Goal: Task Accomplishment & Management: Manage account settings

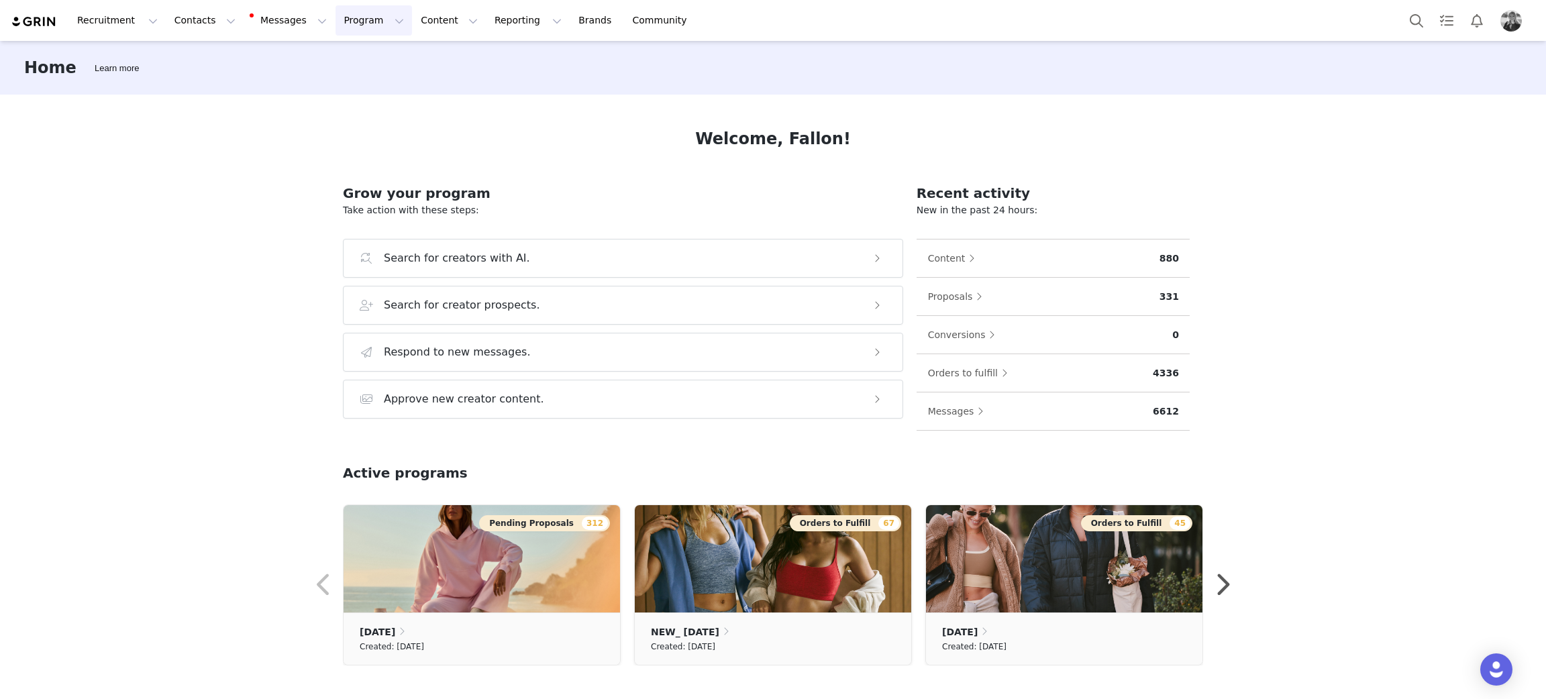
click at [335, 22] on button "Program Program" at bounding box center [373, 20] width 76 height 30
click at [344, 60] on p "Activations" at bounding box center [339, 59] width 52 height 14
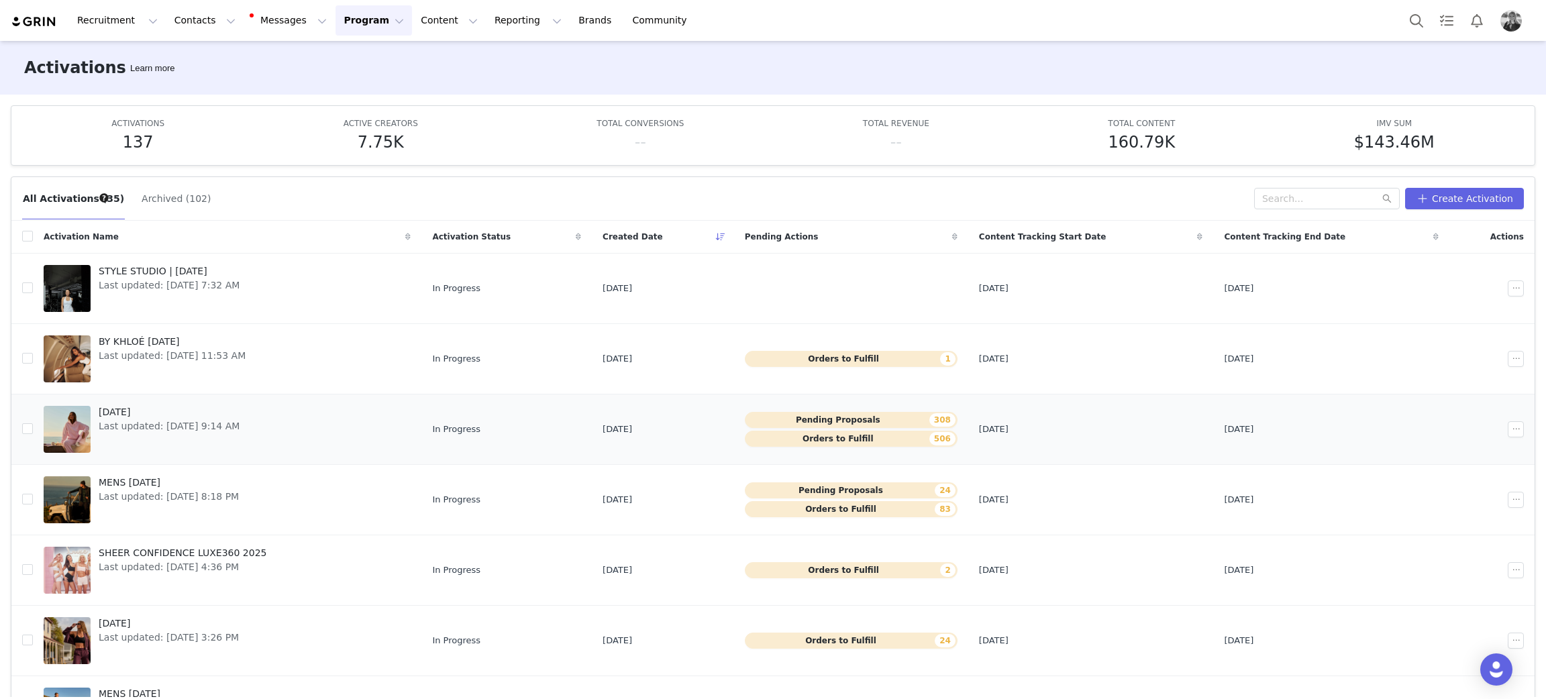
click at [140, 417] on span "[DATE]" at bounding box center [169, 412] width 141 height 14
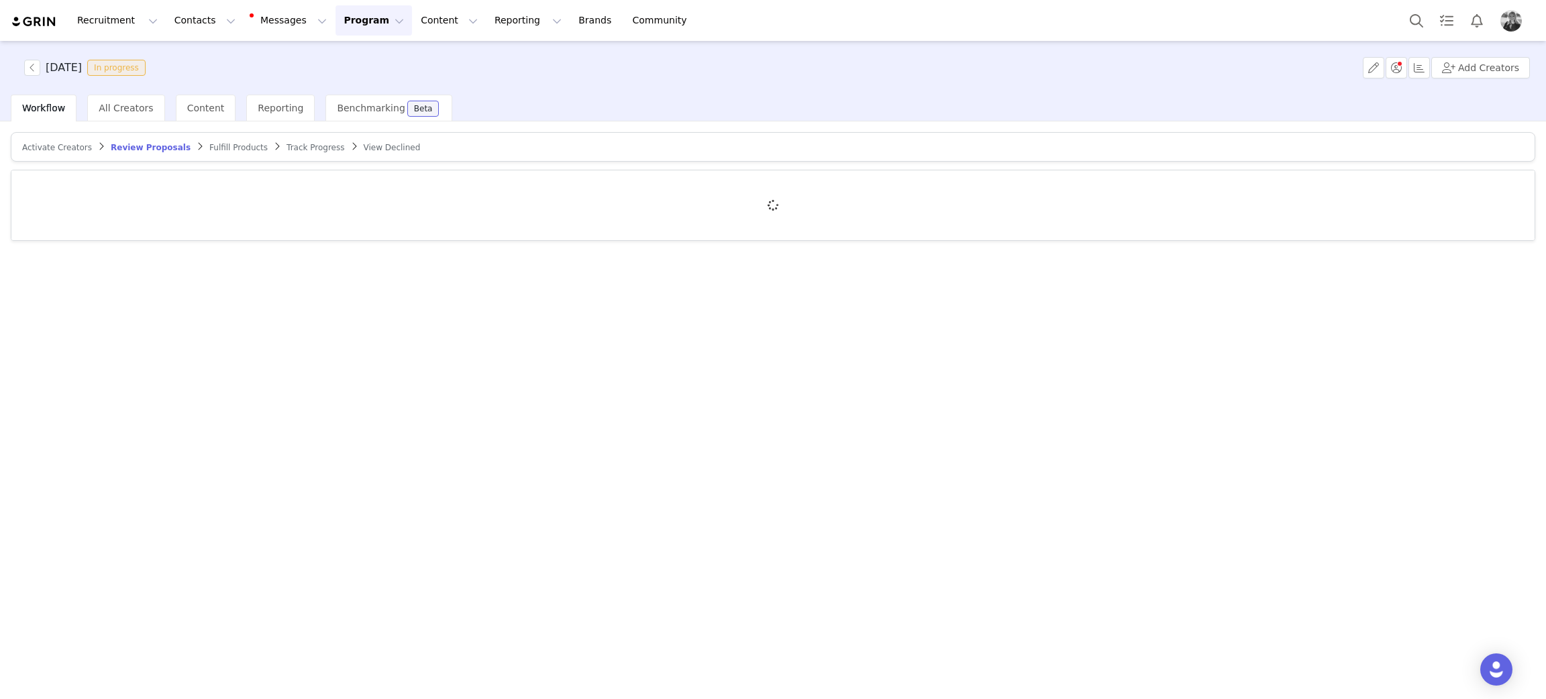
click at [286, 144] on span "Track Progress" at bounding box center [315, 147] width 58 height 9
click at [223, 154] on article "Activate Creators Review Proposals Fulfill Products Track Progress View Declined" at bounding box center [773, 147] width 1524 height 30
click at [220, 149] on span "Fulfill Products" at bounding box center [228, 147] width 58 height 9
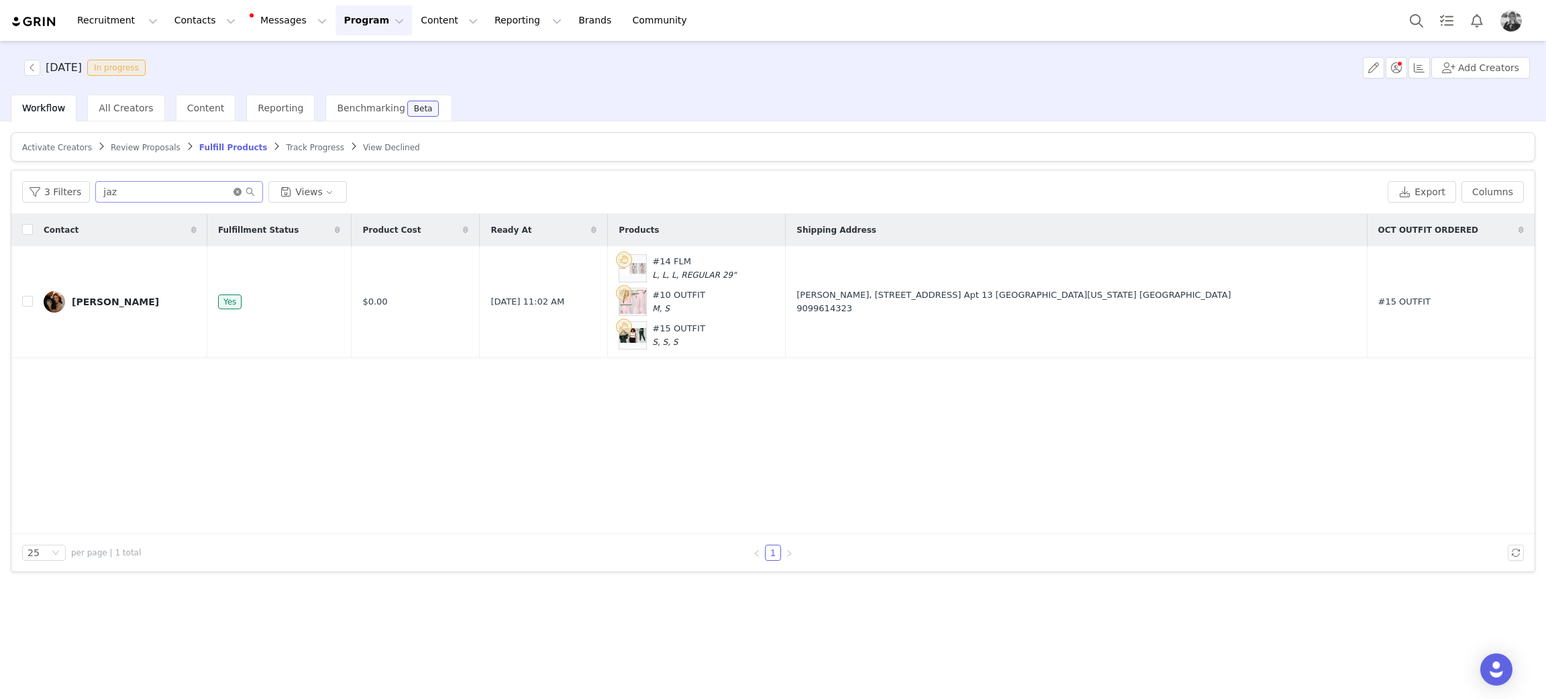
click at [233, 192] on icon "icon: close-circle" at bounding box center [237, 192] width 8 height 8
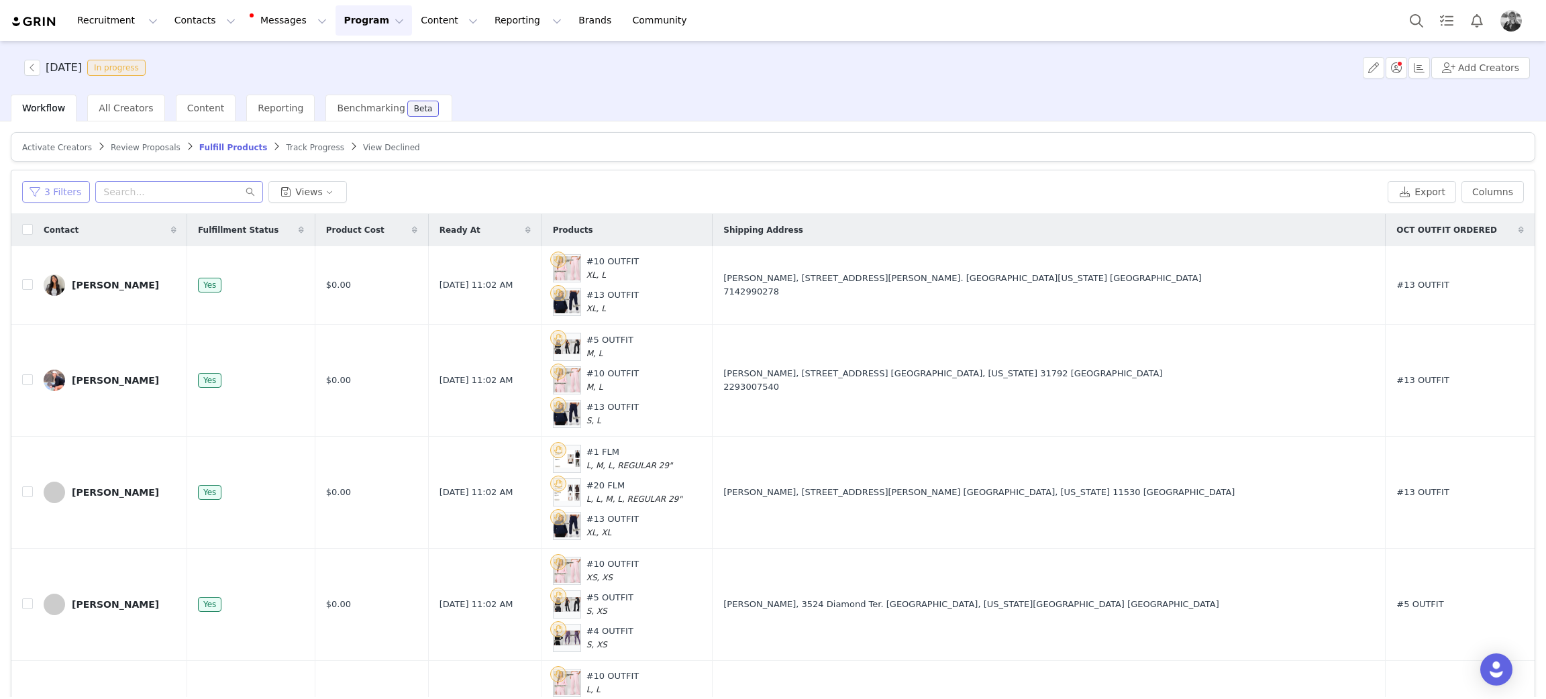
click at [57, 191] on button "3 Filters" at bounding box center [56, 191] width 68 height 21
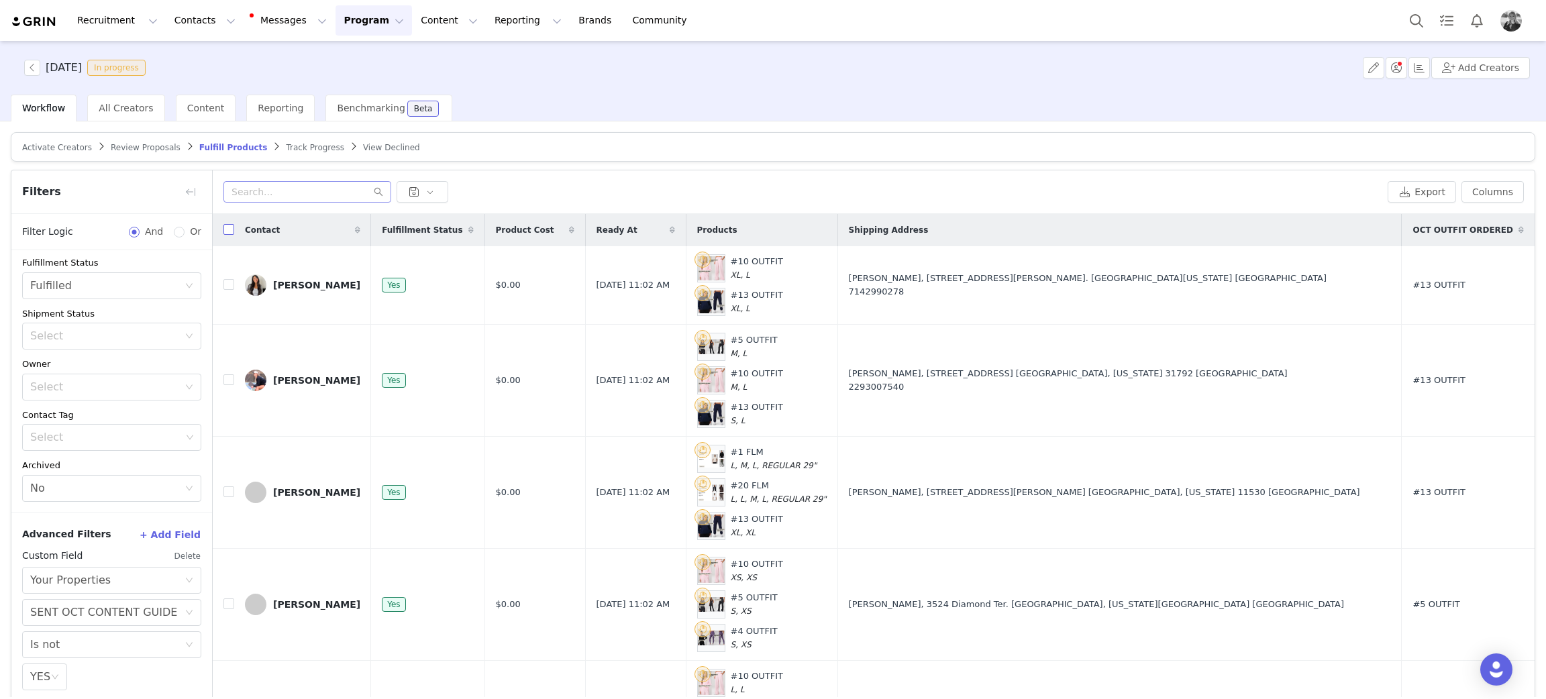
click at [229, 228] on input "checkbox" at bounding box center [228, 229] width 11 height 11
checkbox input "true"
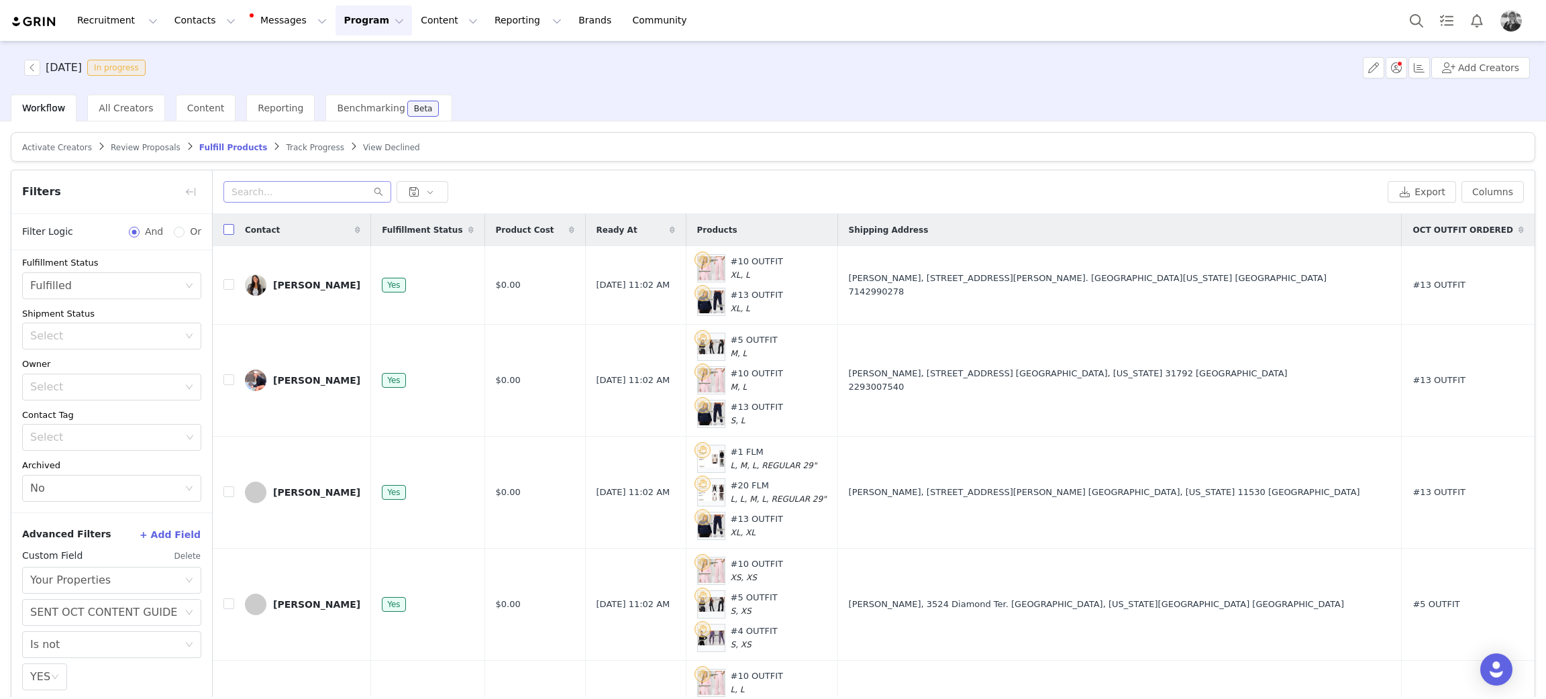
checkbox input "true"
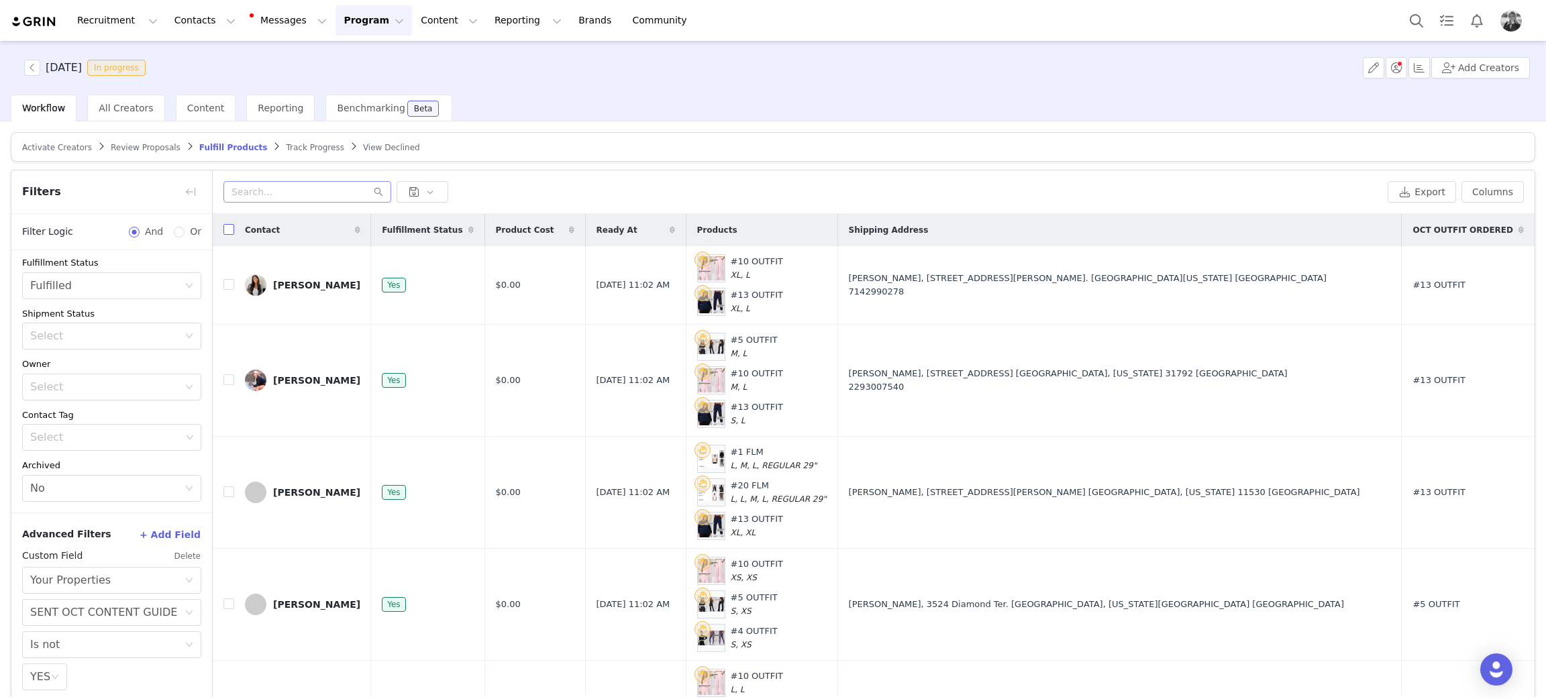
checkbox input "true"
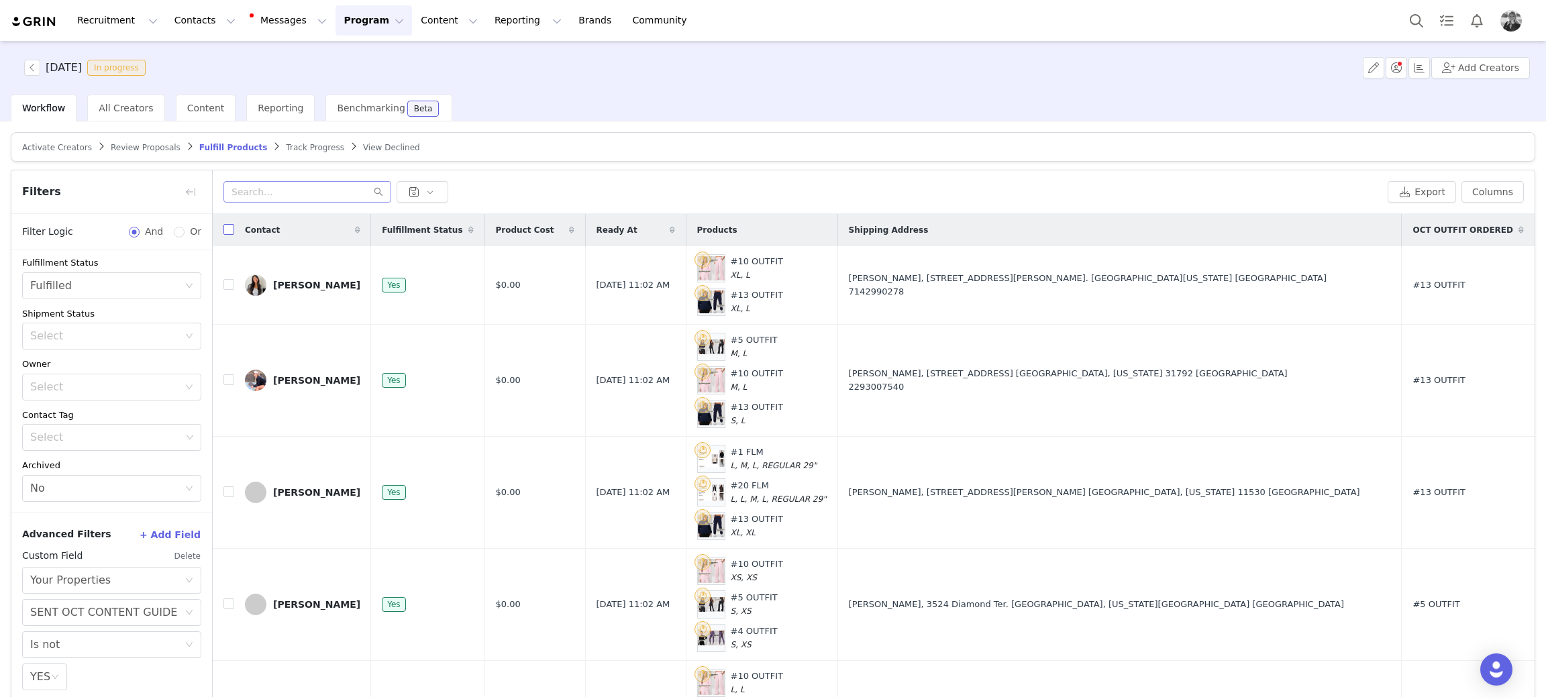
checkbox input "true"
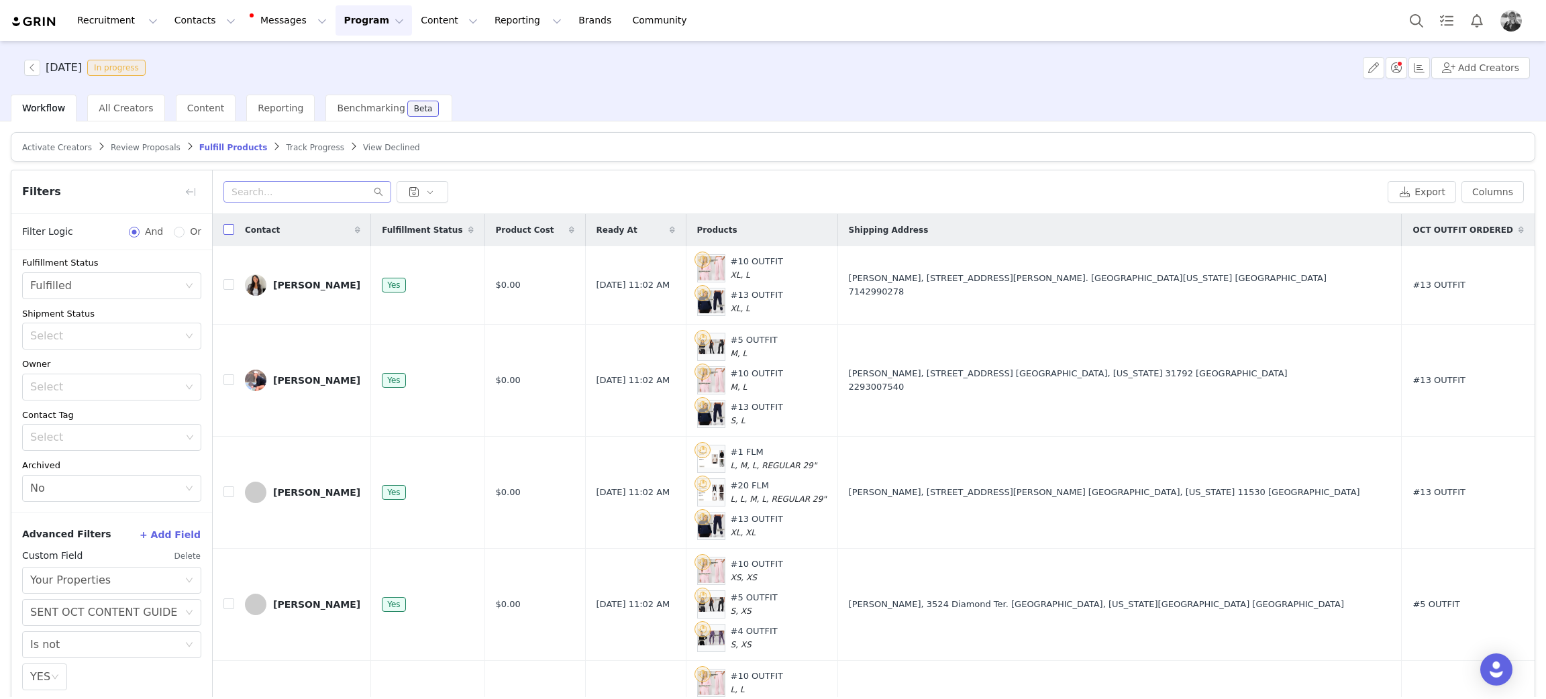
checkbox input "true"
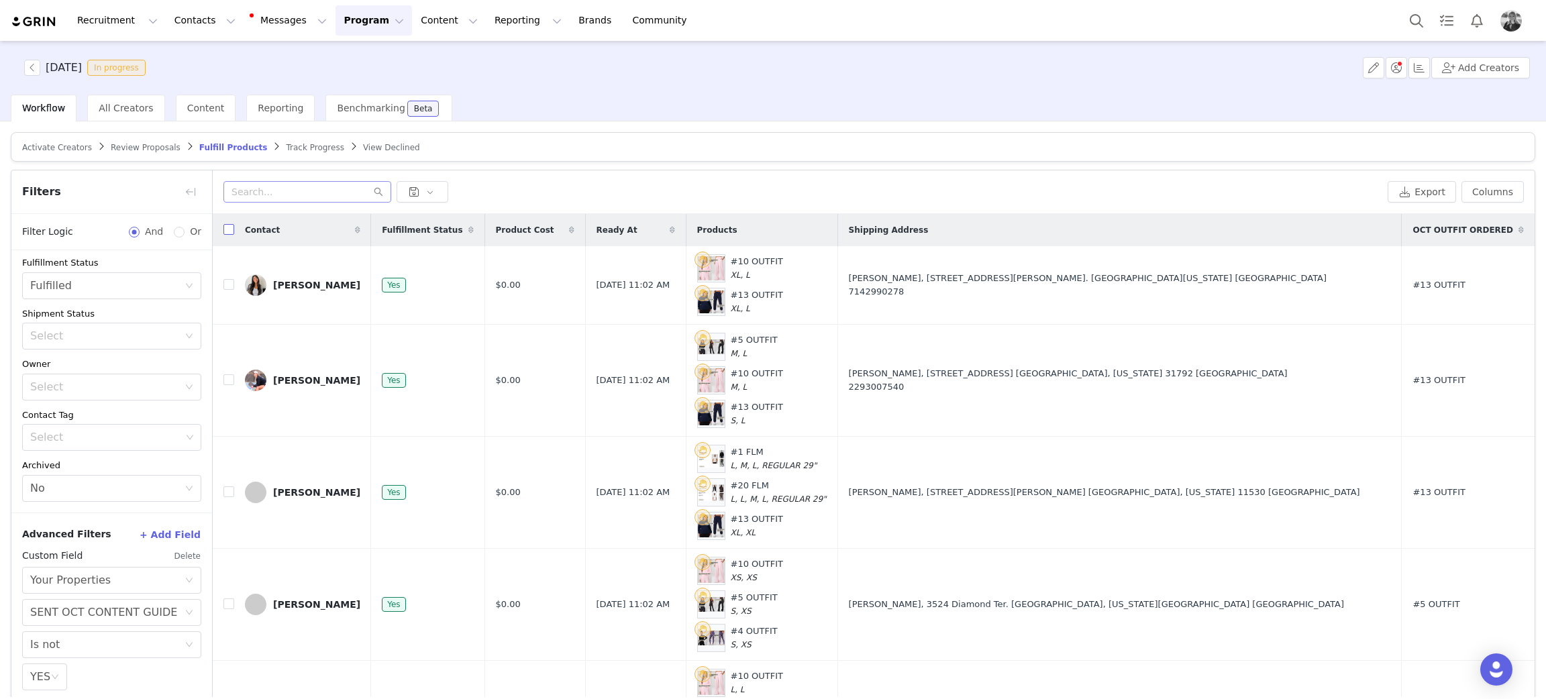
checkbox input "true"
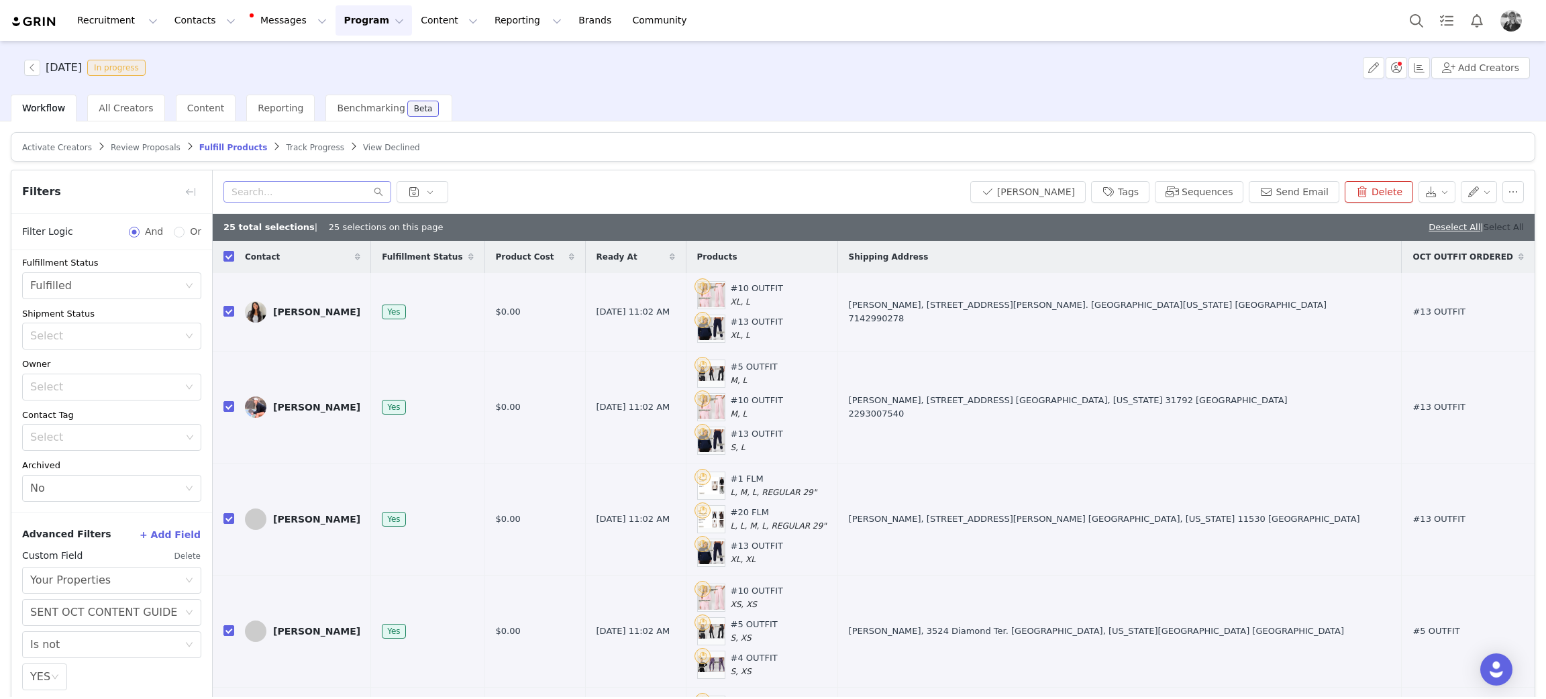
click at [1030, 222] on link "Select All" at bounding box center [1503, 227] width 40 height 10
click at [1030, 191] on button "Send Email" at bounding box center [1293, 191] width 91 height 21
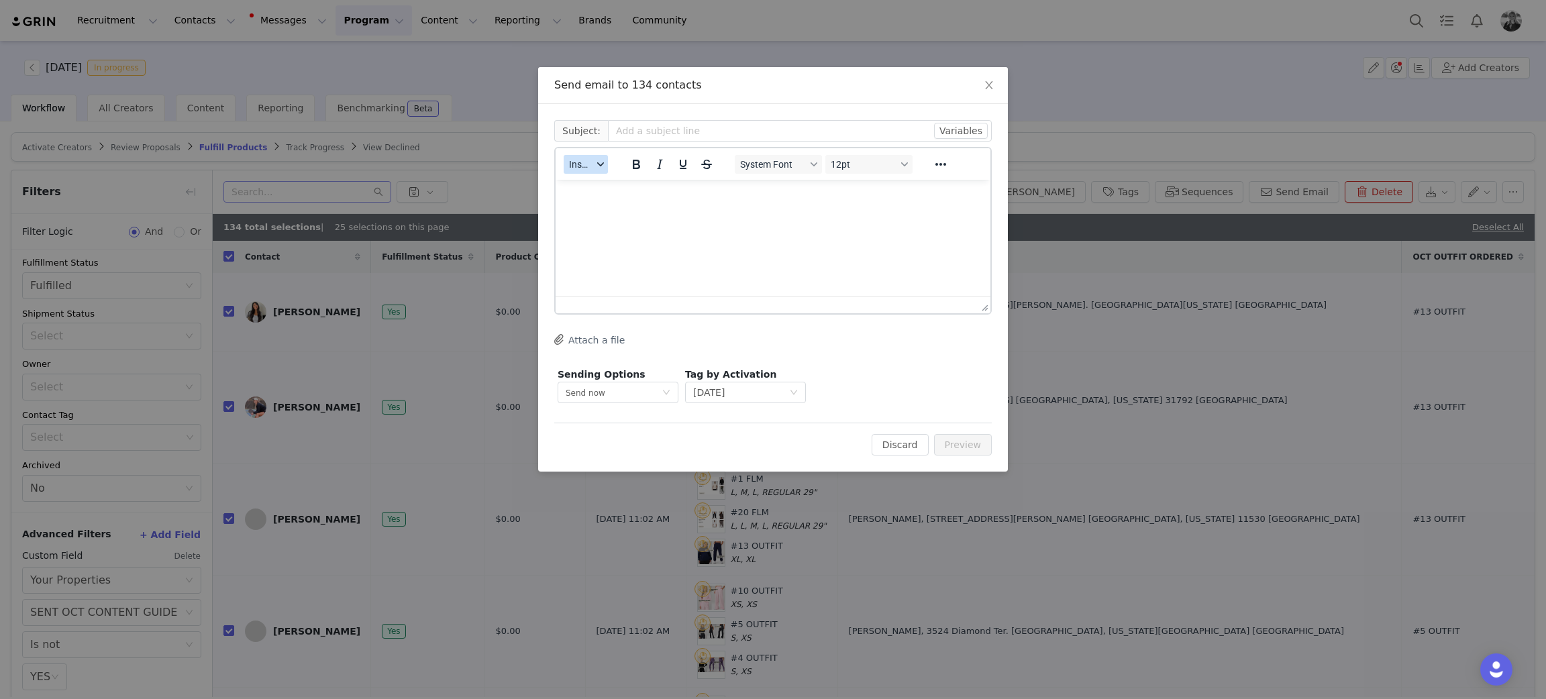
click at [582, 159] on span "Insert" at bounding box center [580, 164] width 23 height 11
click at [592, 189] on div "Insert Template" at bounding box center [634, 187] width 121 height 16
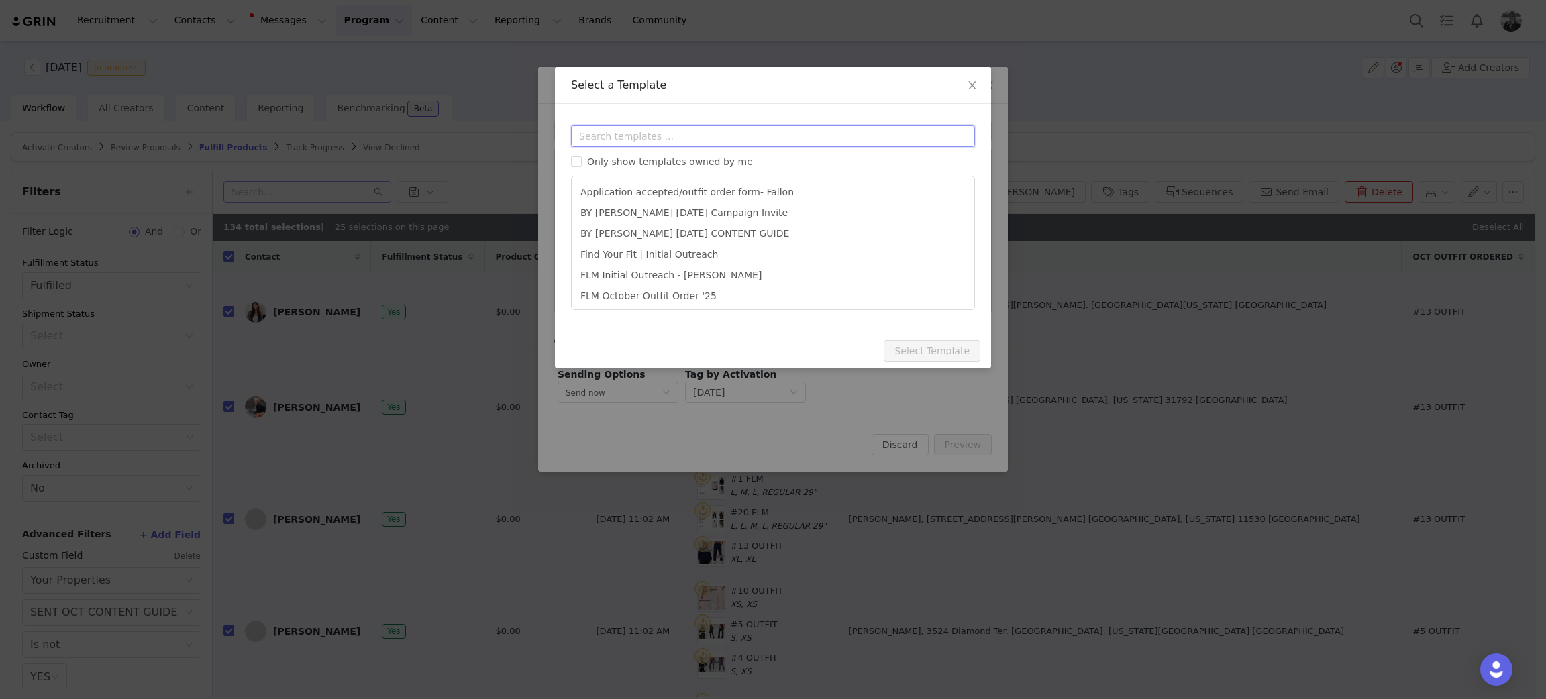
click at [605, 136] on input "text" at bounding box center [773, 135] width 404 height 21
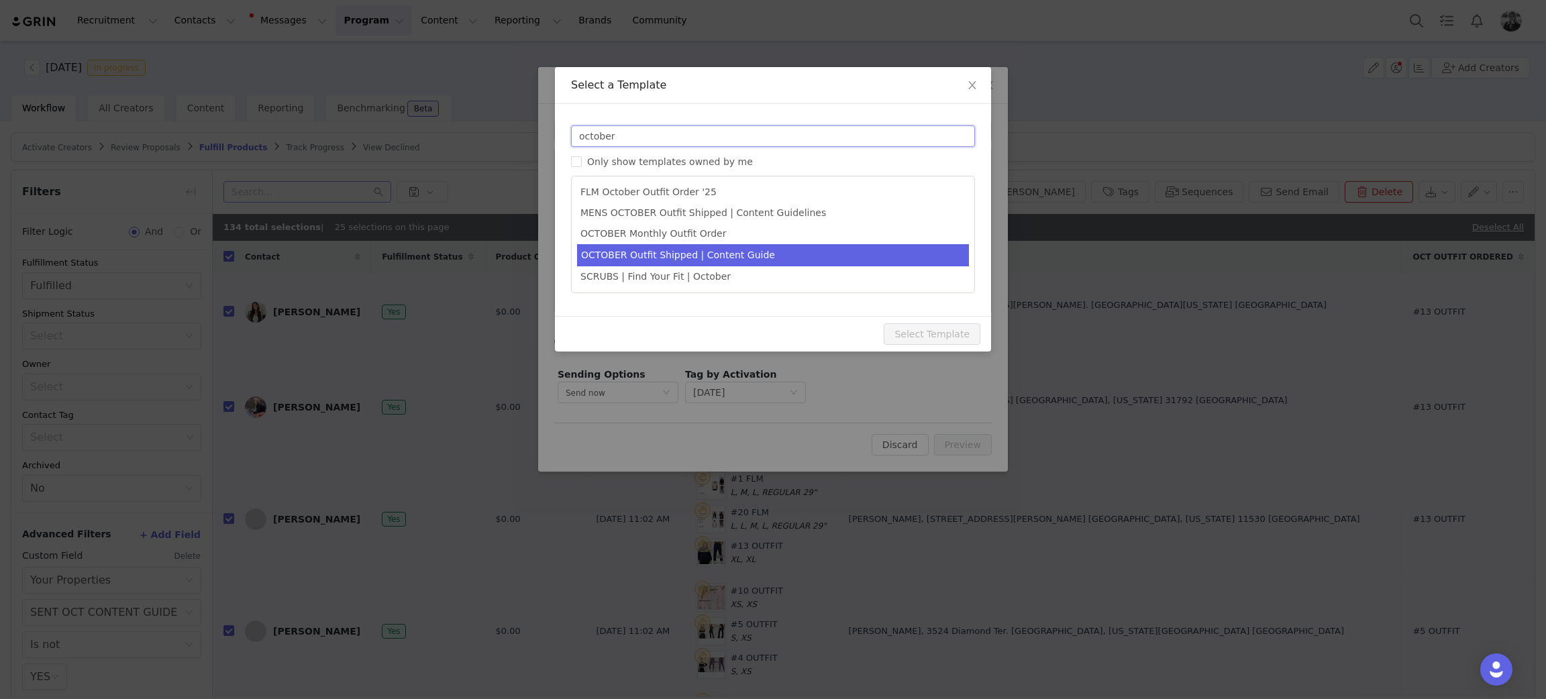
type input "october"
click at [699, 252] on li "OCTOBER Outfit Shipped | Content Guide" at bounding box center [773, 255] width 392 height 22
type input "FABLETICS | 🎃 OCTOBER Order Update & Content Guide"
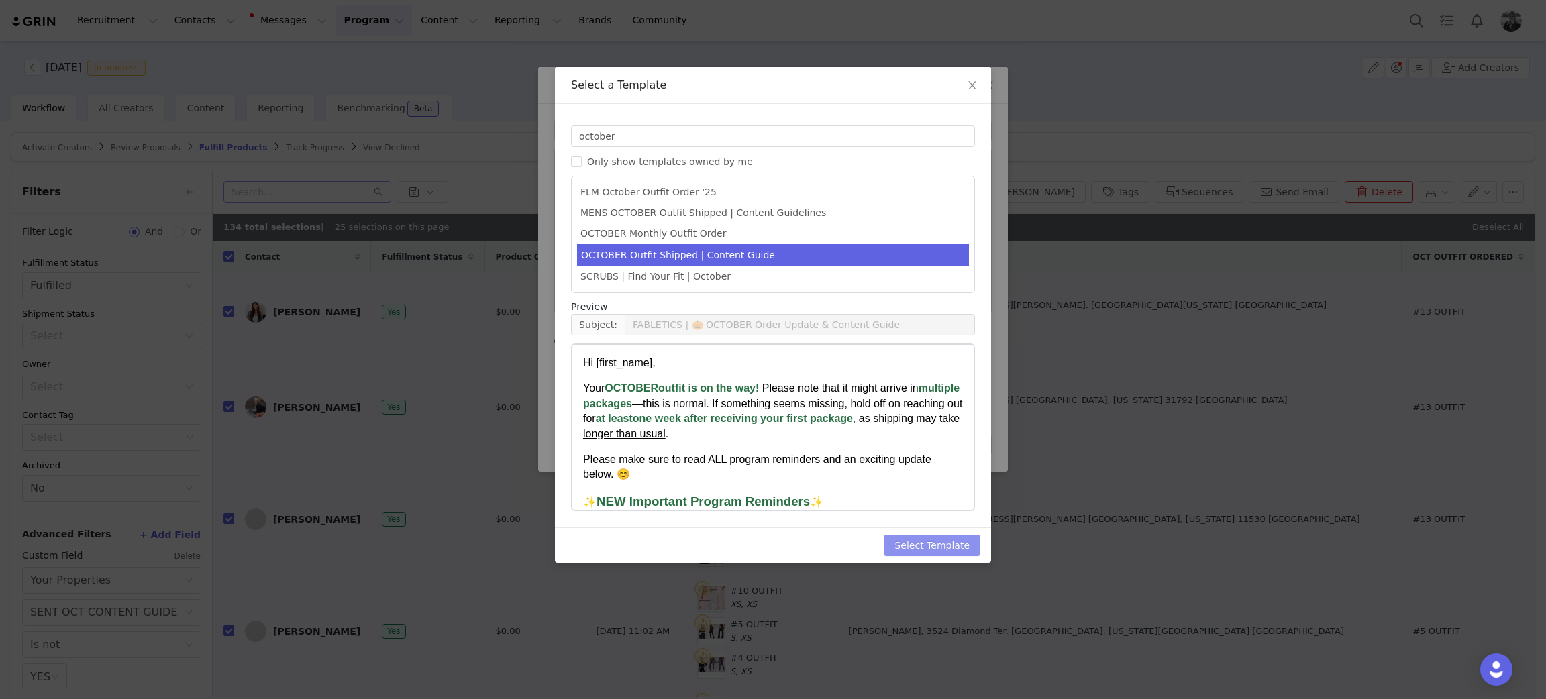
click at [941, 466] on button "Select Template" at bounding box center [931, 545] width 97 height 21
type input "FABLETICS | 🎃 OCTOBER Order Update & Content Guide"
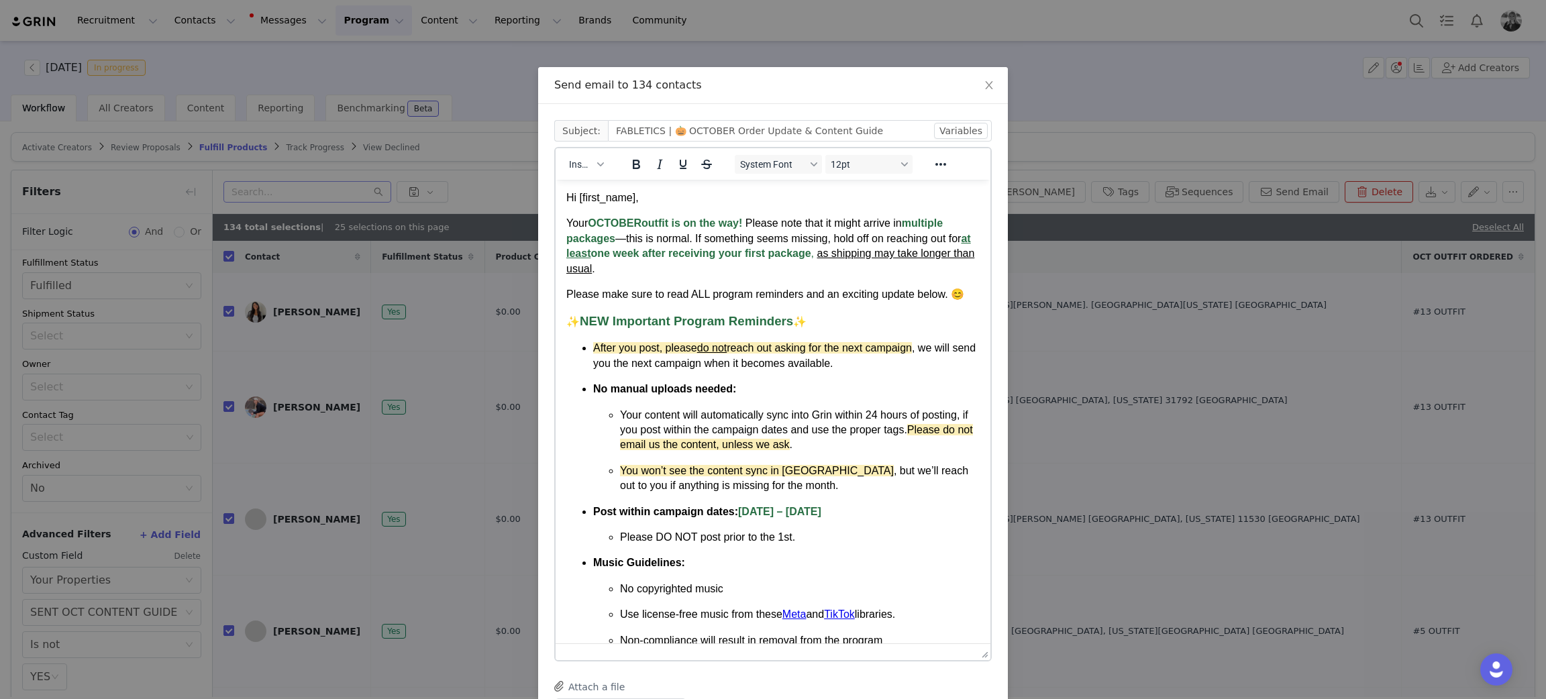
drag, startPoint x: 979, startPoint y: 299, endPoint x: 1012, endPoint y: 638, distance: 340.4
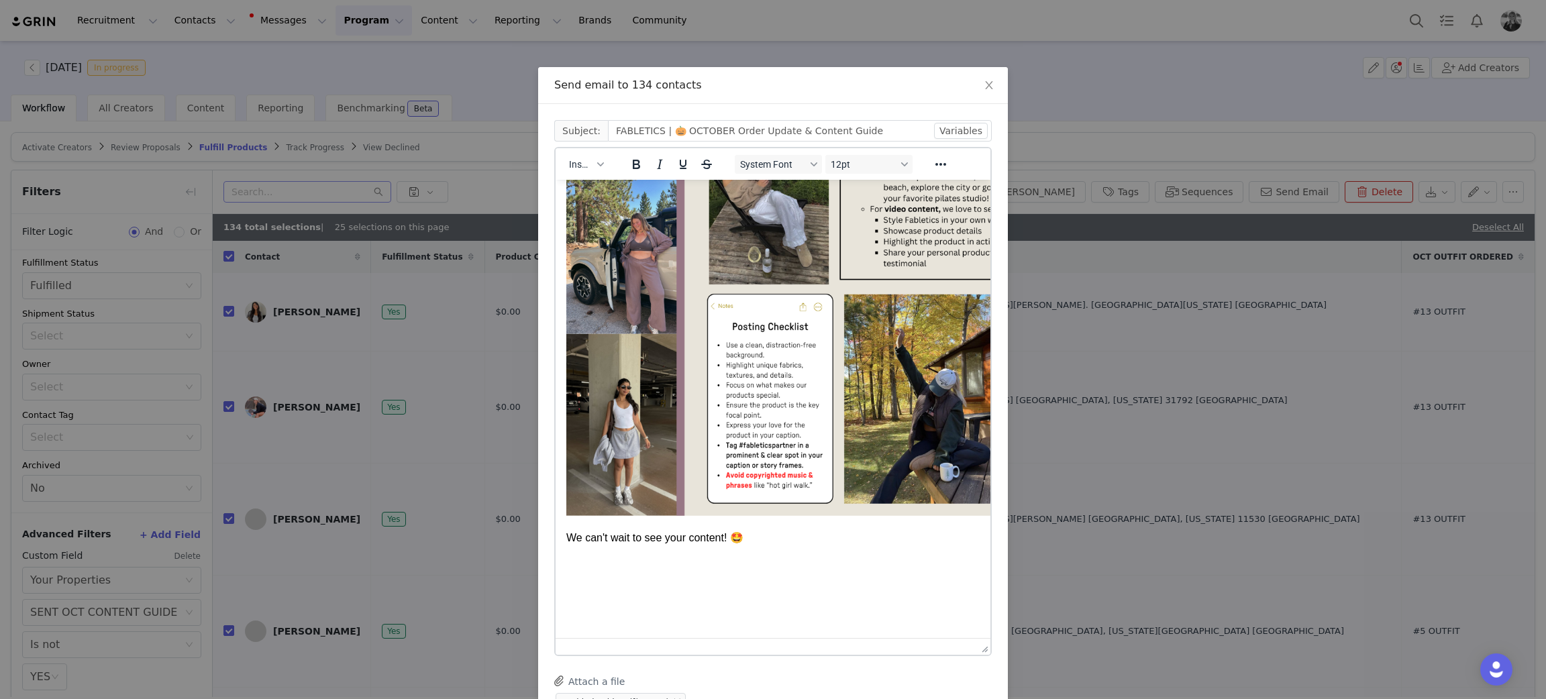
scroll to position [1255, 0]
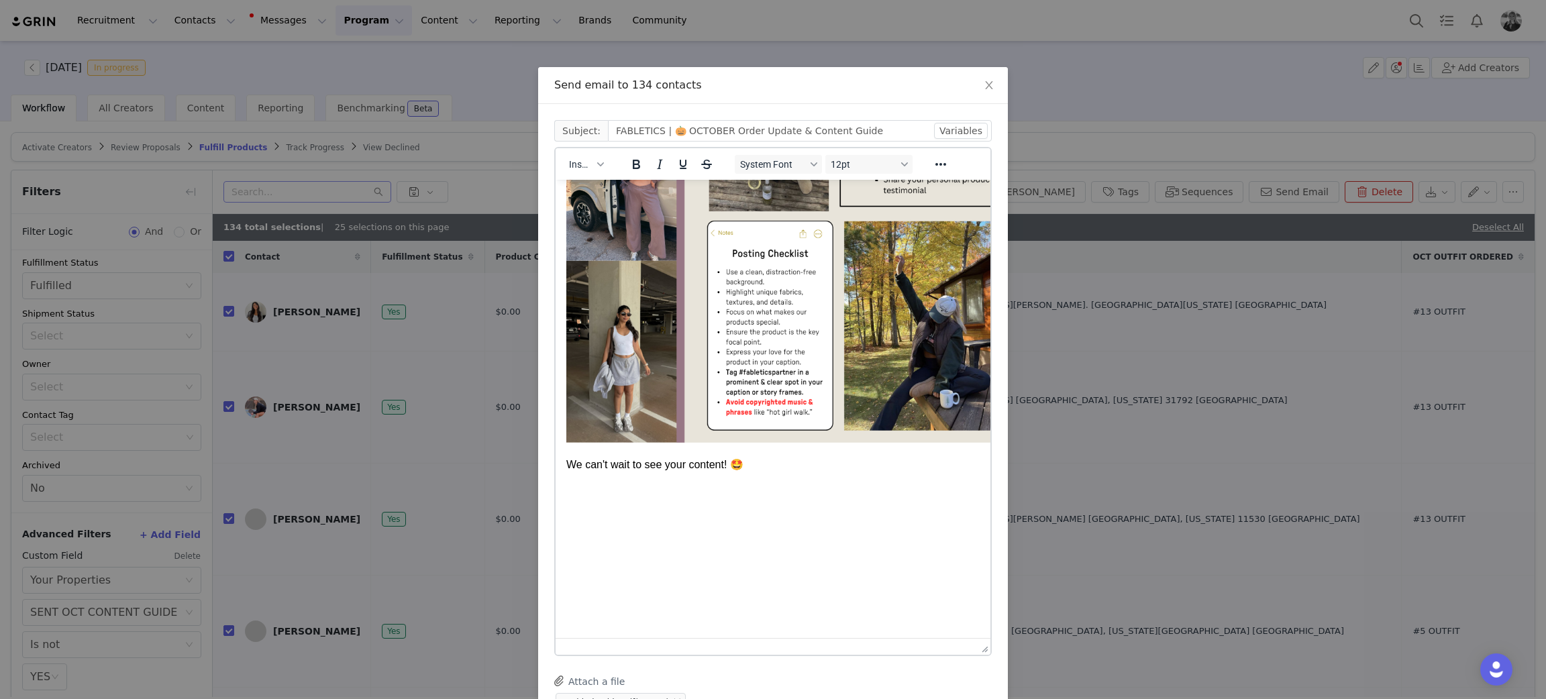
click at [594, 466] on p "Rich Text Area. Press ALT-0 for help." at bounding box center [772, 491] width 413 height 15
click at [572, 168] on span "Insert" at bounding box center [580, 164] width 23 height 11
click at [588, 227] on div "Insert Signature" at bounding box center [627, 230] width 121 height 16
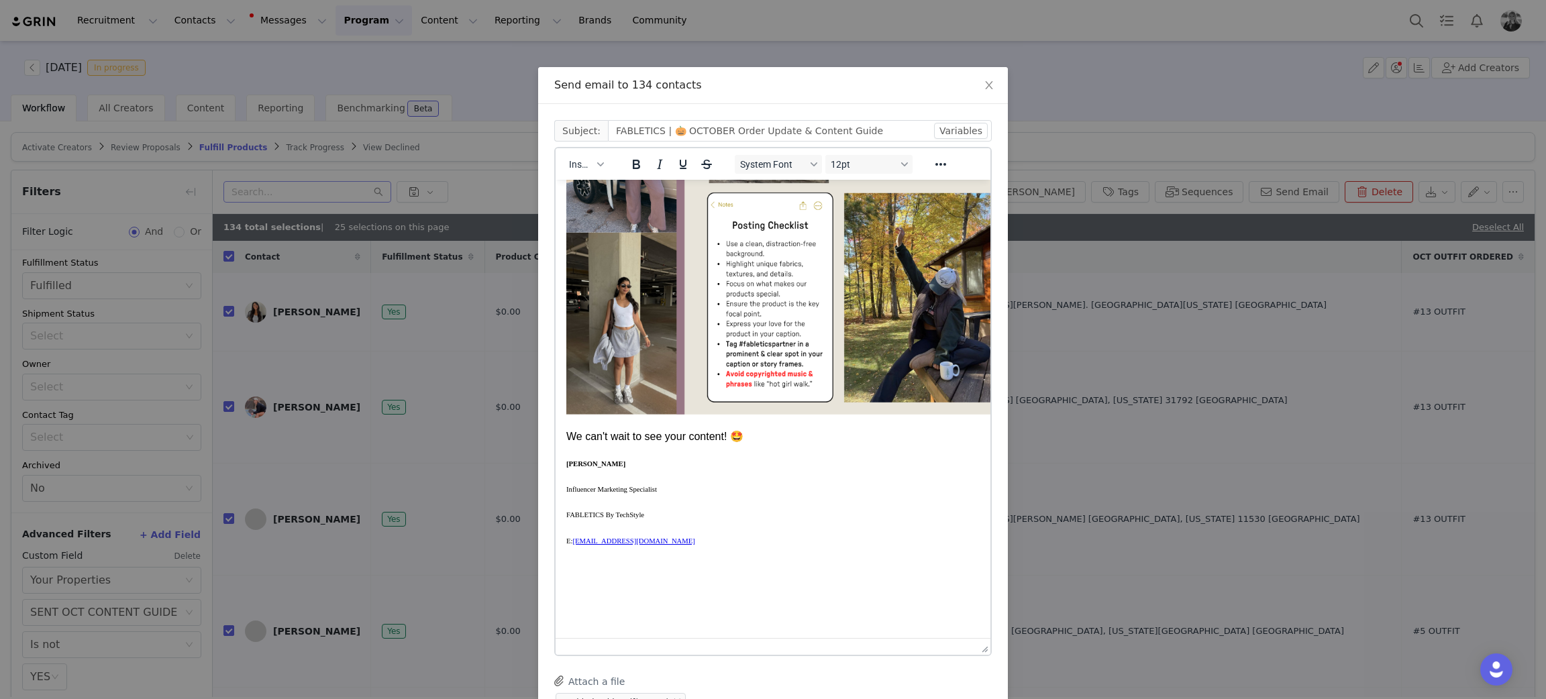
scroll to position [152, 0]
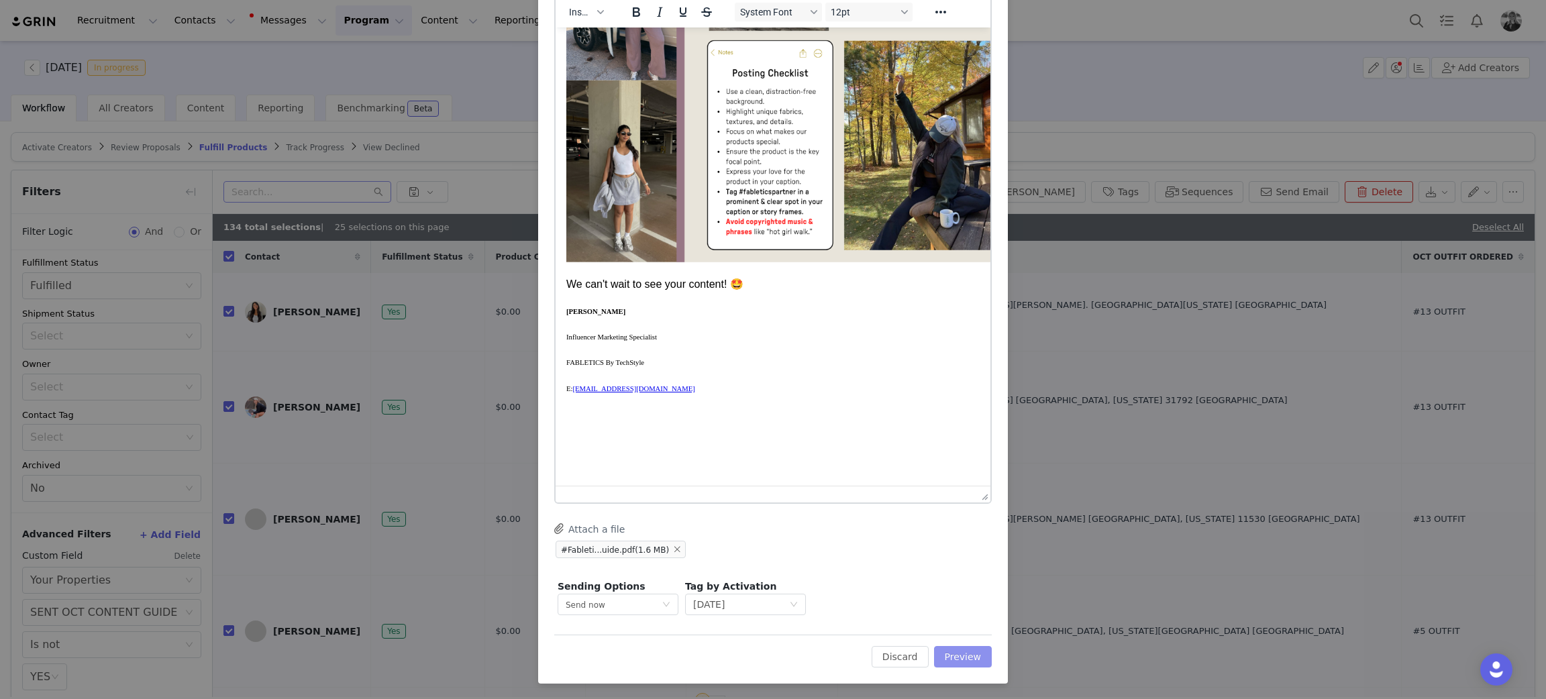
click at [957, 466] on button "Preview" at bounding box center [963, 656] width 58 height 21
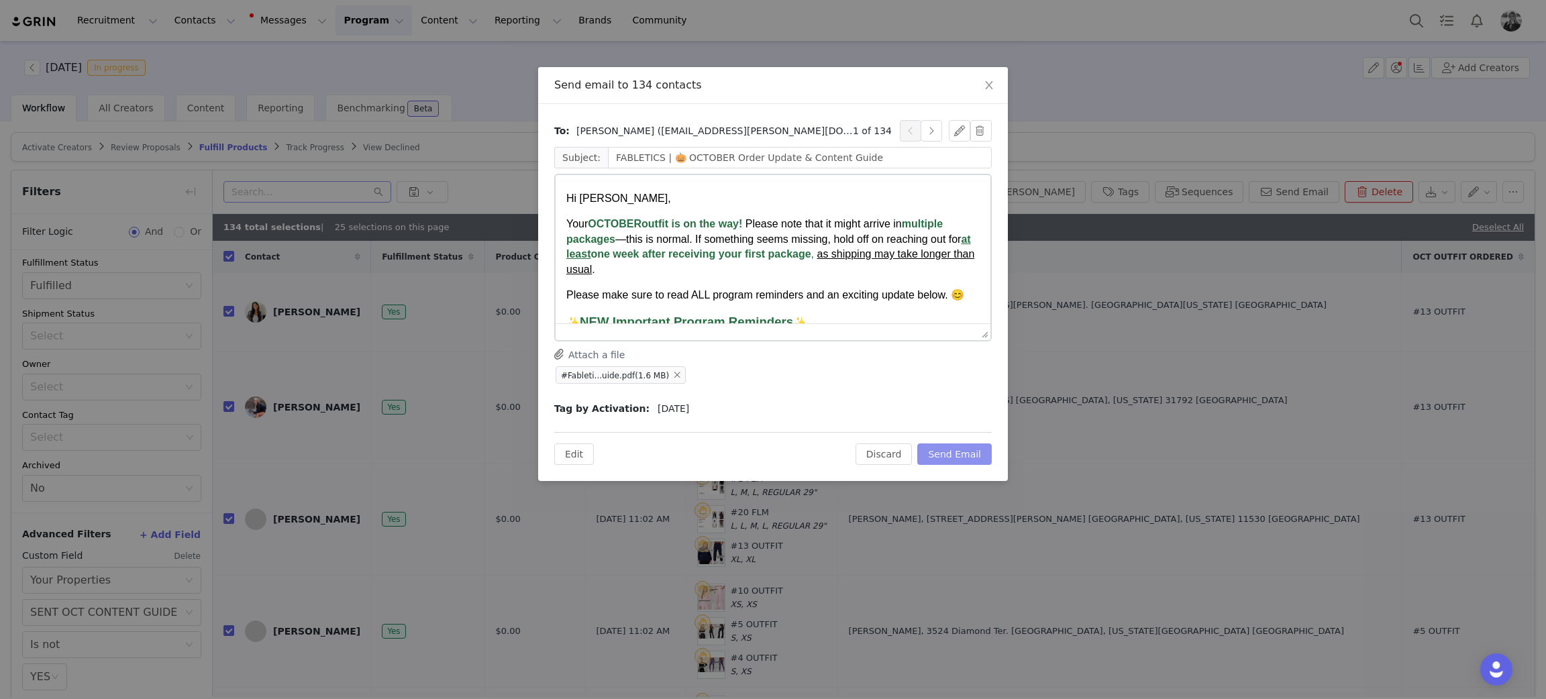
scroll to position [0, 0]
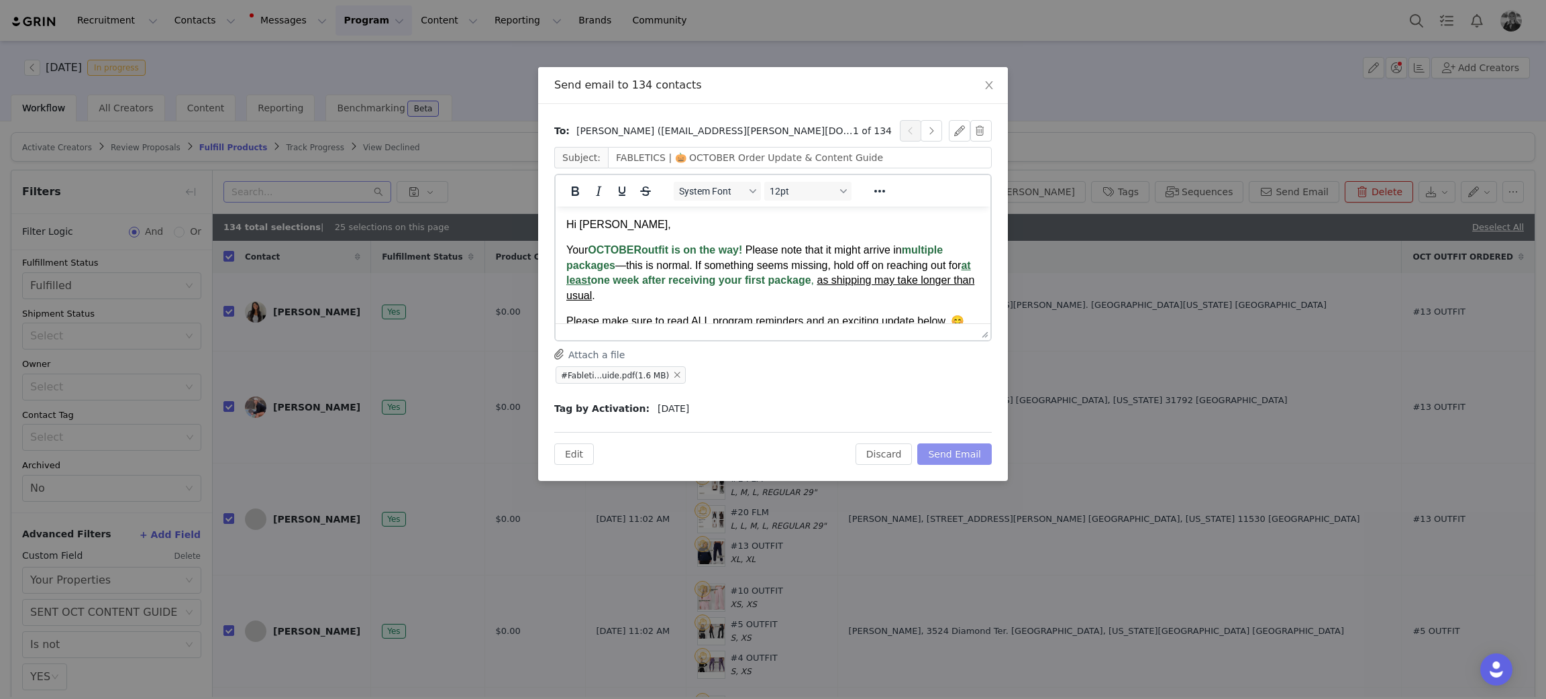
click at [952, 458] on button "Send Email" at bounding box center [954, 453] width 74 height 21
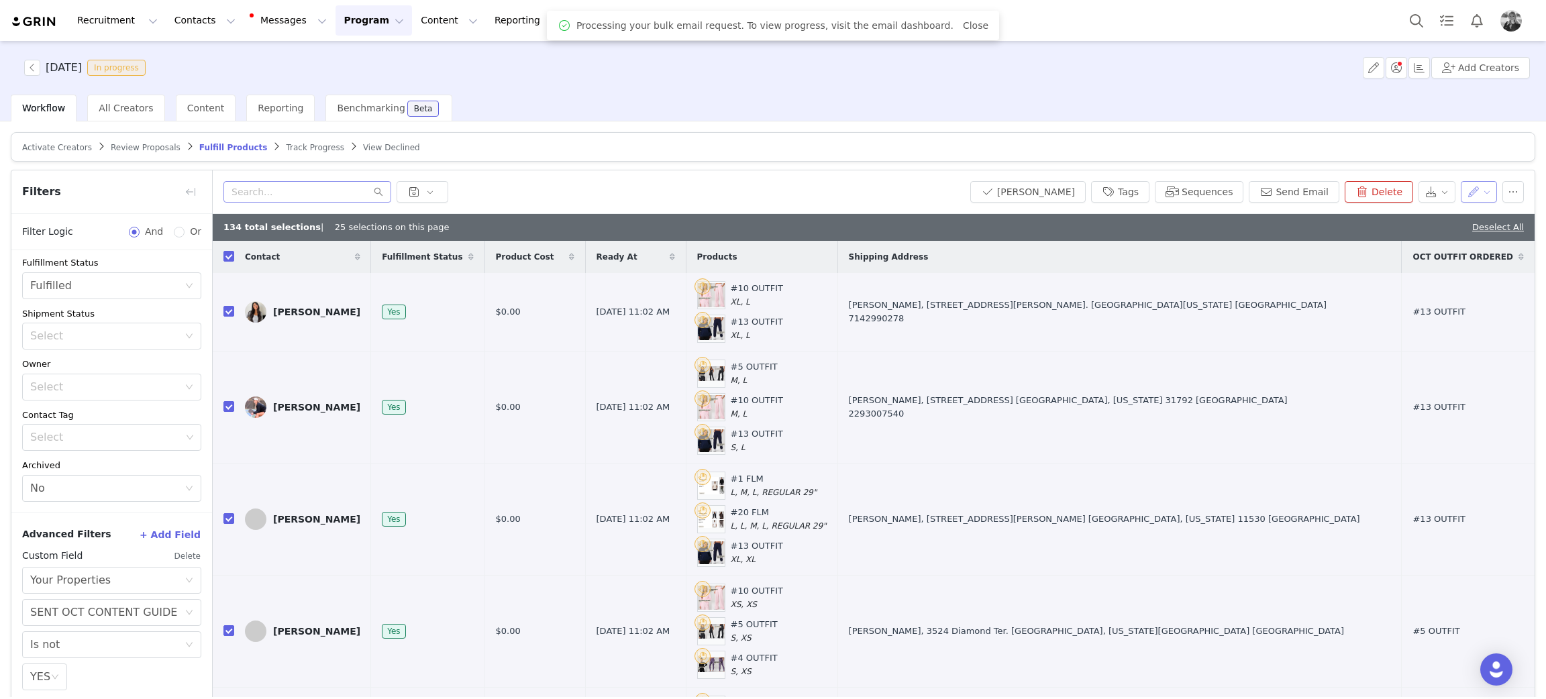
click at [1030, 189] on button "button" at bounding box center [1478, 191] width 37 height 21
click at [1030, 240] on span "Set Custom Property" at bounding box center [1429, 240] width 97 height 15
click at [1030, 233] on div "Choose Custom Property" at bounding box center [1393, 241] width 131 height 20
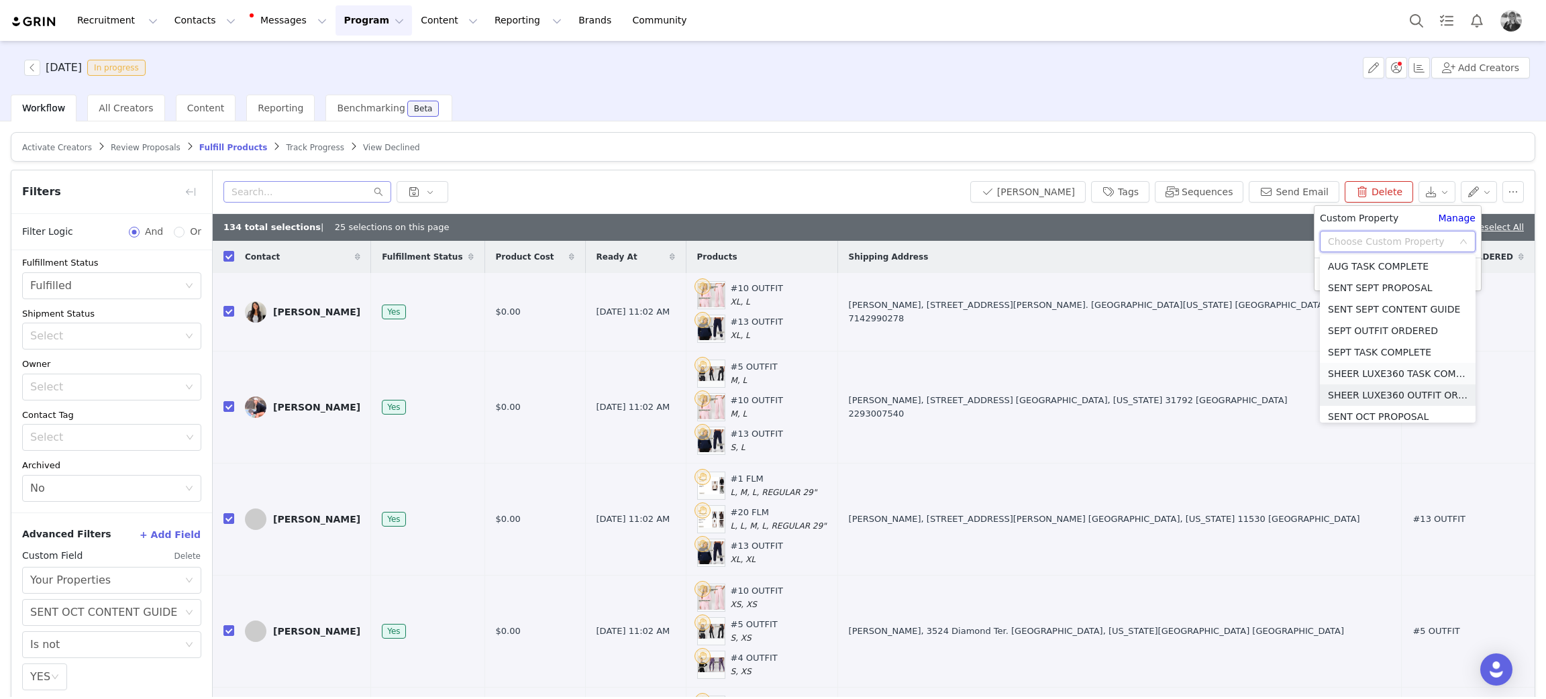
scroll to position [759, 0]
click at [1030, 281] on li "SENT OCT CONTENT GUIDE" at bounding box center [1398, 281] width 156 height 21
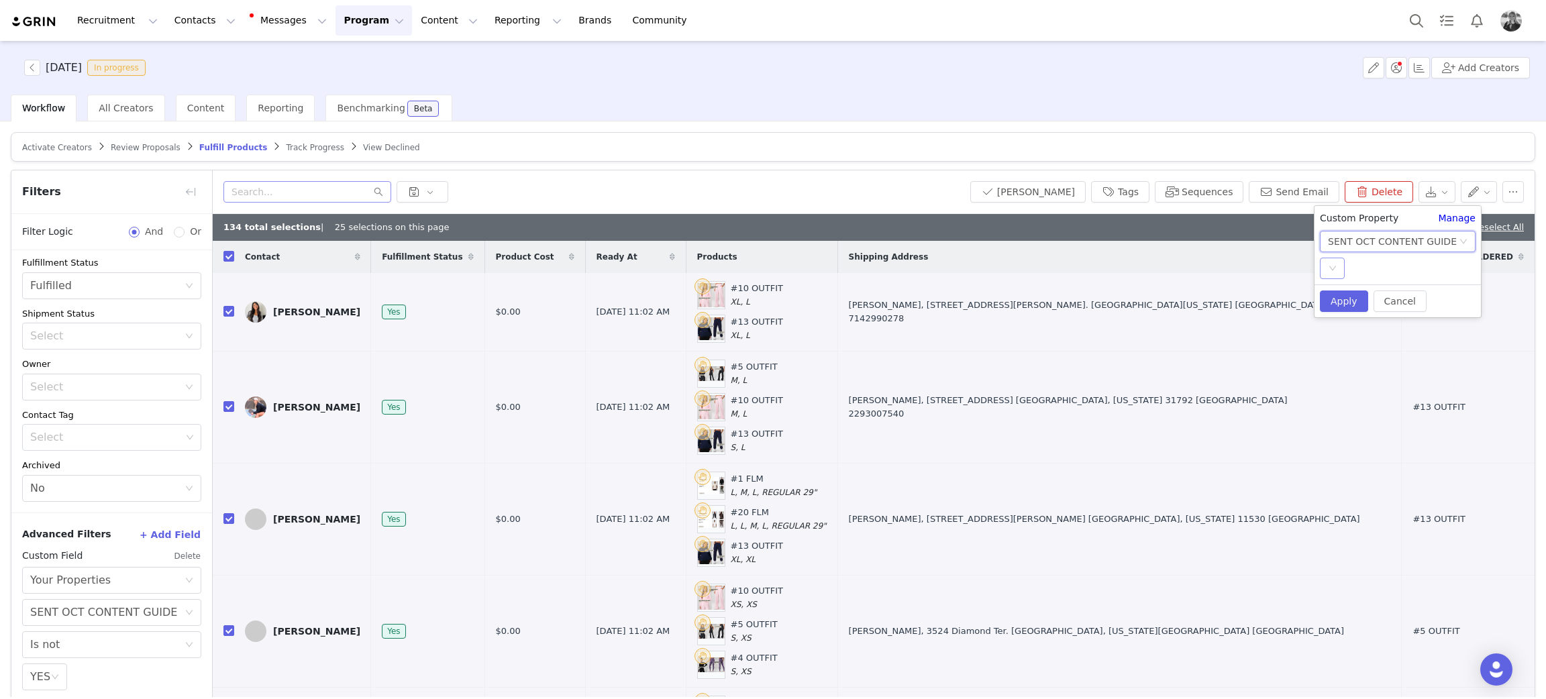
click at [1030, 272] on div "Select" at bounding box center [1332, 268] width 25 height 21
click at [1030, 292] on li "YES" at bounding box center [1398, 294] width 156 height 21
click at [1030, 300] on button "Apply" at bounding box center [1344, 300] width 48 height 21
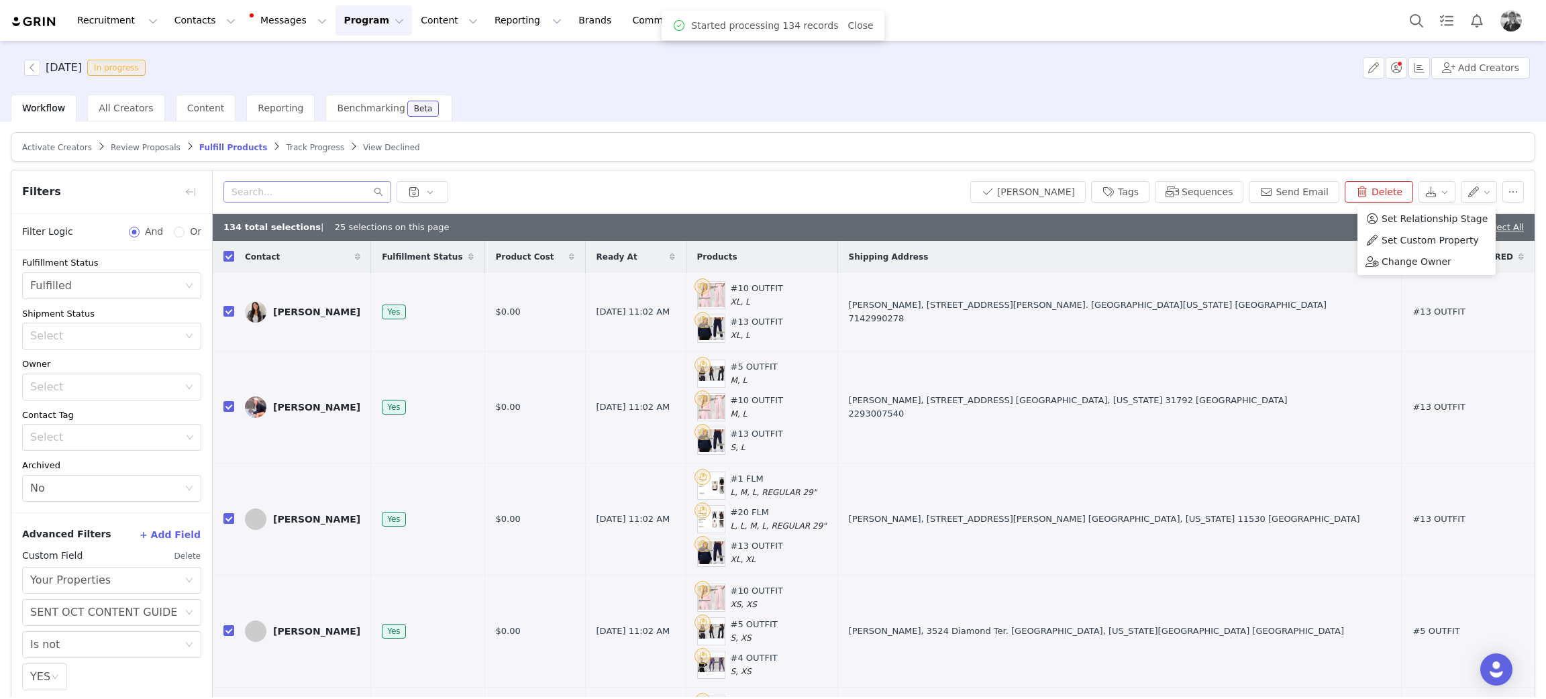
scroll to position [63, 0]
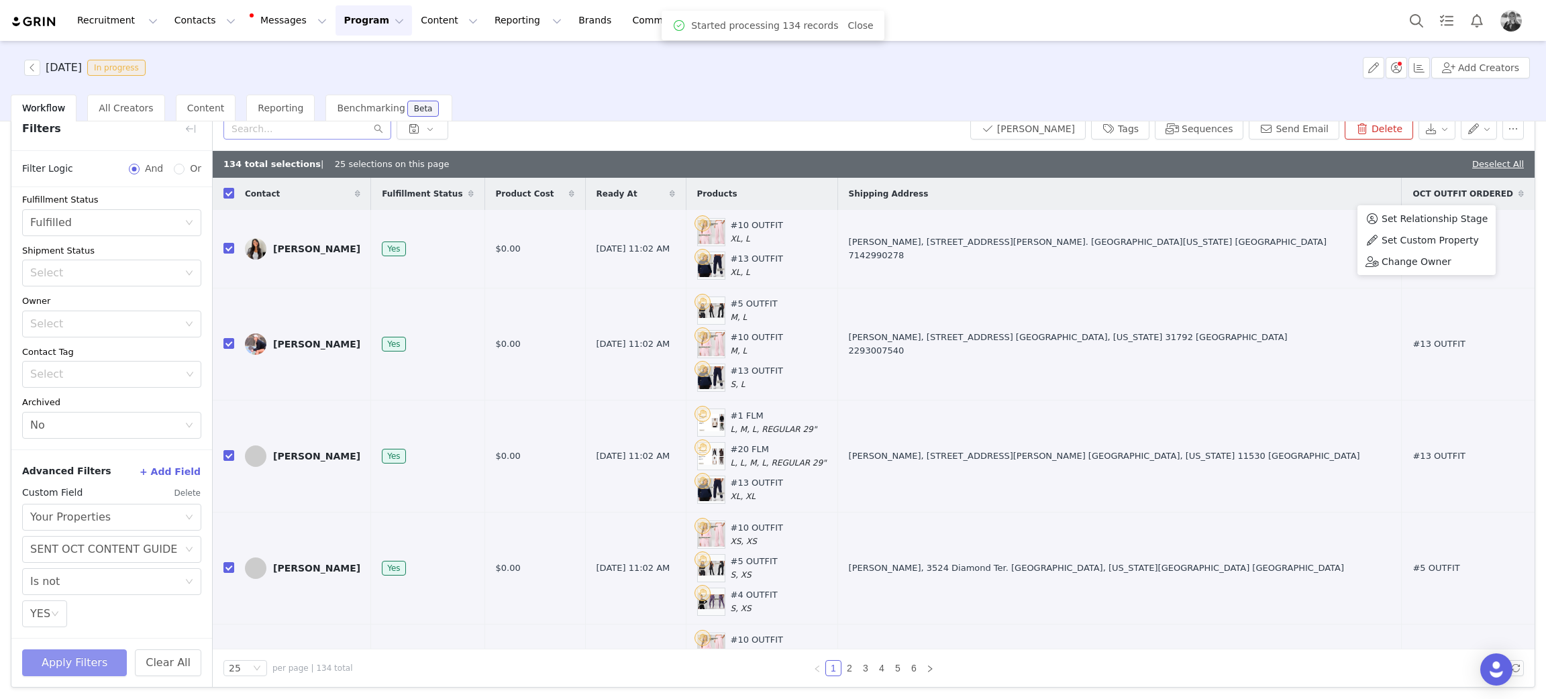
click at [96, 466] on button "Apply Filters" at bounding box center [74, 662] width 105 height 27
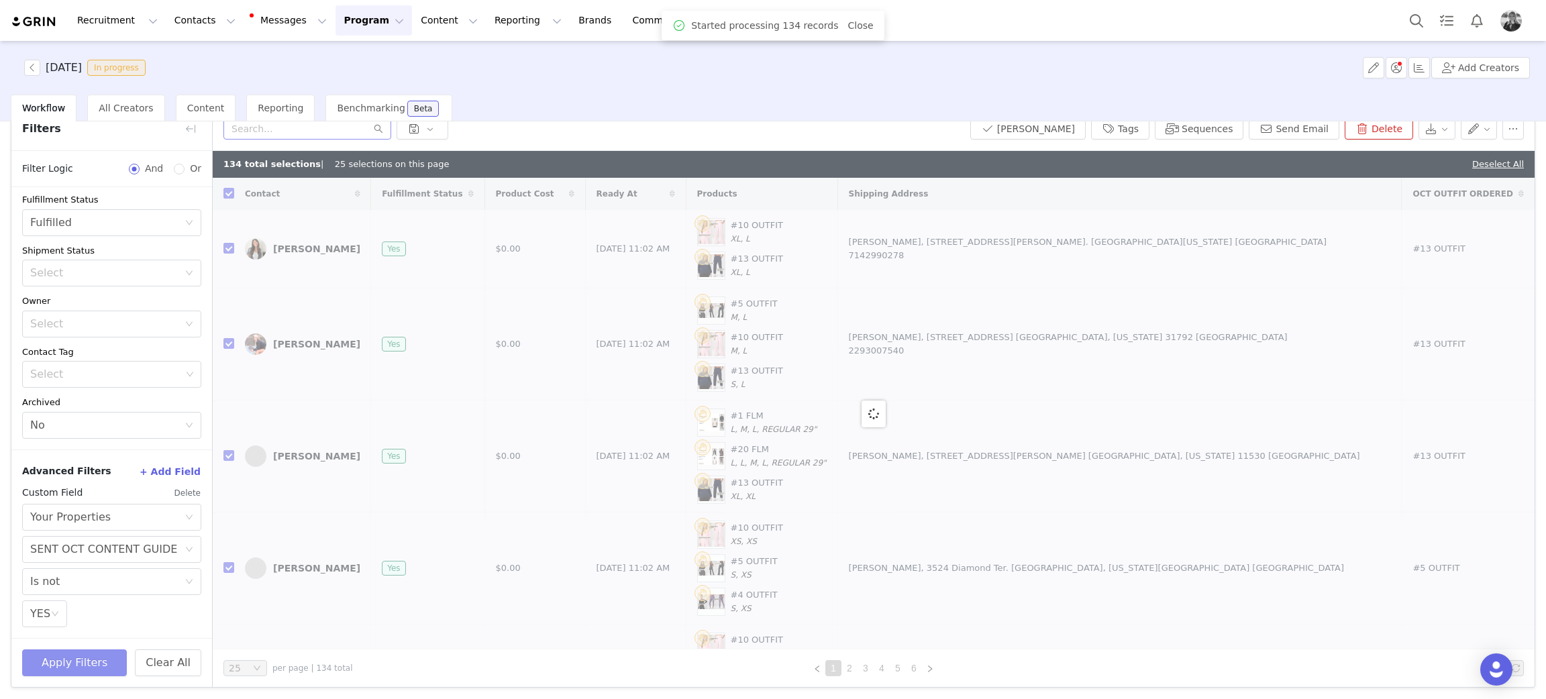
checkbox input "false"
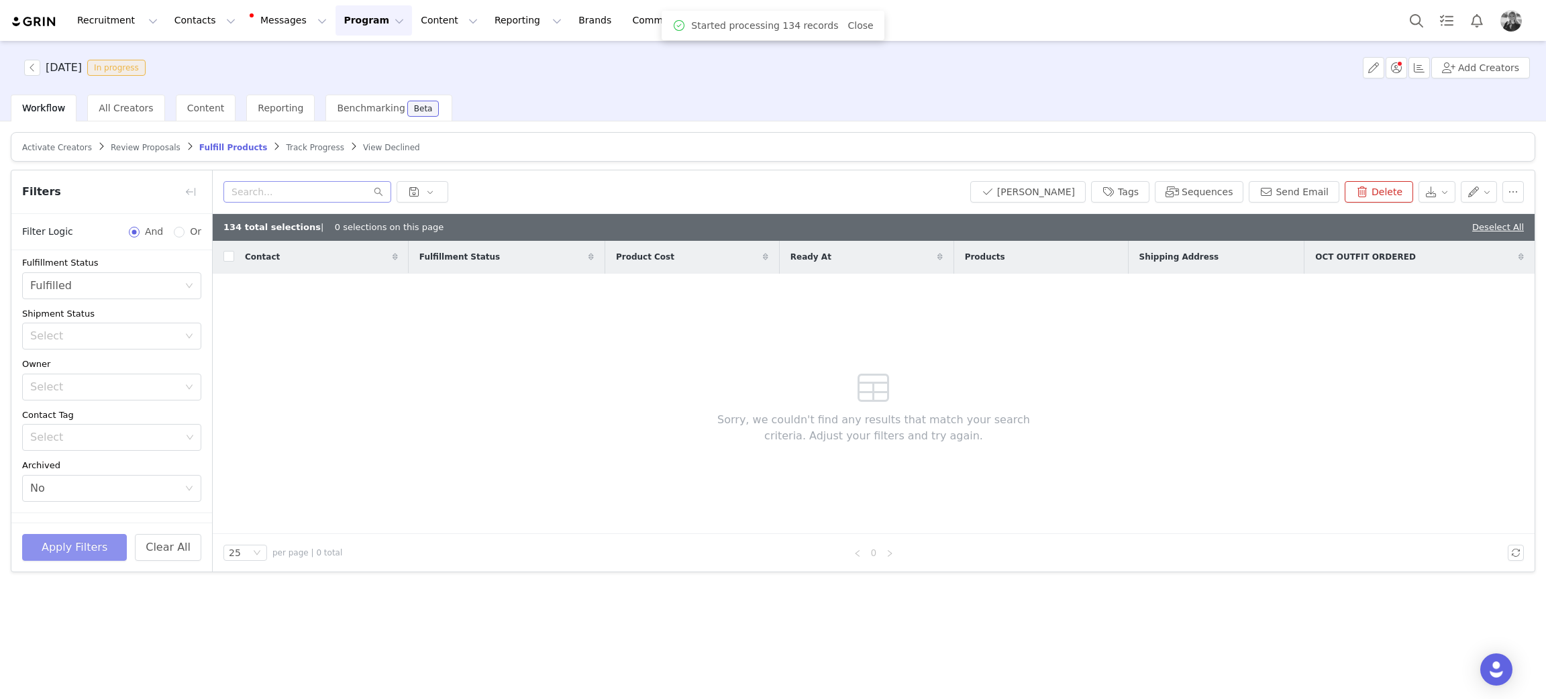
scroll to position [0, 0]
click at [341, 24] on button "Program Program" at bounding box center [373, 20] width 76 height 30
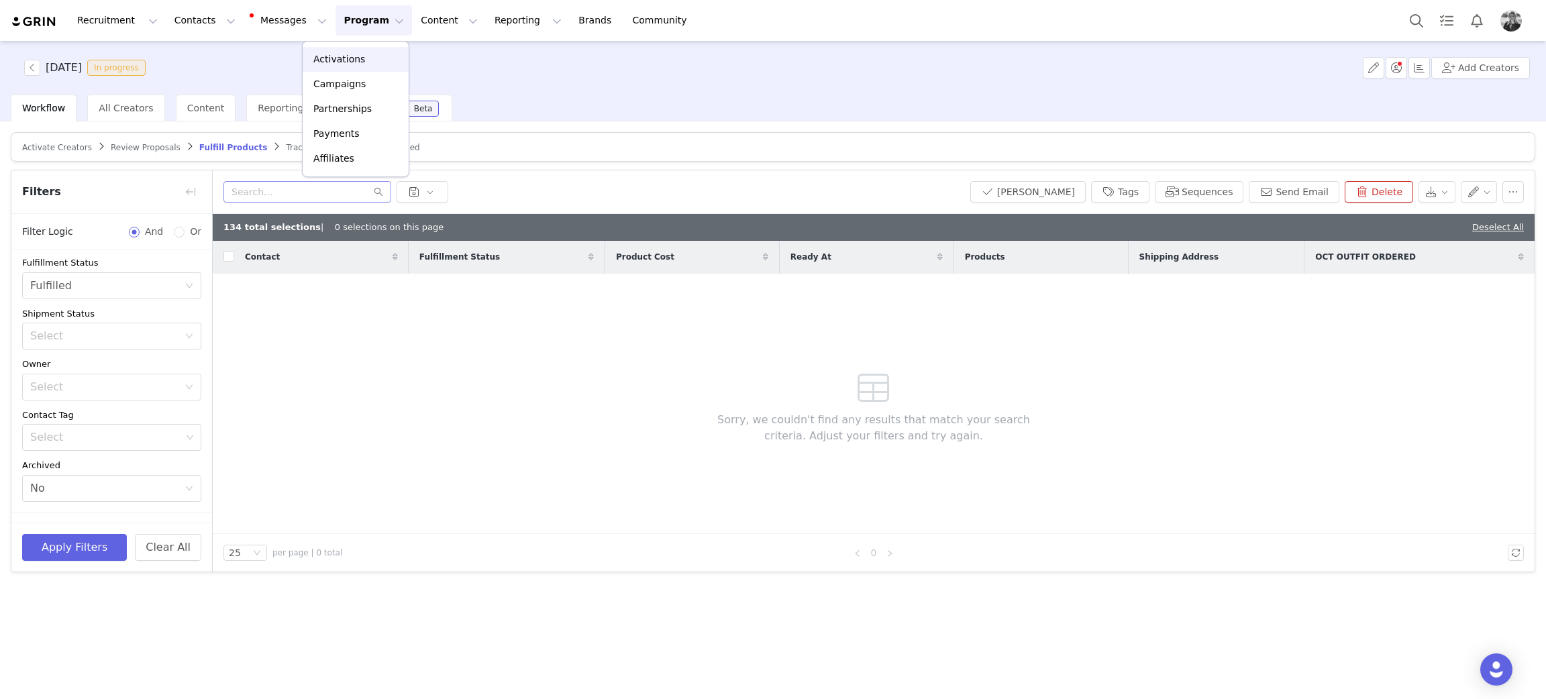
click at [347, 60] on p "Activations" at bounding box center [339, 59] width 52 height 14
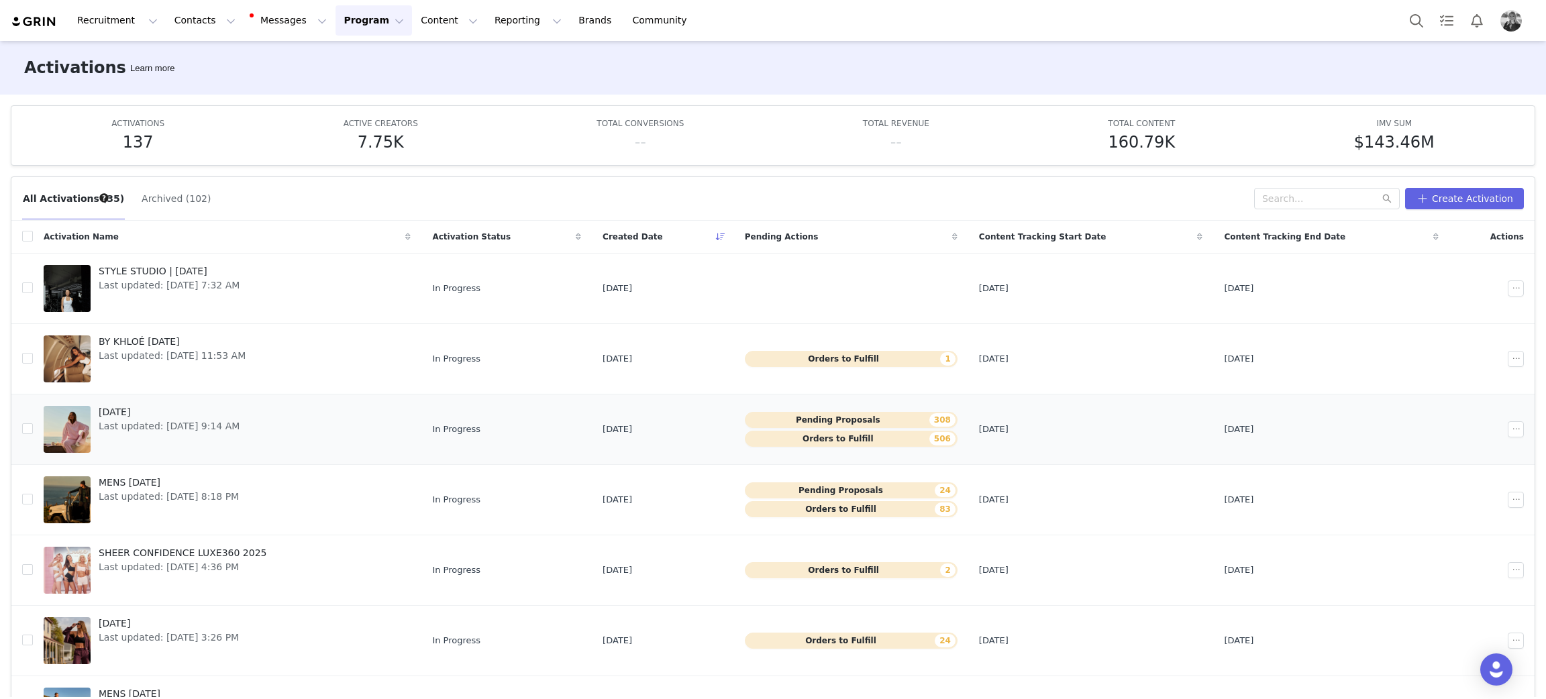
scroll to position [101, 0]
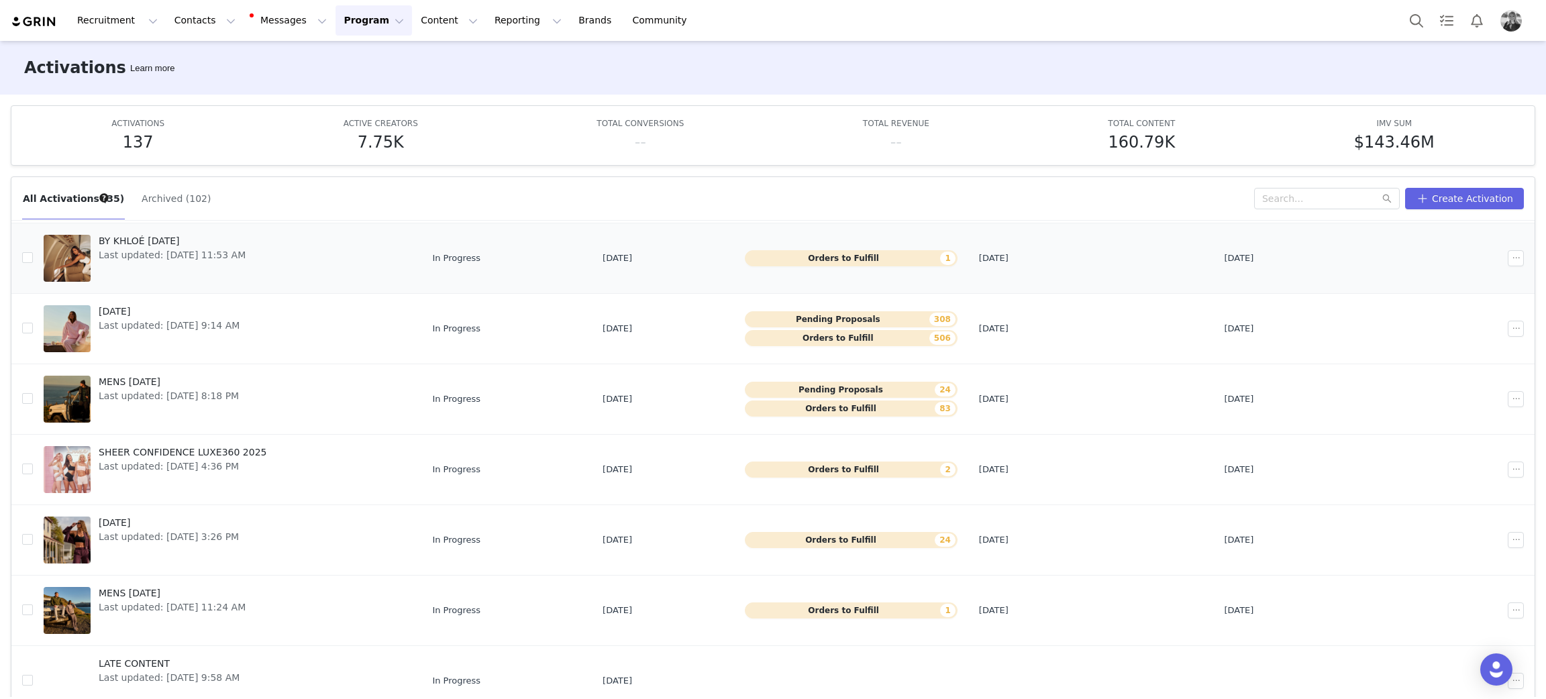
click at [156, 235] on span "BY KHLOÉ OCT 2025" at bounding box center [172, 241] width 147 height 14
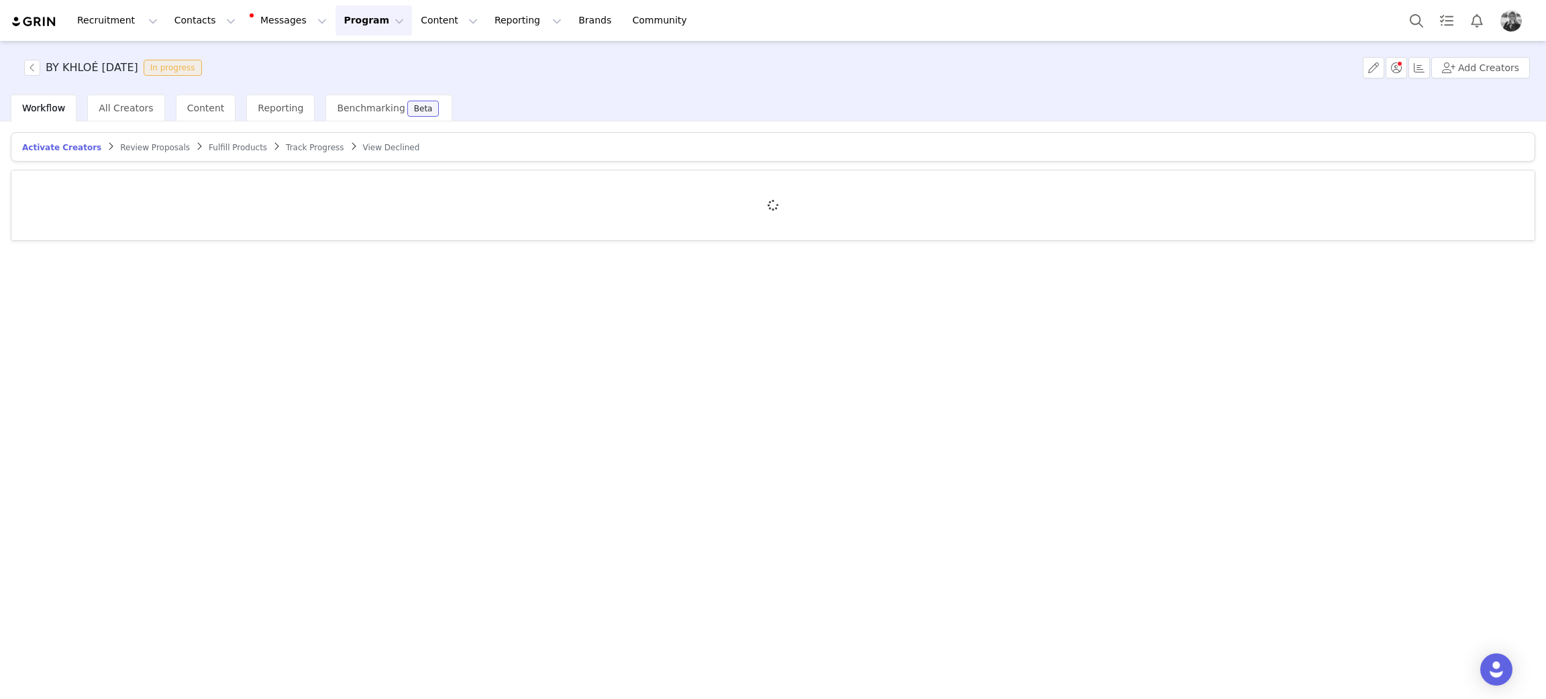
click at [209, 148] on span "Fulfill Products" at bounding box center [238, 147] width 58 height 9
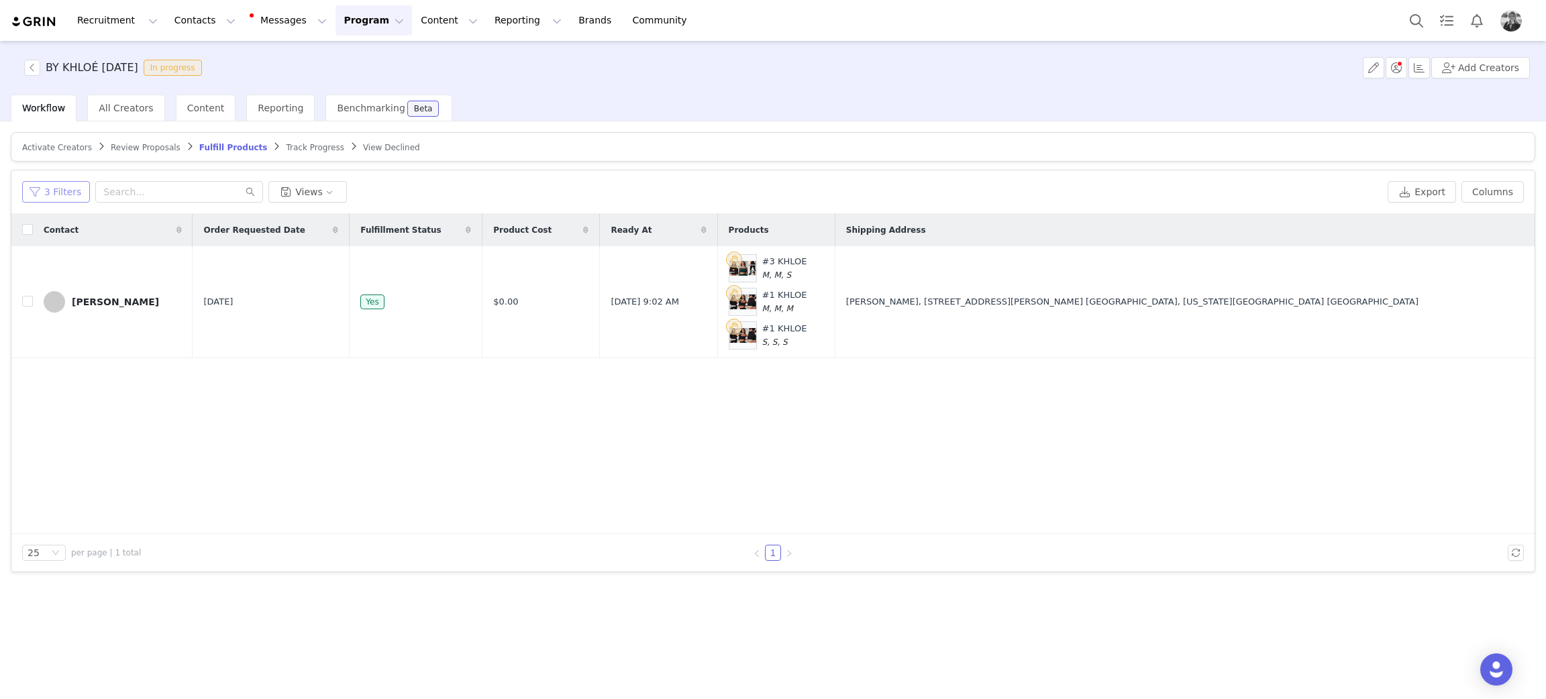
click at [50, 181] on button "3 Filters" at bounding box center [56, 191] width 68 height 21
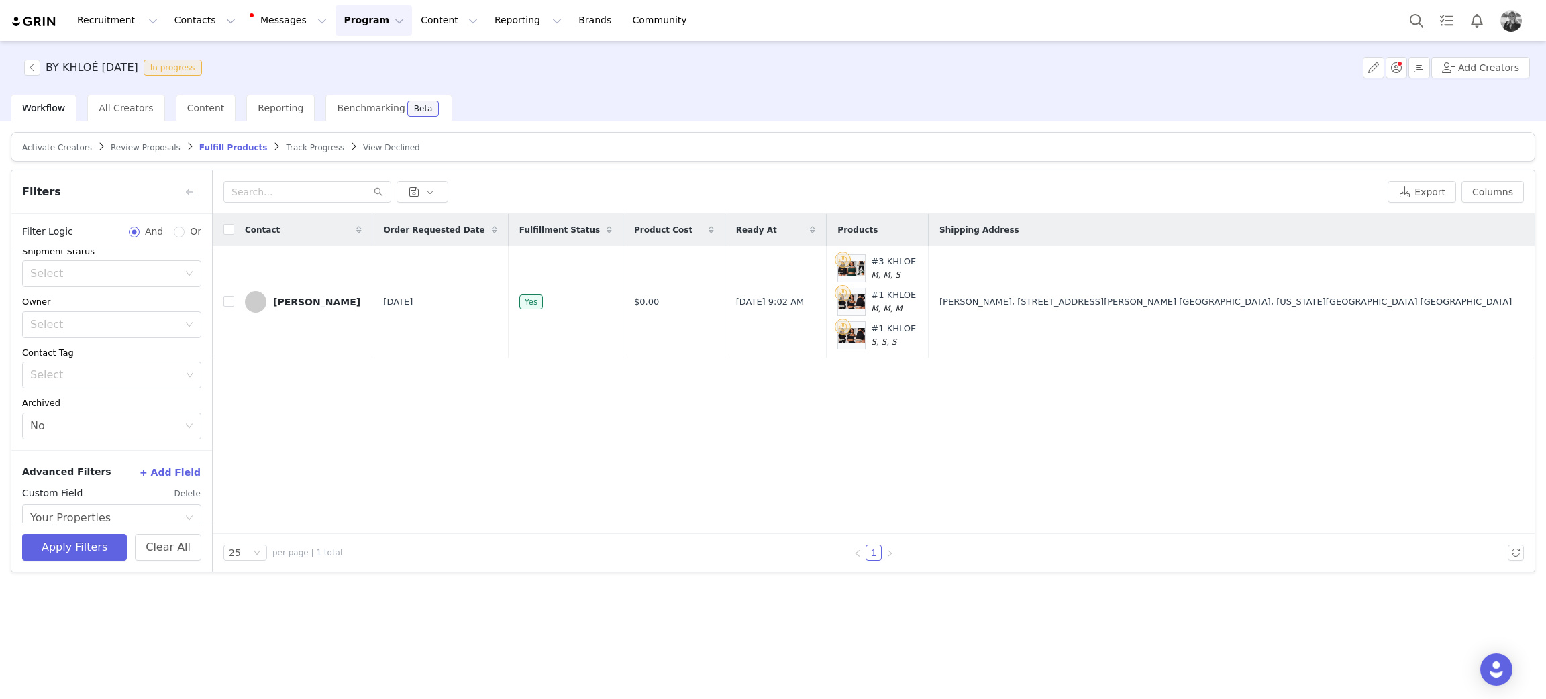
scroll to position [284, 0]
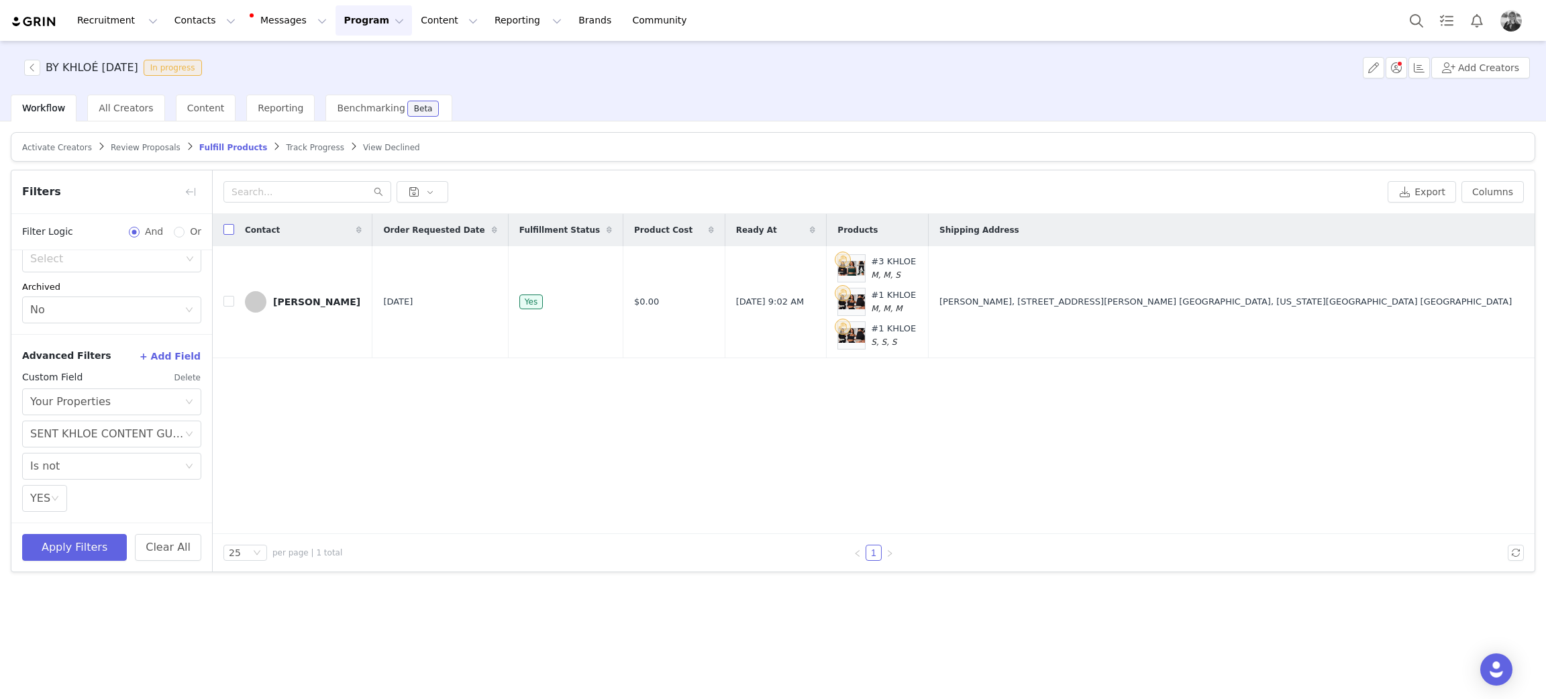
click at [227, 233] on input "checkbox" at bounding box center [228, 229] width 11 height 11
checkbox input "true"
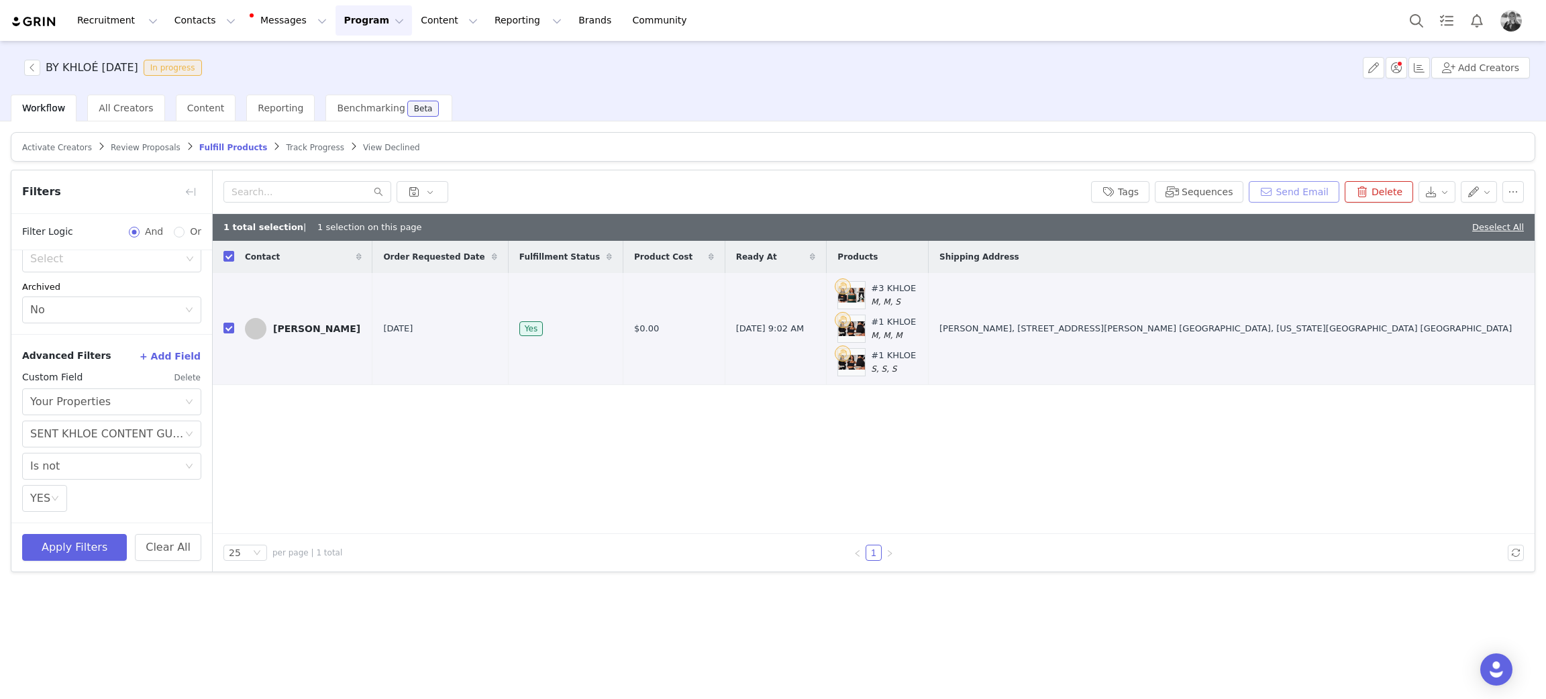
click at [1030, 195] on button "Send Email" at bounding box center [1293, 191] width 91 height 21
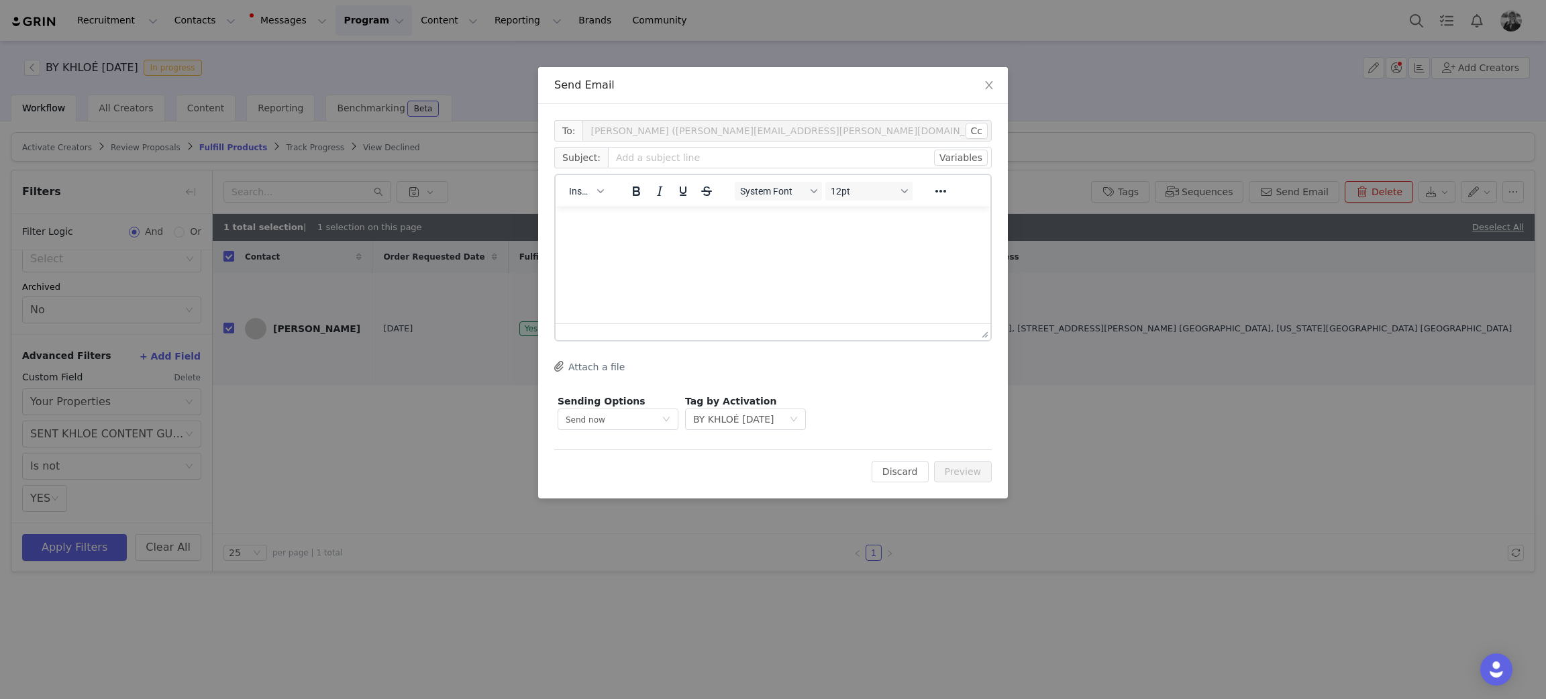
scroll to position [0, 0]
click at [597, 189] on icon "button" at bounding box center [600, 191] width 7 height 4
click at [599, 223] on div "Insert Template" at bounding box center [633, 213] width 134 height 21
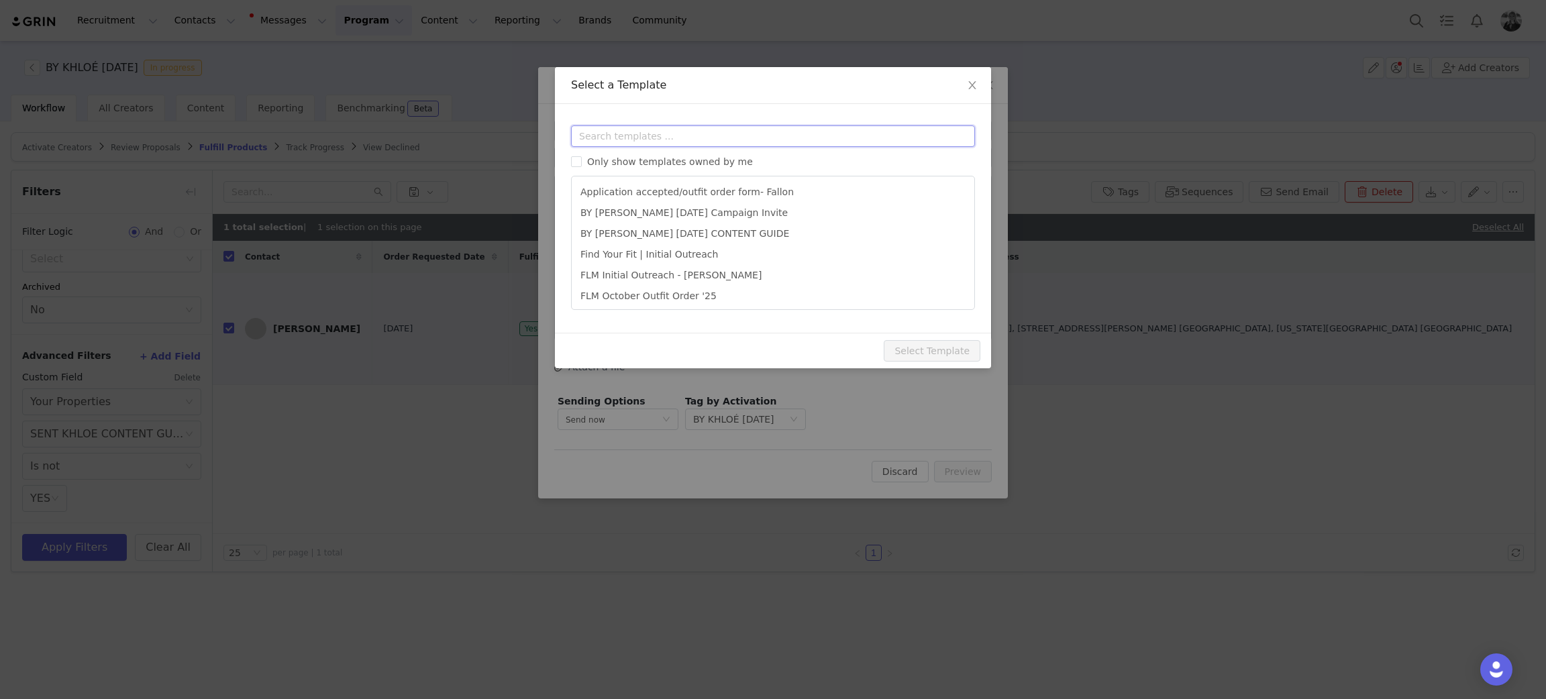
click at [633, 132] on input "text" at bounding box center [773, 135] width 404 height 21
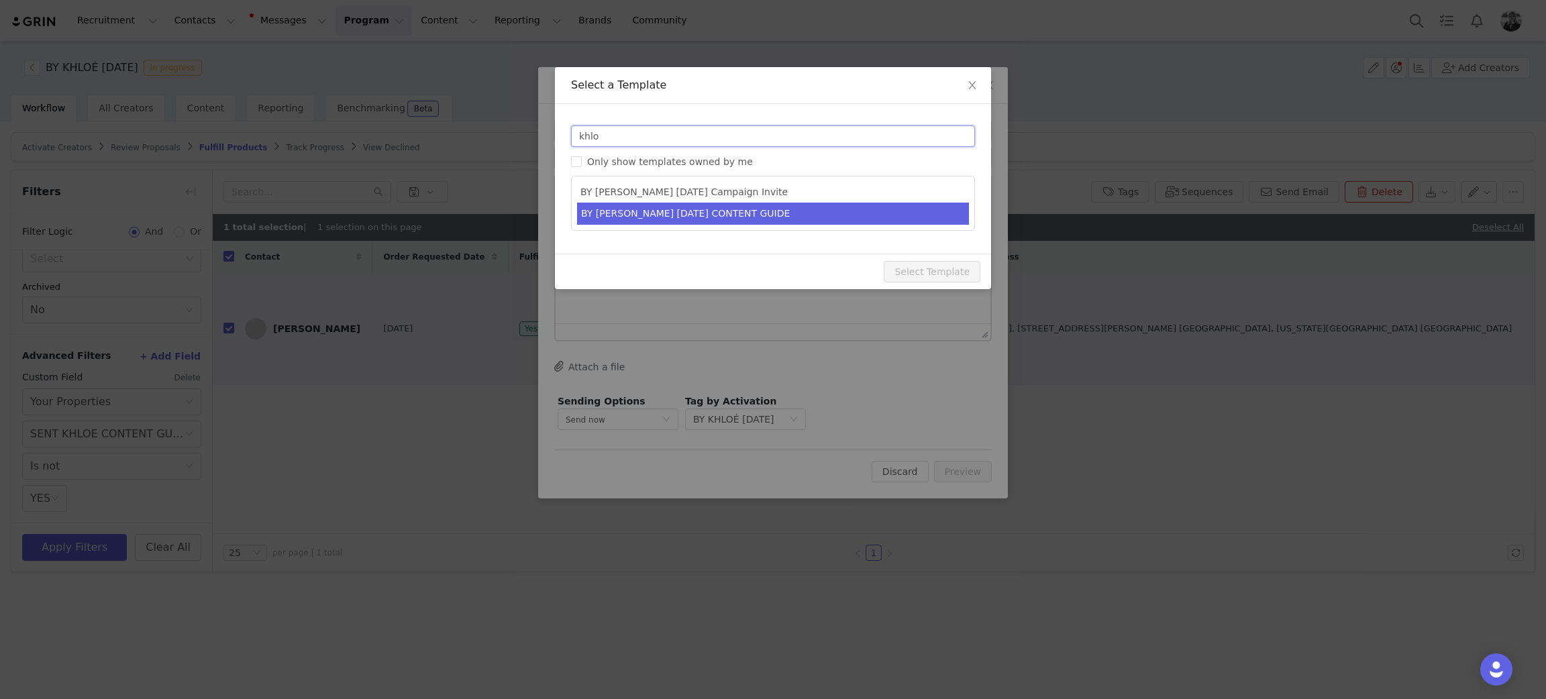
type input "khlo"
click at [621, 219] on li "BY [PERSON_NAME] [DATE] CONTENT GUIDE" at bounding box center [773, 214] width 392 height 22
type input "FABLETICS X BY KHLOÉ ORDER UPDATE ✨ PLS POST OCT 1ST-15TH"
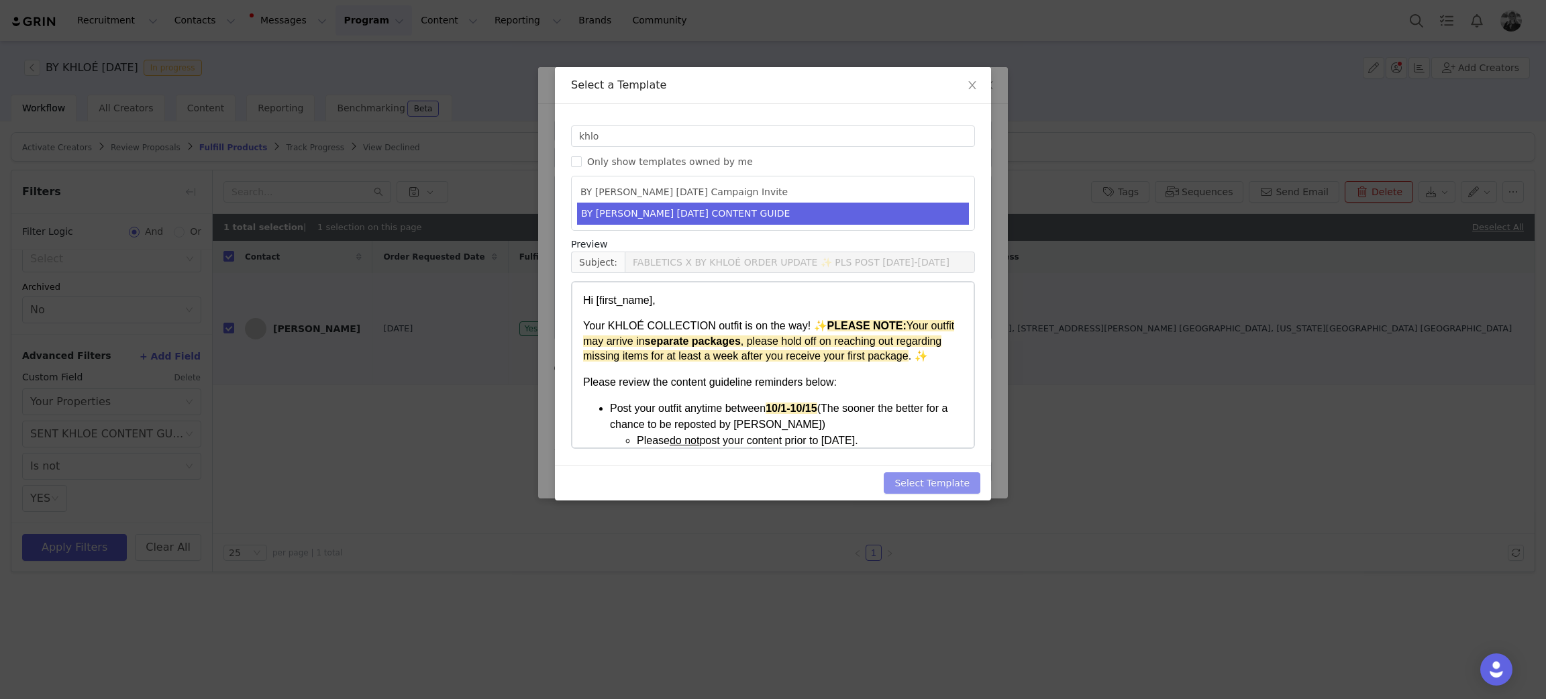
click at [935, 466] on button "Select Template" at bounding box center [931, 482] width 97 height 21
type input "FABLETICS X BY KHLOÉ ORDER UPDATE ✨ PLS POST OCT 1ST-15TH"
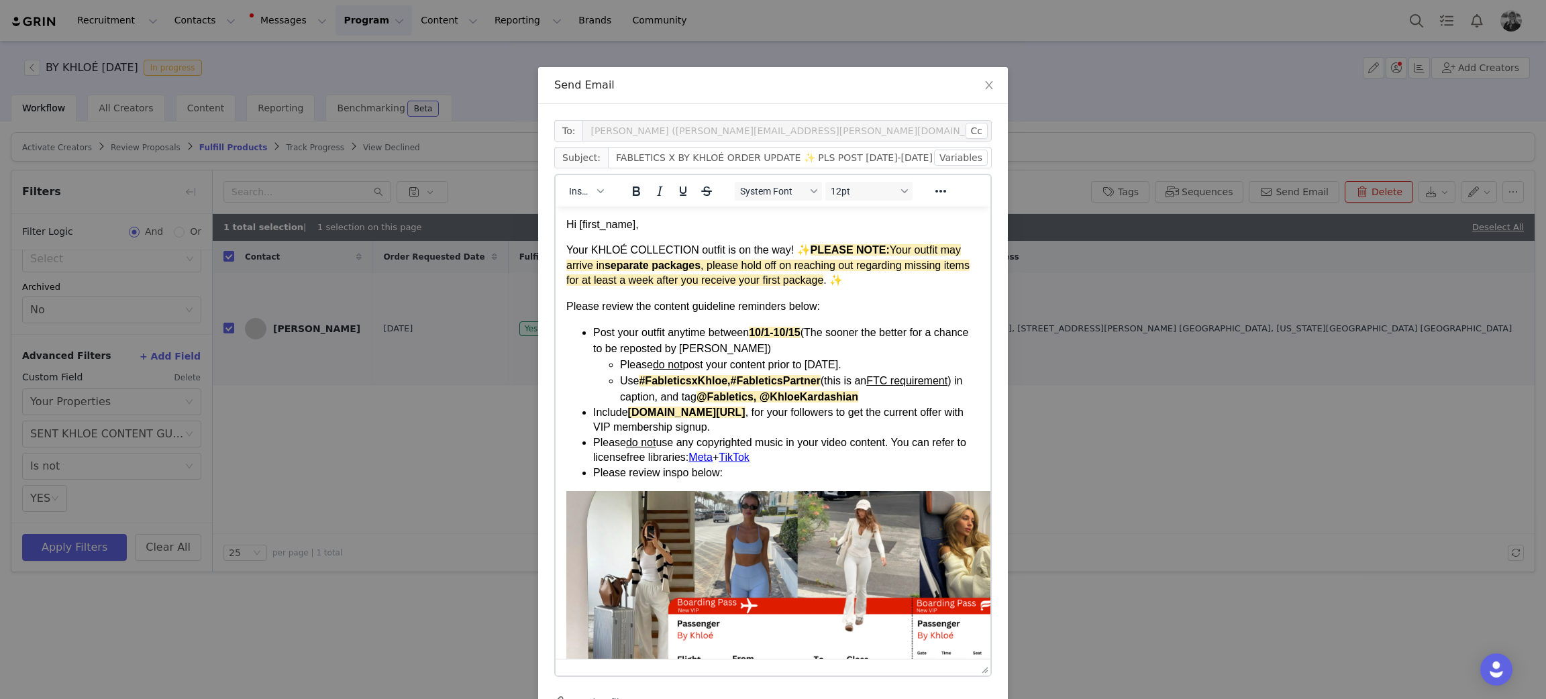
drag, startPoint x: 987, startPoint y: 331, endPoint x: 1011, endPoint y: 595, distance: 264.7
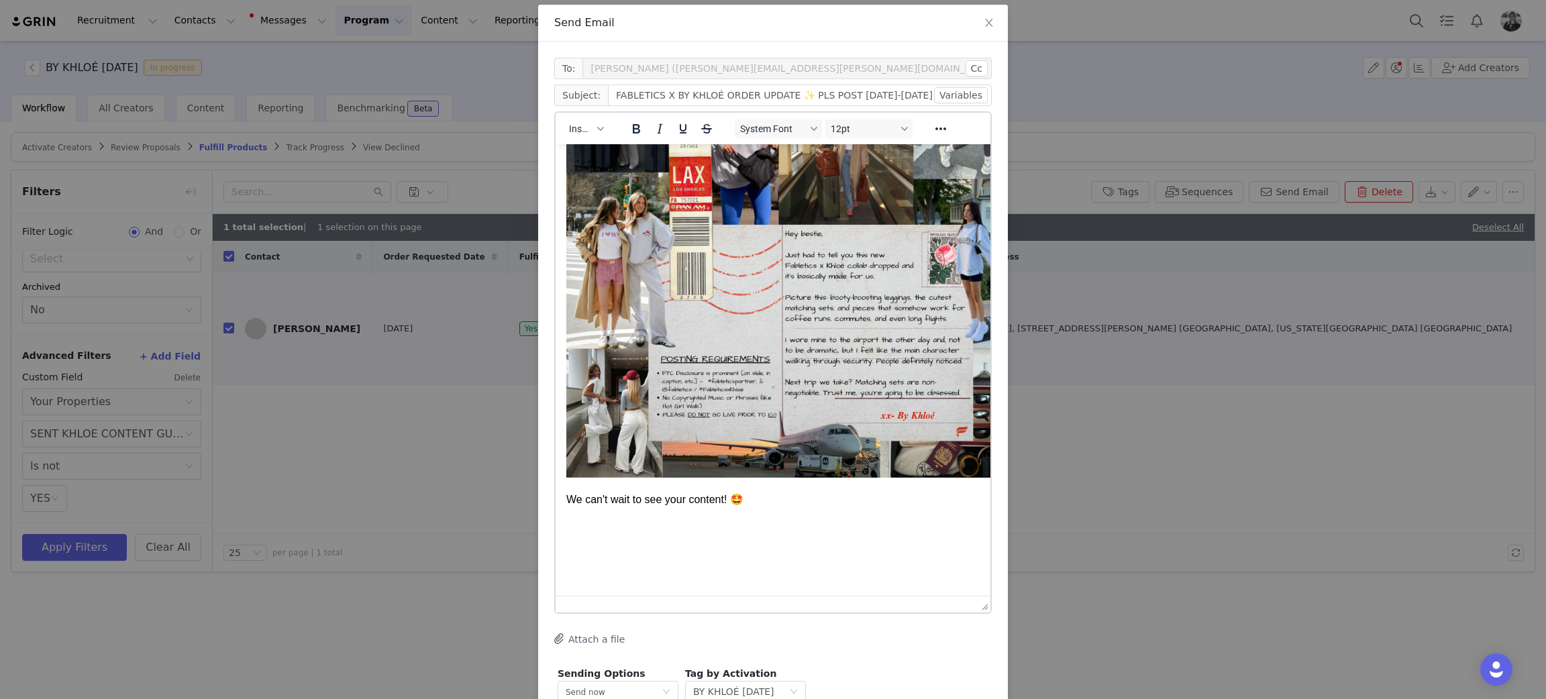
scroll to position [150, 0]
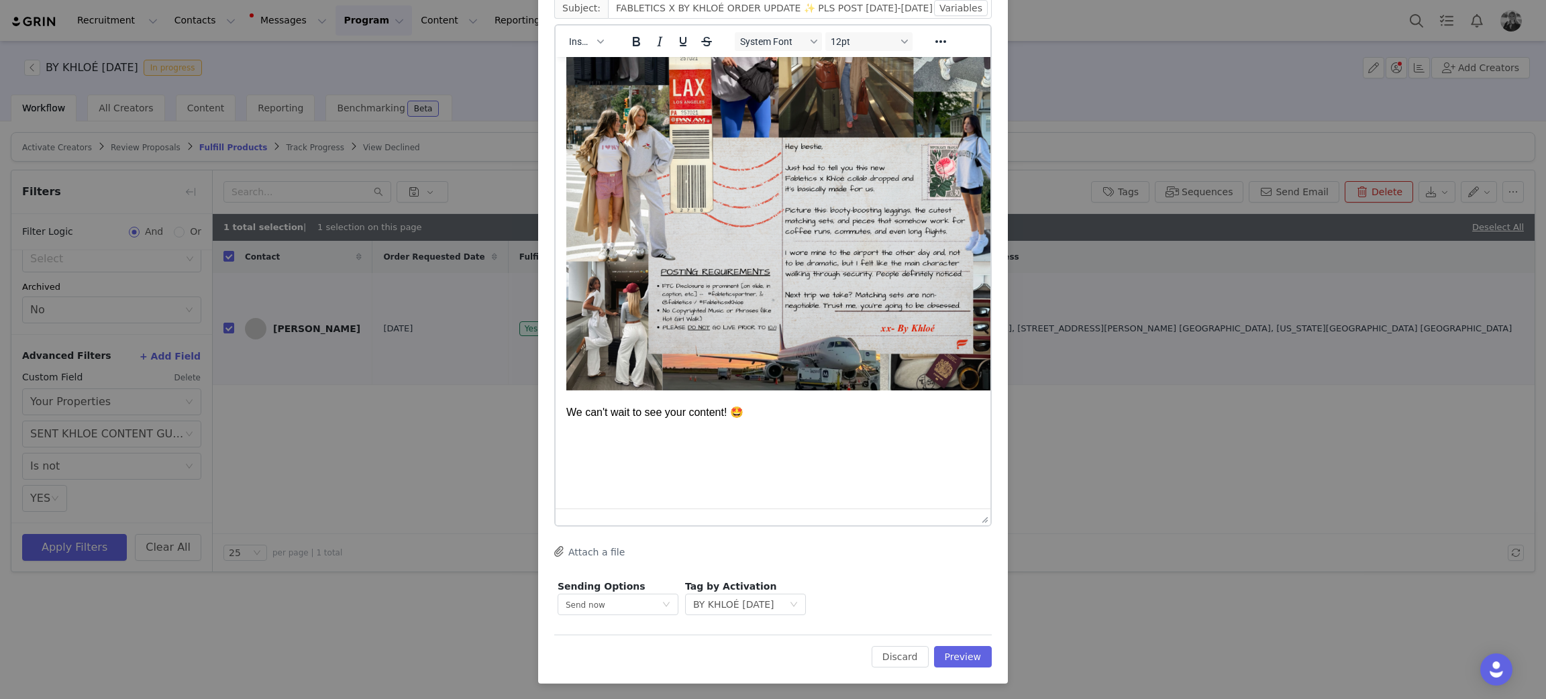
click at [616, 431] on p "Rich Text Area. Press ALT-0 for help." at bounding box center [772, 438] width 413 height 15
click at [596, 431] on p "Rich Text Area. Press ALT-0 for help." at bounding box center [772, 438] width 413 height 15
click at [589, 34] on button "Insert" at bounding box center [586, 41] width 44 height 19
click at [585, 103] on div "Insert Signature" at bounding box center [627, 107] width 121 height 16
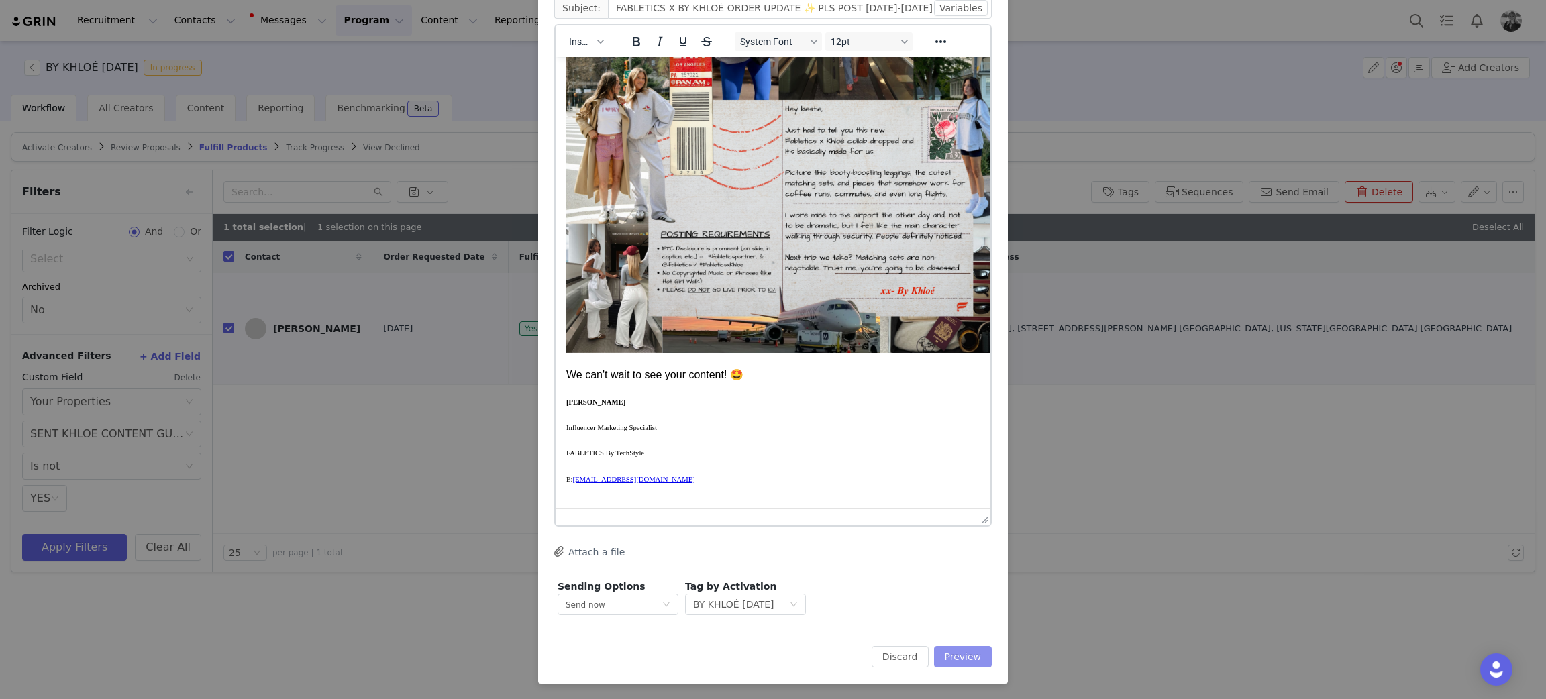
click at [964, 466] on button "Preview" at bounding box center [963, 656] width 58 height 21
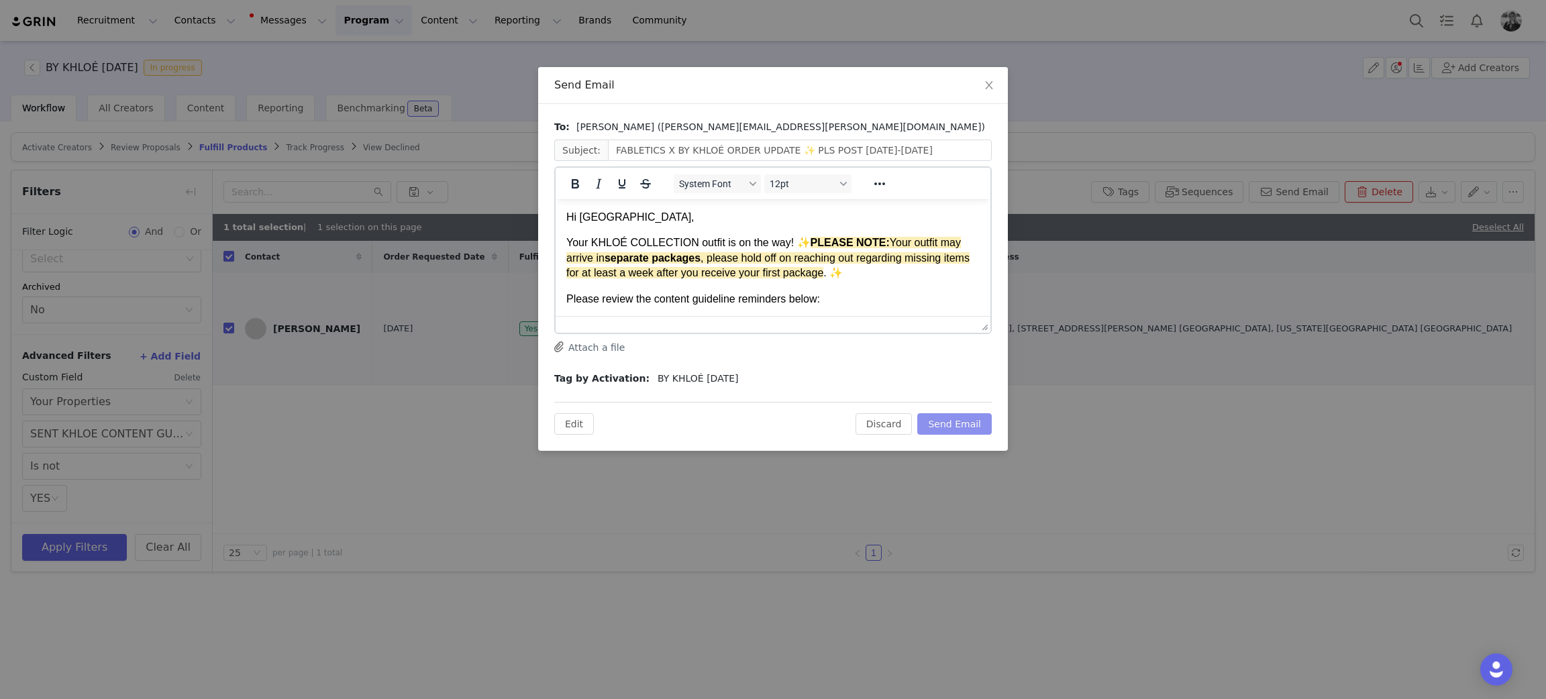
scroll to position [0, 0]
click at [945, 417] on button "Send Email" at bounding box center [954, 423] width 74 height 21
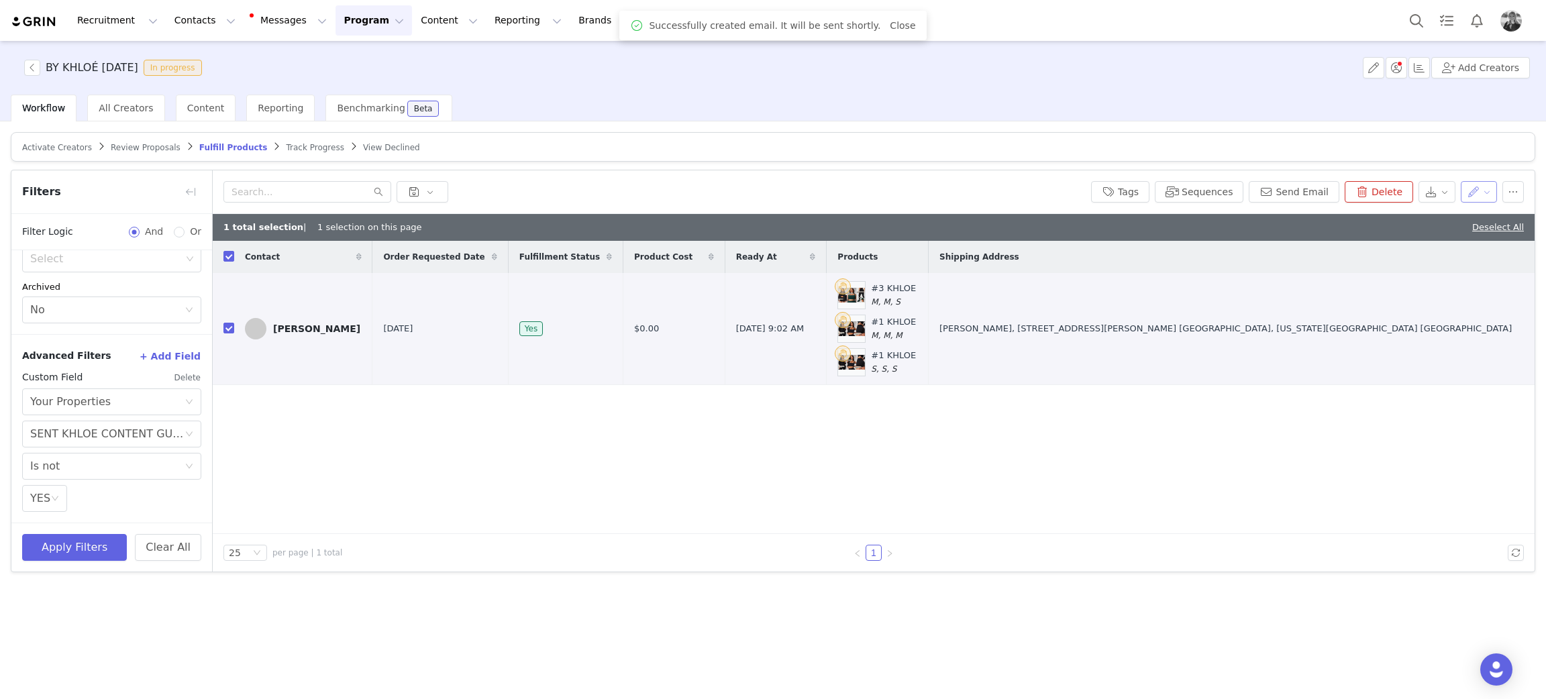
click at [1030, 189] on button "button" at bounding box center [1478, 191] width 37 height 21
click at [1030, 236] on span "Set Custom Property" at bounding box center [1445, 240] width 97 height 15
click at [1030, 237] on div "Choose Custom Property" at bounding box center [1405, 241] width 125 height 13
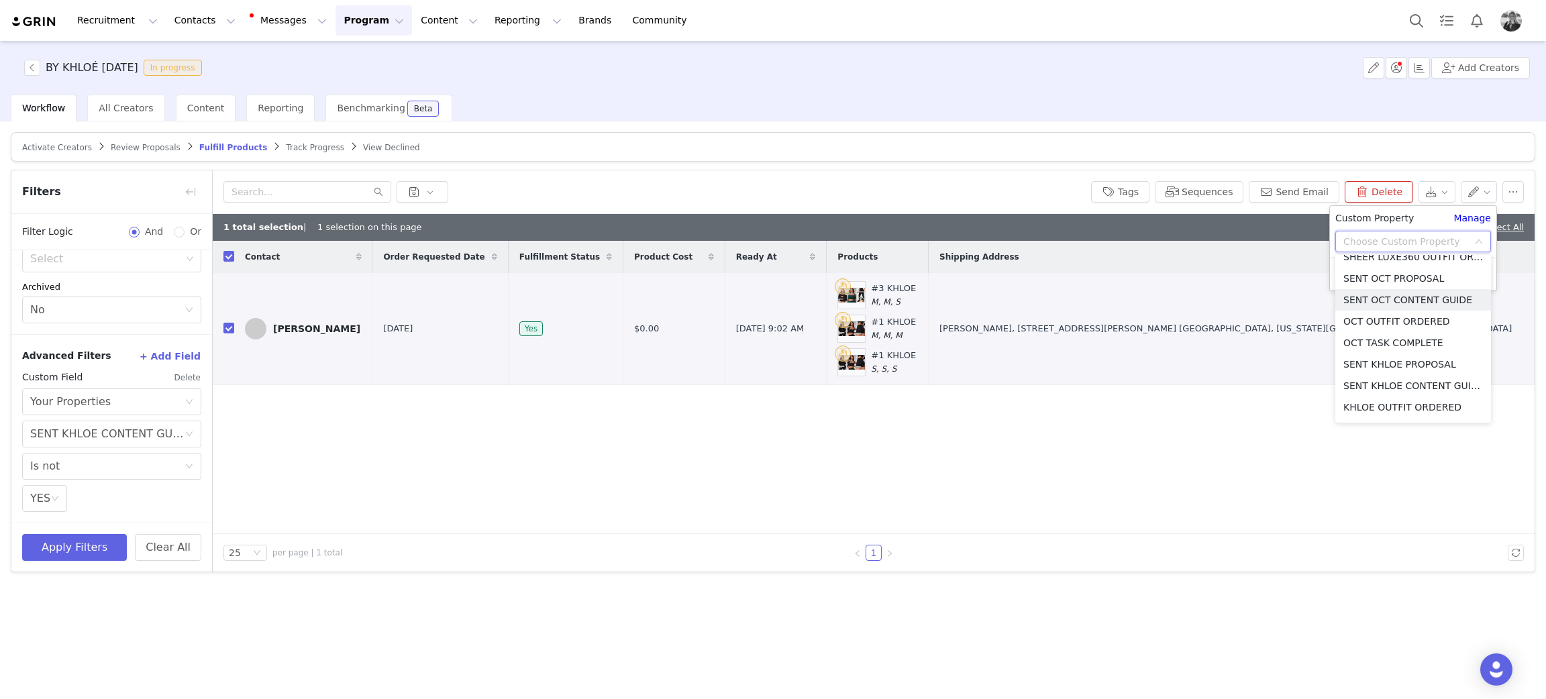
scroll to position [759, 0]
click at [1030, 279] on li "SENT OCT CONTENT GUIDE" at bounding box center [1413, 281] width 156 height 21
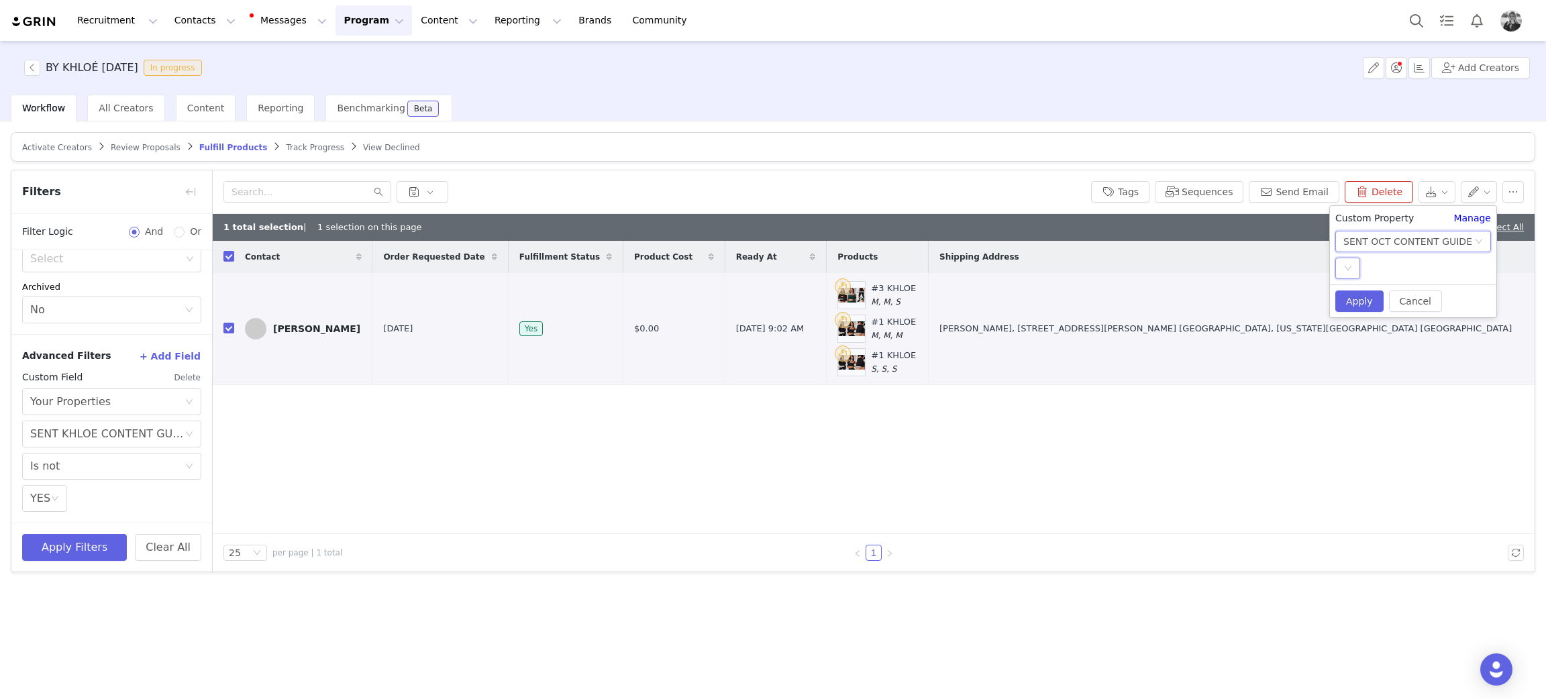
click at [1030, 268] on div "Select" at bounding box center [1347, 268] width 25 height 21
click at [1030, 301] on li "YES" at bounding box center [1413, 294] width 156 height 21
click at [1030, 247] on div "SENT OCT CONTENT GUIDE" at bounding box center [1407, 241] width 129 height 20
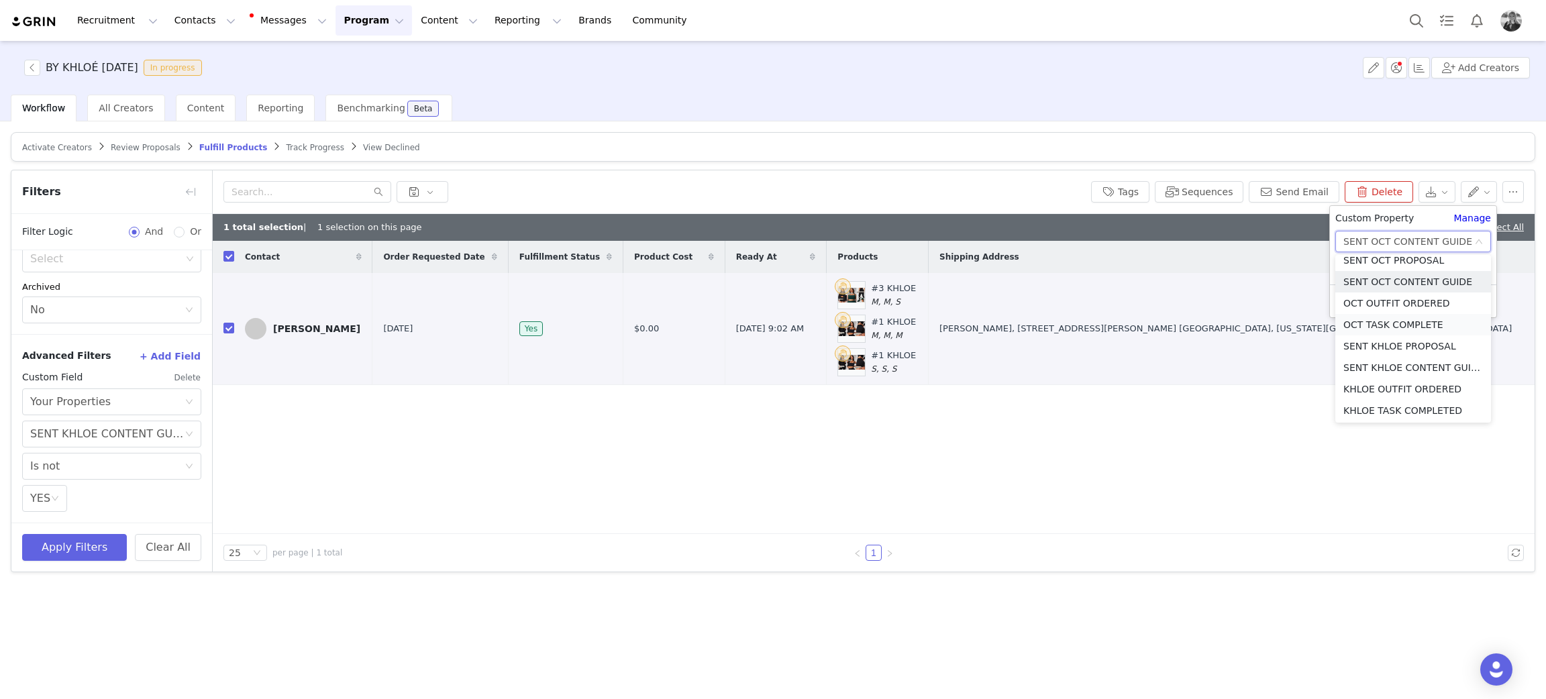
scroll to position [753, 0]
click at [1030, 366] on li "SENT KHLOE CONTENT GUIDE" at bounding box center [1413, 373] width 156 height 21
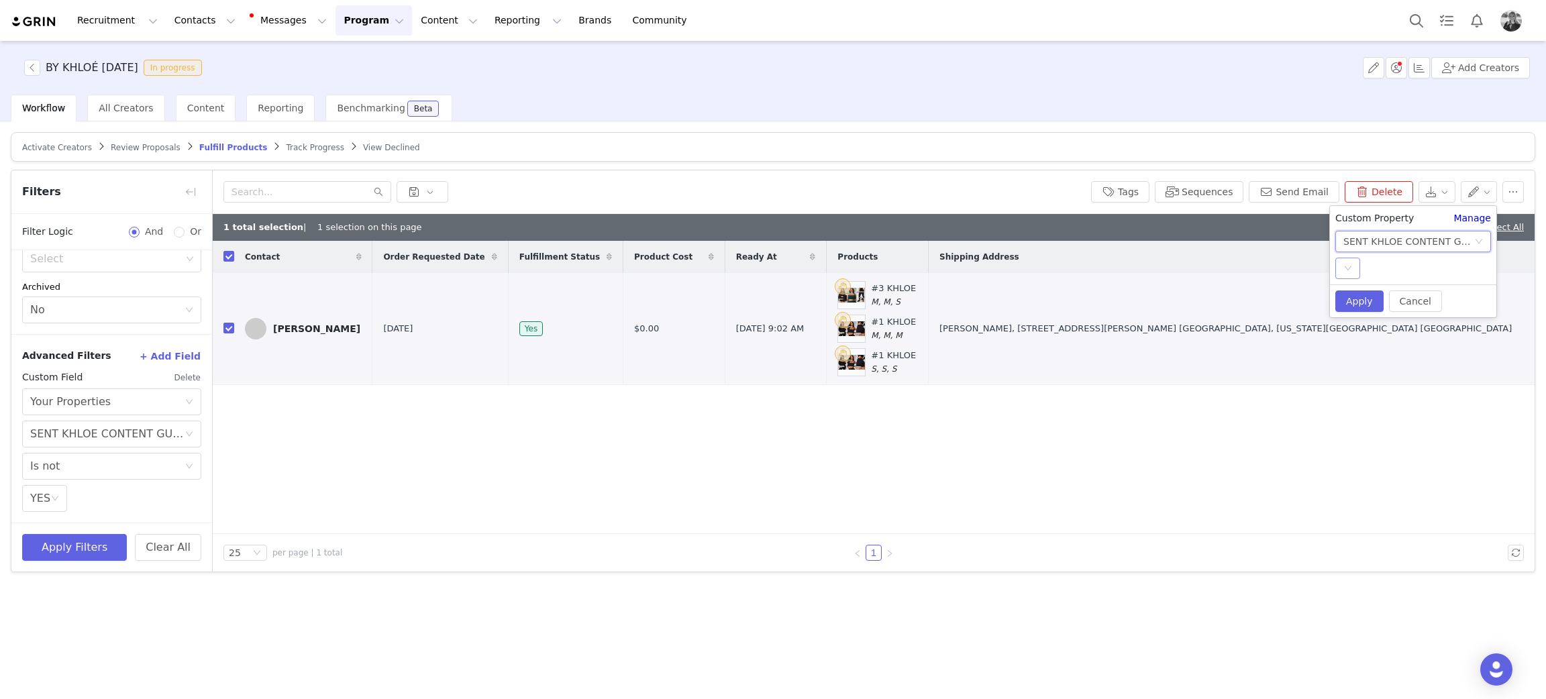
click at [1030, 272] on div "Select" at bounding box center [1347, 268] width 25 height 21
click at [1030, 293] on li "YES" at bounding box center [1413, 294] width 156 height 21
click at [1030, 305] on button "Apply" at bounding box center [1359, 300] width 48 height 21
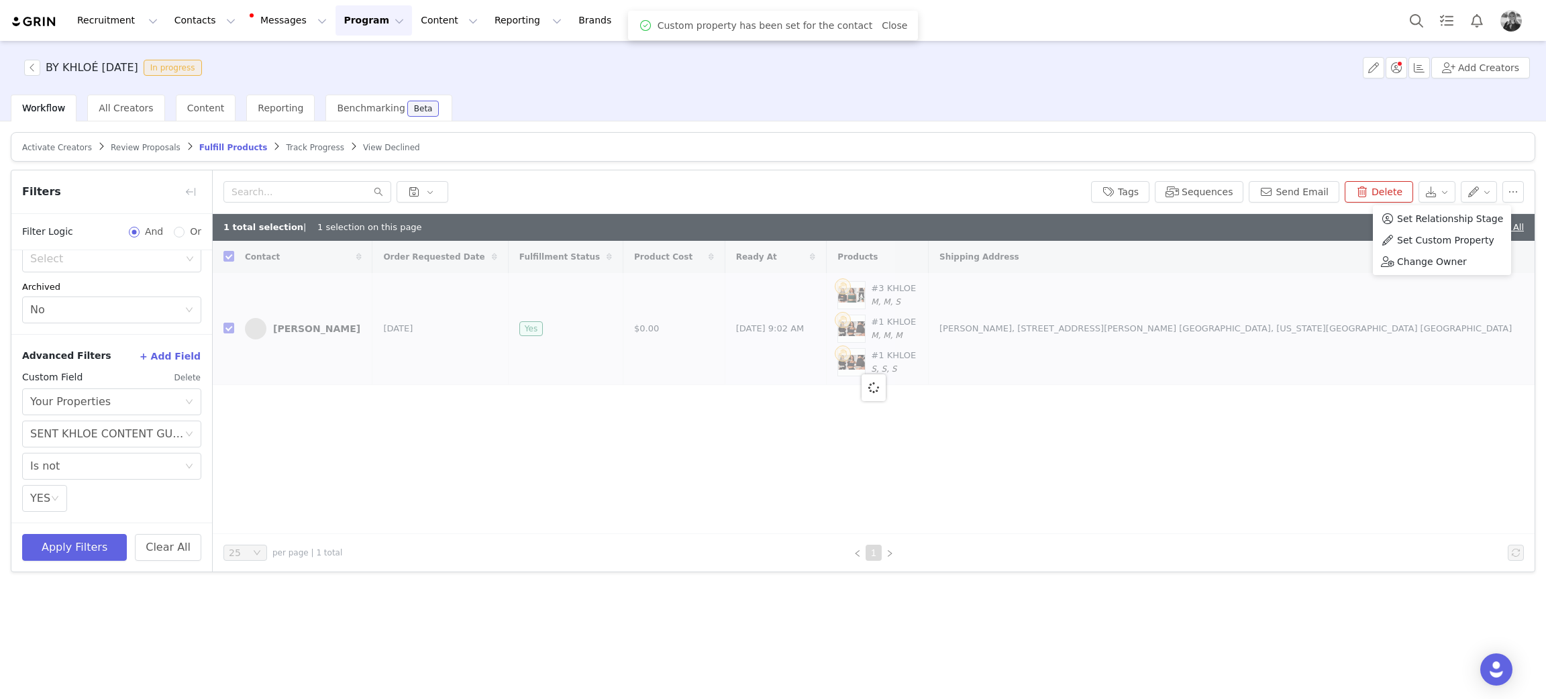
checkbox input "false"
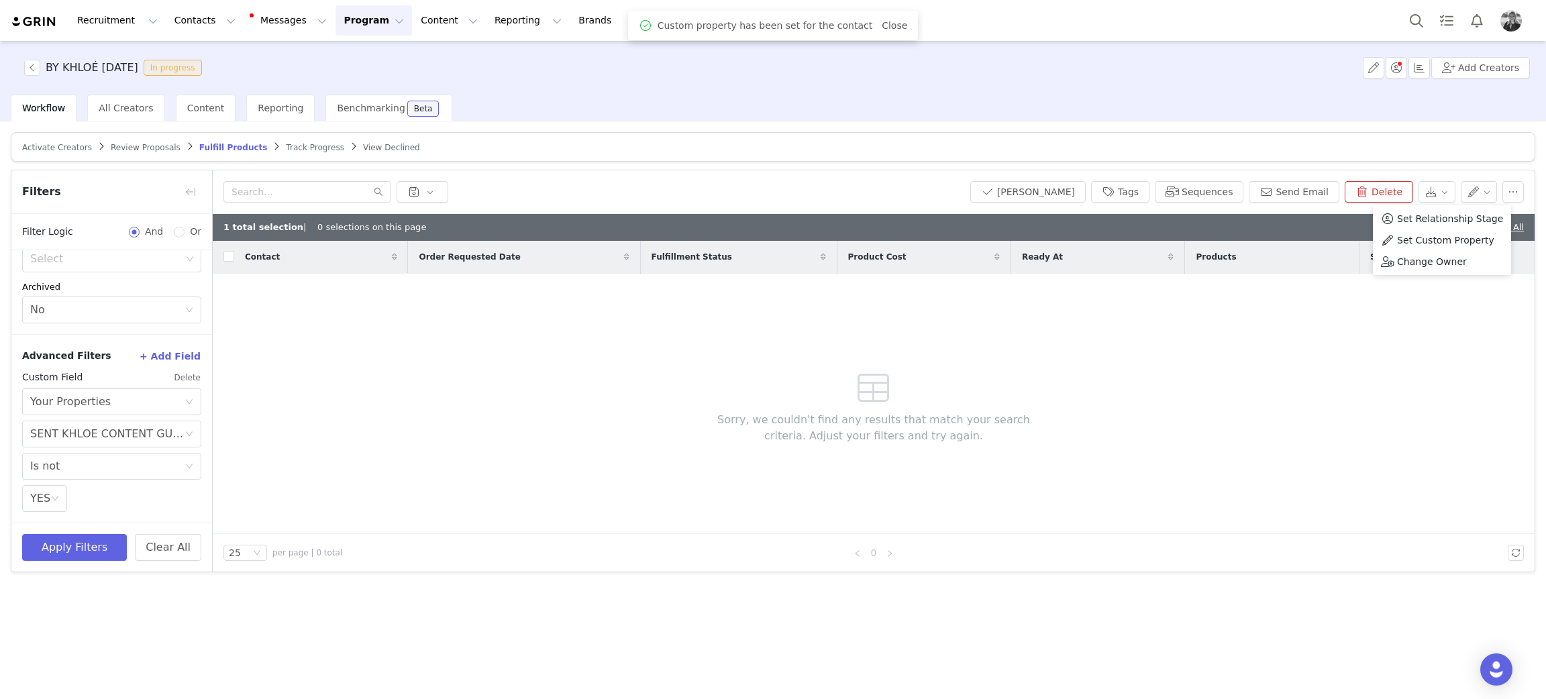
click at [411, 411] on div "Contact Order Requested Date Fulfillment Status Product Cost Ready At Products …" at bounding box center [874, 387] width 1322 height 293
click at [1030, 229] on link "Deselect All" at bounding box center [1498, 227] width 52 height 10
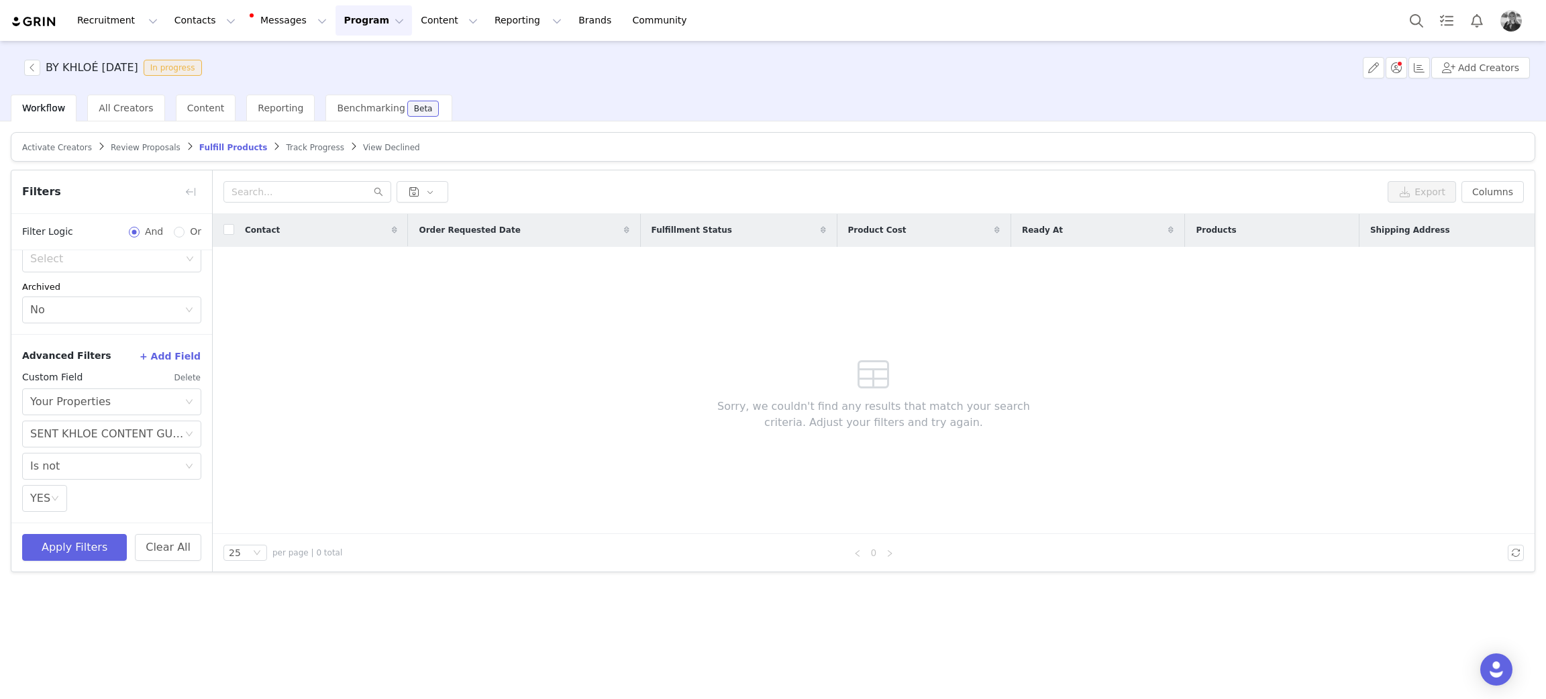
click at [458, 346] on div "Contact Order Requested Date Fulfillment Status Product Cost Ready At Products …" at bounding box center [874, 374] width 1322 height 320
click at [335, 21] on button "Program Program" at bounding box center [373, 20] width 76 height 30
drag, startPoint x: 401, startPoint y: 14, endPoint x: 400, endPoint y: 36, distance: 22.2
click at [413, 15] on button "Content Content" at bounding box center [449, 20] width 73 height 30
click at [396, 52] on p "Creator Content" at bounding box center [419, 59] width 75 height 14
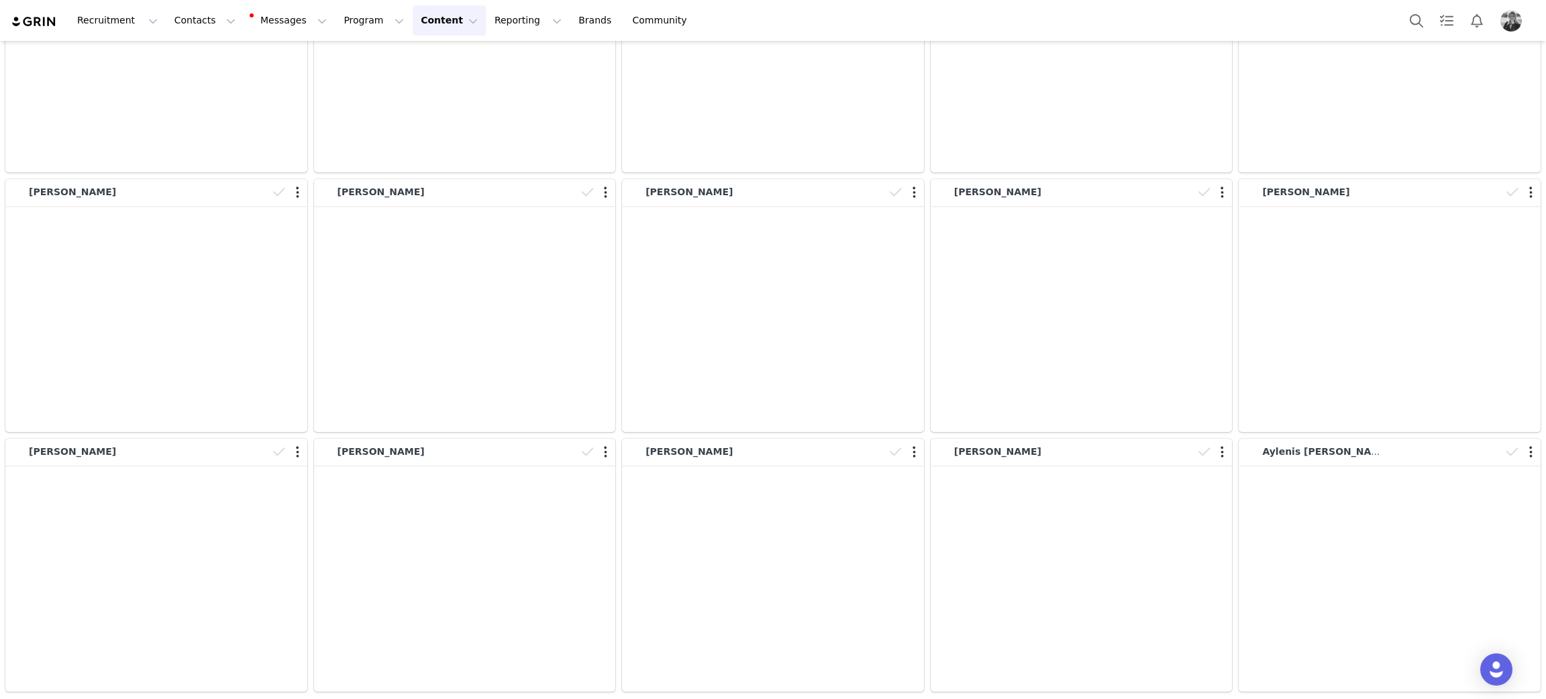
scroll to position [20268, 0]
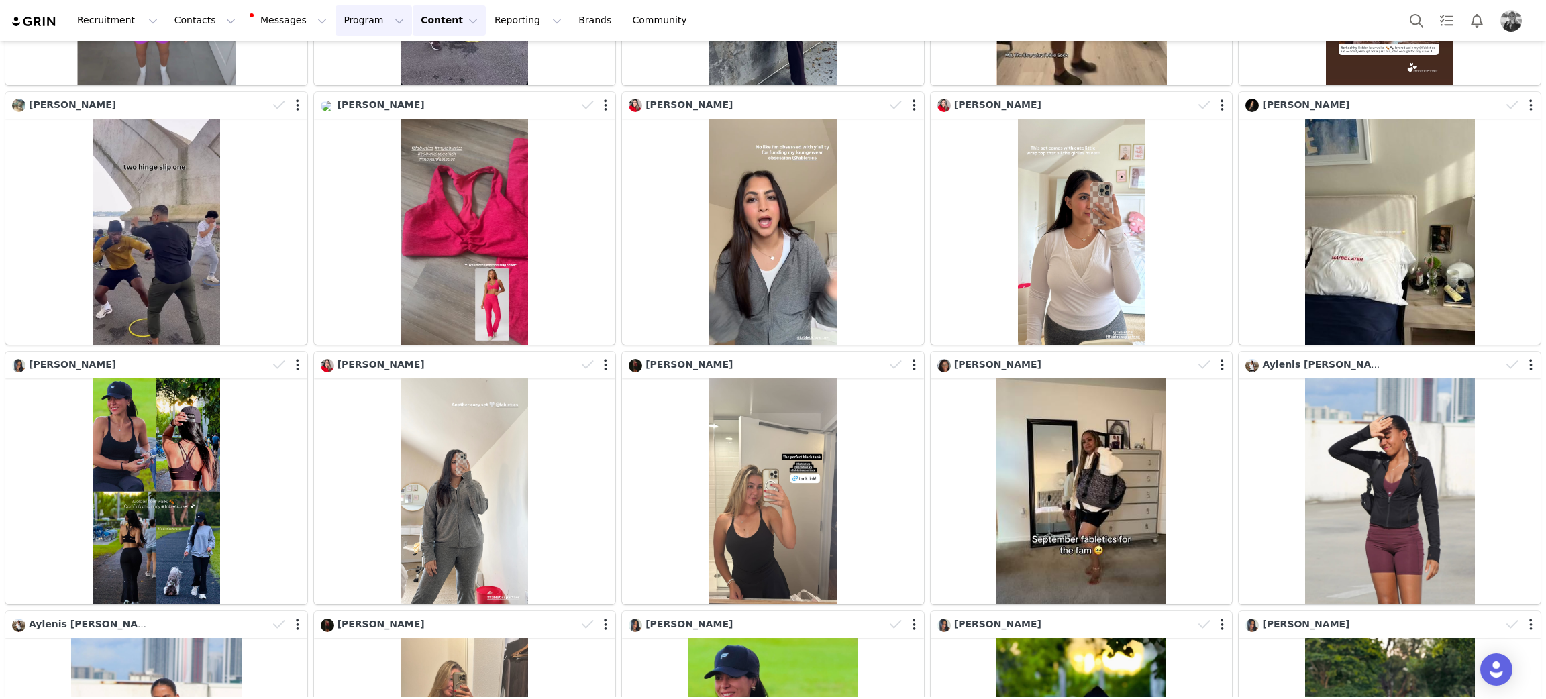
click at [335, 27] on button "Program Program" at bounding box center [373, 20] width 76 height 30
click at [332, 60] on p "Activations" at bounding box center [339, 59] width 52 height 14
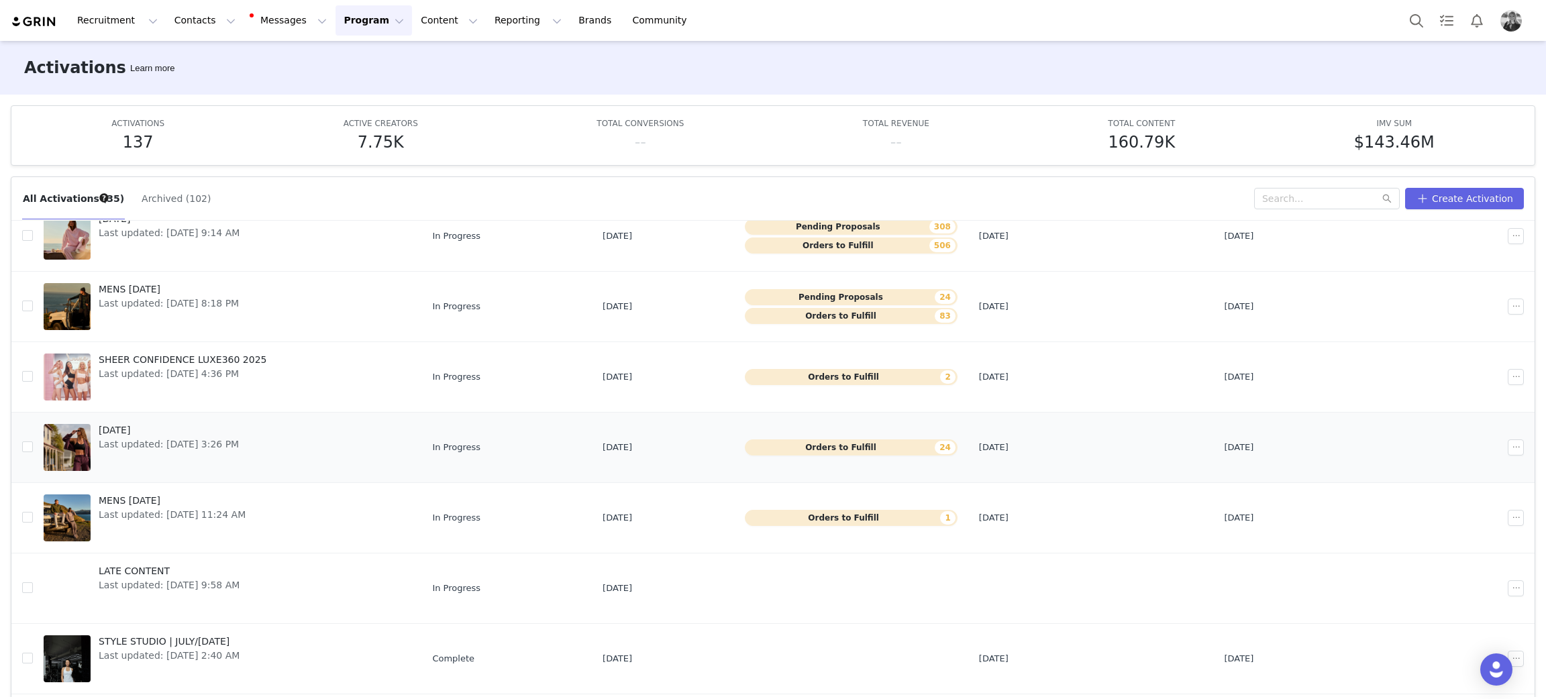
scroll to position [201, 0]
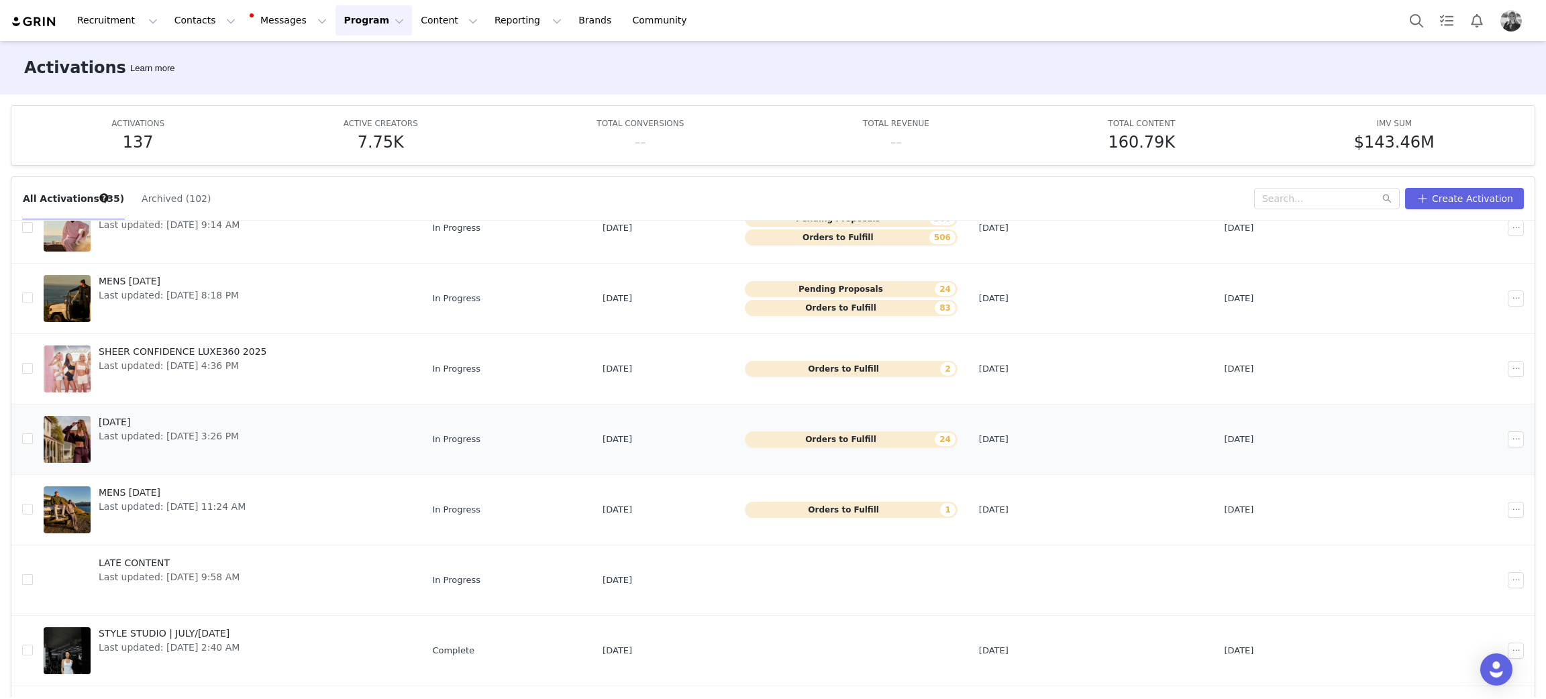
click at [138, 425] on span "[DATE]" at bounding box center [169, 422] width 140 height 14
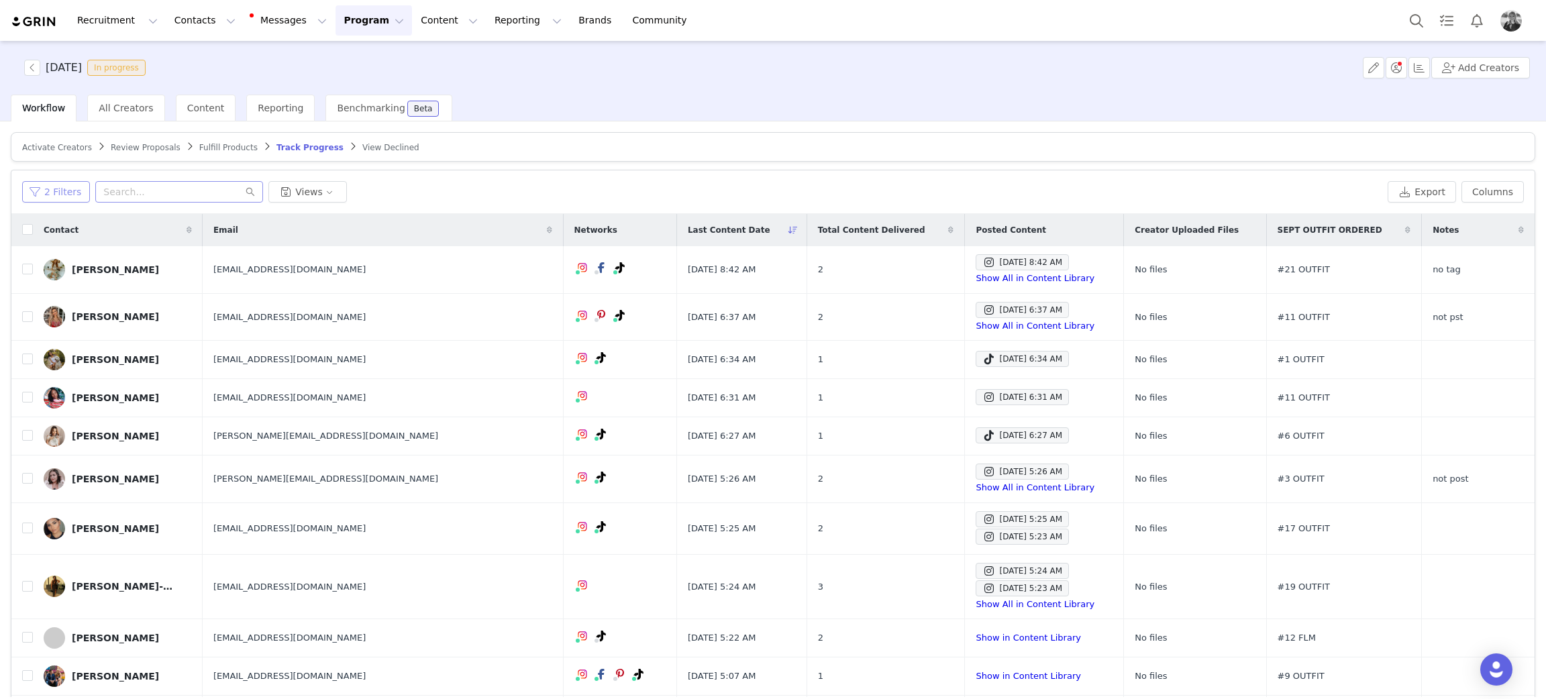
click at [41, 195] on button "2 Filters" at bounding box center [56, 191] width 68 height 21
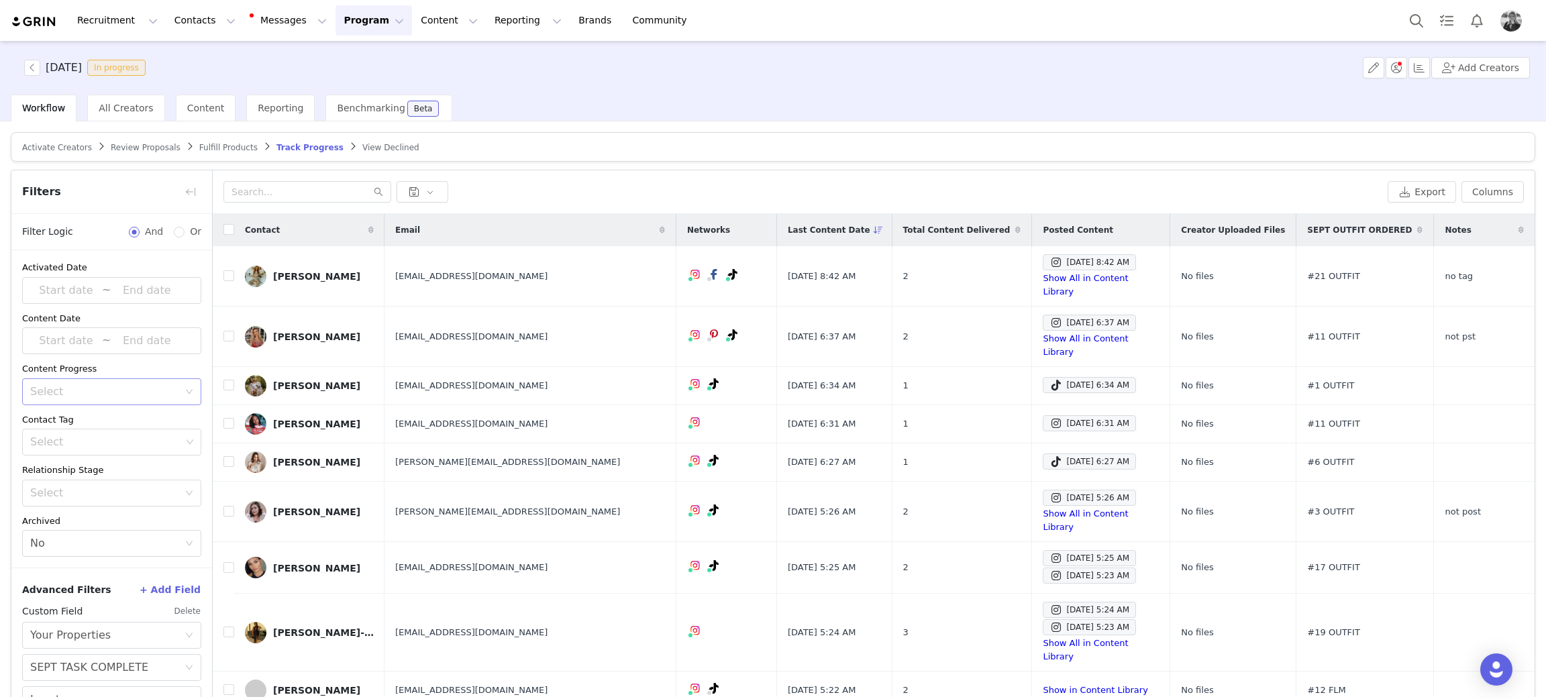
click at [79, 392] on div "Select" at bounding box center [104, 391] width 148 height 13
click at [70, 427] on li "Has content" at bounding box center [104, 421] width 164 height 21
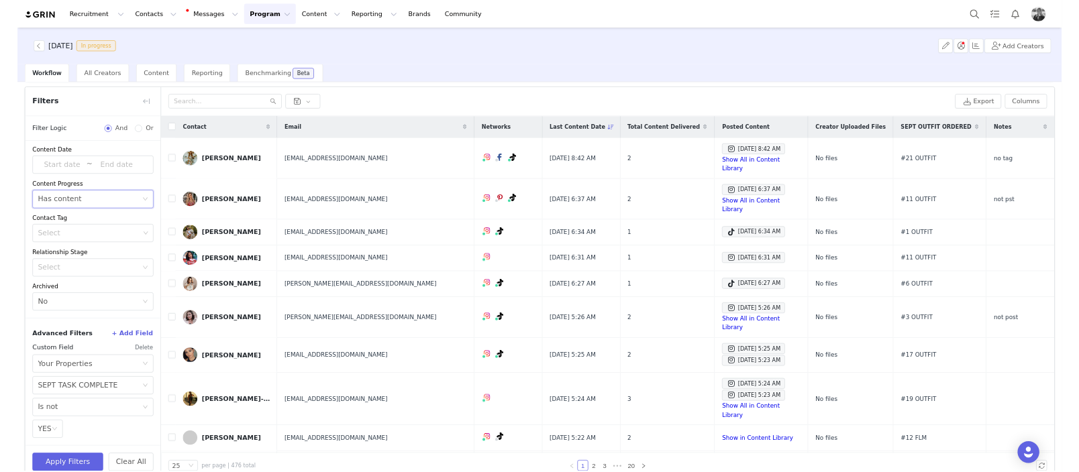
scroll to position [63, 0]
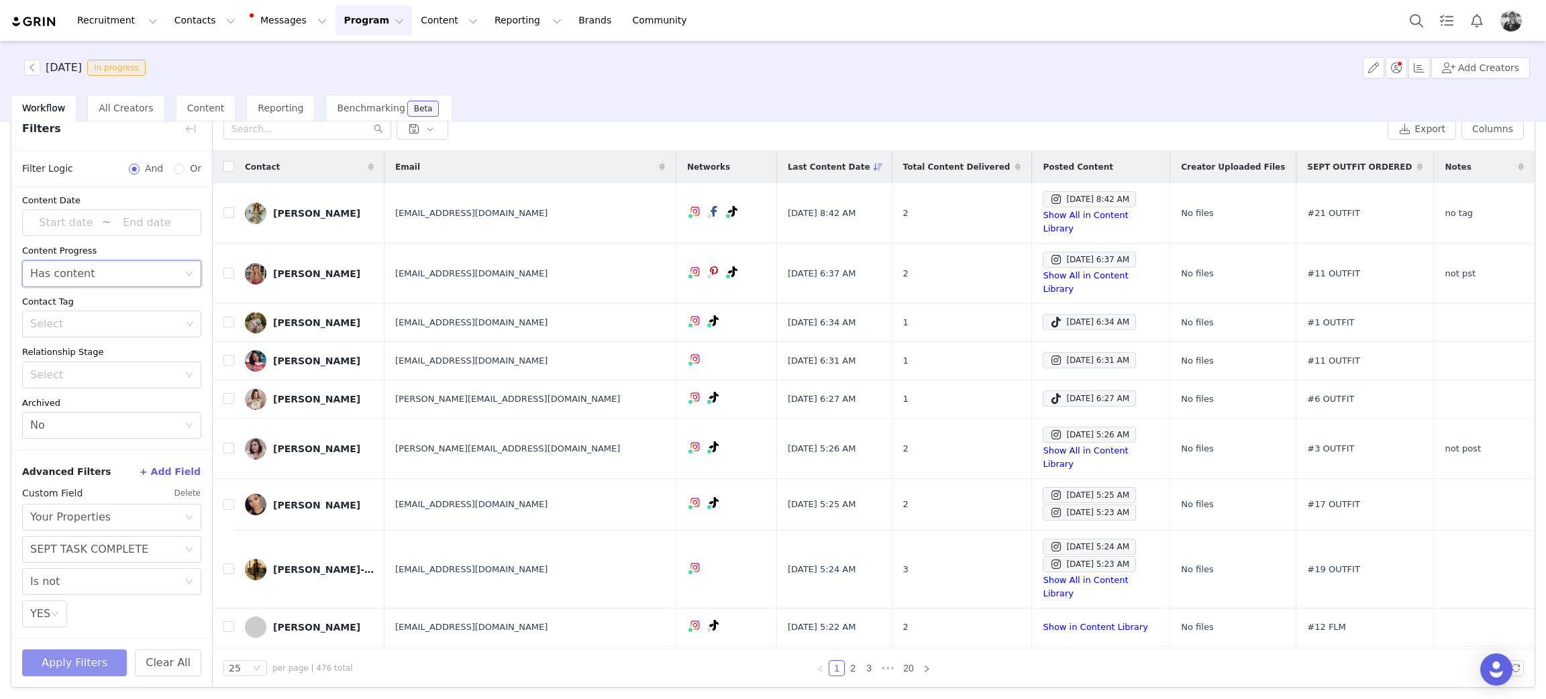
click at [95, 466] on button "Apply Filters" at bounding box center [74, 662] width 105 height 27
click at [1030, 197] on div "Sep 30, 2025 8:42 AM" at bounding box center [1089, 199] width 80 height 16
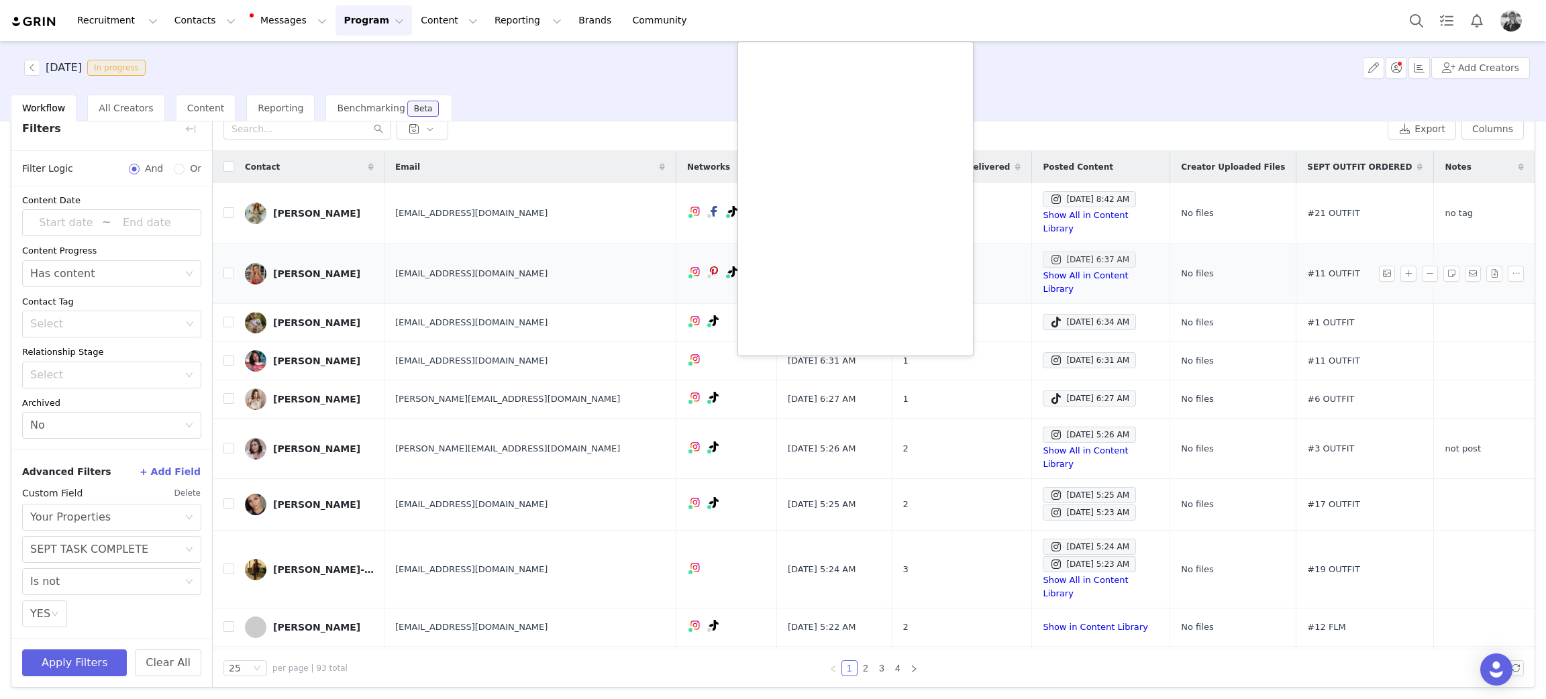
click at [1030, 252] on div "Sep 30, 2025 6:37 AM" at bounding box center [1089, 260] width 80 height 16
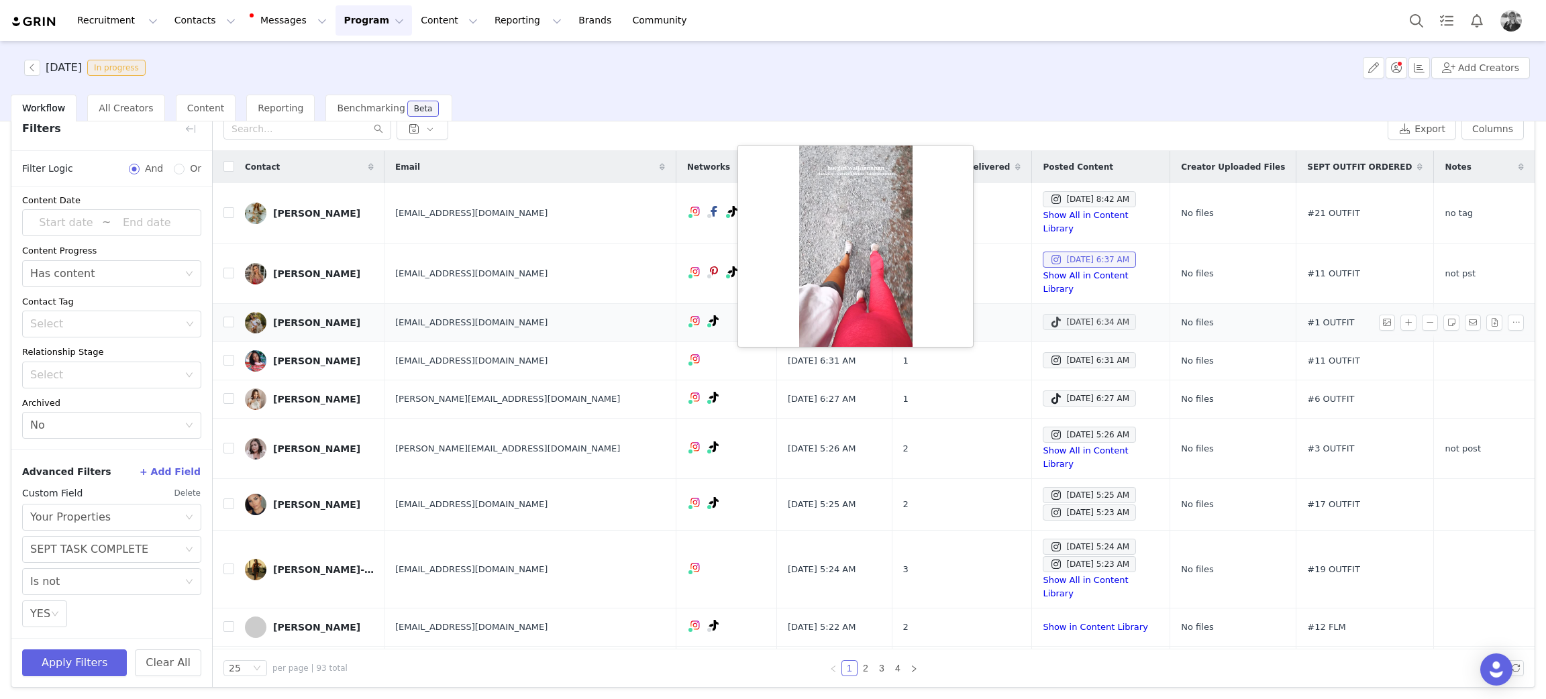
click at [1030, 314] on div "Sep 30, 2025 6:34 AM" at bounding box center [1089, 322] width 80 height 16
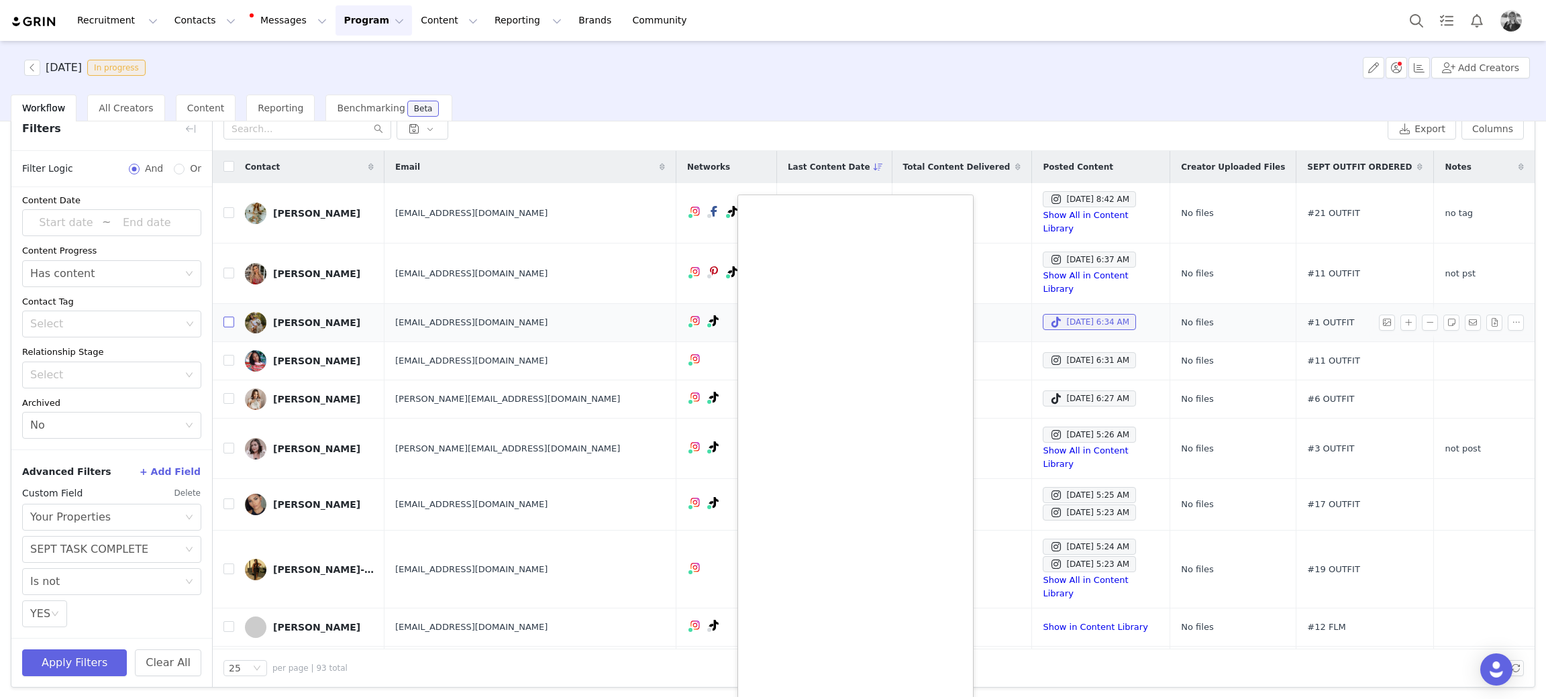
click at [227, 317] on input "checkbox" at bounding box center [228, 322] width 11 height 11
checkbox input "true"
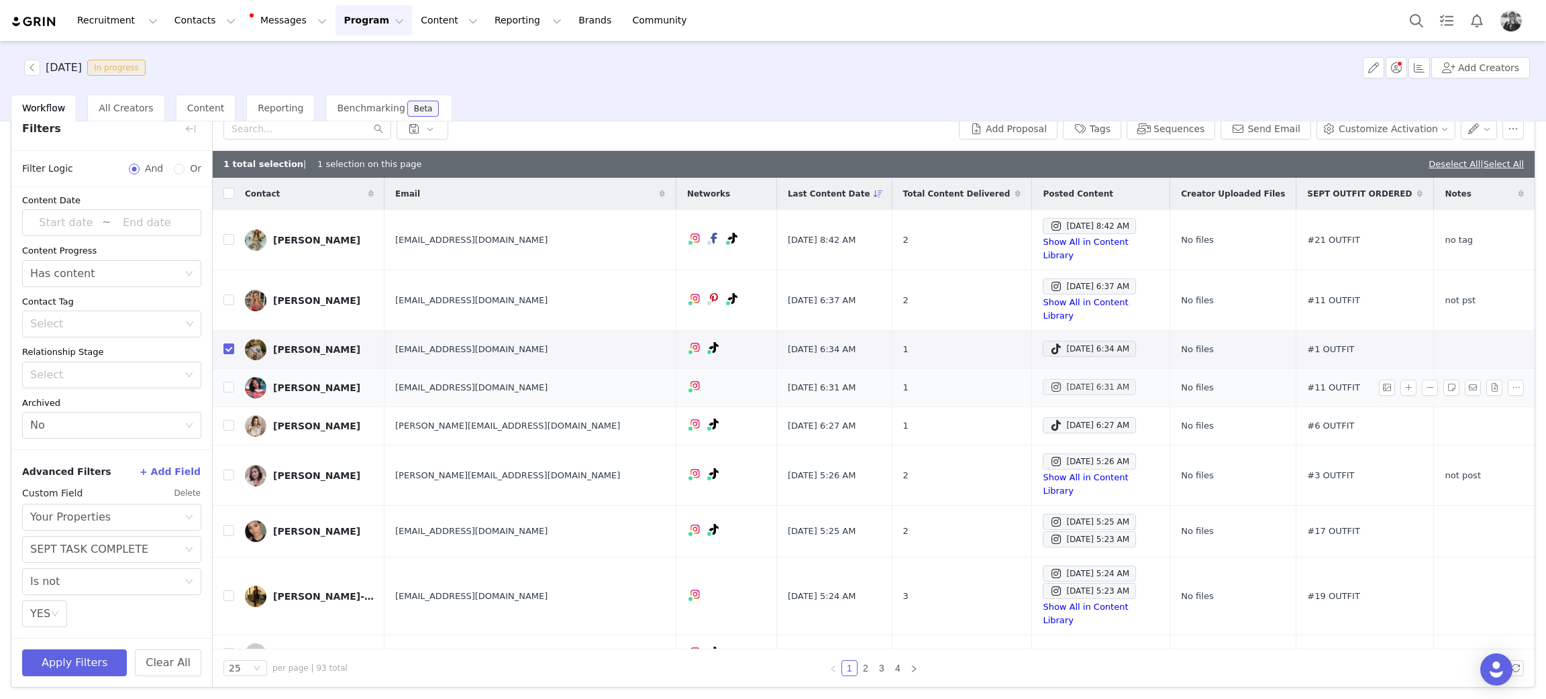
click at [1030, 379] on div "Sep 30, 2025 6:31 AM" at bounding box center [1089, 387] width 80 height 16
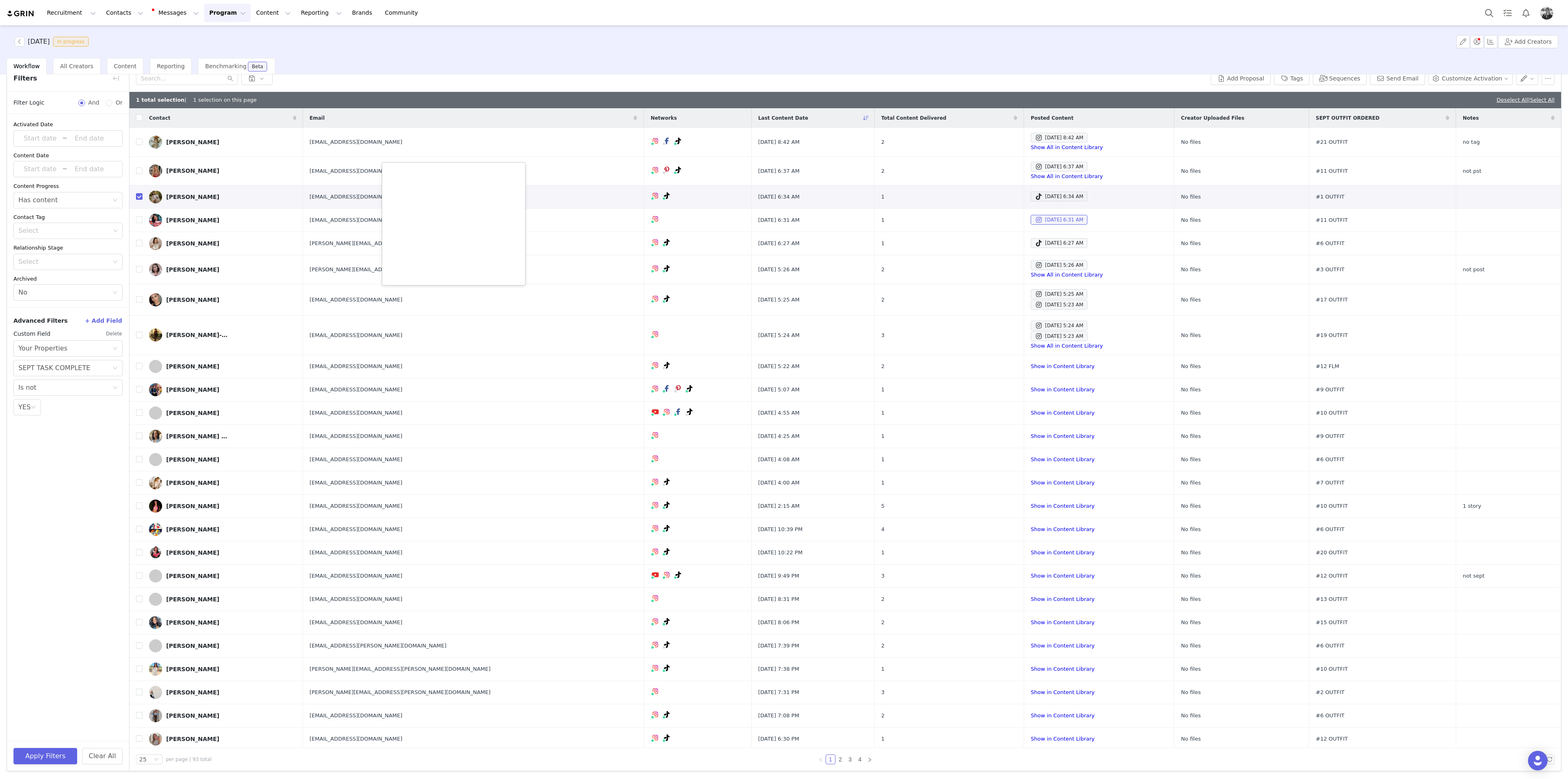
scroll to position [0, 0]
click at [627, 147] on link "Show All in Content Library" at bounding box center [1066, 147] width 72 height 6
drag, startPoint x: 140, startPoint y: 139, endPoint x: 107, endPoint y: 188, distance: 59.1
click at [139, 139] on input "checkbox" at bounding box center [139, 141] width 7 height 7
checkbox input "true"
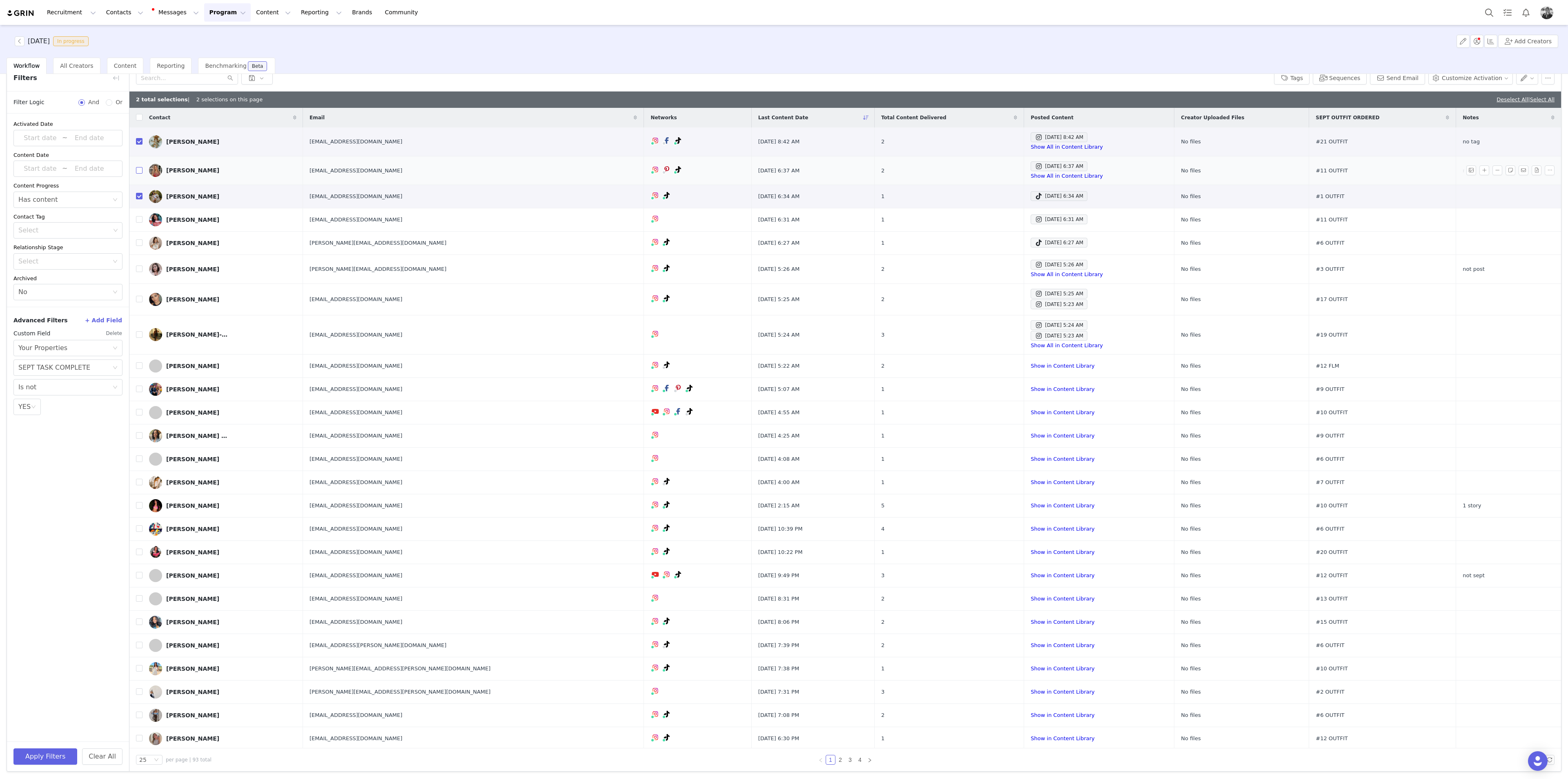
click at [139, 167] on input "checkbox" at bounding box center [139, 170] width 7 height 7
checkbox input "true"
drag, startPoint x: 141, startPoint y: 218, endPoint x: 63, endPoint y: 261, distance: 89.1
click at [141, 218] on input "checkbox" at bounding box center [139, 219] width 7 height 7
checkbox input "true"
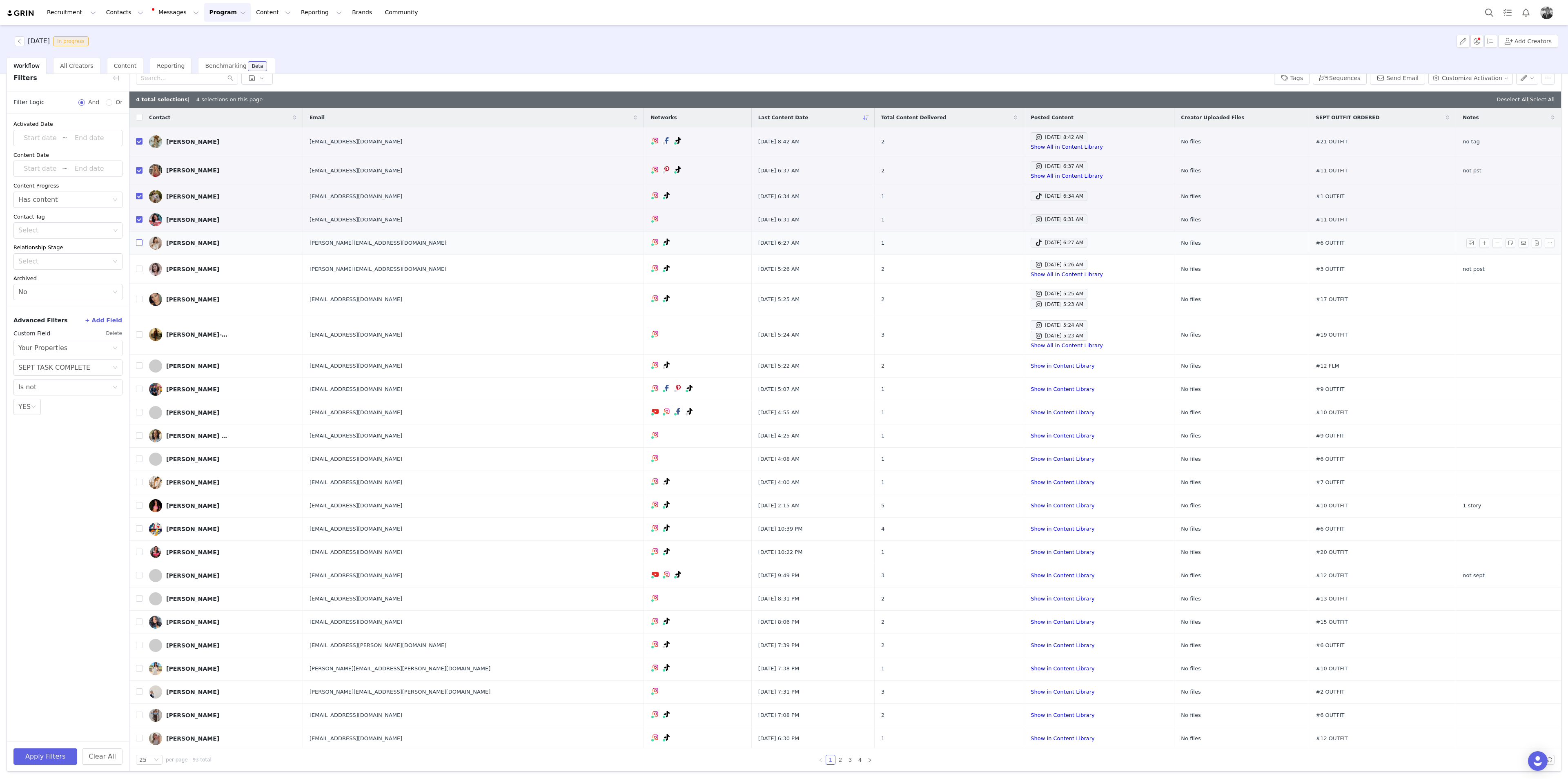
click at [141, 242] on input "checkbox" at bounding box center [139, 242] width 7 height 7
checkbox input "true"
click at [138, 269] on input "checkbox" at bounding box center [139, 269] width 7 height 7
checkbox input "true"
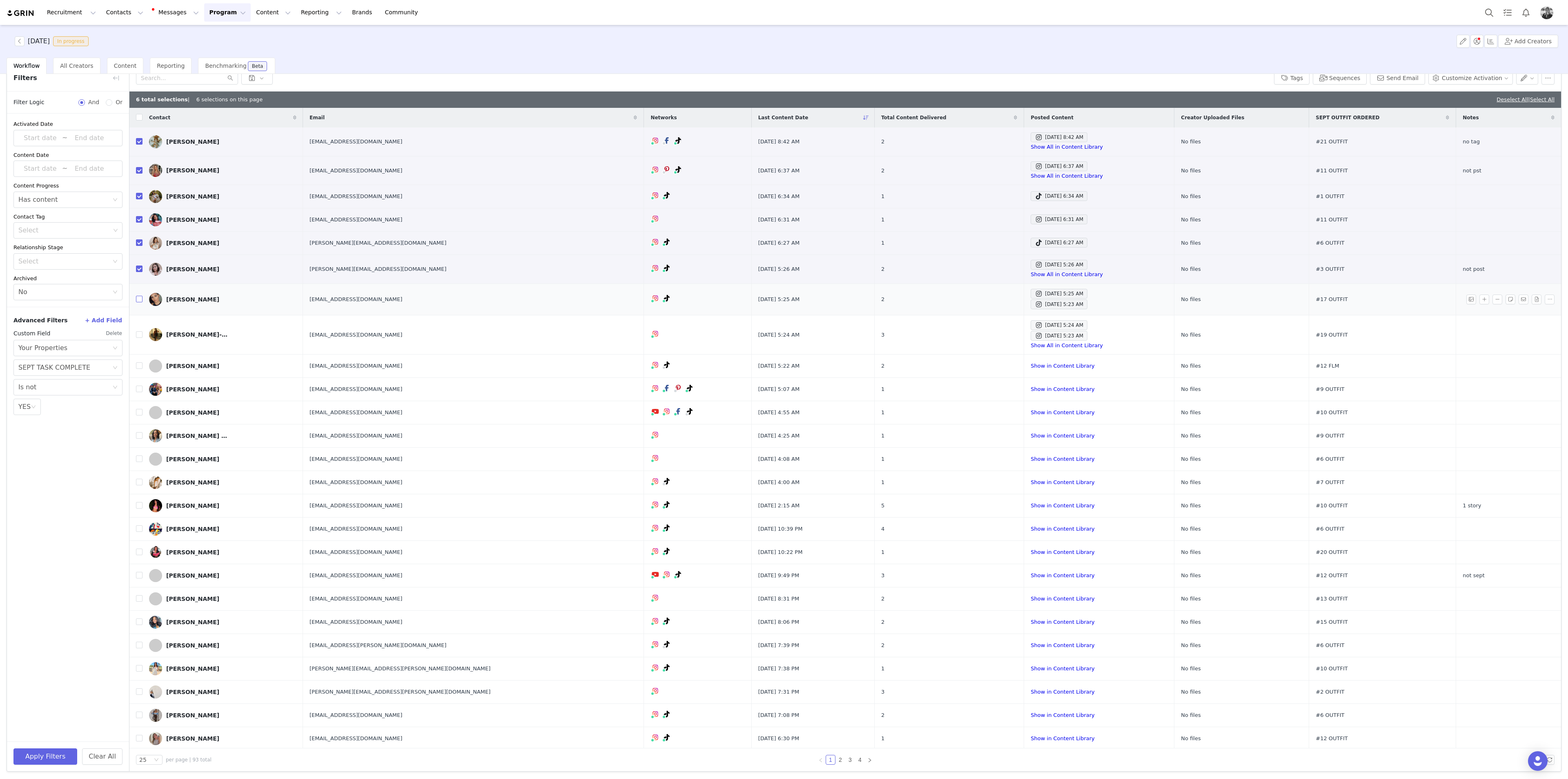
click at [141, 284] on input "checkbox" at bounding box center [139, 299] width 7 height 7
checkbox input "true"
click at [141, 284] on input "checkbox" at bounding box center [139, 334] width 7 height 7
checkbox input "true"
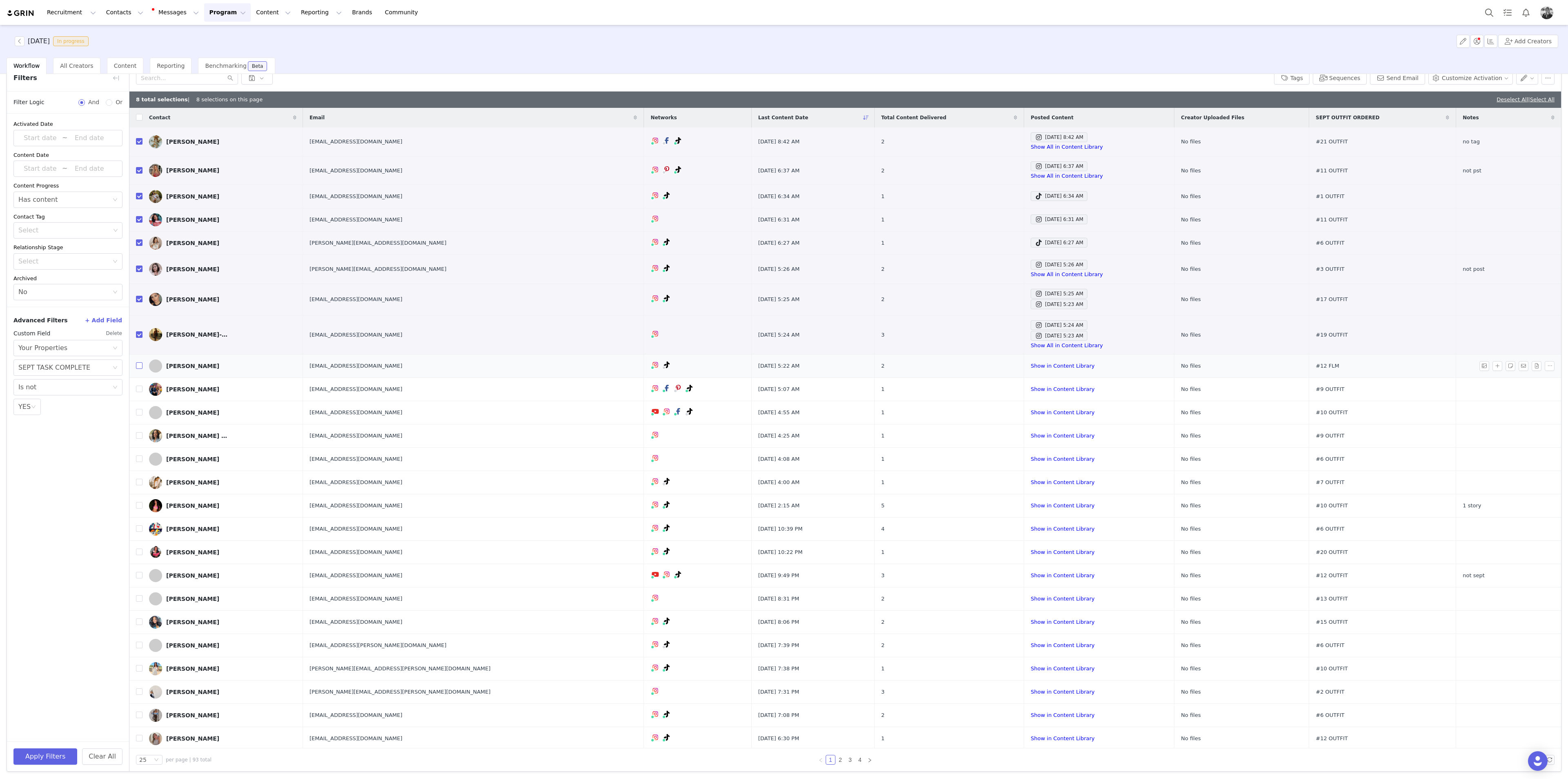
click at [141, 284] on input "checkbox" at bounding box center [139, 365] width 7 height 7
checkbox input "true"
click at [139, 284] on input "checkbox" at bounding box center [139, 389] width 7 height 7
checkbox input "true"
click at [139, 284] on td at bounding box center [136, 413] width 13 height 23
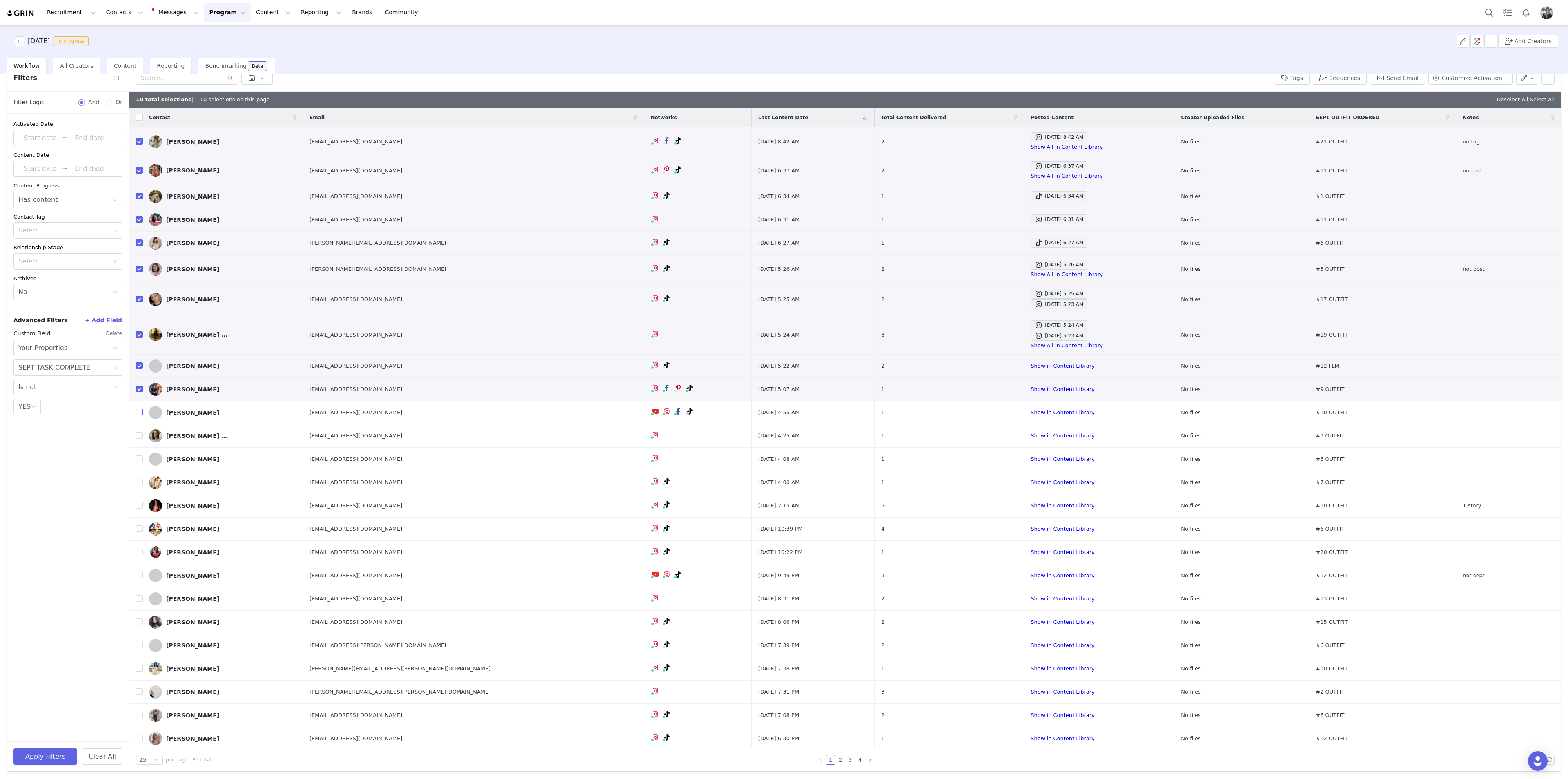
click at [138, 284] on input "checkbox" at bounding box center [139, 412] width 7 height 7
checkbox input "true"
drag, startPoint x: 137, startPoint y: 436, endPoint x: 125, endPoint y: 440, distance: 12.6
click at [138, 284] on input "checkbox" at bounding box center [139, 435] width 7 height 7
checkbox input "true"
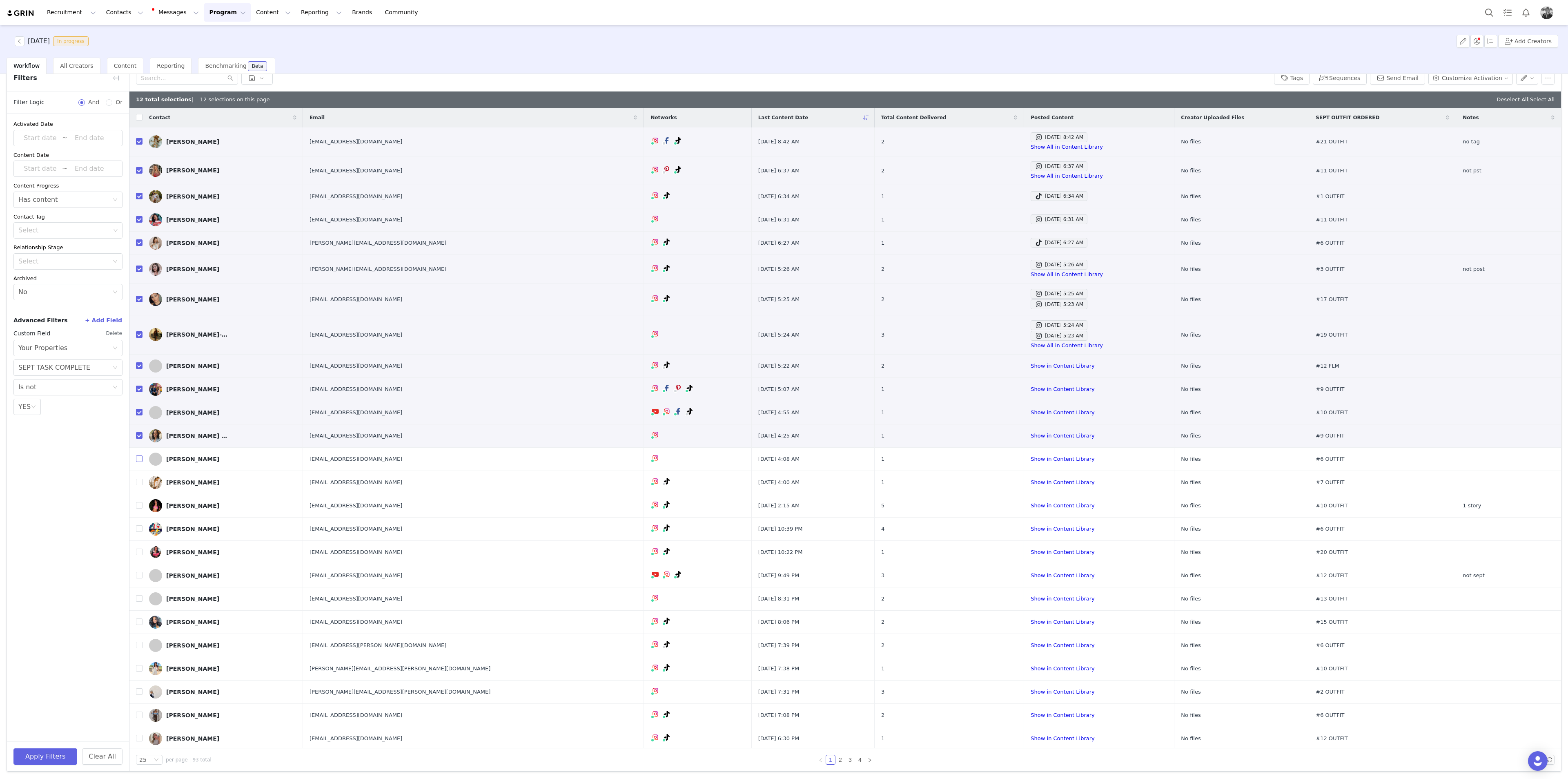
drag, startPoint x: 140, startPoint y: 457, endPoint x: 12, endPoint y: 501, distance: 135.4
click at [140, 284] on input "checkbox" at bounding box center [139, 459] width 7 height 7
checkbox input "true"
drag, startPoint x: 138, startPoint y: 485, endPoint x: 94, endPoint y: 502, distance: 47.2
click at [138, 284] on input "checkbox" at bounding box center [139, 482] width 7 height 7
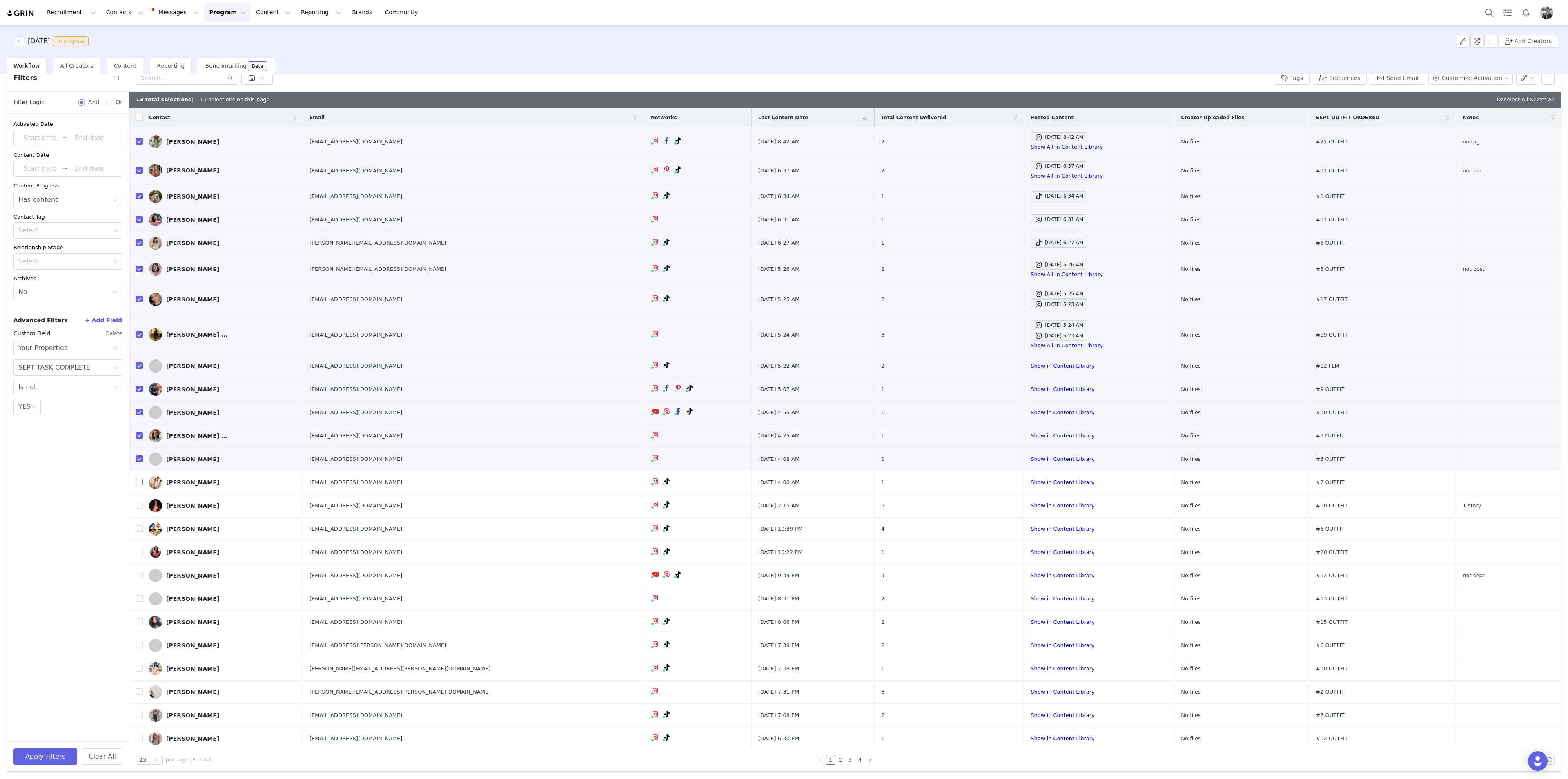
checkbox input "true"
click at [139, 284] on input "checkbox" at bounding box center [139, 505] width 7 height 7
checkbox input "true"
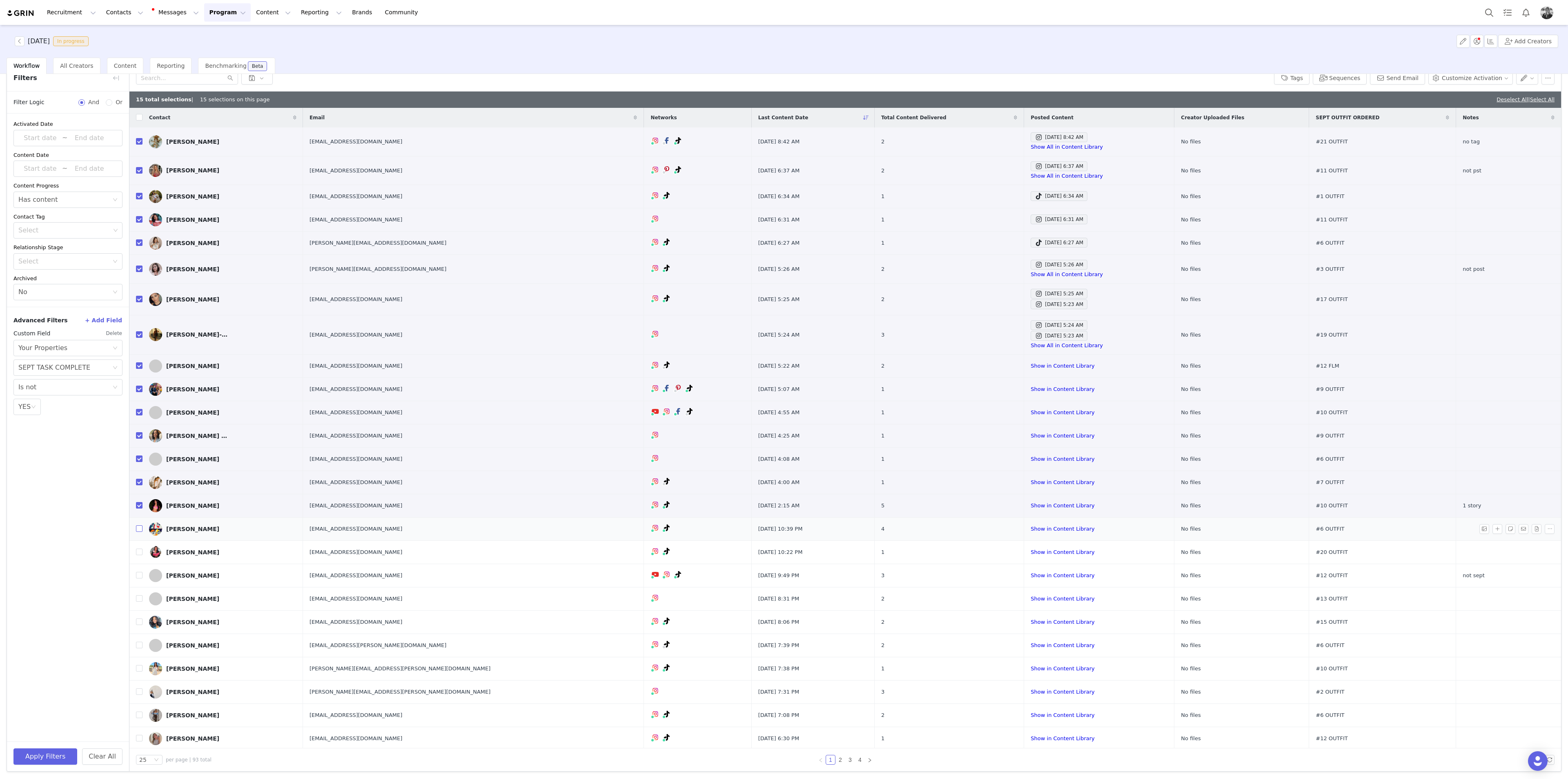
click at [139, 284] on input "checkbox" at bounding box center [139, 529] width 7 height 7
checkbox input "true"
drag, startPoint x: 138, startPoint y: 551, endPoint x: 95, endPoint y: 566, distance: 45.5
click at [138, 284] on input "checkbox" at bounding box center [139, 552] width 7 height 7
checkbox input "true"
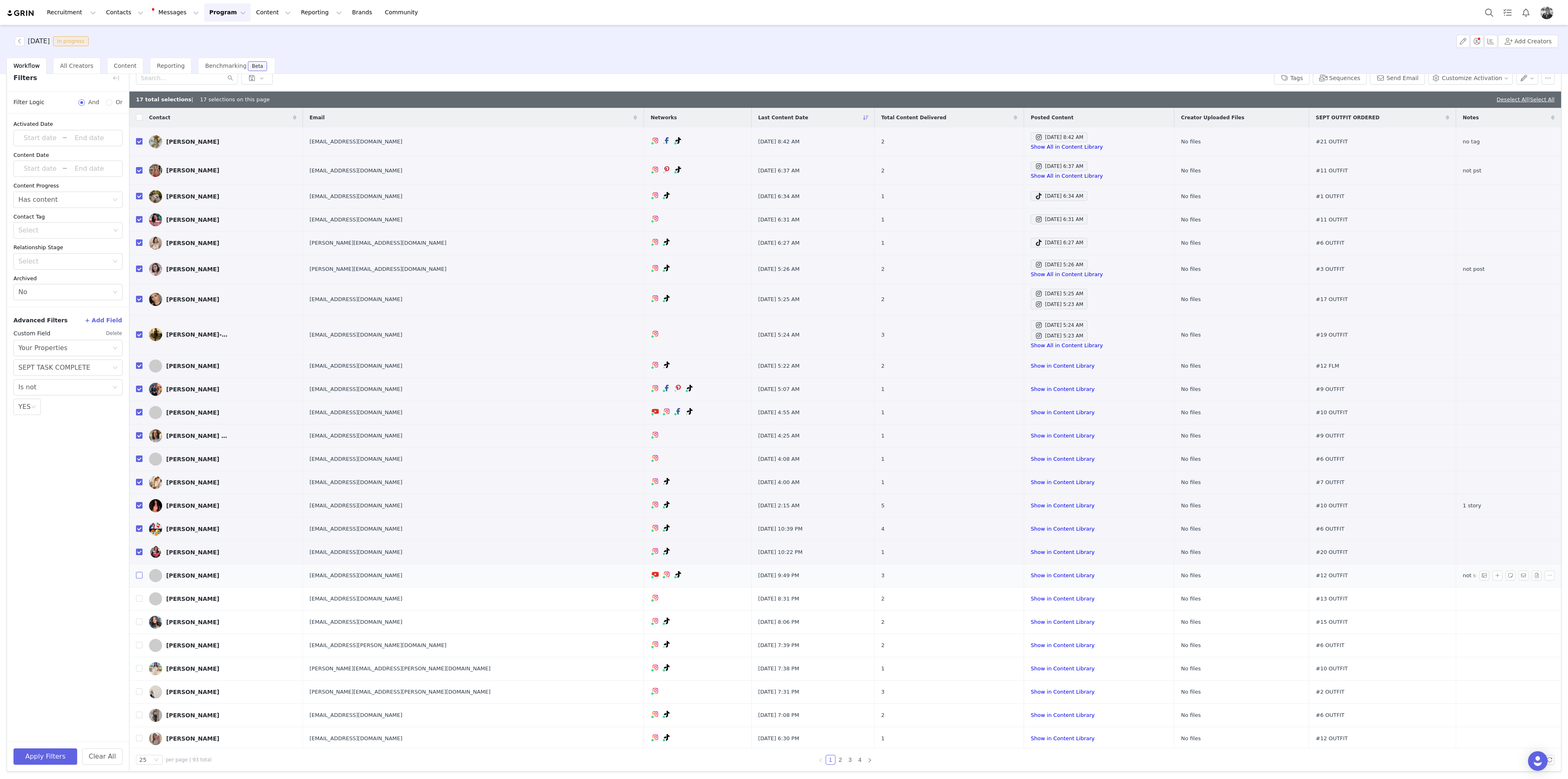
click at [138, 284] on input "checkbox" at bounding box center [139, 575] width 7 height 7
checkbox input "true"
click at [140, 284] on input "checkbox" at bounding box center [139, 622] width 7 height 7
checkbox input "true"
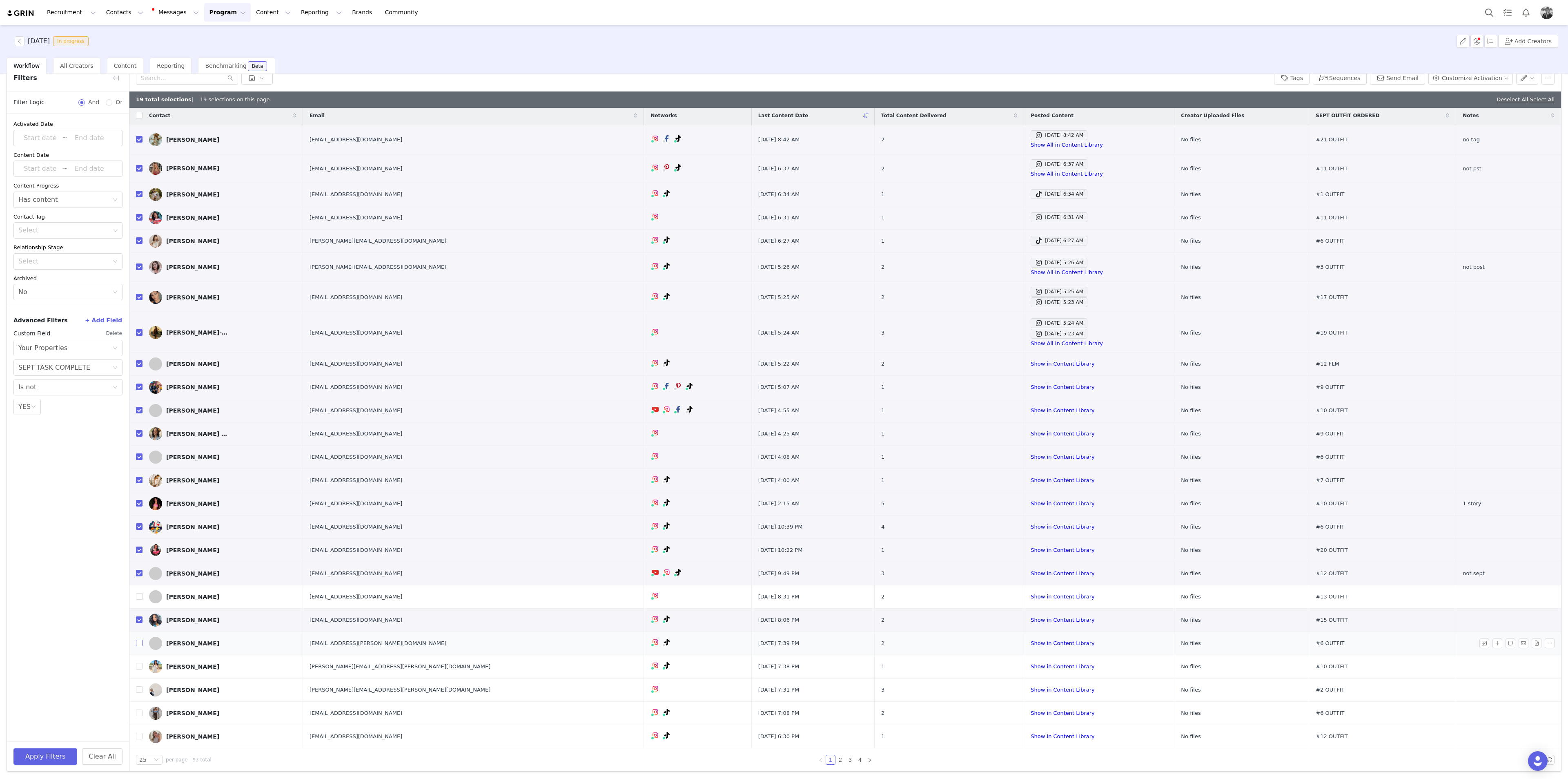
click at [139, 284] on input "checkbox" at bounding box center [139, 643] width 7 height 7
checkbox input "true"
drag, startPoint x: 141, startPoint y: 665, endPoint x: 45, endPoint y: 671, distance: 96.2
click at [141, 284] on input "checkbox" at bounding box center [139, 666] width 7 height 7
checkbox input "true"
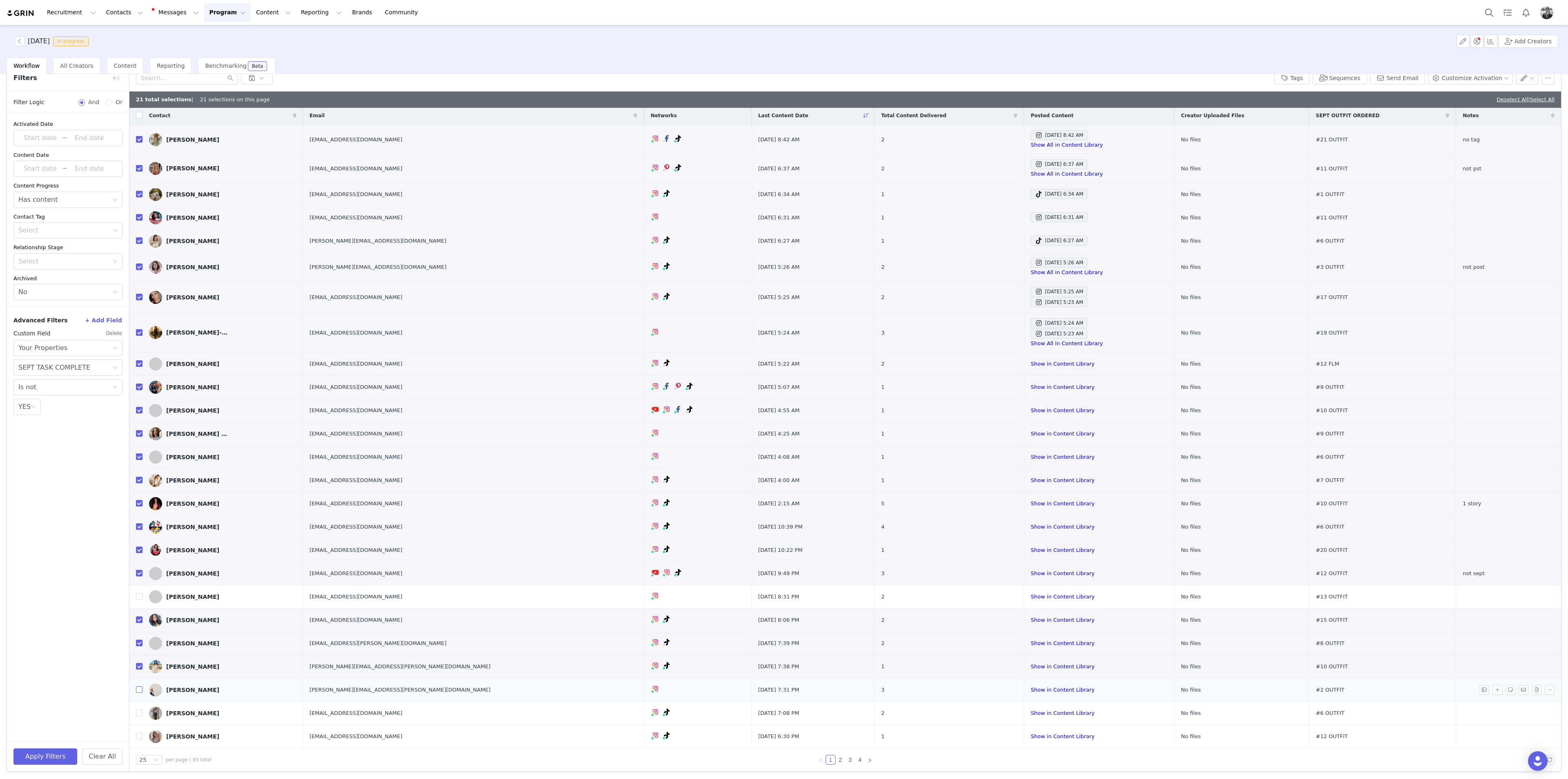
click at [137, 284] on input "checkbox" at bounding box center [139, 689] width 7 height 7
checkbox input "true"
drag, startPoint x: 139, startPoint y: 716, endPoint x: 62, endPoint y: 710, distance: 77.2
click at [139, 284] on input "checkbox" at bounding box center [139, 713] width 7 height 7
checkbox input "true"
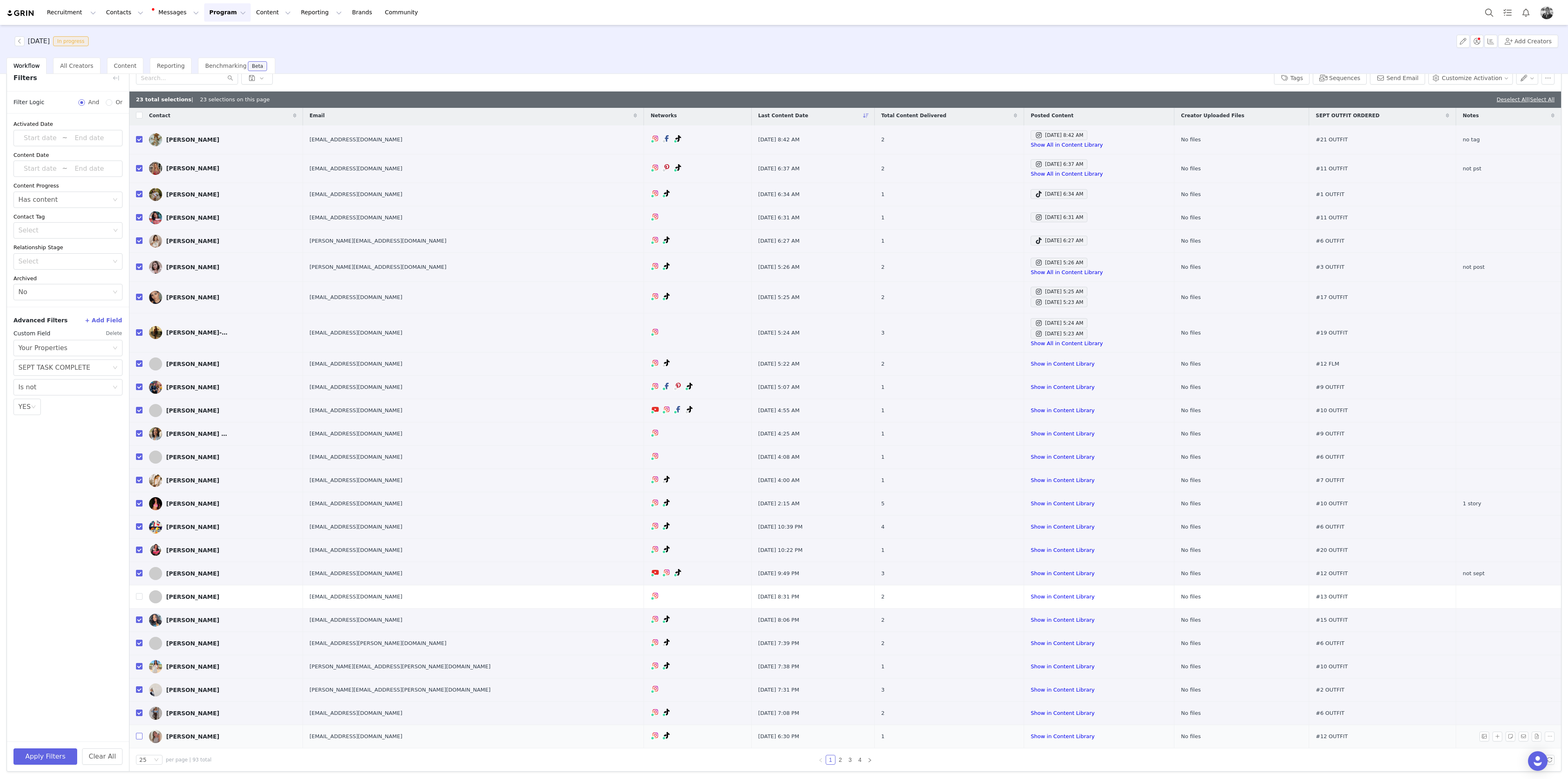
click at [138, 284] on input "checkbox" at bounding box center [139, 736] width 7 height 7
checkbox input "true"
click at [627, 79] on button "button" at bounding box center [1527, 77] width 23 height 13
click at [627, 107] on span "Set Custom Property" at bounding box center [1497, 107] width 59 height 9
click at [627, 107] on div "Choose Custom Property" at bounding box center [1473, 107] width 76 height 8
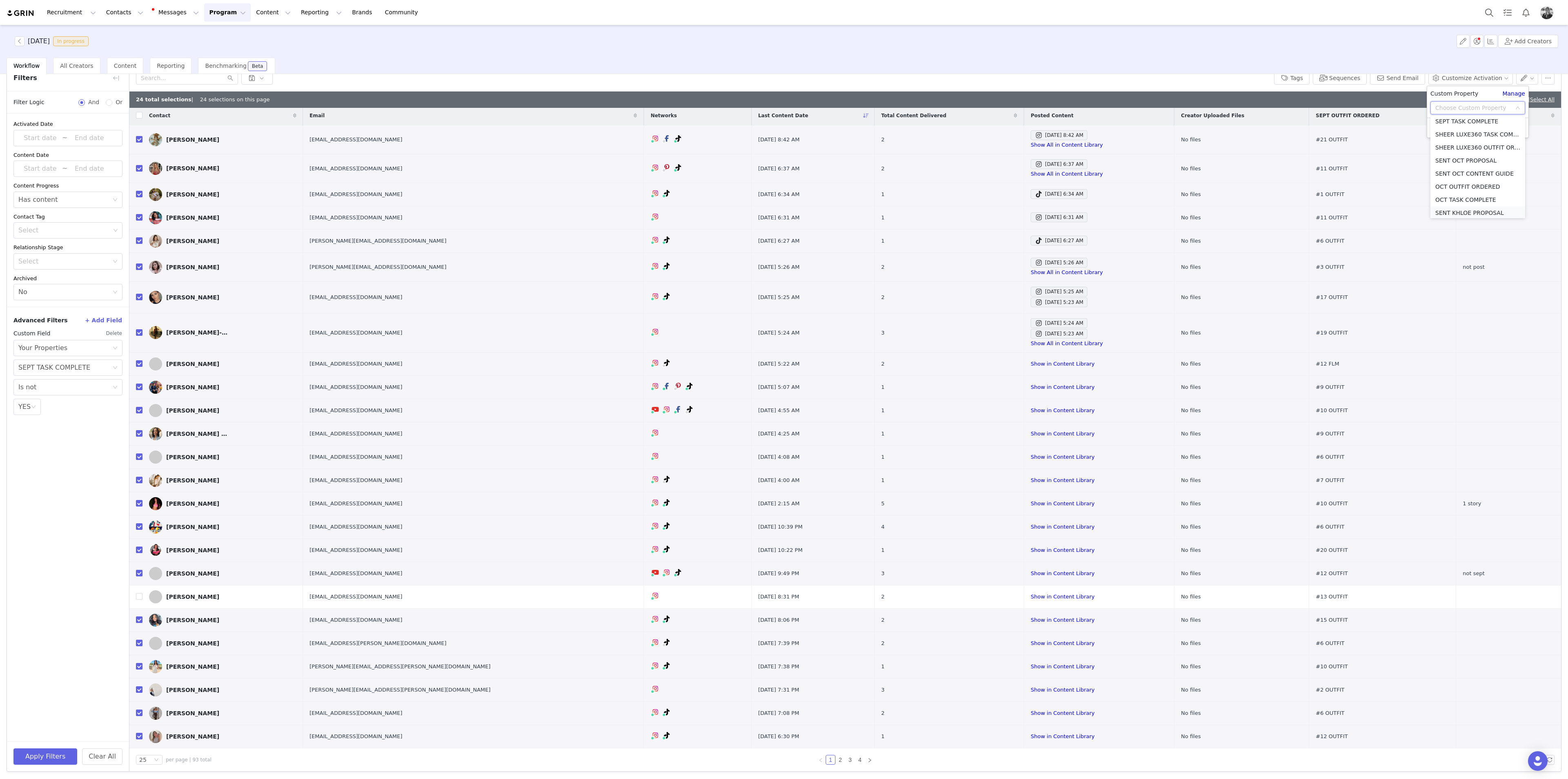
scroll to position [402, 0]
click at [627, 140] on li "SEPT TASK COMPLETE" at bounding box center [1478, 140] width 95 height 13
click at [627, 124] on icon "icon: down" at bounding box center [1438, 124] width 5 height 5
click at [627, 143] on li "YES" at bounding box center [1478, 140] width 95 height 13
click at [627, 144] on button "Apply" at bounding box center [1445, 144] width 29 height 13
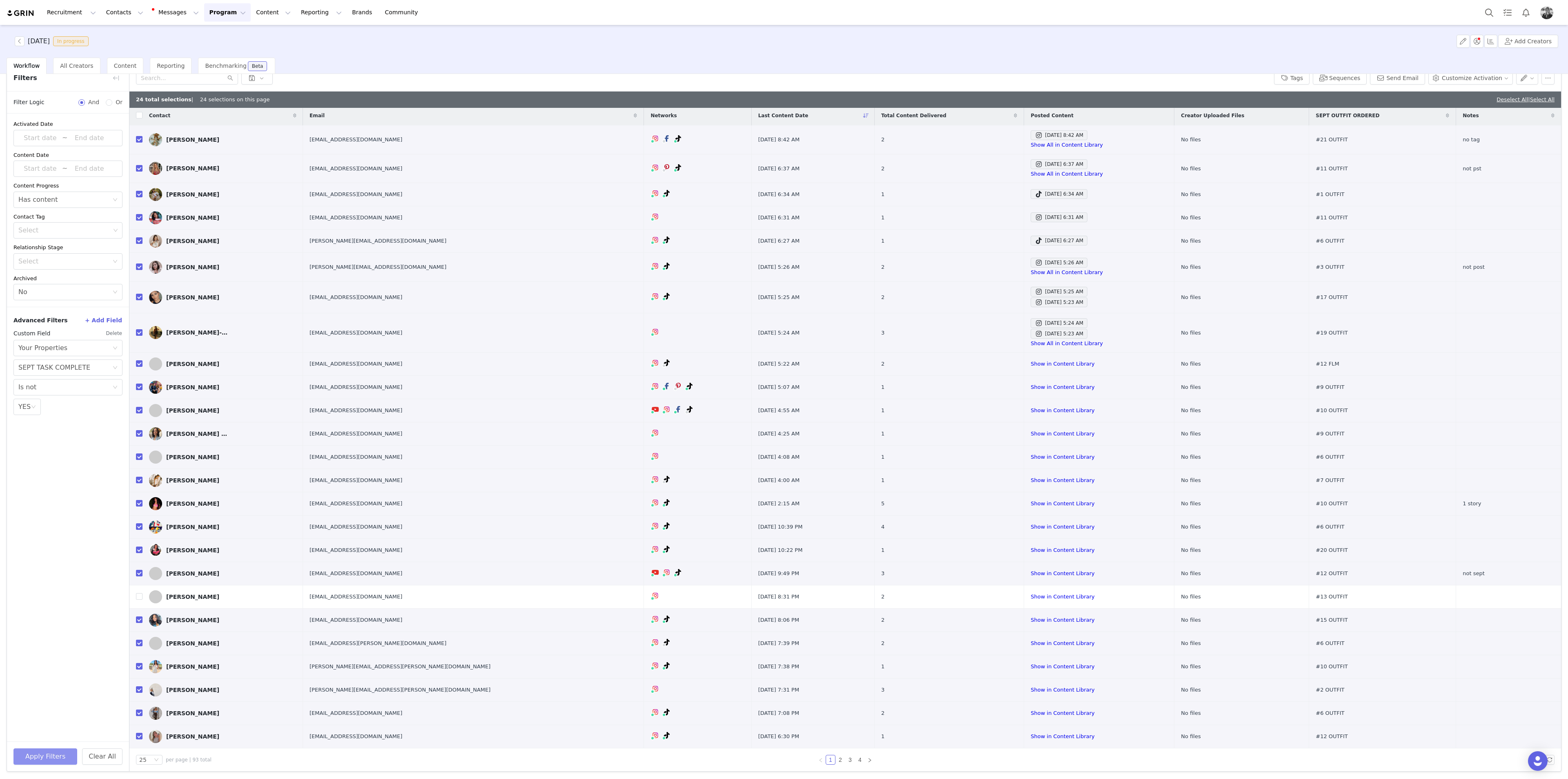
click at [43, 284] on button "Apply Filters" at bounding box center [45, 756] width 64 height 16
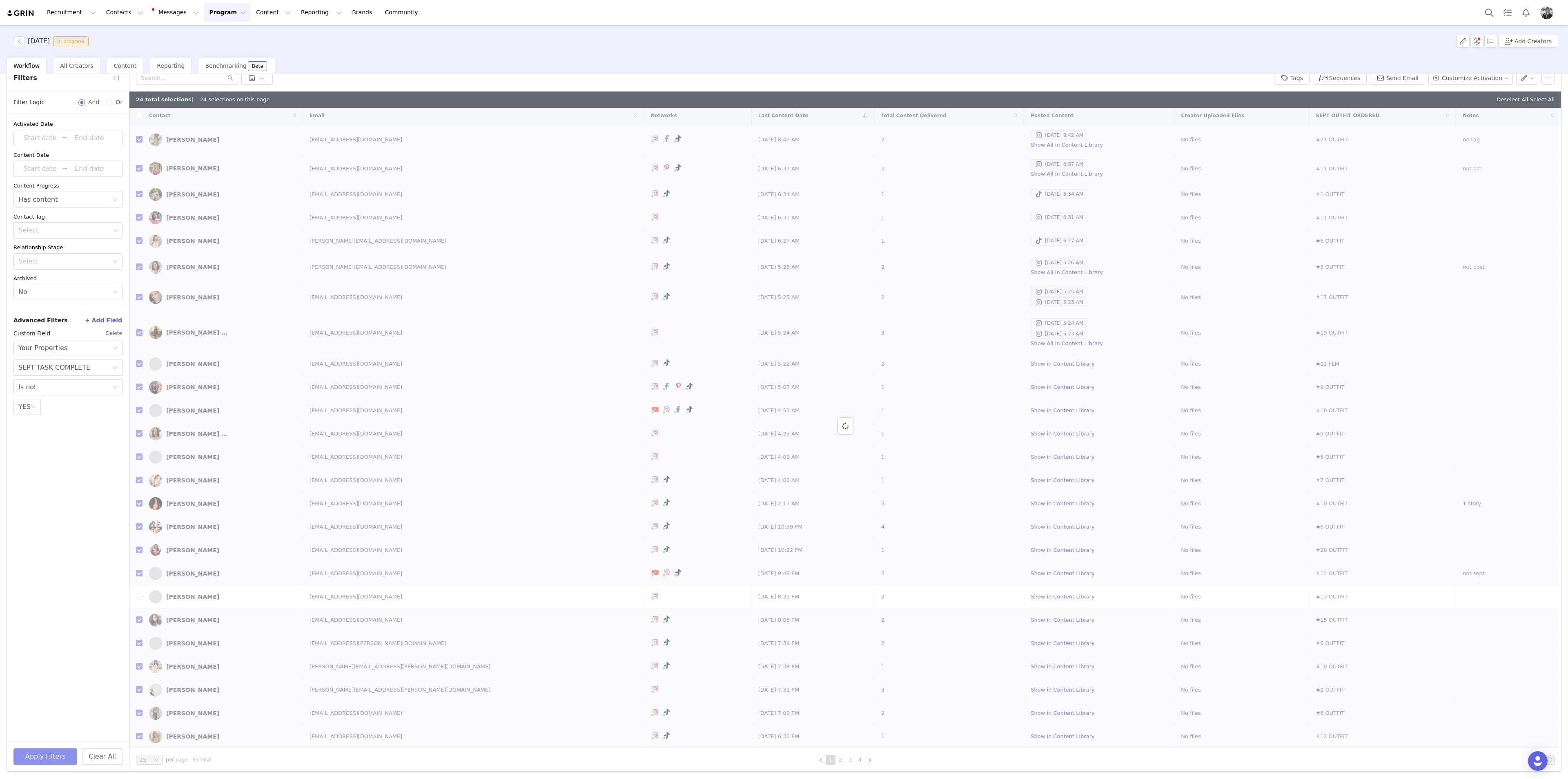
scroll to position [0, 0]
checkbox input "false"
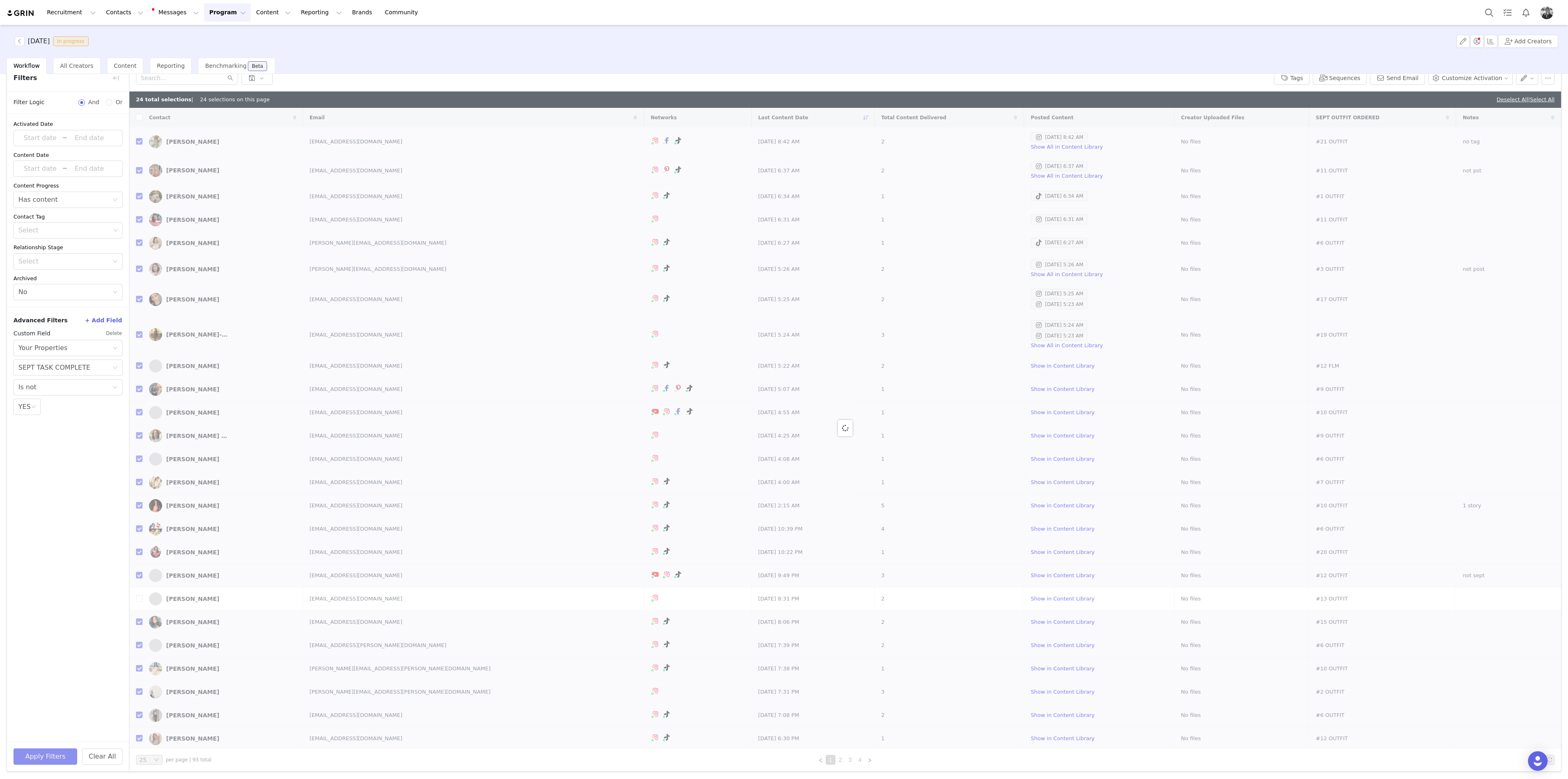
checkbox input "false"
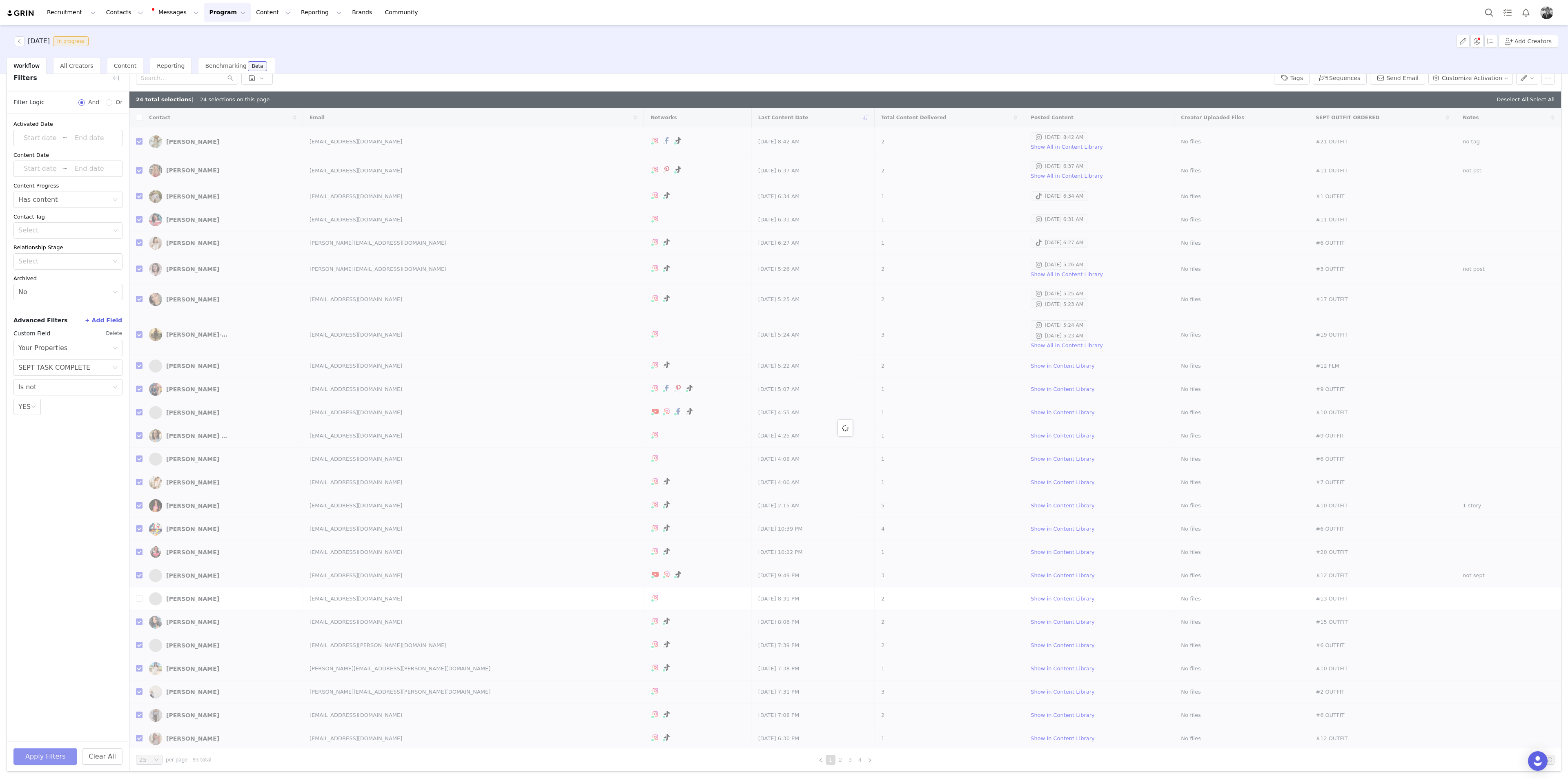
checkbox input "false"
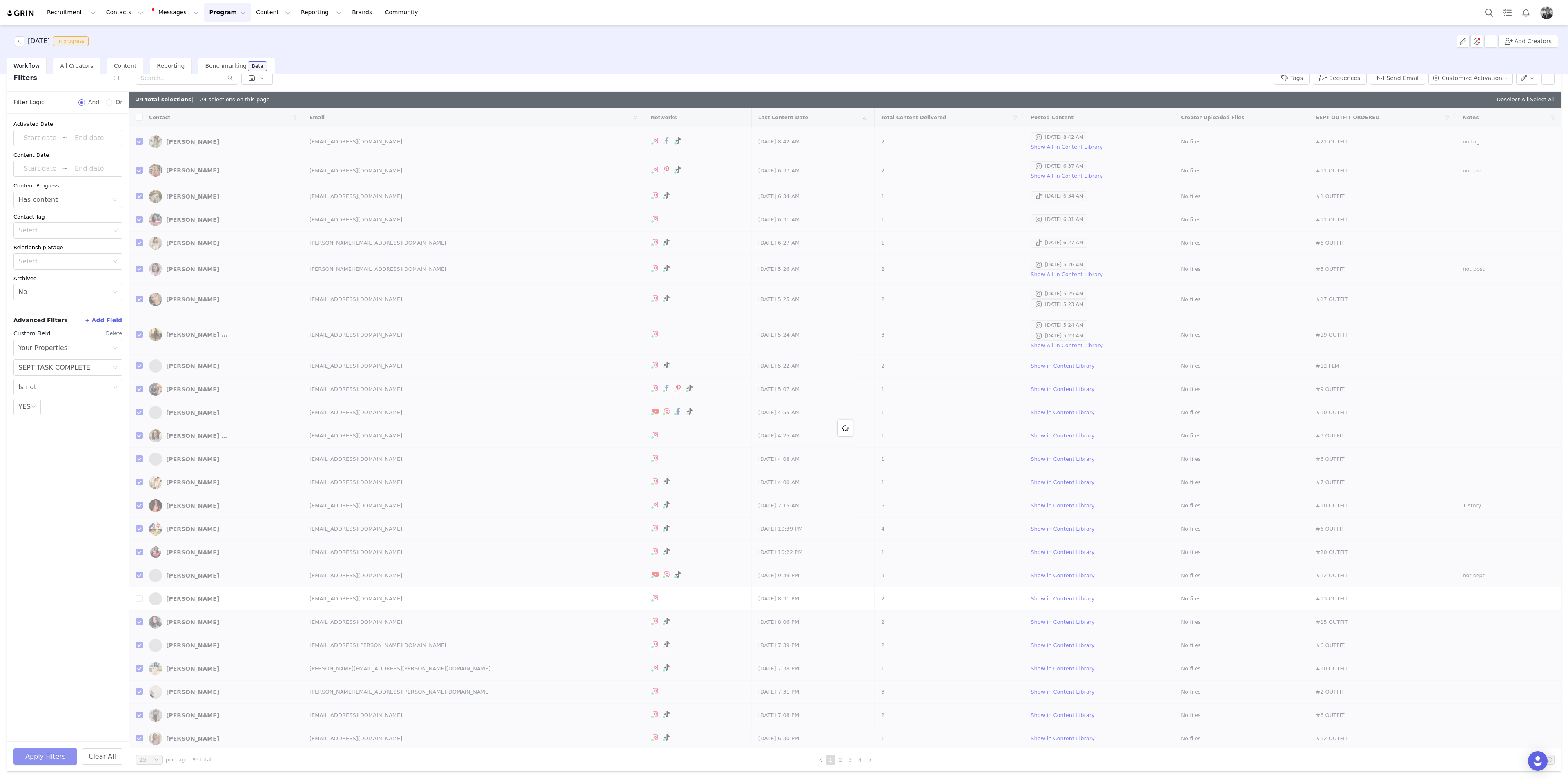
checkbox input "false"
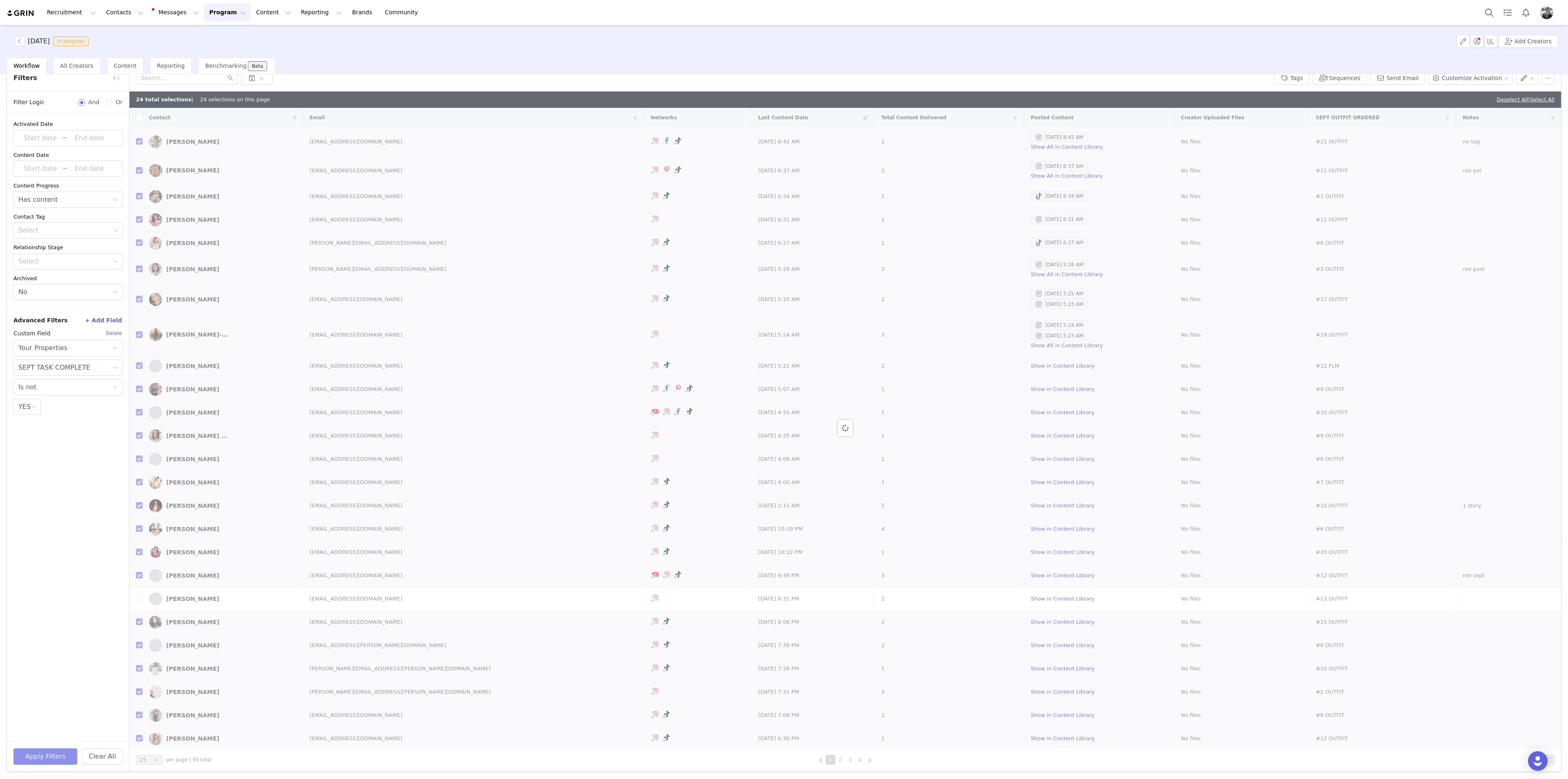
checkbox input "false"
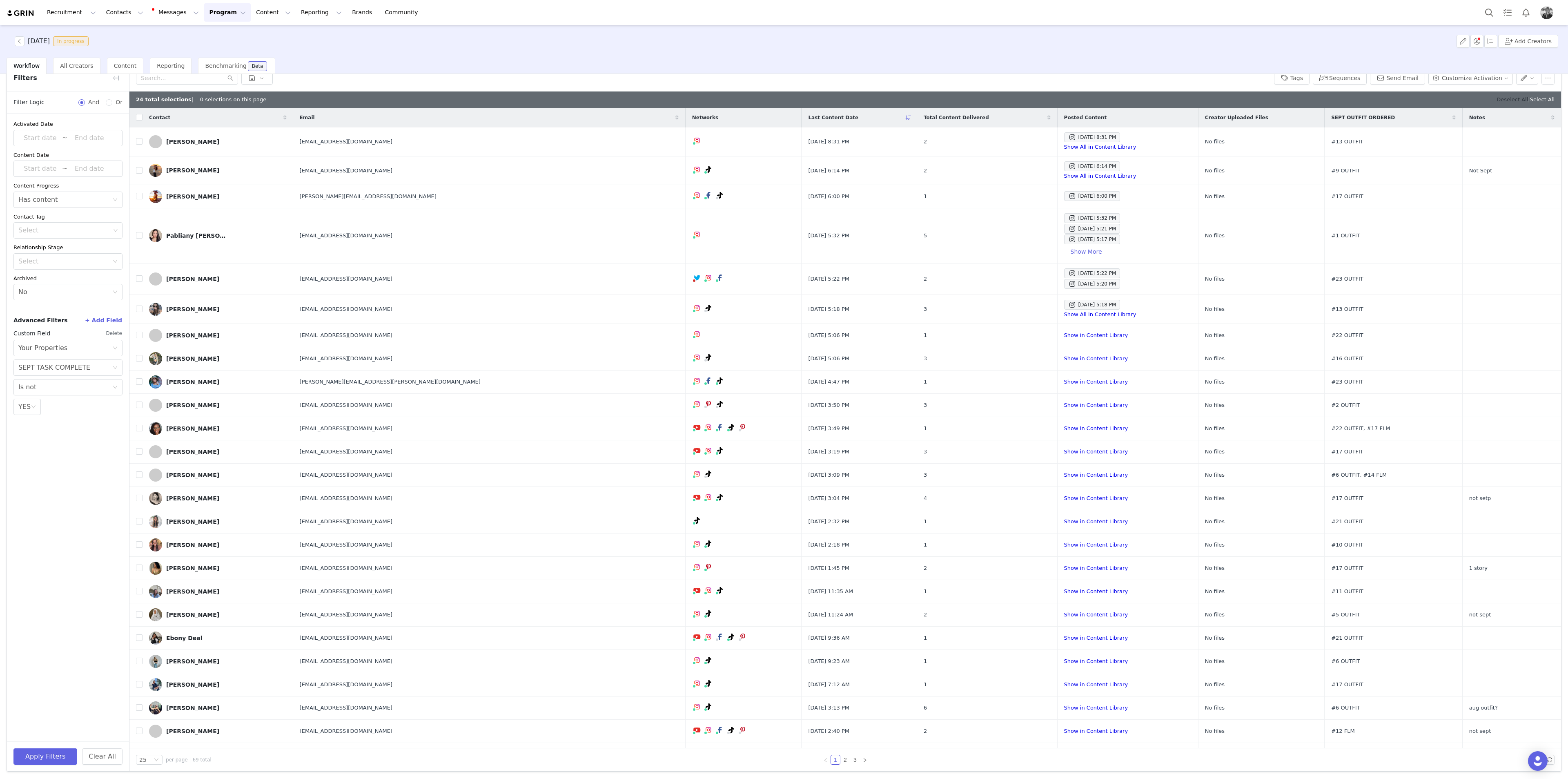
click at [627, 97] on link "Deselect All" at bounding box center [1513, 99] width 32 height 6
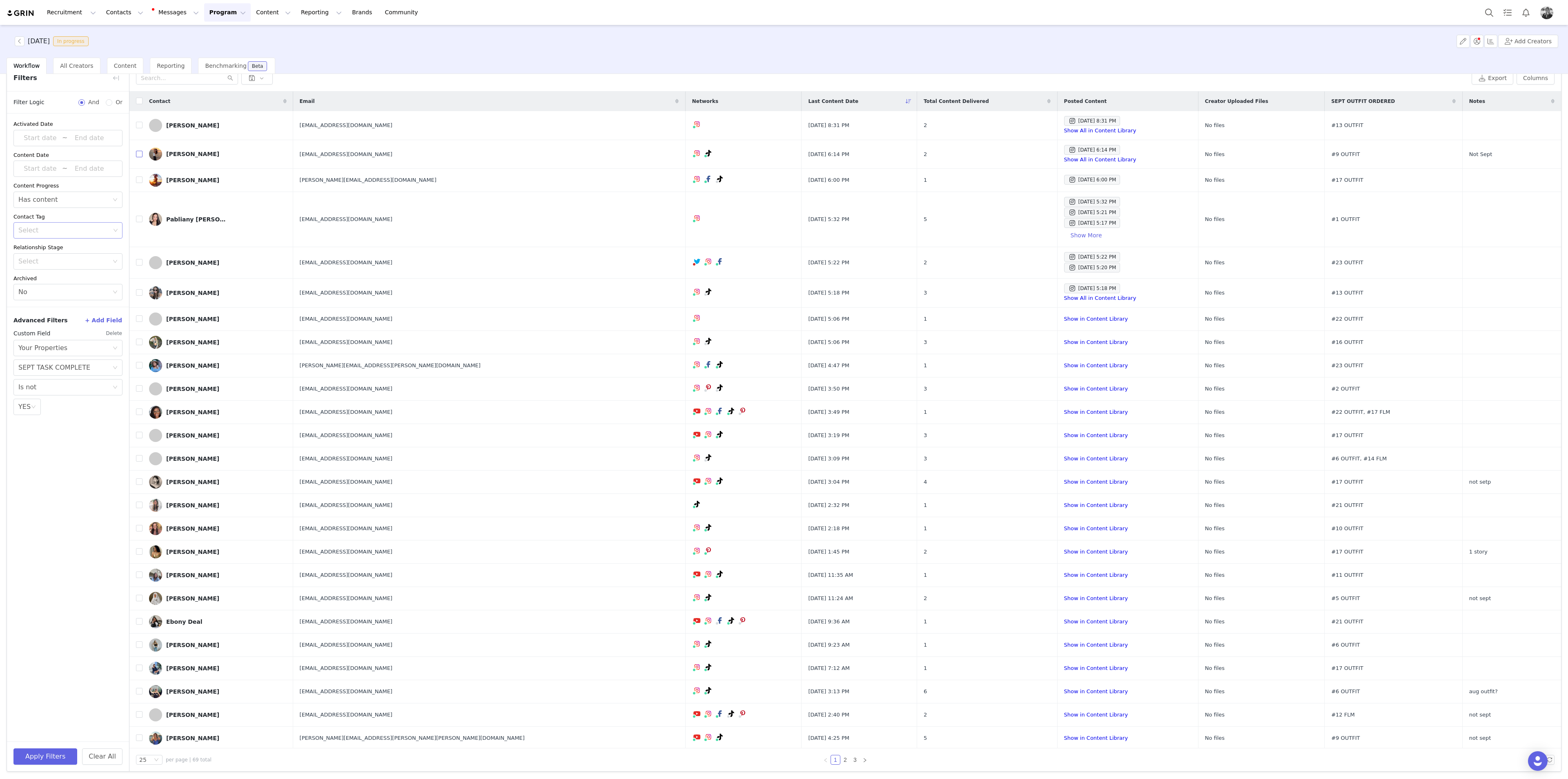
drag, startPoint x: 138, startPoint y: 156, endPoint x: 99, endPoint y: 231, distance: 84.5
click at [139, 156] on input "checkbox" at bounding box center [139, 154] width 7 height 7
checkbox input "true"
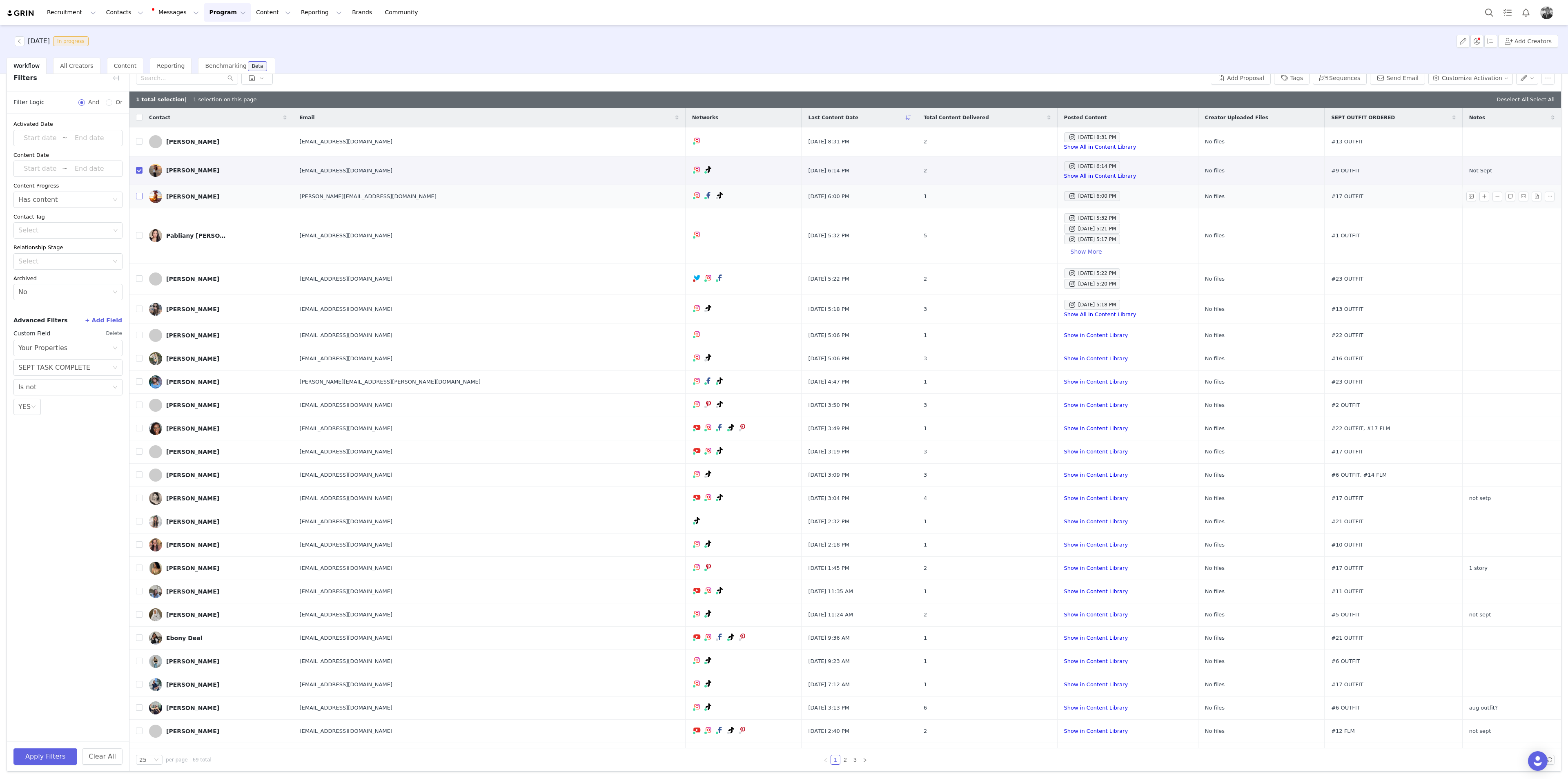
click at [138, 199] on input "checkbox" at bounding box center [139, 196] width 7 height 7
checkbox input "true"
click at [140, 236] on input "checkbox" at bounding box center [139, 235] width 7 height 7
checkbox input "true"
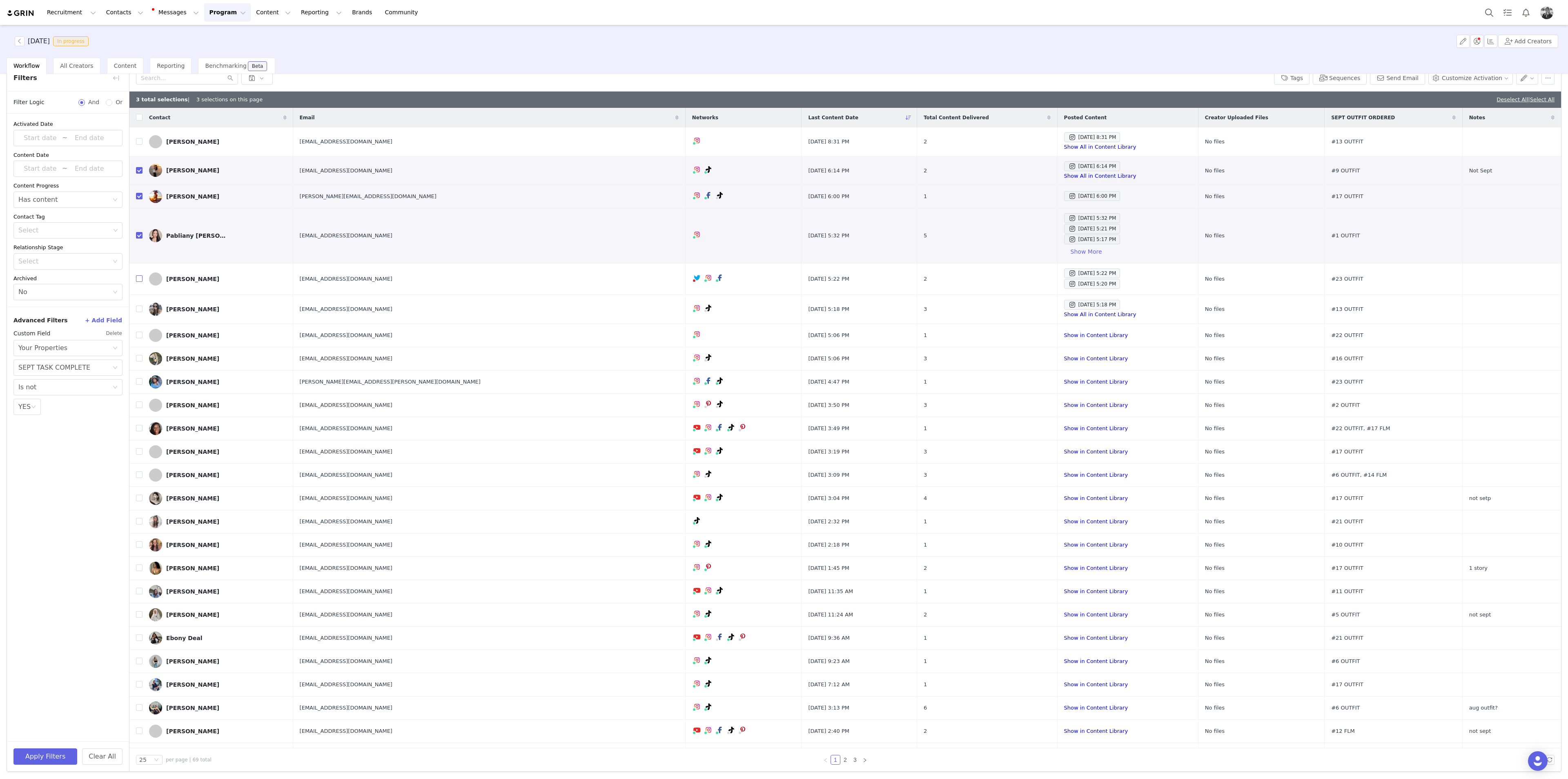
drag, startPoint x: 139, startPoint y: 281, endPoint x: 102, endPoint y: 312, distance: 48.3
click at [139, 281] on input "checkbox" at bounding box center [139, 278] width 7 height 7
checkbox input "true"
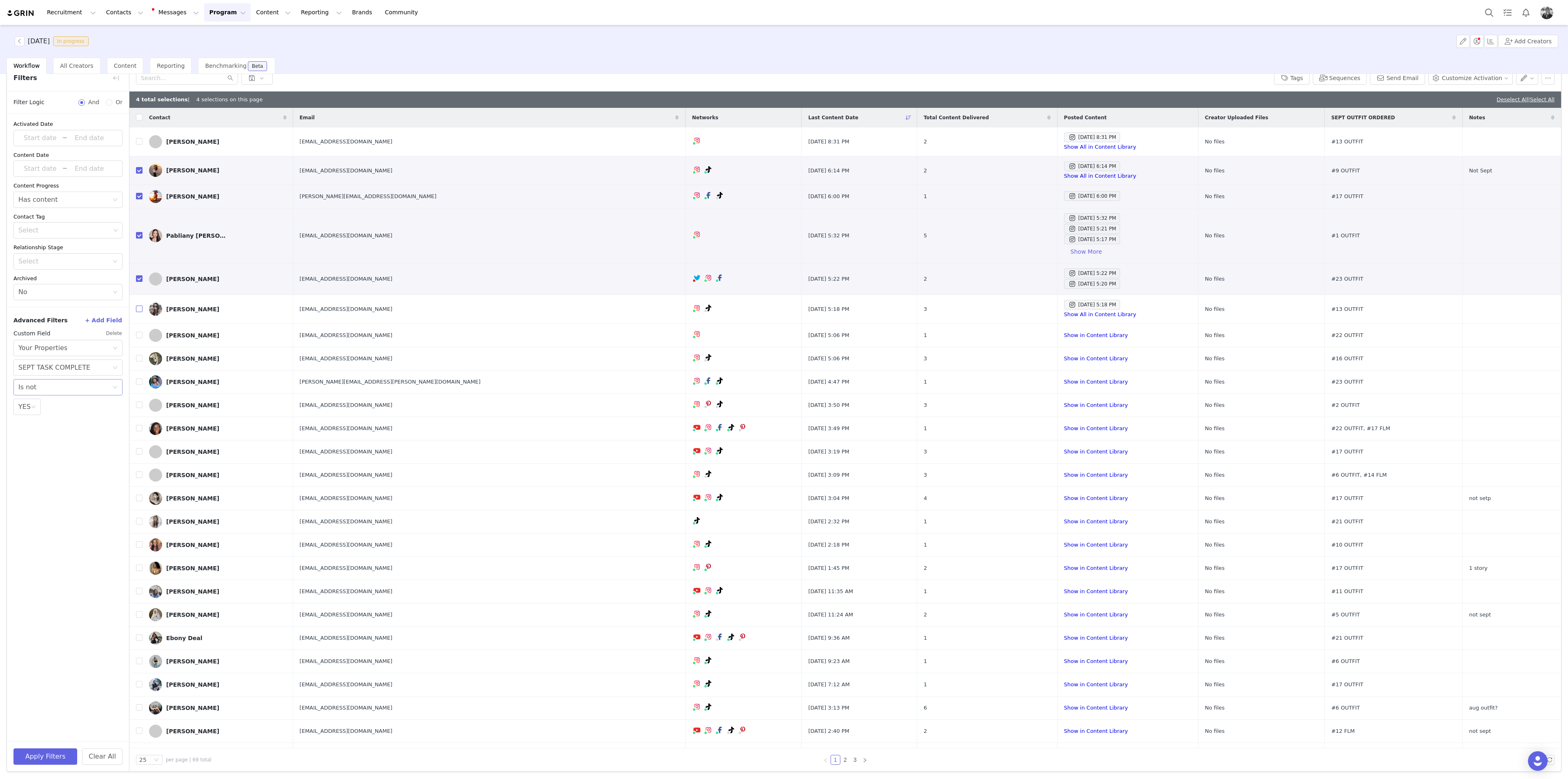
drag, startPoint x: 142, startPoint y: 306, endPoint x: 67, endPoint y: 386, distance: 109.7
click at [142, 284] on input "checkbox" at bounding box center [139, 309] width 7 height 7
checkbox input "true"
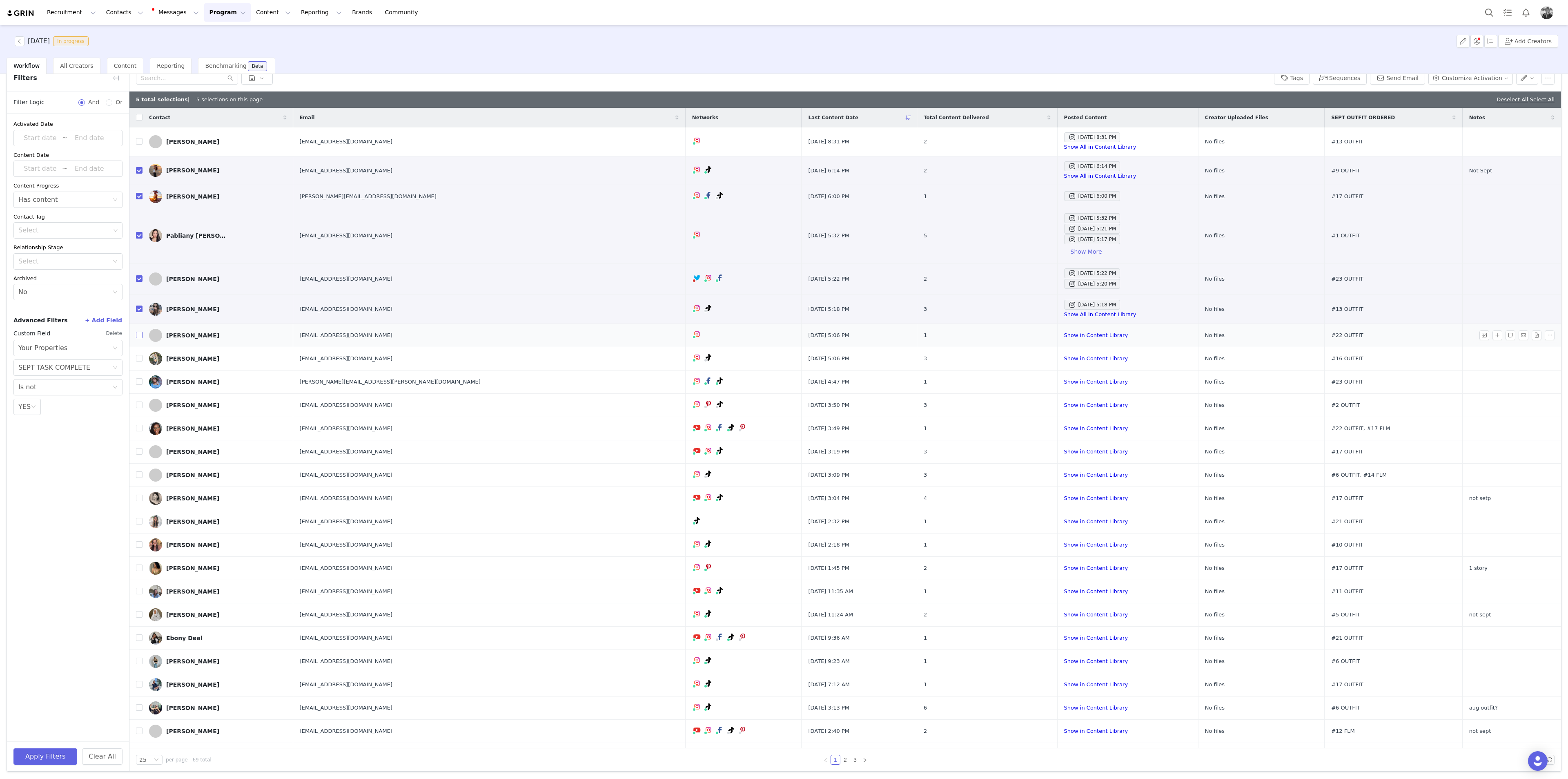
click at [139, 284] on input "checkbox" at bounding box center [139, 335] width 7 height 7
checkbox input "true"
click at [144, 284] on td "Celeste Perez" at bounding box center [218, 359] width 151 height 23
click at [140, 284] on input "checkbox" at bounding box center [139, 358] width 7 height 7
checkbox input "true"
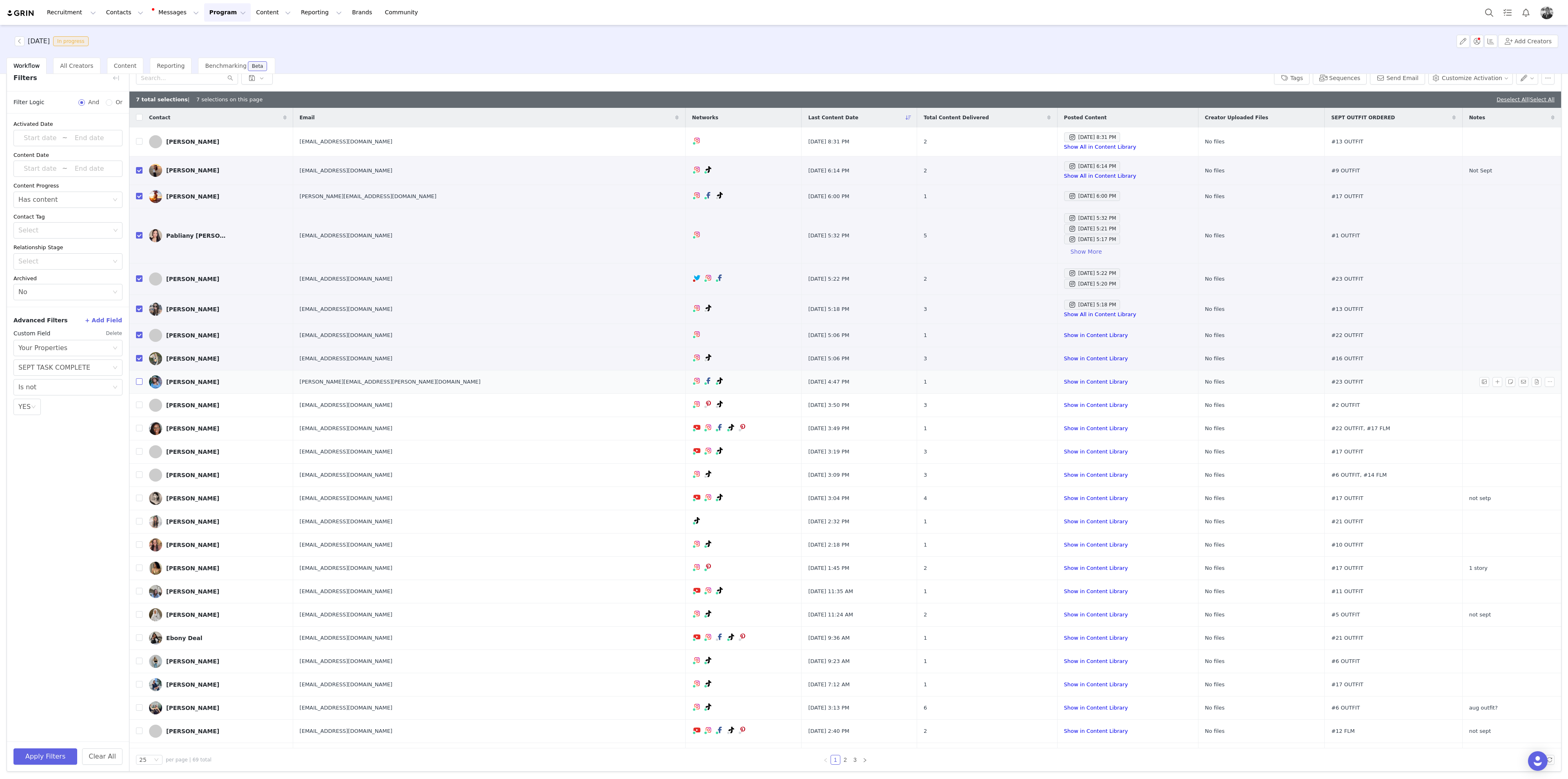
click at [142, 284] on input "checkbox" at bounding box center [139, 381] width 7 height 7
checkbox input "true"
click at [138, 284] on input "checkbox" at bounding box center [139, 404] width 7 height 7
checkbox input "true"
click at [139, 284] on input "checkbox" at bounding box center [139, 428] width 7 height 7
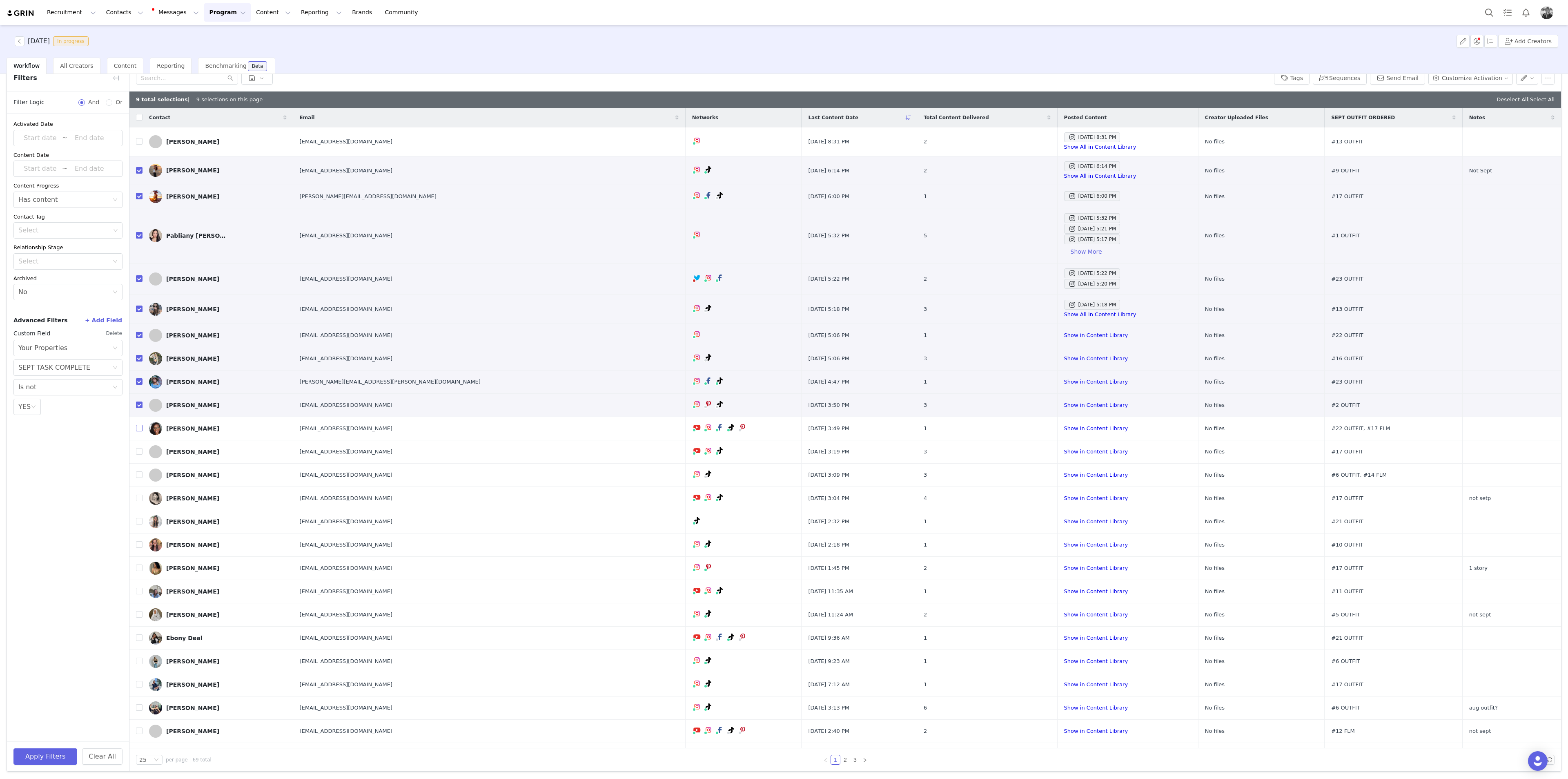
checkbox input "true"
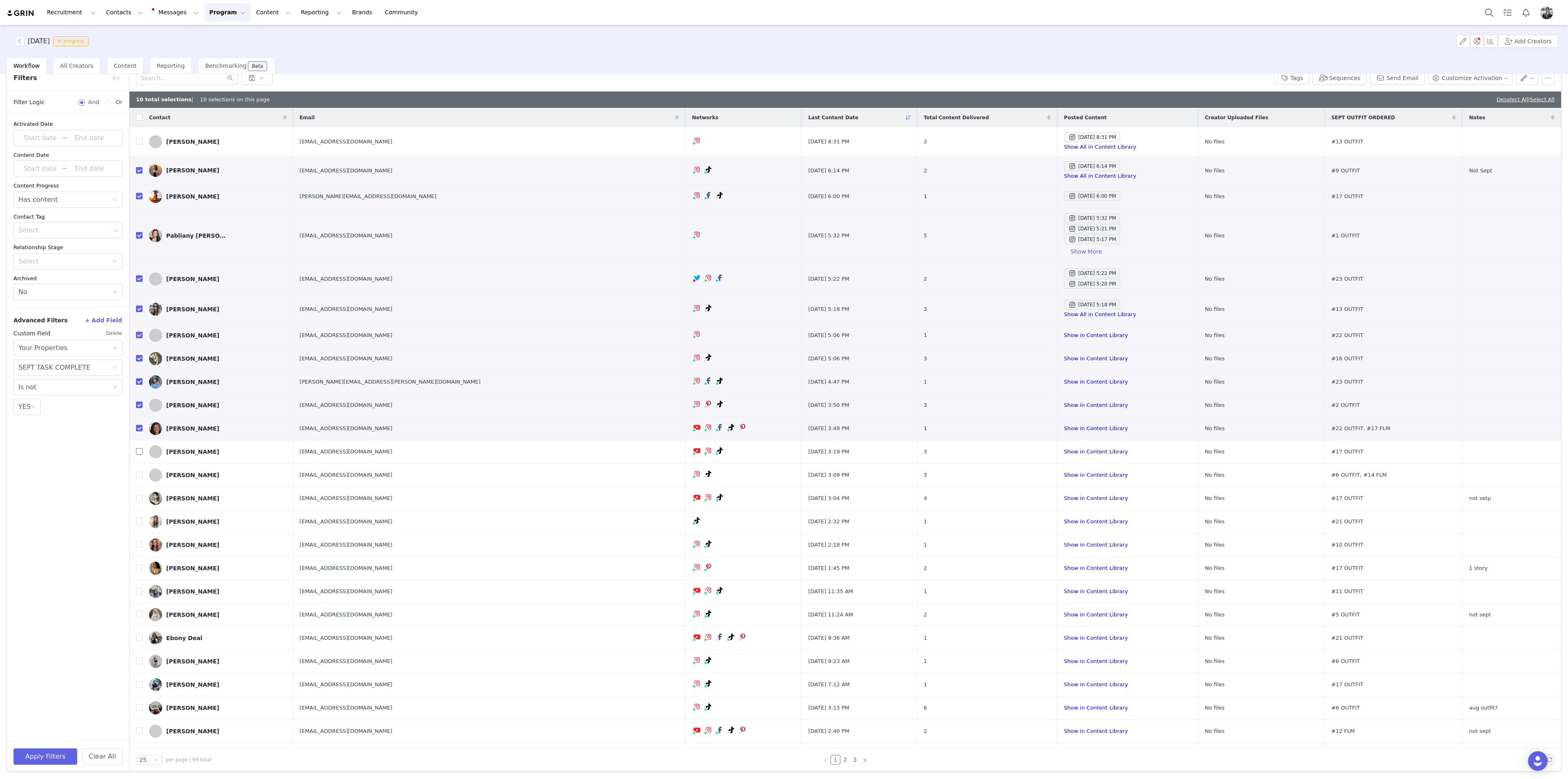
drag, startPoint x: 140, startPoint y: 453, endPoint x: 4, endPoint y: 490, distance: 140.9
click at [140, 284] on input "checkbox" at bounding box center [139, 451] width 7 height 7
checkbox input "true"
drag, startPoint x: 138, startPoint y: 471, endPoint x: 97, endPoint y: 484, distance: 43.0
click at [139, 284] on input "checkbox" at bounding box center [139, 474] width 7 height 7
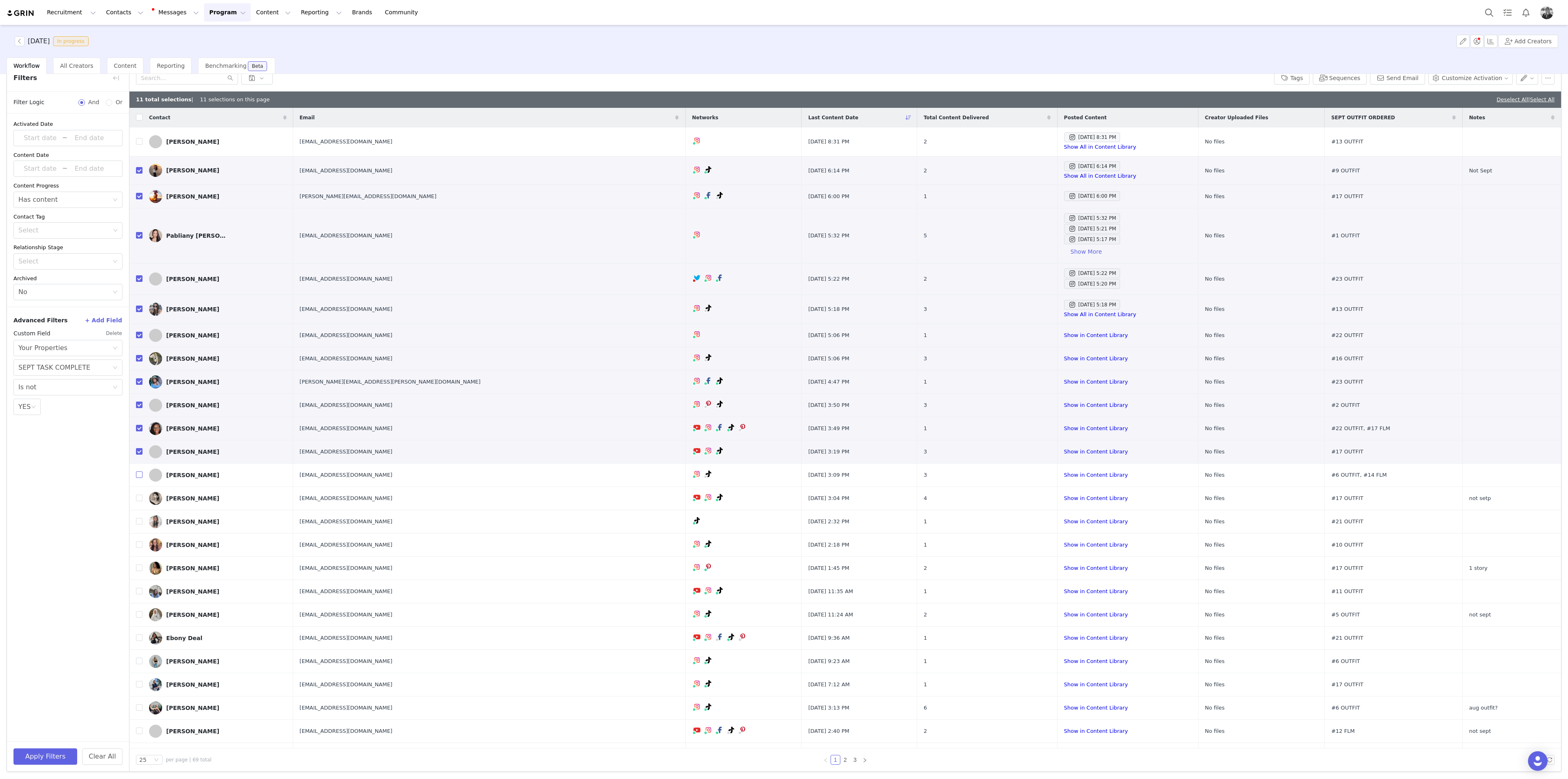
checkbox input "true"
drag, startPoint x: 142, startPoint y: 496, endPoint x: 71, endPoint y: 539, distance: 83.0
click at [142, 284] on input "checkbox" at bounding box center [139, 498] width 7 height 7
checkbox input "true"
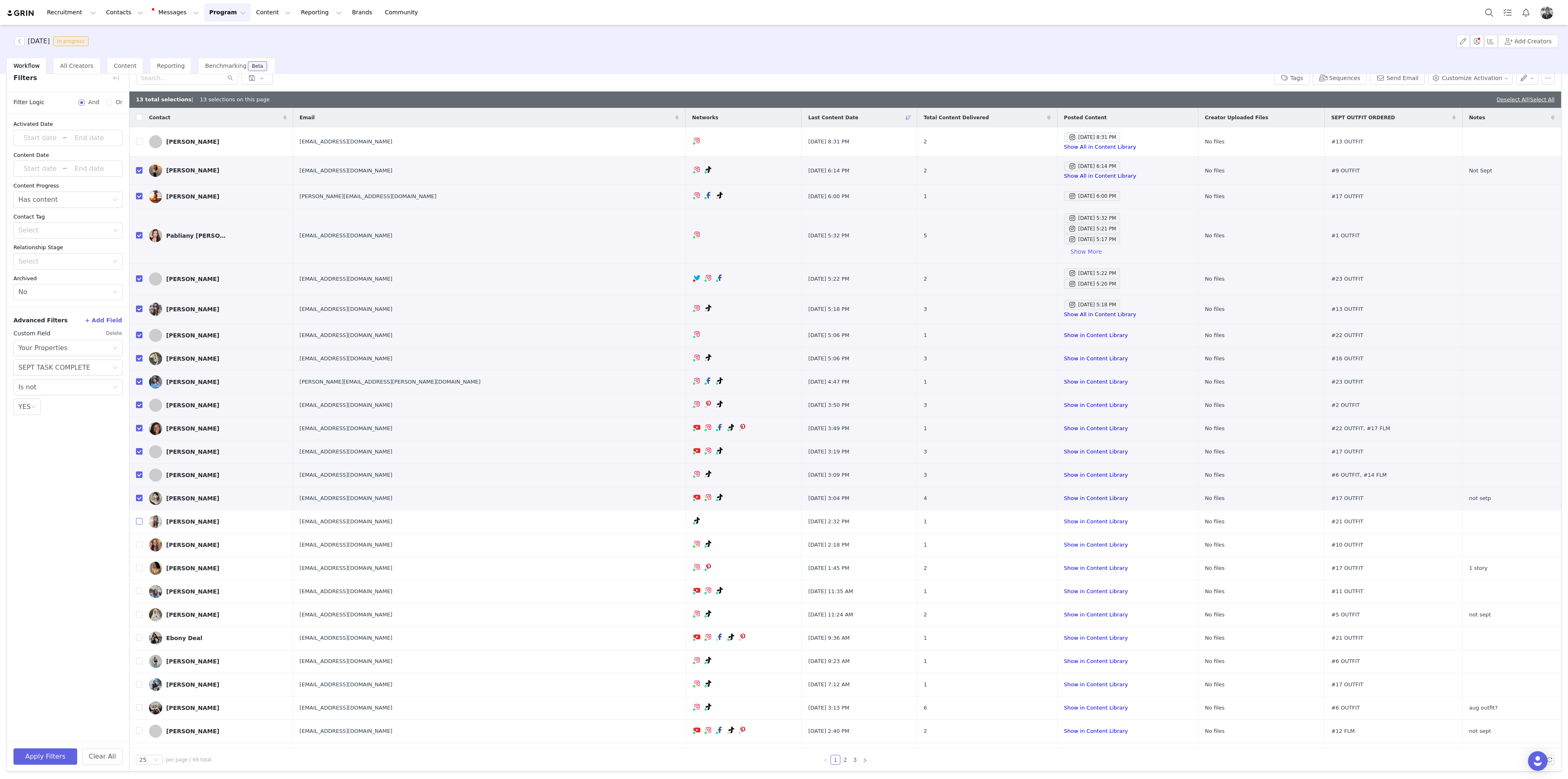
drag, startPoint x: 136, startPoint y: 520, endPoint x: 124, endPoint y: 528, distance: 14.4
click at [136, 284] on input "checkbox" at bounding box center [139, 521] width 7 height 7
checkbox input "true"
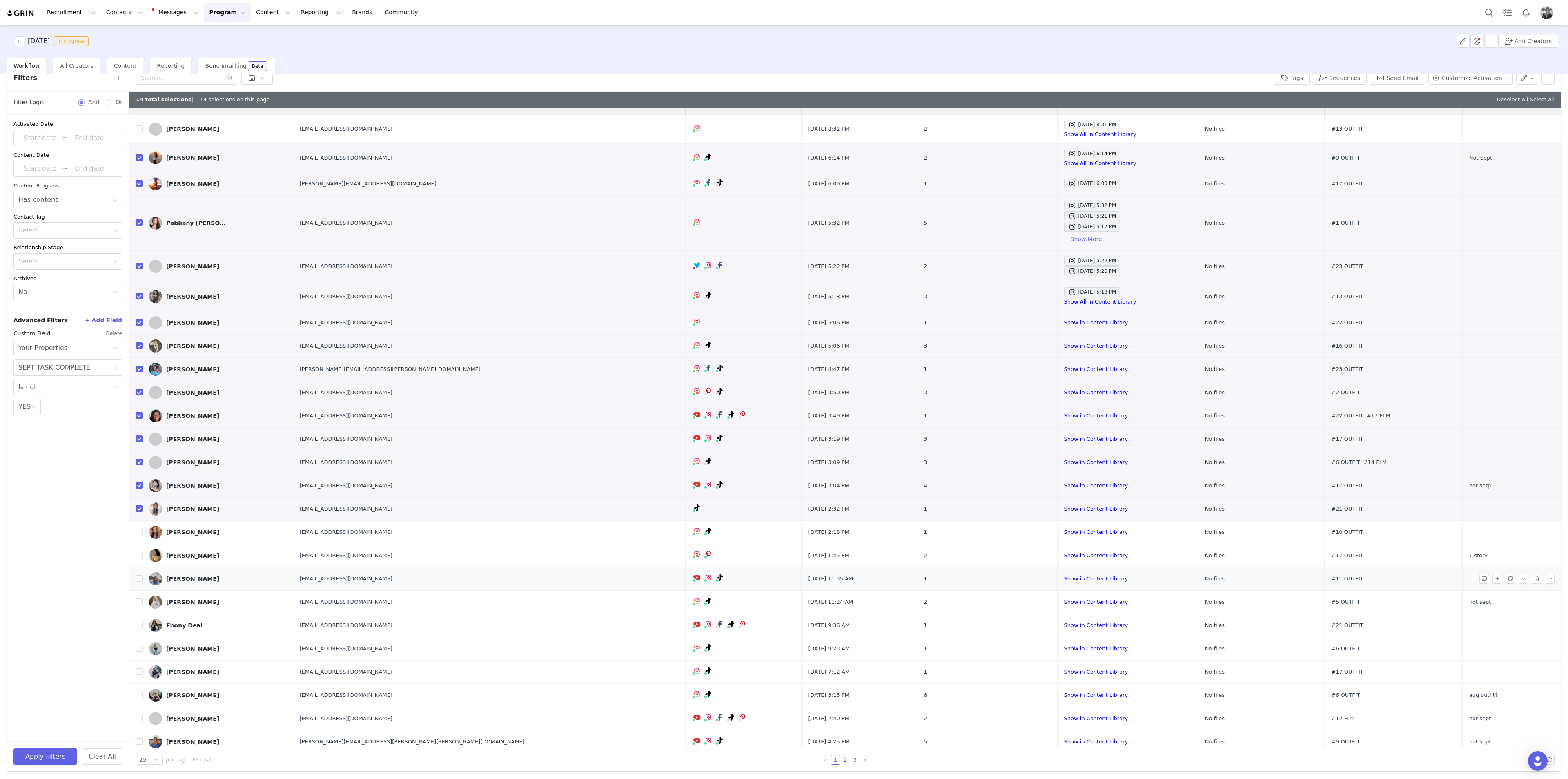
scroll to position [18, 0]
drag, startPoint x: 137, startPoint y: 573, endPoint x: 15, endPoint y: 615, distance: 129.0
click at [137, 284] on input "checkbox" at bounding box center [139, 573] width 7 height 7
checkbox input "true"
click at [138, 284] on input "checkbox" at bounding box center [139, 619] width 7 height 7
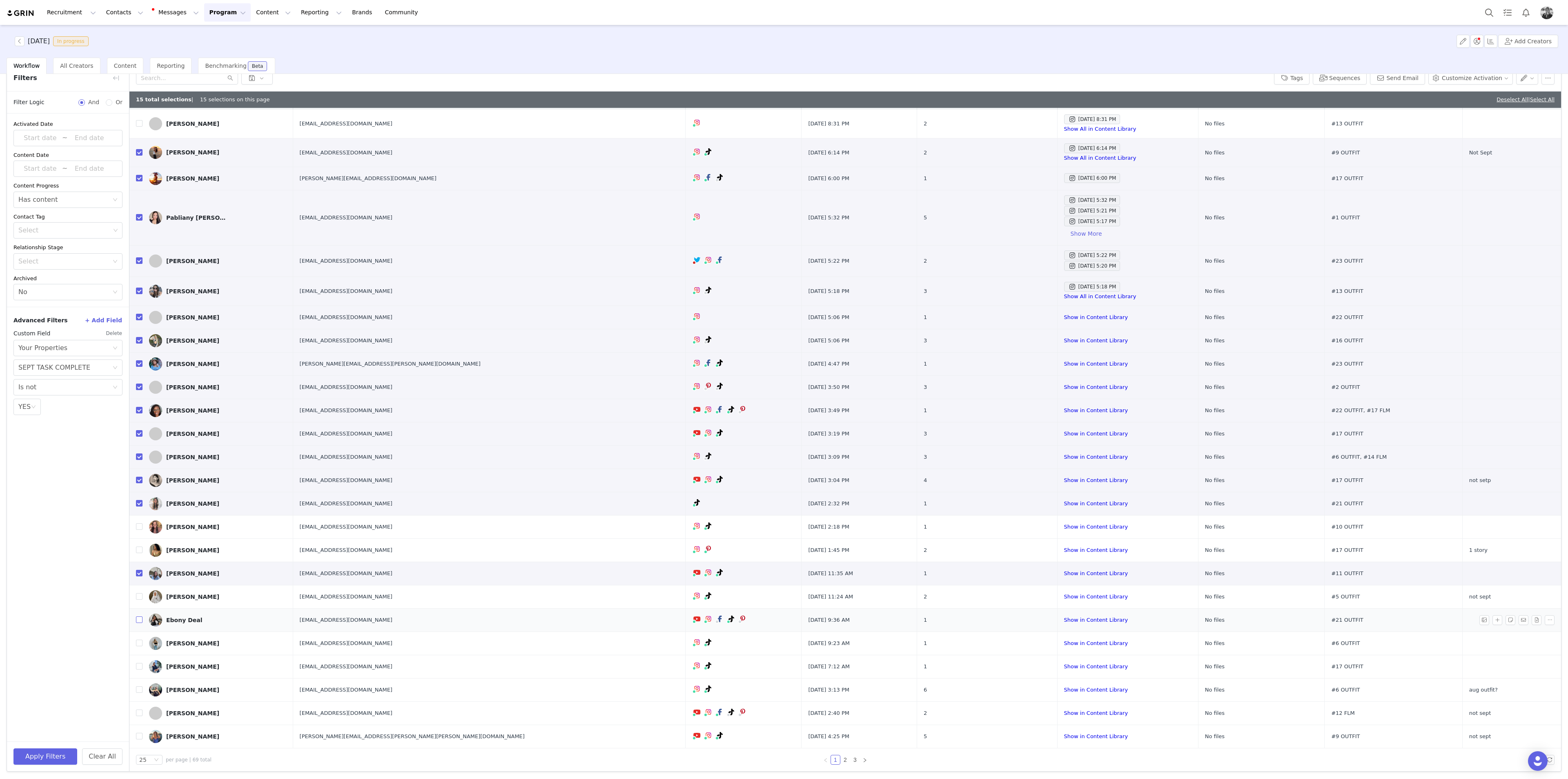
checkbox input "true"
click at [139, 284] on input "checkbox" at bounding box center [139, 643] width 7 height 7
checkbox input "true"
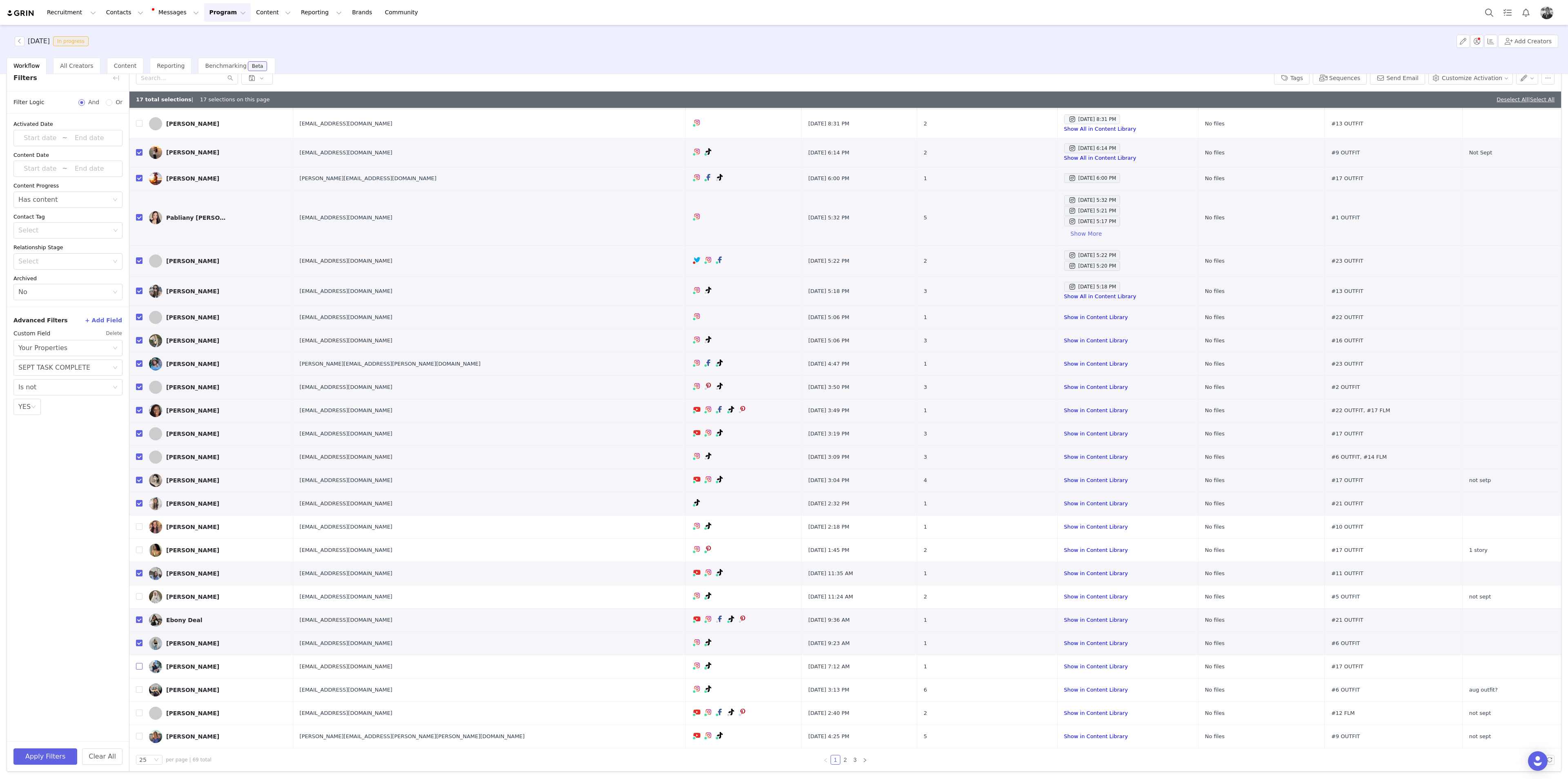
drag, startPoint x: 139, startPoint y: 667, endPoint x: 6, endPoint y: 671, distance: 133.1
click at [139, 284] on input "checkbox" at bounding box center [139, 666] width 7 height 7
checkbox input "true"
click at [627, 78] on button "button" at bounding box center [1527, 77] width 23 height 13
click at [627, 106] on span "Set Custom Property" at bounding box center [1497, 107] width 59 height 9
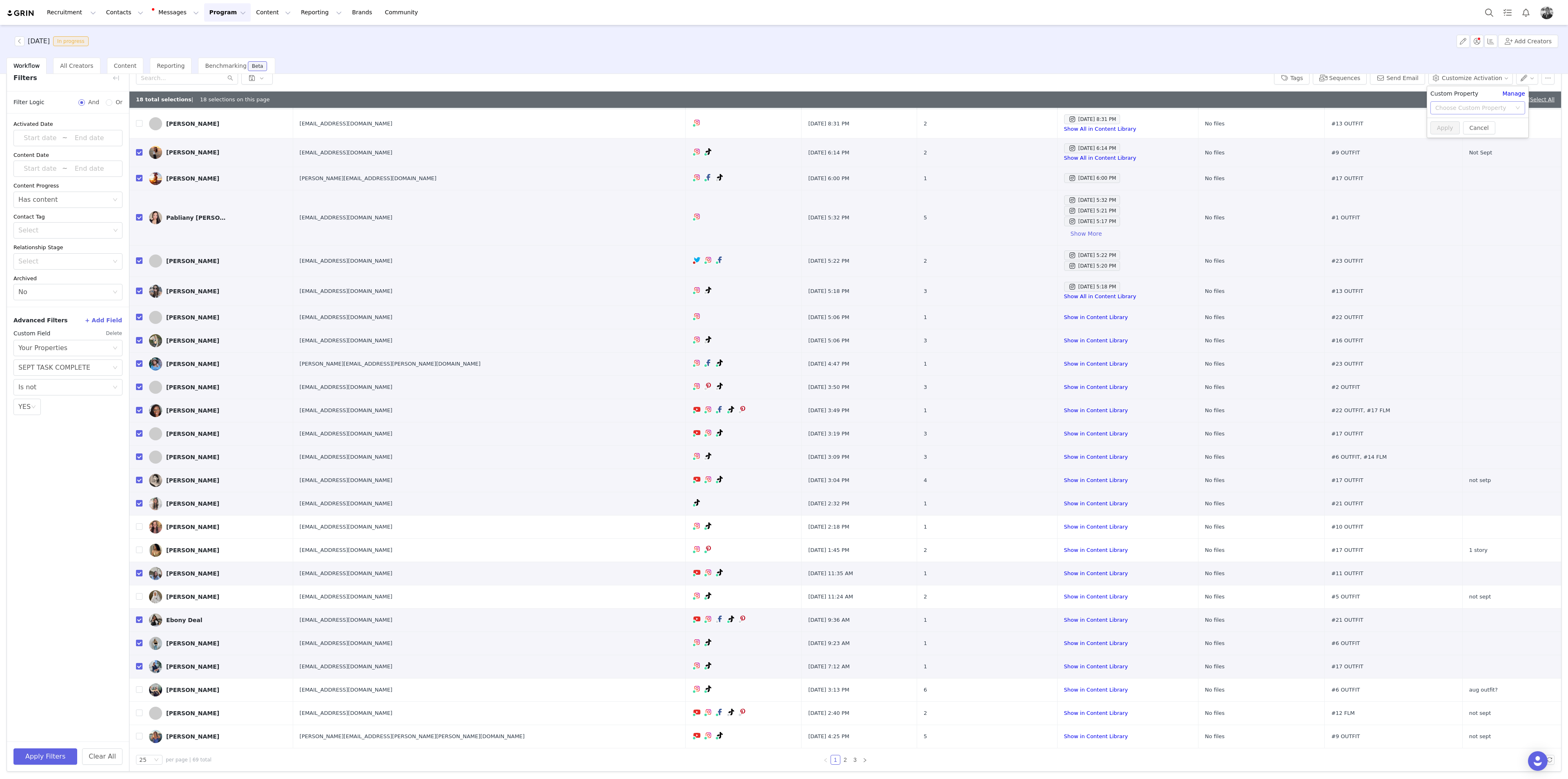
click at [627, 108] on div "Choose Custom Property" at bounding box center [1473, 107] width 76 height 8
click at [627, 151] on li "SEPT TASK COMPLETE" at bounding box center [1478, 148] width 95 height 13
click at [627, 122] on div "Select" at bounding box center [1438, 124] width 15 height 13
click at [627, 136] on li "YES" at bounding box center [1478, 140] width 95 height 13
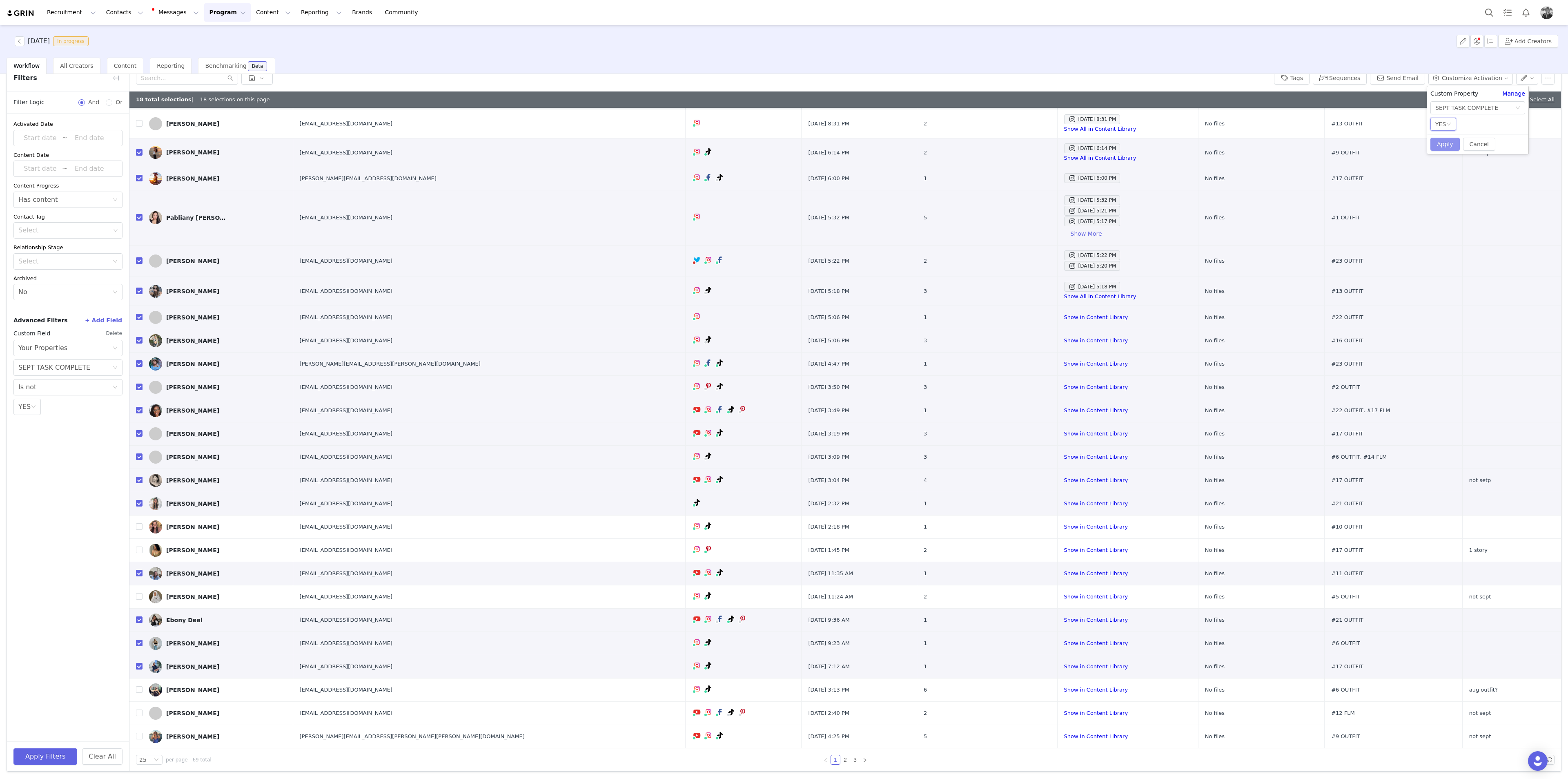
click at [627, 143] on button "Apply" at bounding box center [1445, 144] width 29 height 13
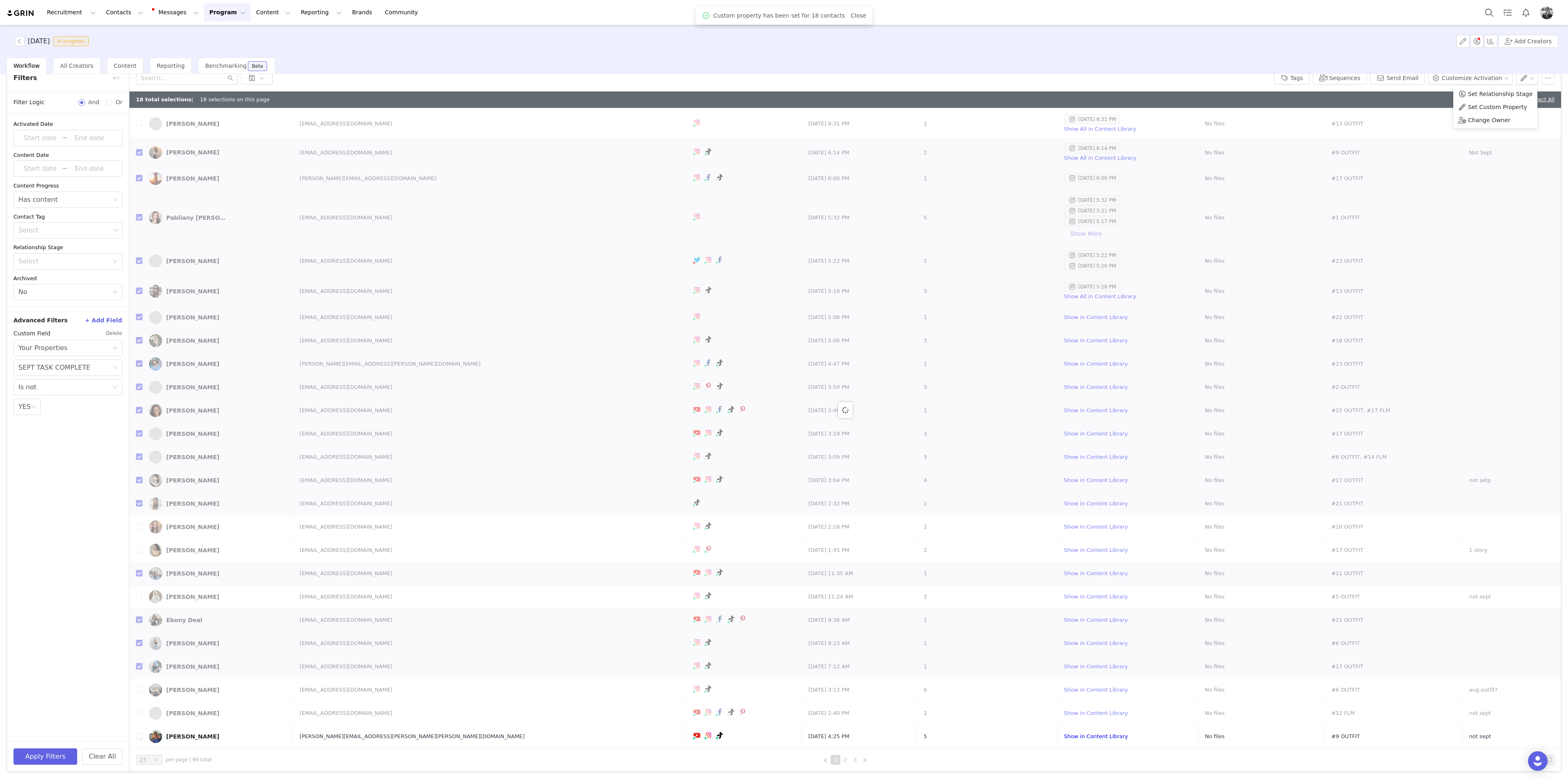
scroll to position [0, 0]
checkbox input "false"
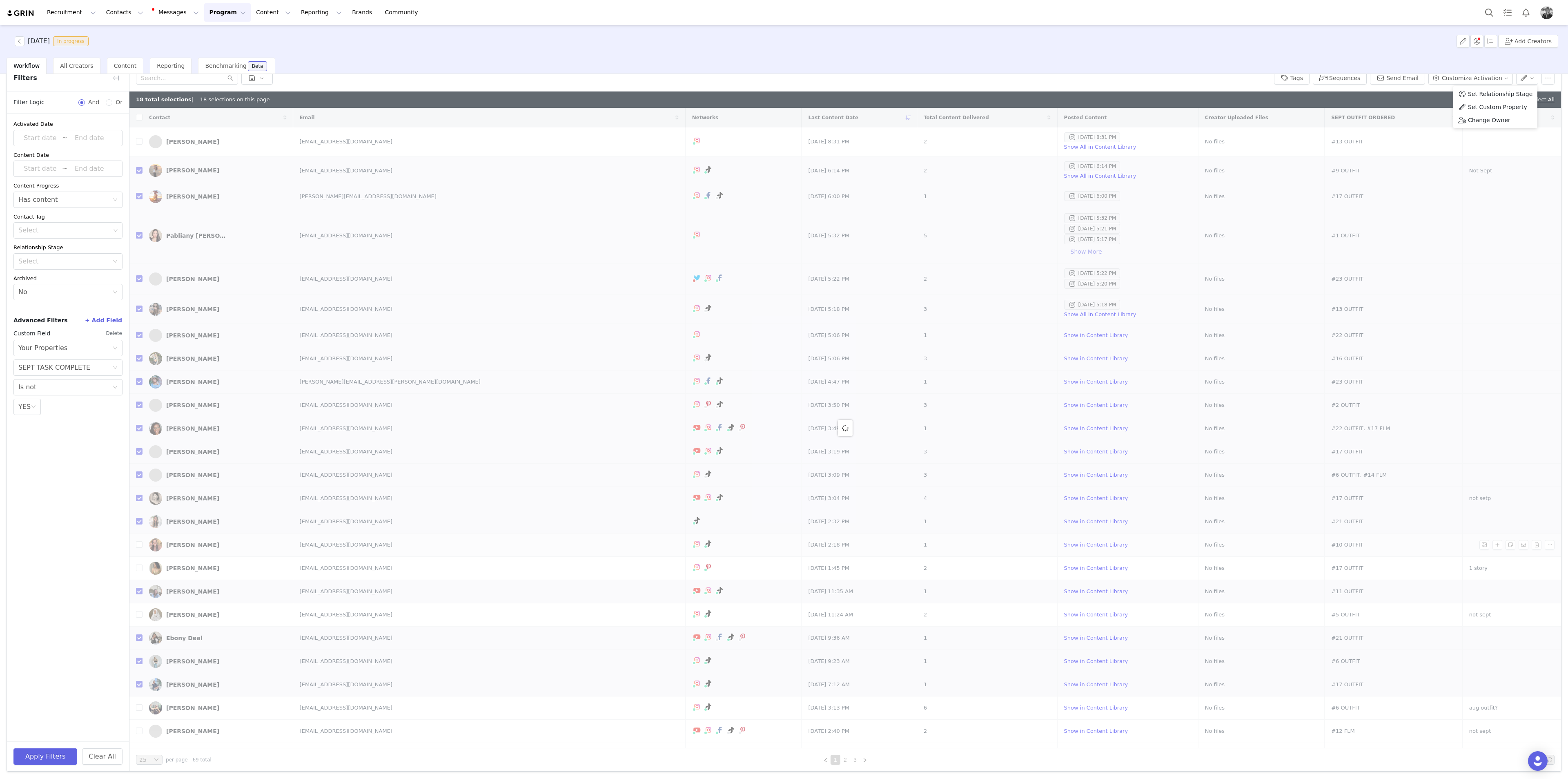
checkbox input "false"
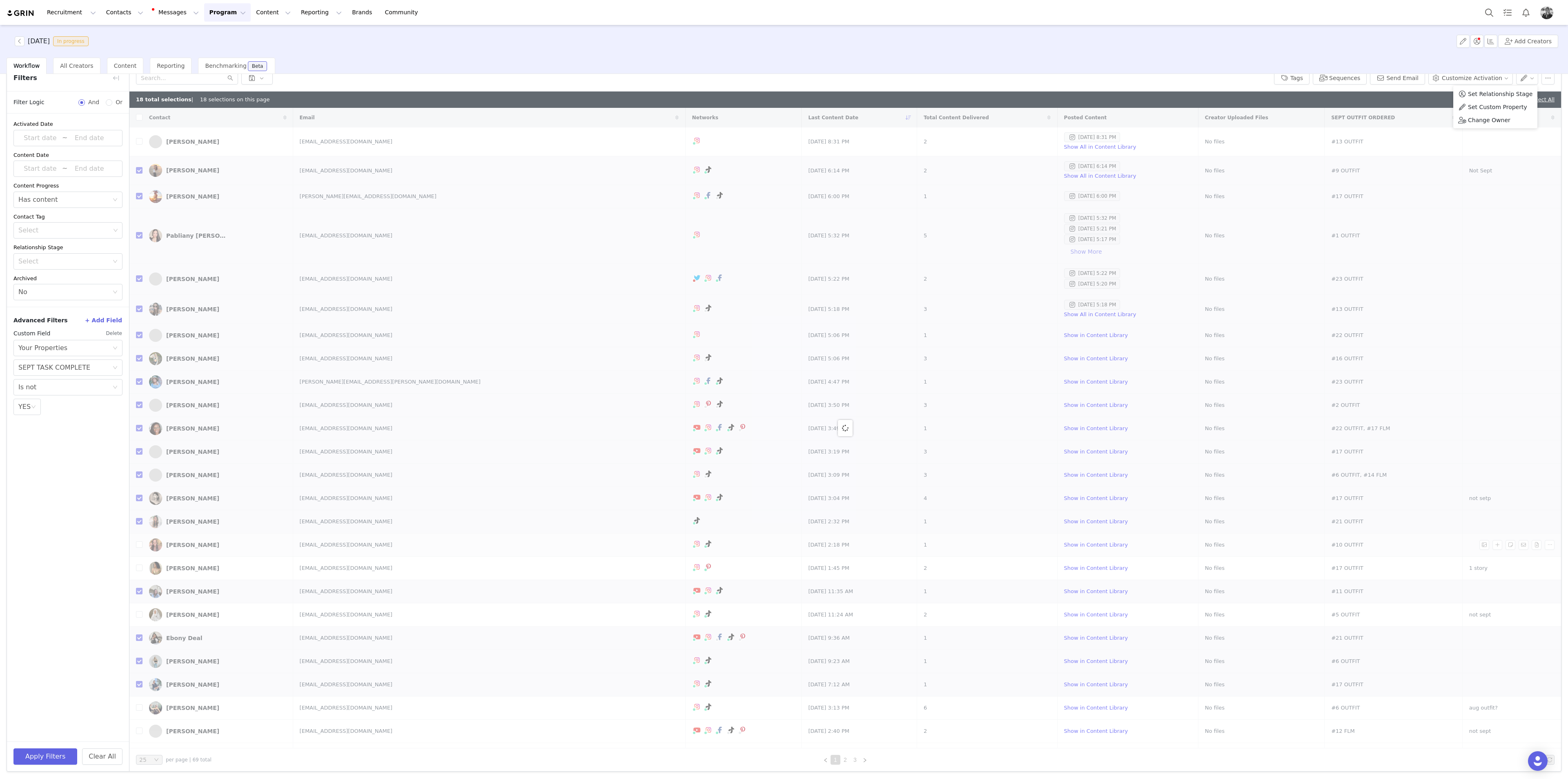
checkbox input "false"
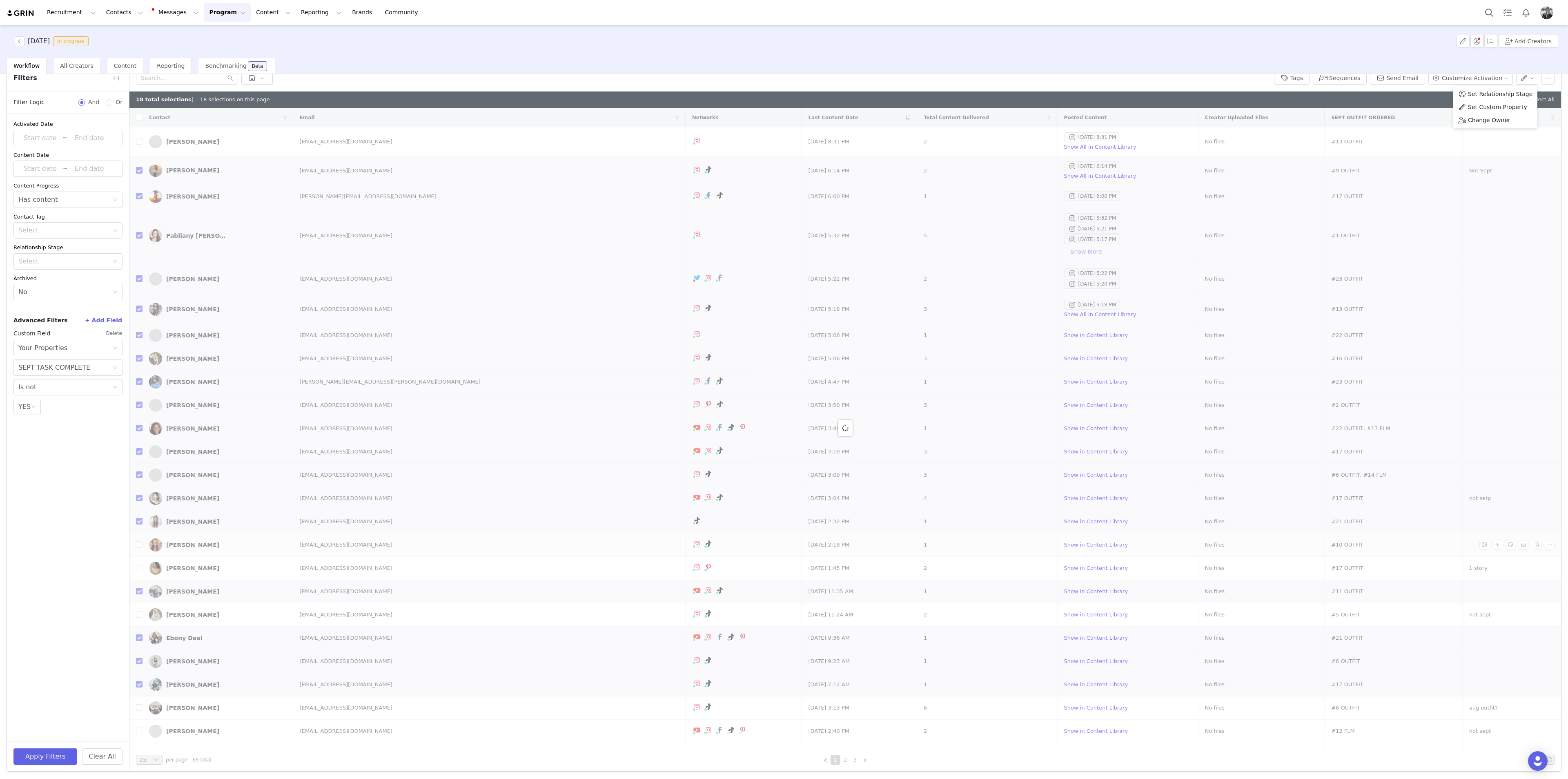
checkbox input "false"
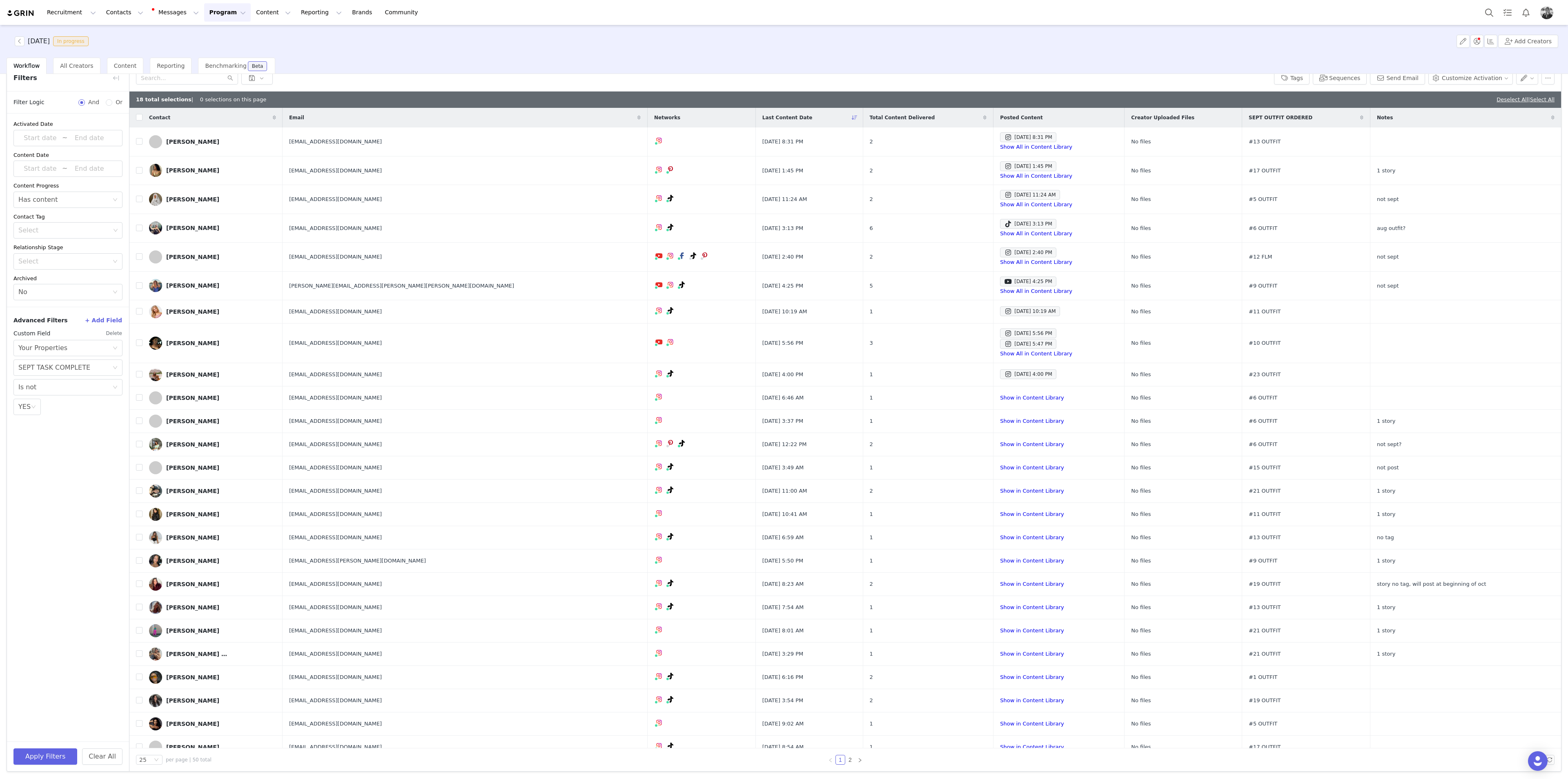
click at [627, 111] on div "Notes" at bounding box center [1465, 118] width 191 height 19
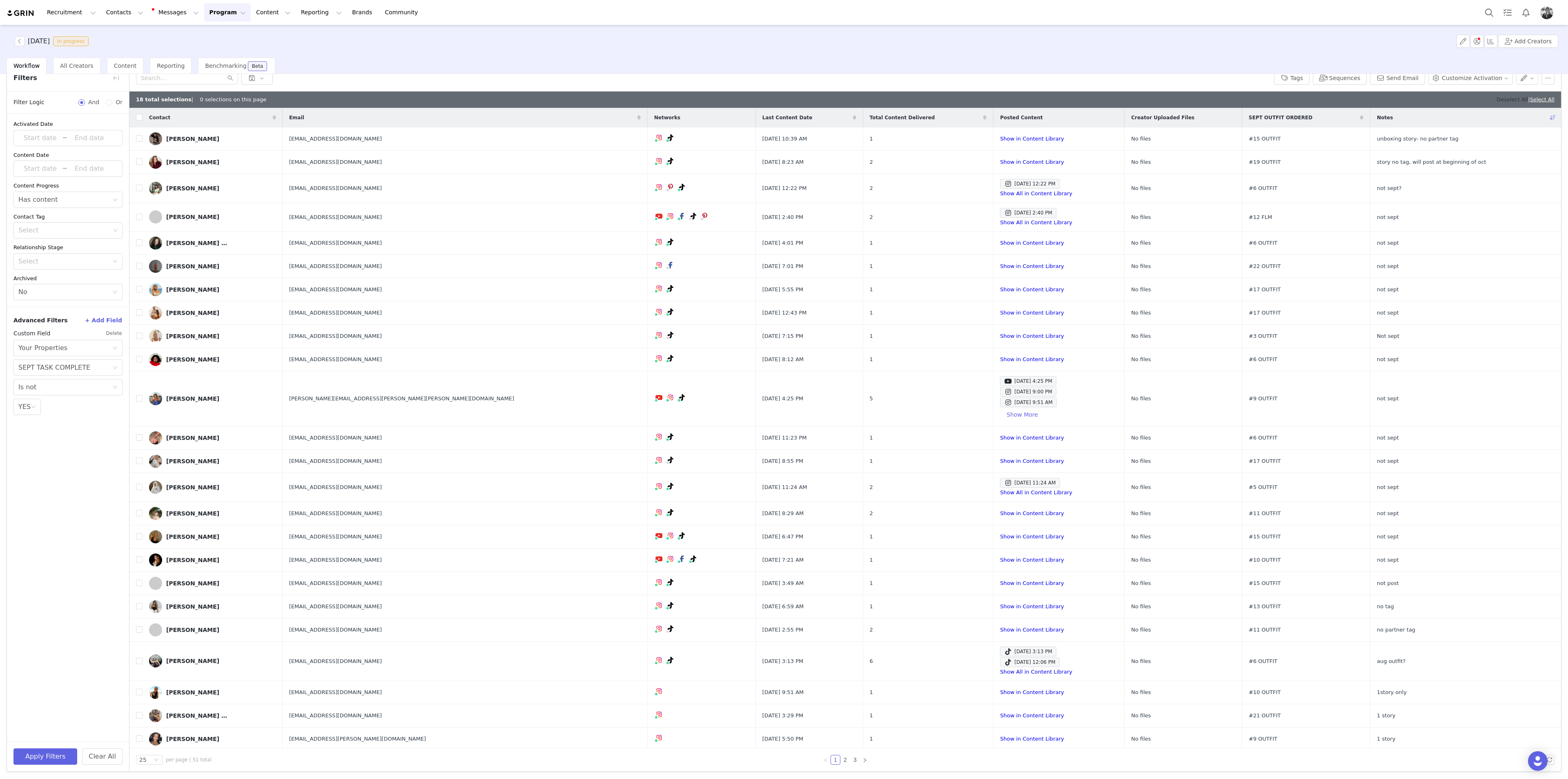
click at [627, 100] on link "Deselect All" at bounding box center [1513, 99] width 32 height 6
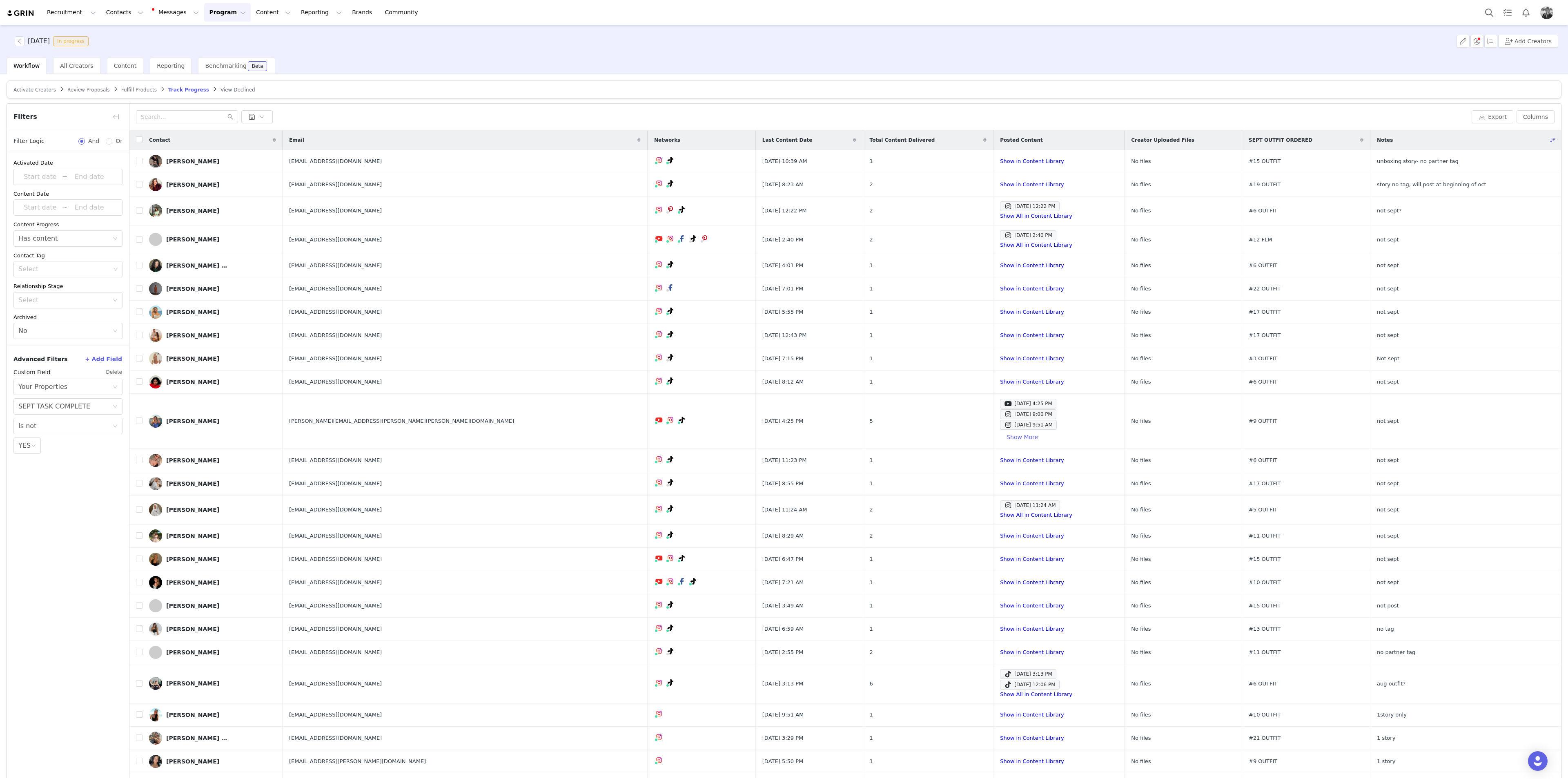
click at [627, 138] on icon at bounding box center [854, 140] width 3 height 5
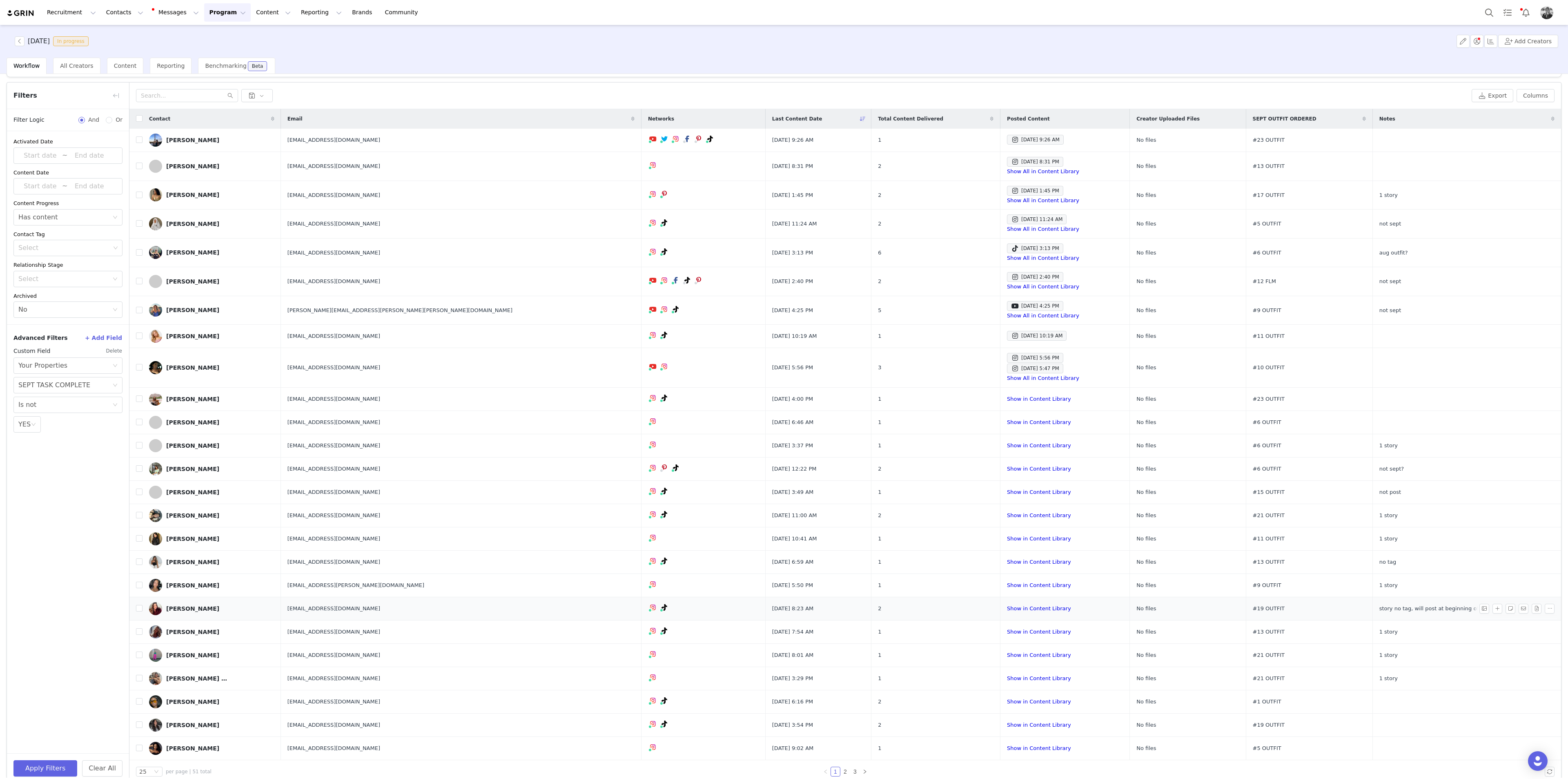
scroll to position [33, 0]
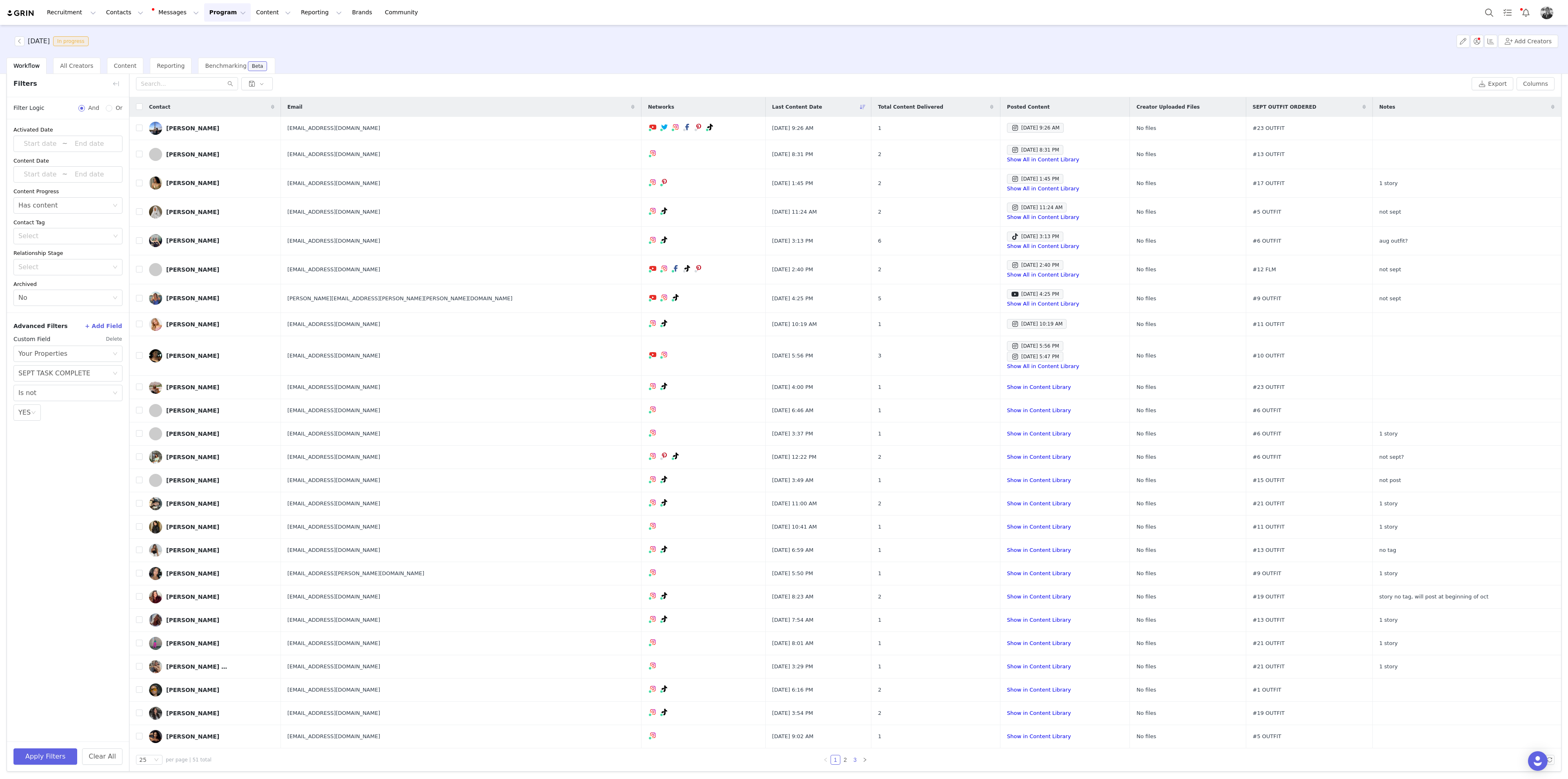
click at [627, 284] on link "3" at bounding box center [855, 760] width 9 height 9
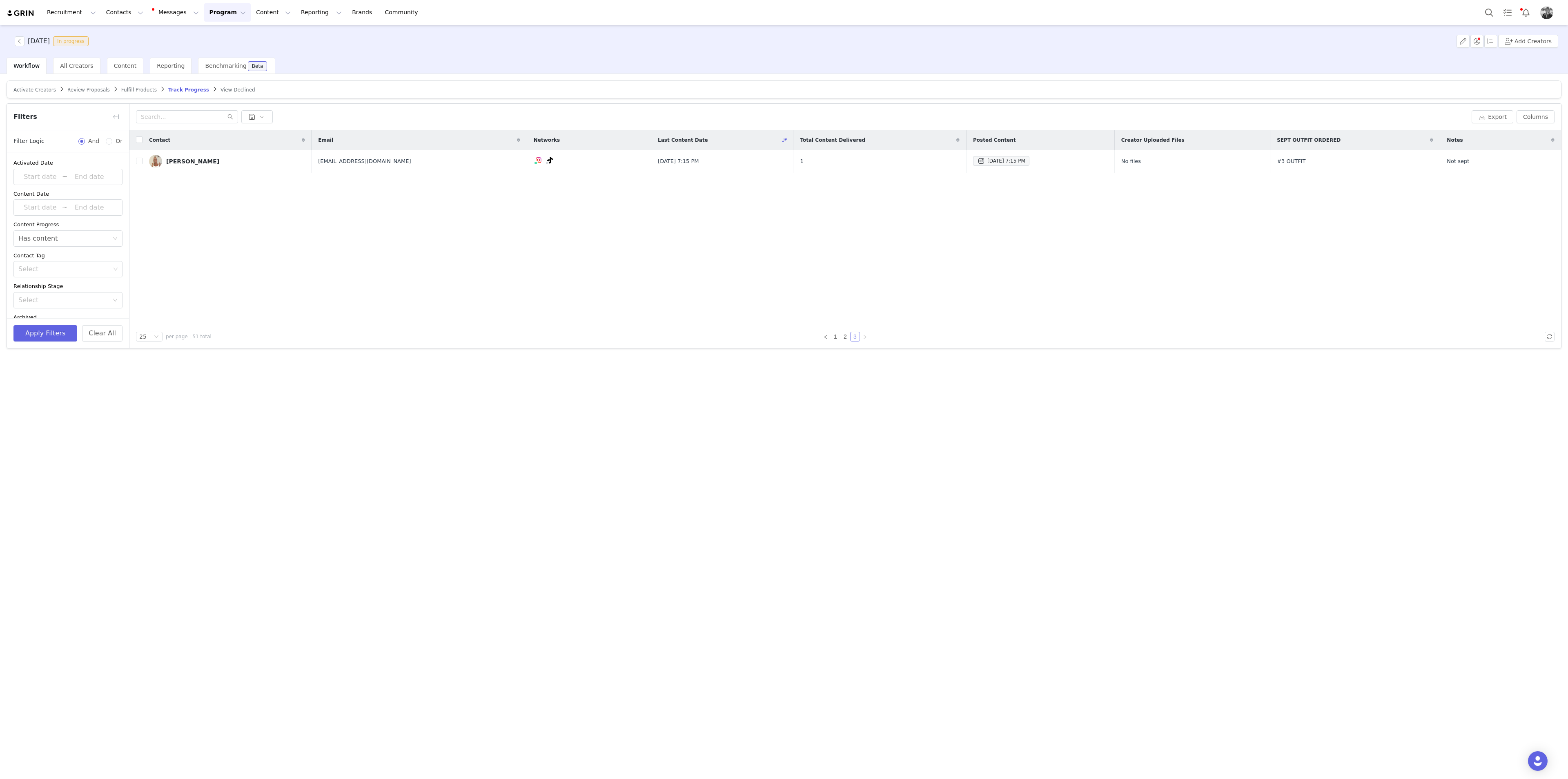
scroll to position [0, 0]
click at [627, 284] on link "2" at bounding box center [845, 336] width 9 height 9
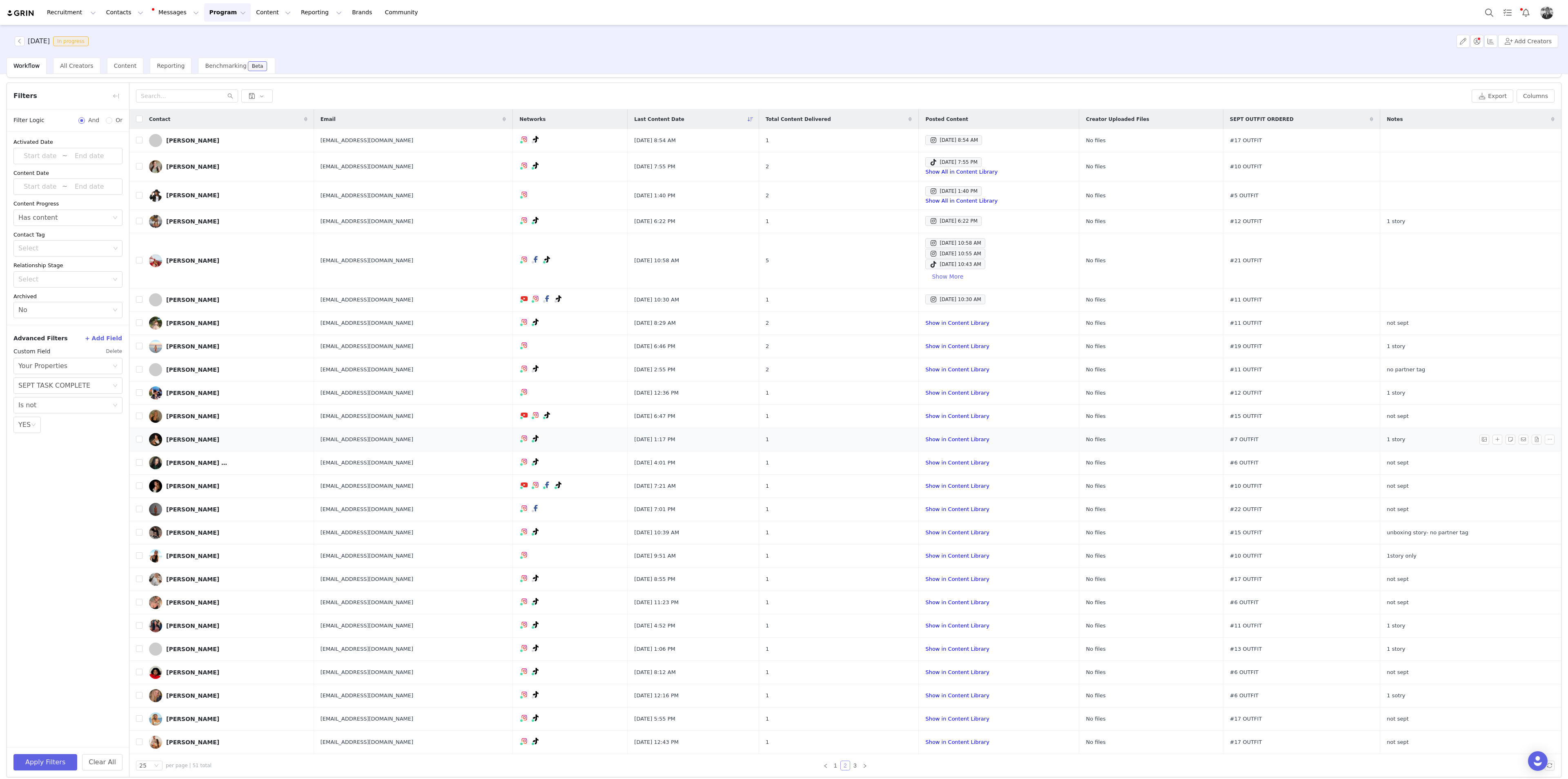
scroll to position [27, 0]
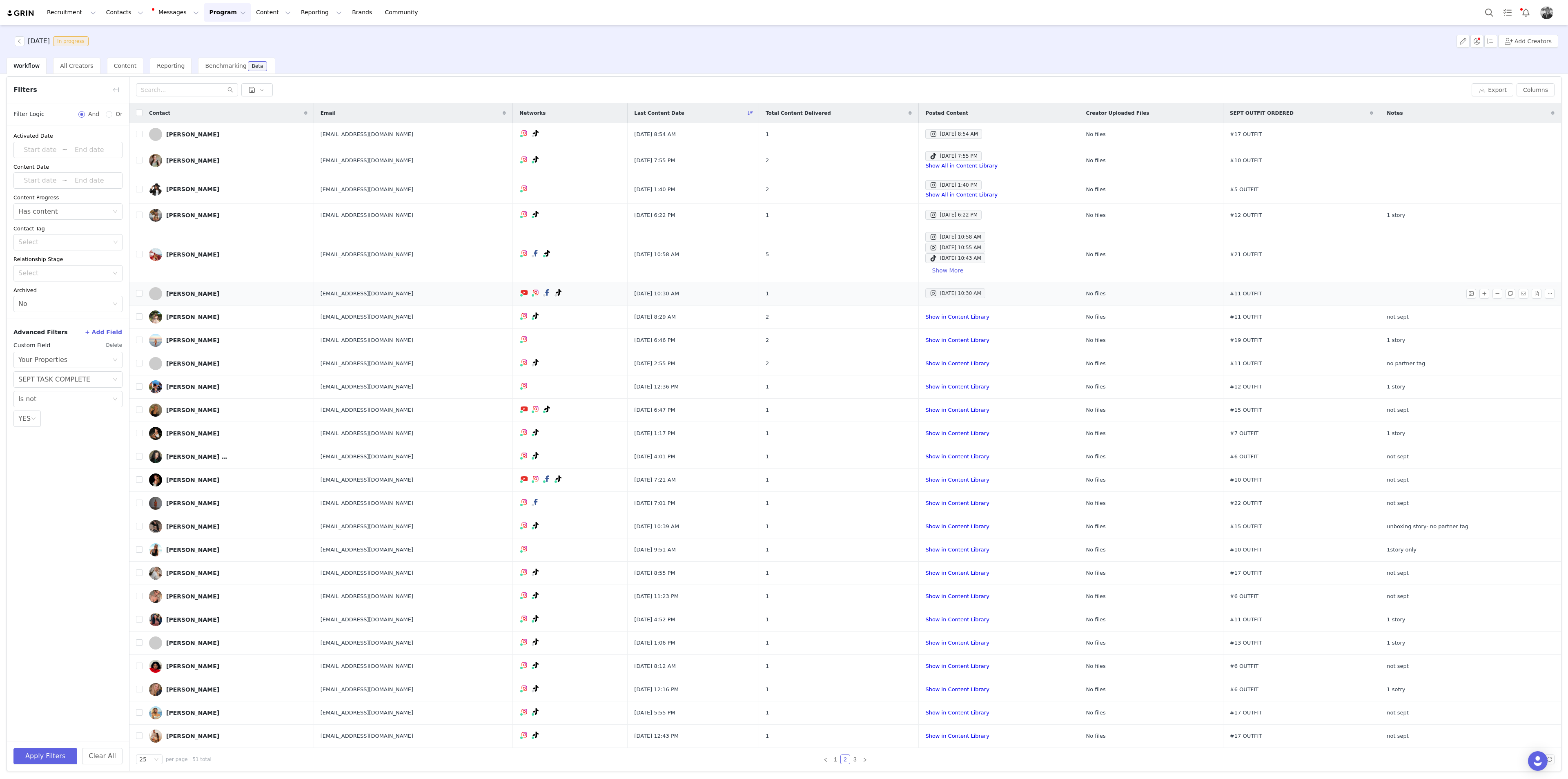
click at [627, 284] on div "Sep 14, 2025 10:30 AM" at bounding box center [955, 294] width 52 height 10
click at [627, 284] on button "button" at bounding box center [1510, 294] width 10 height 10
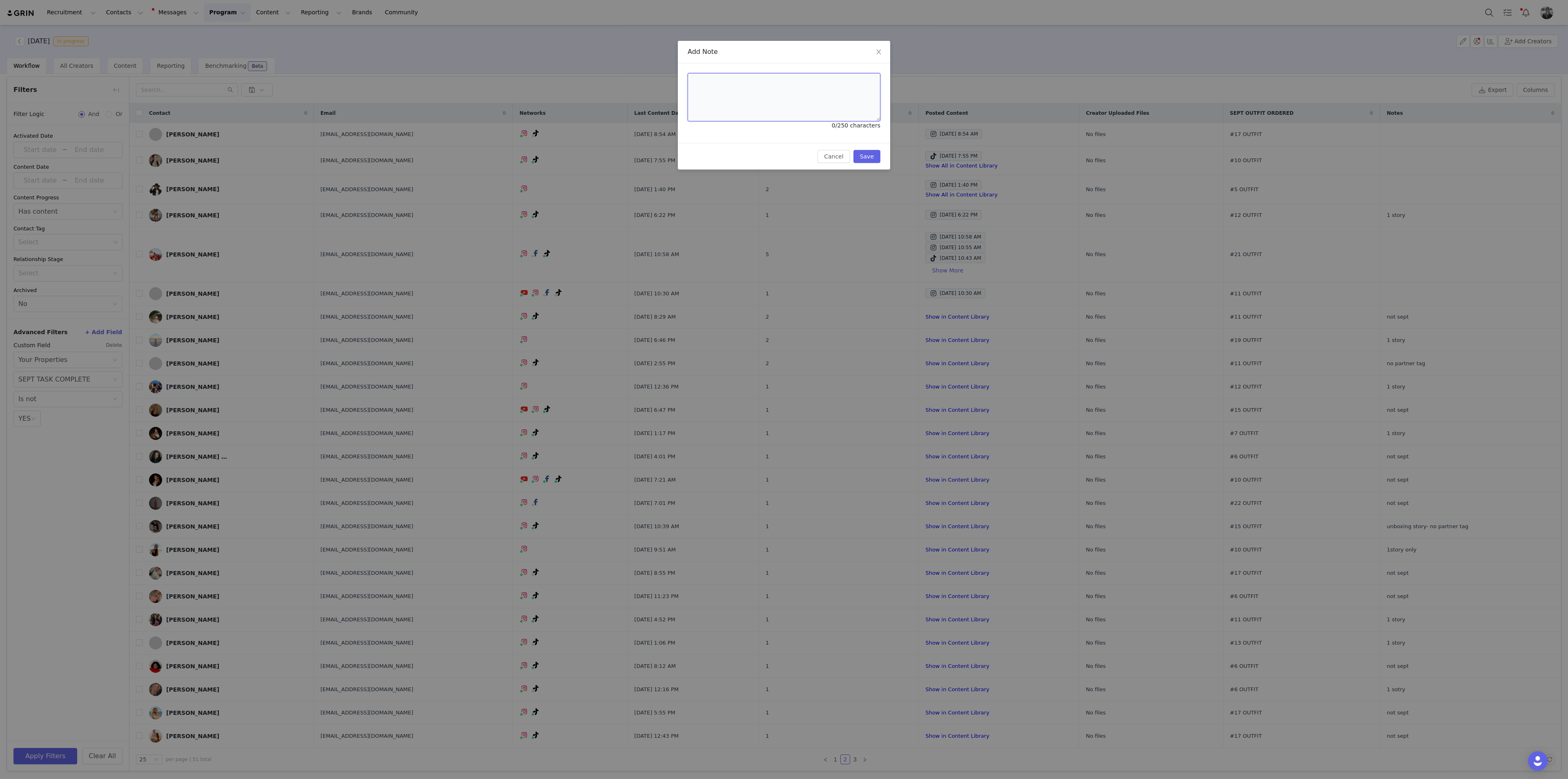
click at [627, 90] on textarea at bounding box center [784, 97] width 193 height 48
type textarea "not sept"
click at [627, 156] on button "Save" at bounding box center [867, 156] width 27 height 13
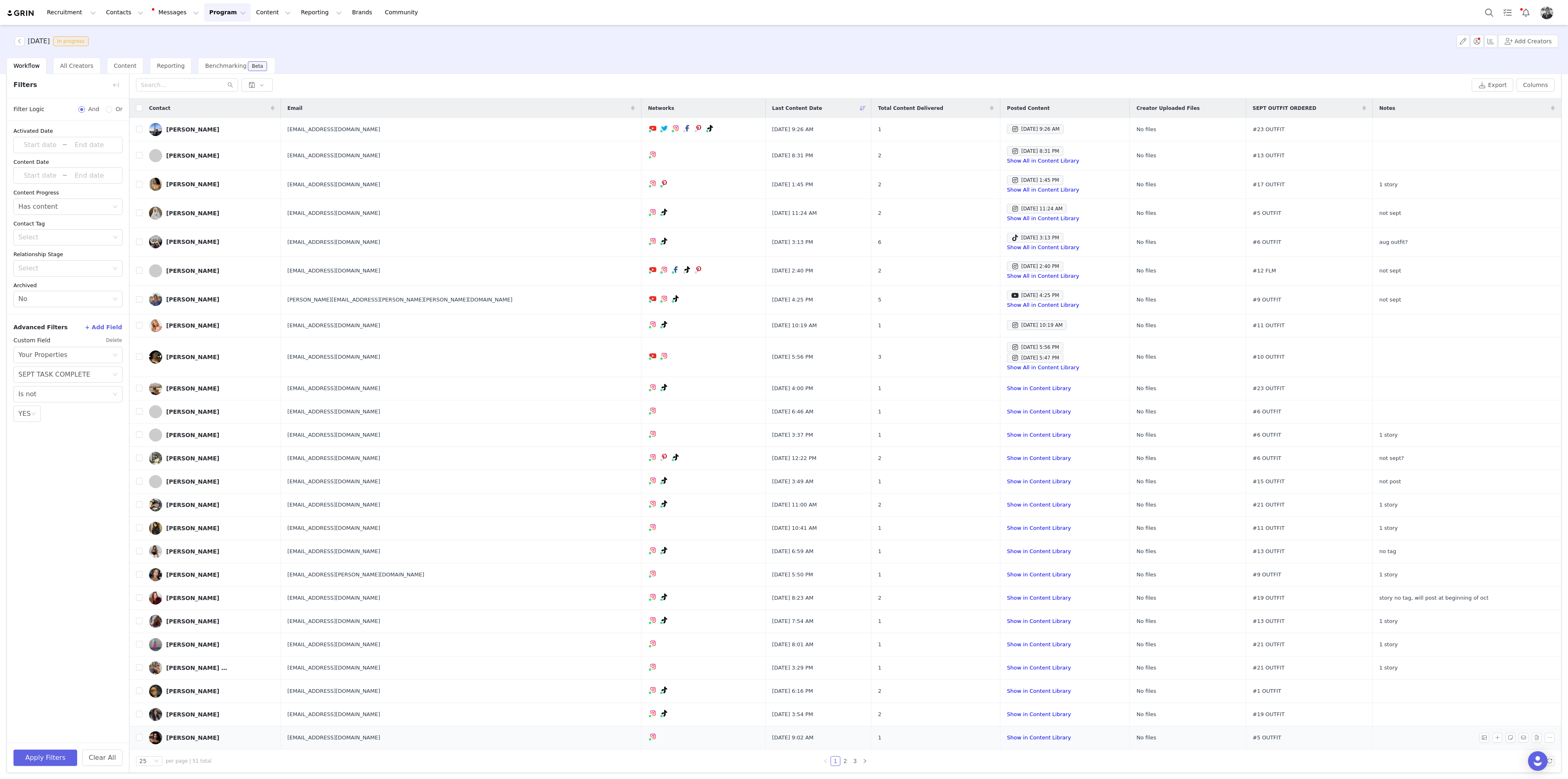
scroll to position [33, 0]
click at [627, 284] on link "1" at bounding box center [835, 760] width 9 height 9
click at [627, 284] on link "2" at bounding box center [845, 760] width 9 height 9
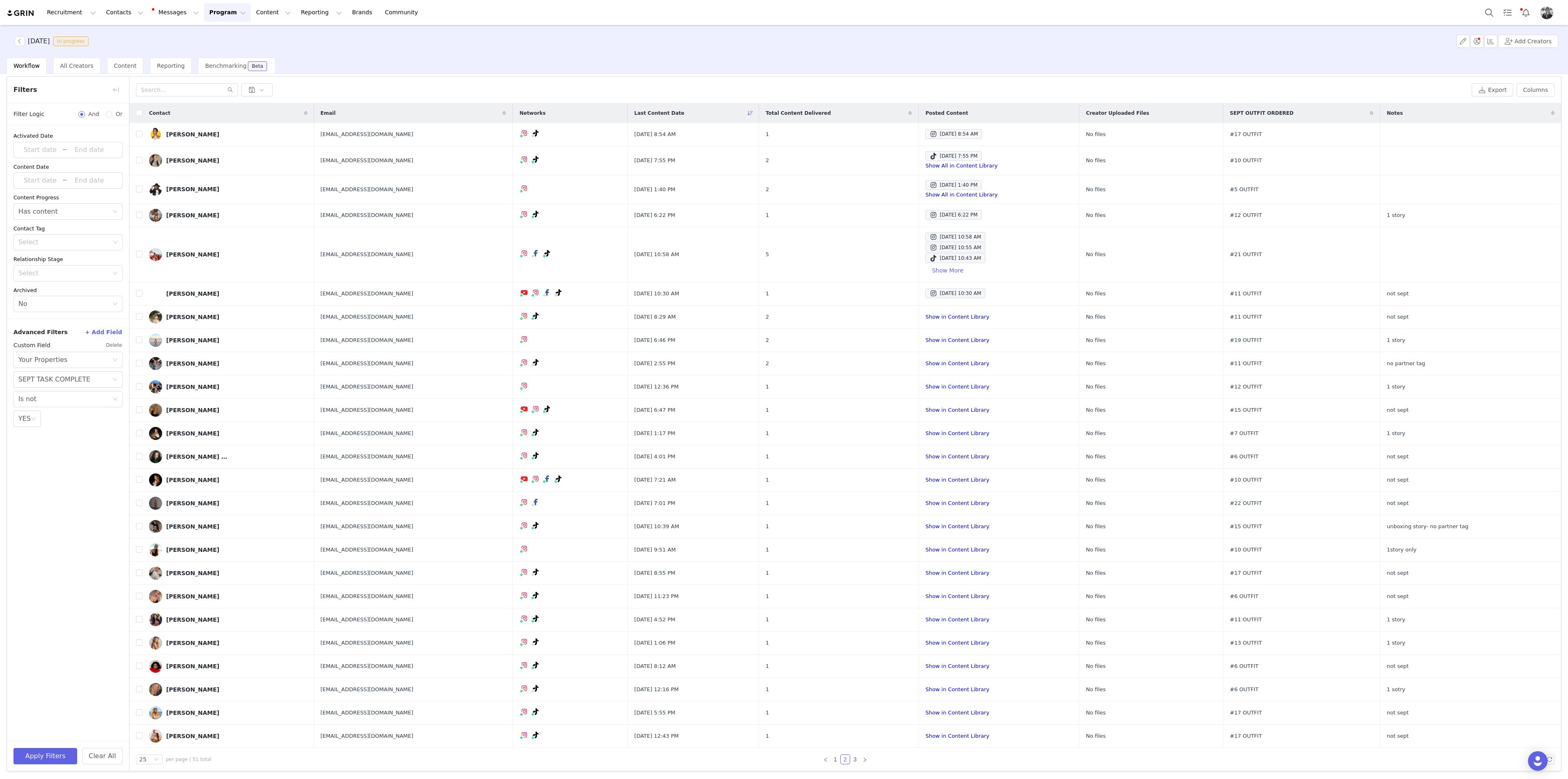
scroll to position [27, 0]
click at [627, 269] on button "Show More" at bounding box center [947, 270] width 44 height 13
click at [627, 260] on div "Sep 14, 2025 10:43 AM" at bounding box center [955, 258] width 52 height 10
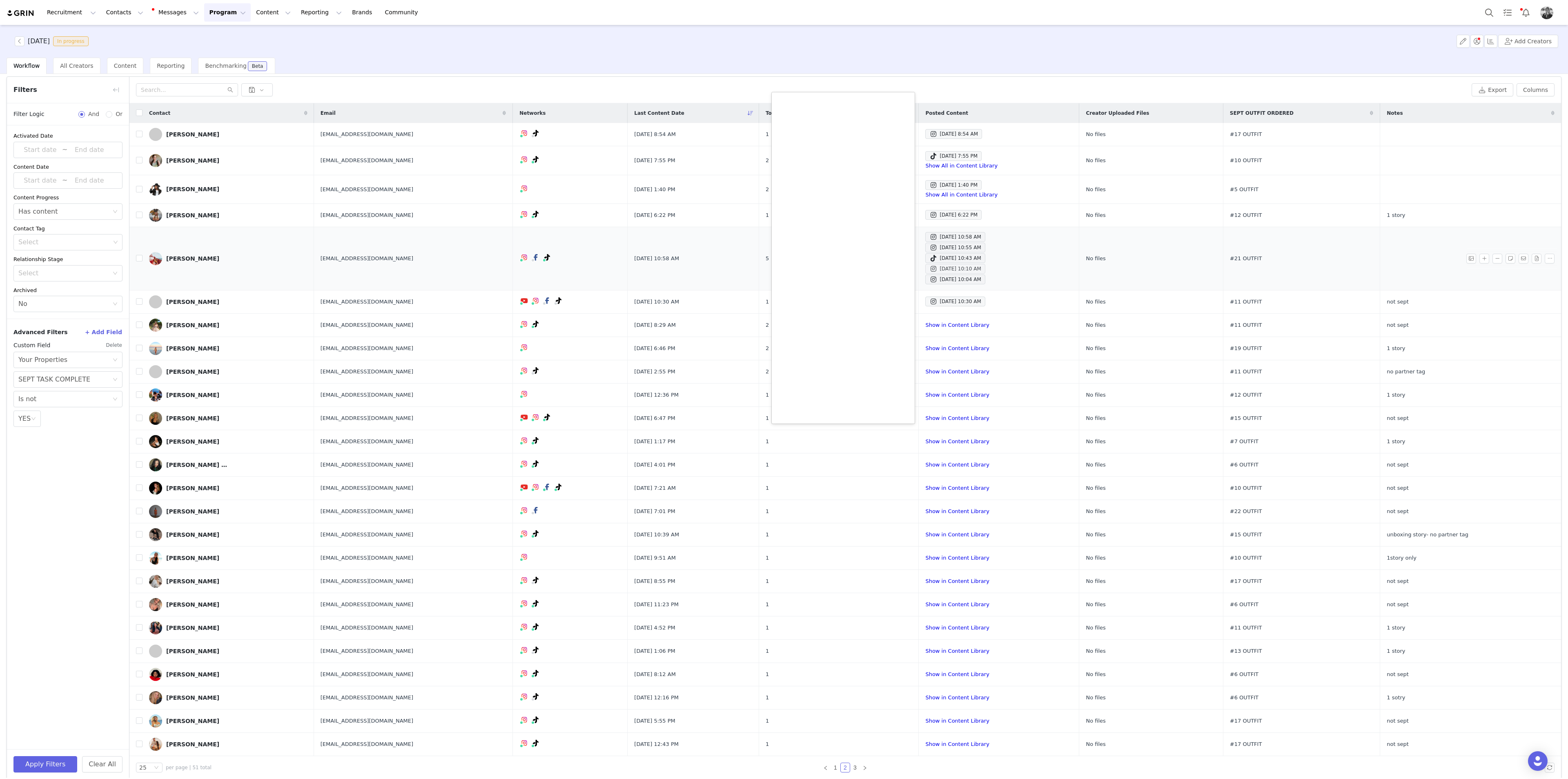
click at [627, 269] on div "Sep 14, 2025 10:10 AM" at bounding box center [955, 269] width 52 height 10
click at [627, 281] on div "Sep 14, 2025 10:04 AM" at bounding box center [955, 280] width 52 height 10
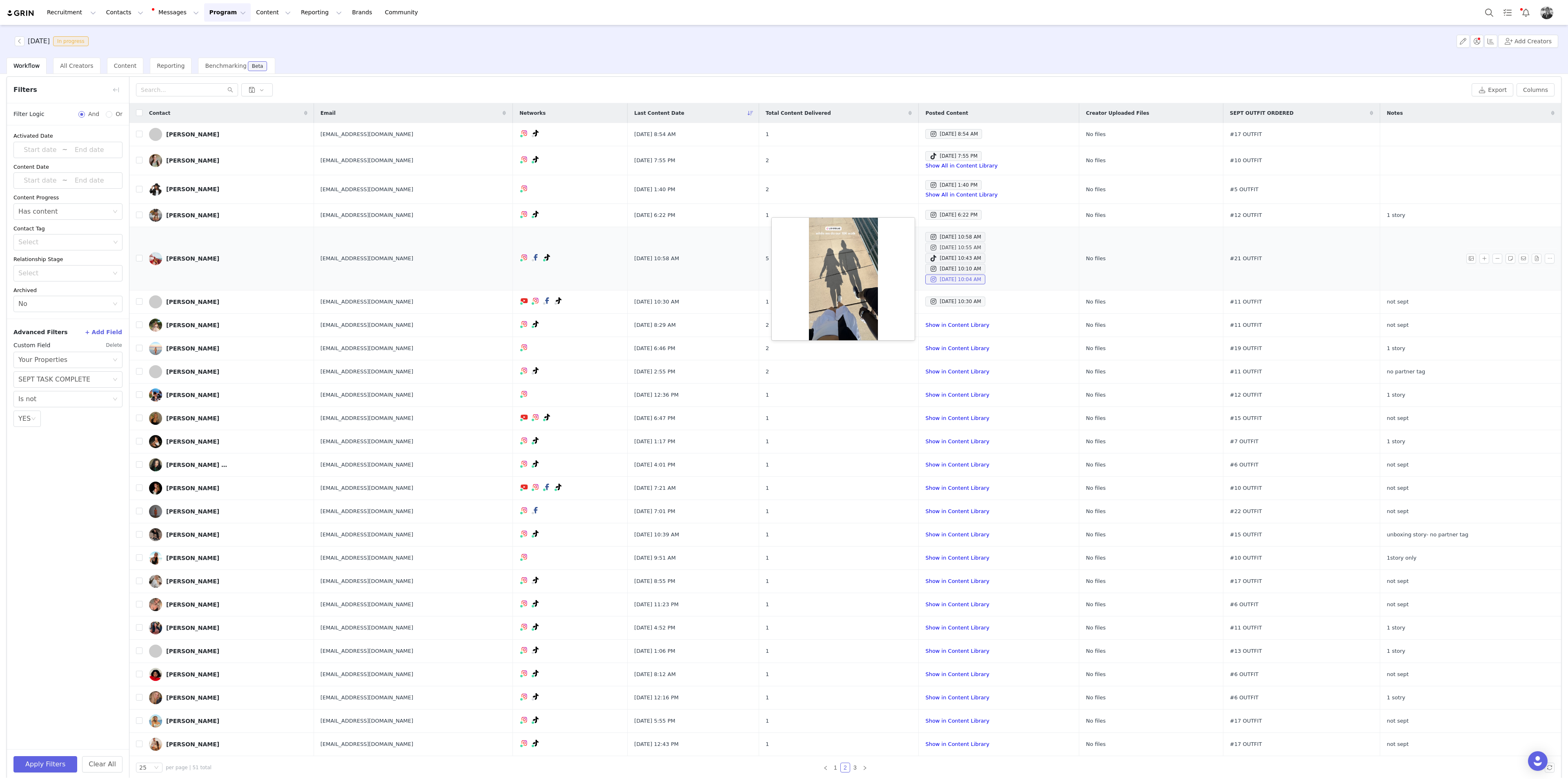
click at [627, 242] on div "Sep 14, 2025 10:55 AM" at bounding box center [955, 247] width 52 height 10
click at [627, 236] on div "No task" at bounding box center [951, 231] width 28 height 13
click at [627, 235] on div "Sep 14, 2025 10:58 AM" at bounding box center [955, 237] width 52 height 10
click at [627, 220] on td "Sep 14, 2025 6:22 PM" at bounding box center [999, 216] width 161 height 23
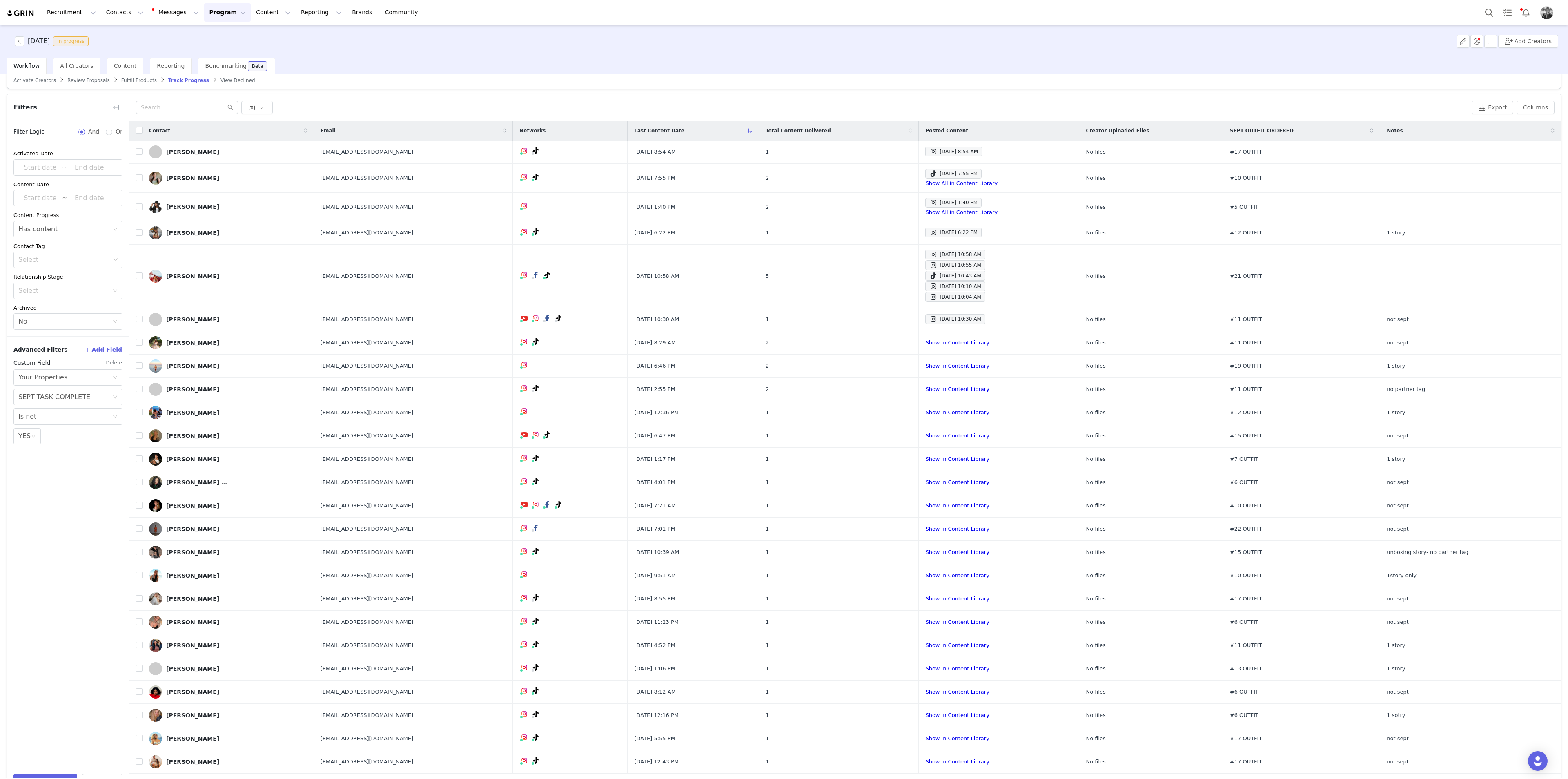
scroll to position [0, 0]
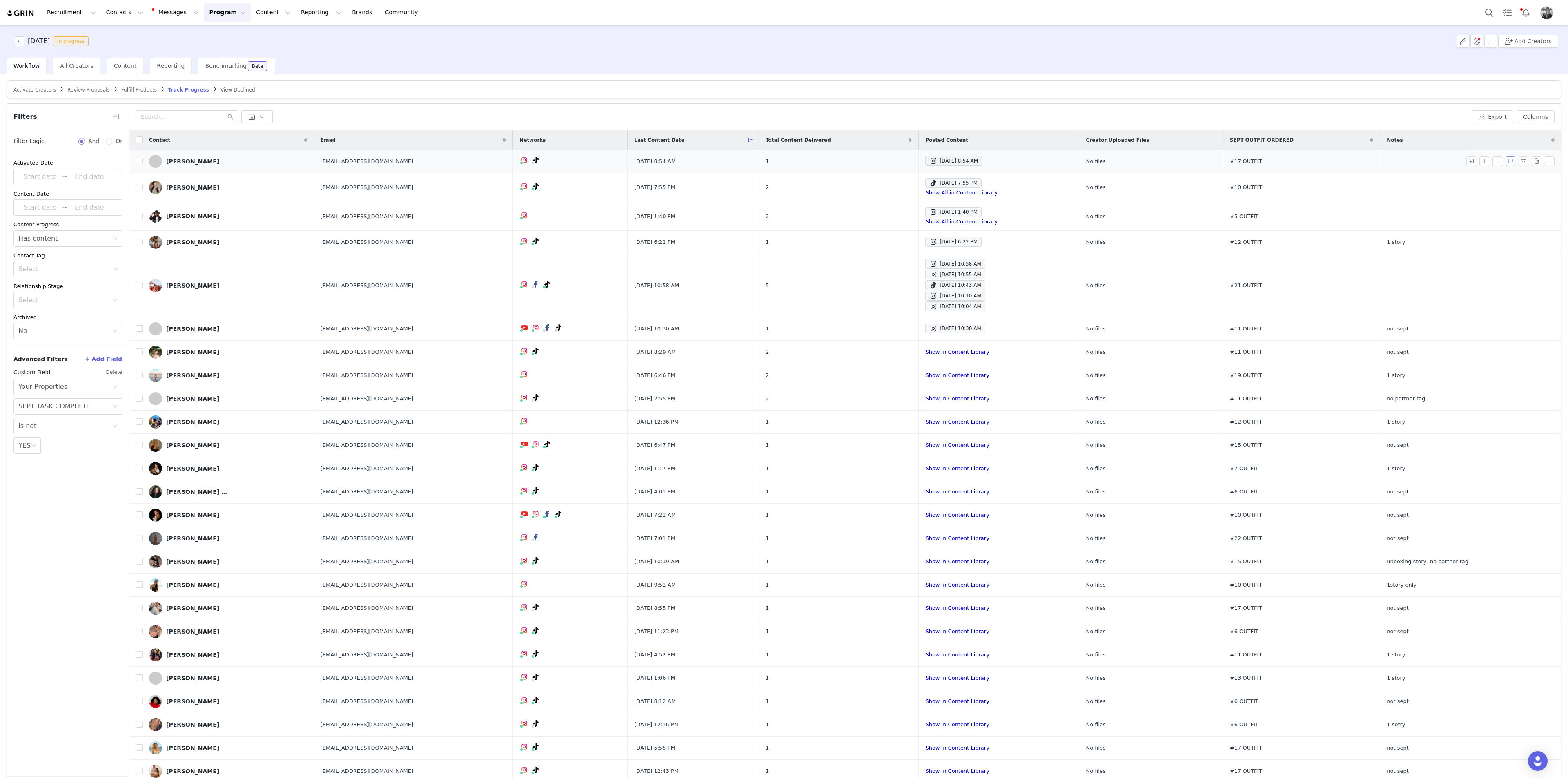
click at [627, 162] on button "button" at bounding box center [1510, 161] width 10 height 10
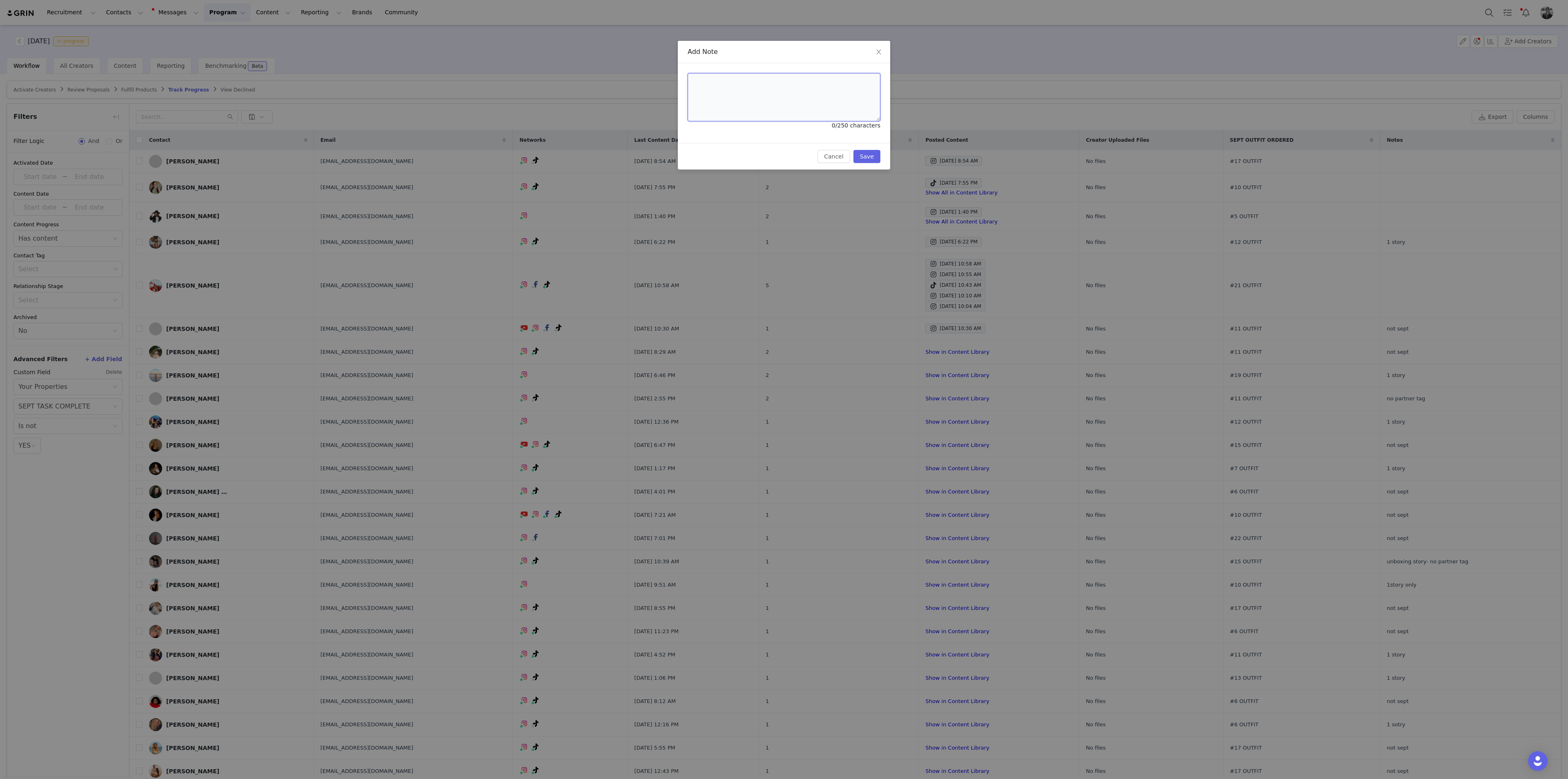
drag, startPoint x: 870, startPoint y: 105, endPoint x: 849, endPoint y: 106, distance: 21.0
click at [627, 106] on textarea at bounding box center [784, 97] width 193 height 48
type textarea "1 story"
click at [627, 146] on div "Cancel Save" at bounding box center [784, 157] width 212 height 27
click at [627, 155] on button "Save" at bounding box center [867, 156] width 27 height 13
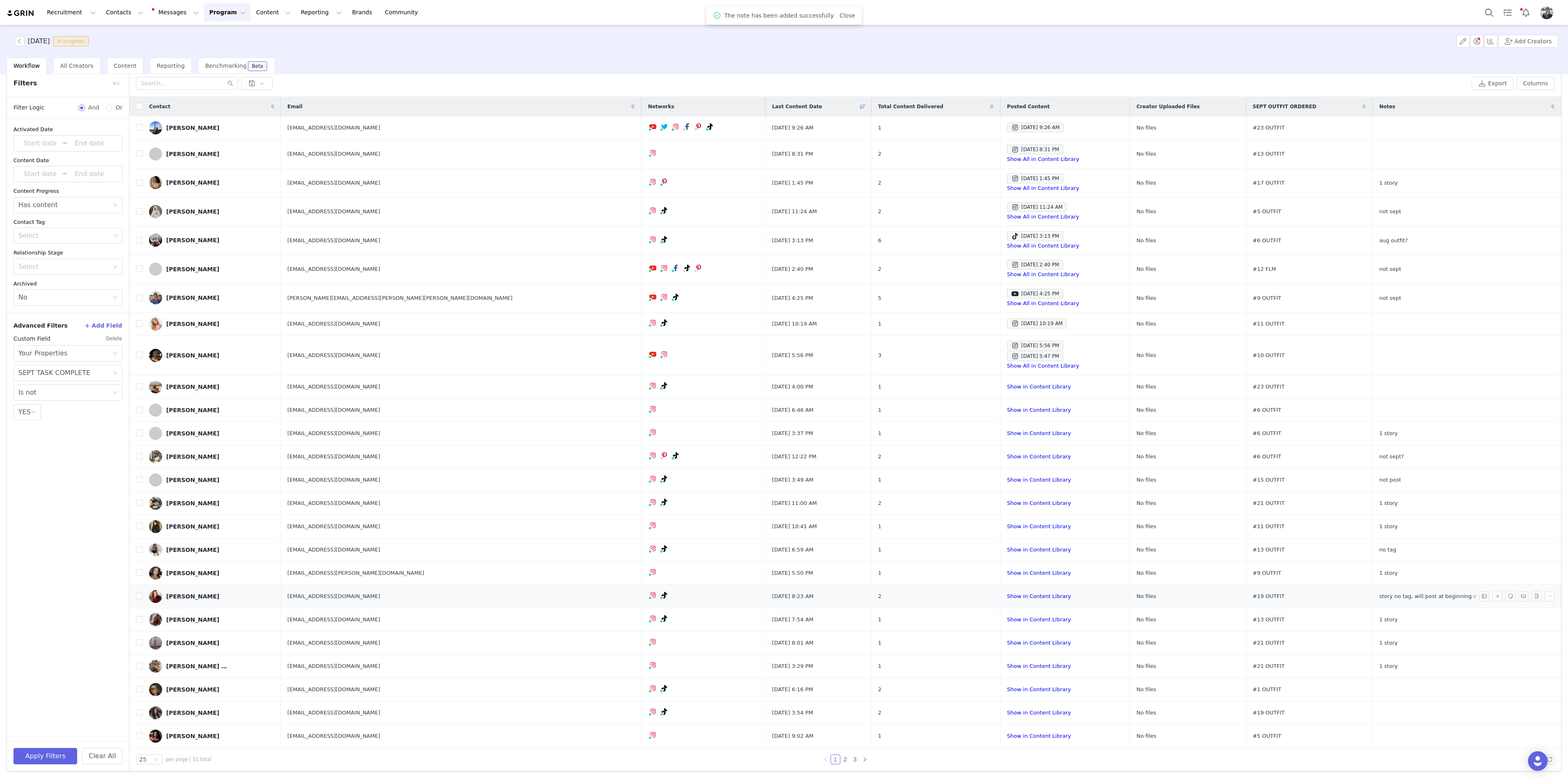
scroll to position [33, 0]
click at [627, 284] on button "button" at bounding box center [1510, 736] width 10 height 10
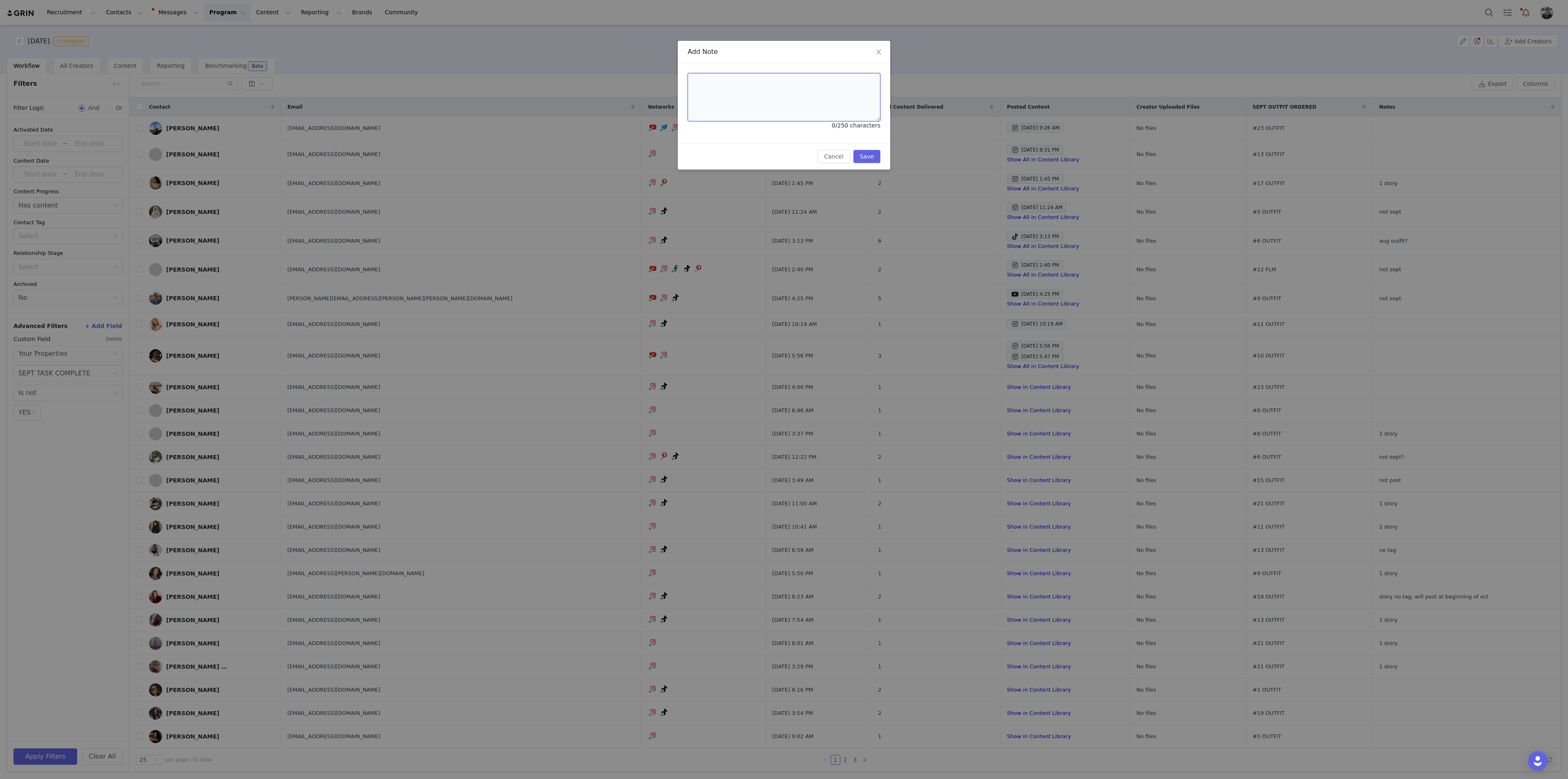
click at [627, 78] on textarea at bounding box center [784, 97] width 193 height 48
type textarea "not sept"
click at [627, 153] on button "Save" at bounding box center [867, 156] width 27 height 13
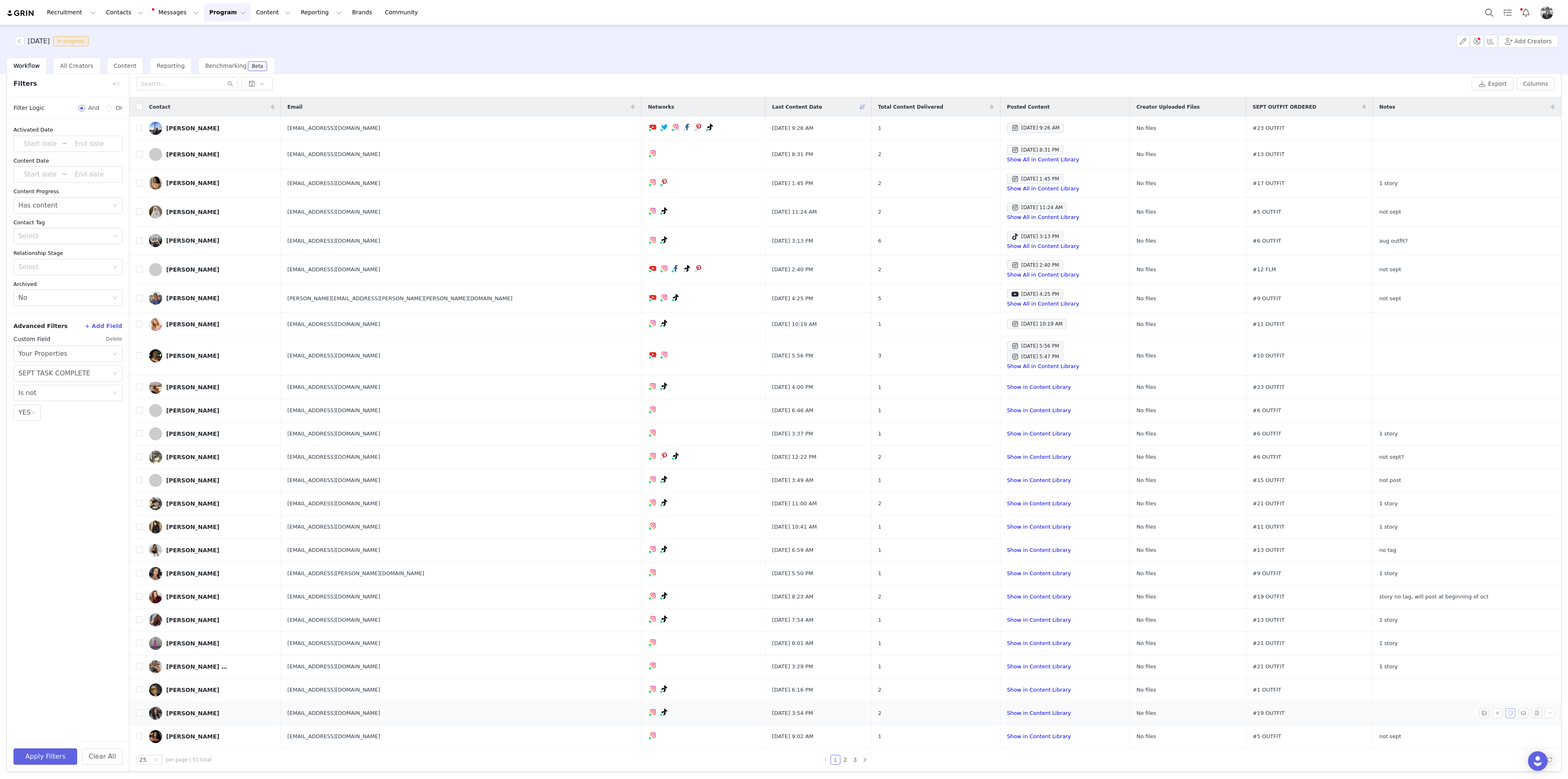
click at [627, 284] on button "button" at bounding box center [1510, 713] width 10 height 10
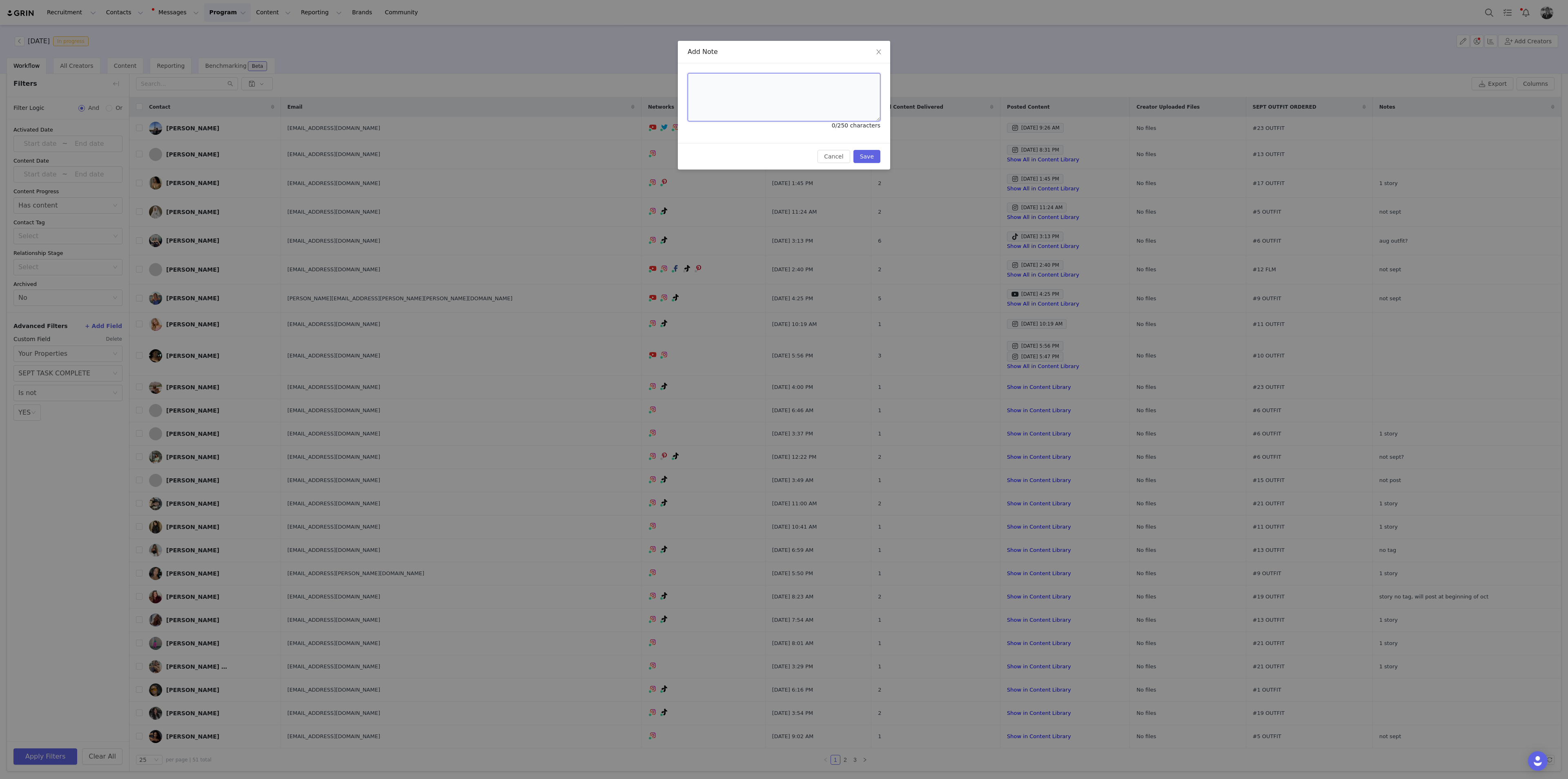
click at [627, 88] on textarea at bounding box center [784, 97] width 193 height 48
type textarea "not sept"
click at [627, 157] on button "Save" at bounding box center [867, 156] width 27 height 13
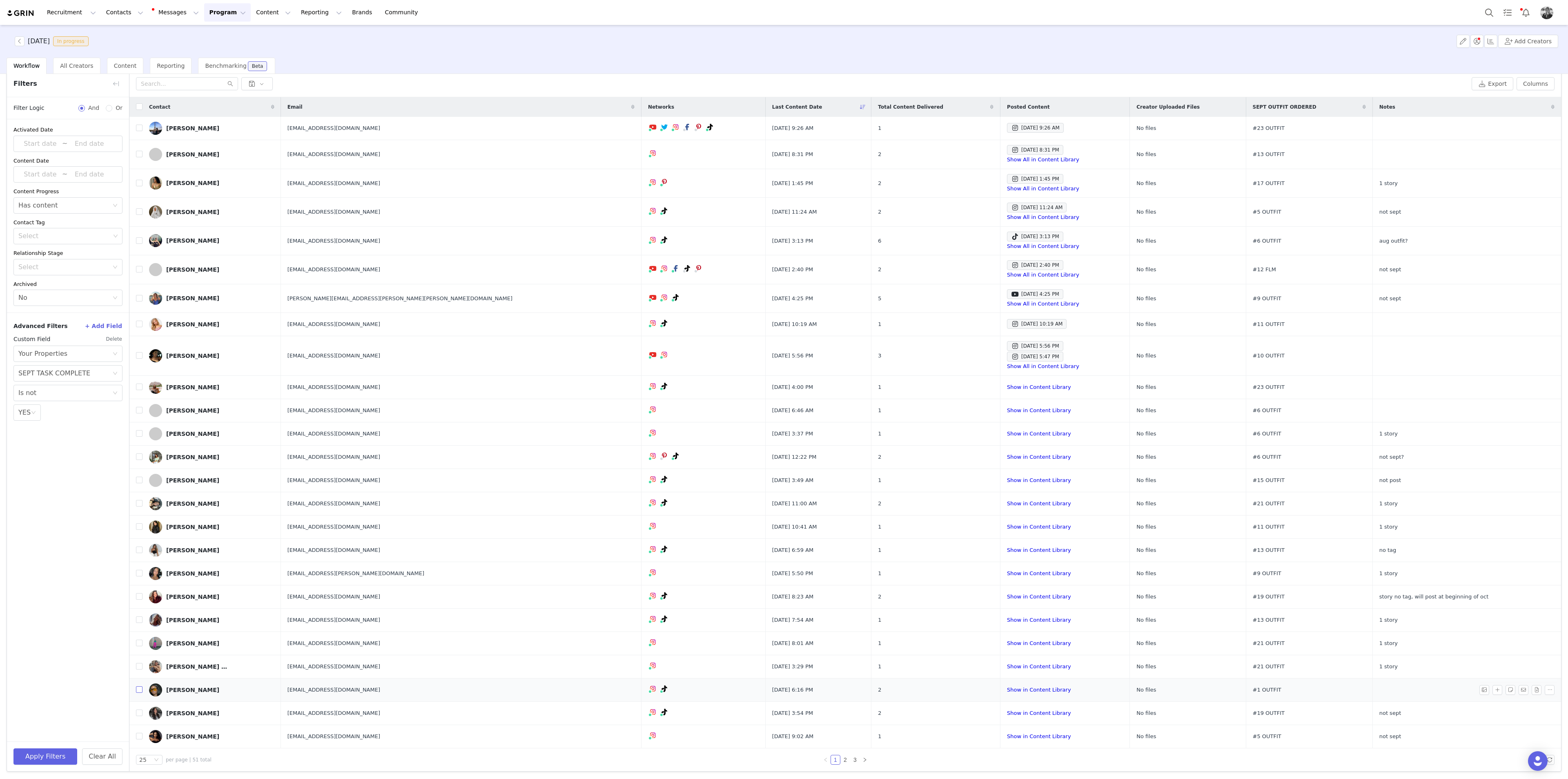
drag, startPoint x: 138, startPoint y: 688, endPoint x: 181, endPoint y: 698, distance: 44.1
click at [138, 284] on input "checkbox" at bounding box center [139, 689] width 7 height 7
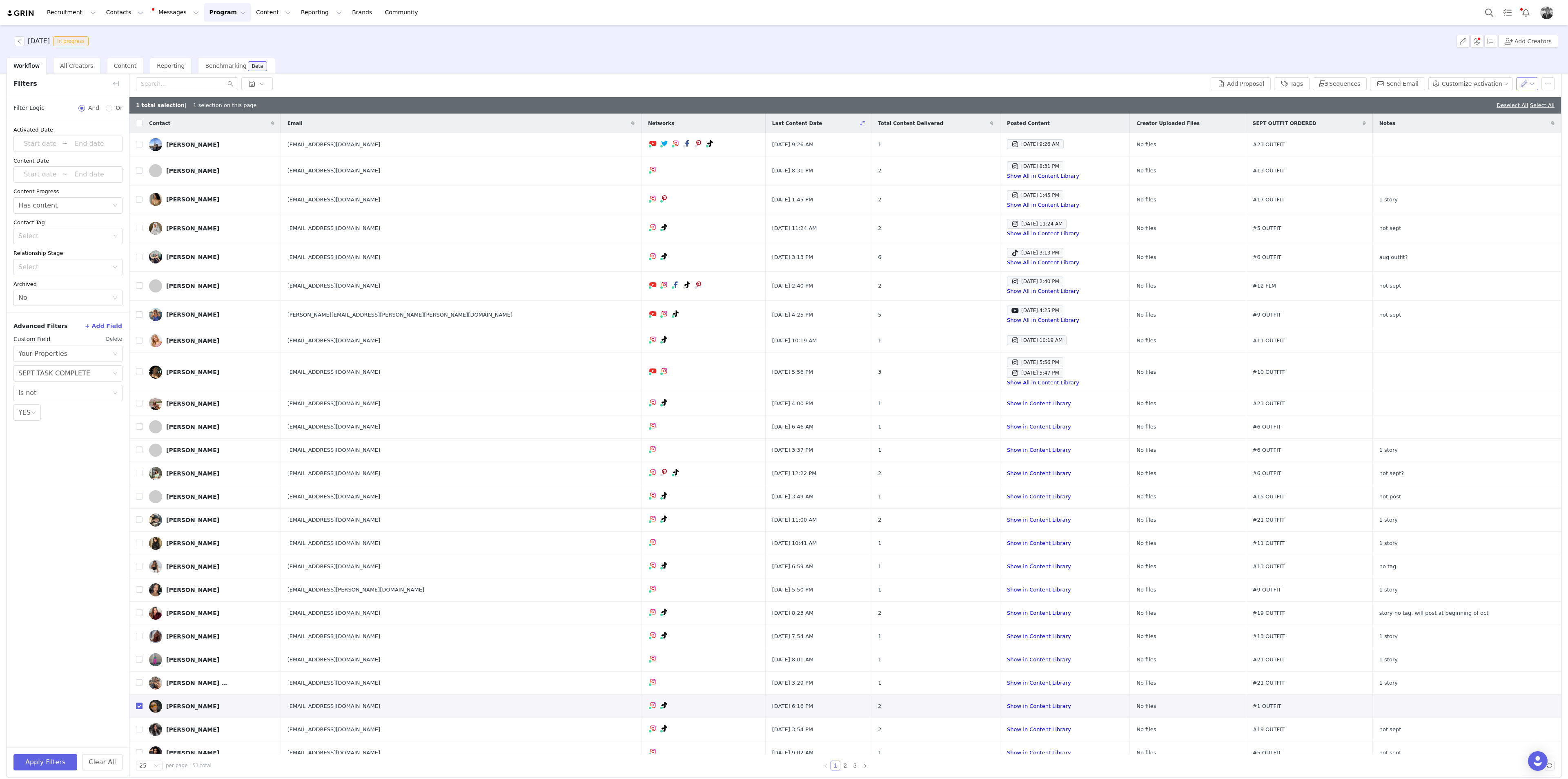
click at [627, 79] on button "button" at bounding box center [1527, 83] width 23 height 13
click at [627, 110] on span "Set Custom Property" at bounding box center [1497, 113] width 59 height 9
click at [627, 112] on div "Choose Custom Property" at bounding box center [1473, 113] width 76 height 8
click at [627, 142] on li "SEPT TASK COMPLETE" at bounding box center [1478, 146] width 95 height 13
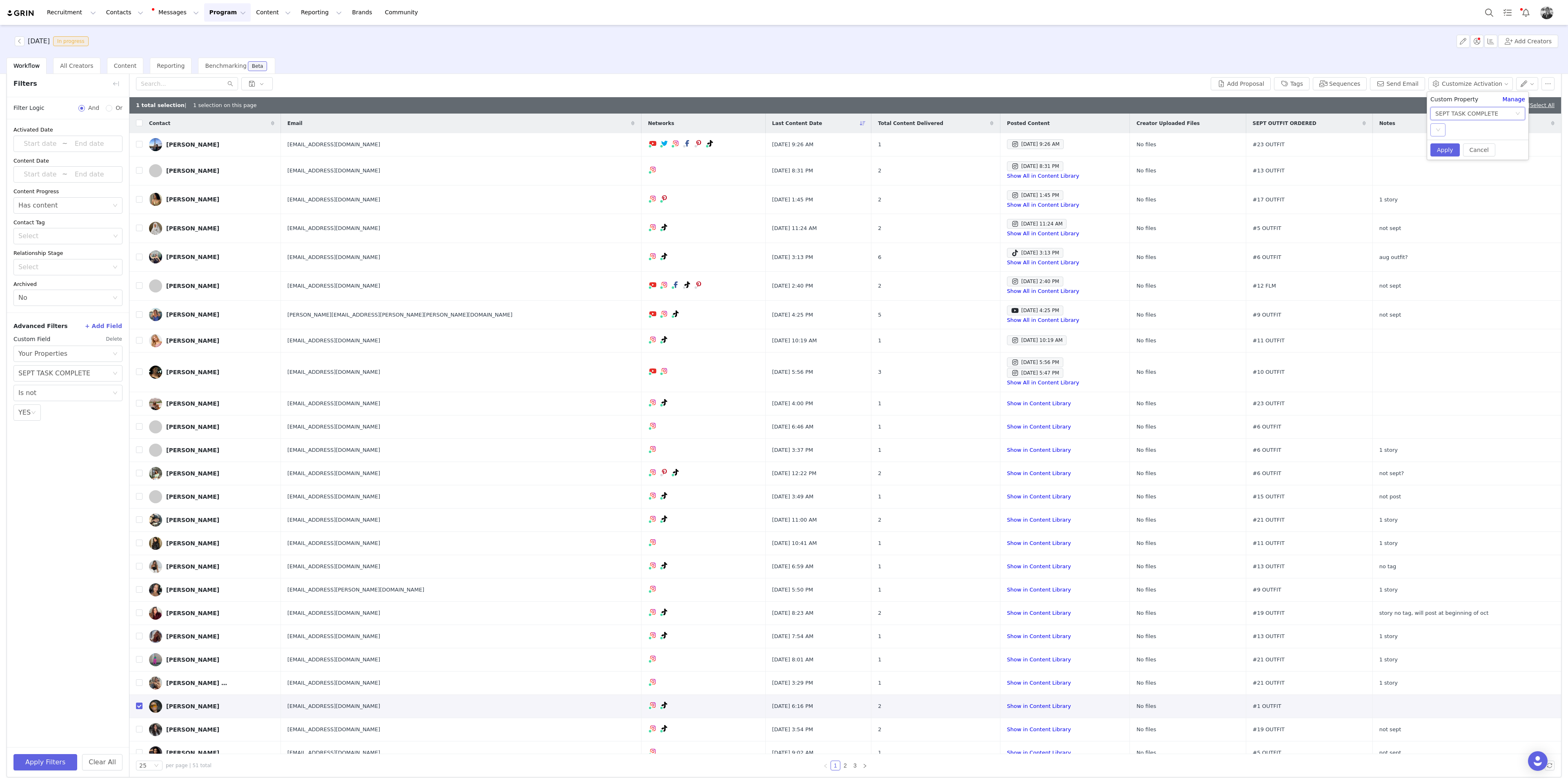
click at [627, 133] on div "Select" at bounding box center [1438, 130] width 15 height 13
click at [627, 142] on li "YES" at bounding box center [1478, 146] width 95 height 13
drag, startPoint x: 1443, startPoint y: 145, endPoint x: 1438, endPoint y: 164, distance: 19.6
click at [627, 146] on button "Apply" at bounding box center [1445, 149] width 29 height 13
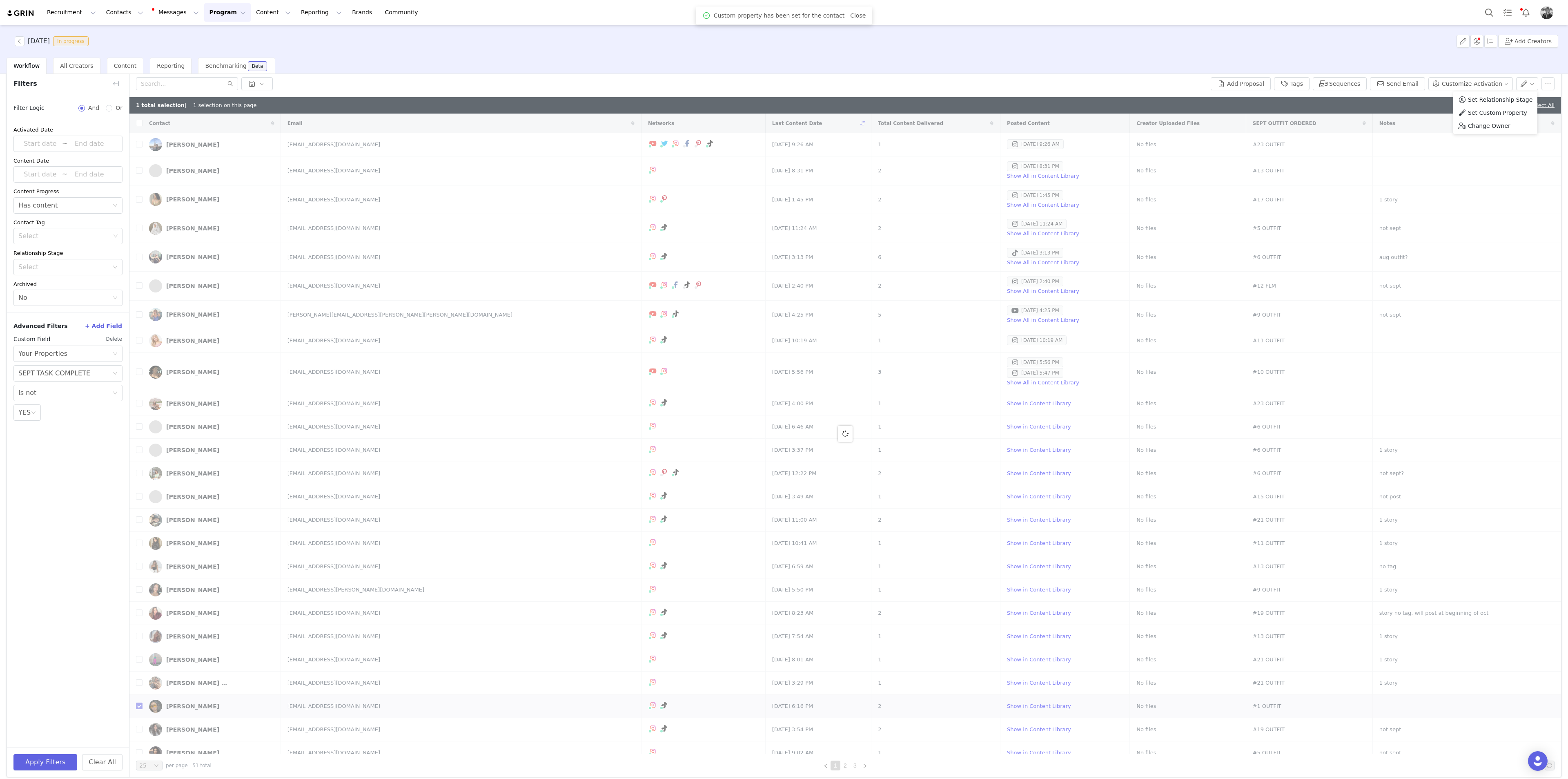
checkbox input "false"
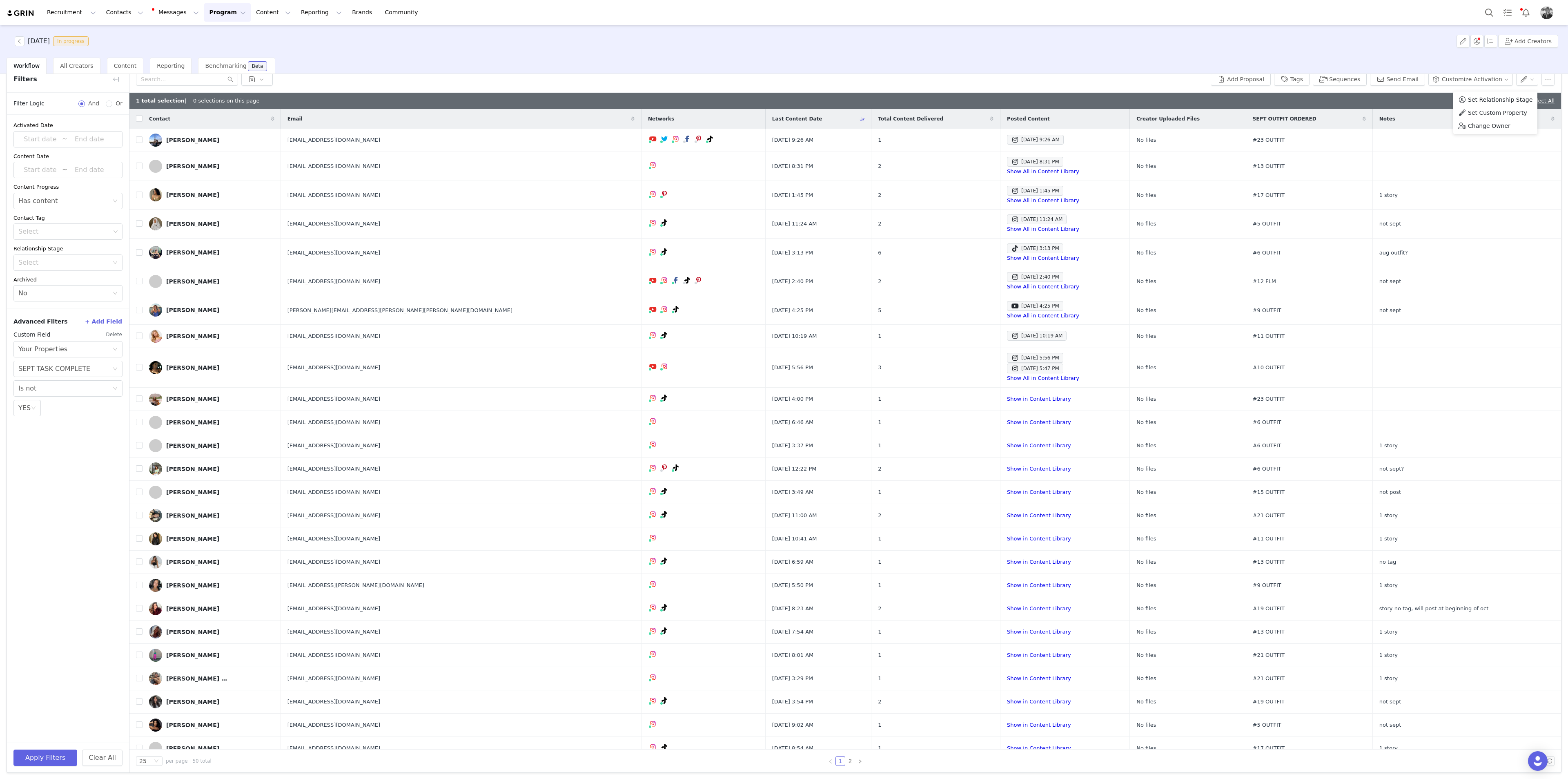
scroll to position [39, 0]
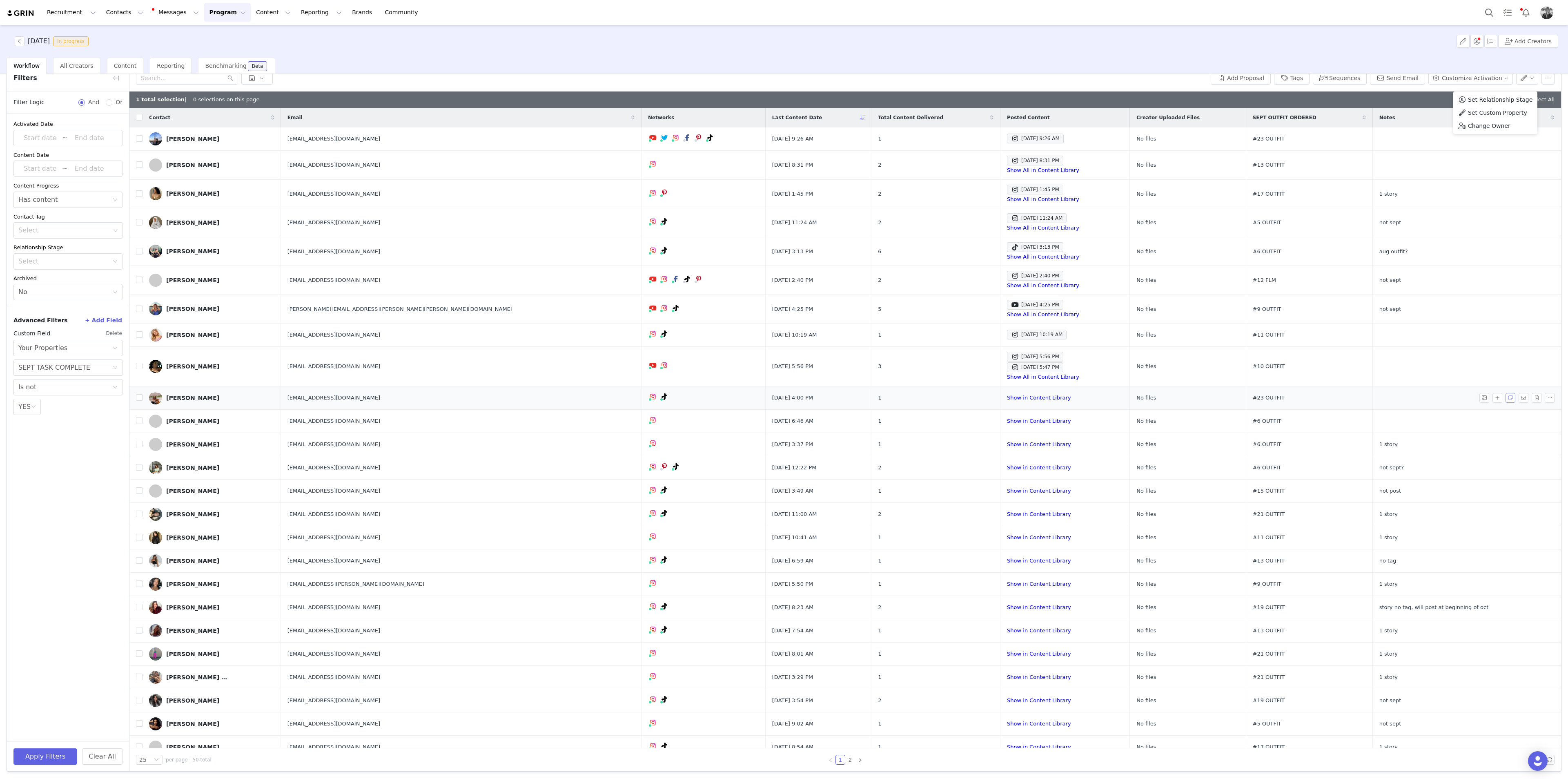
click at [627, 284] on button "button" at bounding box center [1510, 398] width 10 height 10
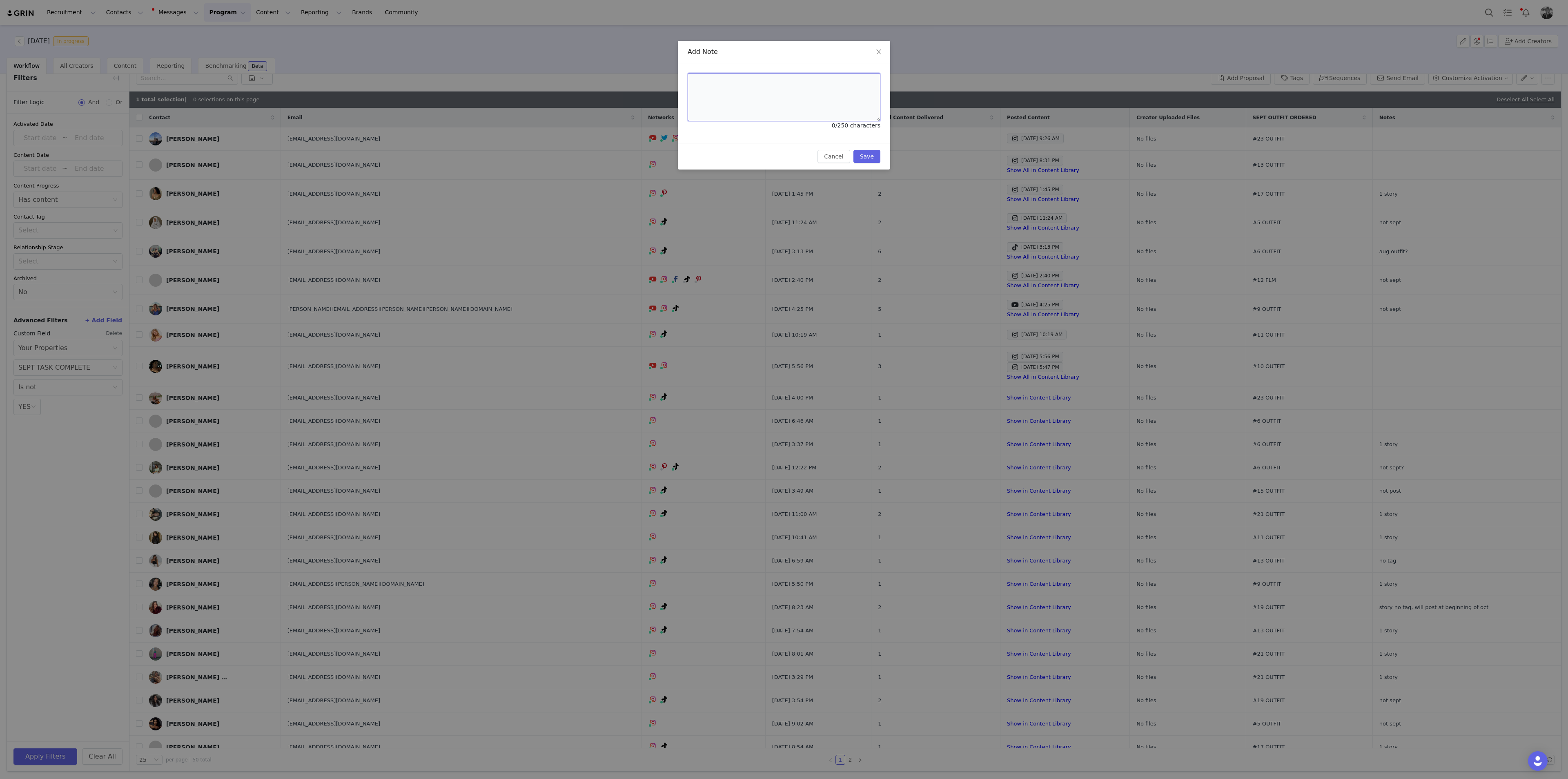
click at [627, 109] on textarea at bounding box center [784, 97] width 193 height 48
type textarea "1 story"
click at [627, 160] on button "Save" at bounding box center [867, 156] width 27 height 13
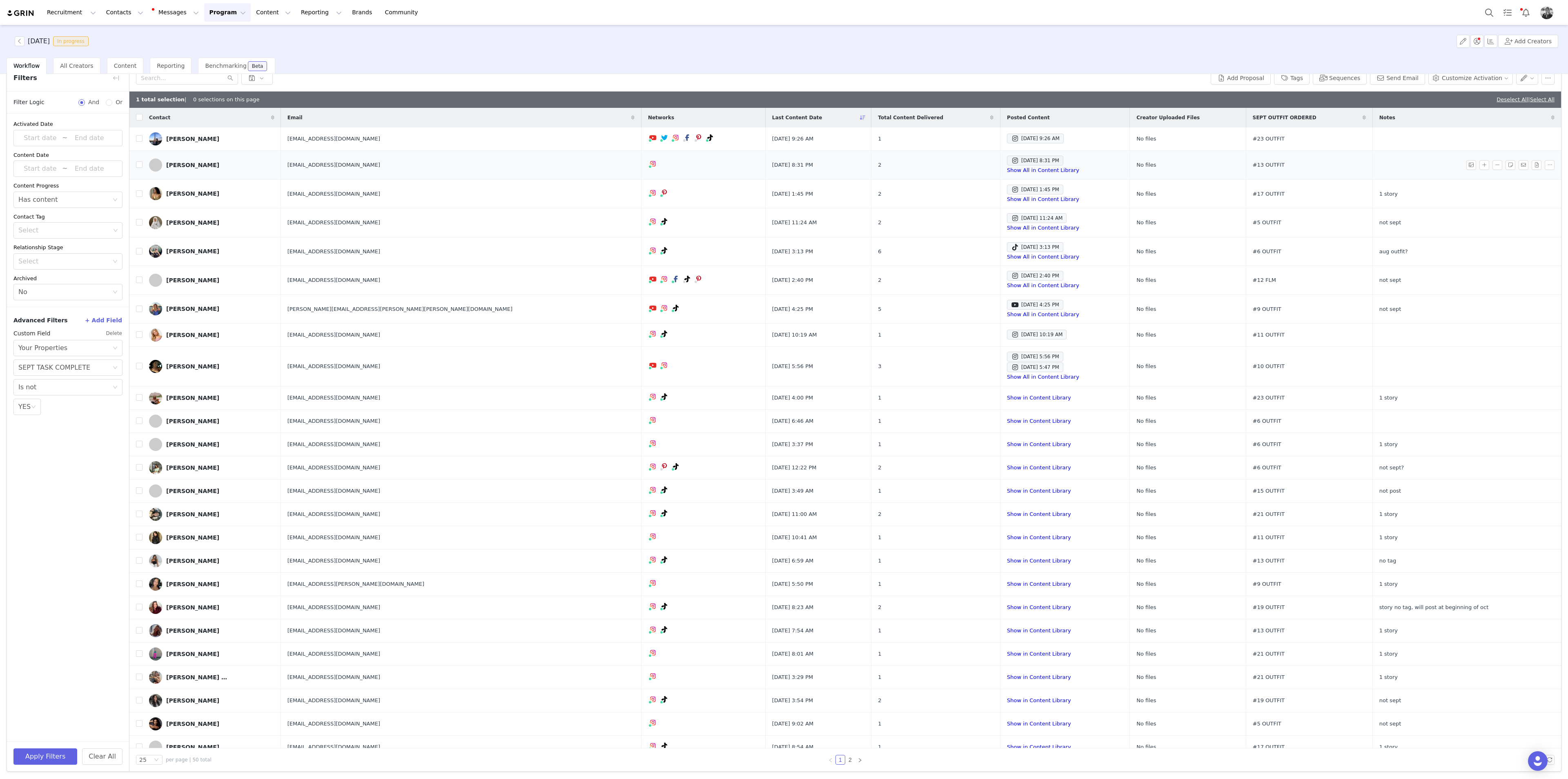
scroll to position [0, 0]
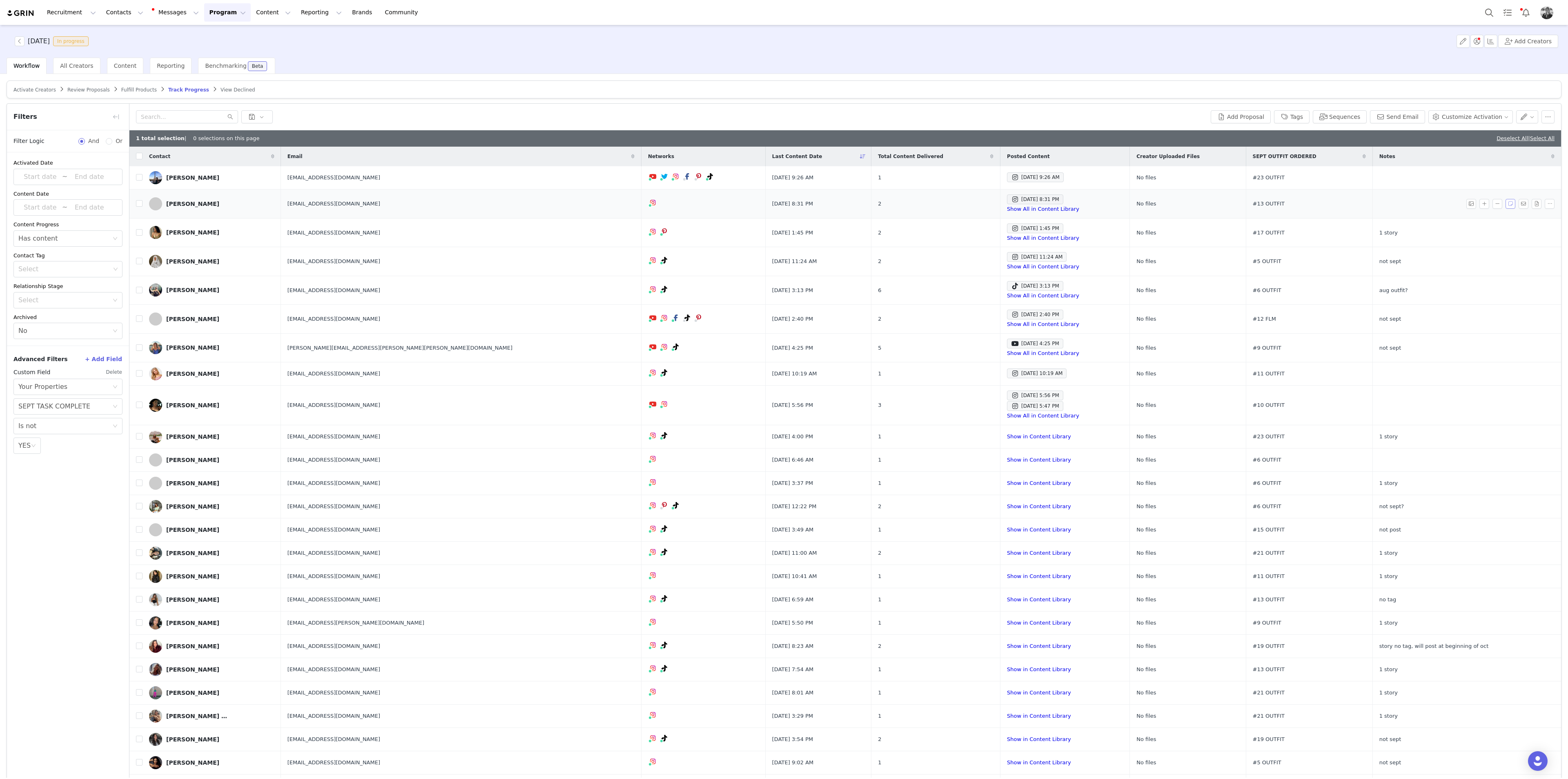
click at [627, 203] on button "button" at bounding box center [1510, 204] width 10 height 10
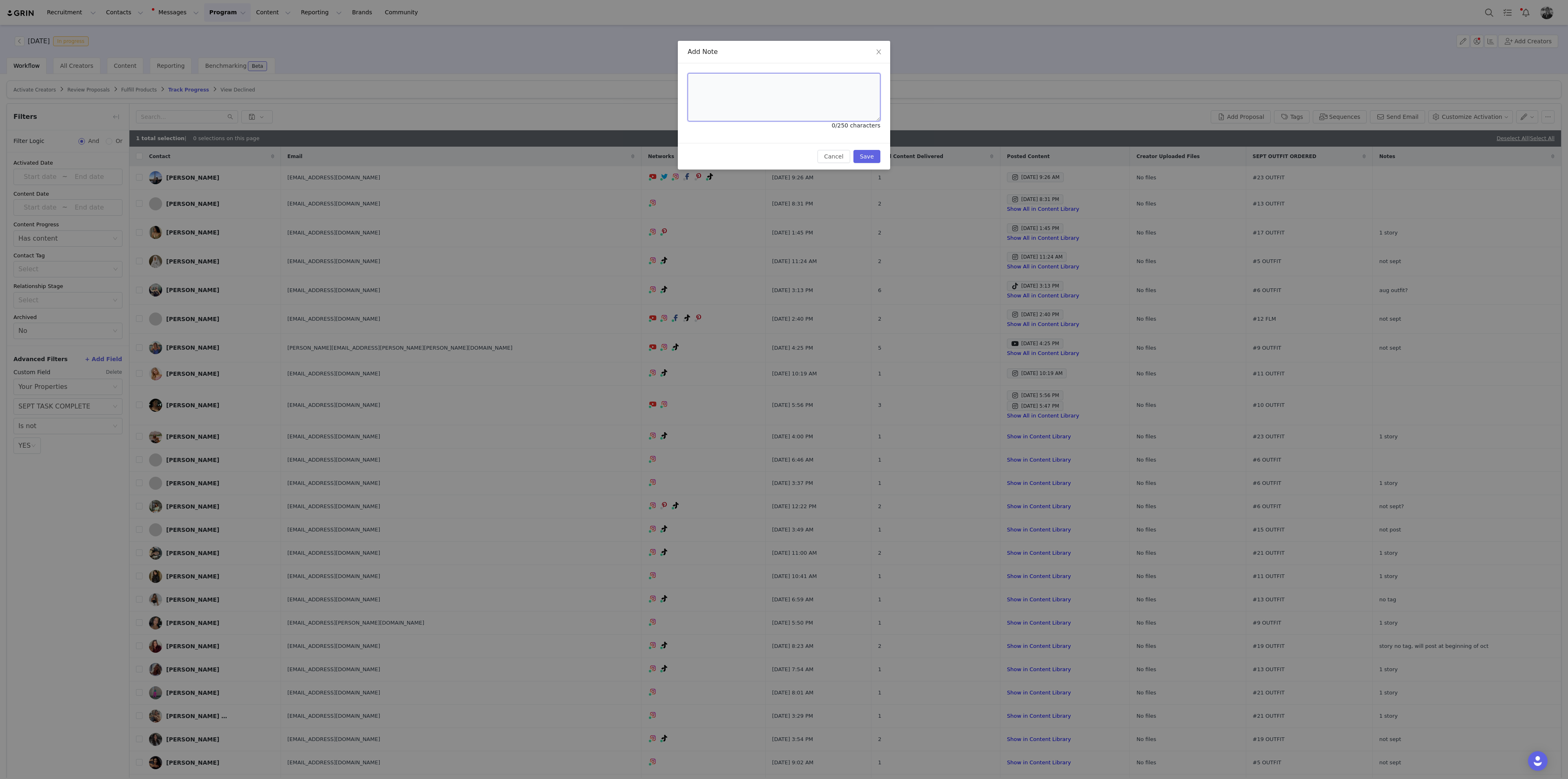
click at [627, 106] on textarea at bounding box center [784, 97] width 193 height 48
type textarea "1 story"
click at [627, 160] on button "Save" at bounding box center [867, 156] width 27 height 13
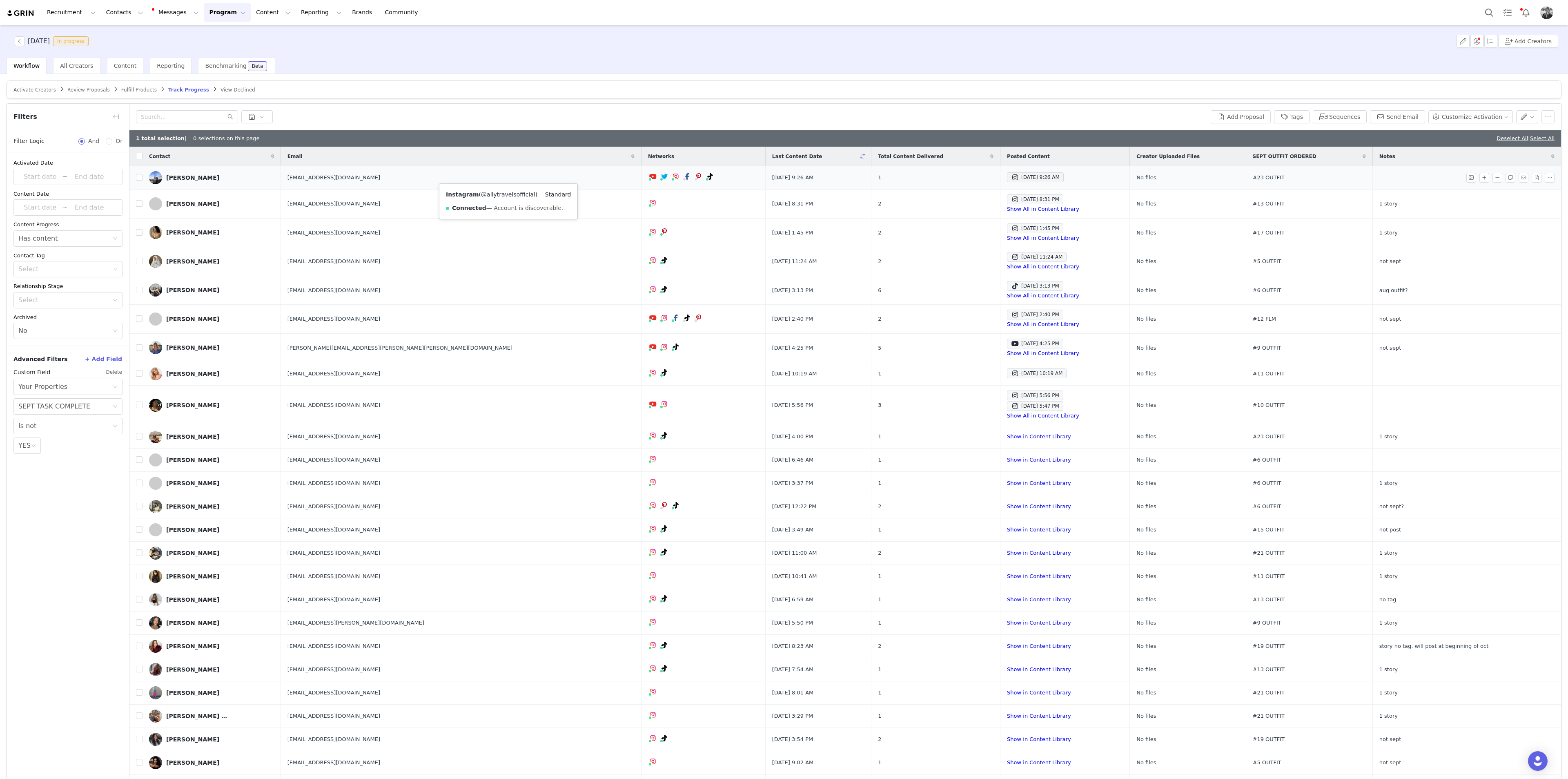
click at [505, 194] on link "@allytravelsofficial" at bounding box center [508, 194] width 54 height 7
click at [139, 179] on input "checkbox" at bounding box center [139, 177] width 7 height 7
drag, startPoint x: 1502, startPoint y: 141, endPoint x: 1299, endPoint y: 161, distance: 204.0
click at [627, 141] on link "Deselect All" at bounding box center [1513, 138] width 32 height 6
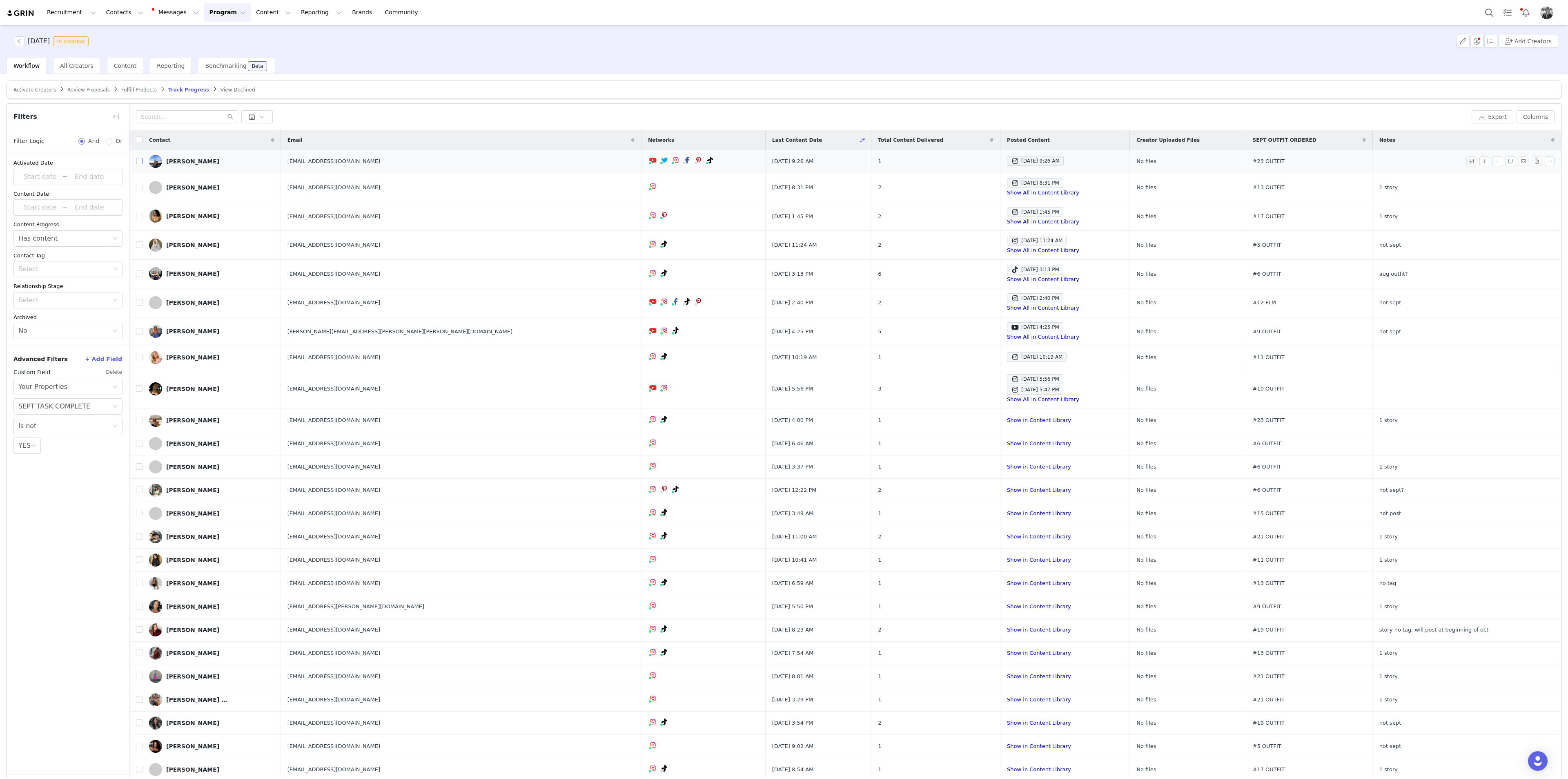
click at [142, 164] on input "checkbox" at bounding box center [139, 161] width 7 height 7
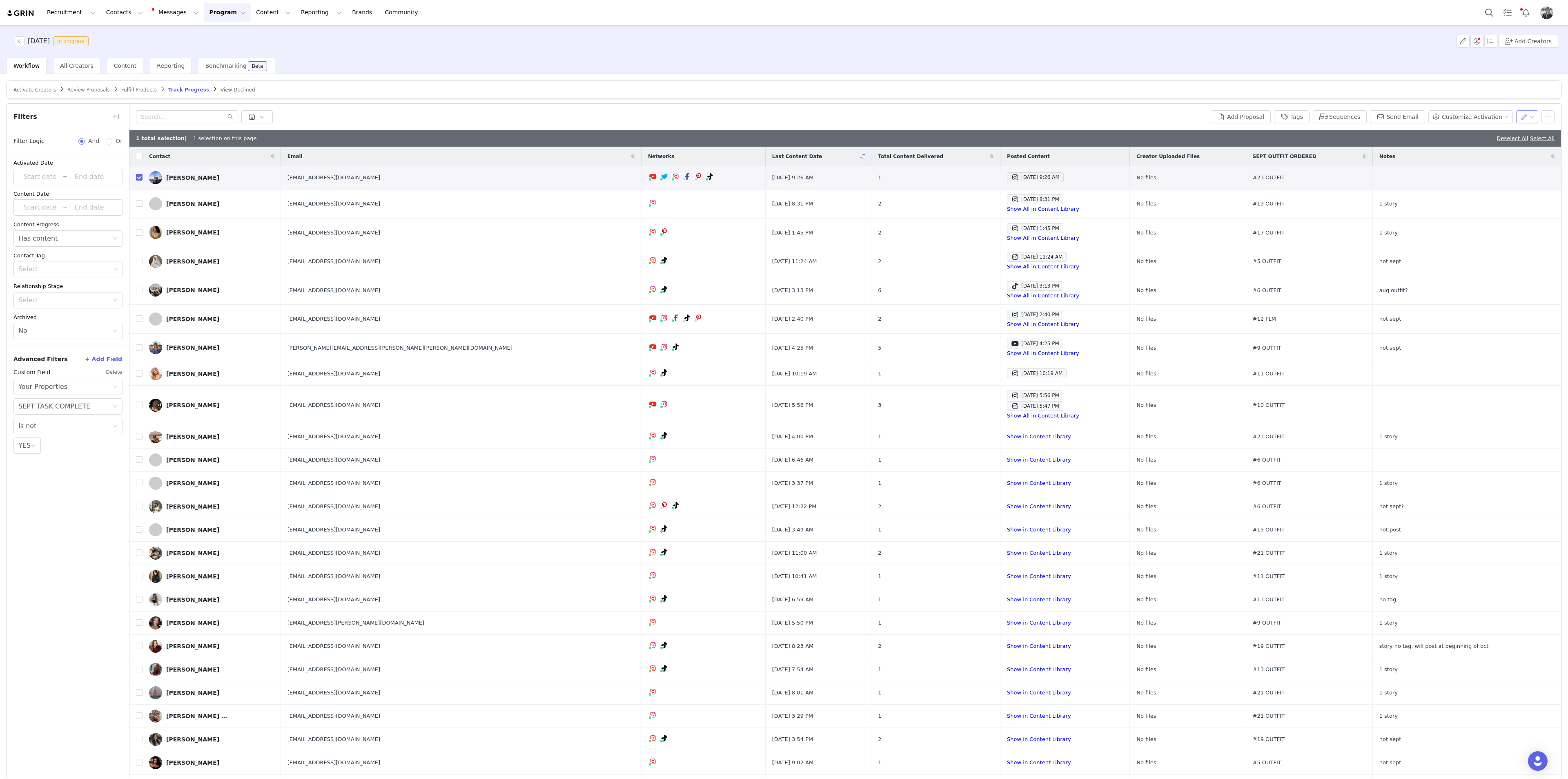
click at [627, 116] on button "button" at bounding box center [1527, 116] width 23 height 13
click at [627, 146] on span "Set Custom Property" at bounding box center [1497, 146] width 59 height 9
click at [627, 144] on div "Choose Custom Property" at bounding box center [1473, 146] width 76 height 8
click at [627, 239] on li "SEPT TASK COMPLETE" at bounding box center [1478, 240] width 95 height 13
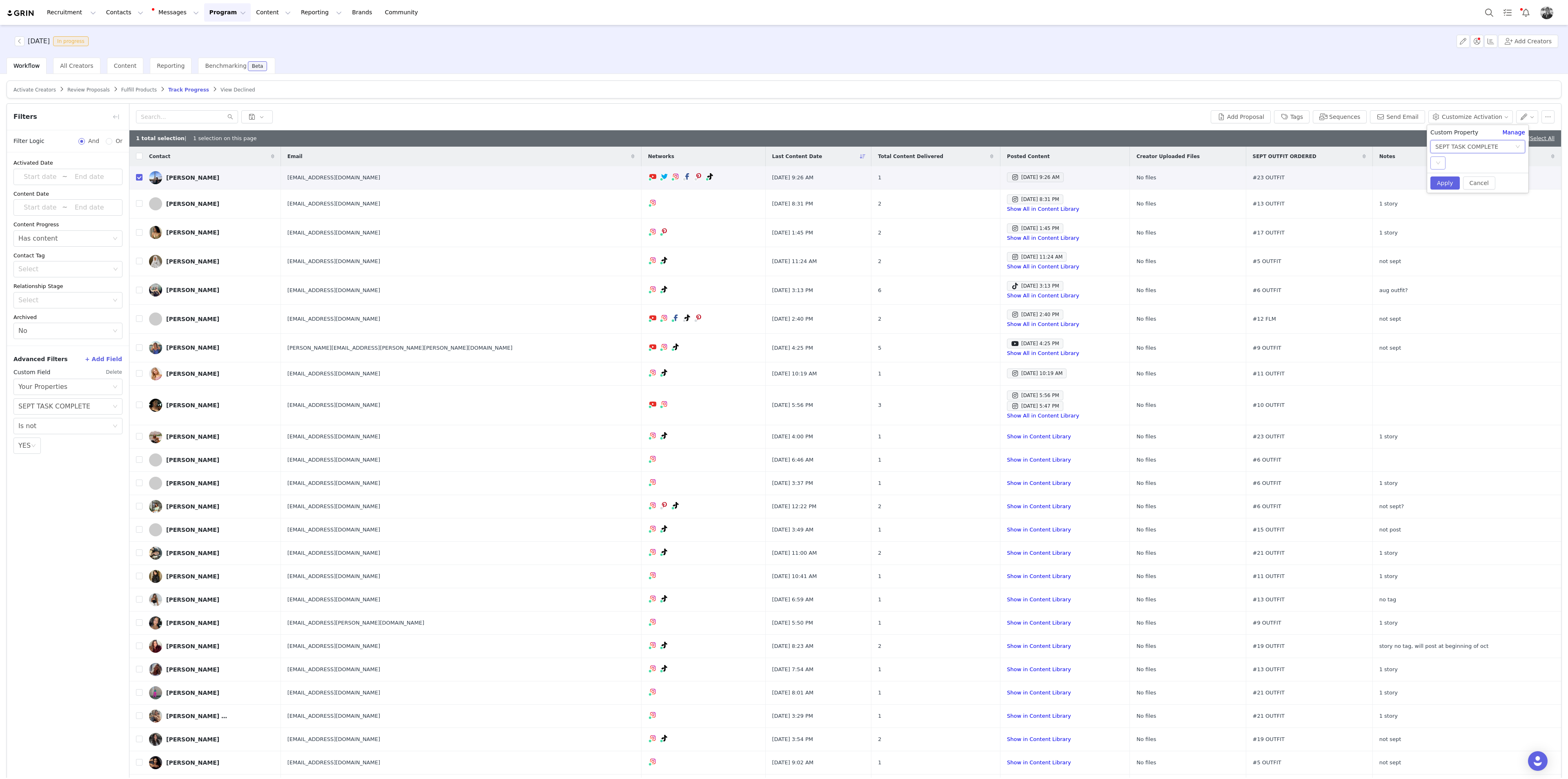
click at [627, 158] on div "Select" at bounding box center [1438, 163] width 15 height 13
click at [627, 175] on li "YES" at bounding box center [1478, 179] width 95 height 13
click at [627, 183] on button "Apply" at bounding box center [1445, 183] width 29 height 13
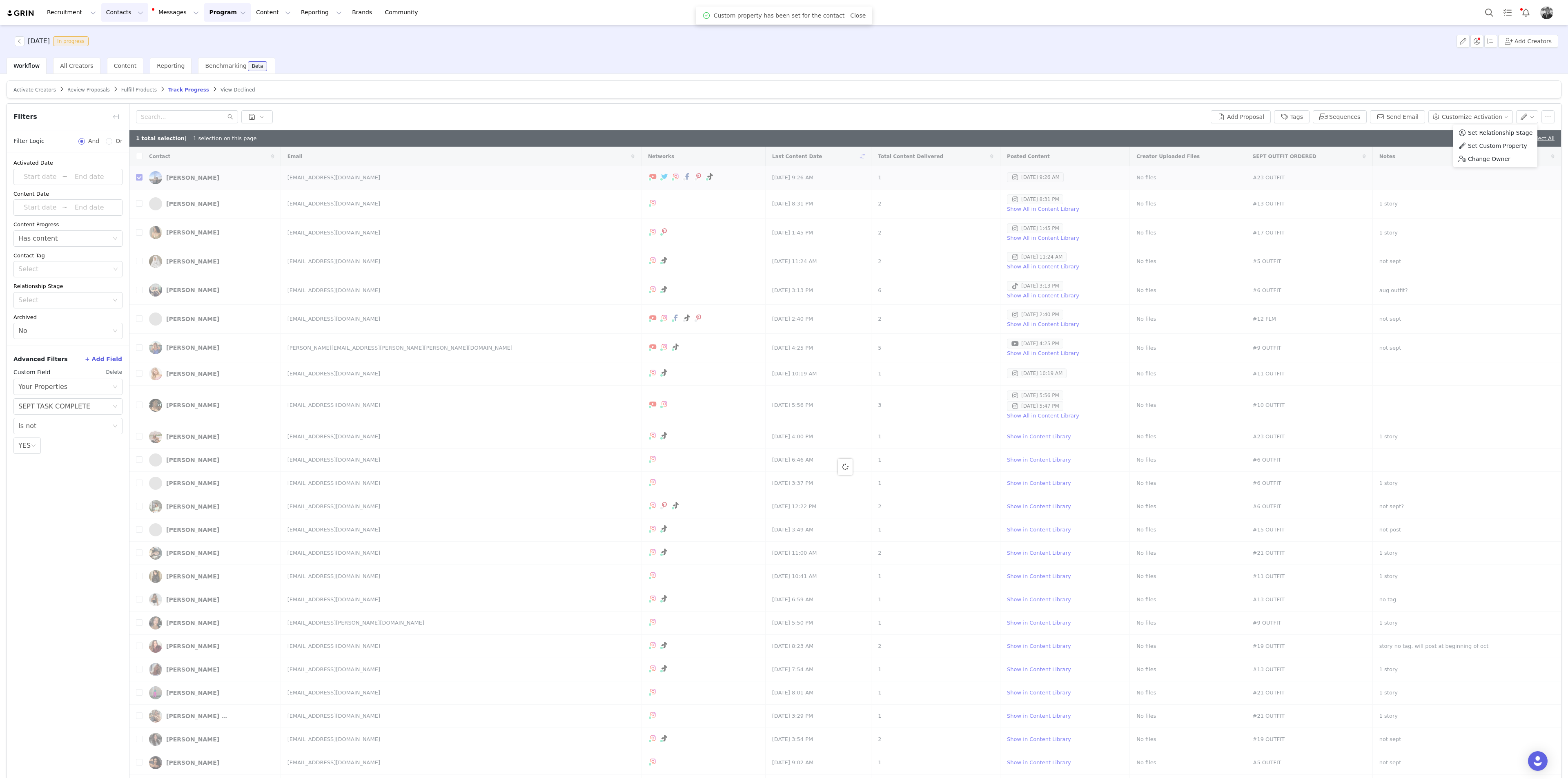
checkbox input "false"
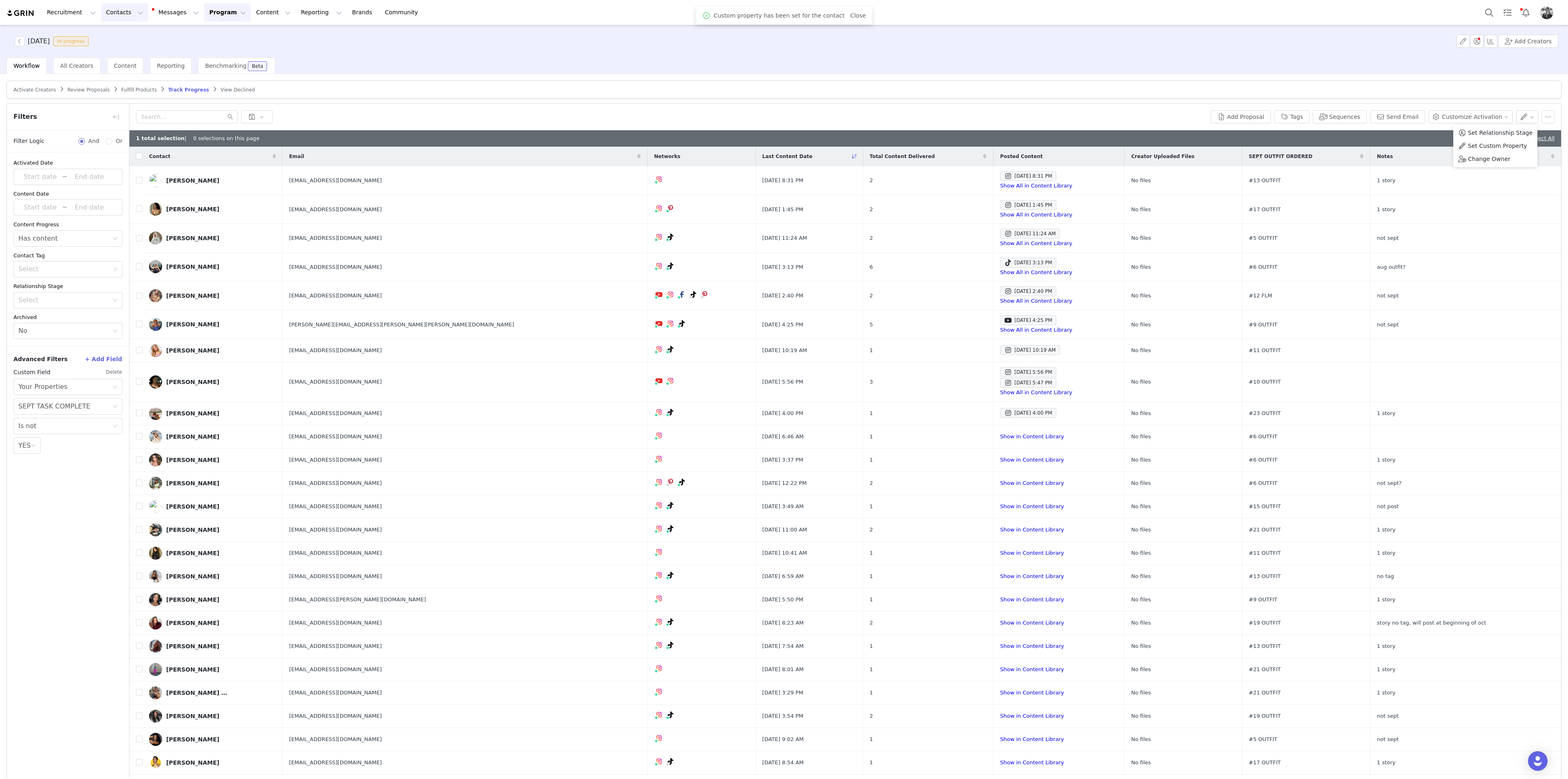
click at [109, 13] on button "Contacts Contacts" at bounding box center [124, 12] width 47 height 18
drag, startPoint x: 114, startPoint y: 33, endPoint x: 125, endPoint y: 33, distance: 11.0
click at [114, 33] on p "Creators" at bounding box center [112, 36] width 24 height 9
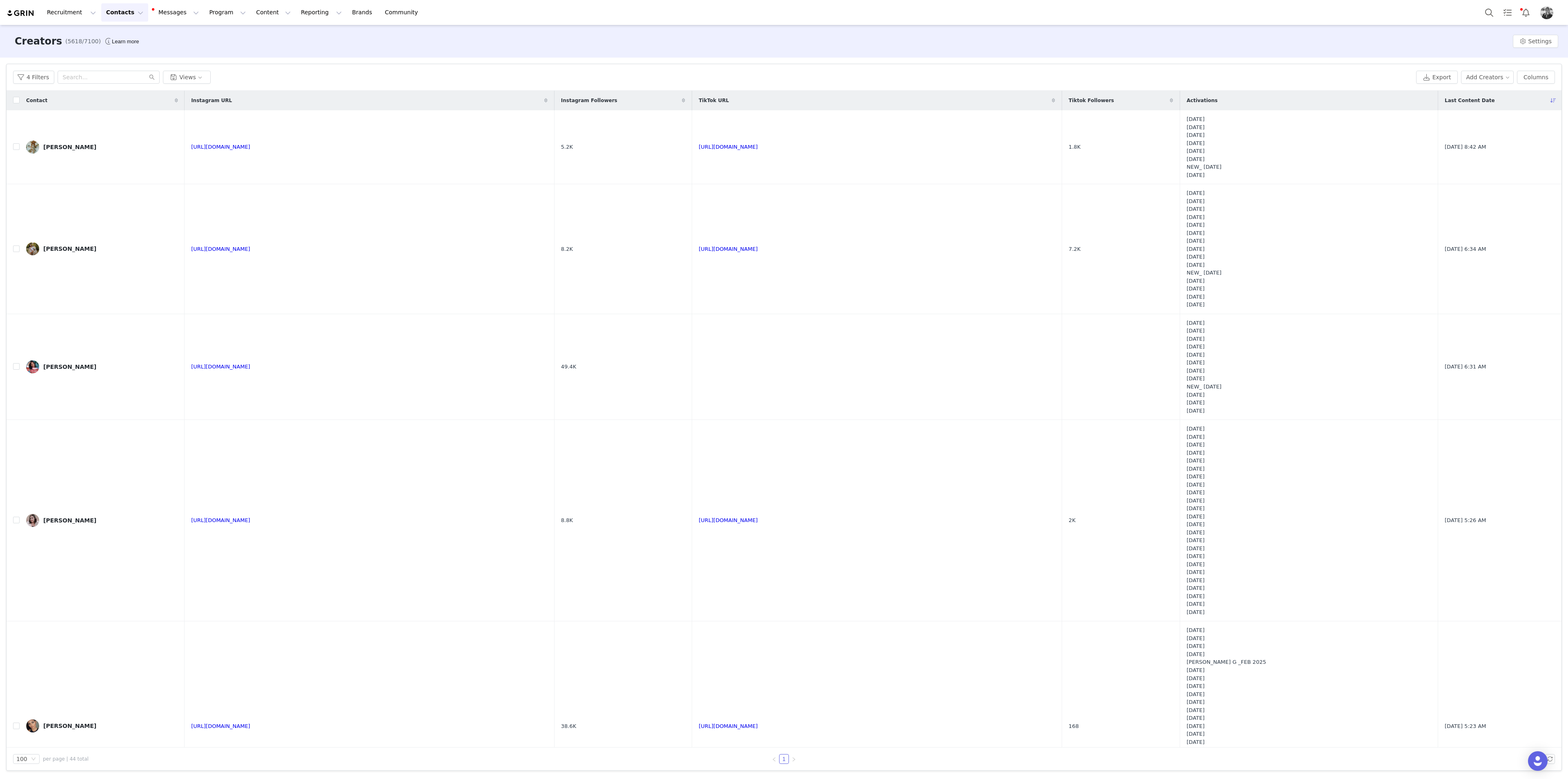
click at [18, 66] on div "4 Filters Views Export Add Creators Columns" at bounding box center [784, 77] width 1555 height 27
click at [21, 79] on button "4 Filters" at bounding box center [33, 77] width 41 height 13
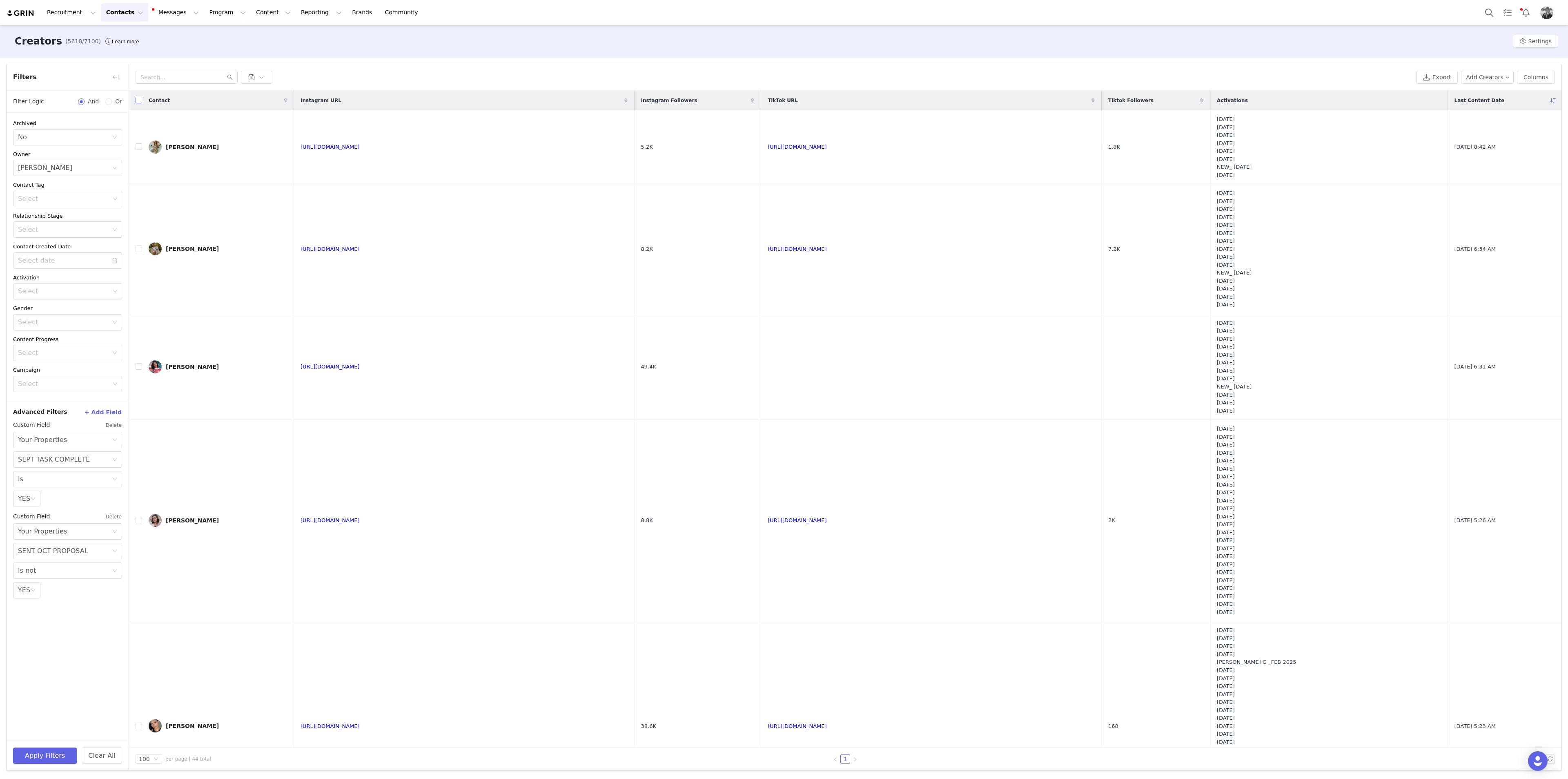
click at [137, 102] on input "checkbox" at bounding box center [139, 100] width 7 height 7
checkbox input "true"
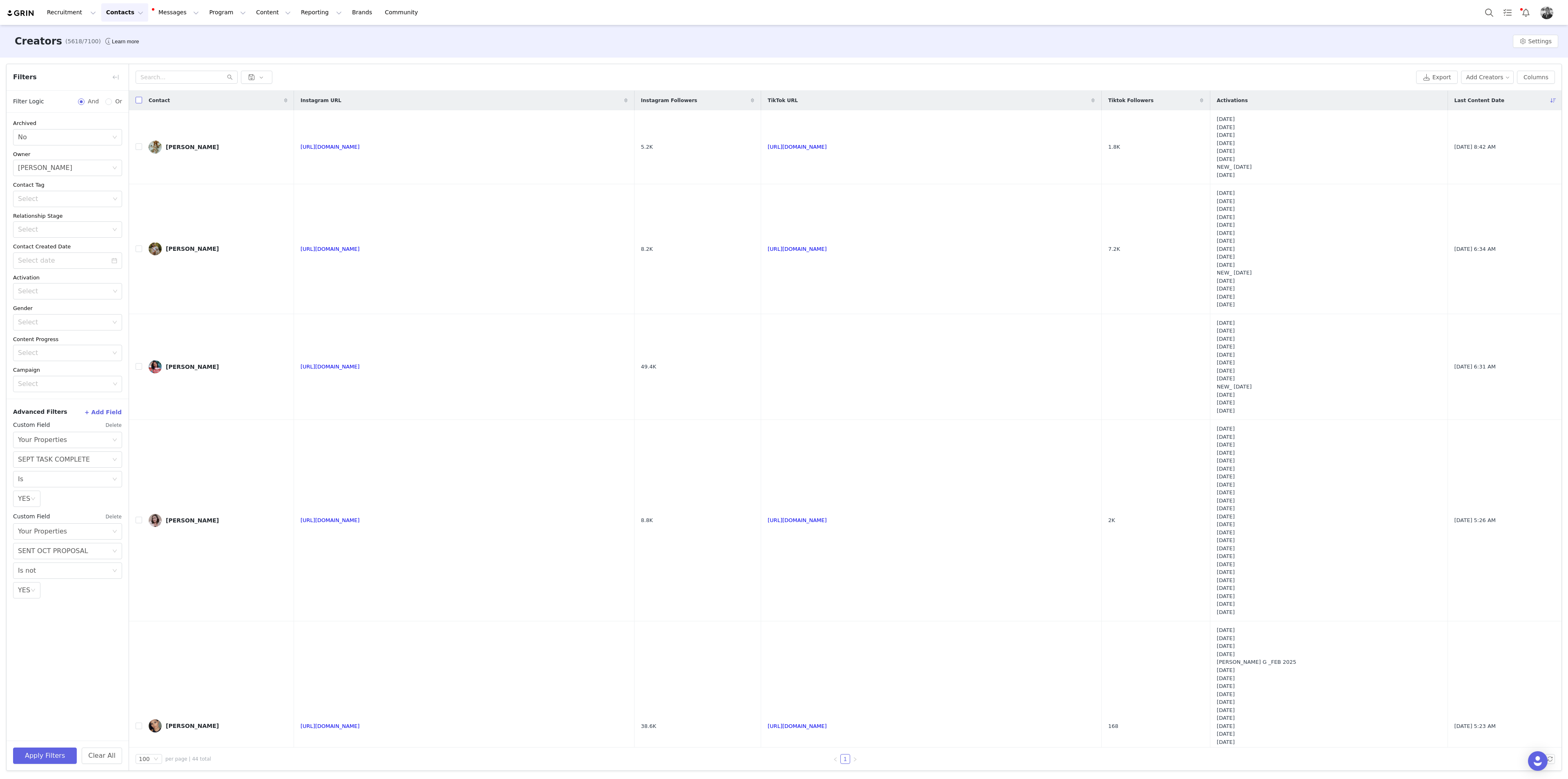
checkbox input "true"
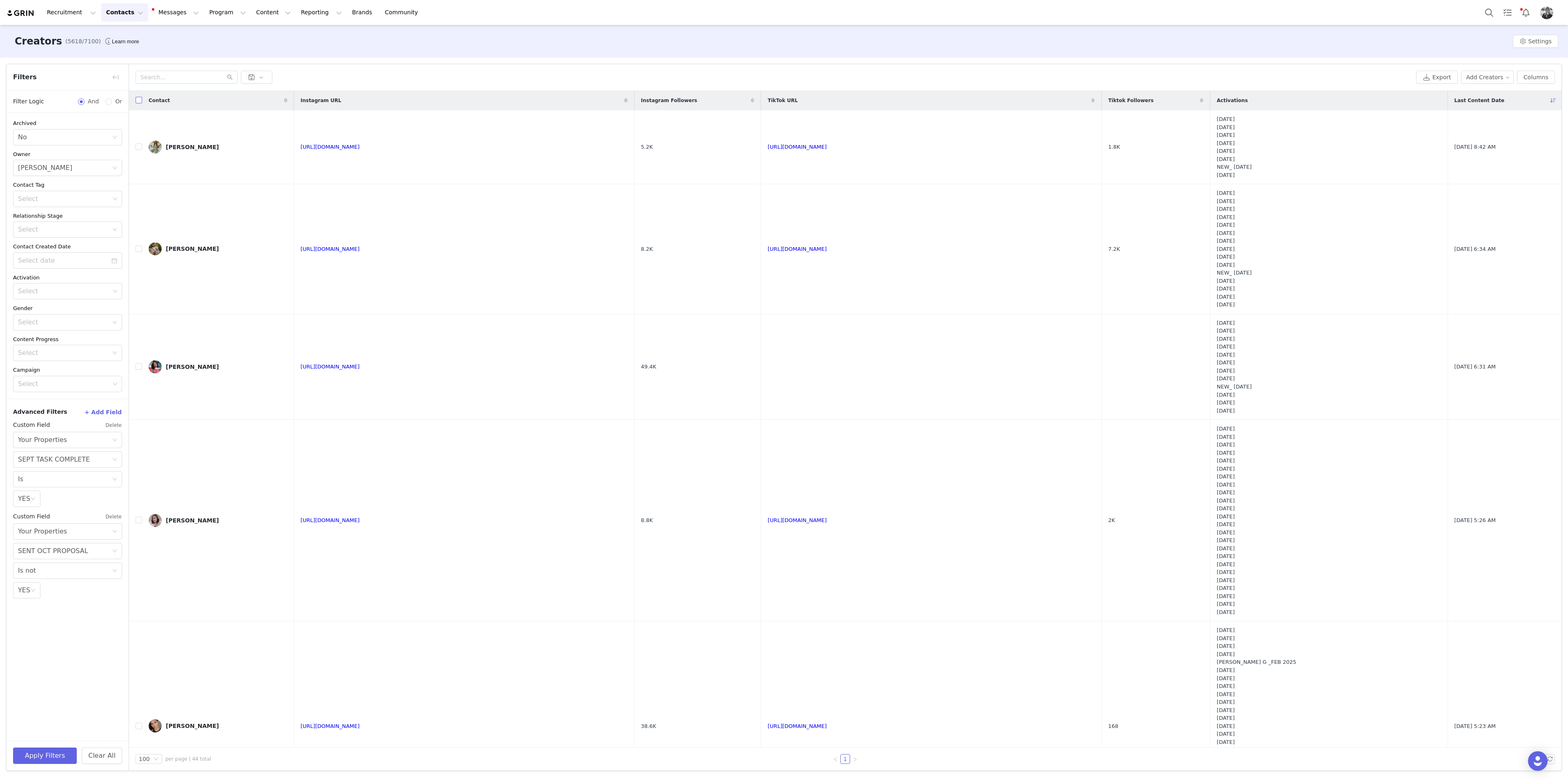
checkbox input "true"
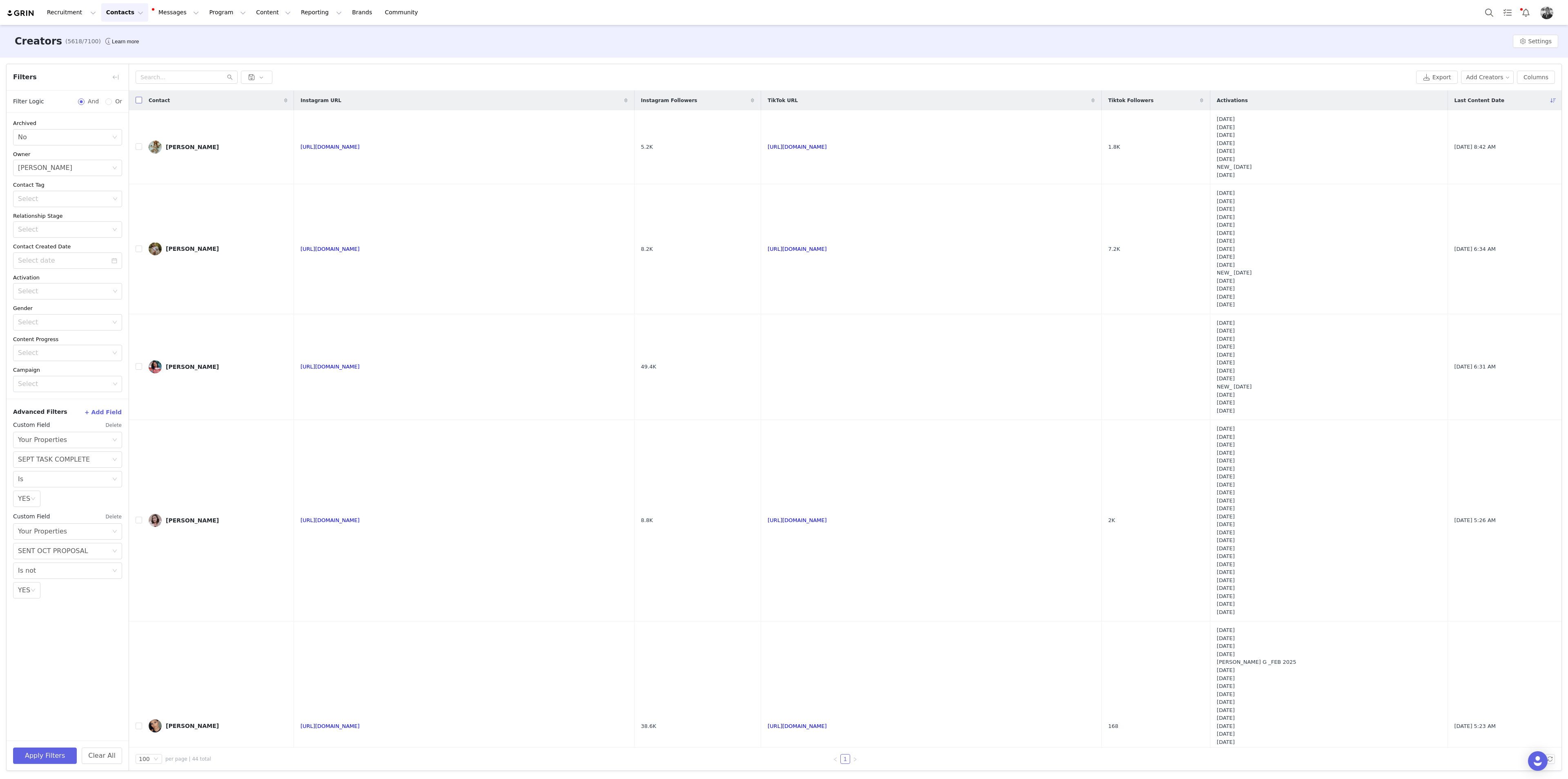
checkbox input "true"
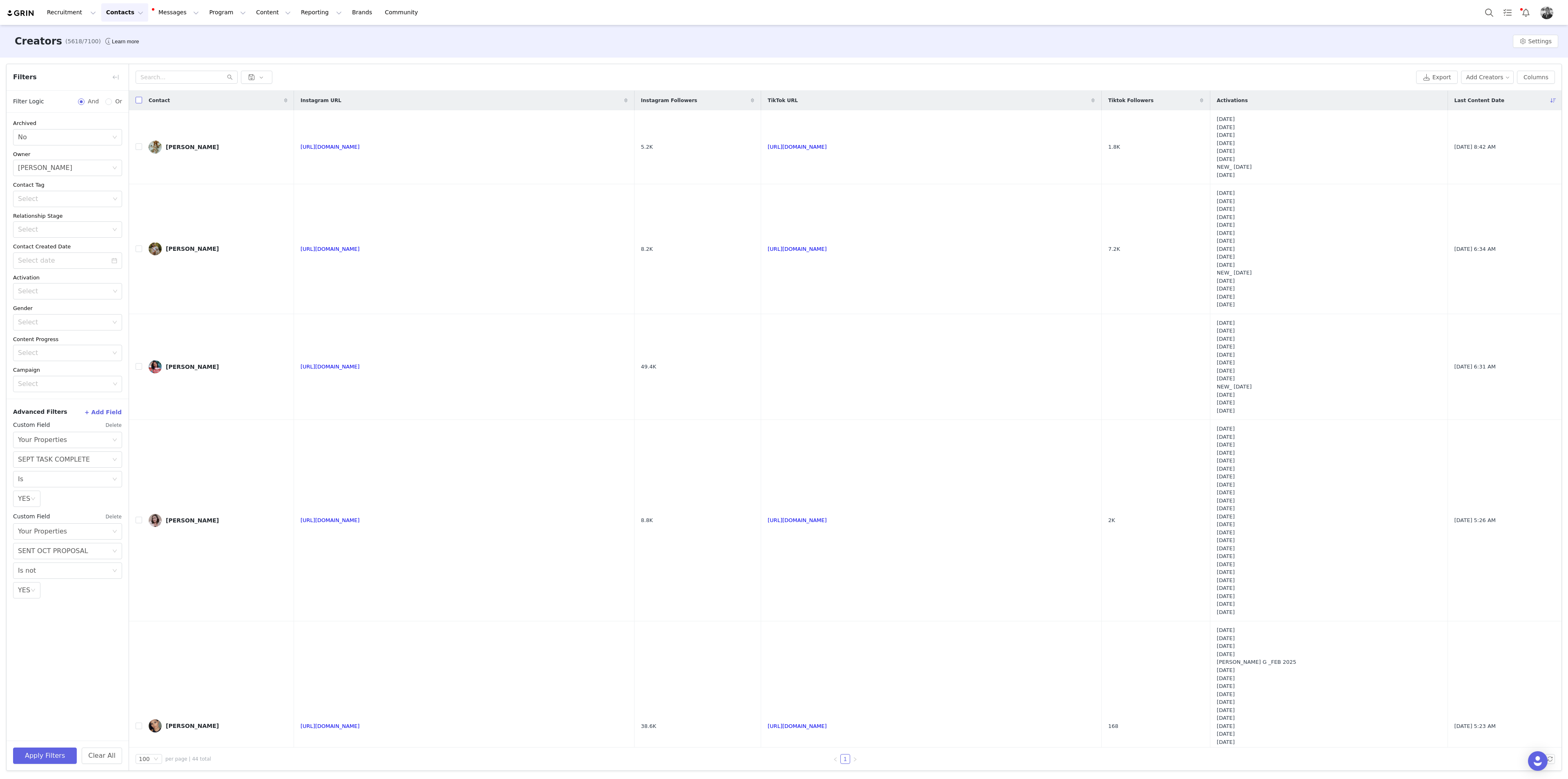
checkbox input "true"
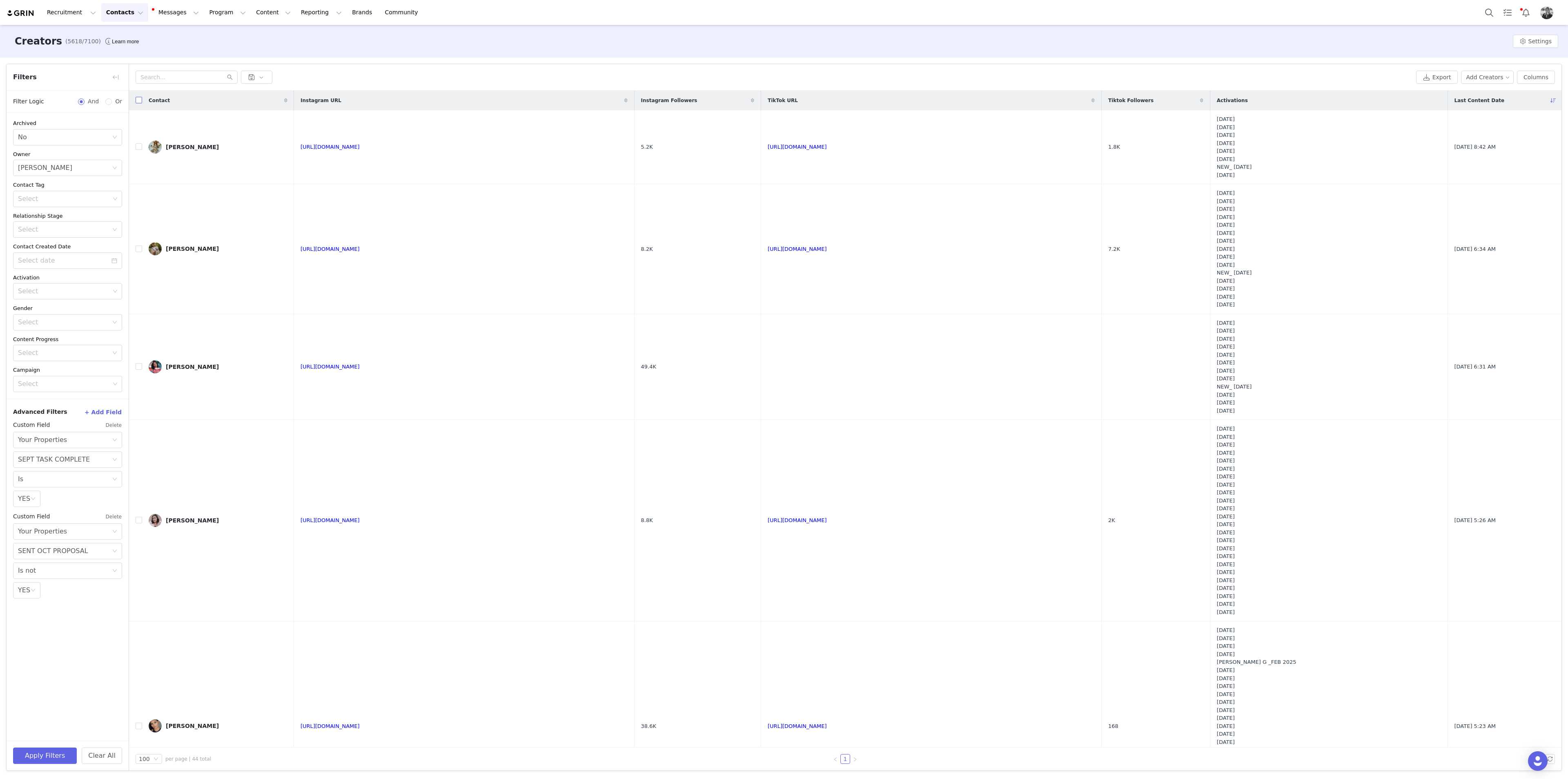
checkbox input "true"
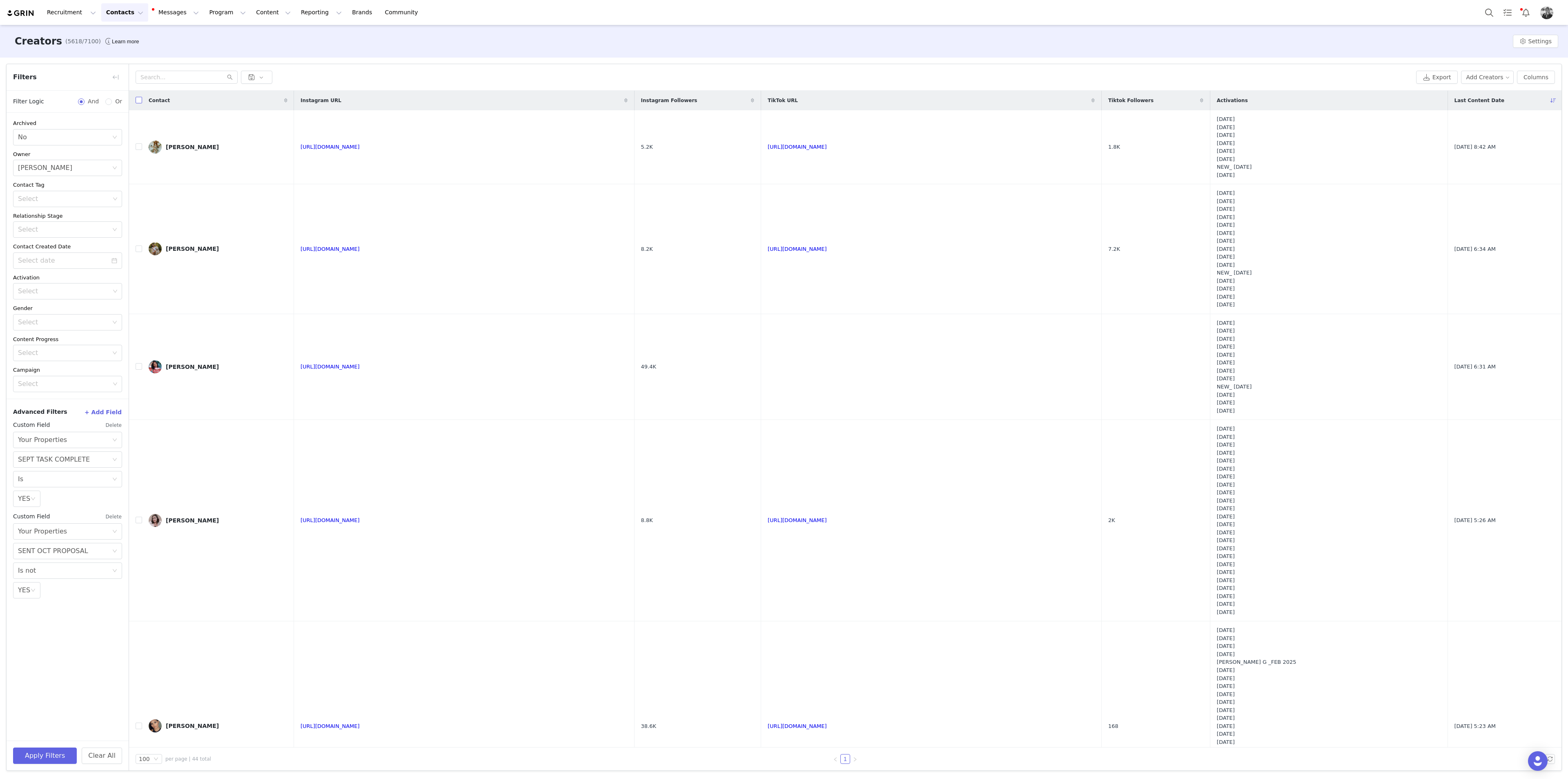
checkbox input "true"
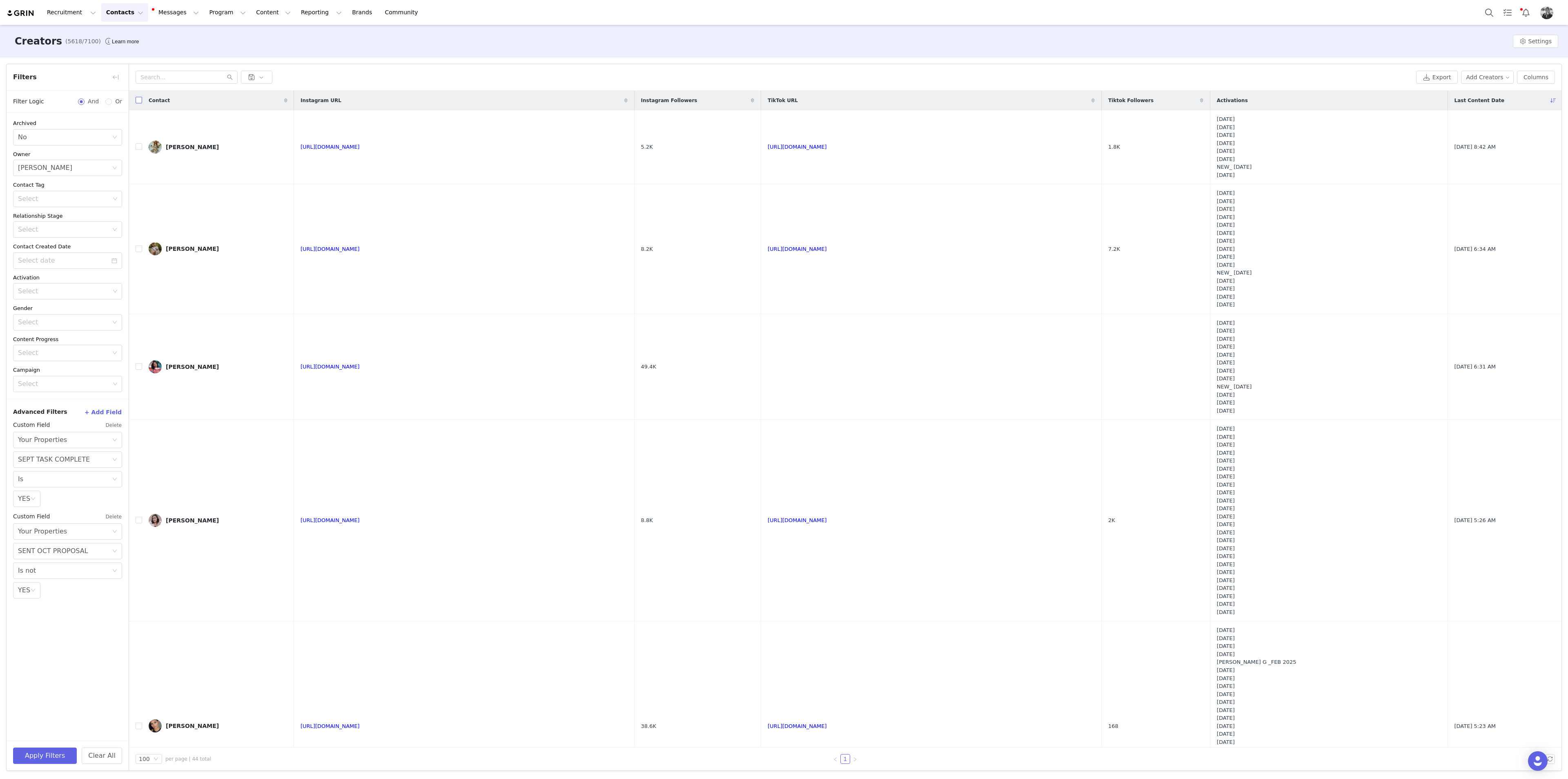
checkbox input "true"
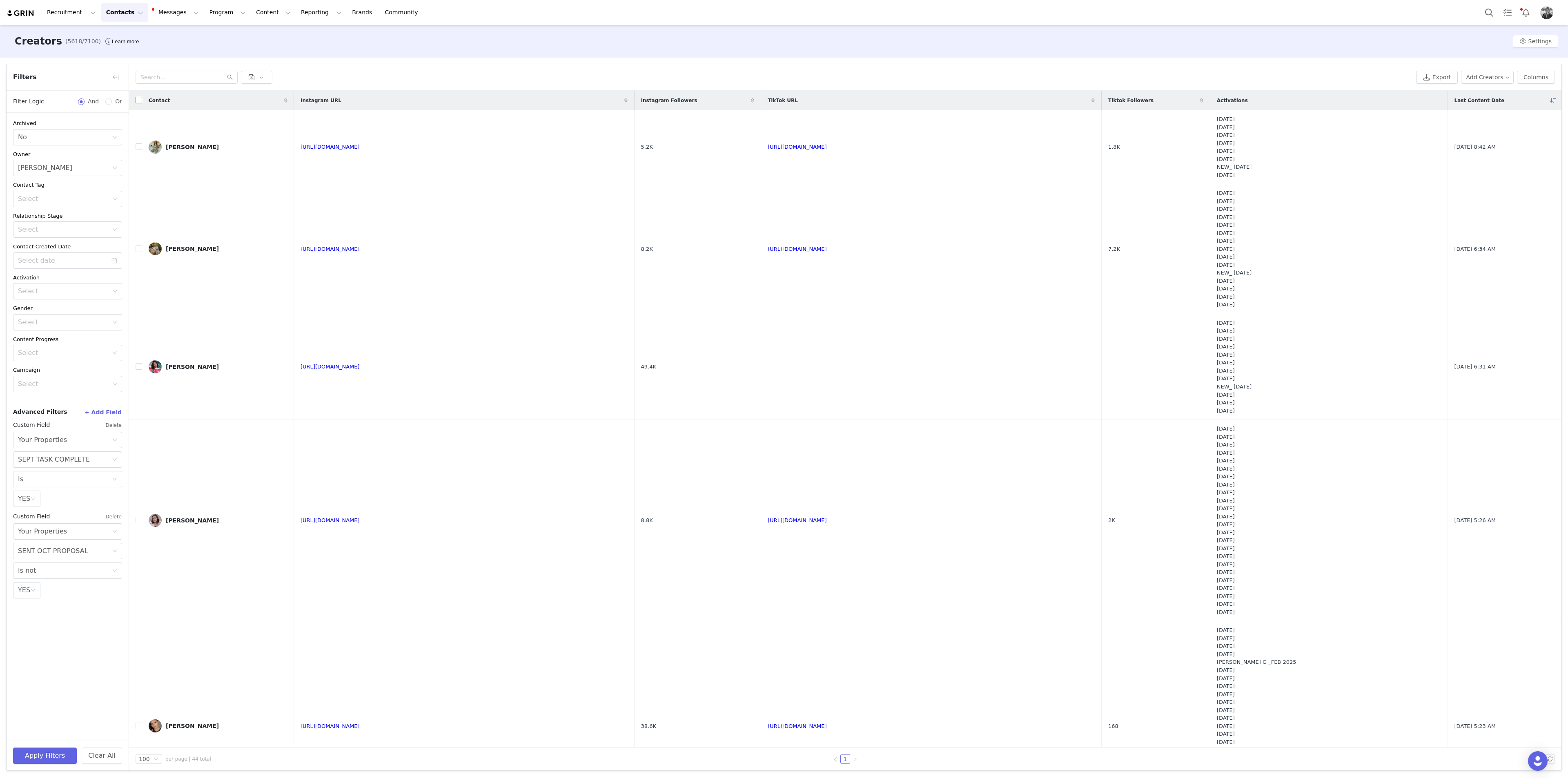
checkbox input "true"
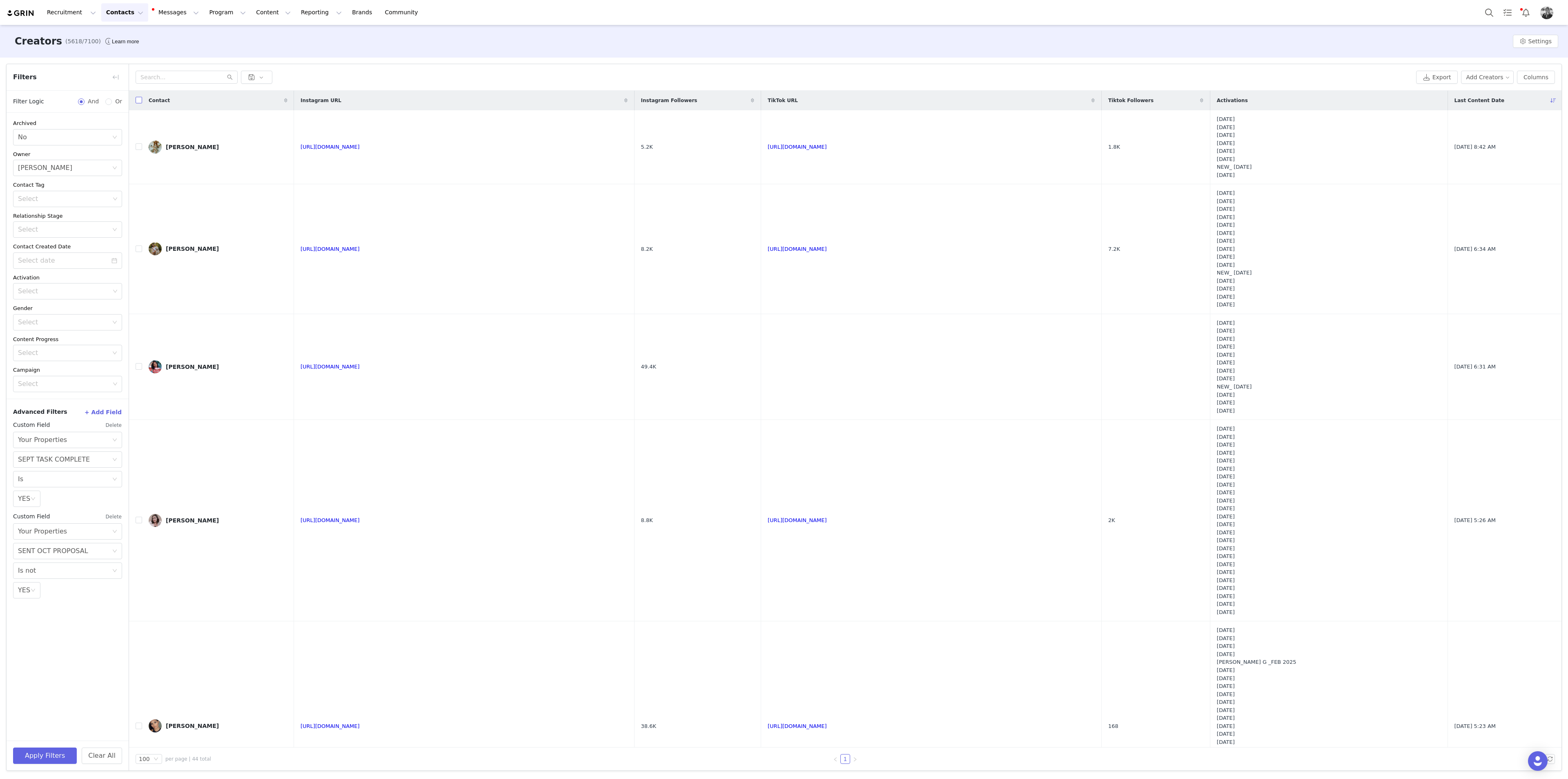
checkbox input "true"
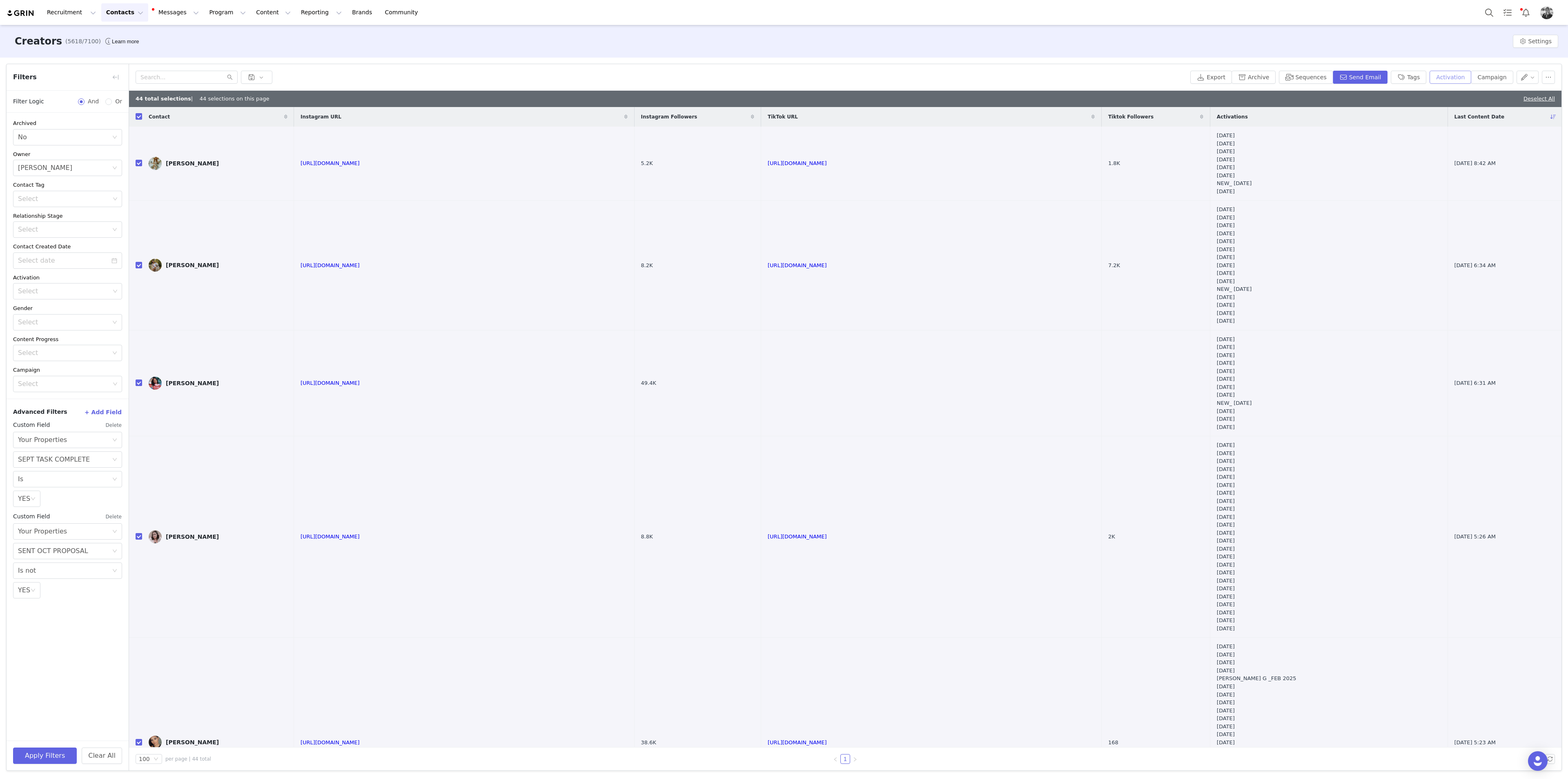
click at [627, 81] on button "Activation" at bounding box center [1451, 77] width 41 height 13
click at [627, 109] on div "Select Activation" at bounding box center [1405, 107] width 48 height 12
click at [627, 149] on li "[DATE]" at bounding box center [1424, 149] width 95 height 13
click at [627, 125] on button "Apply" at bounding box center [1391, 127] width 29 height 13
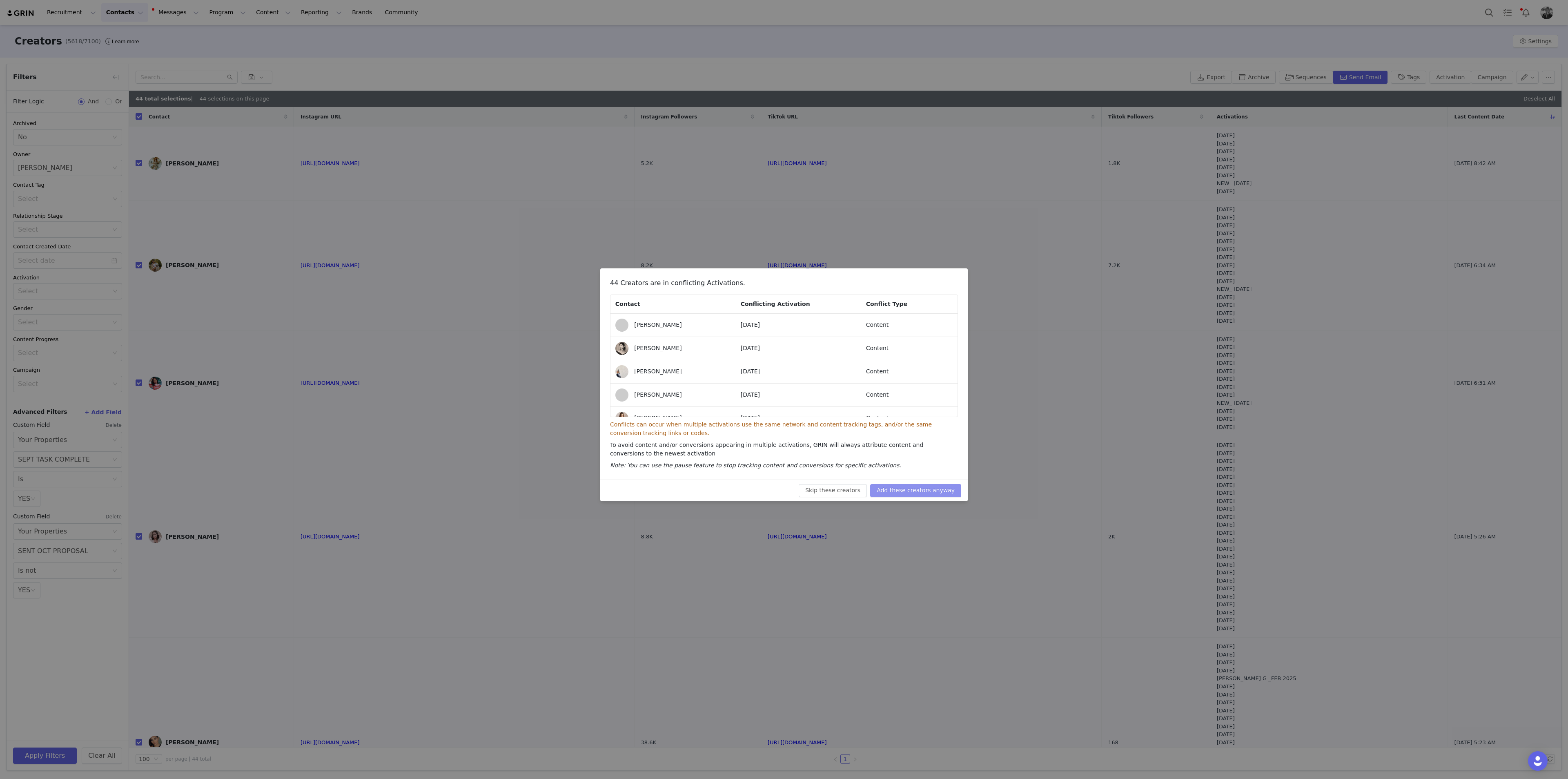
click at [627, 284] on button "Add these creators anyway" at bounding box center [916, 490] width 91 height 13
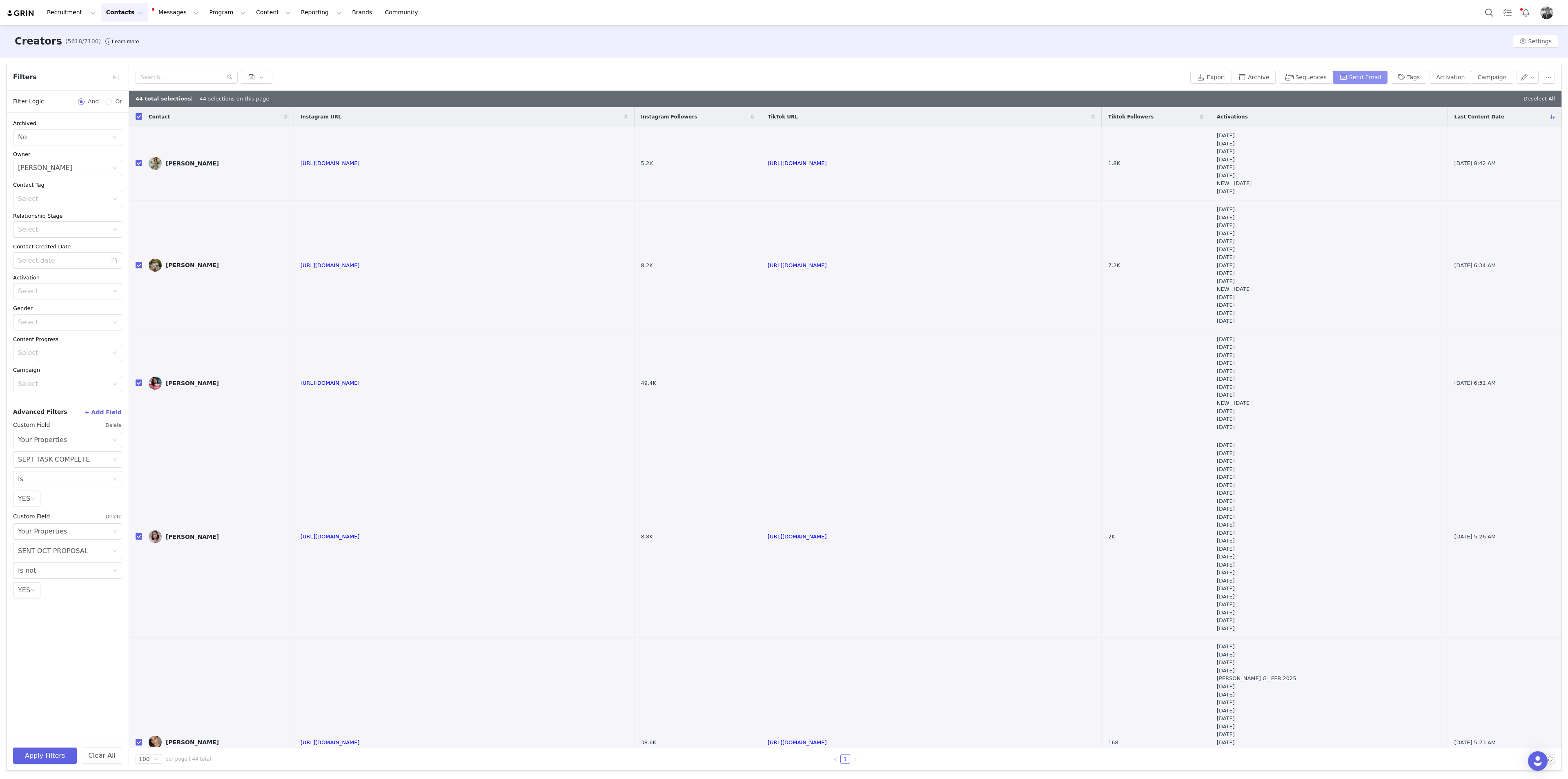
click at [627, 76] on button "Send Email" at bounding box center [1360, 77] width 55 height 13
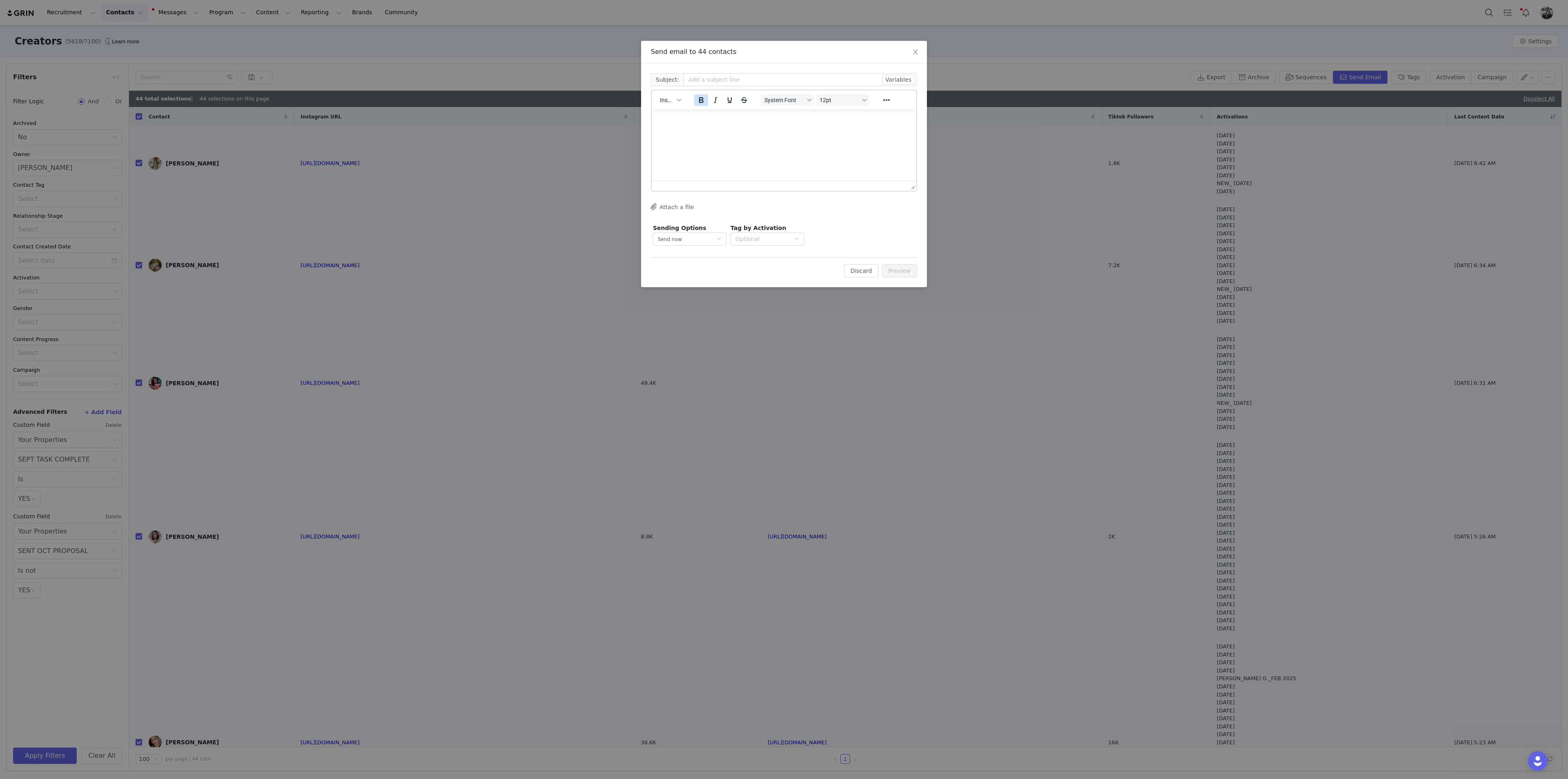
scroll to position [0, 0]
click at [627, 101] on div "button" at bounding box center [679, 100] width 7 height 4
click at [627, 111] on div "Insert Template" at bounding box center [700, 115] width 74 height 10
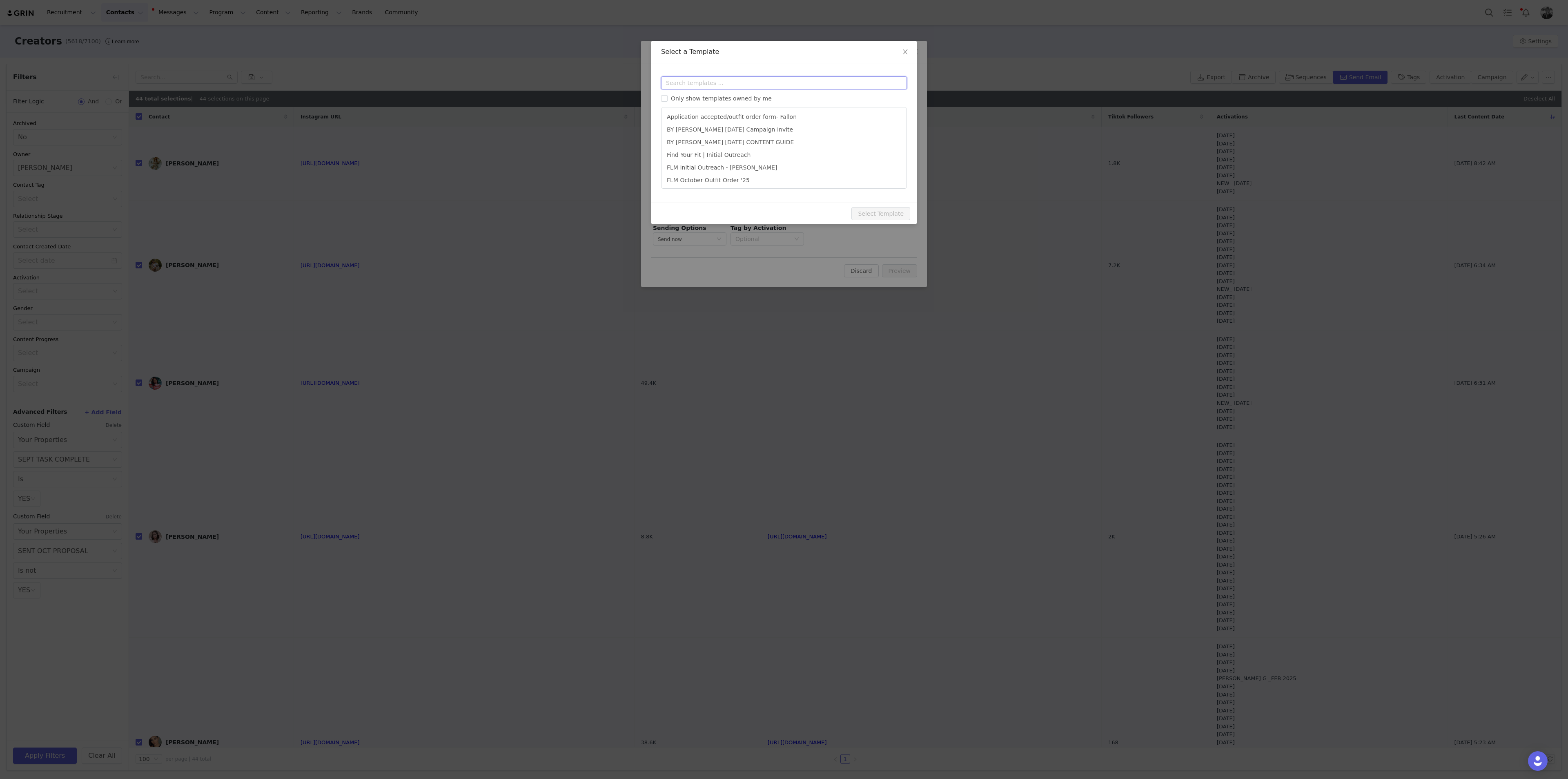
click at [627, 83] on input "text" at bounding box center [784, 82] width 246 height 13
type input "octo"
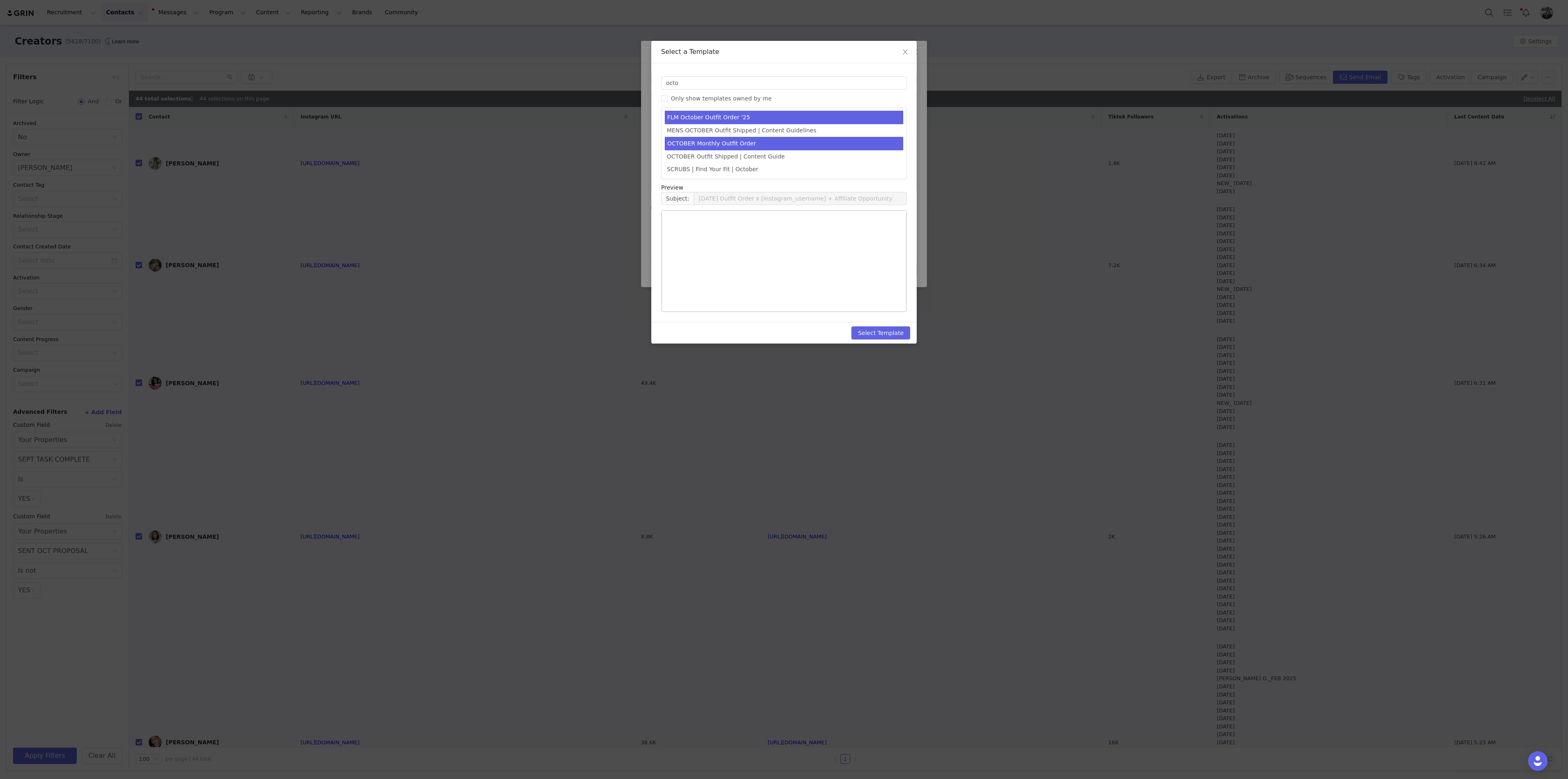
click at [627, 146] on li "OCTOBER Monthly Outfit Order" at bounding box center [784, 144] width 239 height 13
type input "FABLETICS | 🎃 OCTOBER '25 Outfit Order x [instagram_username] + Exciting update!"
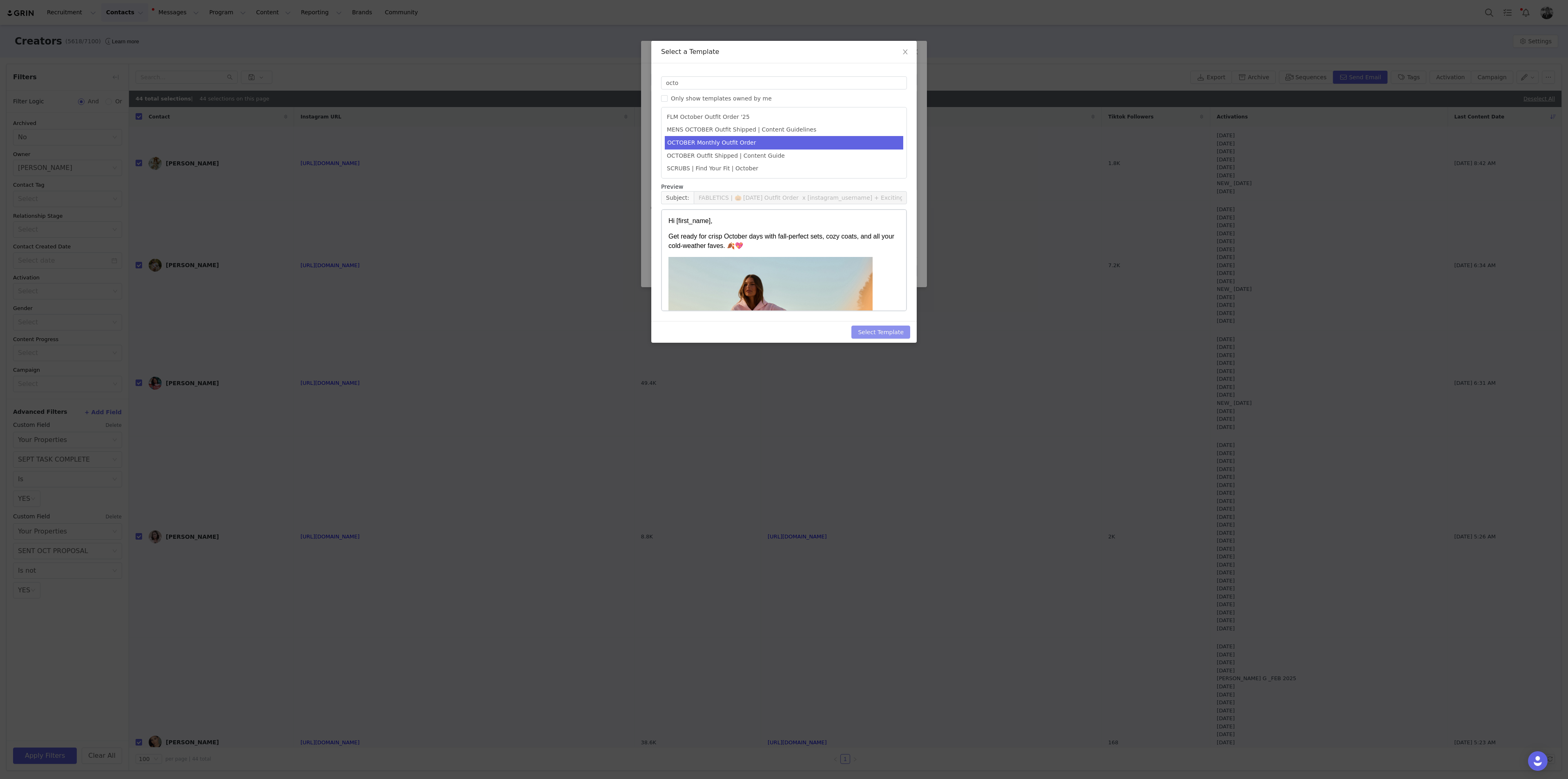
click at [627, 284] on button "Select Template" at bounding box center [881, 332] width 59 height 13
type input "FABLETICS | 🎃 OCTOBER '25 Outfit Order x [instagram_username] + Exciting update!"
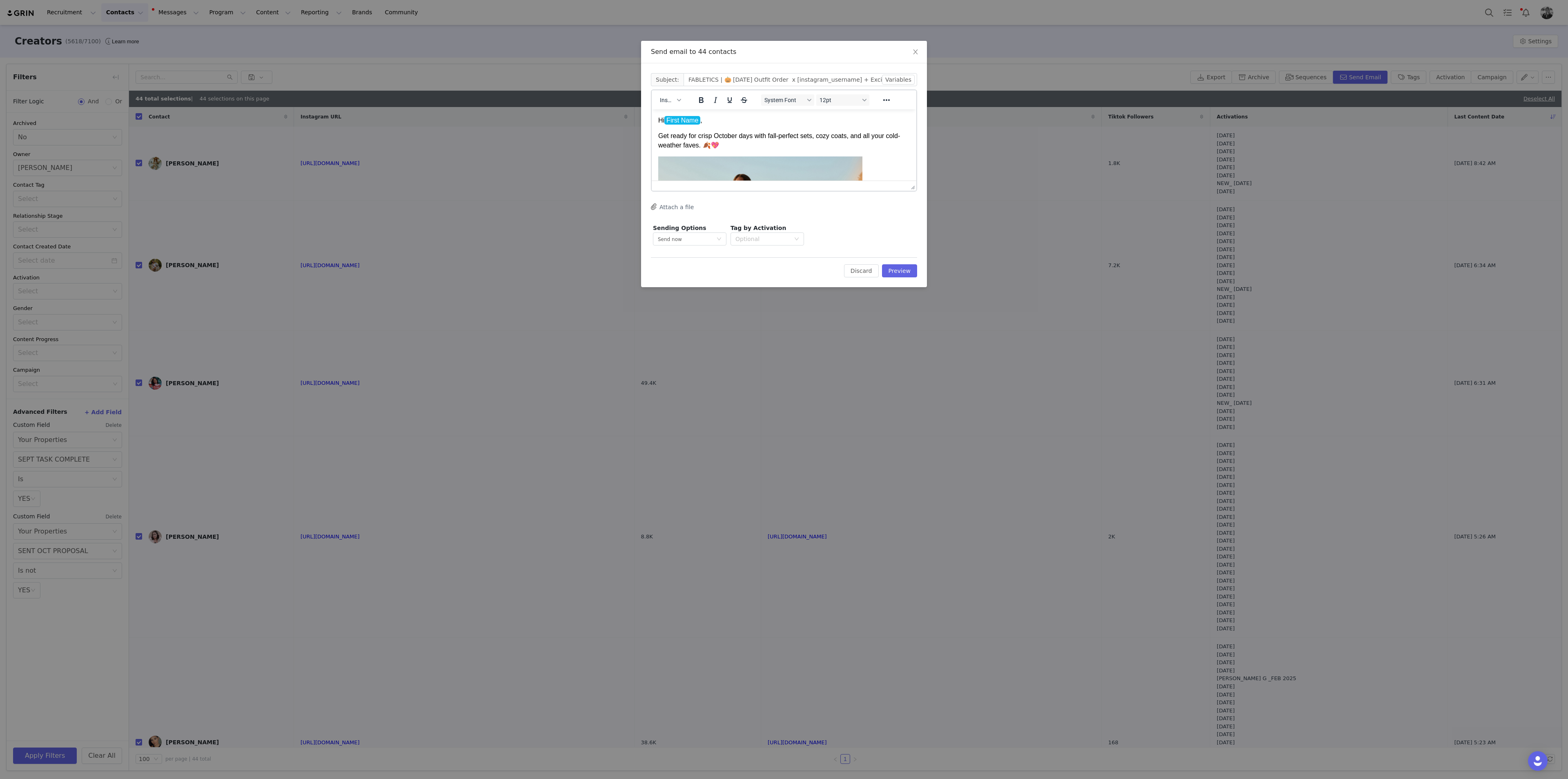
scroll to position [523, 0]
click at [627, 171] on div "Thank you!" at bounding box center [783, 169] width 251 height 9
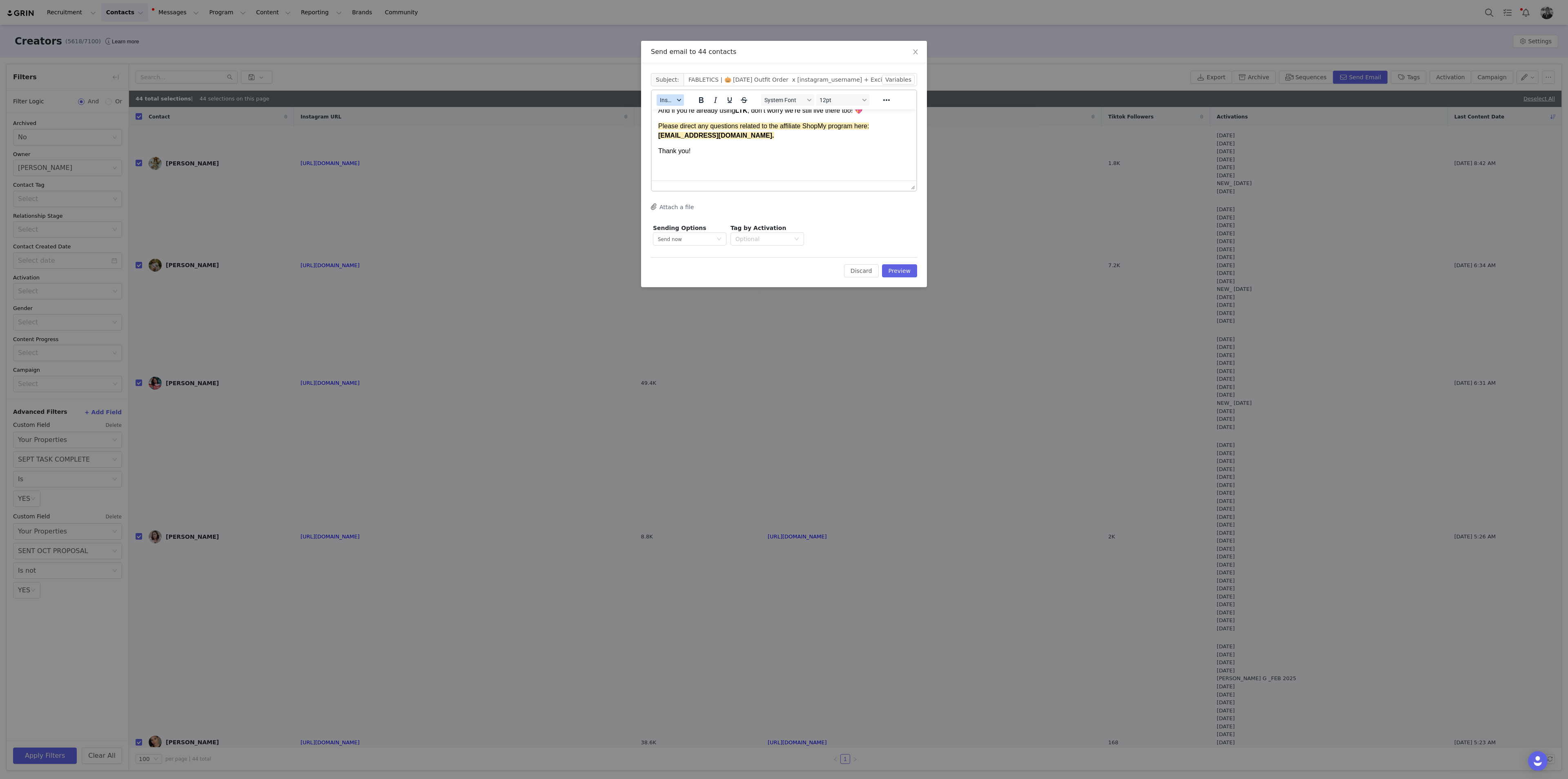
click at [627, 95] on button "Insert" at bounding box center [670, 100] width 27 height 12
click at [627, 139] on div "Insert Signature" at bounding box center [700, 141] width 74 height 10
click at [627, 259] on div "Edit Discard Preview" at bounding box center [783, 267] width 266 height 20
click at [627, 267] on button "Preview" at bounding box center [900, 270] width 35 height 13
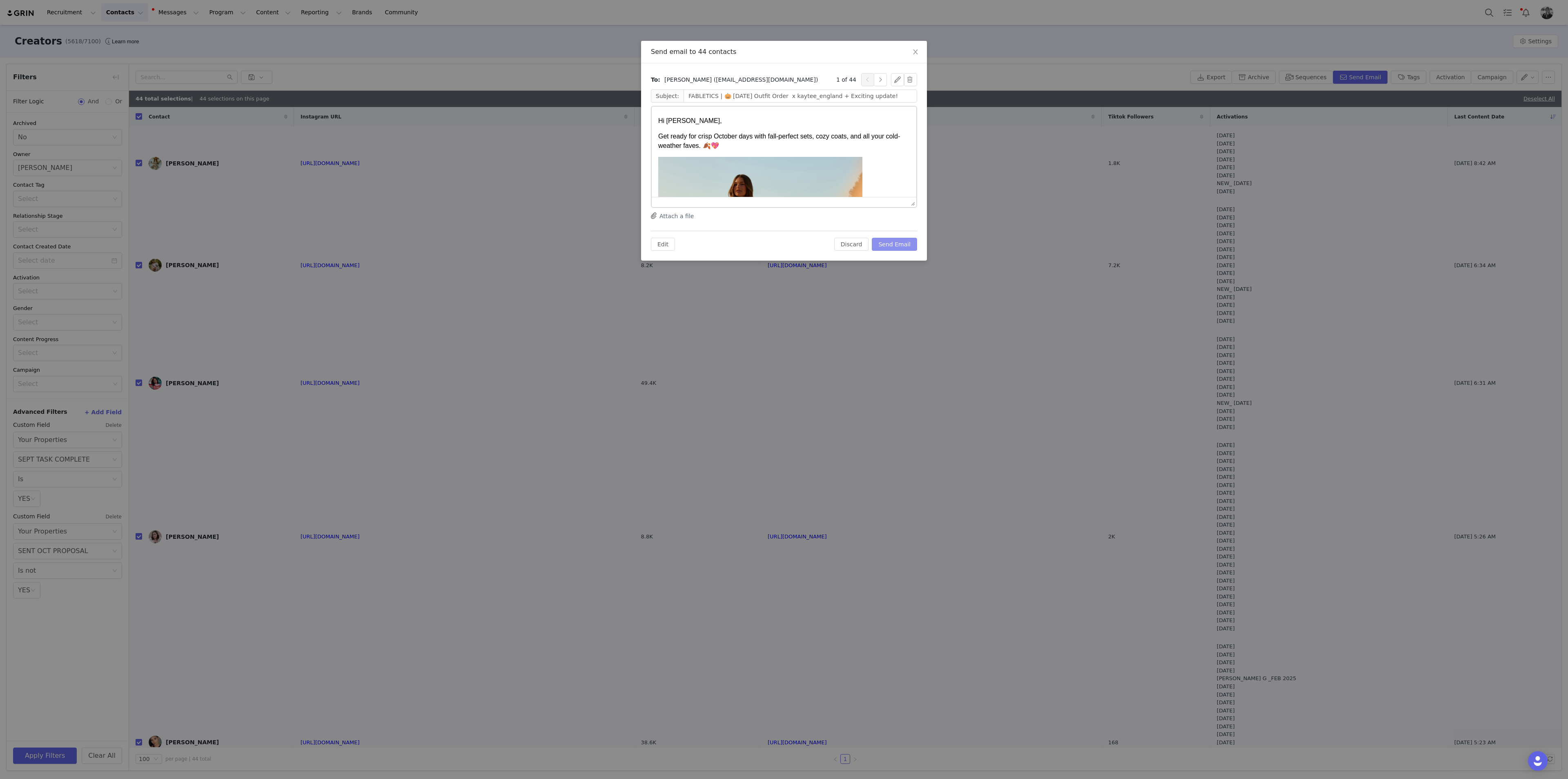
scroll to position [0, 0]
click at [627, 242] on button "Send Email" at bounding box center [894, 244] width 45 height 13
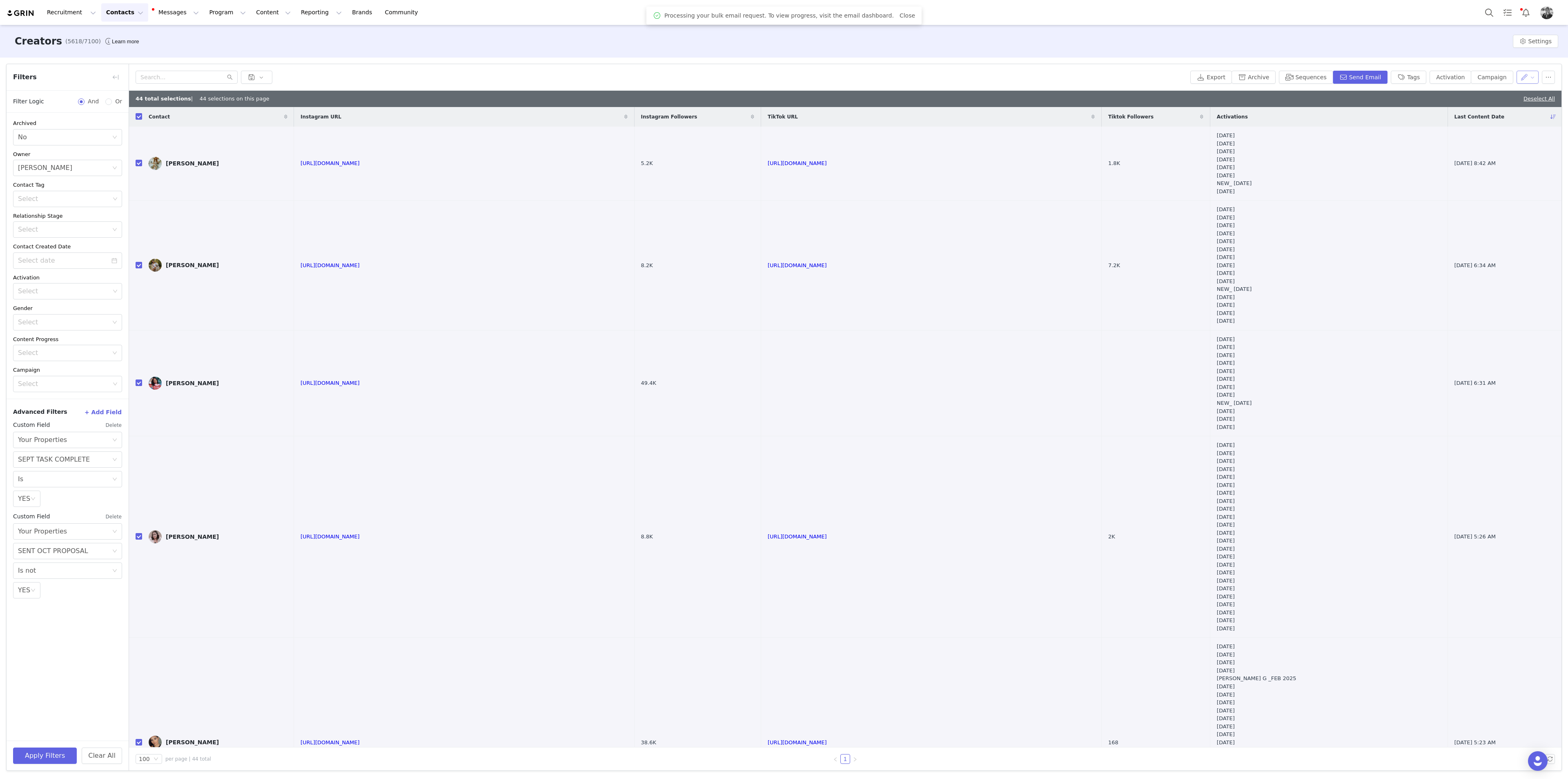
click at [627, 76] on button "button" at bounding box center [1527, 77] width 23 height 13
click at [627, 107] on span "Set Custom Property" at bounding box center [1507, 107] width 59 height 9
click at [627, 108] on div "Choose Custom Property" at bounding box center [1483, 107] width 76 height 8
click at [627, 122] on li "SENT OCT PROPOSAL" at bounding box center [1488, 122] width 95 height 13
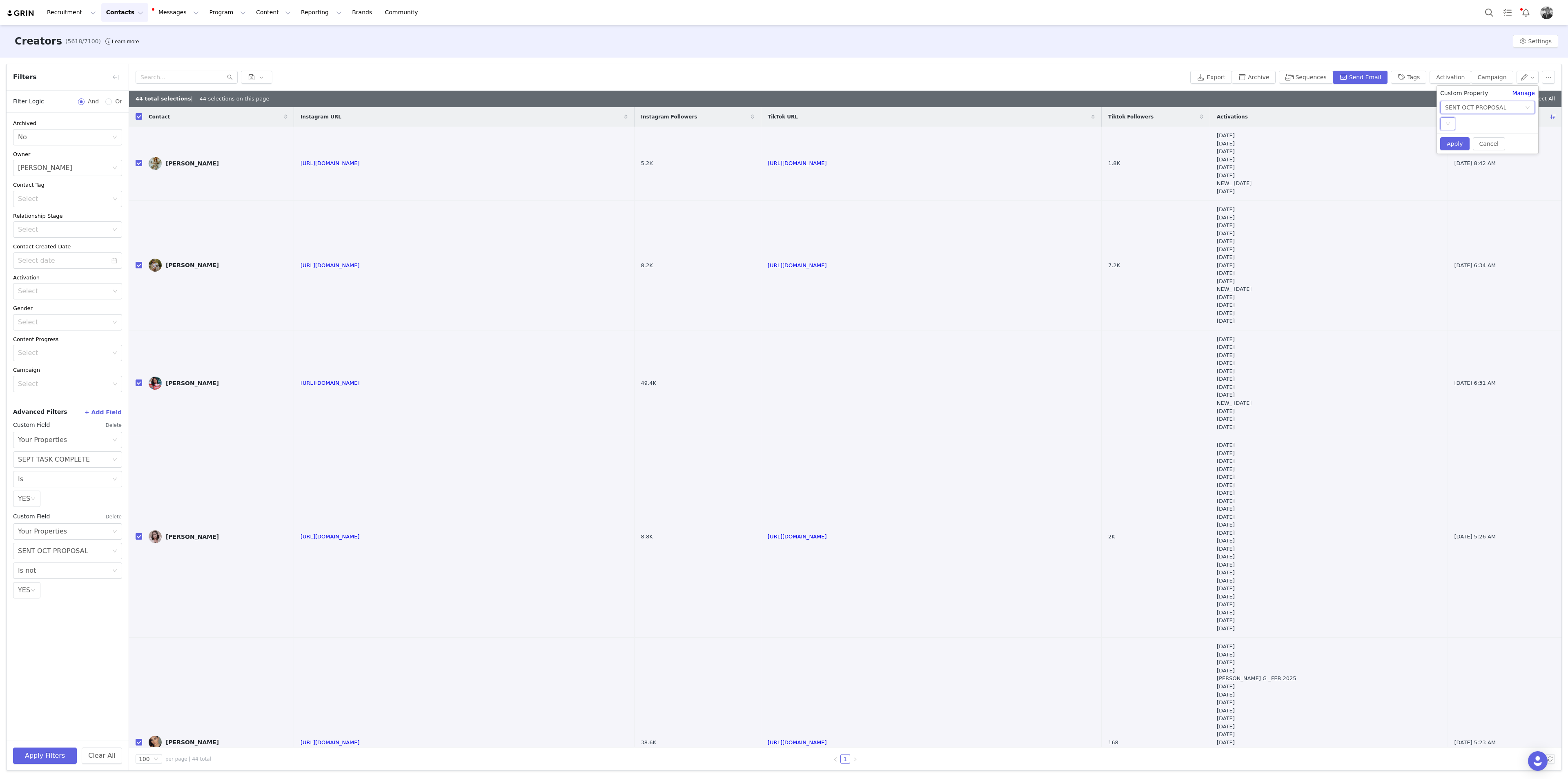
click at [627, 125] on div "Select" at bounding box center [1447, 124] width 15 height 13
click at [627, 138] on li "YES" at bounding box center [1488, 139] width 95 height 13
click at [627, 142] on button "Apply" at bounding box center [1455, 143] width 29 height 13
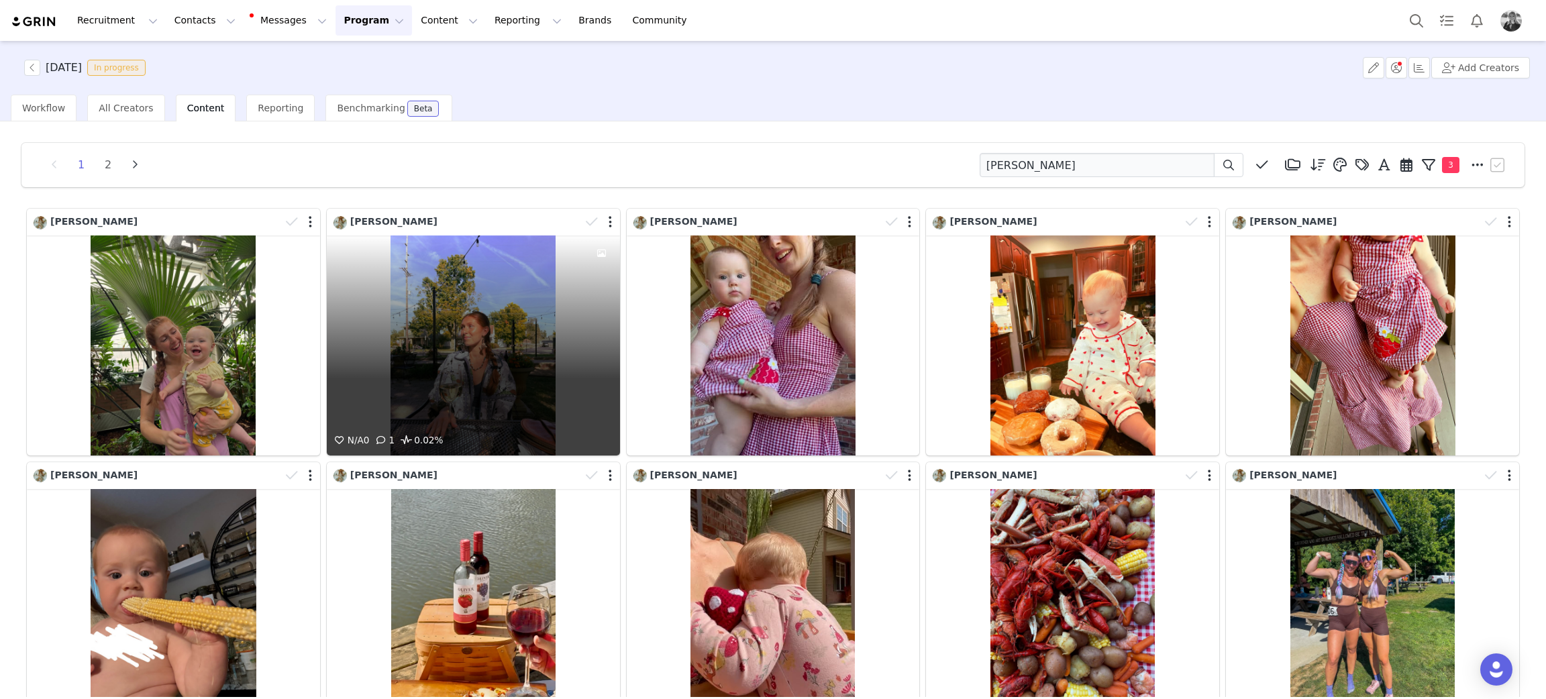
click at [464, 392] on div "N/A 0 1 0.02%" at bounding box center [473, 345] width 293 height 220
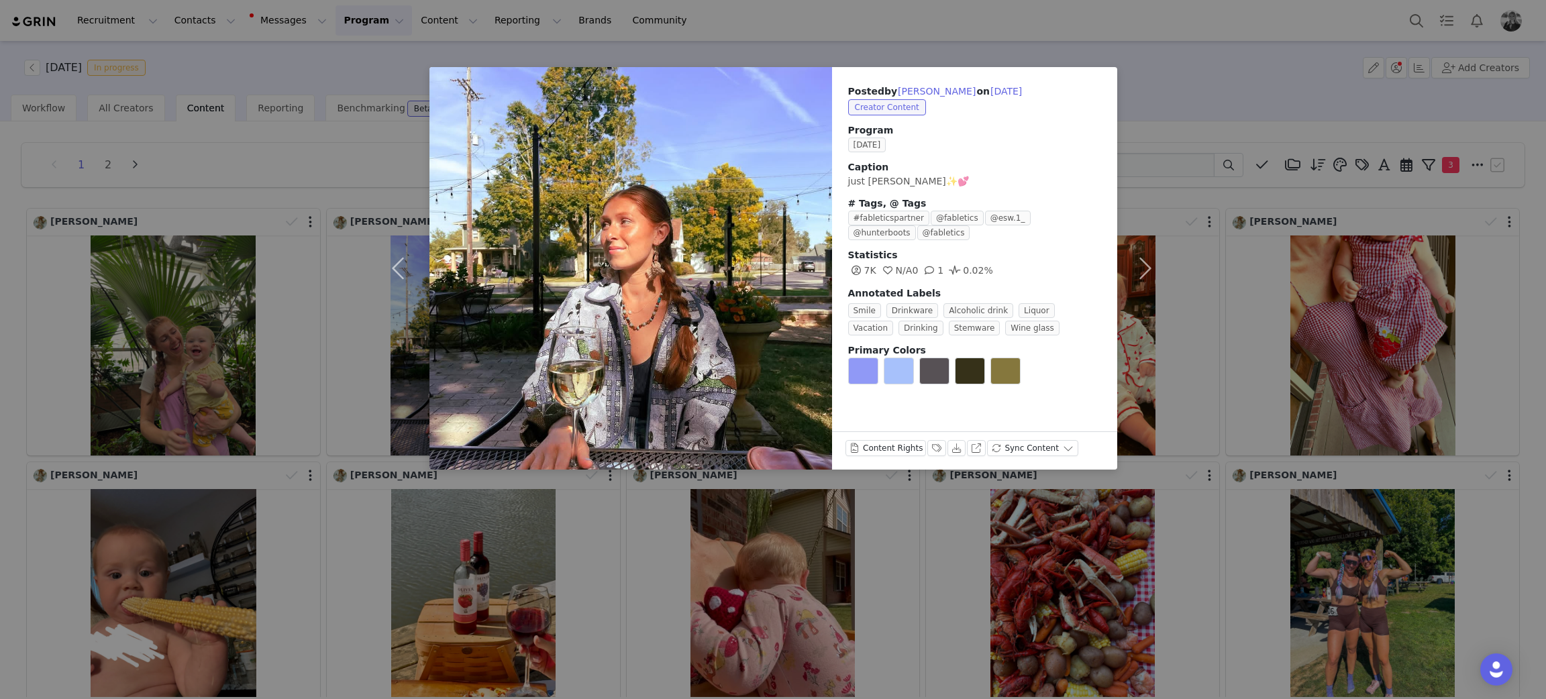
click at [839, 640] on div "Posted by [PERSON_NAME] on [DATE] Creator Content Program [DATE] Caption just g…" at bounding box center [773, 349] width 1546 height 699
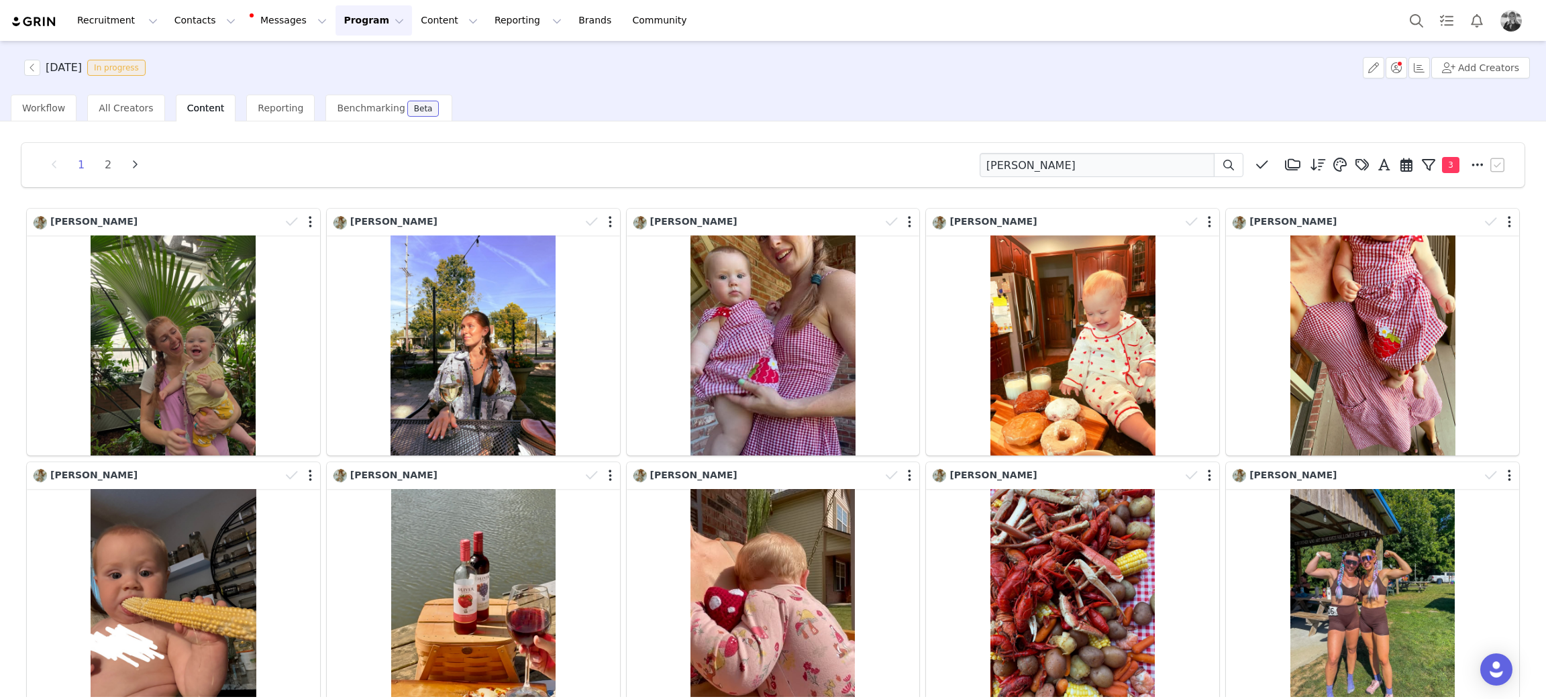
click at [764, 157] on div "1 2 [PERSON_NAME] Media Library (18385) [DATE] (155) [DATE] (228) [DATE] (454) …" at bounding box center [772, 165] width 1503 height 44
drag, startPoint x: 1045, startPoint y: 160, endPoint x: 874, endPoint y: 149, distance: 171.4
click at [835, 163] on div "1 2 [PERSON_NAME] Media Library (18385) [DATE] (155) [DATE] (228) [DATE] (454) …" at bounding box center [773, 165] width 1470 height 24
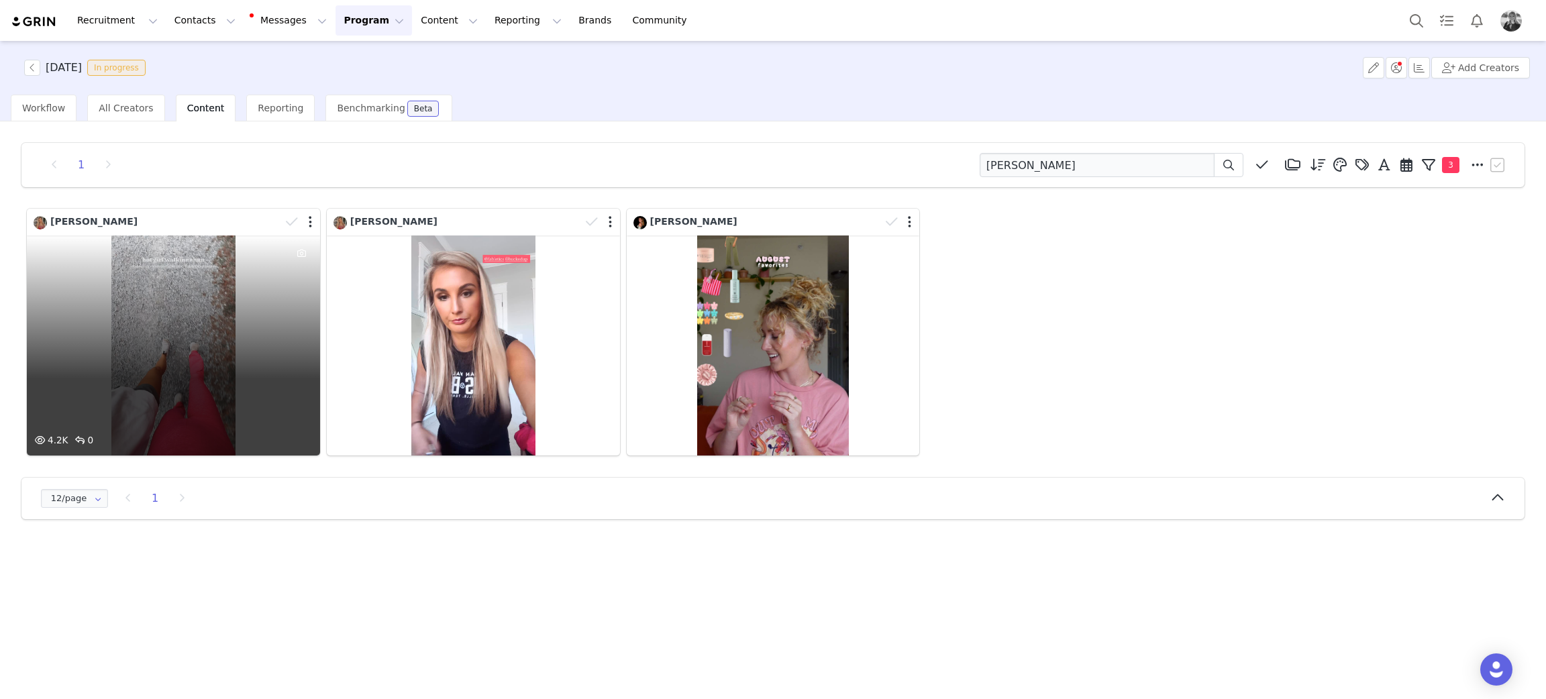
click at [147, 312] on div "4.2K 0" at bounding box center [173, 345] width 293 height 220
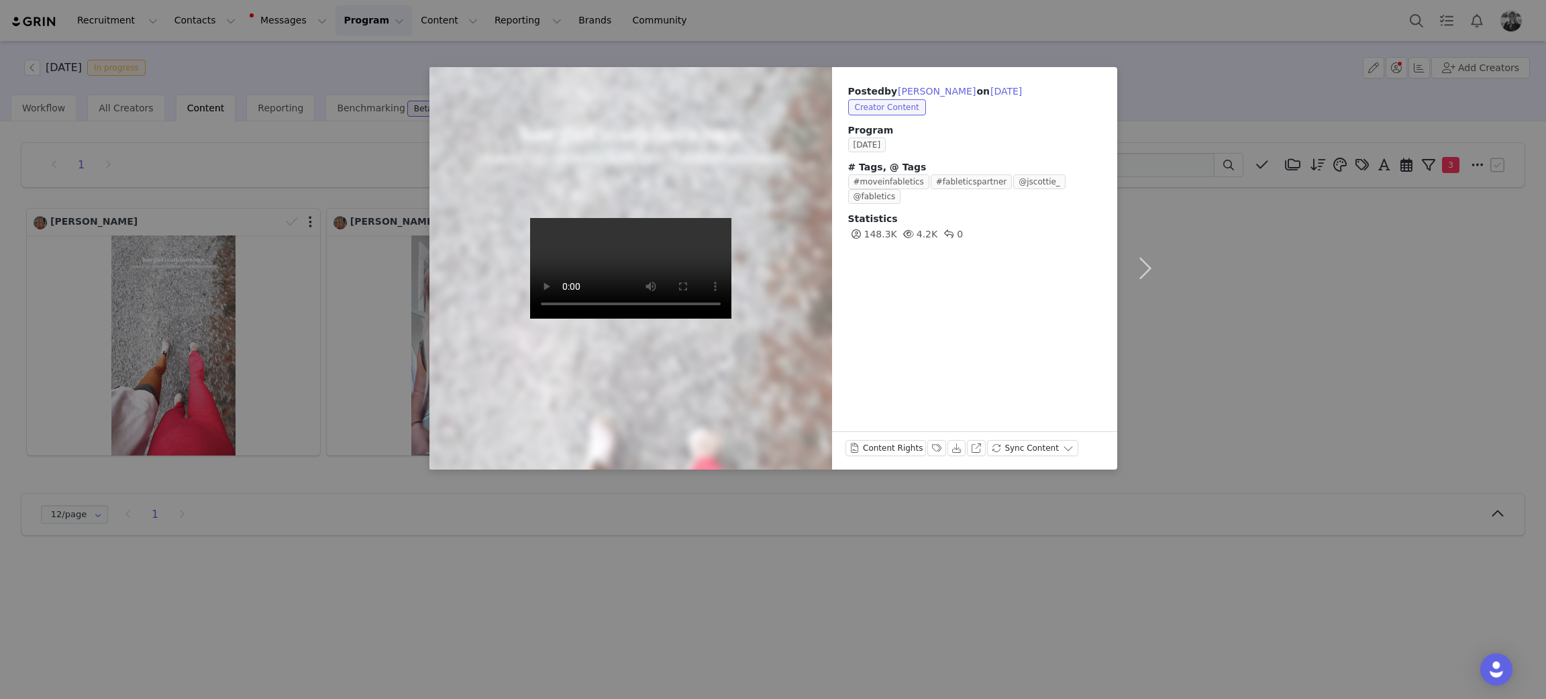
drag, startPoint x: 1193, startPoint y: 332, endPoint x: 1187, endPoint y: 297, distance: 36.1
click at [1193, 332] on div "Posted by [PERSON_NAME] on [DATE] Creator Content Program [DATE] # Tags, @ Tags…" at bounding box center [773, 349] width 1546 height 699
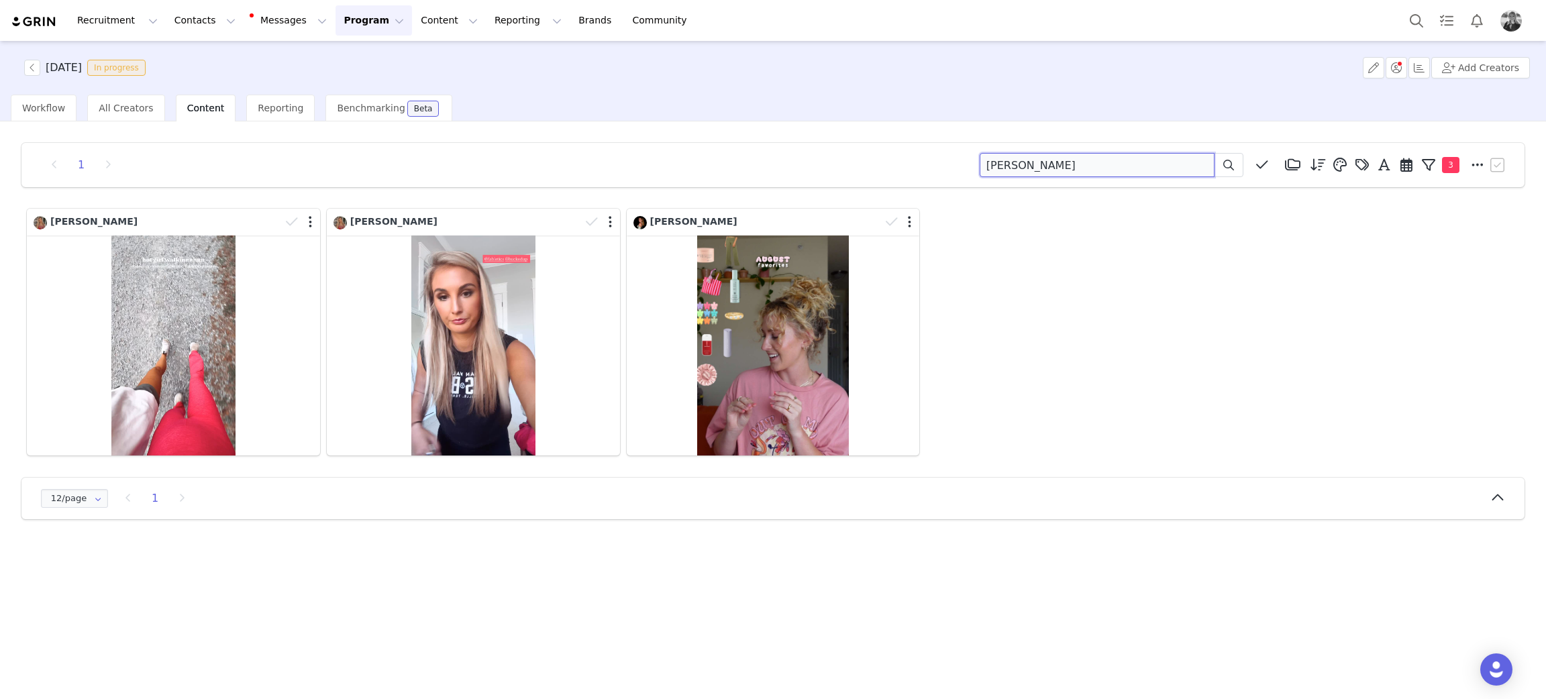
drag, startPoint x: 1089, startPoint y: 167, endPoint x: 858, endPoint y: 130, distance: 234.4
click at [808, 163] on div "1 [PERSON_NAME] Media Library (18385) [DATE] (155) [DATE] (228) [DATE] (454) [D…" at bounding box center [773, 165] width 1470 height 24
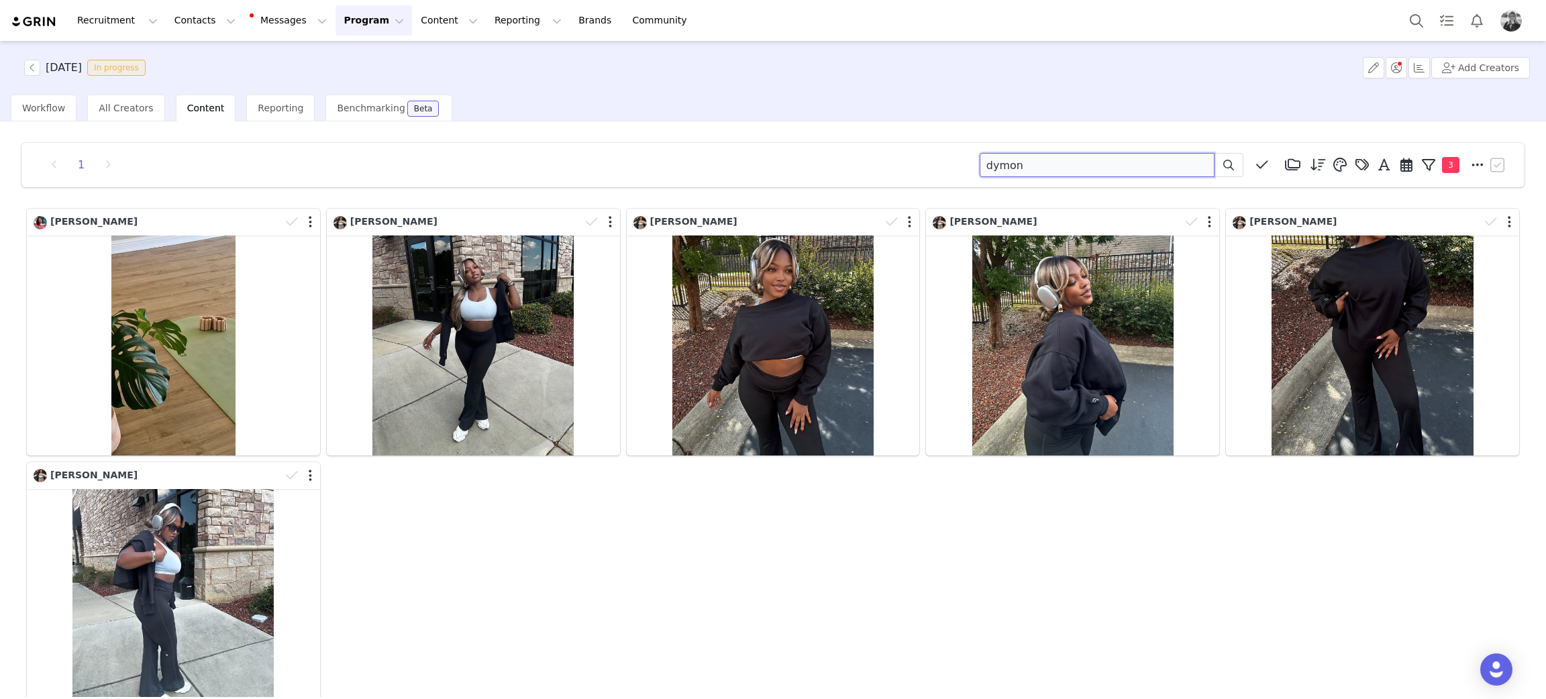
drag, startPoint x: 1054, startPoint y: 172, endPoint x: 879, endPoint y: 138, distance: 177.7
click at [828, 160] on div "1 dymon Media Library (18385) [DATE] (155) [DATE] (228) [DATE] (454) [DATE] (36…" at bounding box center [773, 165] width 1470 height 24
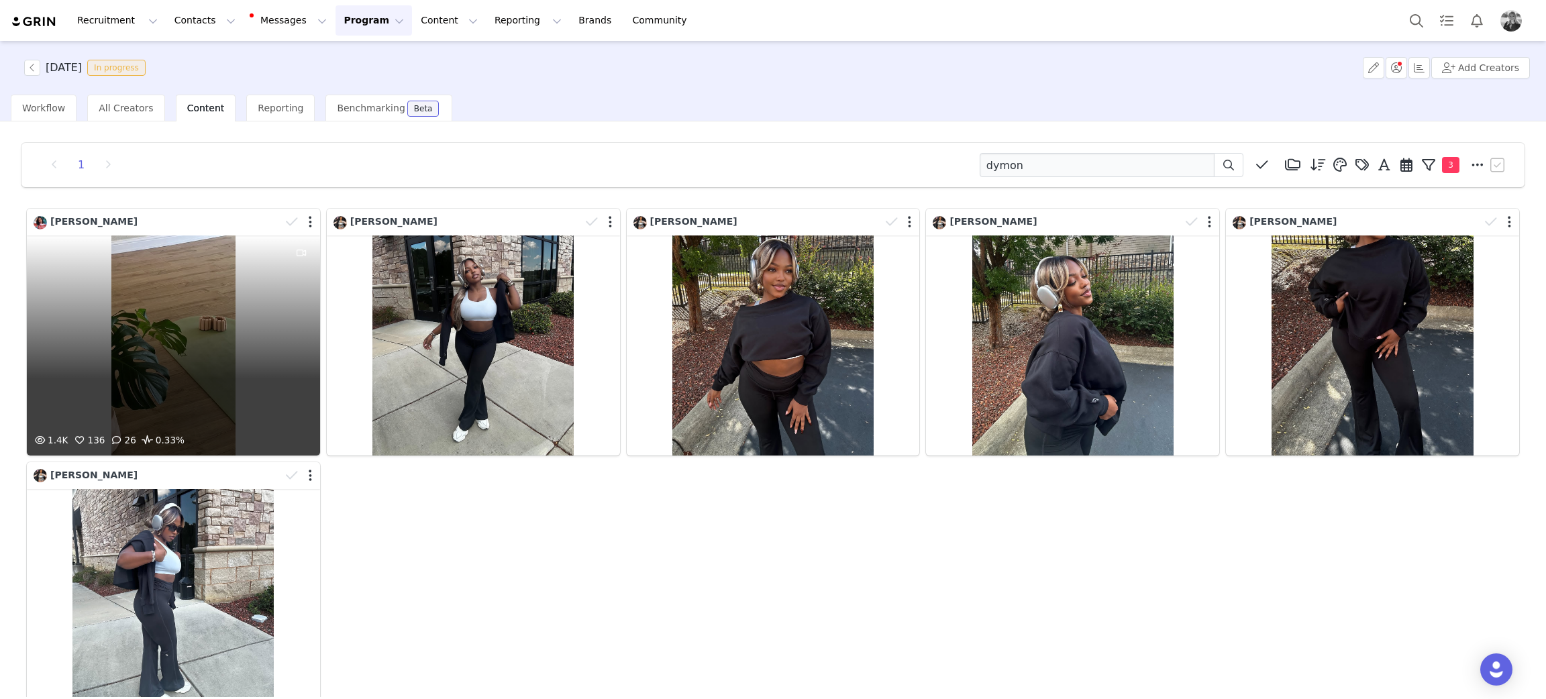
click at [219, 272] on div "1.4K 136 26 0.33%" at bounding box center [173, 345] width 293 height 220
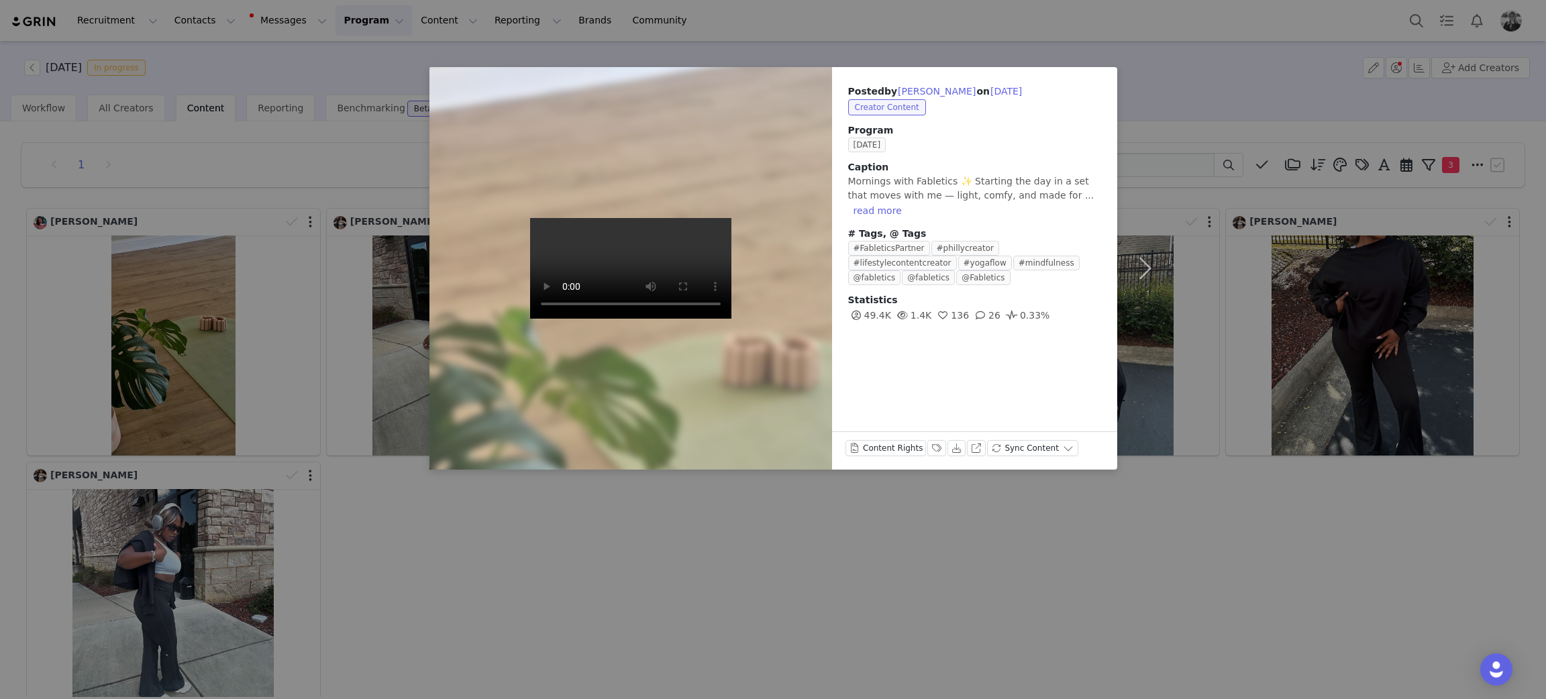
drag, startPoint x: 662, startPoint y: 539, endPoint x: 731, endPoint y: 449, distance: 112.4
click at [663, 539] on div "Posted by [PERSON_NAME] on [DATE] Creator Content Program [DATE] Caption Mornin…" at bounding box center [773, 349] width 1546 height 699
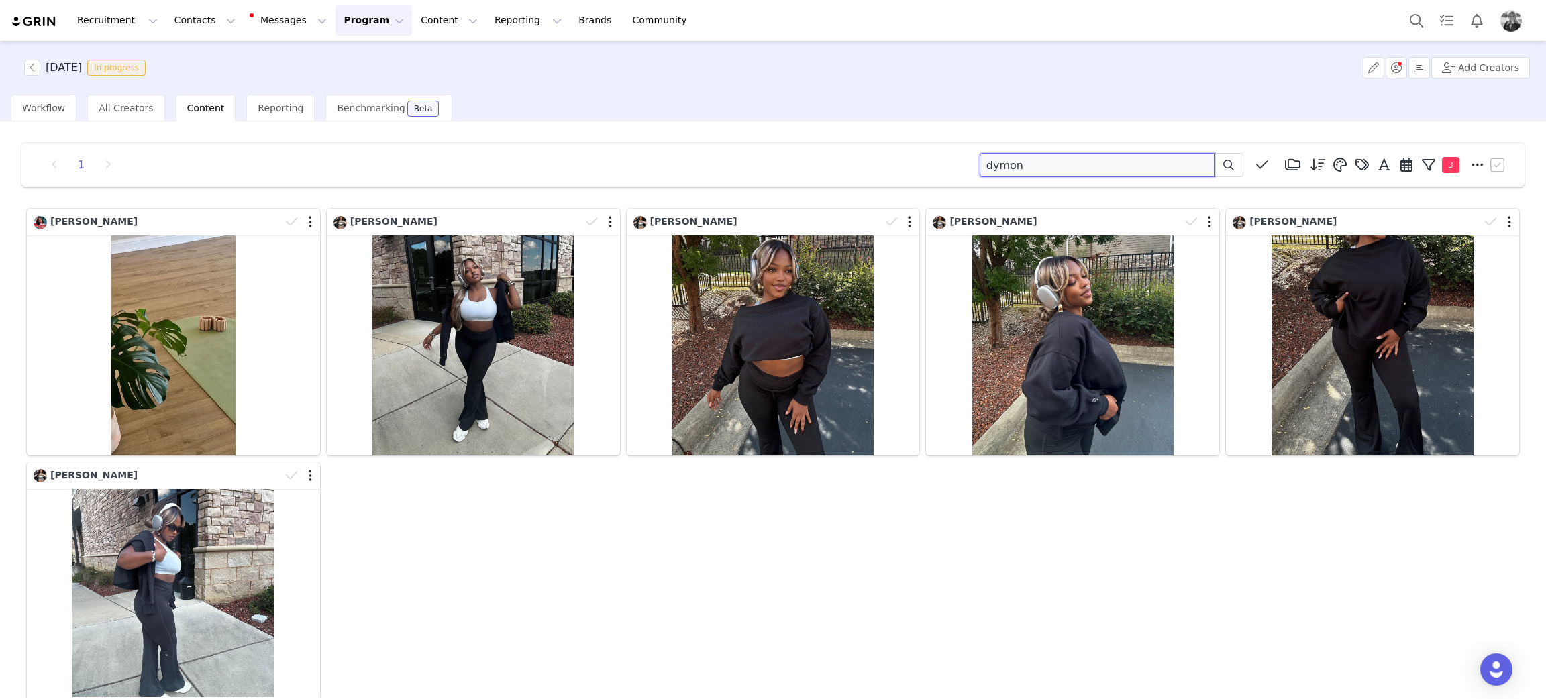
drag, startPoint x: 1039, startPoint y: 162, endPoint x: 761, endPoint y: 189, distance: 279.0
click at [766, 189] on div "1 dymon Media Library (18385) [DATE] (155) [DATE] (228) [DATE] (454) [DATE] (36…" at bounding box center [773, 457] width 1524 height 651
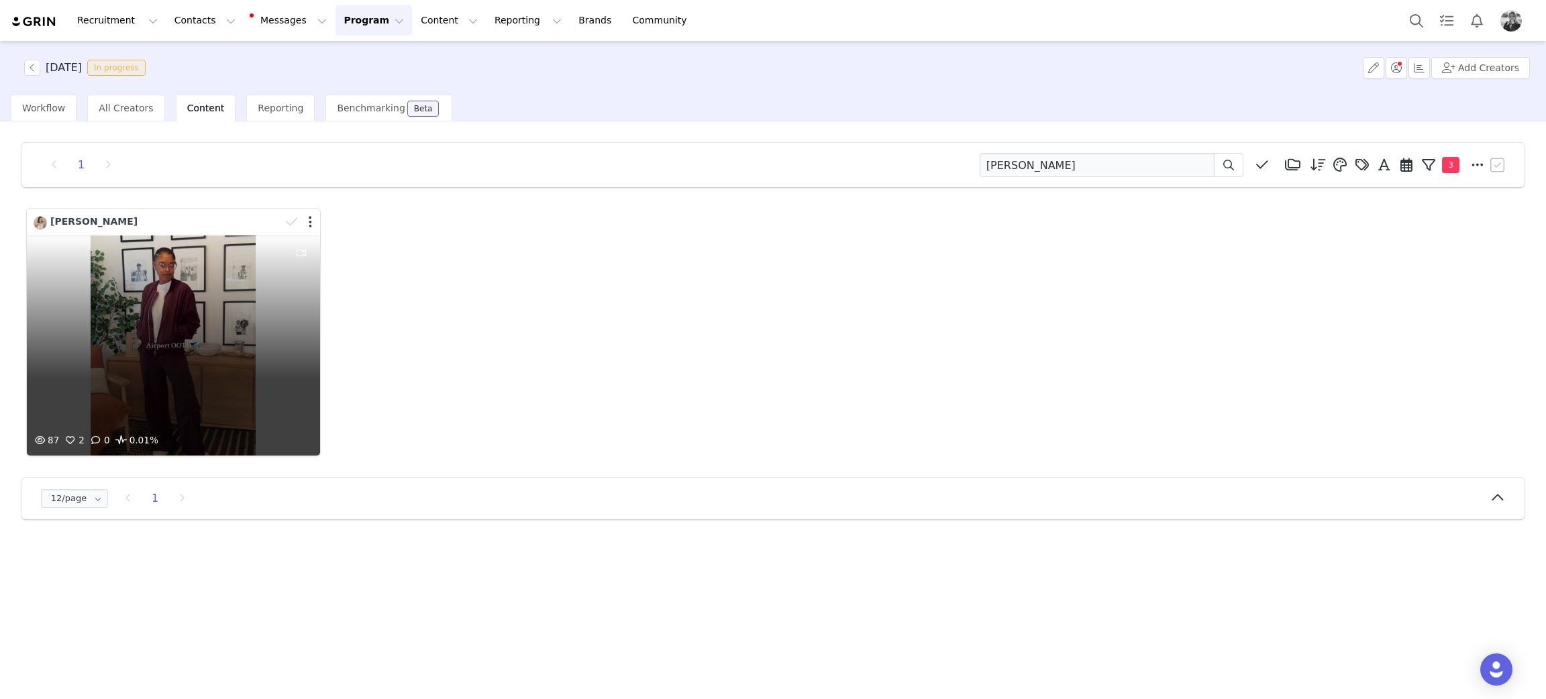
click at [176, 350] on div "87 2 0 0.01%" at bounding box center [173, 345] width 293 height 220
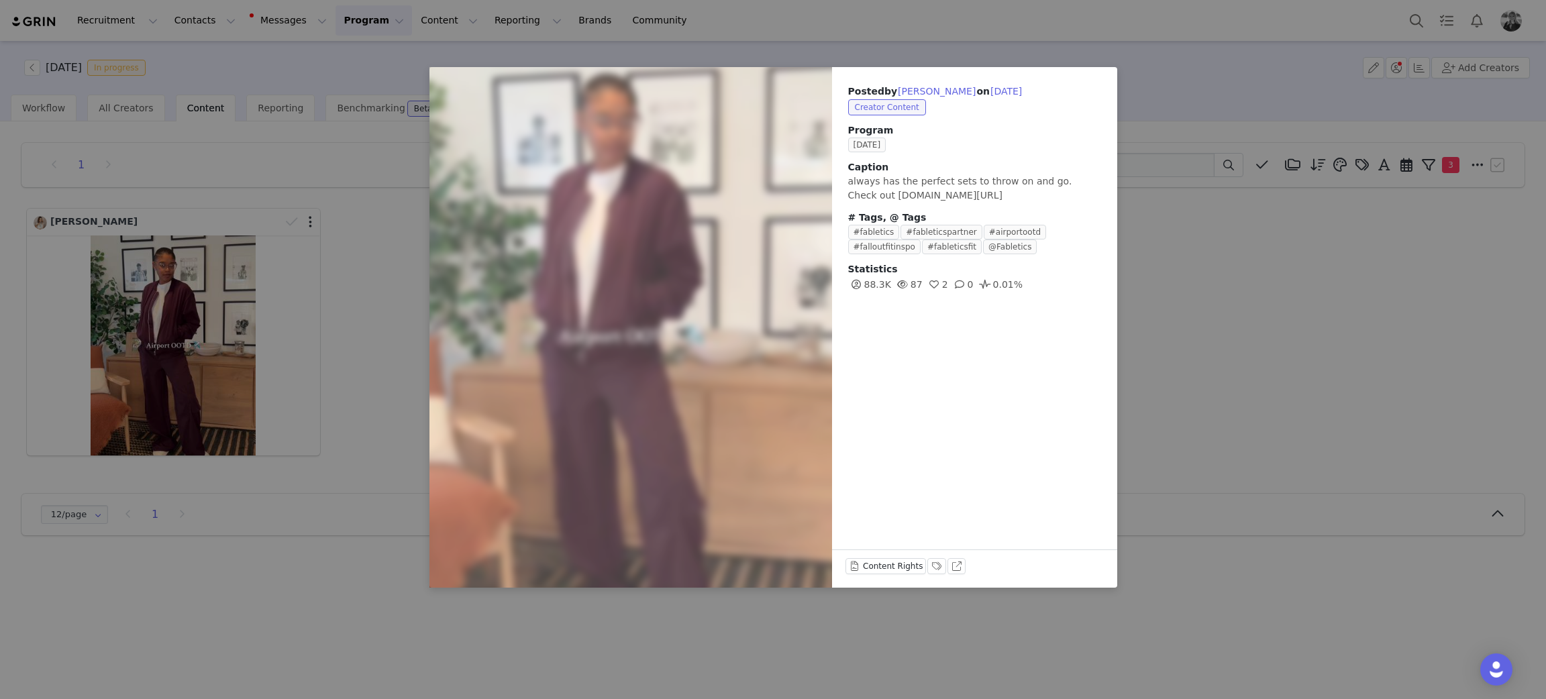
drag, startPoint x: 1166, startPoint y: 313, endPoint x: 1133, endPoint y: 266, distance: 57.3
click at [1166, 313] on div "Posted by Jasmine Richardson on Sep 30, 2025 Creator Content Program SEPTEMBER …" at bounding box center [773, 349] width 1546 height 699
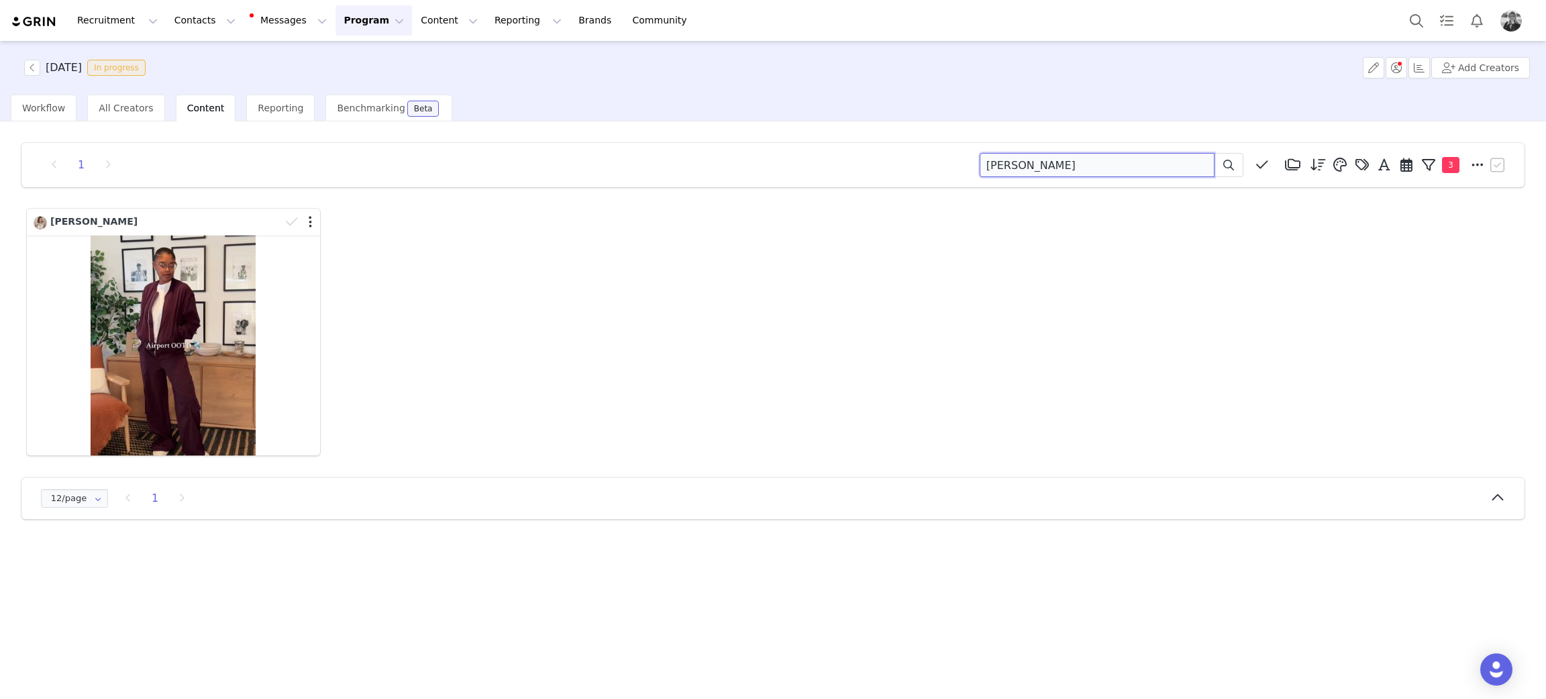
drag, startPoint x: 1092, startPoint y: 156, endPoint x: 665, endPoint y: 154, distance: 426.7
click at [665, 154] on div "1 jasmine richardson Media Library (18385) APR '24 (155) MAR 24 (228) FEB 24 (4…" at bounding box center [773, 165] width 1470 height 24
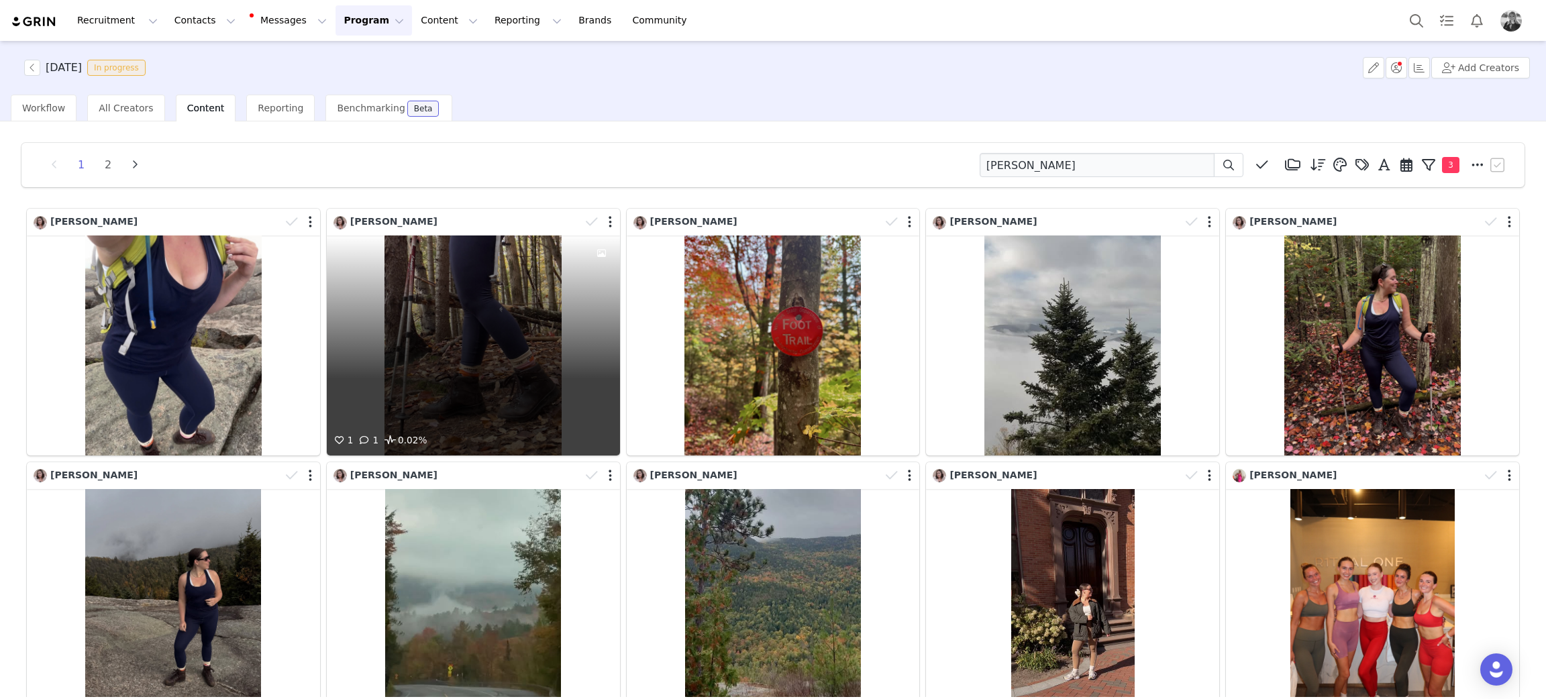
click at [481, 301] on div "1 1 0.02%" at bounding box center [473, 345] width 293 height 220
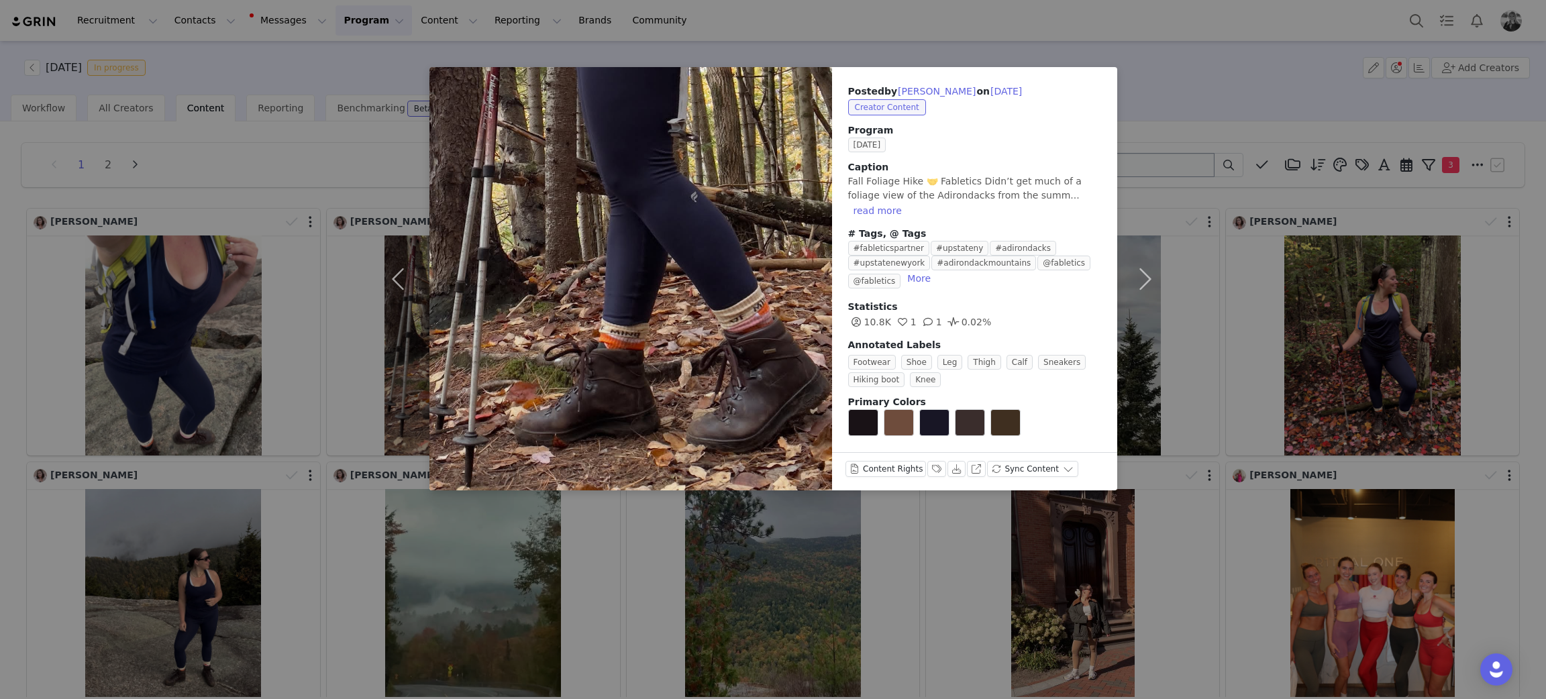
drag, startPoint x: 1309, startPoint y: 200, endPoint x: 1197, endPoint y: 166, distance: 117.6
click at [1309, 200] on div "Posted by Emily Becker on Sep 30, 2025 Creator Content Program SEPTEMBER 2025 C…" at bounding box center [773, 349] width 1546 height 699
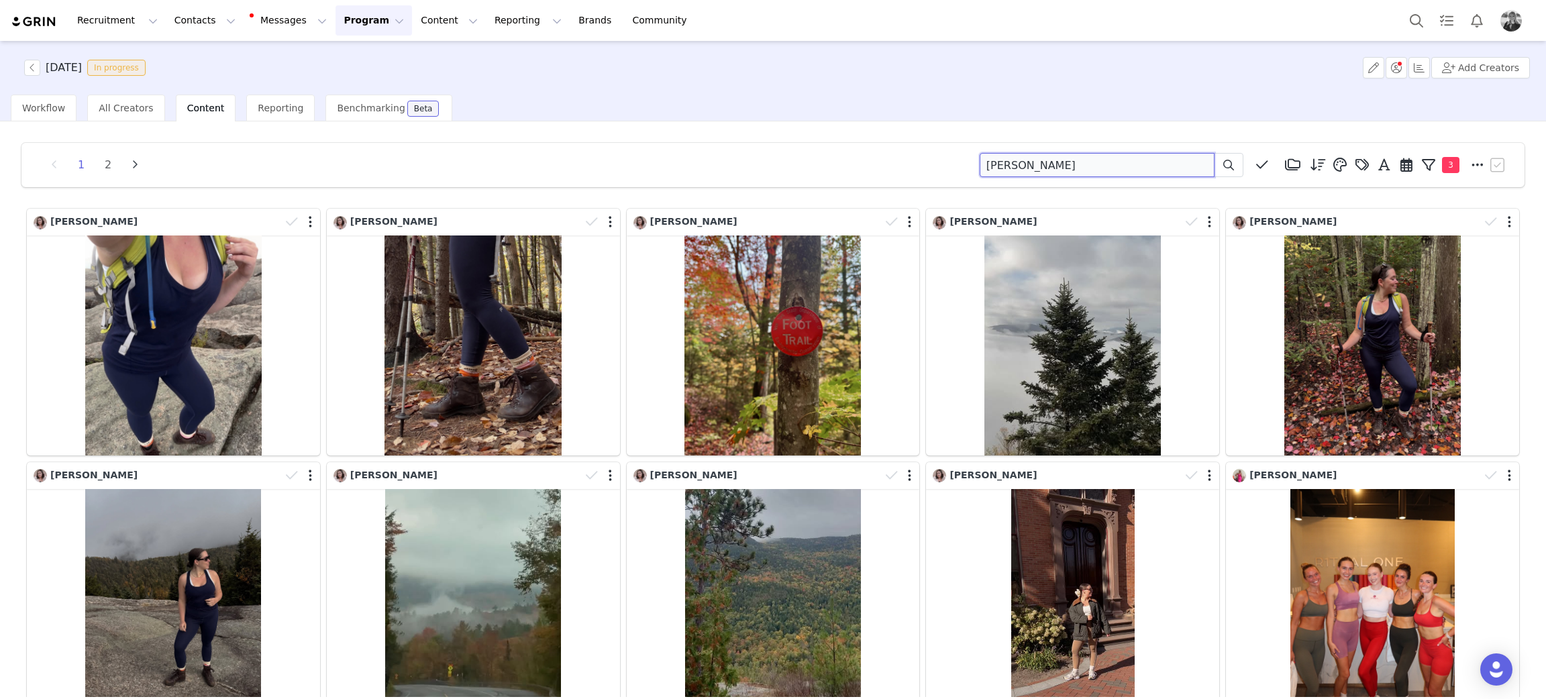
drag, startPoint x: 1051, startPoint y: 166, endPoint x: 794, endPoint y: 159, distance: 257.7
click at [794, 159] on div "1 2 becker Media Library (18385) APR '24 (155) MAR 24 (228) FEB 24 (454) JAN 24…" at bounding box center [773, 165] width 1470 height 24
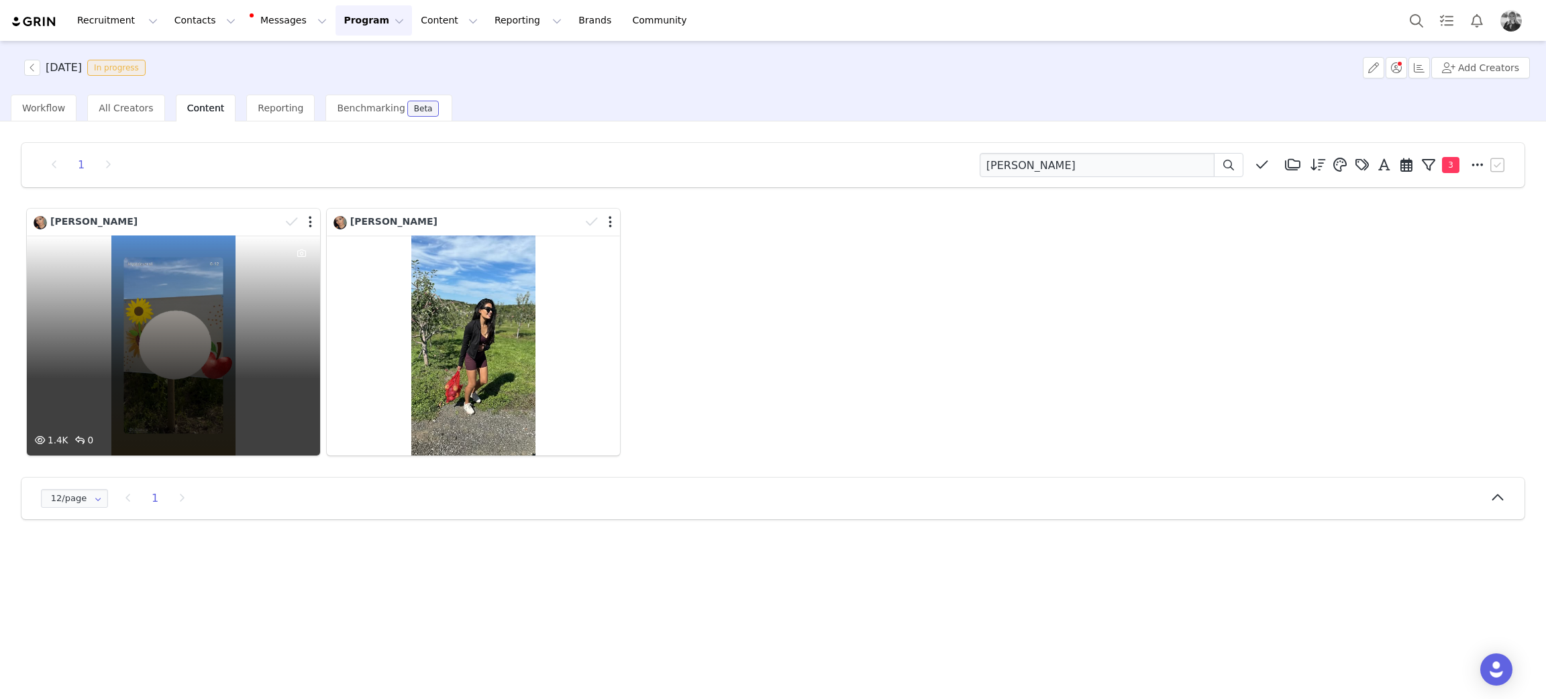
click at [158, 353] on div "1.4K 0" at bounding box center [173, 345] width 293 height 220
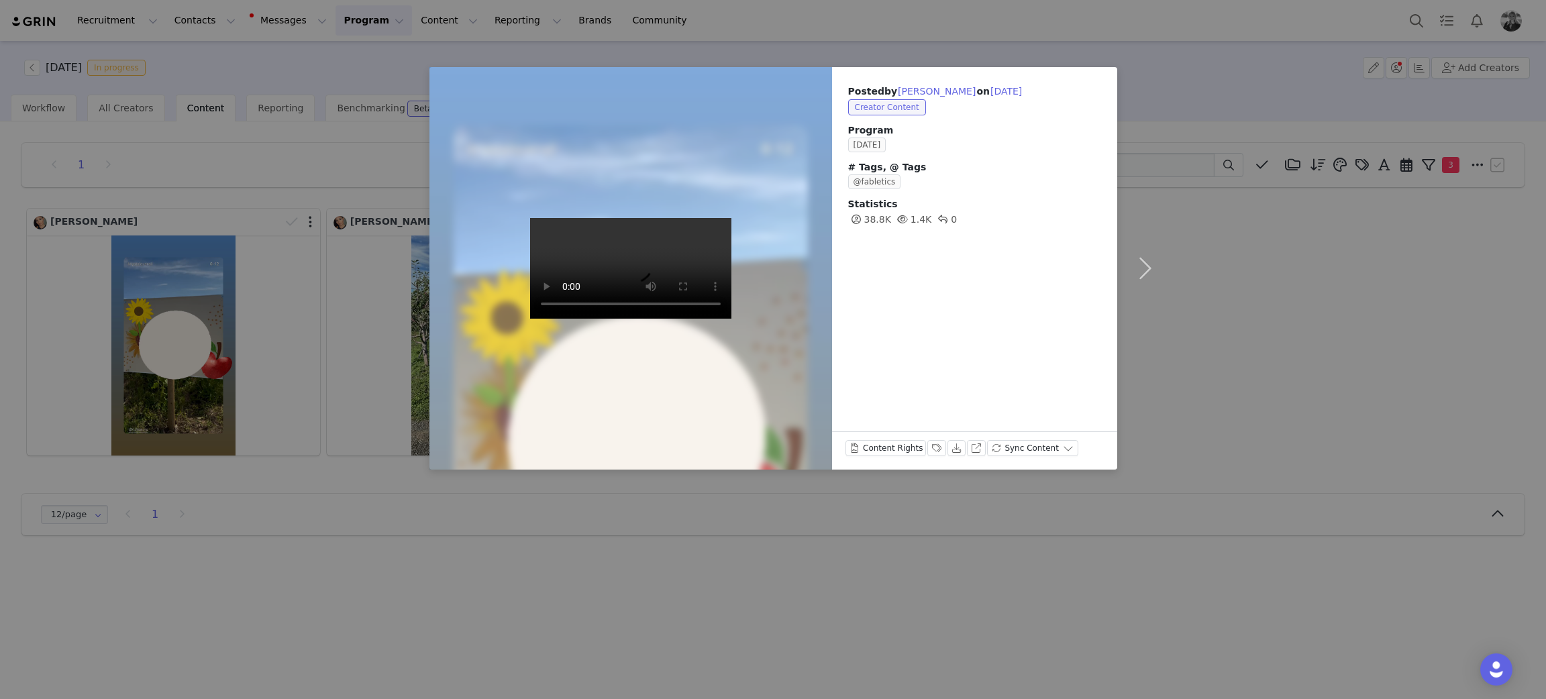
click at [421, 593] on div "Posted by Krystal Benitez on Sep 30, 2025 Creator Content Program SEPTEMBER 202…" at bounding box center [773, 349] width 1546 height 699
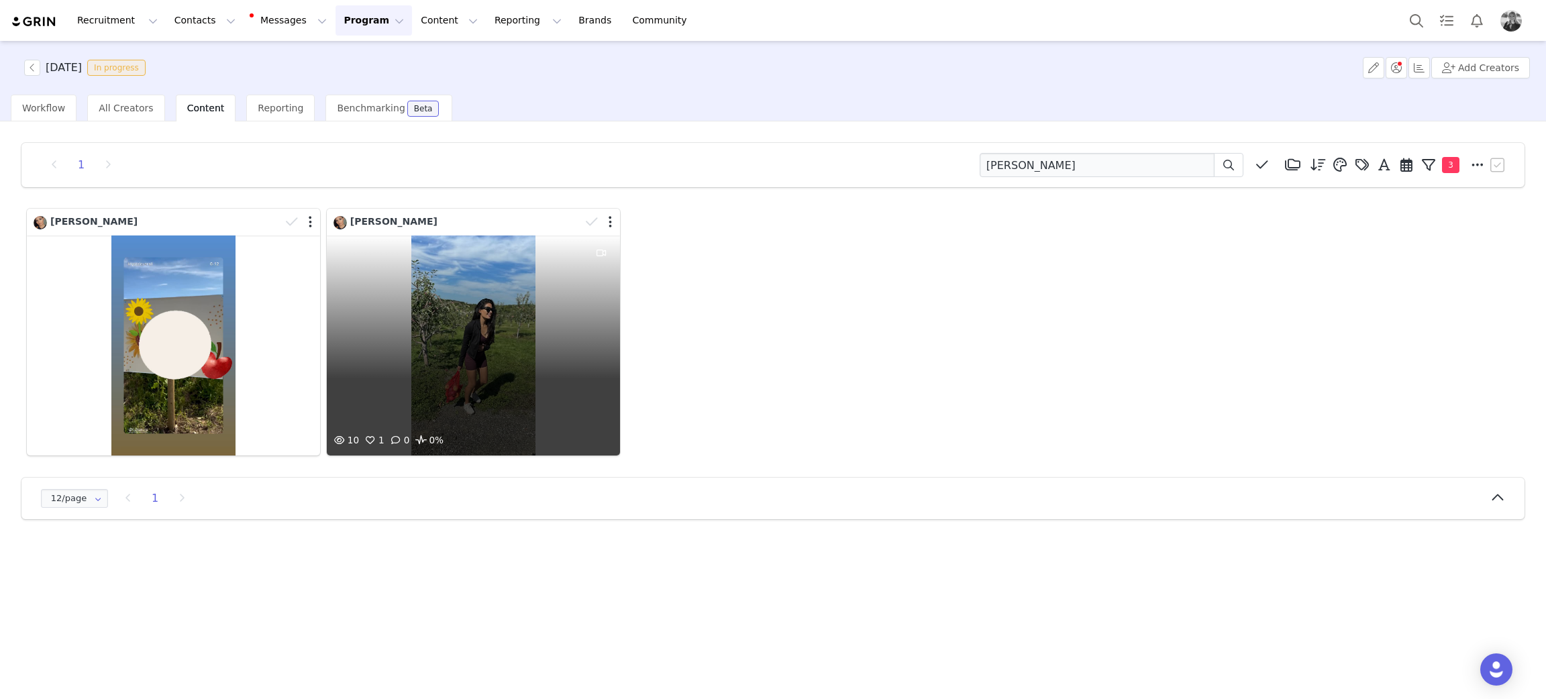
click at [449, 333] on div "10 1 0 0%" at bounding box center [473, 345] width 293 height 220
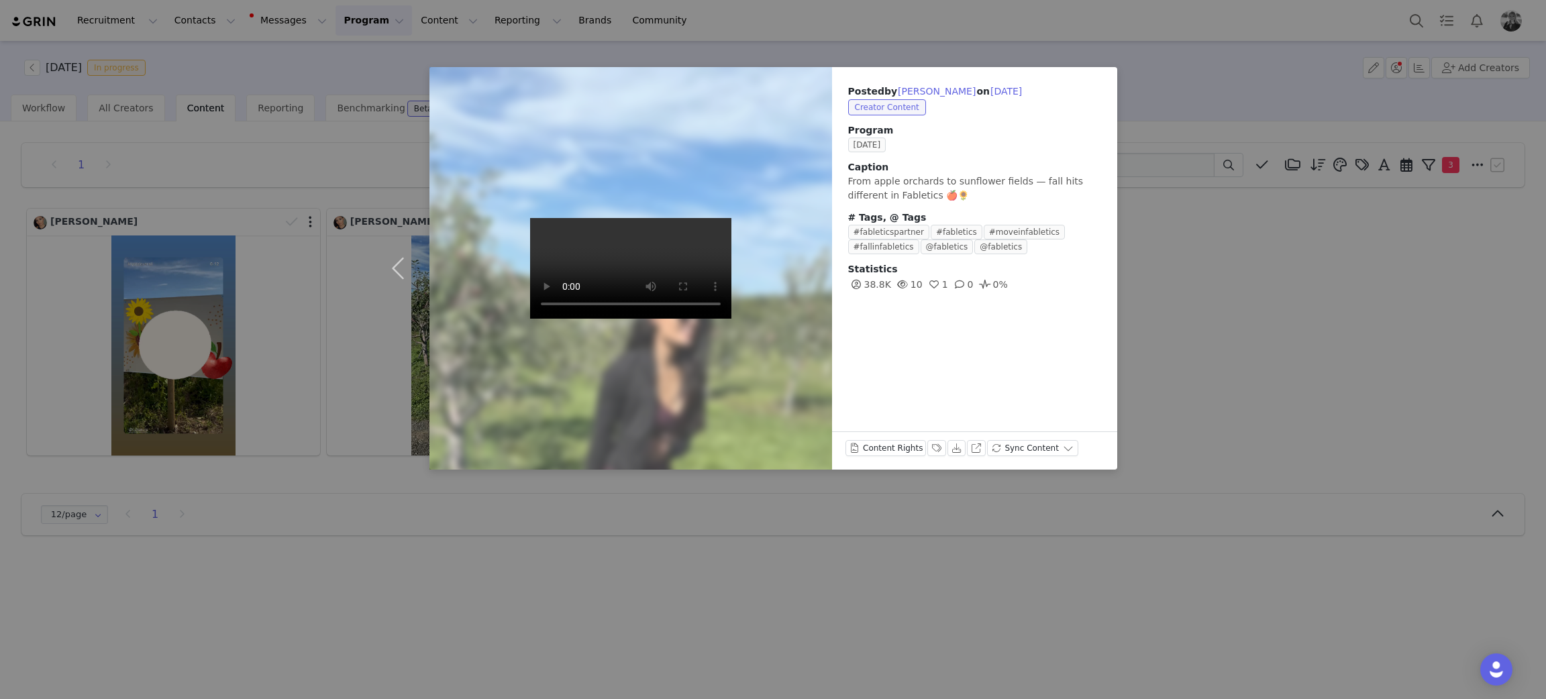
click at [1306, 331] on div "Posted by Krystal Benitez on Sep 30, 2025 Creator Content Program SEPTEMBER 202…" at bounding box center [773, 349] width 1546 height 699
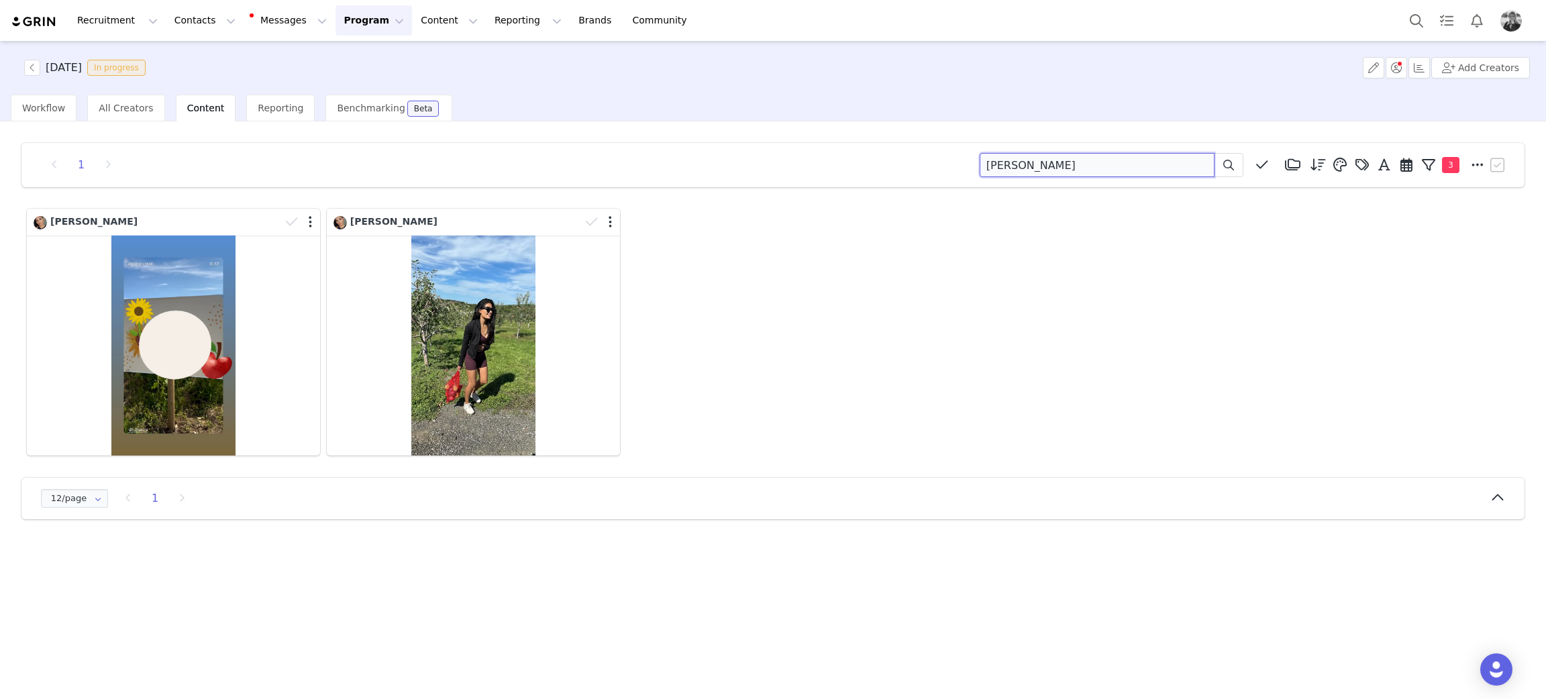
drag, startPoint x: 1056, startPoint y: 164, endPoint x: 533, endPoint y: 134, distance: 523.4
click at [541, 132] on div "1 krystal benitez Media Library (18385) APR '24 (155) MAR 24 (228) FEB 24 (454)…" at bounding box center [773, 331] width 1524 height 398
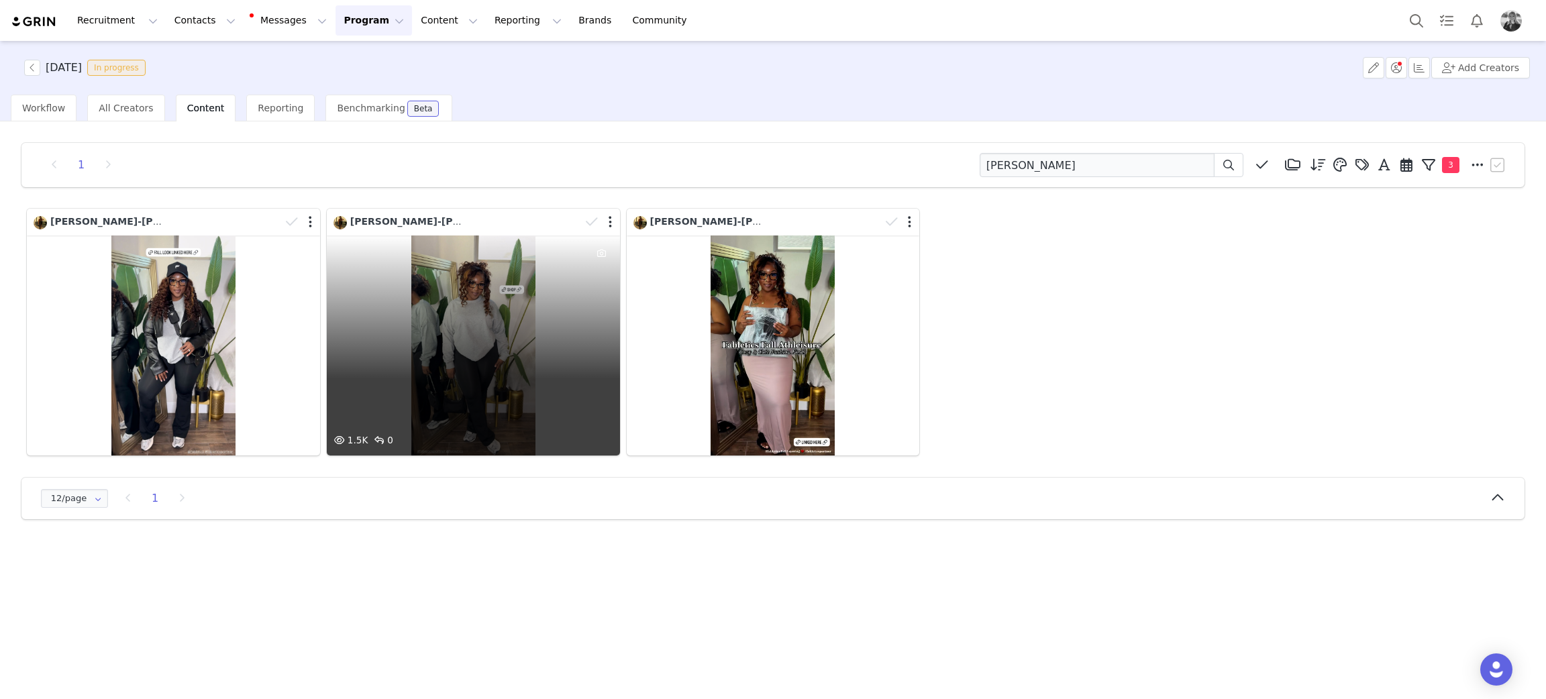
click at [513, 354] on div "1.5K 0" at bounding box center [473, 345] width 293 height 220
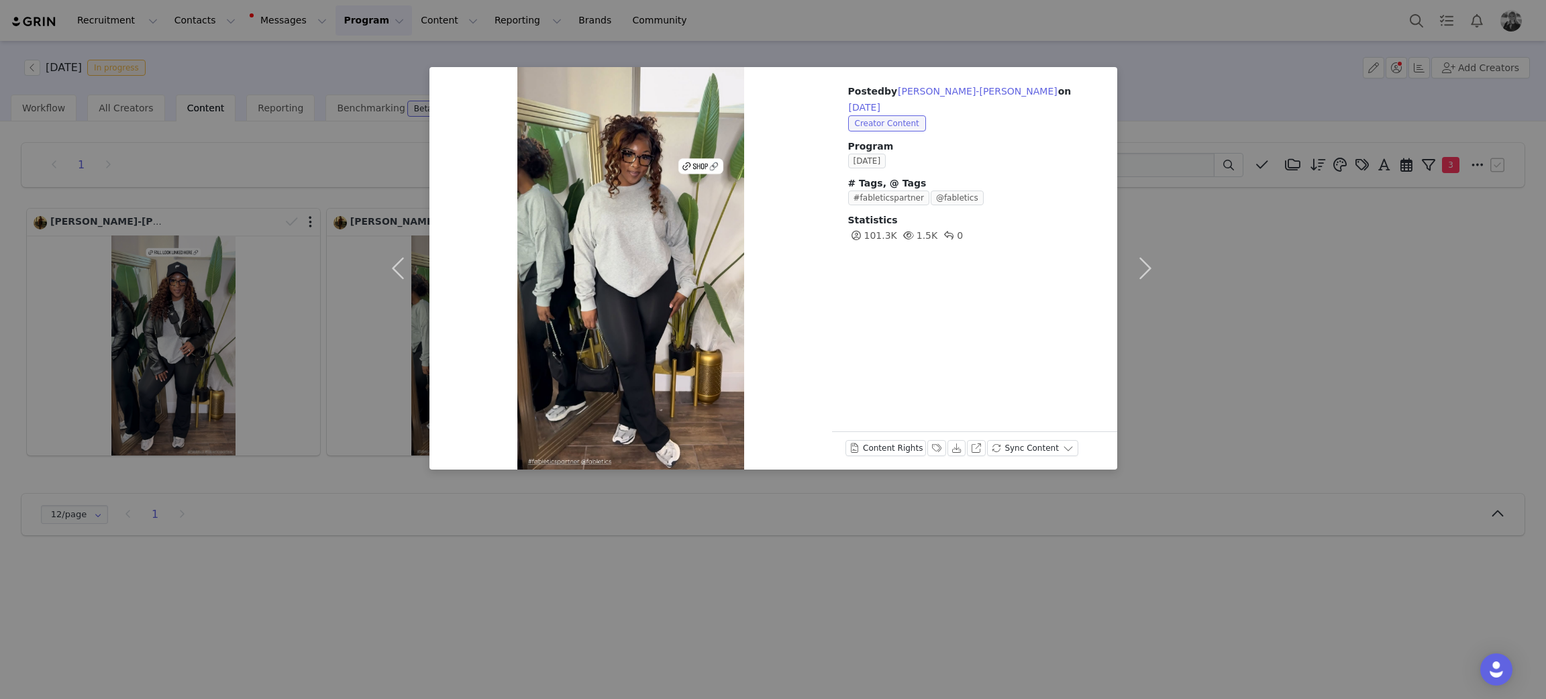
drag, startPoint x: 1233, startPoint y: 364, endPoint x: 1150, endPoint y: 318, distance: 94.3
click at [1232, 364] on div "Posted by Kim Edwards-Brandon on Sep 30, 2025 Creator Content Program SEPTEMBER…" at bounding box center [773, 349] width 1546 height 699
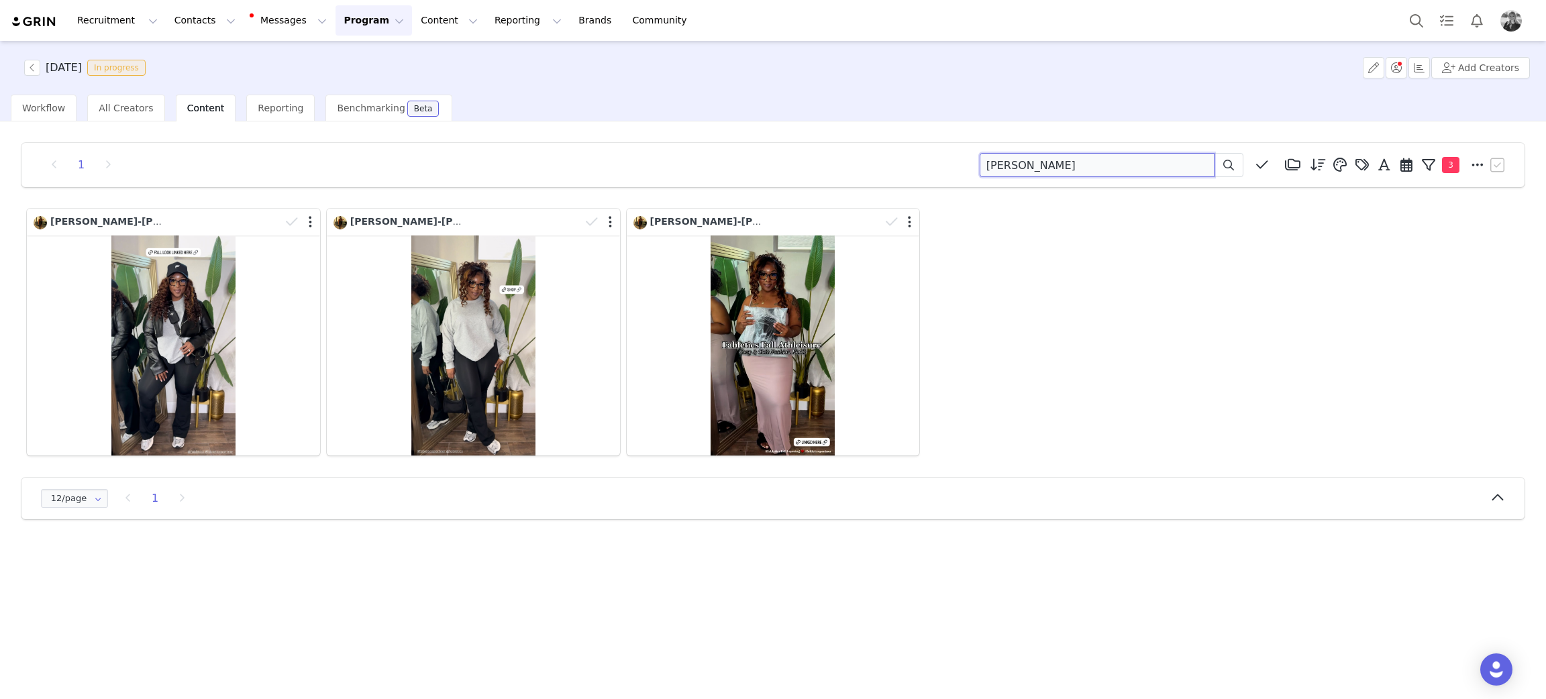
drag, startPoint x: 1081, startPoint y: 154, endPoint x: 846, endPoint y: 157, distance: 235.5
click at [847, 157] on div "1 kim edwards Media Library (18385) APR '24 (155) MAR 24 (228) FEB 24 (454) JAN…" at bounding box center [773, 165] width 1470 height 24
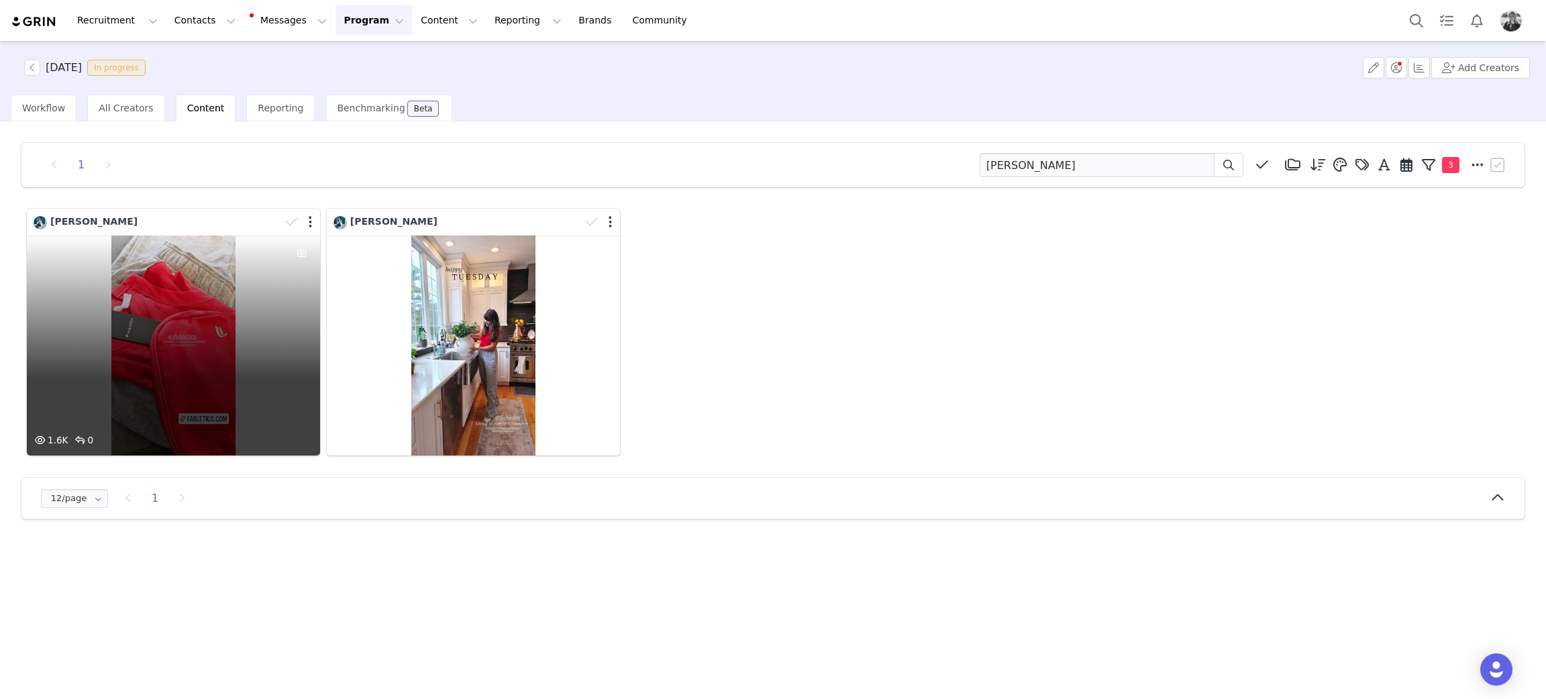
click at [159, 336] on div "1.6K 0" at bounding box center [173, 345] width 293 height 220
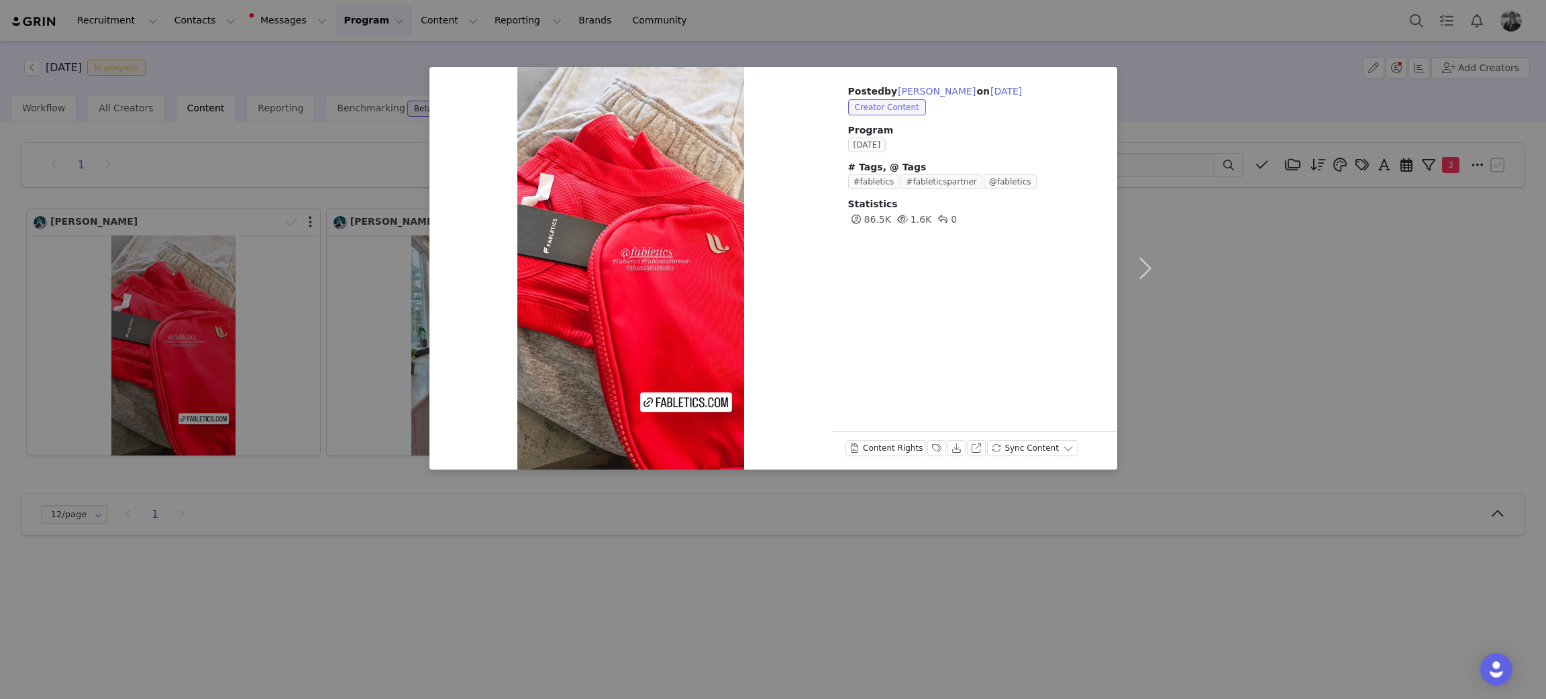
click at [1214, 266] on div "Posted by Bhumika Parmar on Sep 30, 2025 Creator Content Program SEPTEMBER 2025…" at bounding box center [773, 349] width 1546 height 699
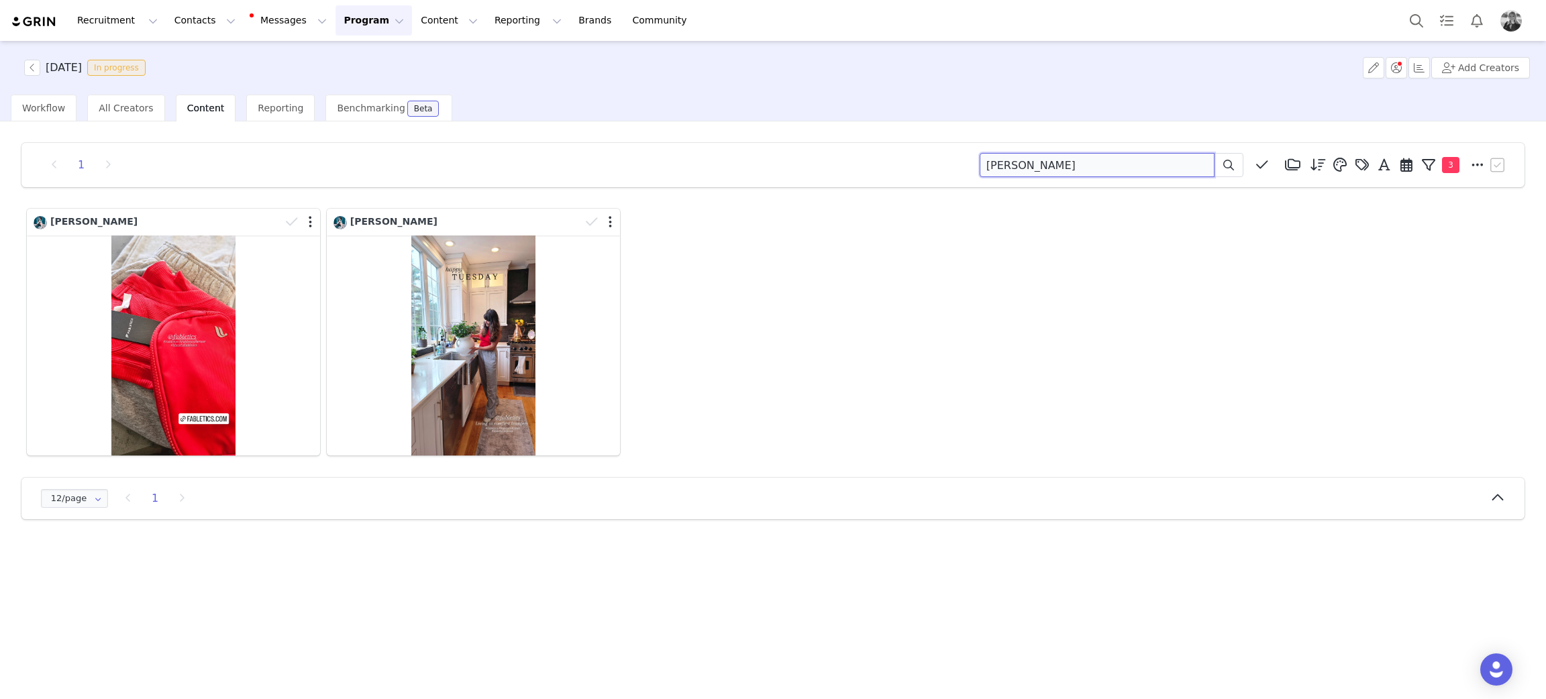
drag, startPoint x: 1057, startPoint y: 160, endPoint x: 545, endPoint y: 173, distance: 512.7
click at [545, 173] on div "1 bhumika Media Library (18385) APR '24 (155) MAR 24 (228) FEB 24 (454) JAN 24 …" at bounding box center [773, 165] width 1470 height 24
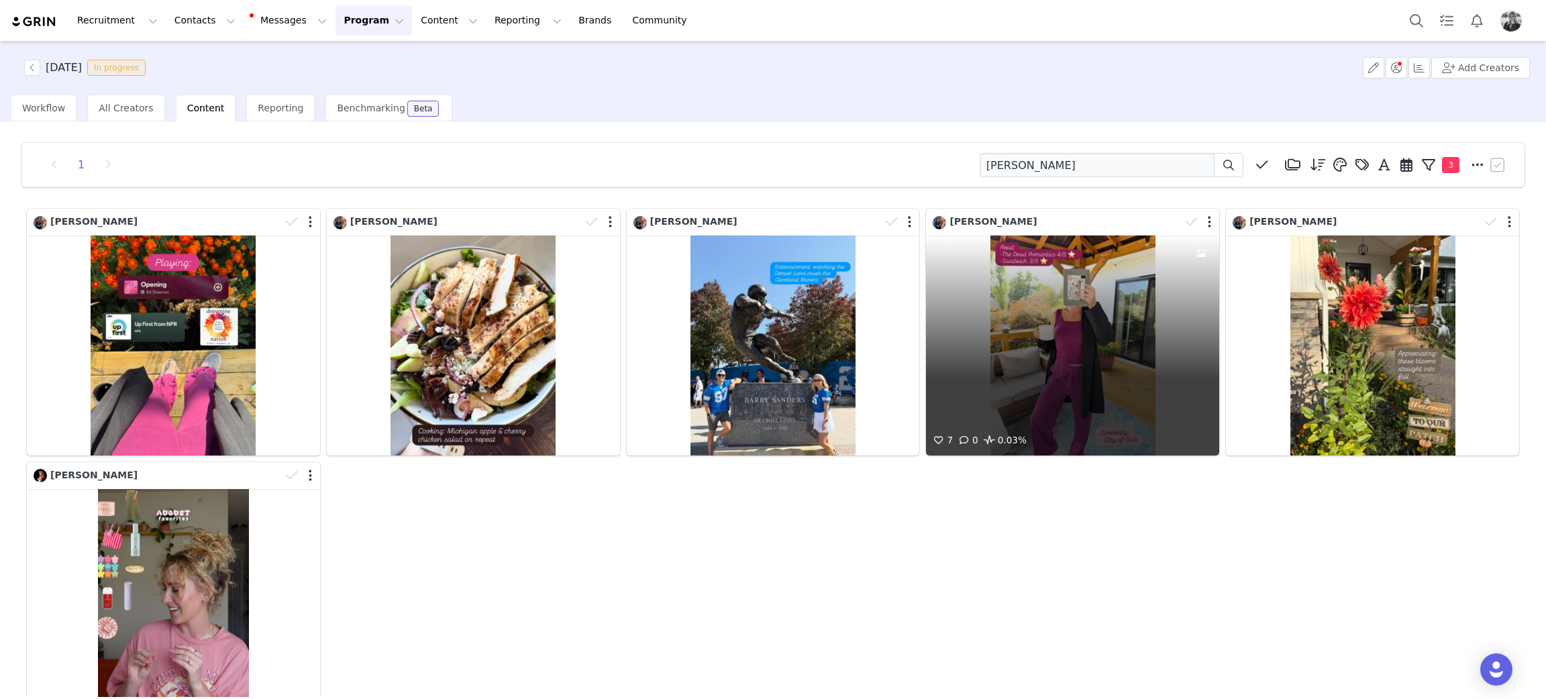
click at [1036, 305] on div "7 0 0.03%" at bounding box center [1072, 345] width 293 height 220
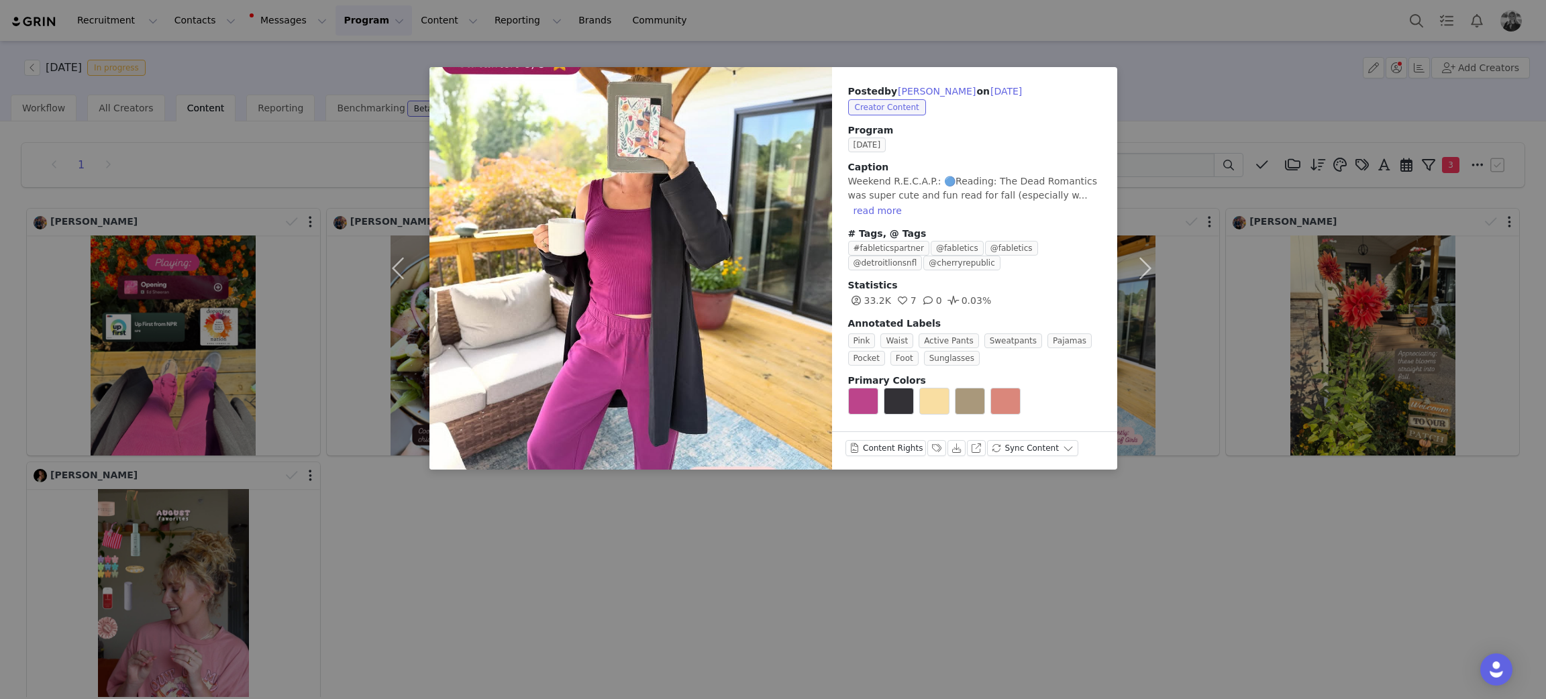
drag, startPoint x: 1145, startPoint y: 568, endPoint x: 1128, endPoint y: 427, distance: 141.9
click at [1144, 568] on div "Posted by Amber Battishill on Sep 30, 2025 Creator Content Program SEPTEMBER 20…" at bounding box center [773, 349] width 1546 height 699
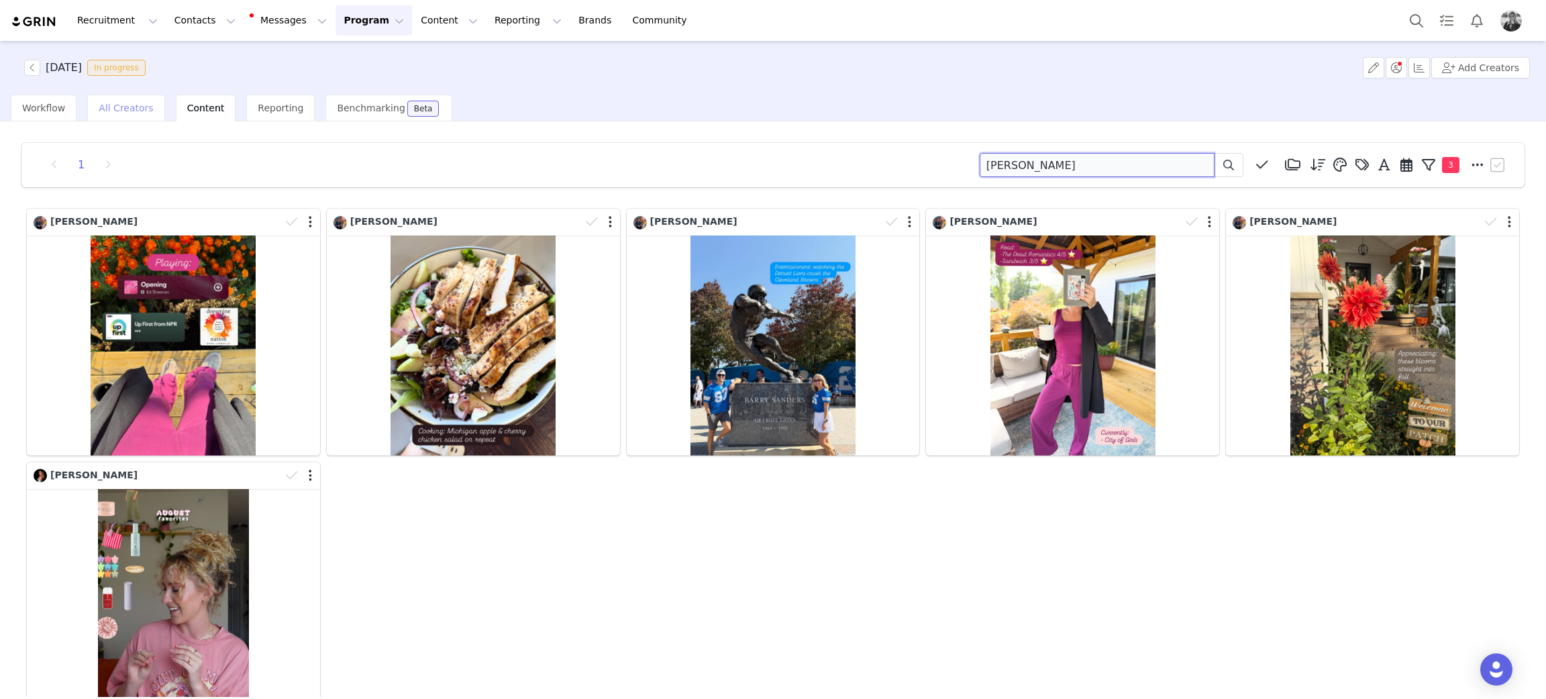
drag, startPoint x: 1093, startPoint y: 168, endPoint x: 98, endPoint y: 116, distance: 996.9
click at [414, 161] on div "1 amber battishill Media Library (18385) APR '24 (155) MAR 24 (228) FEB 24 (454…" at bounding box center [773, 165] width 1470 height 24
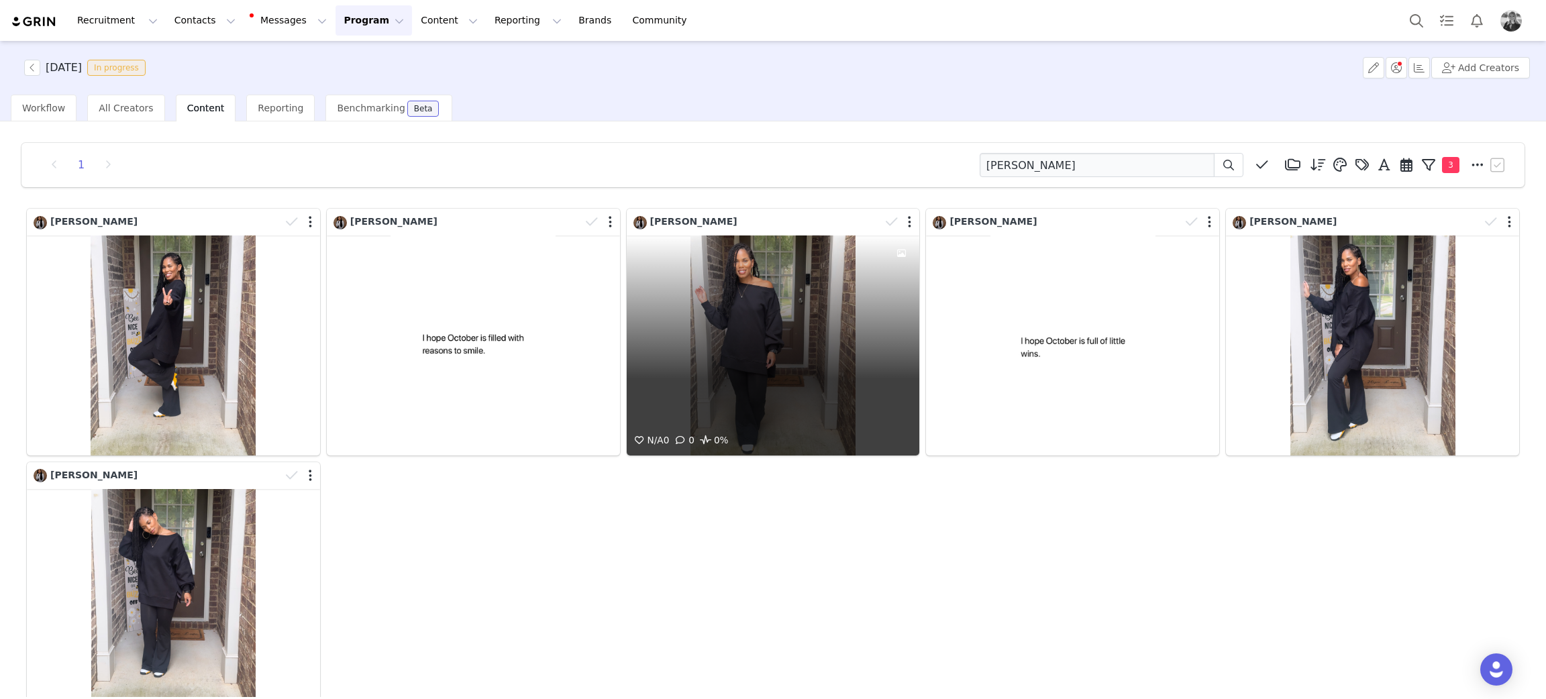
click at [736, 373] on div "N/A 0 0 0%" at bounding box center [773, 345] width 293 height 220
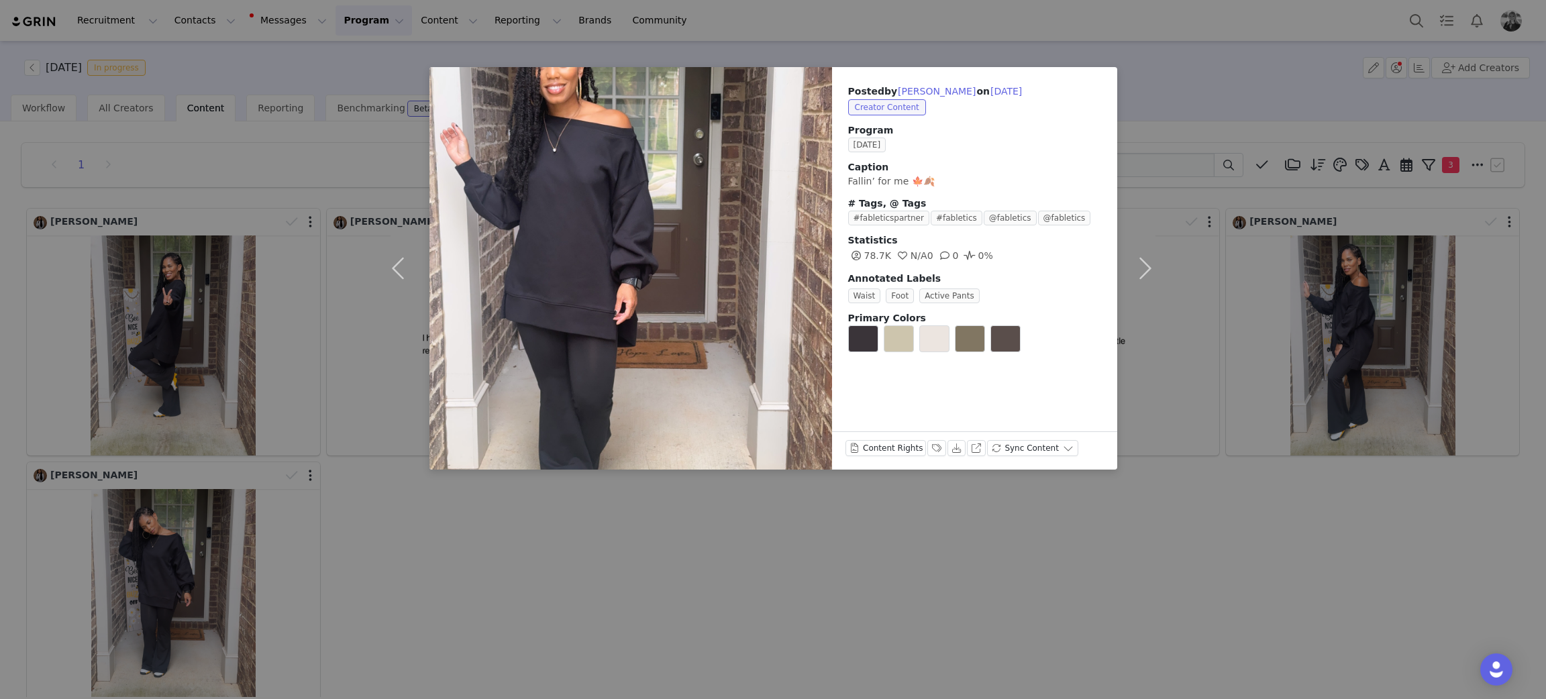
click at [1231, 566] on div "Posted by Jackie Paige on Sep 30, 2025 Creator Content Program SEPTEMBER 2025 C…" at bounding box center [773, 349] width 1546 height 699
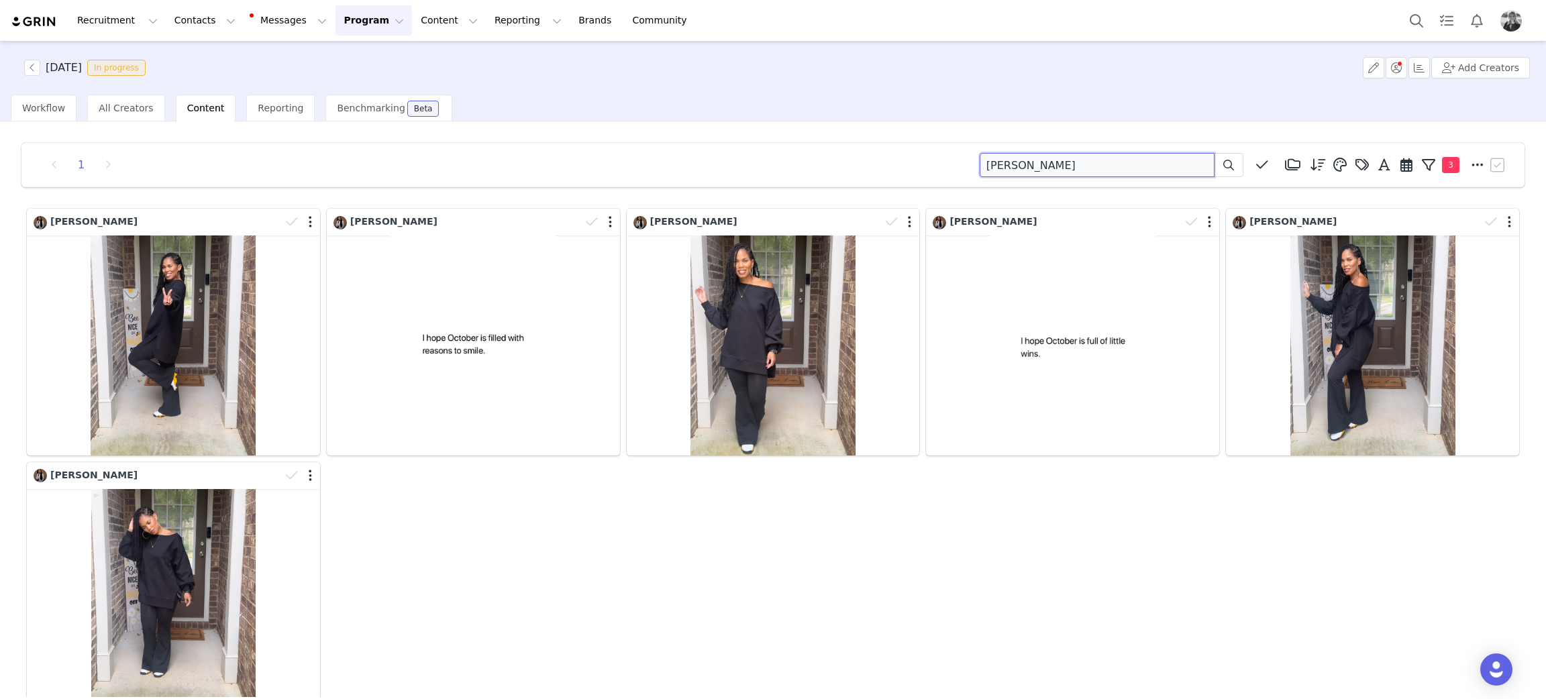
drag, startPoint x: 1093, startPoint y: 156, endPoint x: 659, endPoint y: 132, distance: 435.4
click at [649, 151] on div "1 jackie paige Media Library (18385) APR '24 (155) MAR 24 (228) FEB 24 (454) JA…" at bounding box center [772, 165] width 1503 height 44
type input "b"
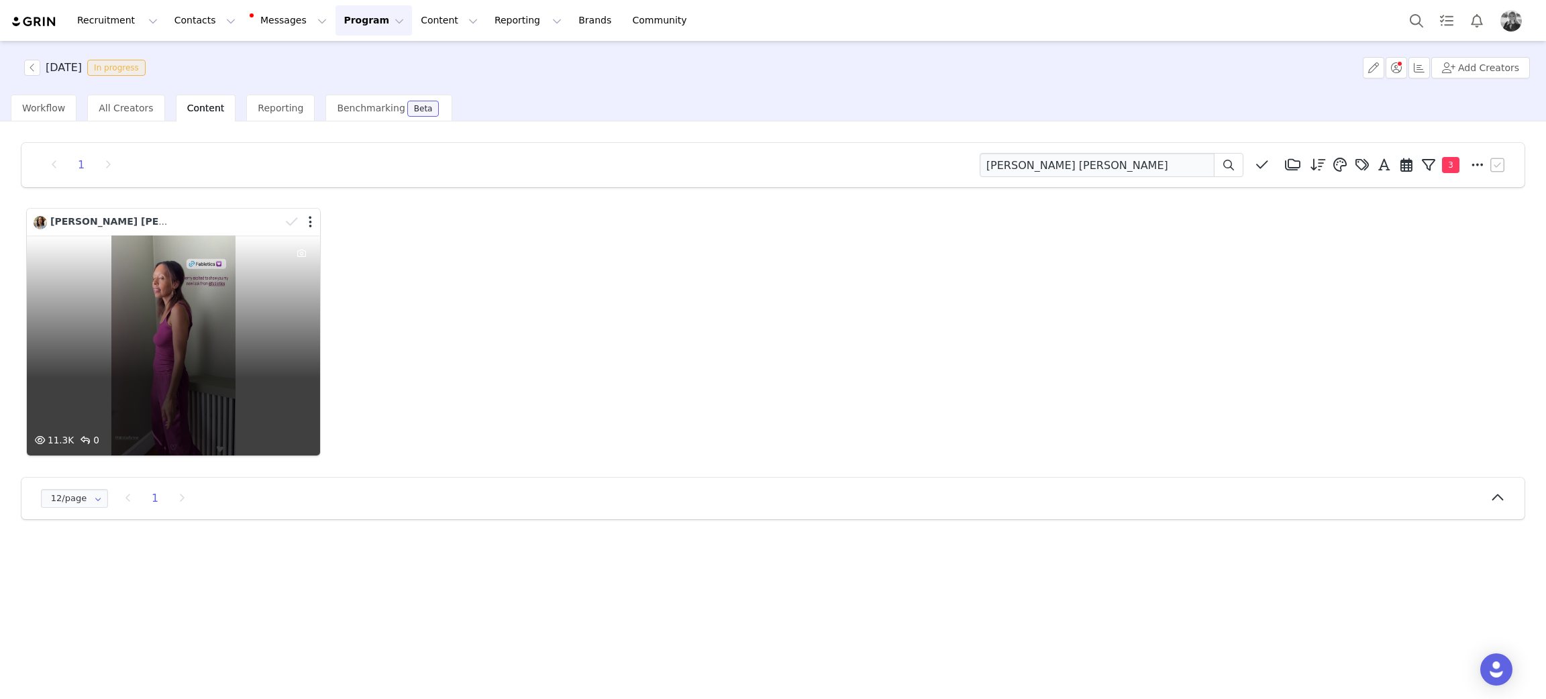
click at [166, 337] on div "11.3K 0" at bounding box center [173, 345] width 293 height 220
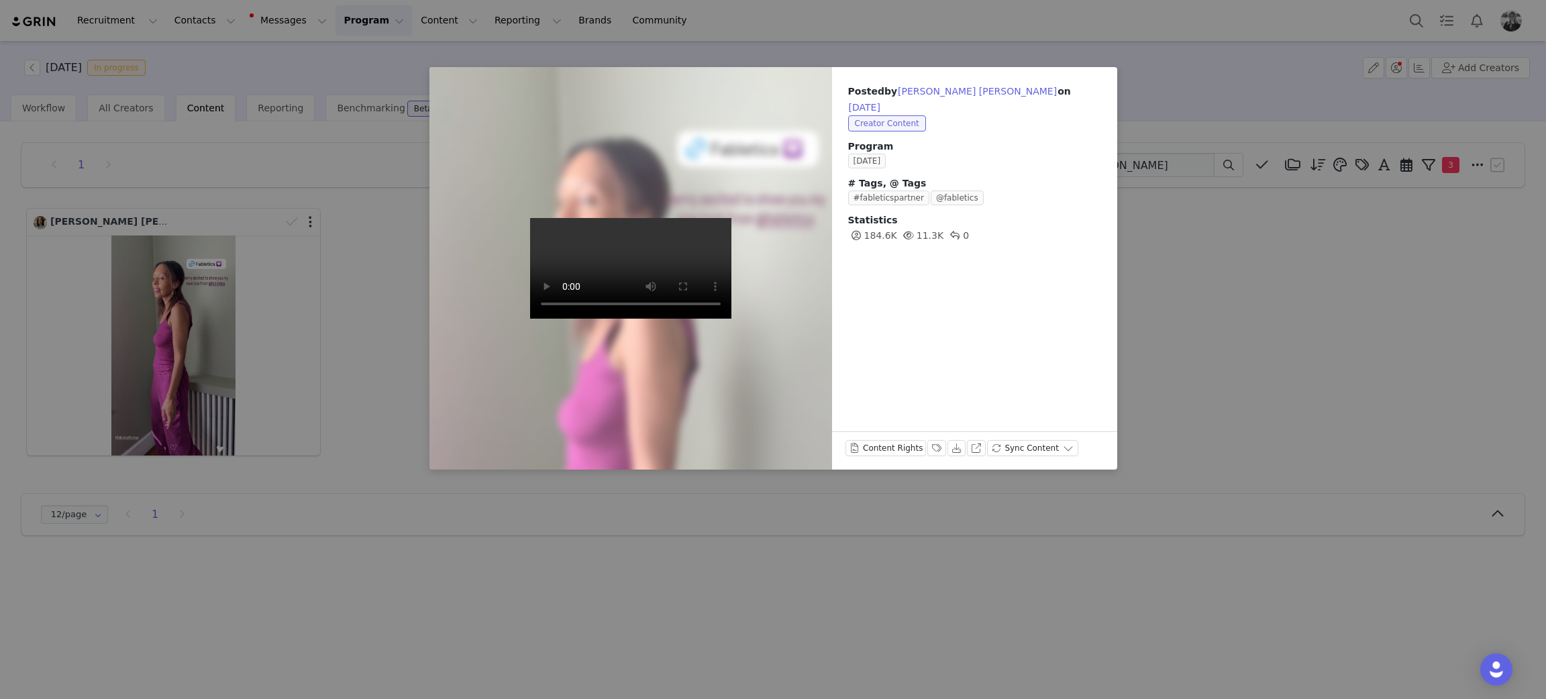
click at [1219, 258] on div "Posted by Victoria Sophia on Sep 30, 2025 Creator Content Program SEPTEMBER 202…" at bounding box center [773, 349] width 1546 height 699
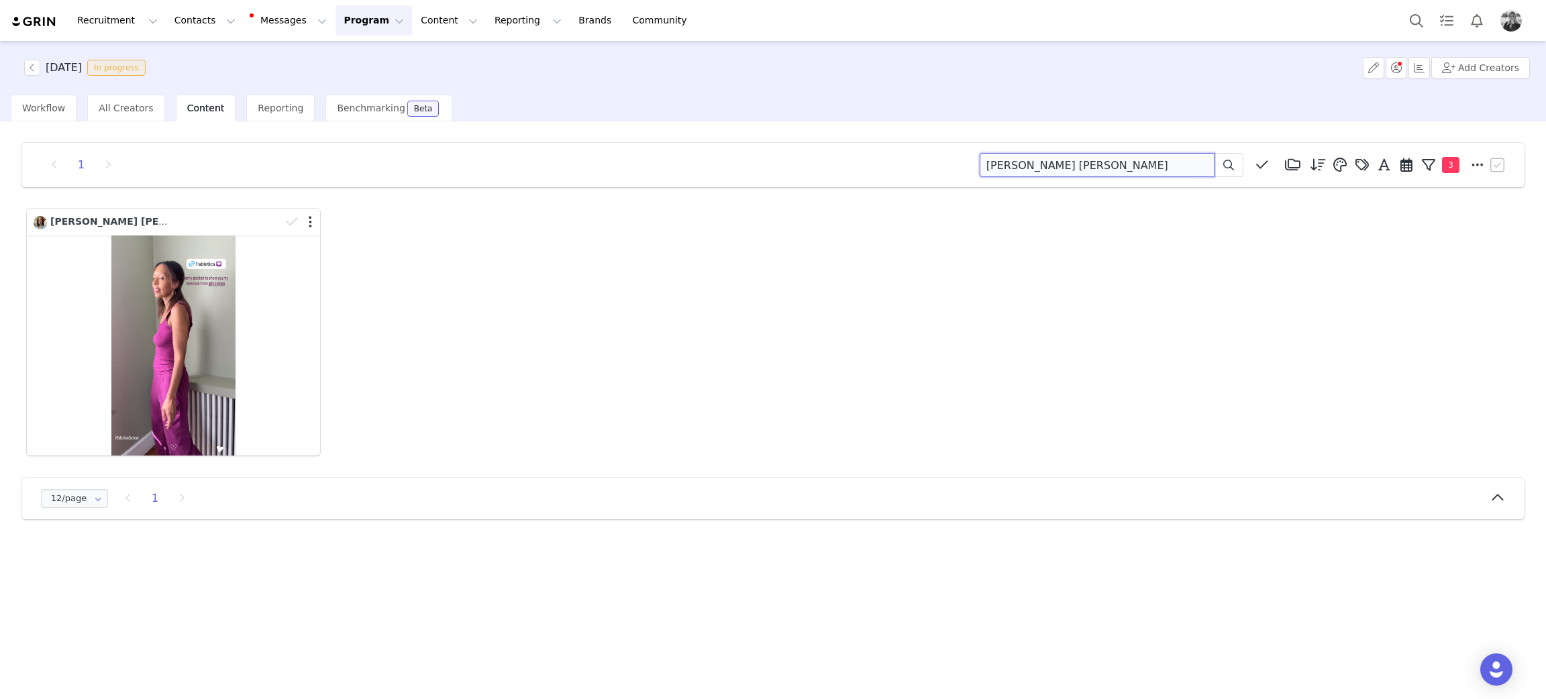
drag, startPoint x: 1106, startPoint y: 167, endPoint x: 453, endPoint y: 124, distance: 654.1
click at [453, 124] on div "1 victoria sophia Media Library (18385) APR '24 (155) MAR 24 (228) FEB 24 (454)…" at bounding box center [773, 409] width 1546 height 576
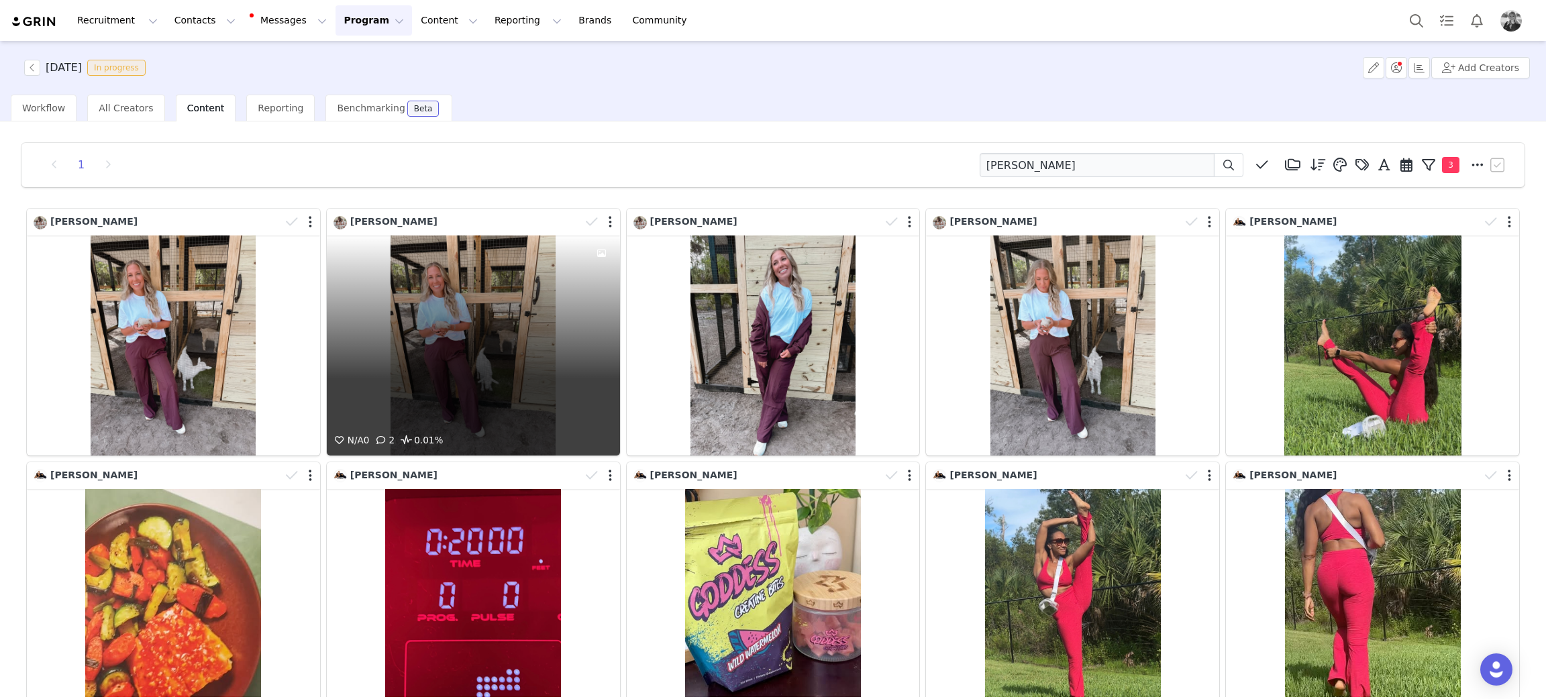
click at [398, 376] on div "N/A 0 2 0.01%" at bounding box center [473, 345] width 293 height 220
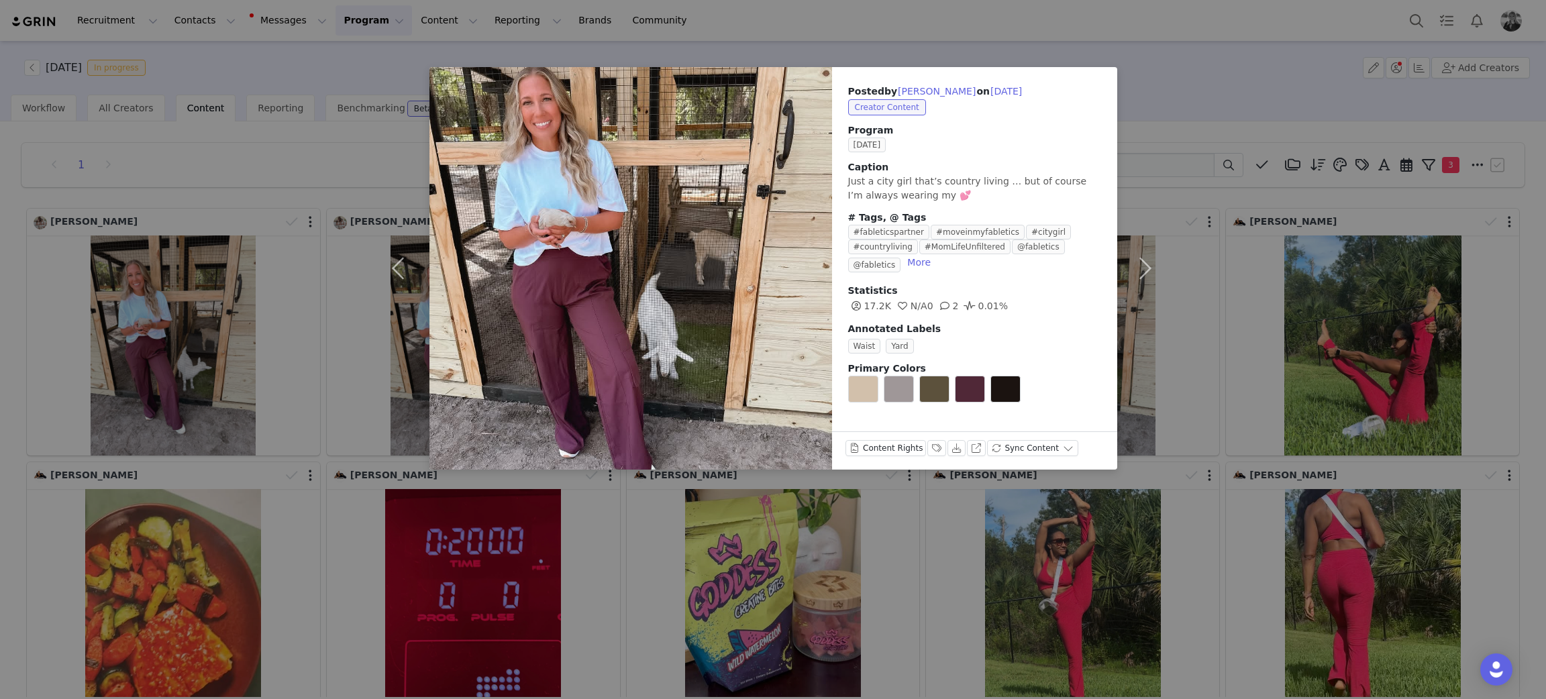
click at [1213, 105] on div "Posted by Megan Lewis on Sep 30, 2025 Creator Content Program SEPTEMBER 2025 Ca…" at bounding box center [773, 349] width 1546 height 699
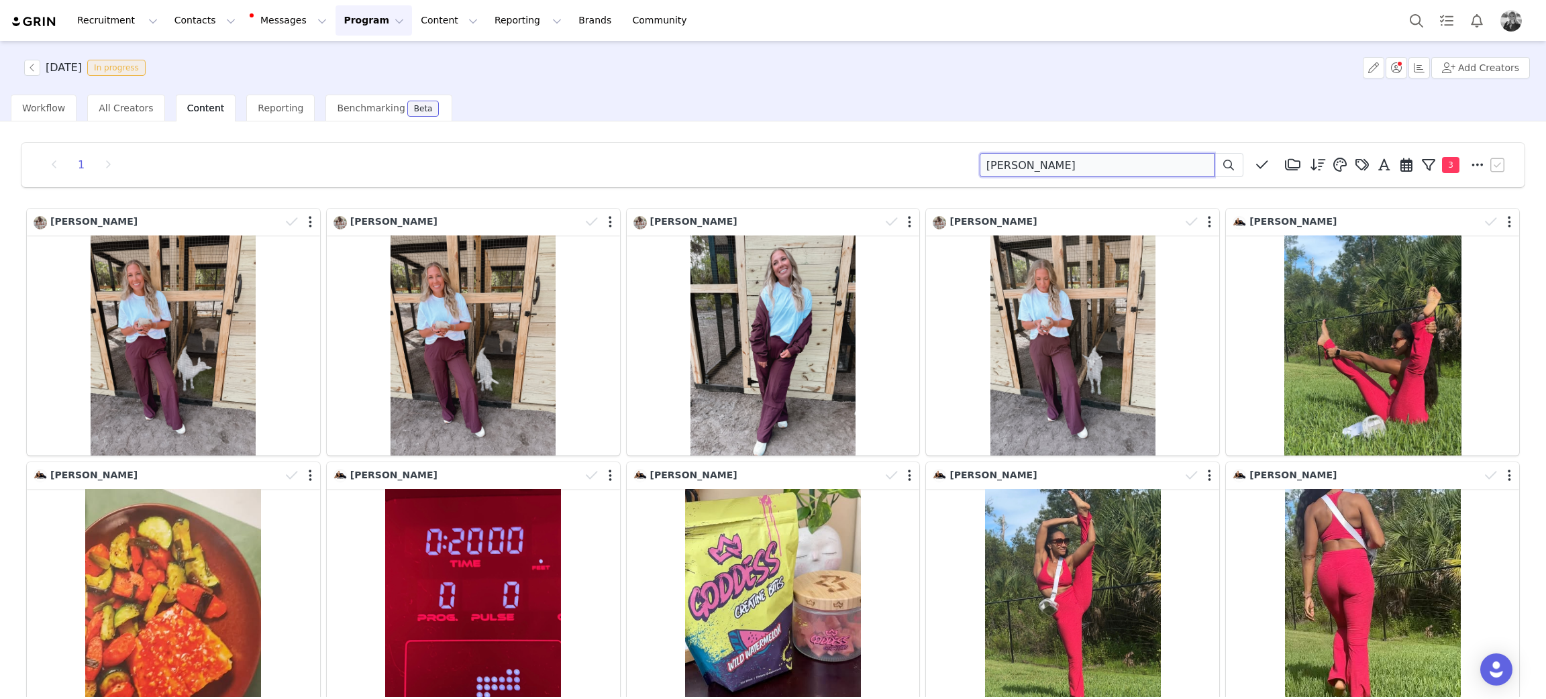
drag, startPoint x: 1153, startPoint y: 169, endPoint x: 779, endPoint y: 141, distance: 375.4
click at [779, 141] on div "1 megan lewis Media Library (18385) APR '24 (155) MAR 24 (228) FEB 24 (454) JAN…" at bounding box center [773, 584] width 1524 height 904
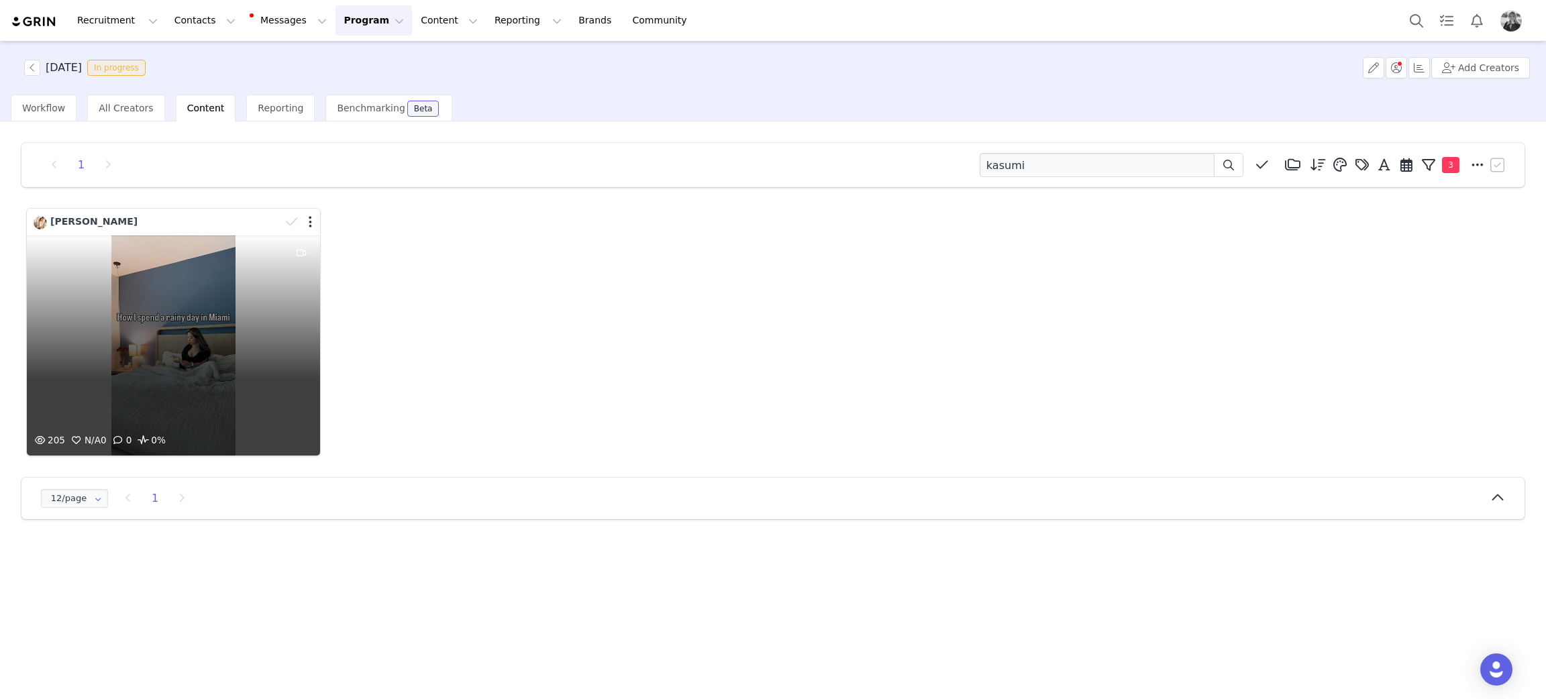
click at [203, 301] on div "205 N/A 0 0 0%" at bounding box center [173, 345] width 293 height 220
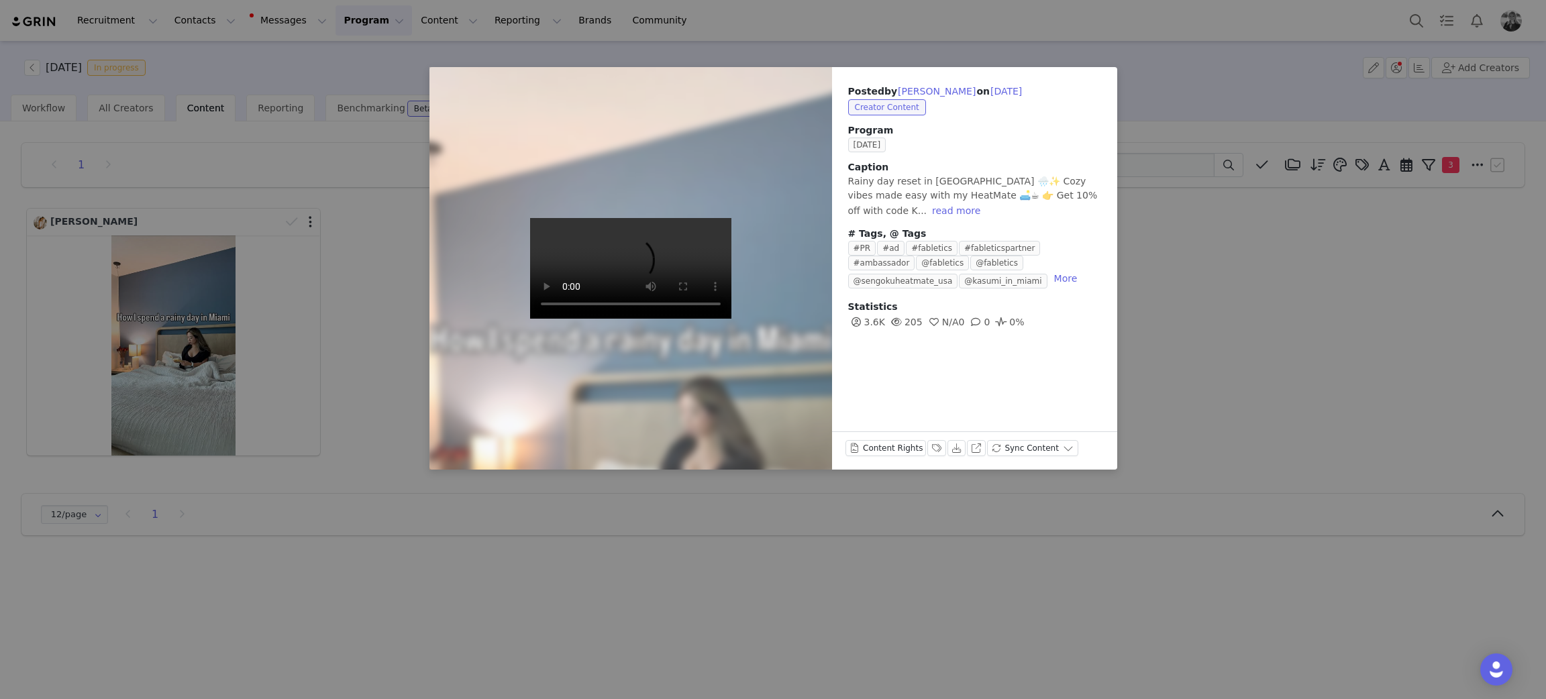
click at [515, 426] on div at bounding box center [630, 268] width 443 height 443
drag, startPoint x: 1244, startPoint y: 370, endPoint x: 1017, endPoint y: 174, distance: 299.7
click at [1234, 365] on div "Posted by Kasumi Bernardo on Sep 30, 2025 Creator Content Program SEPTEMBER 202…" at bounding box center [773, 349] width 1546 height 699
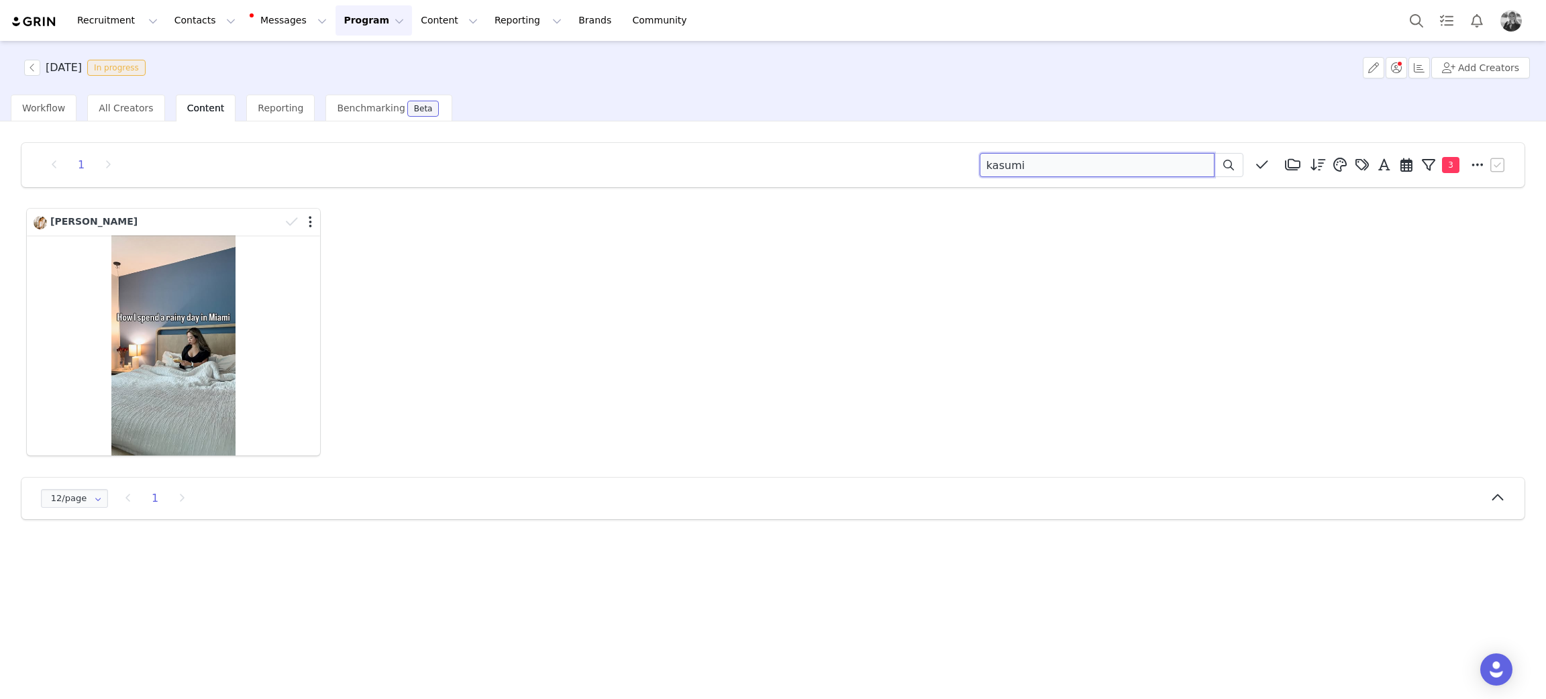
drag, startPoint x: 1062, startPoint y: 162, endPoint x: 719, endPoint y: 95, distance: 349.3
click at [695, 142] on div "1 kasumi Media Library (18385) APR '24 (155) MAR 24 (228) FEB 24 (454) JAN 24 (…" at bounding box center [773, 331] width 1524 height 398
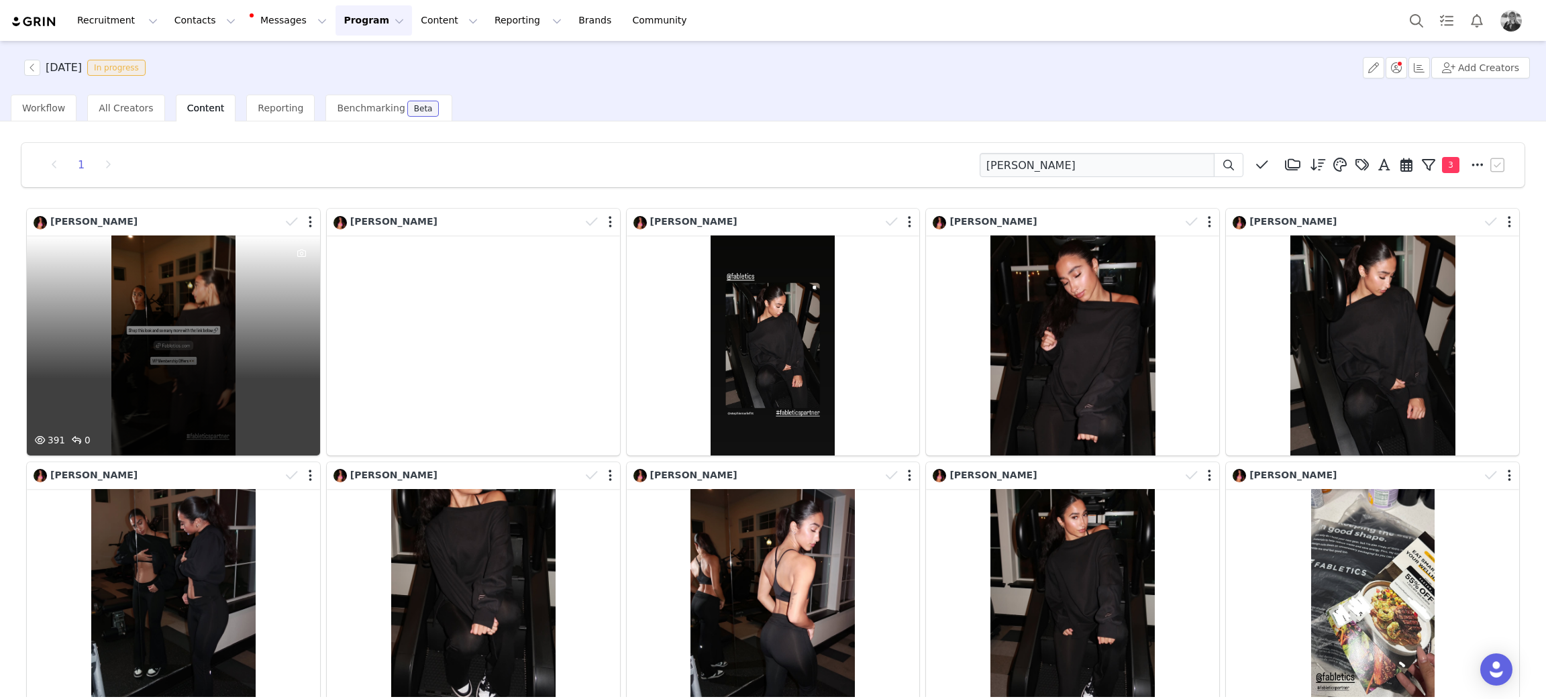
click at [214, 396] on div "391 0" at bounding box center [173, 345] width 293 height 220
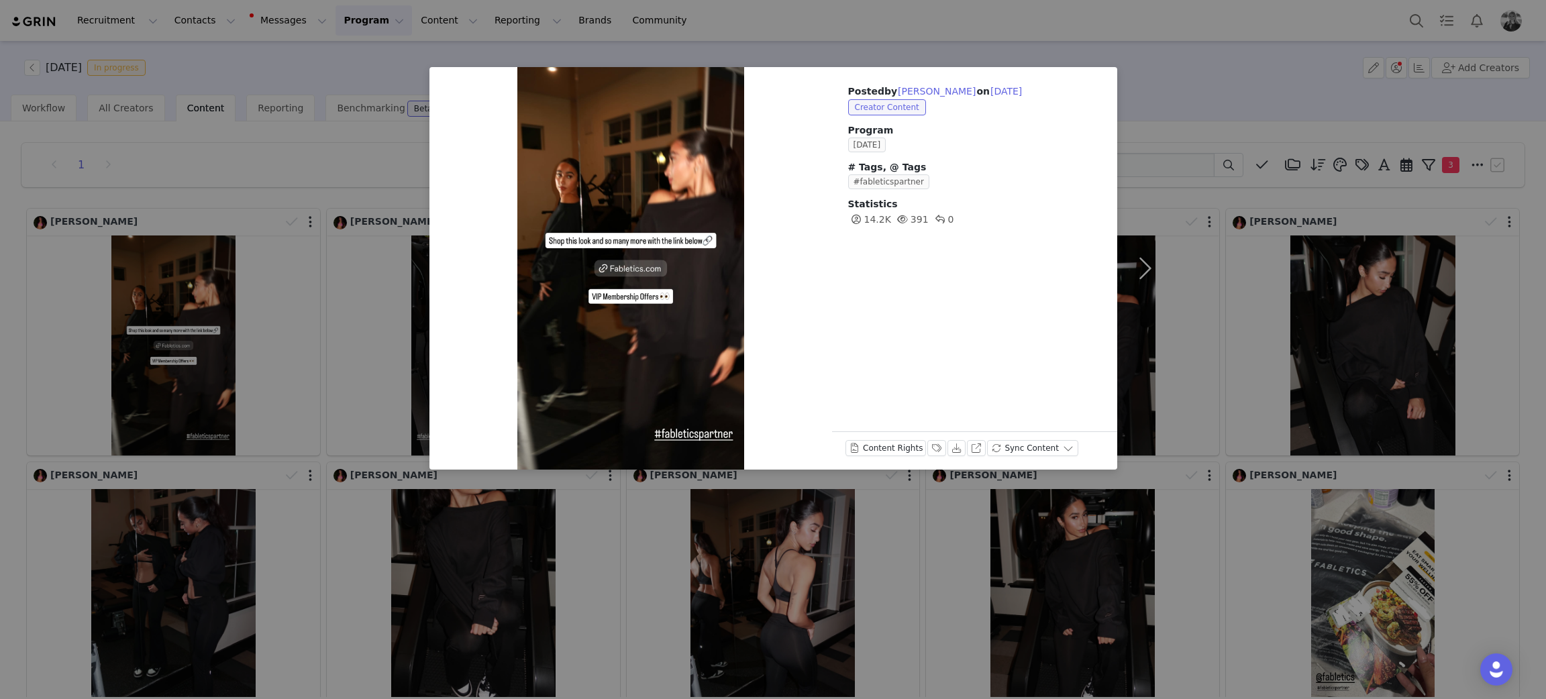
click at [214, 396] on div "Posted by Stephanie Irizarry on Sep 30, 2025 Creator Content Program SEPTEMBER …" at bounding box center [773, 349] width 1546 height 699
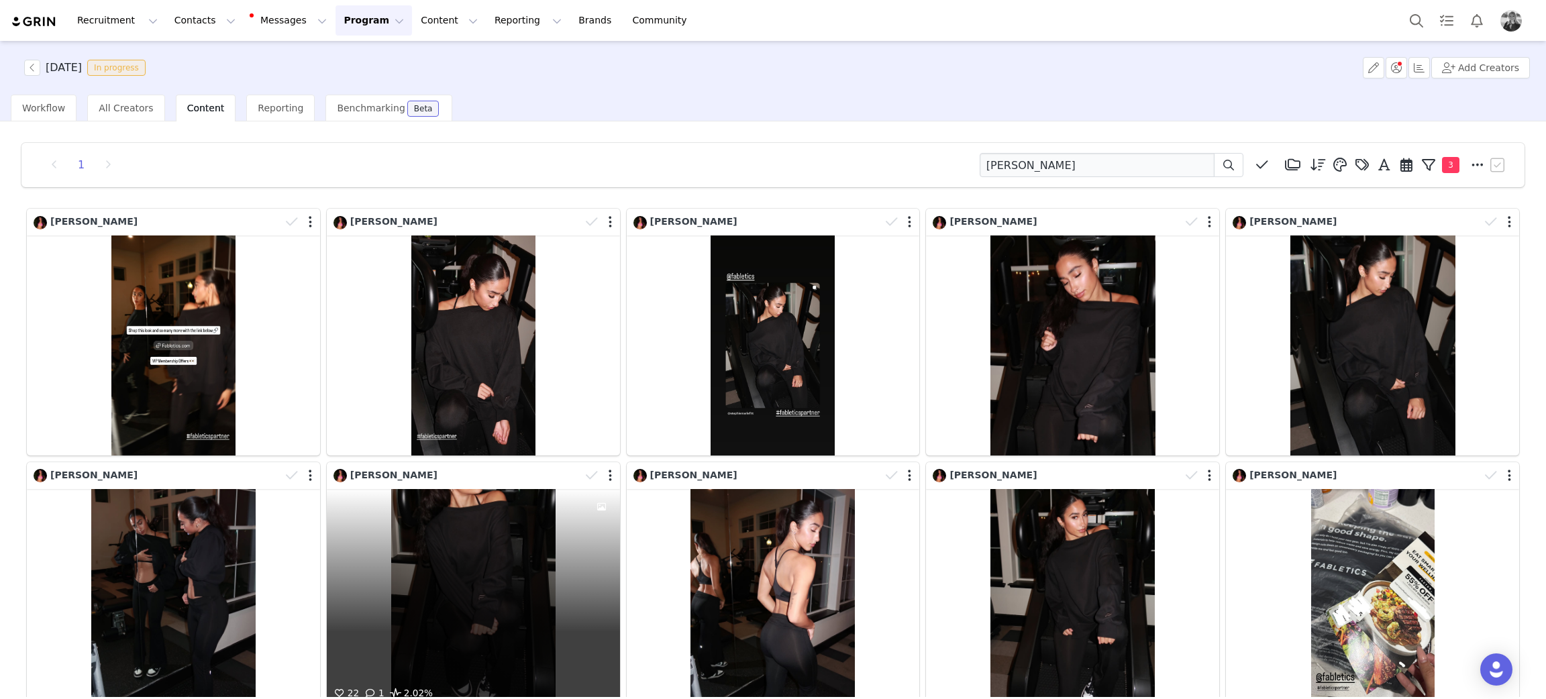
scroll to position [91, 0]
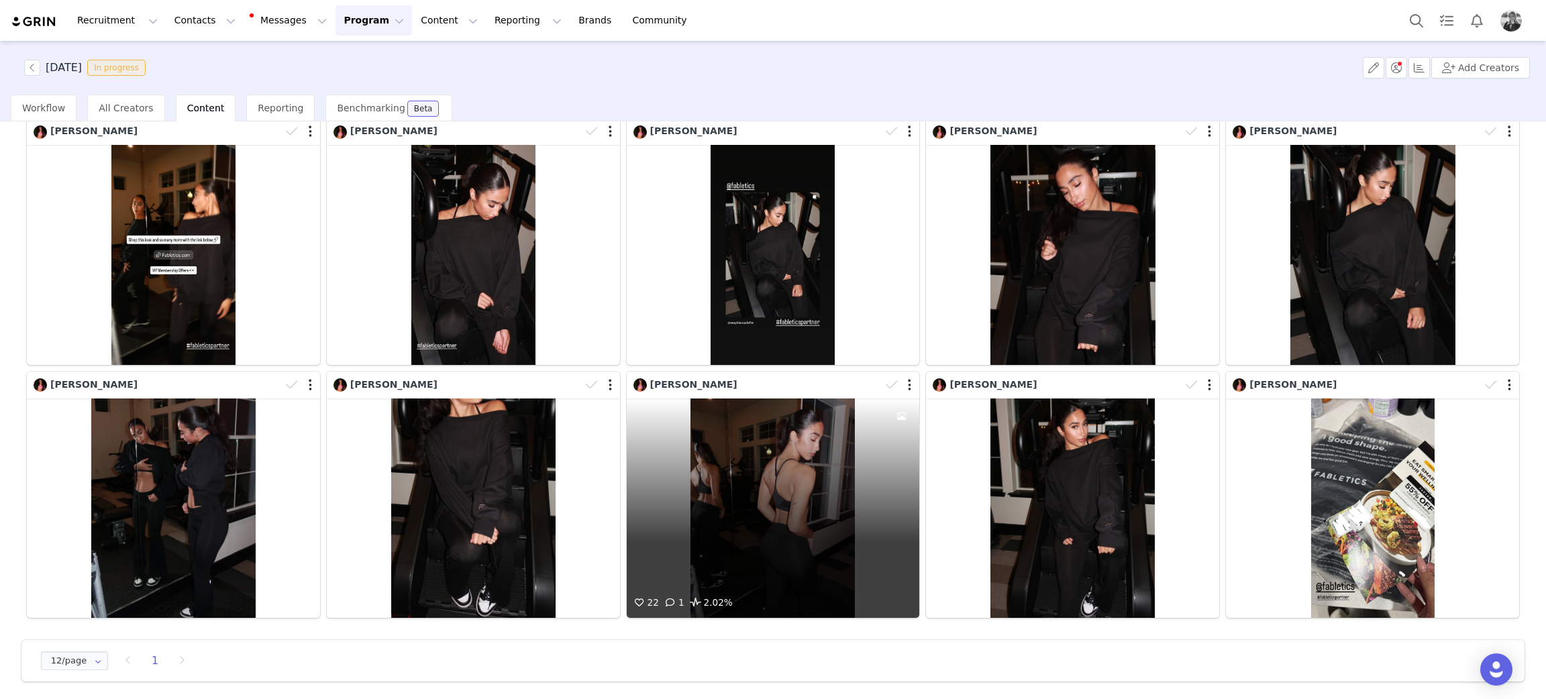
click at [736, 468] on div "22 1 2.02%" at bounding box center [773, 508] width 293 height 220
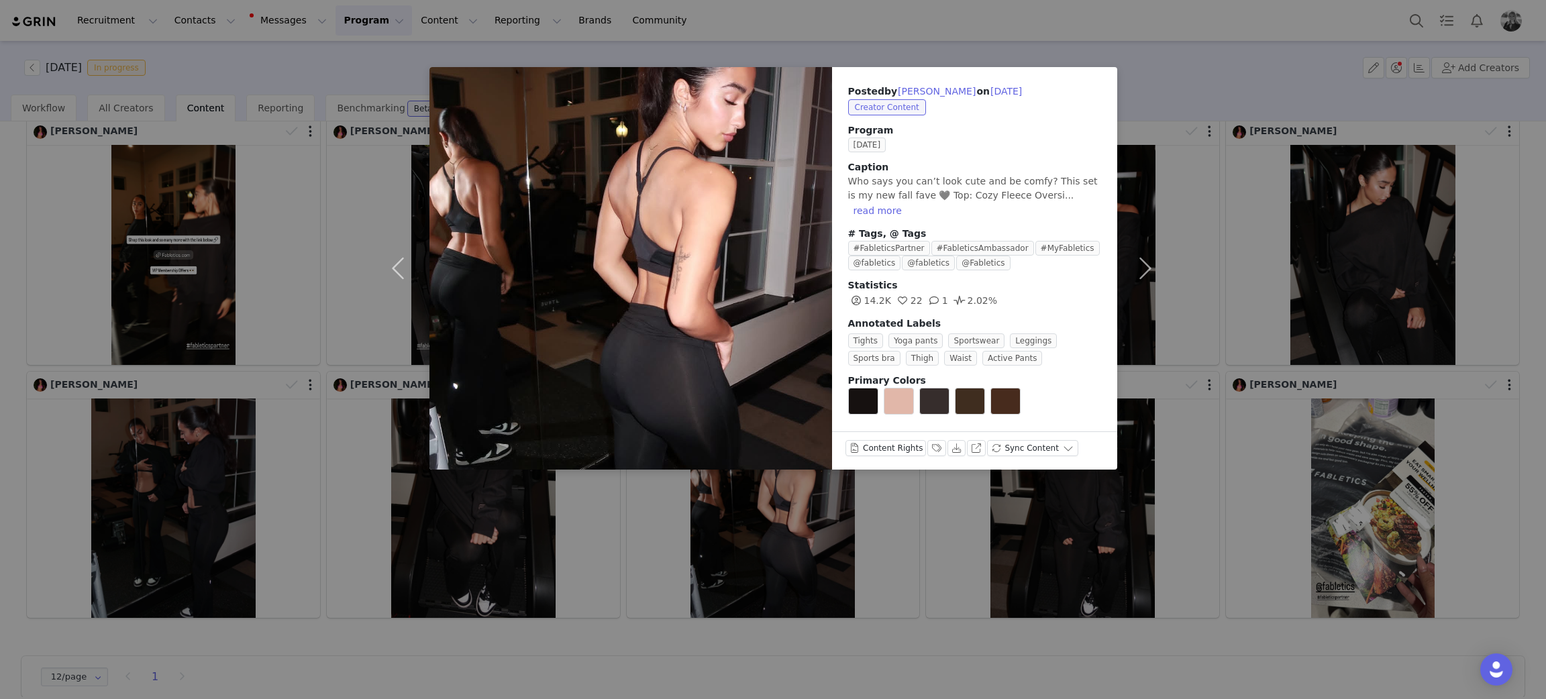
click at [641, 564] on div "Posted by Stephanie Irizarry on Sep 30, 2025 Creator Content Program SEPTEMBER …" at bounding box center [773, 349] width 1546 height 699
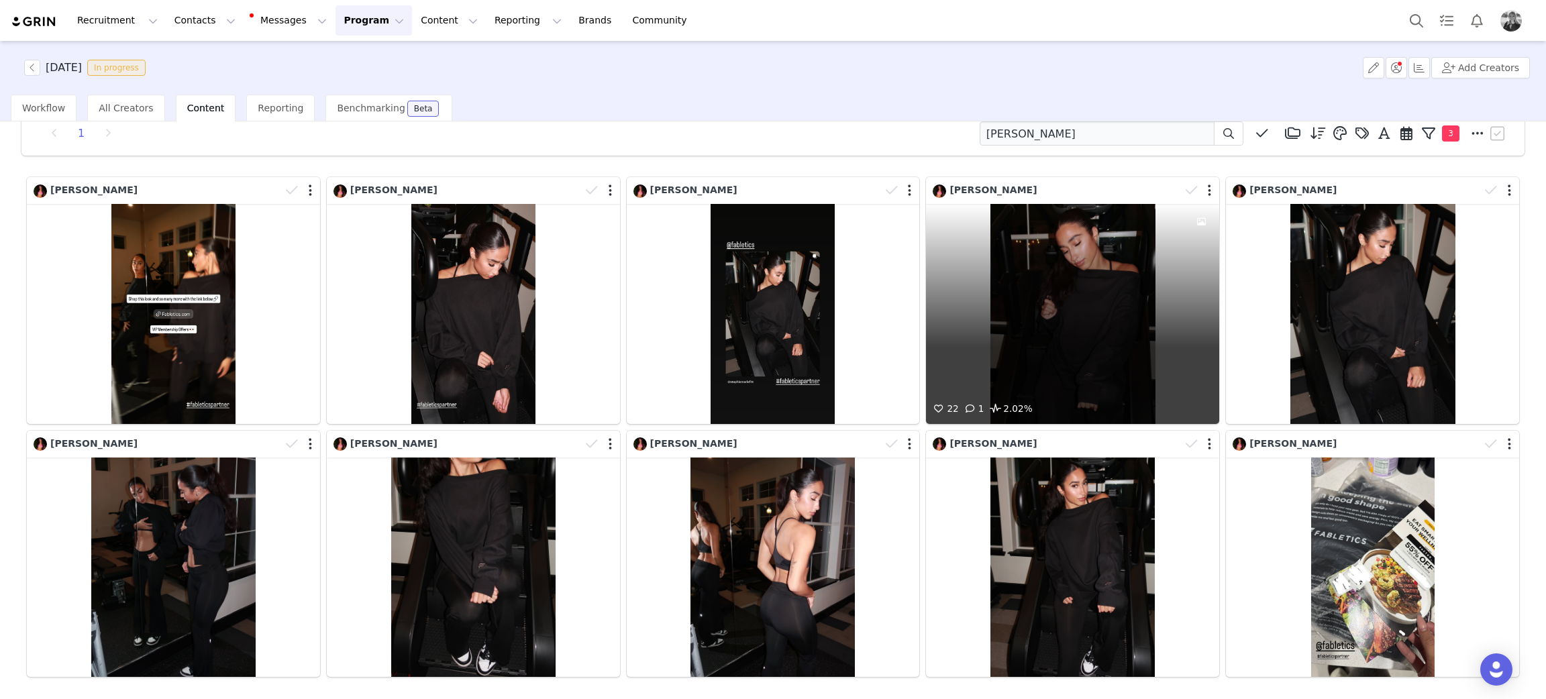
scroll to position [0, 0]
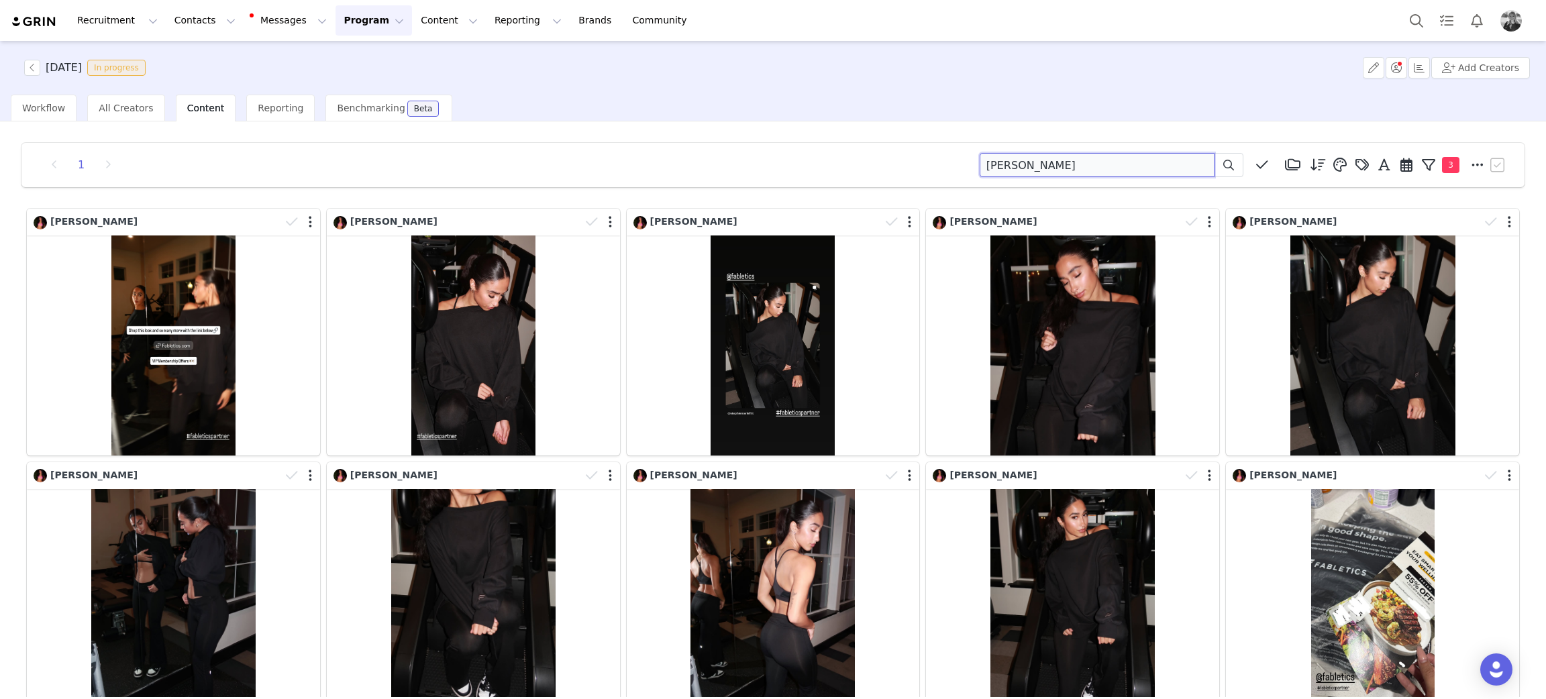
drag, startPoint x: 1051, startPoint y: 157, endPoint x: 583, endPoint y: 209, distance: 471.1
click at [582, 208] on div "1 irizarry Media Library (18385) APR '24 (155) MAR 24 (228) FEB 24 (454) JAN 24…" at bounding box center [773, 457] width 1524 height 651
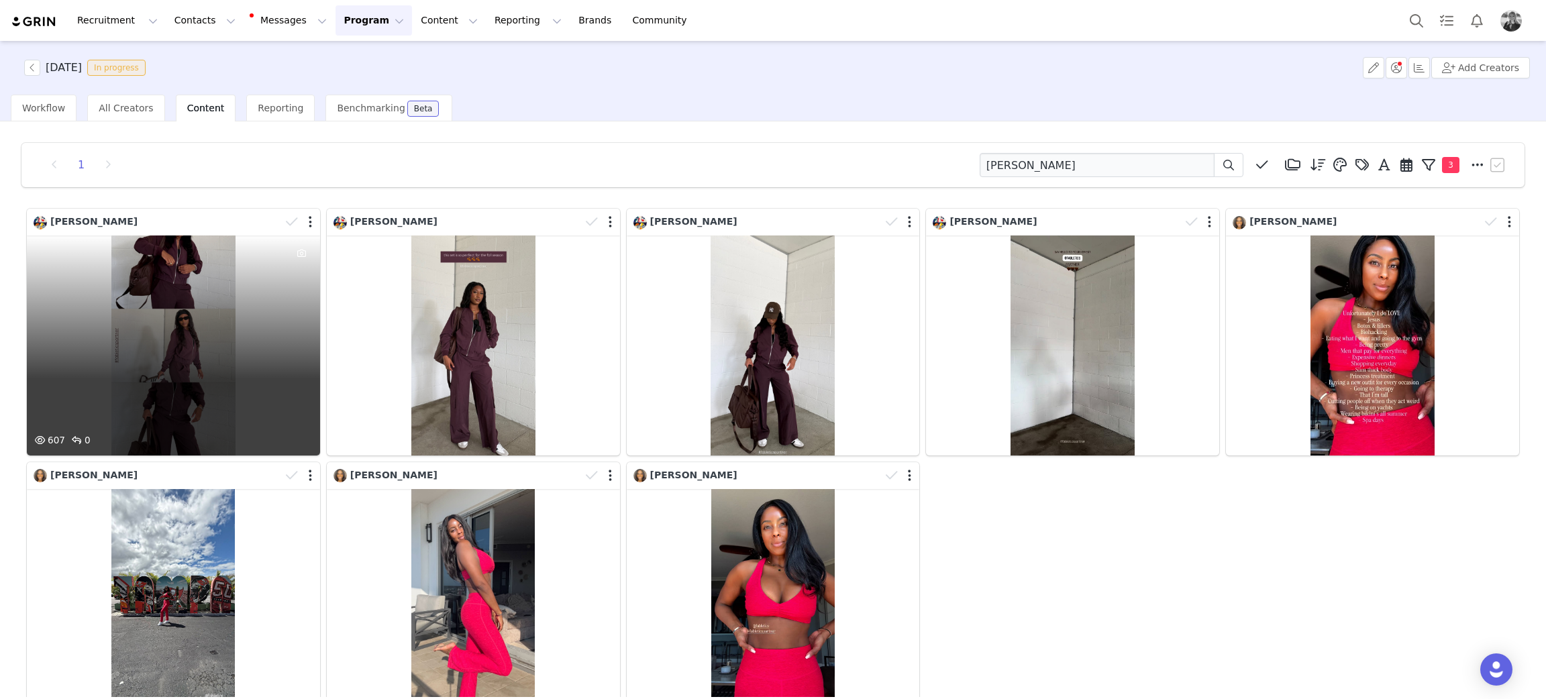
click at [122, 303] on div "607 0" at bounding box center [173, 345] width 293 height 220
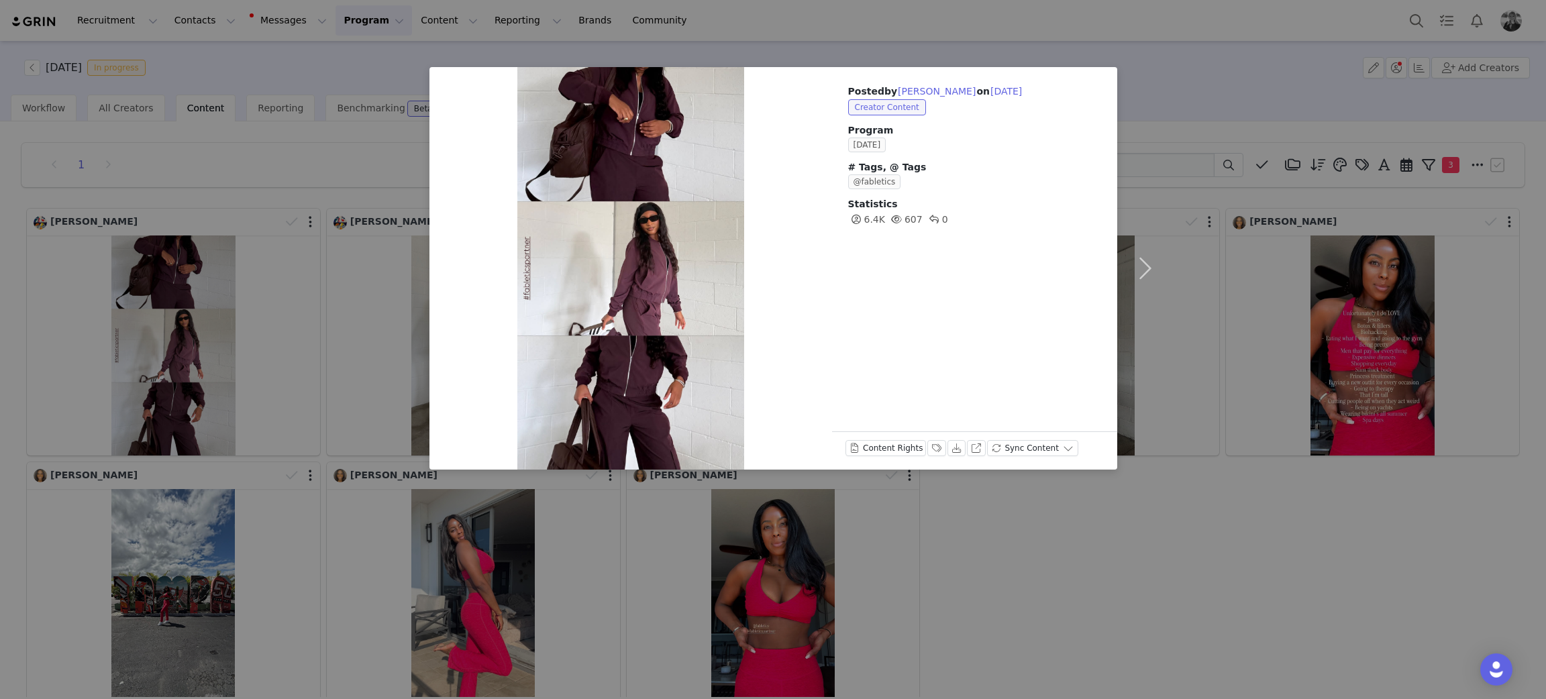
drag, startPoint x: 133, startPoint y: 315, endPoint x: 1238, endPoint y: 350, distance: 1105.4
click at [139, 318] on div "Posted by Patricia Chevallier on Sep 29, 2025 Creator Content Program SEPTEMBER…" at bounding box center [773, 349] width 1546 height 699
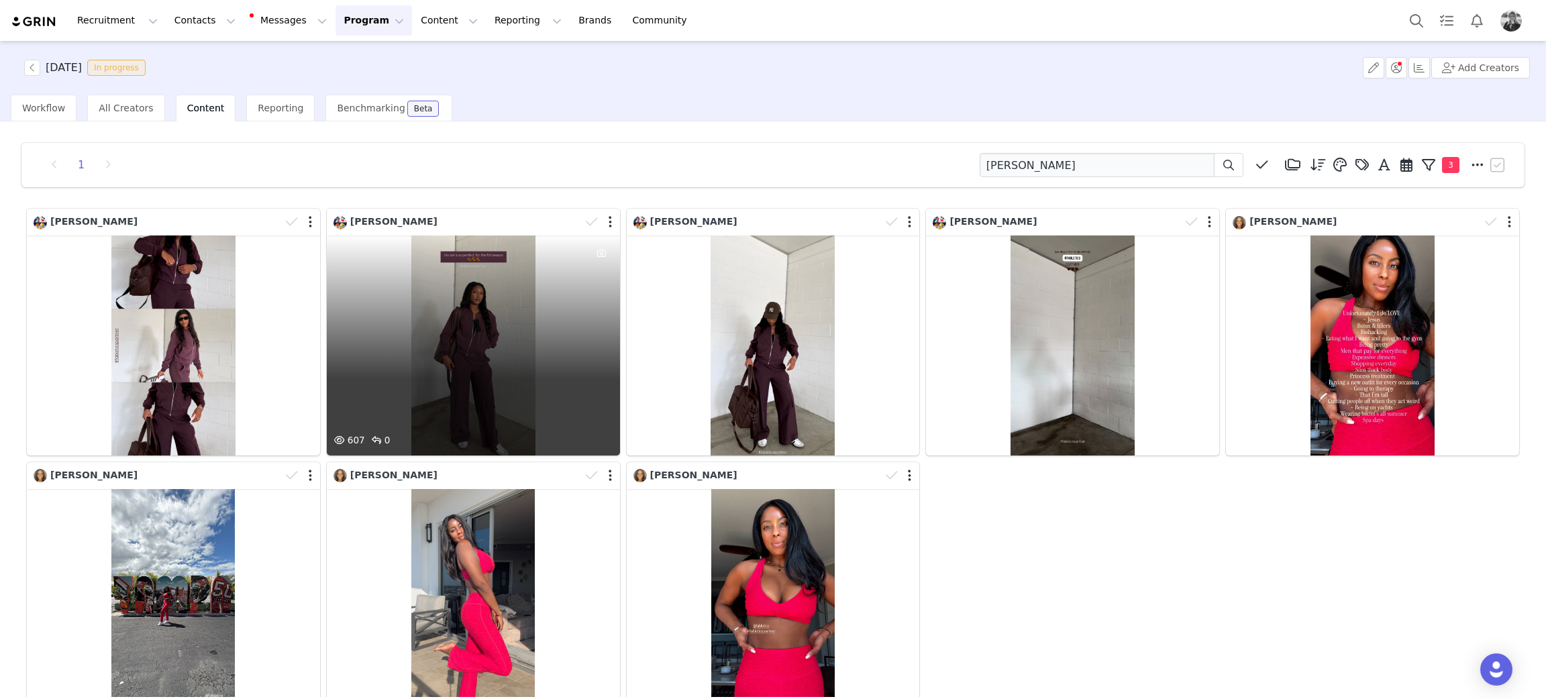
click at [524, 288] on div "607 0" at bounding box center [473, 345] width 293 height 220
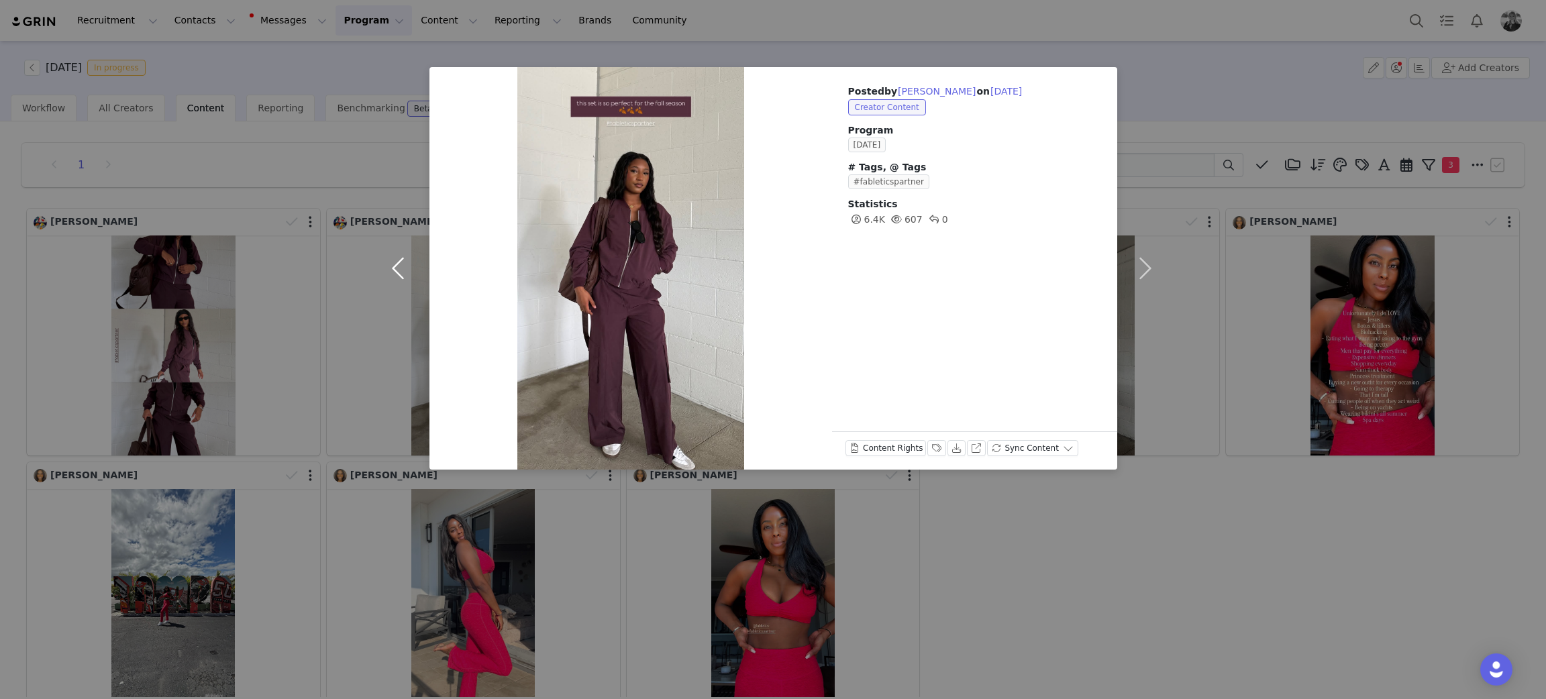
click at [391, 437] on button "button" at bounding box center [401, 268] width 56 height 402
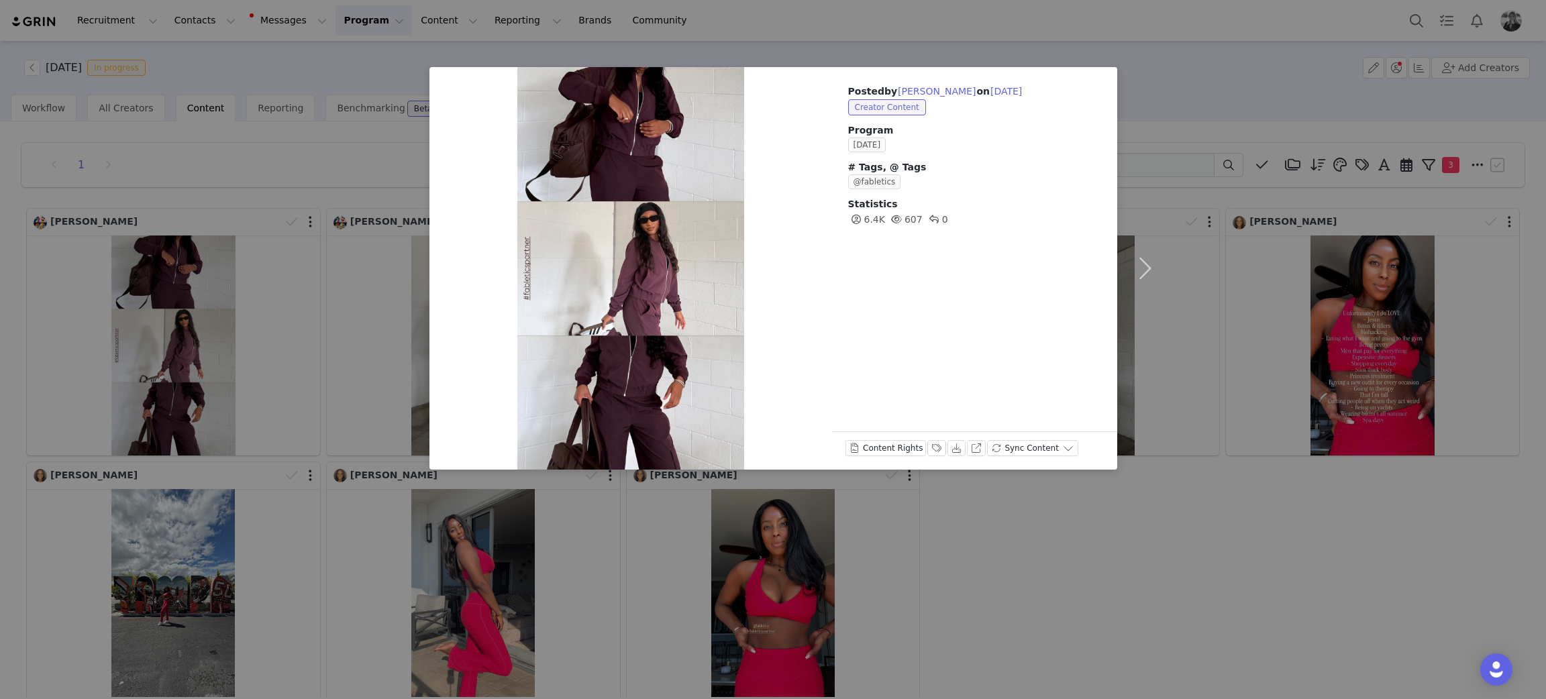
drag, startPoint x: 1486, startPoint y: 523, endPoint x: 1245, endPoint y: 476, distance: 245.4
click at [1486, 523] on div "Posted by Patricia Chevallier on Sep 29, 2025 Creator Content Program SEPTEMBER…" at bounding box center [773, 349] width 1546 height 699
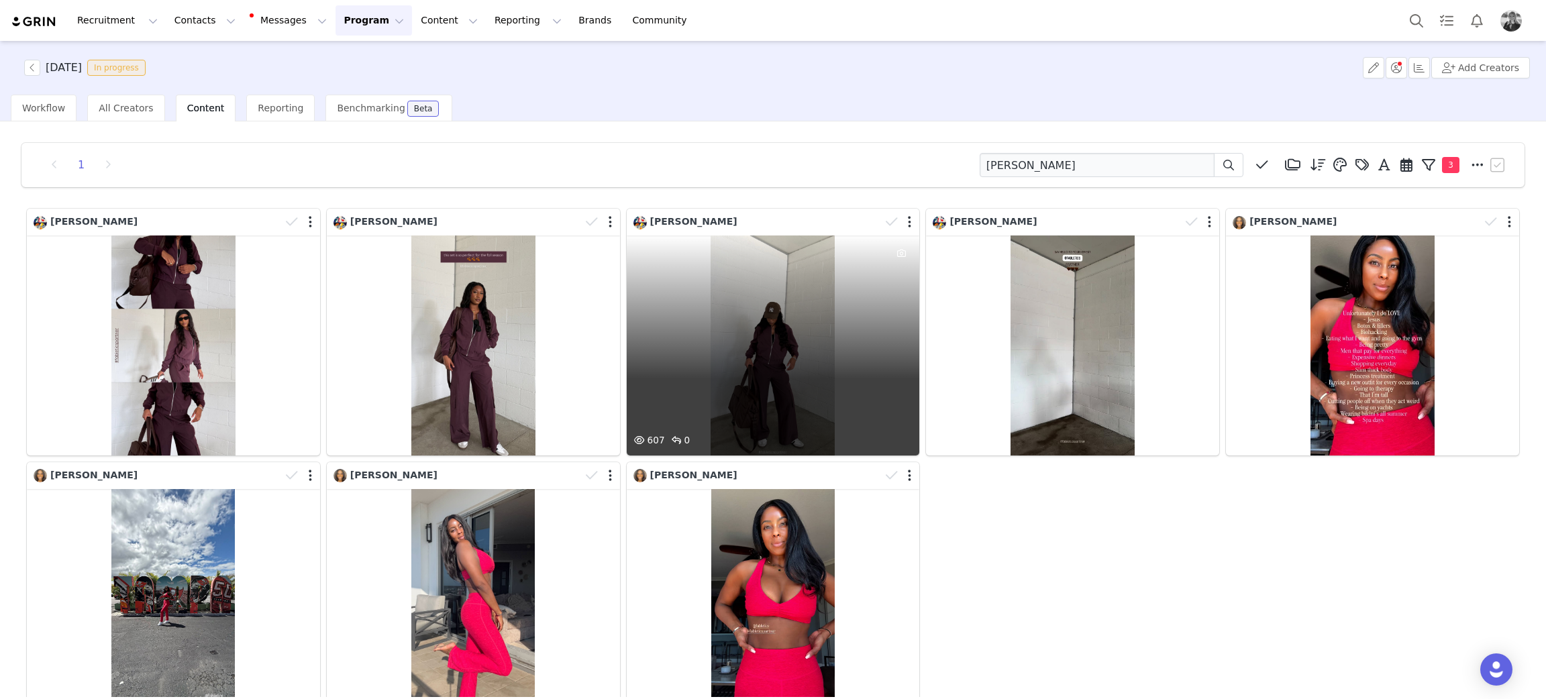
click at [727, 346] on div "607 0" at bounding box center [773, 345] width 293 height 220
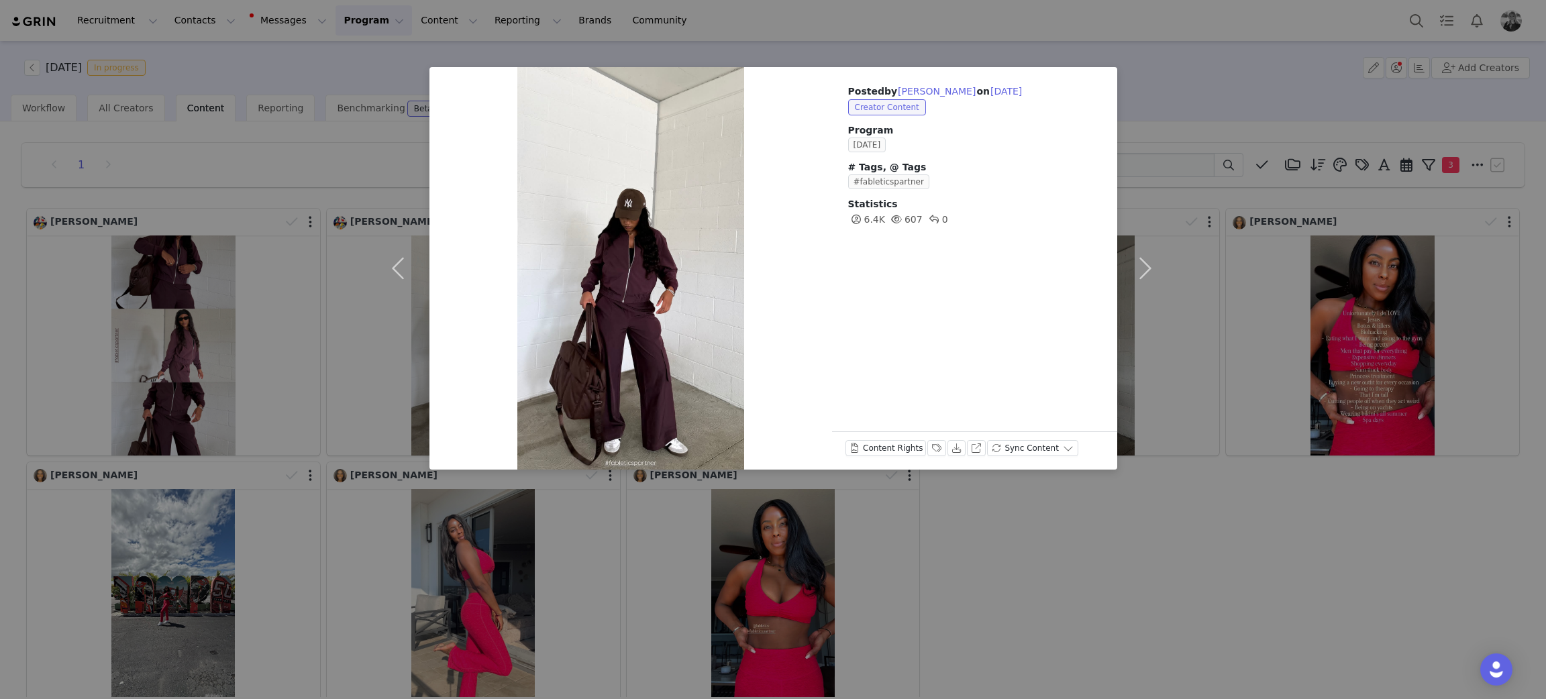
click at [1094, 590] on div "Posted by Patricia Chevallier on Sep 29, 2025 Creator Content Program SEPTEMBER…" at bounding box center [773, 349] width 1546 height 699
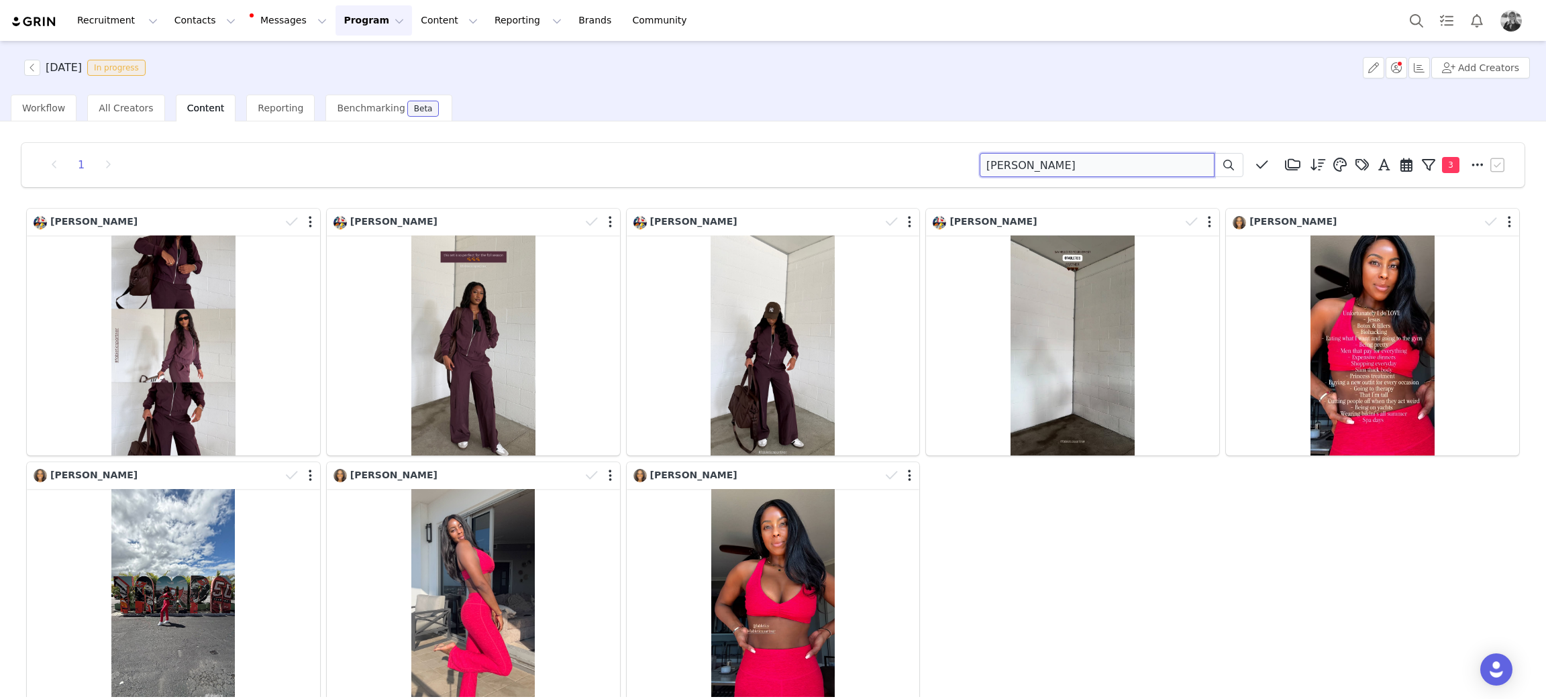
drag, startPoint x: 1063, startPoint y: 164, endPoint x: 714, endPoint y: 158, distance: 348.9
click at [715, 158] on div "1 patricia Media Library (18385) APR '24 (155) MAR 24 (228) FEB 24 (454) JAN 24…" at bounding box center [773, 165] width 1470 height 24
type input "tracey"
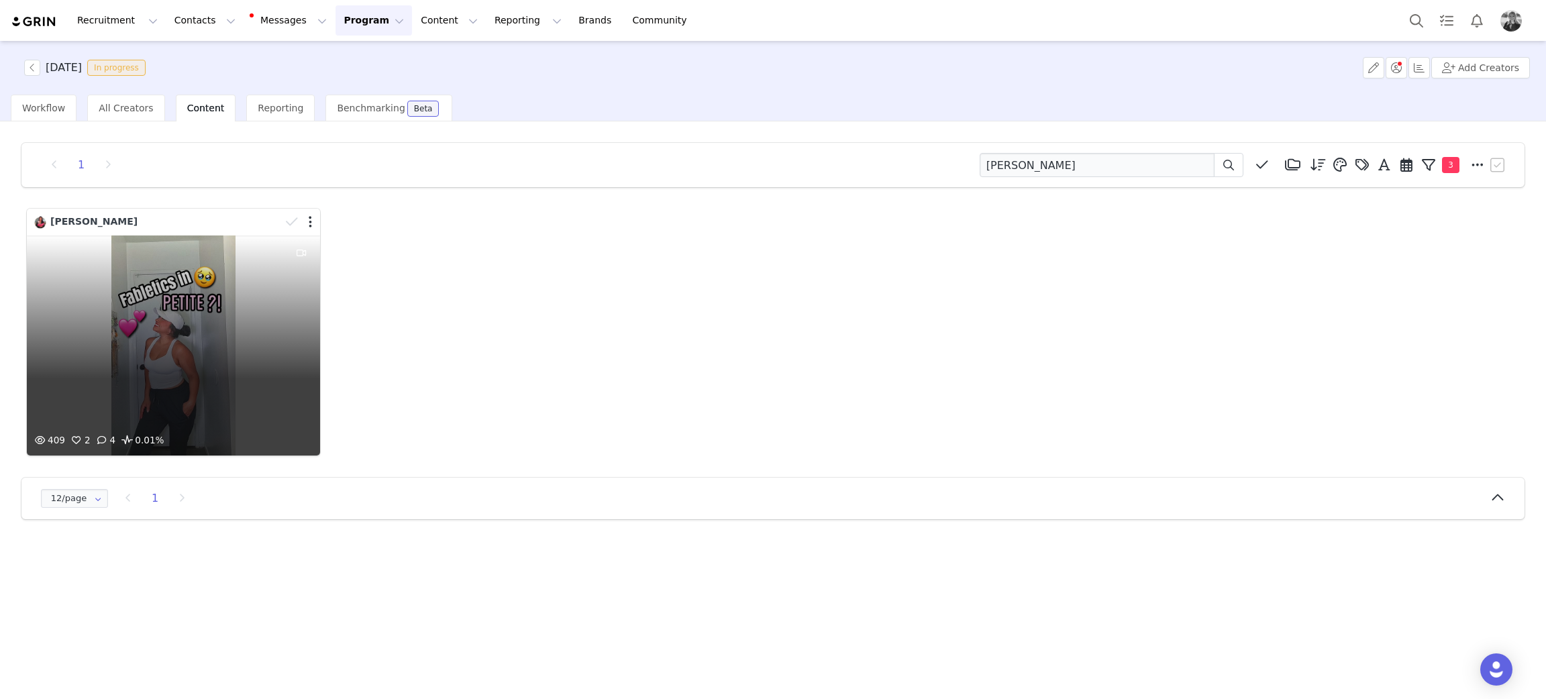
click at [67, 349] on div "409 2 4 0.01%" at bounding box center [173, 345] width 293 height 220
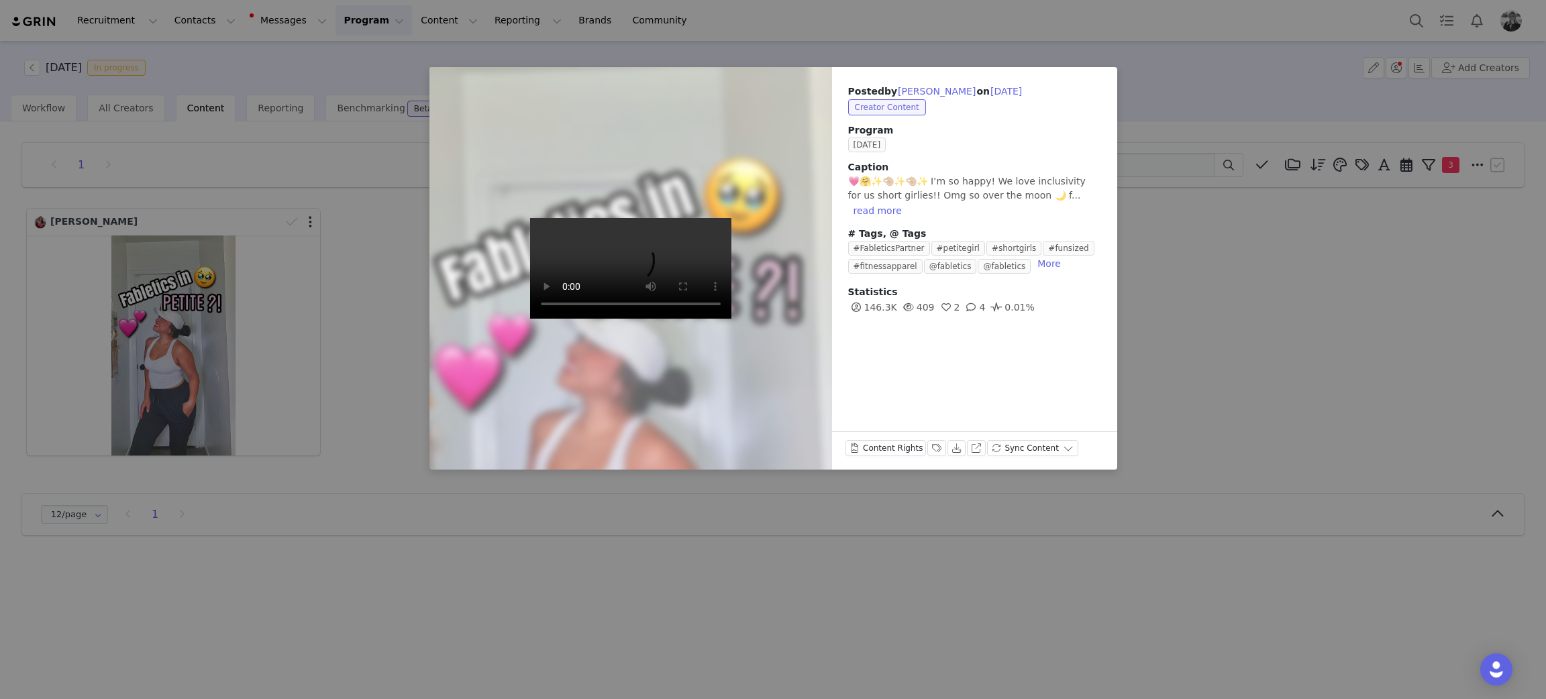
click at [516, 431] on div at bounding box center [630, 268] width 443 height 443
click at [907, 203] on button "read more" at bounding box center [877, 211] width 59 height 16
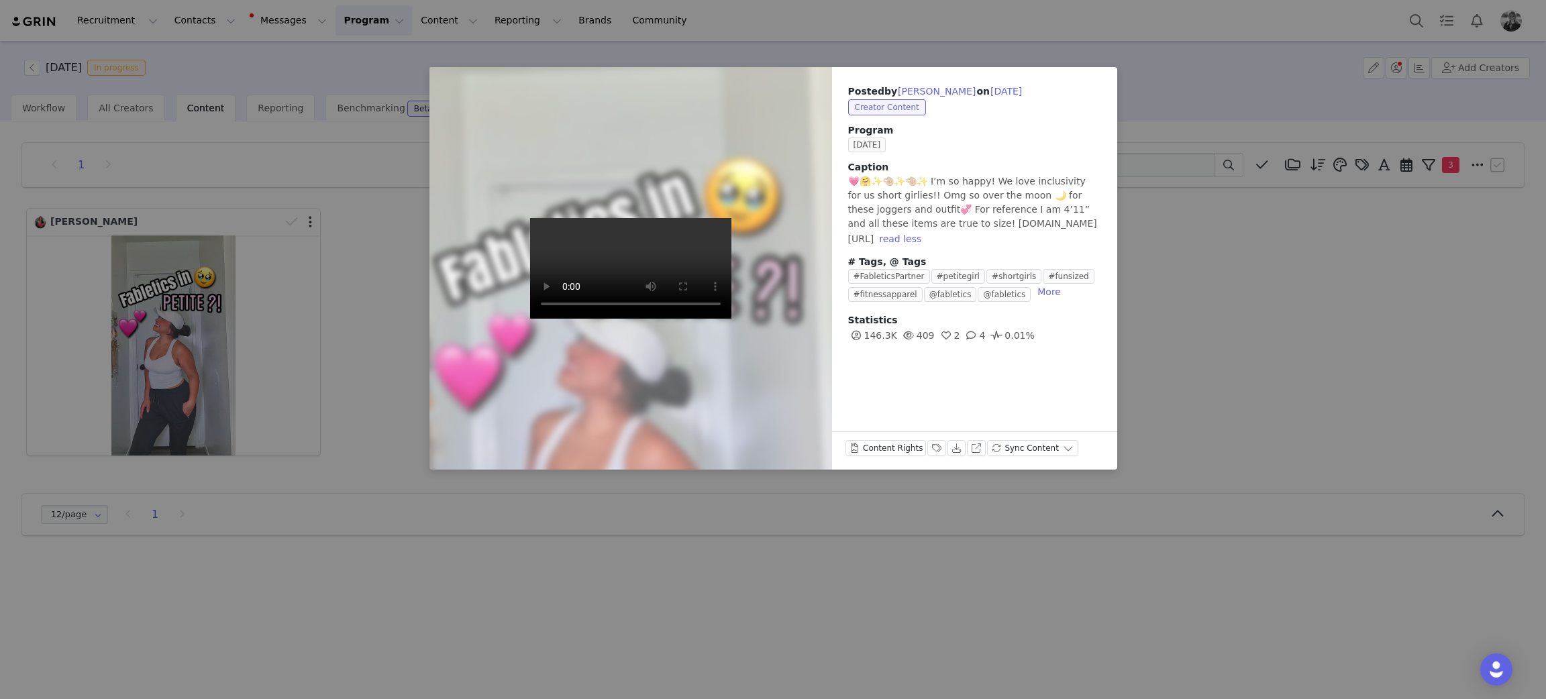
click at [1210, 319] on div "Posted by Tracey Hernandez on Sep 29, 2025 Creator Content Program SEPTEMBER 20…" at bounding box center [773, 349] width 1546 height 699
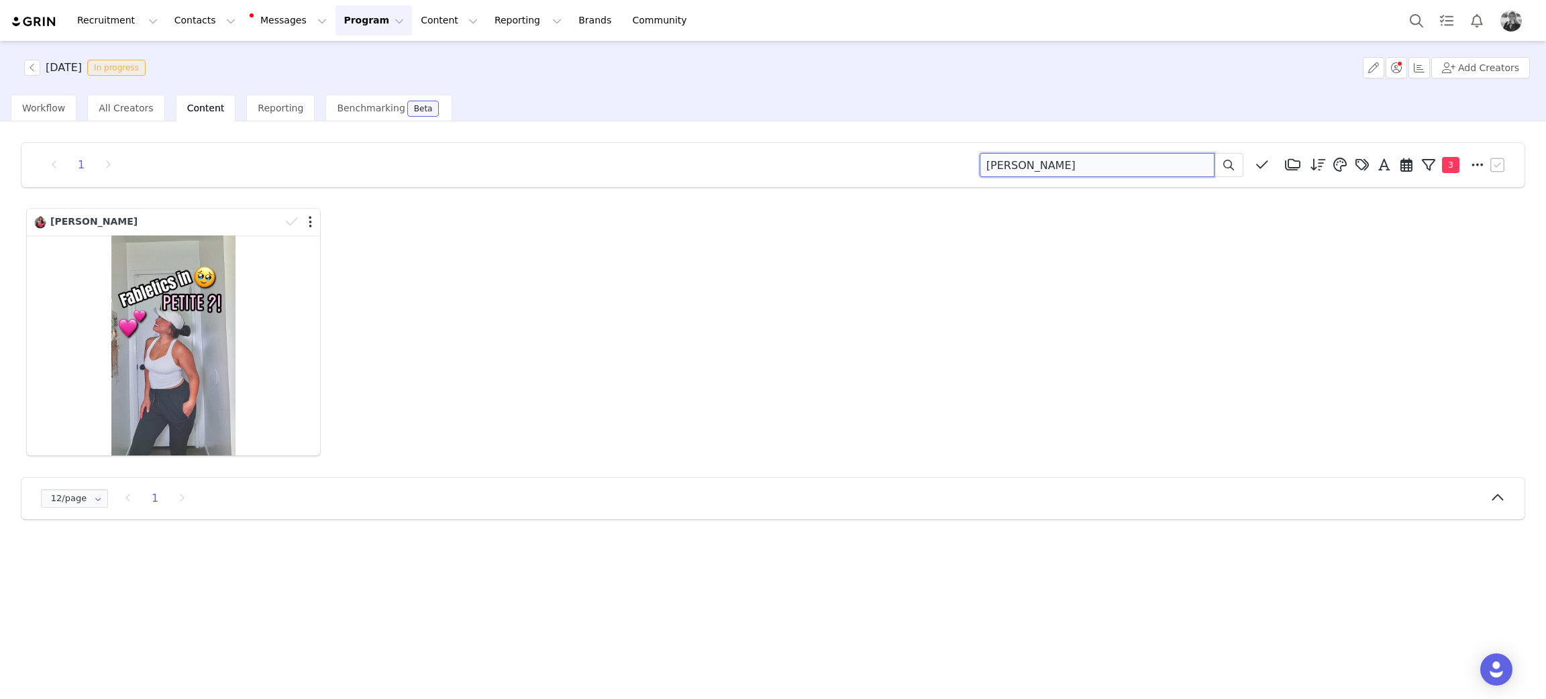
drag, startPoint x: 1057, startPoint y: 171, endPoint x: 645, endPoint y: 191, distance: 412.4
click at [649, 191] on div "1 tracey Media Library (18385) APR '24 (155) MAR 24 (228) FEB 24 (454) JAN 24 (…" at bounding box center [773, 331] width 1524 height 398
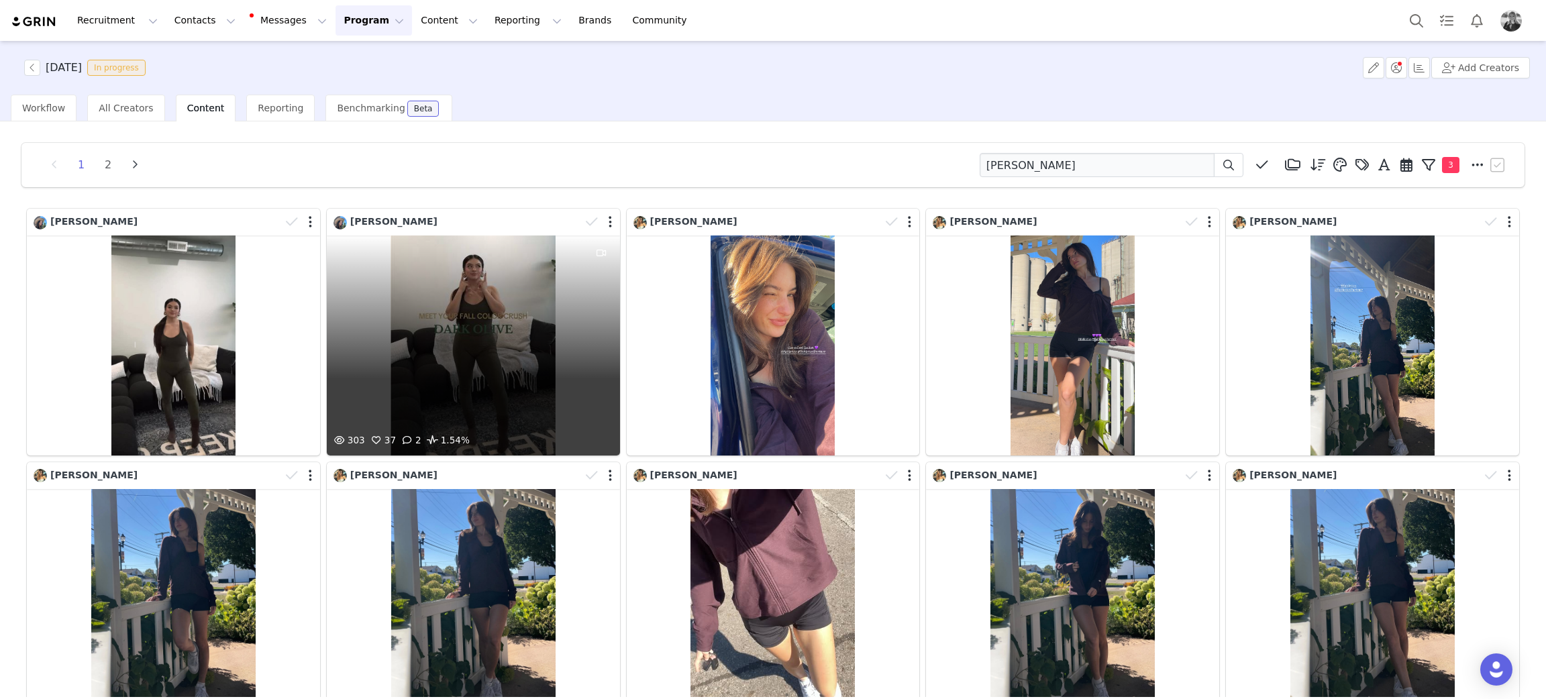
click at [496, 341] on div "303 37 2 1.54%" at bounding box center [473, 345] width 293 height 220
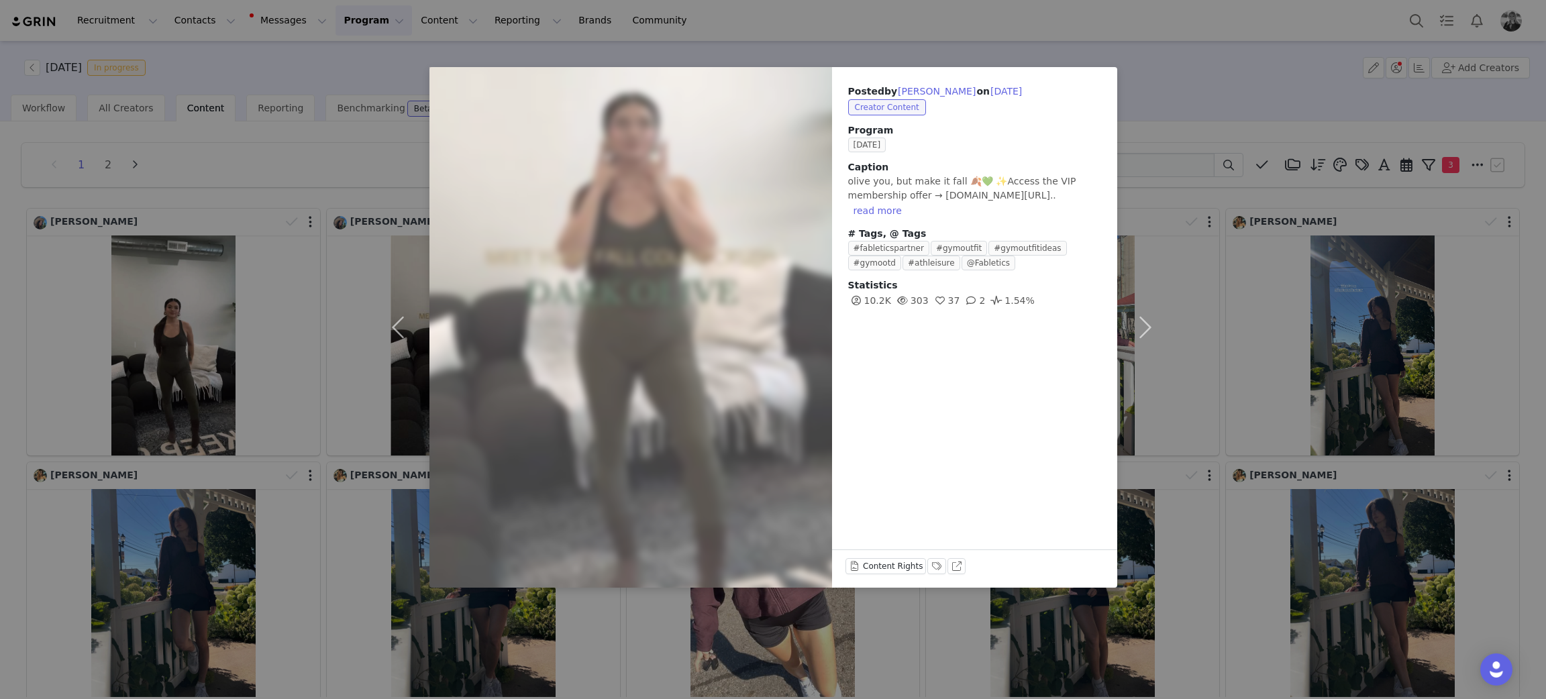
drag, startPoint x: 1309, startPoint y: 356, endPoint x: 1259, endPoint y: 268, distance: 100.3
click at [1307, 356] on div "Posted by Samantha DeHerrera on Sep 29, 2025 Creator Content Program SEPTEMBER …" at bounding box center [773, 349] width 1546 height 699
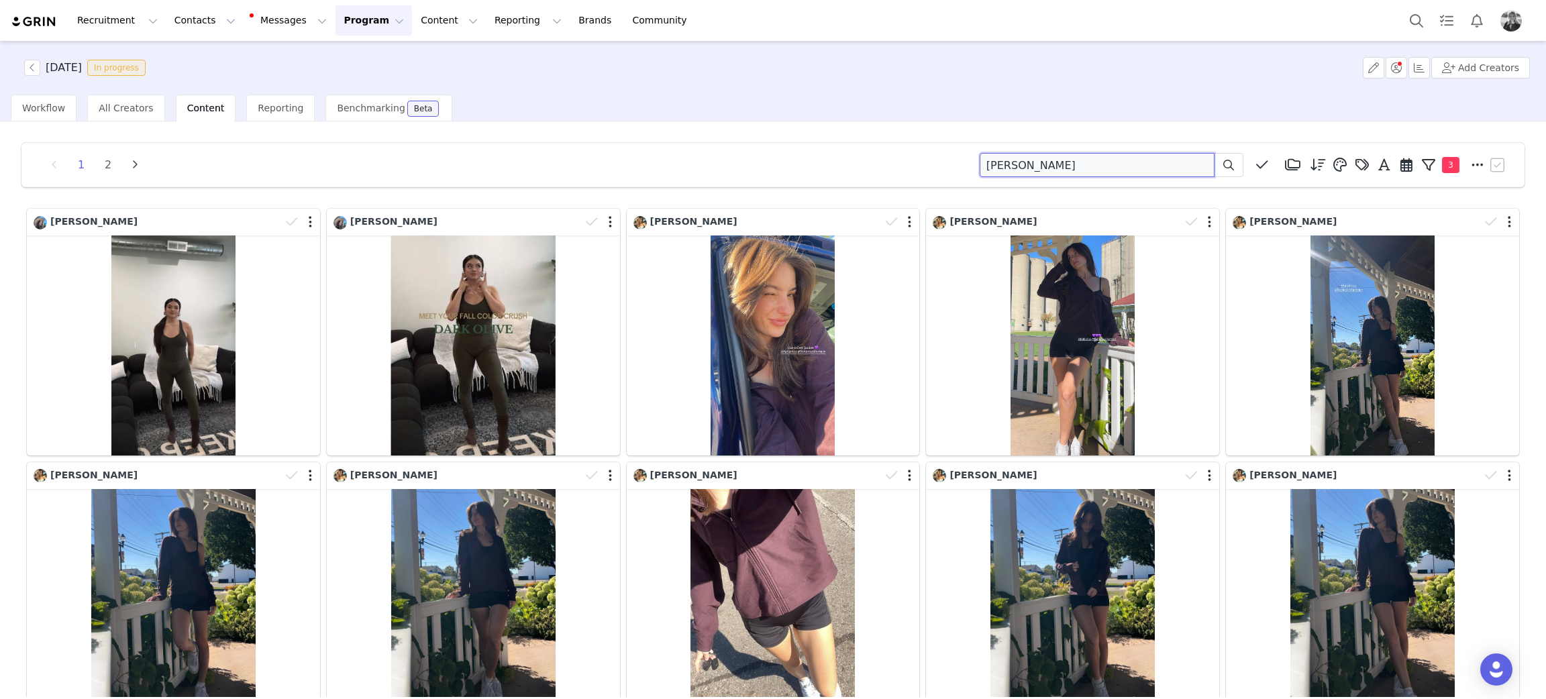
drag, startPoint x: 1130, startPoint y: 162, endPoint x: 730, endPoint y: 135, distance: 400.8
click at [730, 135] on div "1 2 samantha Media Library (18385) APR '24 (155) MAR 24 (228) FEB 24 (454) JAN …" at bounding box center [773, 584] width 1524 height 904
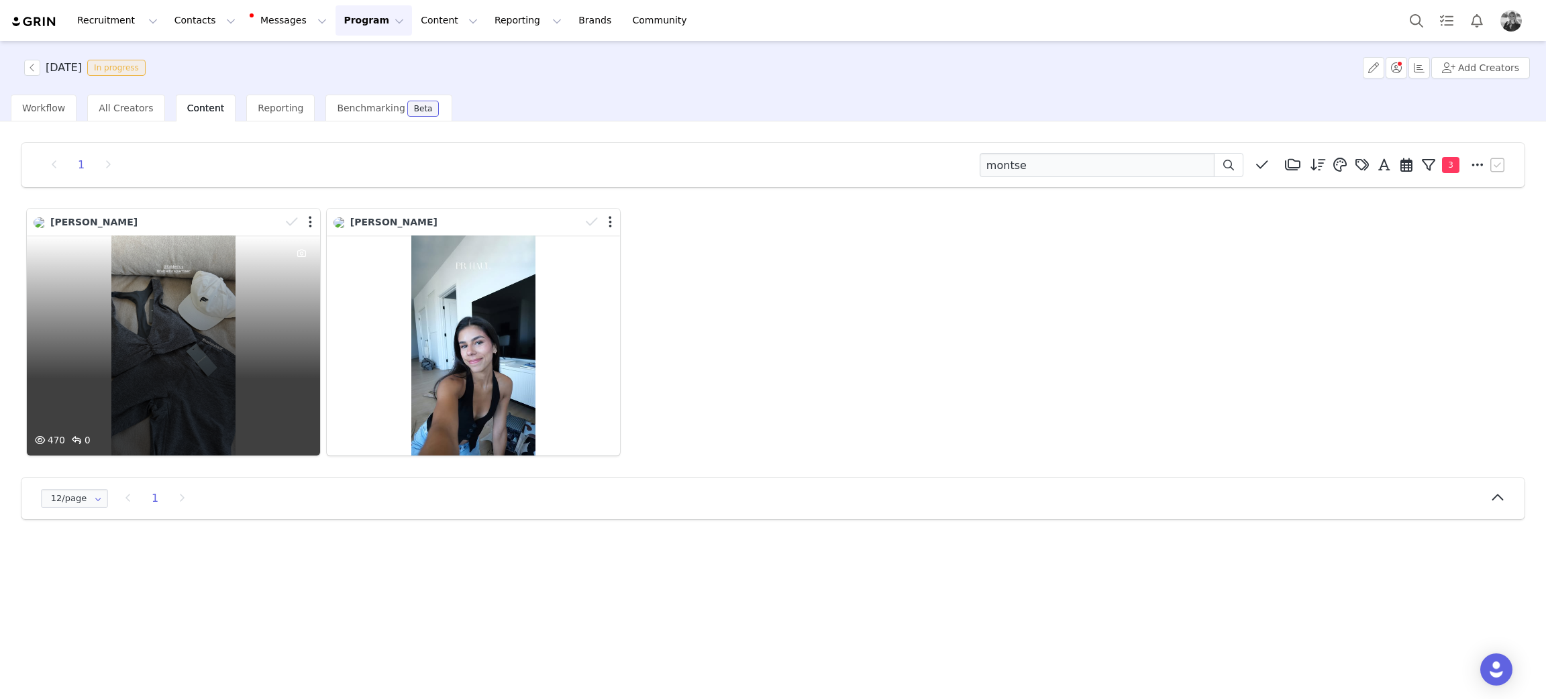
click at [199, 373] on div "470 0" at bounding box center [173, 345] width 293 height 220
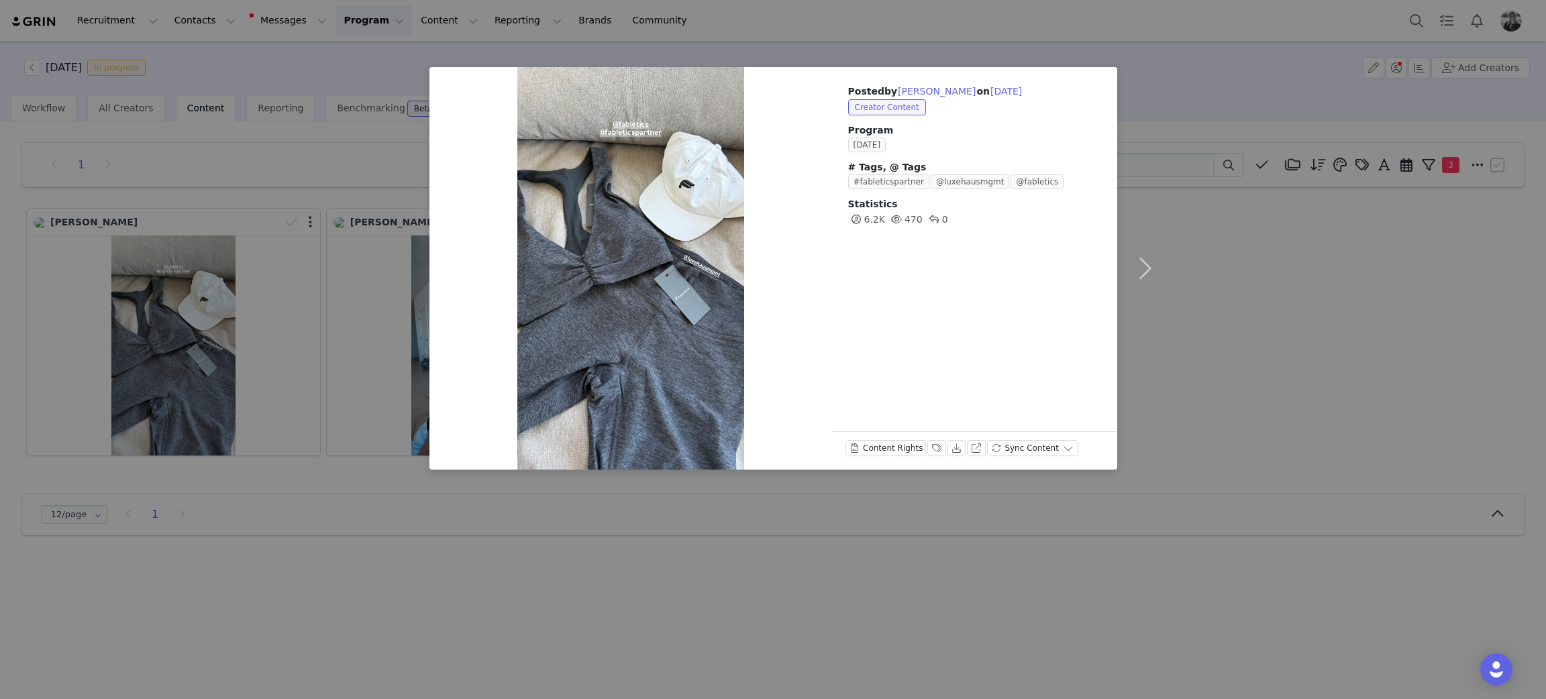
click at [207, 372] on div "Posted by Montse Lewin on Sep 29, 2025 Creator Content Program SEPTEMBER 2025 #…" at bounding box center [773, 349] width 1546 height 699
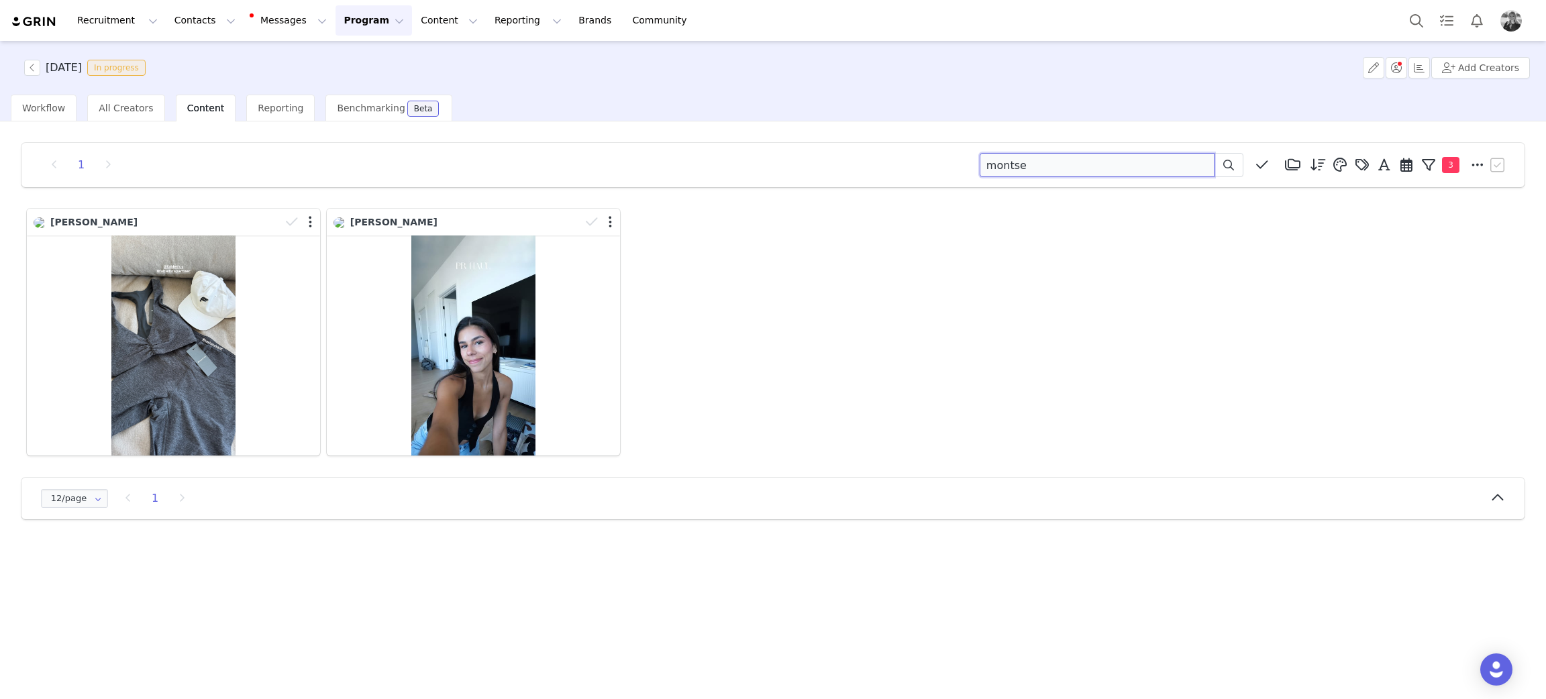
drag, startPoint x: 1041, startPoint y: 166, endPoint x: 763, endPoint y: 131, distance: 280.6
click at [763, 132] on div "1 montse Media Library (18385) APR '24 (155) MAR 24 (228) FEB 24 (454) JAN 24 (…" at bounding box center [773, 331] width 1524 height 398
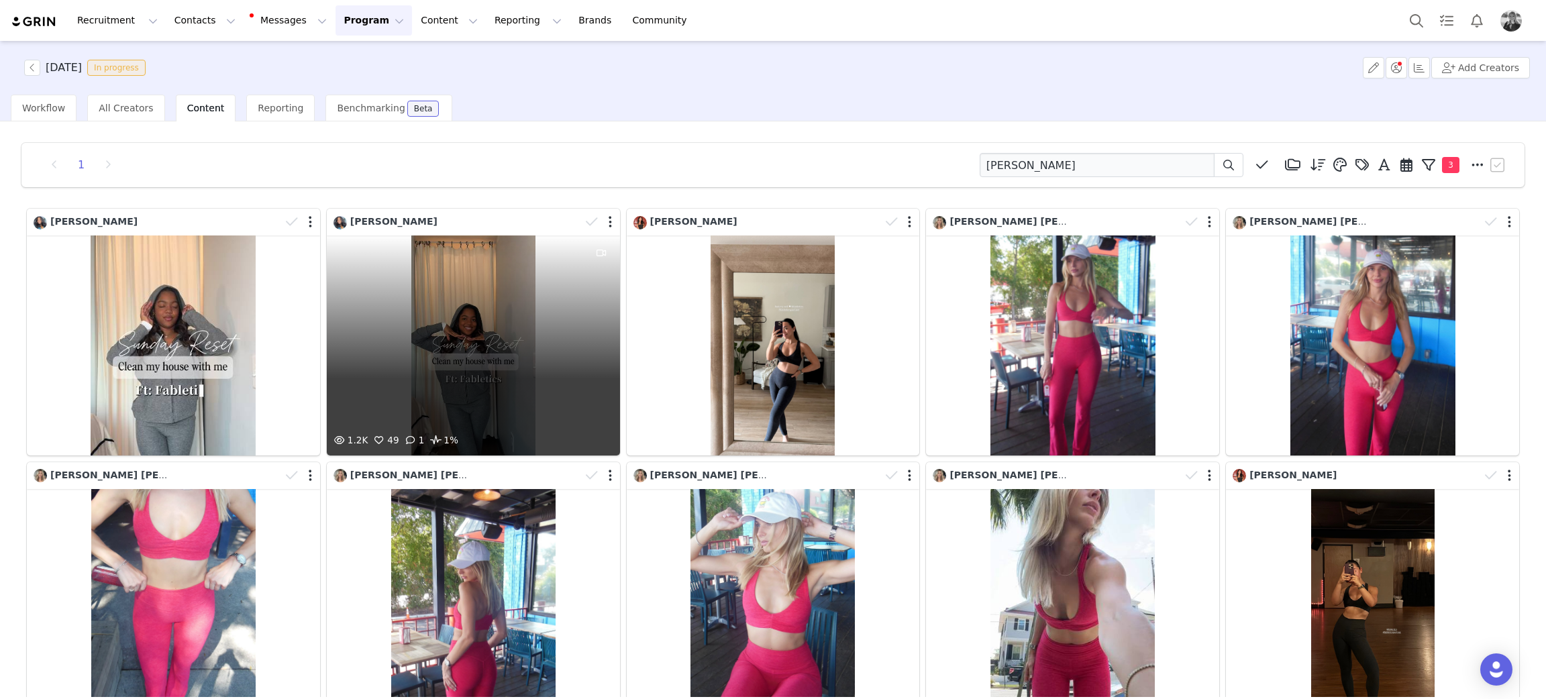
click at [476, 304] on div "1.2K 49 1 1%" at bounding box center [473, 345] width 293 height 220
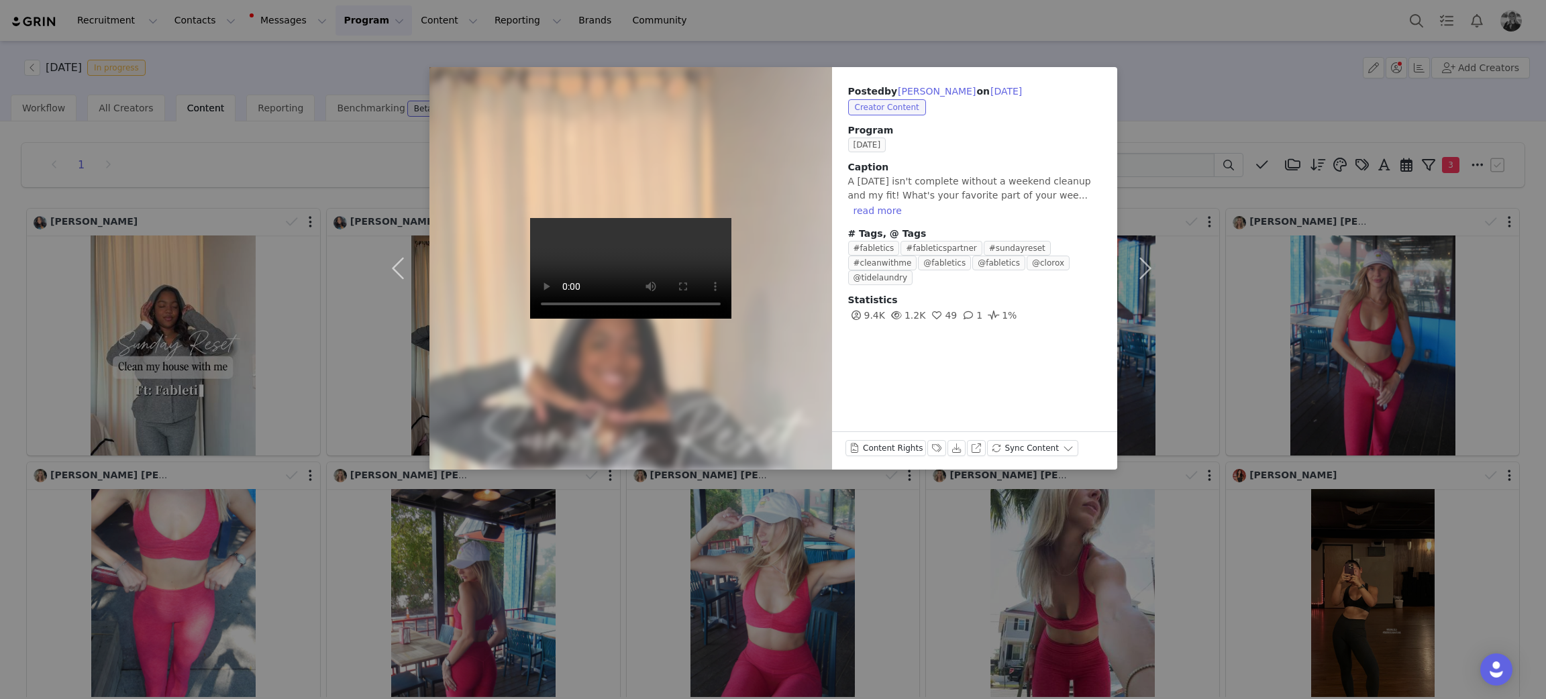
drag, startPoint x: 1023, startPoint y: 619, endPoint x: 1032, endPoint y: 602, distance: 18.3
click at [1023, 619] on div "Posted by Gabrielle Adams on Sep 29, 2025 Creator Content Program SEPTEMBER 202…" at bounding box center [773, 349] width 1546 height 699
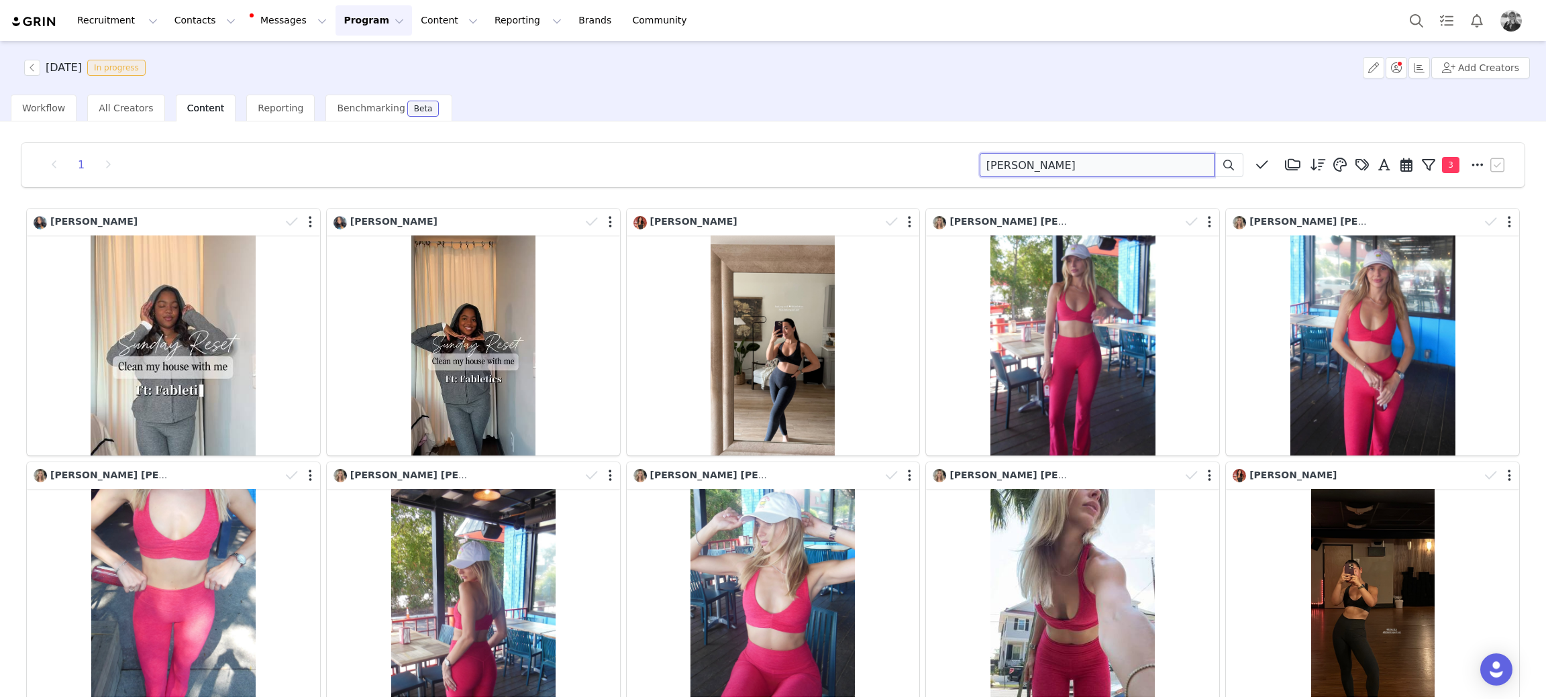
drag, startPoint x: 1053, startPoint y: 171, endPoint x: 561, endPoint y: 115, distance: 494.9
click at [537, 120] on div "SEPTEMBER 2025 In progress Add Creators Workflow All Creators Content Reporting…" at bounding box center [773, 369] width 1546 height 656
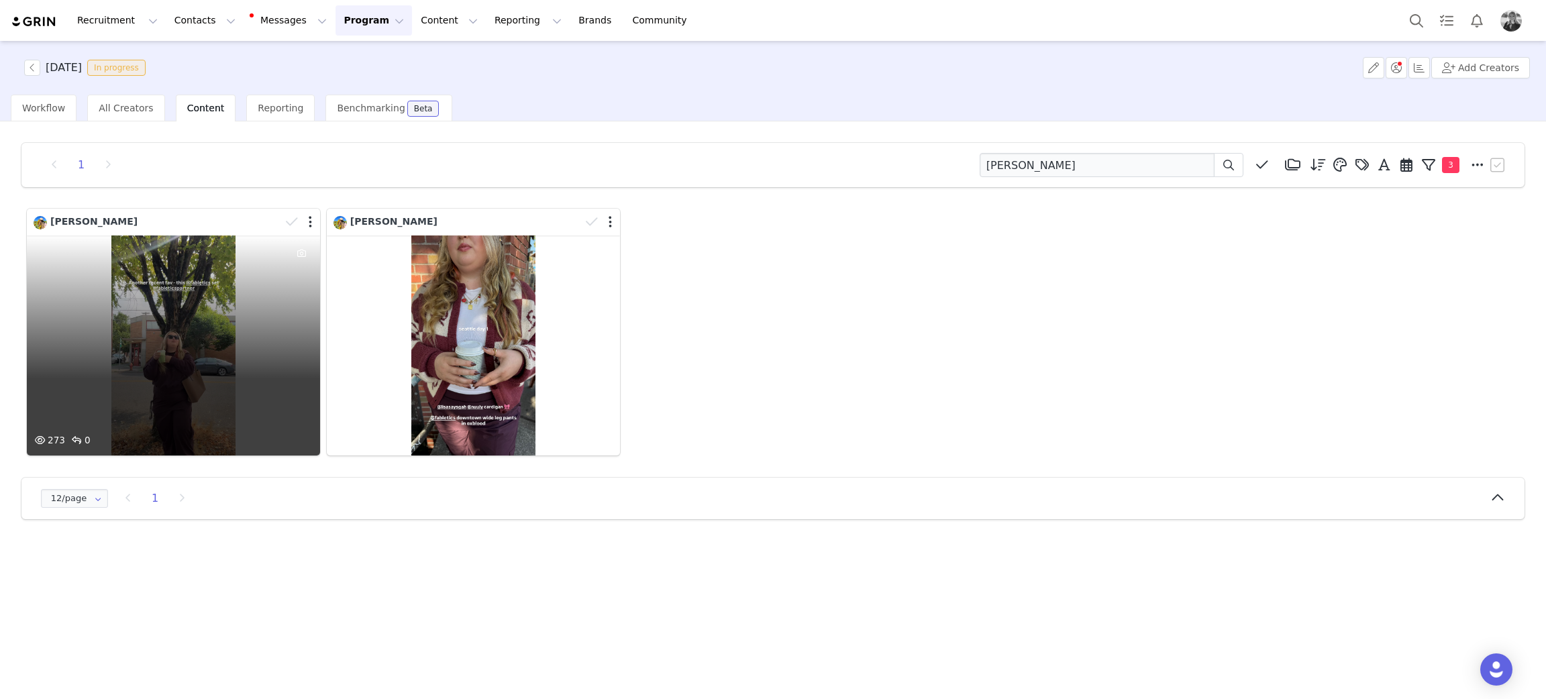
click at [163, 334] on div "273 0" at bounding box center [173, 345] width 293 height 220
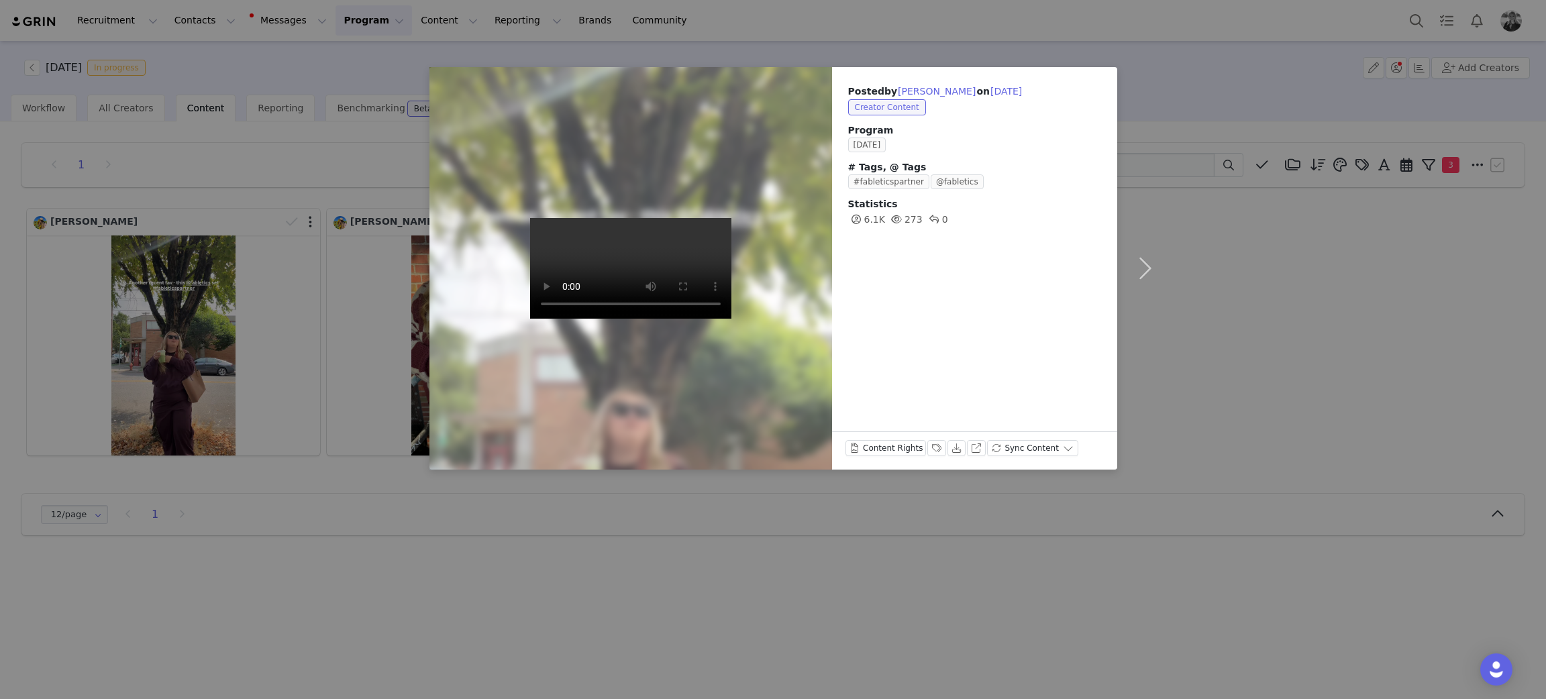
drag, startPoint x: 1251, startPoint y: 289, endPoint x: 1078, endPoint y: 200, distance: 194.7
click at [1248, 288] on div "Posted by Rachel Saunders on Sep 29, 2025 Creator Content Program SEPTEMBER 202…" at bounding box center [773, 349] width 1546 height 699
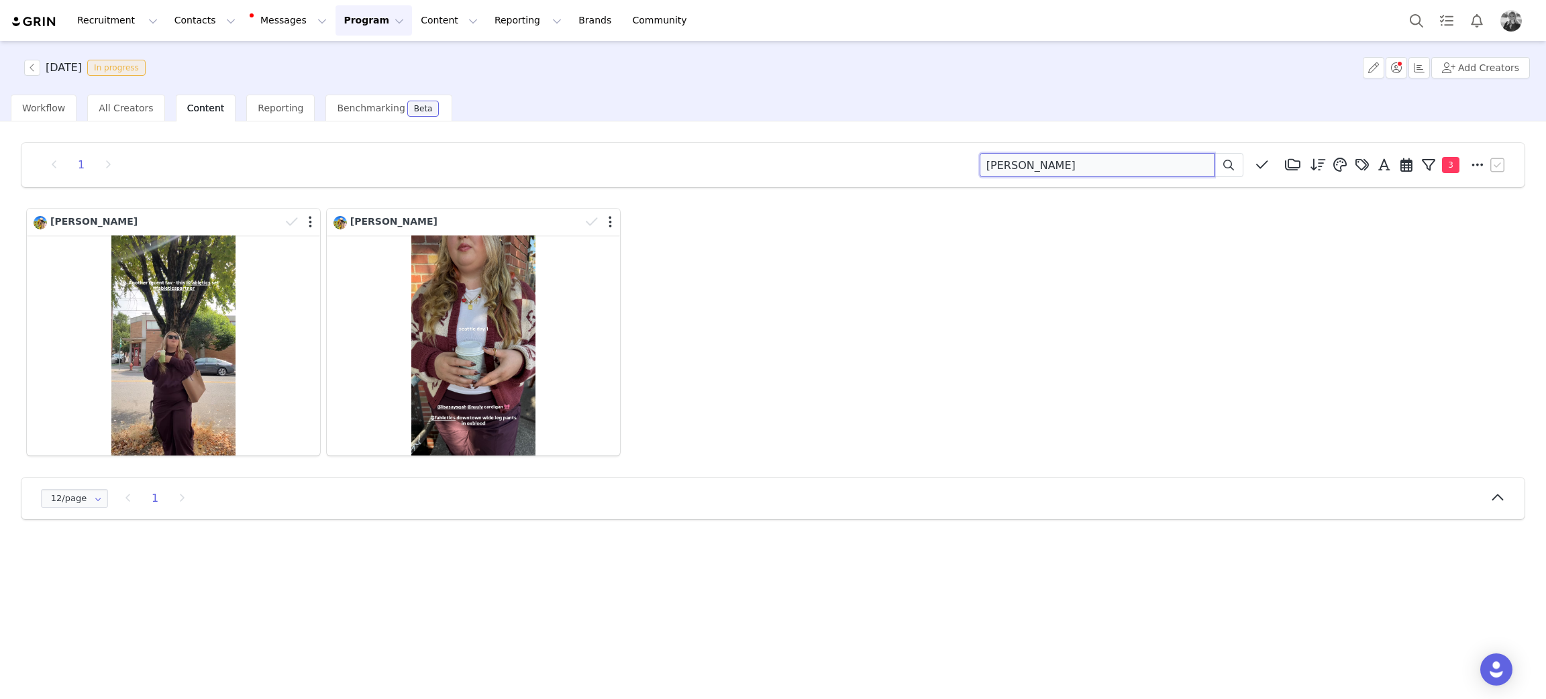
drag, startPoint x: 1065, startPoint y: 165, endPoint x: 657, endPoint y: 133, distance: 409.8
click at [658, 134] on div "1 rachel saunders Media Library (18385) APR '24 (155) MAR 24 (228) FEB 24 (454)…" at bounding box center [773, 331] width 1524 height 398
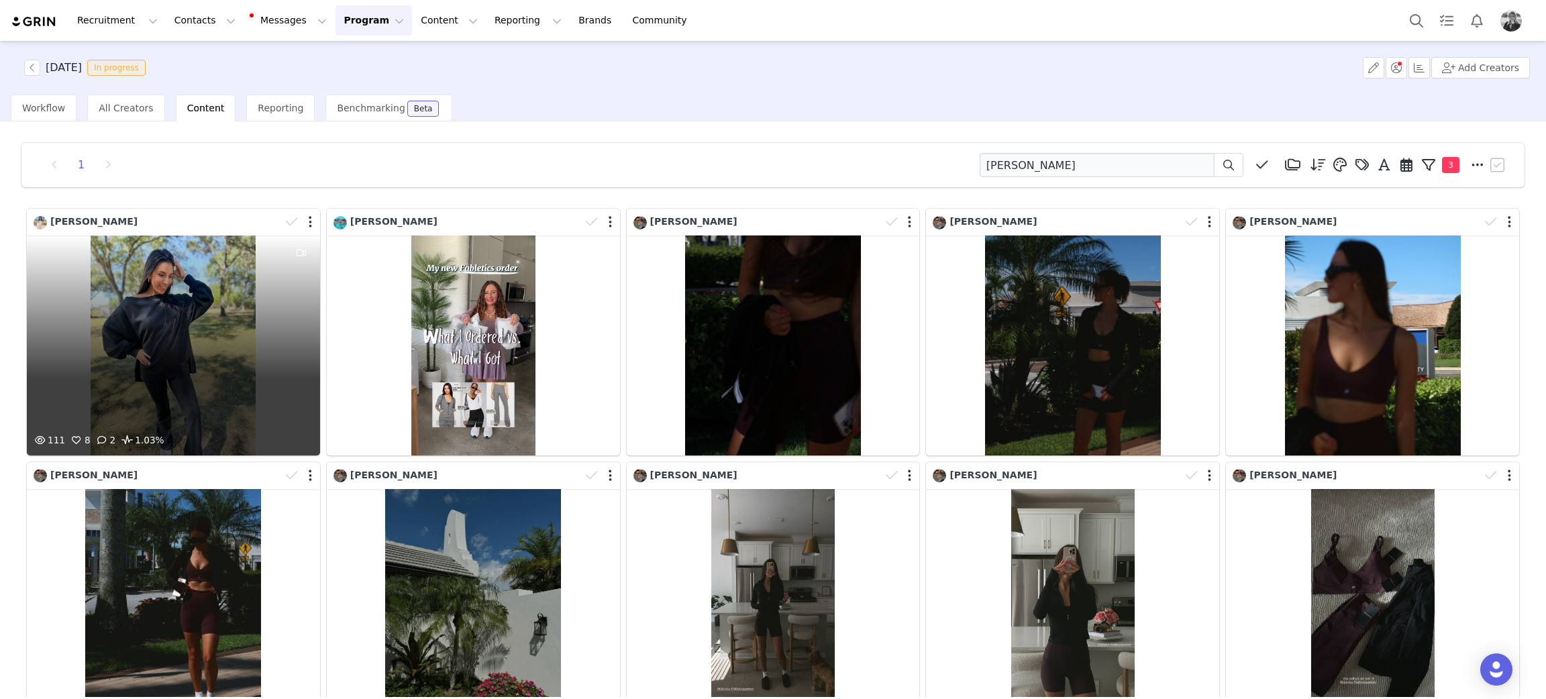
click at [174, 343] on div "111 8 2 1.03%" at bounding box center [173, 345] width 293 height 220
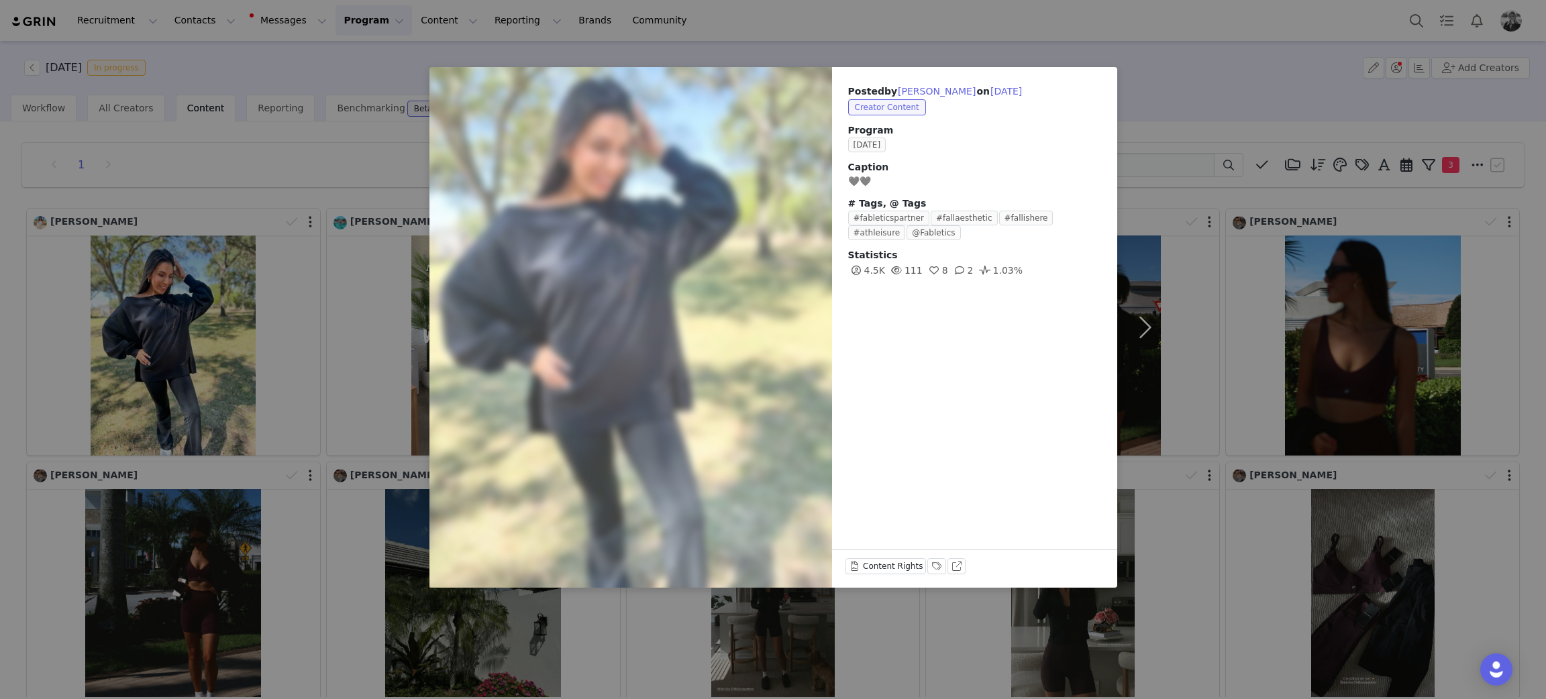
click at [1253, 327] on div "Posted by Adriana Kautz on Sep 29, 2025 Creator Content Program SEPTEMBER 2025 …" at bounding box center [773, 349] width 1546 height 699
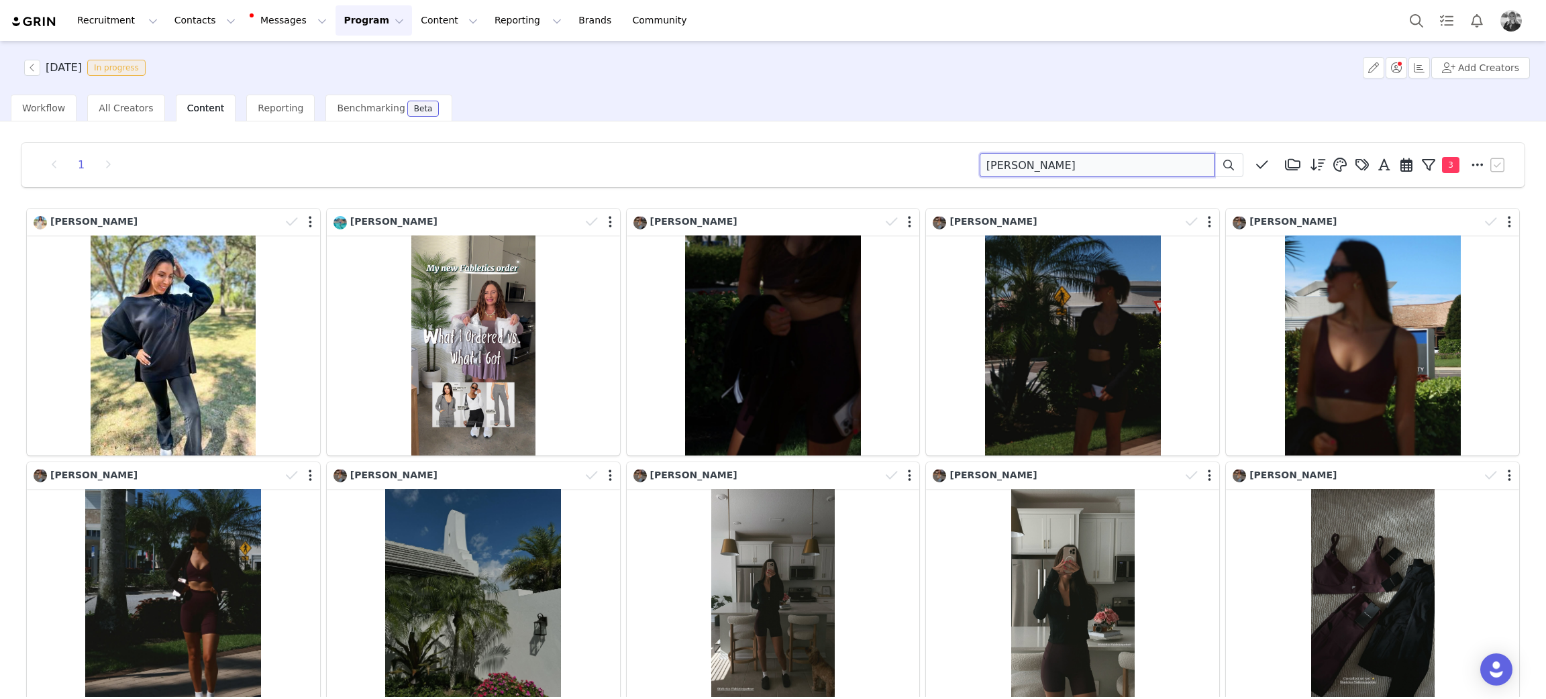
drag, startPoint x: 1048, startPoint y: 172, endPoint x: 584, endPoint y: 148, distance: 464.2
click at [585, 148] on div "1 adriana Media Library (18385) APR '24 (155) MAR 24 (228) FEB 24 (454) JAN 24 …" at bounding box center [772, 165] width 1503 height 44
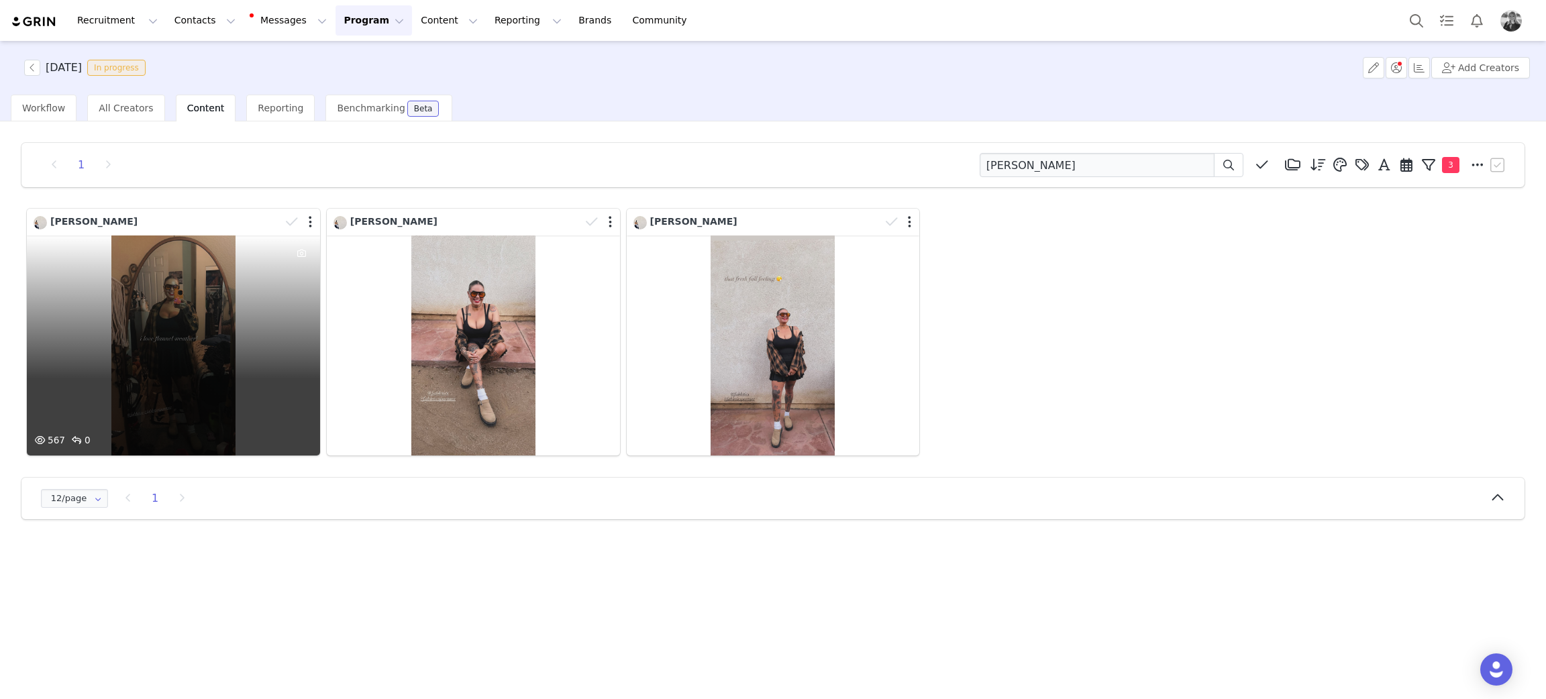
click at [150, 331] on div "567 0" at bounding box center [173, 345] width 293 height 220
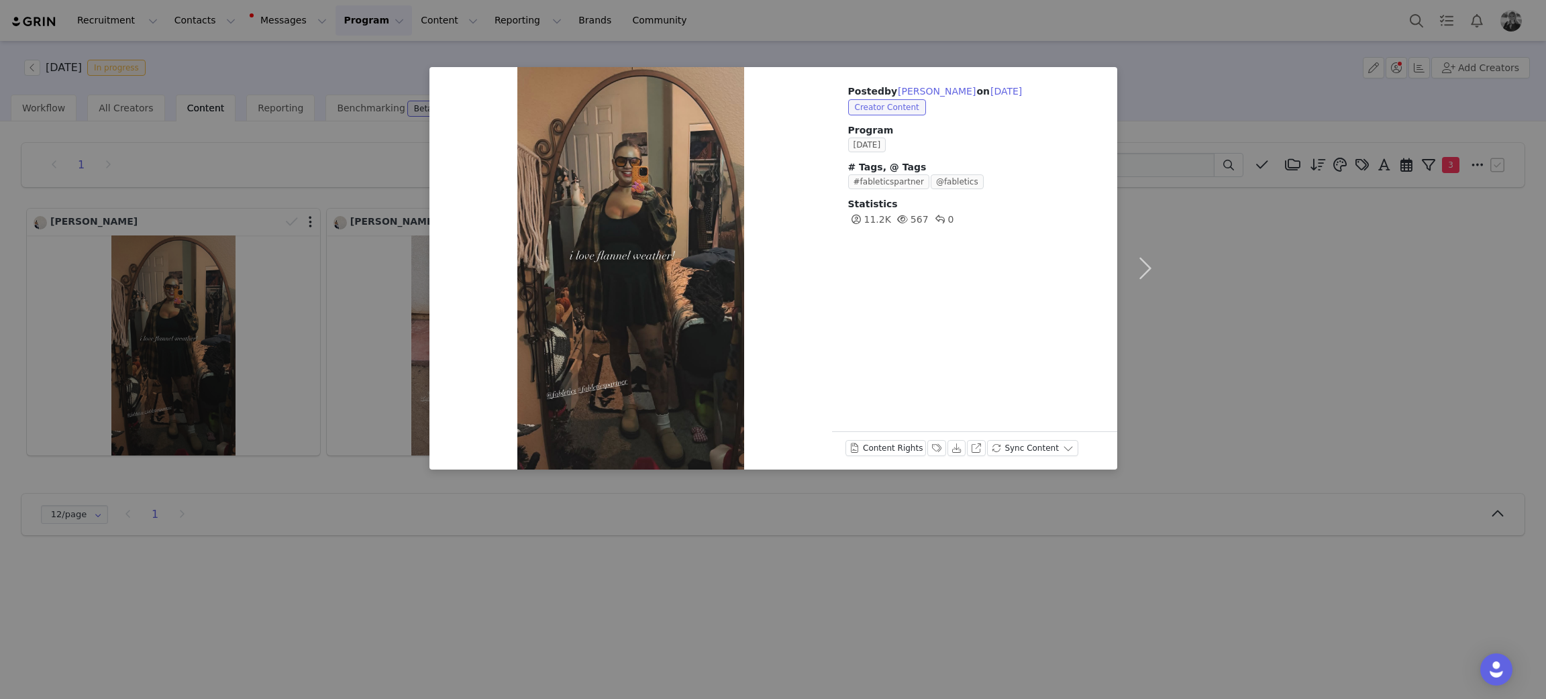
drag, startPoint x: 176, startPoint y: 396, endPoint x: 186, endPoint y: 398, distance: 9.8
click at [178, 396] on div "Posted by Morgan Macias on Sep 29, 2025 Creator Content Program SEPTEMBER 2025 …" at bounding box center [773, 349] width 1546 height 699
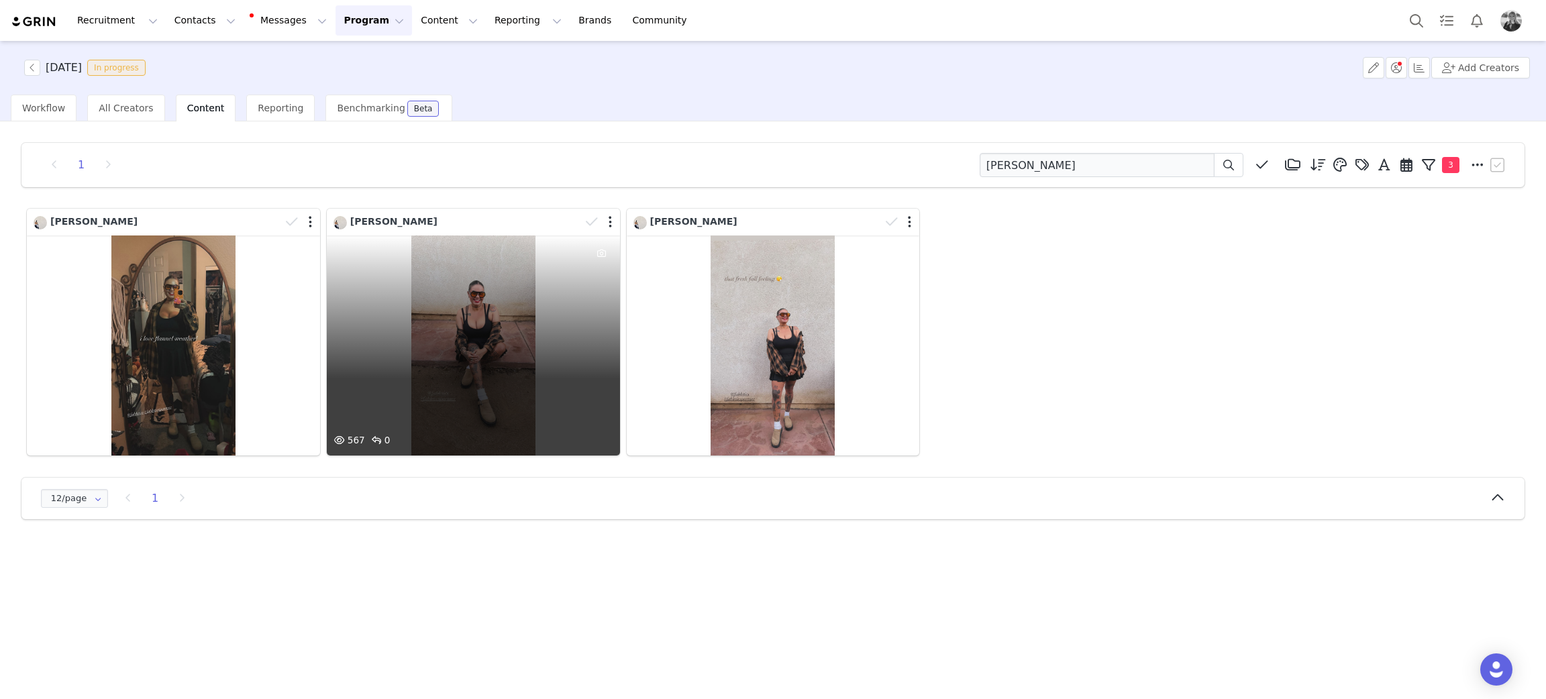
click at [598, 441] on div "567 0" at bounding box center [473, 444] width 293 height 23
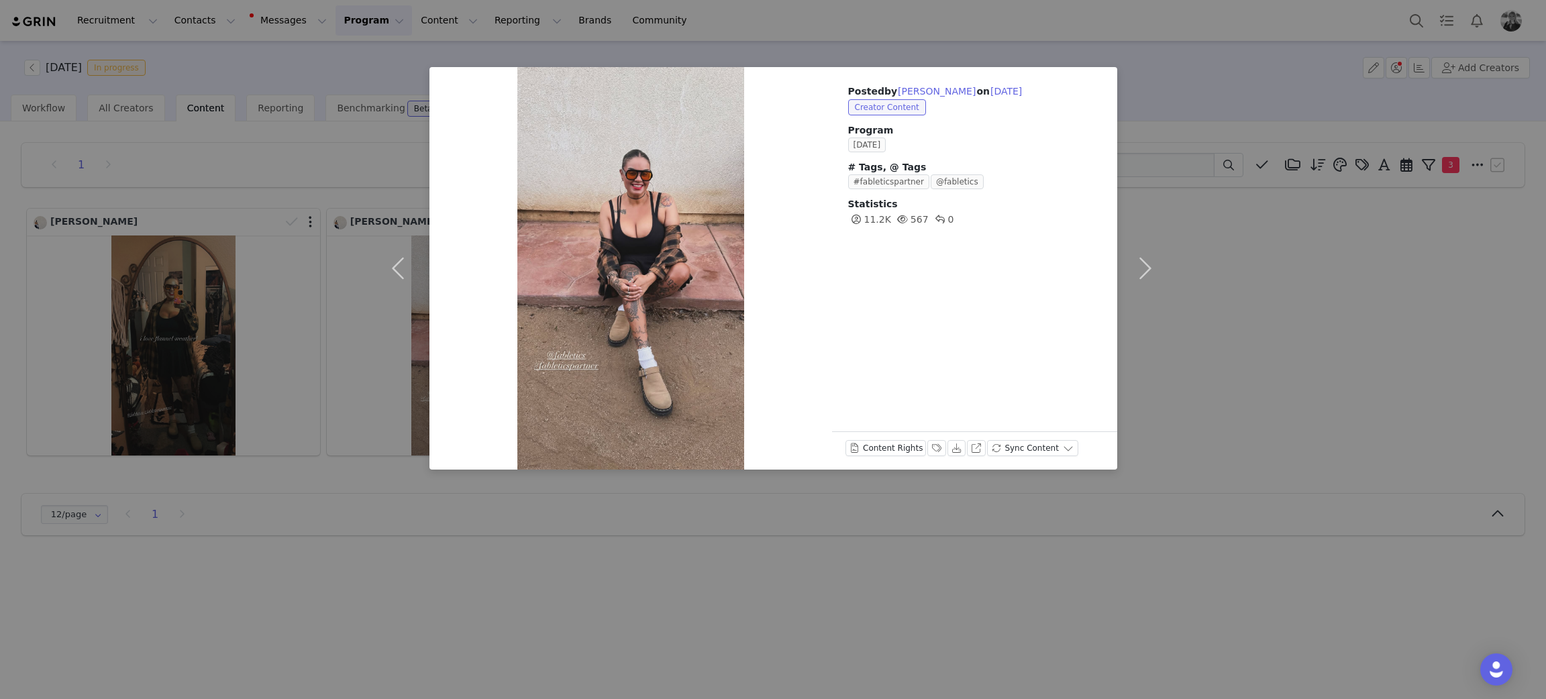
click at [622, 561] on div "Posted by Morgan Macias on Sep 29, 2025 Creator Content Program SEPTEMBER 2025 …" at bounding box center [773, 349] width 1546 height 699
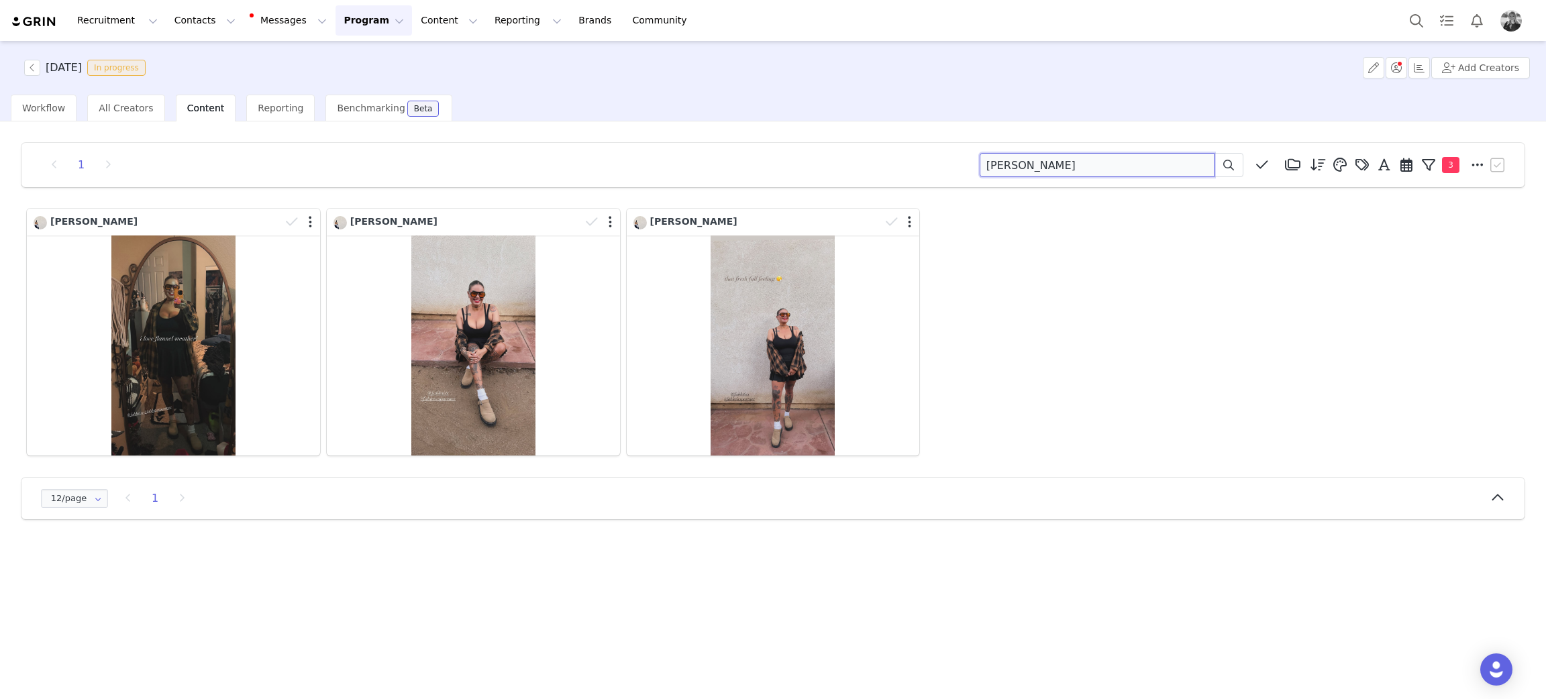
drag, startPoint x: 1079, startPoint y: 168, endPoint x: 641, endPoint y: 144, distance: 438.7
click at [626, 136] on div "1 macias Media Library (18385) APR '24 (155) MAR 24 (228) FEB 24 (454) JAN 24 (…" at bounding box center [773, 331] width 1524 height 398
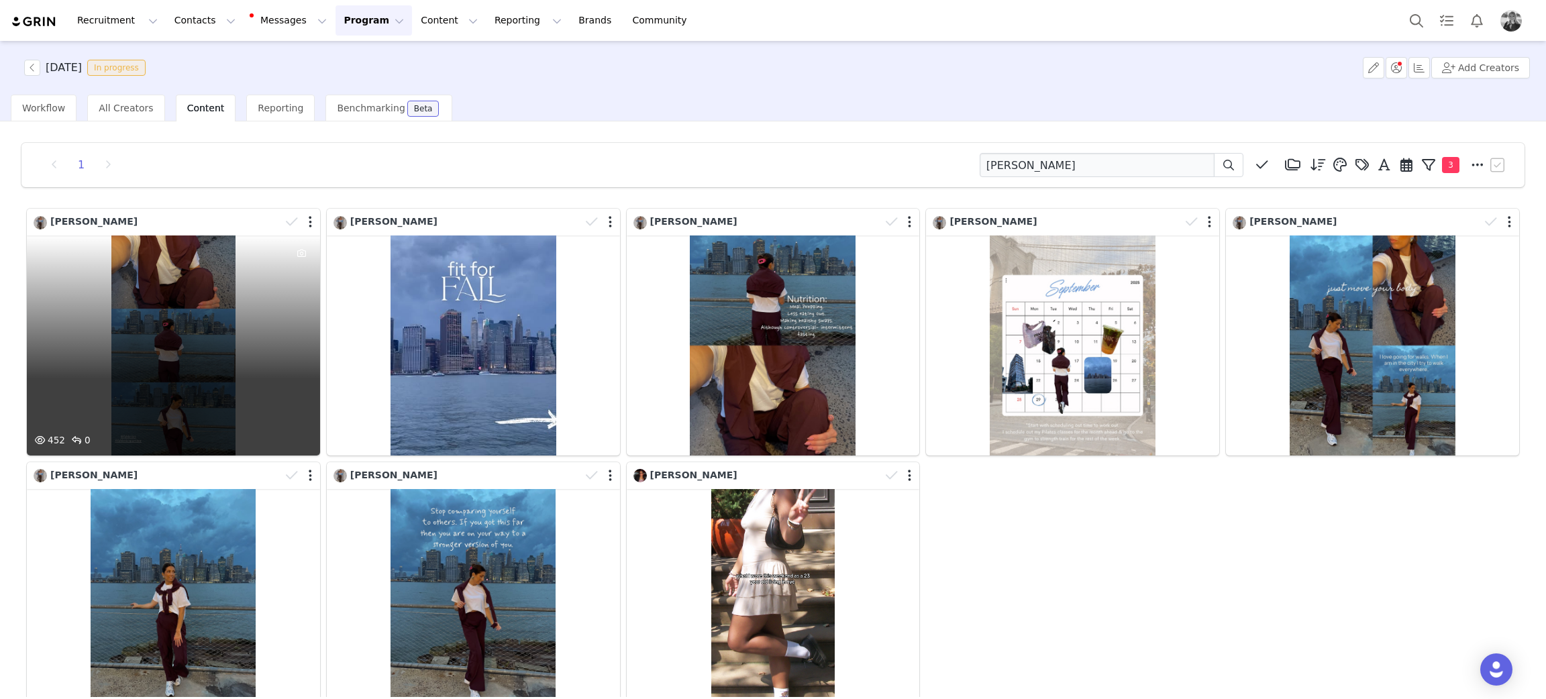
click at [142, 326] on div "452 0" at bounding box center [173, 345] width 293 height 220
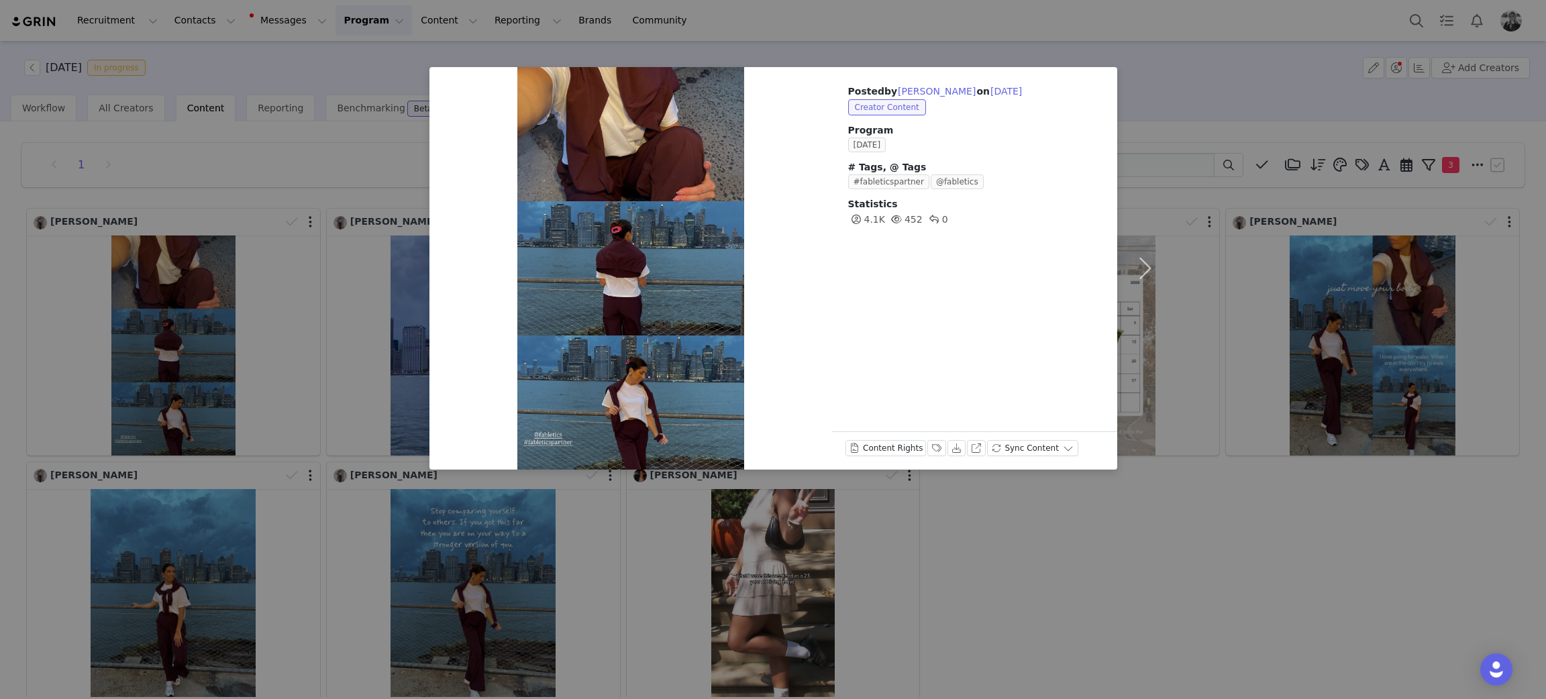
drag, startPoint x: 142, startPoint y: 326, endPoint x: 158, endPoint y: 333, distance: 17.1
click at [148, 329] on div "Posted by Erica Lauren on Sep 29, 2025 Creator Content Program SEPTEMBER 2025 #…" at bounding box center [773, 349] width 1546 height 699
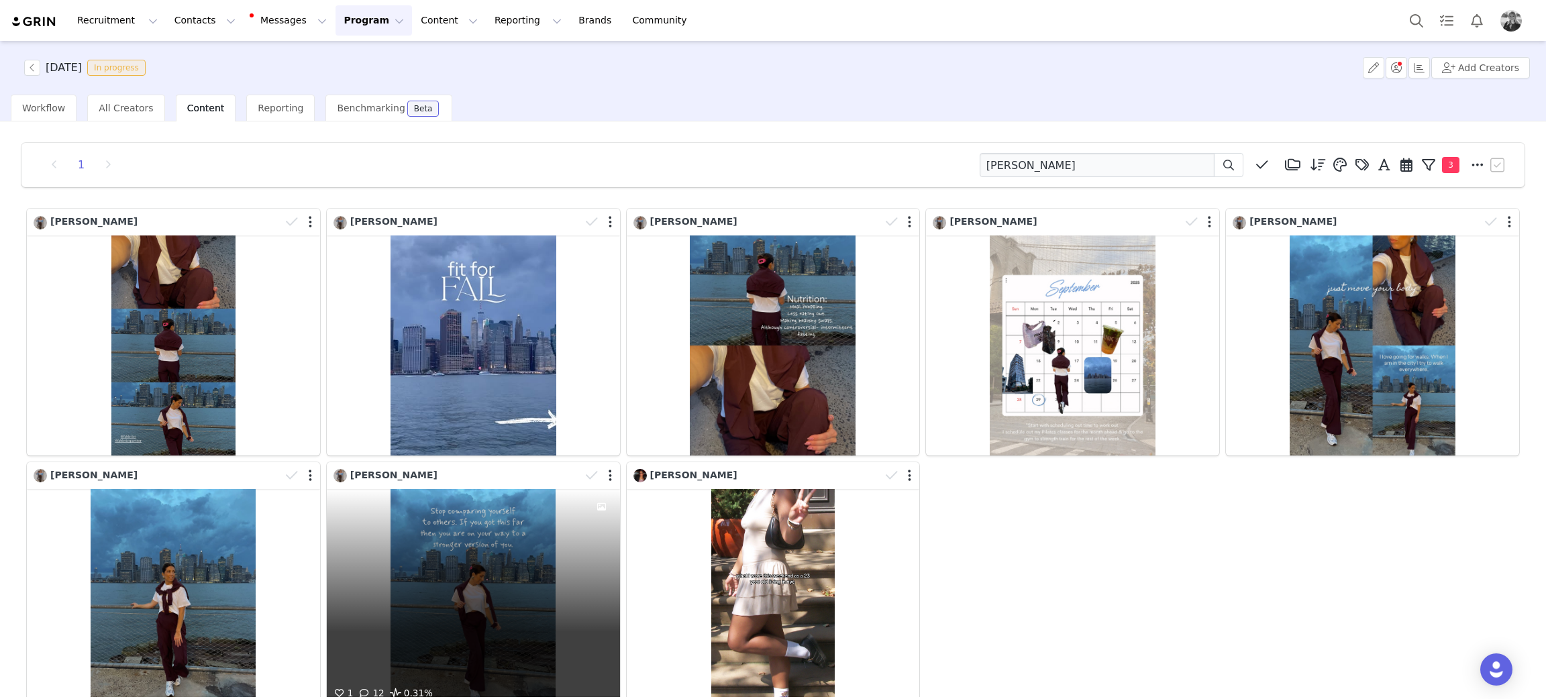
click at [518, 617] on div "1 12 0.31%" at bounding box center [473, 599] width 293 height 220
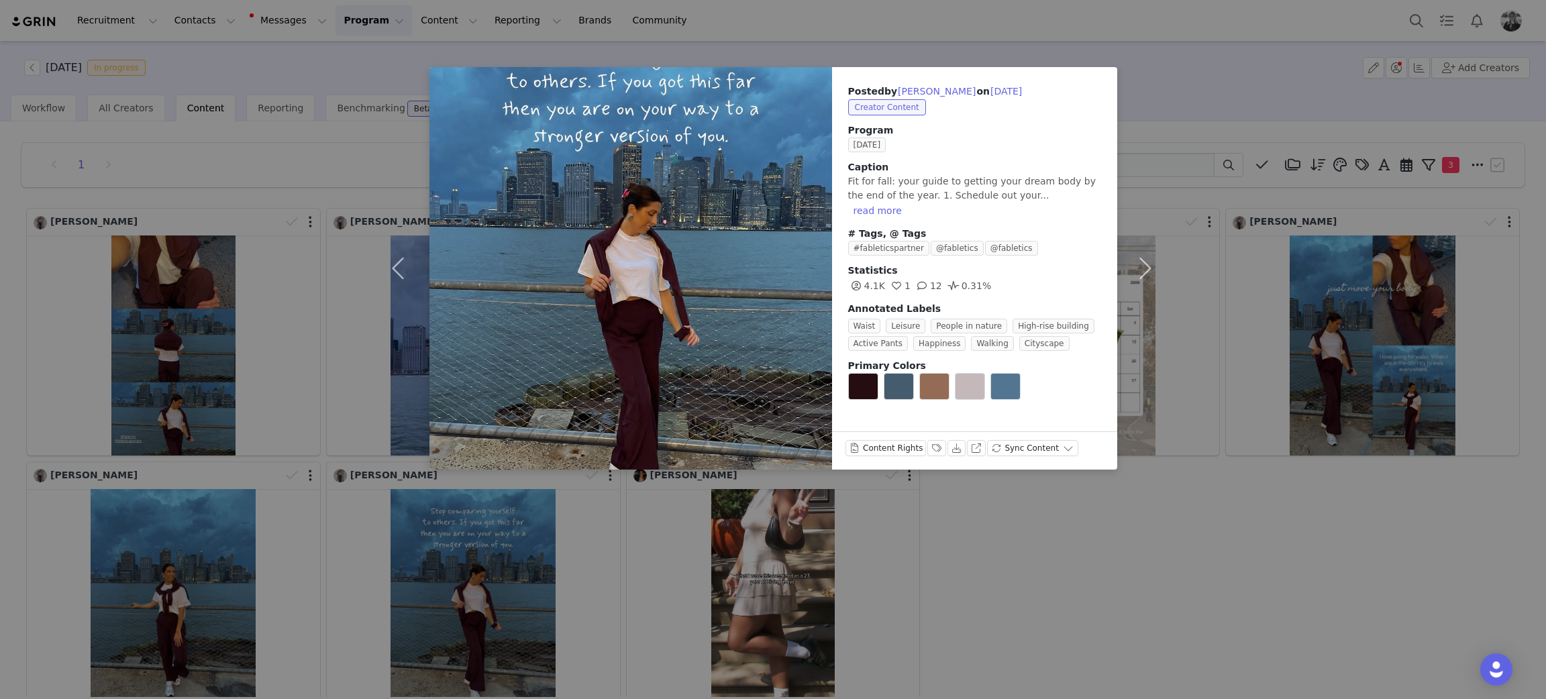
drag, startPoint x: 1354, startPoint y: 631, endPoint x: 1053, endPoint y: 413, distance: 371.3
click at [1350, 630] on div "Posted by Erica Lauren on Sep 29, 2025 Creator Content Program SEPTEMBER 2025 C…" at bounding box center [773, 349] width 1546 height 699
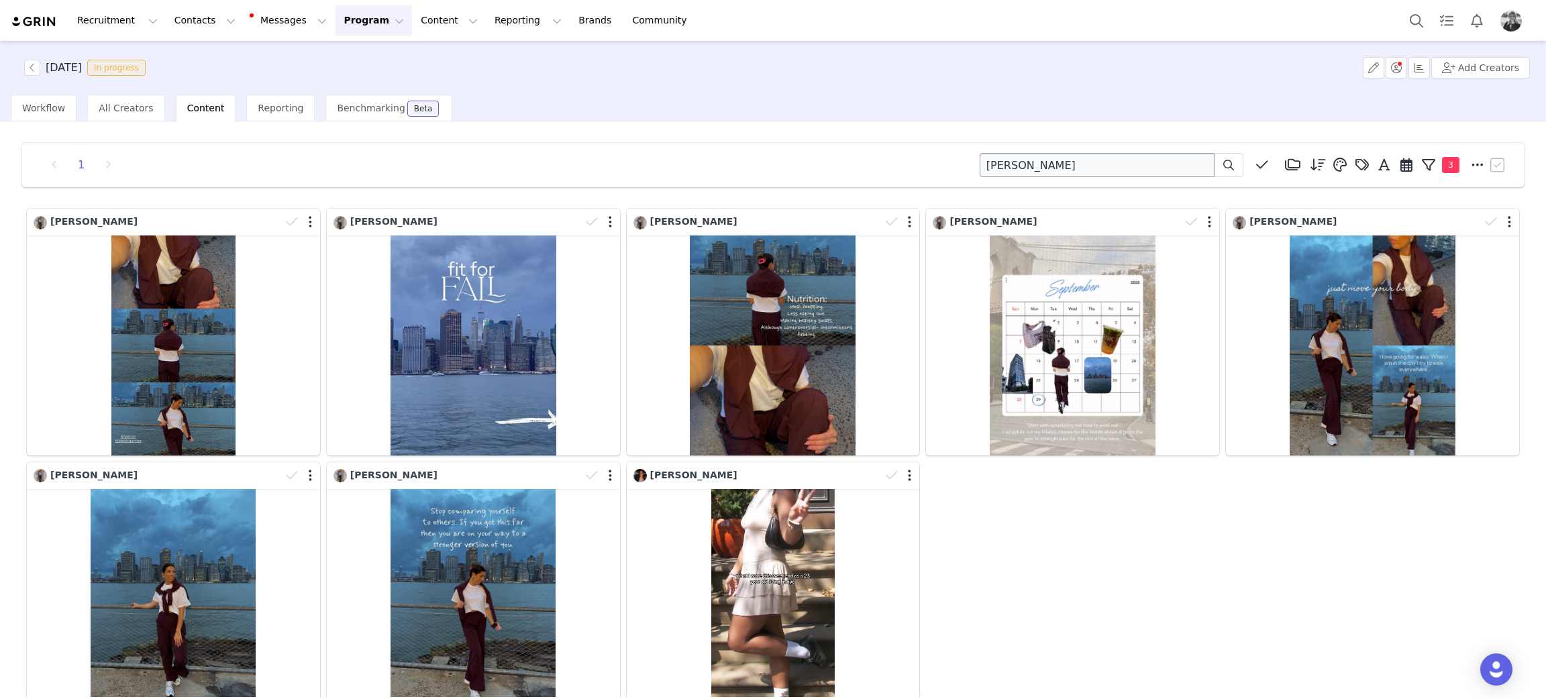
drag, startPoint x: 1070, startPoint y: 151, endPoint x: 1057, endPoint y: 152, distance: 12.8
click at [1061, 152] on div "1 erica lauren Media Library (18385) APR '24 (155) MAR 24 (228) FEB 24 (454) JA…" at bounding box center [772, 165] width 1503 height 44
drag, startPoint x: 1023, startPoint y: 157, endPoint x: 683, endPoint y: 152, distance: 340.2
click at [645, 149] on div "1 erica lauren Media Library (18385) APR '24 (155) MAR 24 (228) FEB 24 (454) JA…" at bounding box center [772, 165] width 1503 height 44
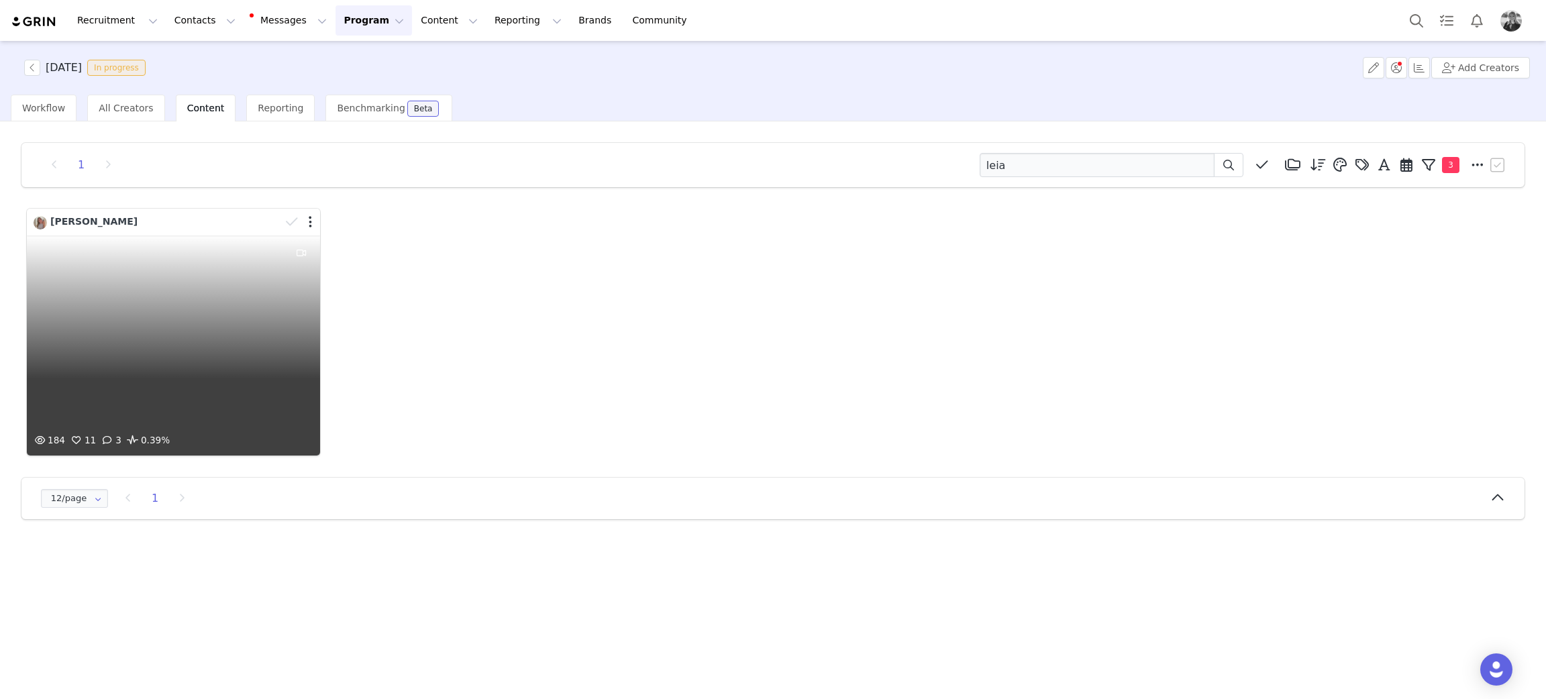
click at [221, 317] on div "184 11 3 0.39%" at bounding box center [173, 345] width 293 height 220
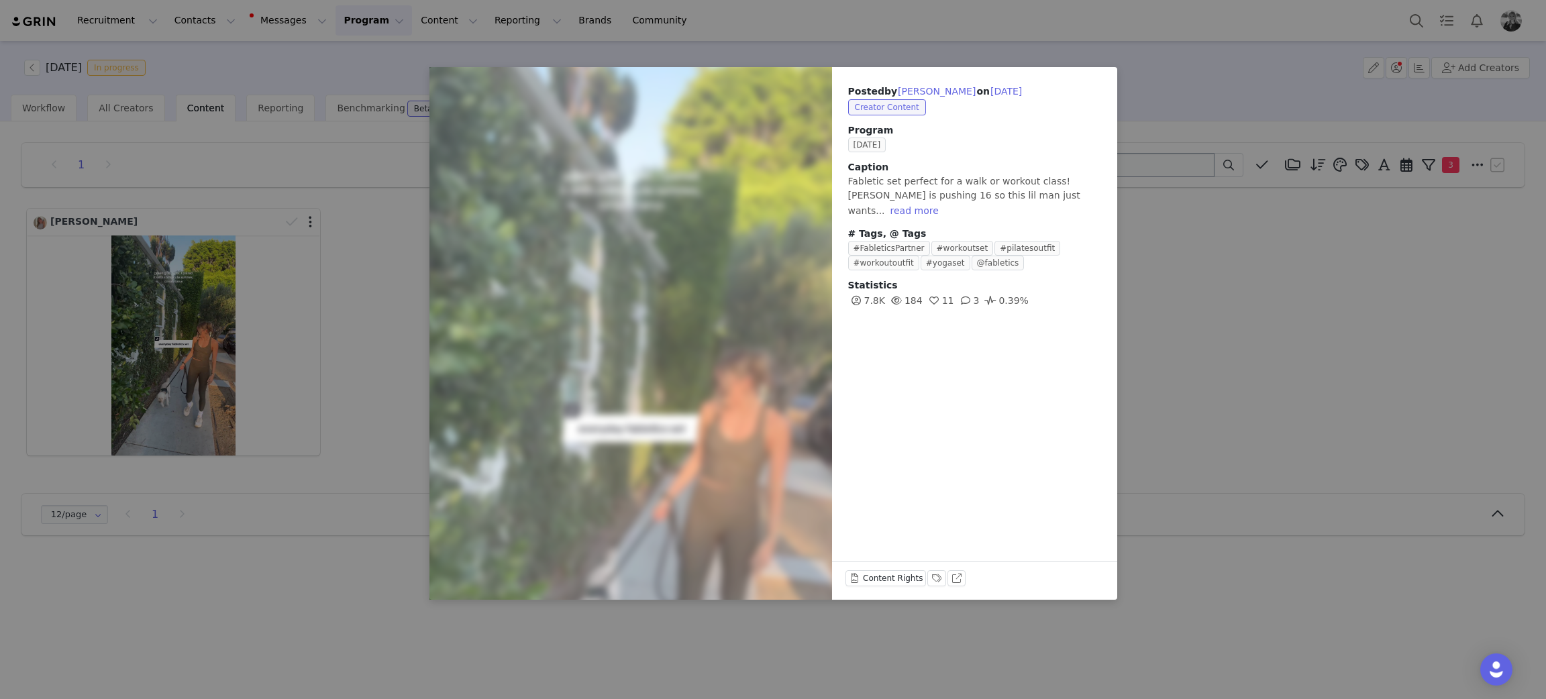
click at [1194, 313] on div "Posted by Leia Mae on Sep 29, 2025 Creator Content Program SEPTEMBER 2025 Capti…" at bounding box center [773, 349] width 1546 height 699
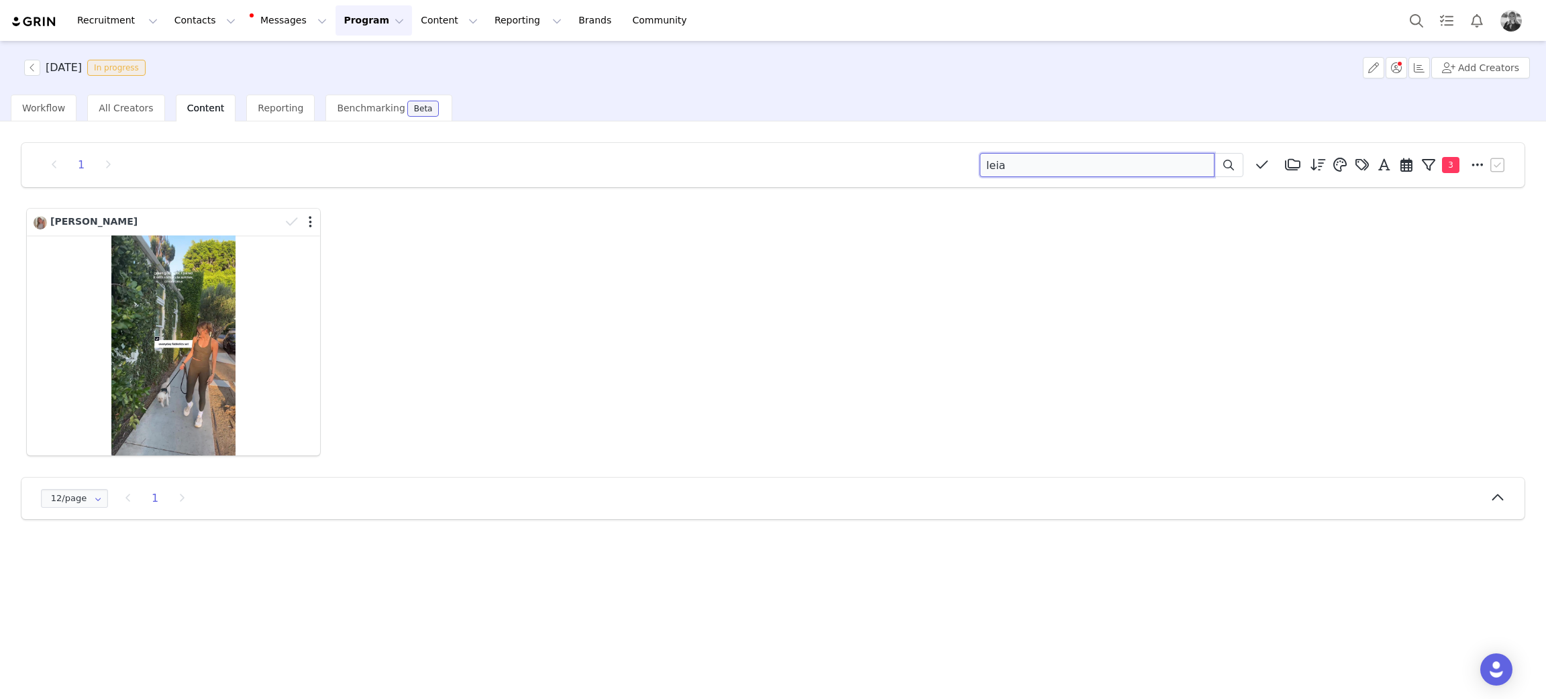
drag, startPoint x: 1012, startPoint y: 163, endPoint x: 949, endPoint y: 140, distance: 67.1
click at [916, 162] on div "1 leia Media Library (18385) APR '24 (155) MAR 24 (228) FEB 24 (454) JAN 24 (36…" at bounding box center [773, 165] width 1470 height 24
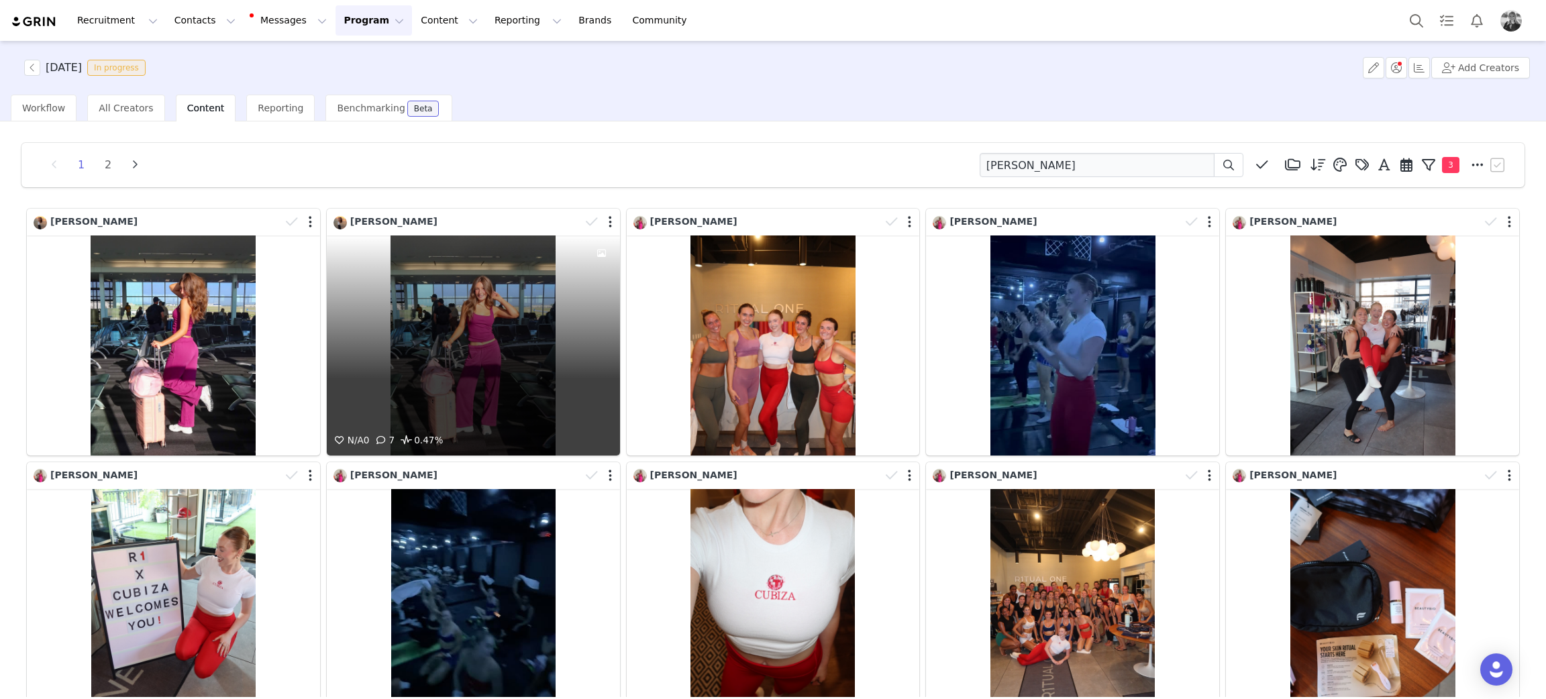
click at [453, 306] on div "N/A 0 7 0.47%" at bounding box center [473, 345] width 293 height 220
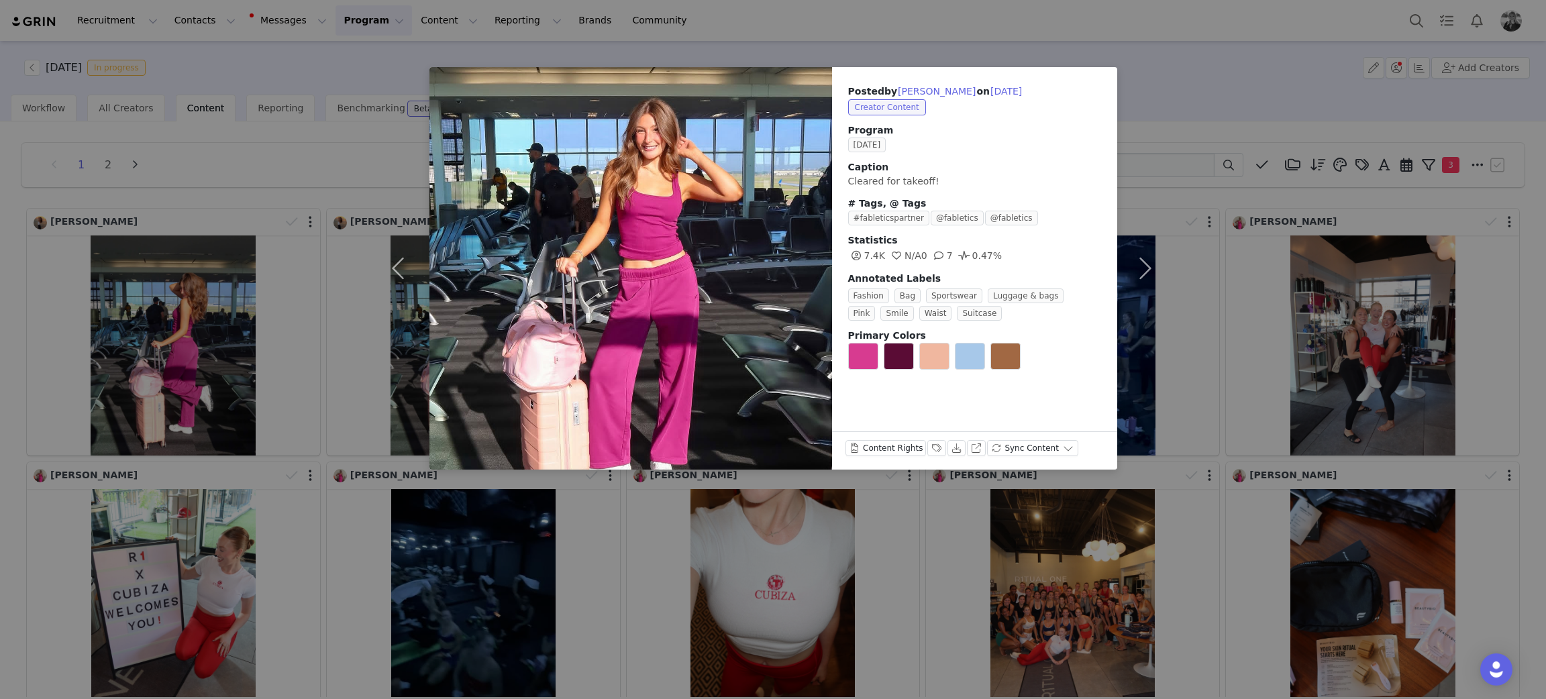
click at [213, 293] on div "Posted by Emma Tuttle on Sep 29, 2025 Creator Content Program SEPTEMBER 2025 Ca…" at bounding box center [773, 349] width 1546 height 699
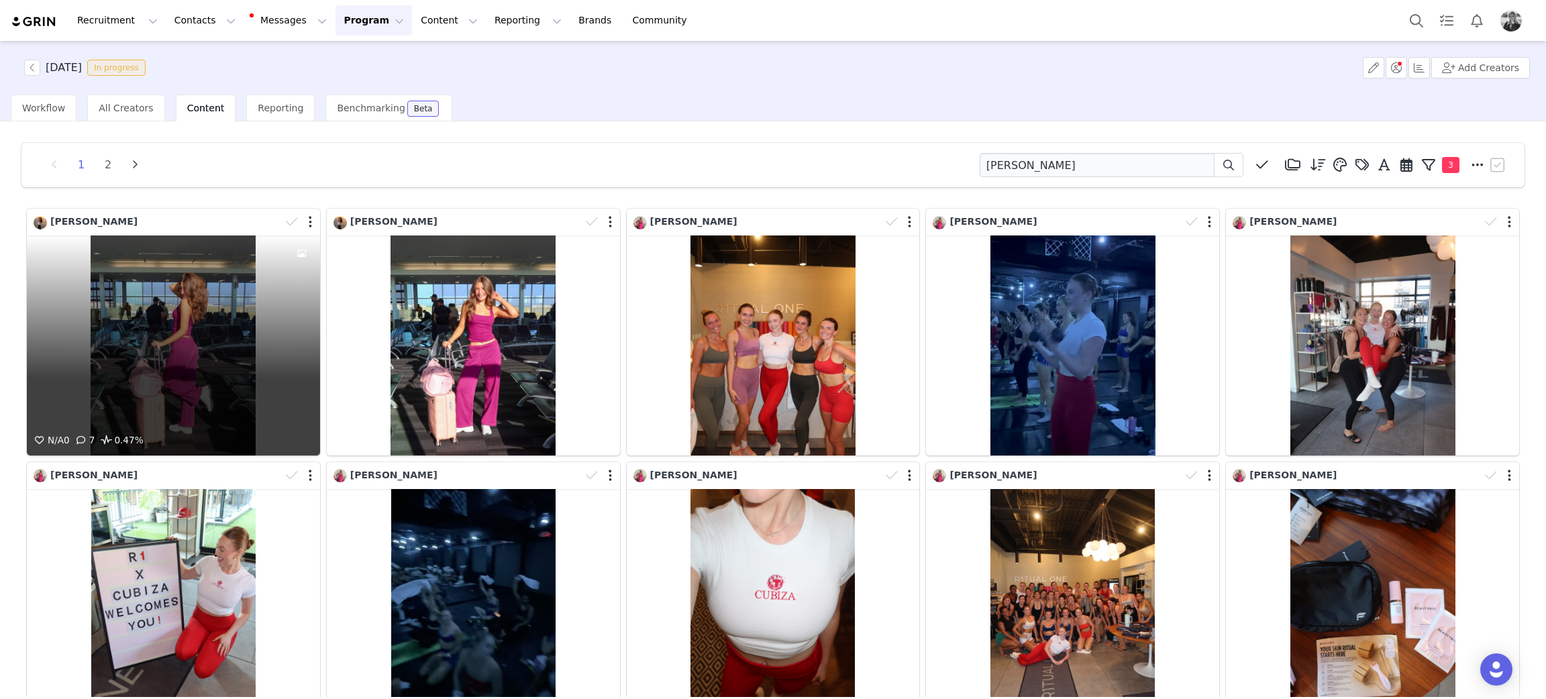
click at [195, 353] on div "N/A 0 7 0.47%" at bounding box center [173, 345] width 293 height 220
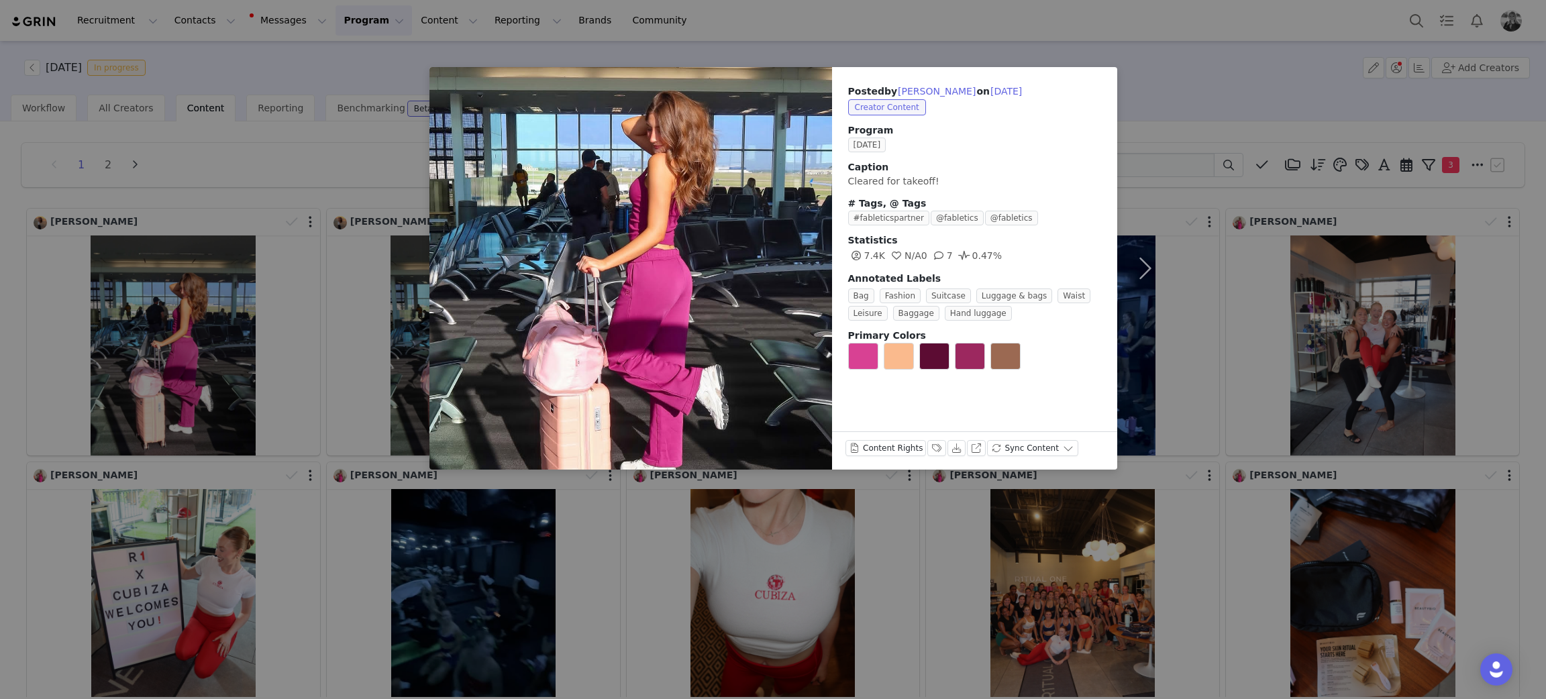
click at [200, 384] on div "Posted by Emma Tuttle on Sep 29, 2025 Creator Content Program SEPTEMBER 2025 Ca…" at bounding box center [773, 349] width 1546 height 699
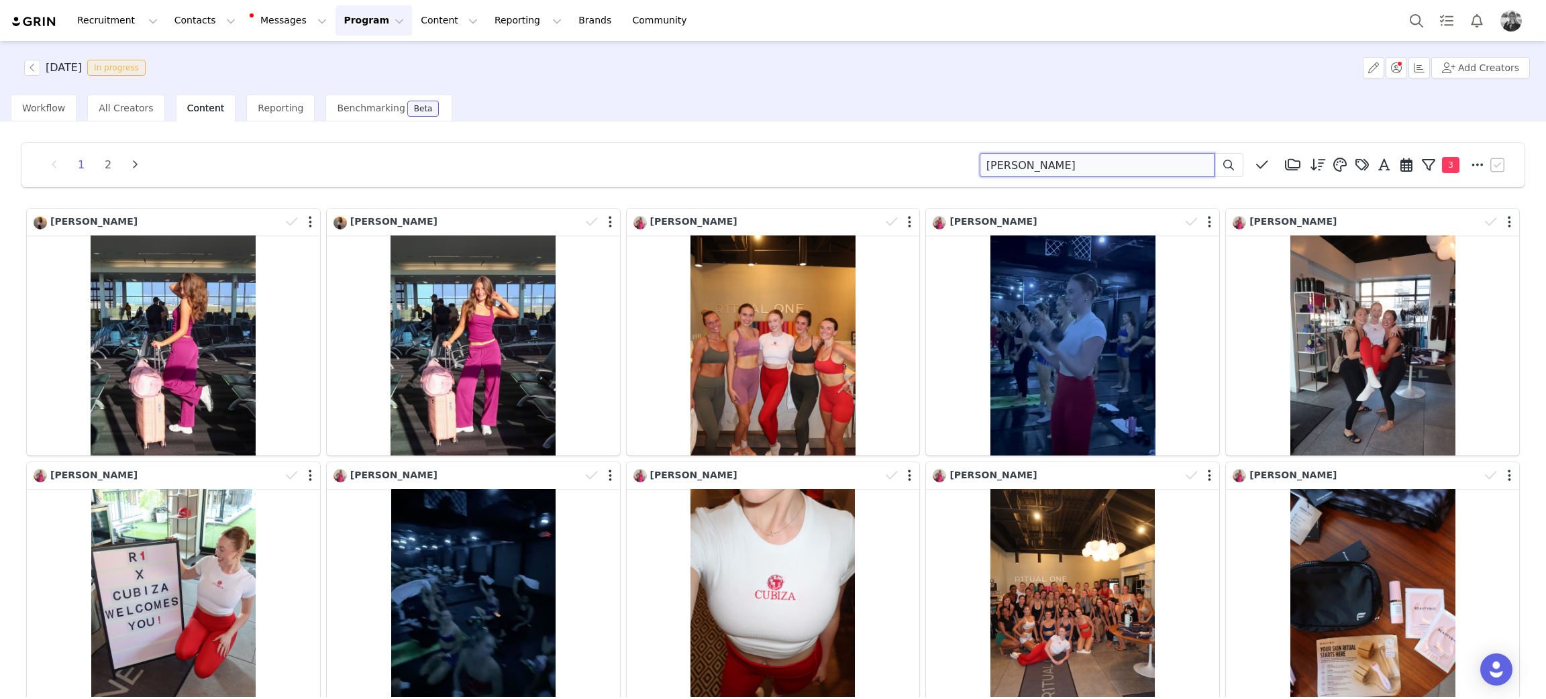
drag, startPoint x: 1075, startPoint y: 168, endPoint x: 714, endPoint y: 142, distance: 362.5
click at [718, 144] on div "1 2 emma tuttle Media Library (18385) APR '24 (155) MAR 24 (228) FEB 24 (454) J…" at bounding box center [772, 165] width 1503 height 44
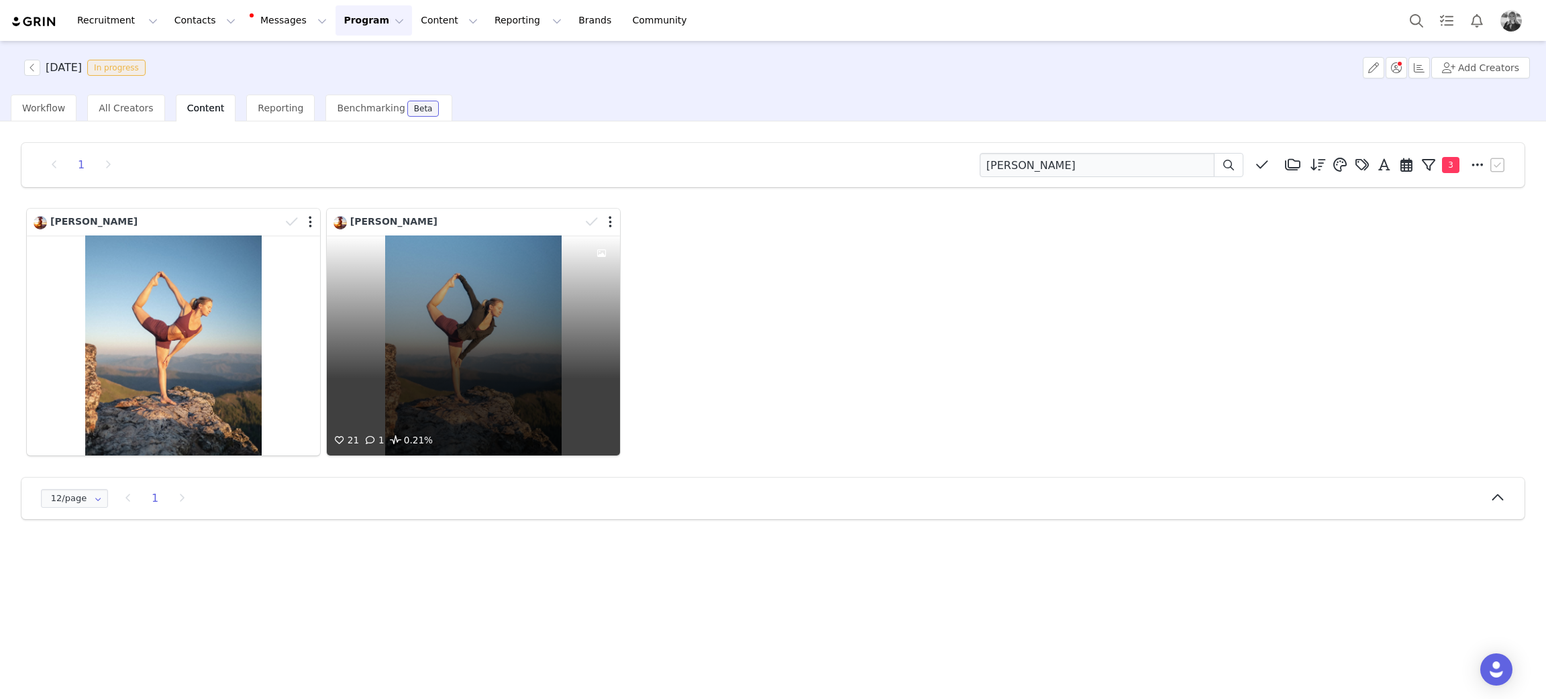
click at [392, 345] on div "21 1 0.21%" at bounding box center [473, 345] width 293 height 220
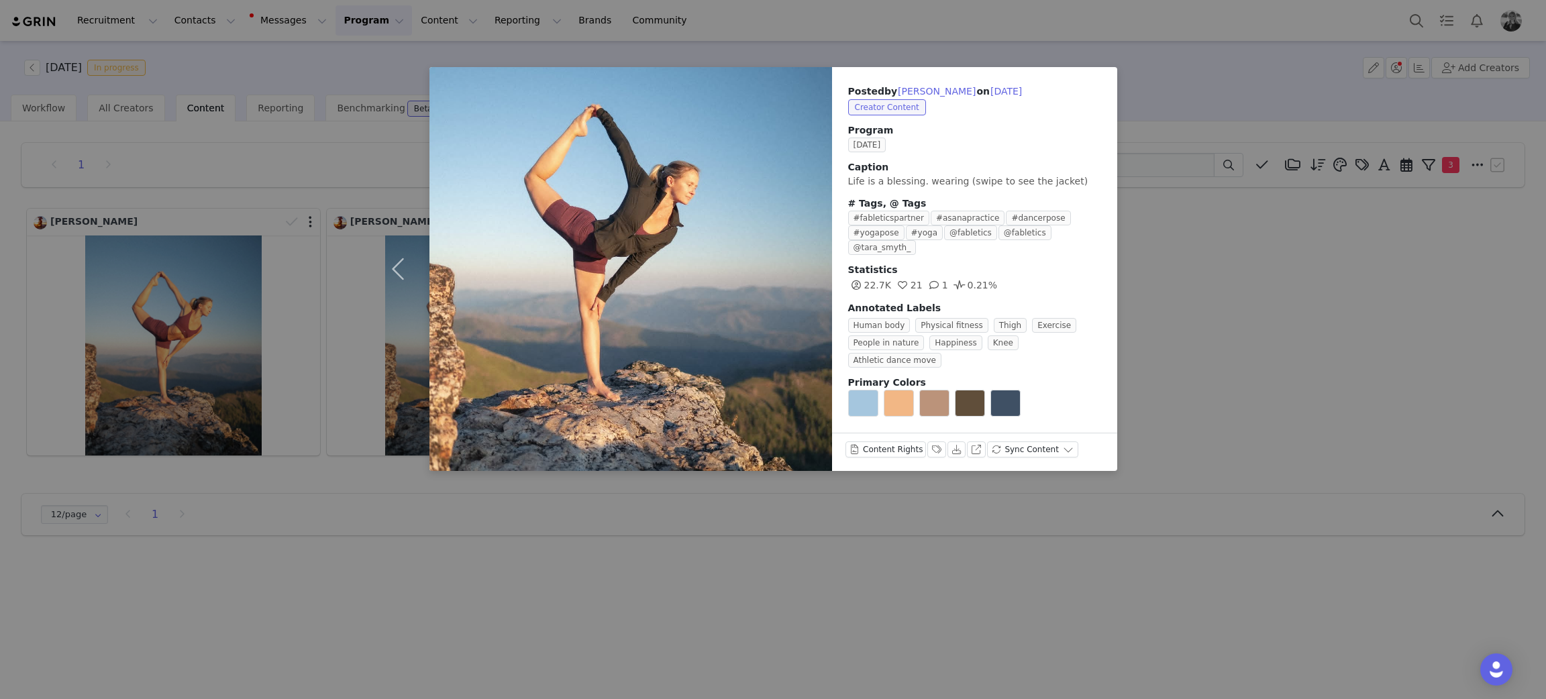
drag, startPoint x: 1250, startPoint y: 256, endPoint x: 1234, endPoint y: 241, distance: 22.3
click at [1250, 256] on div "Posted by Tara Huff on Sep 29, 2025 Creator Content Program SEPTEMBER 2025 Capt…" at bounding box center [773, 349] width 1546 height 699
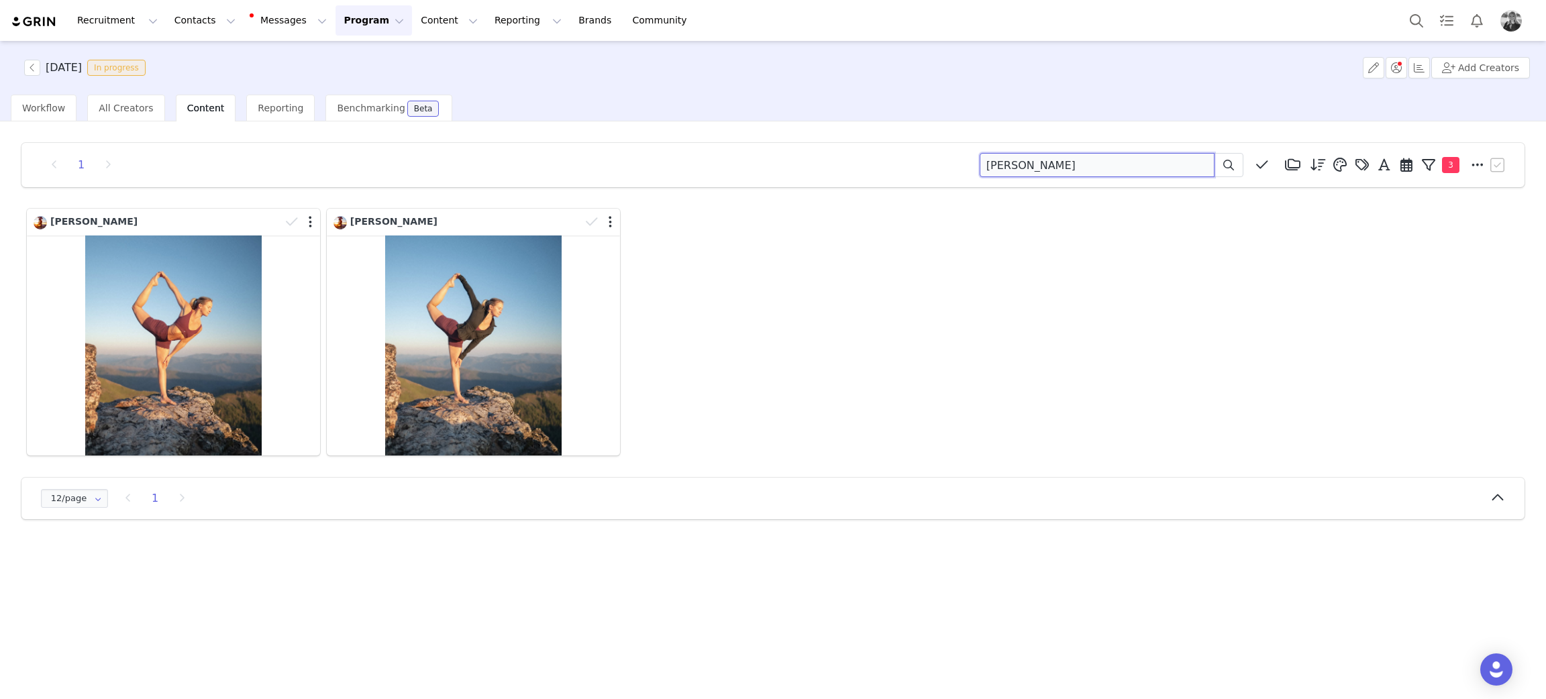
drag, startPoint x: 1049, startPoint y: 164, endPoint x: 711, endPoint y: 173, distance: 337.5
click at [711, 173] on div "1 tara huff Media Library (18385) APR '24 (155) MAR 24 (228) FEB 24 (454) JAN 2…" at bounding box center [773, 165] width 1470 height 24
type input "b"
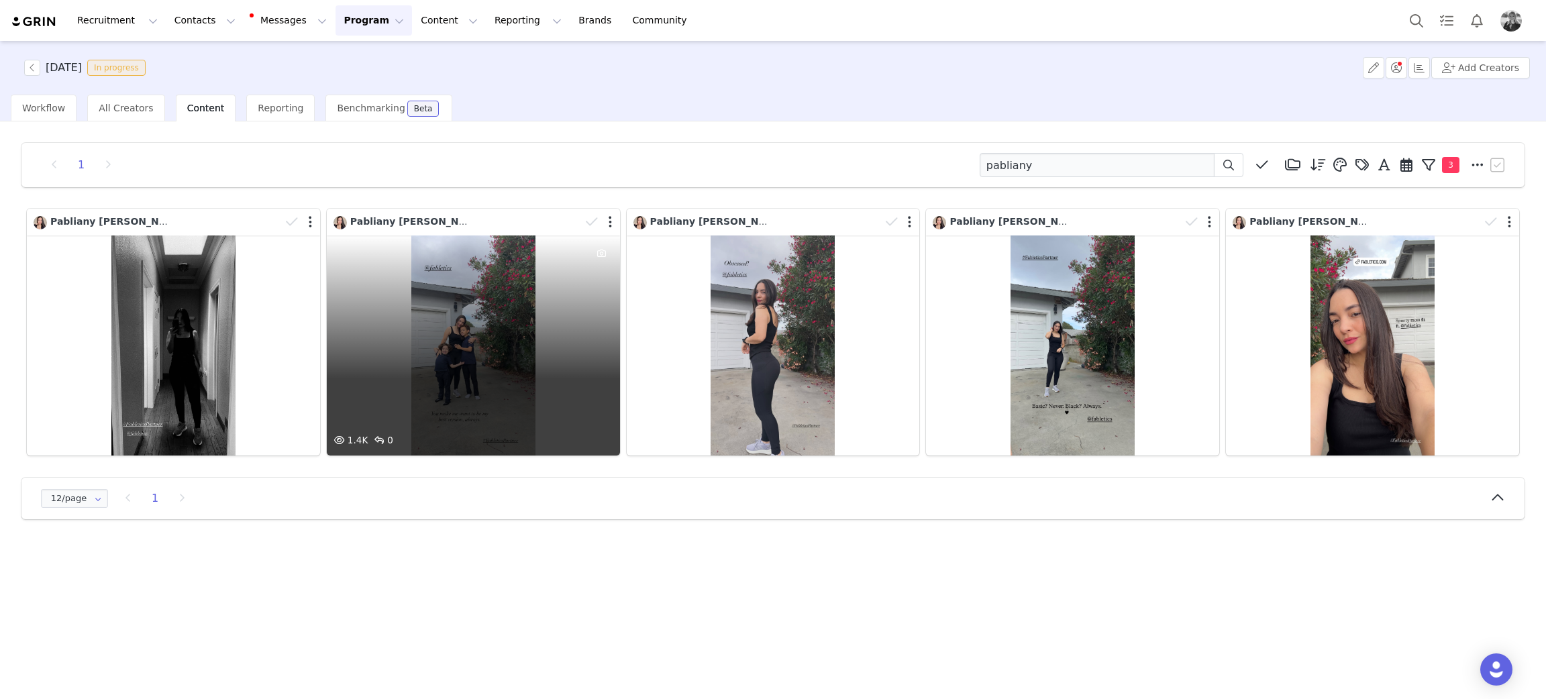
click at [486, 312] on div "1.4K 0" at bounding box center [473, 345] width 293 height 220
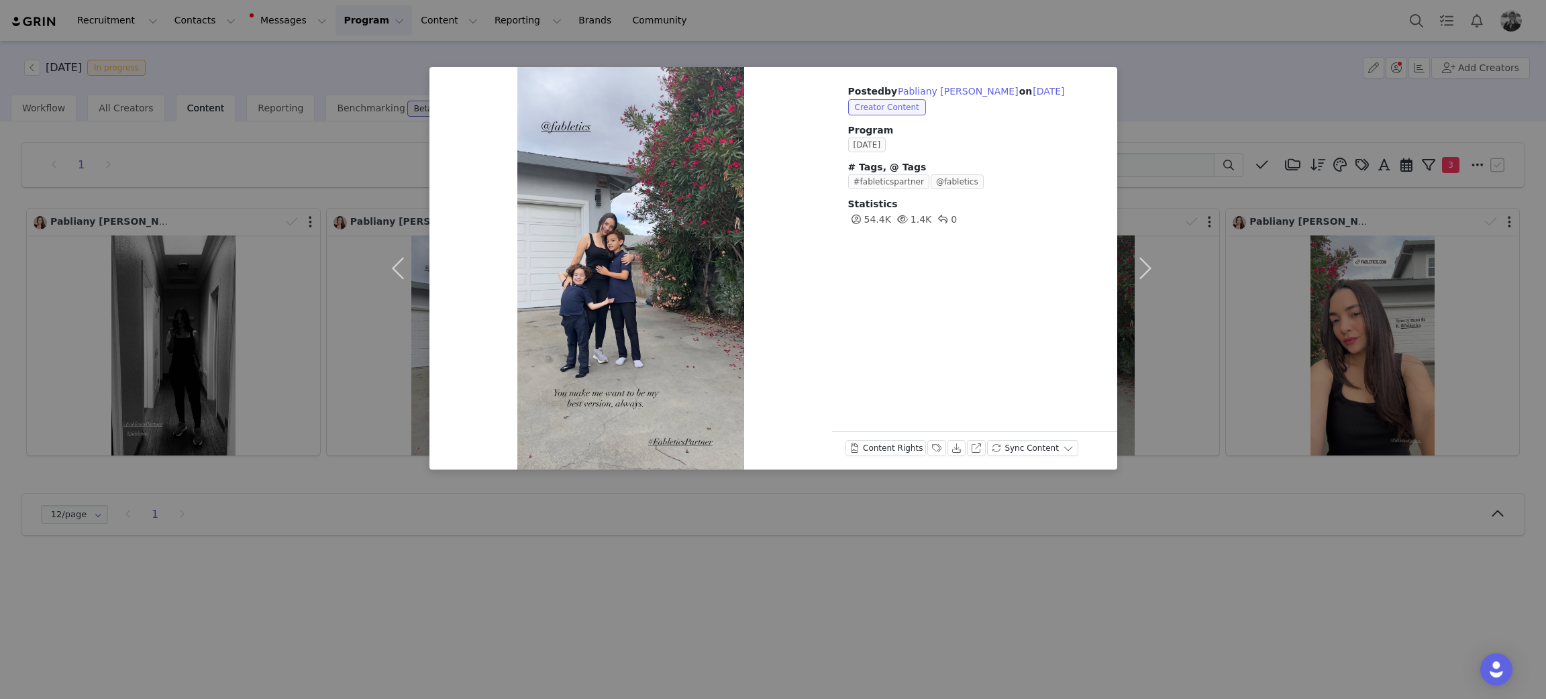
drag, startPoint x: 622, startPoint y: 488, endPoint x: 672, endPoint y: 523, distance: 60.7
click at [622, 489] on div "Posted by Pabliany Vidal on Sep 29, 2025 Creator Content Program SEPTEMBER 2025…" at bounding box center [773, 349] width 1546 height 699
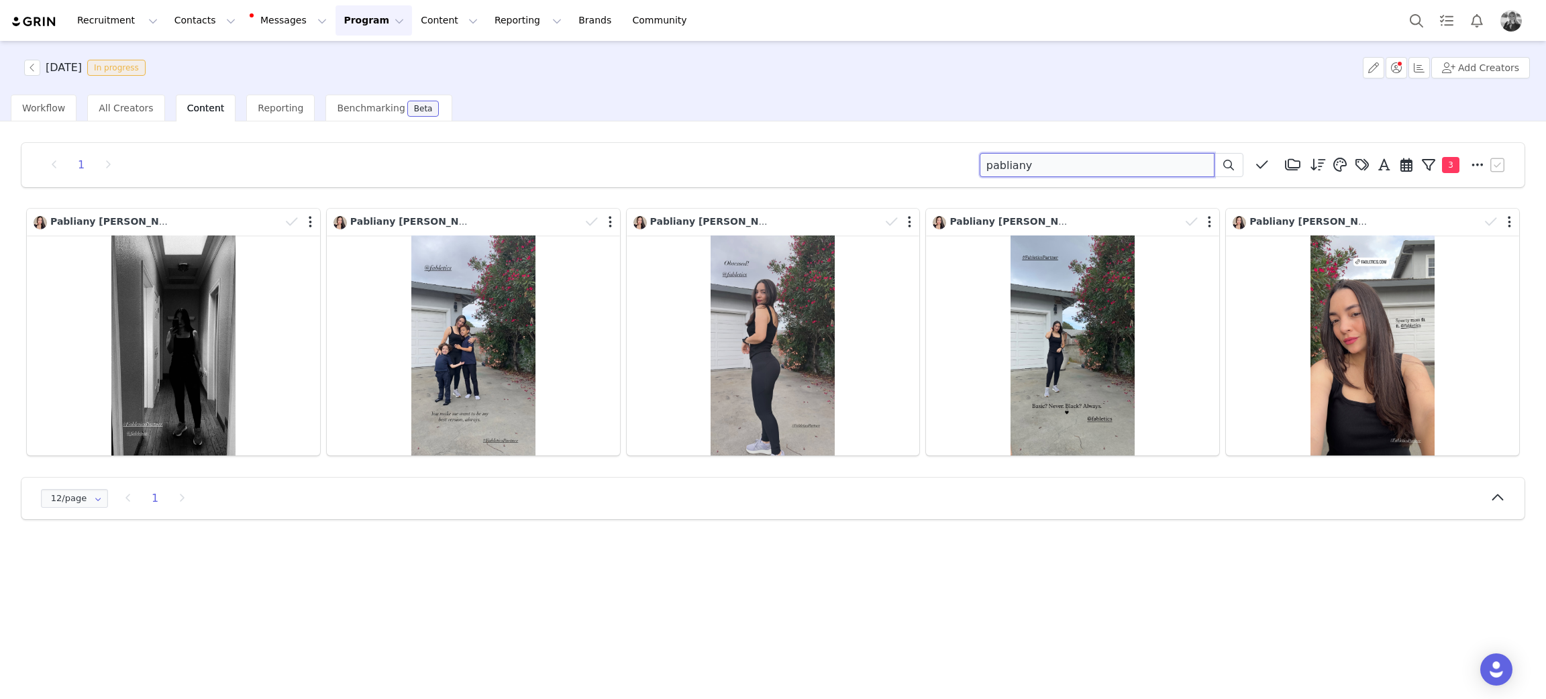
drag, startPoint x: 1142, startPoint y: 165, endPoint x: 444, endPoint y: 160, distance: 697.7
click at [449, 159] on div "1 pabliany Media Library (18385) APR '24 (155) MAR 24 (228) FEB 24 (454) JAN 24…" at bounding box center [773, 165] width 1470 height 24
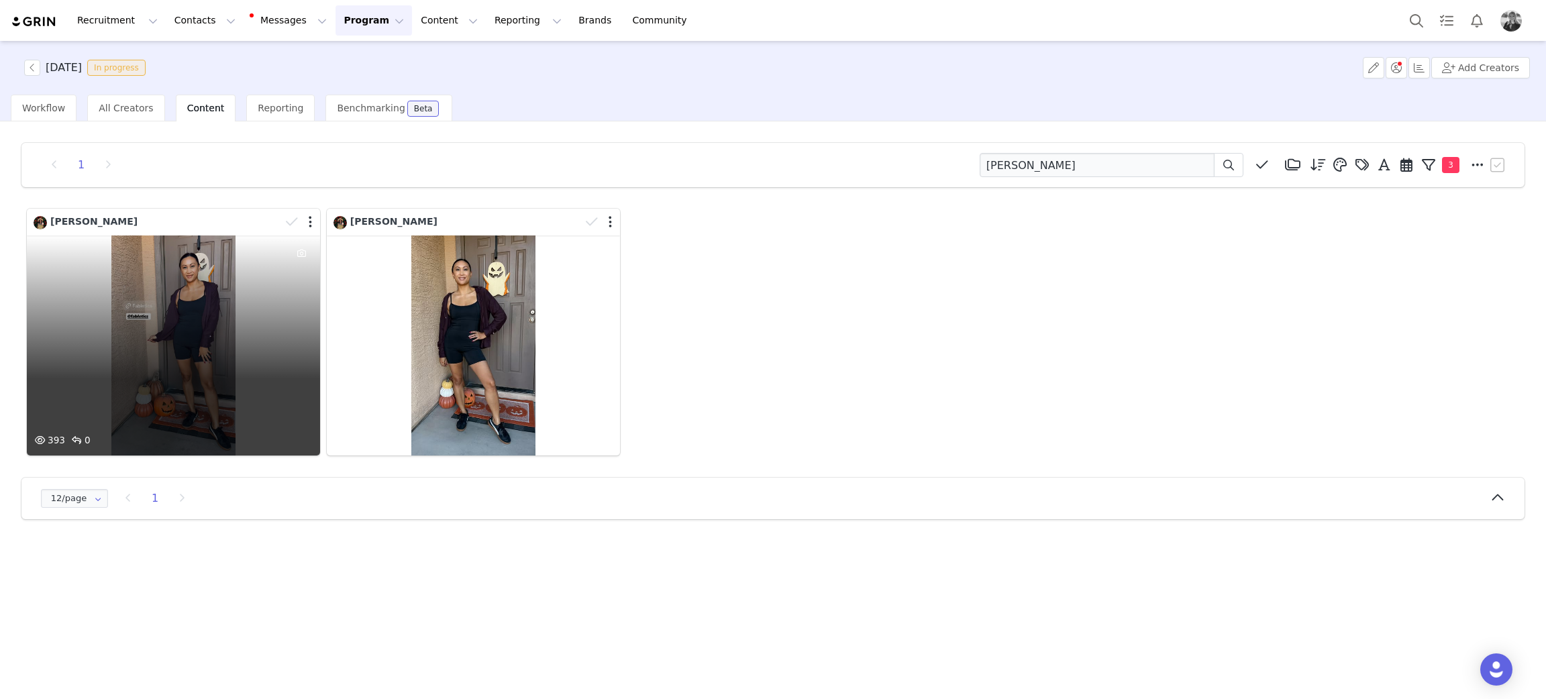
click at [206, 321] on div "393 0" at bounding box center [173, 345] width 293 height 220
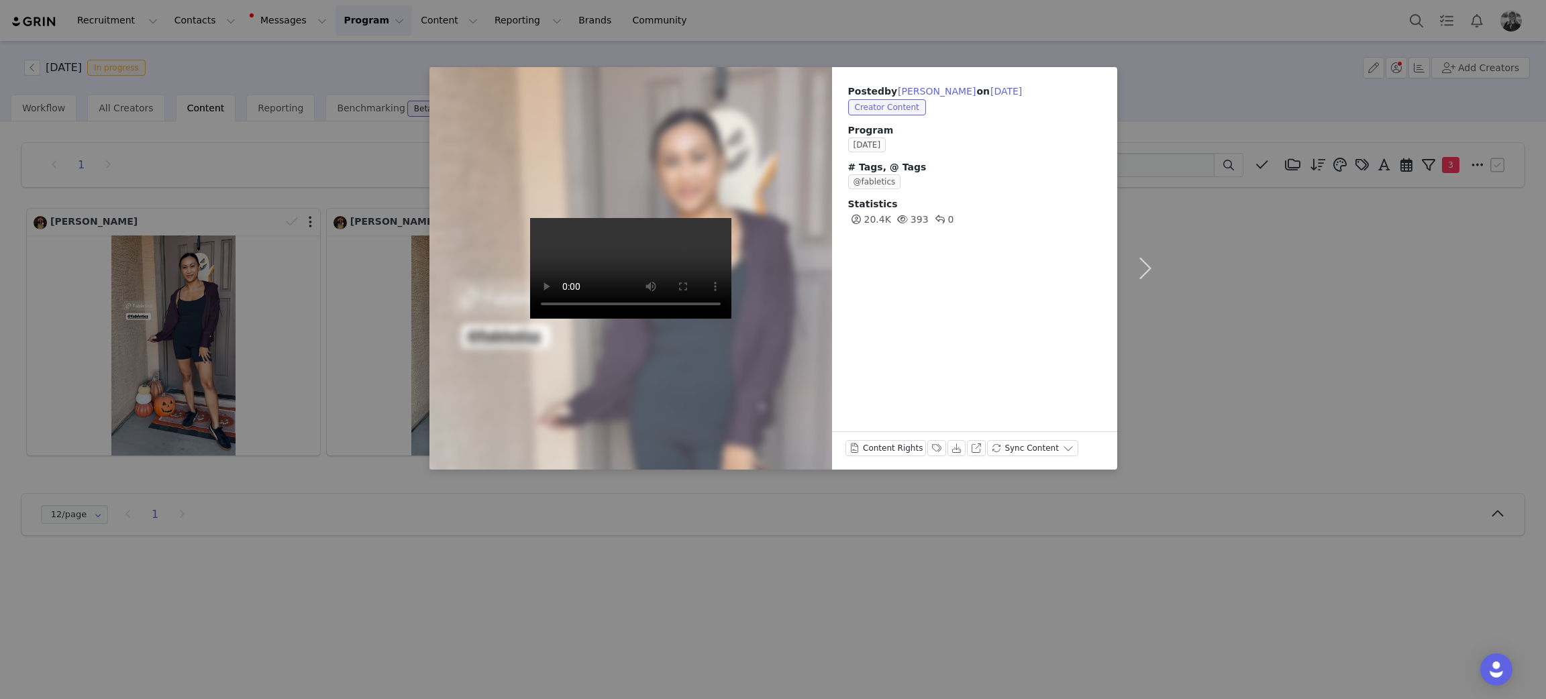
click at [1249, 320] on div "Posted by Melissa Moore on Sep 29, 2025 Creator Content Program SEPTEMBER 2025 …" at bounding box center [773, 349] width 1546 height 699
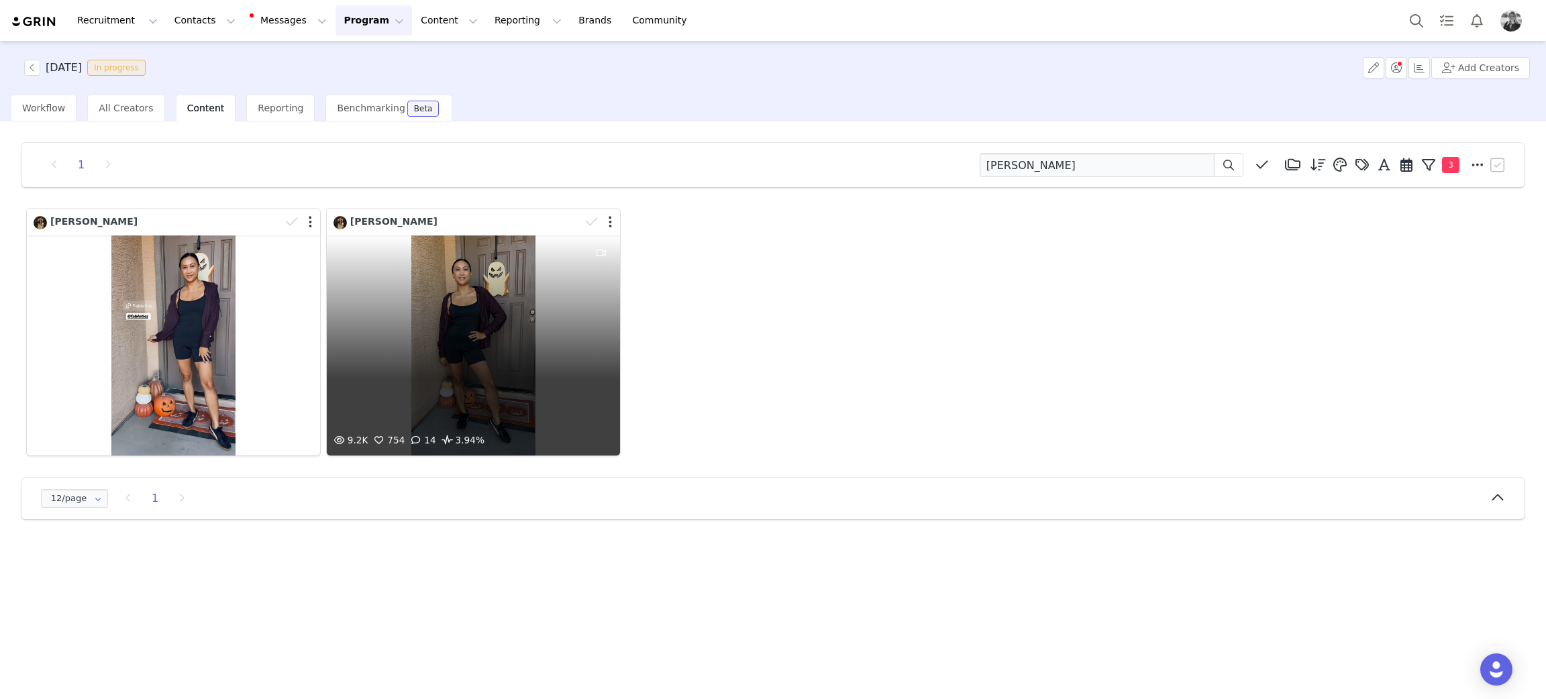
click at [449, 320] on div "9.2K 754 14 3.94%" at bounding box center [473, 345] width 293 height 220
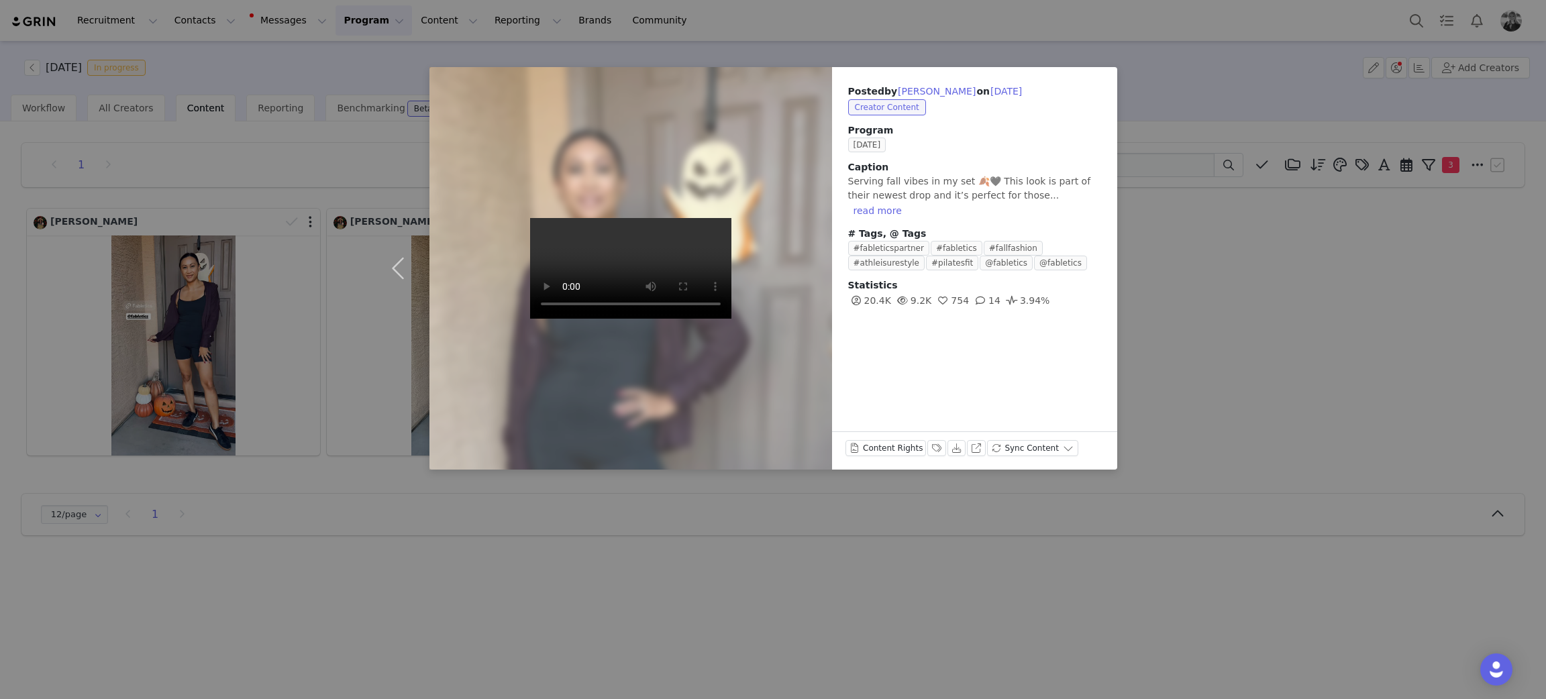
drag, startPoint x: 1218, startPoint y: 305, endPoint x: 1146, endPoint y: 201, distance: 126.9
click at [1218, 305] on div "Posted by Melissa Moore on Sep 29, 2025 Creator Content Program SEPTEMBER 2025 …" at bounding box center [773, 349] width 1546 height 699
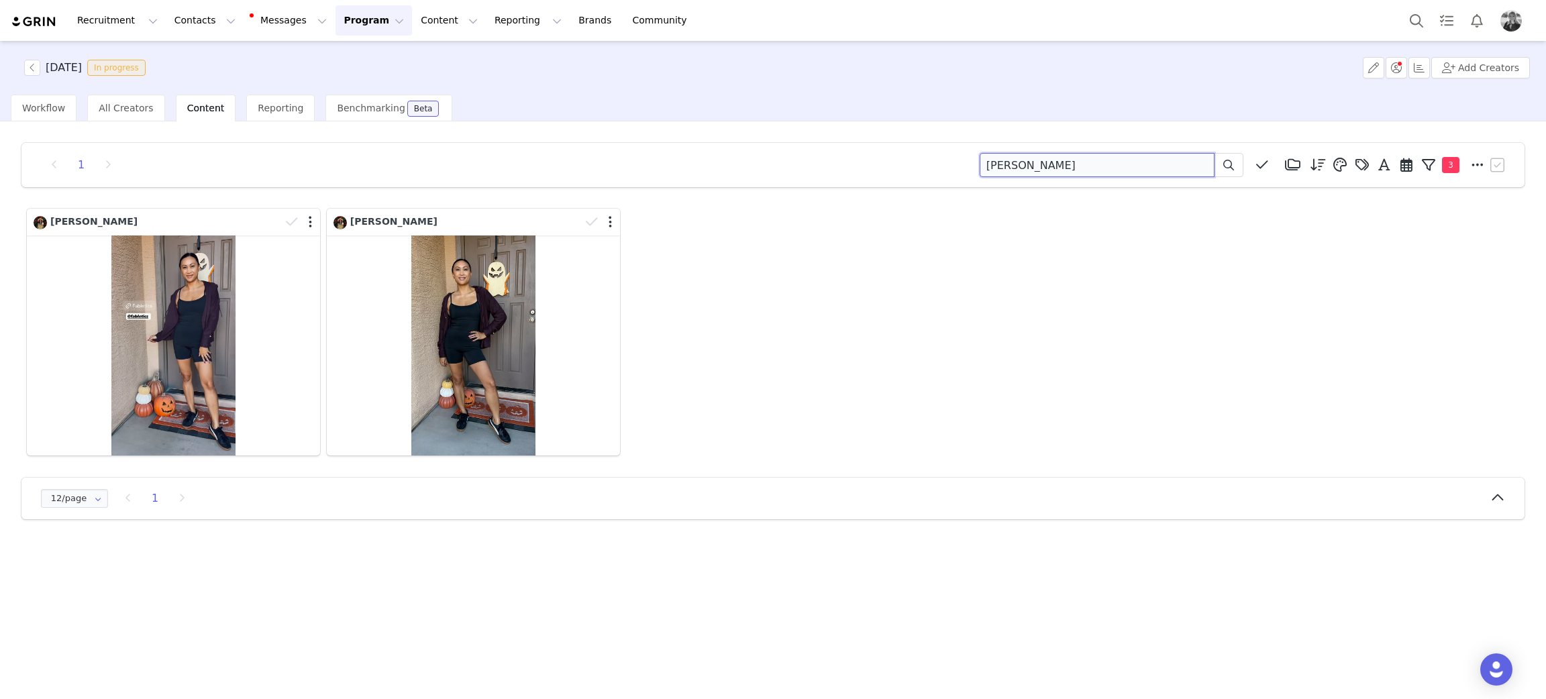
drag, startPoint x: 1122, startPoint y: 155, endPoint x: 490, endPoint y: 138, distance: 631.5
click at [490, 138] on div "1 melissa moore Media Library (18385) APR '24 (155) MAR 24 (228) FEB 24 (454) J…" at bounding box center [773, 331] width 1524 height 398
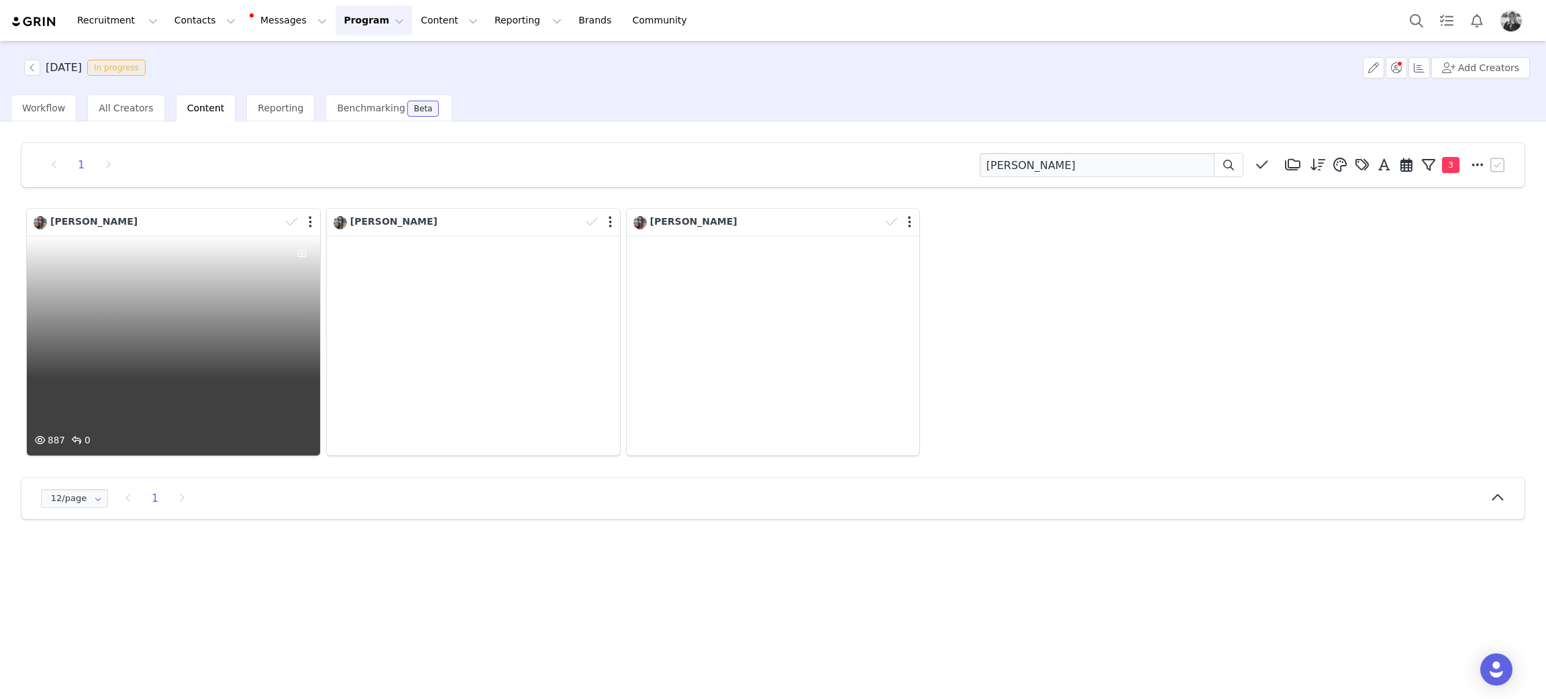
click at [253, 332] on div "887 0" at bounding box center [173, 345] width 293 height 220
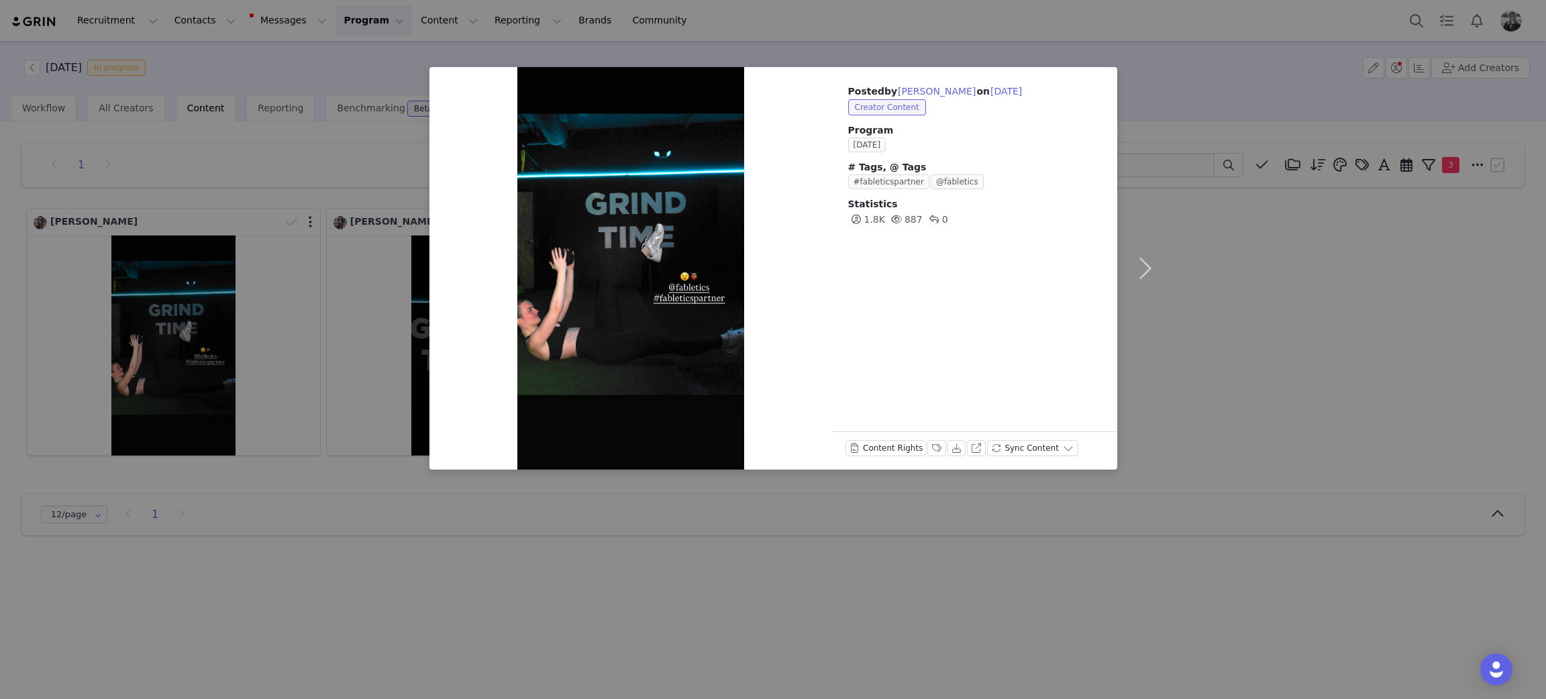
click at [1381, 372] on div "Posted by Rita Anderson on Sep 29, 2025 Creator Content Program SEPTEMBER 2025 …" at bounding box center [773, 349] width 1546 height 699
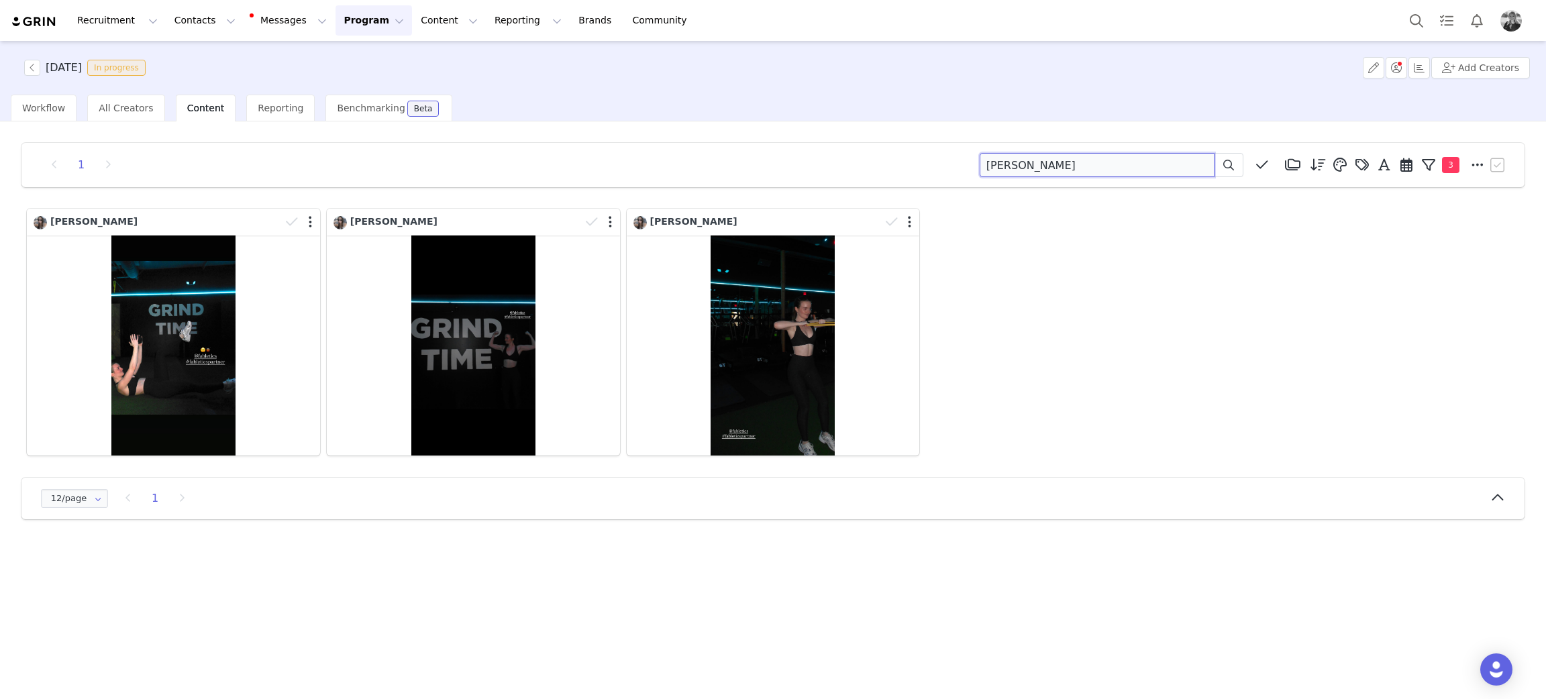
drag, startPoint x: 1018, startPoint y: 165, endPoint x: 748, endPoint y: 160, distance: 269.7
click at [727, 154] on div "1 rita anderson Media Library (18385) APR '24 (155) MAR 24 (228) FEB 24 (454) J…" at bounding box center [773, 165] width 1470 height 24
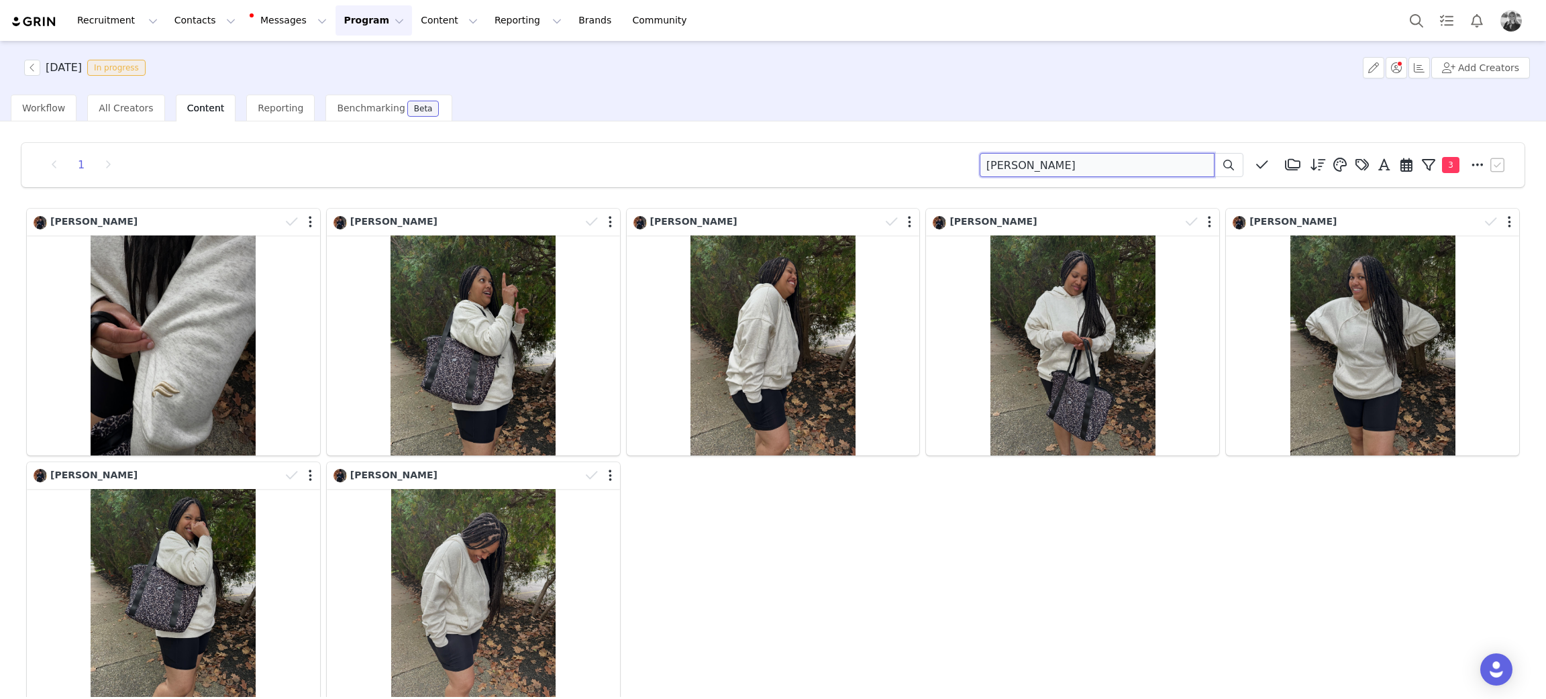
drag, startPoint x: 983, startPoint y: 153, endPoint x: 731, endPoint y: 155, distance: 252.2
click at [727, 153] on div "1 whitney Media Library (18385) APR '24 (155) MAR 24 (228) FEB 24 (454) JAN 24 …" at bounding box center [773, 165] width 1470 height 24
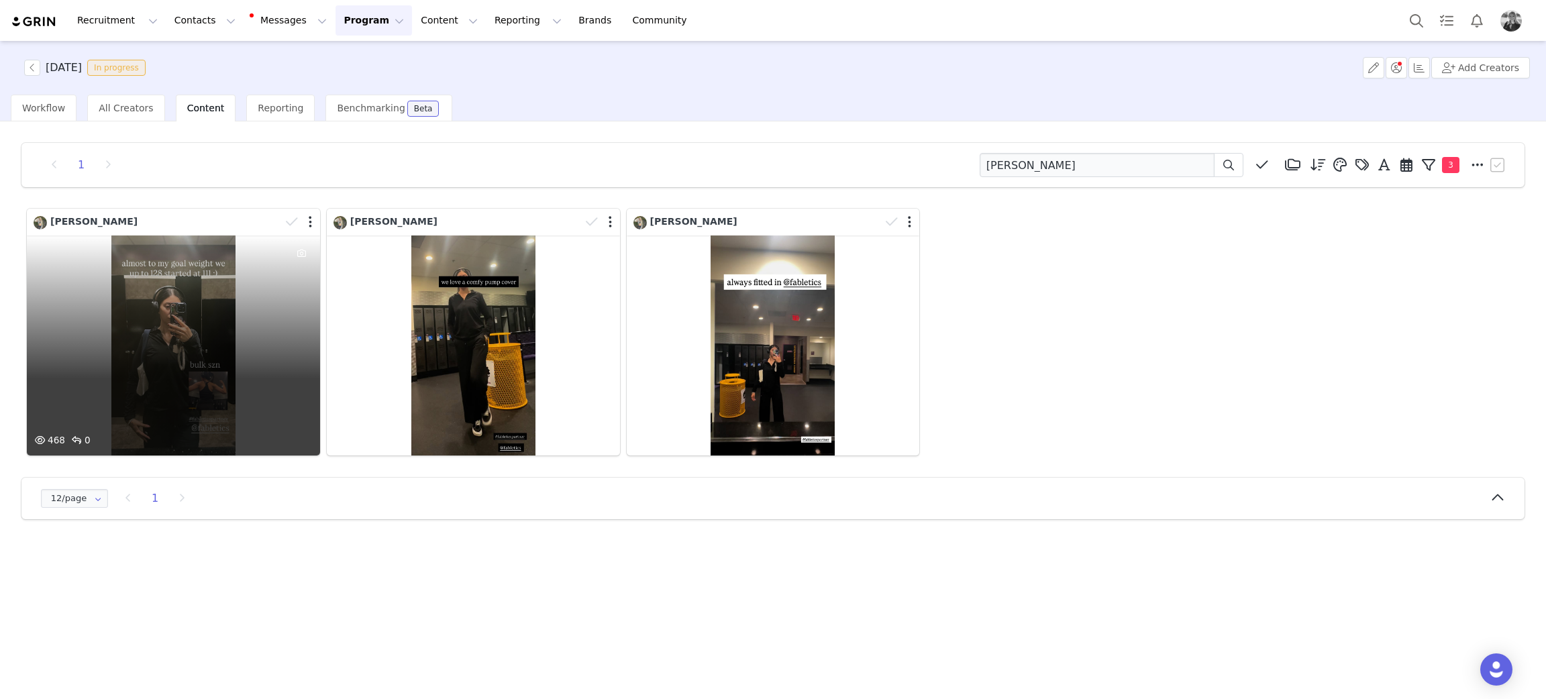
click at [186, 384] on div "468 0" at bounding box center [173, 345] width 293 height 220
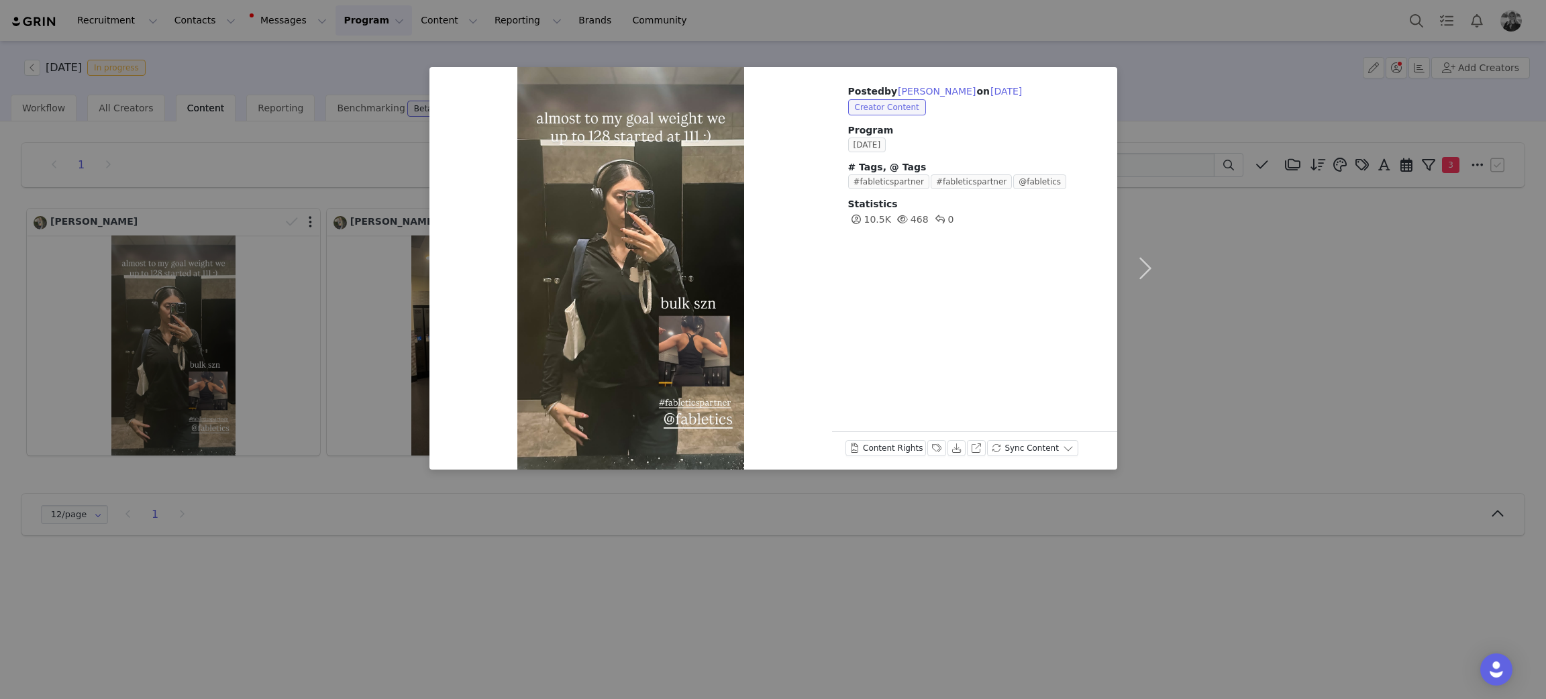
drag, startPoint x: 1399, startPoint y: 400, endPoint x: 1339, endPoint y: 365, distance: 69.5
click at [1371, 386] on div "Posted by Celeste Perez on Sep 29, 2025 Creator Content Program SEPTEMBER 2025 …" at bounding box center [773, 349] width 1546 height 699
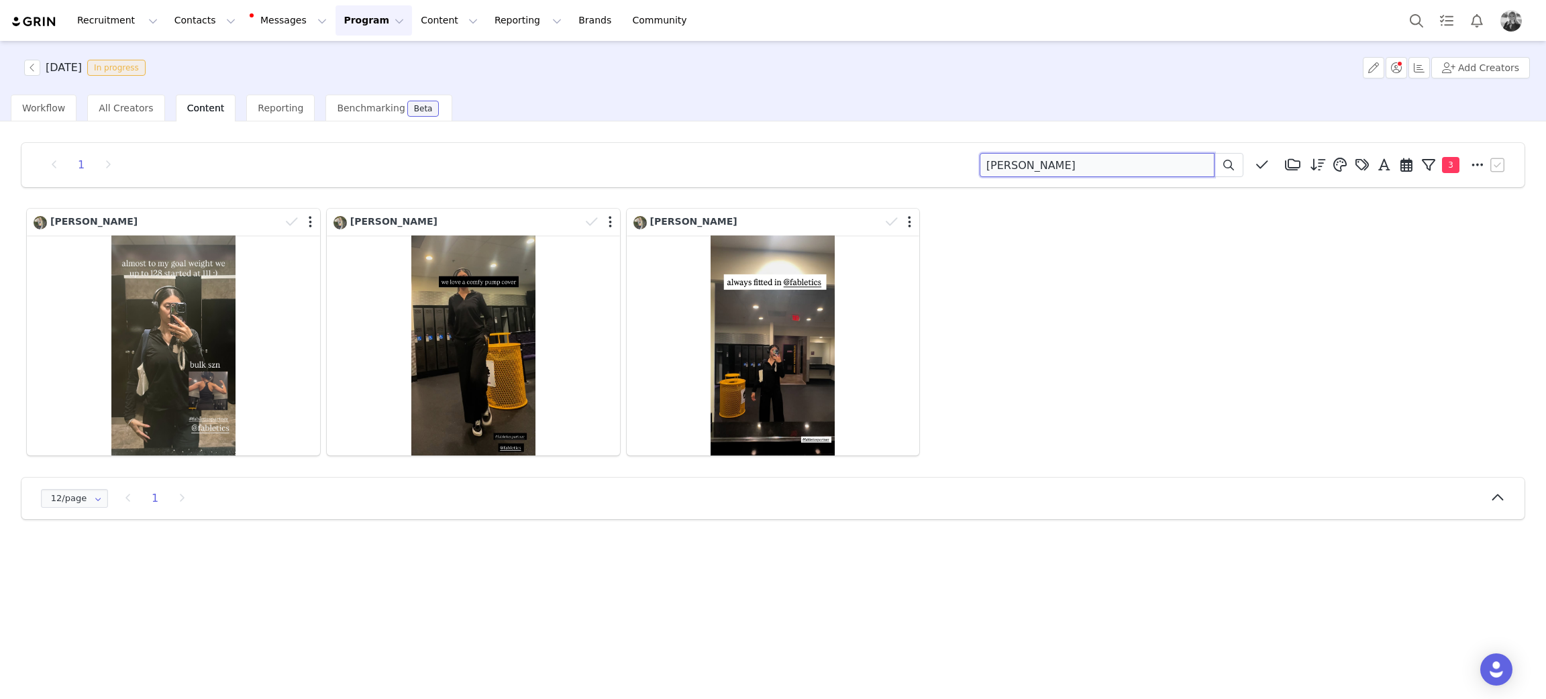
drag, startPoint x: 1083, startPoint y: 160, endPoint x: 622, endPoint y: 125, distance: 462.9
click at [626, 125] on div "1 celeste Media Library (18385) APR '24 (155) MAR 24 (228) FEB 24 (454) JAN 24 …" at bounding box center [773, 409] width 1546 height 576
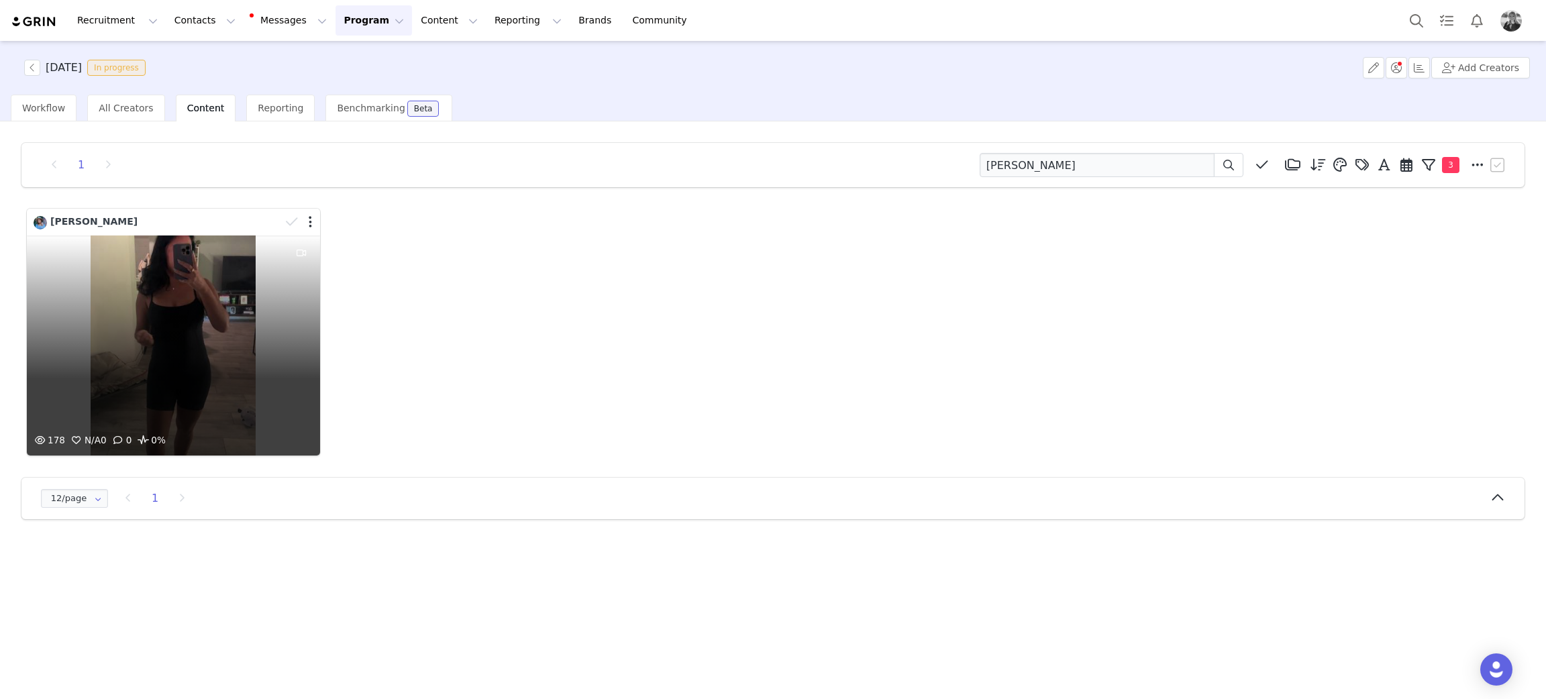
click at [170, 282] on div "178 N/A 0 0 0%" at bounding box center [173, 345] width 293 height 220
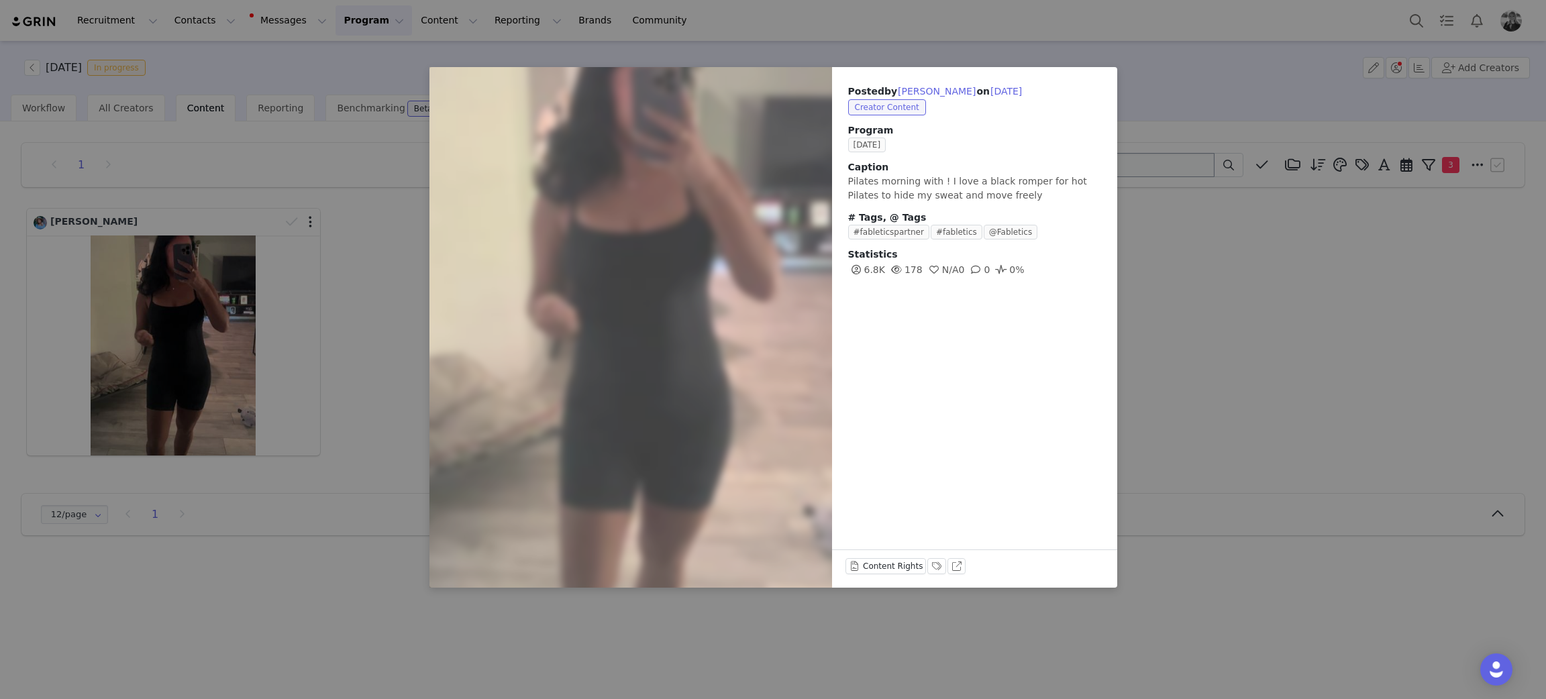
drag, startPoint x: 1245, startPoint y: 261, endPoint x: 1091, endPoint y: 164, distance: 181.8
click at [1245, 261] on div "Posted by Taite Daisey on Sep 29, 2025 Creator Content Program SEPTEMBER 2025 C…" at bounding box center [773, 349] width 1546 height 699
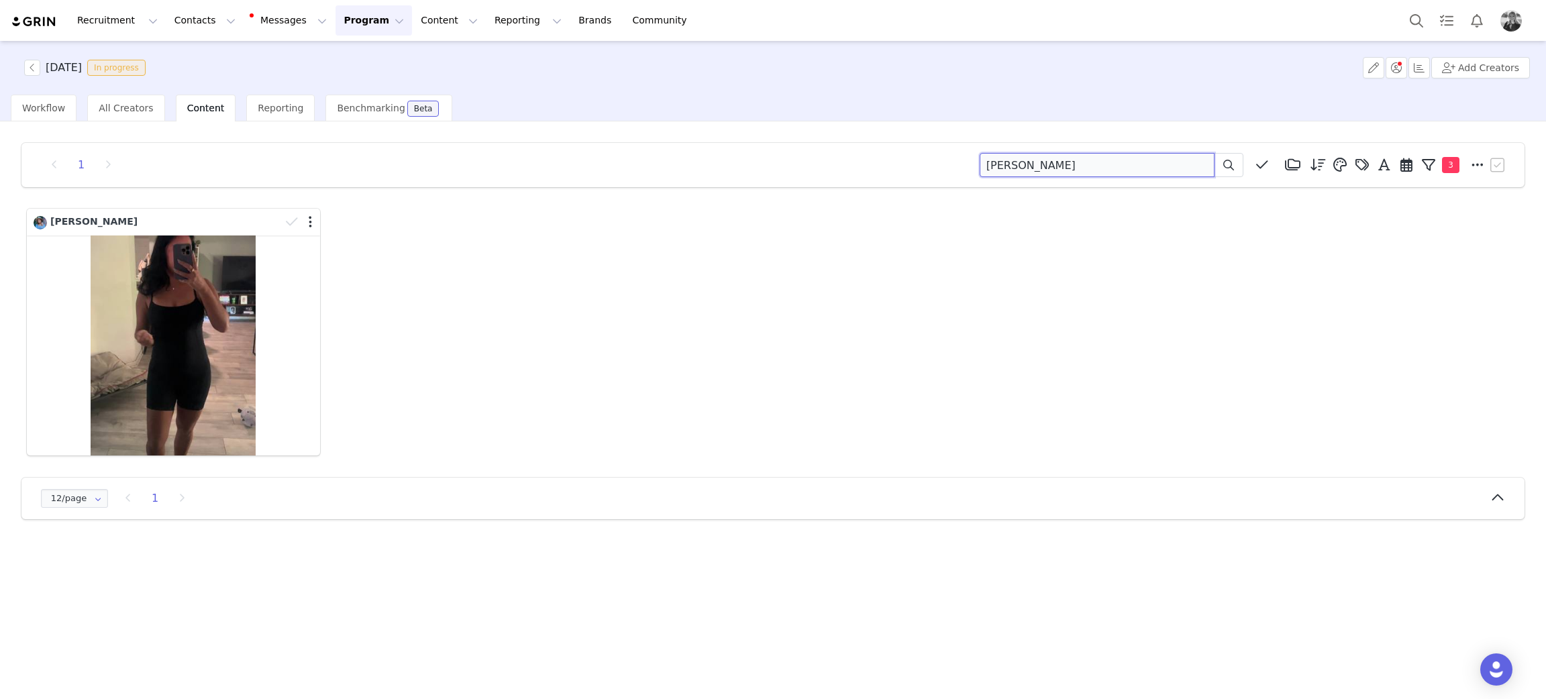
click at [1097, 162] on input "taite" at bounding box center [1096, 165] width 235 height 24
drag, startPoint x: 1097, startPoint y: 162, endPoint x: 598, endPoint y: 87, distance: 504.8
click at [492, 103] on div "SEPTEMBER 2025 In progress Add Creators Workflow All Creators Content Reporting…" at bounding box center [773, 369] width 1546 height 656
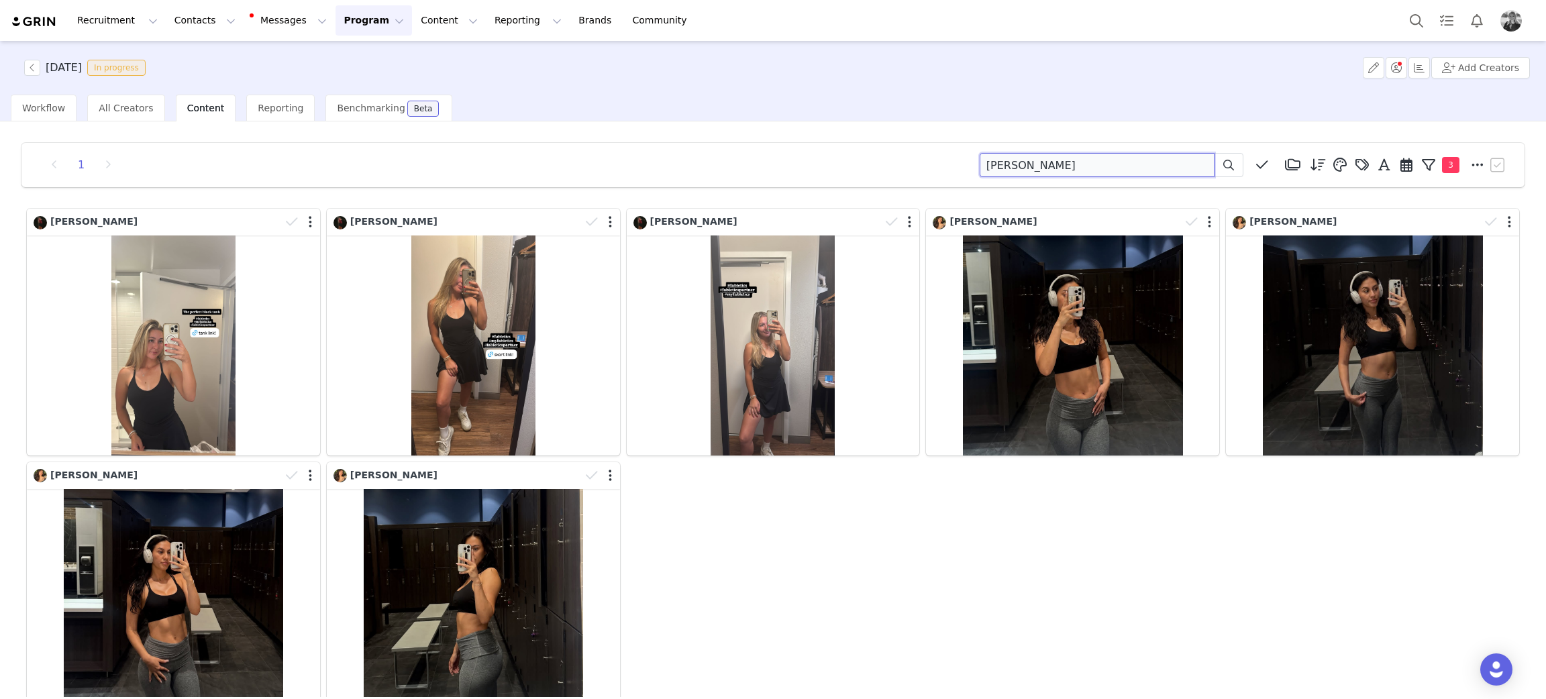
drag, startPoint x: 1073, startPoint y: 172, endPoint x: 760, endPoint y: 157, distance: 313.6
click at [758, 160] on div "1 deanna Media Library (18385) APR '24 (155) MAR 24 (228) FEB 24 (454) JAN 24 (…" at bounding box center [773, 165] width 1470 height 24
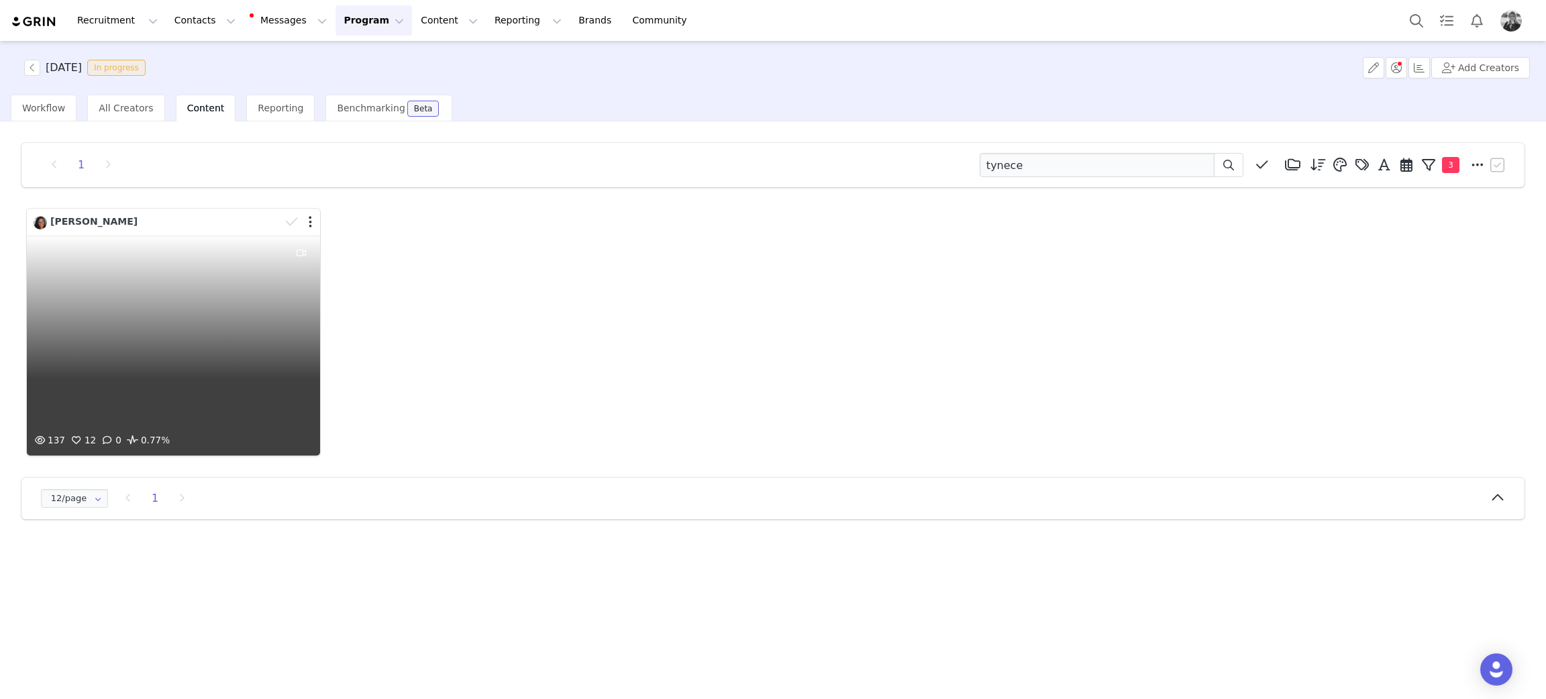
click at [158, 317] on div "137 12 0 0.77%" at bounding box center [173, 345] width 293 height 220
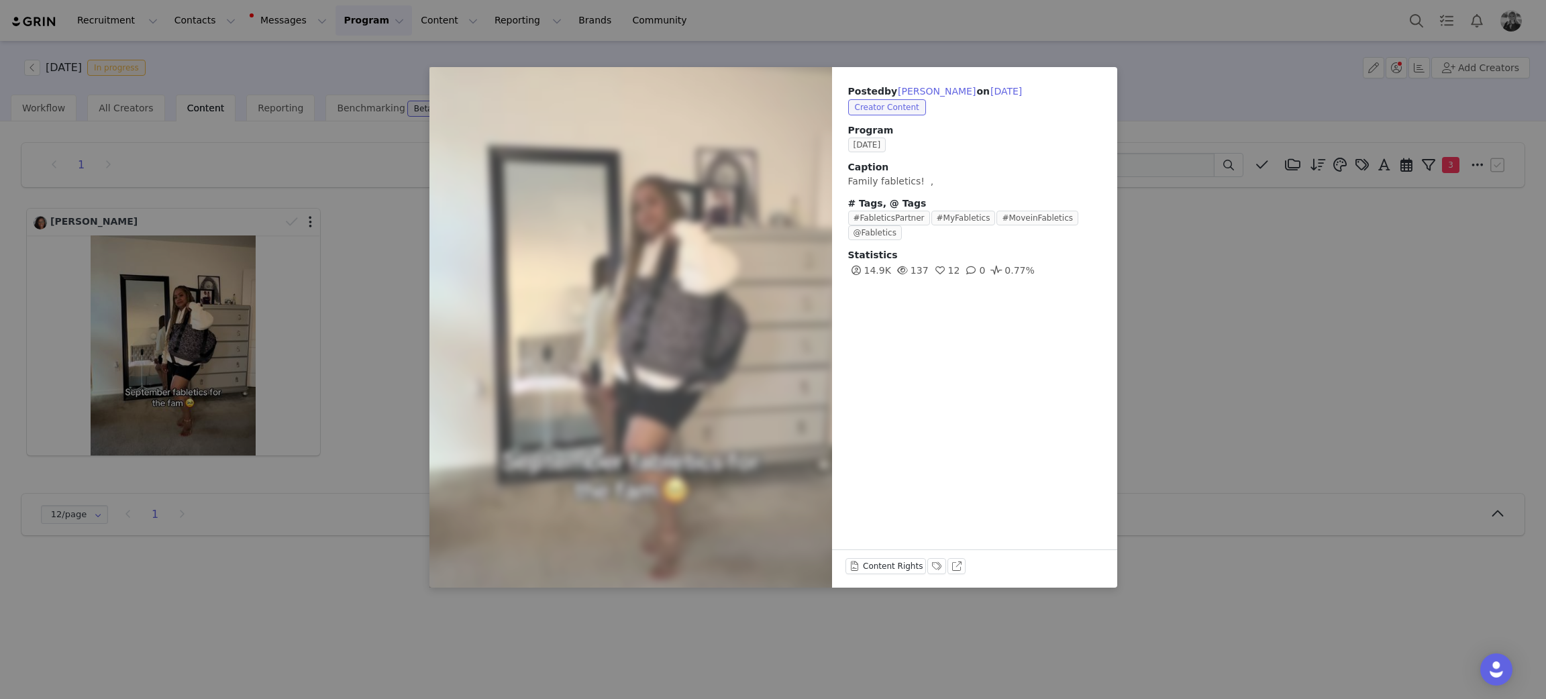
drag, startPoint x: 1258, startPoint y: 309, endPoint x: 1243, endPoint y: 301, distance: 17.1
click at [1258, 309] on div "Posted by Tynece Thompson on Sep 29, 2025 Creator Content Program SEPTEMBER 202…" at bounding box center [773, 349] width 1546 height 699
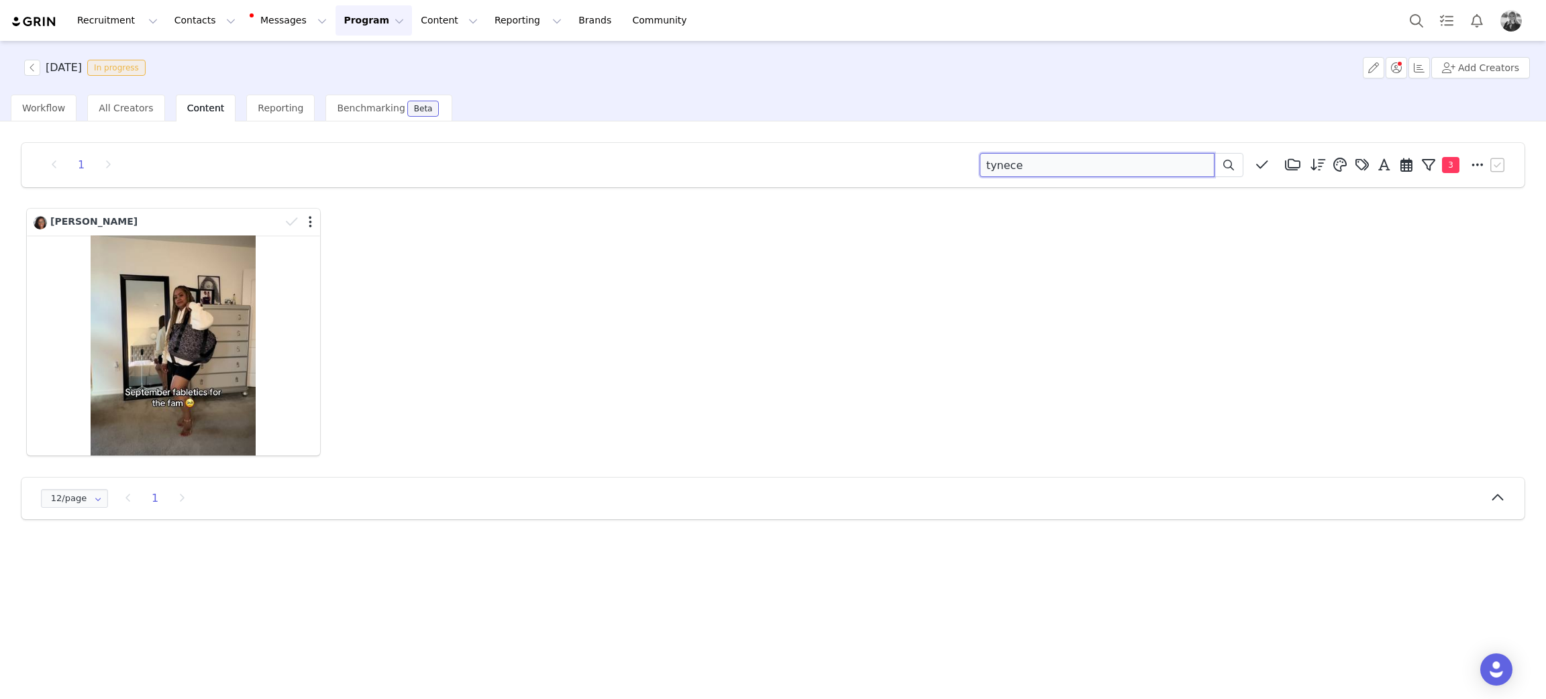
drag, startPoint x: 1060, startPoint y: 158, endPoint x: 686, endPoint y: 181, distance: 374.3
click at [690, 176] on div "1 tynece Media Library (18385) APR '24 (155) MAR 24 (228) FEB 24 (454) JAN 24 (…" at bounding box center [773, 165] width 1470 height 24
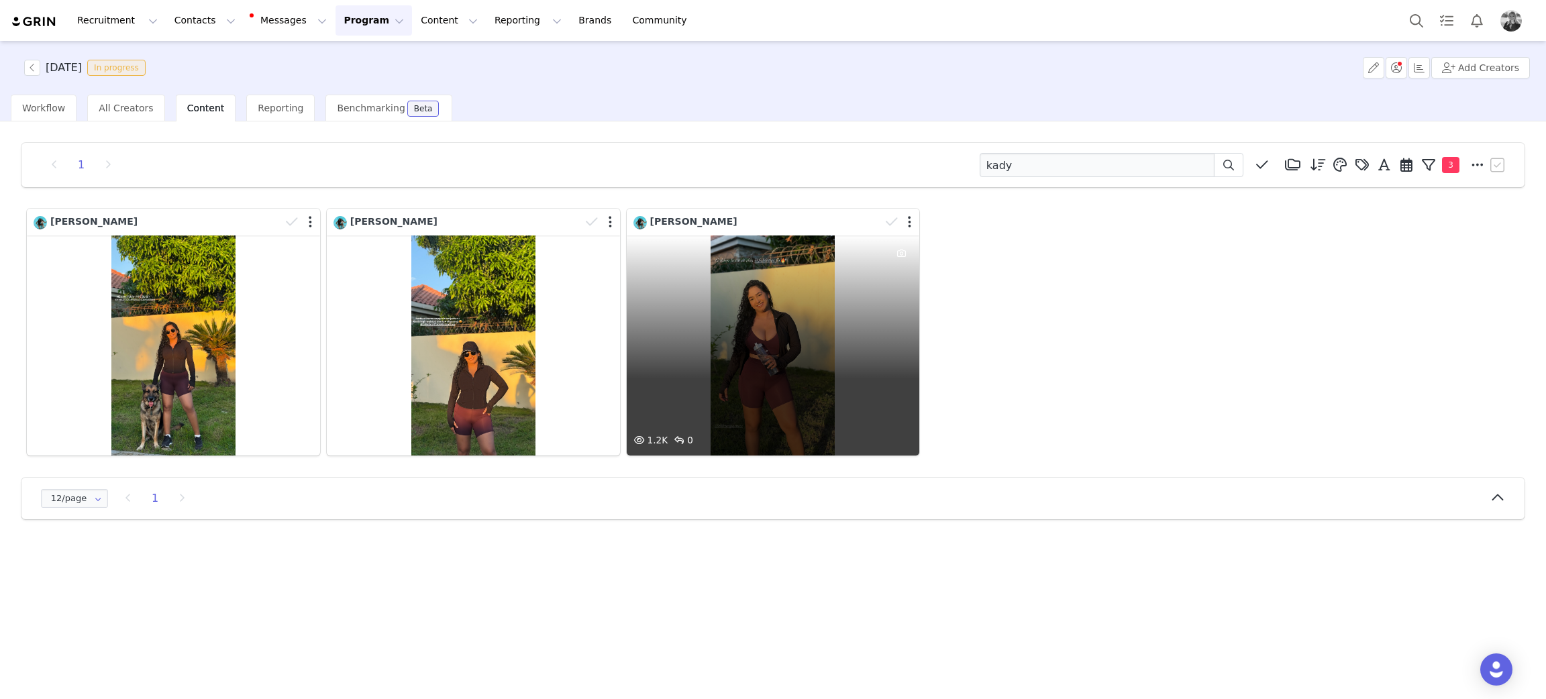
click at [783, 306] on div "1.2K 0" at bounding box center [773, 345] width 293 height 220
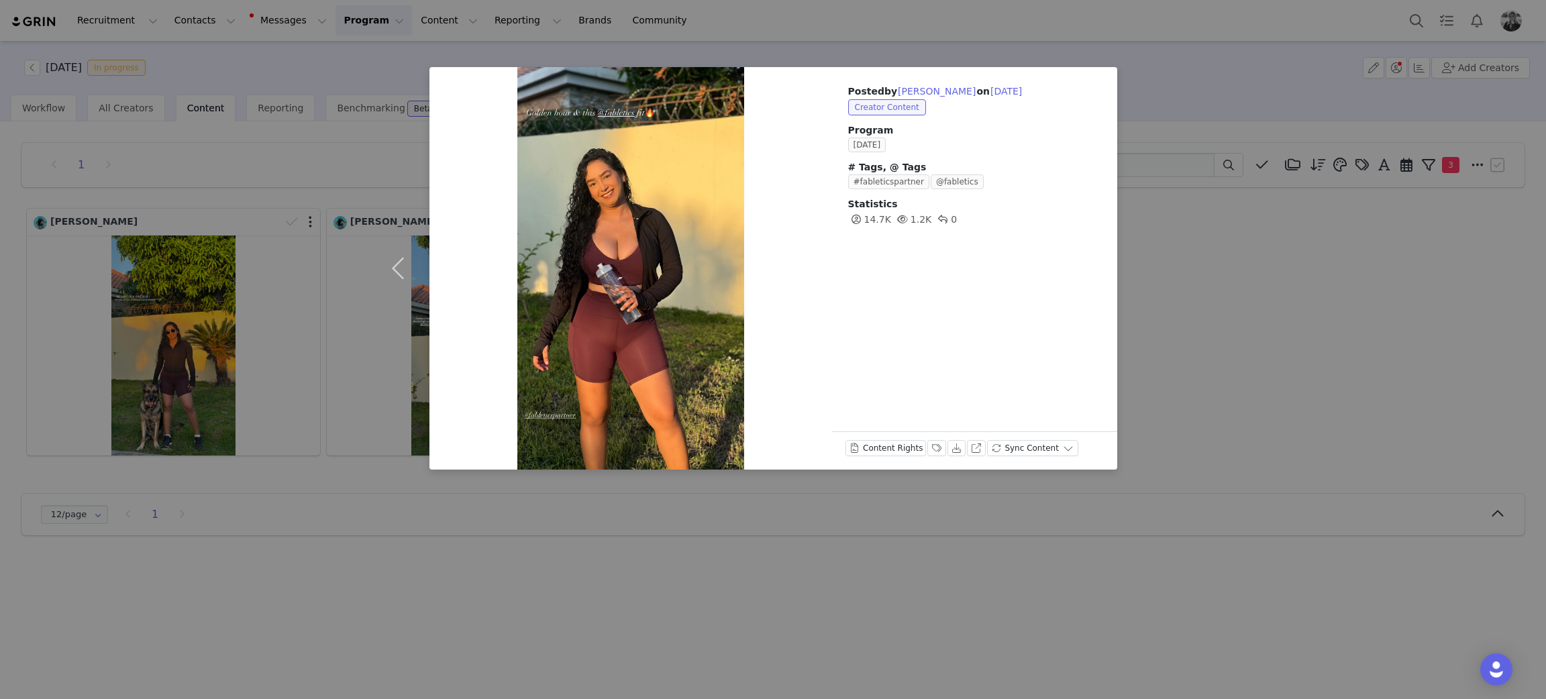
click at [1466, 336] on div "Posted by Kady Seecharan on Sep 29, 2025 Creator Content Program SEPTEMBER 2025…" at bounding box center [773, 349] width 1546 height 699
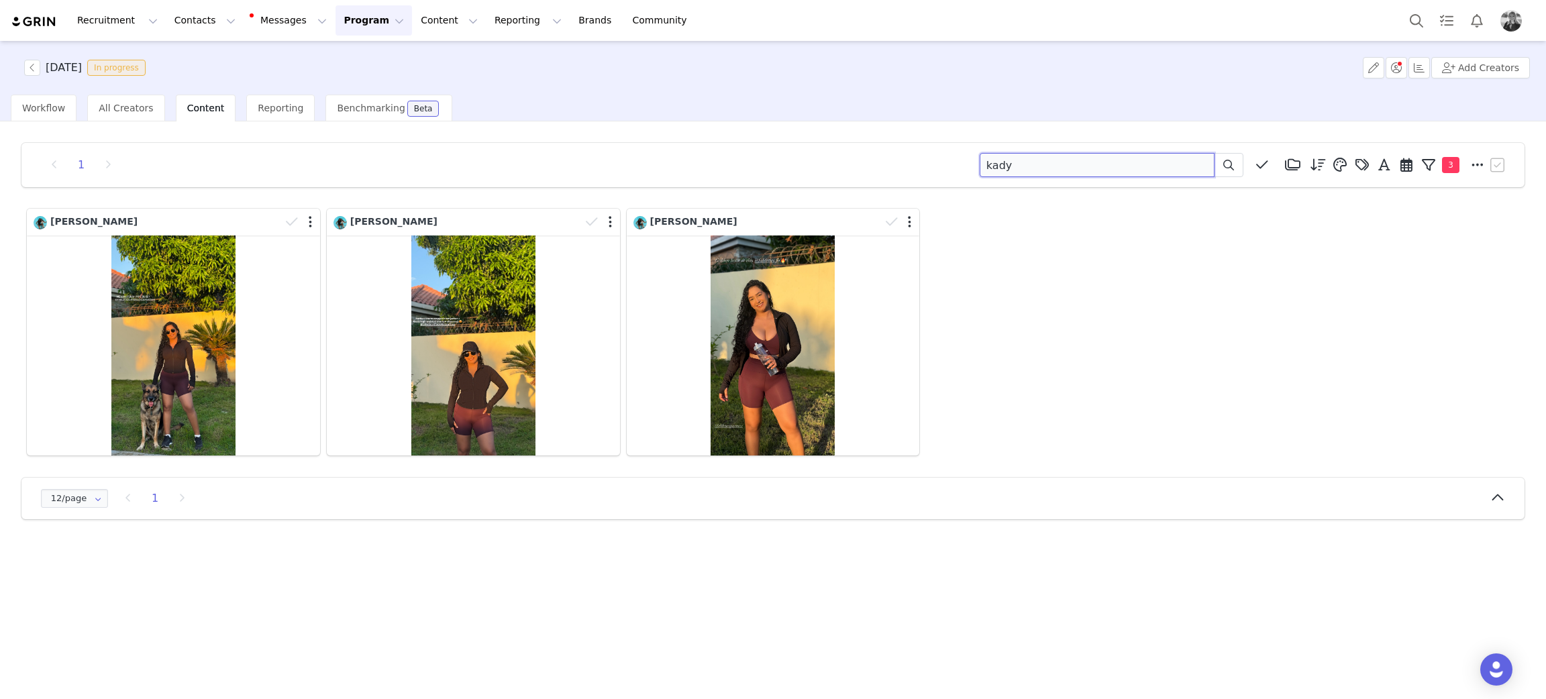
drag, startPoint x: 1061, startPoint y: 160, endPoint x: 784, endPoint y: 149, distance: 278.0
click at [784, 149] on div "1 kady Media Library (18385) APR '24 (155) MAR 24 (228) FEB 24 (454) JAN 24 (36…" at bounding box center [772, 165] width 1503 height 44
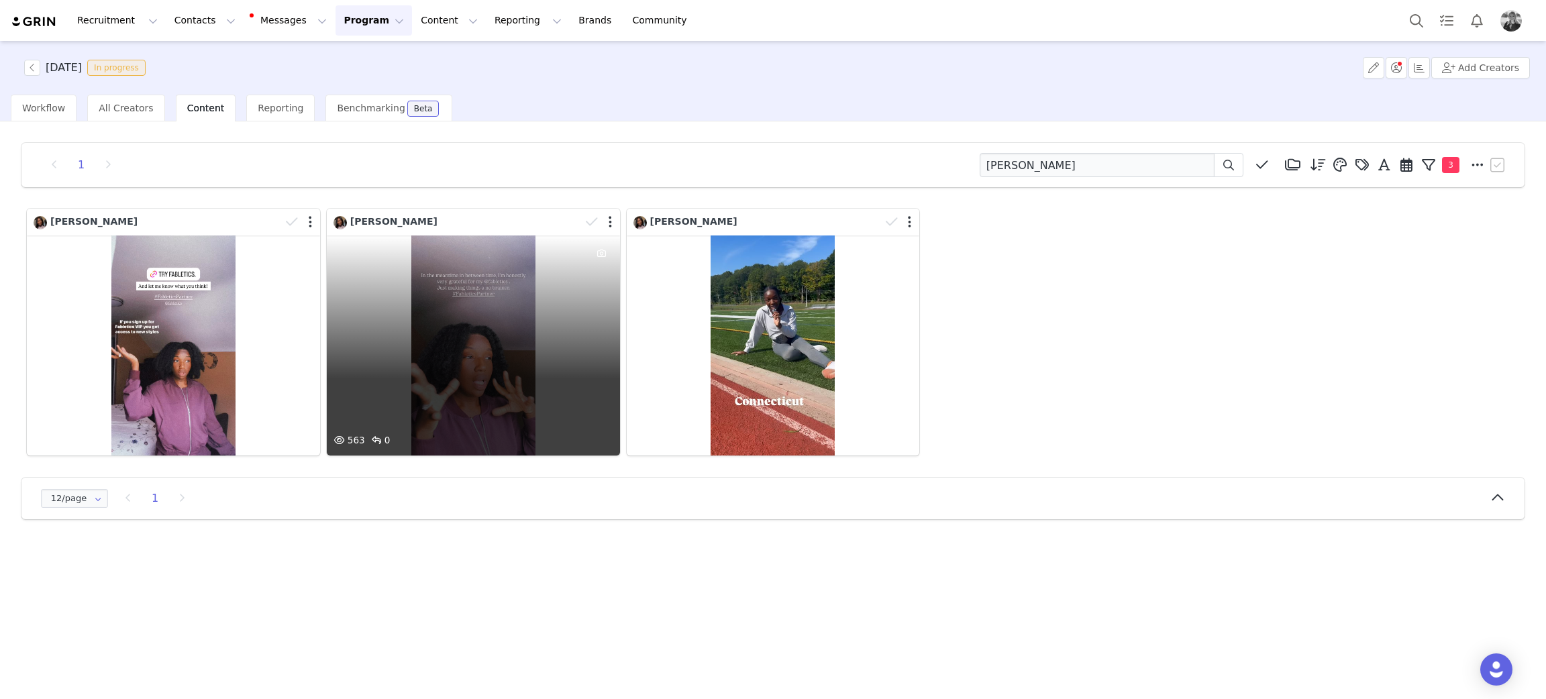
click at [552, 333] on div "563 0" at bounding box center [473, 345] width 293 height 220
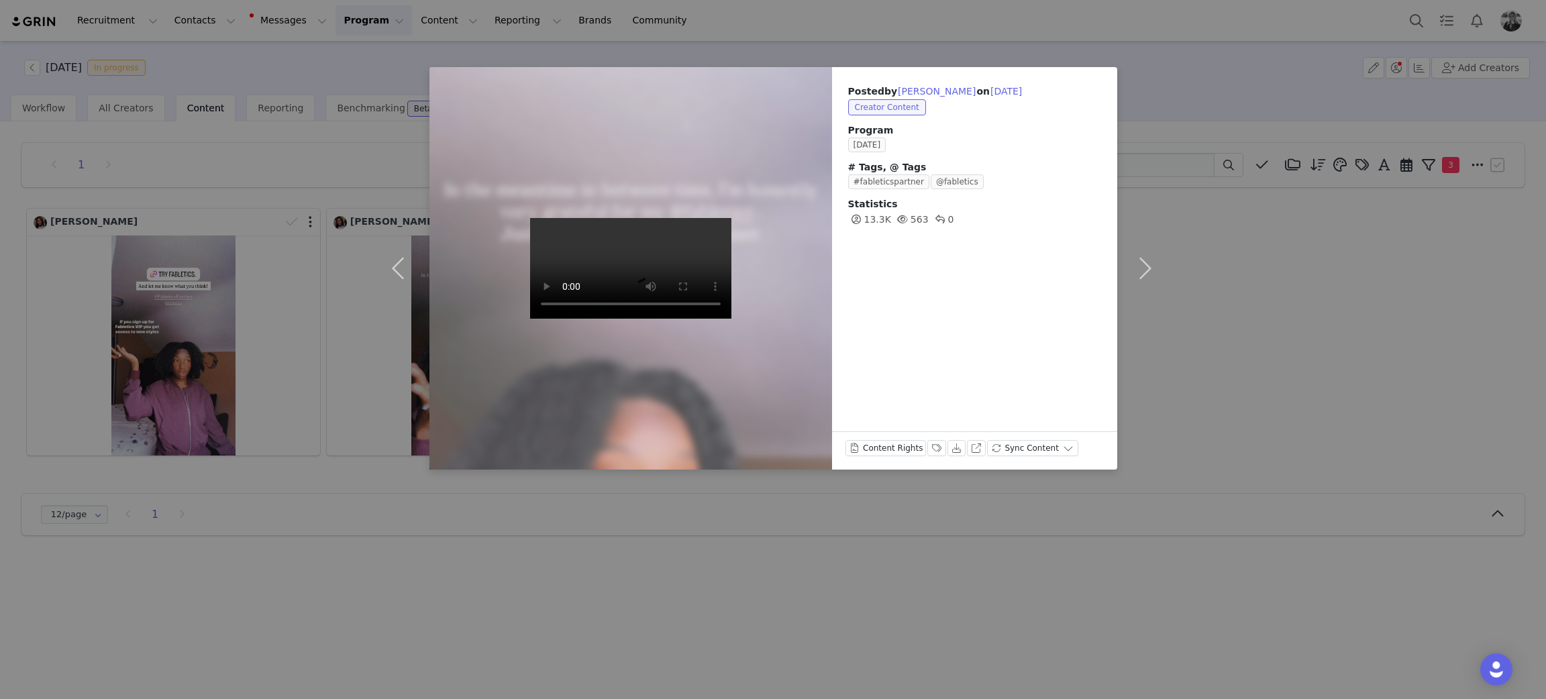
click at [1281, 324] on div "Posted by Lisa Richards on Sep 29, 2025 Creator Content Program SEPTEMBER 2025 …" at bounding box center [773, 349] width 1546 height 699
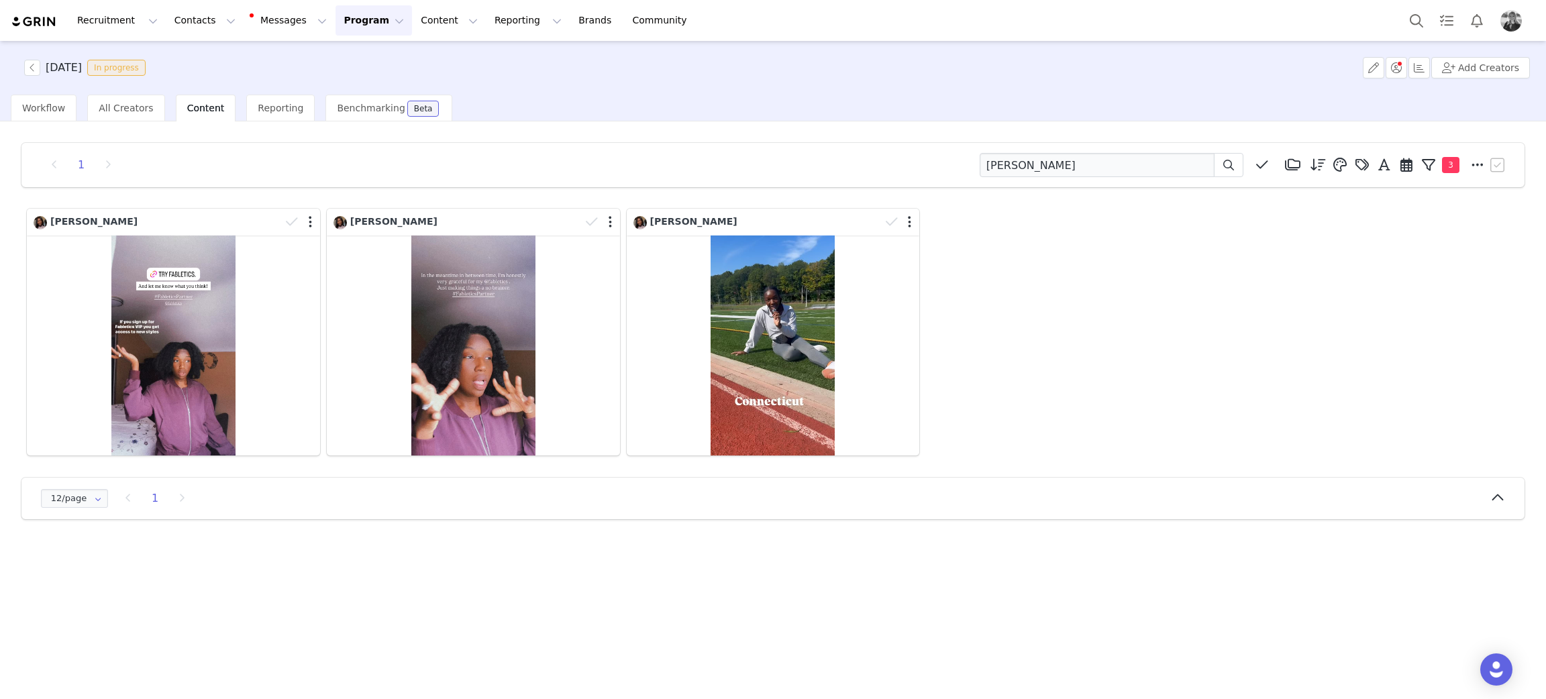
click at [1071, 147] on div "1 lisa richards Media Library (18385) APR '24 (155) MAR 24 (228) FEB 24 (454) J…" at bounding box center [772, 165] width 1503 height 44
drag, startPoint x: 1080, startPoint y: 159, endPoint x: 560, endPoint y: 119, distance: 521.4
click at [601, 132] on div "1 lisa richards Media Library (18385) APR '24 (155) MAR 24 (228) FEB 24 (454) J…" at bounding box center [773, 331] width 1524 height 398
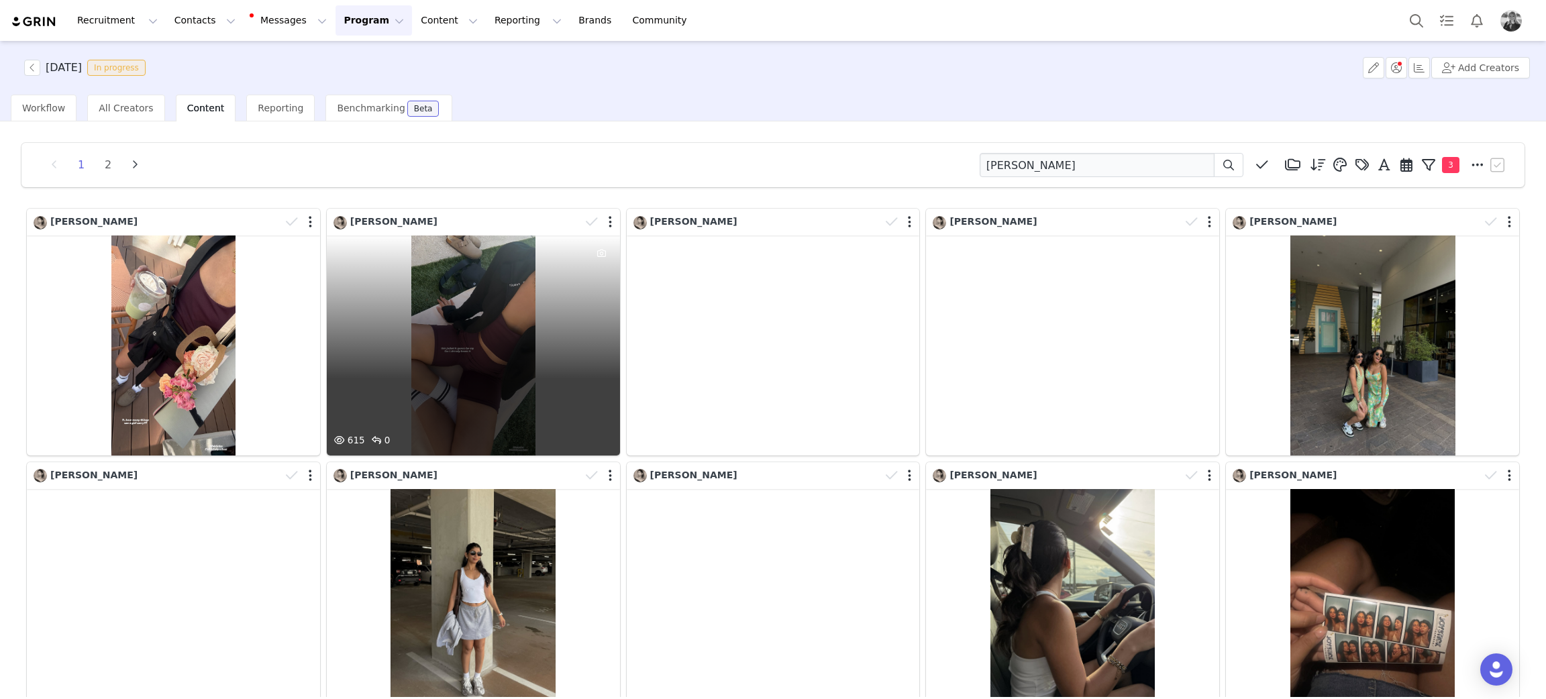
click at [468, 335] on div "615 0" at bounding box center [473, 345] width 293 height 220
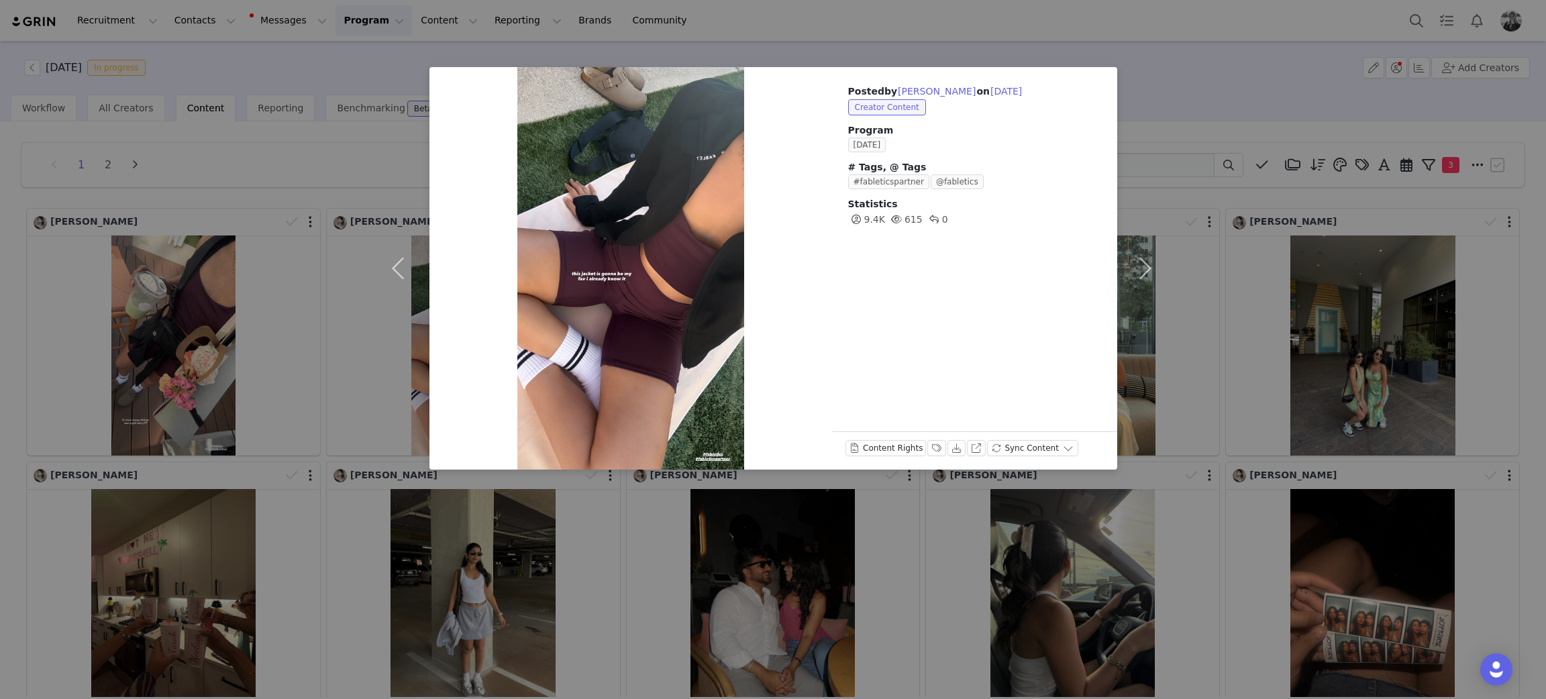
drag, startPoint x: 1399, startPoint y: 421, endPoint x: 1365, endPoint y: 401, distance: 39.1
click at [1390, 417] on div "Posted by Tanvi Gadiraju on Sep 29, 2025 Creator Content Program SEPTEMBER 2025…" at bounding box center [773, 349] width 1546 height 699
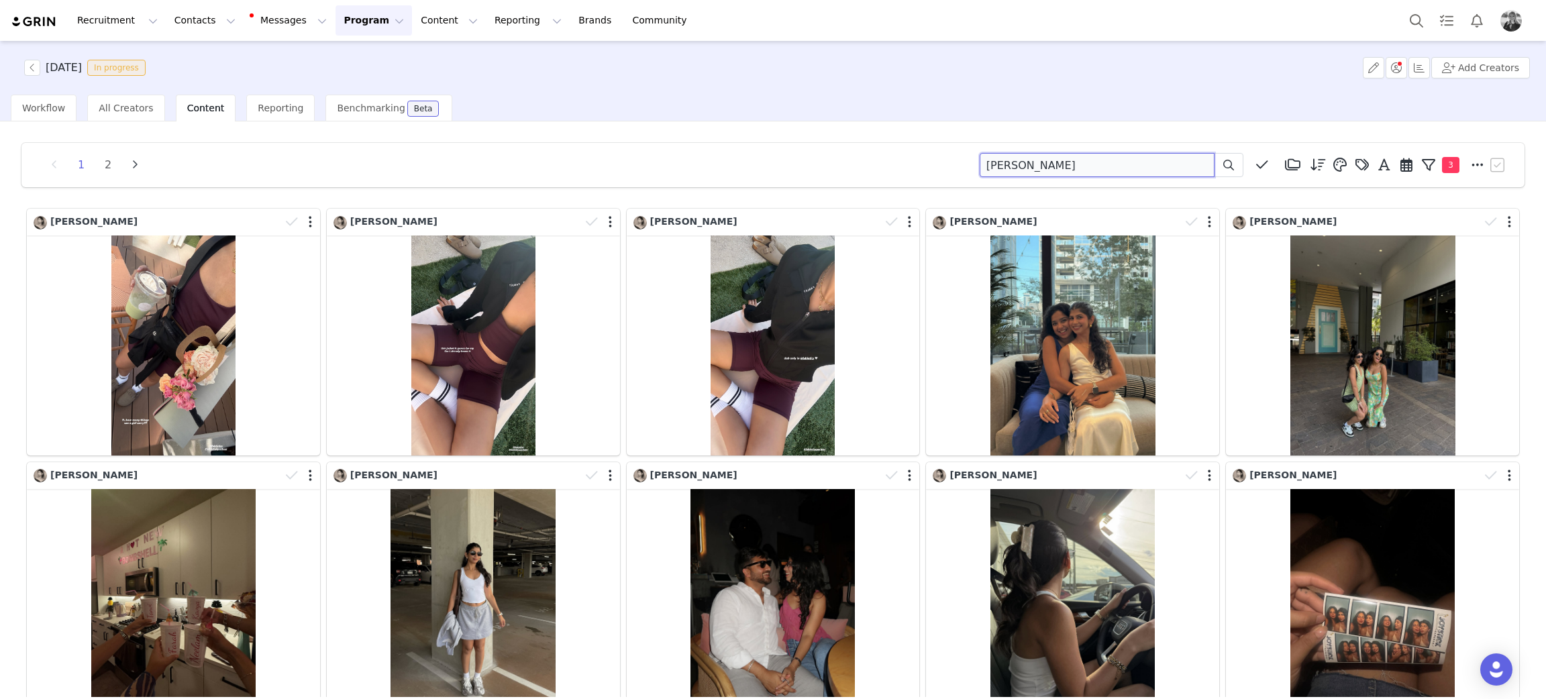
drag, startPoint x: 814, startPoint y: 133, endPoint x: 759, endPoint y: 137, distance: 55.8
click at [766, 137] on div "1 2 tanvi Media Library (18385) APR '24 (155) MAR 24 (228) FEB 24 (454) JAN 24 …" at bounding box center [773, 584] width 1524 height 904
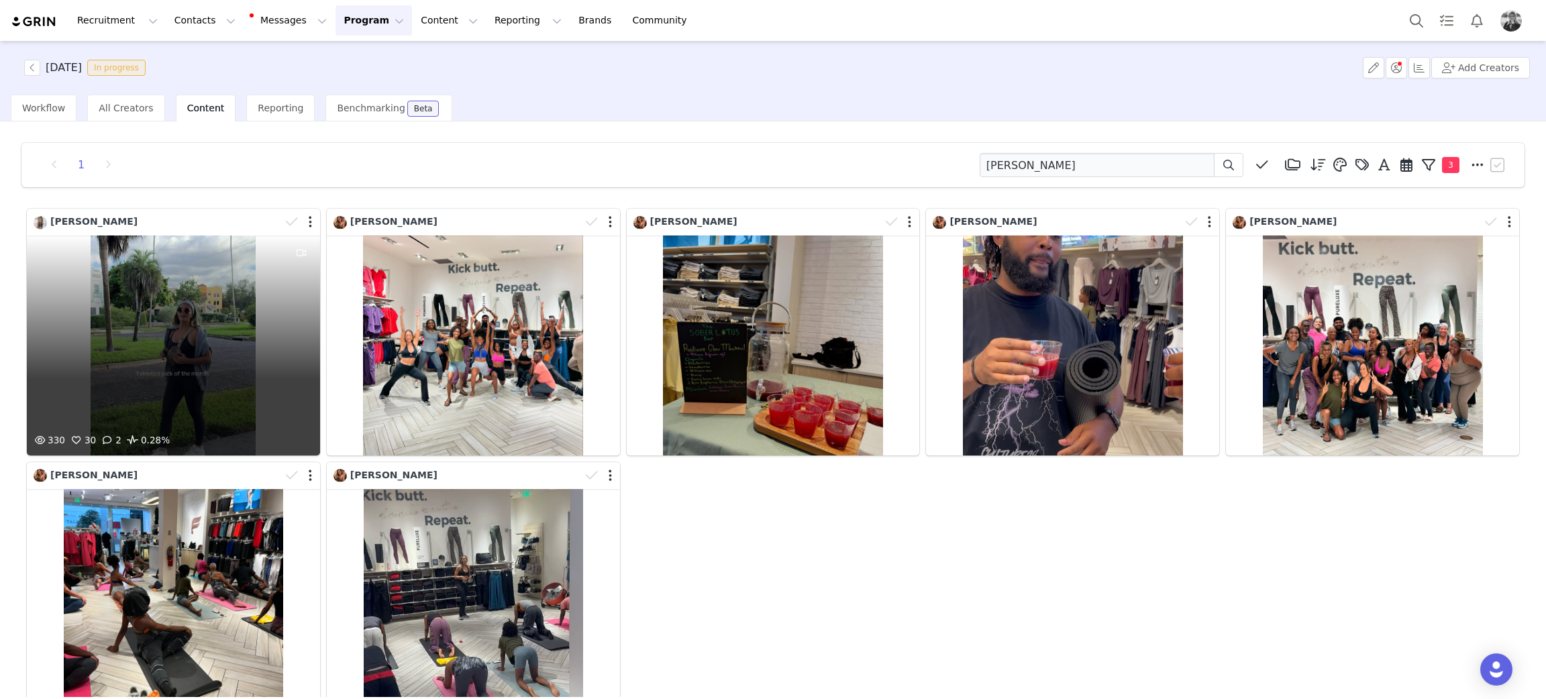
click at [142, 378] on div "330 30 2 0.28%" at bounding box center [173, 345] width 293 height 220
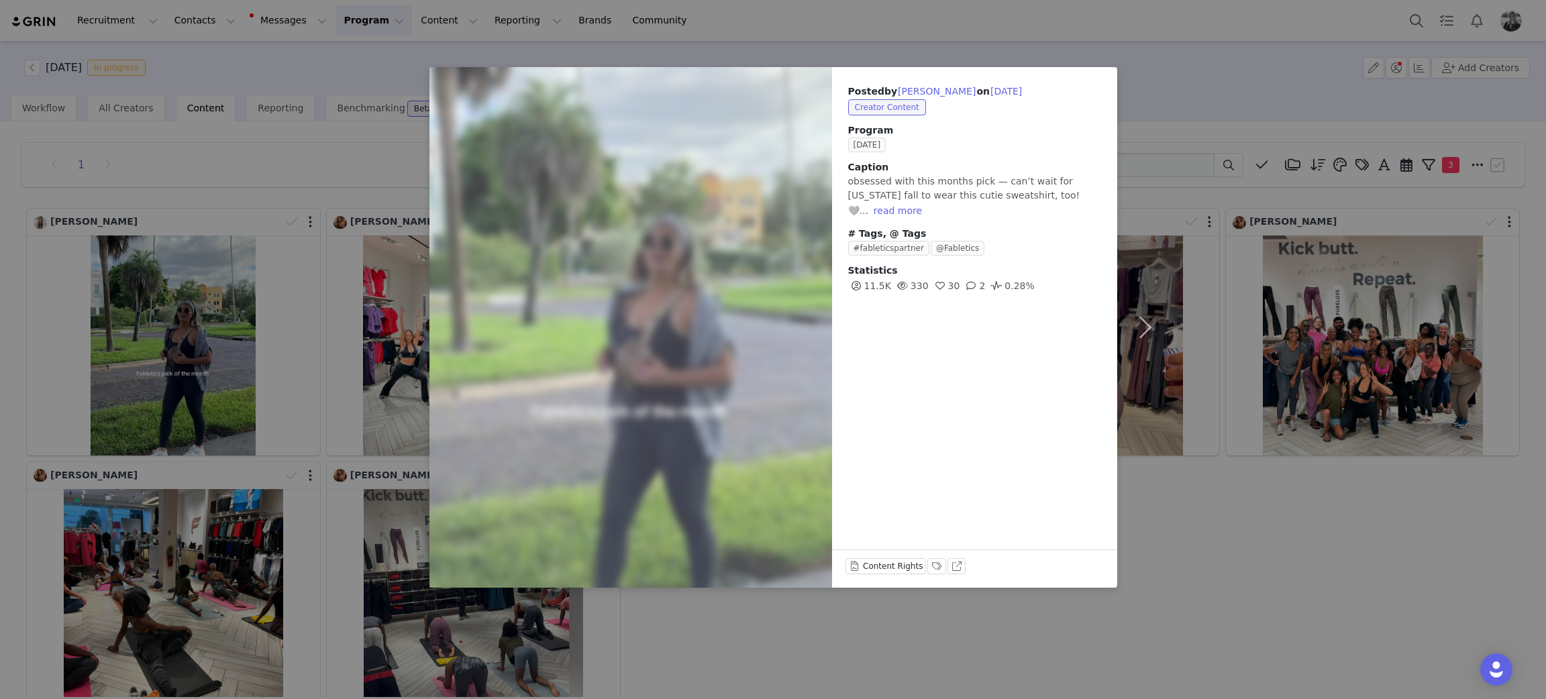
click at [1271, 551] on div "Posted by Macy Vonderschmidt on Sep 29, 2025 Creator Content Program SEPTEMBER …" at bounding box center [773, 349] width 1546 height 699
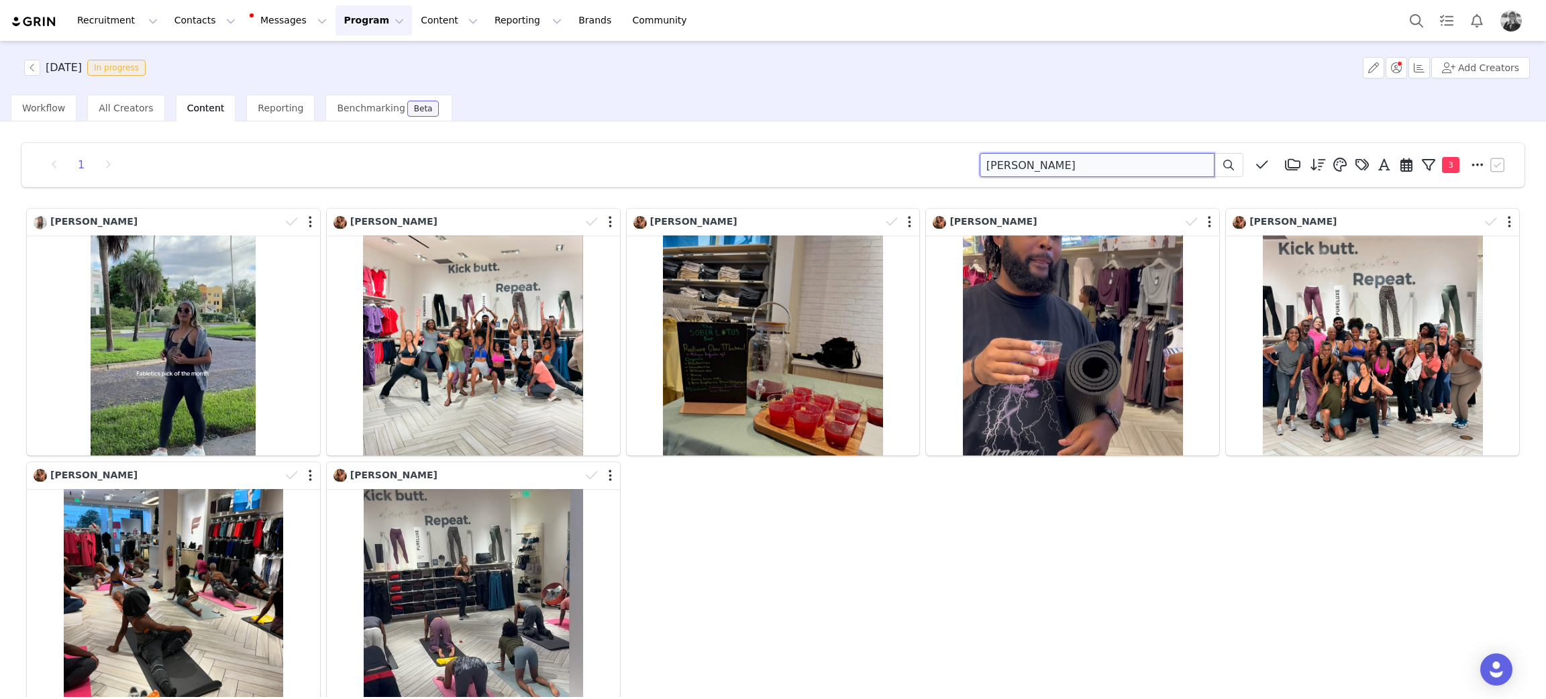
drag, startPoint x: 1141, startPoint y: 166, endPoint x: 673, endPoint y: 74, distance: 477.3
click at [623, 122] on div "1 macy vonderschmidt Media Library (18385) APR '24 (155) MAR 24 (228) FEB 24 (4…" at bounding box center [773, 409] width 1546 height 576
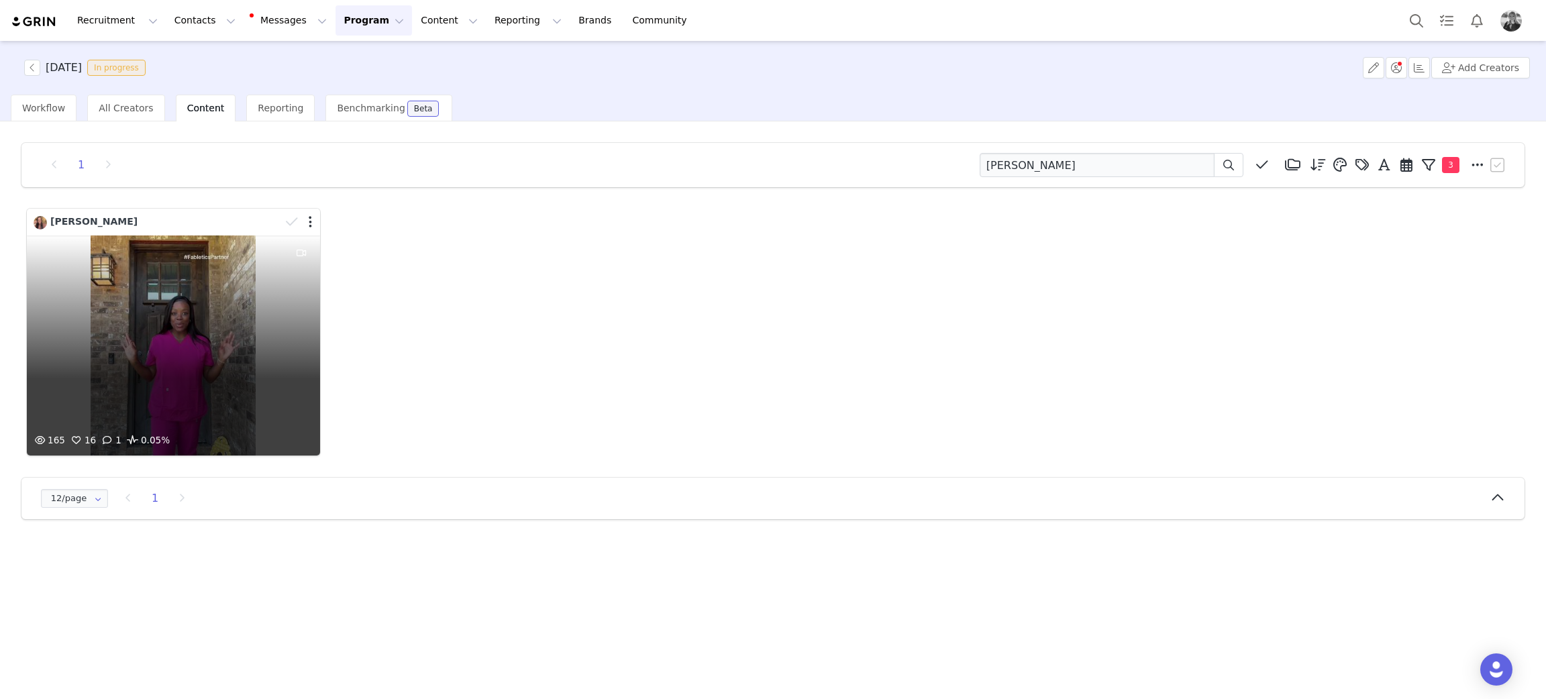
click at [104, 370] on div "165 16 1 0.05%" at bounding box center [173, 345] width 293 height 220
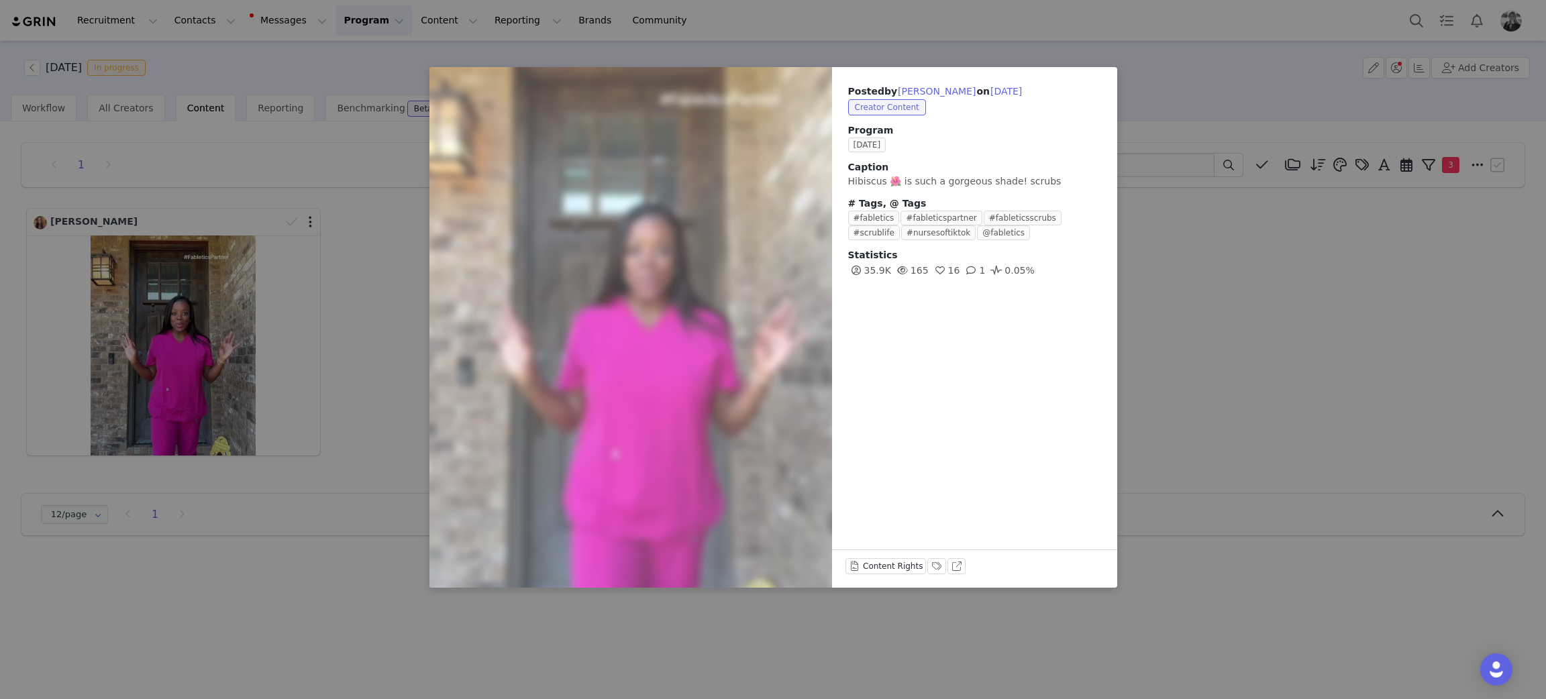
click at [1234, 294] on div "Posted by LaTrecia Hilliard on Sep 29, 2025 Creator Content Program SEPTEMBER 2…" at bounding box center [773, 349] width 1546 height 699
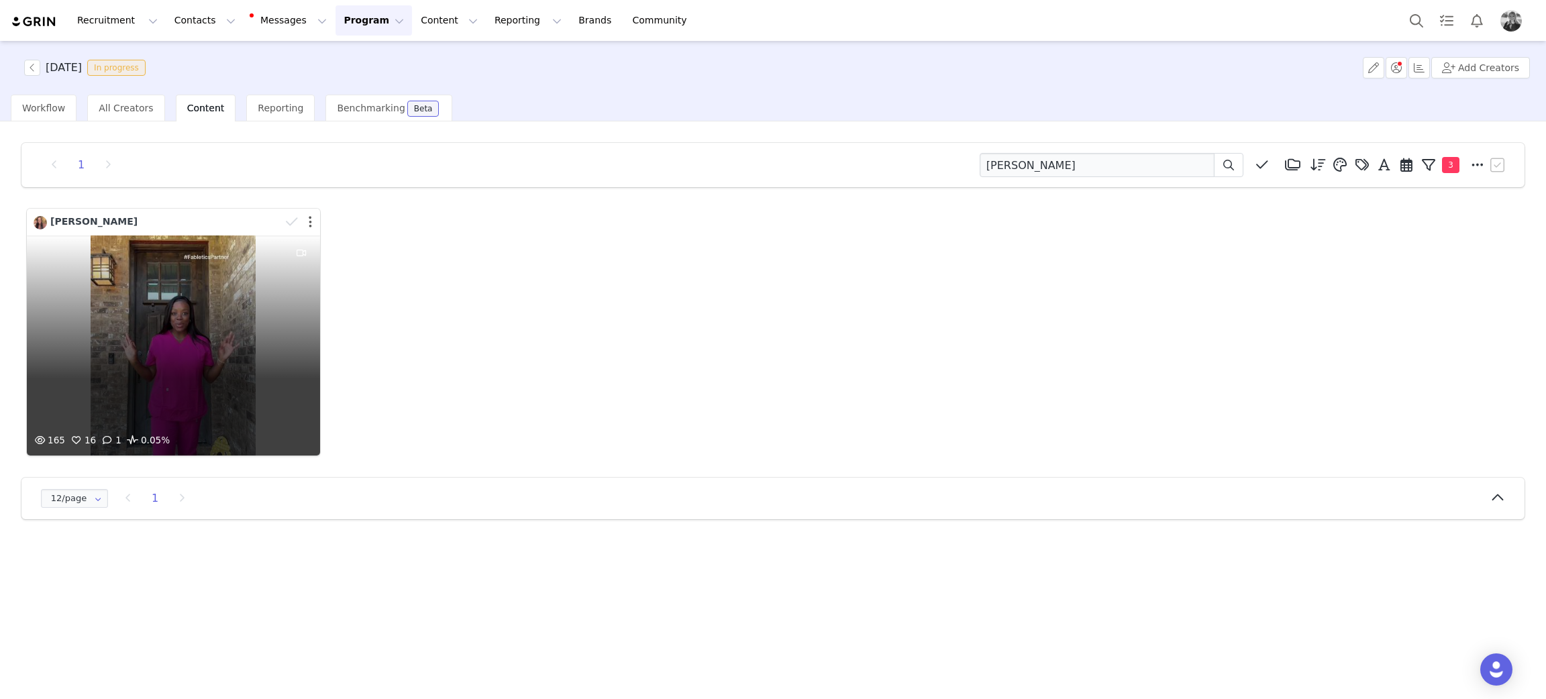
click at [311, 223] on button "button" at bounding box center [310, 221] width 3 height 13
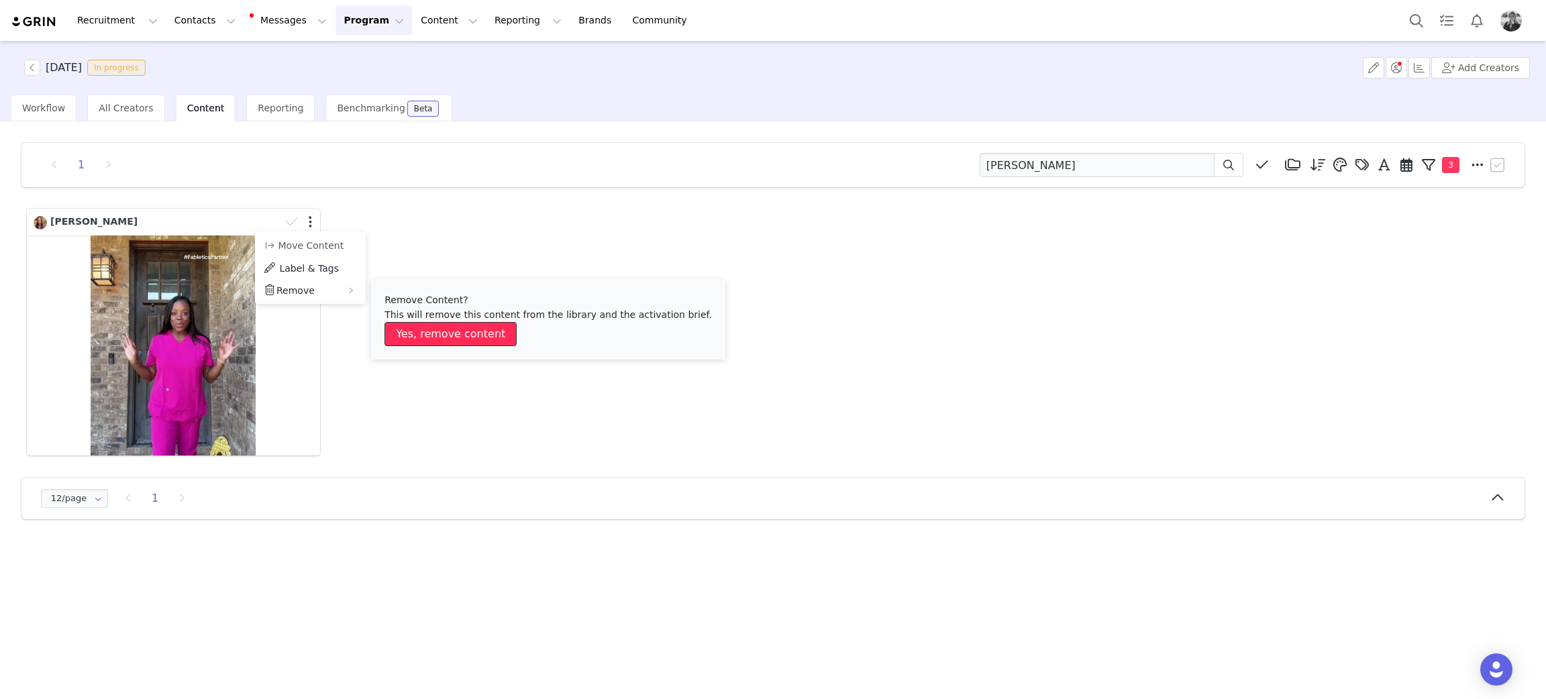
click at [400, 328] on button "Yes, remove content" at bounding box center [450, 334] width 132 height 24
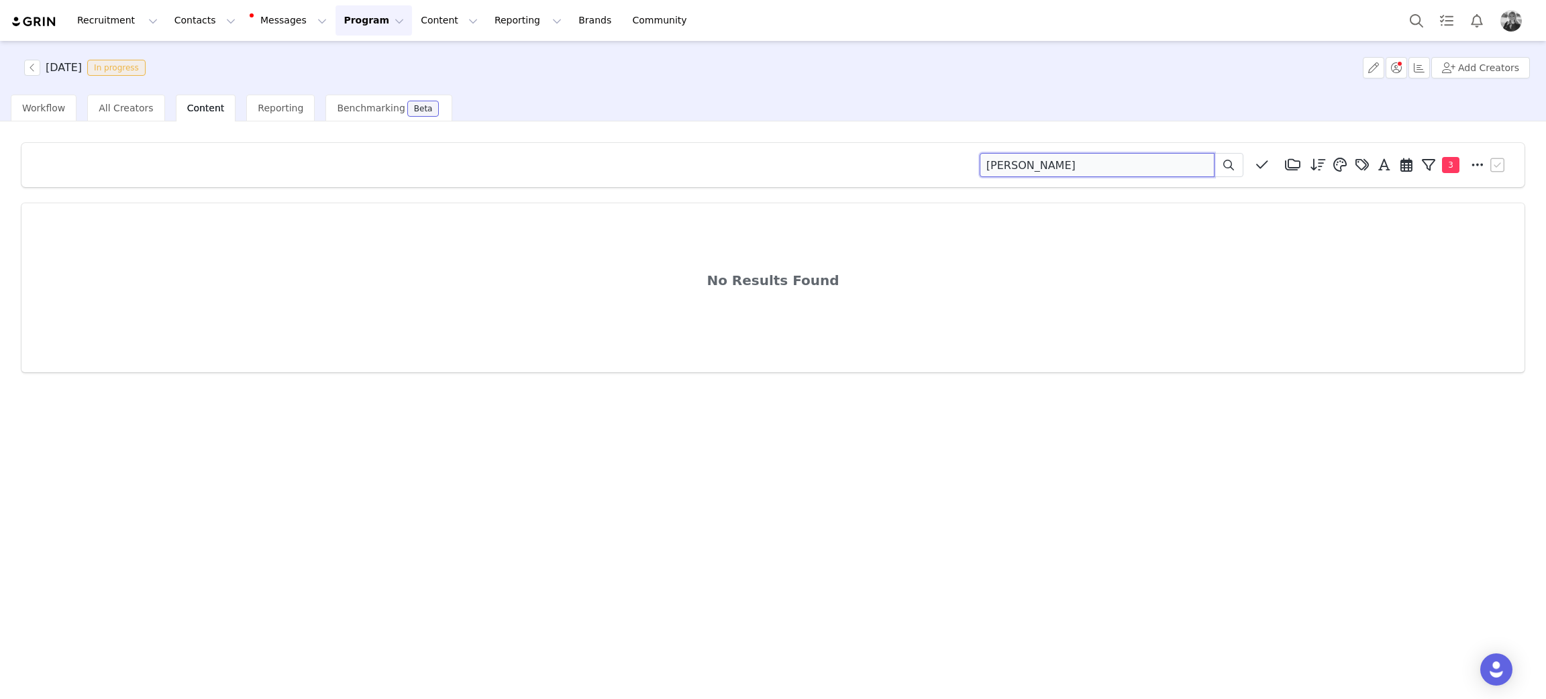
drag, startPoint x: 1028, startPoint y: 168, endPoint x: 943, endPoint y: 152, distance: 87.2
click at [906, 164] on div "latrecia Media Library (18385) APR '24 (155) MAR 24 (228) FEB 24 (454) JAN 24 (…" at bounding box center [773, 165] width 1470 height 24
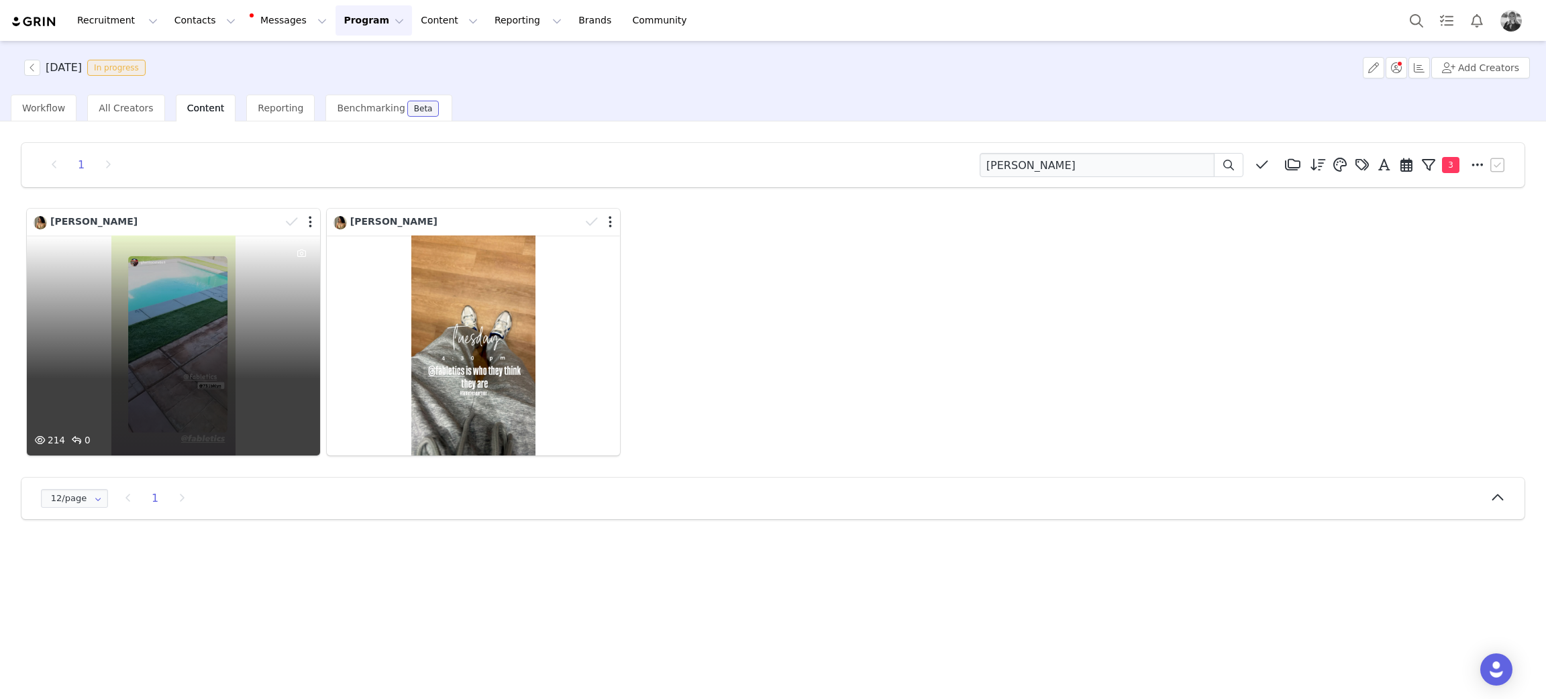
click at [199, 292] on div "214 0" at bounding box center [173, 345] width 293 height 220
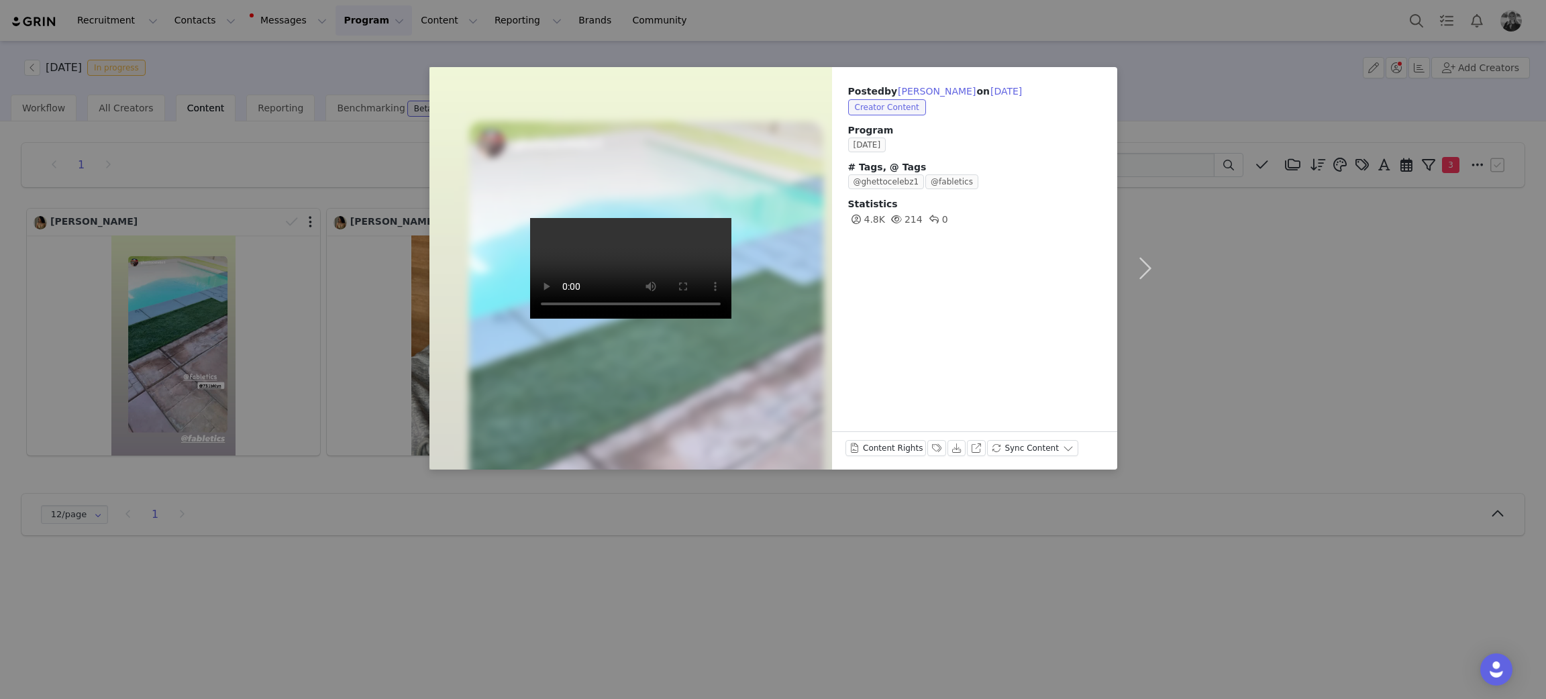
drag, startPoint x: 246, startPoint y: 384, endPoint x: 344, endPoint y: 358, distance: 101.6
click at [247, 382] on div "Posted by Valrie Chang on Sep 29, 2025 Creator Content Program SEPTEMBER 2025 #…" at bounding box center [773, 349] width 1546 height 699
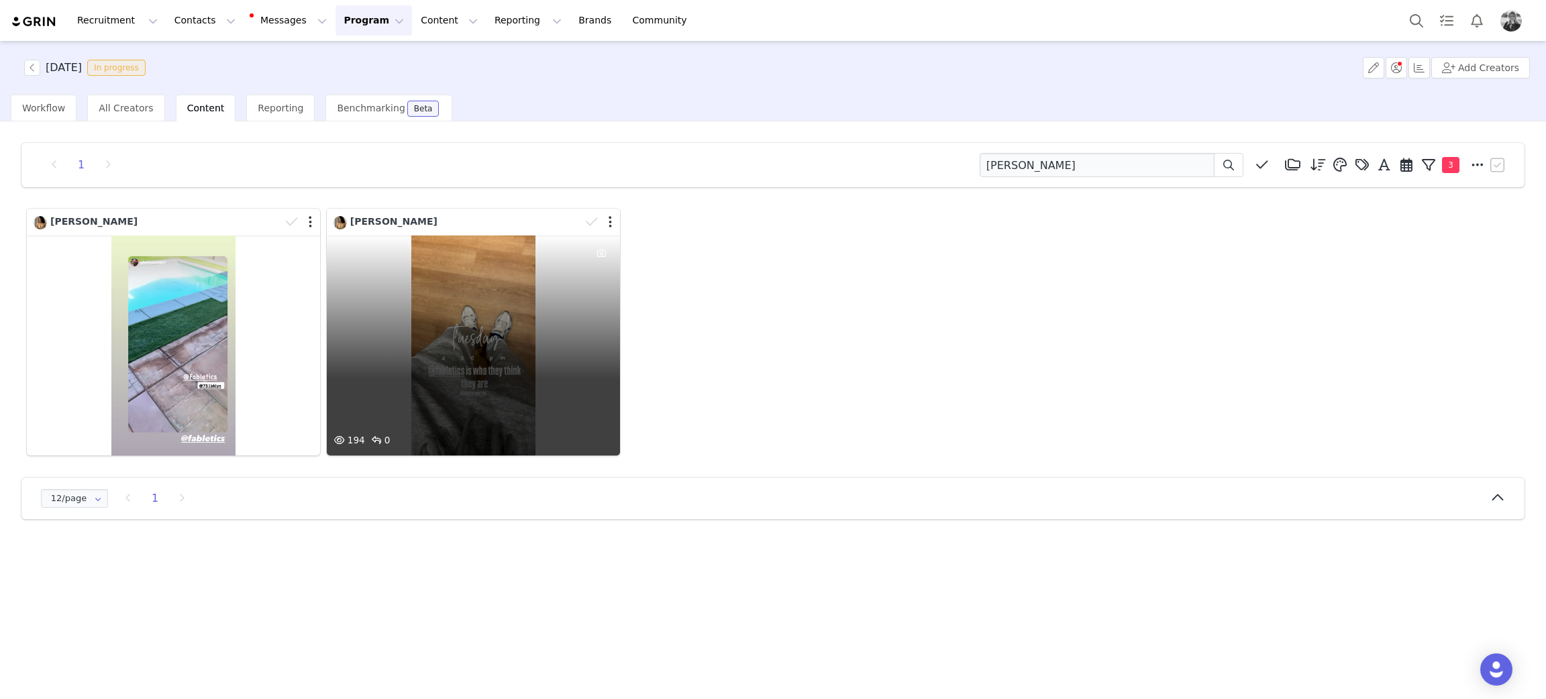
click at [399, 352] on div "194 0" at bounding box center [473, 345] width 293 height 220
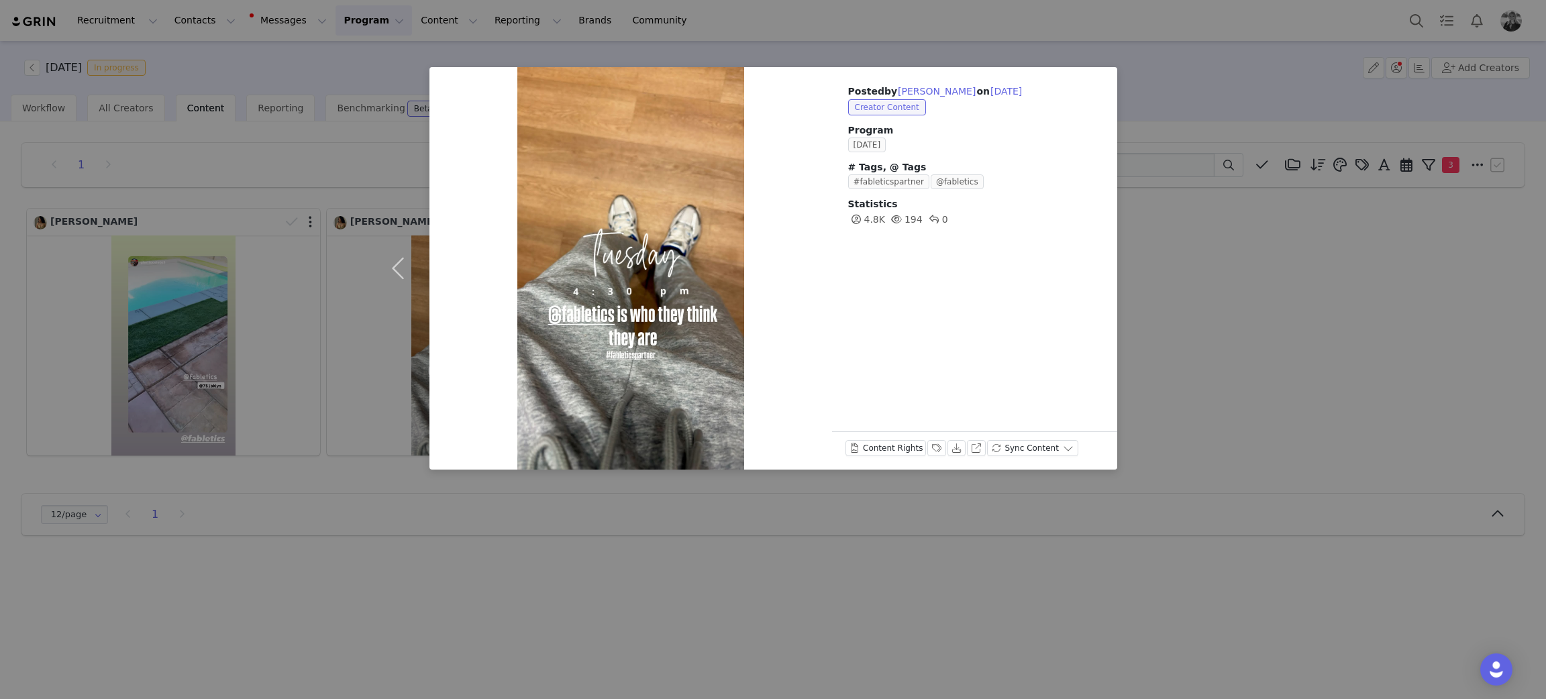
click at [1219, 313] on div "Posted by Valrie Chang on Sep 9, 2025 Creator Content Program SEPTEMBER 2025 # …" at bounding box center [773, 349] width 1546 height 699
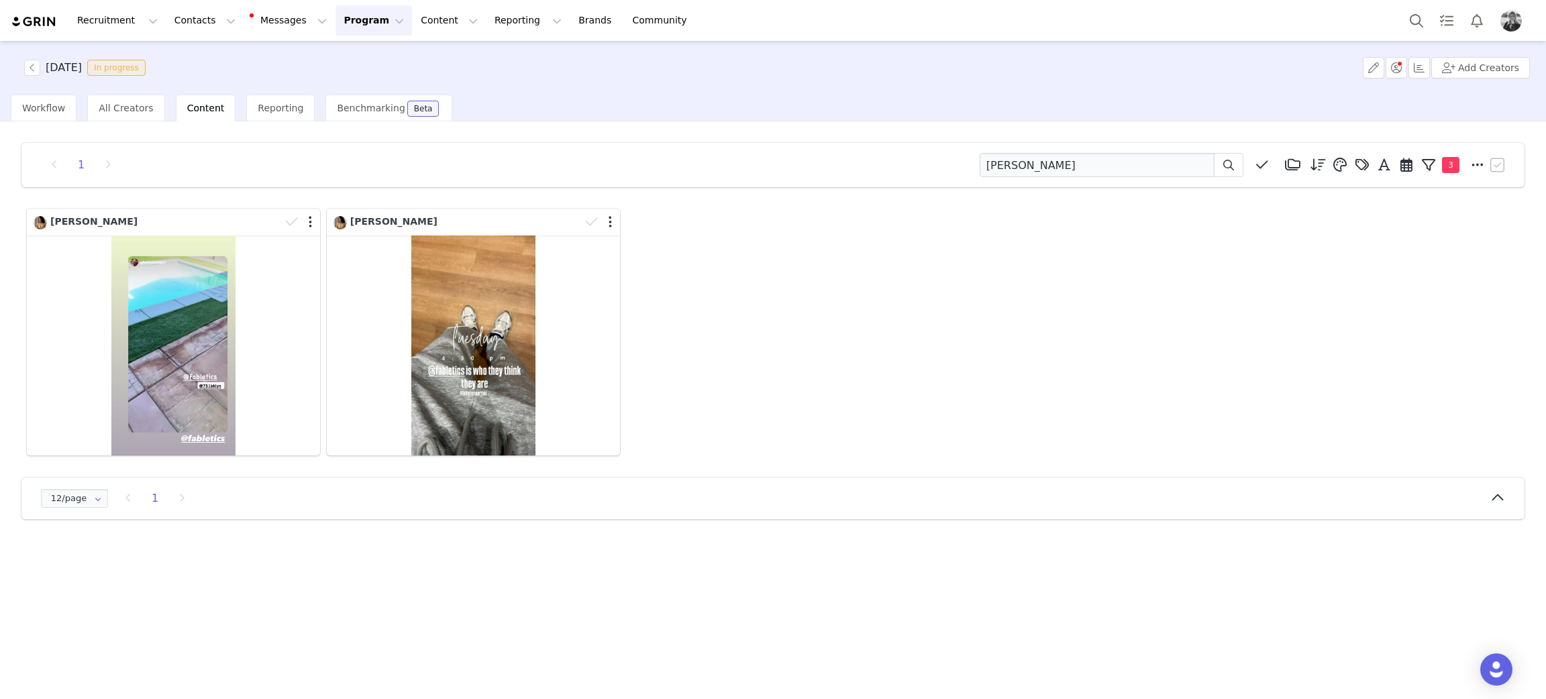
drag, startPoint x: 1112, startPoint y: 147, endPoint x: 915, endPoint y: 148, distance: 197.2
click at [851, 136] on div "1 [PERSON_NAME] Media Library (18385) [DATE] (155) [DATE] (228) [DATE] (454) [D…" at bounding box center [773, 331] width 1524 height 398
drag, startPoint x: 1058, startPoint y: 173, endPoint x: 669, endPoint y: 162, distance: 388.6
click at [682, 168] on div "1 [PERSON_NAME] Media Library (18385) [DATE] (155) [DATE] (228) [DATE] (454) [D…" at bounding box center [773, 165] width 1470 height 24
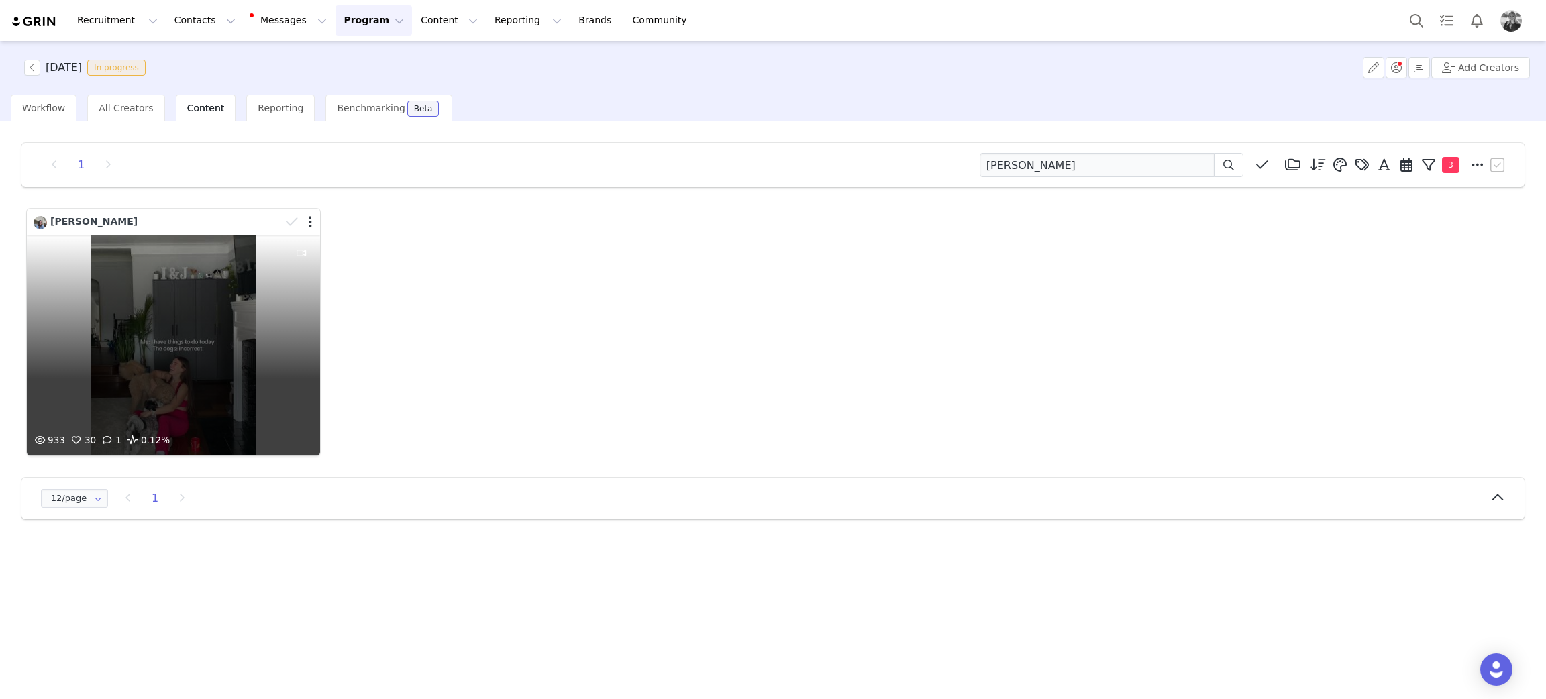
click at [239, 328] on div "933 30 1 0.12%" at bounding box center [173, 345] width 293 height 220
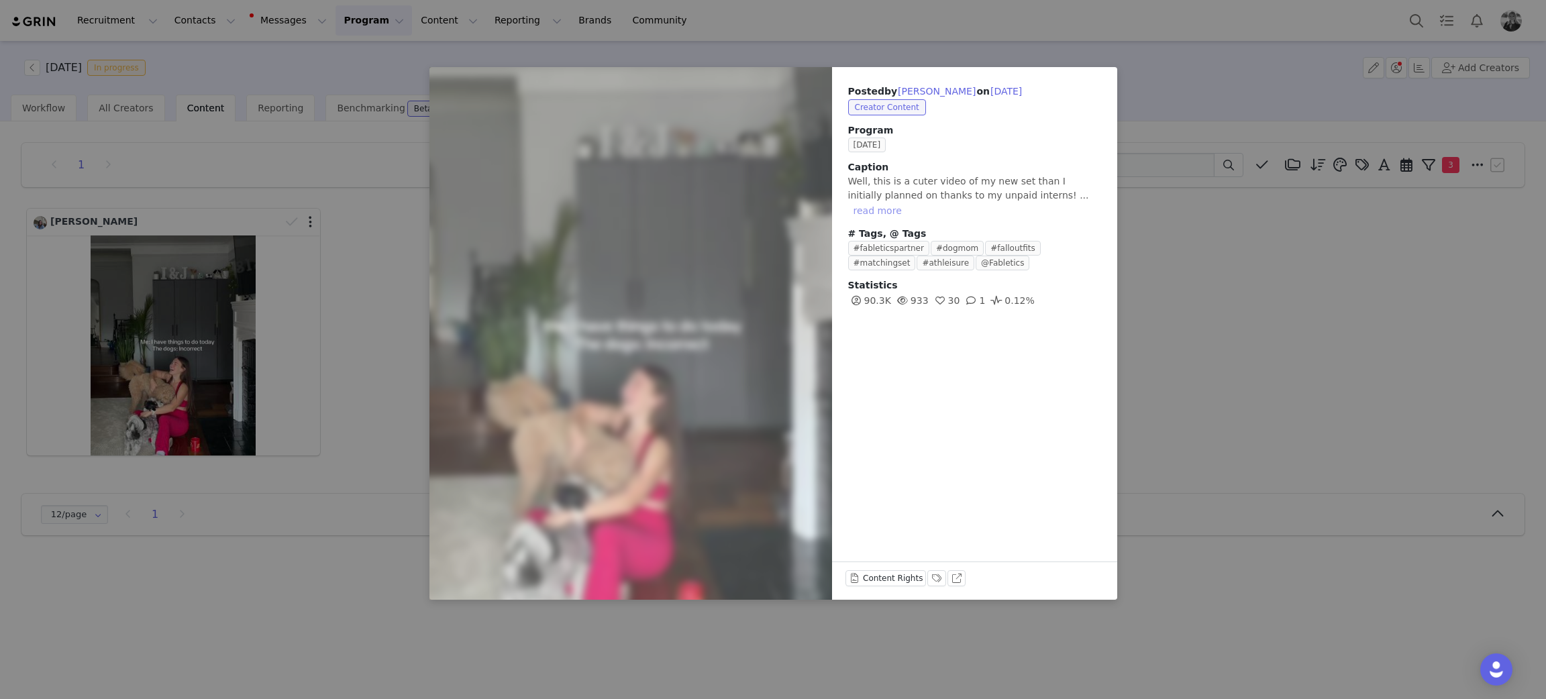
click at [907, 203] on button "read more" at bounding box center [877, 211] width 59 height 16
click at [1352, 302] on div "Posted by Ilana Dunn on Sep 29, 2025 Creator Content Program SEPTEMBER 2025 Cap…" at bounding box center [773, 349] width 1546 height 699
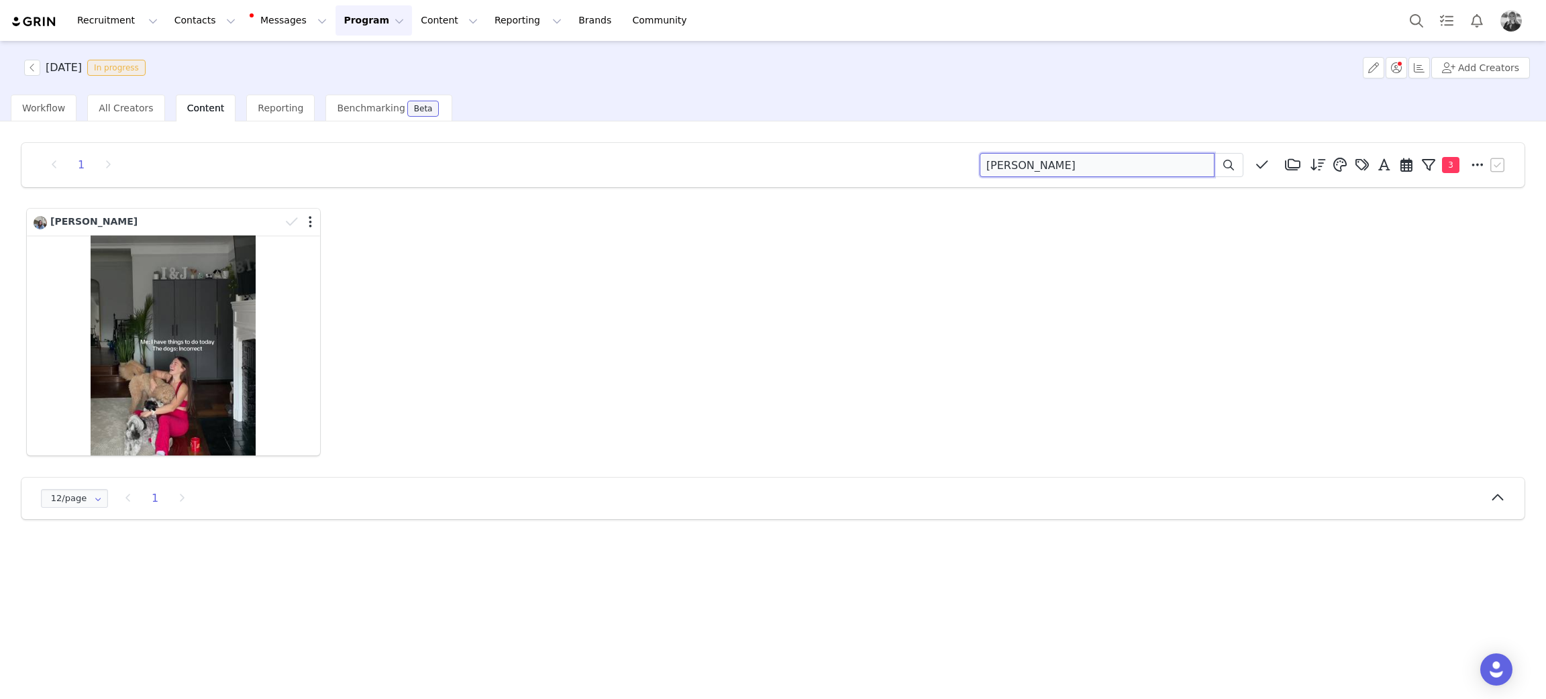
drag, startPoint x: 1120, startPoint y: 155, endPoint x: 773, endPoint y: 19, distance: 371.7
click at [665, 98] on div "SEPTEMBER 2025 In progress Add Creators Workflow All Creators Content Reporting…" at bounding box center [773, 369] width 1546 height 656
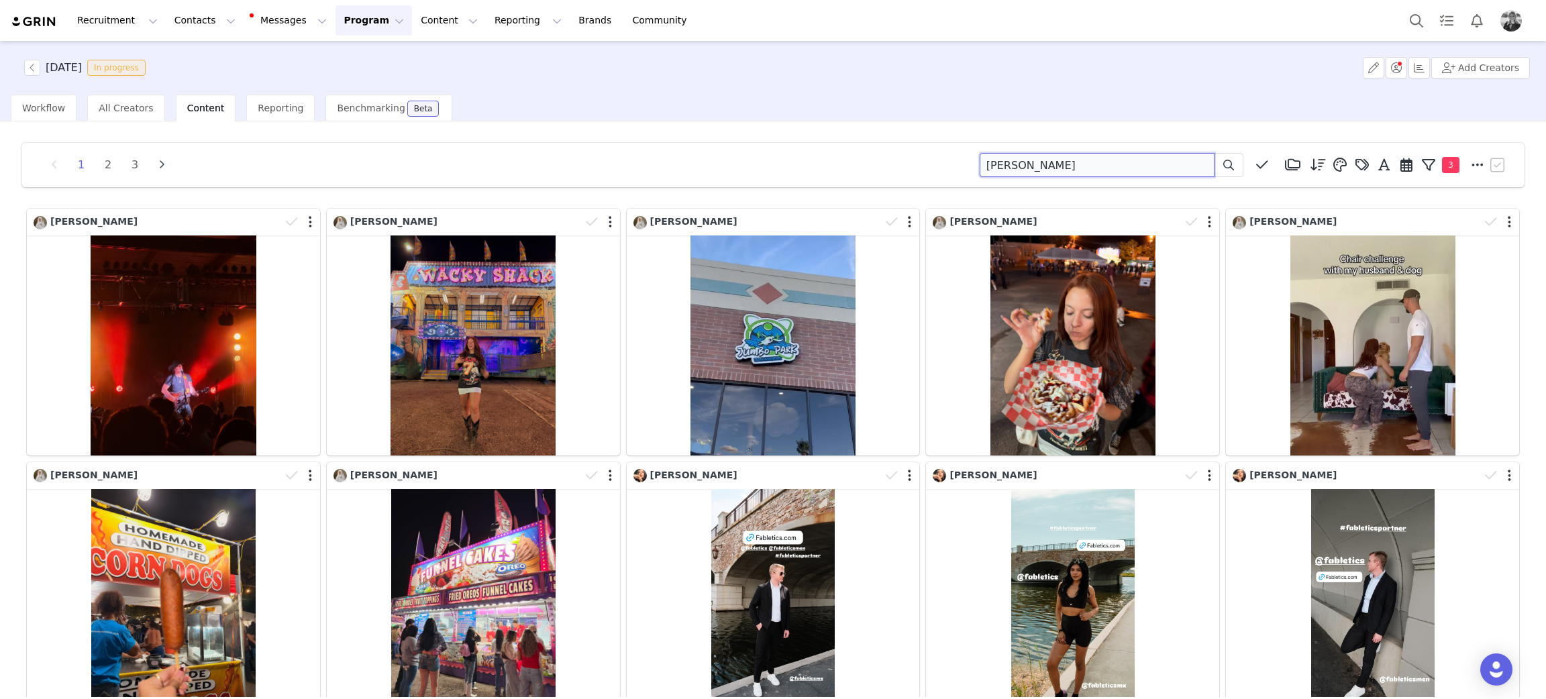
drag, startPoint x: 1068, startPoint y: 155, endPoint x: 625, endPoint y: 125, distance: 444.4
click at [633, 133] on div "1 2 3 cortez Media Library (18385) APR '24 (155) MAR 24 (228) FEB 24 (454) JAN …" at bounding box center [773, 584] width 1524 height 904
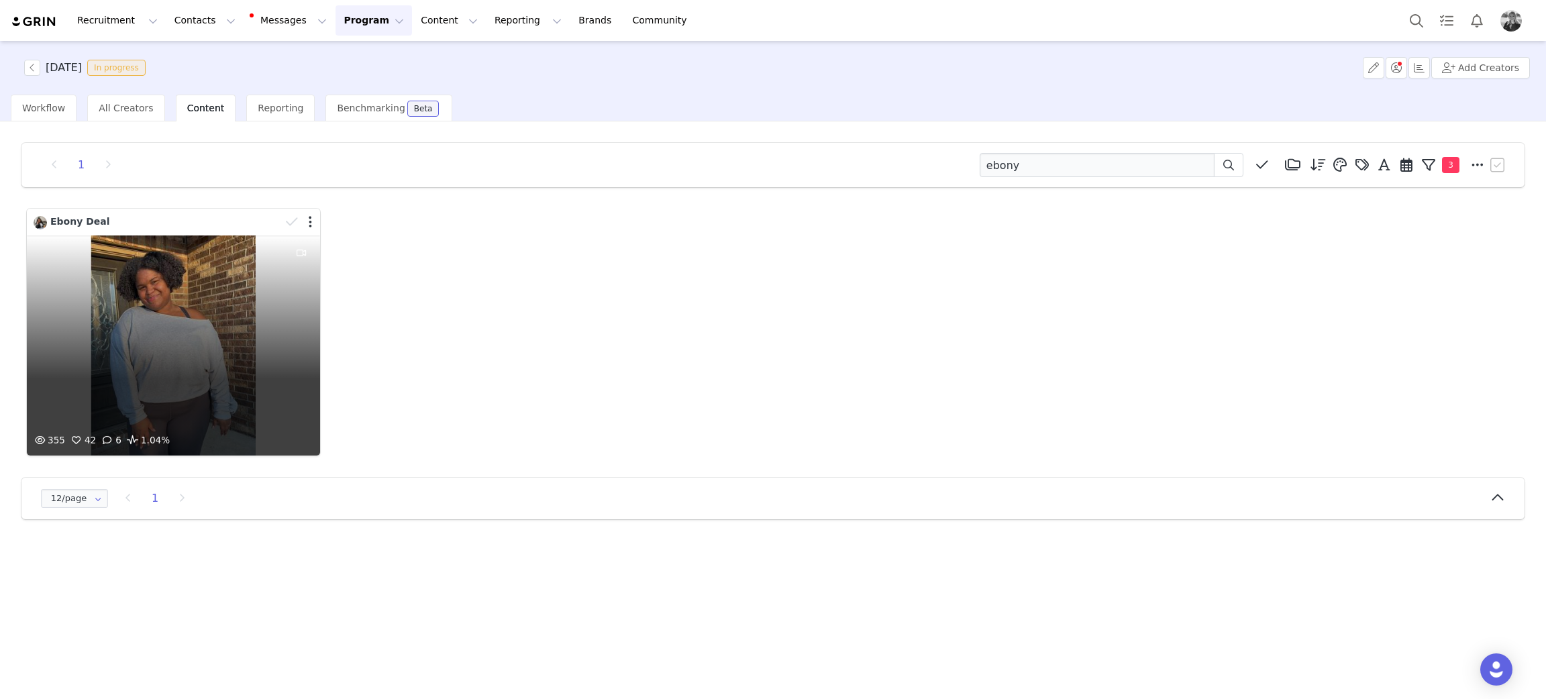
click at [148, 392] on div "355 42 6 1.04%" at bounding box center [173, 345] width 293 height 220
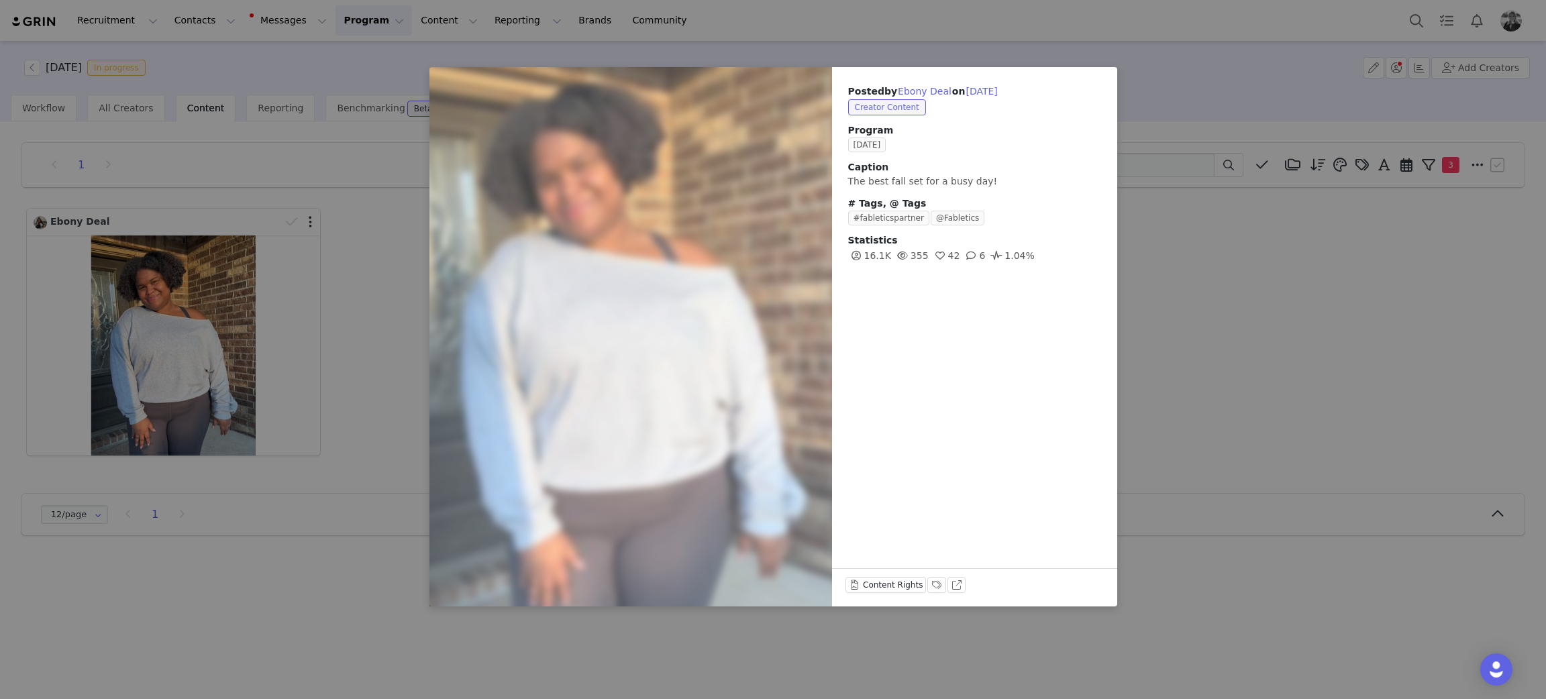
click at [1183, 352] on div "Posted by Ebony Deal on Sep 29, 2025 Creator Content Program SEPTEMBER 2025 Cap…" at bounding box center [773, 349] width 1546 height 699
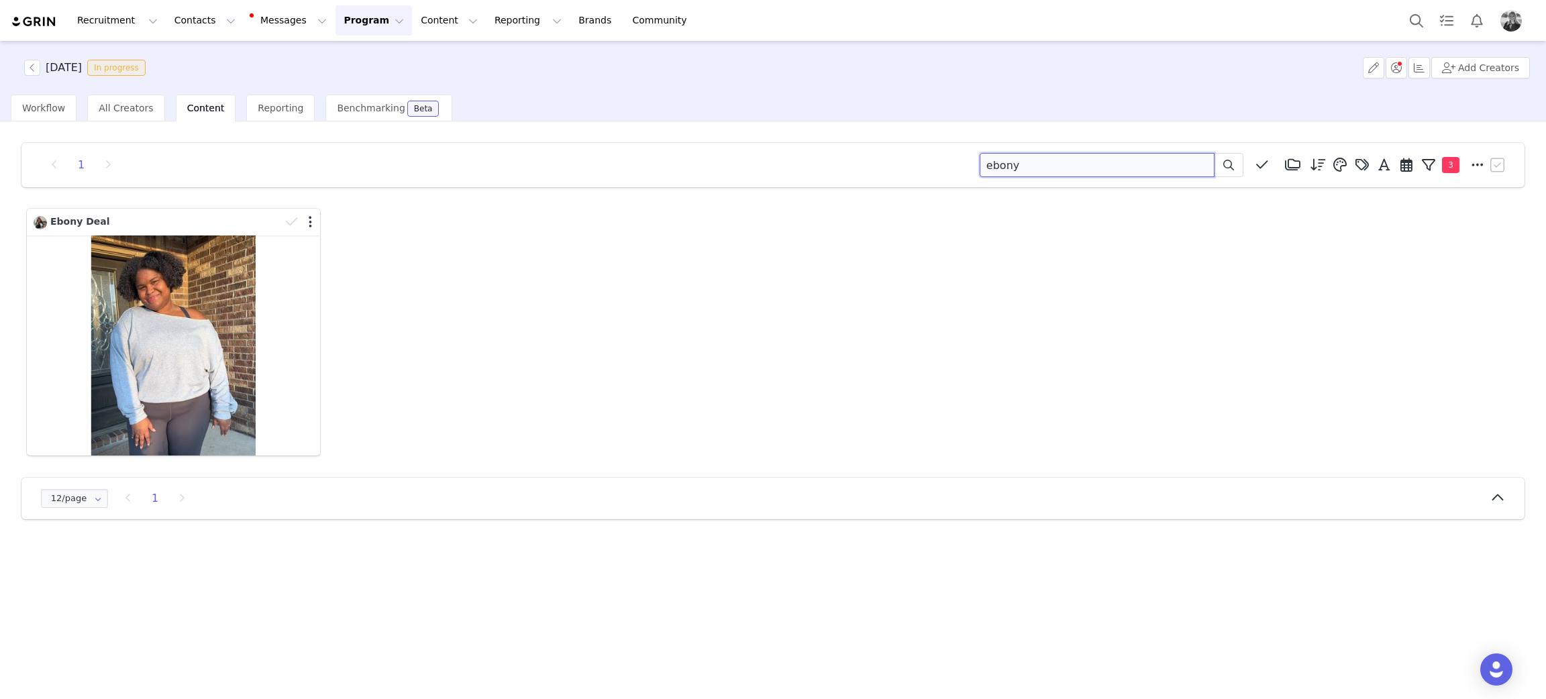
drag, startPoint x: 1161, startPoint y: 171, endPoint x: 722, endPoint y: 58, distance: 453.0
click at [641, 133] on div "1 ebony Media Library (18385) APR '24 (155) MAR 24 (228) FEB 24 (454) JAN 24 (3…" at bounding box center [773, 331] width 1524 height 398
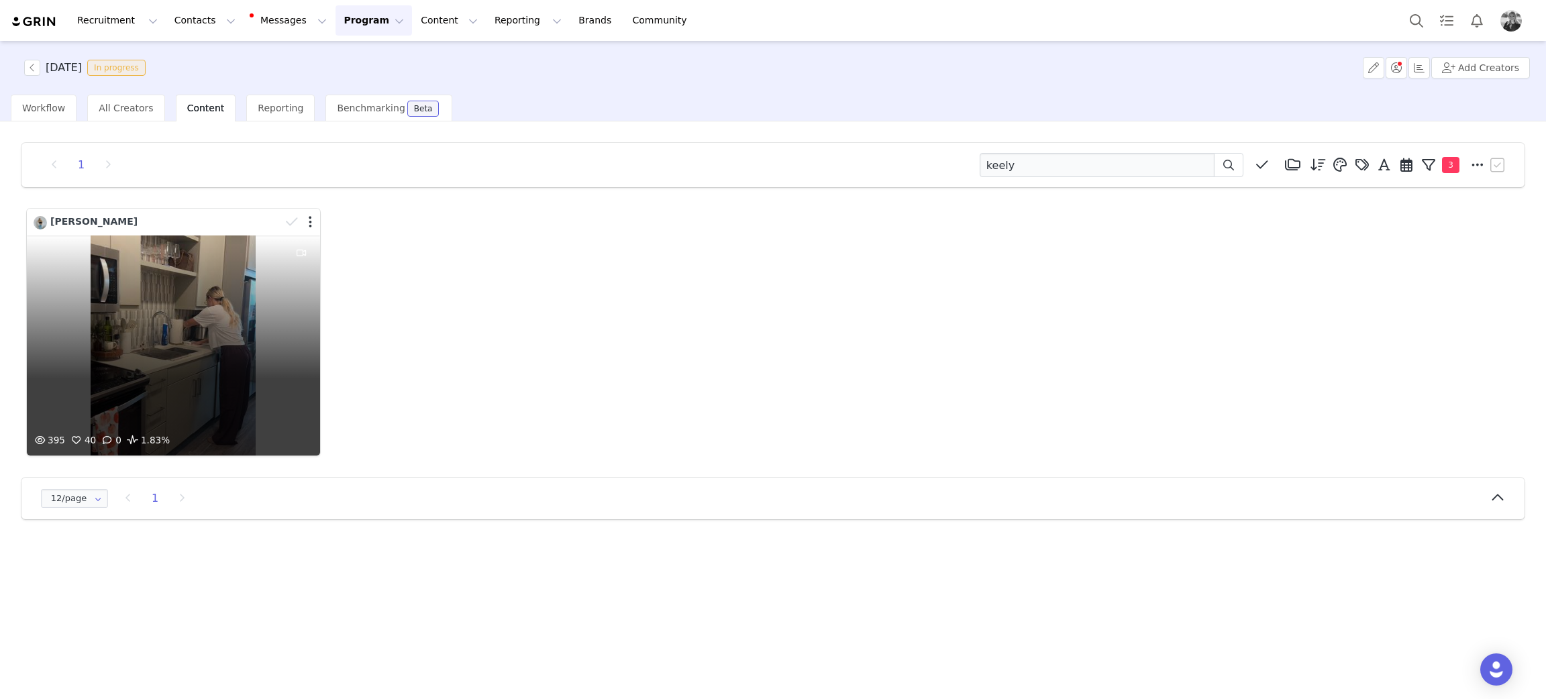
click at [272, 352] on div "395 40 0 1.83%" at bounding box center [173, 345] width 293 height 220
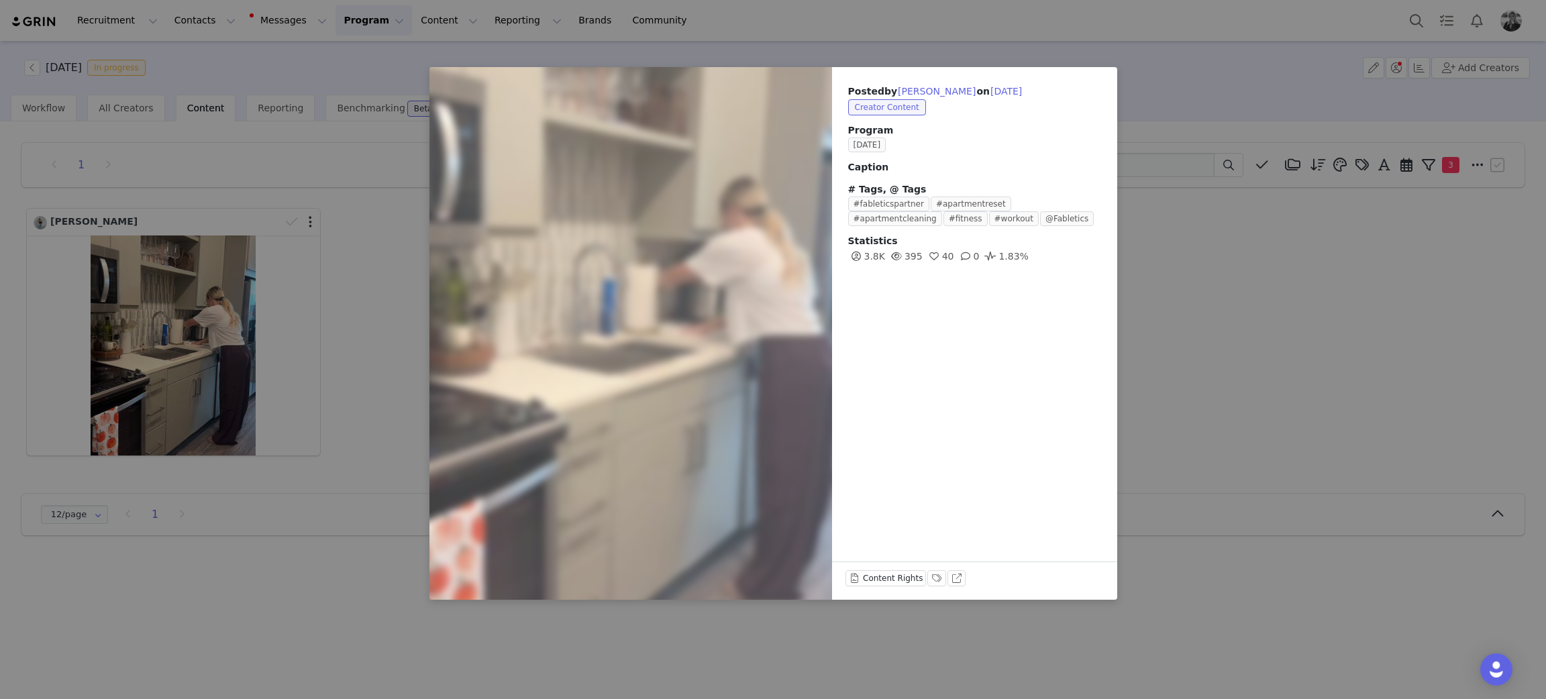
click at [1303, 309] on div "Posted by Keely Sullivan on Sep 29, 2025 Creator Content Program SEPTEMBER 2025…" at bounding box center [773, 349] width 1546 height 699
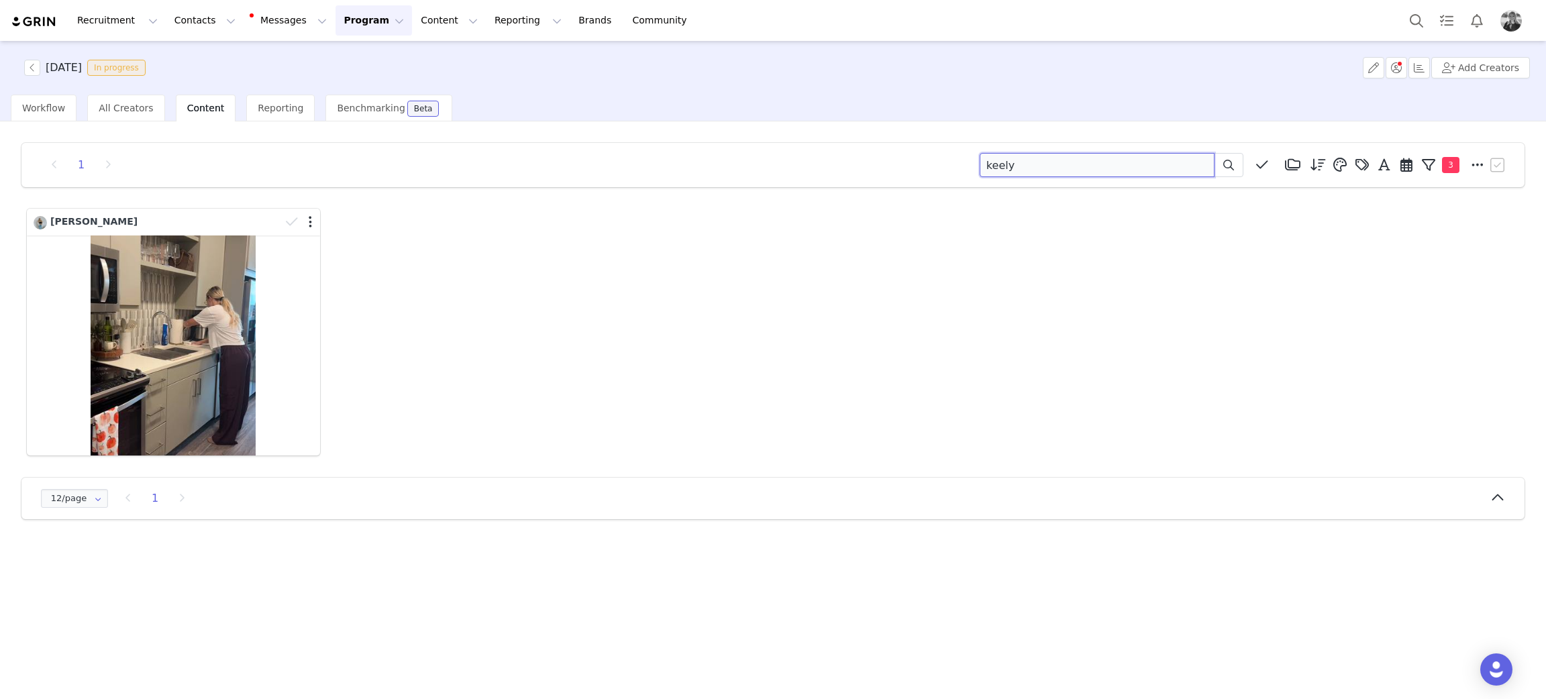
drag, startPoint x: 1137, startPoint y: 168, endPoint x: 688, endPoint y: 159, distance: 449.6
click at [688, 159] on div "1 keely Media Library (18385) APR '24 (155) MAR 24 (228) FEB 24 (454) JAN 24 (3…" at bounding box center [773, 165] width 1470 height 24
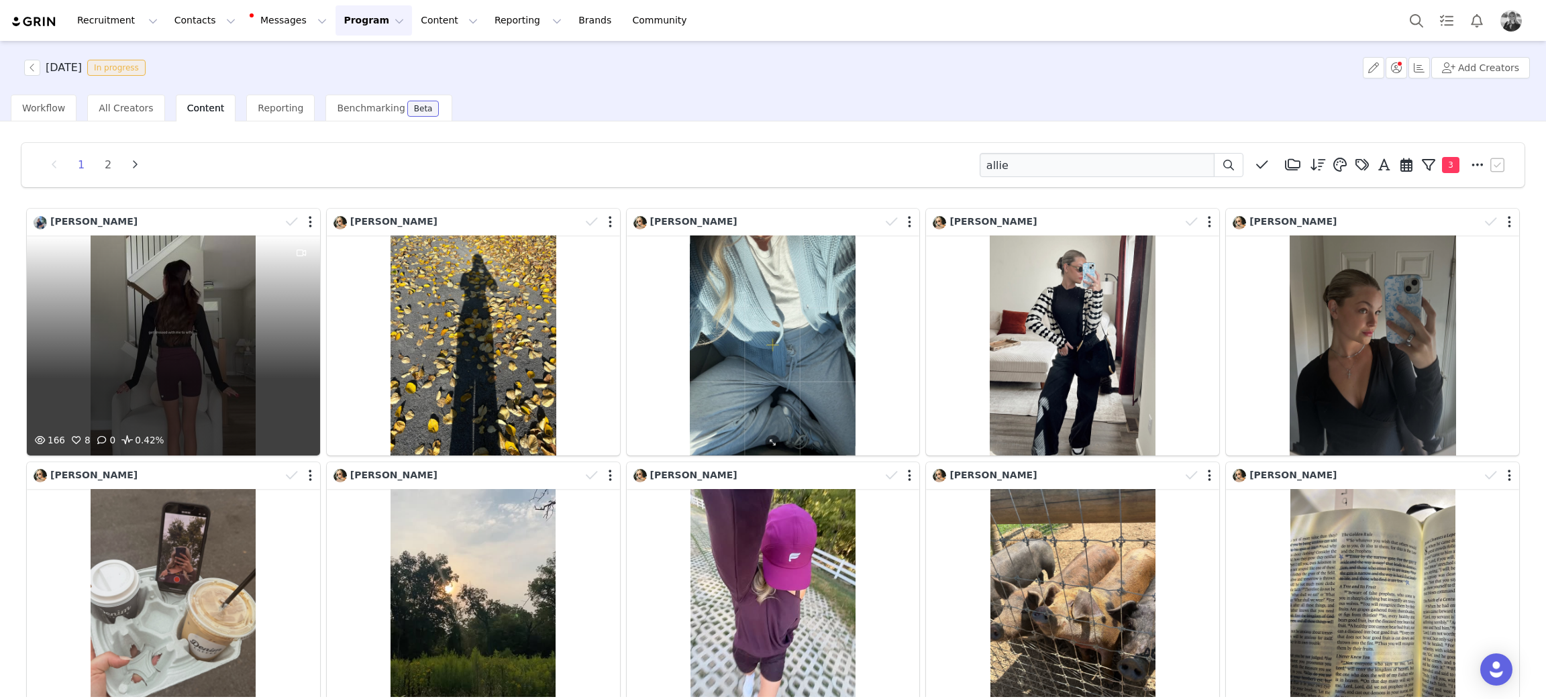
click at [182, 322] on div "166 8 0 0.42%" at bounding box center [173, 345] width 293 height 220
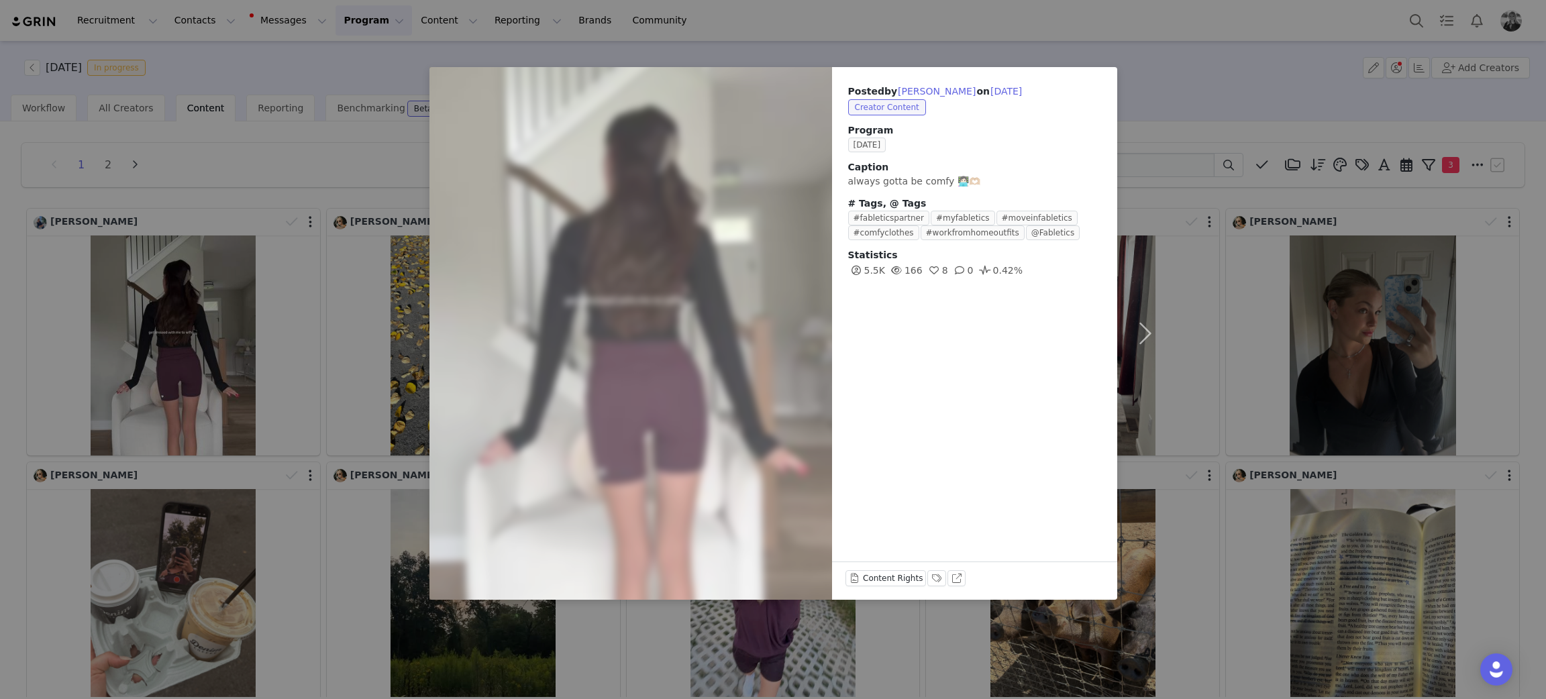
click at [1303, 317] on div "Posted by Allie Applegath on Sep 29, 2025 Creator Content Program SEPTEMBER 202…" at bounding box center [773, 349] width 1546 height 699
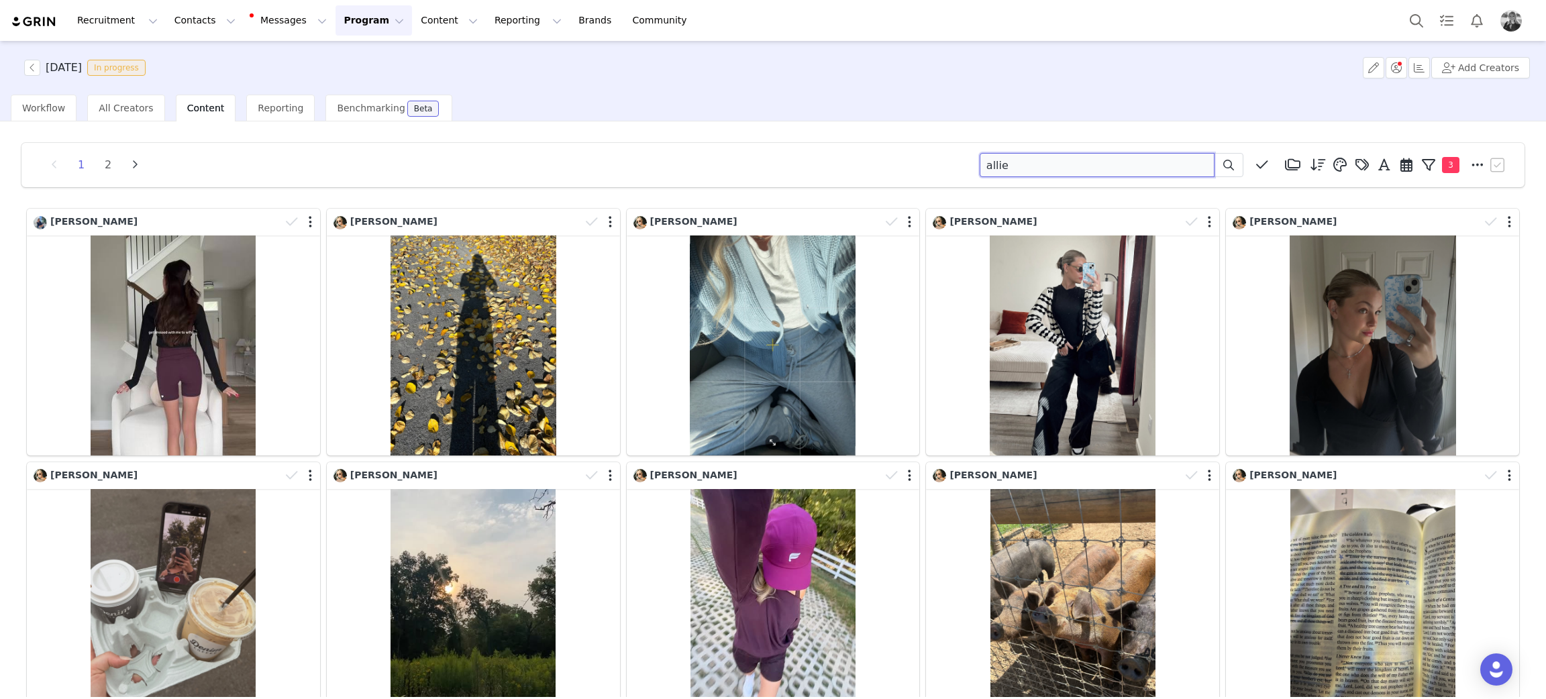
drag, startPoint x: 1095, startPoint y: 160, endPoint x: 643, endPoint y: 128, distance: 453.9
click at [643, 128] on div "1 2 allie Media Library (18385) APR '24 (155) MAR 24 (228) FEB 24 (454) JAN 24 …" at bounding box center [773, 409] width 1546 height 576
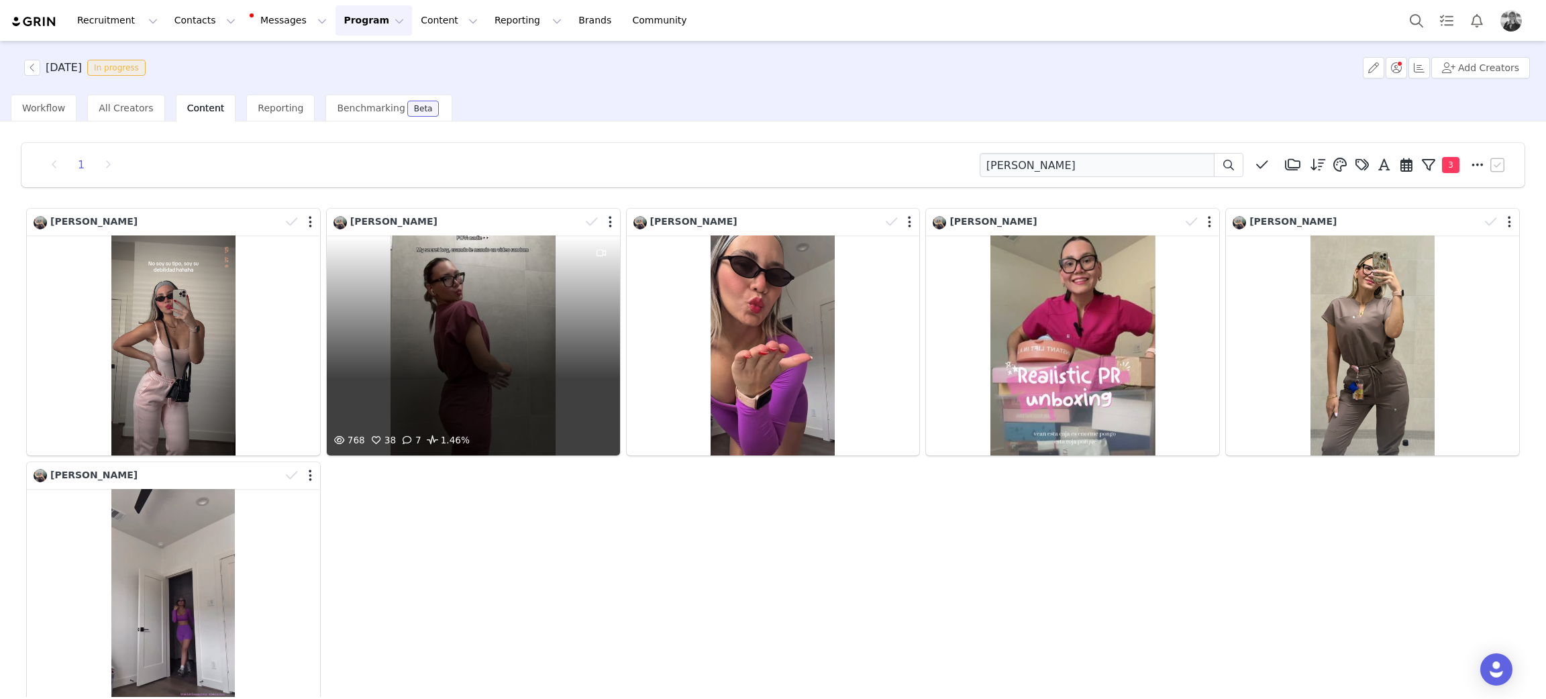
click at [466, 388] on div "768 38 7 1.46%" at bounding box center [473, 345] width 293 height 220
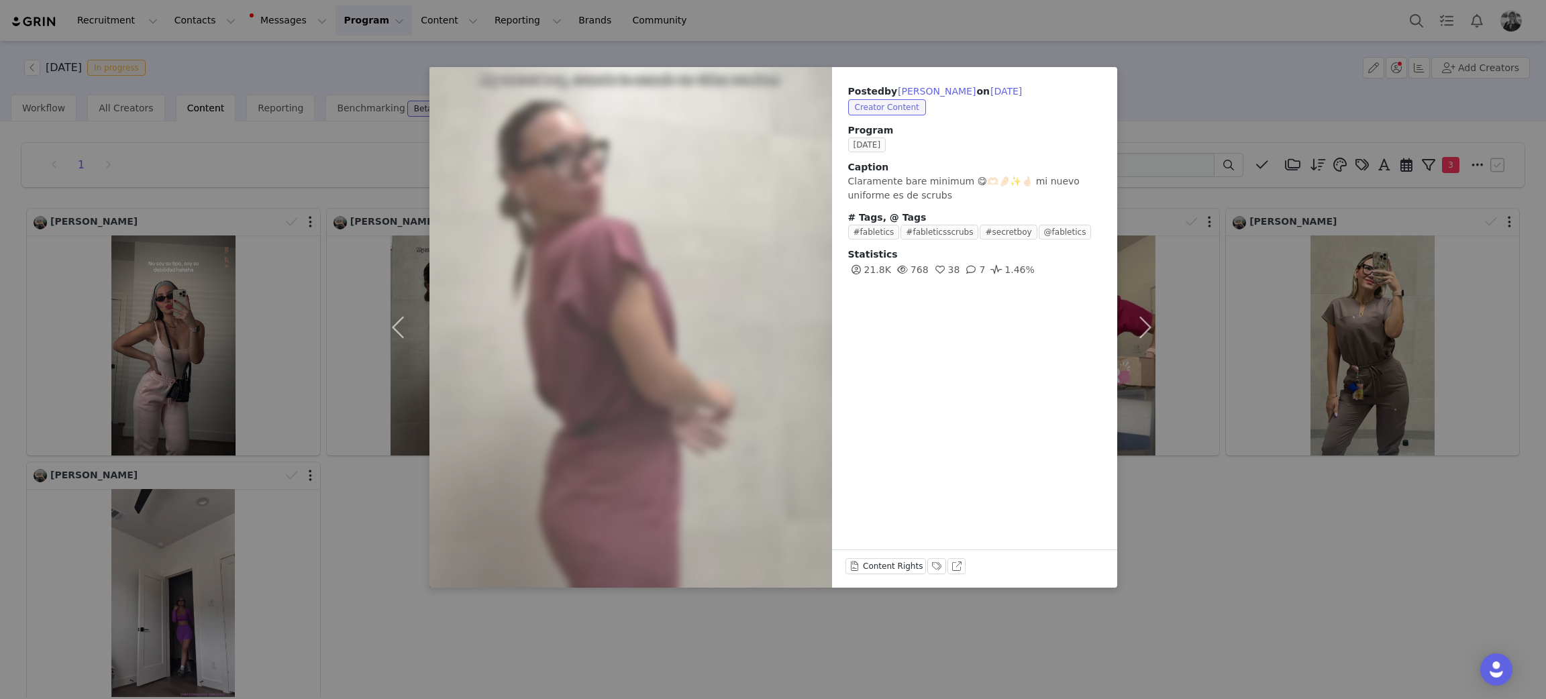
click at [1231, 507] on div "Posted by Lucianna Colmenares on Sep 26, 2025 Creator Content Program SEPTEMBER…" at bounding box center [773, 349] width 1546 height 699
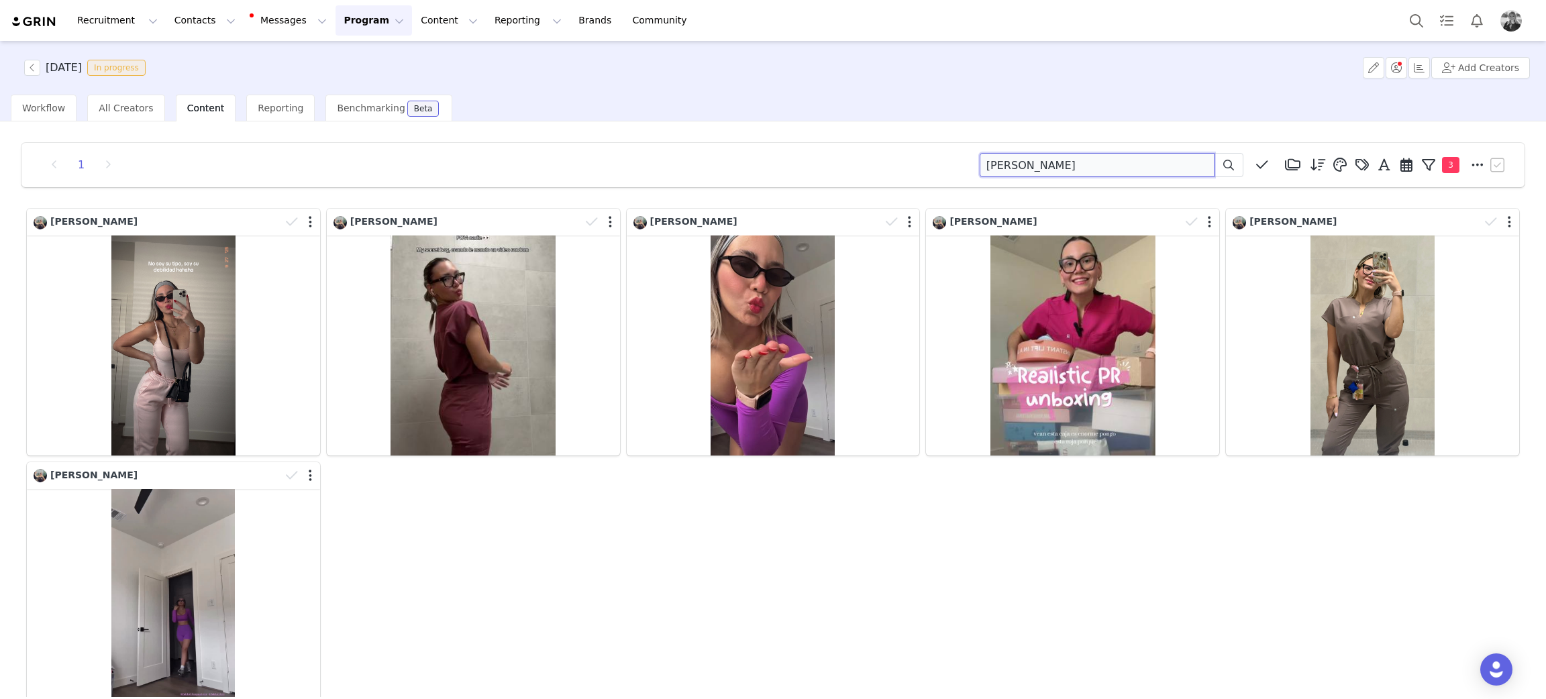
drag, startPoint x: 1073, startPoint y: 156, endPoint x: 786, endPoint y: 42, distance: 308.7
click at [741, 143] on div "1 lucianna Media Library (18385) APR '24 (155) MAR 24 (228) FEB 24 (454) JAN 24…" at bounding box center [772, 165] width 1503 height 44
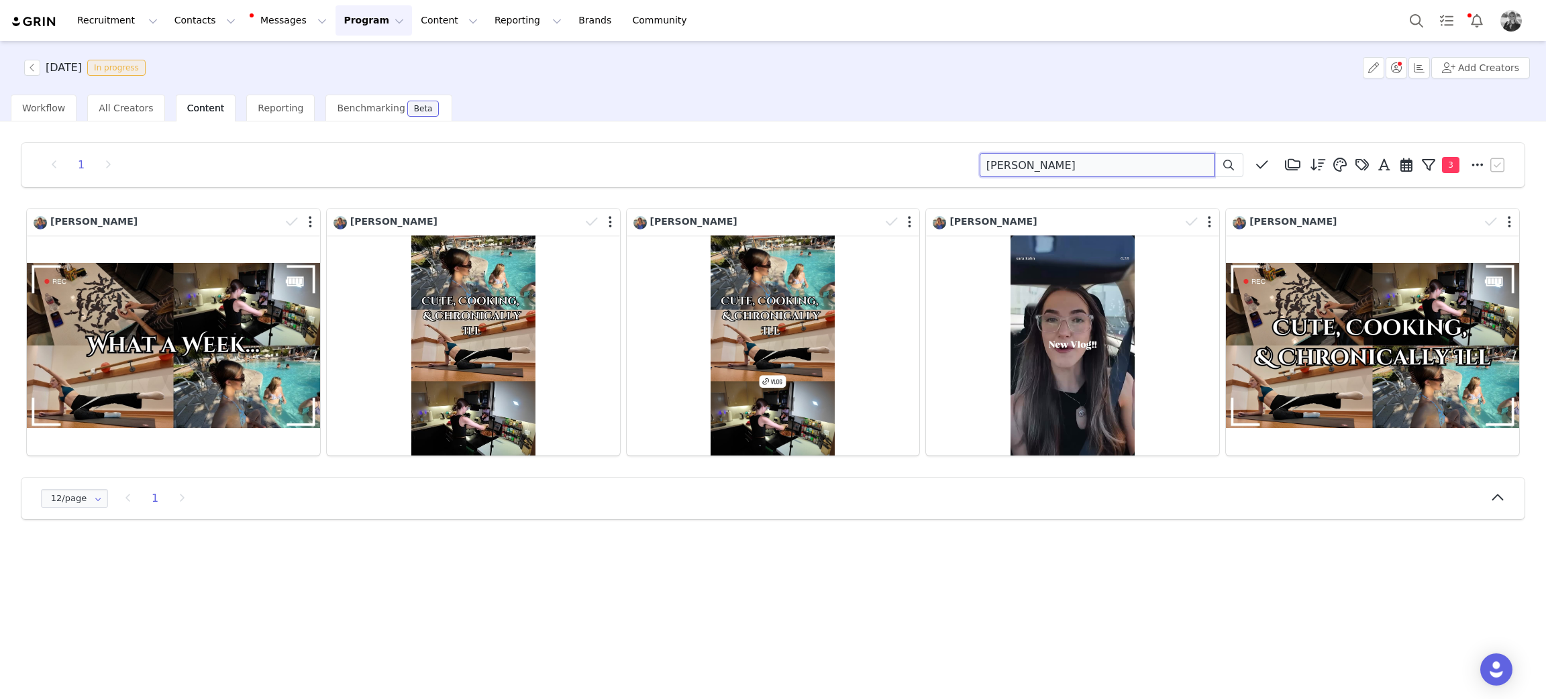
drag, startPoint x: 1042, startPoint y: 166, endPoint x: 840, endPoint y: 107, distance: 210.4
click at [679, 158] on div "1 sara kahn Media Library (18385) APR '24 (155) MAR 24 (228) FEB 24 (454) JAN 2…" at bounding box center [773, 165] width 1470 height 24
type input "a"
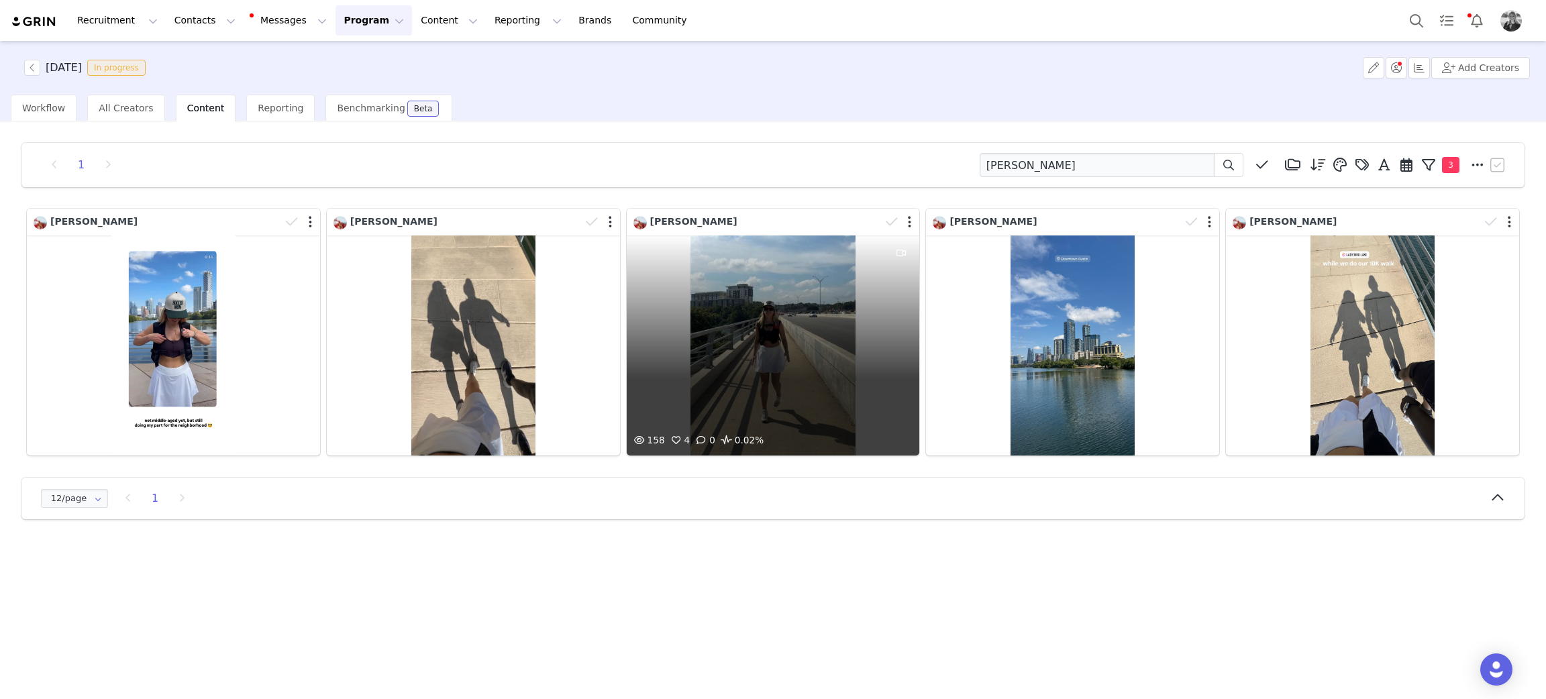
click at [757, 340] on div "158 4 0 0.02%" at bounding box center [773, 345] width 293 height 220
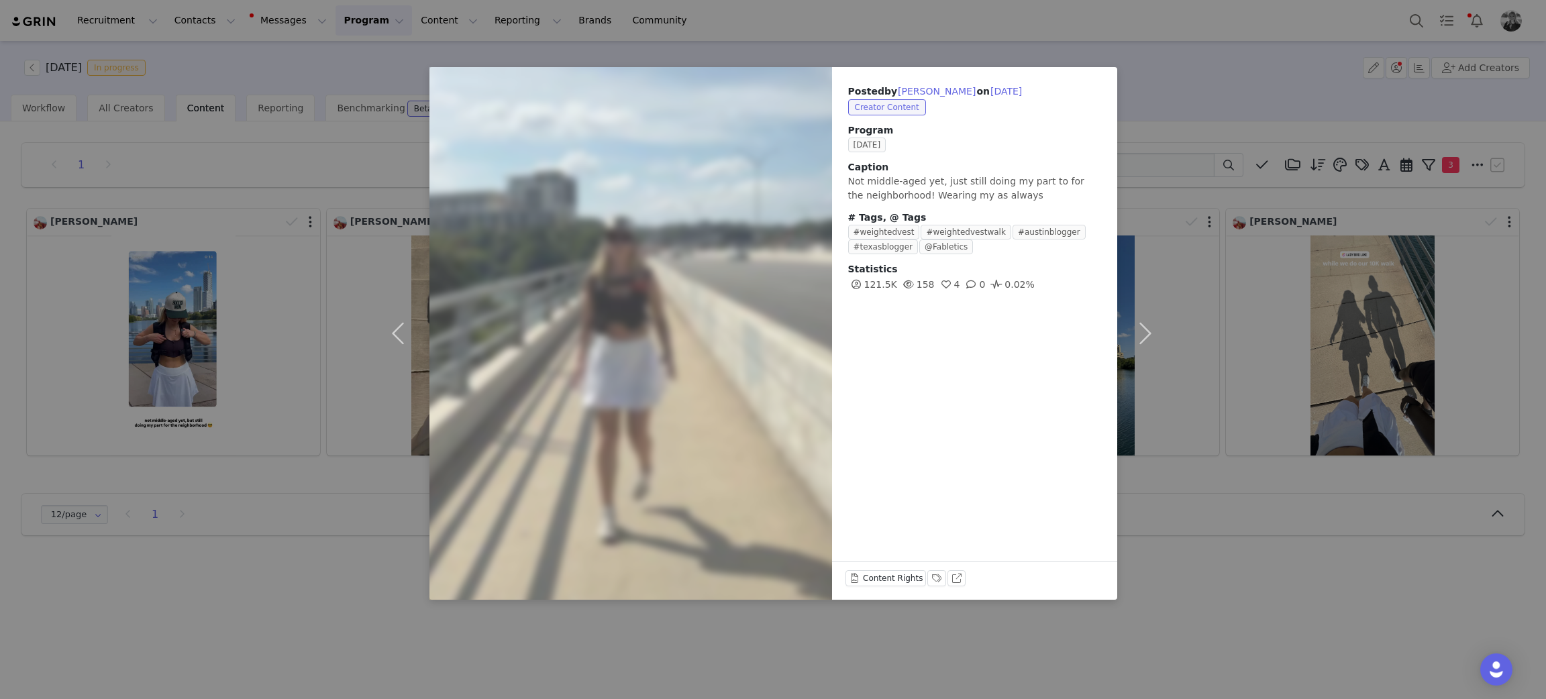
click at [1289, 543] on div "Posted by Lana Ato on Sep 14, 2025 Creator Content Program SEPTEMBER 2025 Capti…" at bounding box center [773, 349] width 1546 height 699
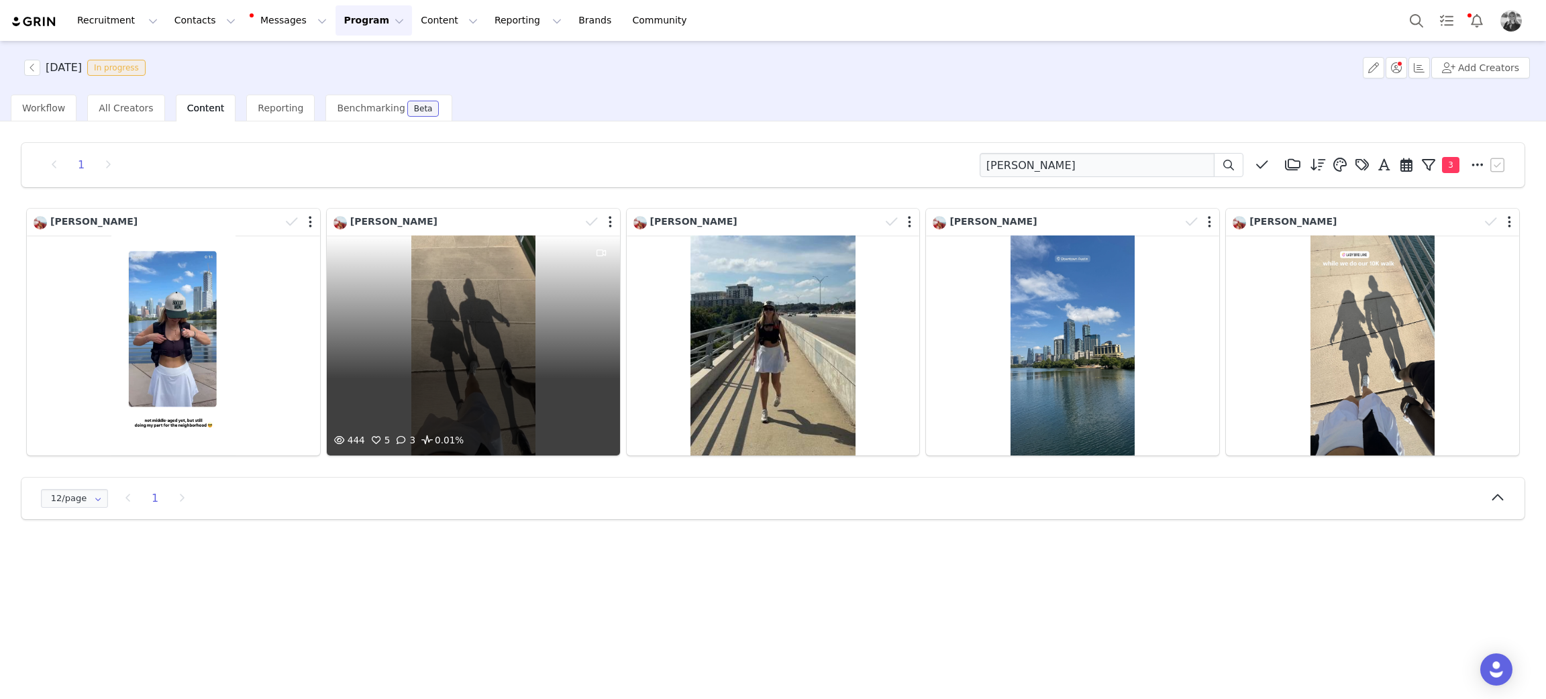
click at [508, 356] on div "444 5 3 0.01%" at bounding box center [473, 345] width 293 height 220
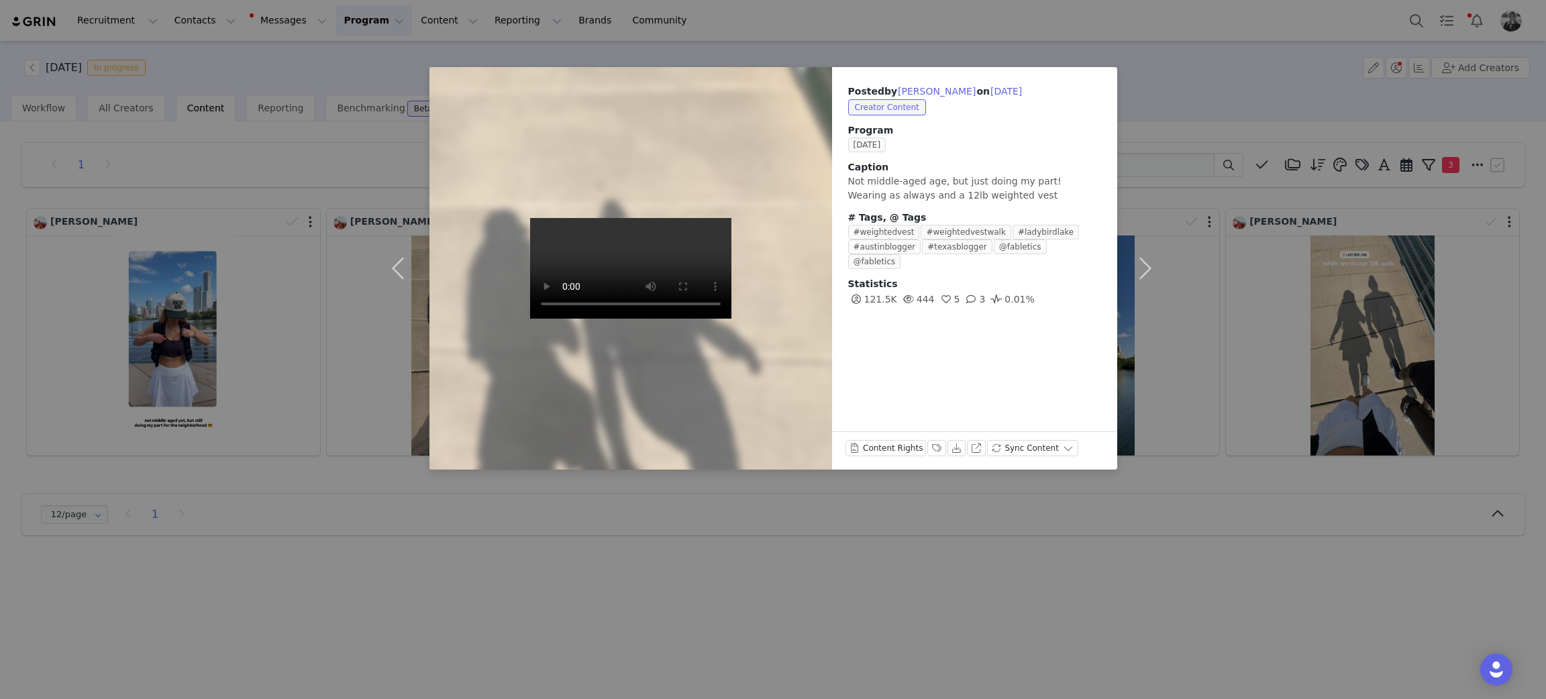
click at [42, 370] on div "Posted by Lana Ato on Sep 14, 2025 Creator Content Program SEPTEMBER 2025 Capti…" at bounding box center [773, 349] width 1546 height 699
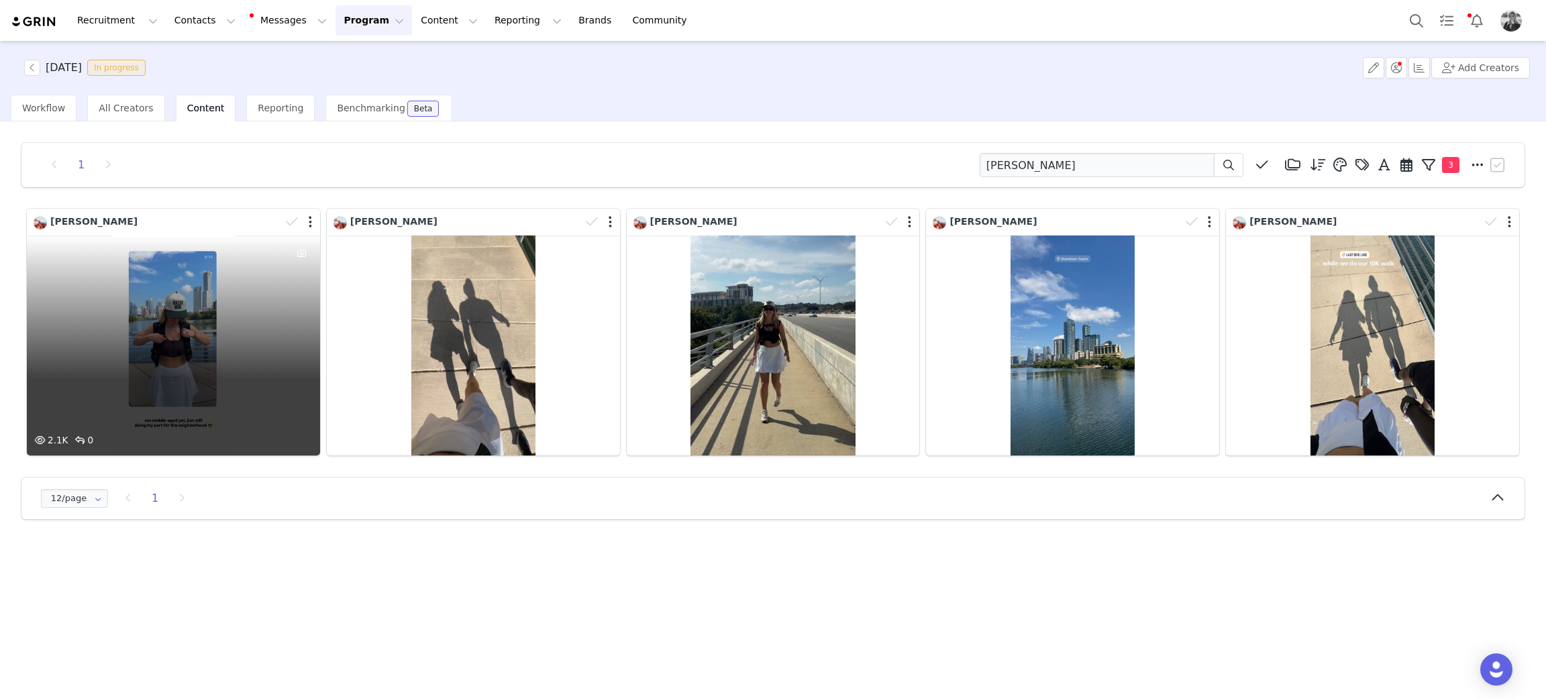
click at [41, 370] on div "2.1K 0" at bounding box center [173, 345] width 293 height 220
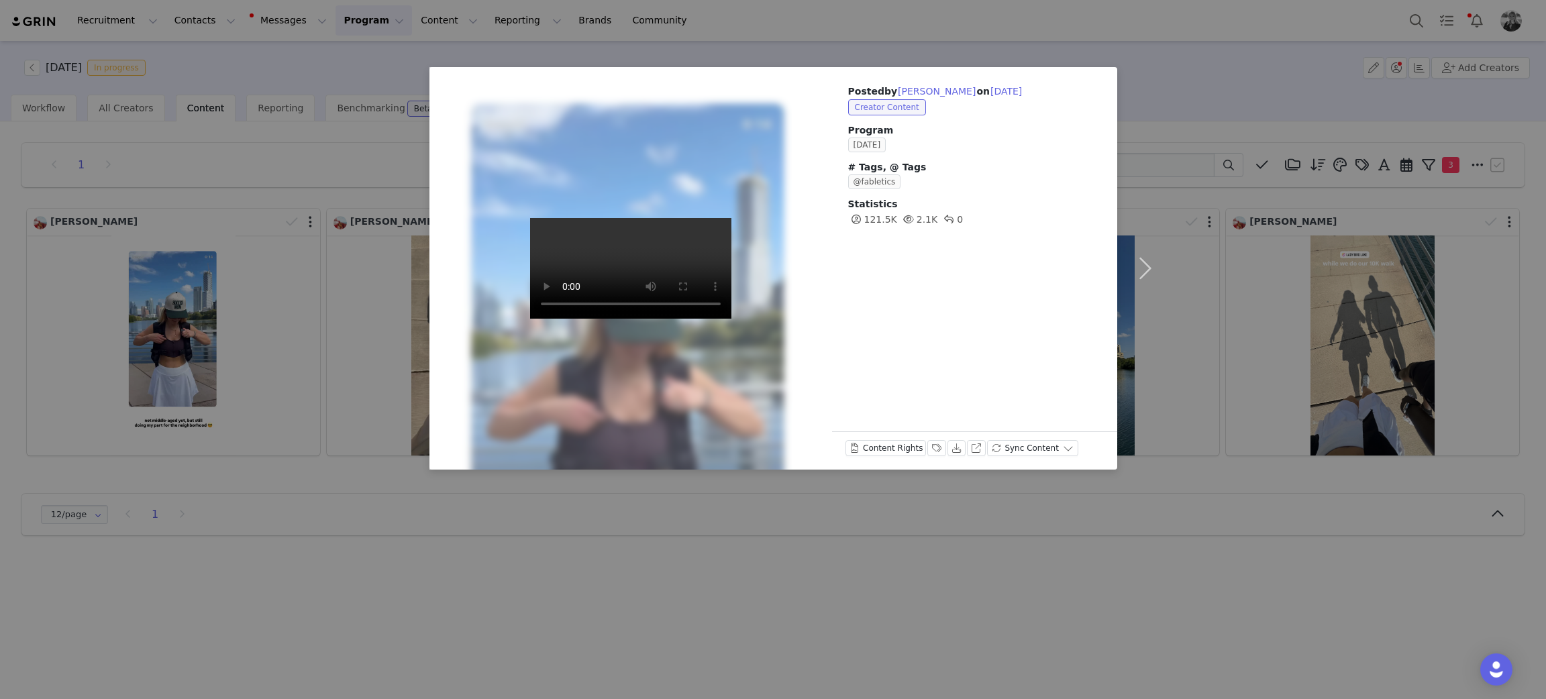
drag, startPoint x: 780, startPoint y: 580, endPoint x: 1491, endPoint y: 466, distance: 720.1
click at [784, 580] on div "Posted by Lana Ato on Sep 14, 2025 Creator Content Program SEPTEMBER 2025 # Tag…" at bounding box center [773, 349] width 1546 height 699
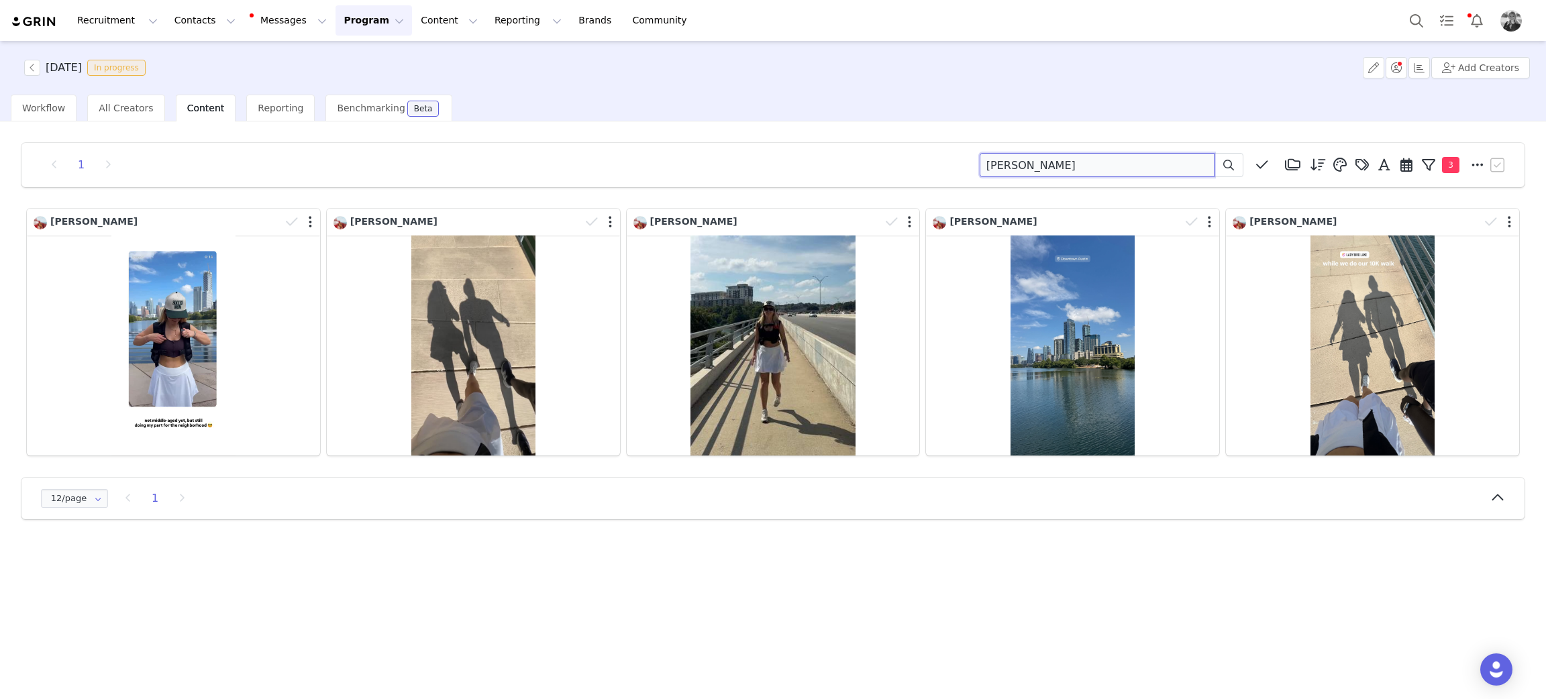
drag, startPoint x: 1034, startPoint y: 160, endPoint x: 755, endPoint y: 192, distance: 280.3
click at [755, 192] on div "1 lana ato Media Library (18385) APR '24 (155) MAR 24 (228) FEB 24 (454) JAN 24…" at bounding box center [773, 331] width 1524 height 398
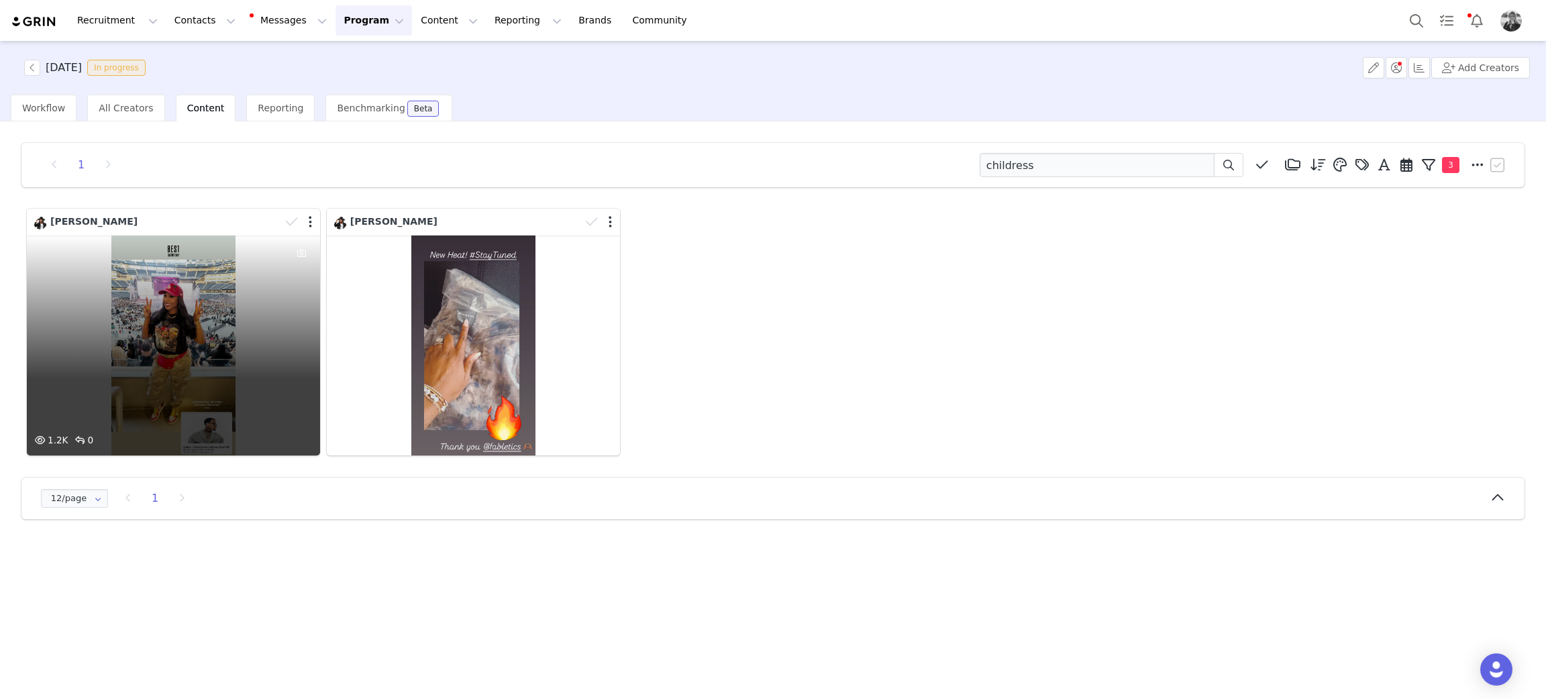
click at [198, 372] on div "1.2K 0" at bounding box center [173, 345] width 293 height 220
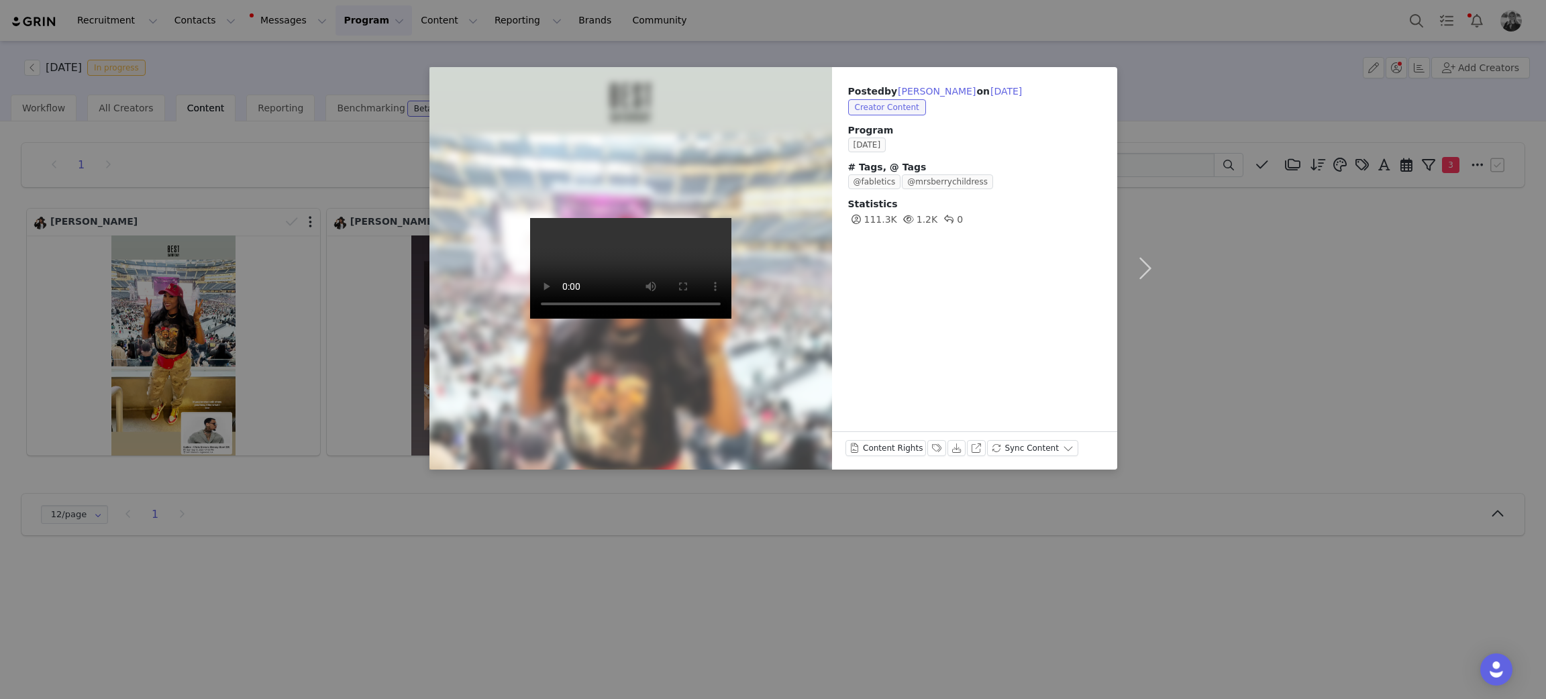
click at [498, 575] on div "Posted by Michelle Childress on Sep 15, 2025 Creator Content Program SEPTEMBER …" at bounding box center [773, 349] width 1546 height 699
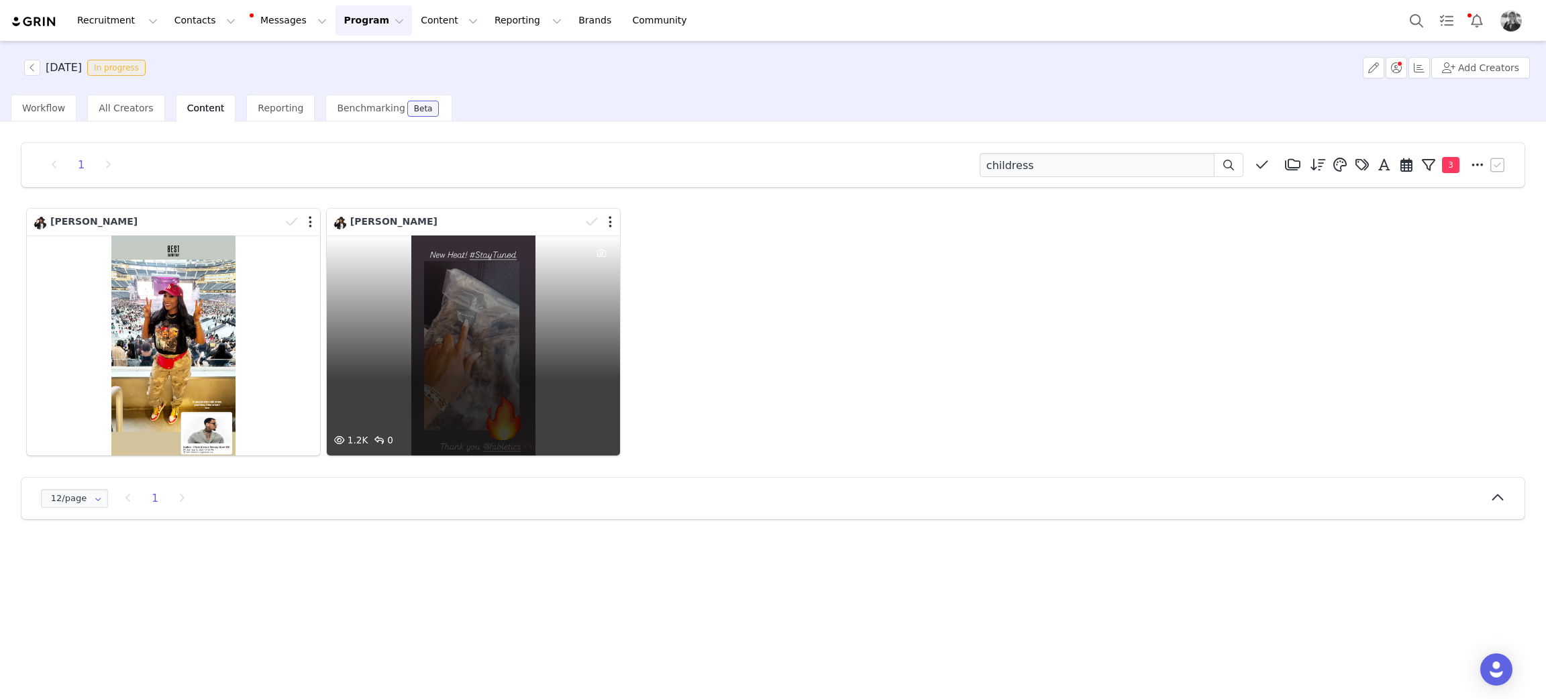
click at [527, 398] on div "1.2K 0" at bounding box center [473, 345] width 293 height 220
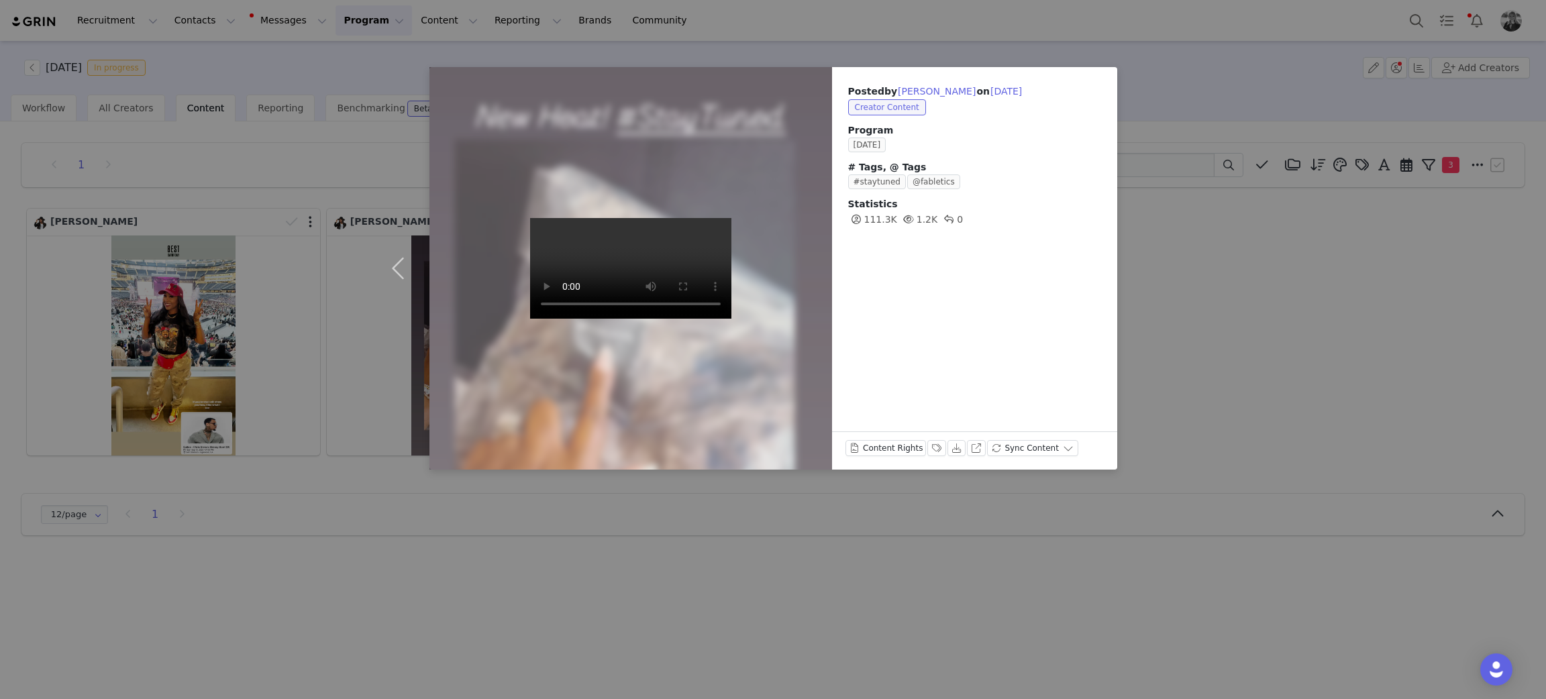
click at [1382, 376] on div "Posted by Michelle Childress on Sep 5, 2025 Creator Content Program SEPTEMBER 2…" at bounding box center [773, 349] width 1546 height 699
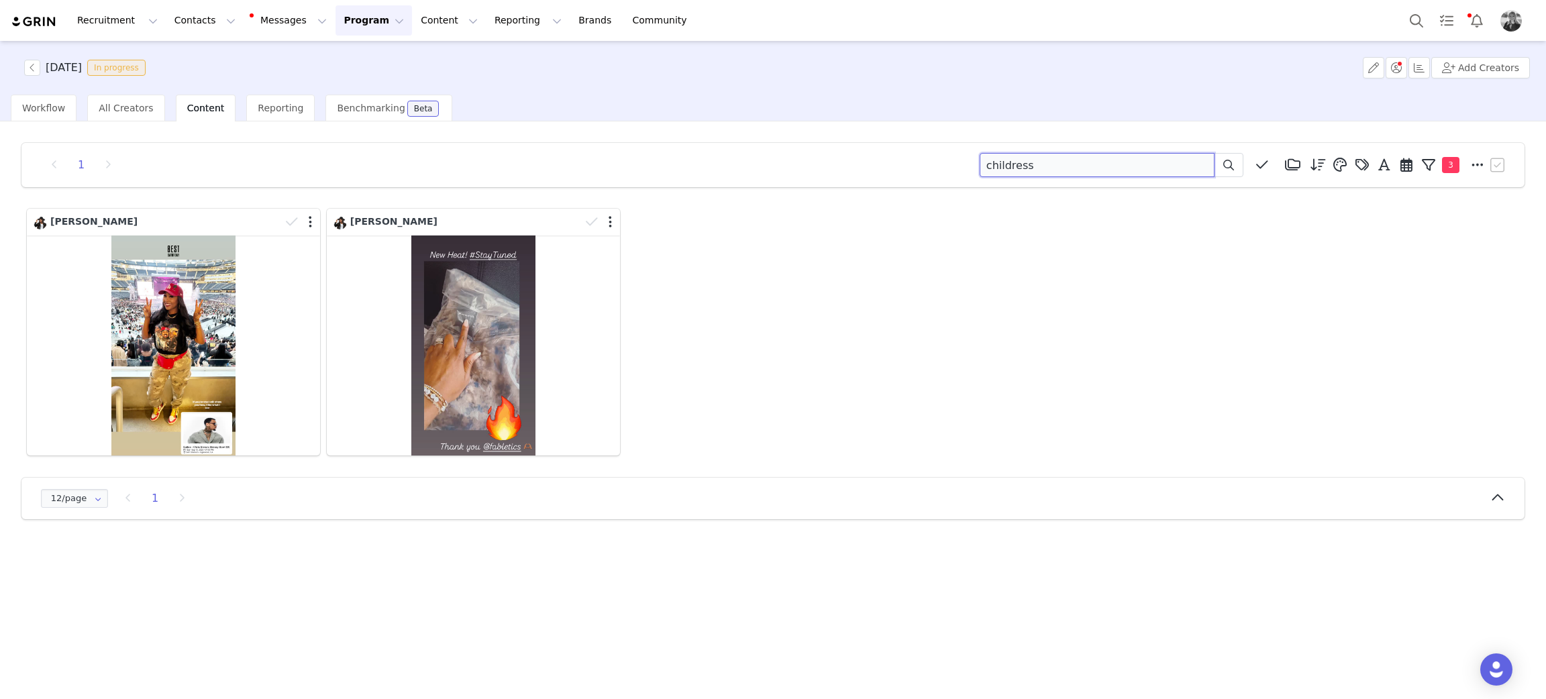
drag, startPoint x: 1042, startPoint y: 155, endPoint x: 909, endPoint y: 144, distance: 133.3
click at [828, 153] on div "1 childress Media Library (18385) APR '24 (155) MAR 24 (228) FEB 24 (454) JAN 2…" at bounding box center [773, 165] width 1470 height 24
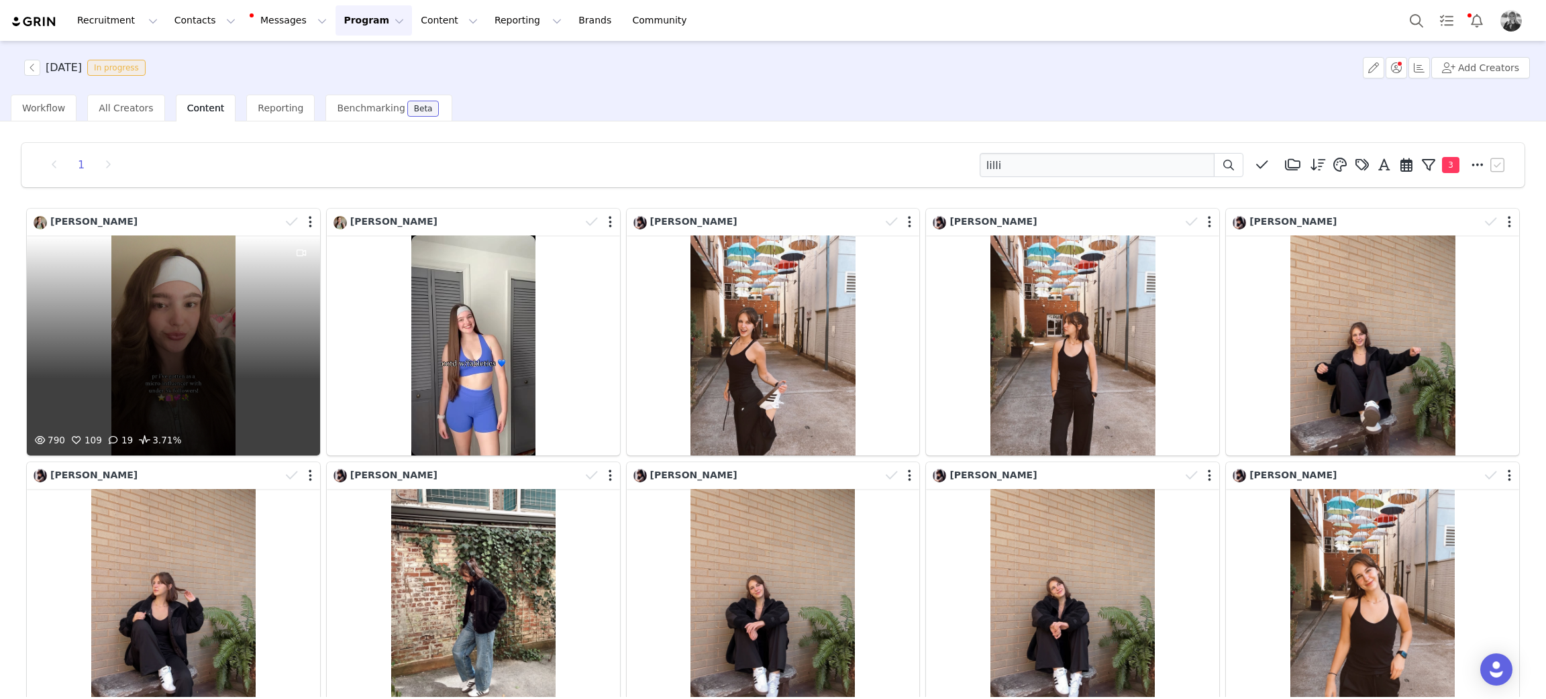
click at [138, 352] on div "790 109 19 3.71%" at bounding box center [173, 345] width 293 height 220
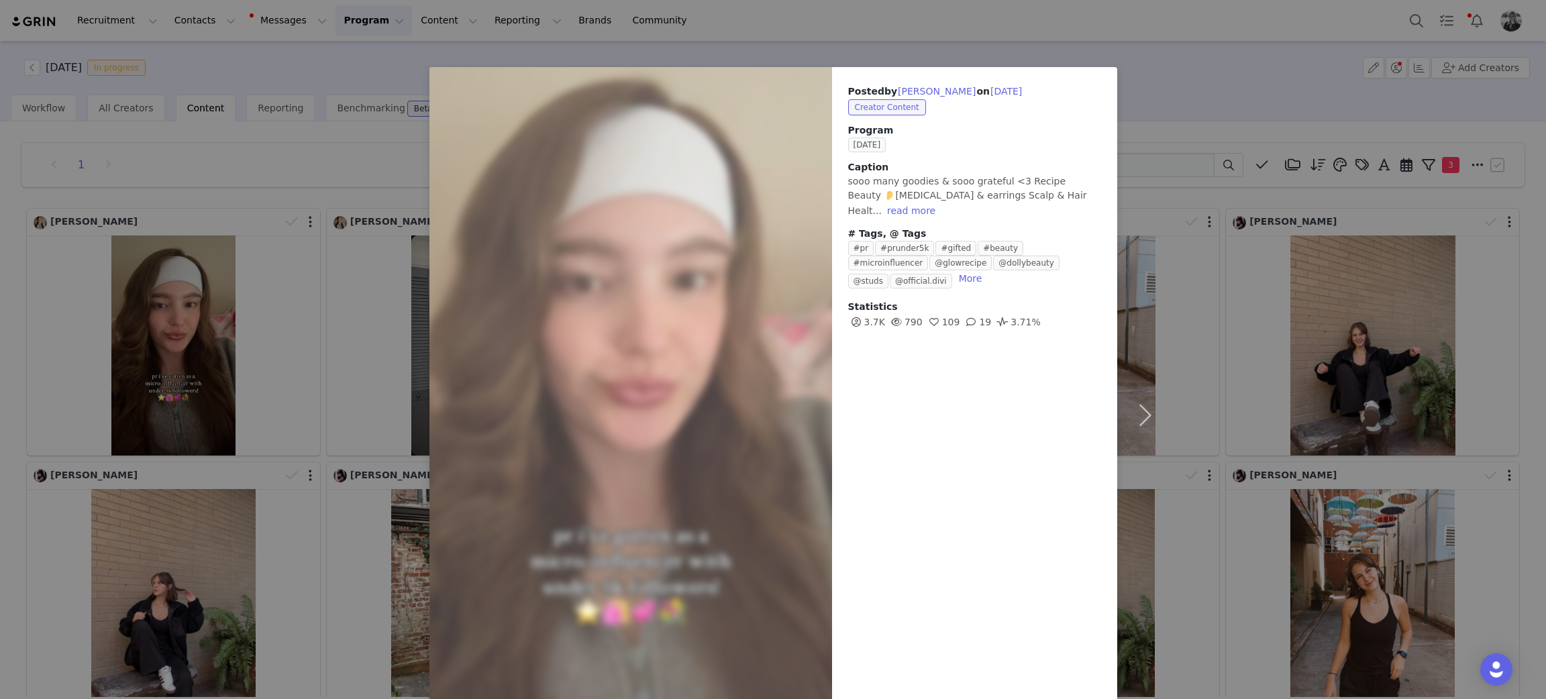
click at [138, 352] on div "Posted by Lilli Nawrotzki on Sep 15, 2025 Creator Content Program SEPTEMBER 202…" at bounding box center [773, 349] width 1546 height 699
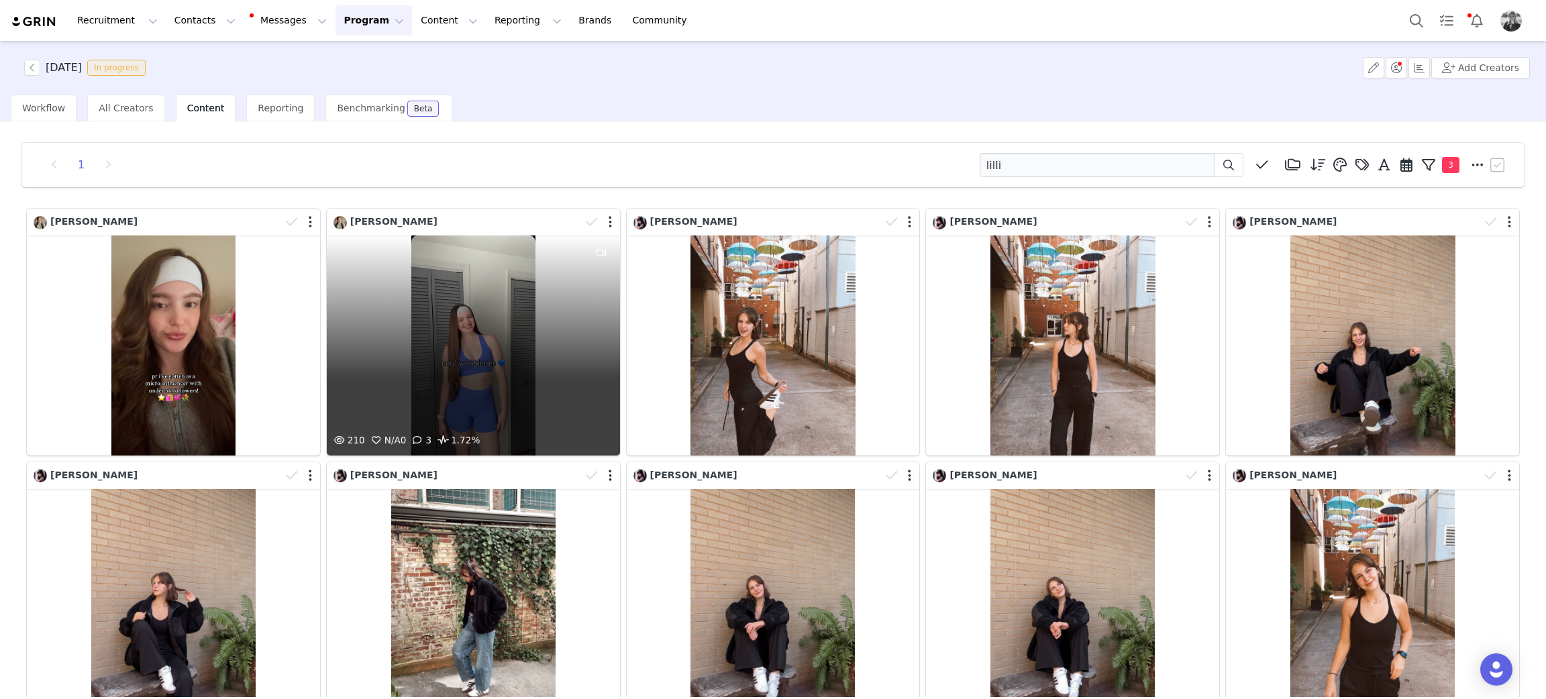
click at [455, 333] on div "210 N/A 0 3 1.72%" at bounding box center [473, 345] width 293 height 220
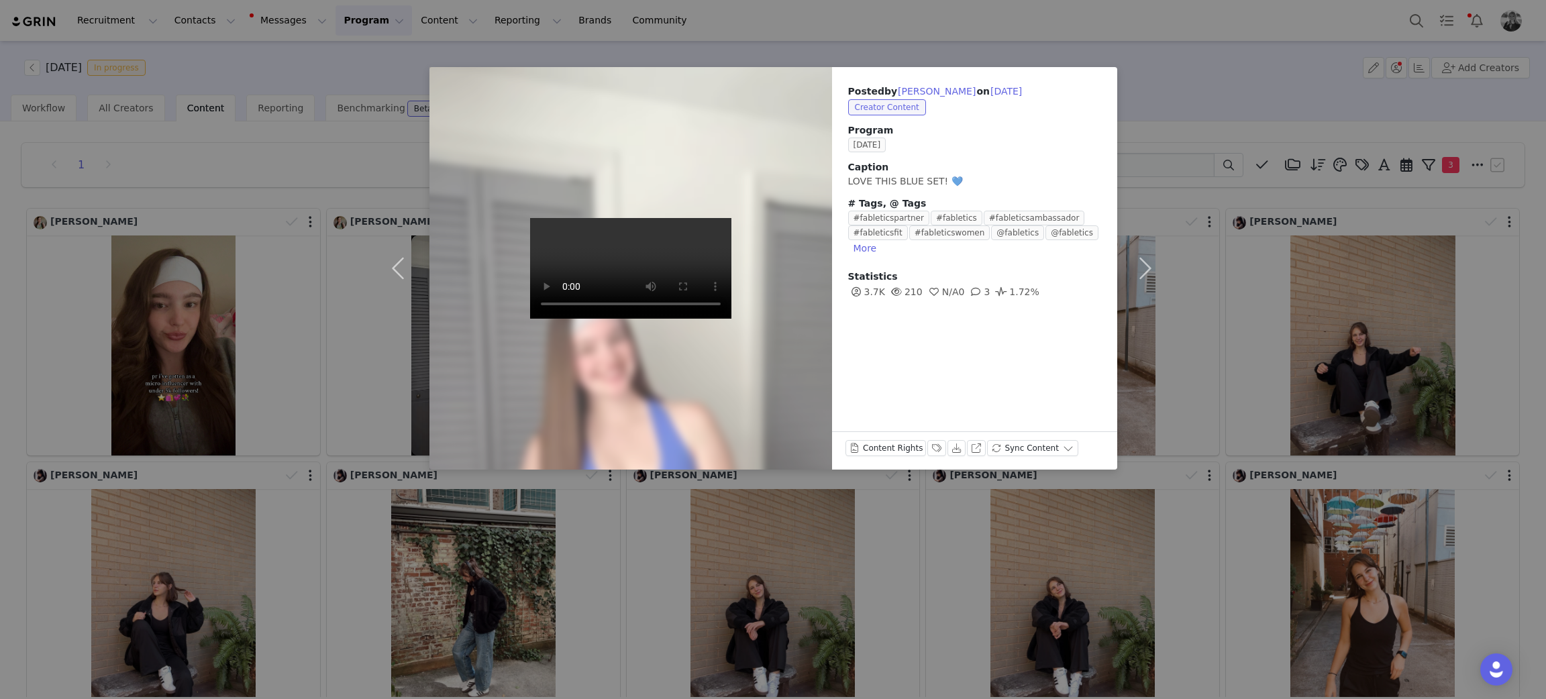
click at [192, 352] on div "Posted by Lilli Nawrotzki on Sep 10, 2025 Creator Content Program SEPTEMBER 202…" at bounding box center [773, 349] width 1546 height 699
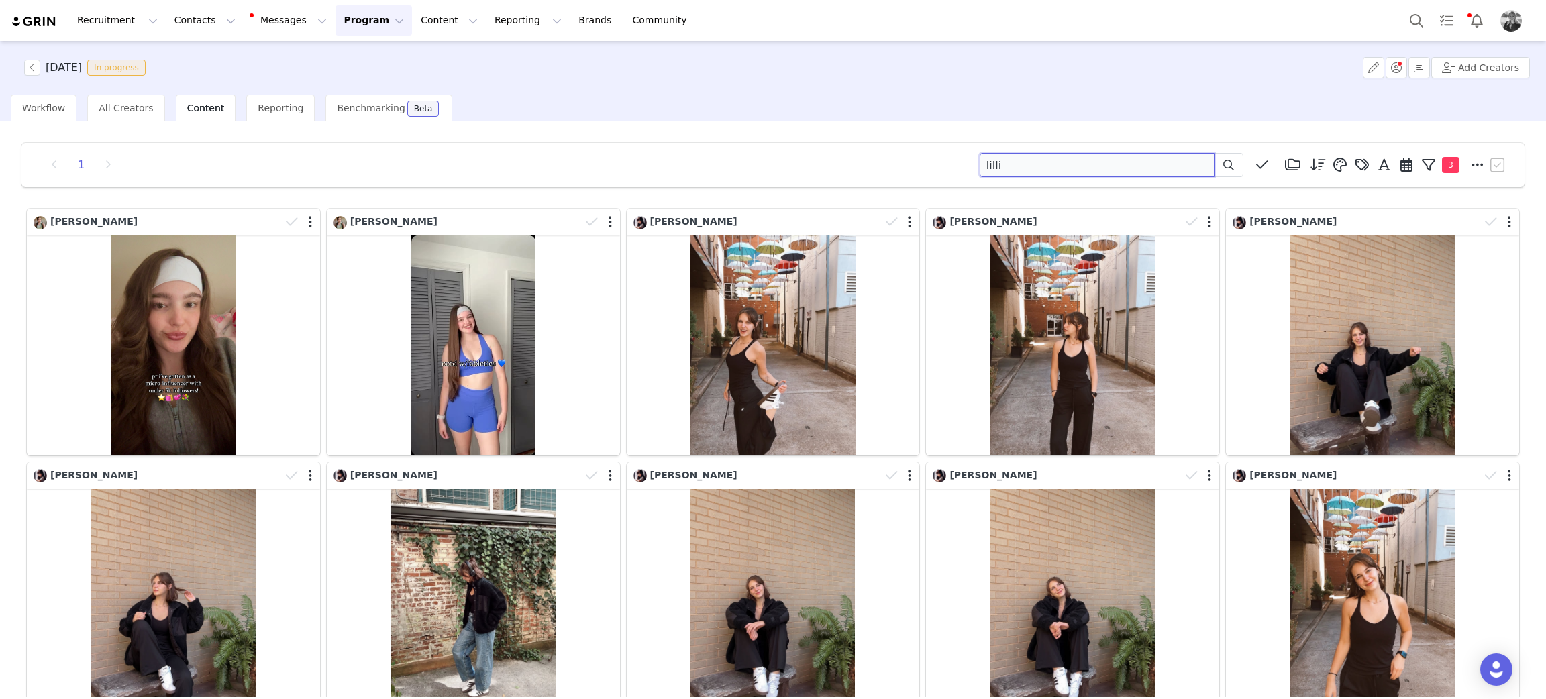
drag, startPoint x: 1048, startPoint y: 156, endPoint x: 879, endPoint y: 109, distance: 175.5
click at [760, 160] on div "1 lilli Media Library (18385) APR '24 (155) MAR 24 (228) FEB 24 (454) JAN 24 (3…" at bounding box center [773, 165] width 1470 height 24
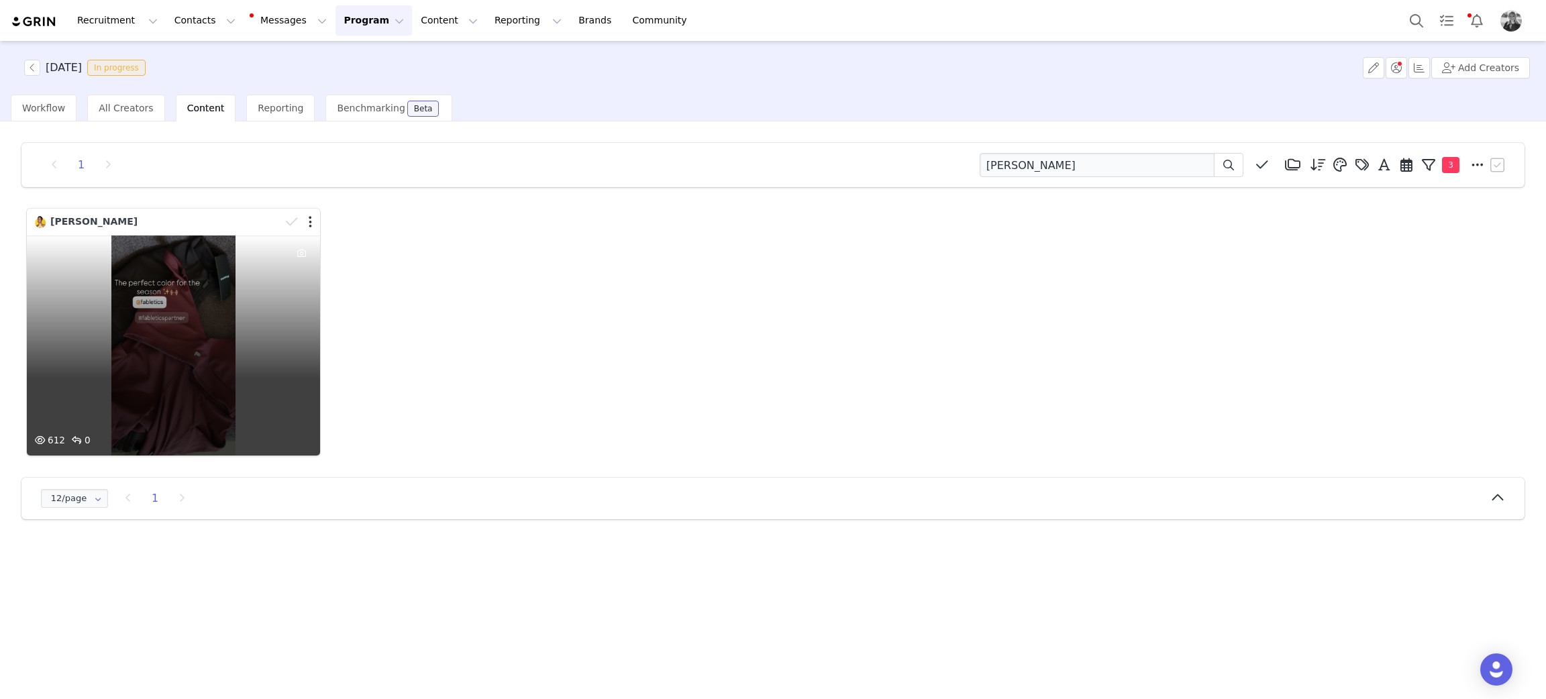
click at [164, 356] on div "612 0" at bounding box center [173, 345] width 293 height 220
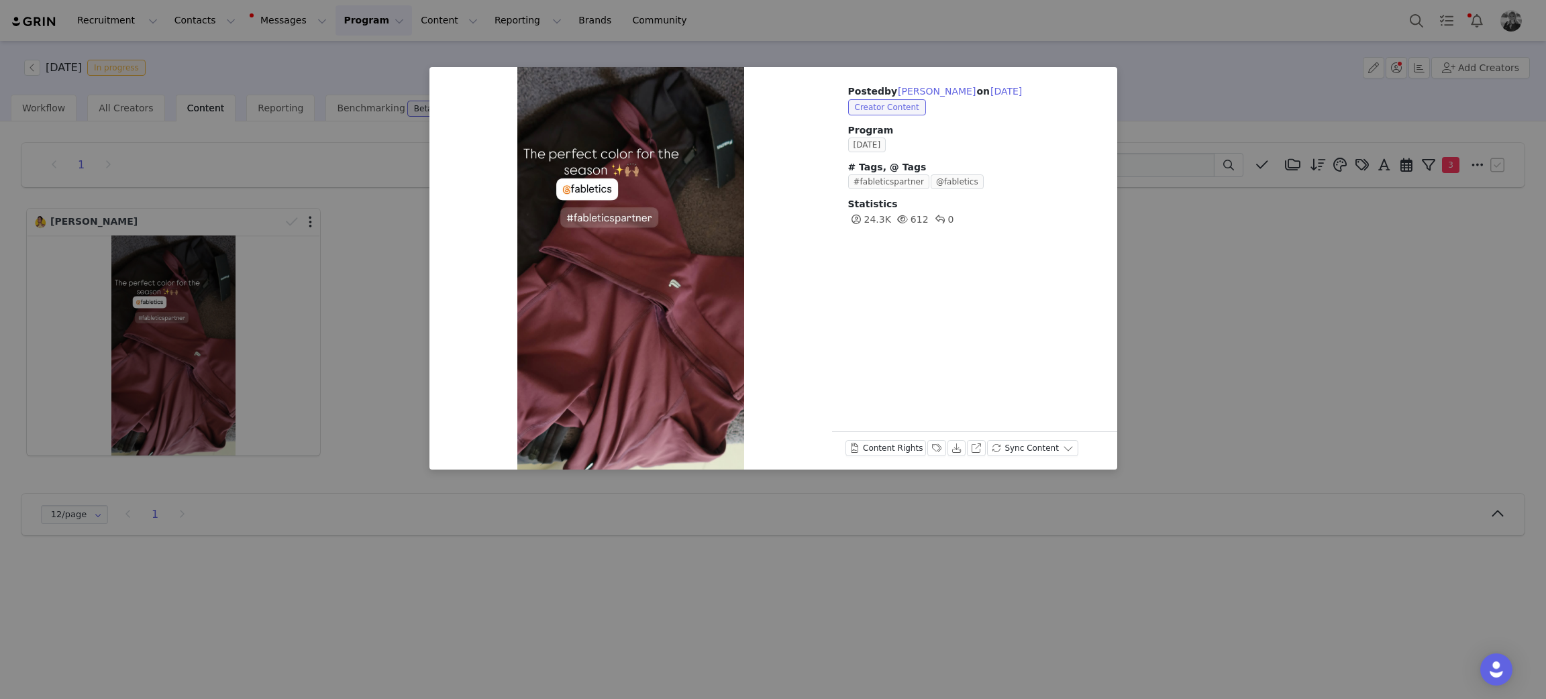
click at [1387, 345] on div "Posted by Stella Bermudes on Sep 16, 2025 Creator Content Program SEPTEMBER 202…" at bounding box center [773, 349] width 1546 height 699
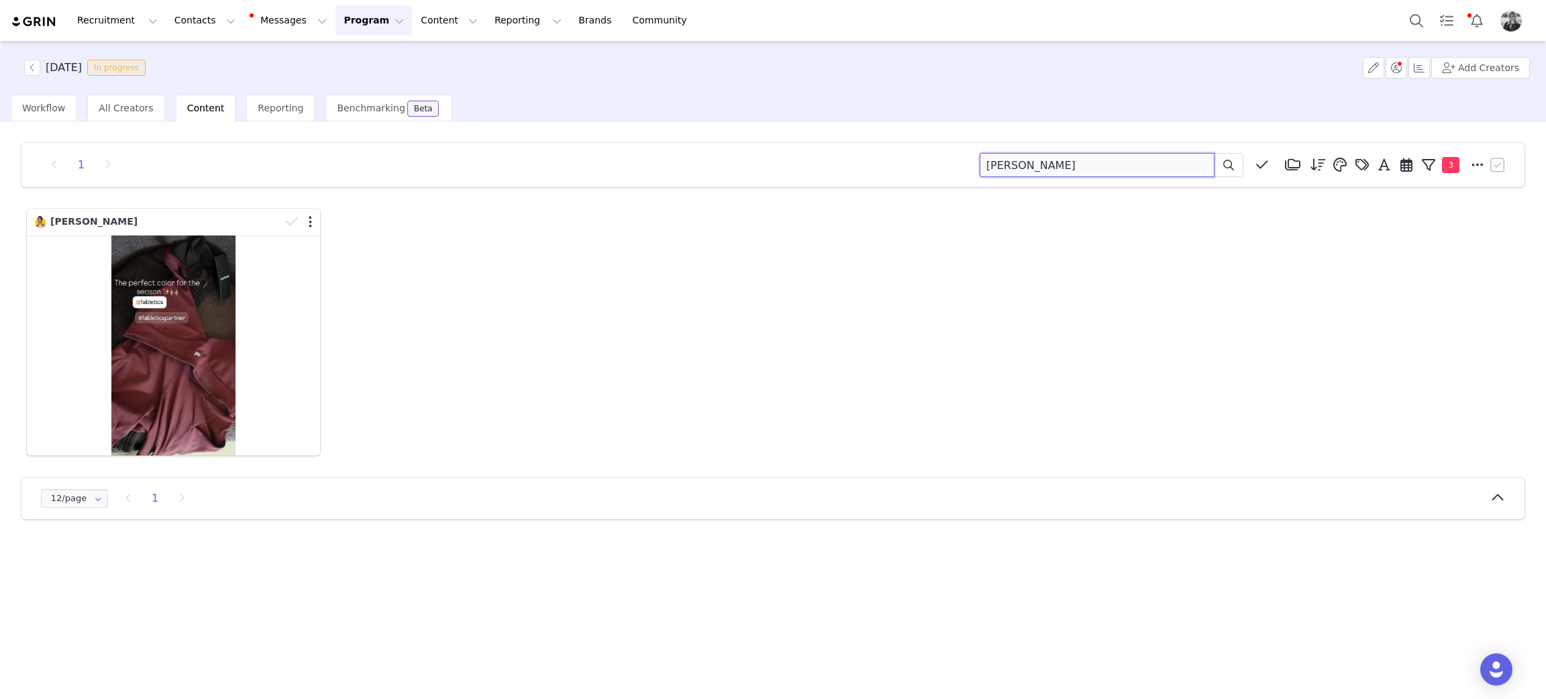
drag, startPoint x: 1083, startPoint y: 161, endPoint x: 460, endPoint y: 71, distance: 630.3
click at [454, 92] on div "SEPTEMBER 2025 In progress Add Creators Workflow All Creators Content Reporting…" at bounding box center [773, 369] width 1546 height 656
type input "krizia"
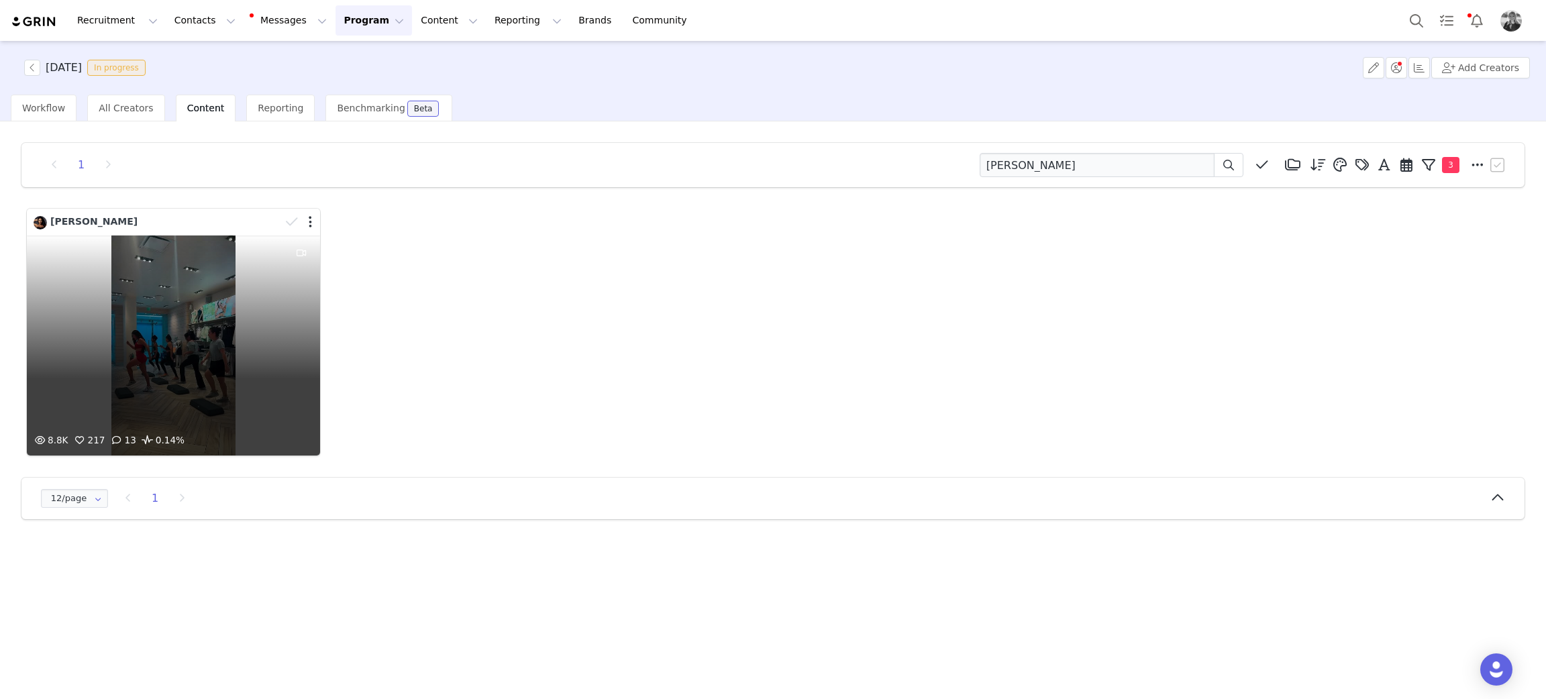
click at [150, 413] on div "8.8K 217 13 0.14%" at bounding box center [173, 345] width 293 height 220
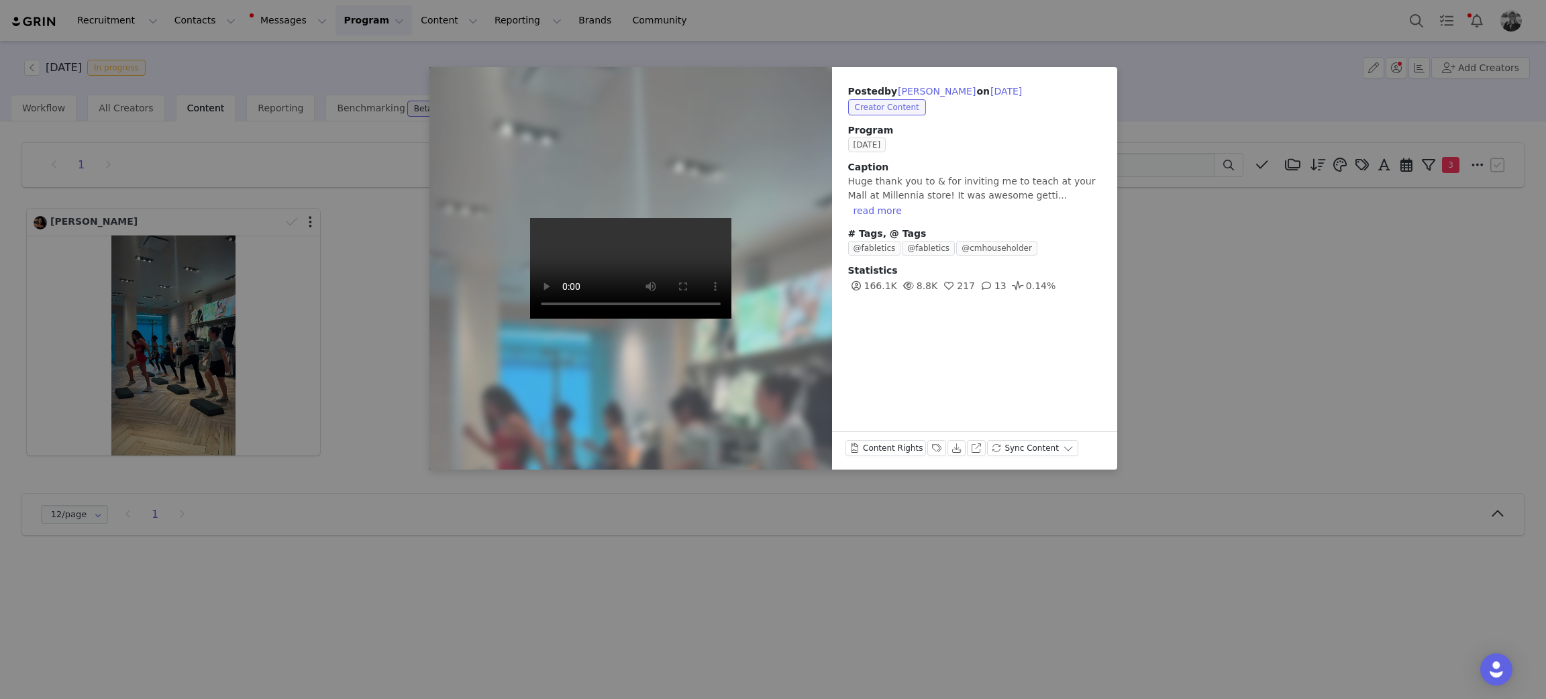
click at [1163, 346] on div "Posted by Krizia Caceres on Sep 16, 2025 Creator Content Program SEPTEMBER 2025…" at bounding box center [773, 349] width 1546 height 699
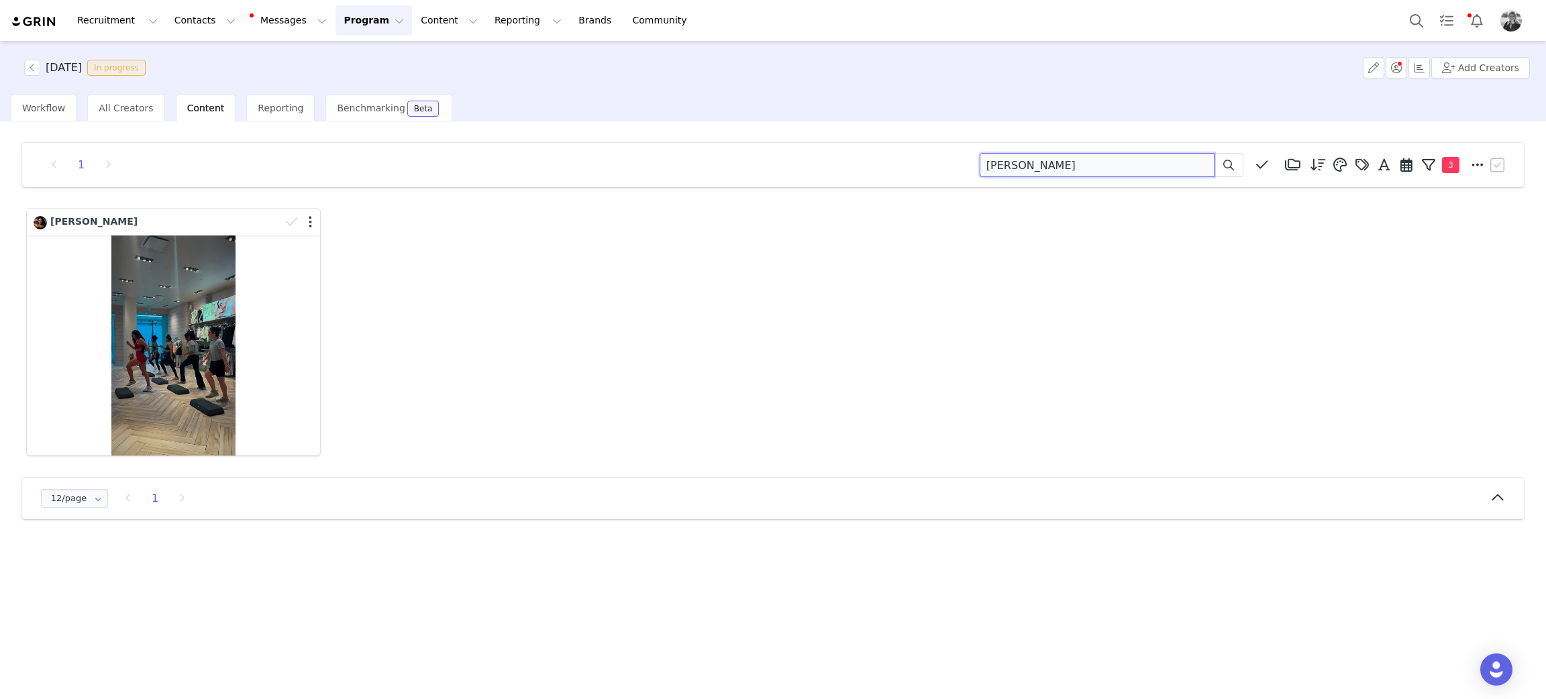
drag, startPoint x: 1060, startPoint y: 164, endPoint x: 985, endPoint y: 127, distance: 83.1
click at [779, 153] on div "1 krizia Media Library (18385) APR '24 (155) MAR 24 (228) FEB 24 (454) JAN 24 (…" at bounding box center [773, 165] width 1470 height 24
type input "n"
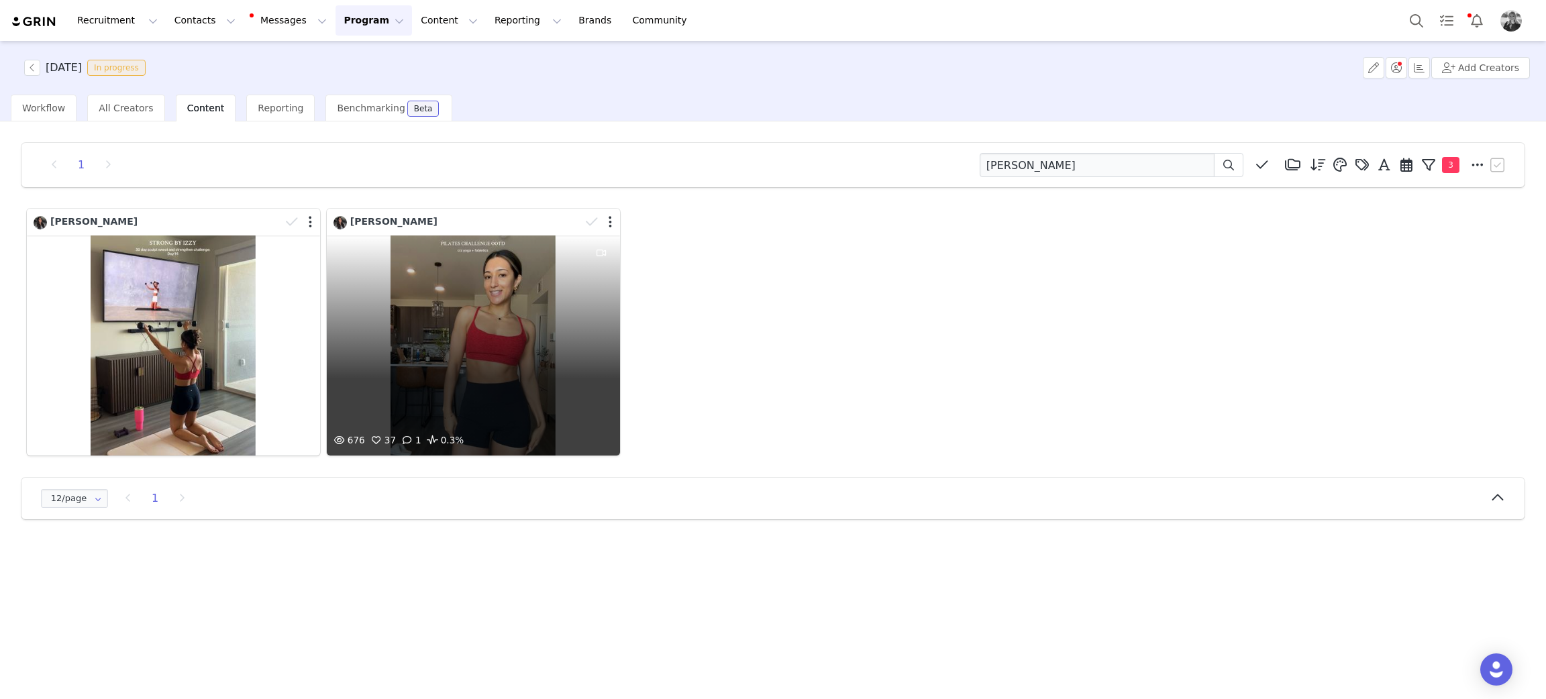
click at [482, 350] on div "676 37 1 0.3%" at bounding box center [473, 345] width 293 height 220
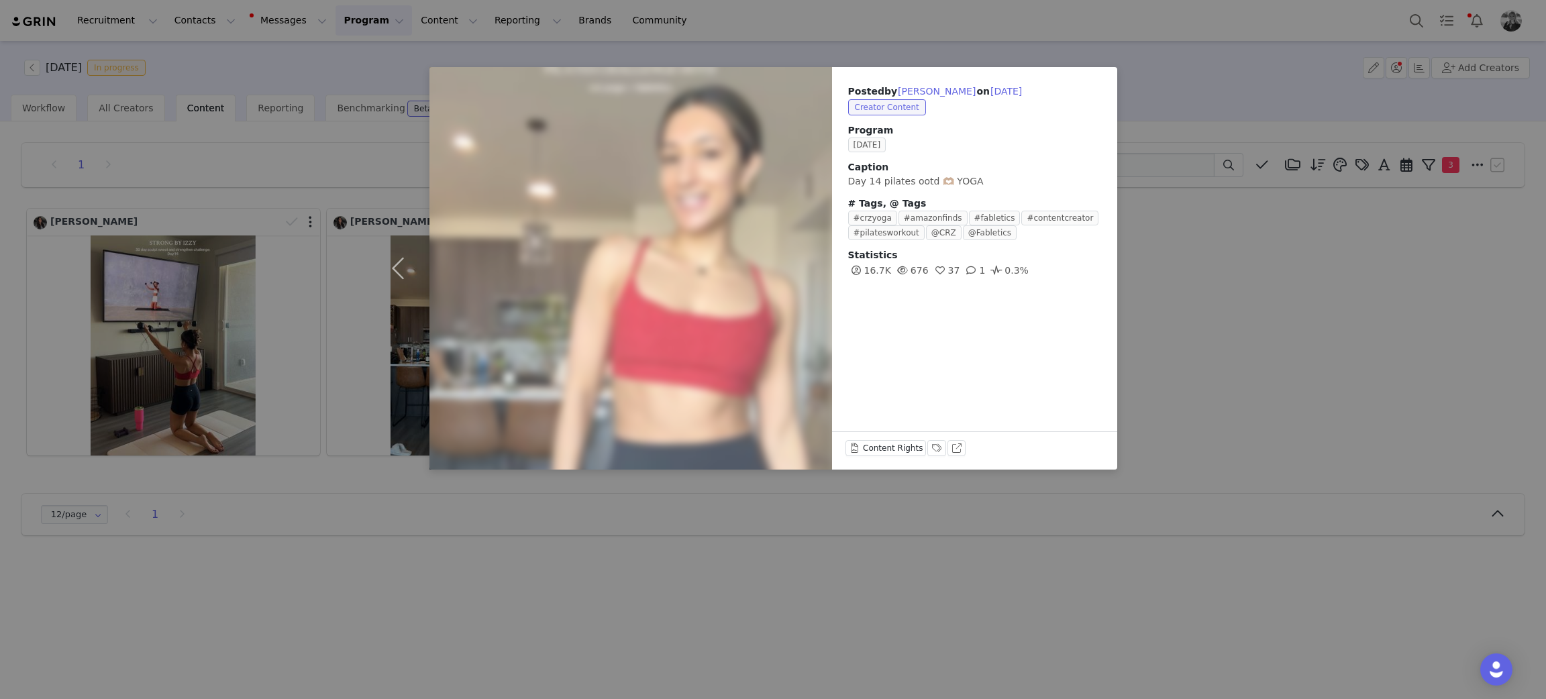
click at [197, 340] on div "Posted by Brittney Metzger on Sep 16, 2025 Creator Content Program SEPTEMBER 20…" at bounding box center [773, 349] width 1546 height 699
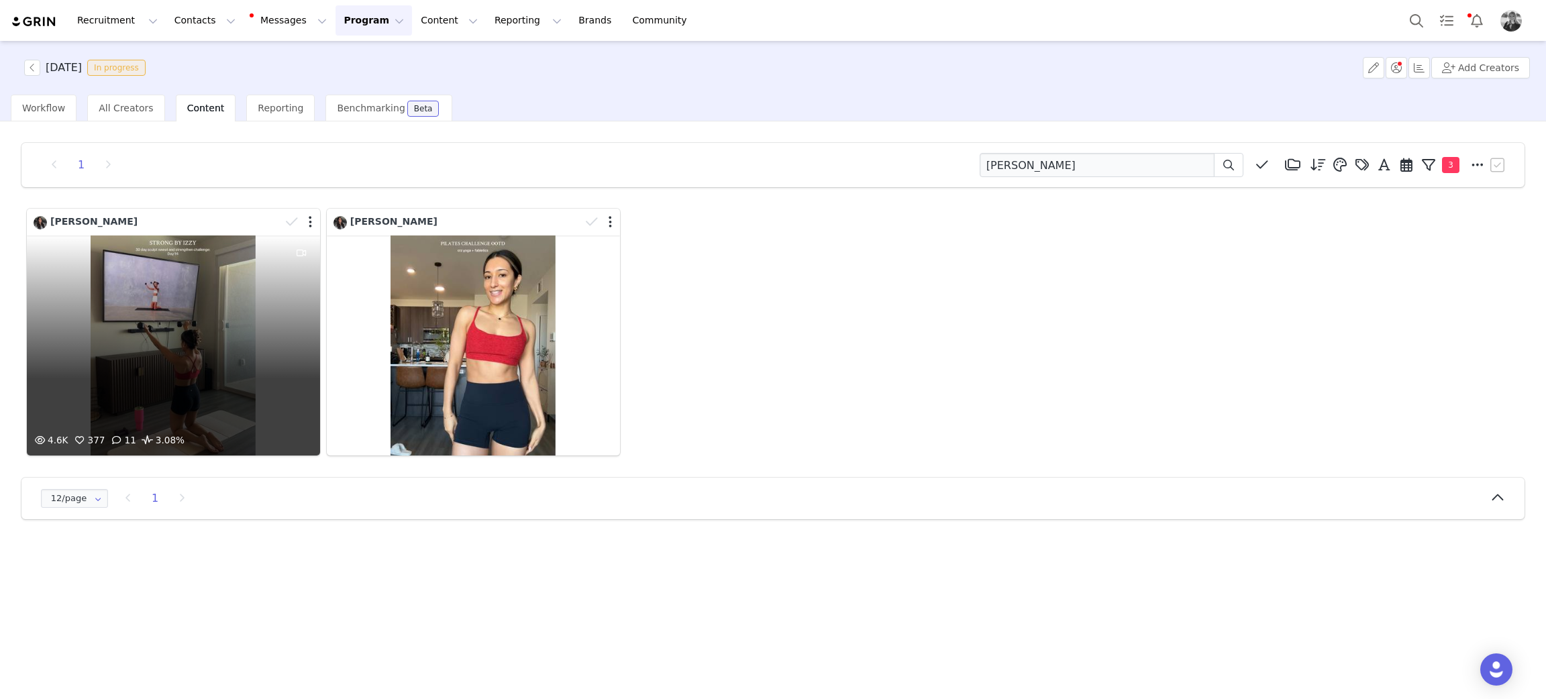
click at [197, 340] on div "4.6K 377 11 3.08%" at bounding box center [173, 345] width 293 height 220
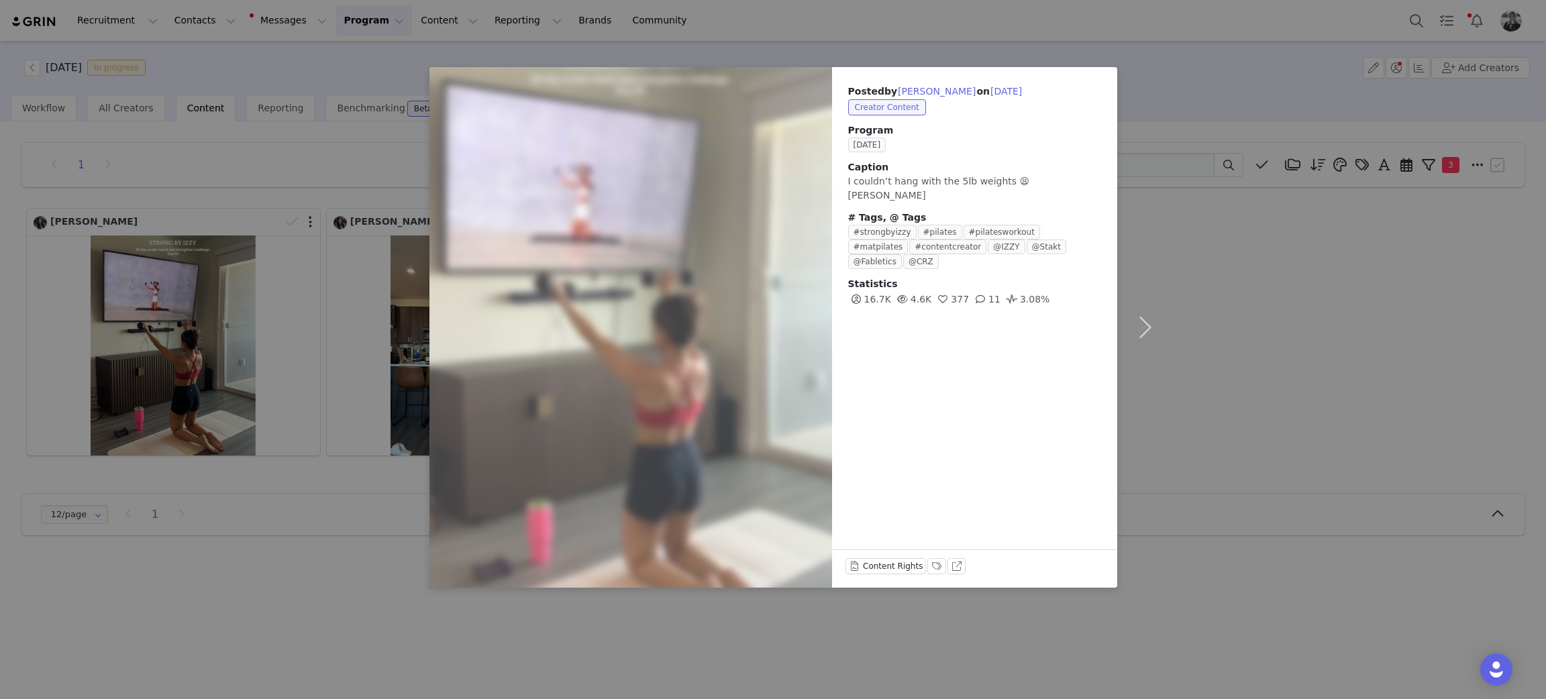
click at [1205, 325] on div "Posted by Brittney Metzger on Sep 16, 2025 Creator Content Program SEPTEMBER 20…" at bounding box center [773, 349] width 1546 height 699
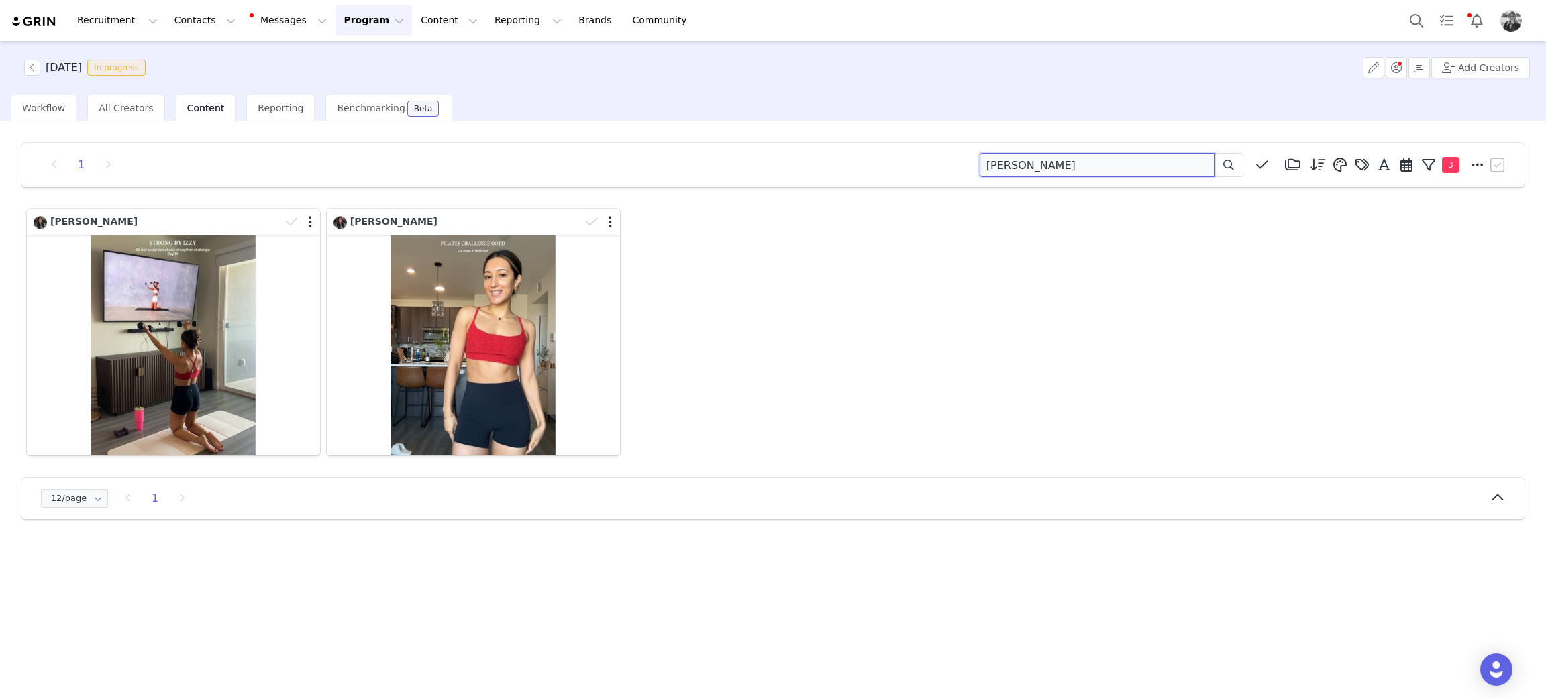
drag, startPoint x: 803, startPoint y: 140, endPoint x: 832, endPoint y: 113, distance: 39.9
click at [735, 123] on div "1 metzger Media Library (18385) APR '24 (155) MAR 24 (228) FEB 24 (454) JAN 24 …" at bounding box center [773, 409] width 1546 height 576
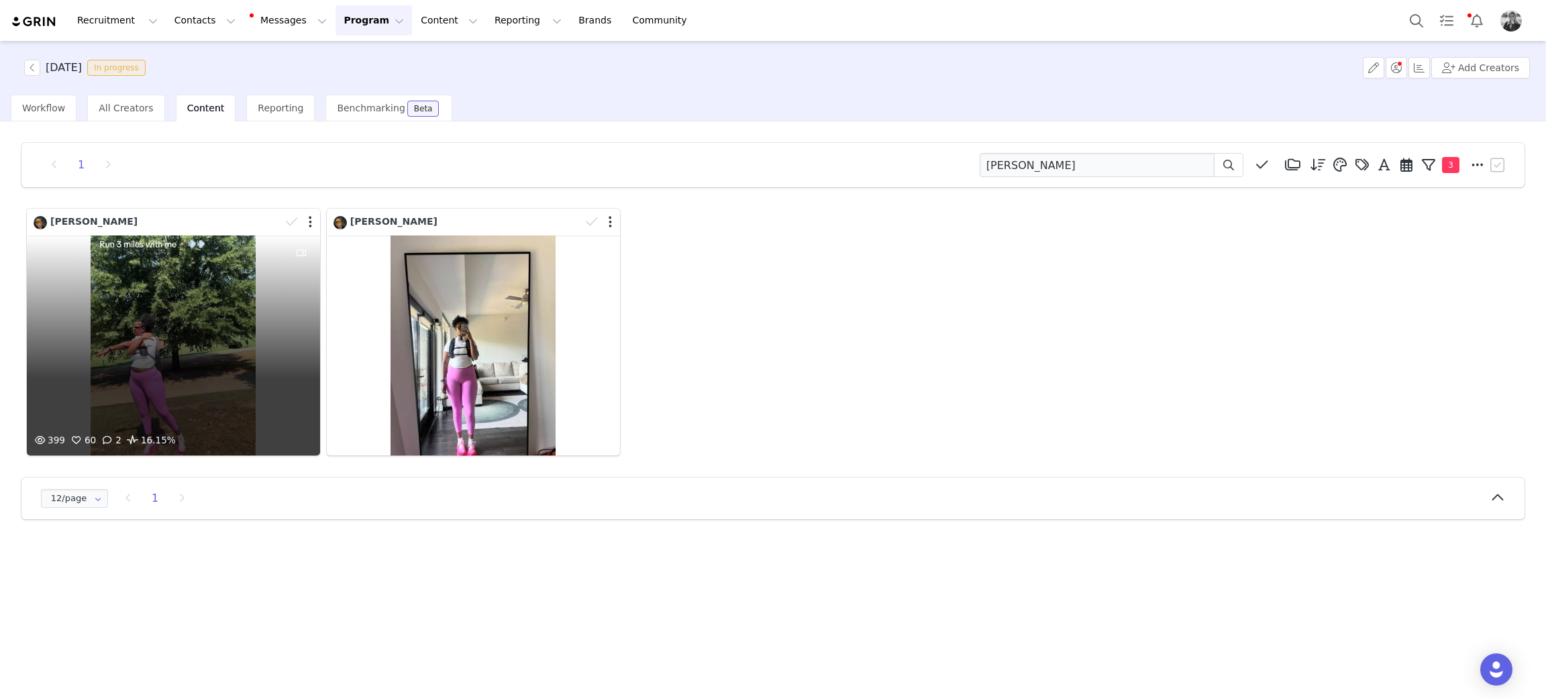
click at [144, 323] on div "399 60 2 16.15%" at bounding box center [173, 345] width 293 height 220
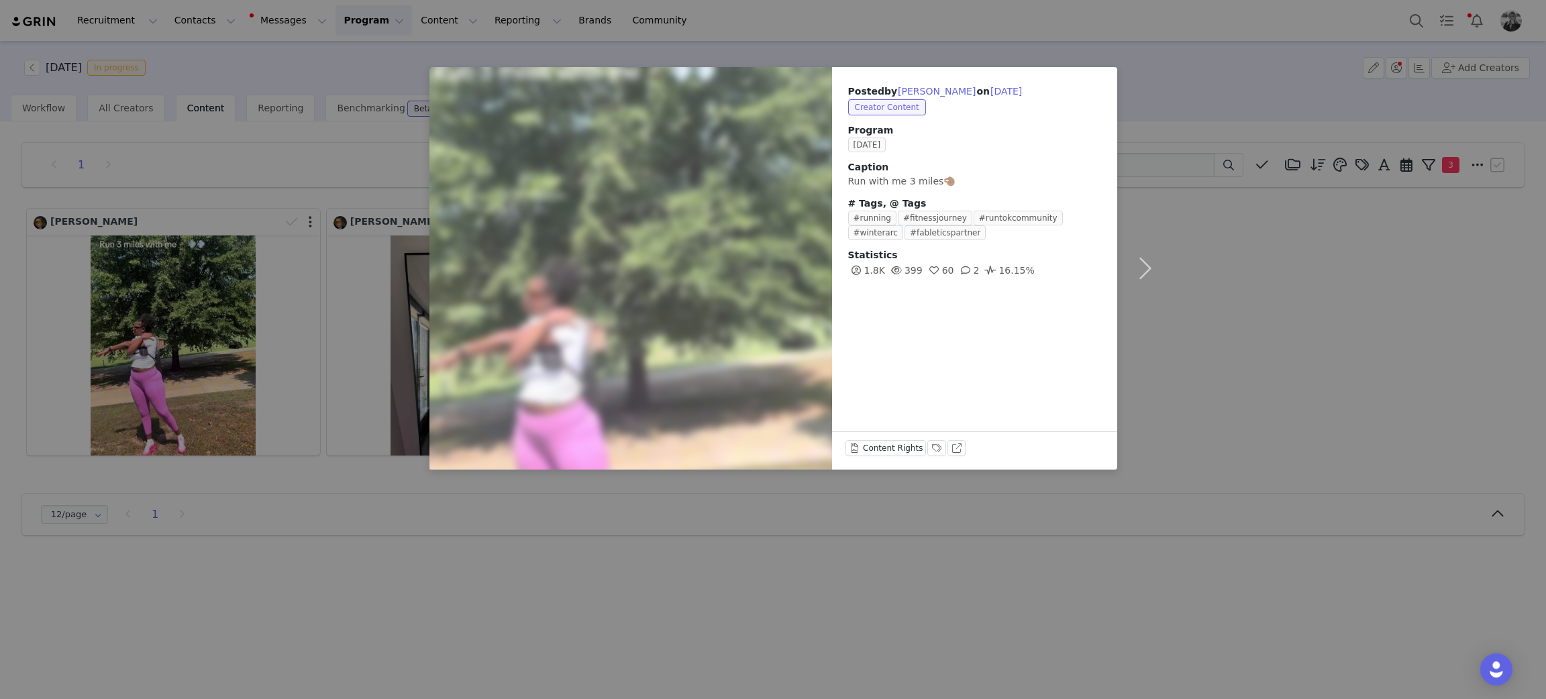
drag, startPoint x: 154, startPoint y: 356, endPoint x: 166, endPoint y: 364, distance: 15.1
click at [154, 357] on div "Posted by Lia Jordan on Sep 17, 2025 Creator Content Program SEPTEMBER 2025 Cap…" at bounding box center [773, 349] width 1546 height 699
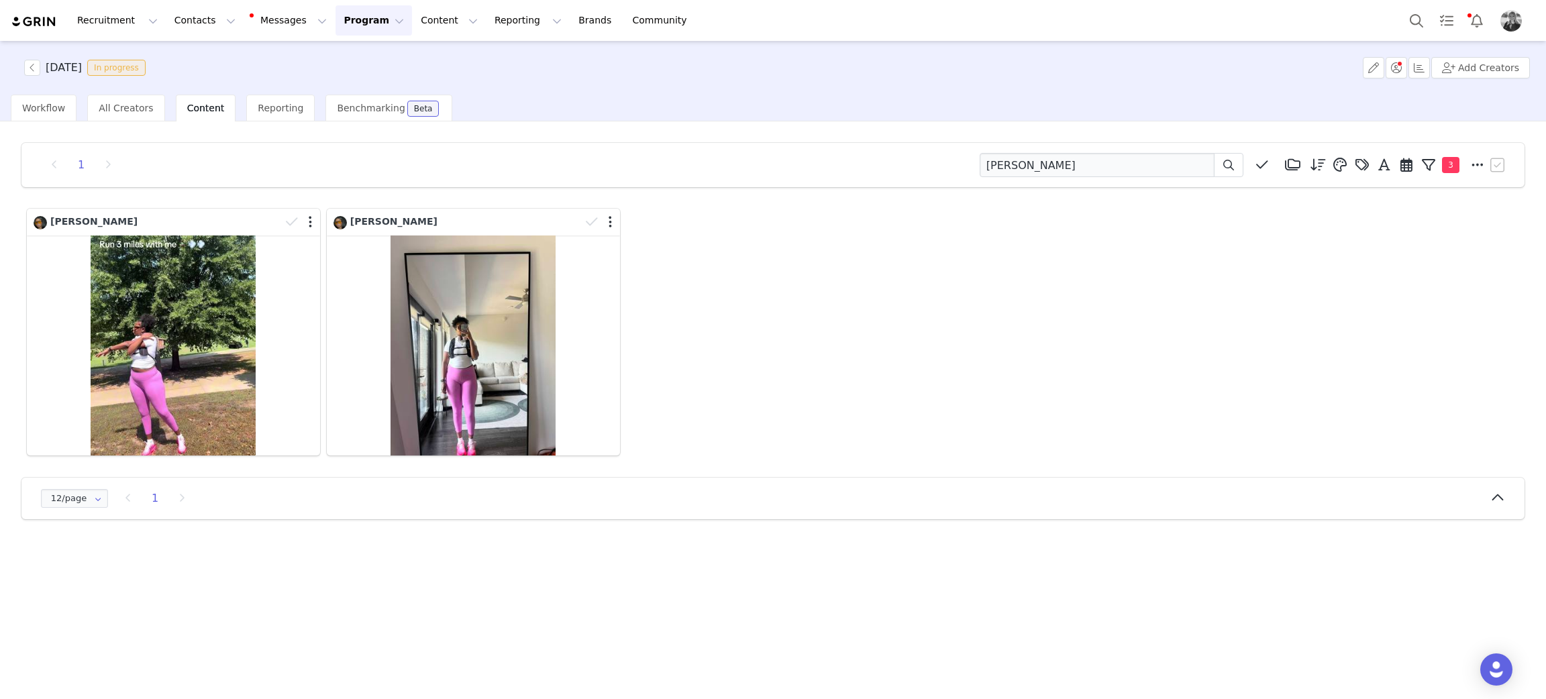
click at [619, 417] on div "Lia Jordan 354 57 3 15.89%" at bounding box center [473, 332] width 300 height 254
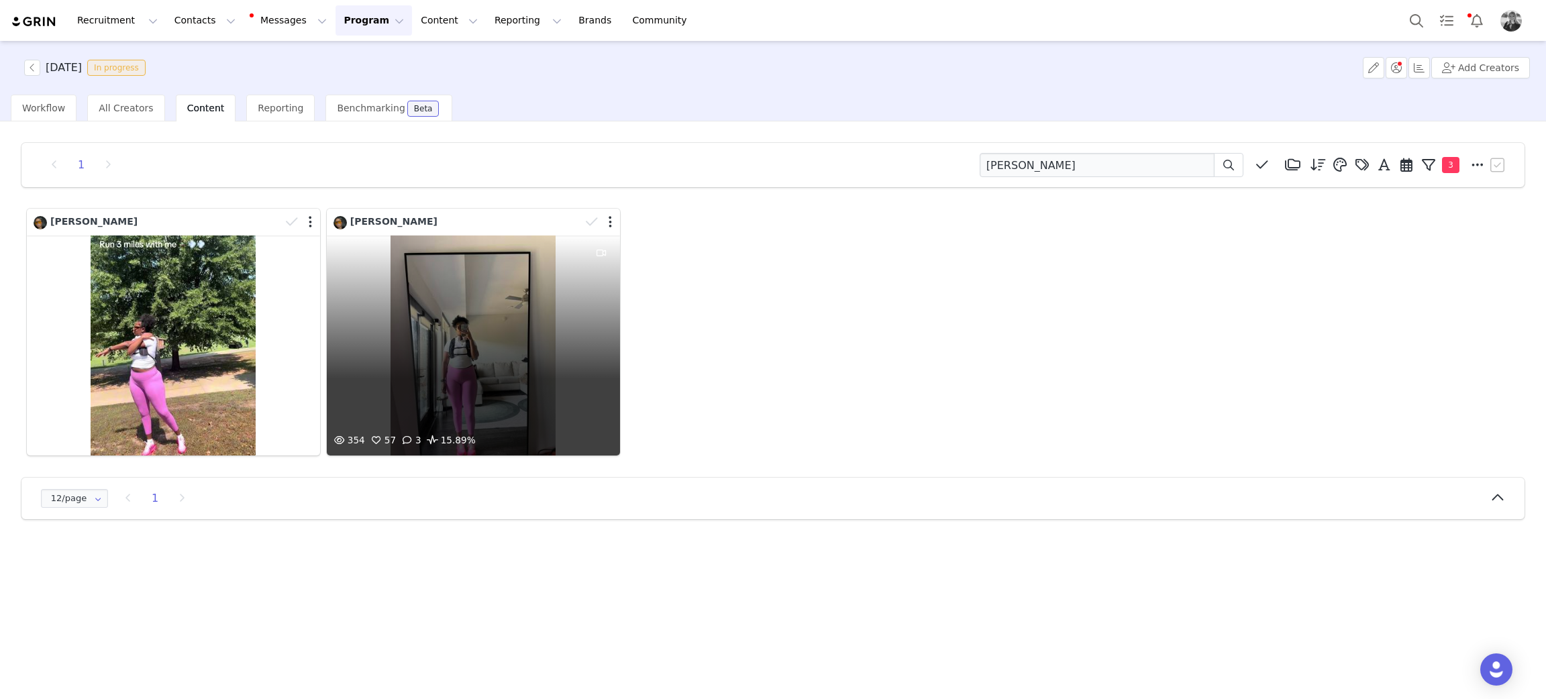
click at [485, 386] on div "354 57 3 15.89%" at bounding box center [473, 345] width 293 height 220
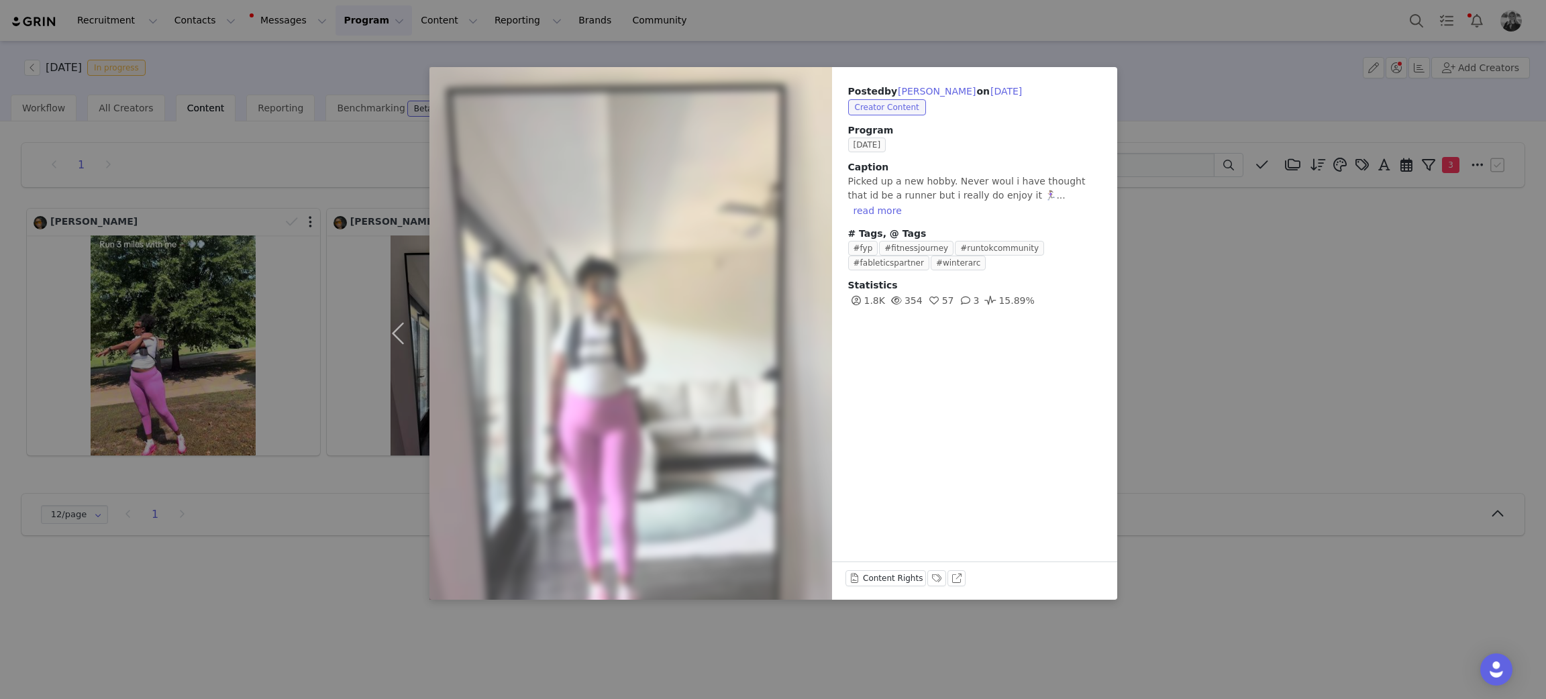
click at [713, 613] on div "Posted by Lia Jordan on Sep 17, 2025 Creator Content Program SEPTEMBER 2025 Cap…" at bounding box center [773, 349] width 1546 height 699
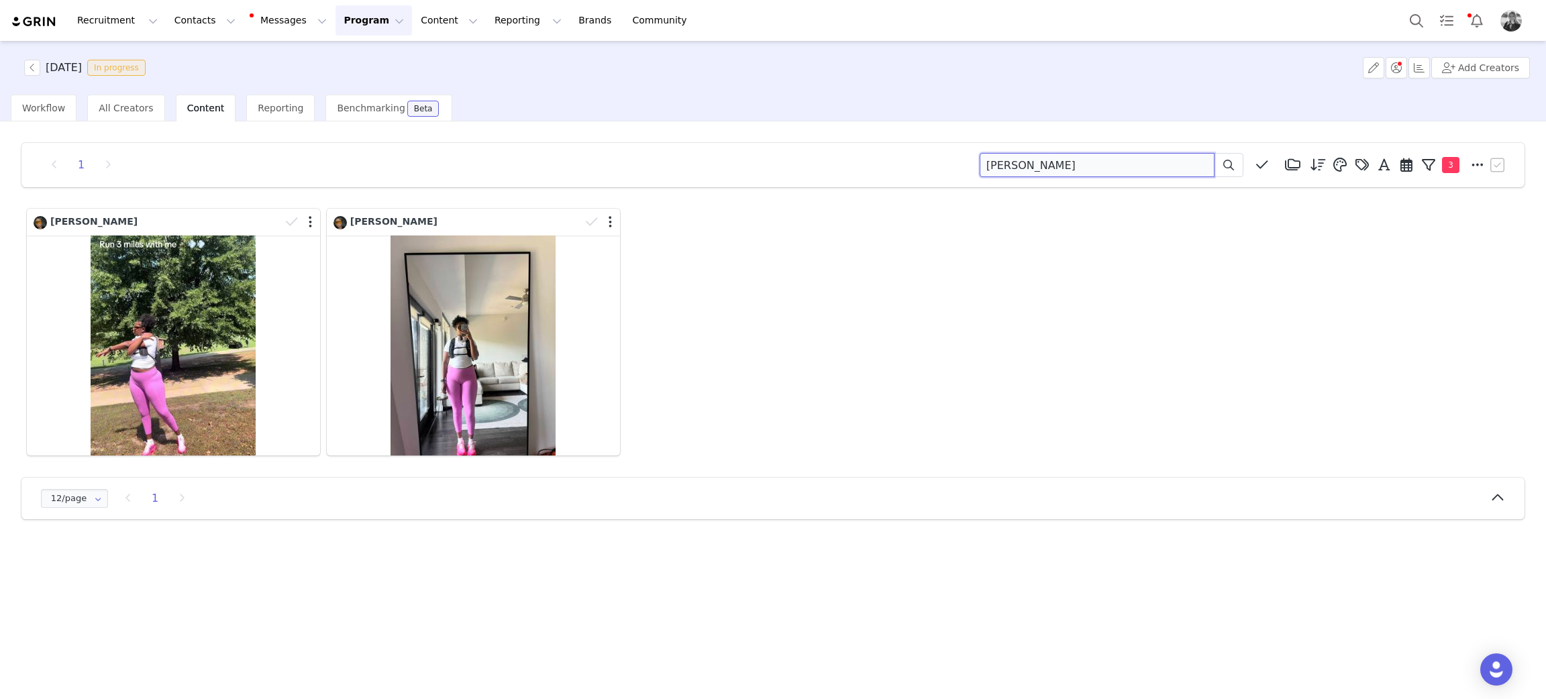
drag, startPoint x: 1072, startPoint y: 157, endPoint x: 727, endPoint y: 28, distance: 368.3
click at [557, 135] on div "1 lia jordan Media Library (18385) APR '24 (155) MAR 24 (228) FEB 24 (454) JAN …" at bounding box center [773, 331] width 1524 height 398
type input "jessica douglas"
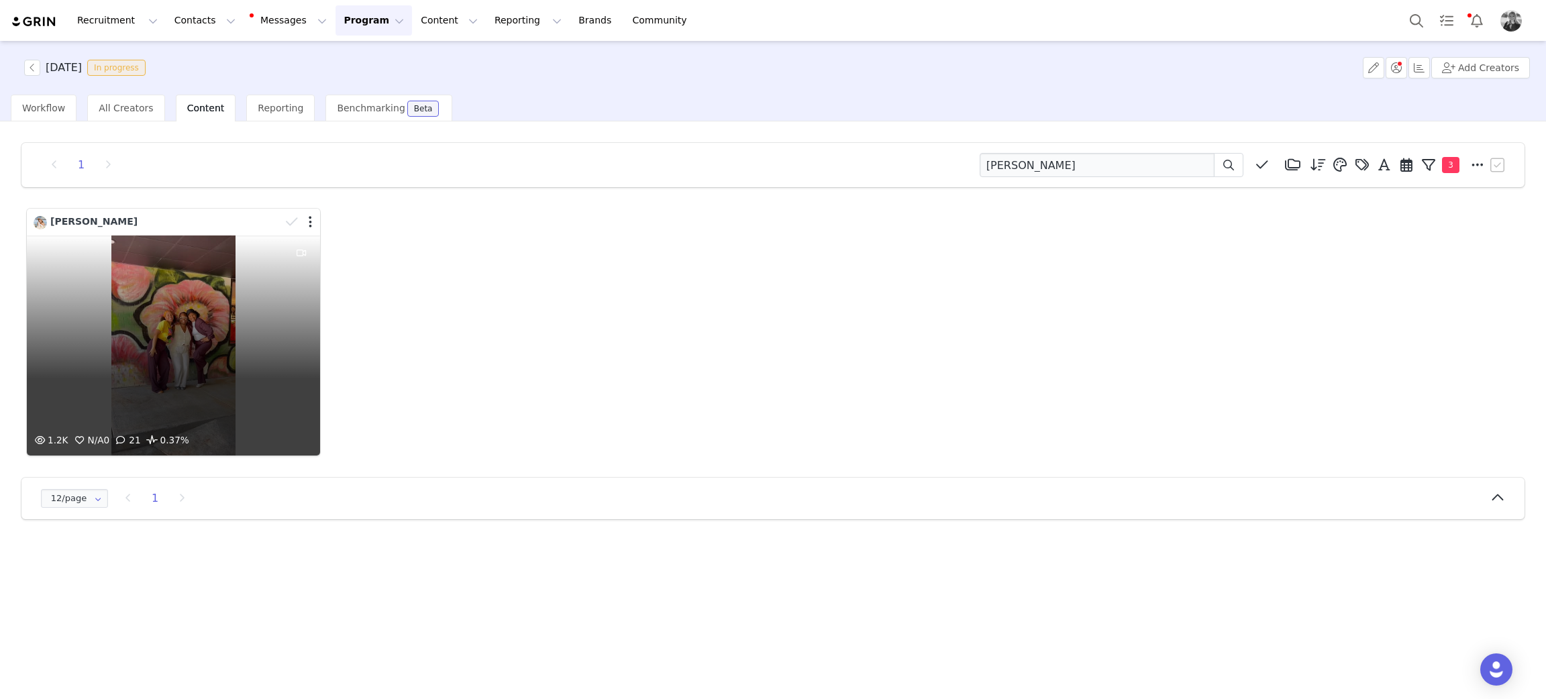
click at [207, 366] on div "1.2K N/A 0 21 0.37%" at bounding box center [173, 345] width 293 height 220
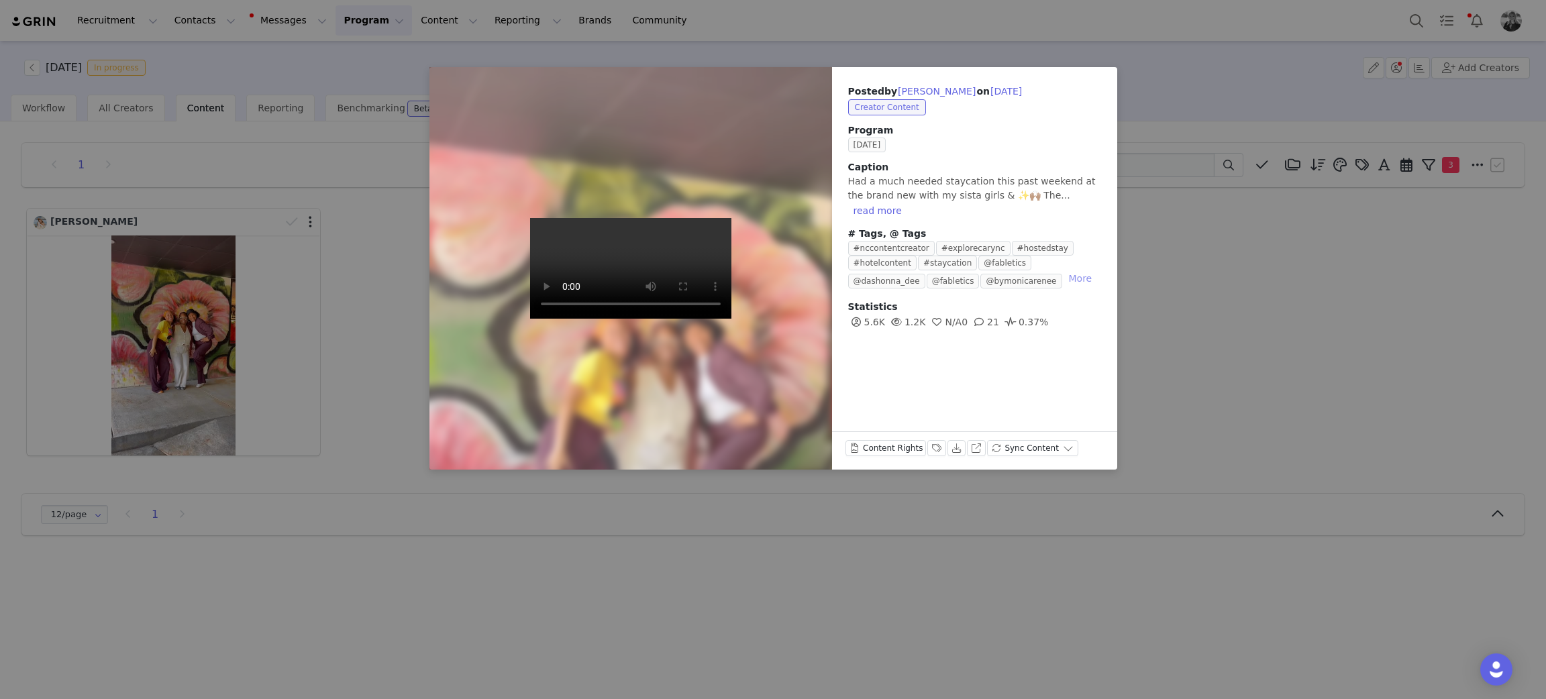
click at [1063, 270] on button "More" at bounding box center [1080, 278] width 34 height 16
click at [1381, 306] on div "Posted by Jessica Douglas on Sep 26, 2025 Creator Content Program SEPTEMBER 202…" at bounding box center [773, 349] width 1546 height 699
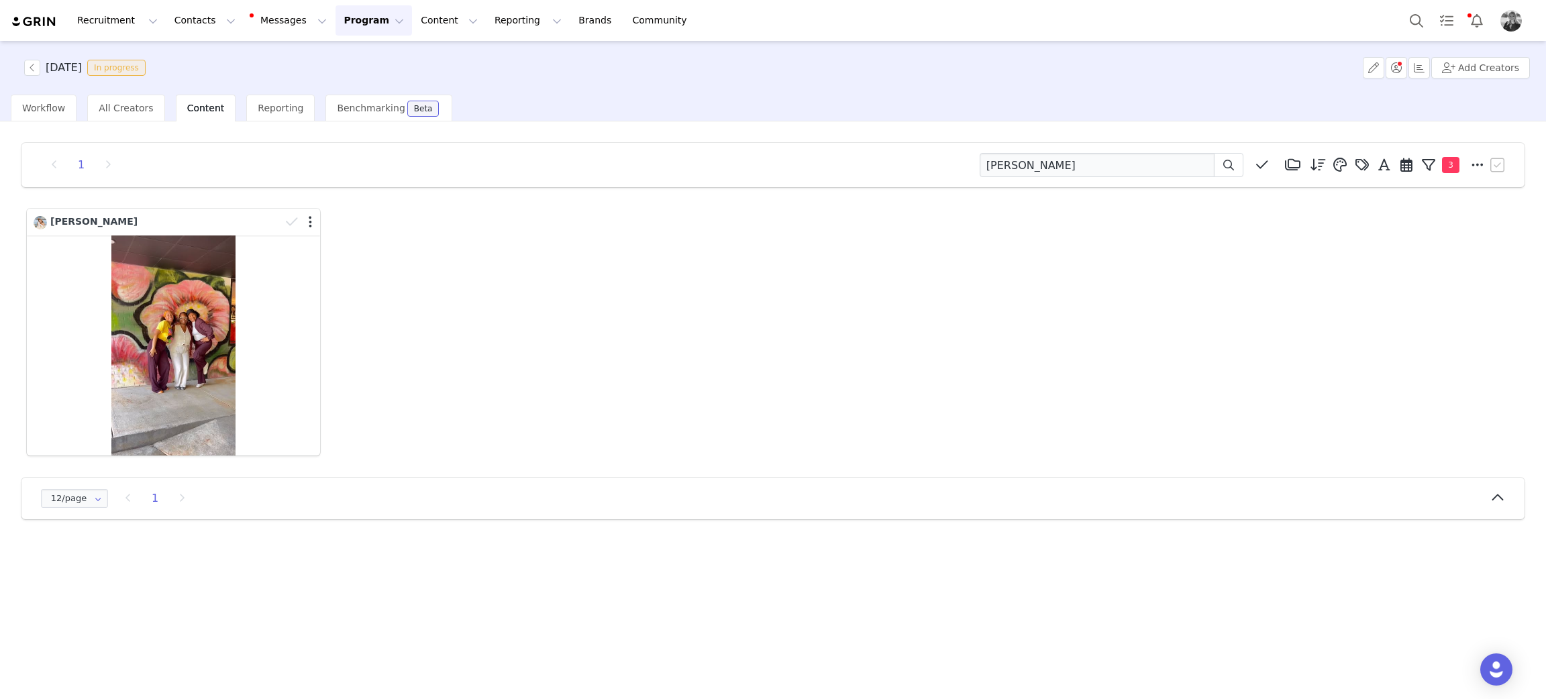
click at [1112, 186] on div "1 jessica douglas Media Library (18385) APR '24 (155) MAR 24 (228) FEB 24 (454)…" at bounding box center [772, 165] width 1503 height 44
drag, startPoint x: 1112, startPoint y: 175, endPoint x: 501, endPoint y: 152, distance: 610.9
click at [508, 154] on div "1 jessica douglas Media Library (18385) APR '24 (155) MAR 24 (228) FEB 24 (454)…" at bounding box center [773, 165] width 1470 height 24
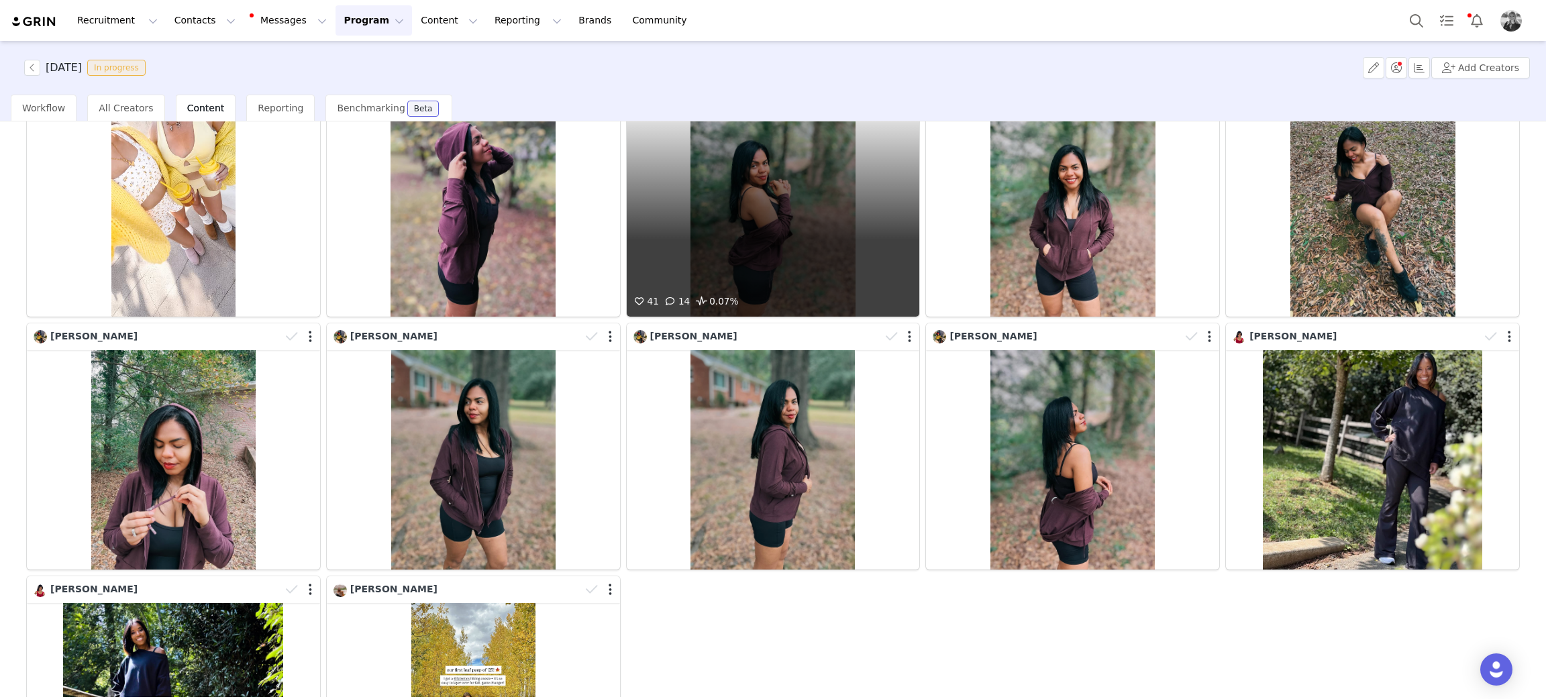
scroll to position [341, 0]
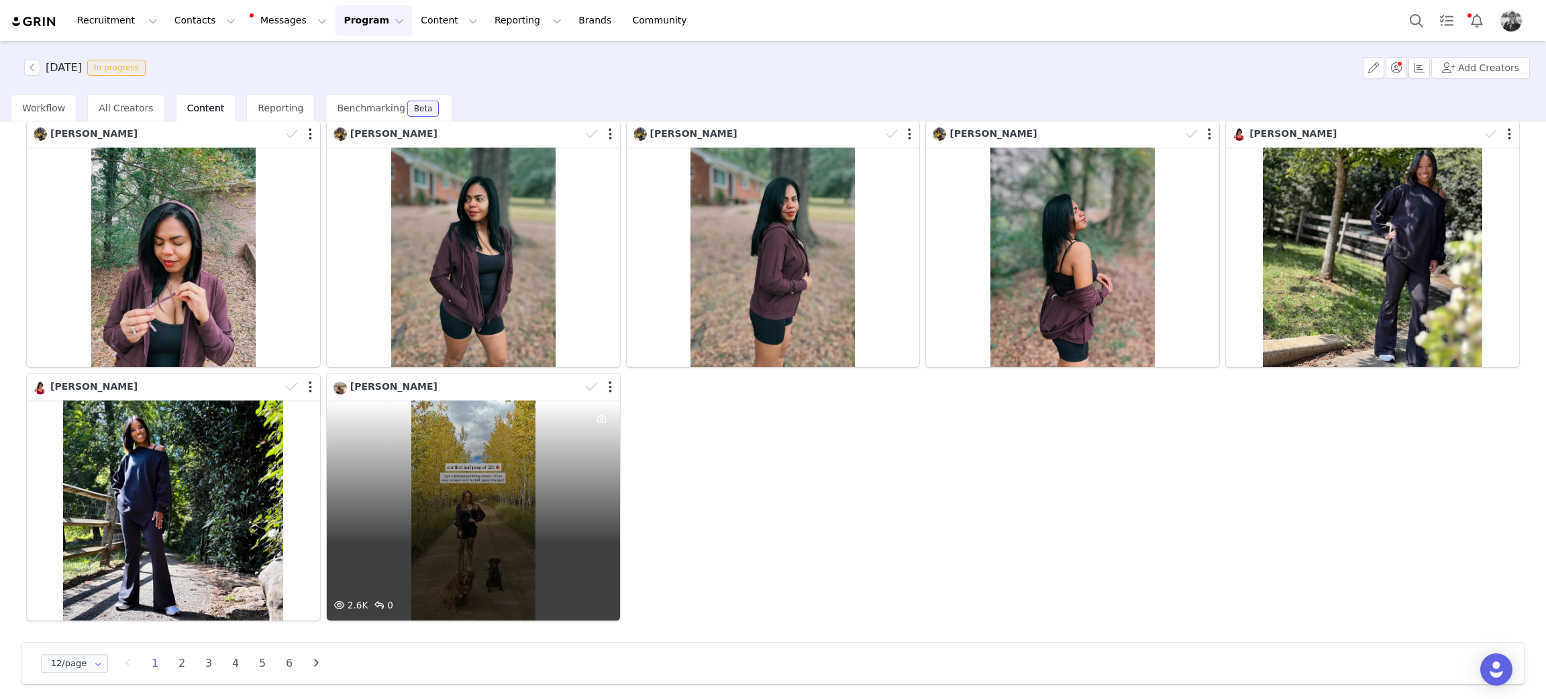
click at [446, 522] on div "2.6K 0" at bounding box center [473, 510] width 293 height 220
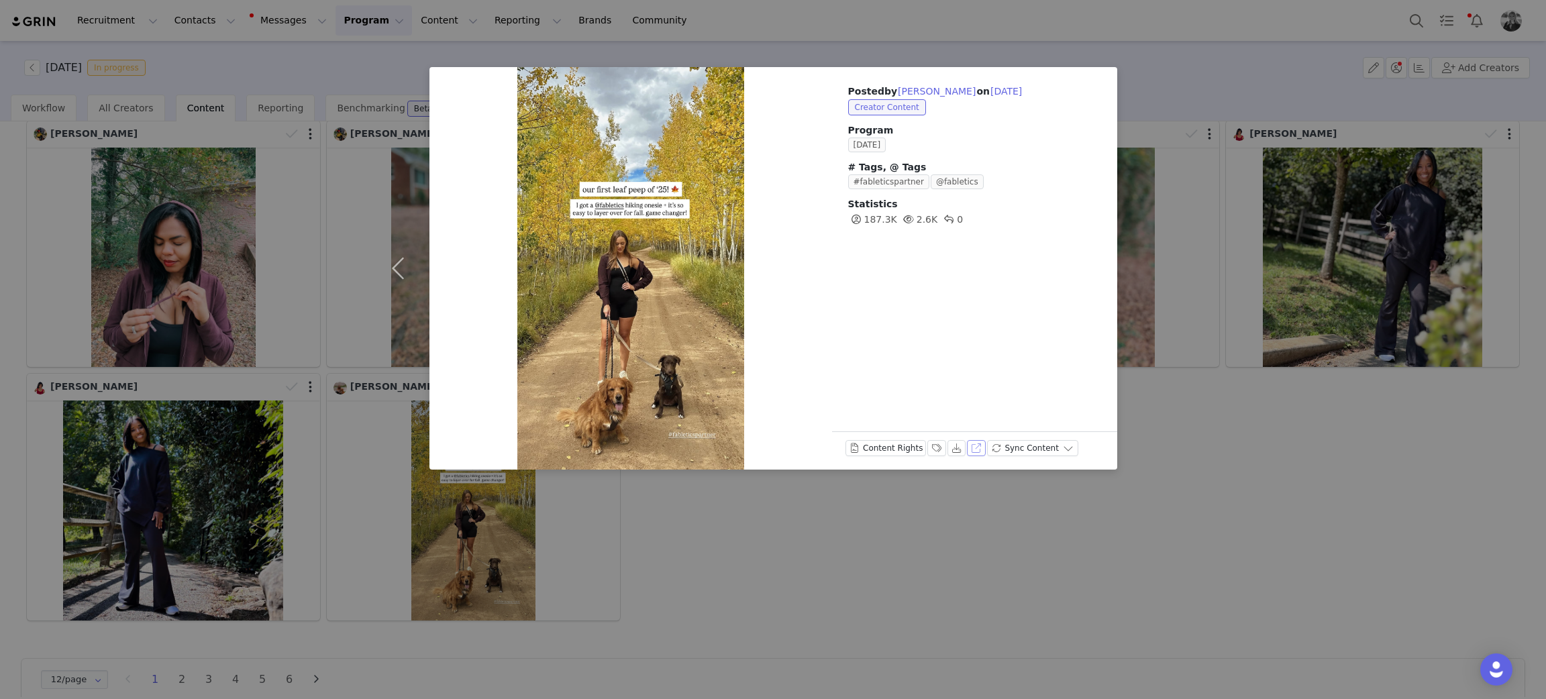
click at [967, 442] on button "View on Instagram" at bounding box center [976, 448] width 19 height 16
click at [1252, 474] on div "Posted by Gina Betters on Sep 26, 2025 Creator Content Program SEPTEMBER 2025 #…" at bounding box center [773, 349] width 1546 height 699
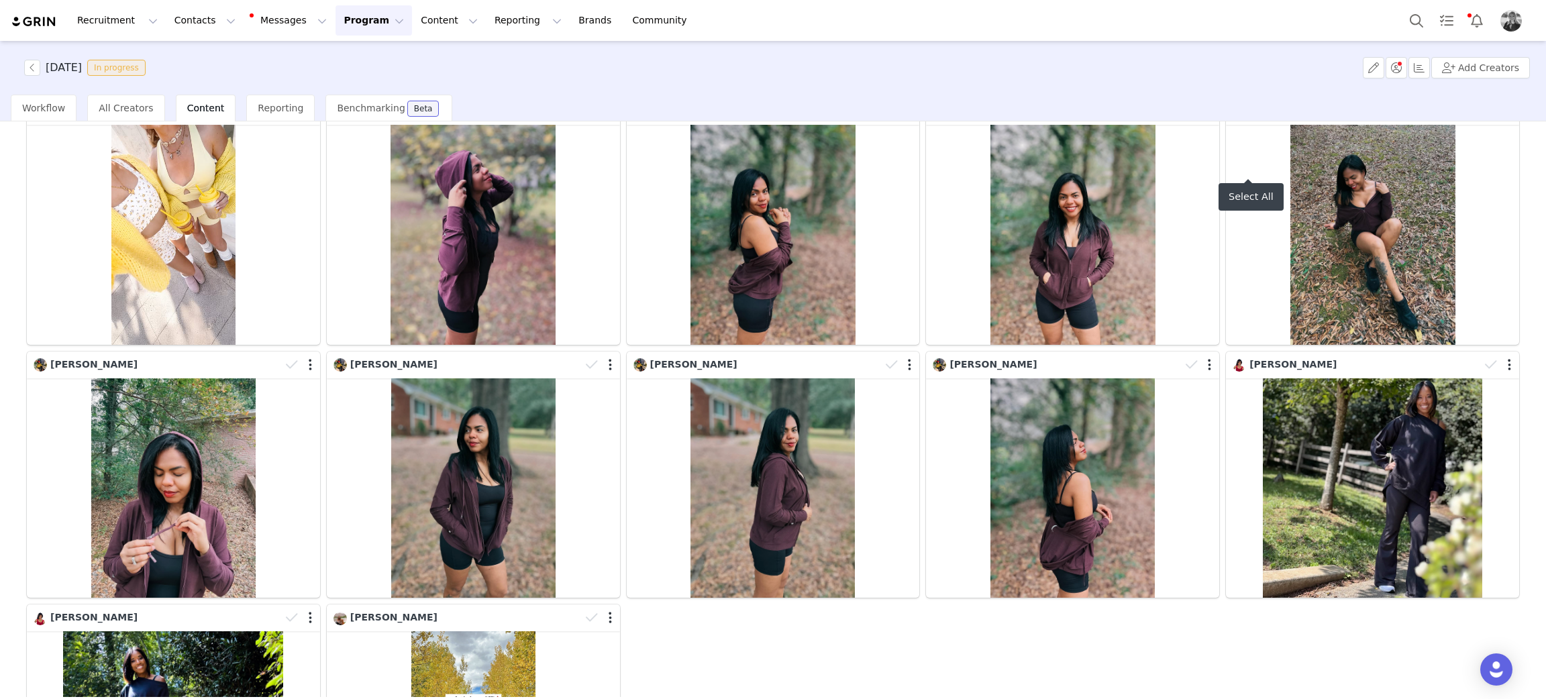
scroll to position [0, 0]
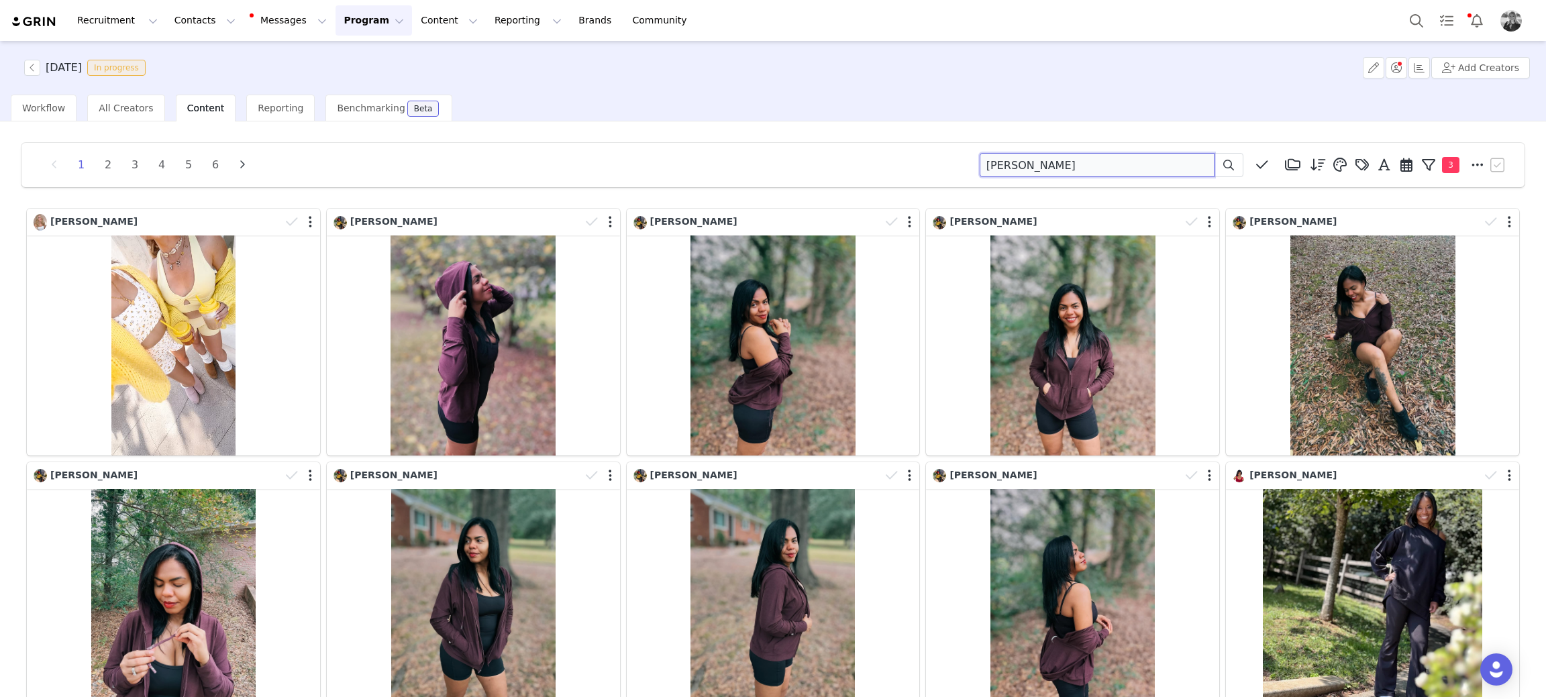
drag, startPoint x: 1091, startPoint y: 166, endPoint x: 631, endPoint y: 97, distance: 466.1
click at [598, 145] on div "1 2 3 4 5 6 gina betters Media Library (18385) APR '24 (155) MAR 24 (228) FEB 2…" at bounding box center [772, 165] width 1503 height 44
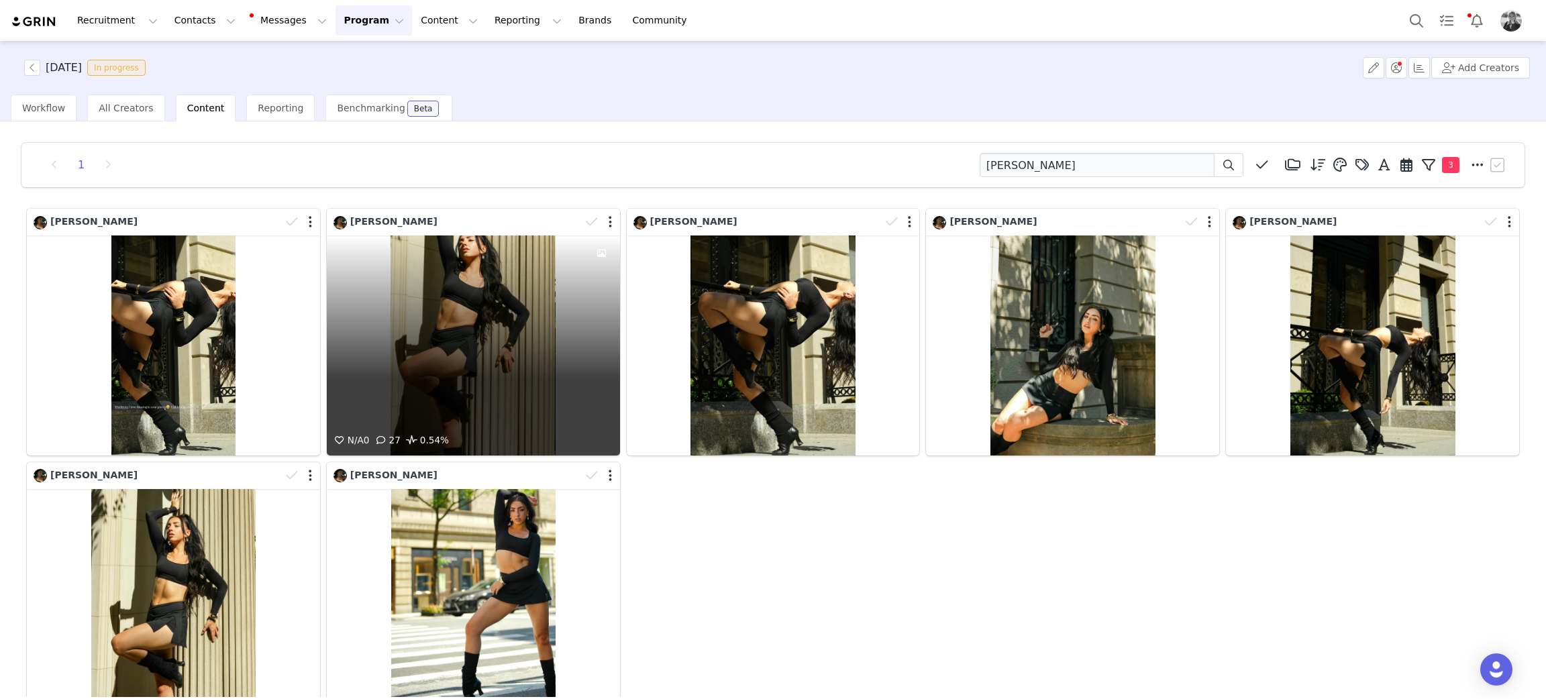
click at [447, 309] on div "N/A 0 27 0.54%" at bounding box center [473, 345] width 293 height 220
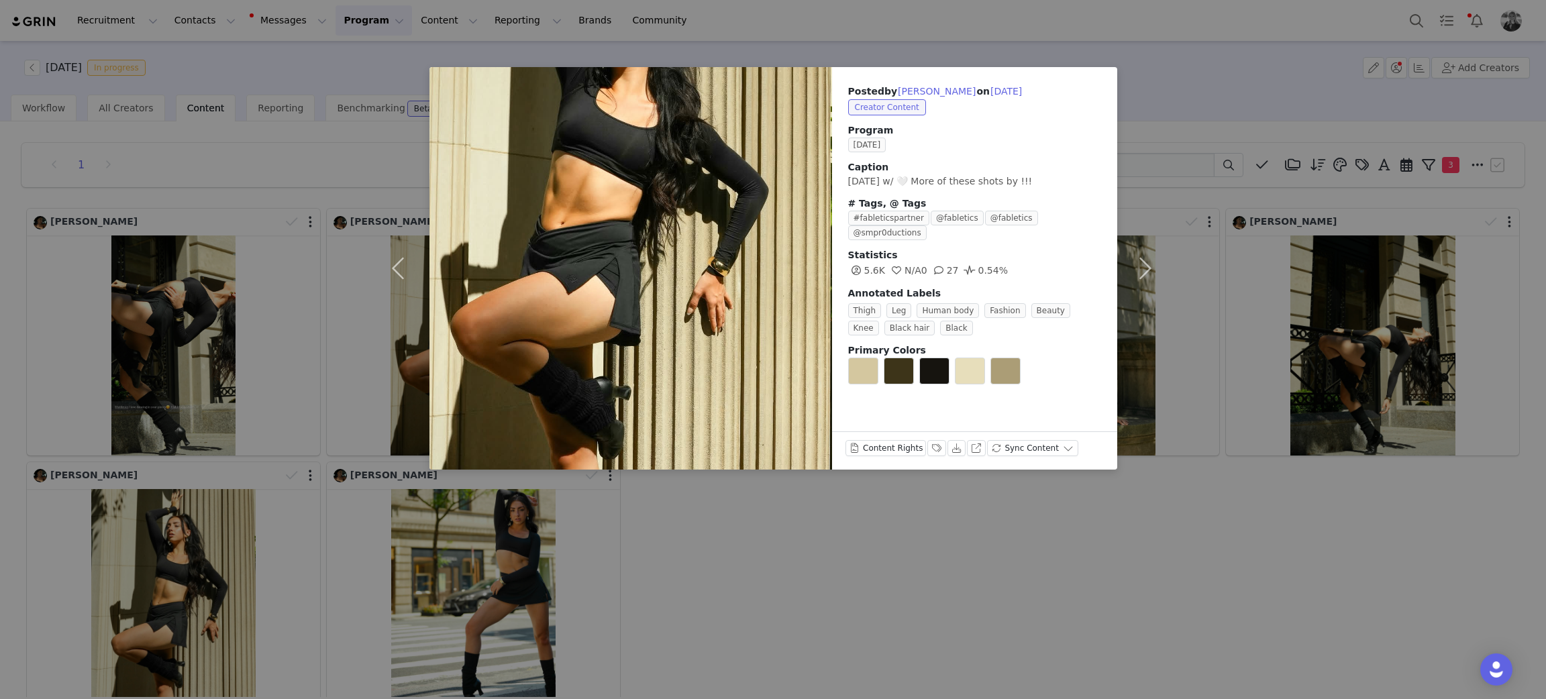
drag, startPoint x: 1246, startPoint y: 123, endPoint x: 971, endPoint y: 140, distance: 275.5
click at [1245, 123] on div "Posted by Jeneen Alsamsam on Sep 26, 2025 Creator Content Program SEPTEMBER 202…" at bounding box center [773, 349] width 1546 height 699
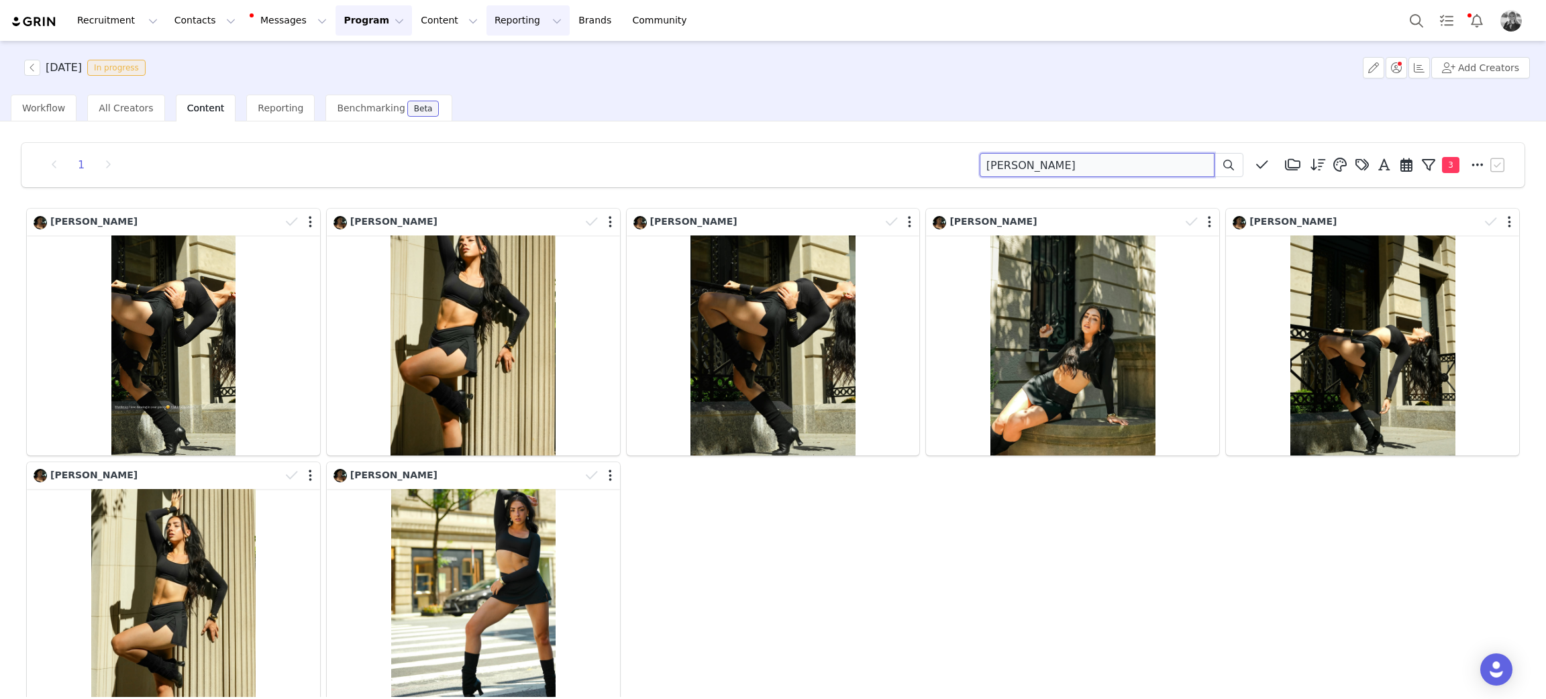
drag, startPoint x: 1106, startPoint y: 164, endPoint x: 492, endPoint y: 26, distance: 629.0
click at [420, 74] on div "SEPTEMBER 2025 In progress Add Creators Workflow All Creators Content Reporting…" at bounding box center [773, 369] width 1546 height 656
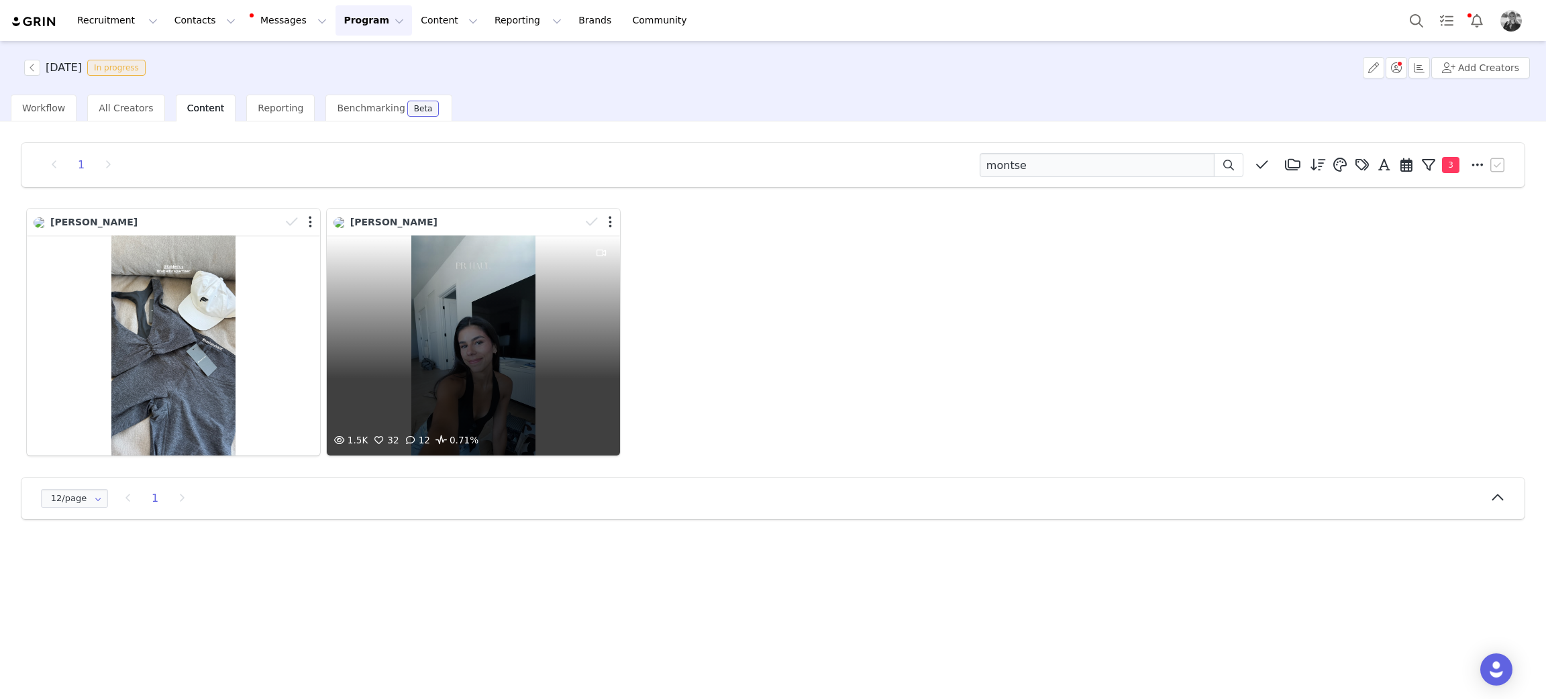
click at [466, 417] on div "1.5K 32 12 0.71%" at bounding box center [473, 345] width 293 height 220
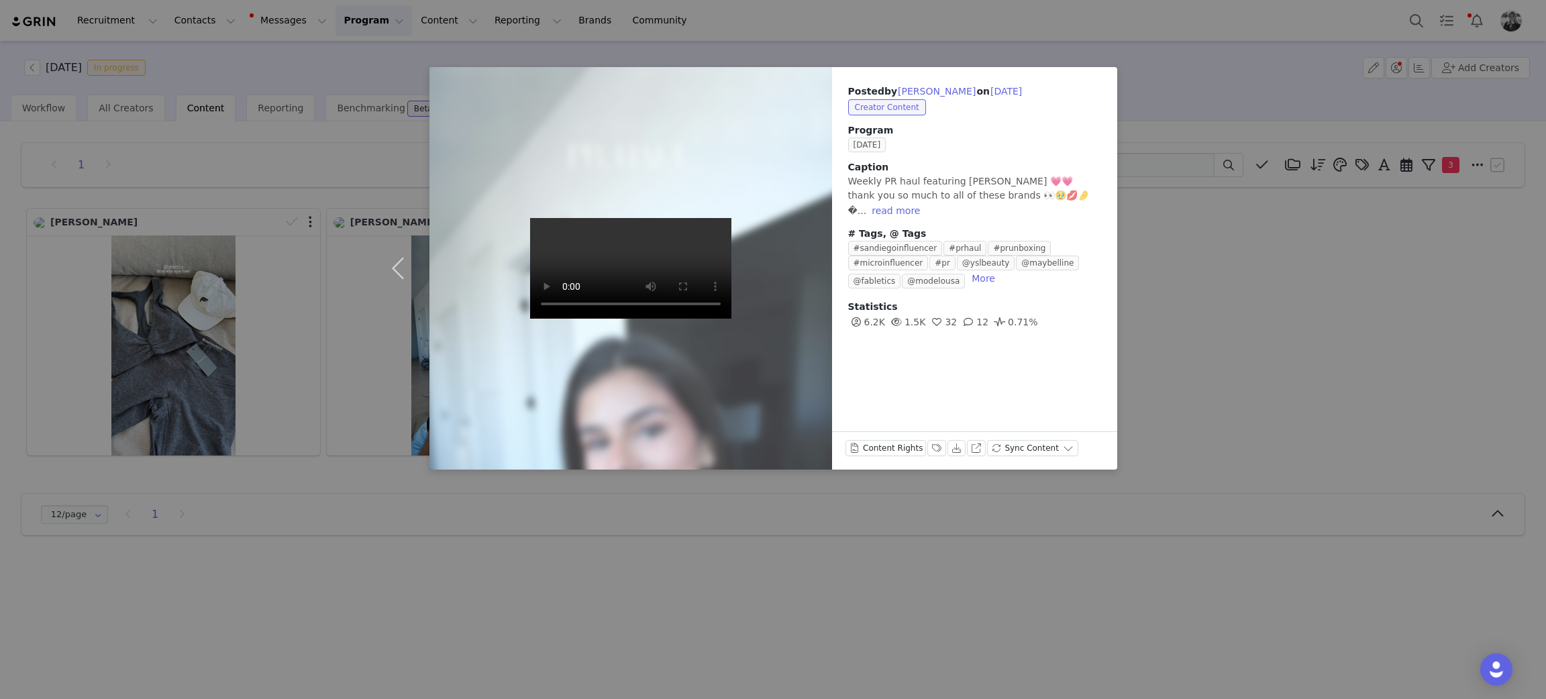
click at [214, 308] on div "Posted by Montse Lewin on Sep 17, 2025 Creator Content Program SEPTEMBER 2025 C…" at bounding box center [773, 349] width 1546 height 699
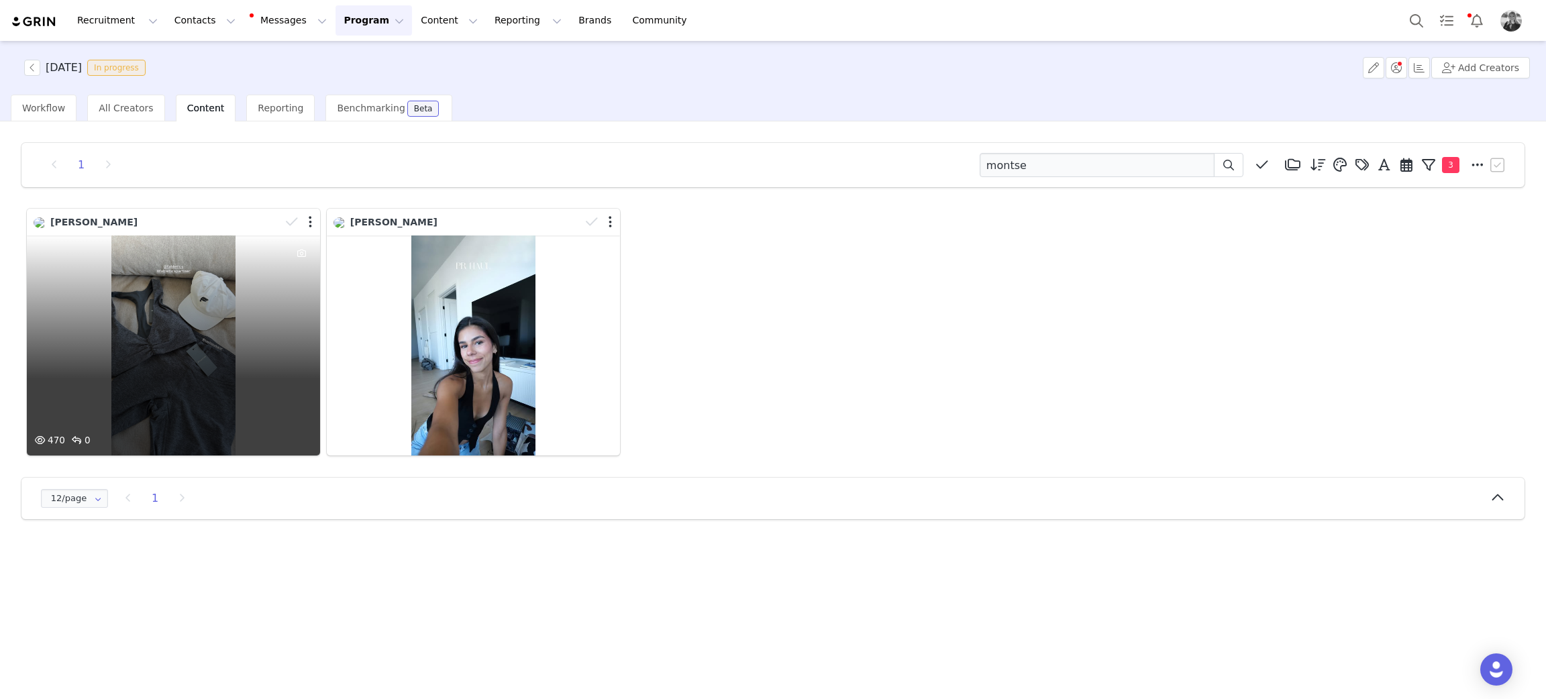
click at [213, 307] on div "470 0" at bounding box center [173, 345] width 293 height 220
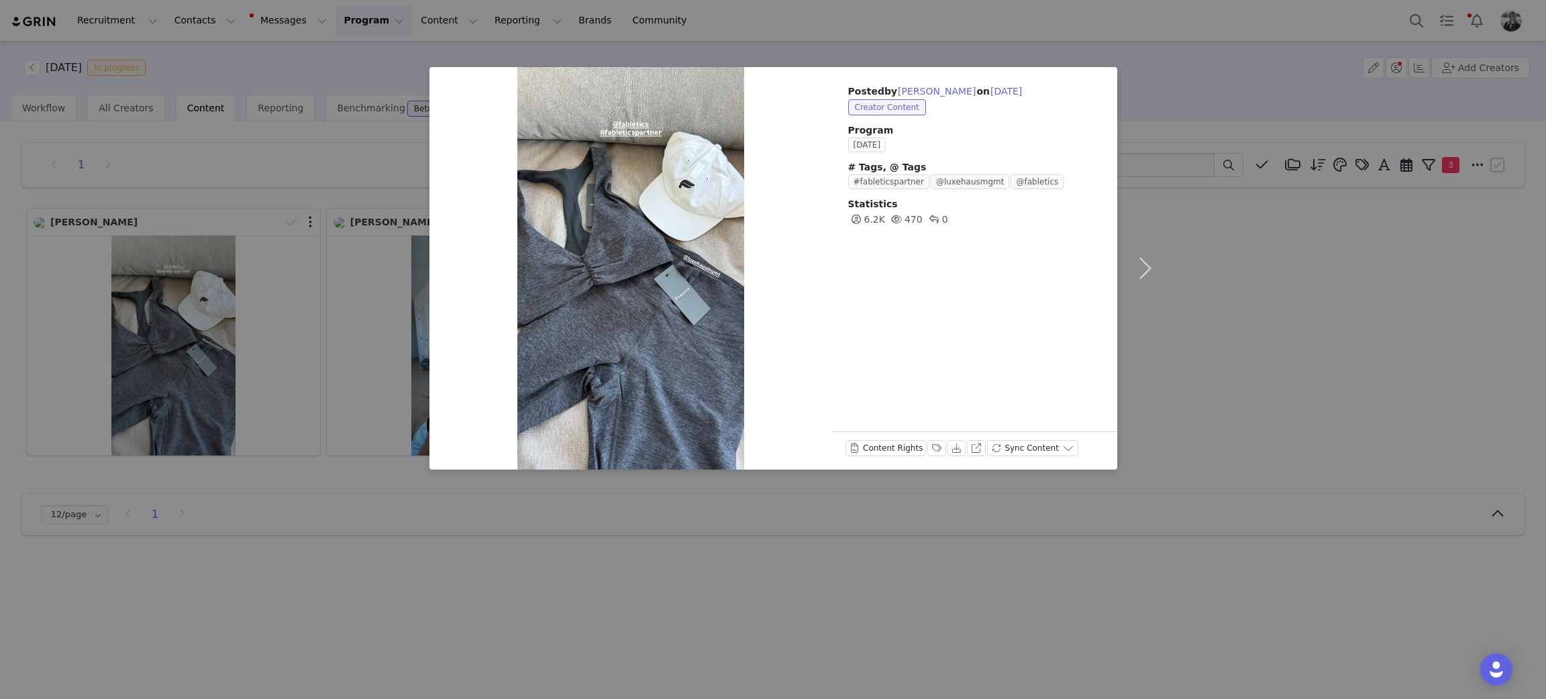
click at [1316, 264] on div "Posted by Montse Lewin on Sep 29, 2025 Creator Content Program SEPTEMBER 2025 #…" at bounding box center [773, 349] width 1546 height 699
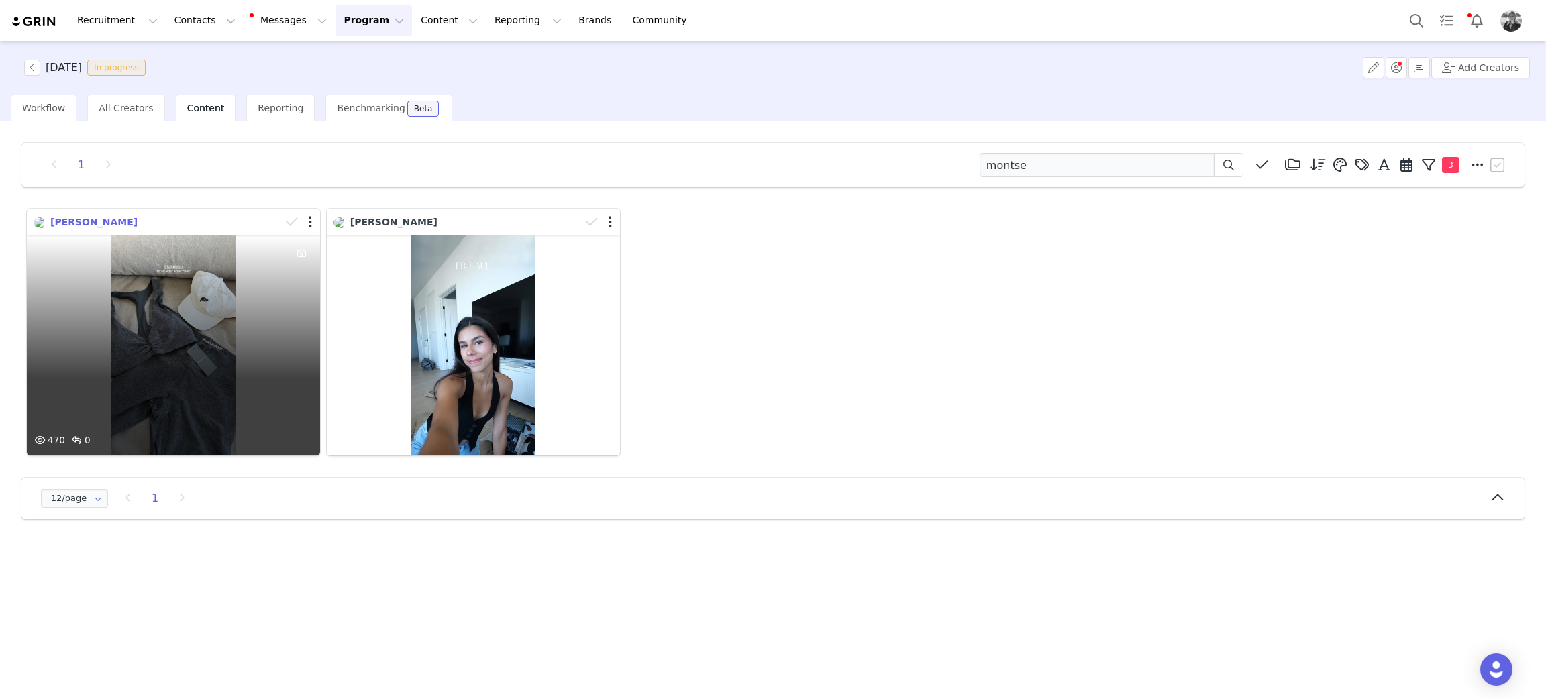
click at [101, 223] on span "[PERSON_NAME]" at bounding box center [93, 222] width 87 height 11
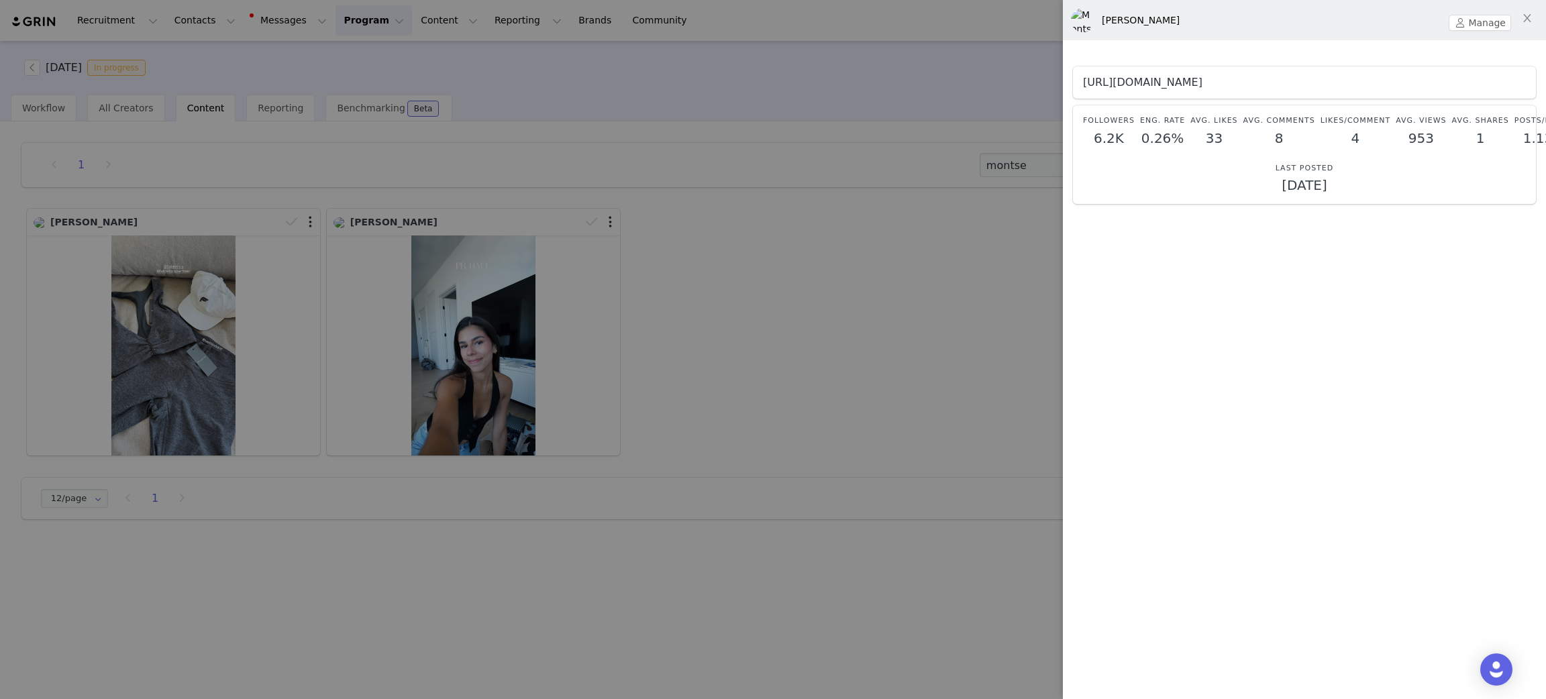
click at [1202, 80] on link "https://www.instagram.com/montselewin/" at bounding box center [1142, 82] width 119 height 13
click at [827, 277] on div at bounding box center [773, 349] width 1546 height 699
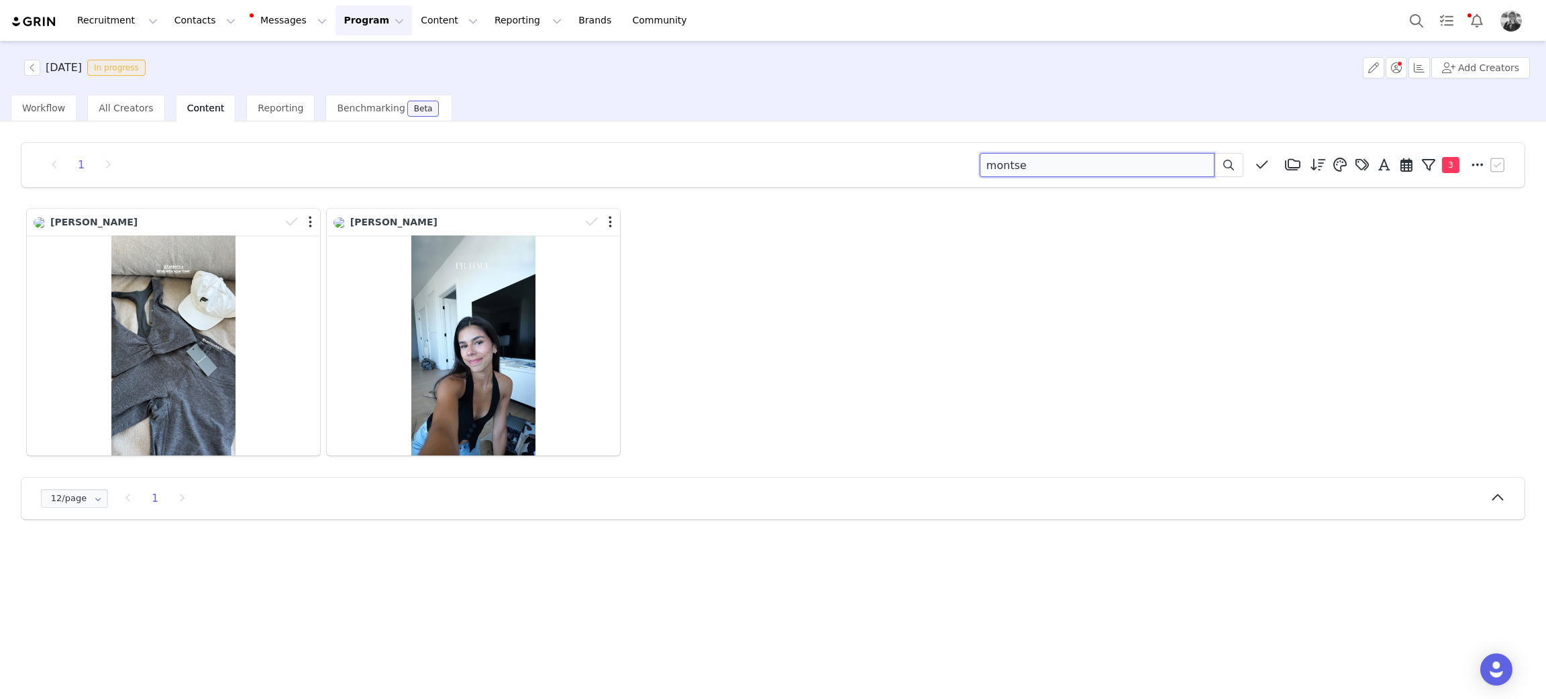
drag, startPoint x: 1046, startPoint y: 170, endPoint x: 700, endPoint y: 130, distance: 348.5
click at [651, 148] on div "1 [GEOGRAPHIC_DATA] (18385) [DATE] (155) [DATE] (228) [DATE] (454) [DATE] (364)…" at bounding box center [772, 165] width 1503 height 44
type input "allison gibson"
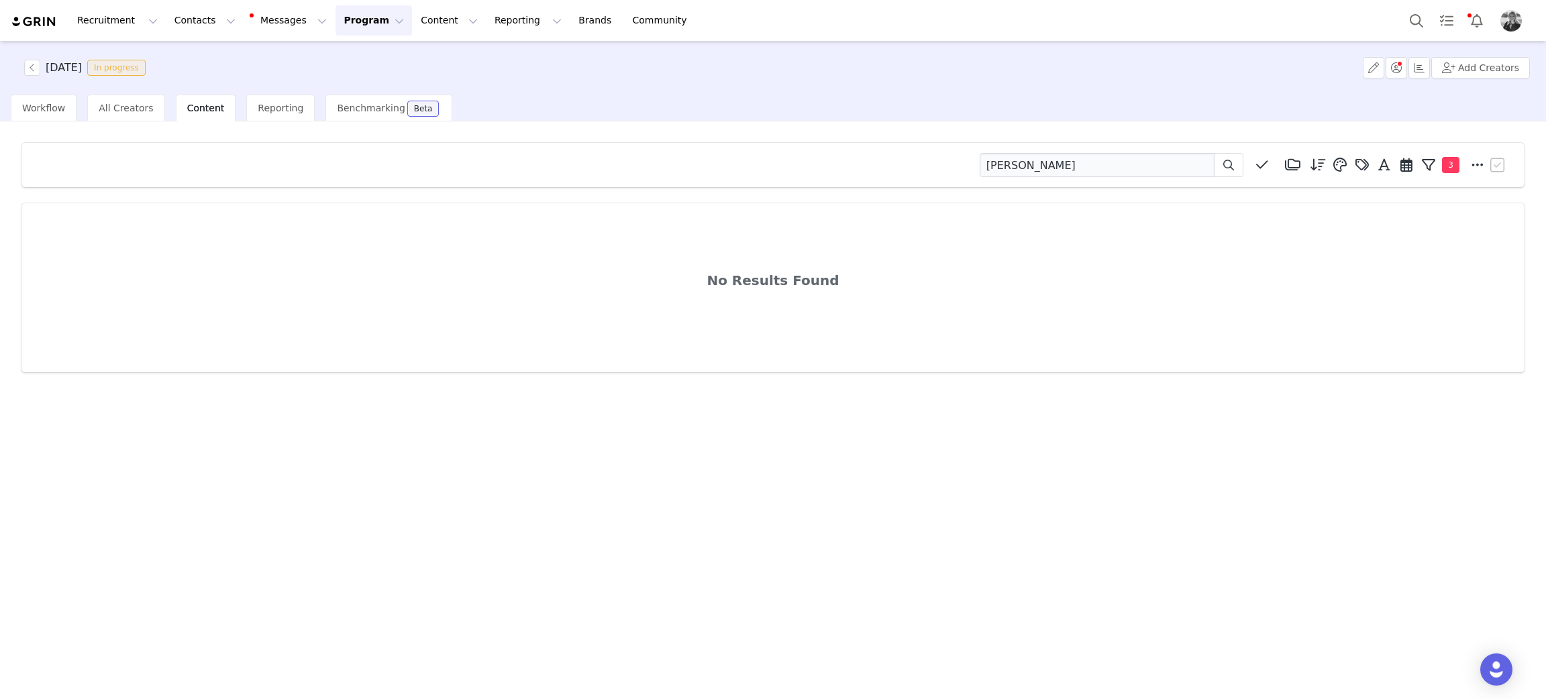
click at [975, 247] on div "No Results Found" at bounding box center [772, 287] width 1503 height 169
click at [335, 22] on button "Program Program" at bounding box center [373, 20] width 76 height 30
click at [335, 56] on p "Activations" at bounding box center [339, 59] width 52 height 14
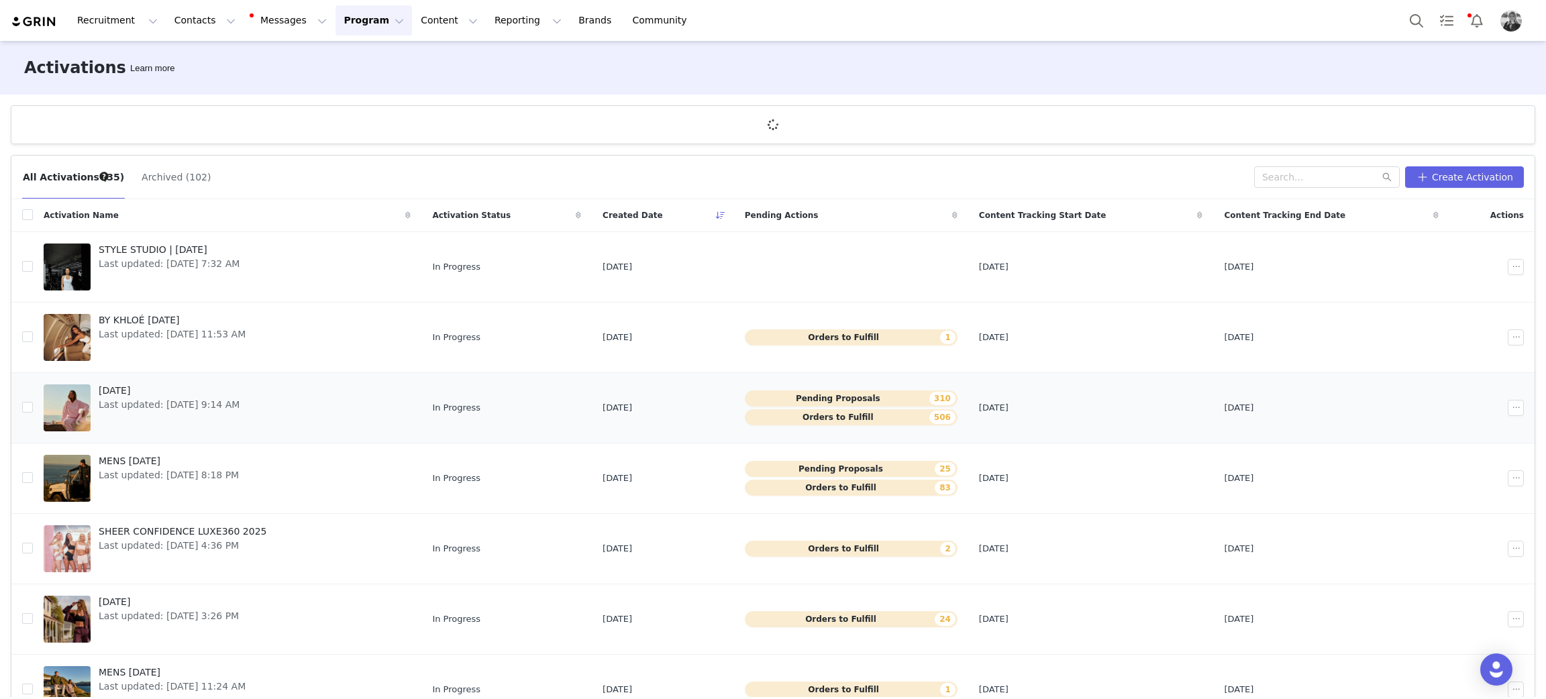
click at [131, 388] on span "[DATE]" at bounding box center [169, 391] width 141 height 14
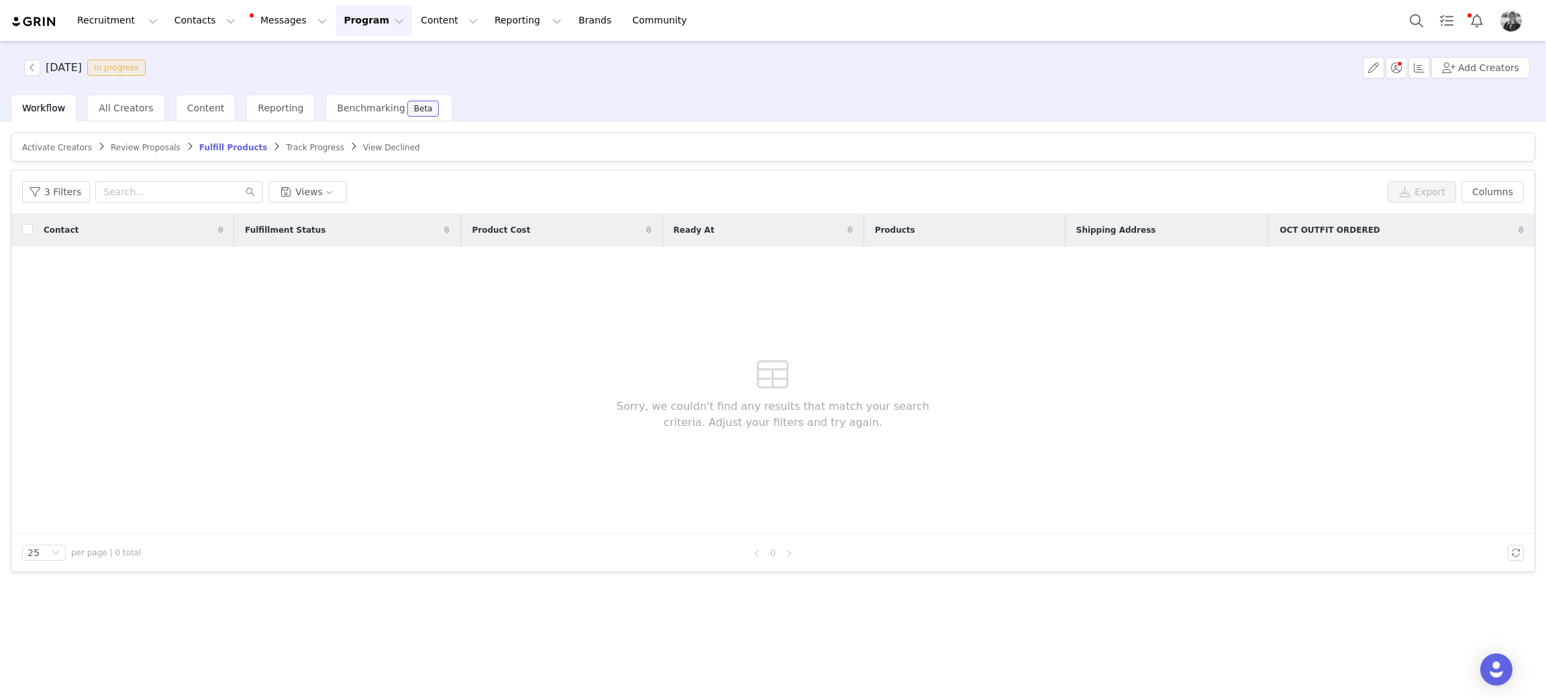
click at [59, 148] on span "Activate Creators" at bounding box center [57, 147] width 70 height 9
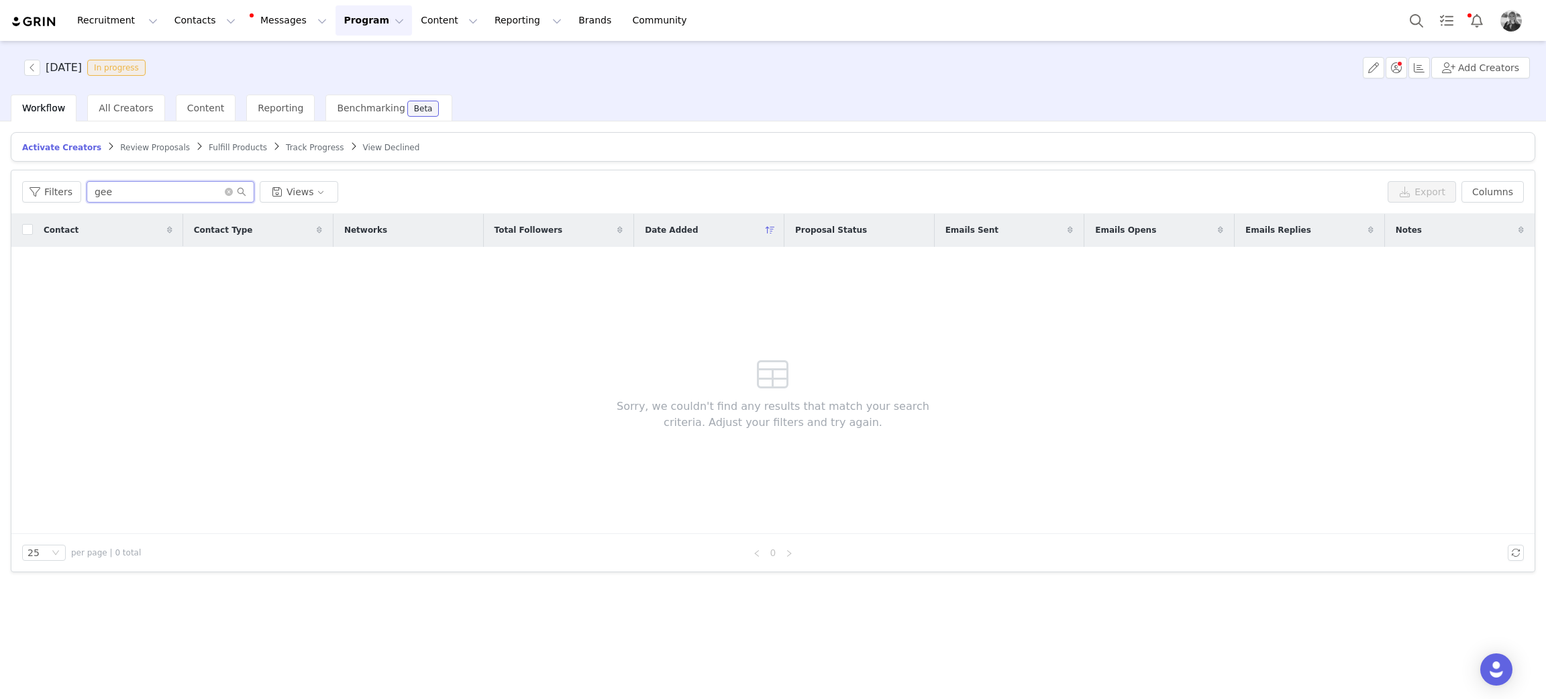
drag, startPoint x: 94, startPoint y: 192, endPoint x: 30, endPoint y: 174, distance: 66.1
click at [22, 180] on div "Filters gee Views Export Columns" at bounding box center [772, 192] width 1523 height 44
type input "mariah"
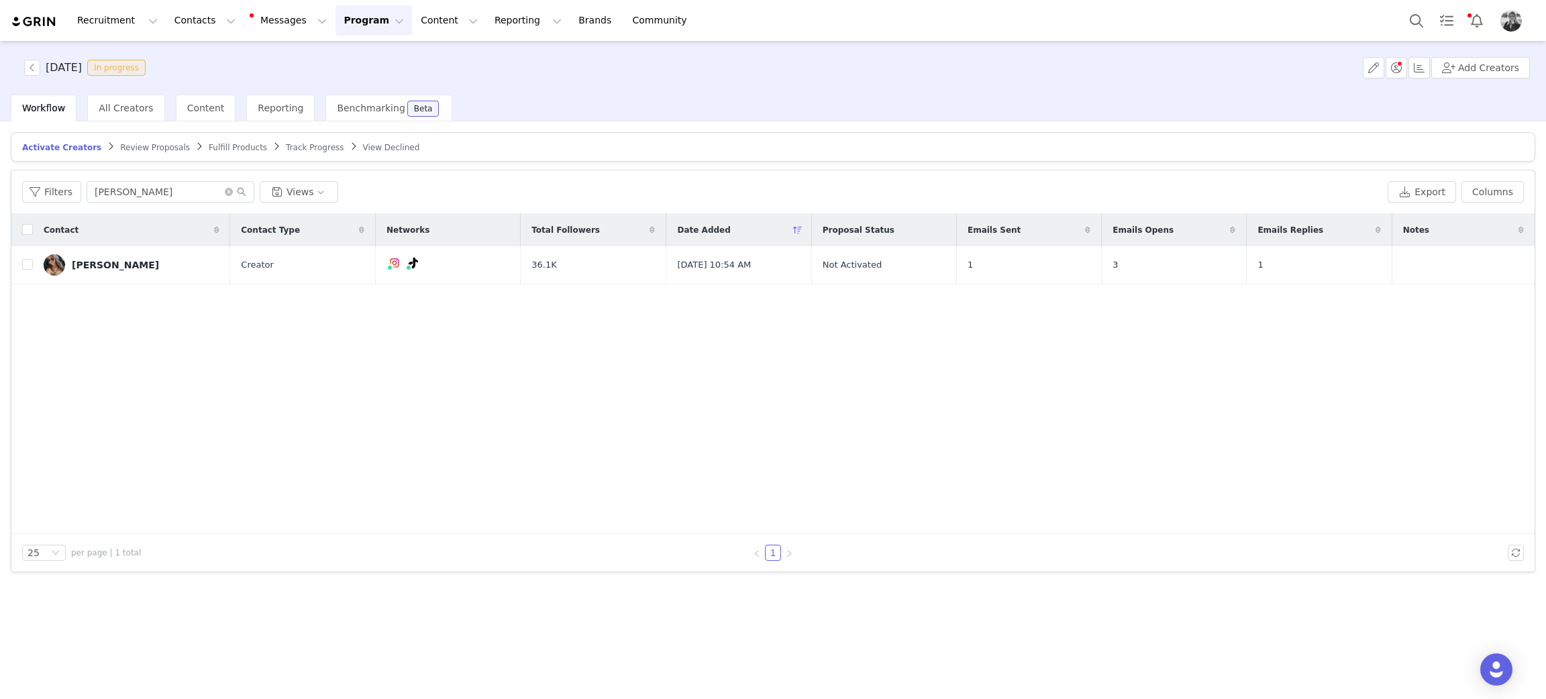
drag, startPoint x: 144, startPoint y: 145, endPoint x: 160, endPoint y: 348, distance: 203.9
click at [144, 145] on span "Review Proposals" at bounding box center [155, 147] width 70 height 9
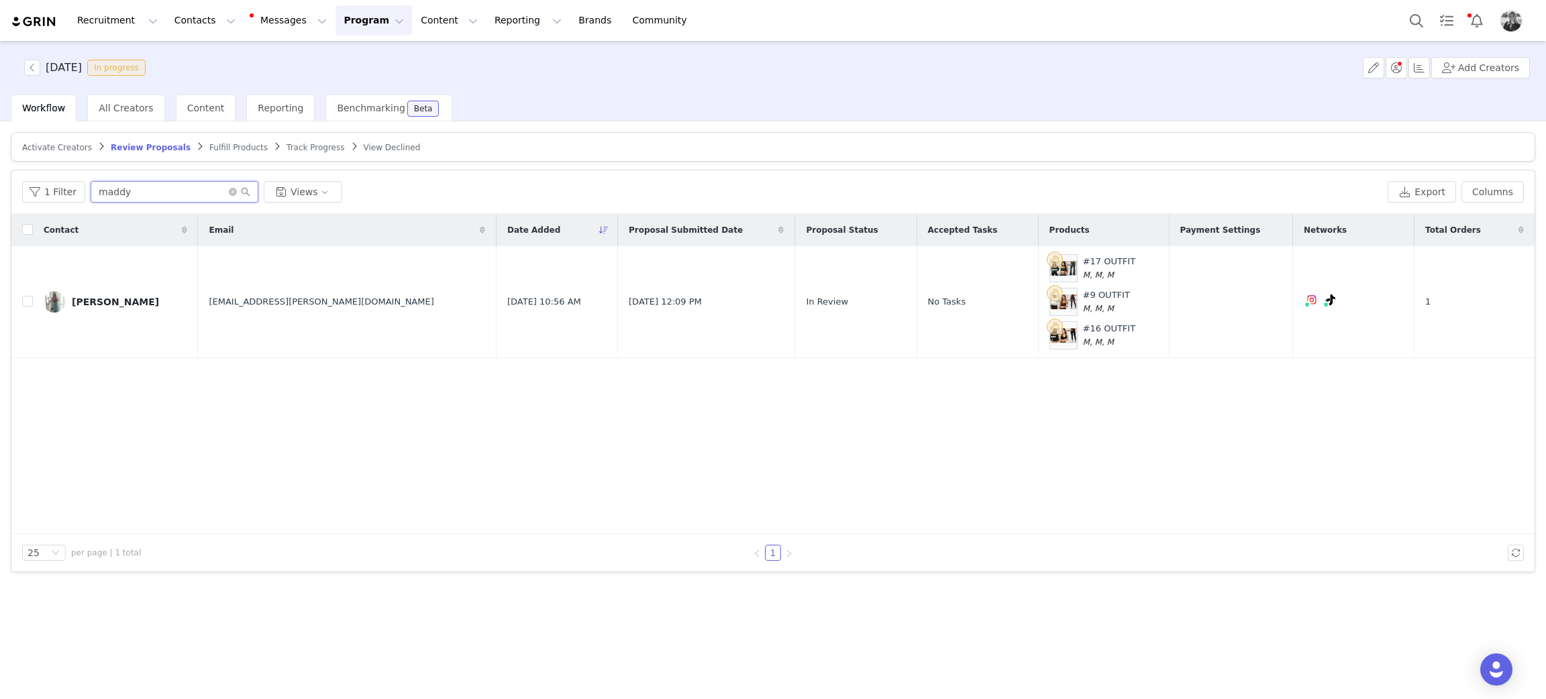
drag, startPoint x: 174, startPoint y: 197, endPoint x: 227, endPoint y: 101, distance: 110.5
click at [0, 144] on div "Activate Creators Review Proposals Fulfill Products Track Progress View Decline…" at bounding box center [773, 409] width 1546 height 576
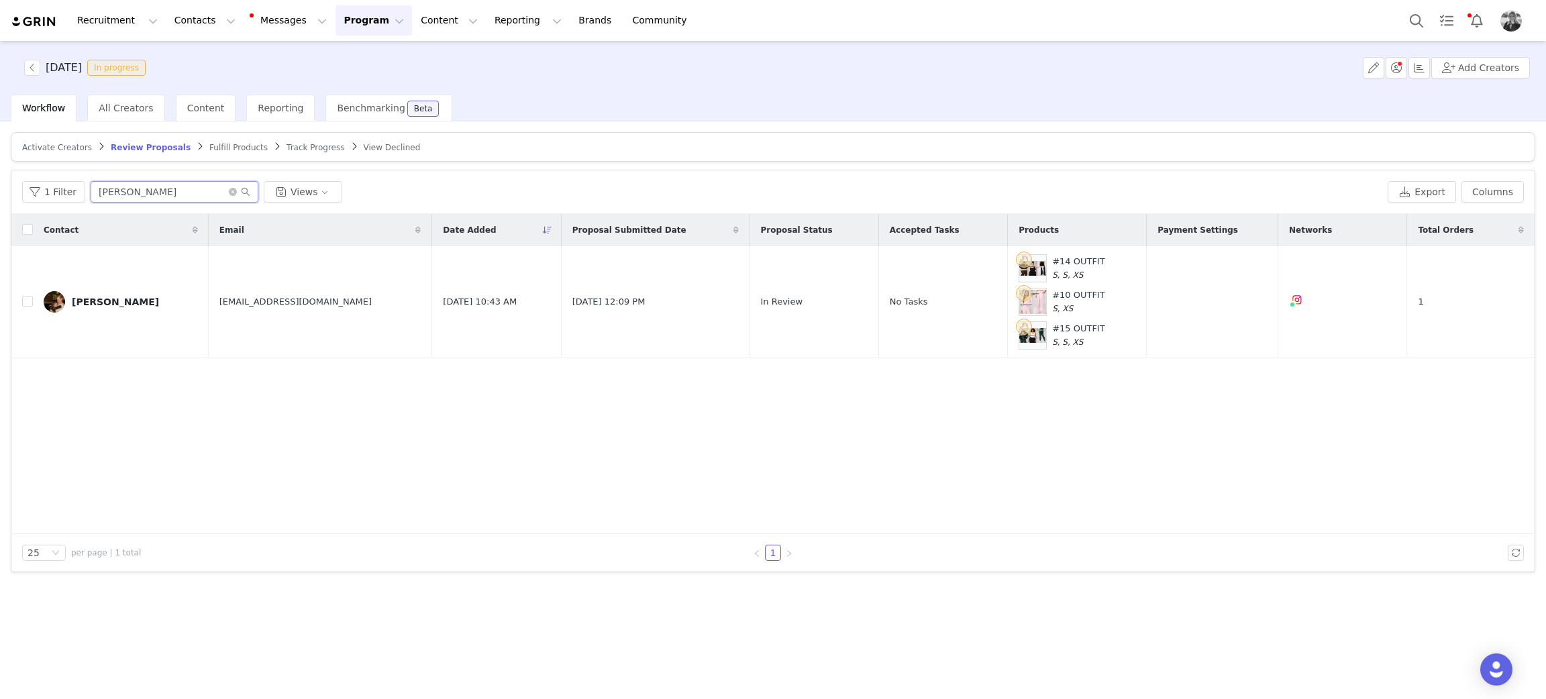
drag, startPoint x: 122, startPoint y: 197, endPoint x: 0, endPoint y: 183, distance: 122.8
click at [0, 197] on div "Activate Creators Review Proposals Fulfill Products Track Progress View Decline…" at bounding box center [773, 409] width 1546 height 576
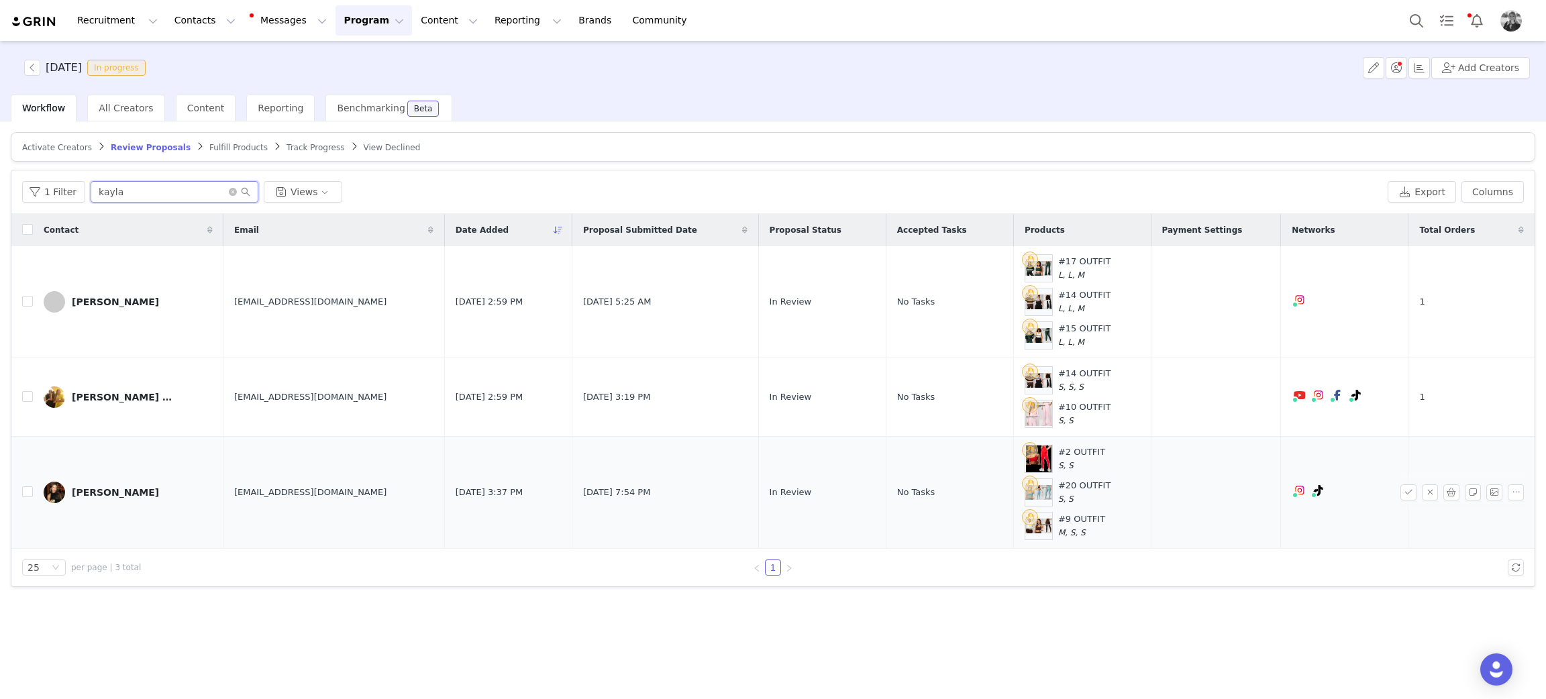
type input "kayla"
drag, startPoint x: 857, startPoint y: 156, endPoint x: 639, endPoint y: 251, distance: 237.7
click at [855, 156] on article "Activate Creators Review Proposals Fulfill Products Track Progress View Declined" at bounding box center [773, 147] width 1524 height 30
click at [229, 189] on icon "icon: close-circle" at bounding box center [233, 192] width 8 height 8
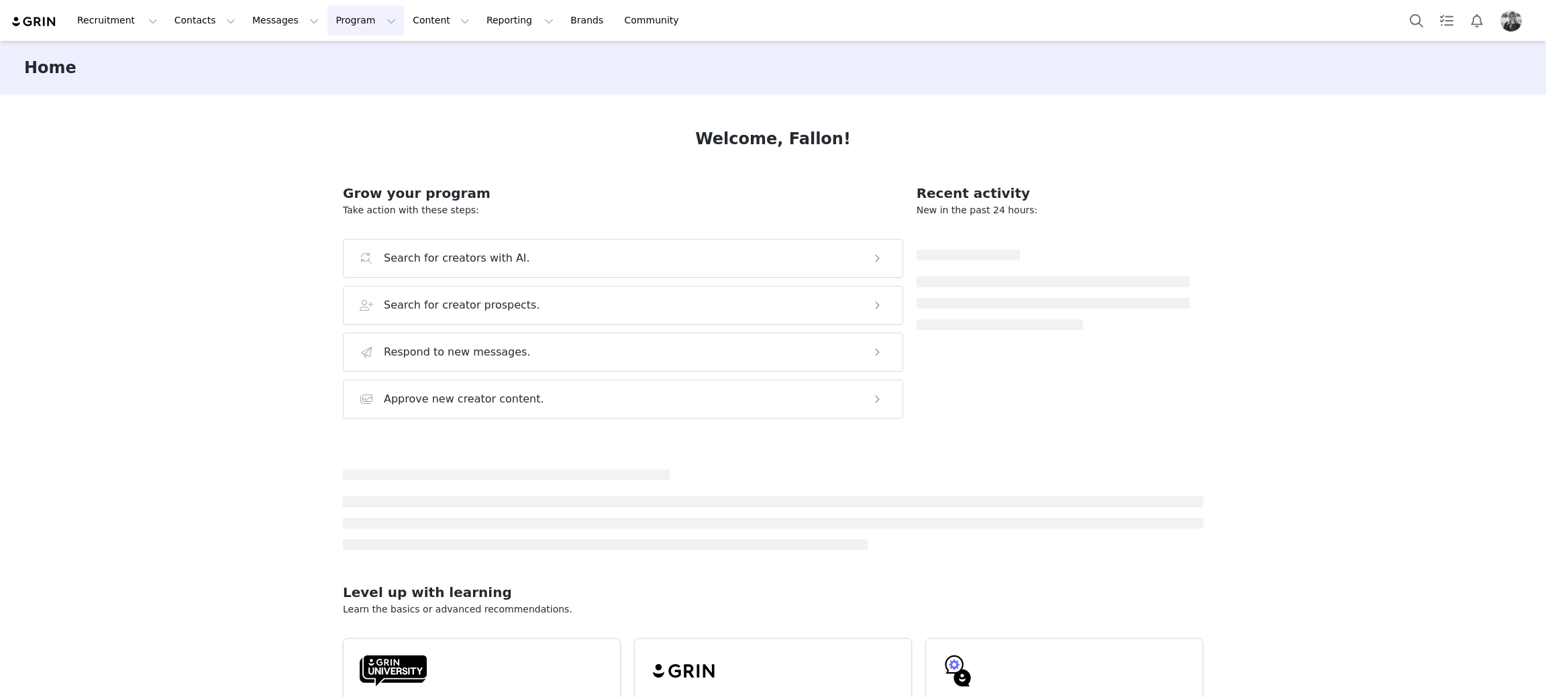
click at [327, 31] on button "Program Program" at bounding box center [365, 20] width 76 height 30
click at [321, 64] on p "Activations" at bounding box center [331, 59] width 52 height 14
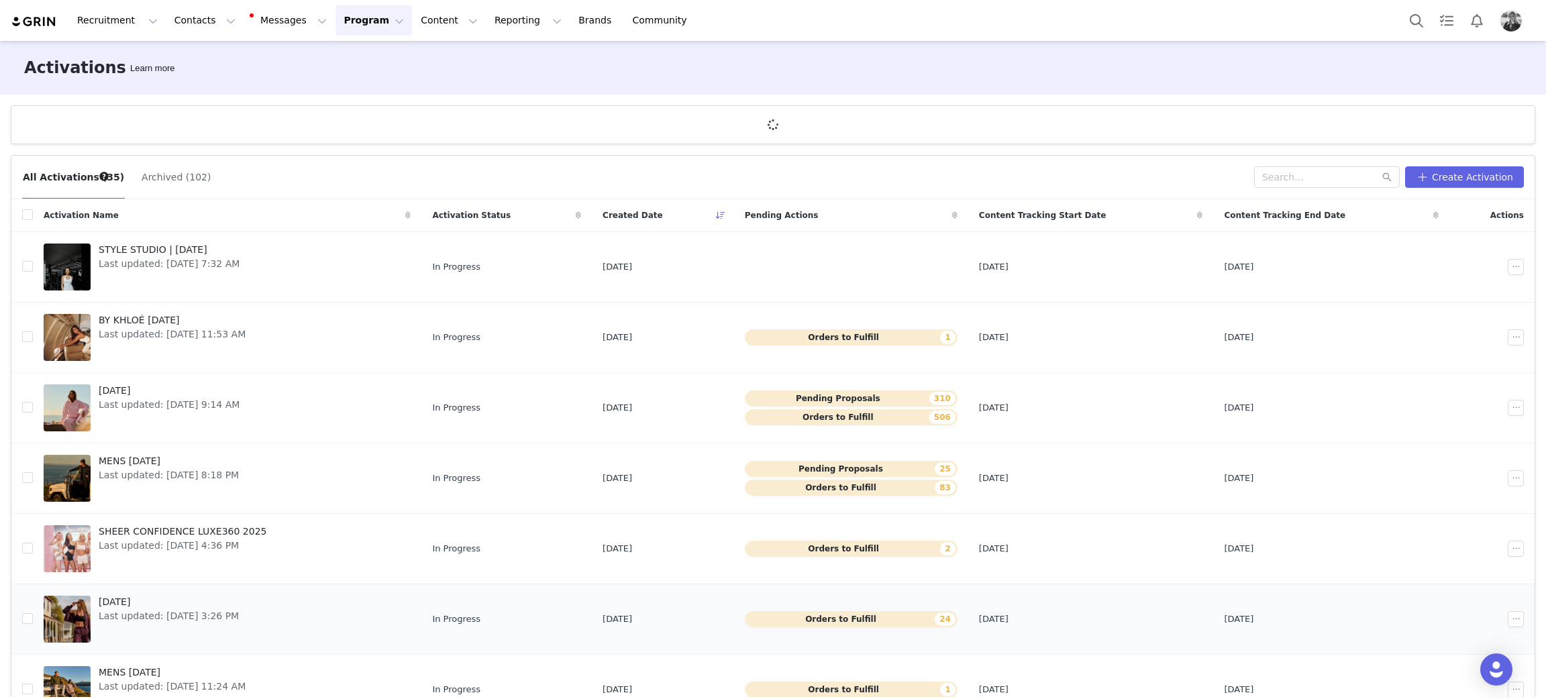
click at [140, 599] on span "[DATE]" at bounding box center [169, 602] width 140 height 14
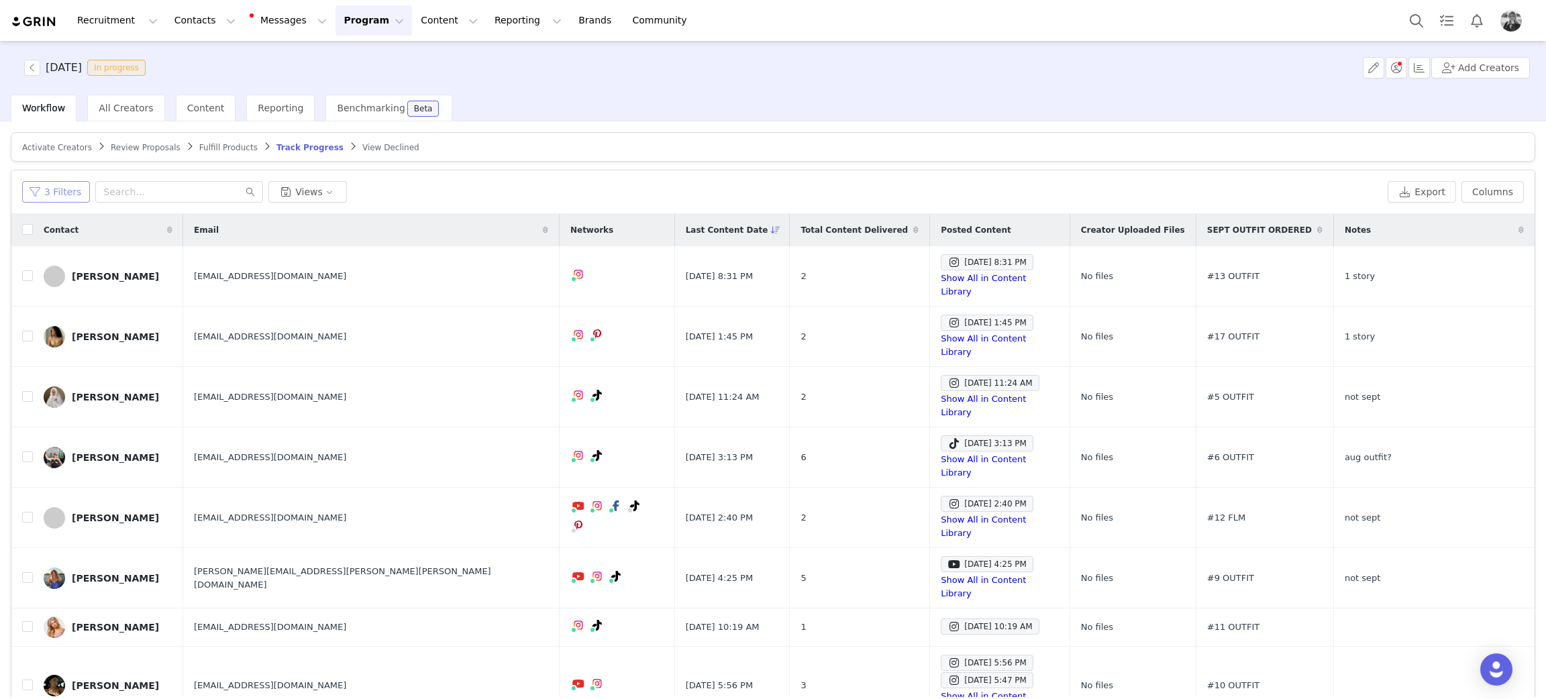
click at [48, 186] on button "3 Filters" at bounding box center [56, 191] width 68 height 21
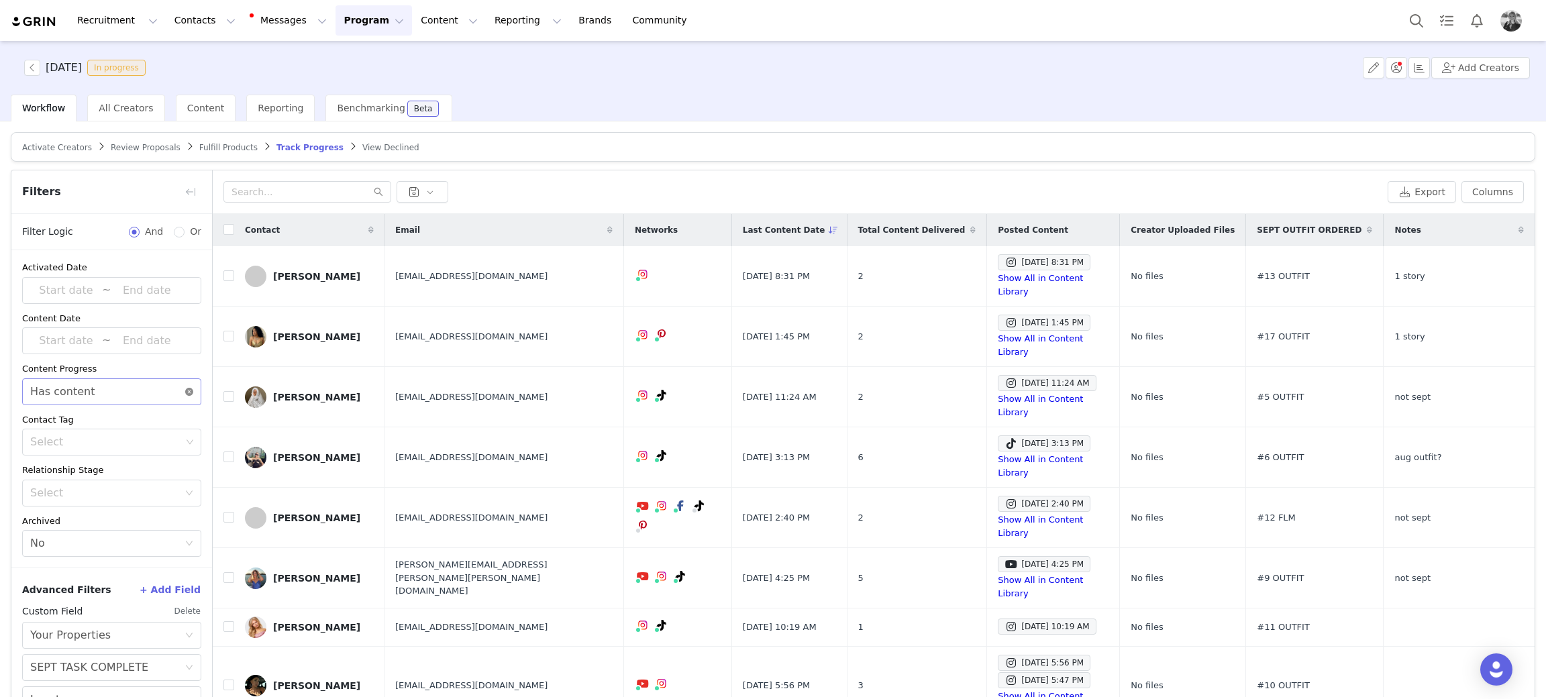
click at [185, 392] on icon "icon: close-circle" at bounding box center [189, 392] width 8 height 8
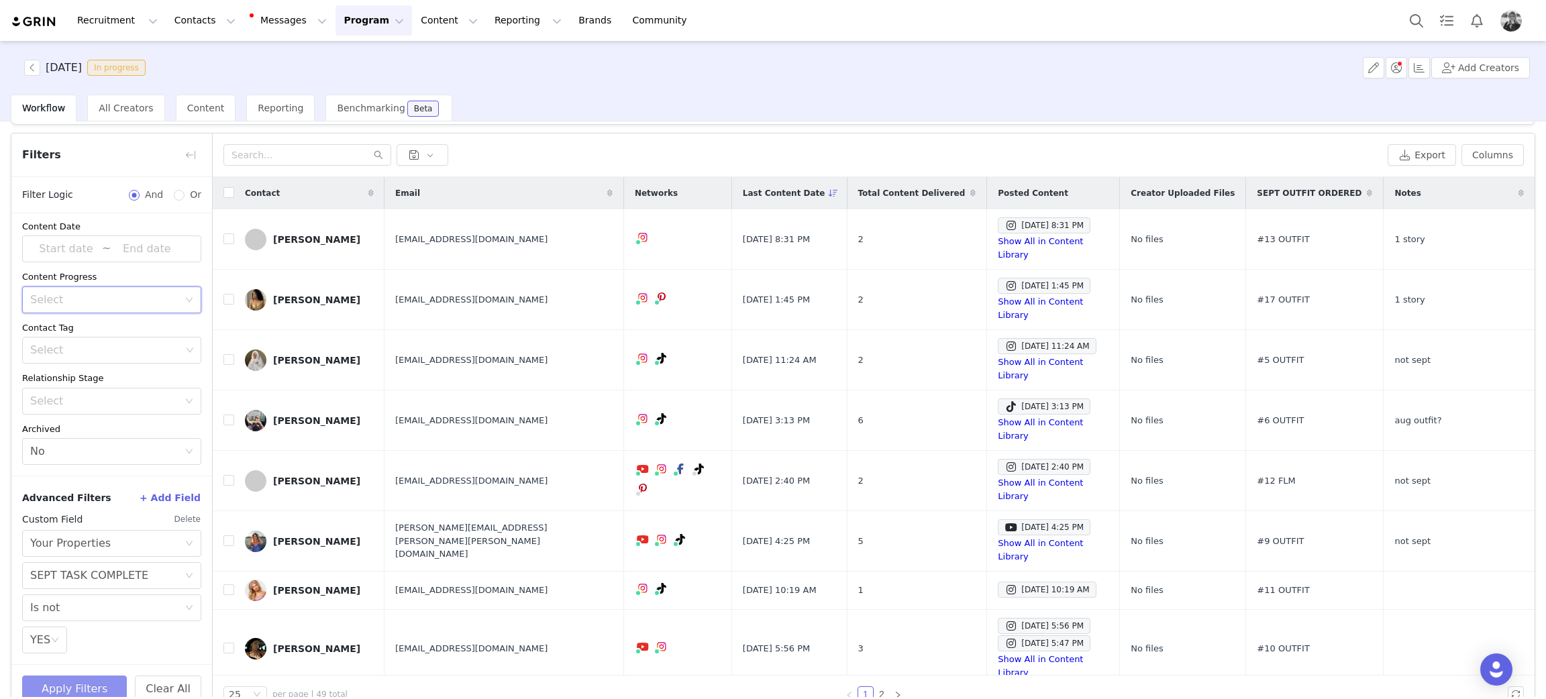
scroll to position [63, 0]
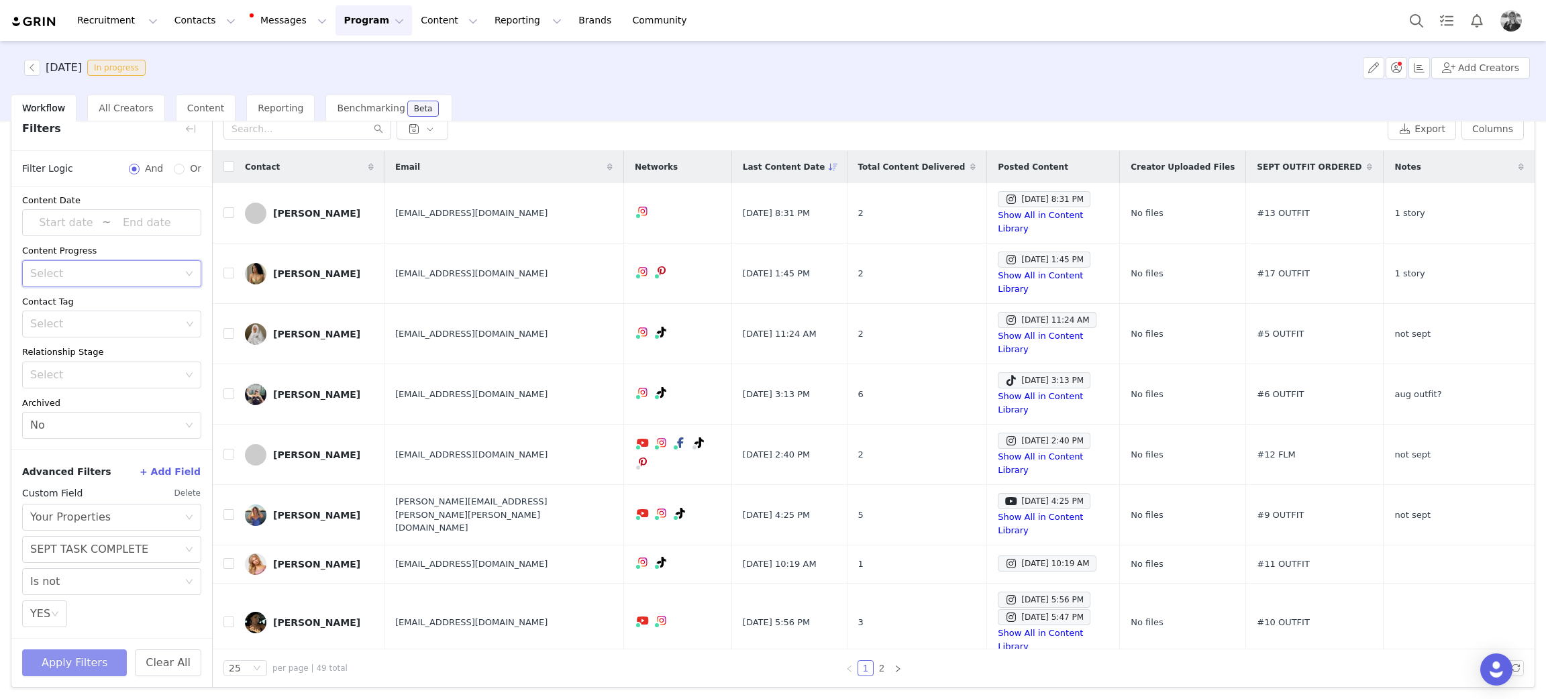
click at [70, 663] on button "Apply Filters" at bounding box center [74, 662] width 105 height 27
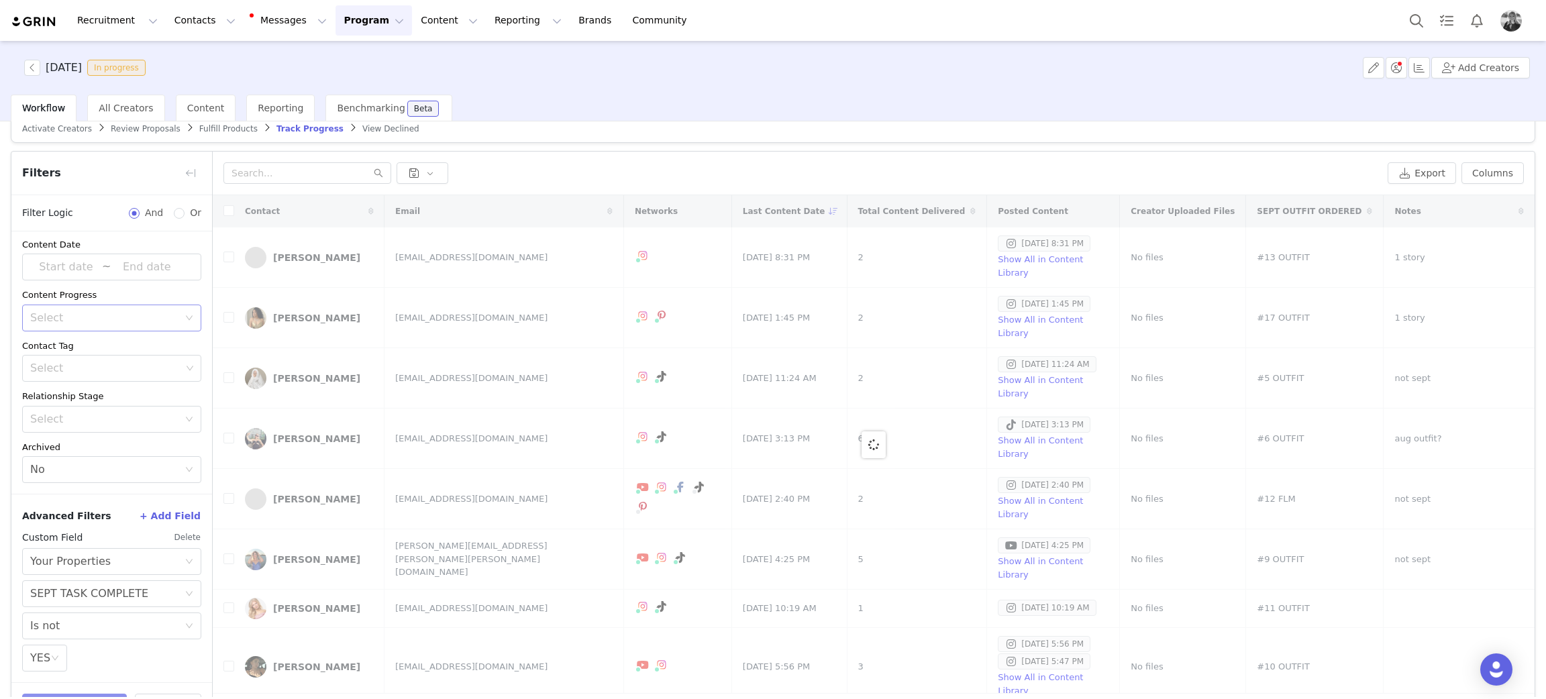
scroll to position [0, 0]
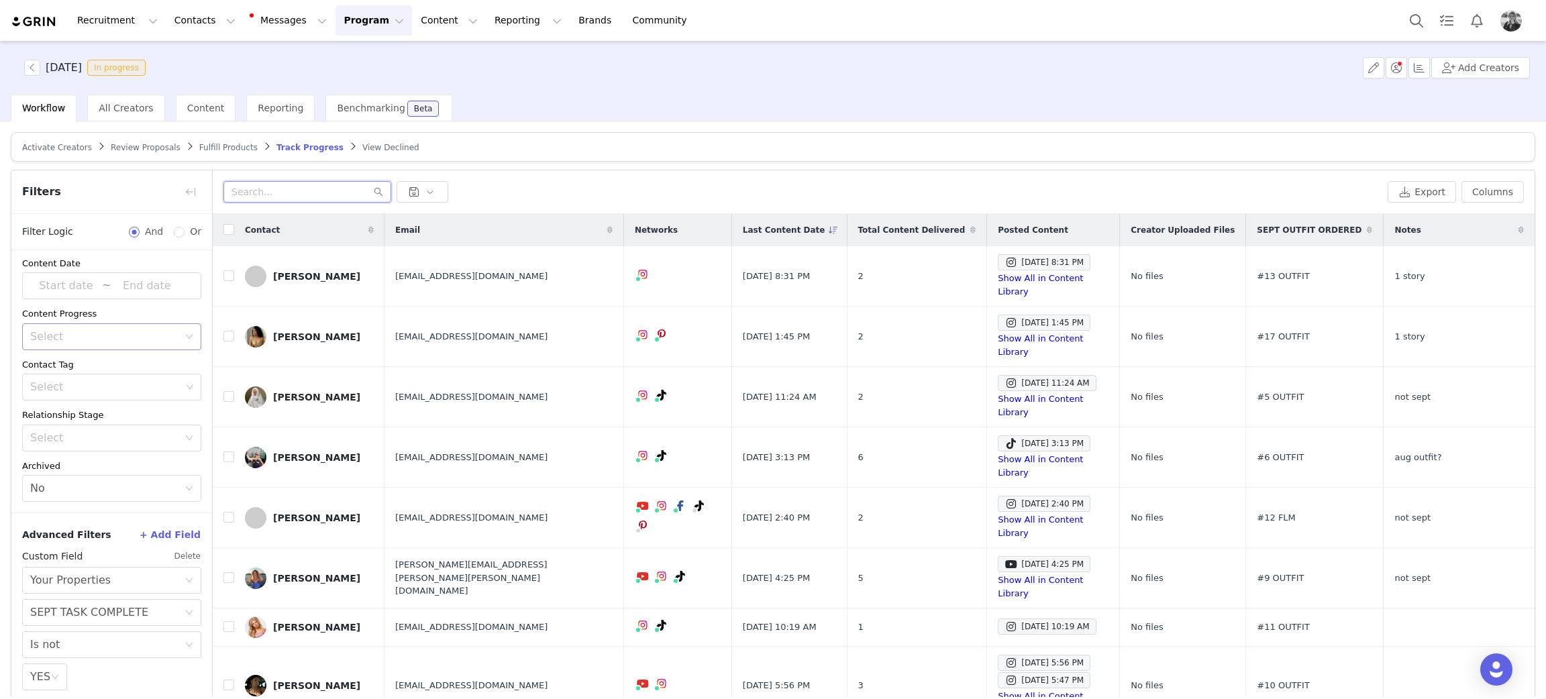
click at [276, 192] on input "text" at bounding box center [307, 191] width 168 height 21
type input "taylor"
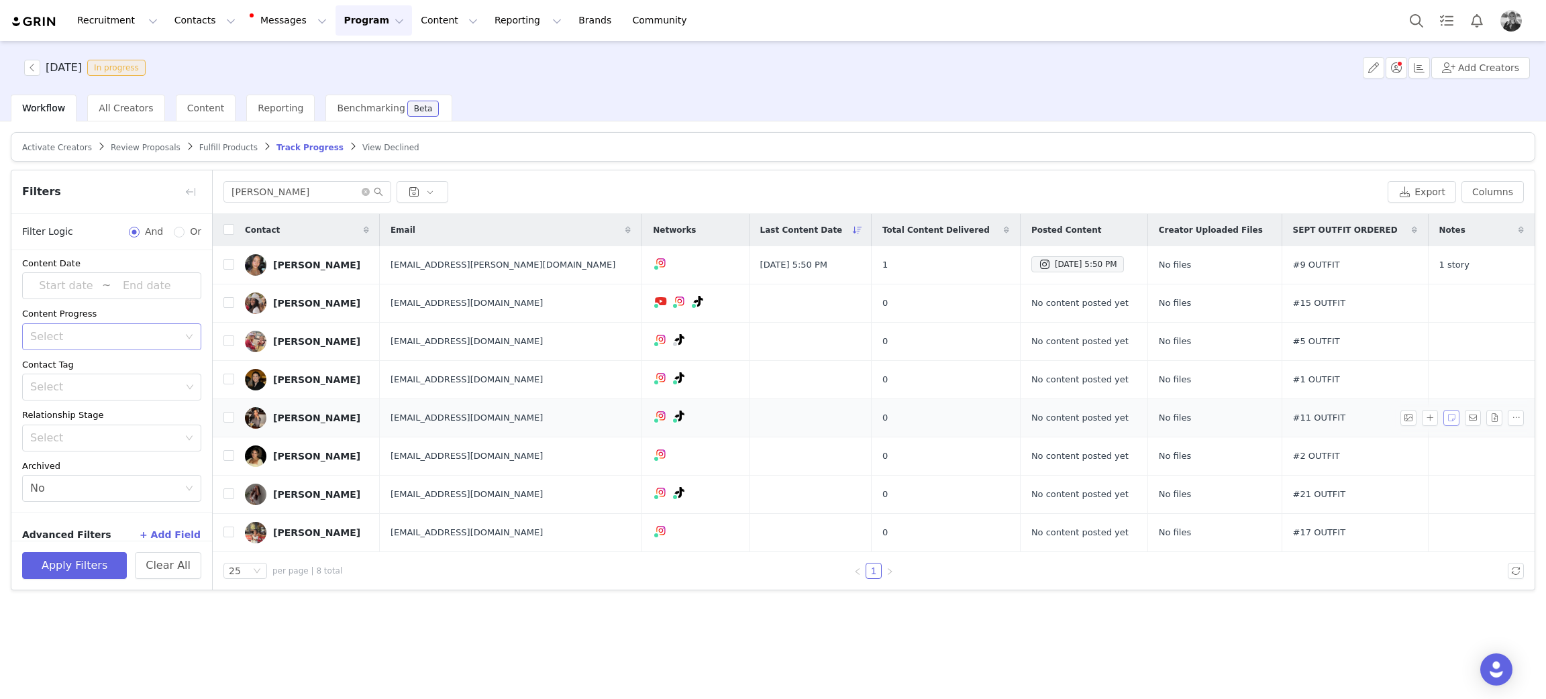
click at [1448, 417] on button "button" at bounding box center [1451, 418] width 16 height 16
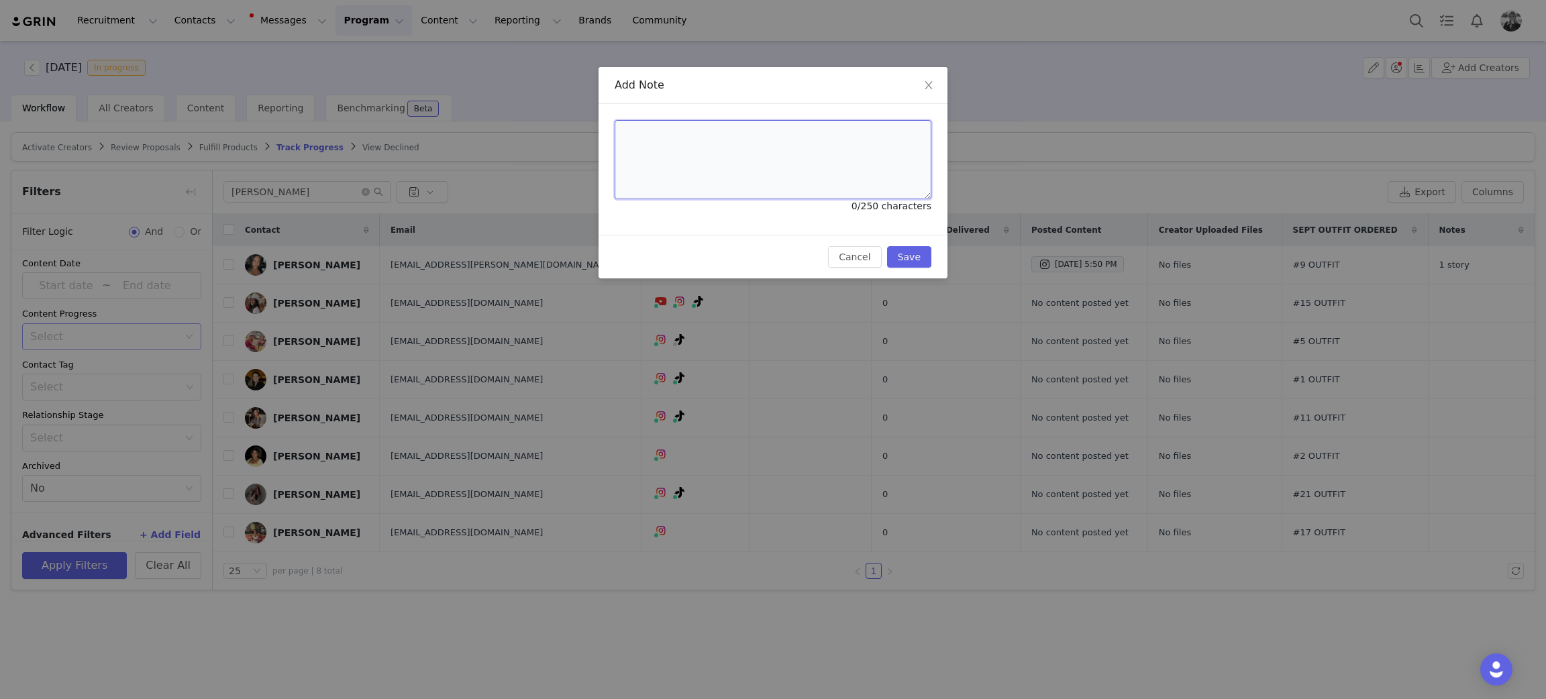
click at [790, 161] on textarea at bounding box center [772, 159] width 317 height 79
type textarea "waiting on her package"
click at [915, 253] on button "Save" at bounding box center [909, 256] width 44 height 21
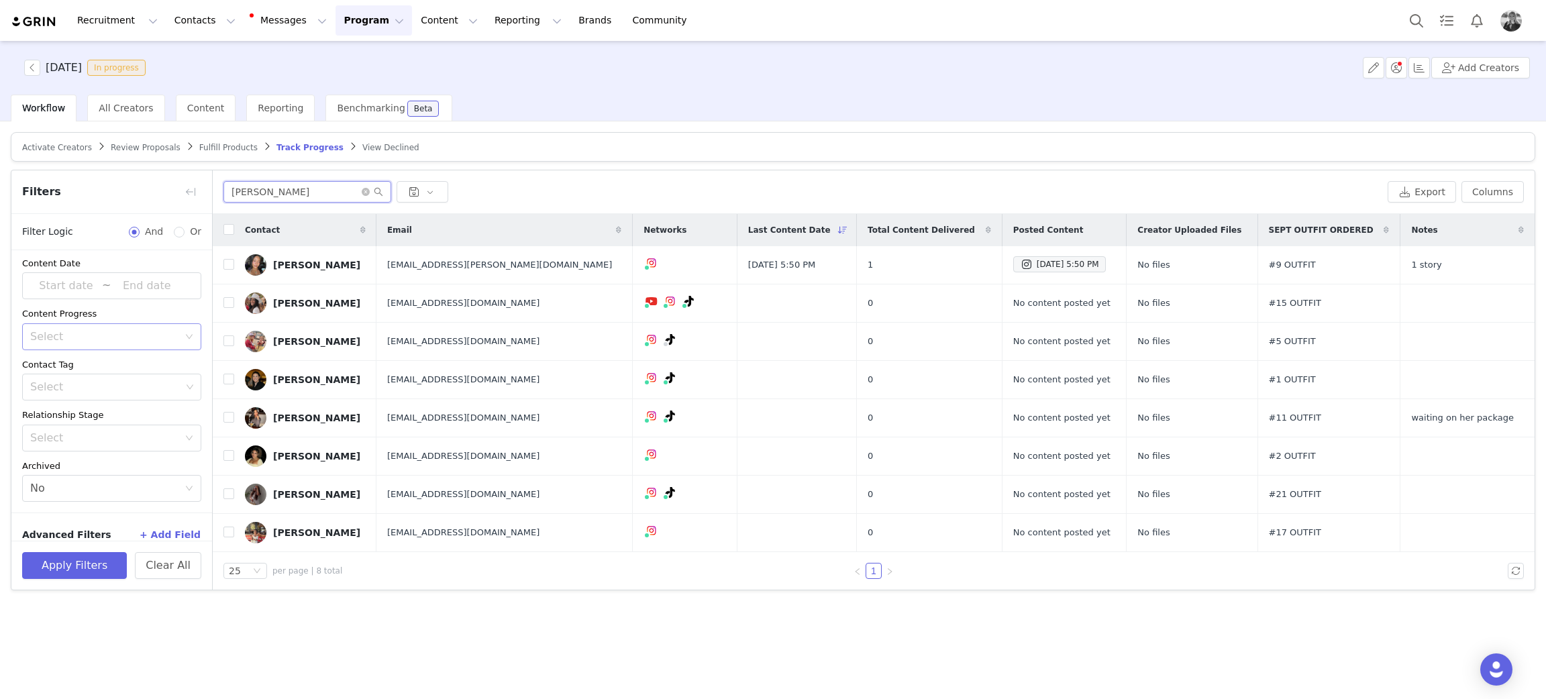
drag, startPoint x: 275, startPoint y: 189, endPoint x: 33, endPoint y: 144, distance: 246.4
click at [0, 176] on div "Activate Creators Review Proposals Fulfill Products Track Progress View Decline…" at bounding box center [773, 409] width 1546 height 576
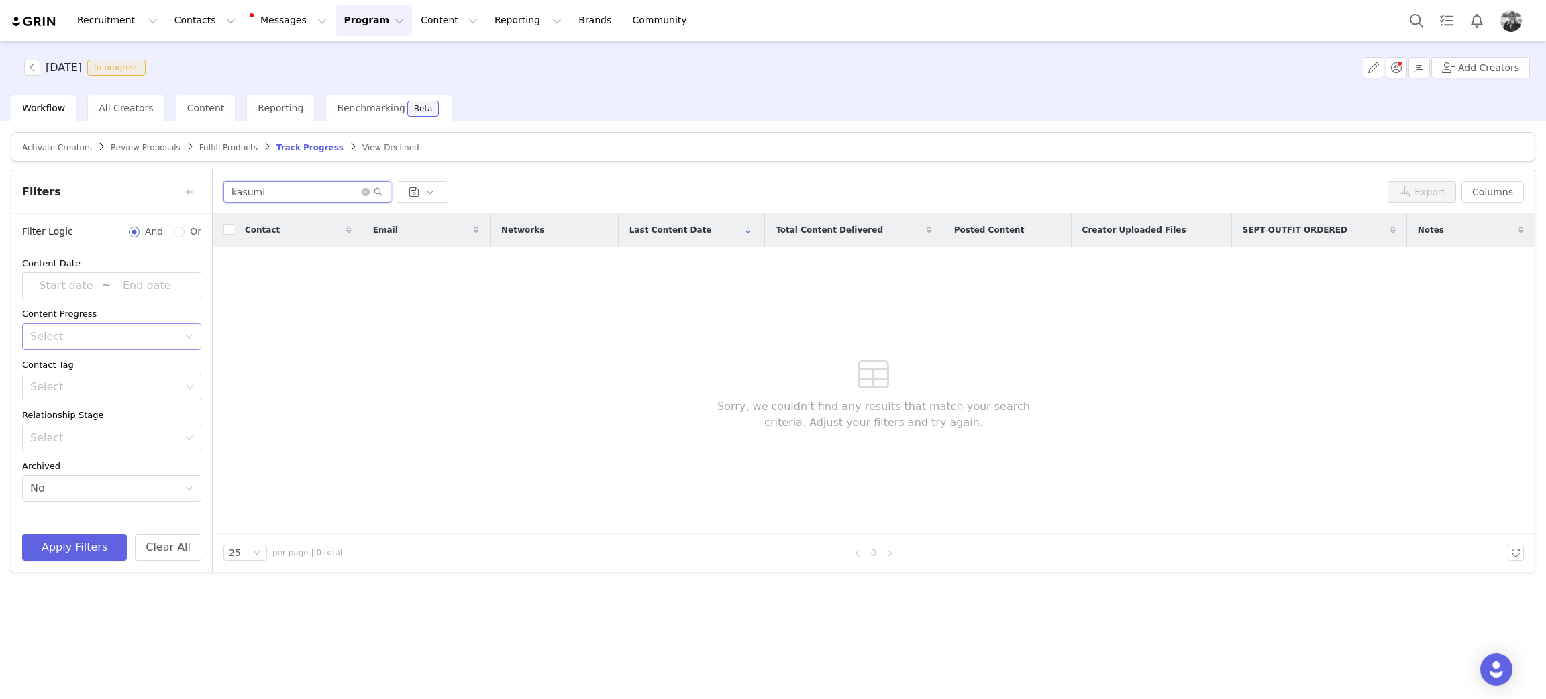
drag, startPoint x: 319, startPoint y: 180, endPoint x: 221, endPoint y: 207, distance: 102.0
click at [92, 195] on article "Filters Filter Logic And Or Activated Date ~ Content Date ~ Content Progress Se…" at bounding box center [773, 371] width 1524 height 402
paste input "can0910f@gmail.com"
type input "kasucan0910f@gmail.com"
drag, startPoint x: 379, startPoint y: 423, endPoint x: 182, endPoint y: 384, distance: 200.2
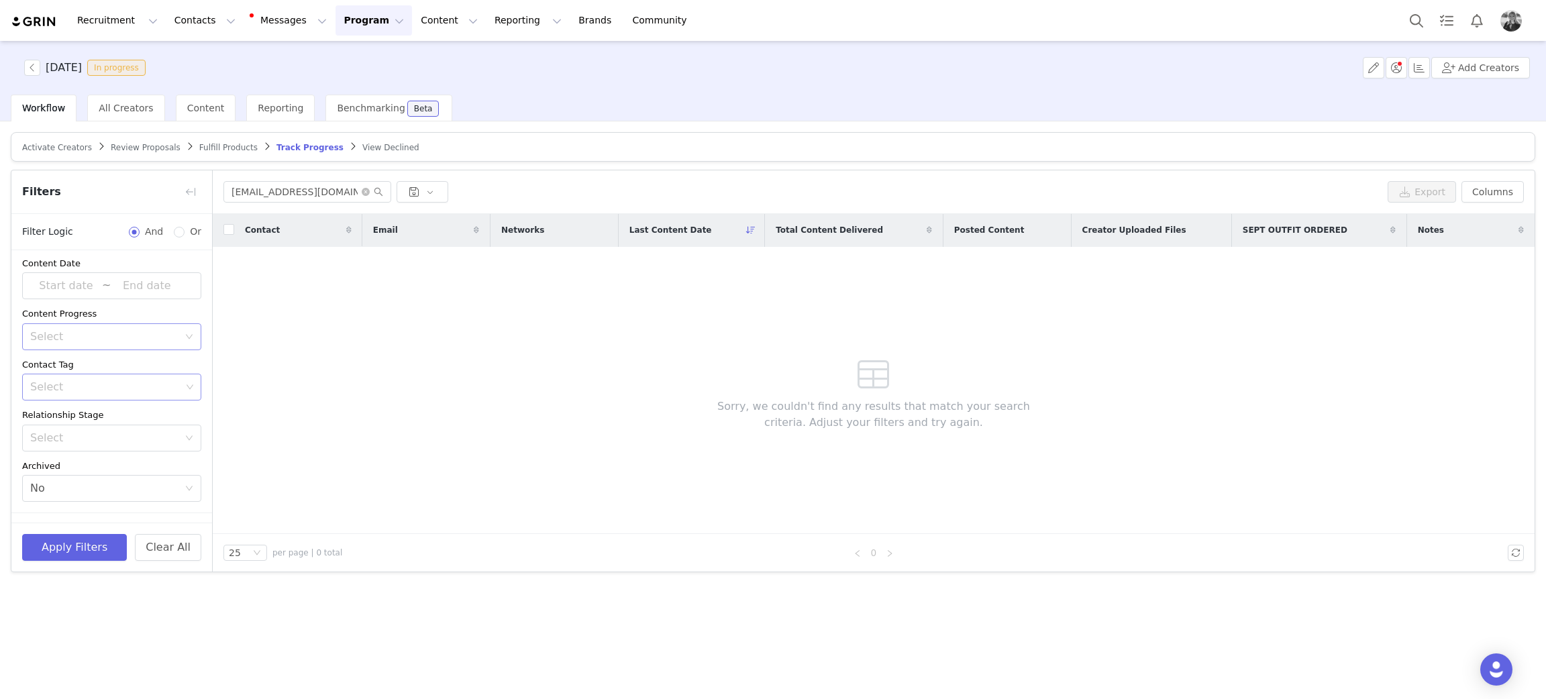
click at [347, 423] on div "Contact Email Networks Last Content Date Total Content Delivered Posted Content…" at bounding box center [874, 374] width 1322 height 320
click at [103, 470] on div "Select Is not" at bounding box center [107, 465] width 154 height 25
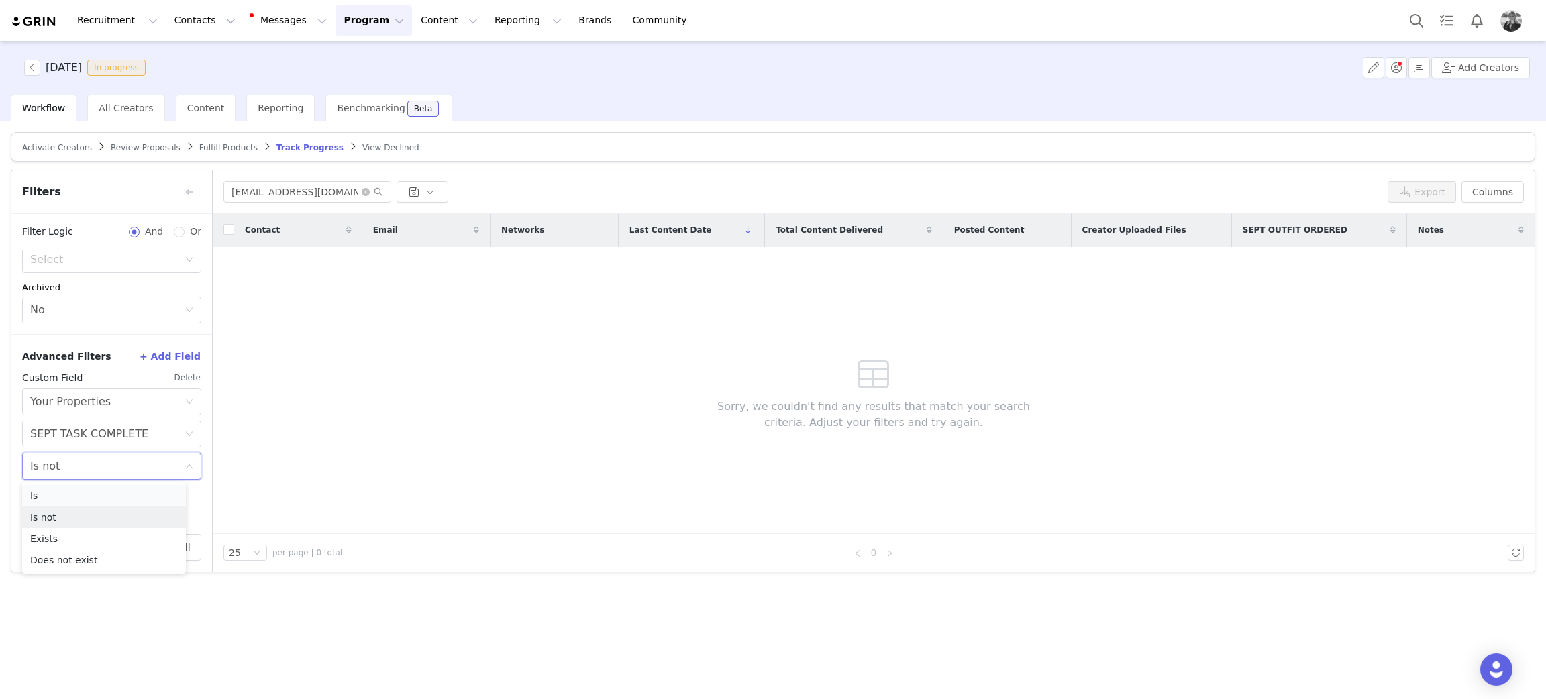
click at [94, 495] on li "Is" at bounding box center [104, 495] width 164 height 21
click at [70, 541] on button "Apply Filters" at bounding box center [74, 547] width 105 height 27
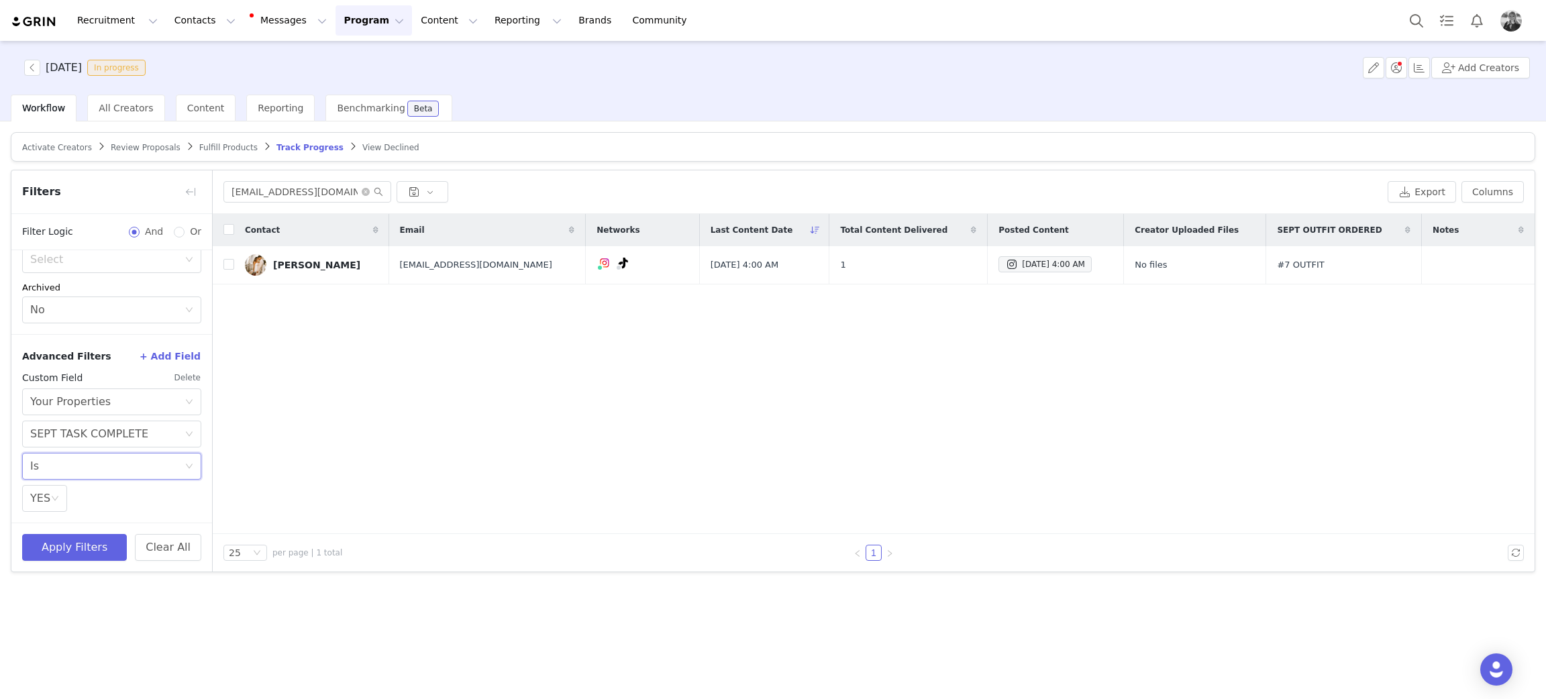
click at [93, 470] on div "Select Is" at bounding box center [107, 465] width 154 height 25
click at [84, 518] on li "Is not" at bounding box center [104, 516] width 164 height 21
click at [74, 542] on button "Apply Filters" at bounding box center [74, 547] width 105 height 27
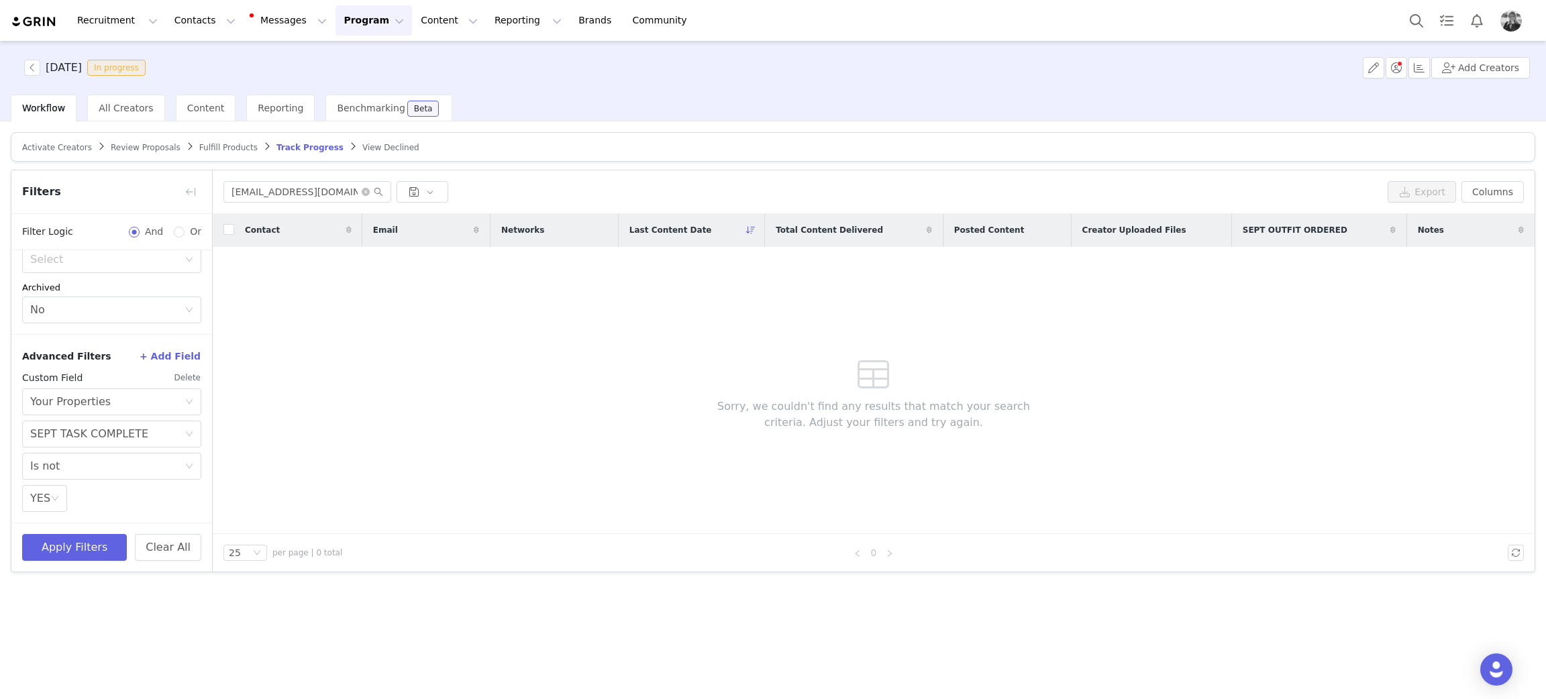
drag, startPoint x: 474, startPoint y: 365, endPoint x: 417, endPoint y: 262, distance: 118.0
click at [474, 365] on div "Contact Email Networks Last Content Date Total Content Delivered Posted Content…" at bounding box center [874, 374] width 1322 height 320
click at [366, 191] on icon "icon: close-circle" at bounding box center [366, 192] width 8 height 8
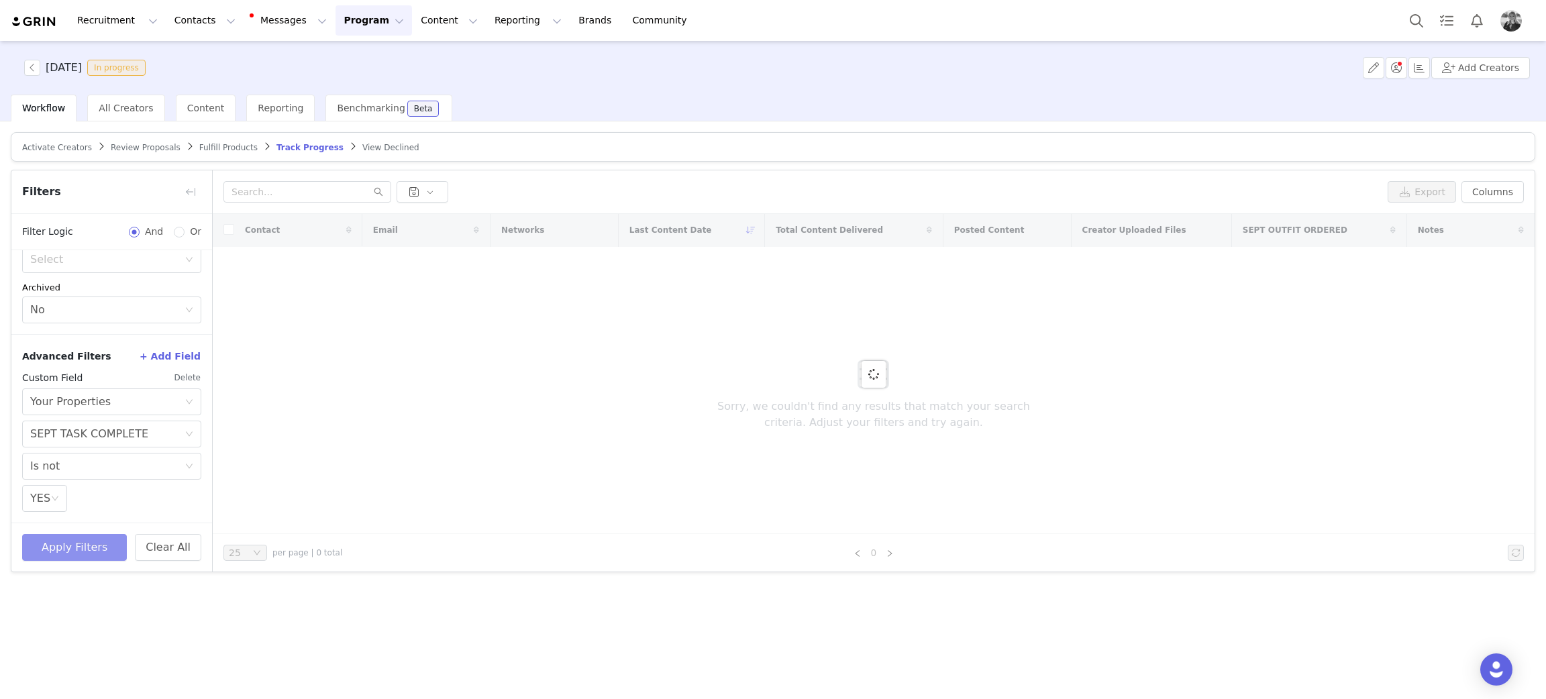
click at [78, 542] on button "Apply Filters" at bounding box center [74, 547] width 105 height 27
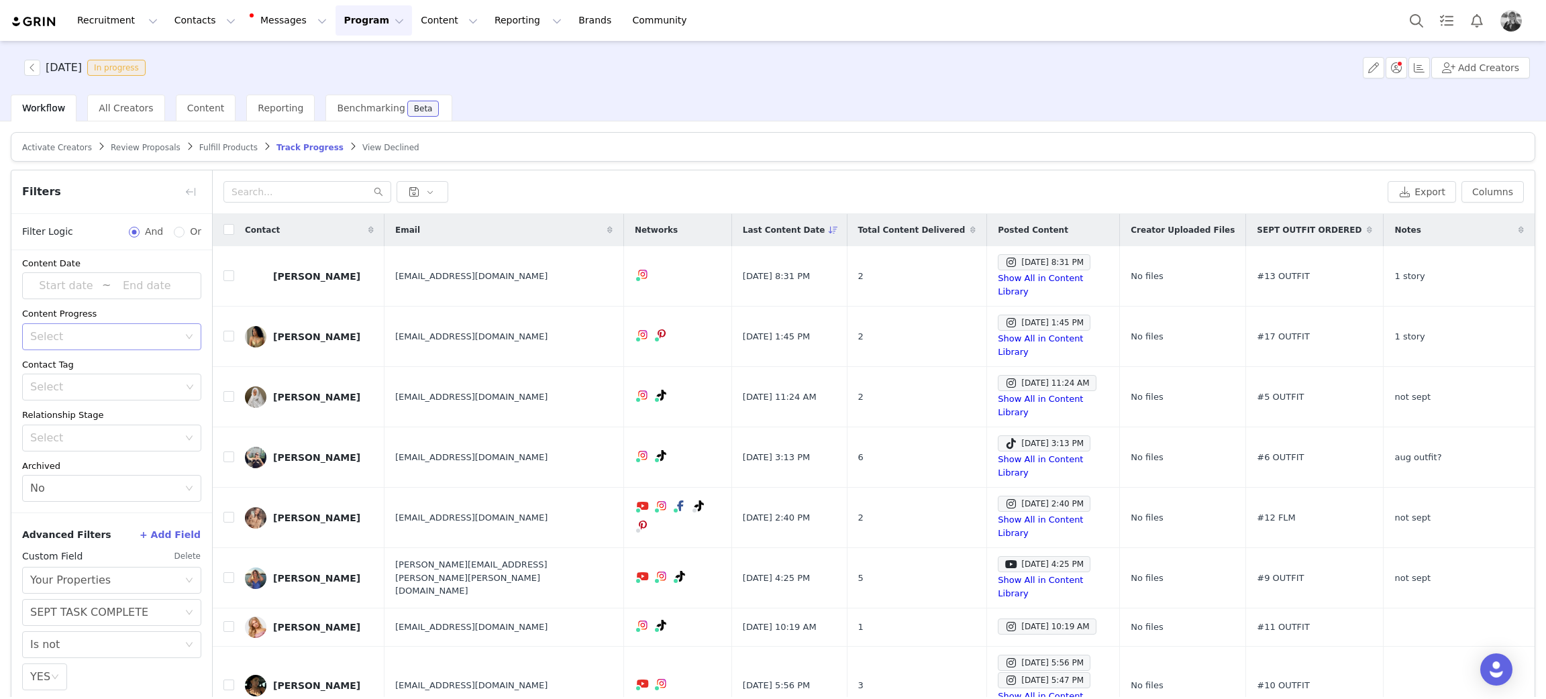
scroll to position [55, 0]
click at [1004, 260] on div "Sep 29, 2025 8:31 PM" at bounding box center [1043, 262] width 79 height 16
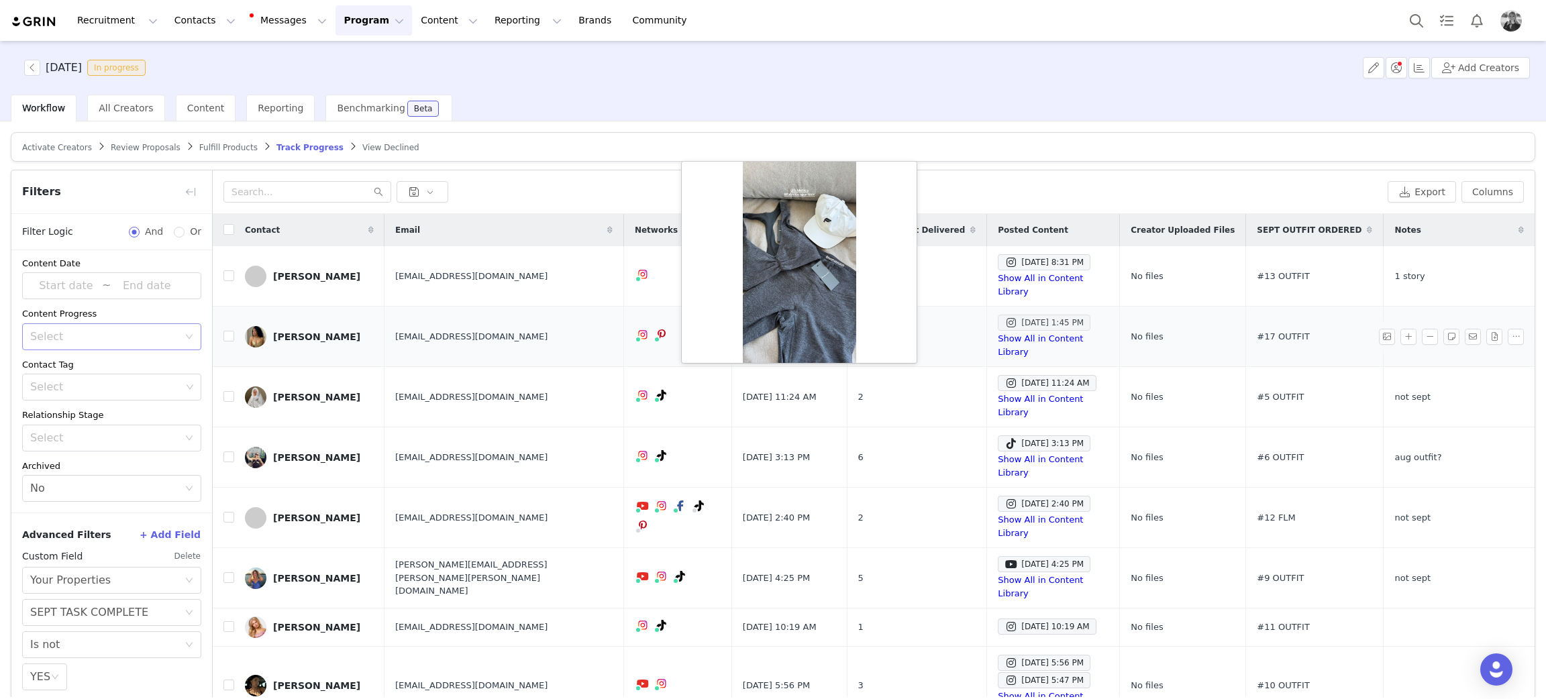
drag, startPoint x: 953, startPoint y: 301, endPoint x: 953, endPoint y: 309, distance: 8.0
click at [1004, 315] on div "Sep 29, 2025 1:45 PM" at bounding box center [1043, 323] width 79 height 16
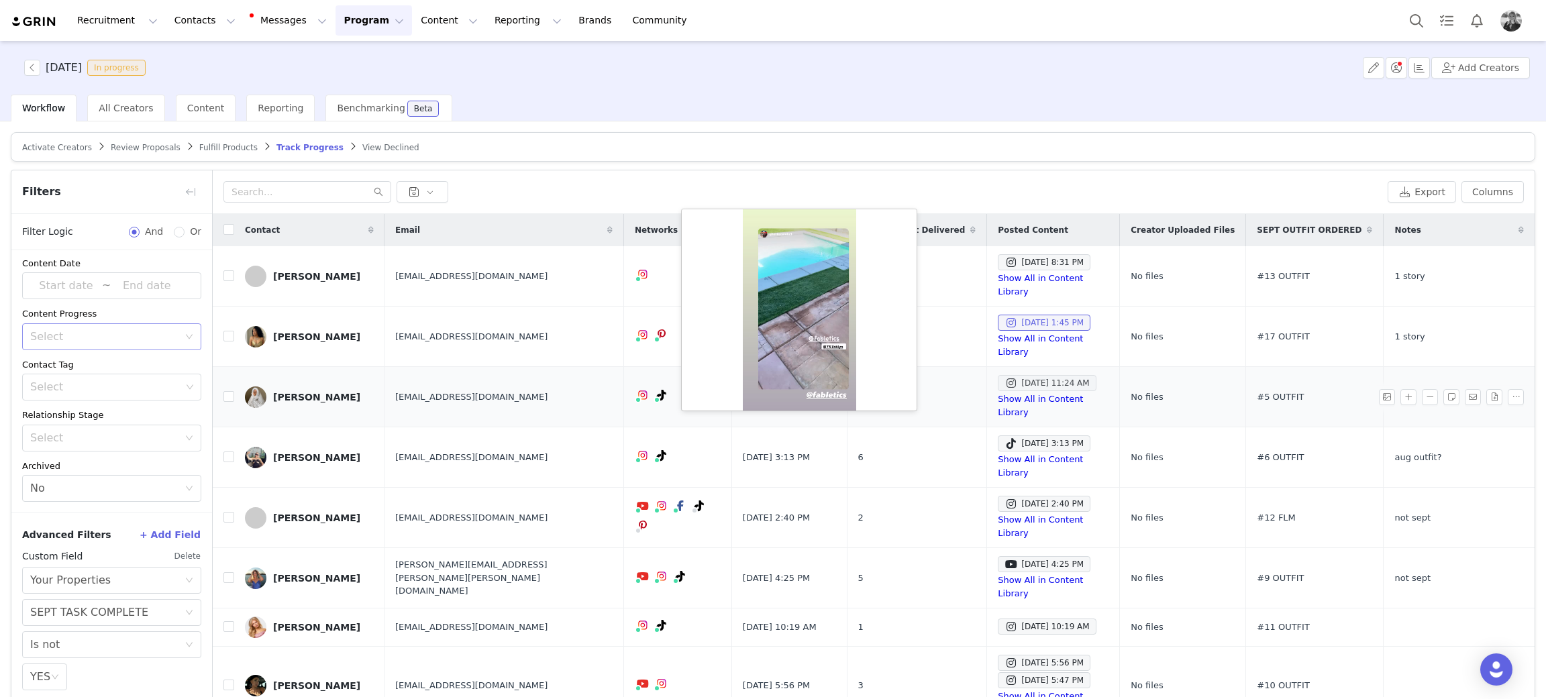
click at [1004, 375] on div "Sep 29, 2025 11:24 AM" at bounding box center [1046, 383] width 85 height 16
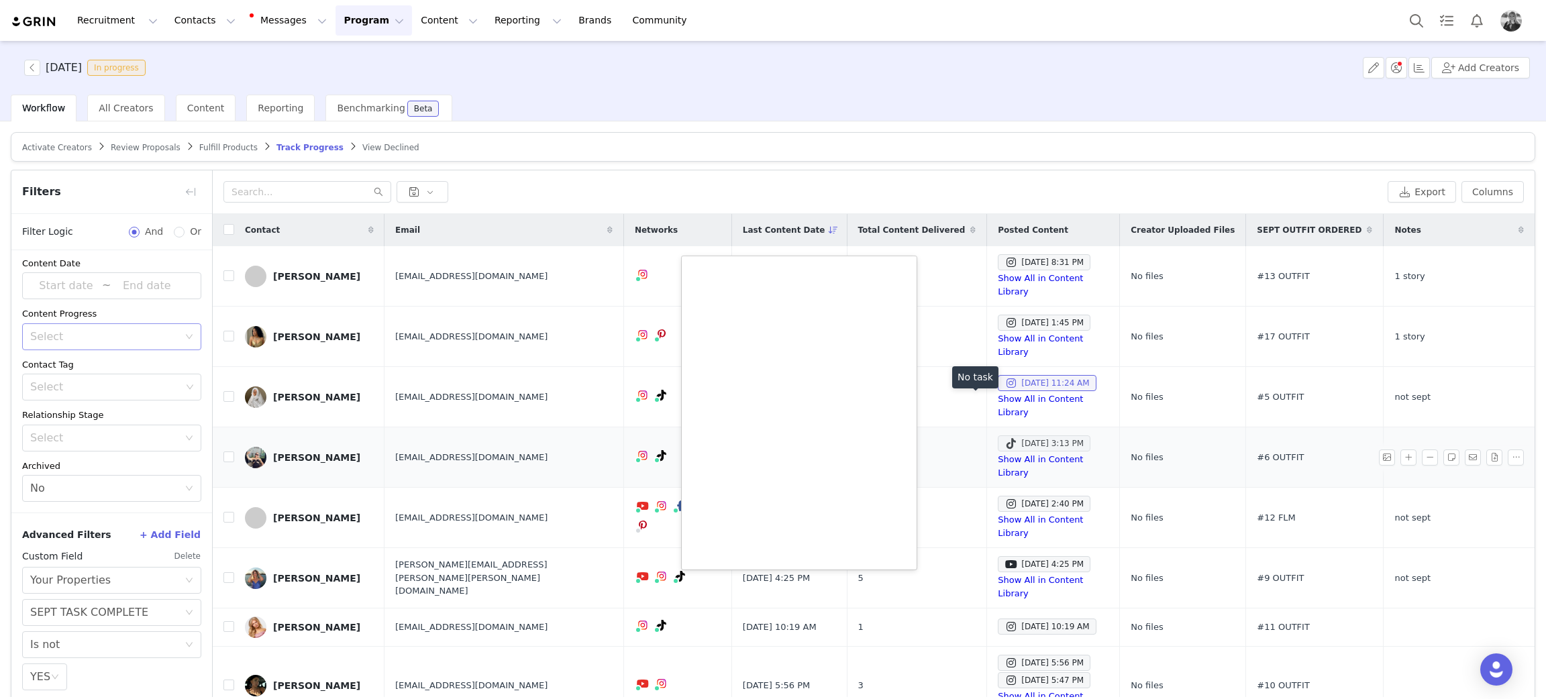
click at [1004, 435] on div "Sep 28, 2025 3:13 PM" at bounding box center [1043, 443] width 79 height 16
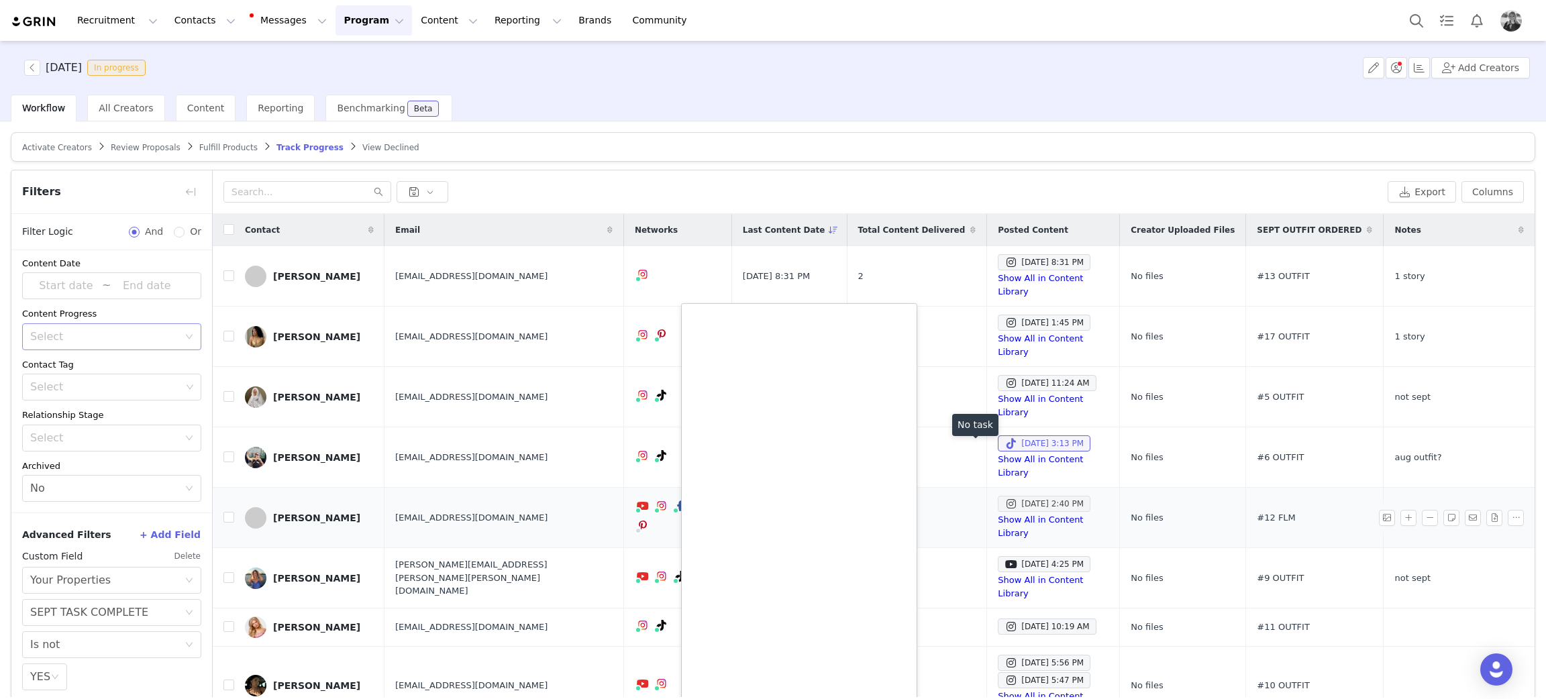
click at [1004, 496] on div "Sep 28, 2025 2:40 PM" at bounding box center [1043, 504] width 79 height 16
click at [863, 184] on div at bounding box center [802, 191] width 1159 height 21
click at [1411, 14] on button "Search" at bounding box center [1416, 20] width 30 height 30
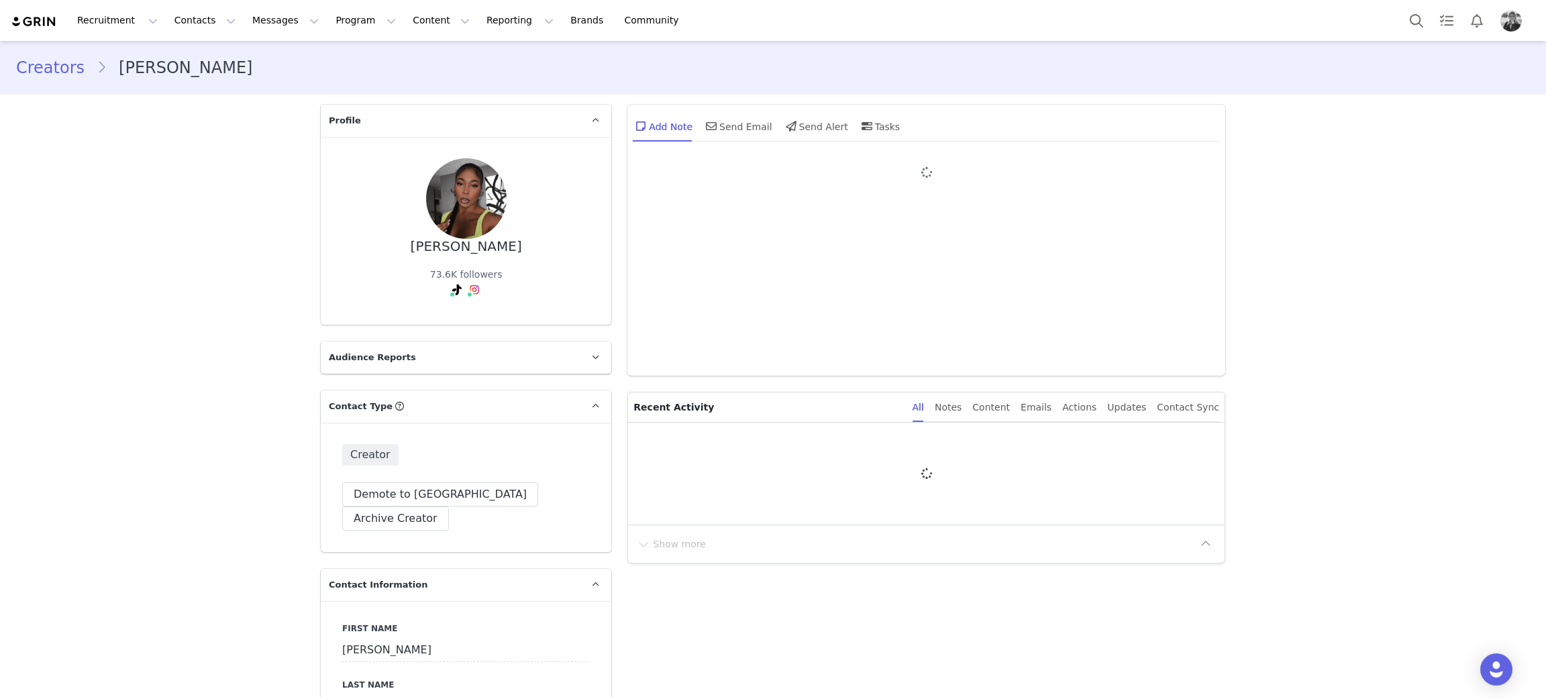
type input "+1 (United States)"
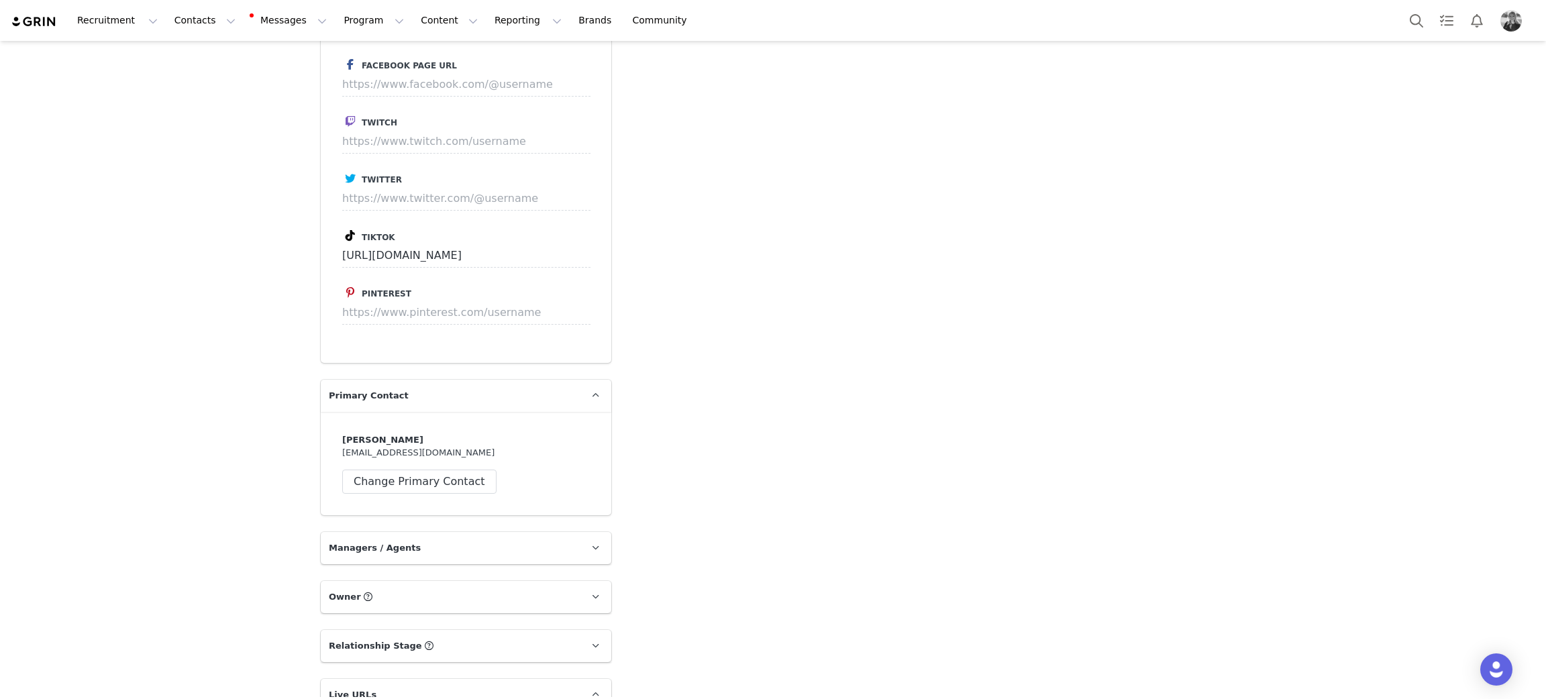
scroll to position [3911, 0]
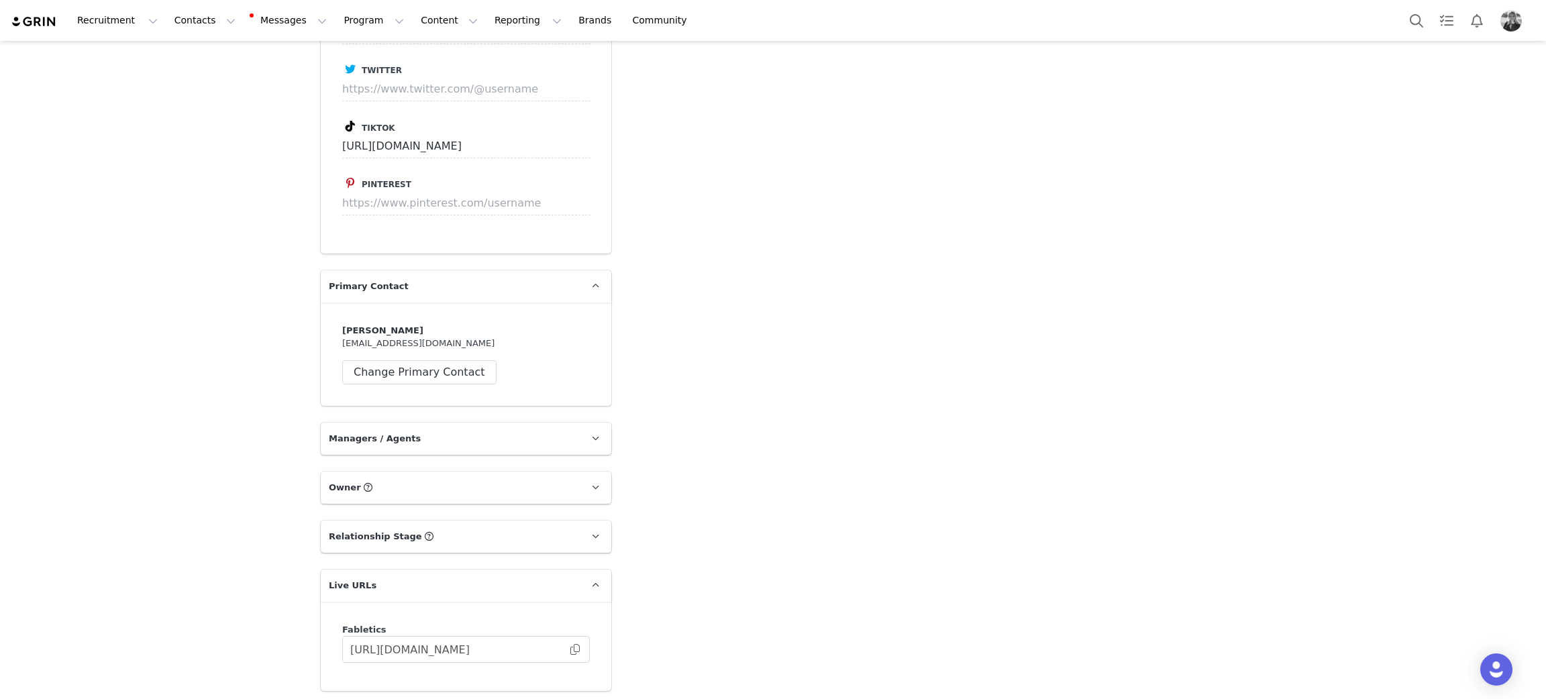
click at [445, 472] on p "Owner The account user who owns the contact" at bounding box center [450, 488] width 258 height 32
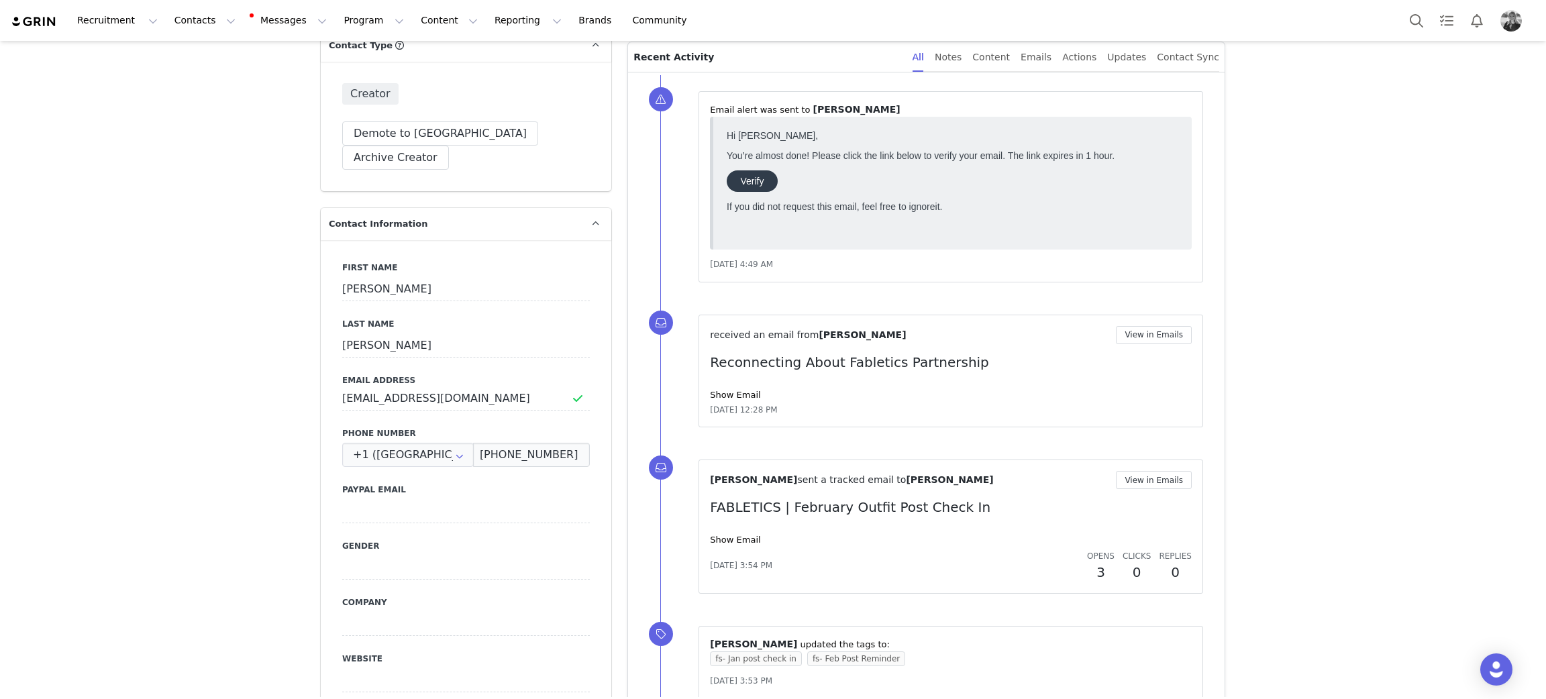
scroll to position [490, 0]
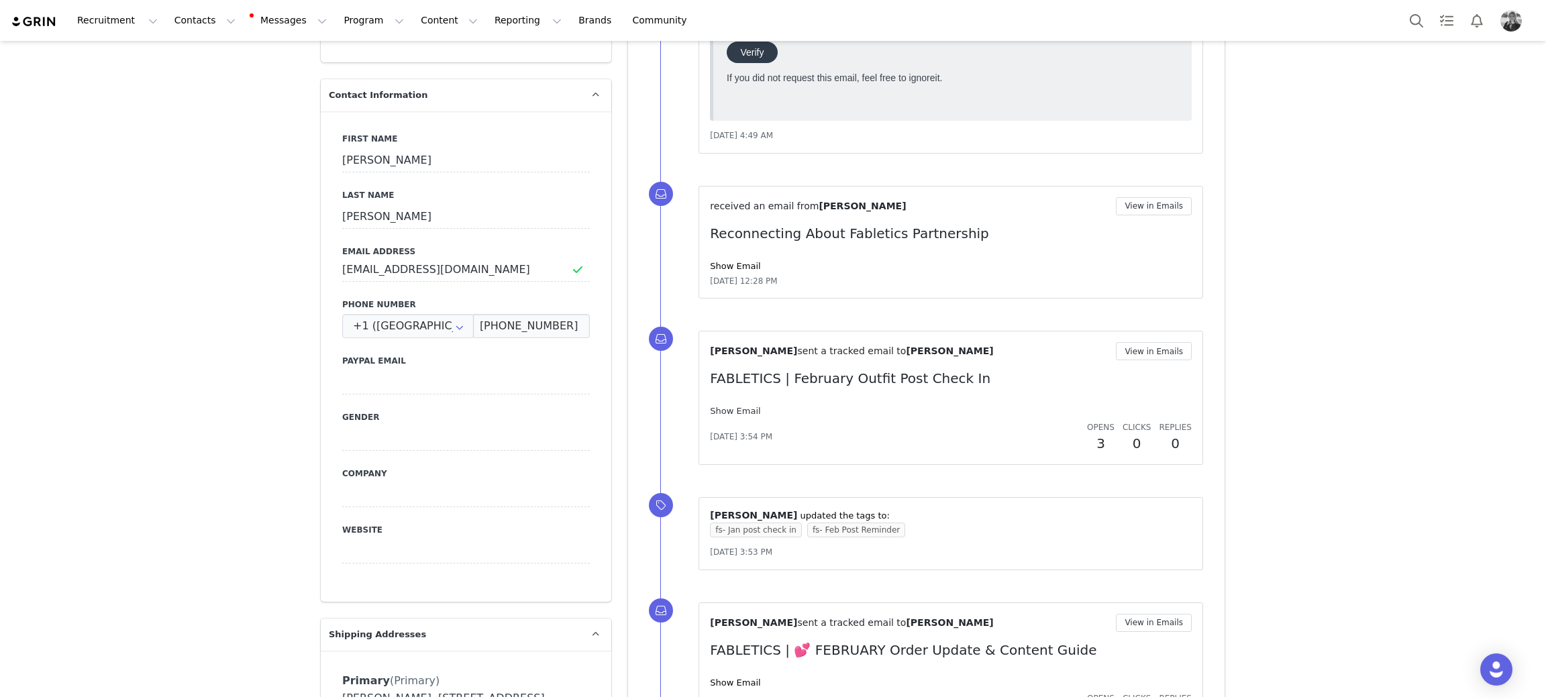
click at [731, 406] on link "Show Email" at bounding box center [735, 411] width 50 height 10
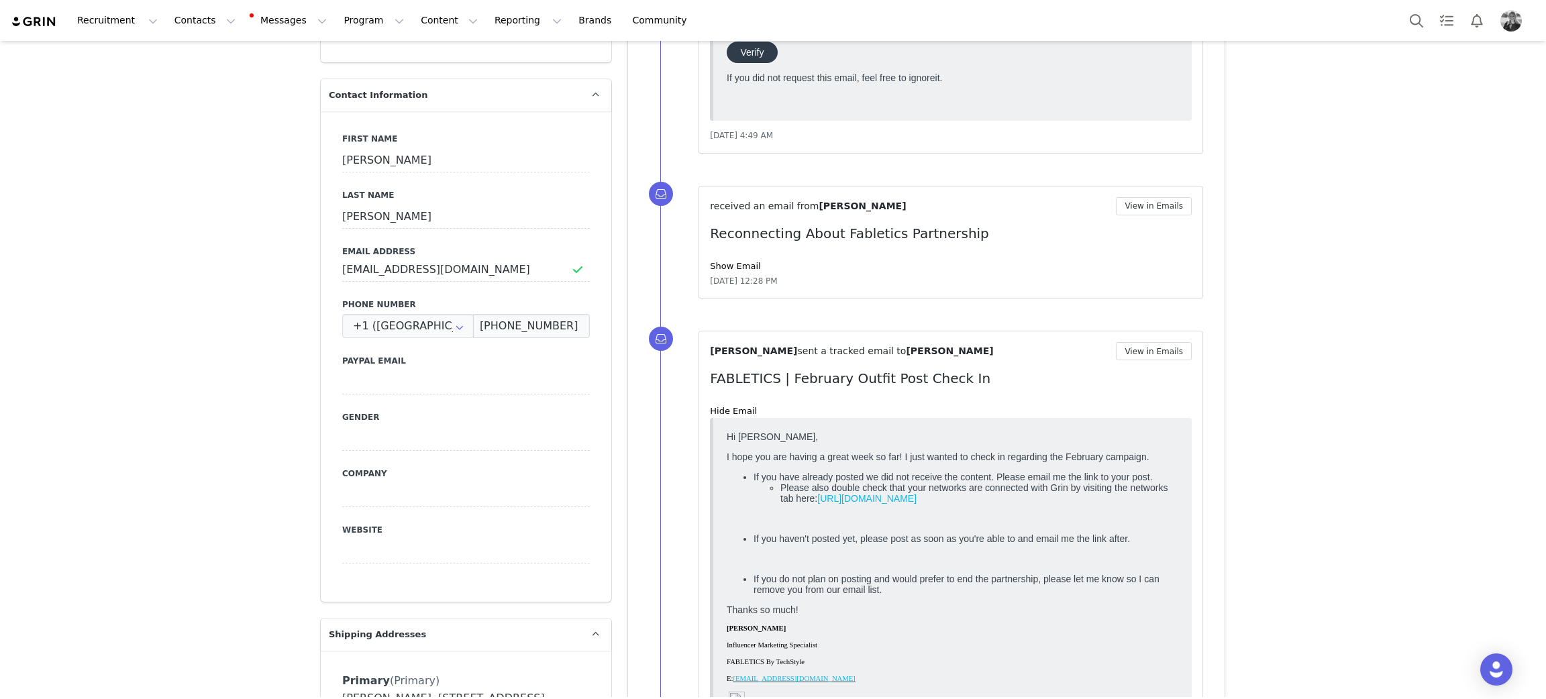
scroll to position [0, 0]
click at [413, 25] on button "Content Content" at bounding box center [449, 20] width 73 height 30
click at [402, 52] on p "Creator Content" at bounding box center [419, 59] width 75 height 14
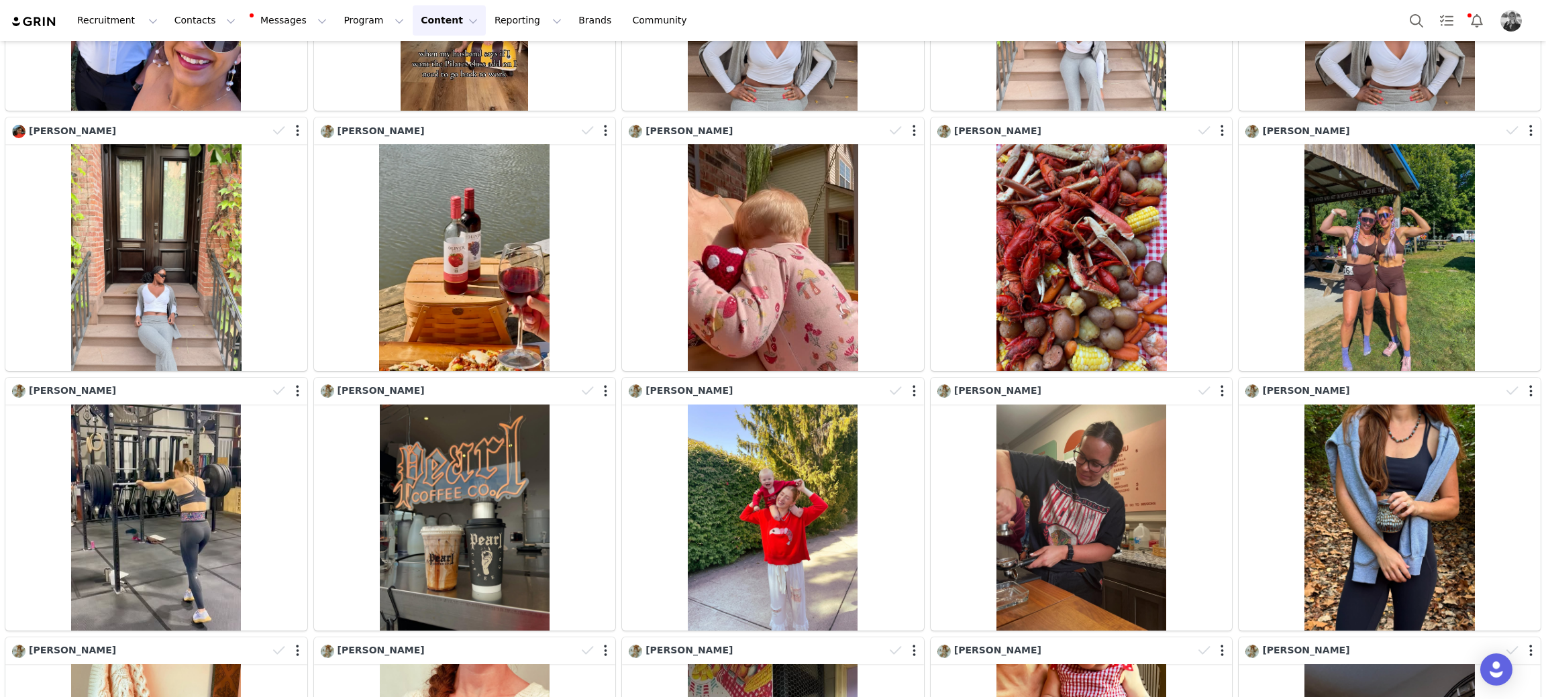
scroll to position [502, 0]
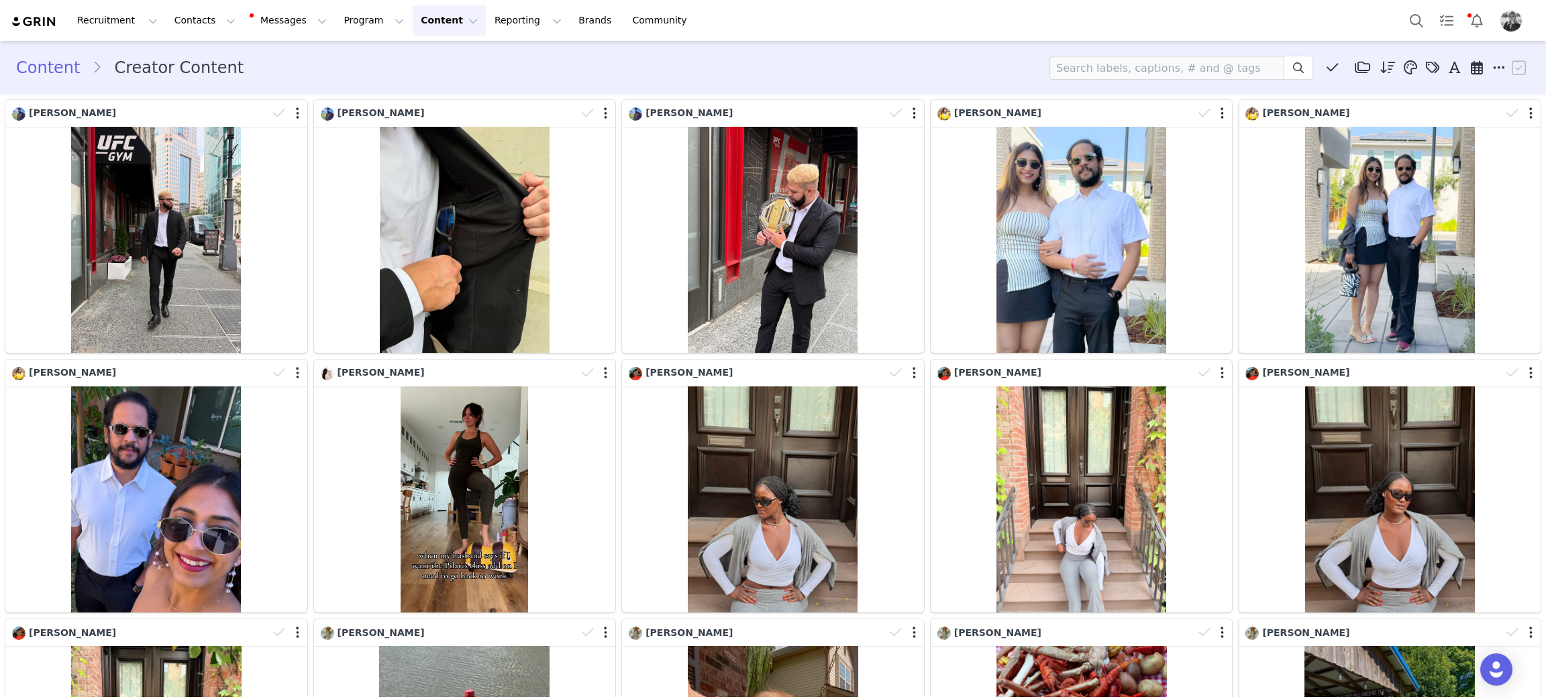
drag, startPoint x: 717, startPoint y: 70, endPoint x: 232, endPoint y: 98, distance: 485.8
click at [716, 70] on div "Content Creator Content Media Library (18385) [DATE] (155) [DATE] (228) [DATE] …" at bounding box center [772, 68] width 1513 height 24
click at [176, 21] on button "Contacts Contacts" at bounding box center [204, 20] width 77 height 30
click at [180, 56] on p "Creators" at bounding box center [184, 59] width 40 height 14
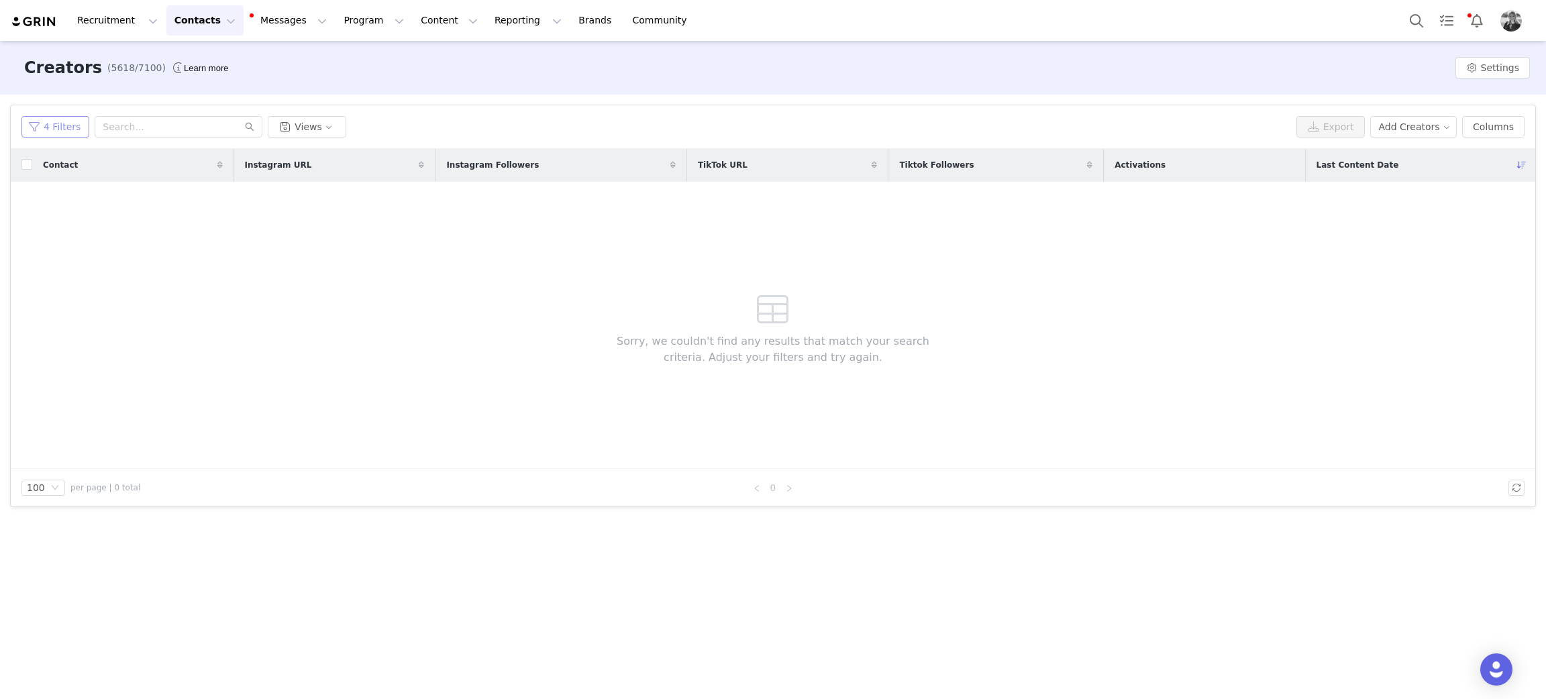
click at [29, 122] on button "4 Filters" at bounding box center [55, 126] width 68 height 21
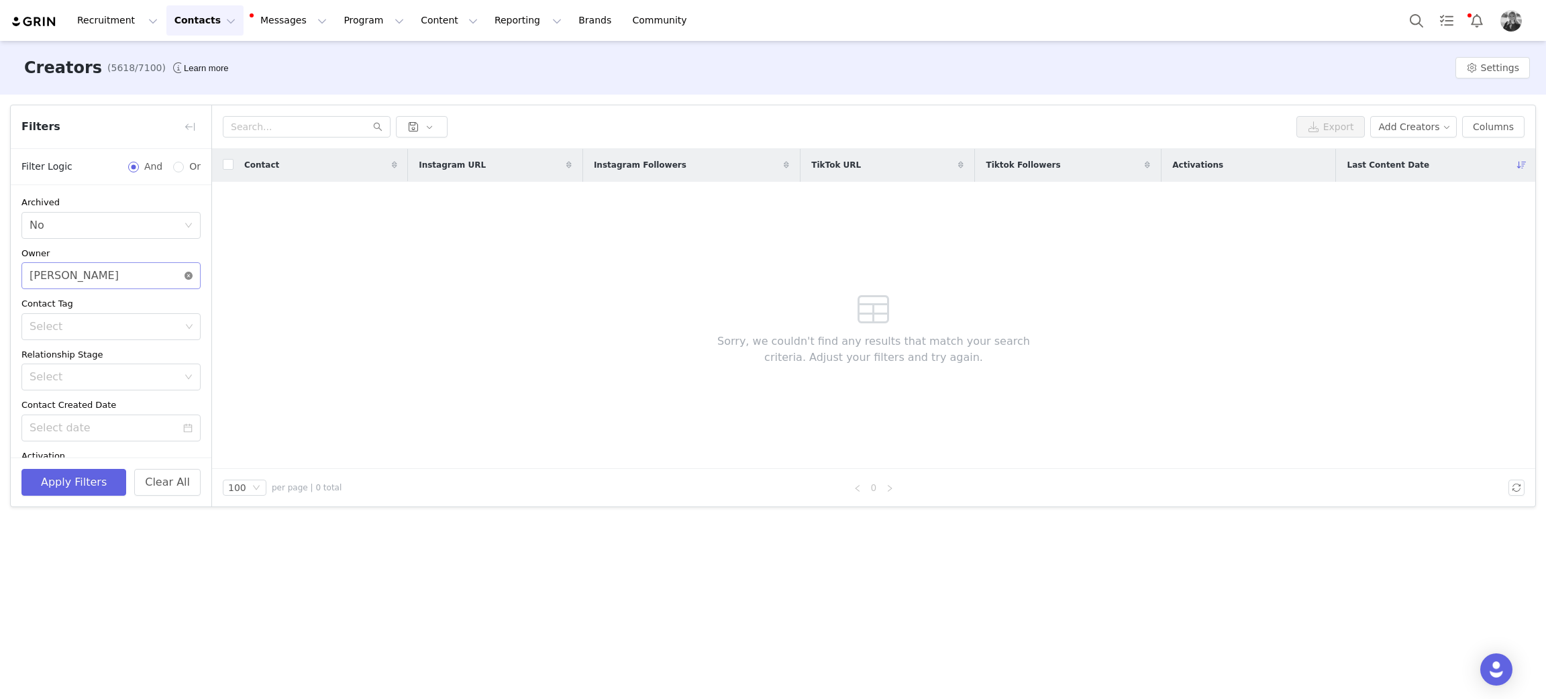
click at [184, 279] on icon "icon: close-circle" at bounding box center [188, 276] width 8 height 8
click at [173, 317] on button "Delete" at bounding box center [187, 312] width 28 height 21
click at [158, 421] on div "Advanced Filters + Add Field" at bounding box center [111, 436] width 201 height 44
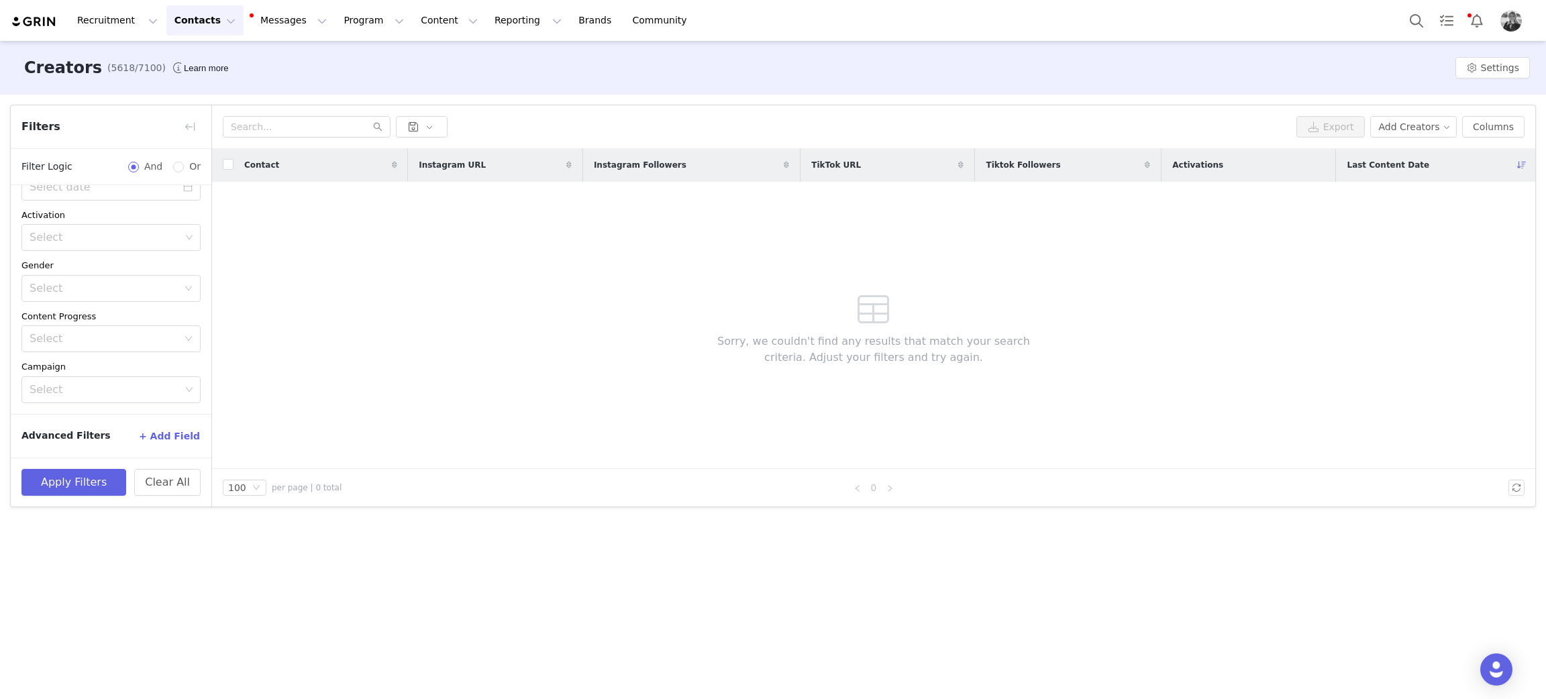
click at [160, 439] on button "+ Add Field" at bounding box center [169, 435] width 62 height 21
click at [98, 433] on div "Select" at bounding box center [104, 427] width 148 height 13
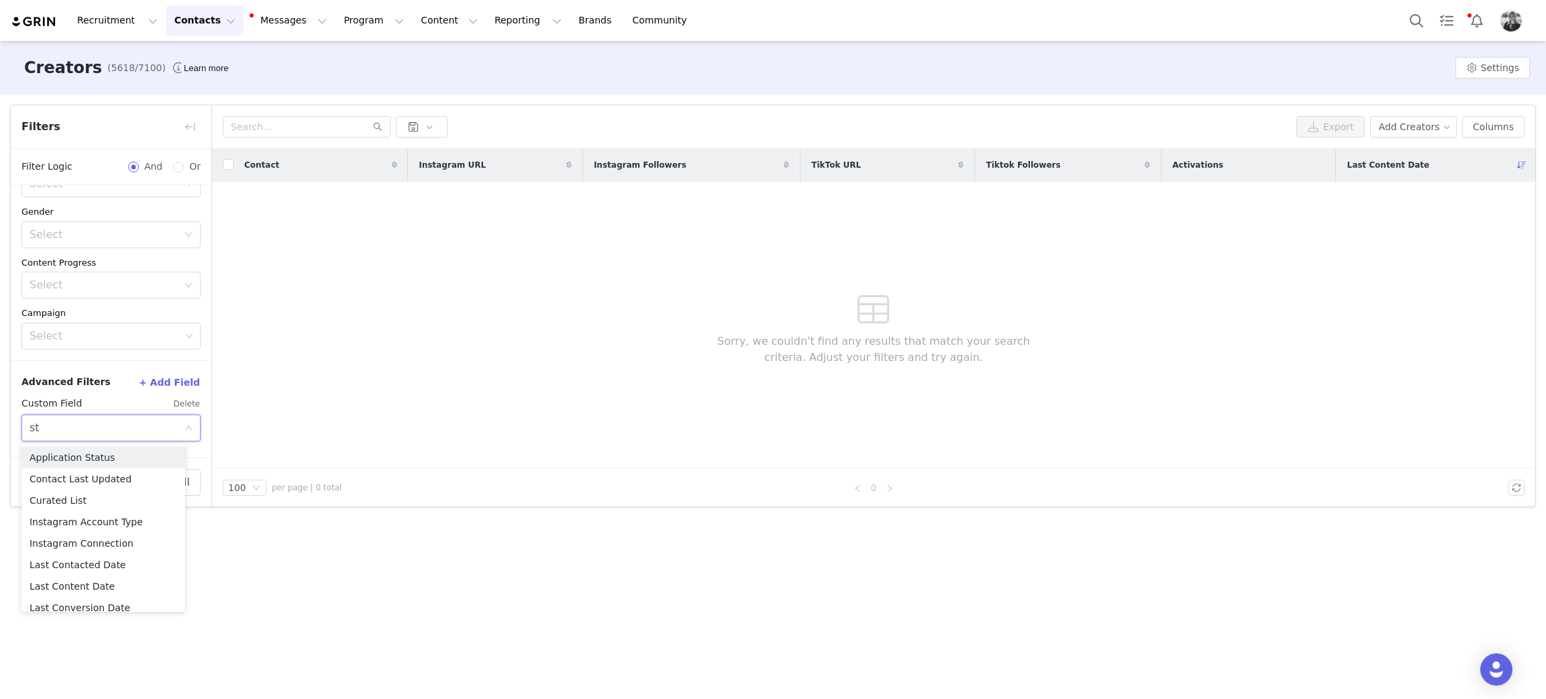
type input "sta"
click at [46, 561] on li "State" at bounding box center [103, 564] width 164 height 21
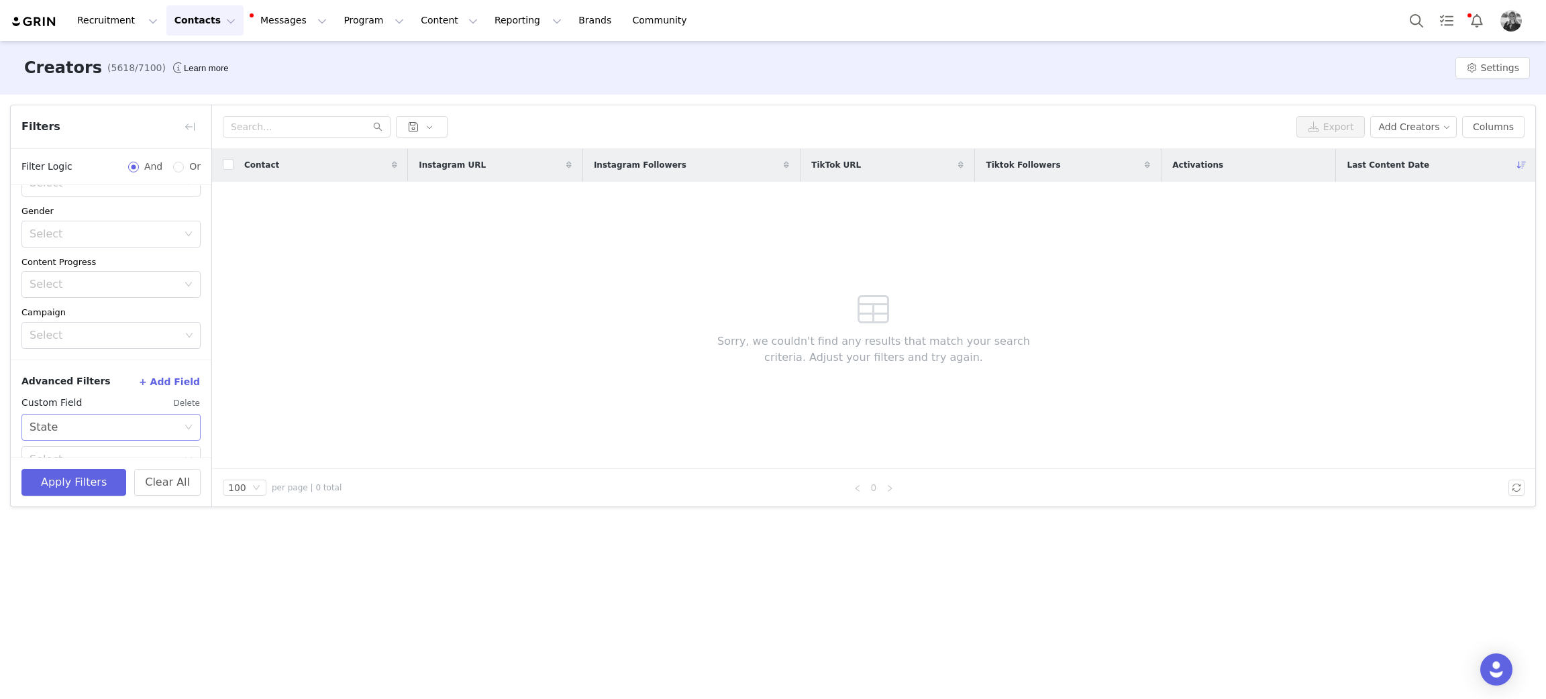
scroll to position [354, 0]
click at [68, 405] on div "Select" at bounding box center [104, 400] width 148 height 13
click at [67, 435] on li "Equal" at bounding box center [103, 430] width 164 height 21
click at [58, 426] on input "text" at bounding box center [110, 433] width 179 height 27
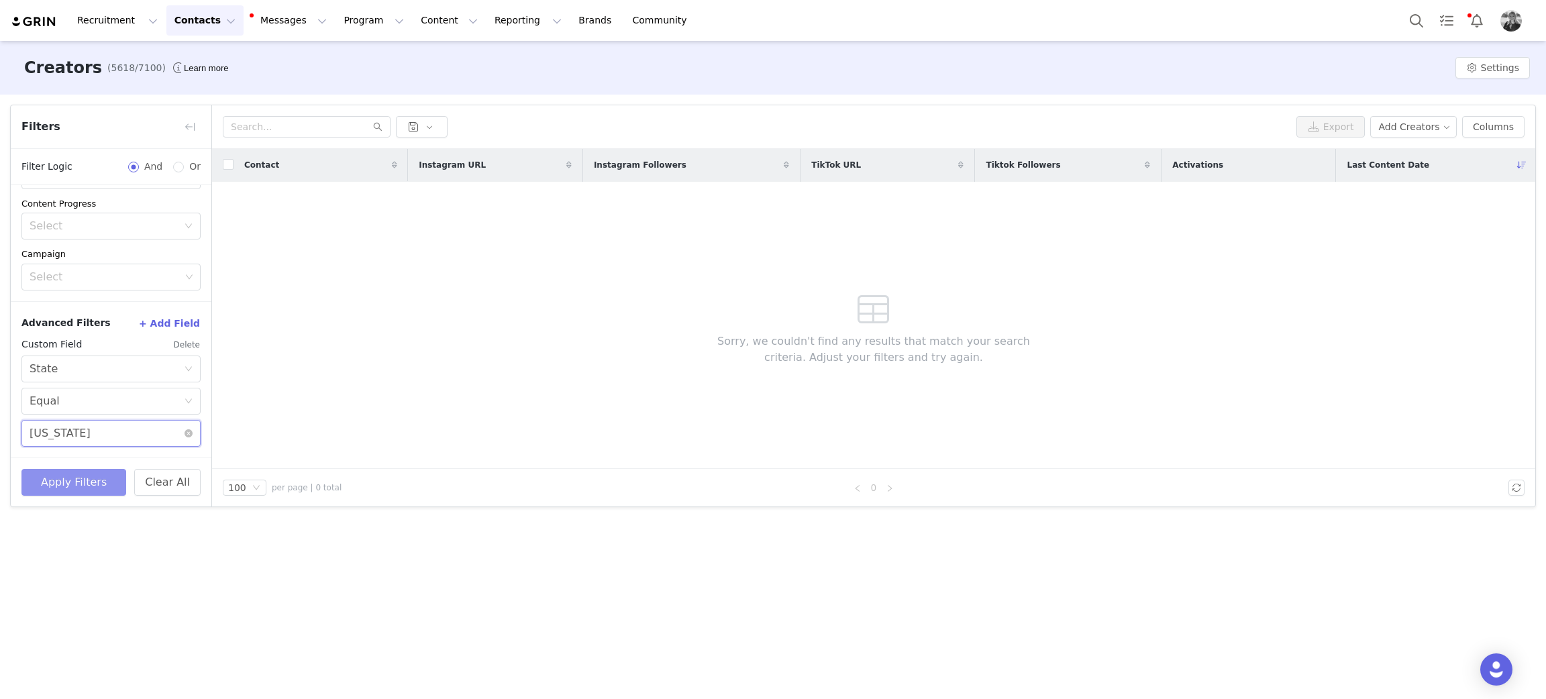
type input "Idaho"
click at [66, 475] on button "Apply Filters" at bounding box center [73, 482] width 105 height 27
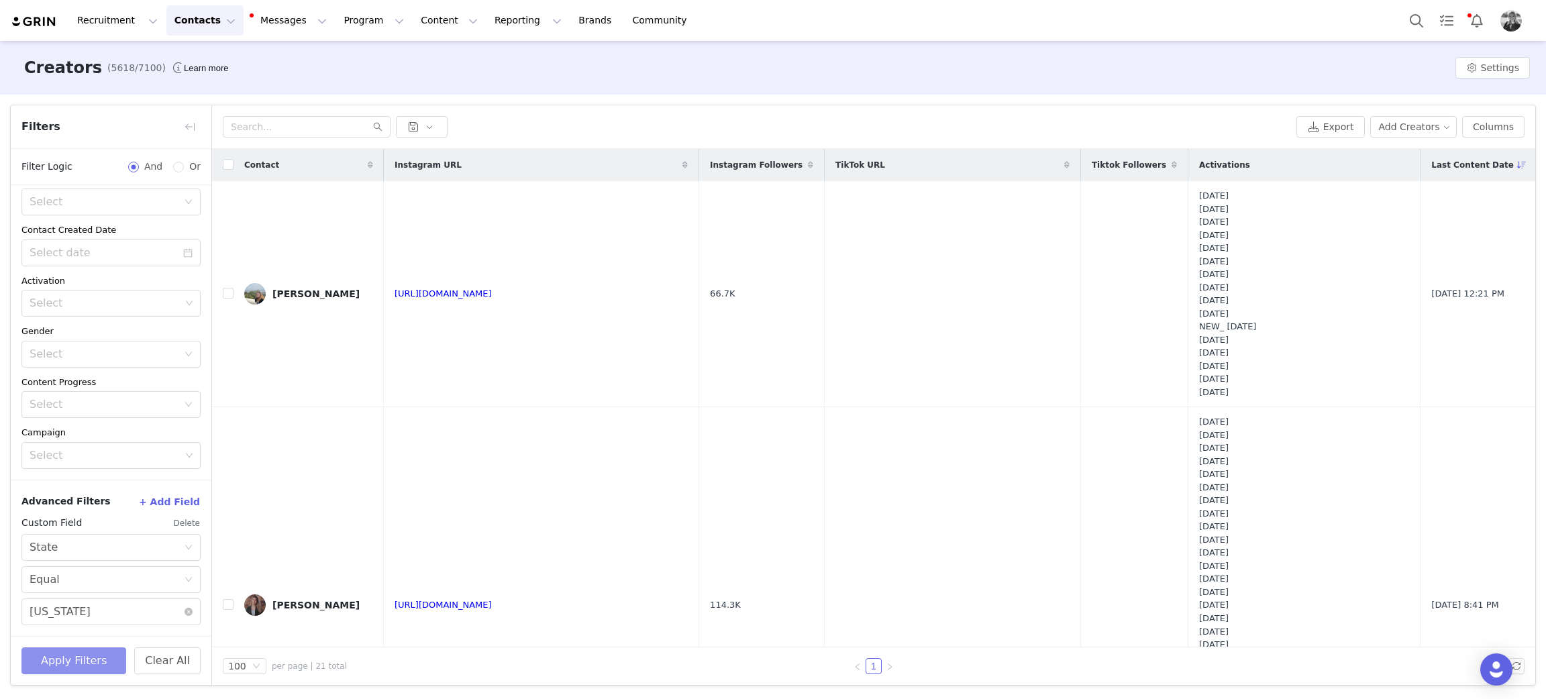
scroll to position [175, 0]
click at [170, 502] on button "+ Add Field" at bounding box center [169, 501] width 62 height 21
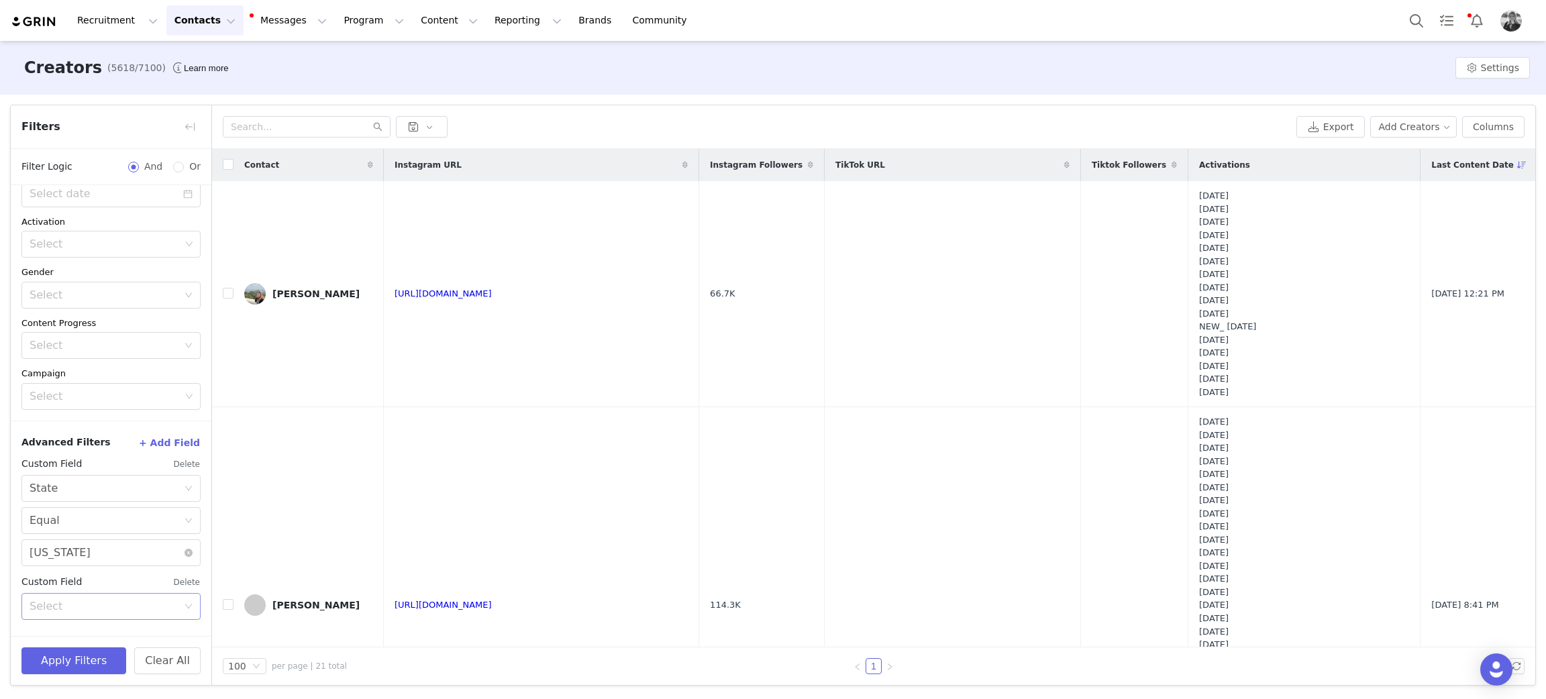
click at [99, 609] on div "Select" at bounding box center [104, 606] width 148 height 13
type input "activation"
click at [66, 640] on li "Activation" at bounding box center [103, 635] width 164 height 21
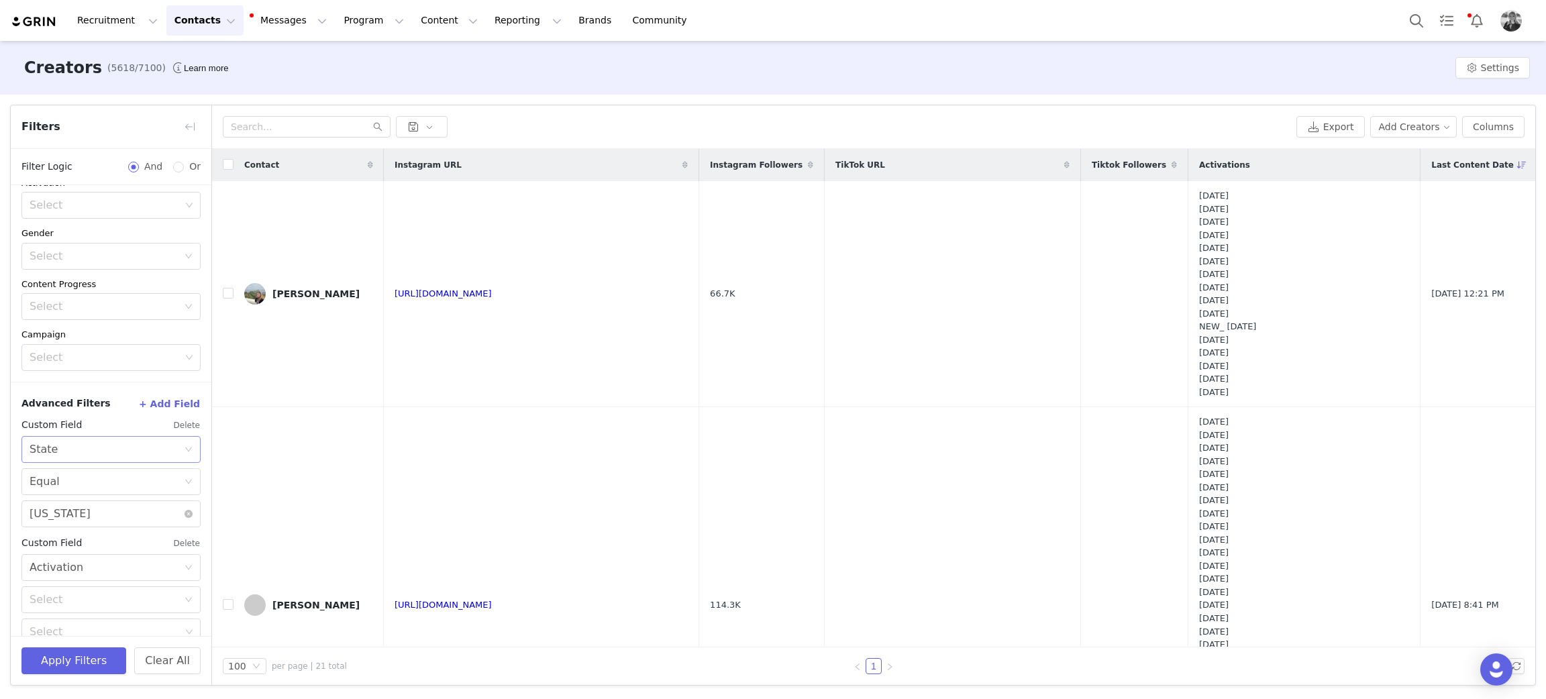
scroll to position [293, 0]
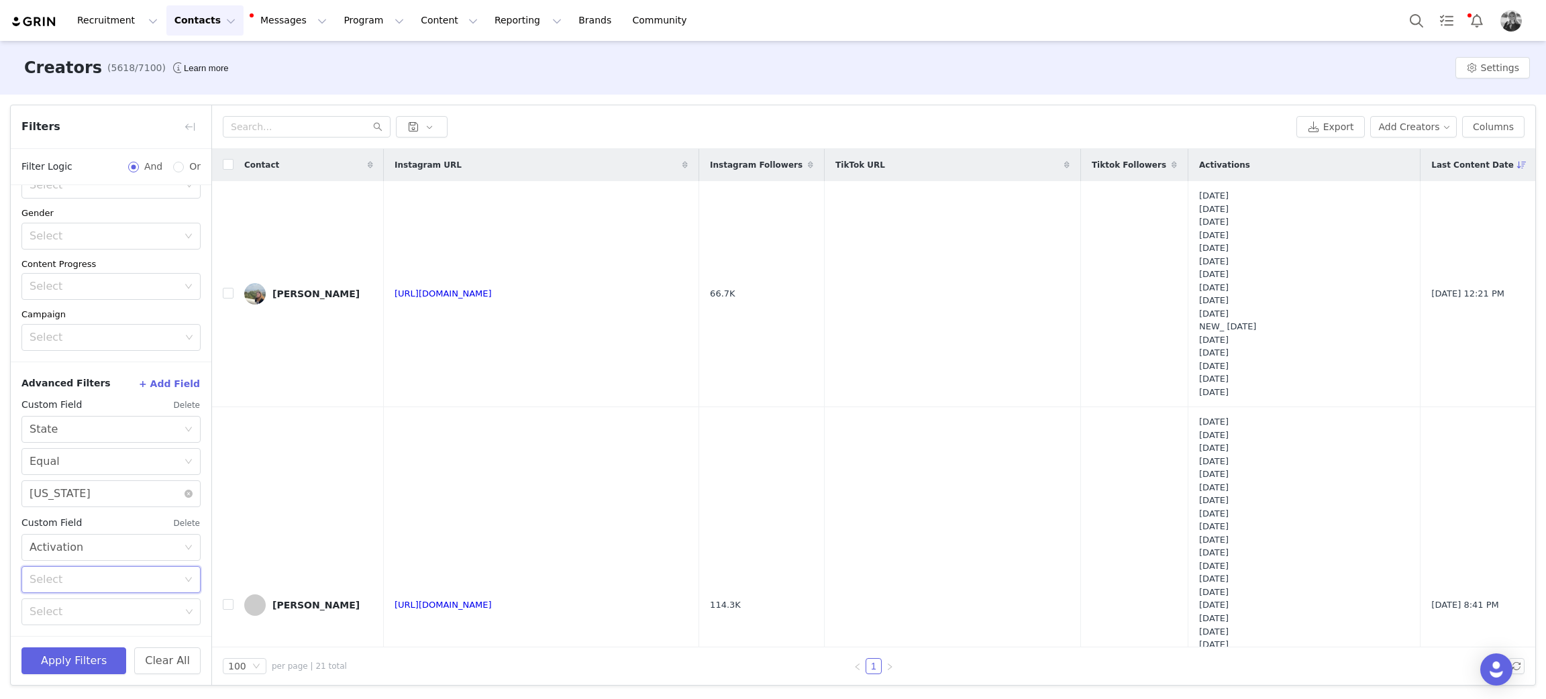
click at [57, 587] on div "Select" at bounding box center [107, 579] width 154 height 25
click at [62, 605] on li "In" at bounding box center [103, 608] width 164 height 21
click at [62, 613] on div "Select" at bounding box center [105, 611] width 151 height 13
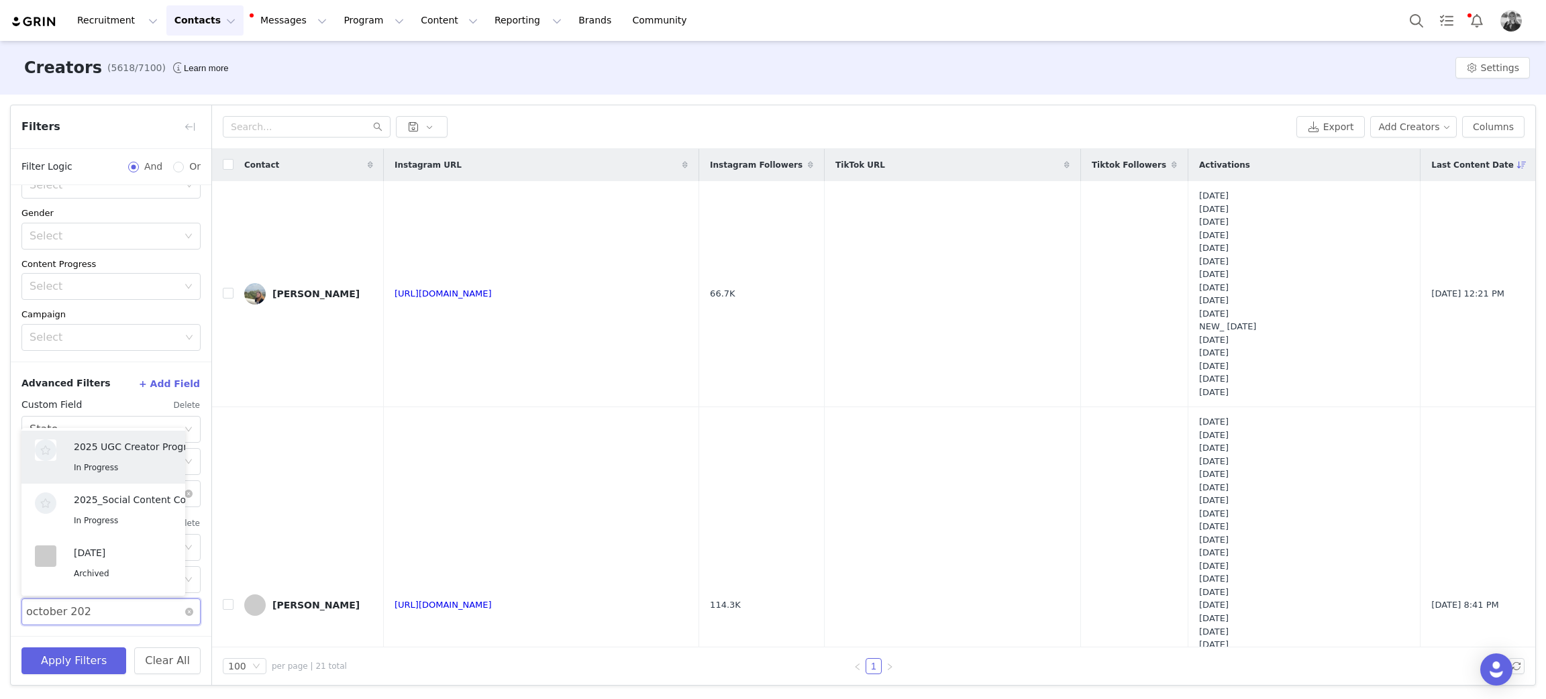
type input "october 2025"
click at [122, 508] on p "MENS OCTOBER 2025" at bounding box center [116, 503] width 85 height 15
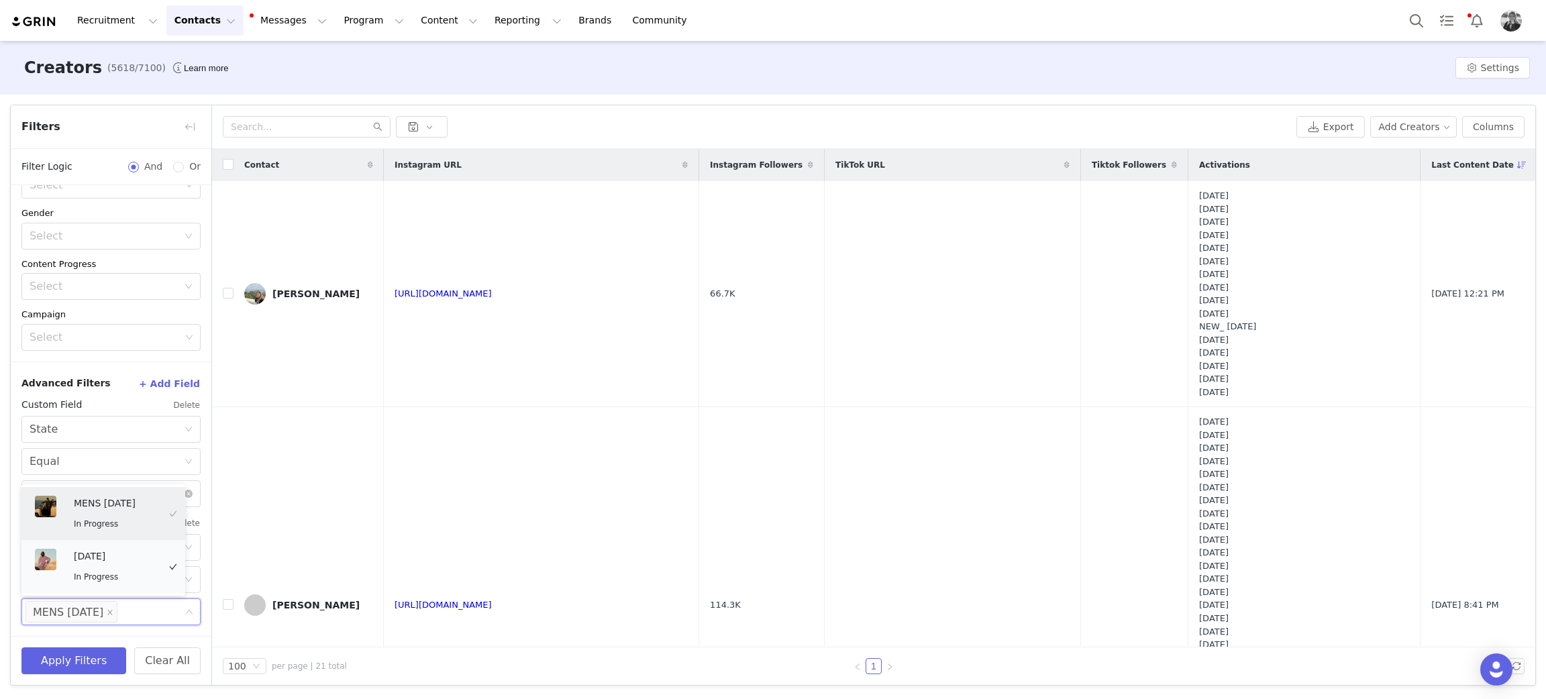
click at [119, 555] on p "OCTOBER 2025" at bounding box center [116, 556] width 85 height 15
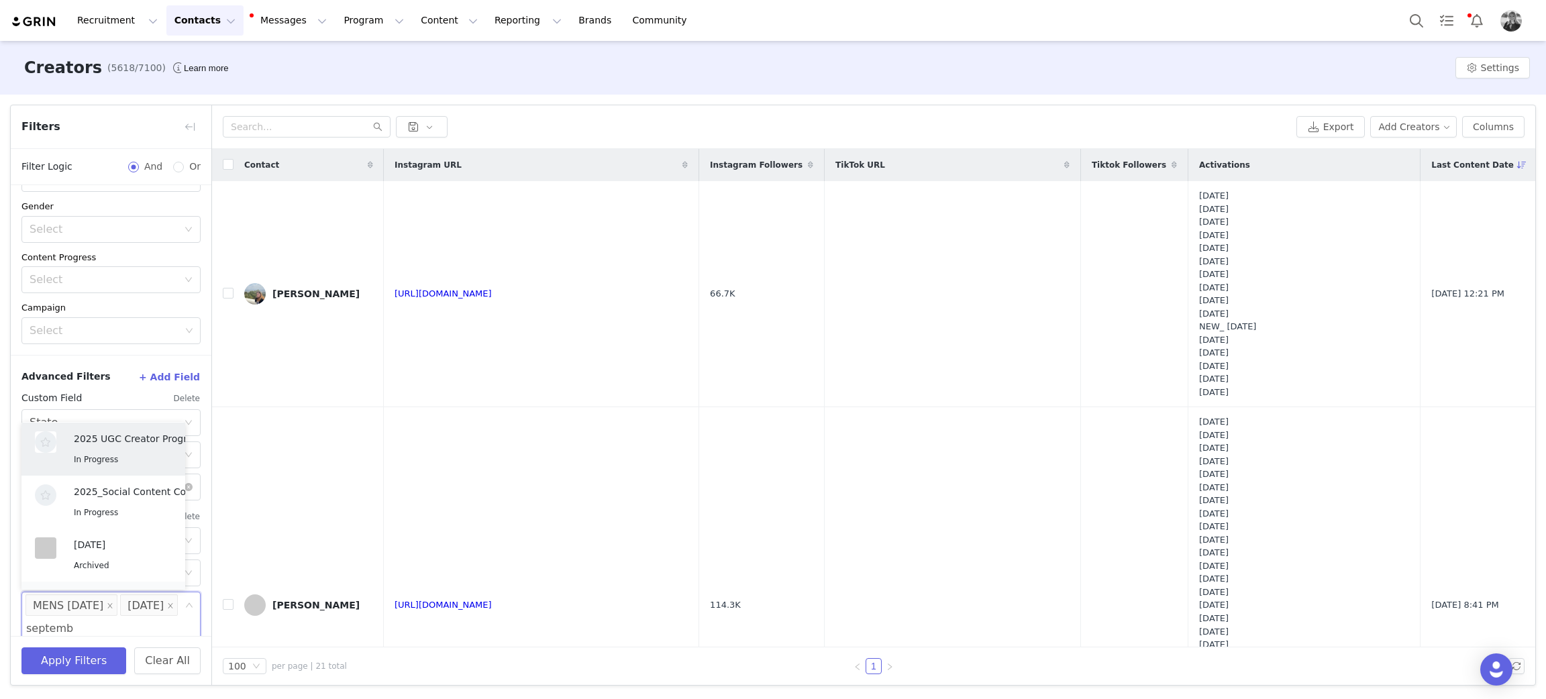
scroll to position [323, 0]
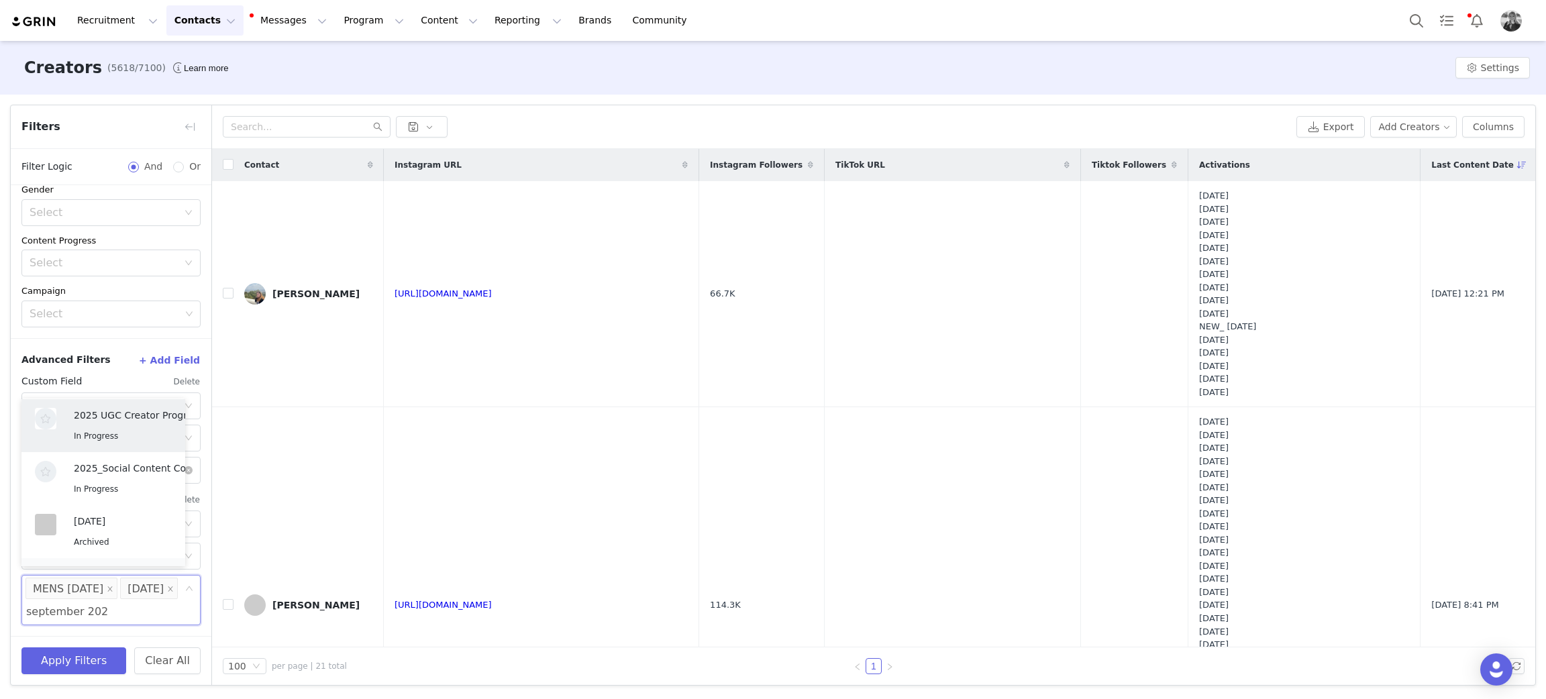
type input "september 2025"
click at [133, 493] on div "In Progress" at bounding box center [116, 493] width 85 height 15
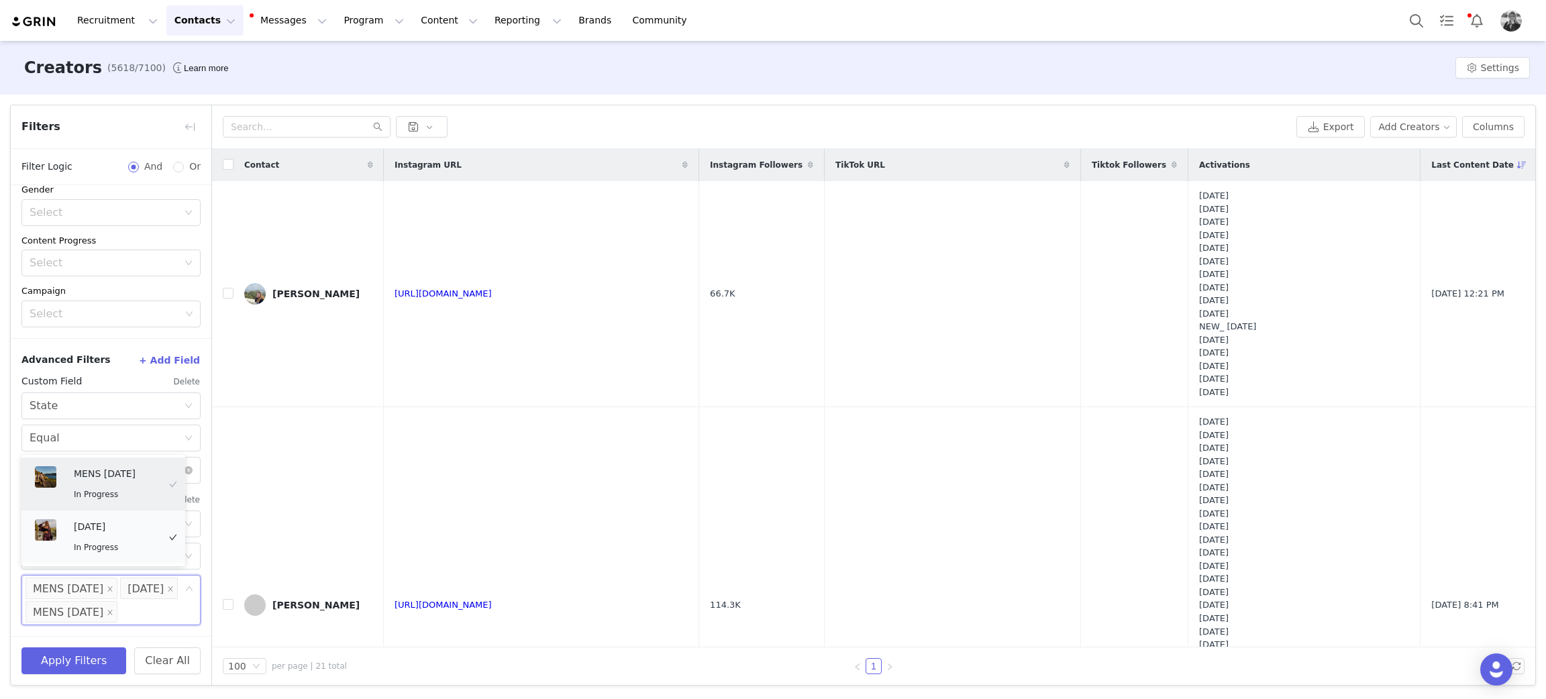
click at [124, 535] on div "SEPTEMBER 2025 In Progress" at bounding box center [116, 537] width 85 height 36
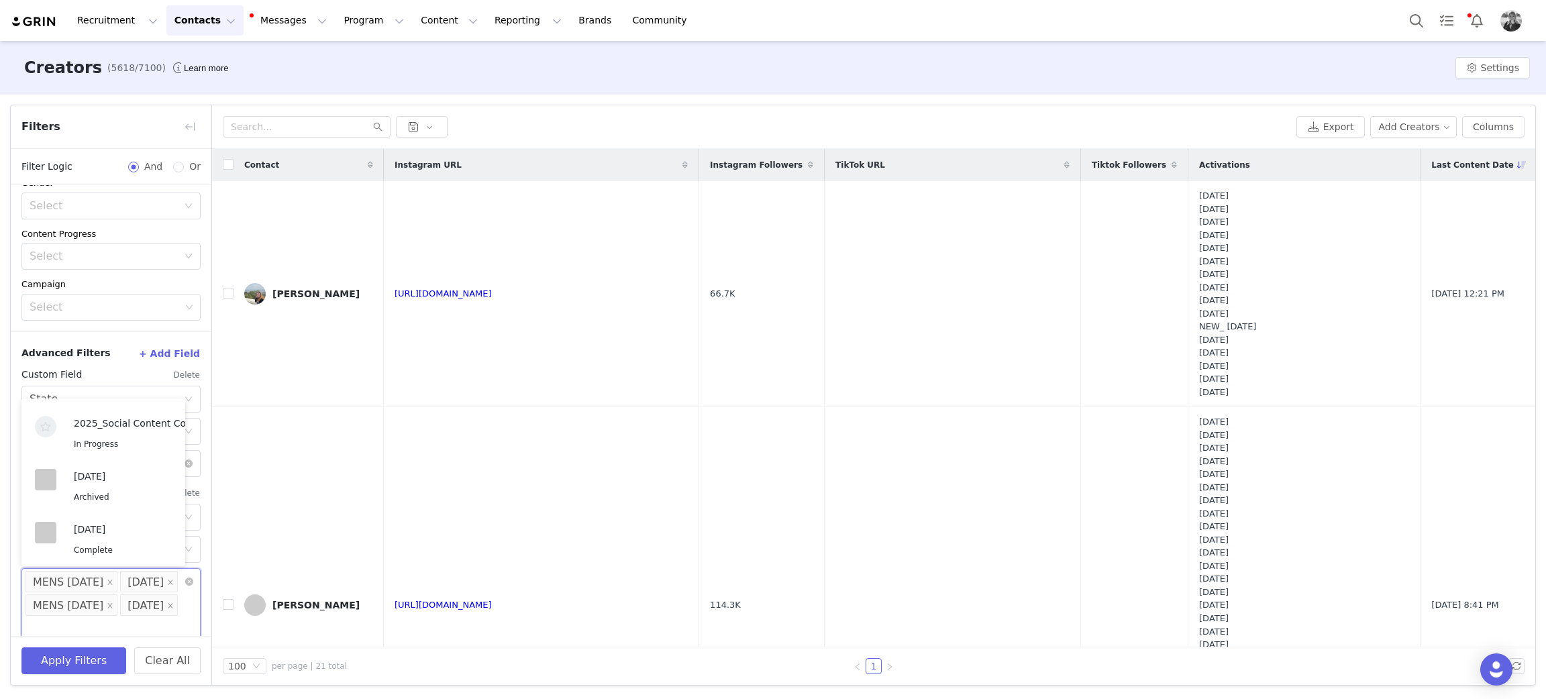
scroll to position [364, 0]
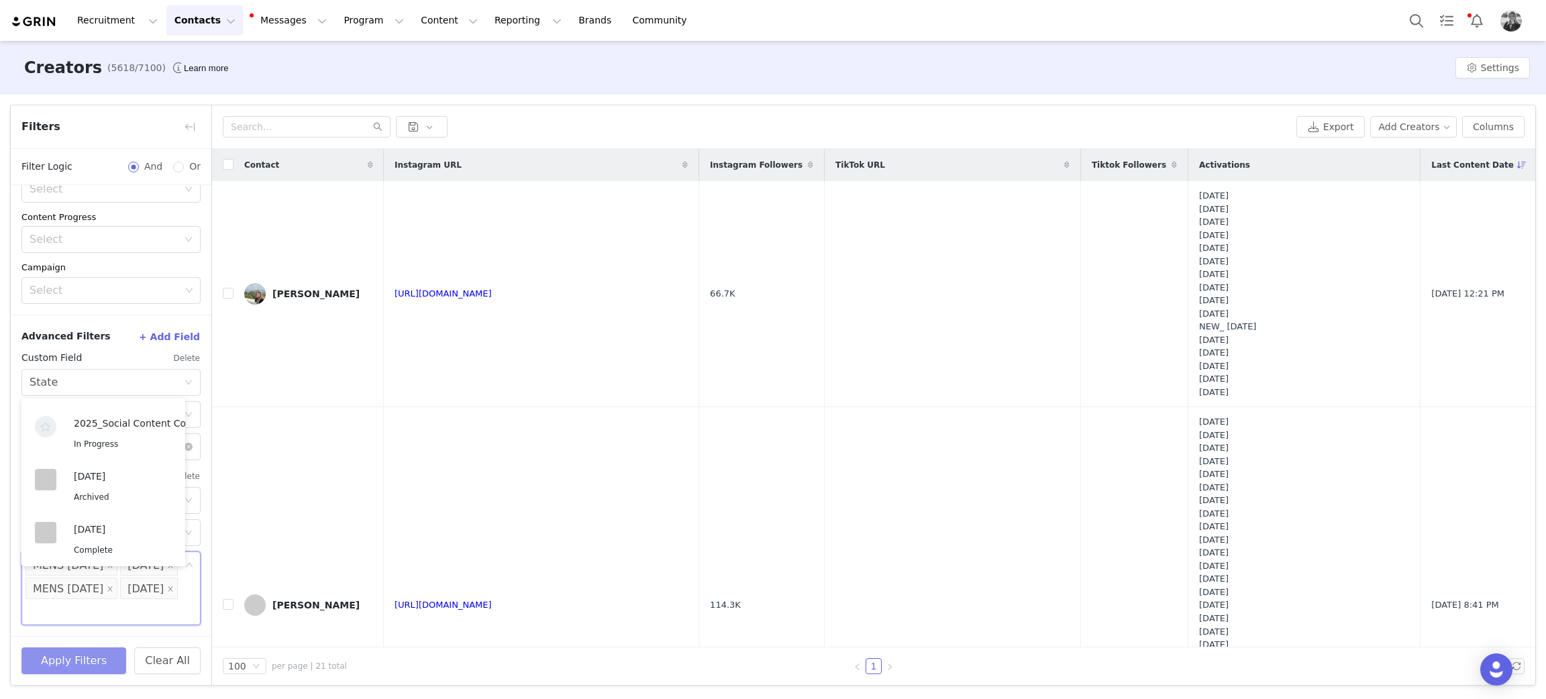
click at [78, 666] on button "Apply Filters" at bounding box center [73, 660] width 105 height 27
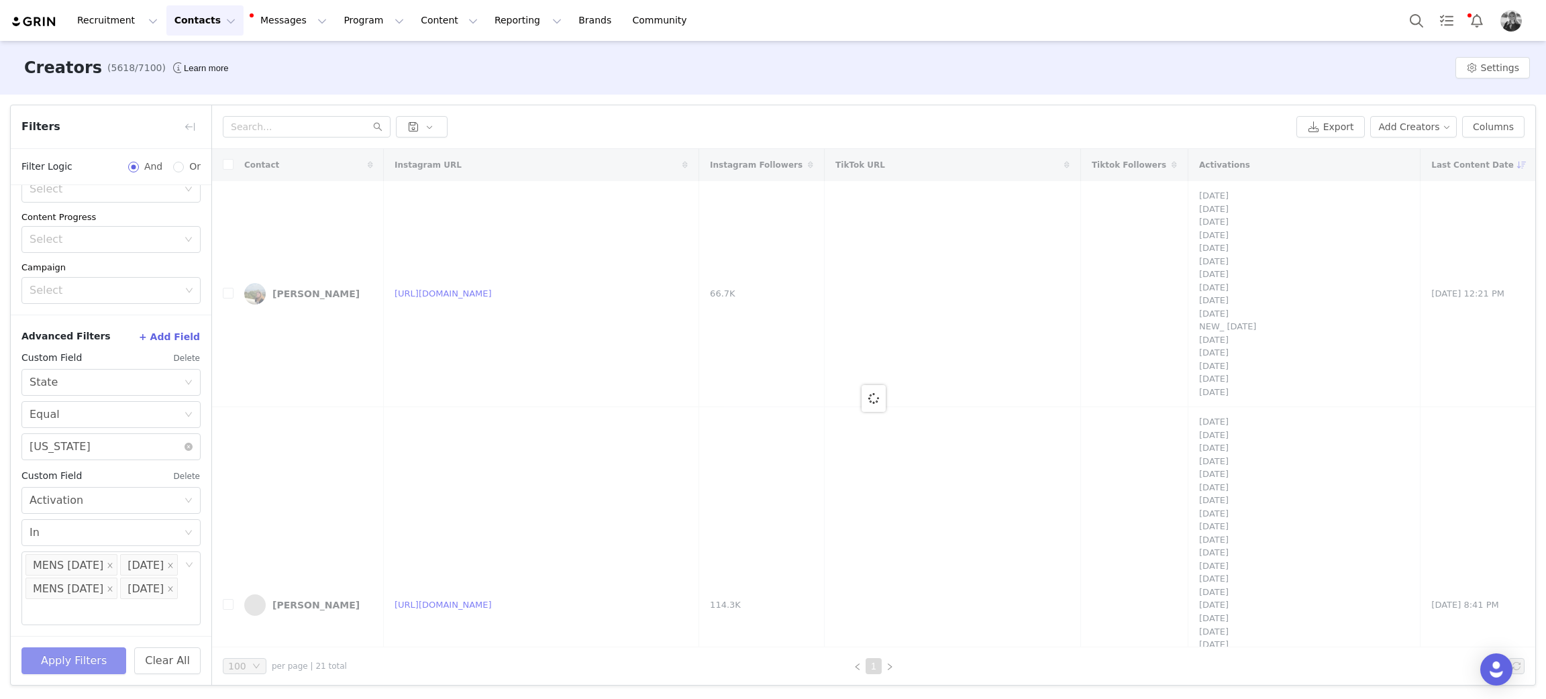
scroll to position [2, 0]
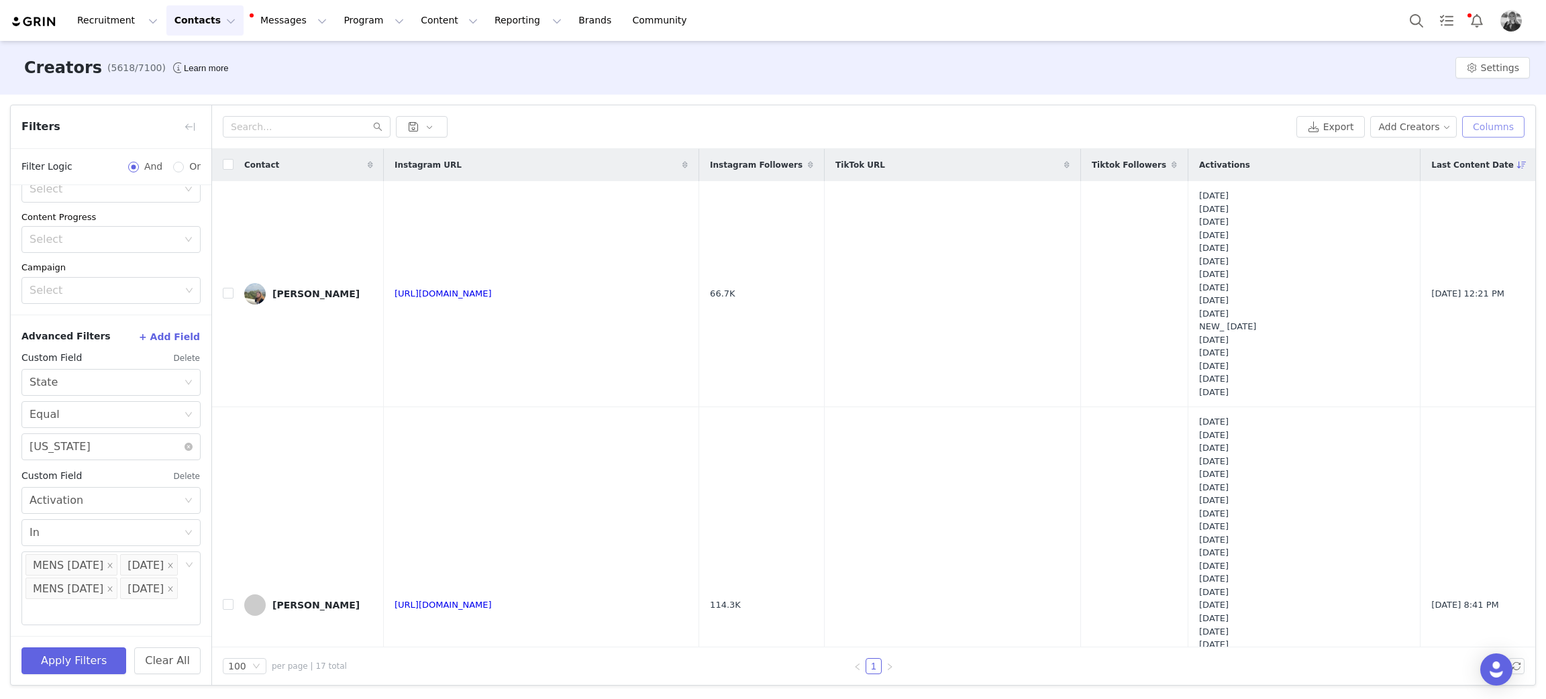
drag, startPoint x: 1491, startPoint y: 131, endPoint x: 1480, endPoint y: 133, distance: 10.9
click at [1490, 131] on button "Columns" at bounding box center [1493, 126] width 62 height 21
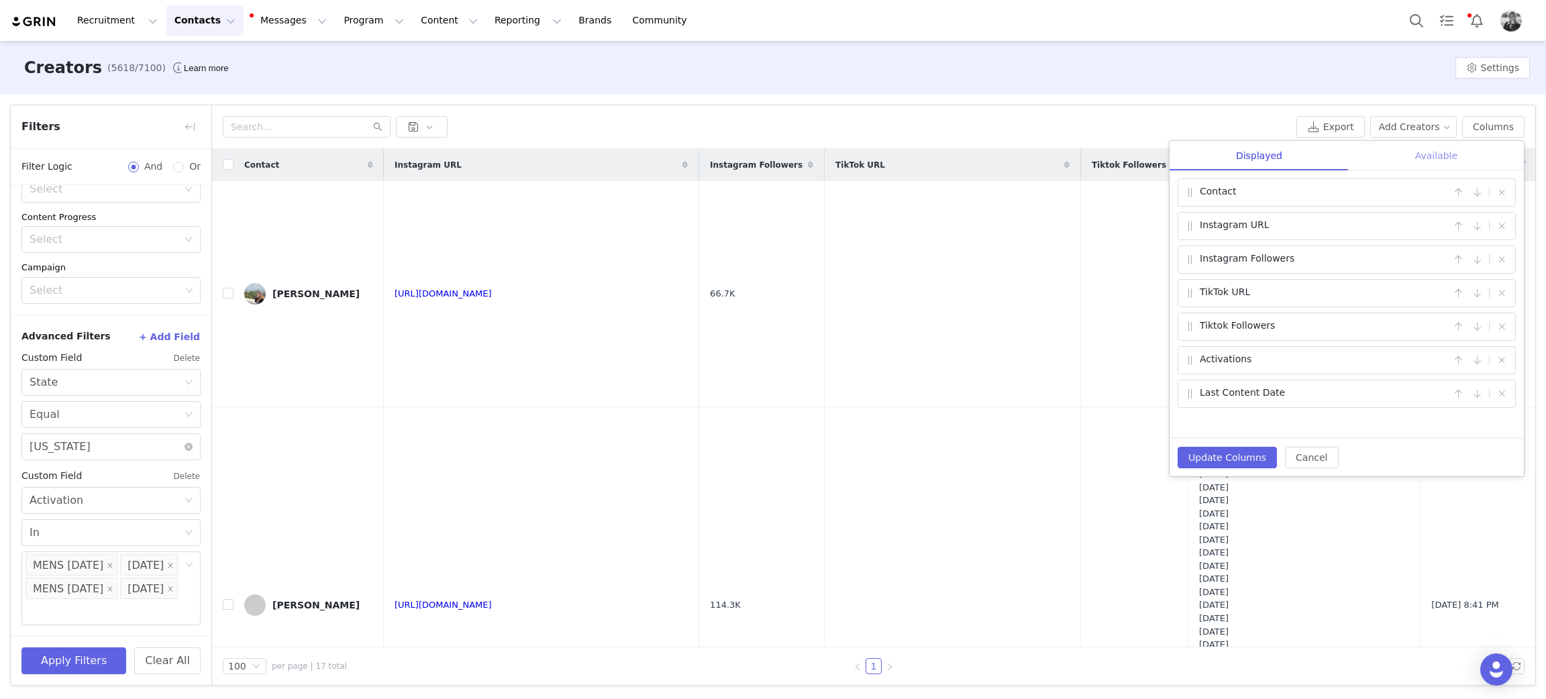
click at [1428, 152] on div "Available" at bounding box center [1435, 156] width 175 height 30
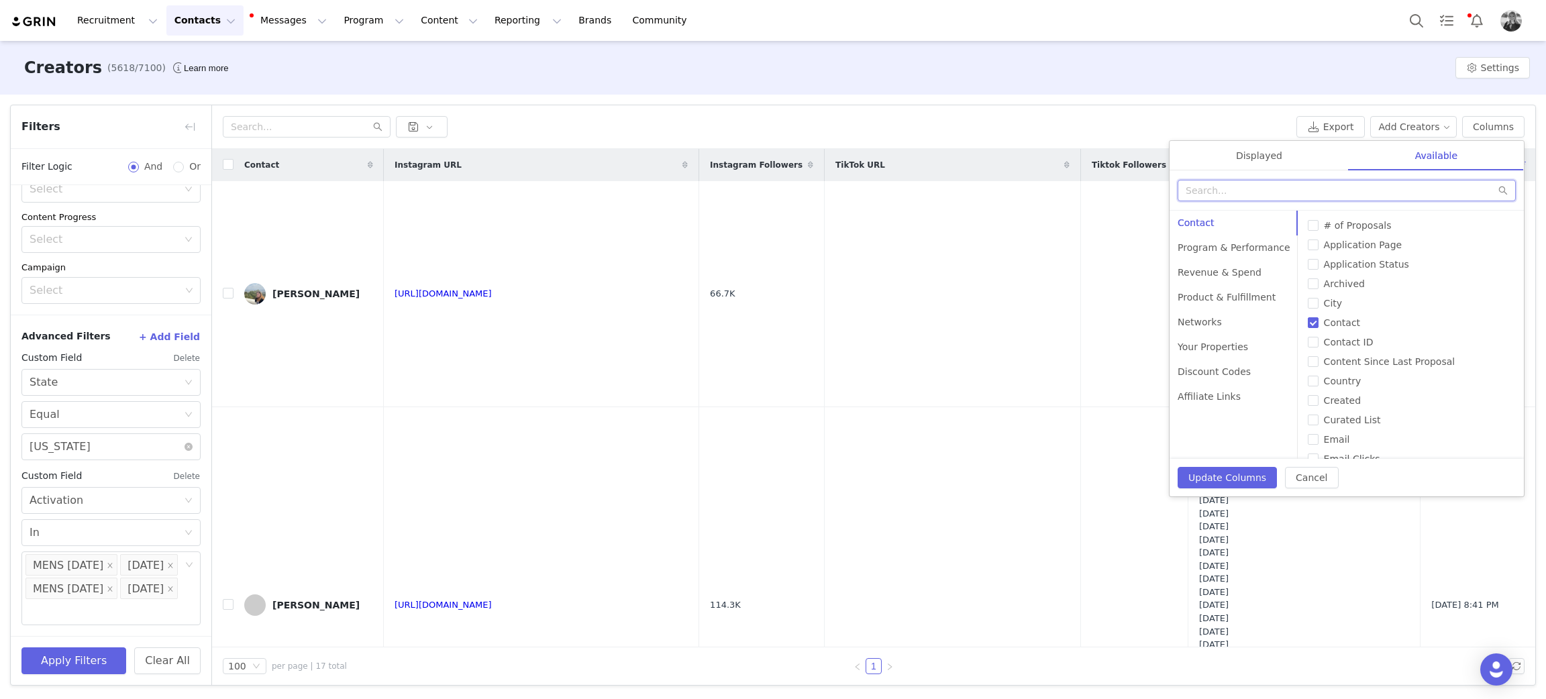
click at [1252, 196] on input "text" at bounding box center [1346, 190] width 338 height 21
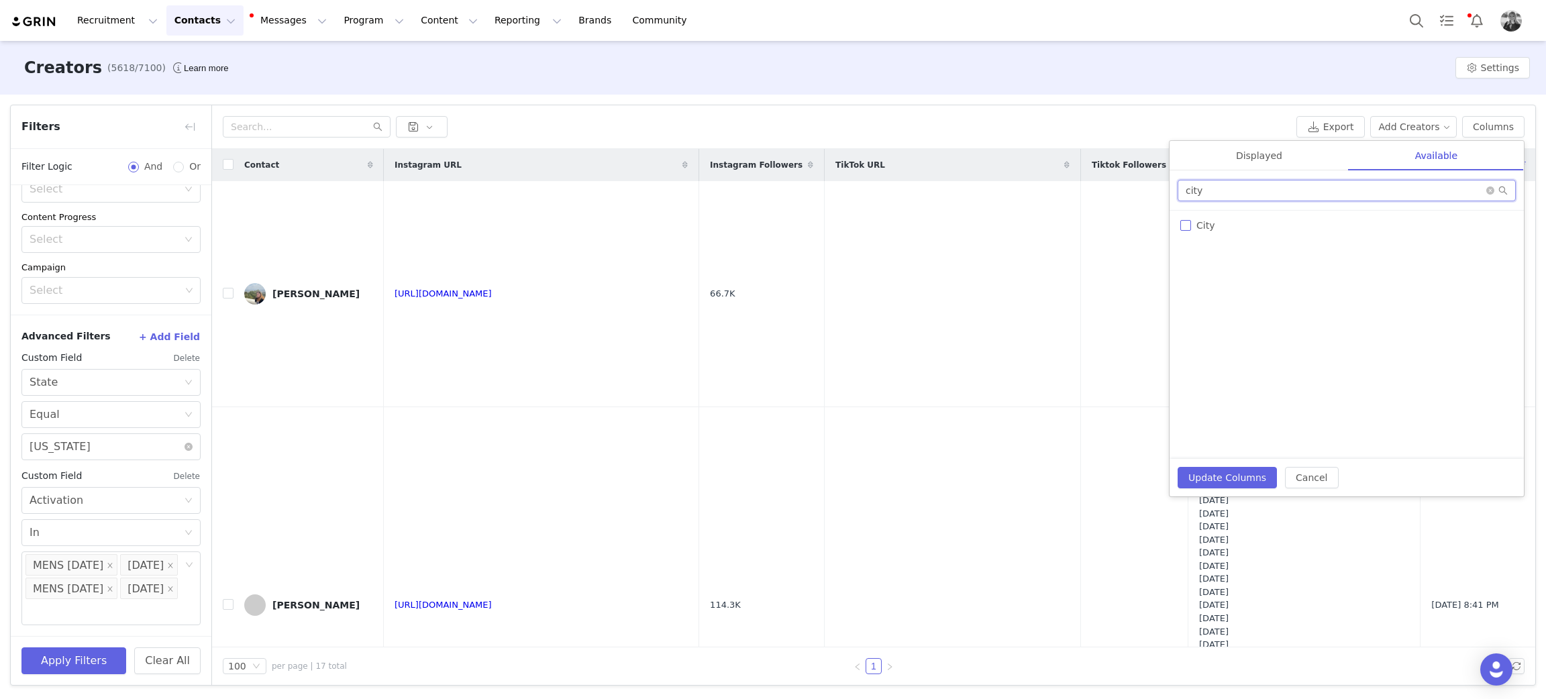
type input "city"
click at [1191, 225] on span "City" at bounding box center [1205, 225] width 29 height 11
click at [1191, 225] on input "City" at bounding box center [1185, 225] width 11 height 11
checkbox input "true"
click at [1206, 487] on button "Update Columns" at bounding box center [1226, 477] width 99 height 21
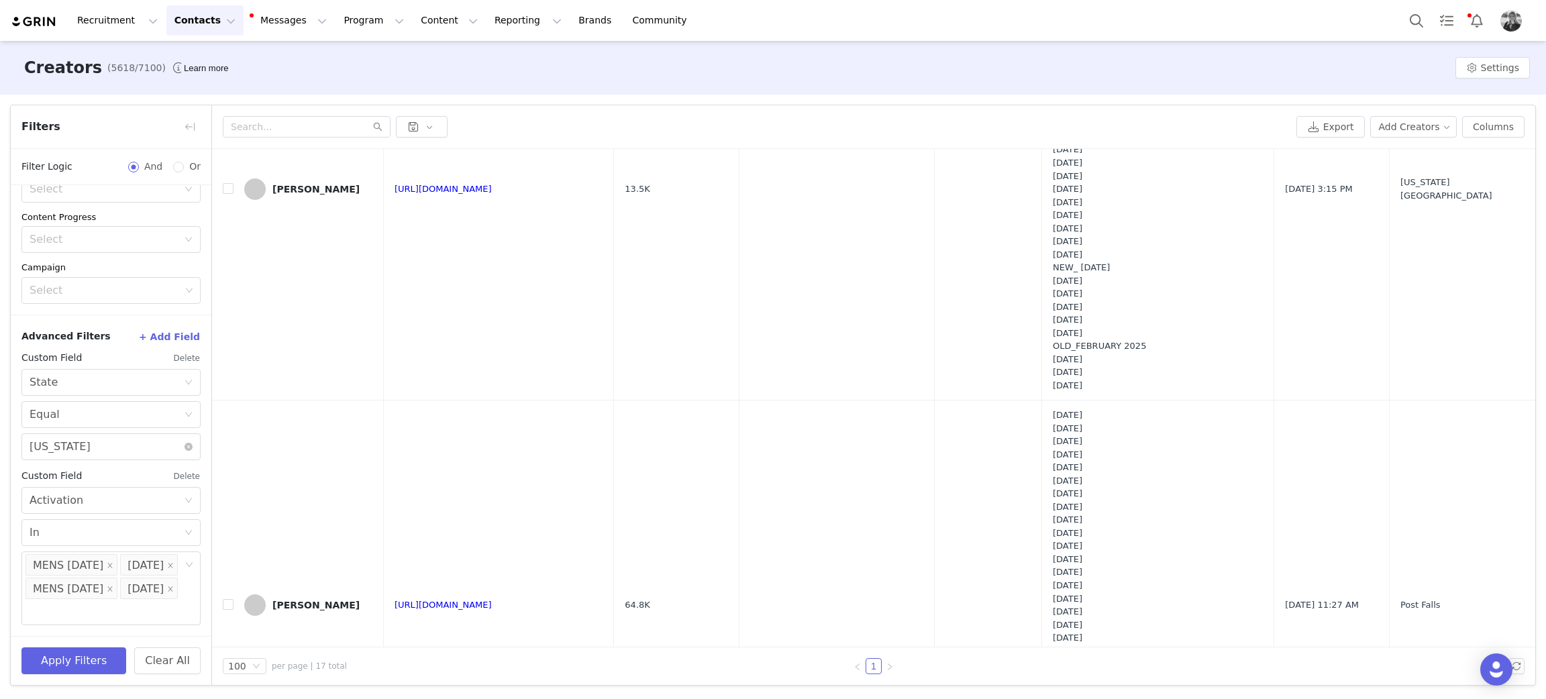
scroll to position [1811, 0]
click at [1503, 134] on button "Columns" at bounding box center [1493, 126] width 62 height 21
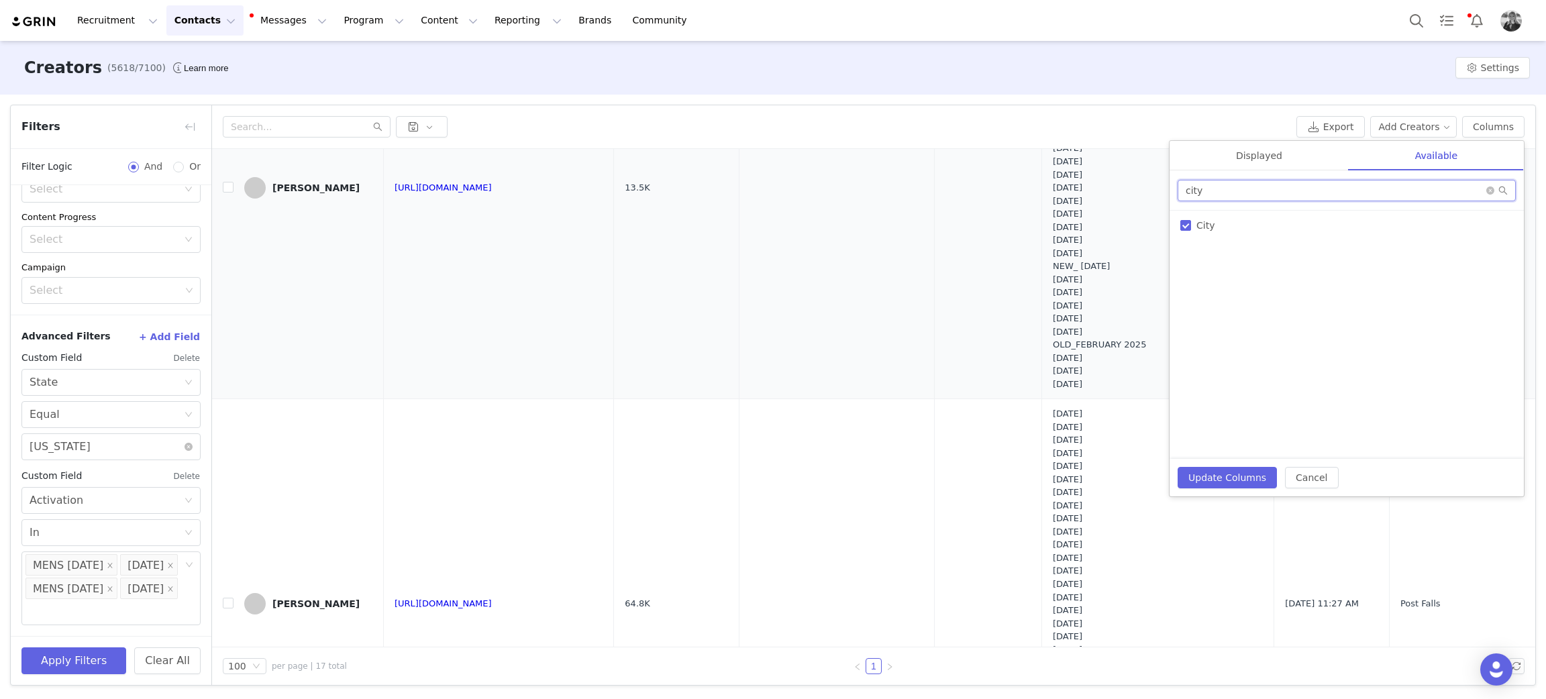
drag, startPoint x: 1192, startPoint y: 192, endPoint x: 904, endPoint y: 185, distance: 287.9
click at [904, 185] on div "Export Add Creators Columns Displayed Available Contact | Instagram URL | Insta…" at bounding box center [873, 395] width 1323 height 580
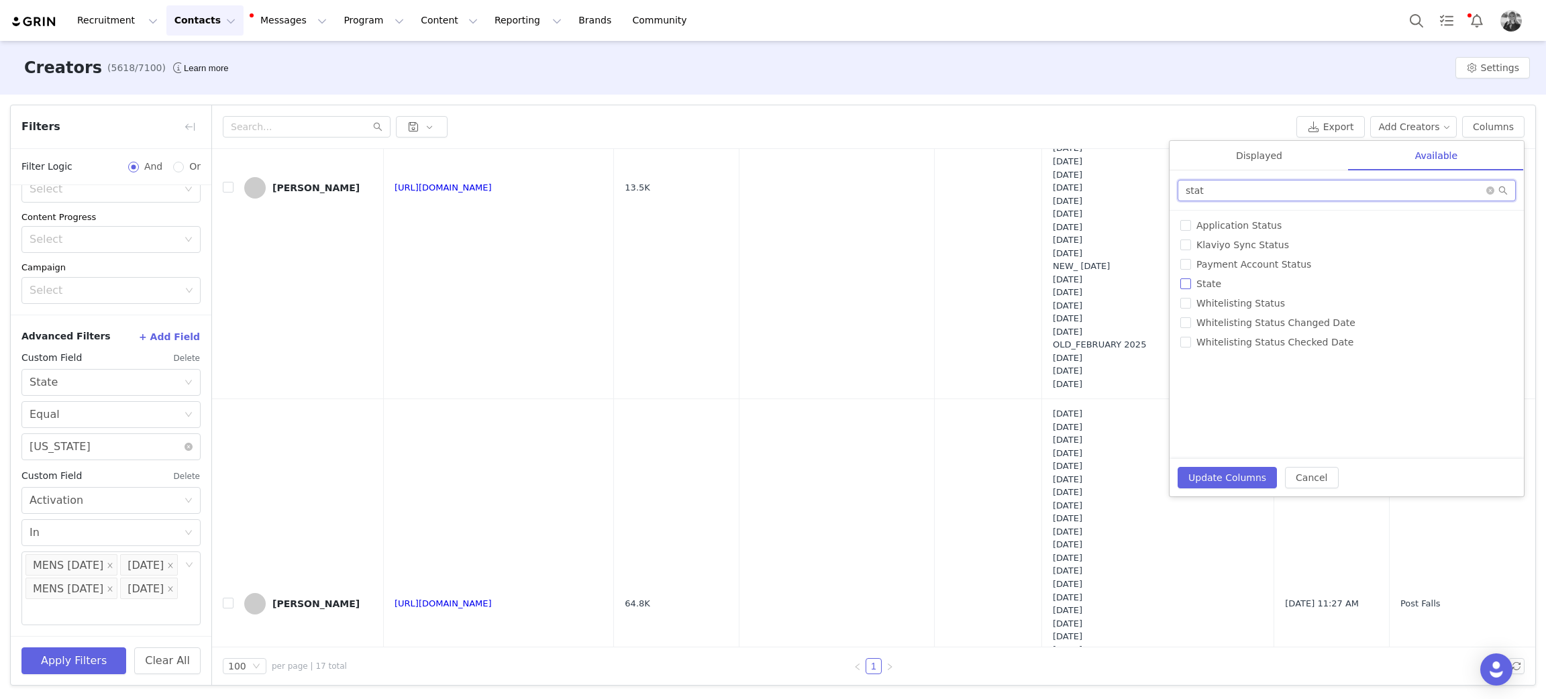
type input "stat"
click at [1180, 280] on input "State" at bounding box center [1185, 283] width 11 height 11
checkbox input "true"
drag, startPoint x: 1197, startPoint y: 476, endPoint x: 1189, endPoint y: 499, distance: 24.4
click at [1194, 476] on button "Update Columns" at bounding box center [1226, 477] width 99 height 21
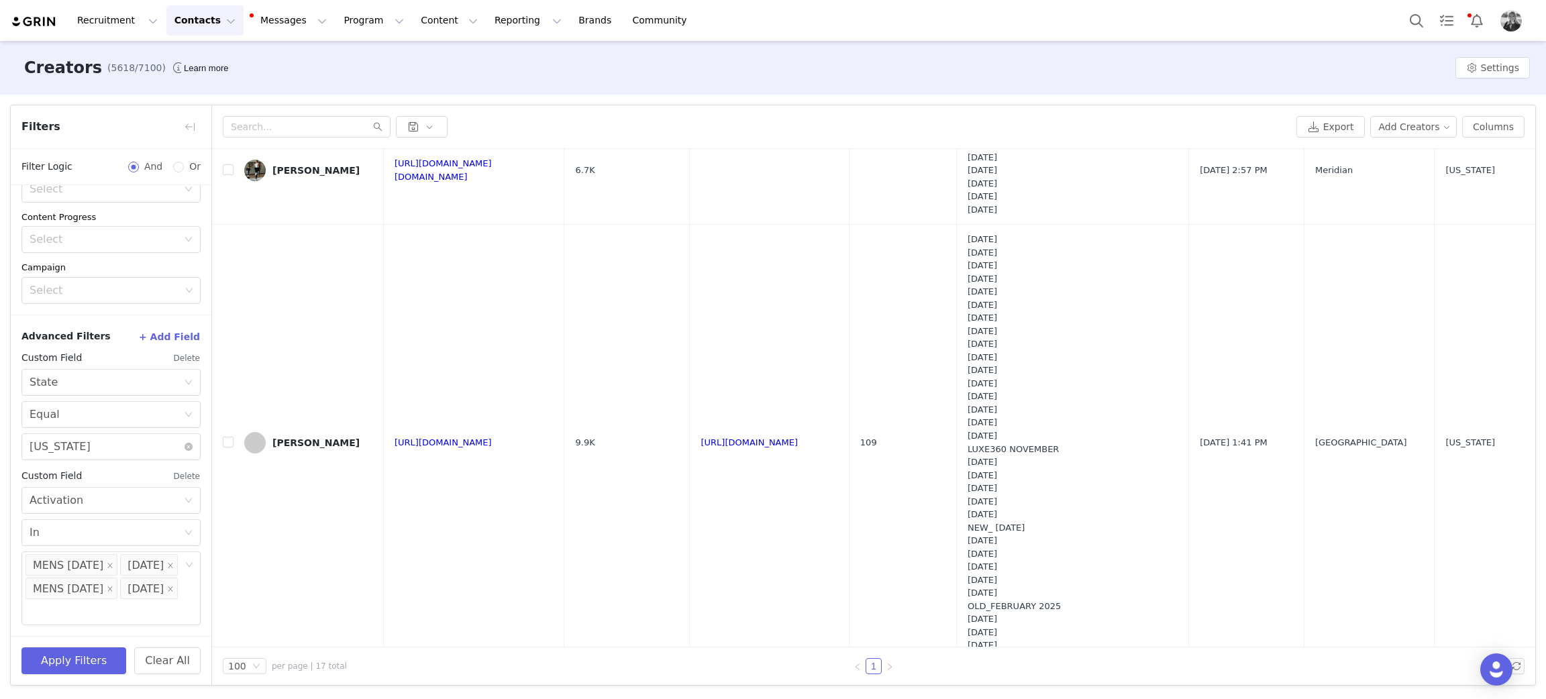
scroll to position [3712, 0]
click at [256, 28] on button "Messages Messages" at bounding box center [289, 20] width 91 height 30
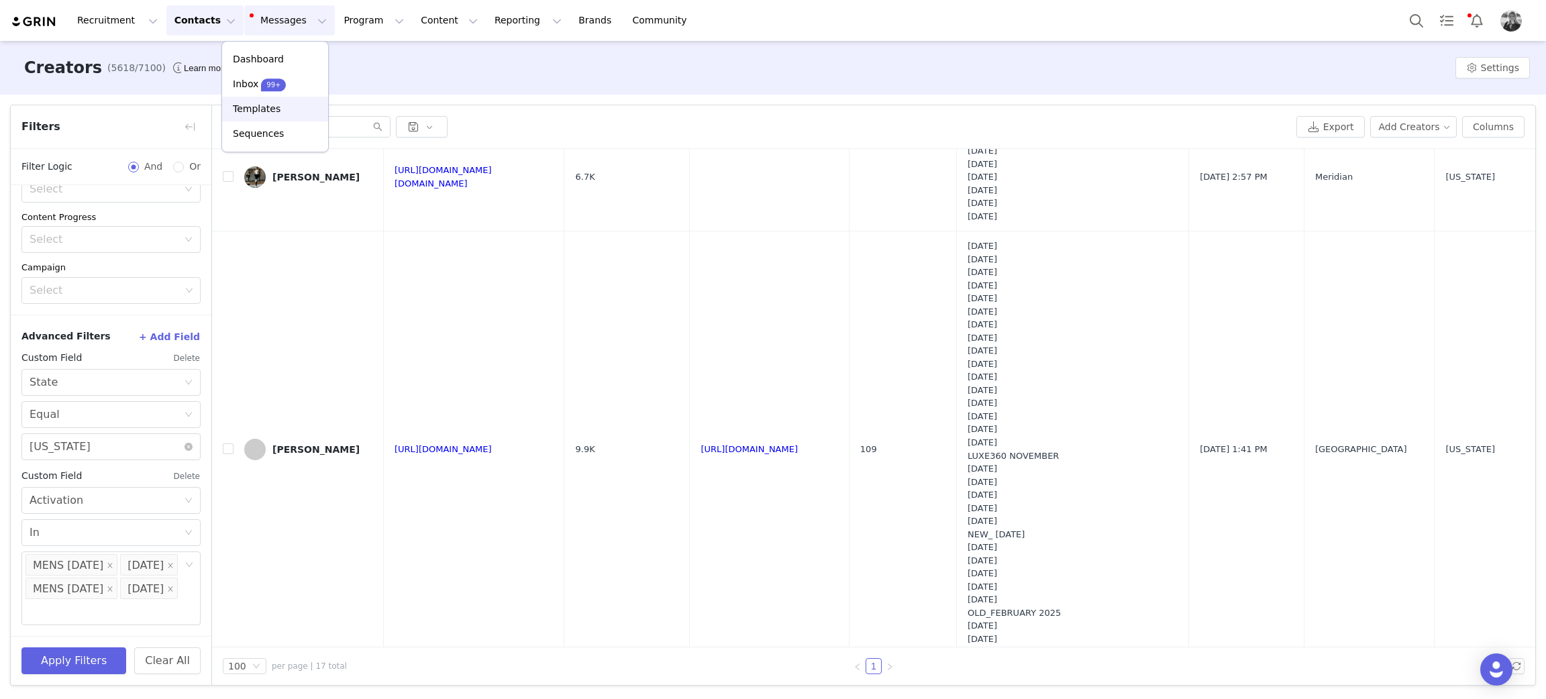
click at [253, 118] on link "Templates" at bounding box center [275, 109] width 106 height 25
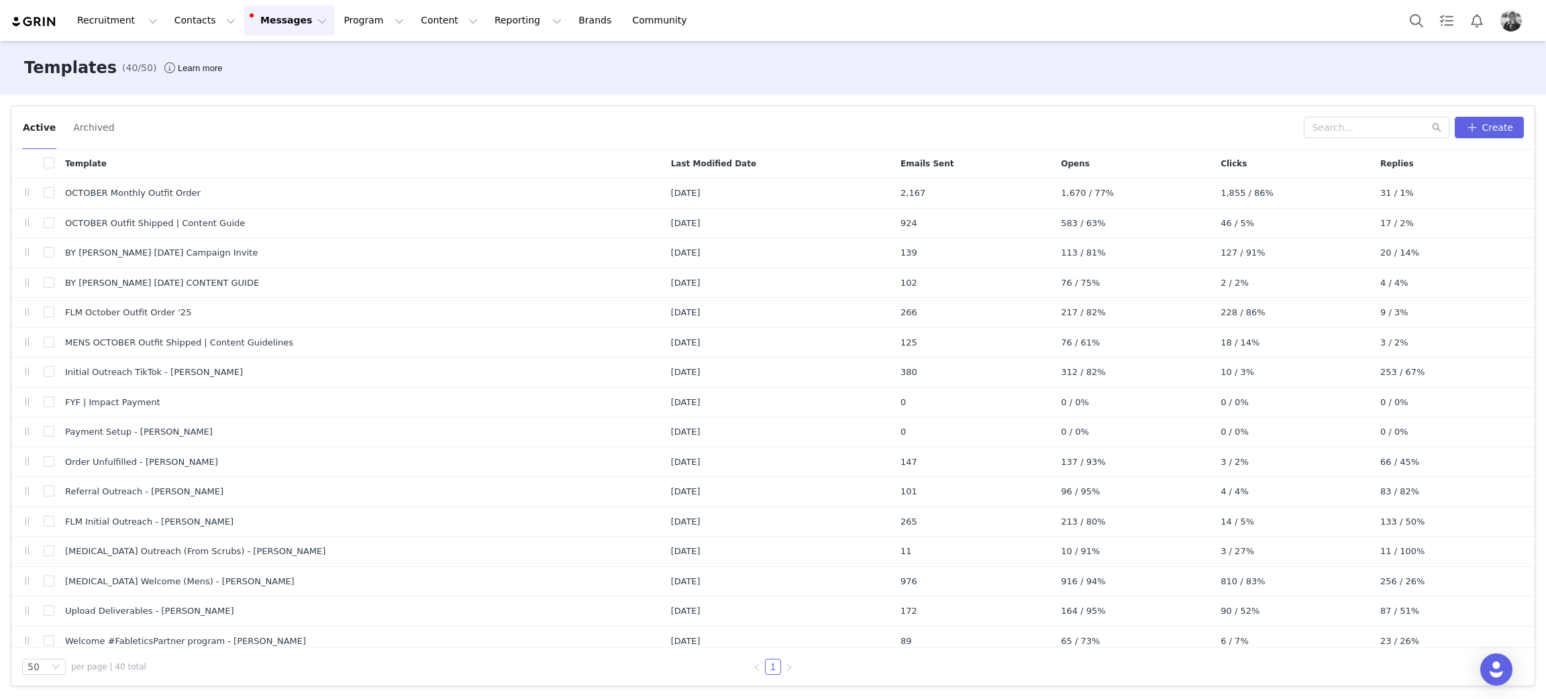
click at [89, 134] on button "Archived" at bounding box center [93, 127] width 42 height 21
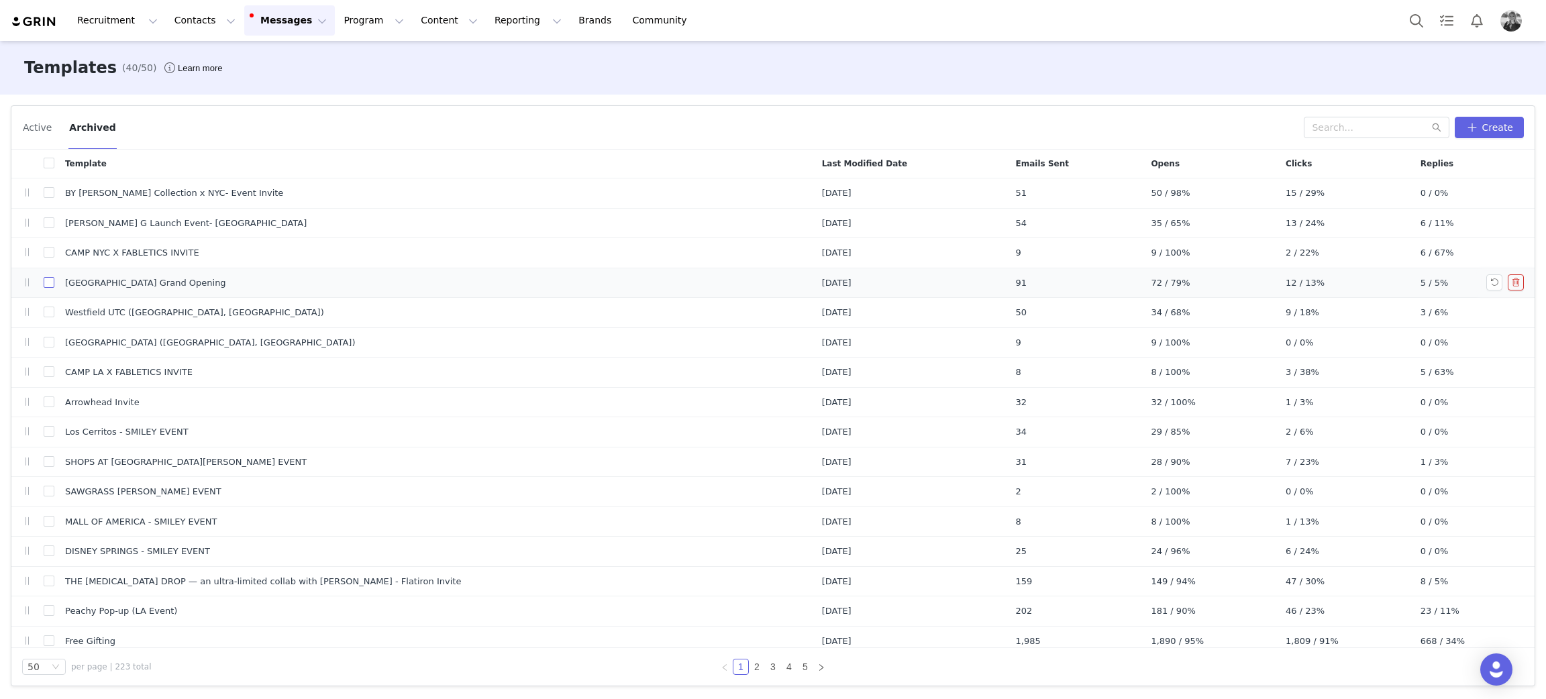
click at [48, 286] on input "checkbox" at bounding box center [49, 282] width 11 height 11
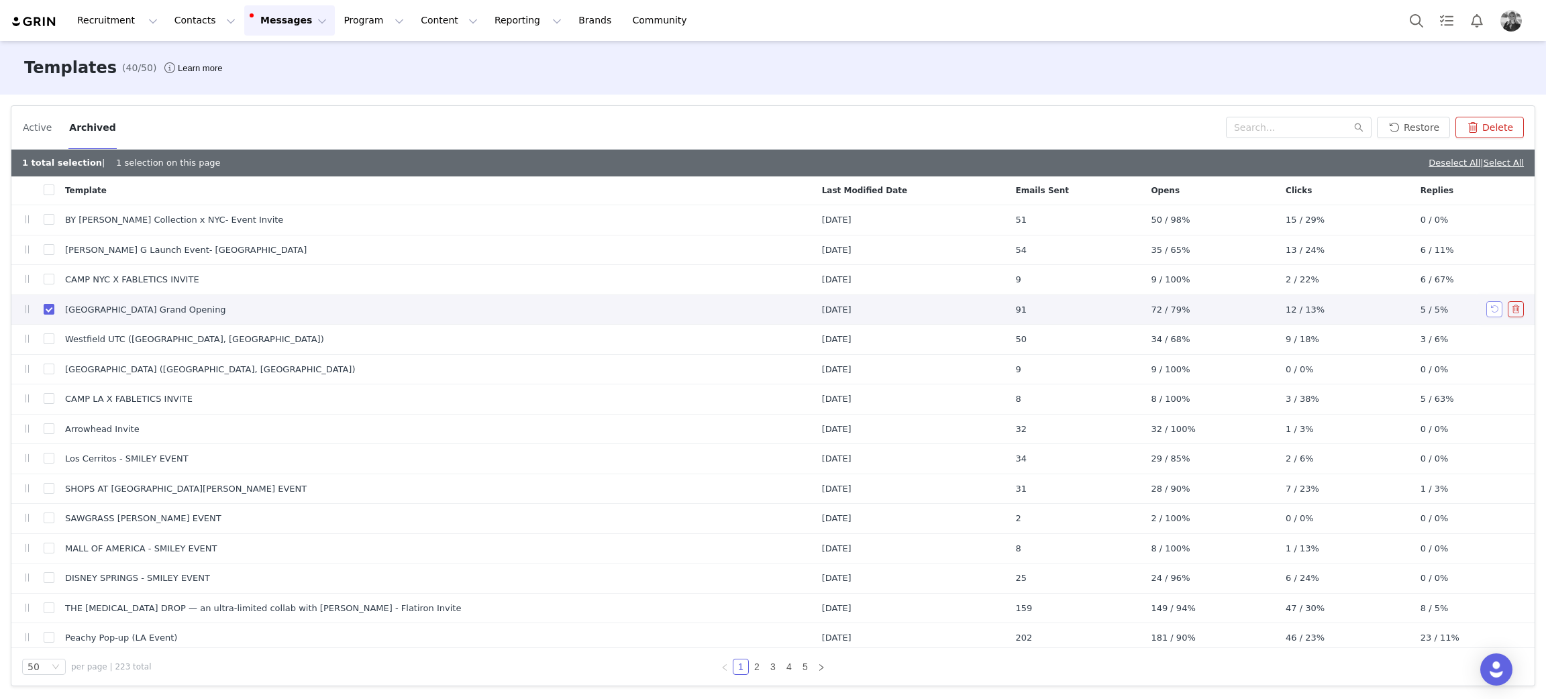
click at [1486, 310] on button "button" at bounding box center [1494, 309] width 16 height 16
checkbox input "false"
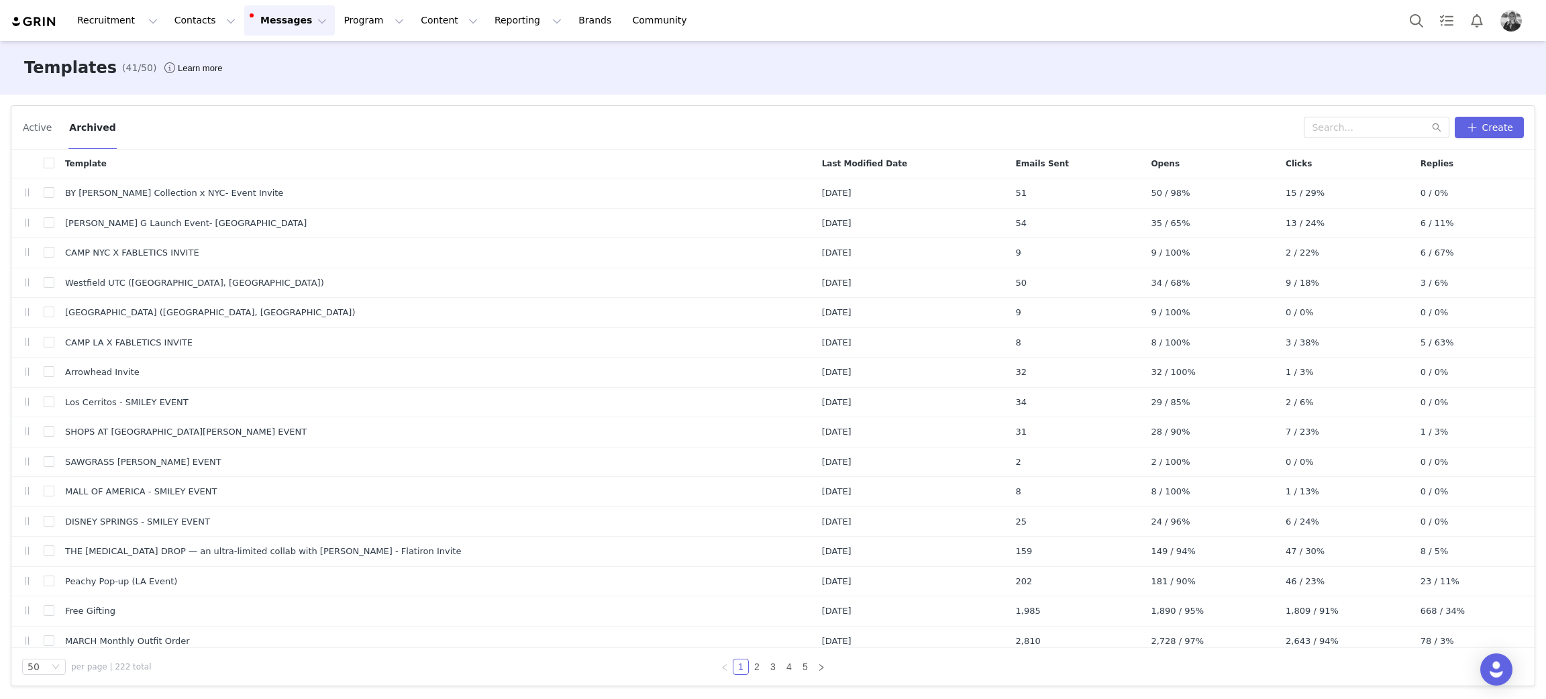
click at [39, 119] on button "Active" at bounding box center [37, 127] width 30 height 21
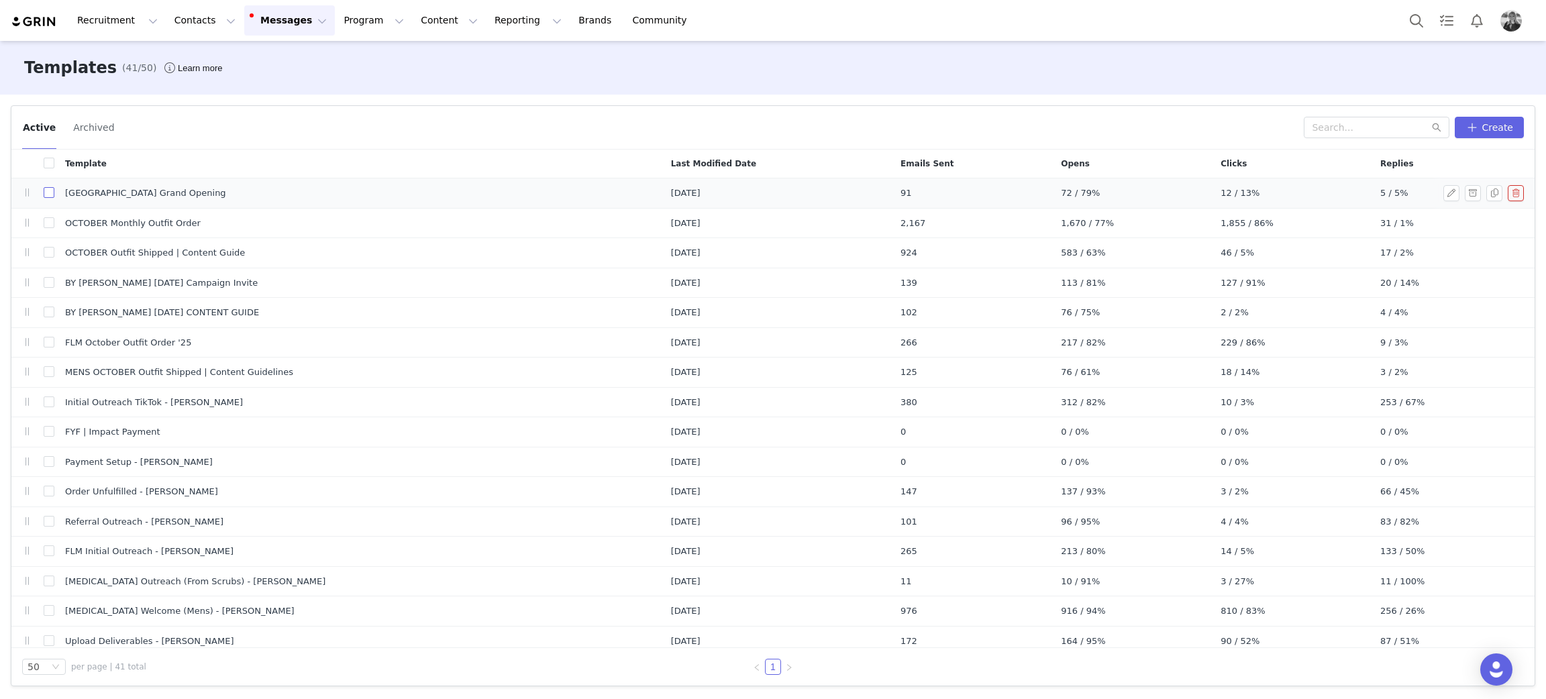
click at [48, 193] on input "checkbox" at bounding box center [49, 192] width 11 height 11
checkbox input "true"
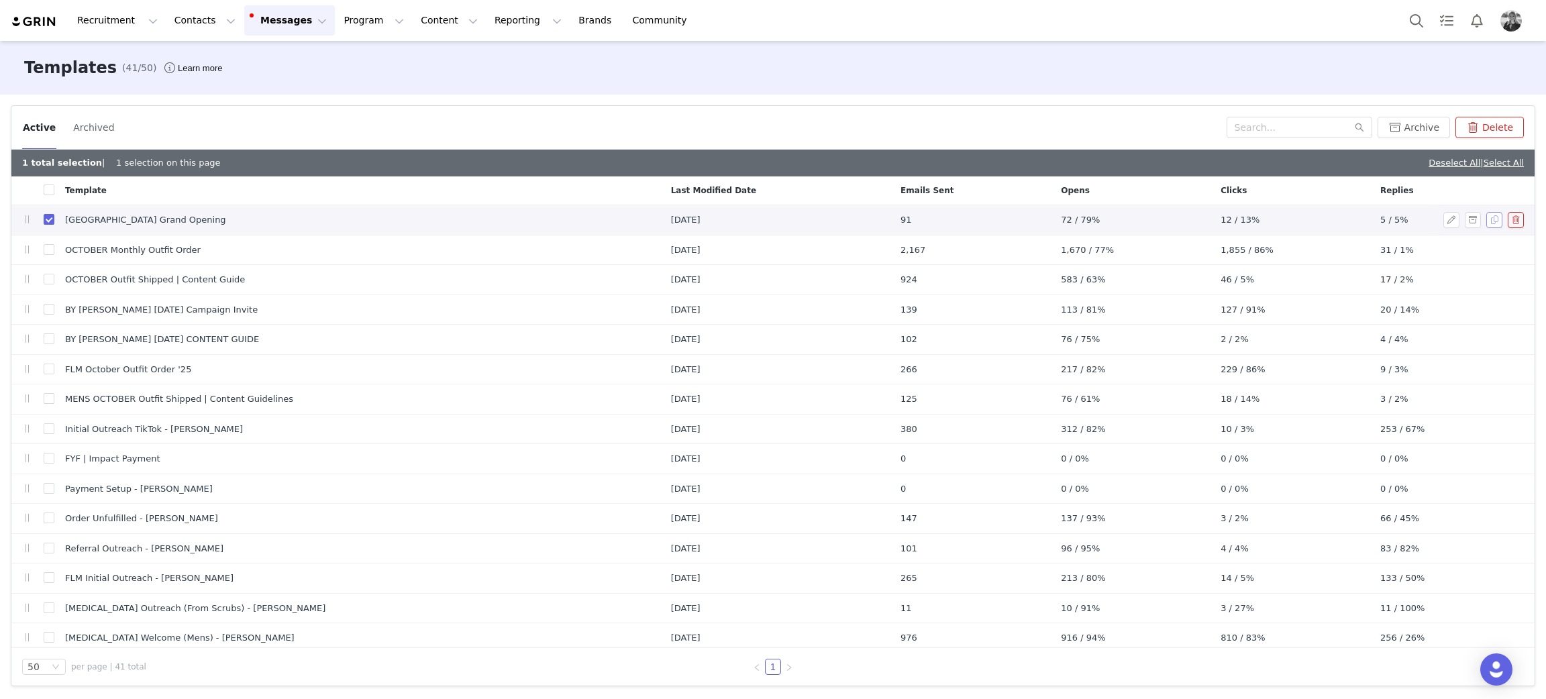
click at [1486, 221] on button "button" at bounding box center [1494, 220] width 16 height 16
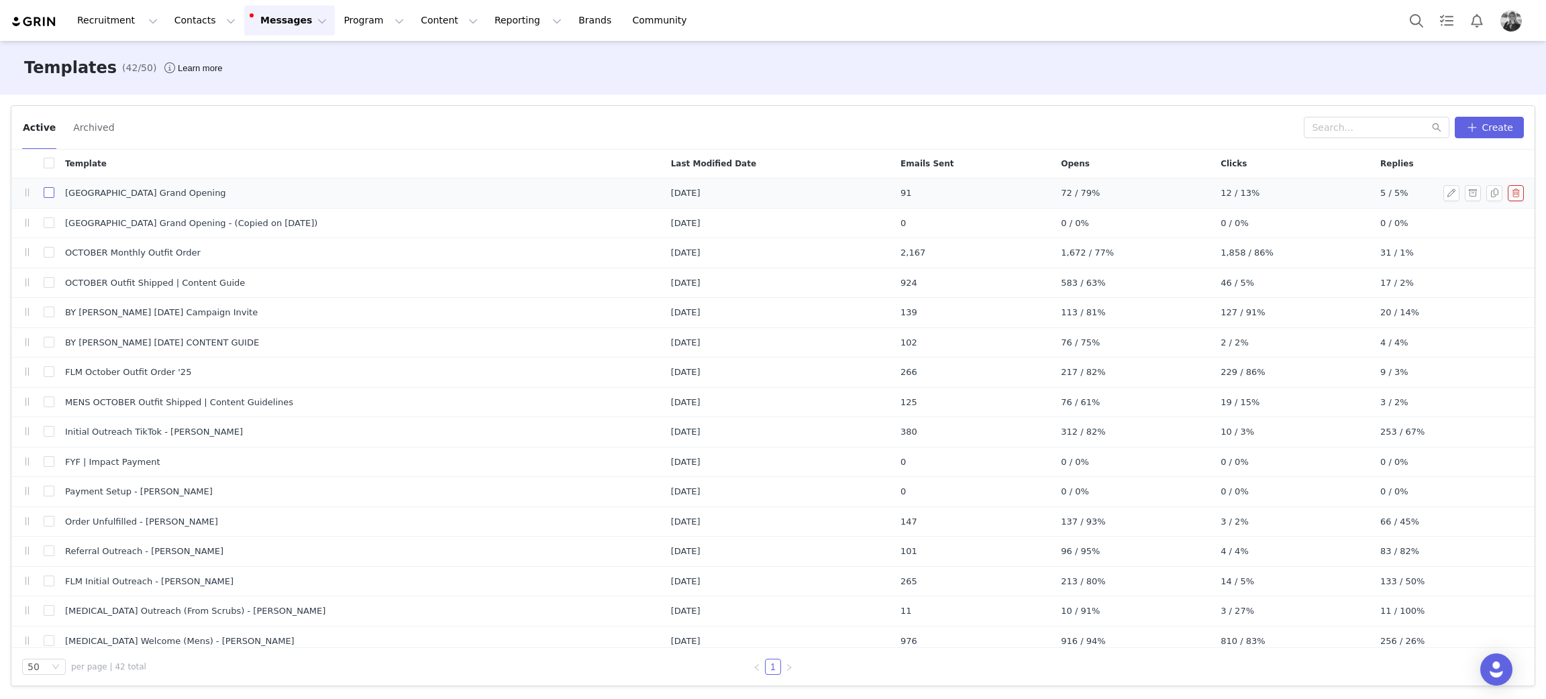
click at [48, 193] on input "checkbox" at bounding box center [49, 192] width 11 height 11
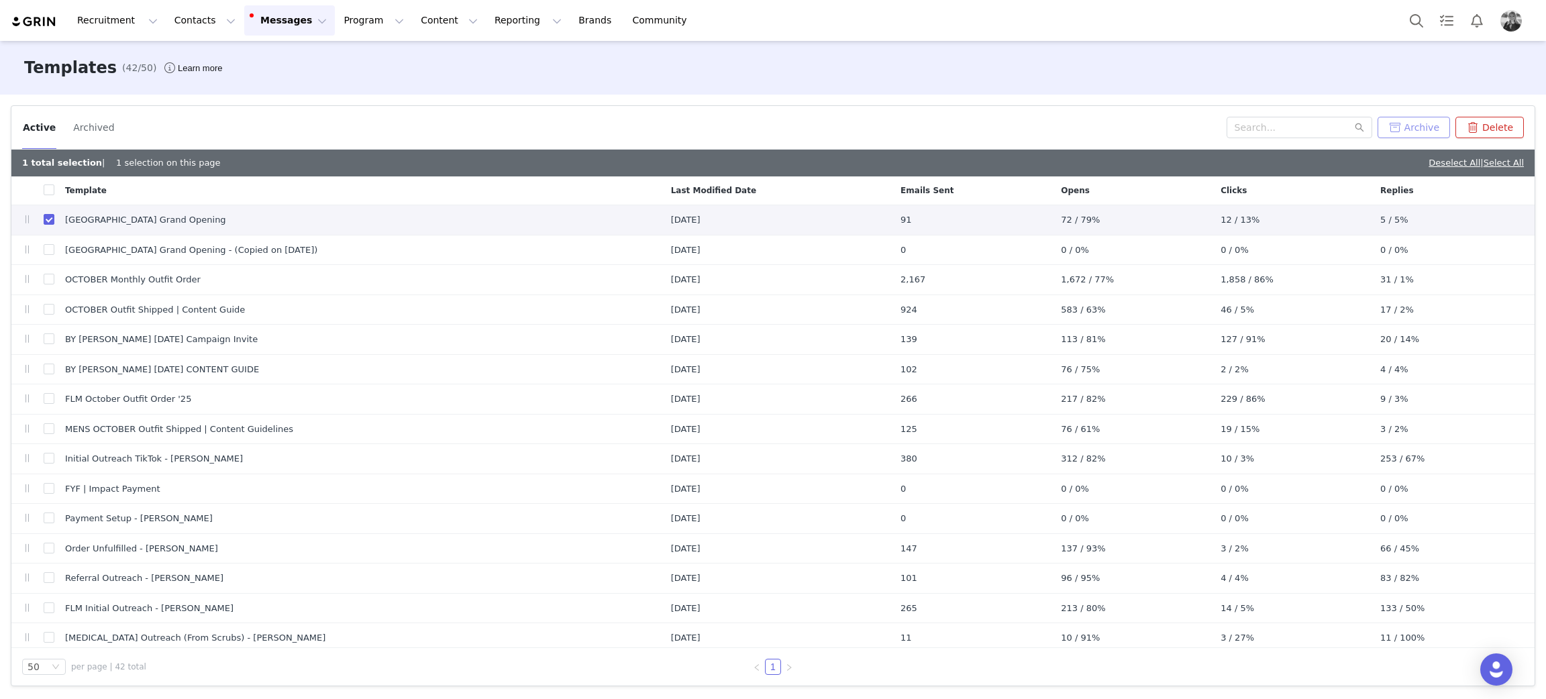
click at [1422, 131] on button "Archive" at bounding box center [1413, 127] width 72 height 21
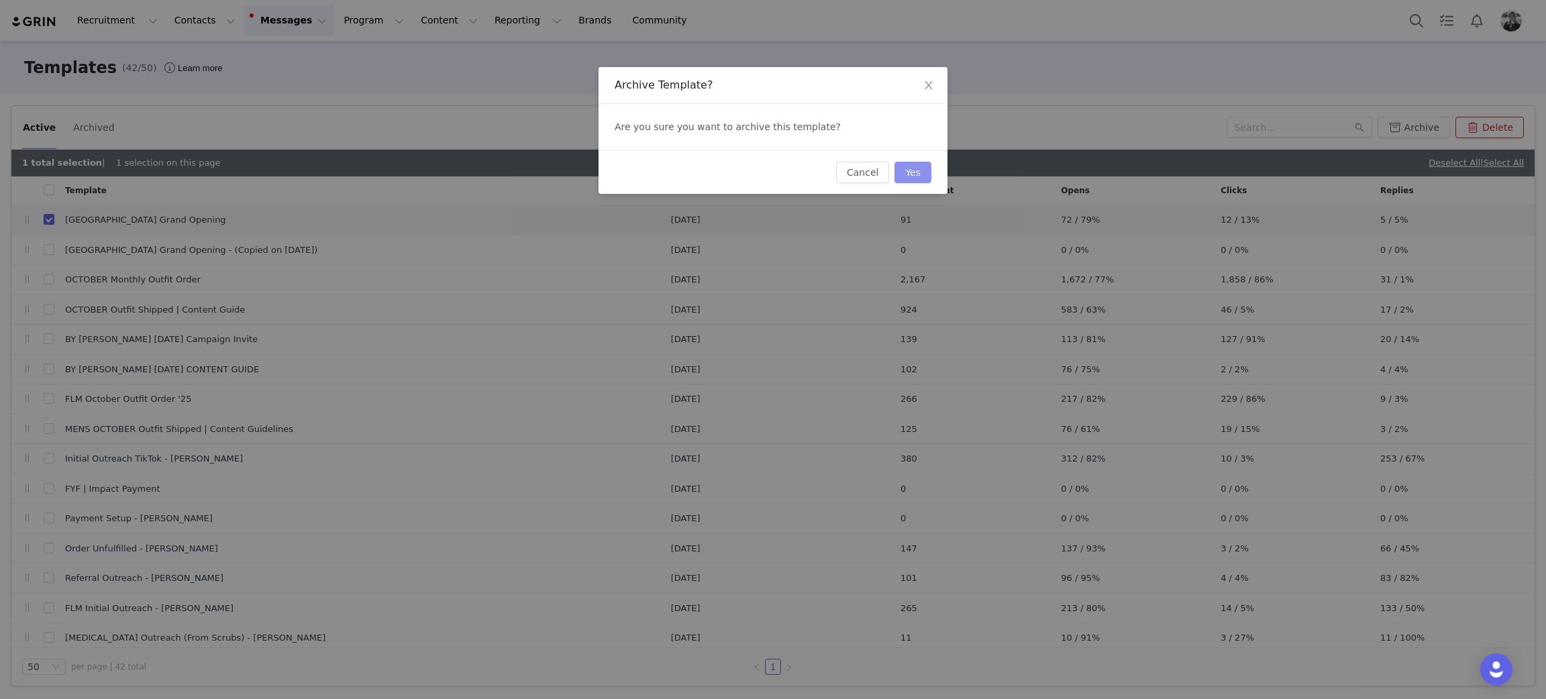
drag, startPoint x: 919, startPoint y: 164, endPoint x: 863, endPoint y: 184, distance: 59.0
click at [918, 164] on button "Yes" at bounding box center [912, 172] width 37 height 21
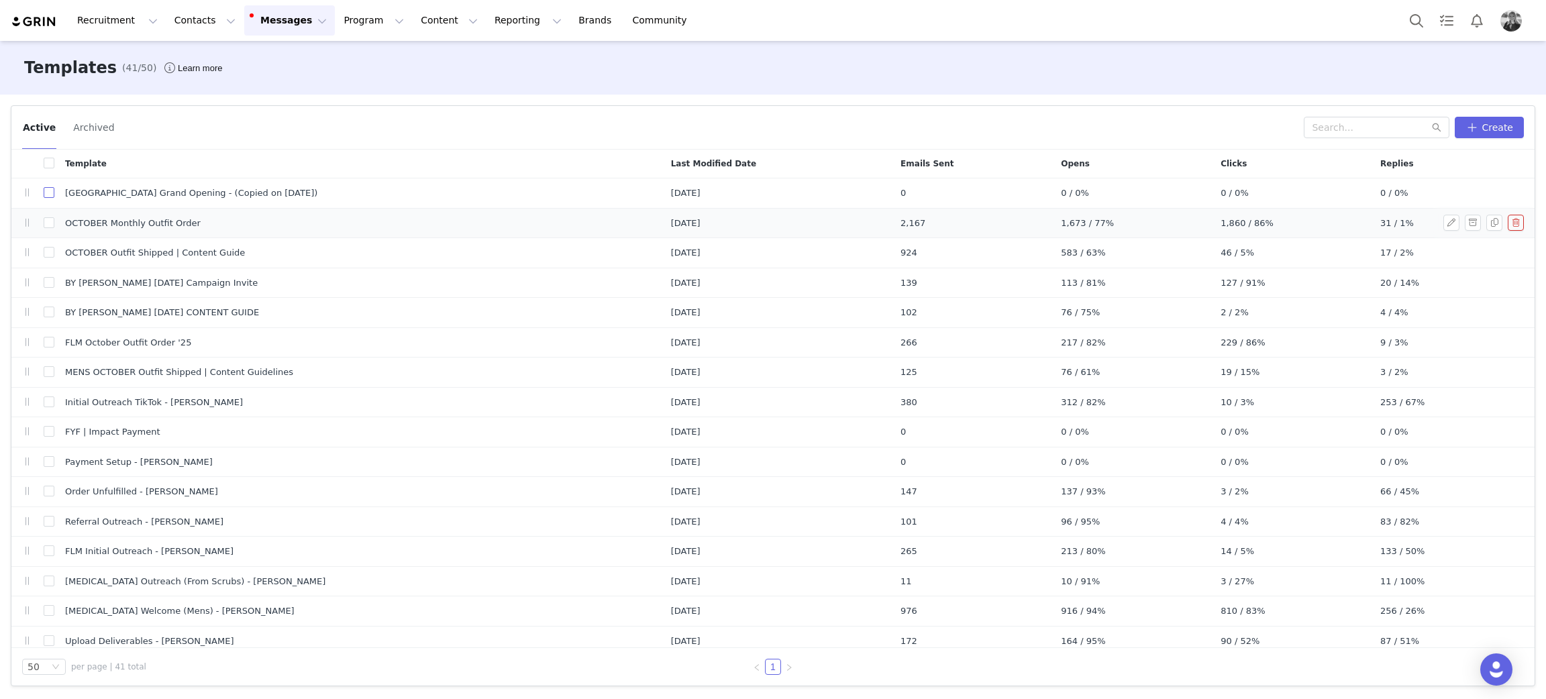
drag, startPoint x: 47, startPoint y: 195, endPoint x: 521, endPoint y: 237, distance: 475.5
click at [47, 195] on input "checkbox" at bounding box center [49, 192] width 11 height 11
checkbox input "true"
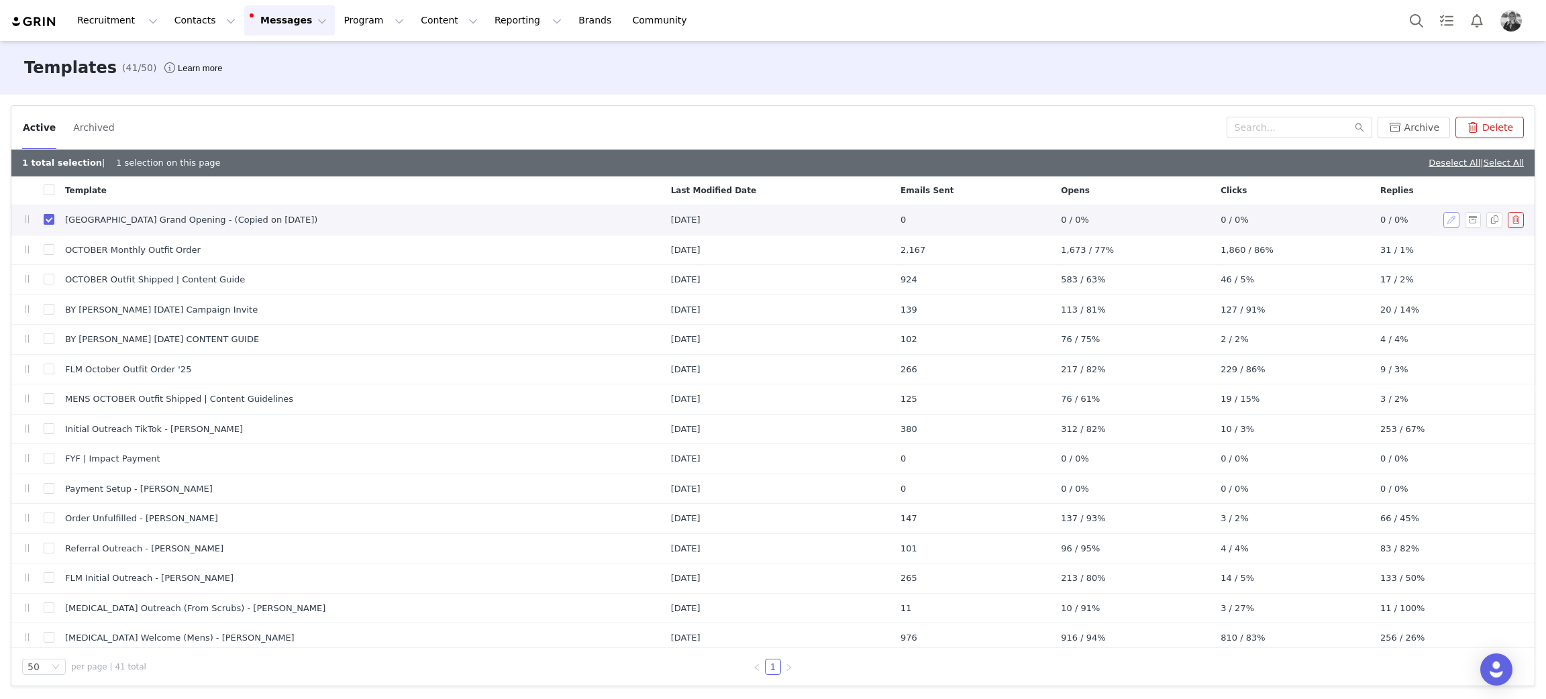
click at [1443, 219] on button "button" at bounding box center [1451, 220] width 16 height 16
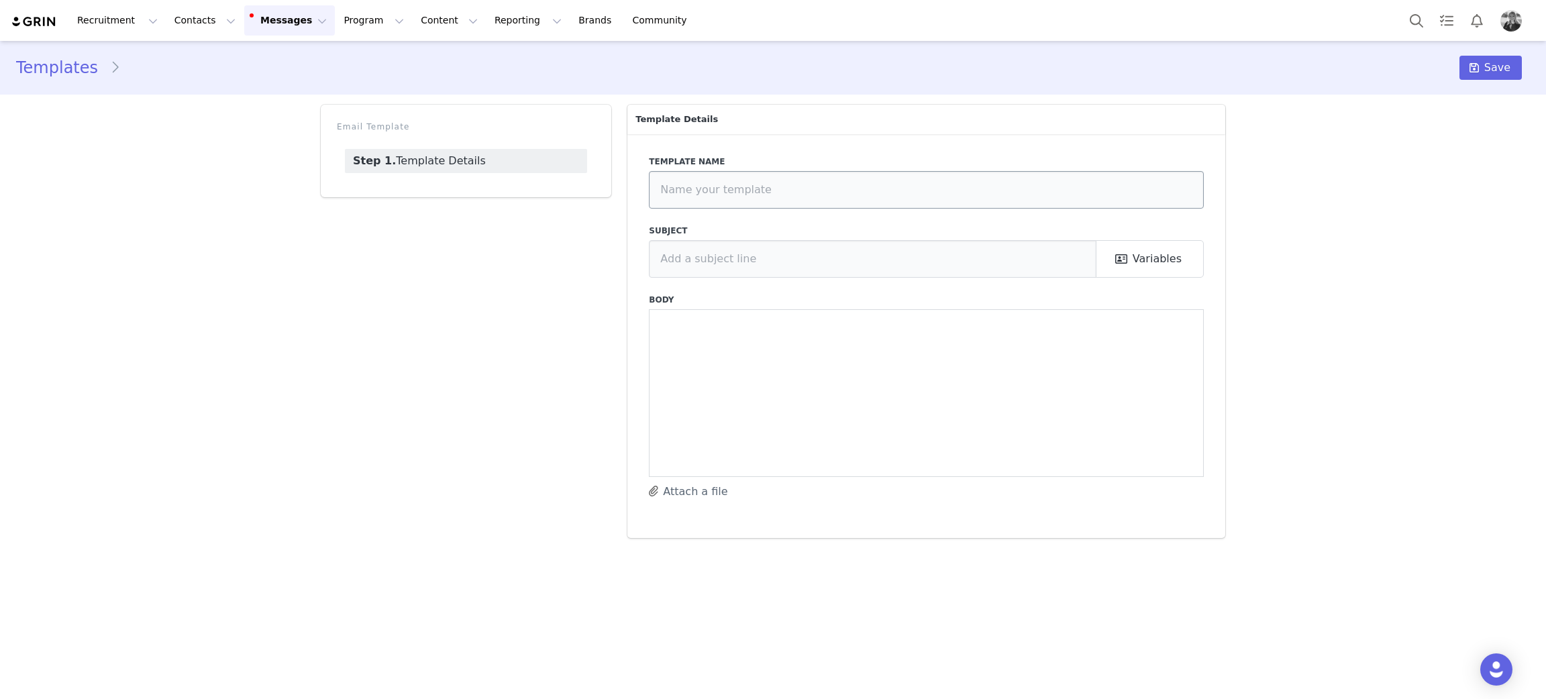
type input "[GEOGRAPHIC_DATA] Grand Opening - (Copied on [DATE])"
type input "You're Invited! Fabletics [GEOGRAPHIC_DATA] Grand Opening ✨"
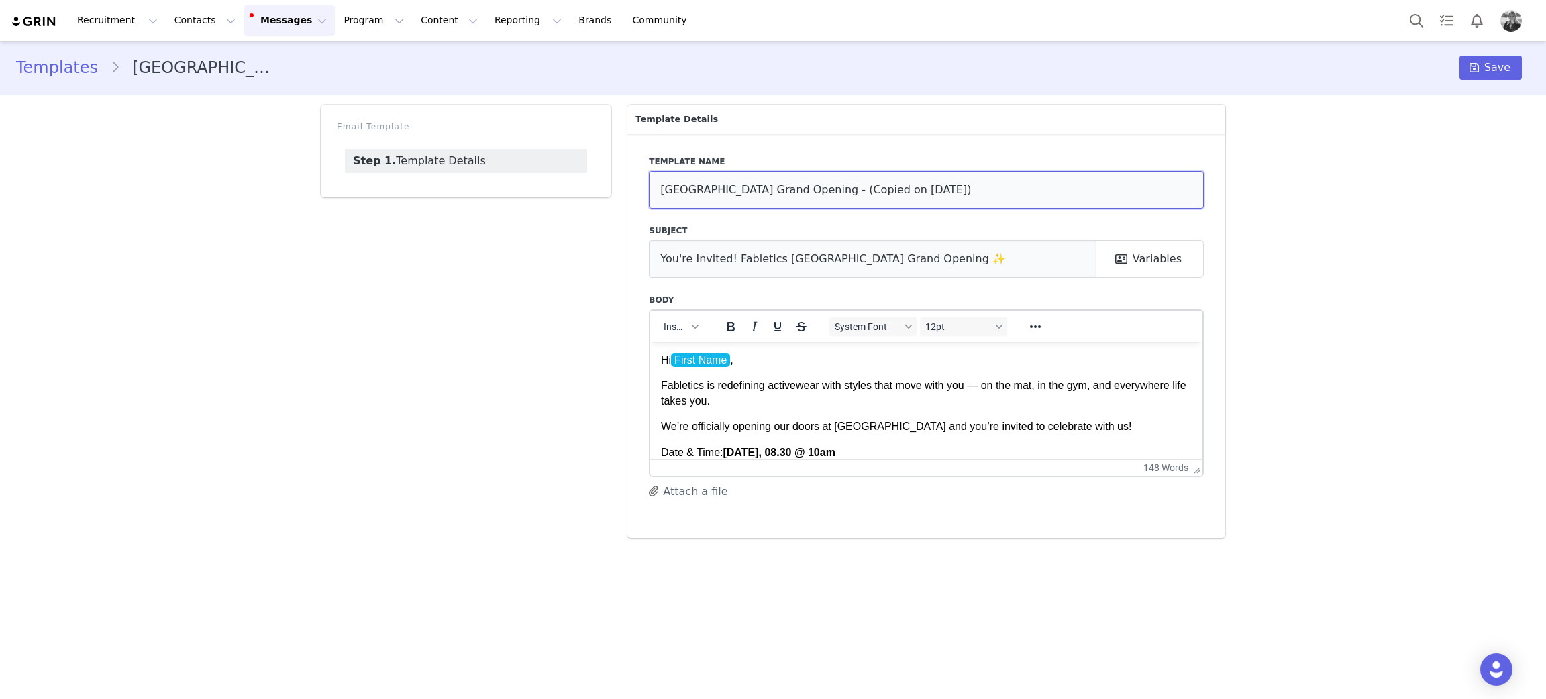
drag, startPoint x: 709, startPoint y: 191, endPoint x: 676, endPoint y: 191, distance: 33.5
click at [542, 180] on div "Email Template Step 1. Template Details Template Details Template name NorthPar…" at bounding box center [773, 321] width 920 height 449
drag, startPoint x: 746, startPoint y: 185, endPoint x: 597, endPoint y: 182, distance: 148.9
click at [598, 182] on div "Email Template Step 1. Template Details Template Details Template name NorthPar…" at bounding box center [773, 321] width 920 height 449
drag, startPoint x: 975, startPoint y: 189, endPoint x: 839, endPoint y: 193, distance: 136.3
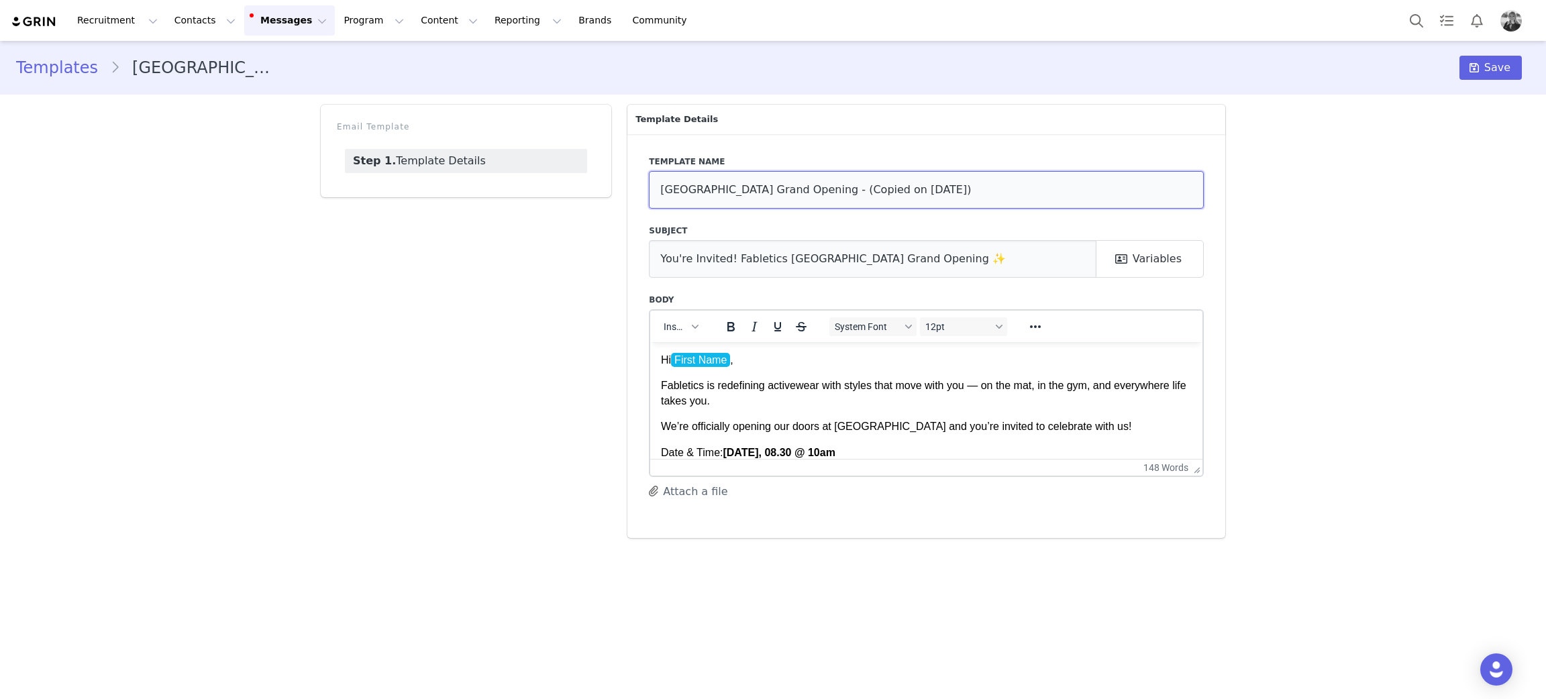
click at [839, 193] on input "[GEOGRAPHIC_DATA] Grand Opening - (Copied on [DATE])" at bounding box center [926, 190] width 555 height 38
type input "[GEOGRAPHIC_DATA] [GEOGRAPHIC_DATA] - ([GEOGRAPHIC_DATA], [GEOGRAPHIC_DATA])"
drag, startPoint x: 856, startPoint y: 256, endPoint x: 773, endPoint y: 251, distance: 82.7
click at [773, 251] on input "You're Invited! Fabletics [GEOGRAPHIC_DATA] Grand Opening ✨" at bounding box center [872, 259] width 447 height 38
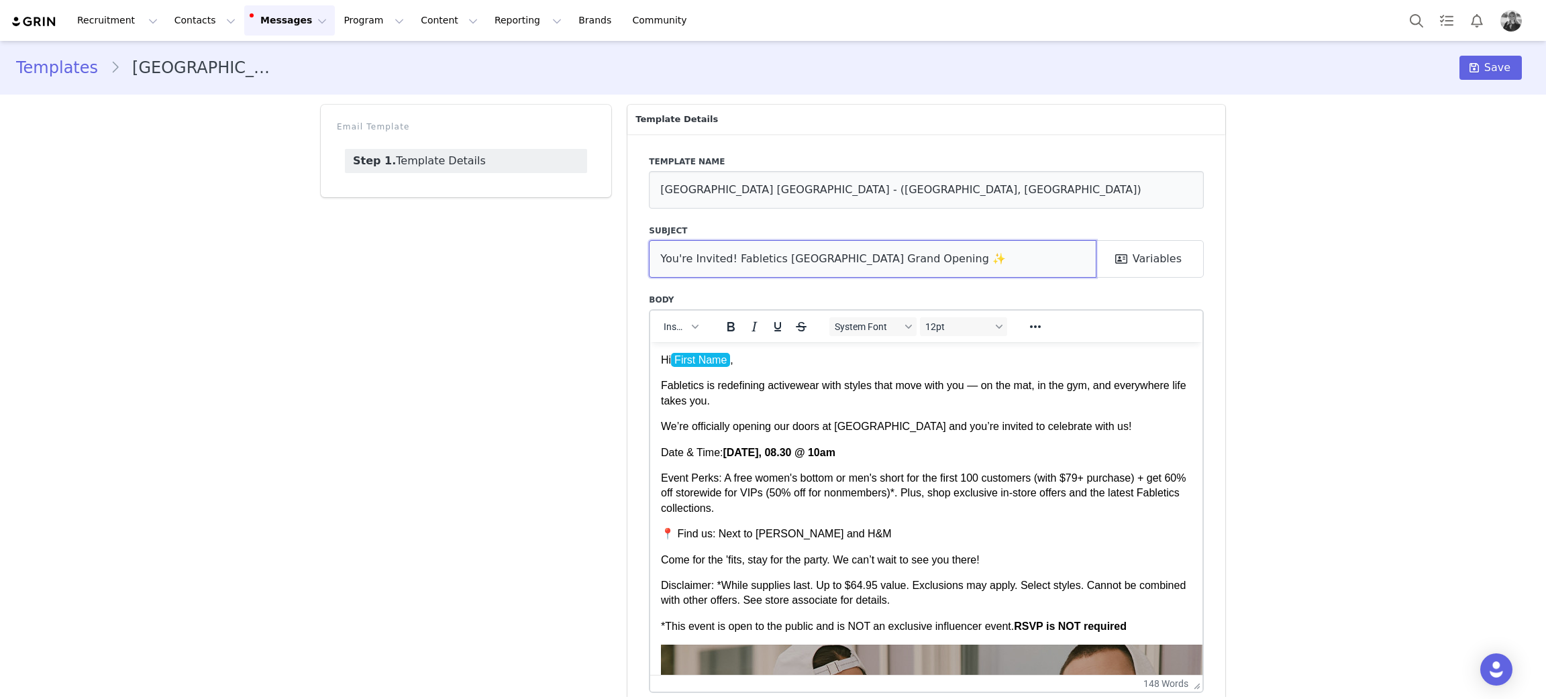
drag, startPoint x: 1197, startPoint y: 470, endPoint x: 1196, endPoint y: 578, distance: 107.3
click at [1196, 578] on div "Template name [GEOGRAPHIC_DATA] Grand Opening - ([GEOGRAPHIC_DATA], [GEOGRAPHIC…" at bounding box center [926, 444] width 598 height 621
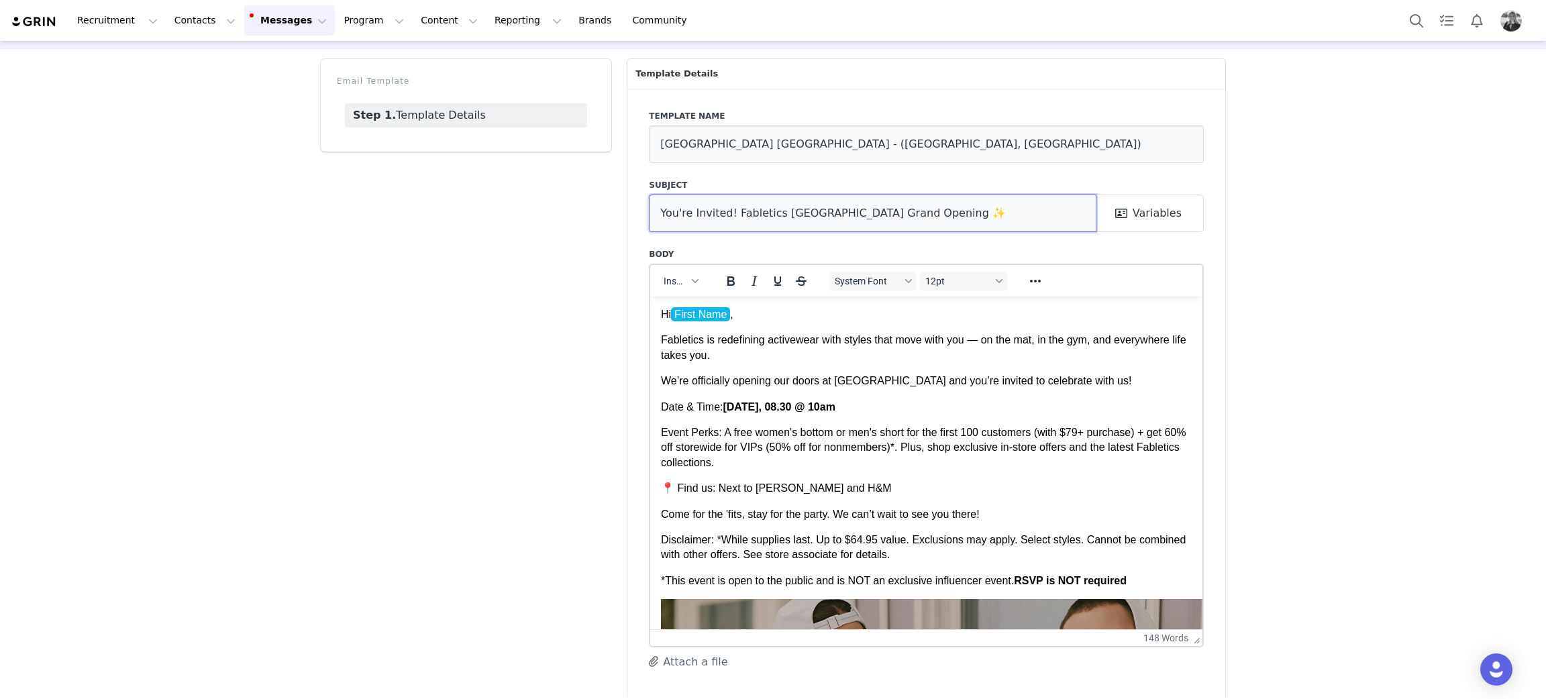
scroll to position [66, 0]
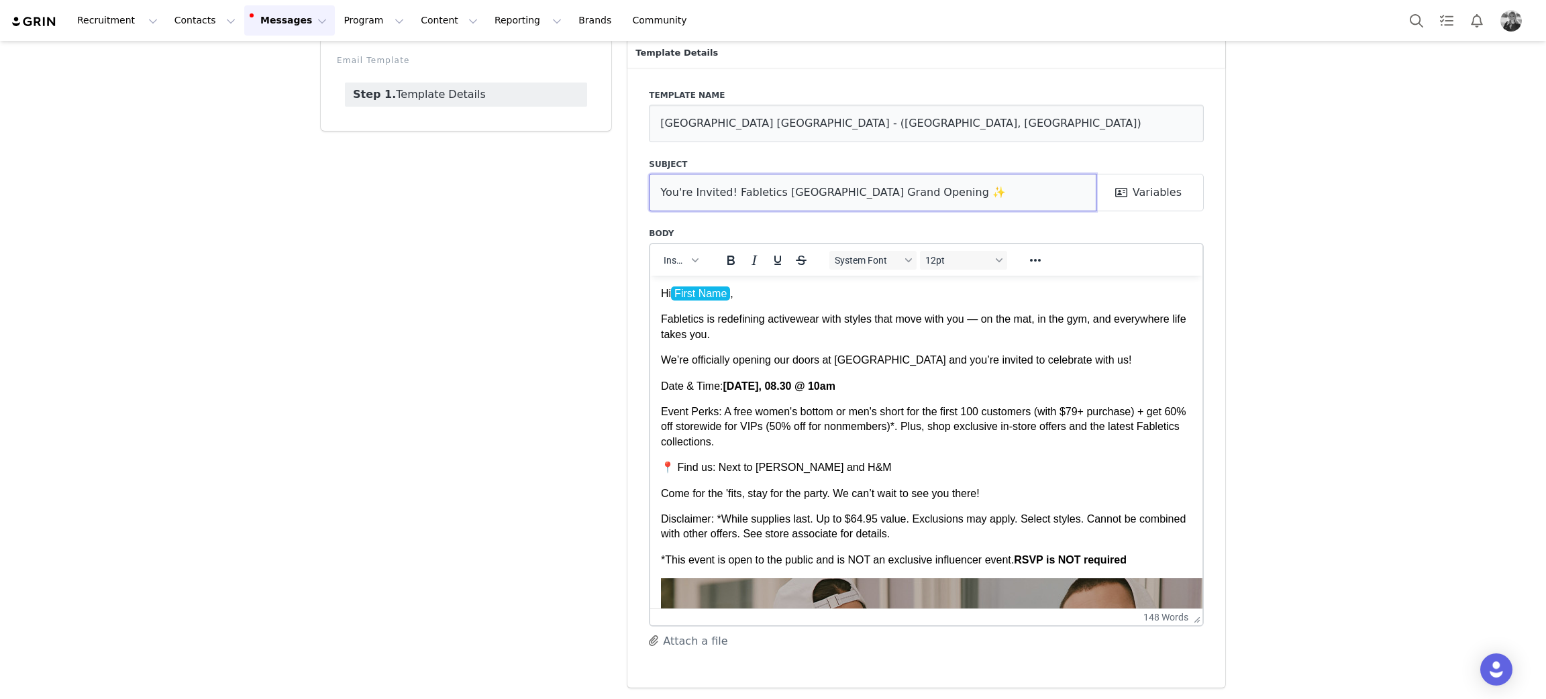
type input "You're Invited! Fabletics [GEOGRAPHIC_DATA] Grand Opening ✨"
click at [729, 417] on p "Event Perks: A free women's bottom or men's short for the first 100 customers (…" at bounding box center [926, 426] width 531 height 45
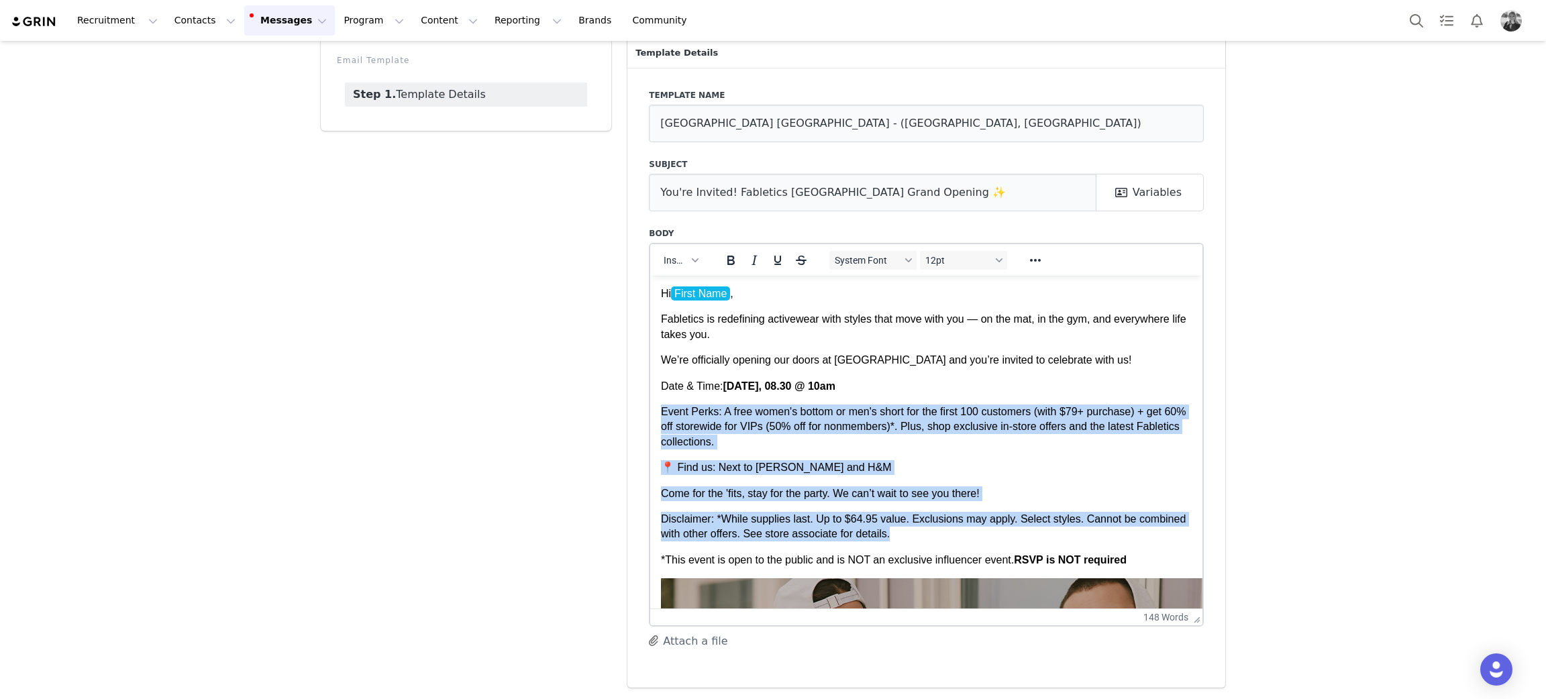
drag, startPoint x: 899, startPoint y: 535, endPoint x: 651, endPoint y: 402, distance: 281.8
click at [651, 402] on html "Hi First Name , Fabletics is redefining activewear with styles that move with y…" at bounding box center [926, 687] width 552 height 824
paste body "Rich Text Area. Press ALT-0 for help."
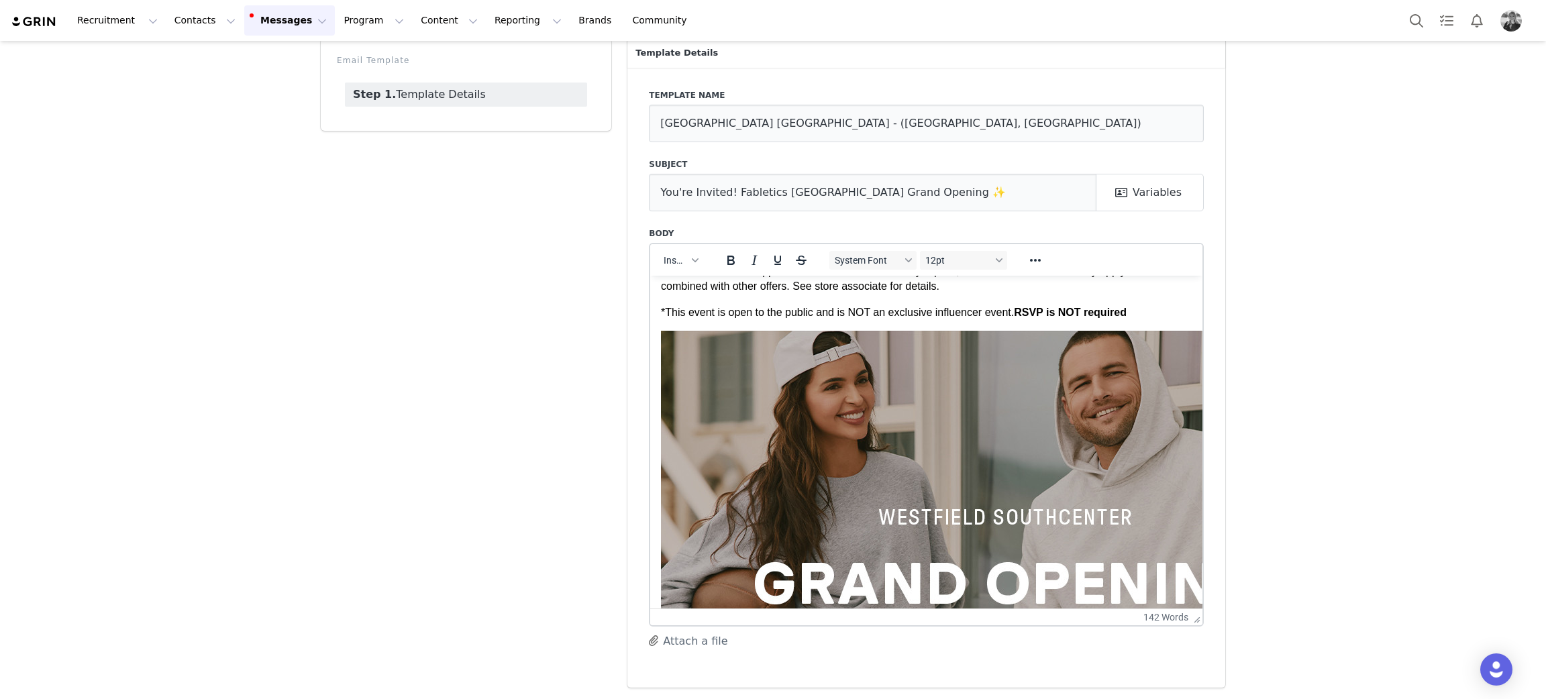
scroll to position [562, 0]
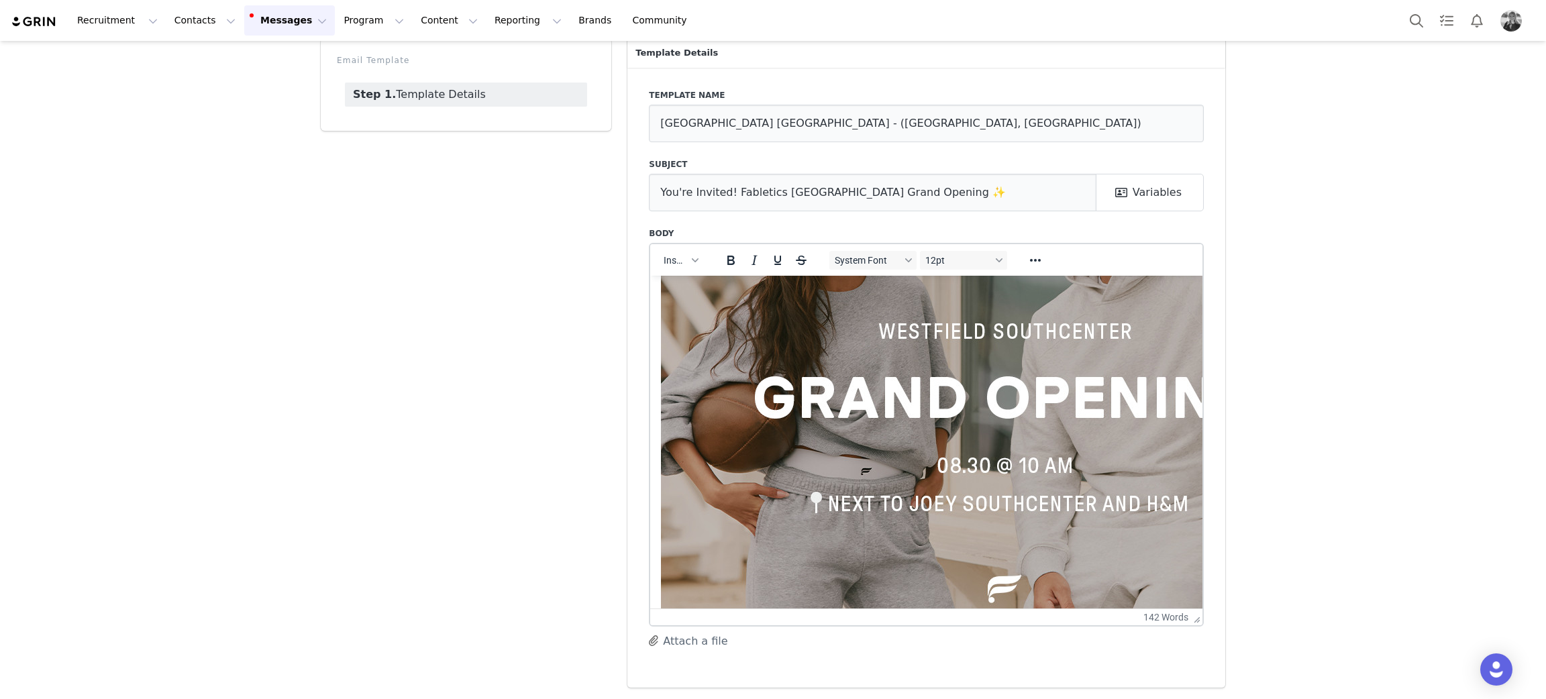
click at [859, 362] on img "Rich Text Area. Press ALT-0 for help." at bounding box center [1004, 397] width 687 height 507
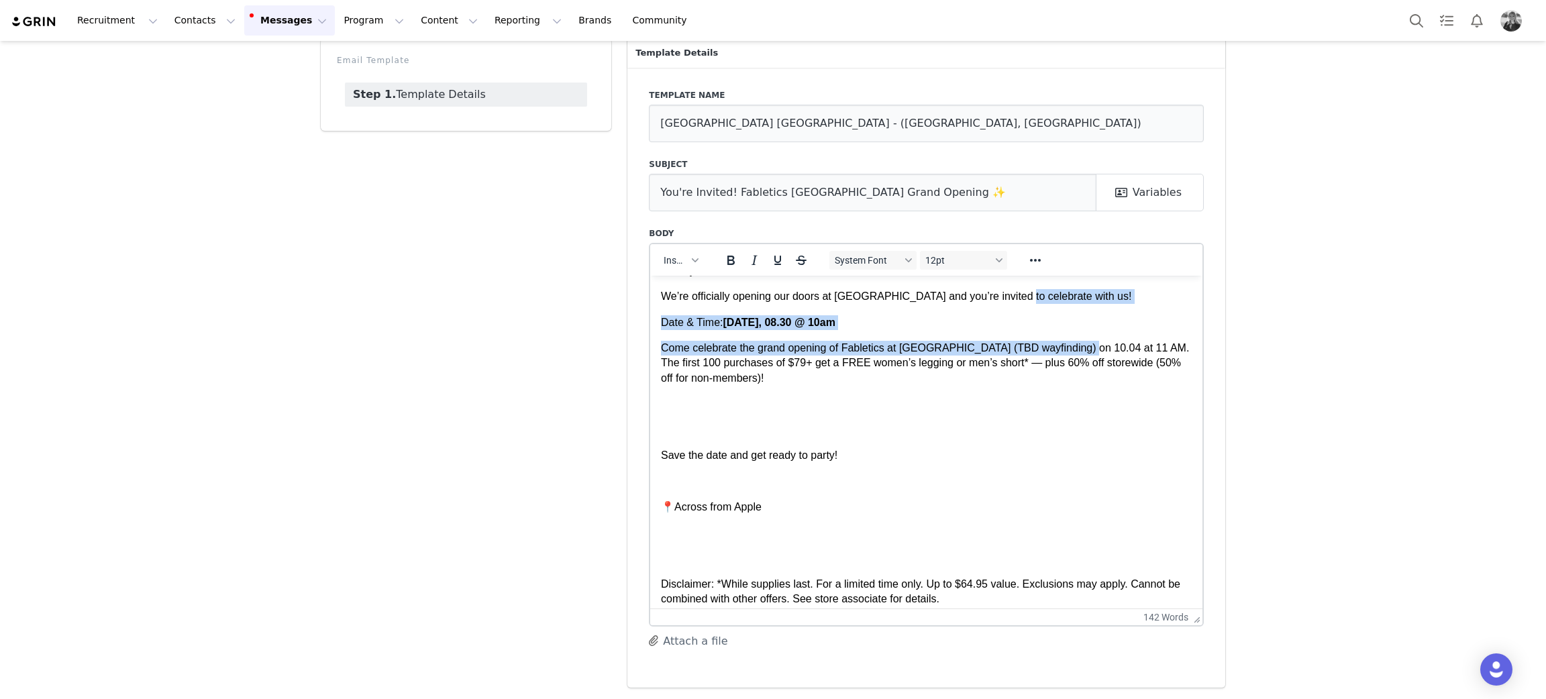
scroll to position [55, 0]
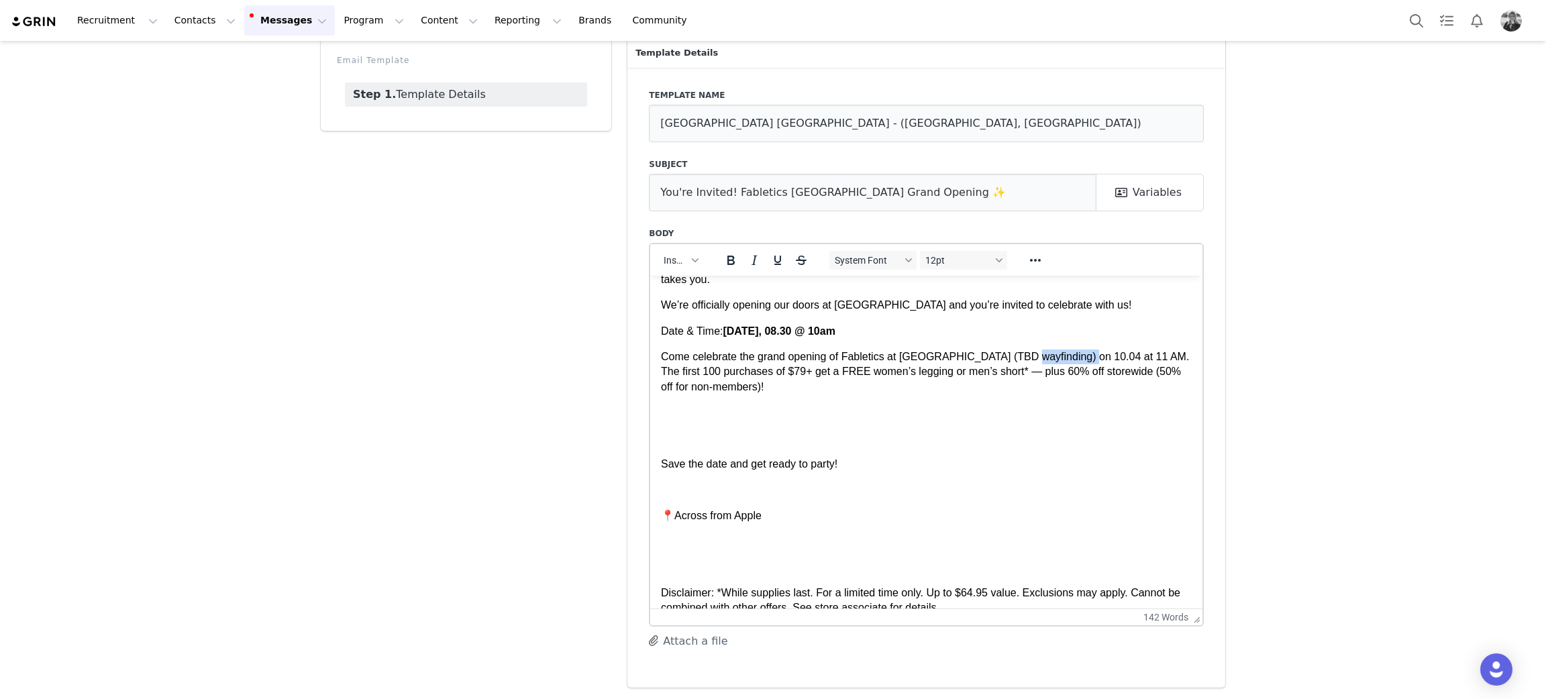
drag, startPoint x: 1074, startPoint y: 286, endPoint x: 1007, endPoint y: 358, distance: 98.7
click at [1017, 358] on p "Come celebrate the grand opening of Fabletics at [GEOGRAPHIC_DATA] (TBD wayfind…" at bounding box center [926, 371] width 531 height 45
drag, startPoint x: 994, startPoint y: 358, endPoint x: 1080, endPoint y: 361, distance: 86.6
click at [1080, 361] on p "Come celebrate the grand opening of Fabletics at Boise Towne Square (TBD wayfin…" at bounding box center [926, 371] width 531 height 45
drag, startPoint x: 1023, startPoint y: 441, endPoint x: 831, endPoint y: 393, distance: 197.8
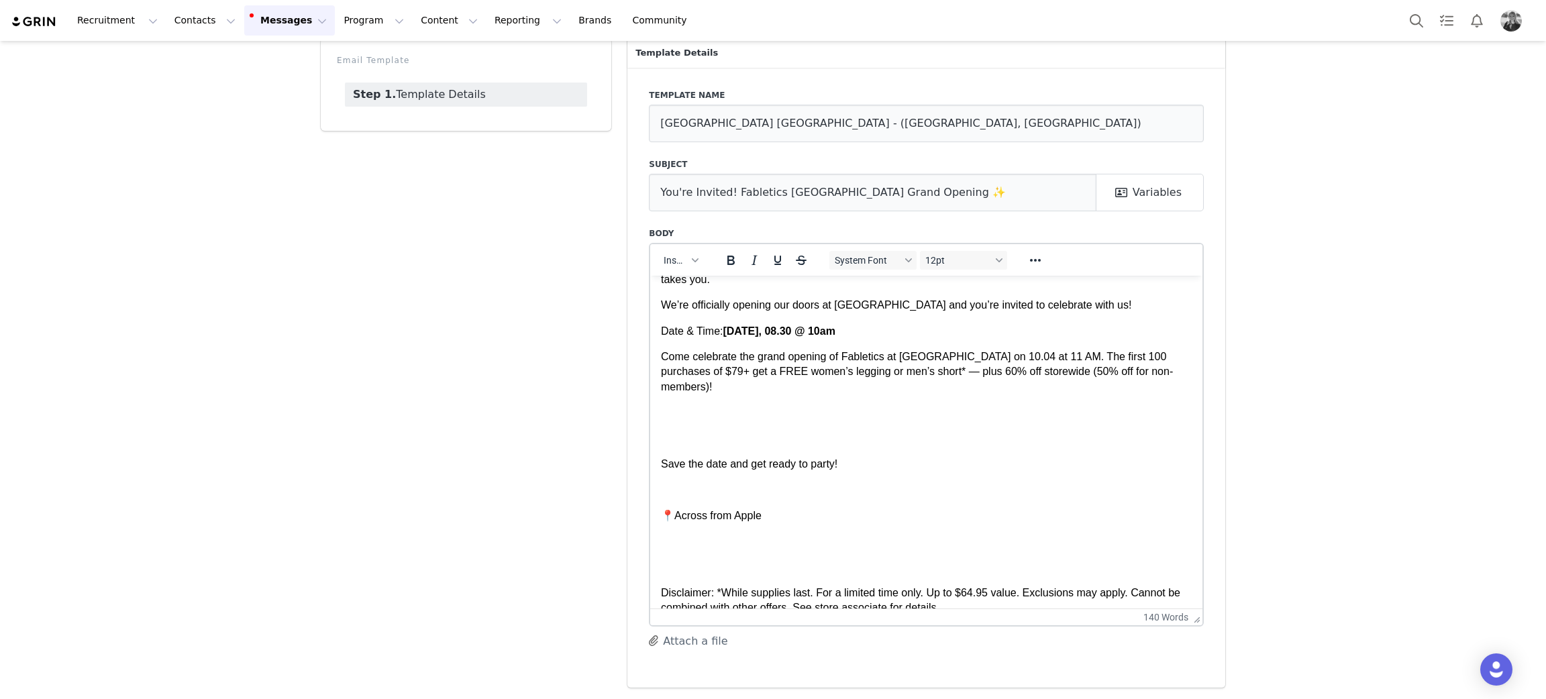
click at [1021, 441] on p "Rich Text Area. Press ALT-0 for help." at bounding box center [926, 438] width 531 height 15
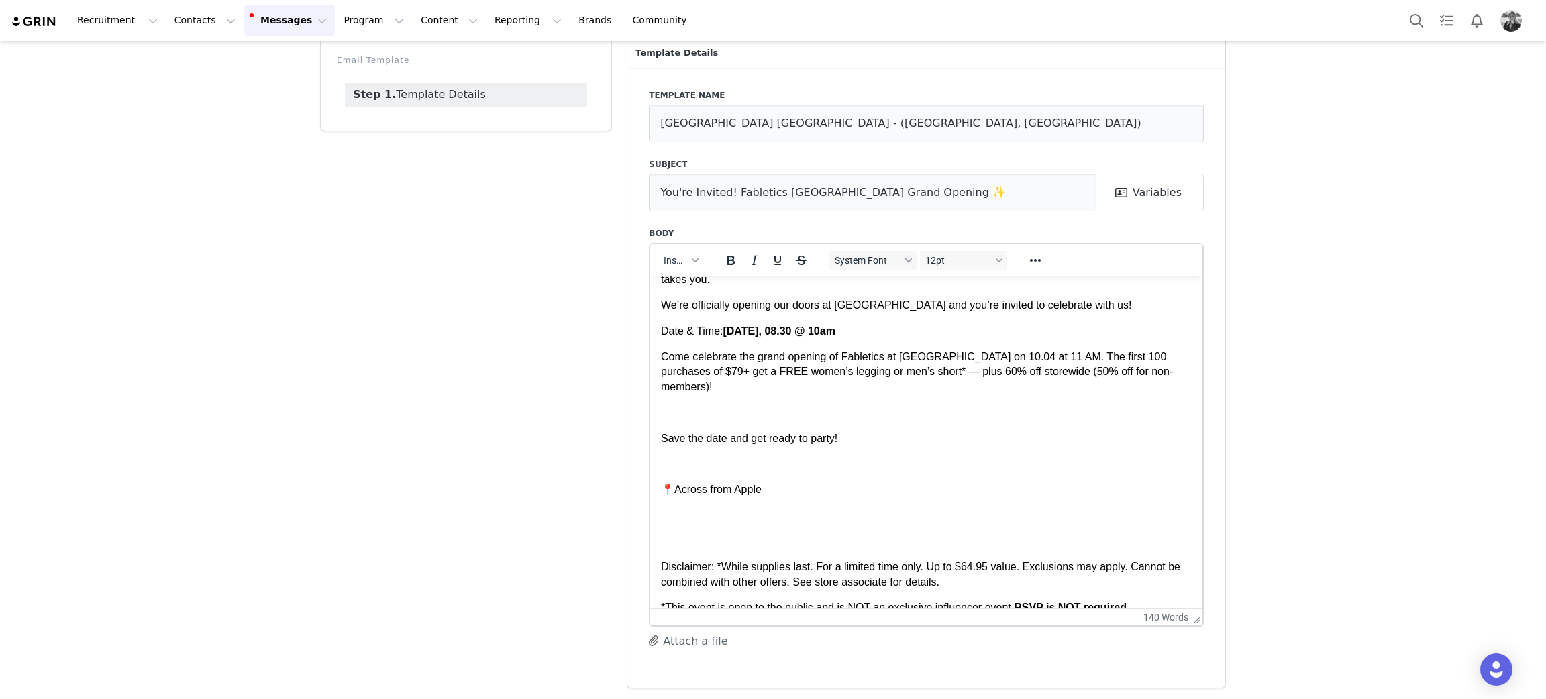
click at [739, 472] on body "Hi First Name , Fabletics is redefining activewear with styles that move with y…" at bounding box center [926, 436] width 531 height 410
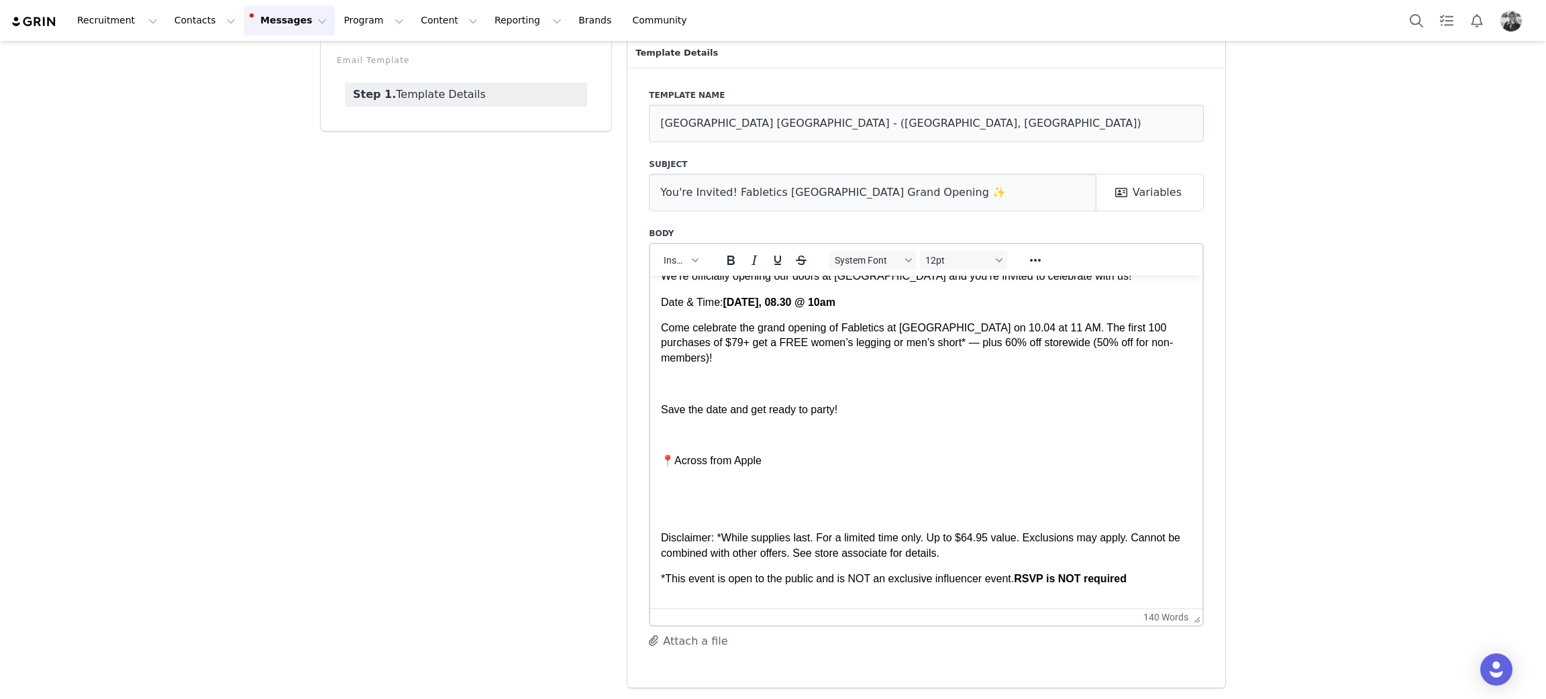
scroll to position [97, 0]
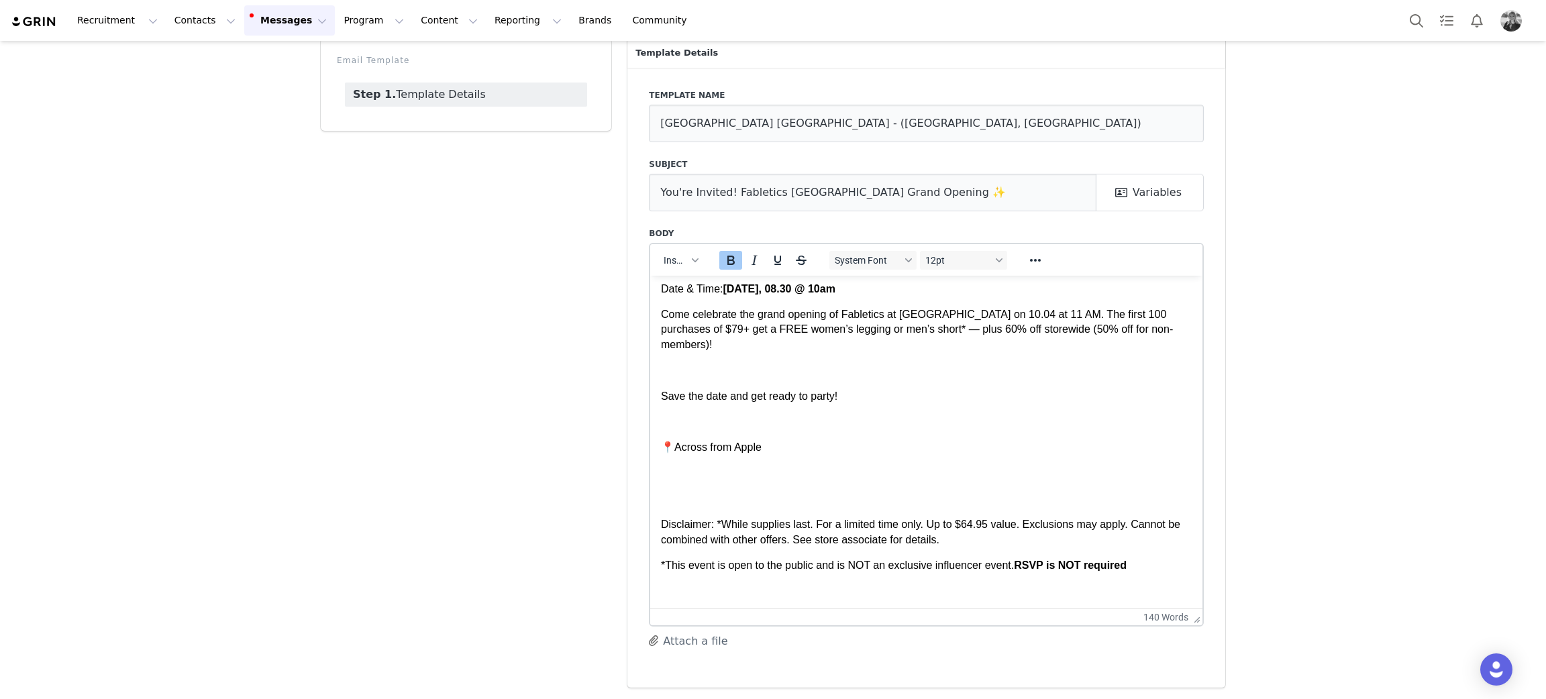
click at [1018, 553] on body "Hi First Name , Fabletics is redefining activewear with styles that move with y…" at bounding box center [926, 394] width 531 height 410
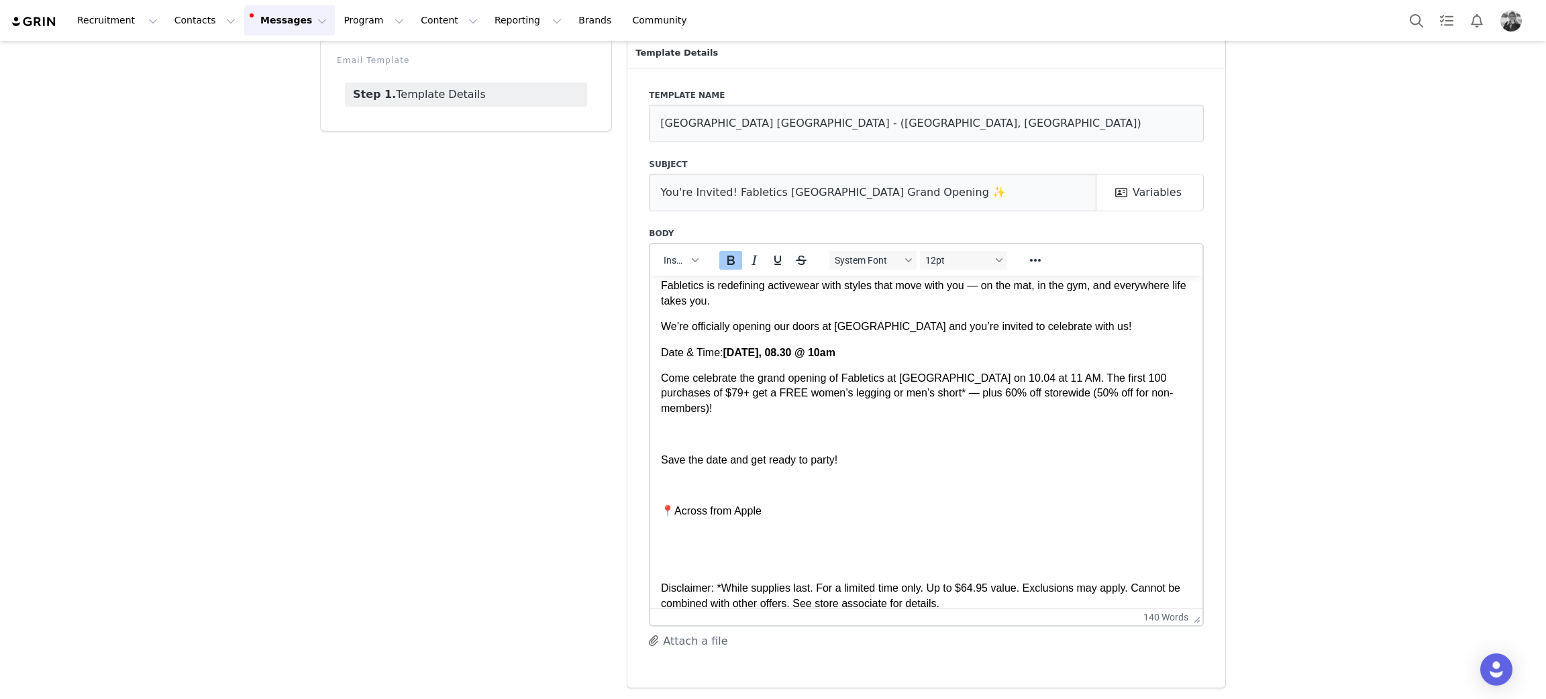
scroll to position [0, 0]
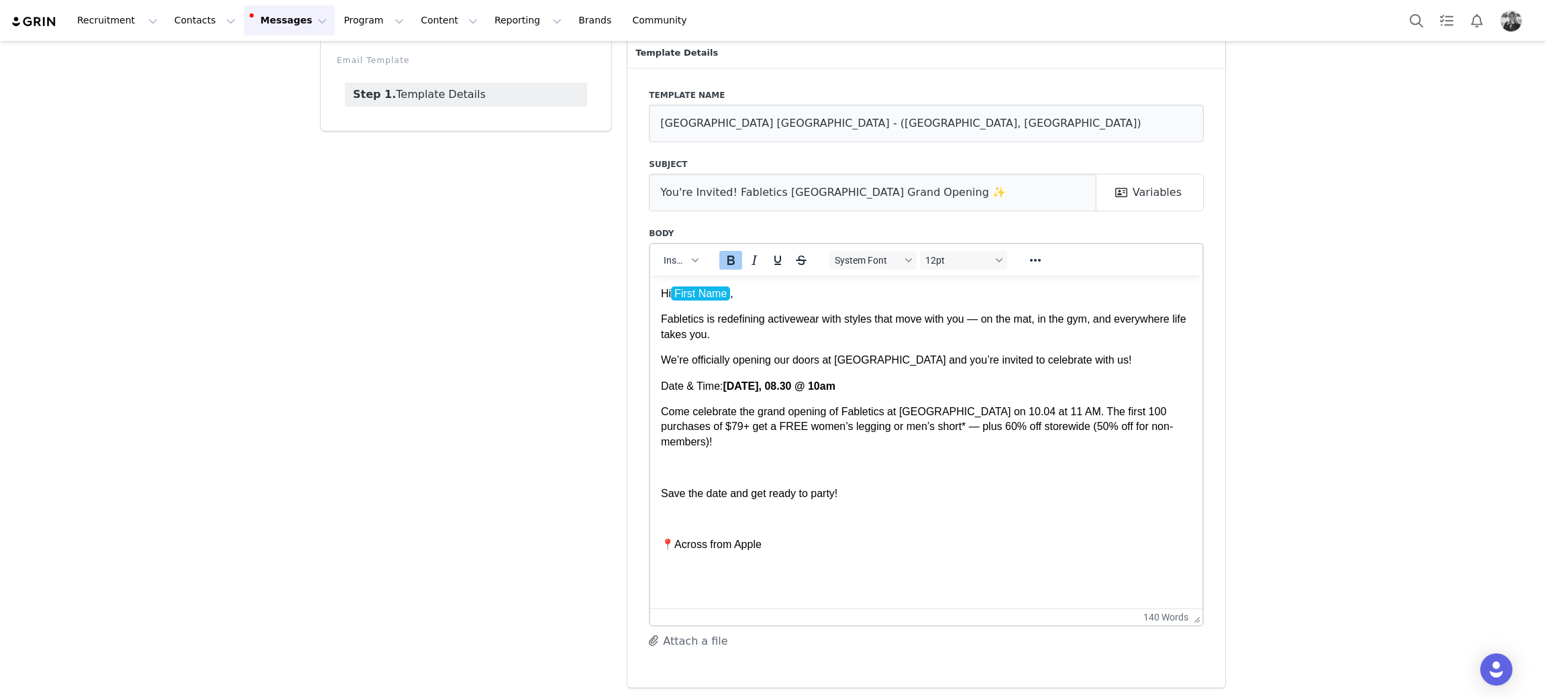
drag, startPoint x: 867, startPoint y: 385, endPoint x: 727, endPoint y: 382, distance: 140.2
click at [727, 382] on p "Date & Time: Saturday, 08.30 @ 10am" at bounding box center [926, 385] width 531 height 15
click at [771, 384] on strong "Saturday, 08.30 @ 10am" at bounding box center [778, 385] width 112 height 11
drag, startPoint x: 806, startPoint y: 382, endPoint x: 779, endPoint y: 376, distance: 27.4
click at [779, 376] on body "Hi First Name , Fabletics is redefining activewear with styles that move with y…" at bounding box center [926, 491] width 531 height 410
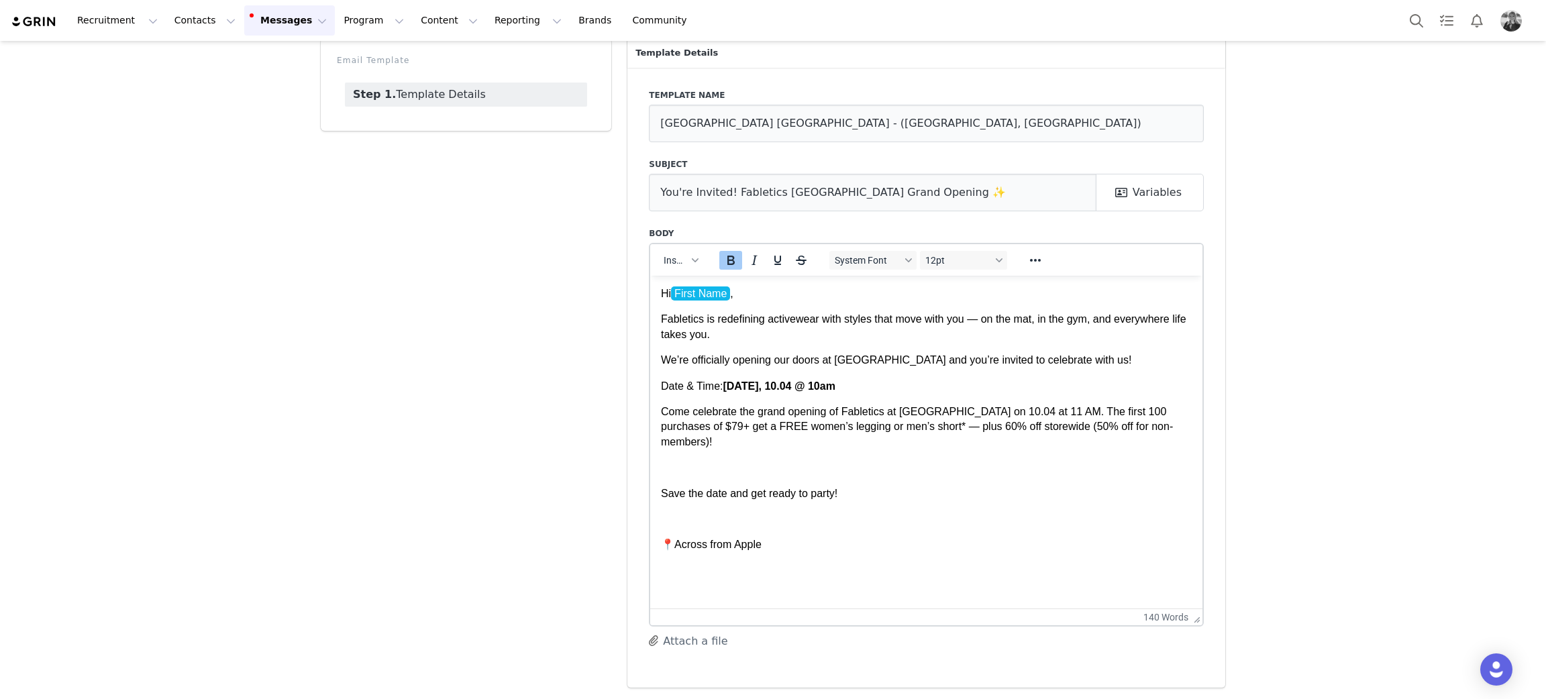
click at [832, 382] on strong "Saturday, 10.04 @ 10am" at bounding box center [778, 385] width 112 height 11
click at [918, 388] on p "Date & Time: Saturday, 10.04 @ 11am" at bounding box center [926, 385] width 531 height 15
click at [743, 411] on p "Come celebrate the grand opening of Fabletics at Boise Towne Square on 10.04 at…" at bounding box center [926, 426] width 531 height 45
drag, startPoint x: 919, startPoint y: 361, endPoint x: 836, endPoint y: 354, distance: 83.5
click at [836, 354] on p "We’re officially opening our doors at NorthPark Center and you’re invited to ce…" at bounding box center [926, 359] width 531 height 15
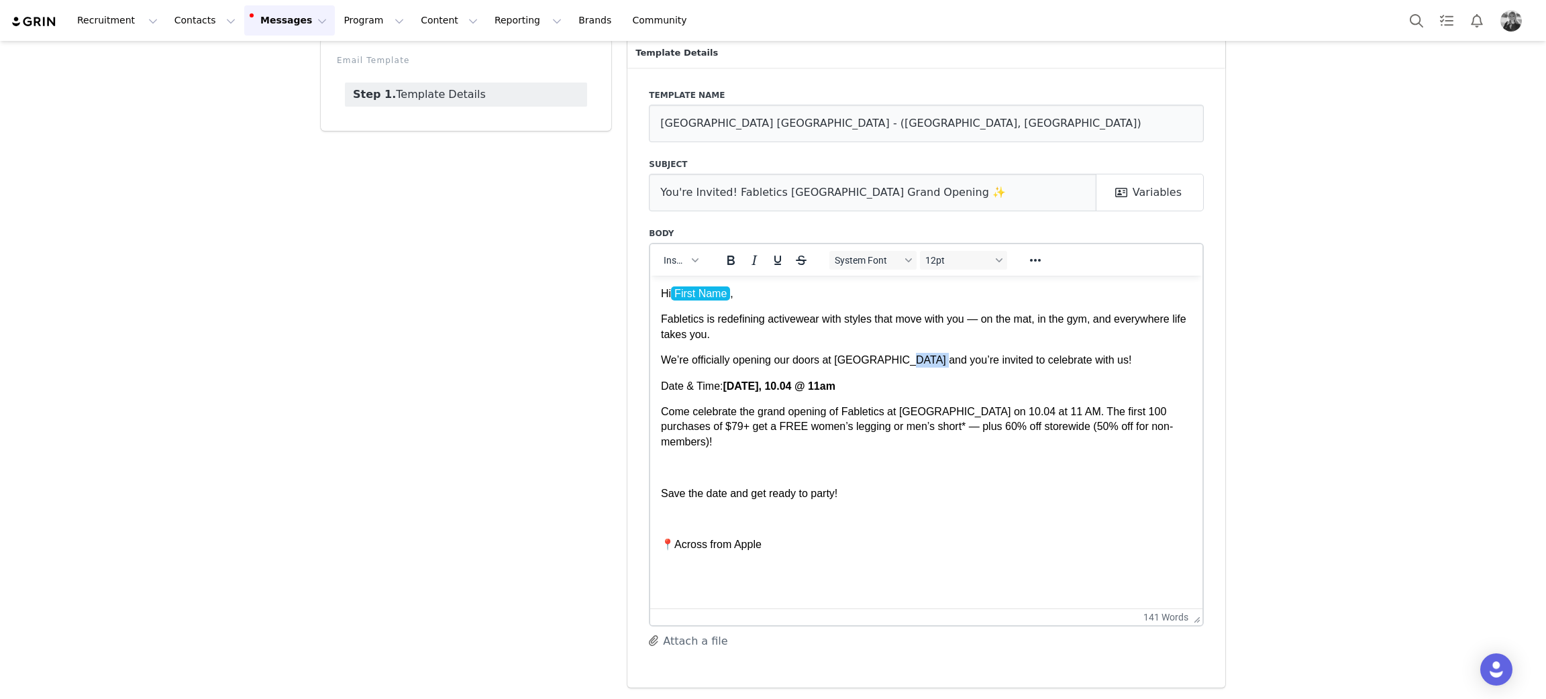
drag, startPoint x: 928, startPoint y: 358, endPoint x: 897, endPoint y: 358, distance: 30.9
click at [897, 358] on p "We’re officially opening our doors at Boise Towne Center and you’re invited to …" at bounding box center [926, 359] width 531 height 15
click at [975, 454] on body "Hi First Name , Fabletics is redefining activewear with styles that move with y…" at bounding box center [926, 491] width 531 height 410
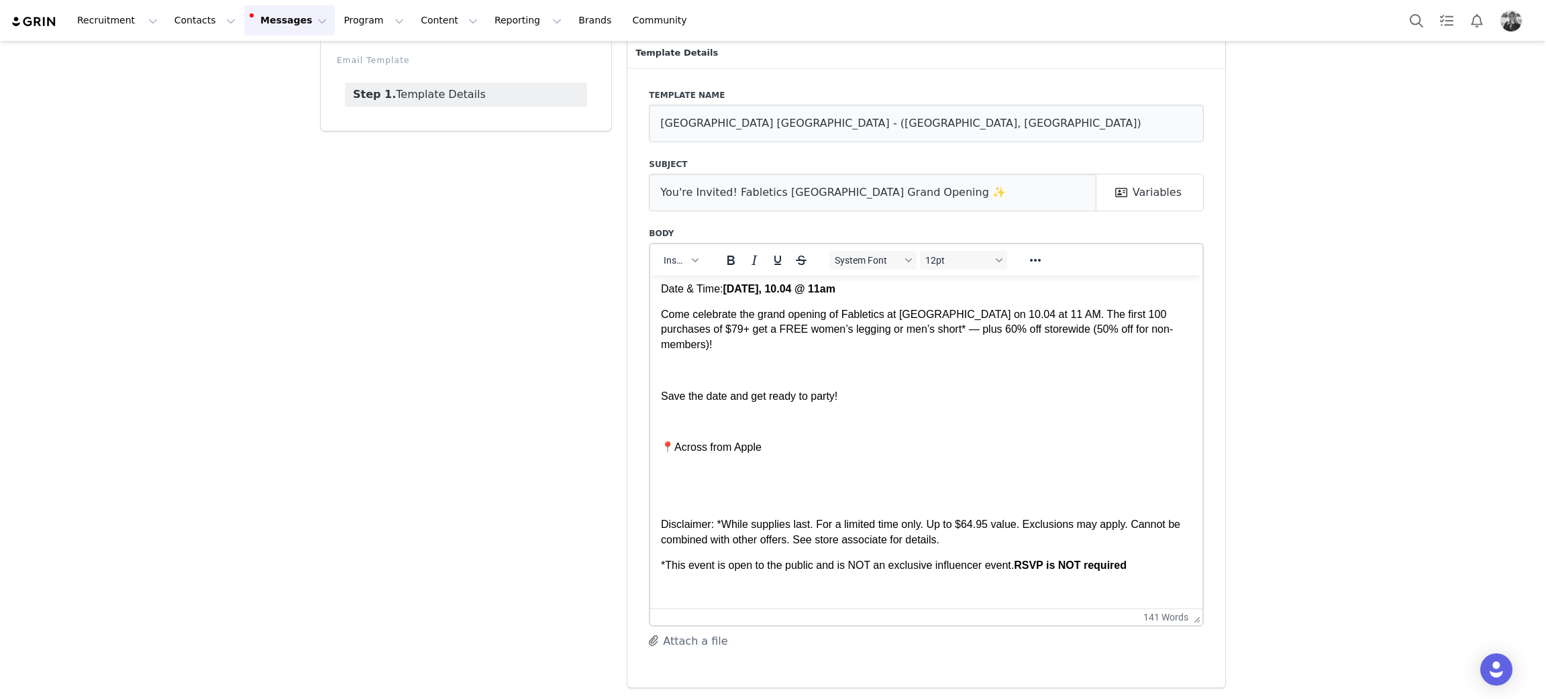
click at [670, 494] on p "Rich Text Area. Press ALT-0 for help." at bounding box center [926, 498] width 531 height 15
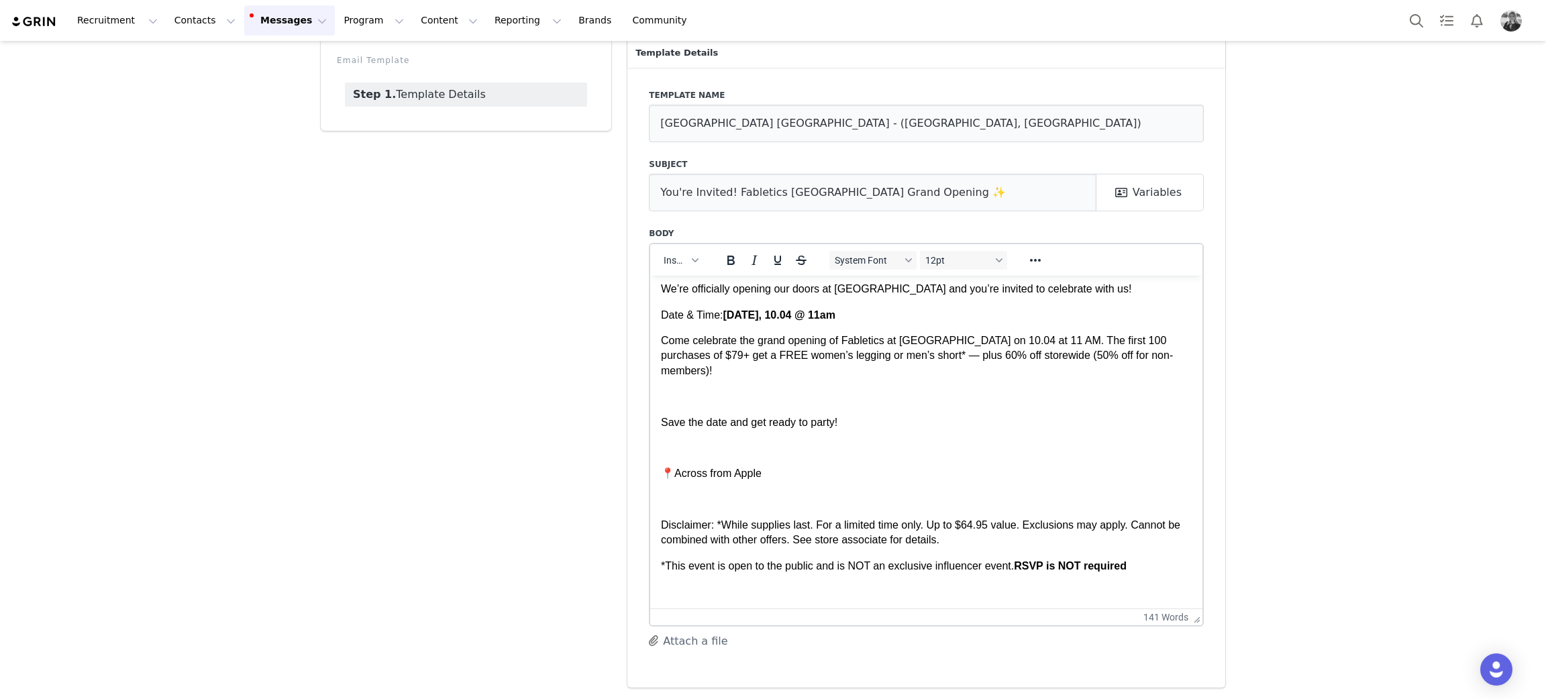
click at [721, 454] on body "Hi First Name , Fabletics is redefining activewear with styles that move with y…" at bounding box center [926, 407] width 531 height 384
click at [673, 447] on p "Rich Text Area. Press ALT-0 for help." at bounding box center [926, 447] width 531 height 15
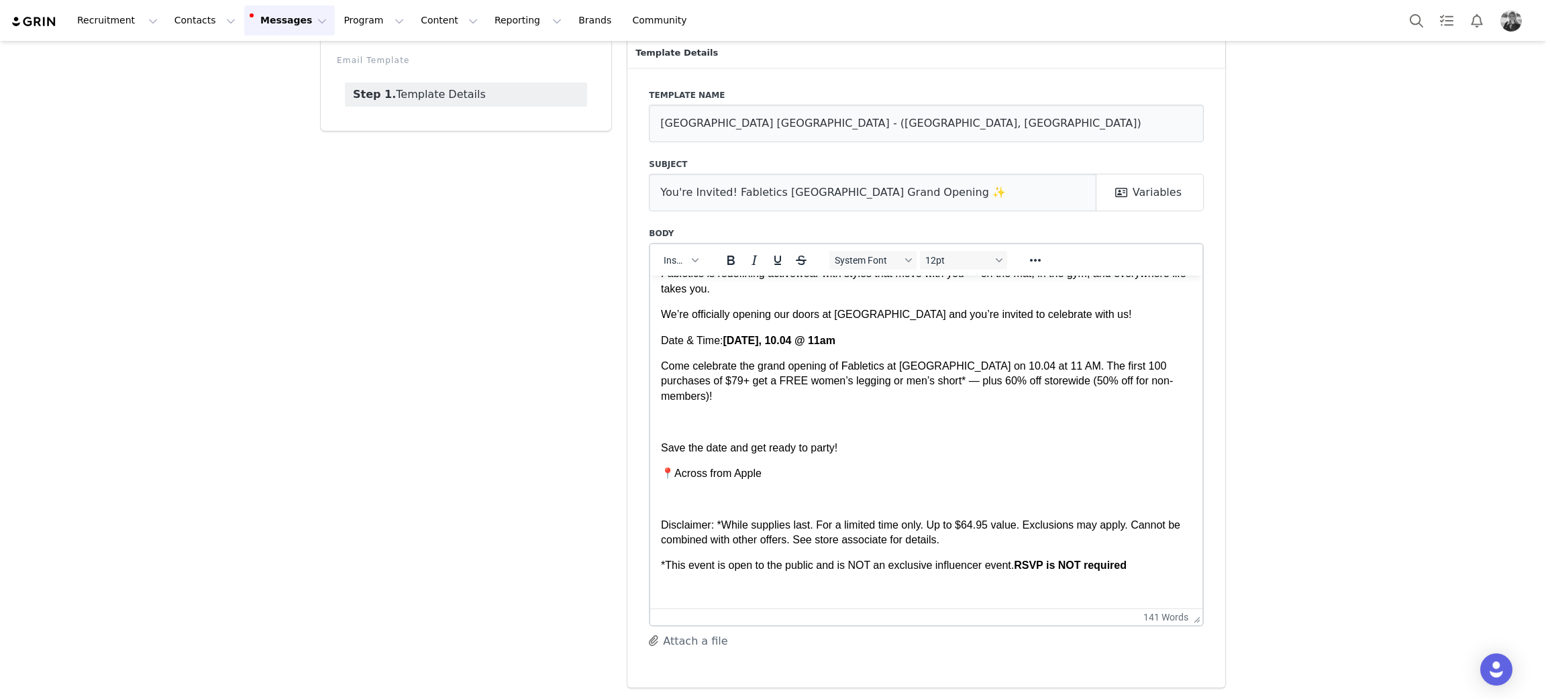
click at [690, 509] on body "Hi First Name , Fabletics is redefining activewear with styles that move with y…" at bounding box center [926, 419] width 531 height 358
click at [670, 483] on body "Hi First Name , Fabletics is redefining activewear with styles that move with y…" at bounding box center [926, 419] width 531 height 358
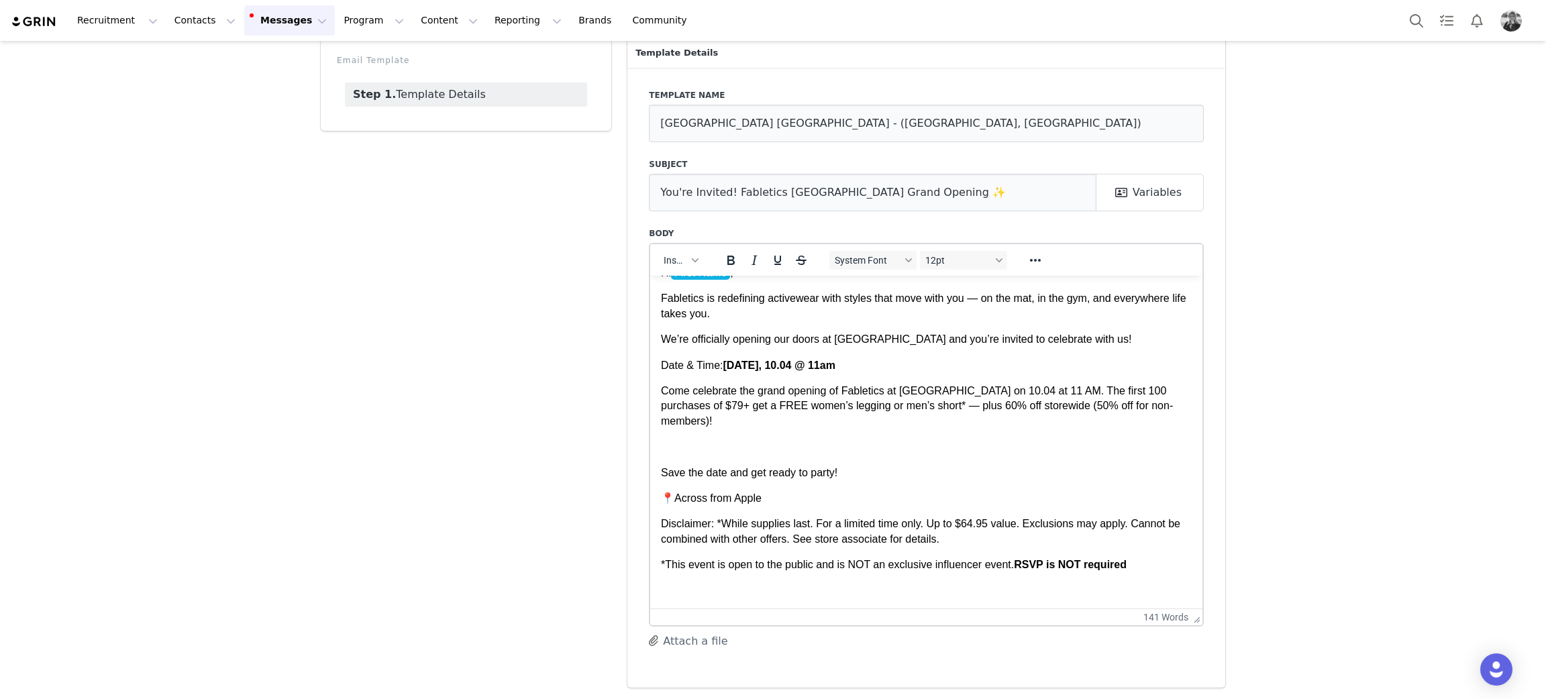
scroll to position [19, 0]
click at [662, 438] on body "Hi First Name , Fabletics is redefining activewear with styles that move with y…" at bounding box center [926, 432] width 531 height 333
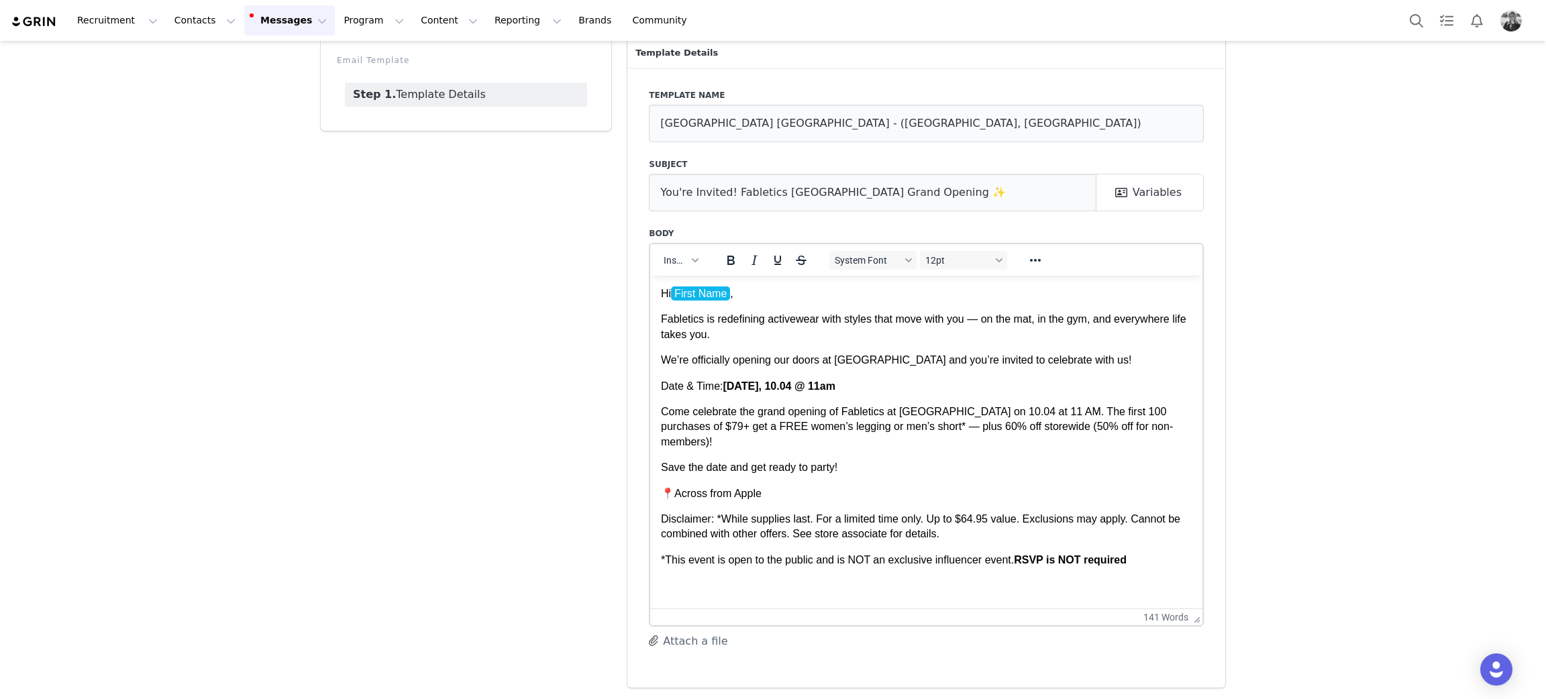
scroll to position [0, 0]
click at [921, 462] on p "Save the date and get ready to party!" at bounding box center [926, 467] width 531 height 15
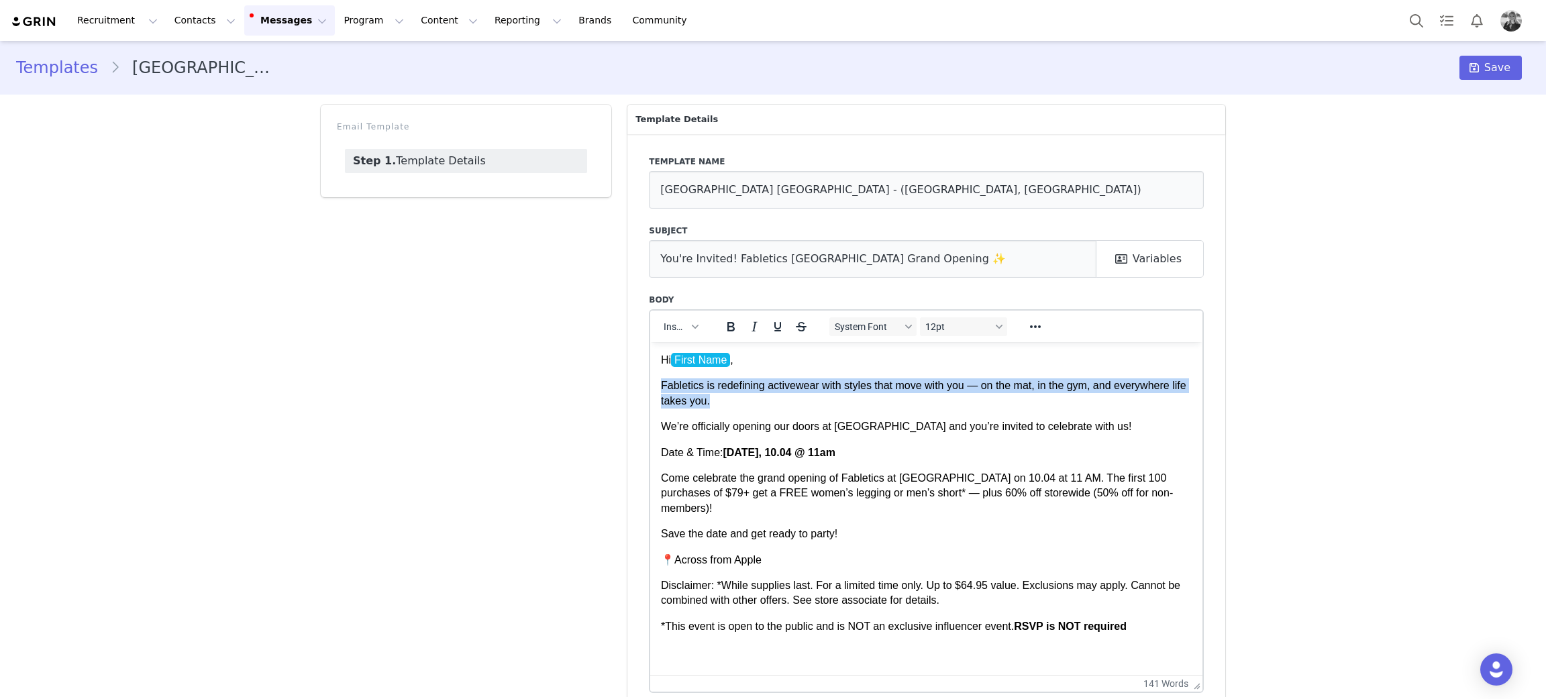
drag, startPoint x: 735, startPoint y: 407, endPoint x: 1263, endPoint y: 724, distance: 615.0
click at [650, 383] on html "Hi First Name , Fabletics is redefining activewear with styles that move with y…" at bounding box center [926, 505] width 552 height 328
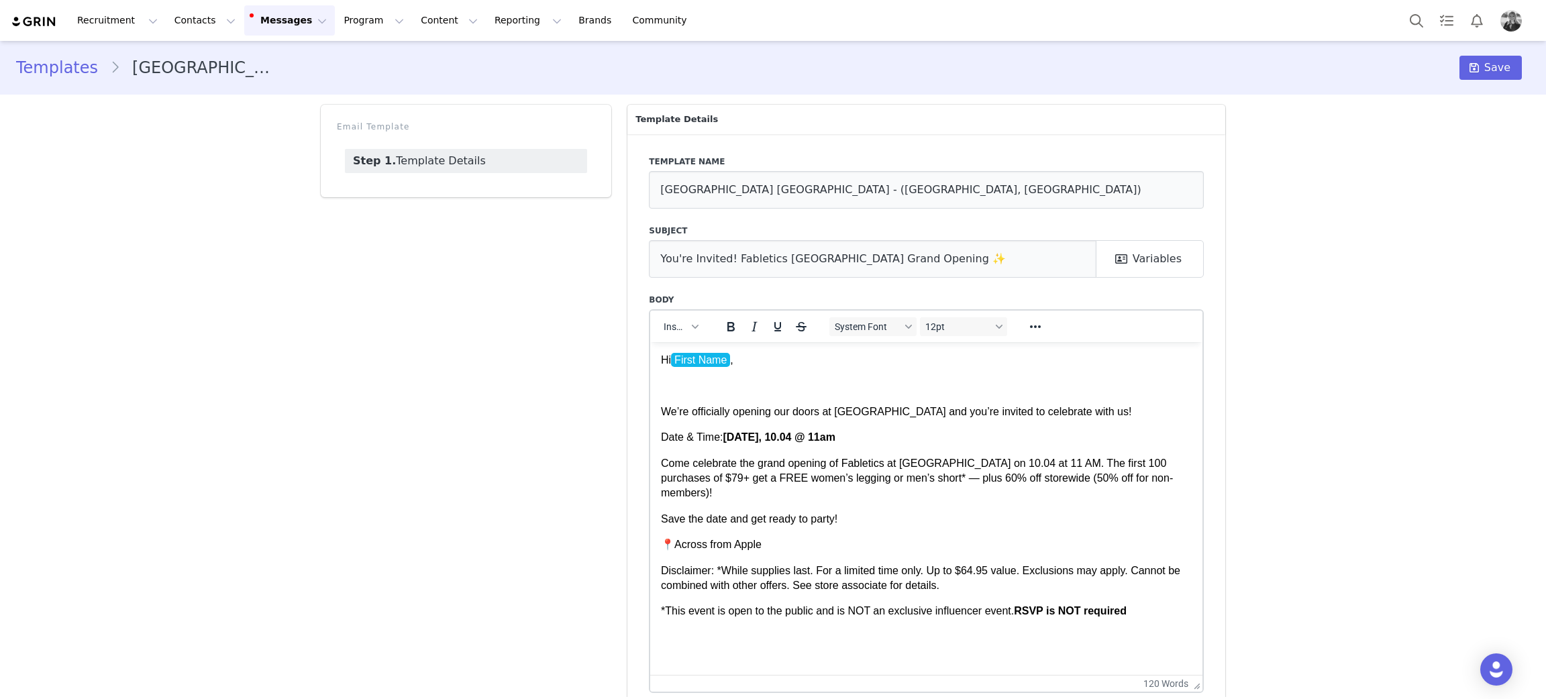
click at [659, 409] on html "Hi First Name , We’re officially opening our doors at Boise Towne Square and yo…" at bounding box center [926, 497] width 552 height 313
click at [661, 409] on p "We’re officially opening our doors at Boise Towne Square and you’re invited to …" at bounding box center [926, 411] width 531 height 15
click at [665, 421] on body "Hi First Name , We’re officially opening our doors at Boise Towne Square and yo…" at bounding box center [926, 498] width 531 height 292
click at [662, 416] on p "We’re officially opening our doors at Boise Towne Square and you’re invited to …" at bounding box center [926, 411] width 531 height 15
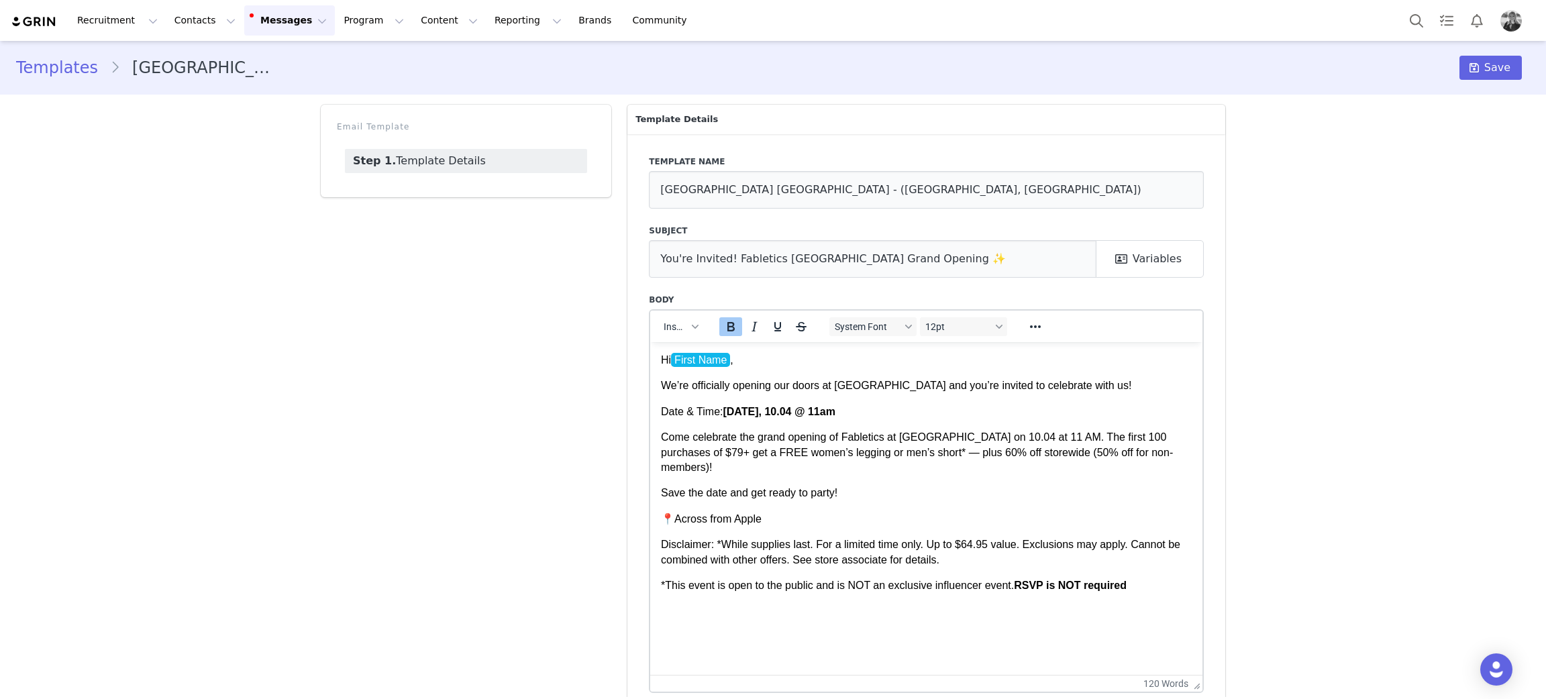
click at [924, 413] on p "Date & Time: Saturday, 10.04 @ 11am" at bounding box center [926, 411] width 531 height 15
drag, startPoint x: 764, startPoint y: 521, endPoint x: 657, endPoint y: 521, distance: 106.7
click at [657, 521] on html "Hi First Name , We’re officially opening our doors at Boise Towne Square and yo…" at bounding box center [926, 485] width 552 height 288
copy p "📍Across from Apple"
click at [878, 413] on p "Date & Time: Saturday, 10.04 @ 11am" at bounding box center [926, 411] width 531 height 15
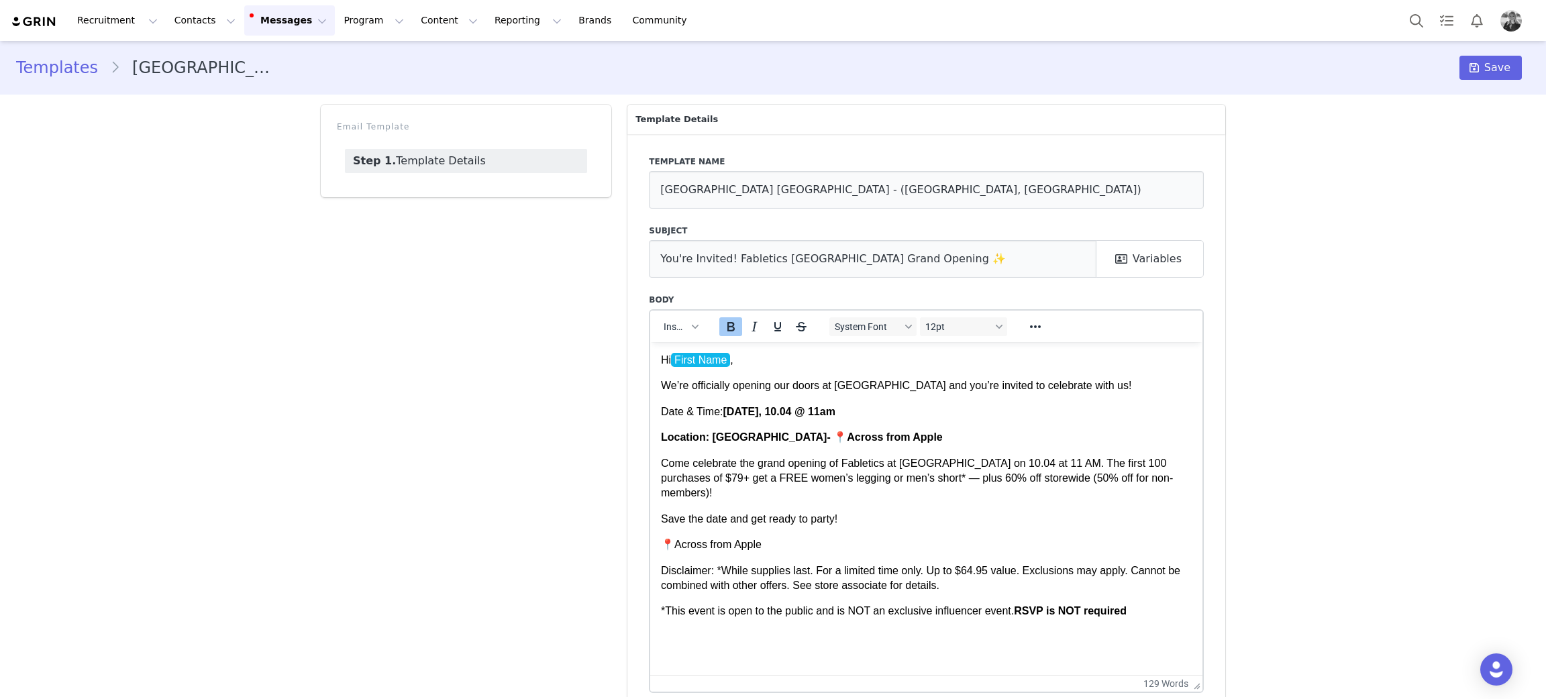
click at [870, 530] on body "Hi First Name , We’re officially opening our doors at Boise Towne Square and yo…" at bounding box center [926, 498] width 531 height 292
drag, startPoint x: 929, startPoint y: 436, endPoint x: 714, endPoint y: 431, distance: 215.4
click at [714, 431] on p "Location: Boise Towne Square- 📍Across from Apple" at bounding box center [926, 436] width 531 height 15
drag, startPoint x: 710, startPoint y: 435, endPoint x: 1125, endPoint y: 618, distance: 453.0
click at [714, 436] on strong "Location: Boise Towne Square- 📍Across from Apple" at bounding box center [802, 436] width 282 height 11
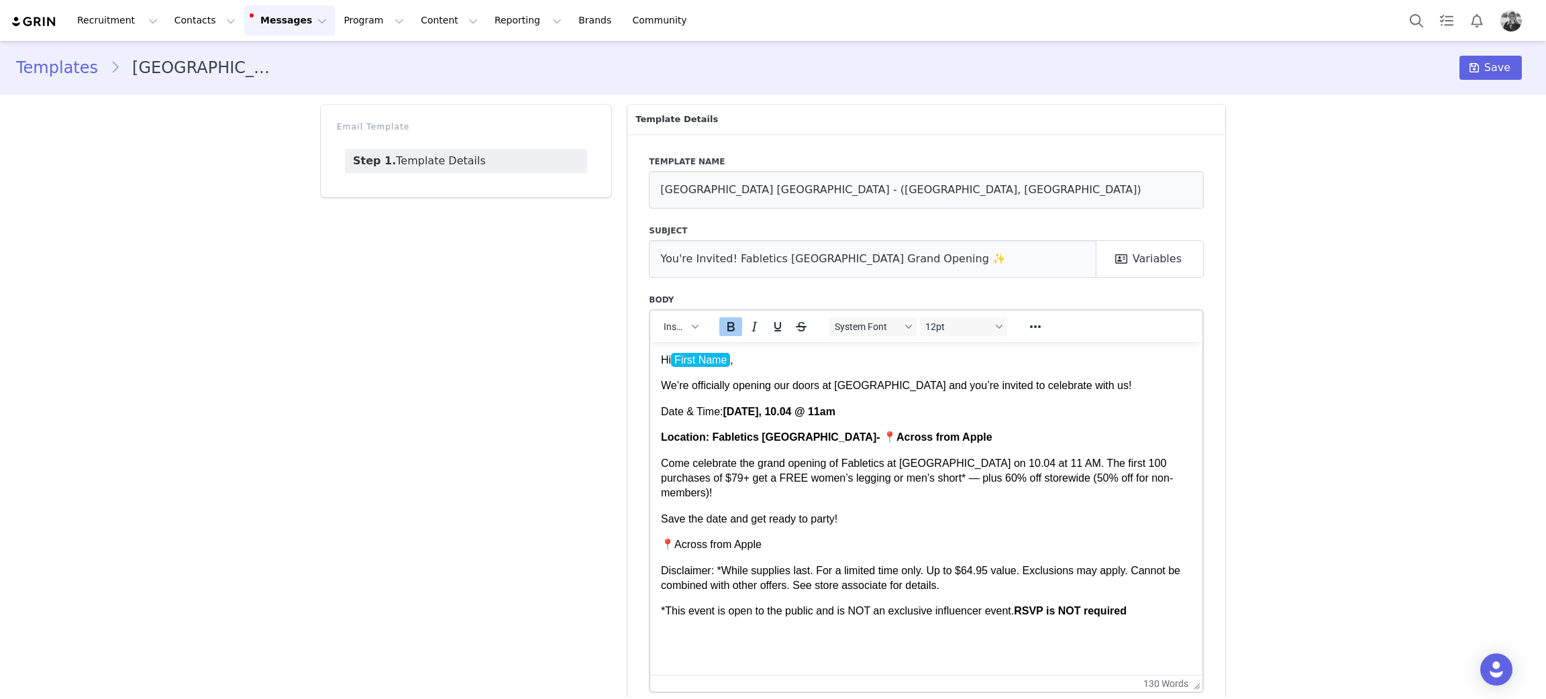
click at [811, 508] on body "Hi First Name , We’re officially opening our doors at Boise Towne Square and yo…" at bounding box center [926, 498] width 531 height 292
click at [736, 433] on strong "Location: Fabletics Boise Towne Square- 📍Across from Apple" at bounding box center [826, 436] width 331 height 11
click at [728, 442] on strong "Location: Fabletics Boise Towne Square- 📍Across from Apple" at bounding box center [826, 436] width 331 height 11
click at [847, 547] on p "📍Across from Apple" at bounding box center [926, 544] width 531 height 15
drag, startPoint x: 710, startPoint y: 435, endPoint x: 604, endPoint y: 427, distance: 106.3
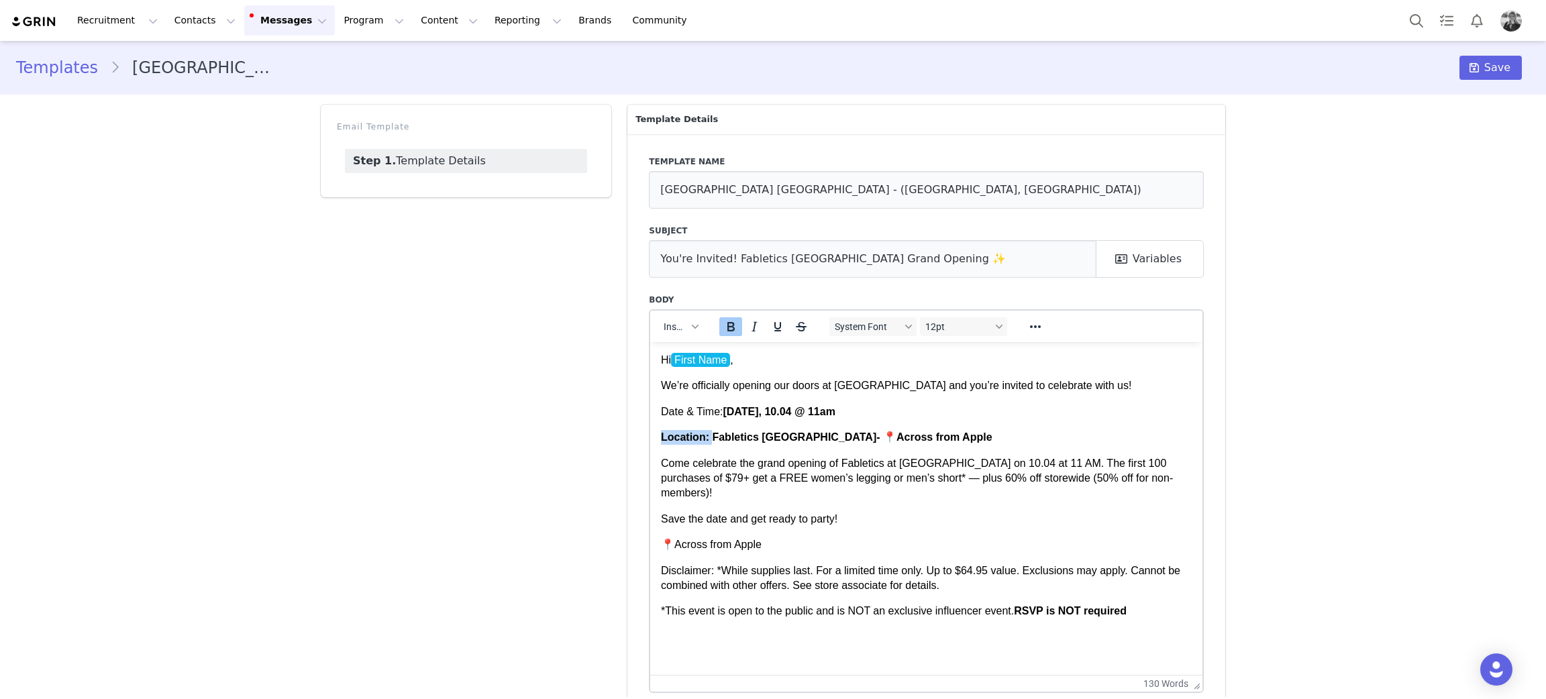
click at [650, 427] on html "Hi First Name , We’re officially opening our doors at Boise Towne Square and yo…" at bounding box center [926, 497] width 552 height 313
click at [727, 321] on icon "Bold" at bounding box center [731, 327] width 16 height 16
click at [766, 517] on p "Save the date and get ready to party!" at bounding box center [926, 518] width 531 height 15
drag, startPoint x: 775, startPoint y: 549, endPoint x: 665, endPoint y: 544, distance: 110.8
click at [665, 544] on p "📍Across from Apple" at bounding box center [926, 544] width 531 height 15
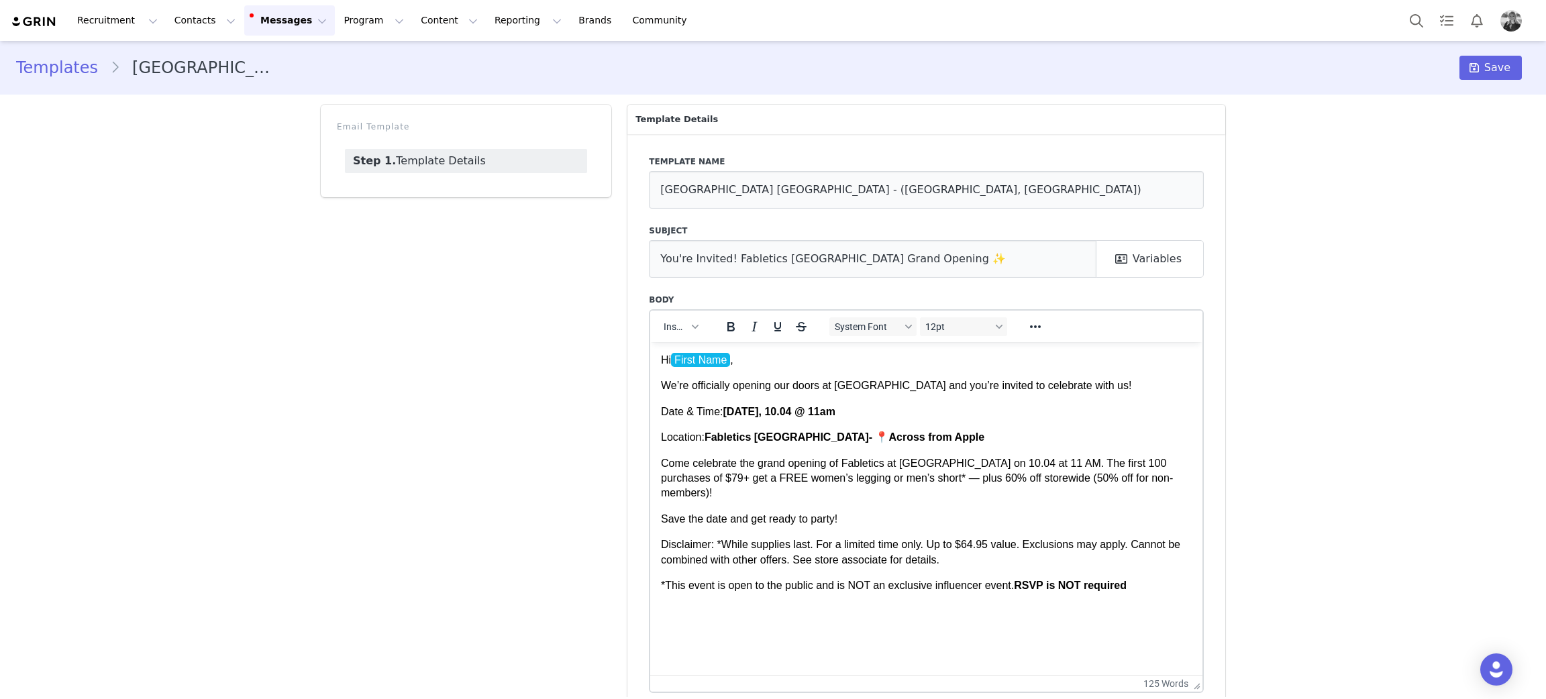
click at [976, 618] on html "Hi First Name , We’re officially opening our doors at Boise Towne Square and yo…" at bounding box center [926, 485] width 552 height 288
click at [804, 614] on p "Rich Text Area. Press ALT-0 for help." at bounding box center [926, 610] width 531 height 15
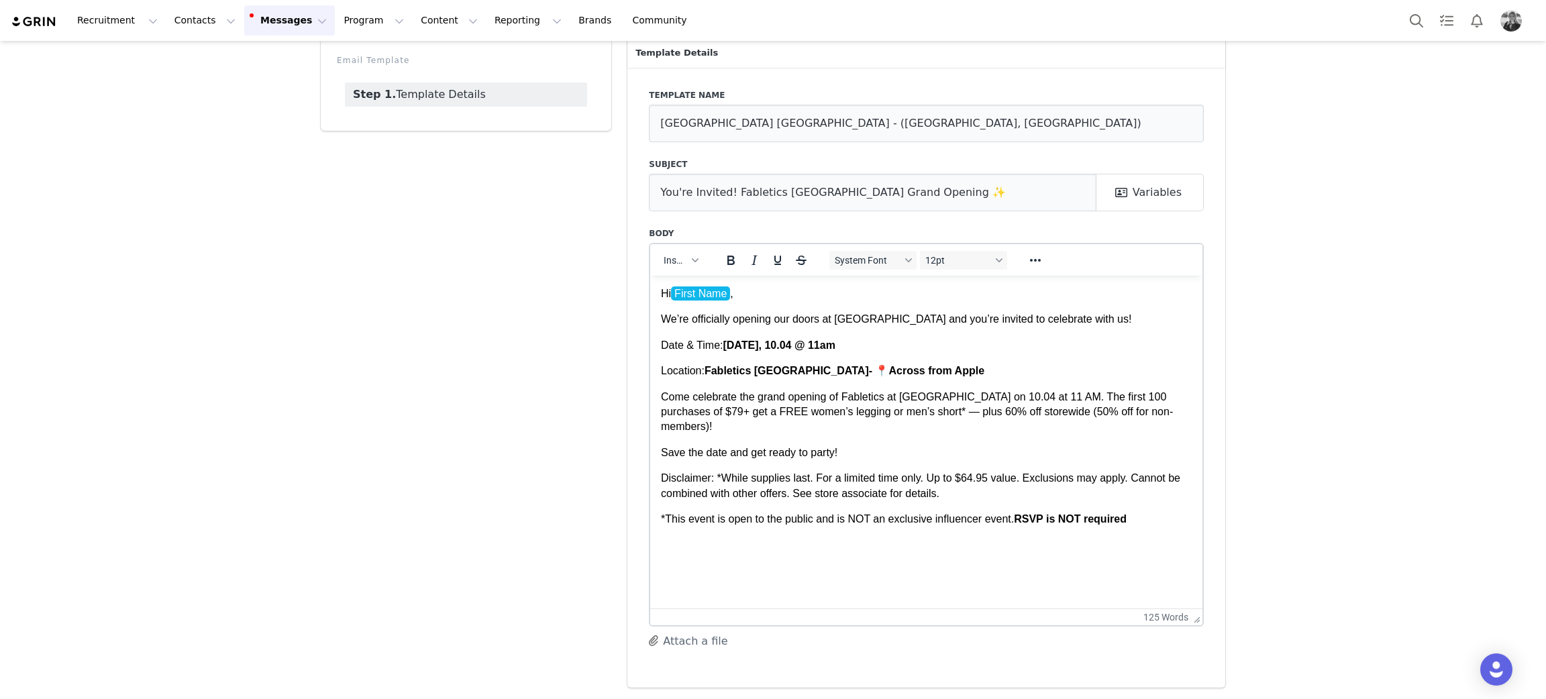
click at [867, 394] on p "Come celebrate the grand opening of Fabletics at Boise Towne Square on 10.04 at…" at bounding box center [926, 411] width 531 height 45
click at [631, 564] on div "Template name Boise Towne Square Grand Opening - (Boise, ID) Subject You're Inv…" at bounding box center [926, 378] width 598 height 621
click at [690, 548] on p "Rich Text Area. Press ALT-0 for help." at bounding box center [926, 544] width 531 height 15
drag, startPoint x: 812, startPoint y: 546, endPoint x: 647, endPoint y: 558, distance: 164.8
click at [650, 558] on html "Hi First Name , We’re officially opening our doors at Boise Towne Square and yo…" at bounding box center [926, 419] width 552 height 288
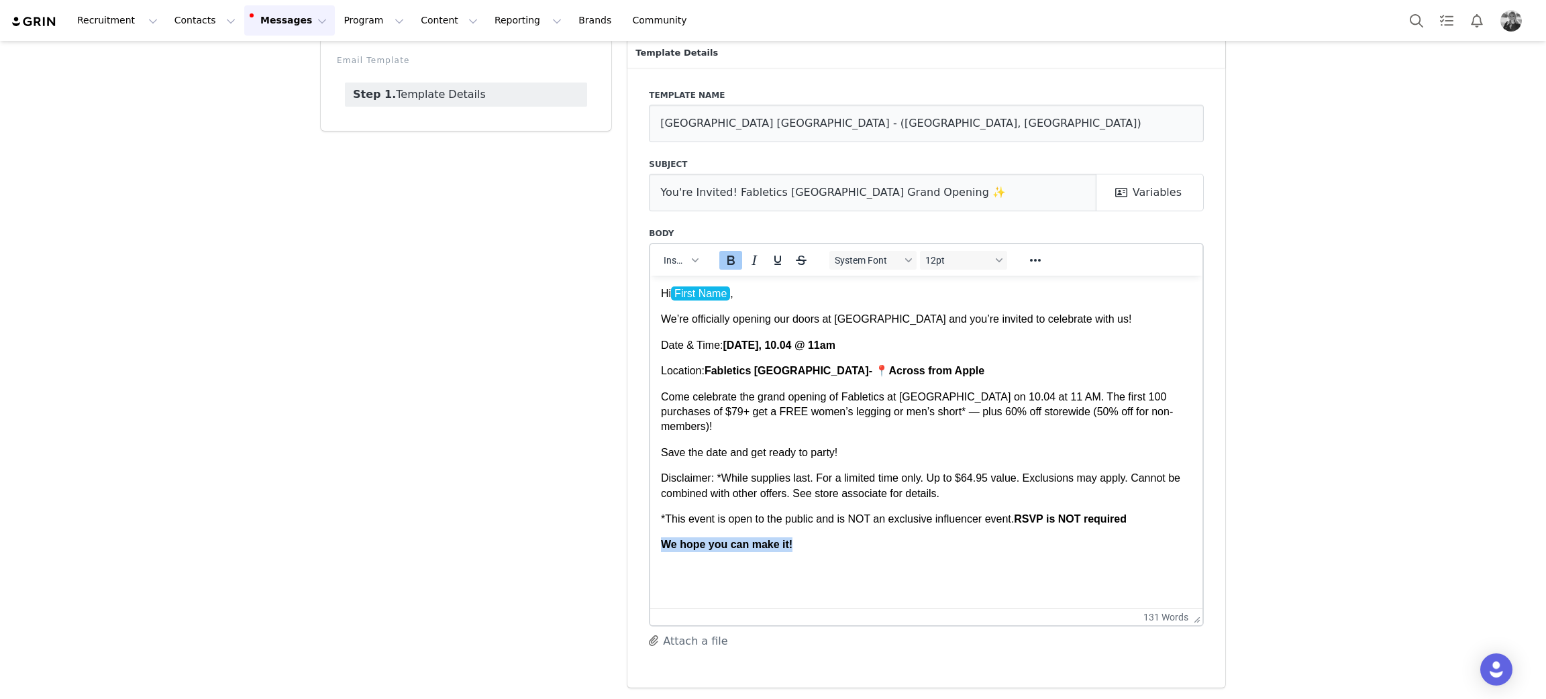
drag, startPoint x: 725, startPoint y: 260, endPoint x: 80, endPoint y: 5, distance: 693.2
click at [725, 260] on icon "Bold" at bounding box center [731, 260] width 16 height 16
drag, startPoint x: 760, startPoint y: 562, endPoint x: 768, endPoint y: 578, distance: 18.0
click at [761, 563] on html "Hi First Name , We’re officially opening our doors at Boise Towne Square and yo…" at bounding box center [926, 419] width 552 height 288
click at [794, 547] on p "We hope you can make it!" at bounding box center [926, 544] width 531 height 15
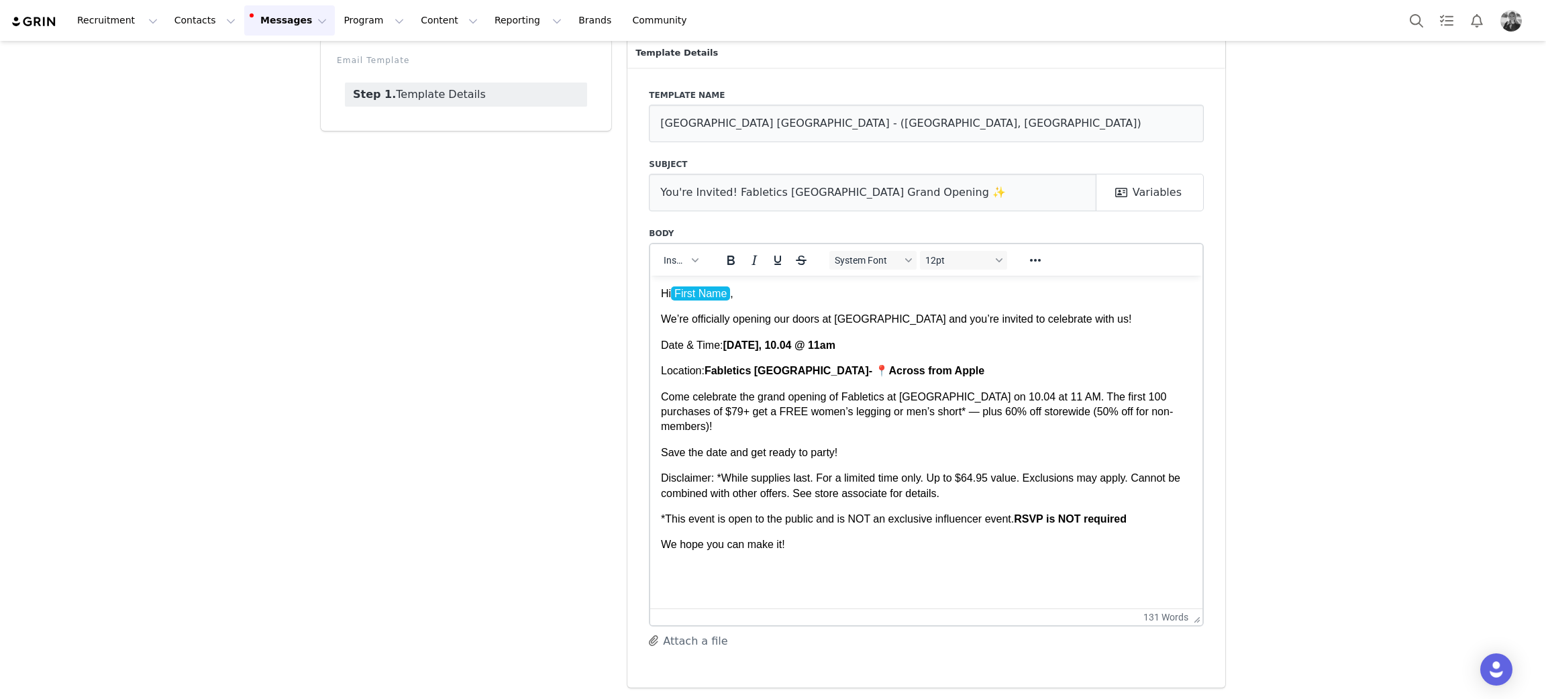
click at [880, 461] on body "Hi First Name , We’re officially opening our doors at Boise Towne Square and yo…" at bounding box center [926, 419] width 531 height 266
click at [886, 433] on p "Come celebrate the grand opening of Fabletics at Boise Towne Square on 10.04 at…" at bounding box center [926, 411] width 531 height 45
click at [874, 450] on p "Save the date and get ready to party!" at bounding box center [926, 452] width 531 height 15
drag, startPoint x: 1344, startPoint y: 337, endPoint x: 1310, endPoint y: 354, distance: 37.5
click at [1345, 337] on div "Templates Boise Towne Square Grand Opening - (Boise, ID) Save Email Template St…" at bounding box center [773, 336] width 1546 height 723
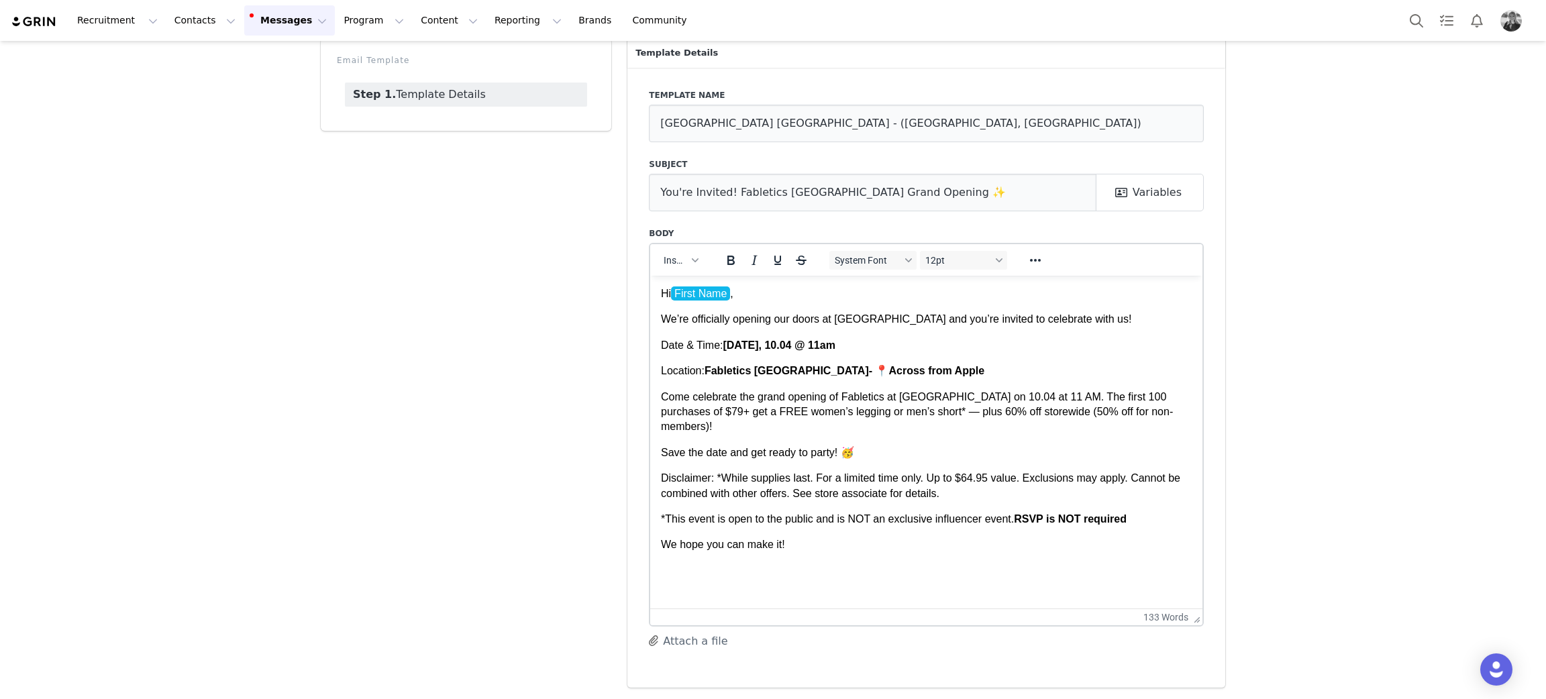
click at [1148, 516] on p "*This event is open to the public and is NOT an exclusive influencer event. RSV…" at bounding box center [926, 518] width 531 height 15
click at [1028, 262] on icon "Reveal or hide additional toolbar items" at bounding box center [1036, 260] width 16 height 16
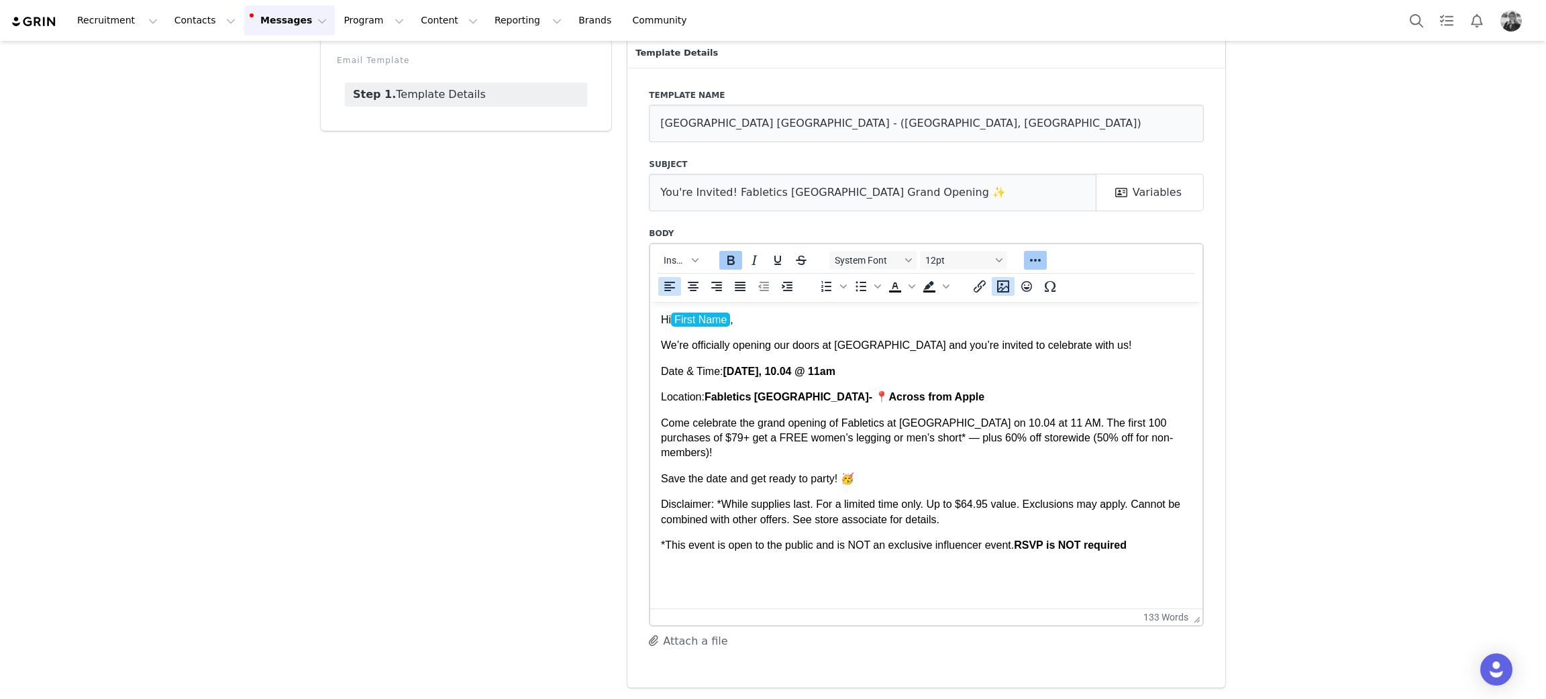
click at [998, 288] on icon "Insert/edit image" at bounding box center [1003, 286] width 16 height 16
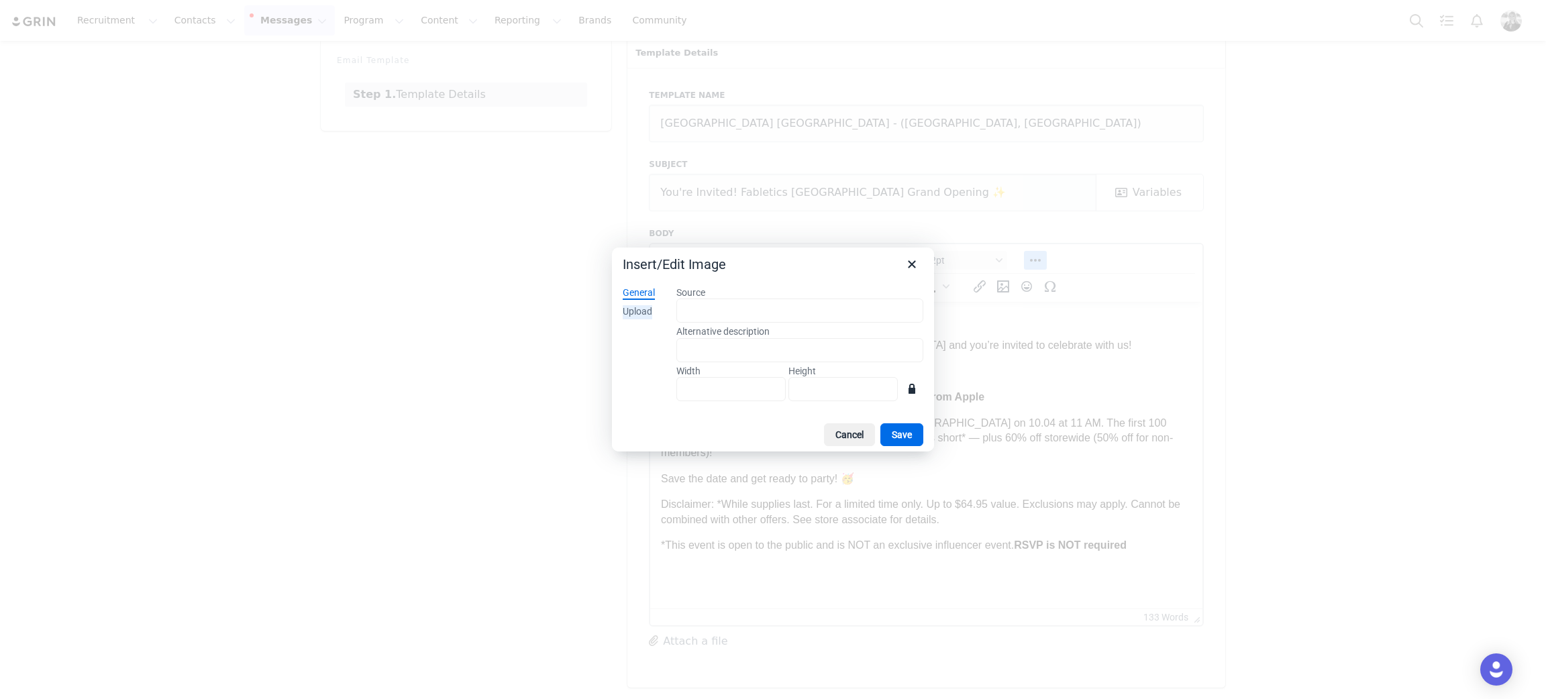
click at [641, 313] on div "Upload" at bounding box center [638, 311] width 30 height 13
click at [826, 360] on button "Browse for an image" at bounding box center [799, 357] width 109 height 23
type input "800"
type input "591"
drag, startPoint x: 582, startPoint y: 365, endPoint x: 575, endPoint y: 364, distance: 7.4
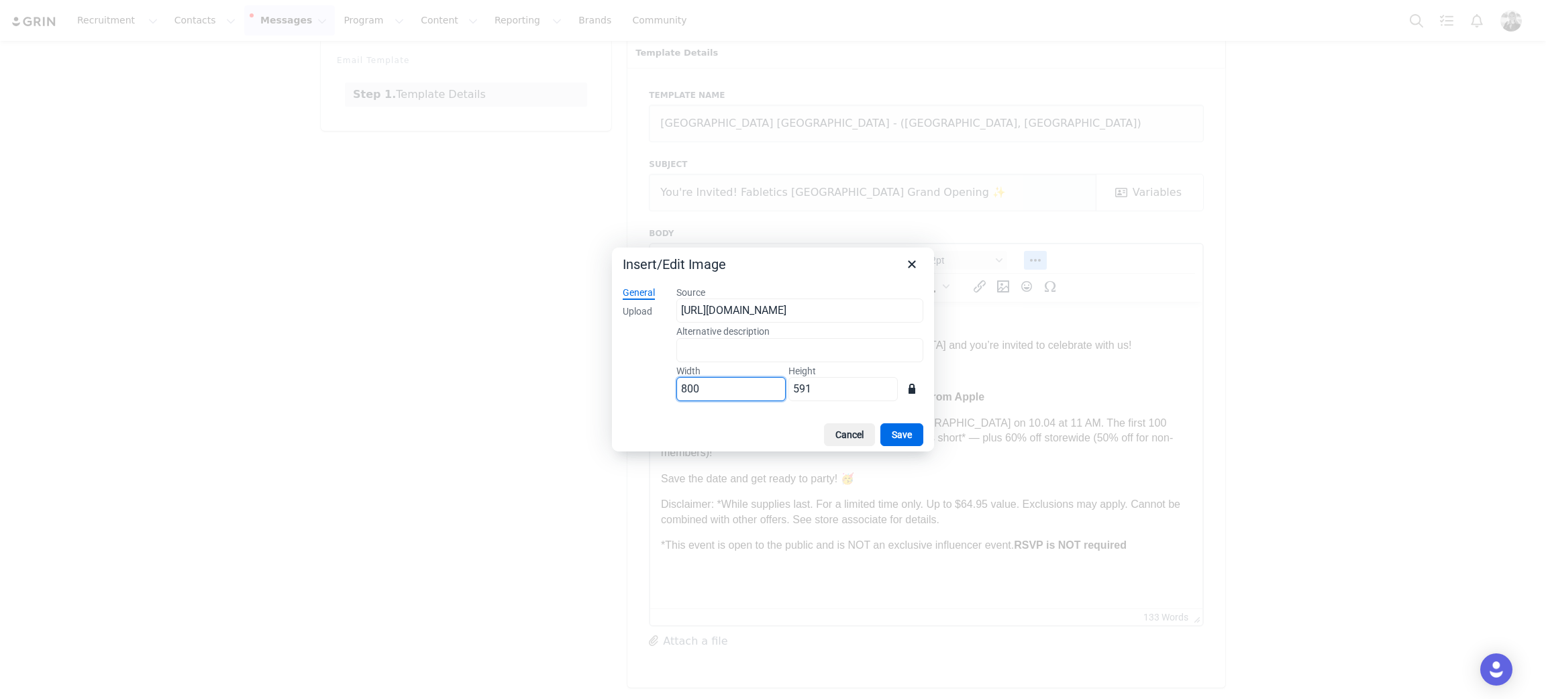
click at [575, 364] on div "Insert/Edit Image General Upload Source https://d1aty9l3iadnat.cloudfront.net/6…" at bounding box center [773, 349] width 1546 height 699
type input "5"
type input "4"
type input "50"
type input "37"
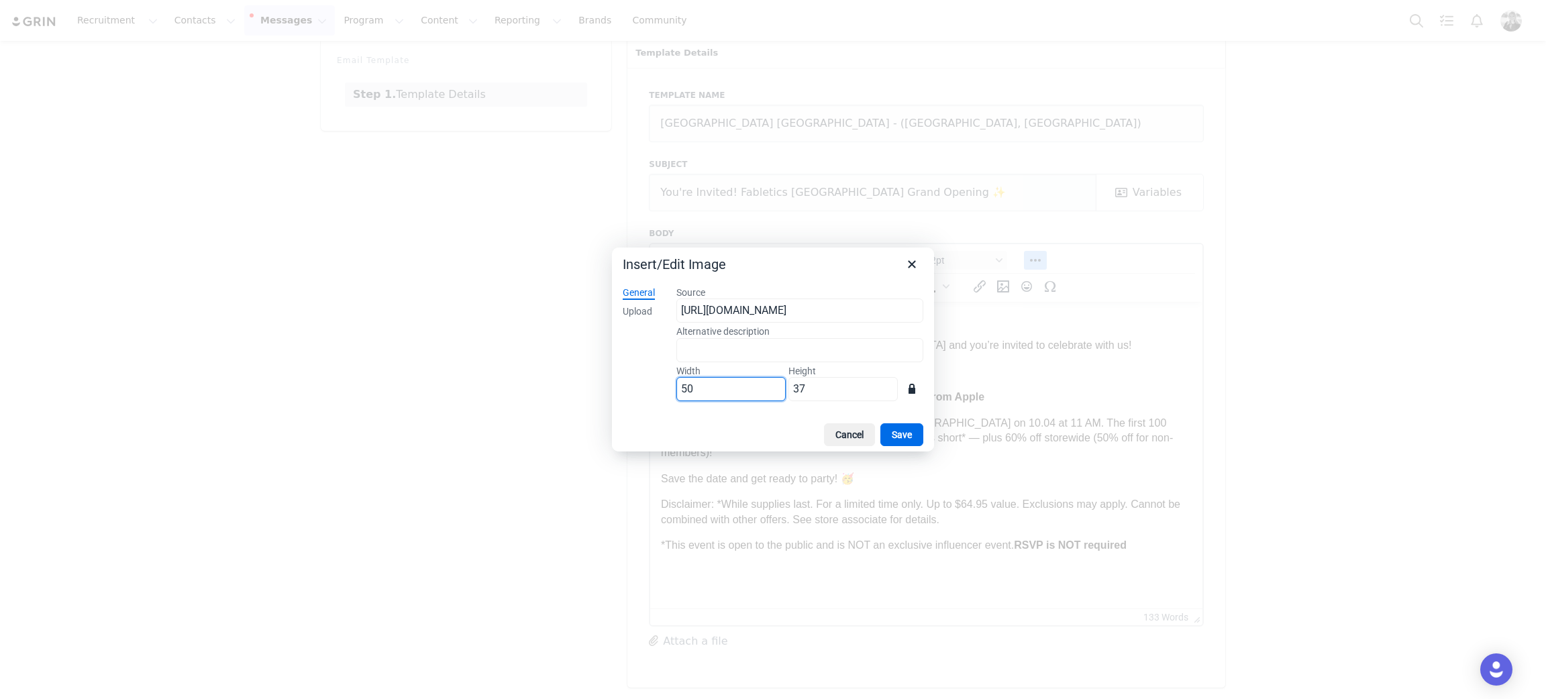
type input "500"
type input "369"
click at [898, 436] on button "Save" at bounding box center [901, 434] width 43 height 23
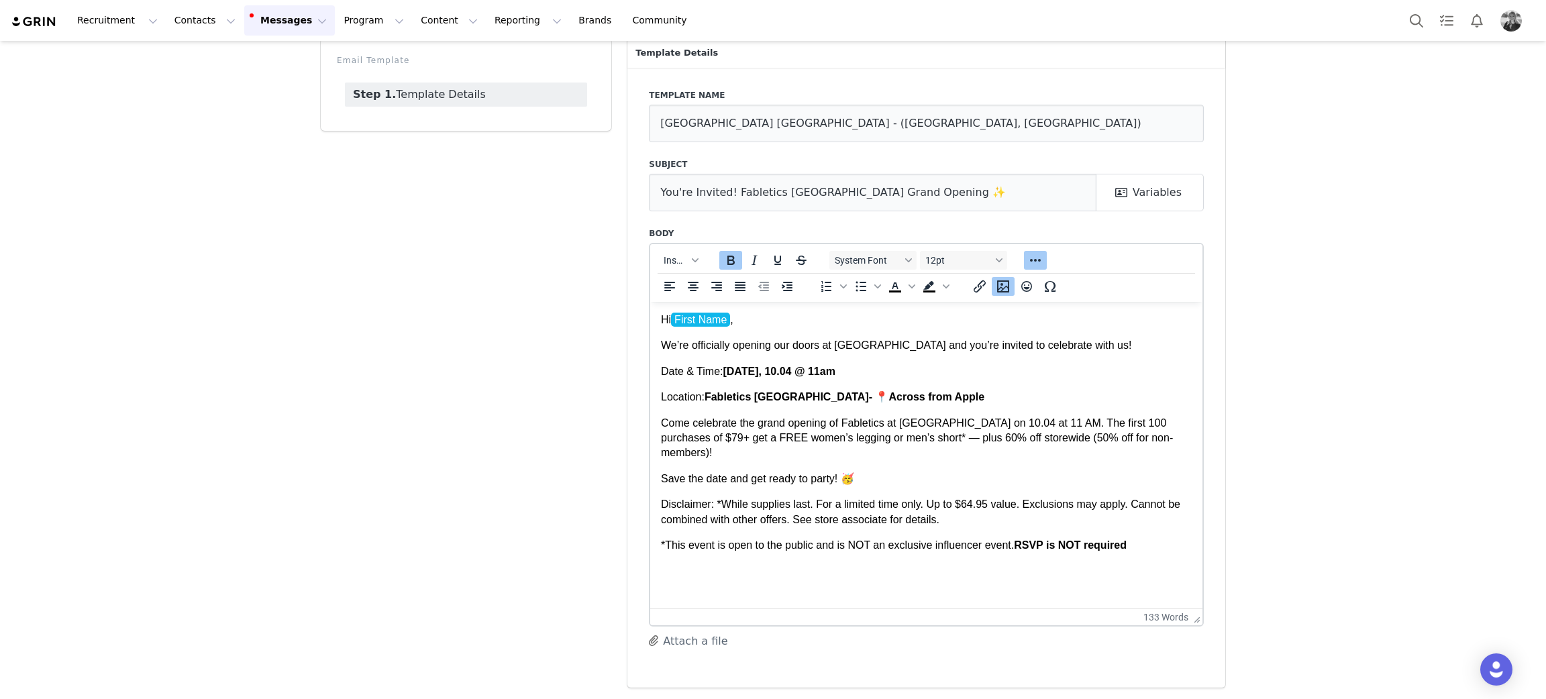
scroll to position [231, 0]
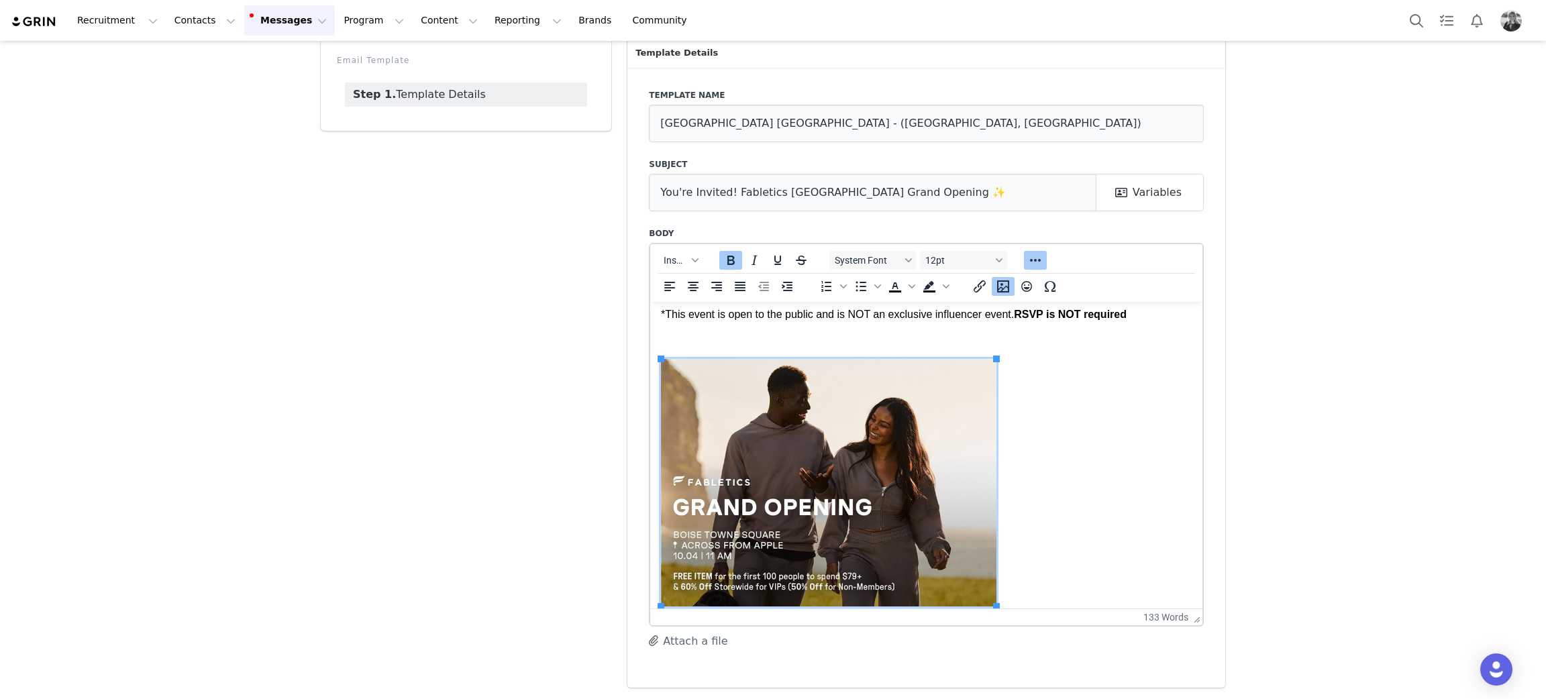
click at [796, 340] on p "Rich Text Area. Press ALT-0 for help." at bounding box center [926, 339] width 531 height 15
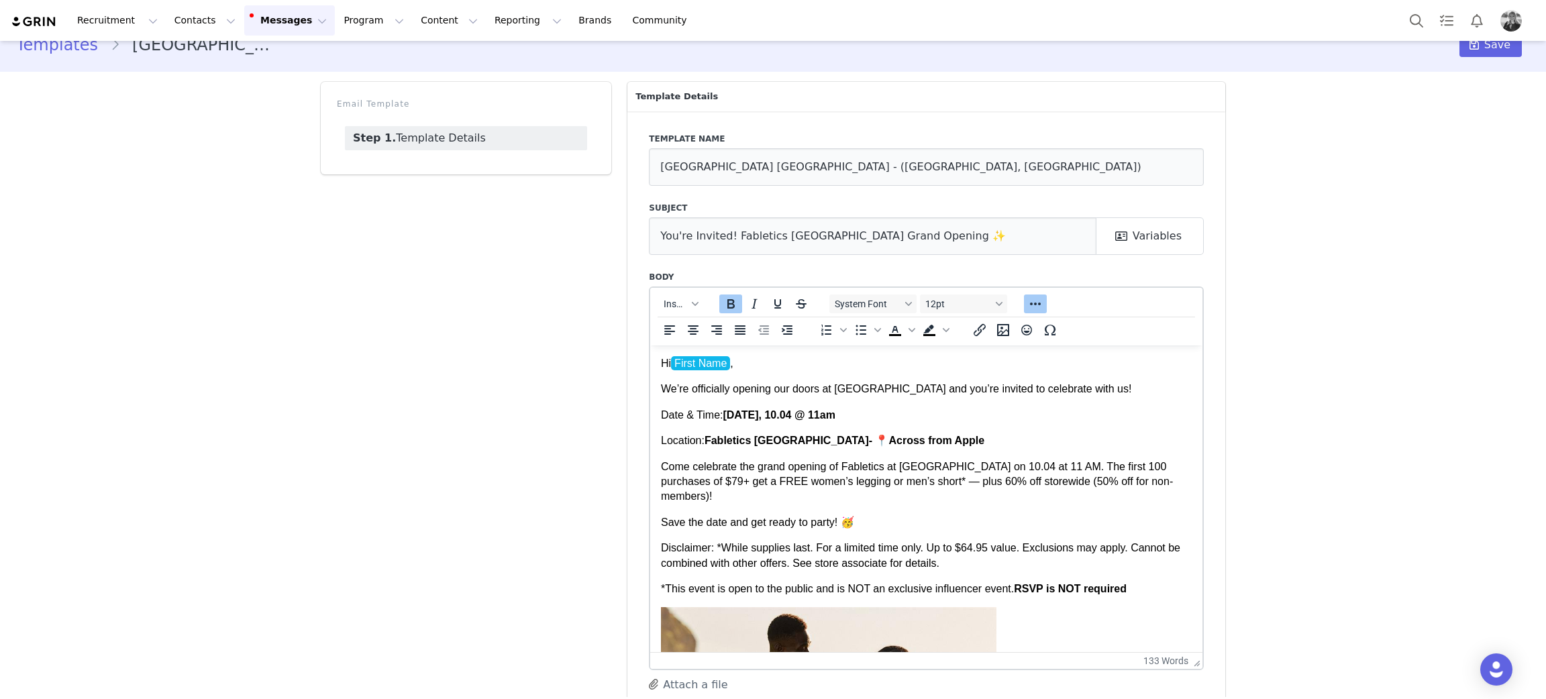
scroll to position [0, 0]
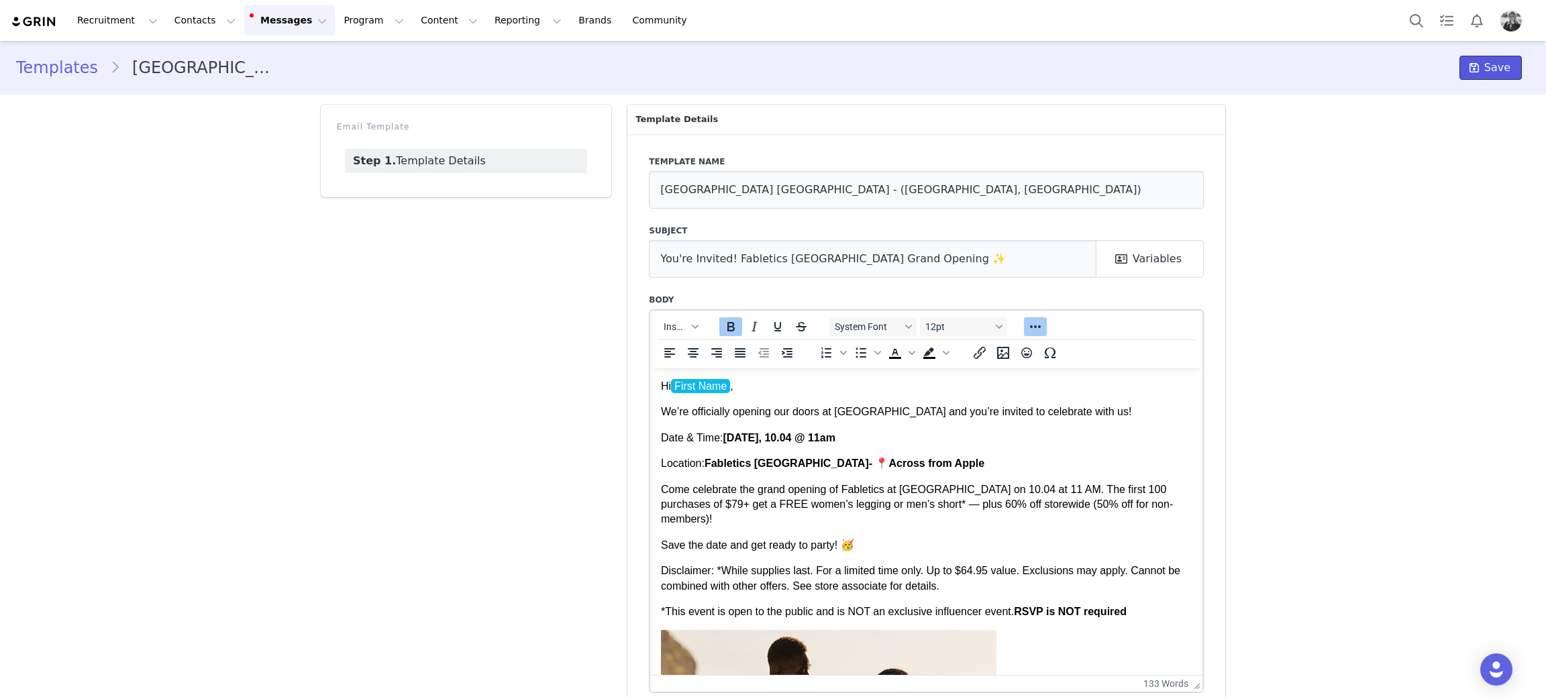
click at [1484, 68] on span "Save" at bounding box center [1497, 68] width 26 height 16
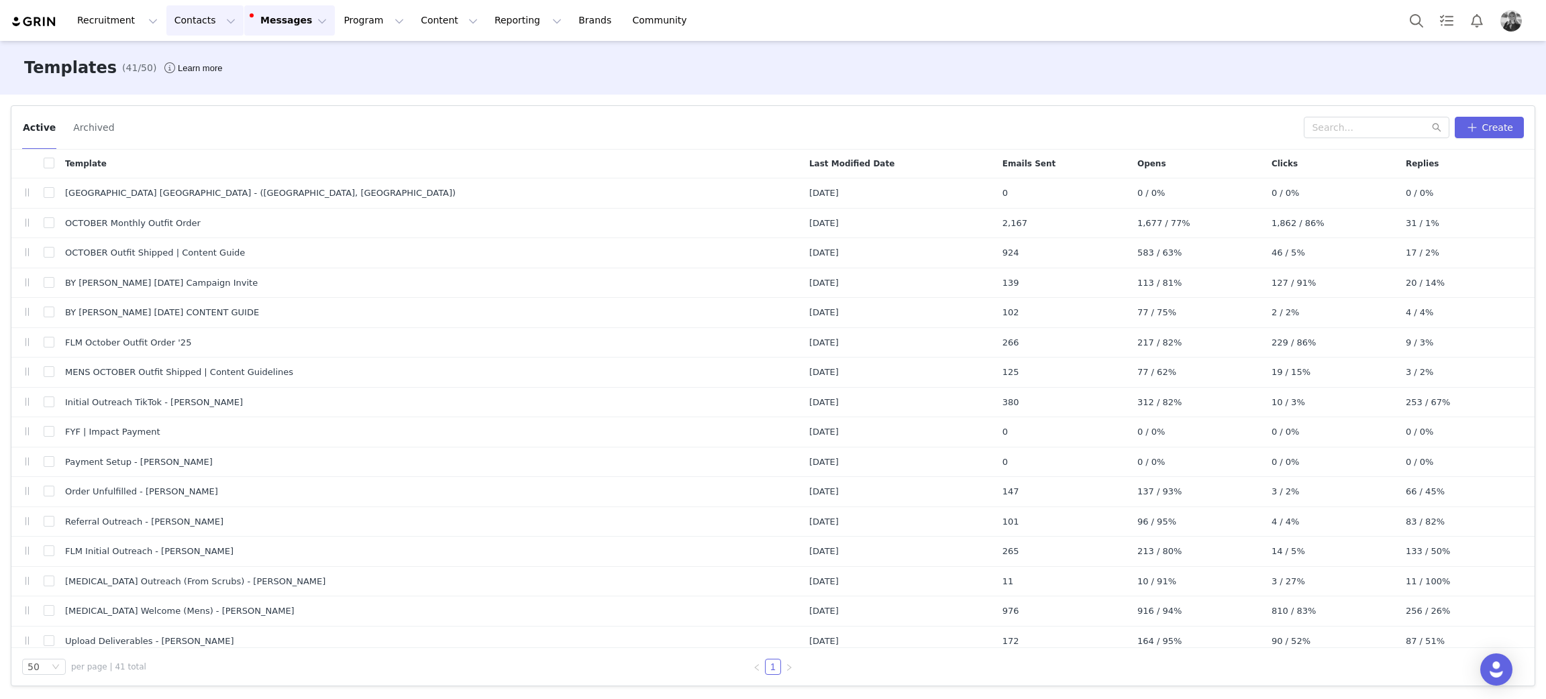
click at [194, 22] on button "Contacts Contacts" at bounding box center [204, 20] width 77 height 30
drag, startPoint x: 180, startPoint y: 55, endPoint x: 219, endPoint y: 90, distance: 52.3
click at [180, 56] on p "Creators" at bounding box center [184, 59] width 40 height 14
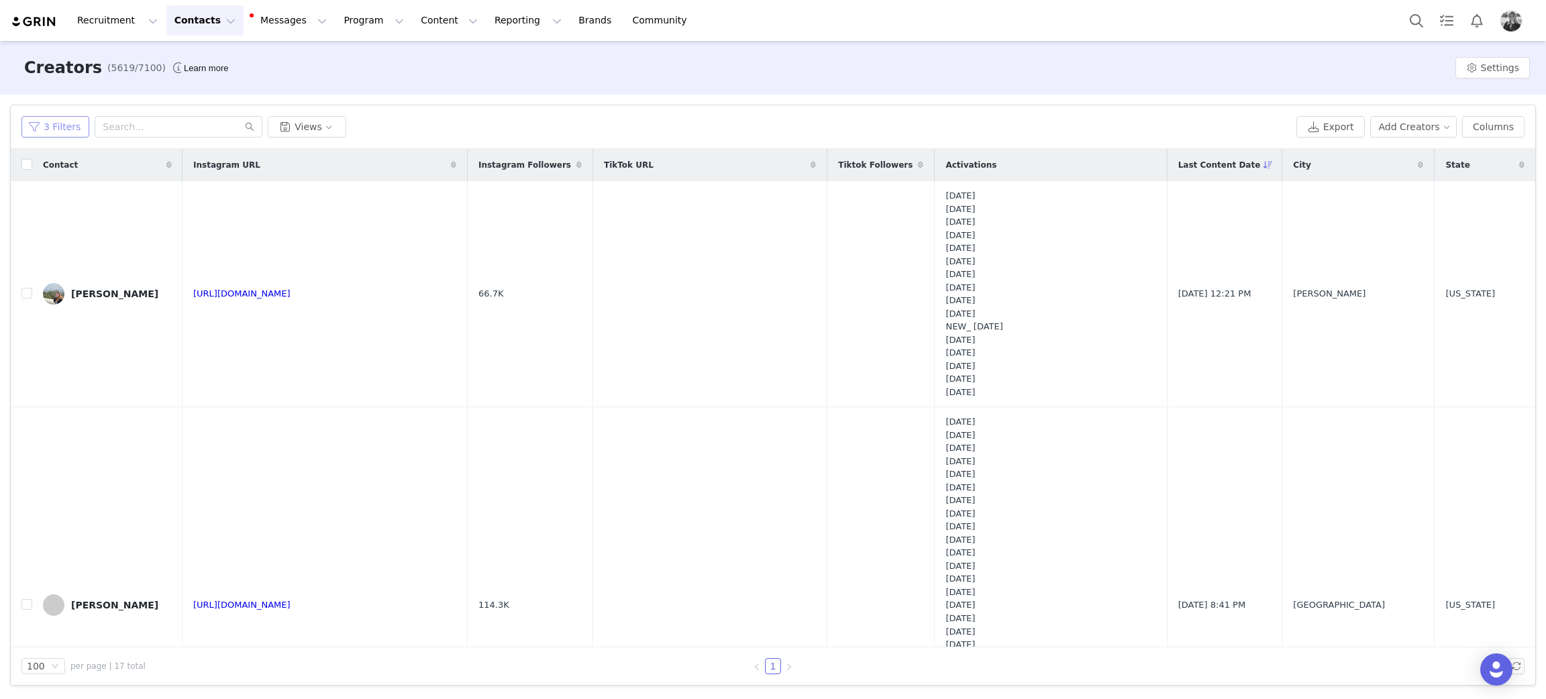
click at [44, 127] on button "3 Filters" at bounding box center [55, 126] width 68 height 21
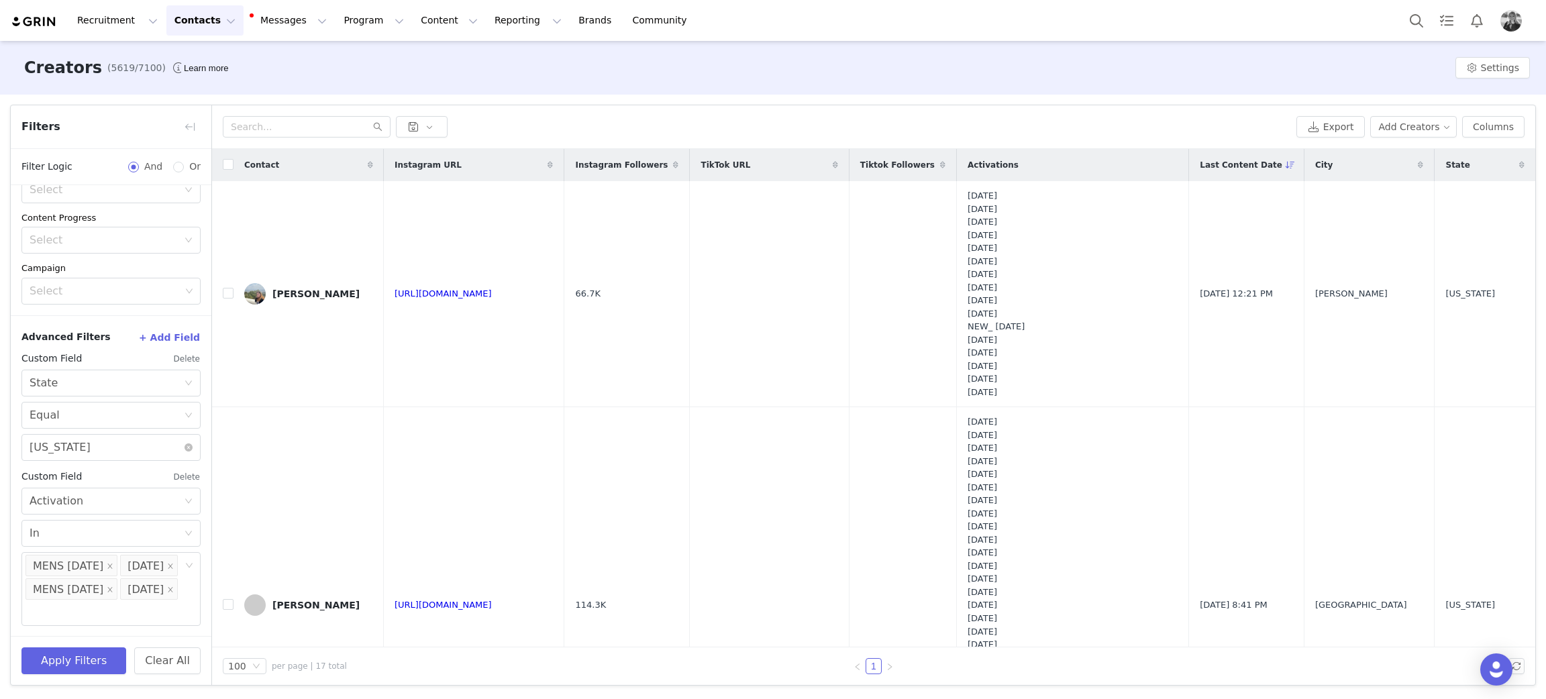
scroll to position [364, 0]
click at [223, 168] on input "checkbox" at bounding box center [228, 164] width 11 height 11
checkbox input "true"
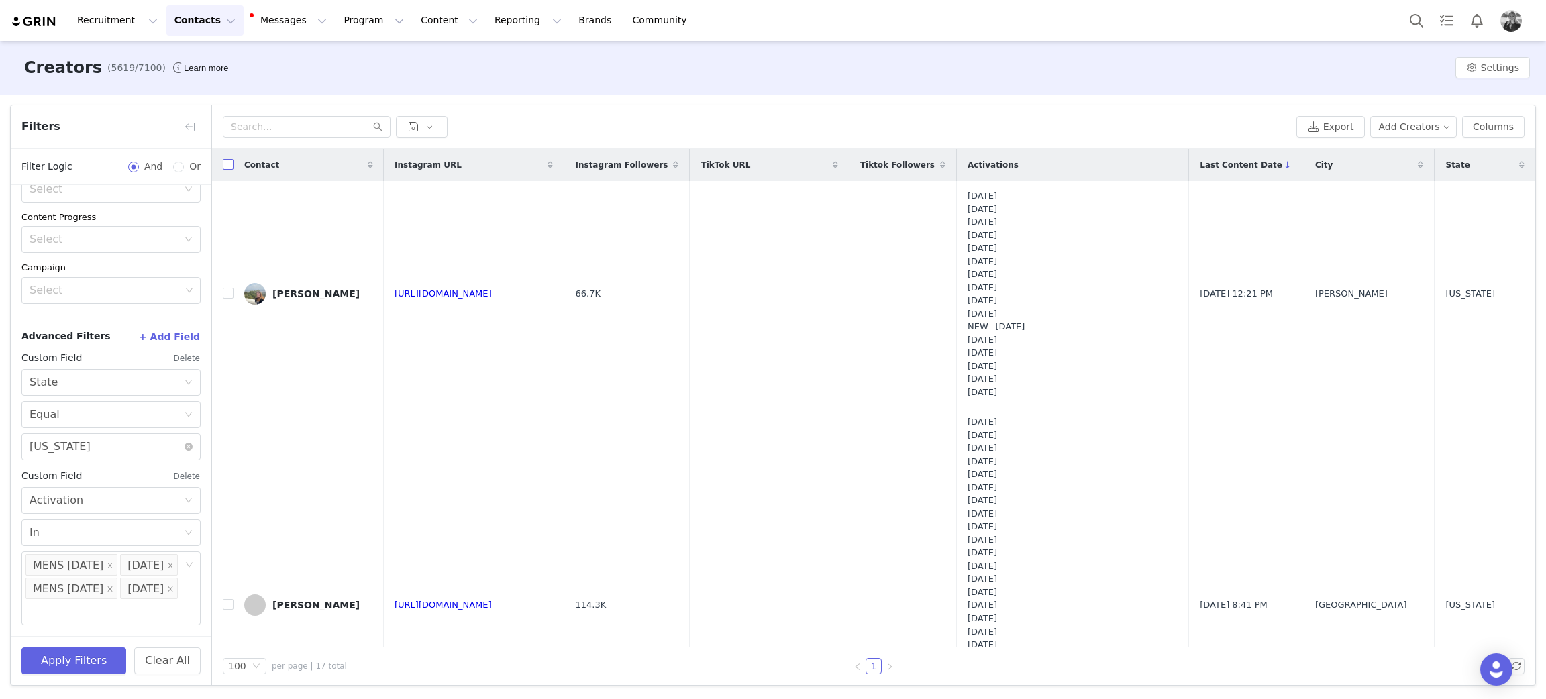
checkbox input "true"
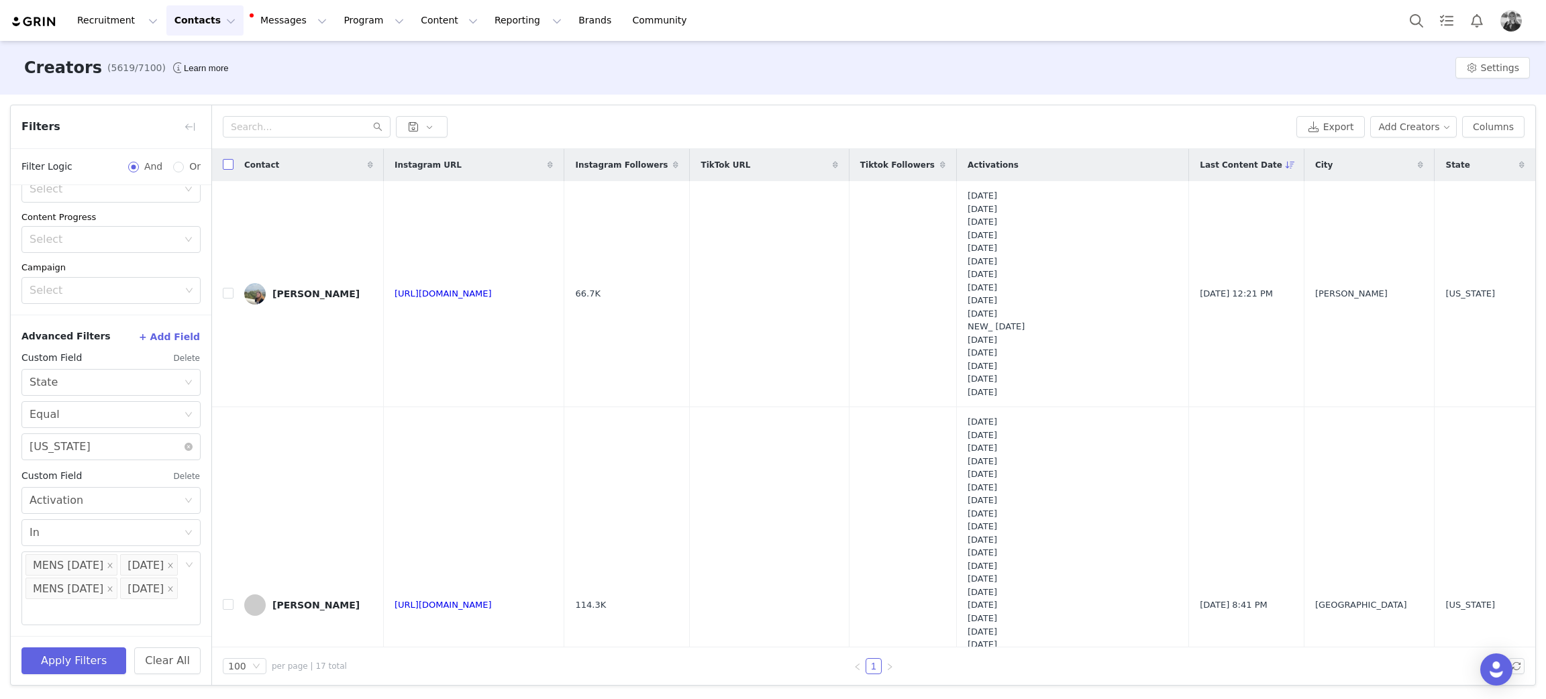
checkbox input "true"
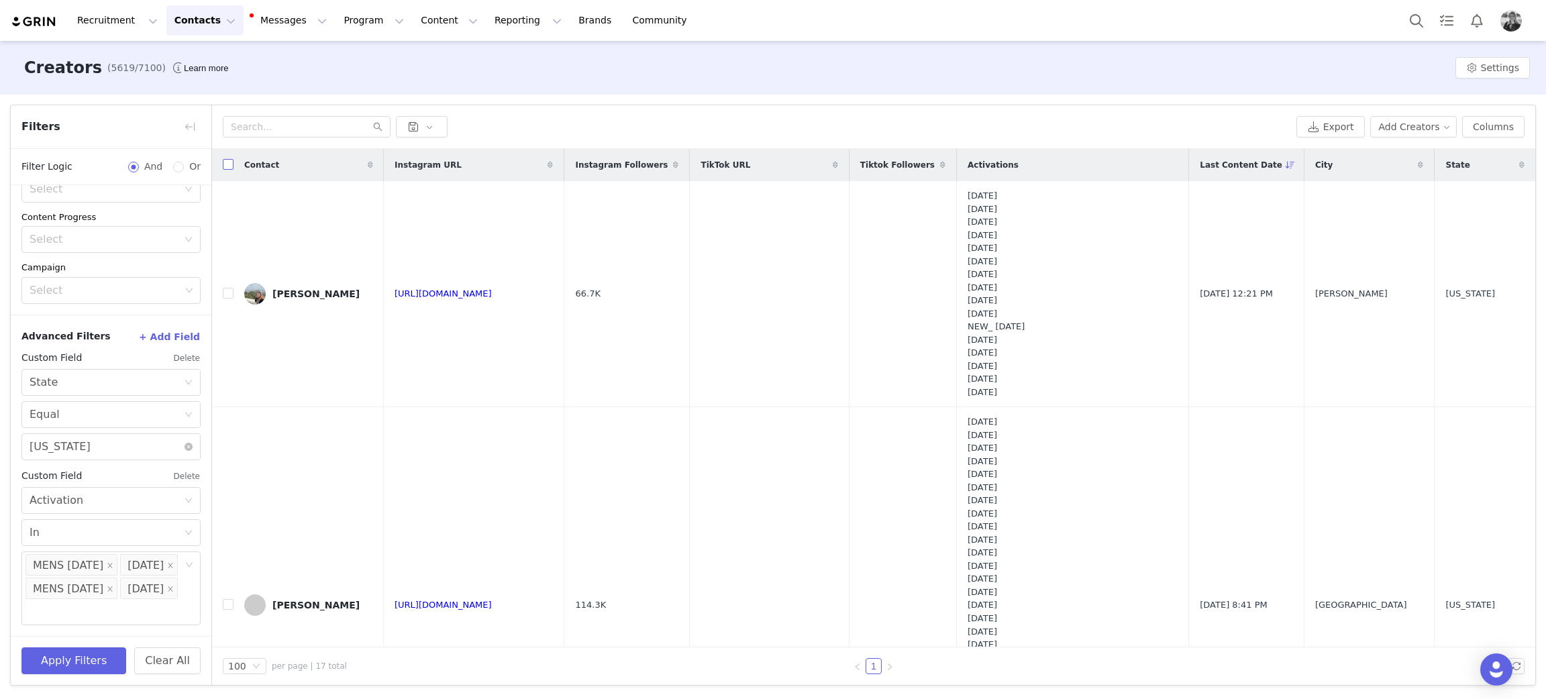
checkbox input "true"
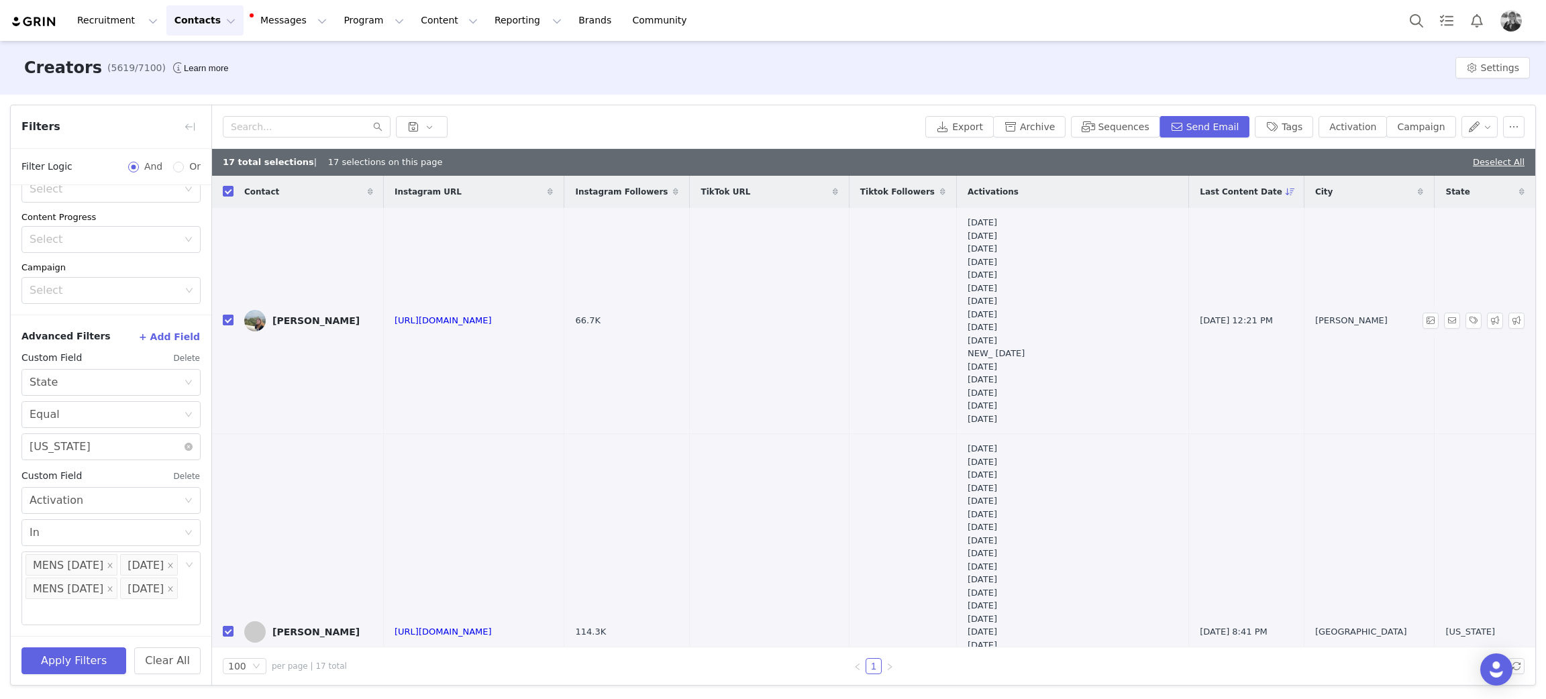
click at [226, 321] on input "checkbox" at bounding box center [228, 320] width 11 height 11
checkbox input "false"
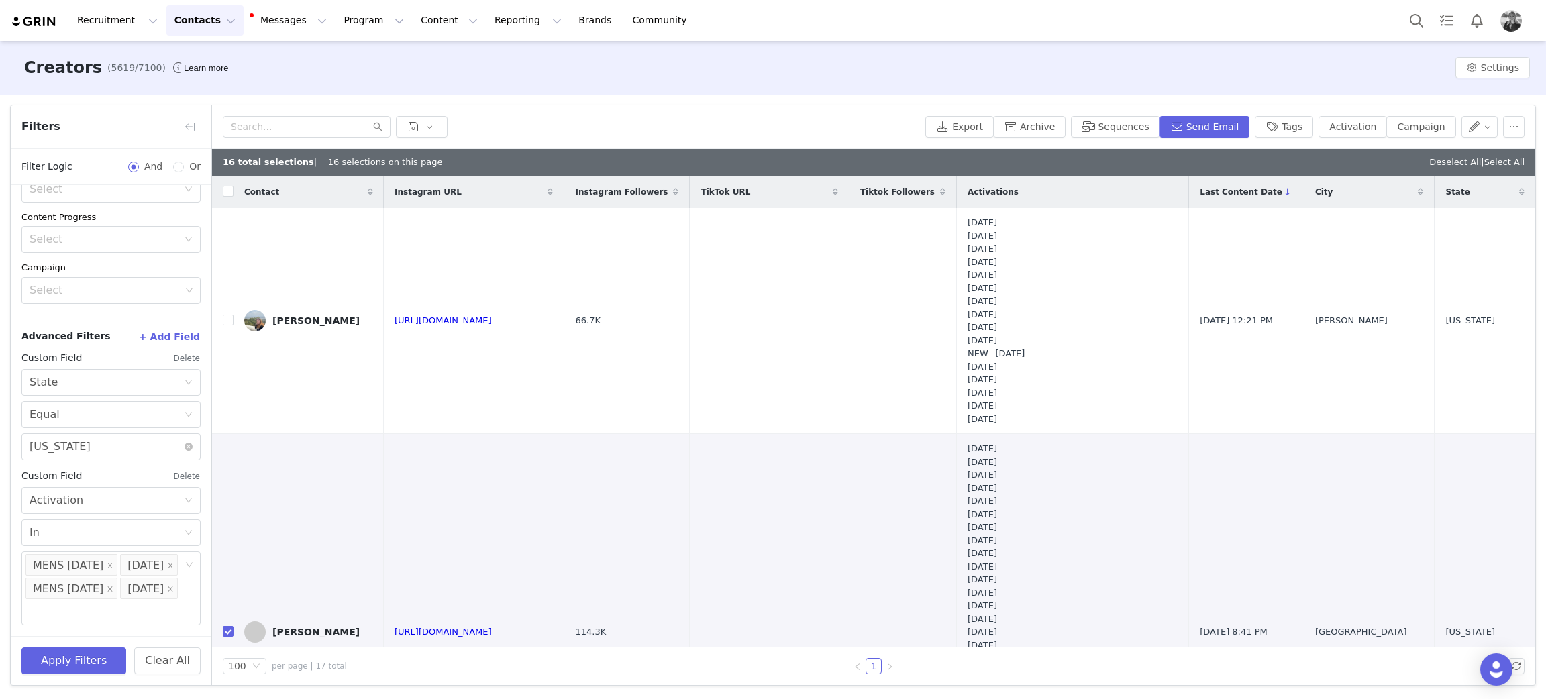
click at [1417, 191] on icon at bounding box center [1419, 192] width 5 height 8
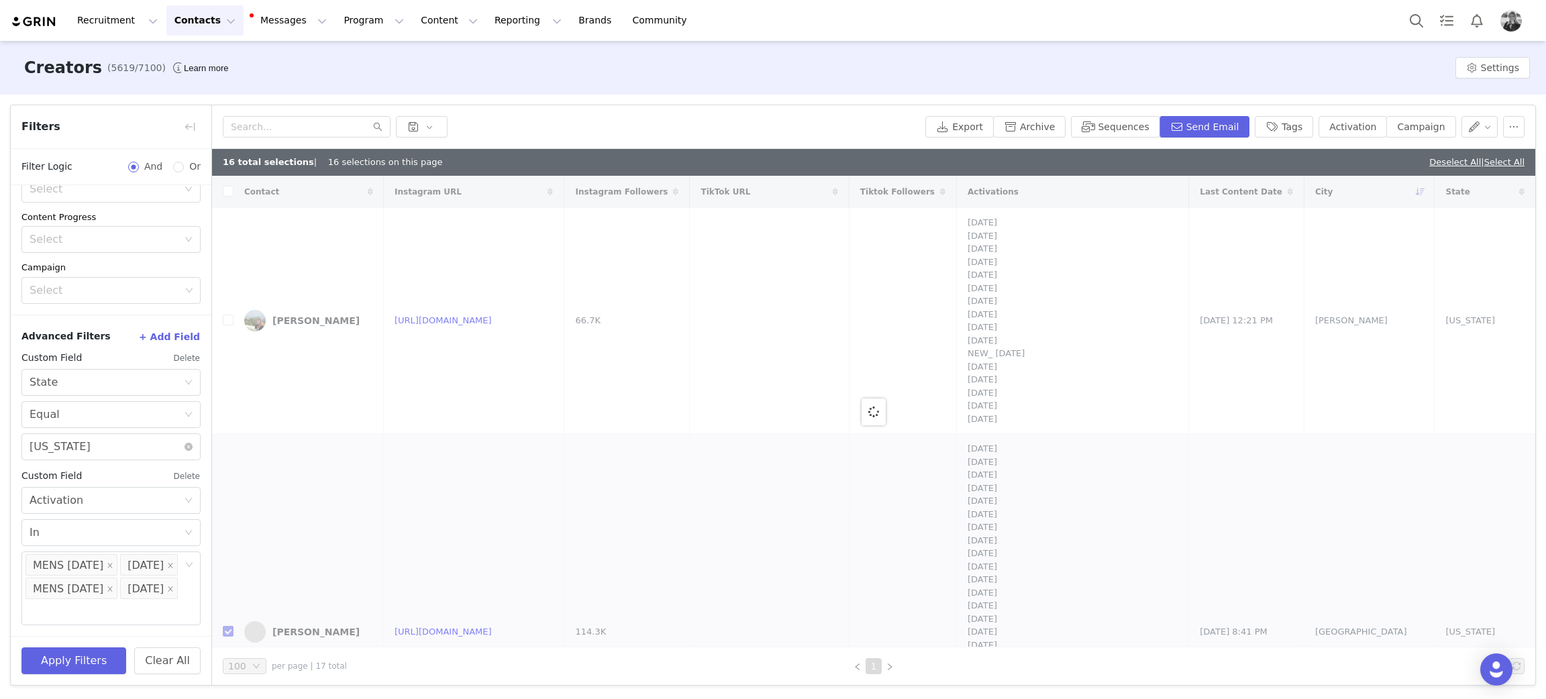
checkbox input "true"
checkbox input "false"
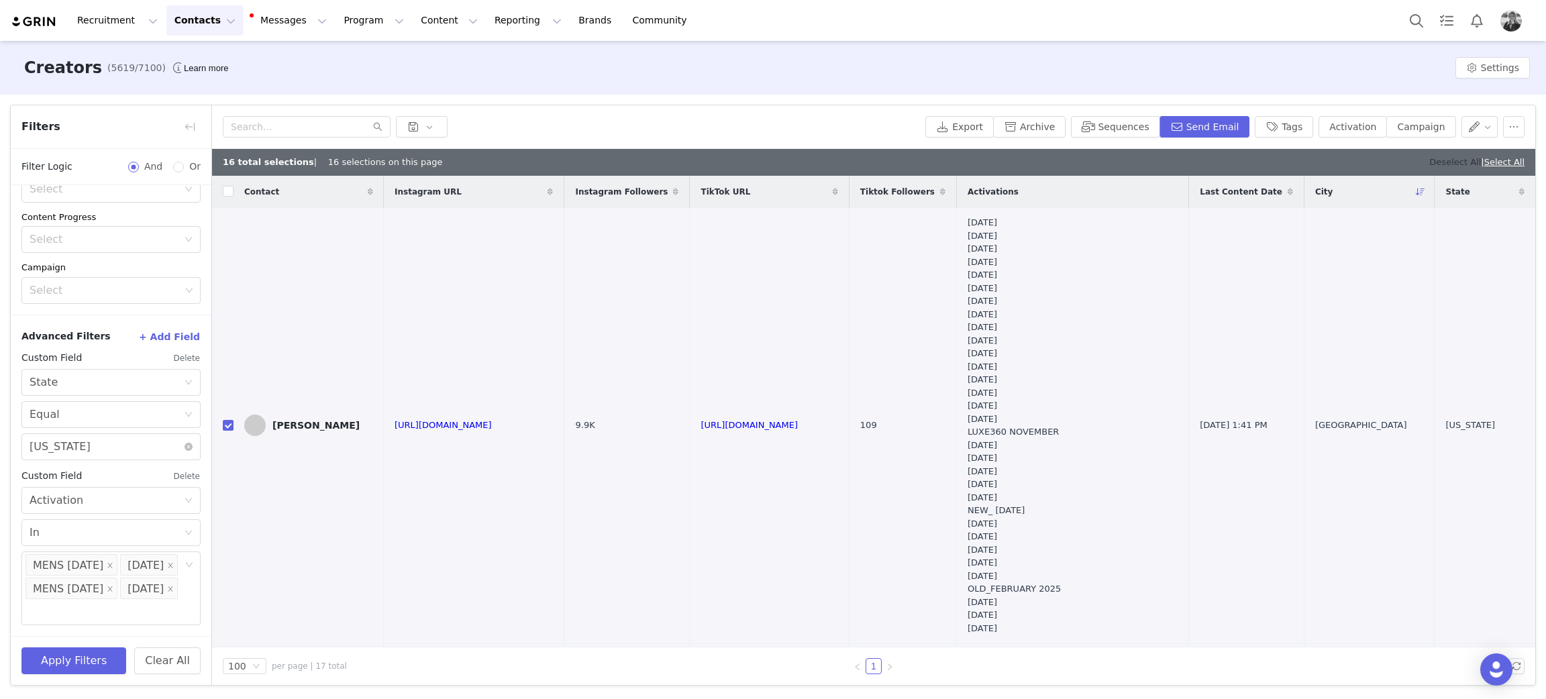
click at [1460, 165] on link "Deselect All" at bounding box center [1455, 162] width 52 height 10
checkbox input "false"
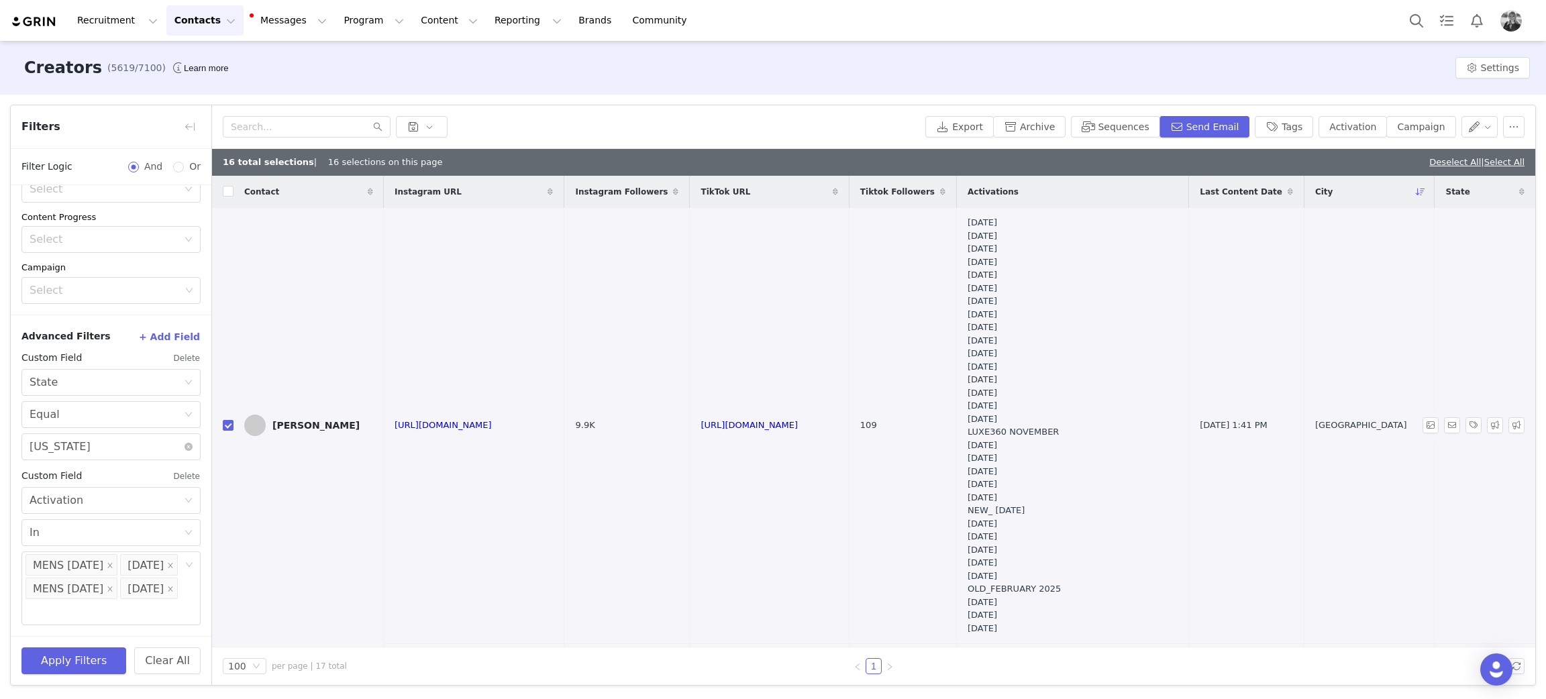
checkbox input "false"
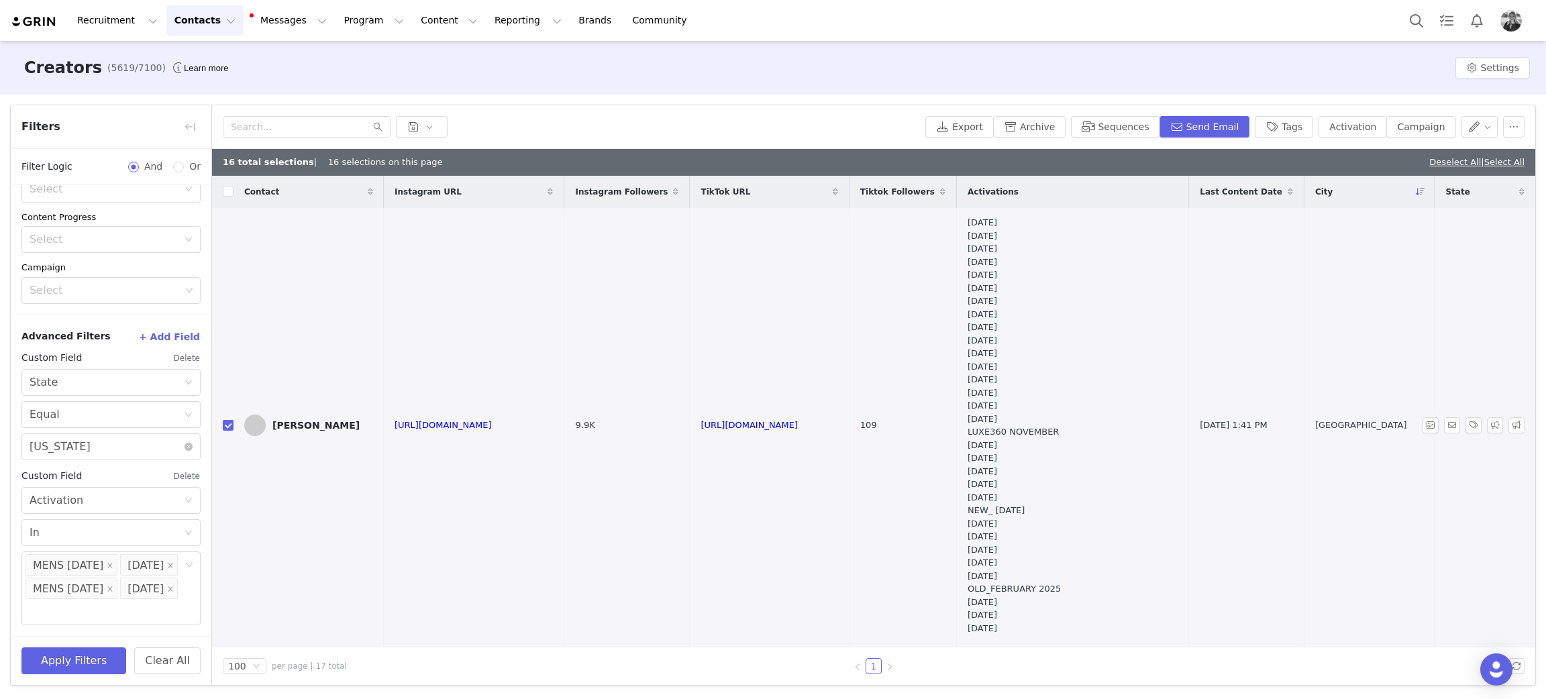
checkbox input "false"
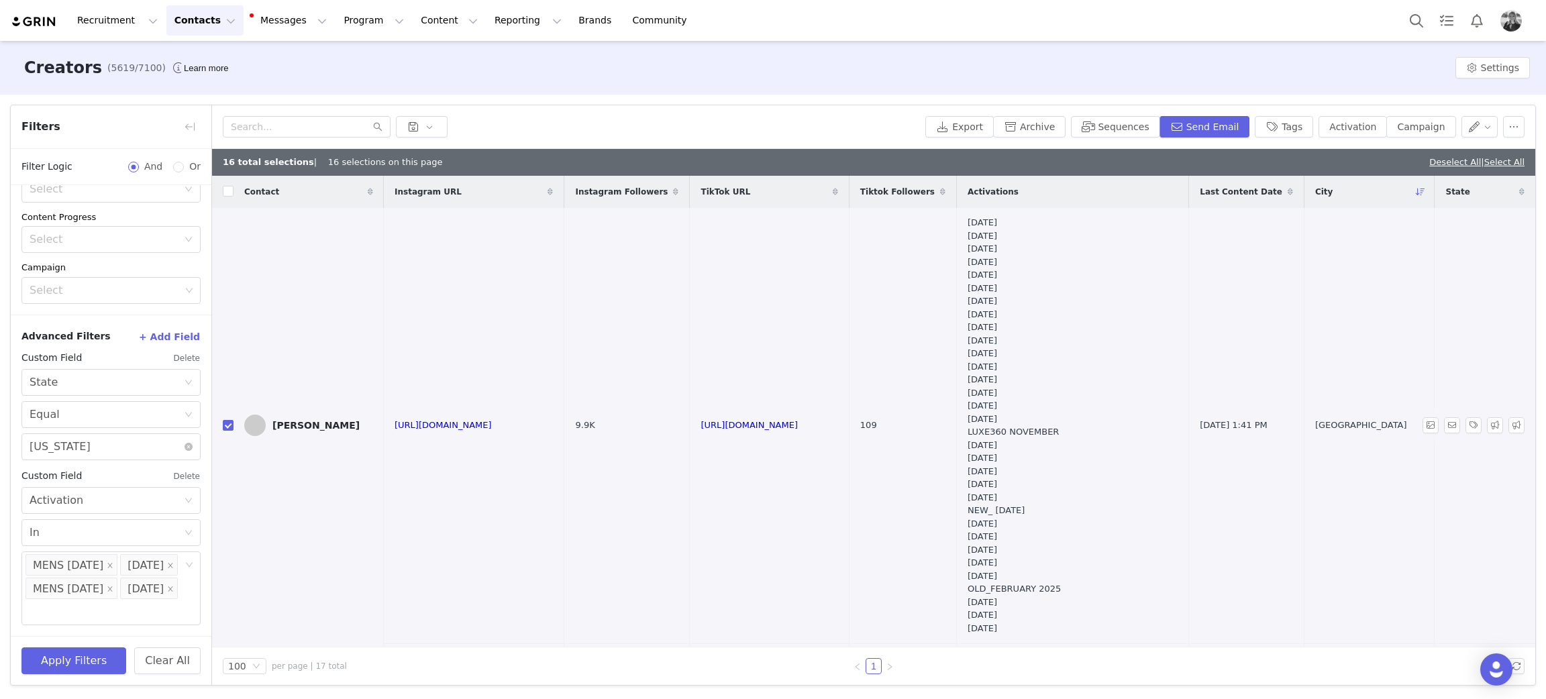
checkbox input "false"
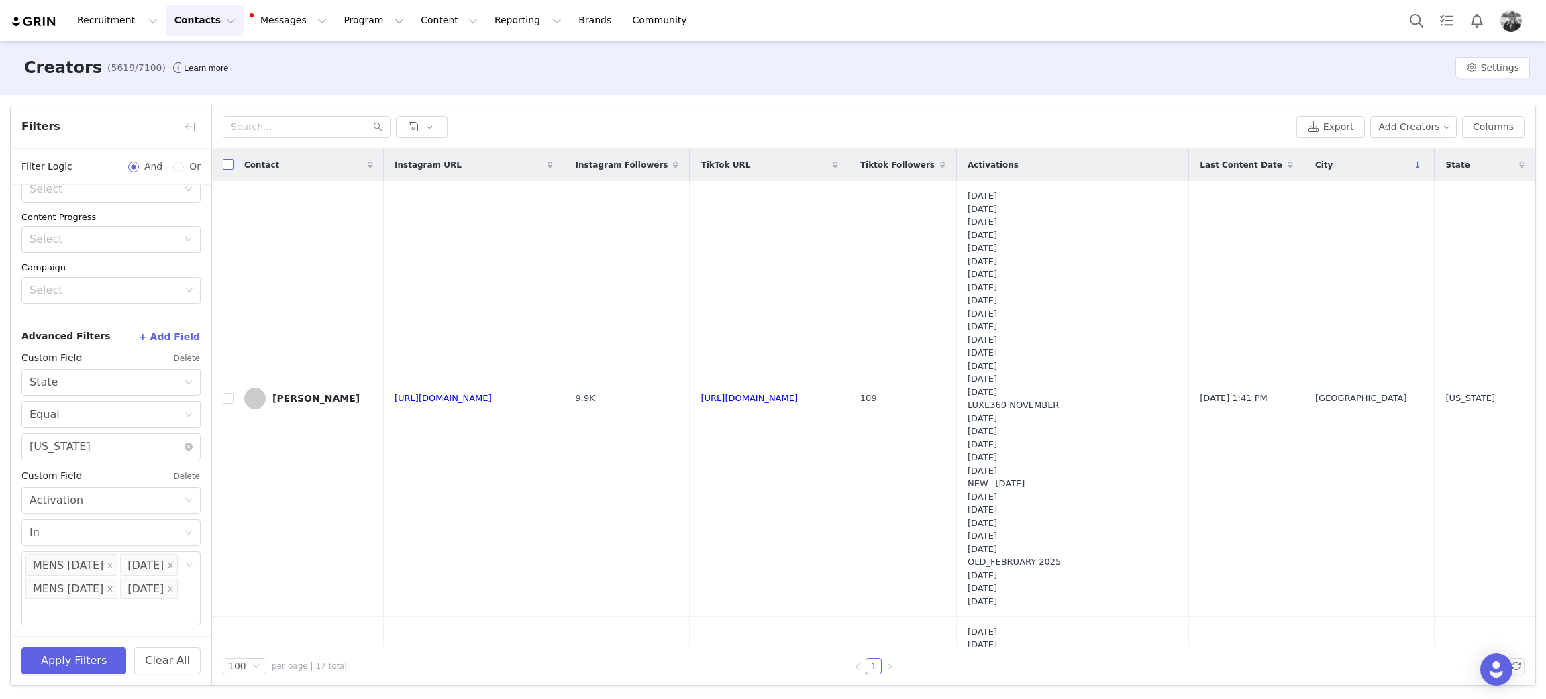
click at [226, 164] on input "checkbox" at bounding box center [228, 164] width 11 height 11
checkbox input "true"
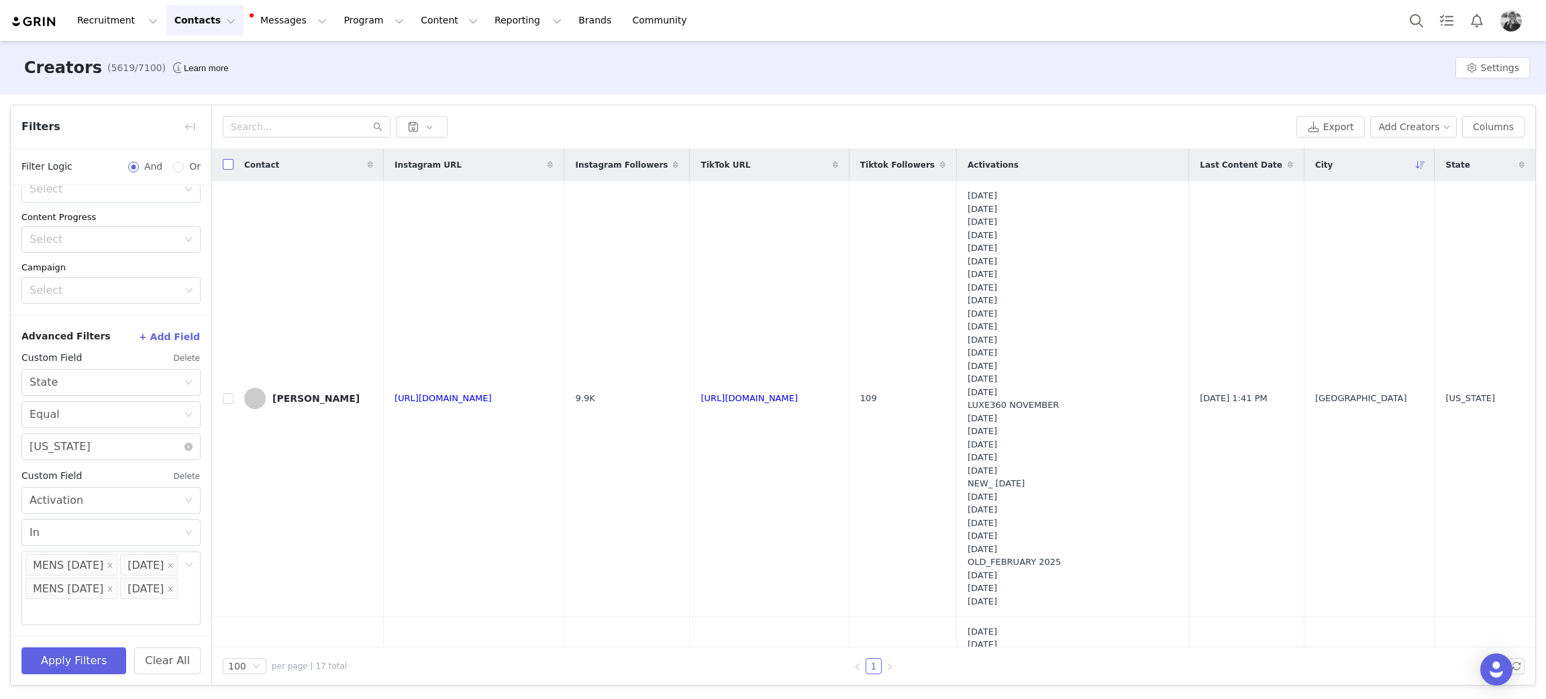
checkbox input "true"
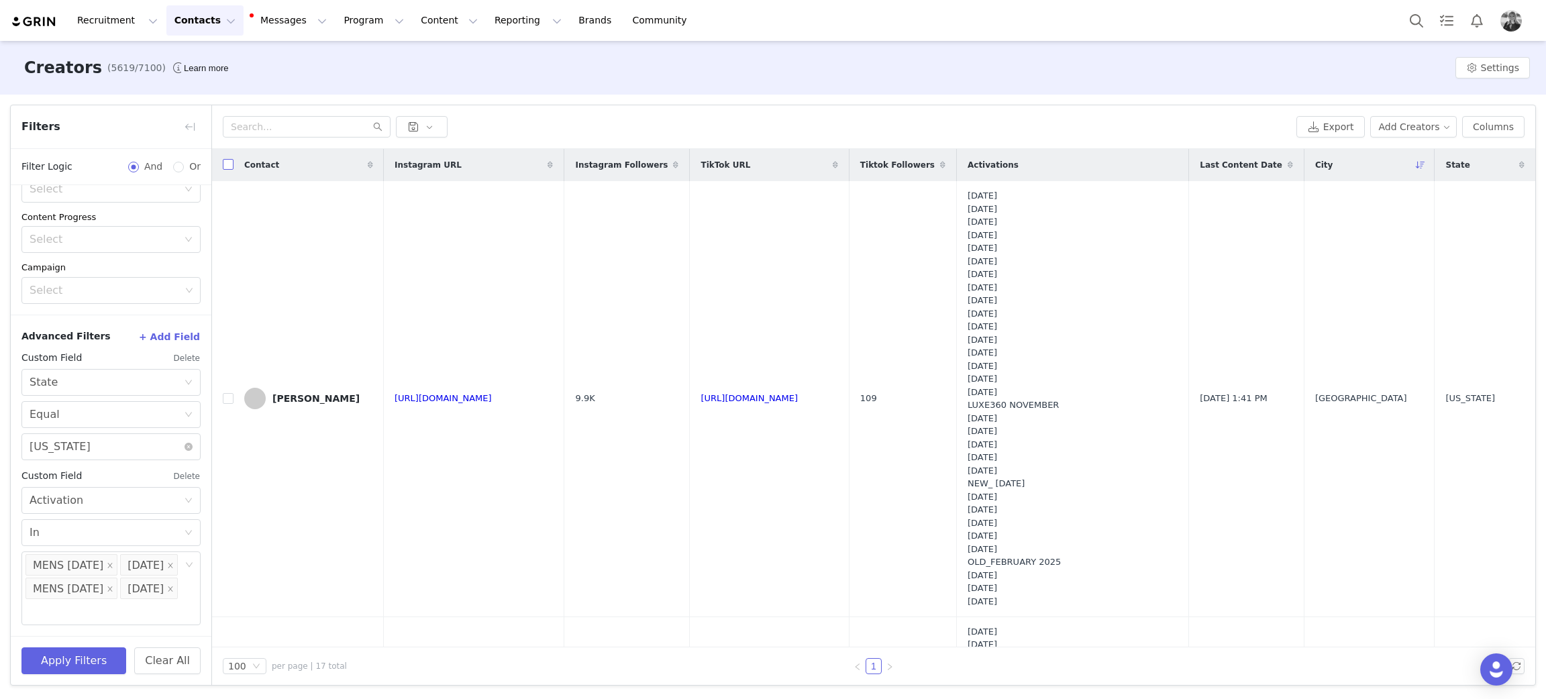
checkbox input "true"
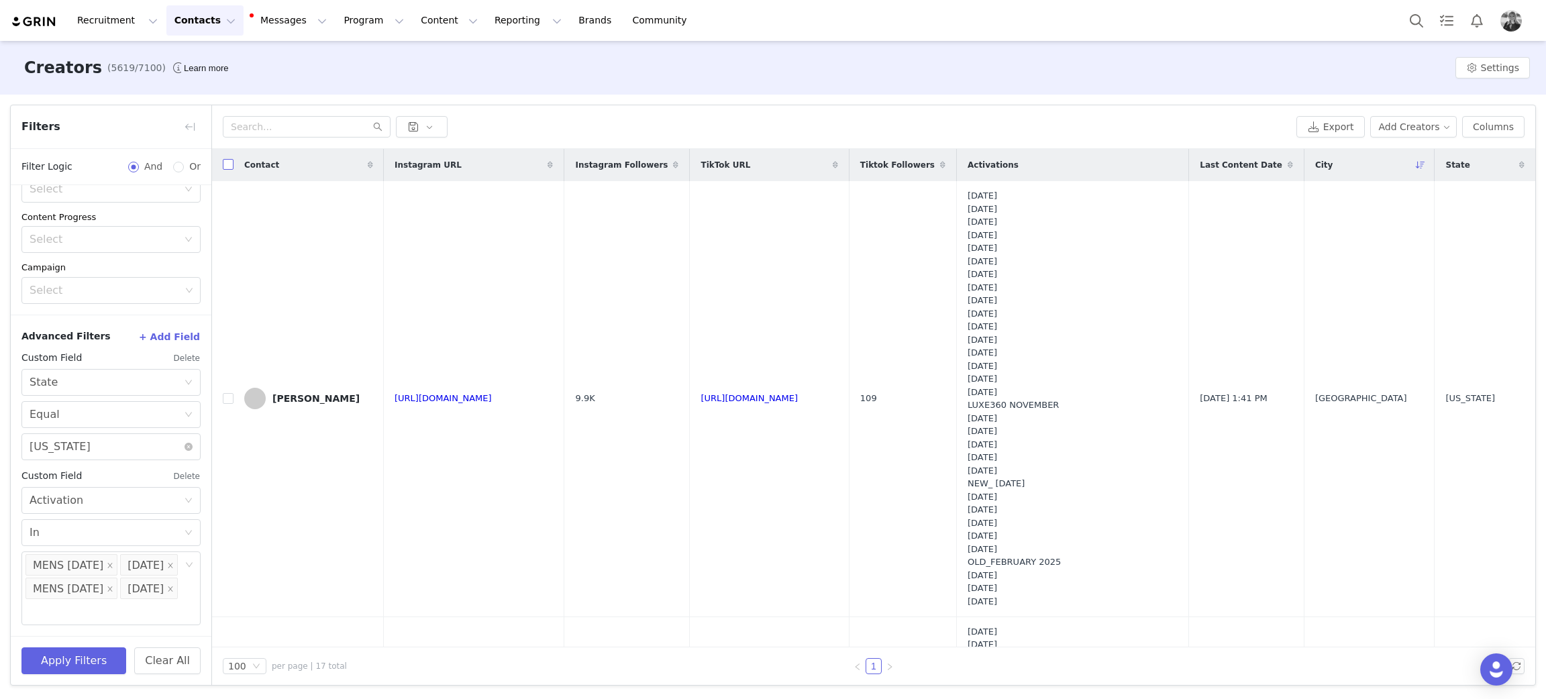
checkbox input "true"
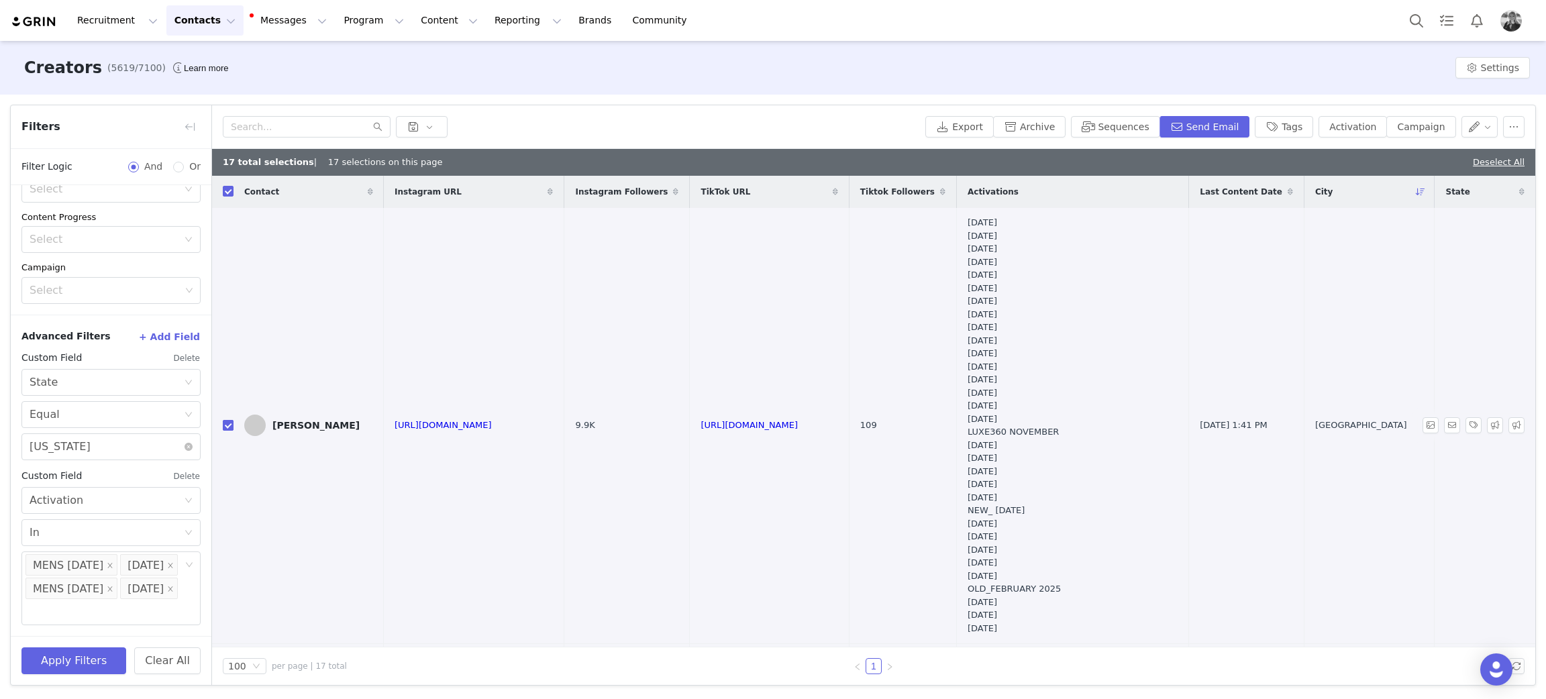
click at [225, 424] on input "checkbox" at bounding box center [228, 425] width 11 height 11
checkbox input "false"
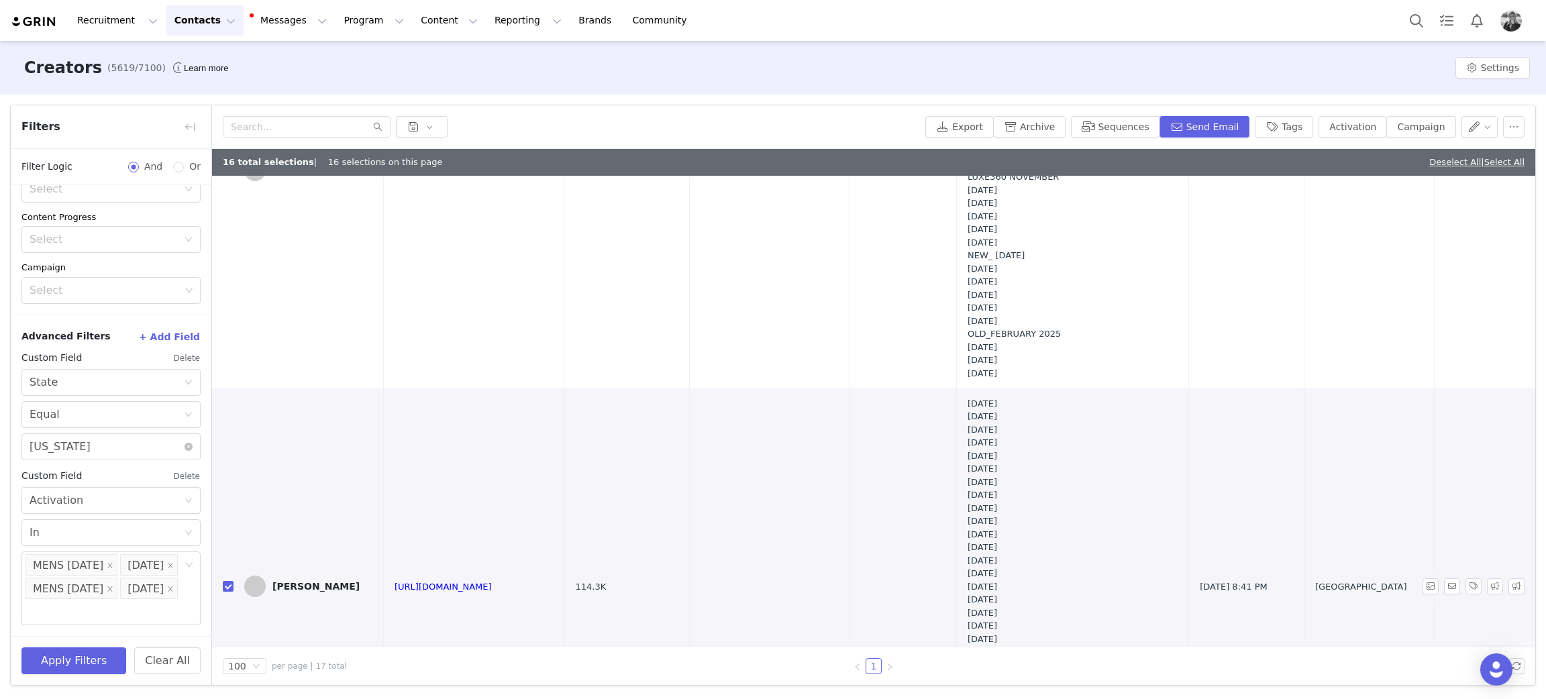
scroll to position [301, 0]
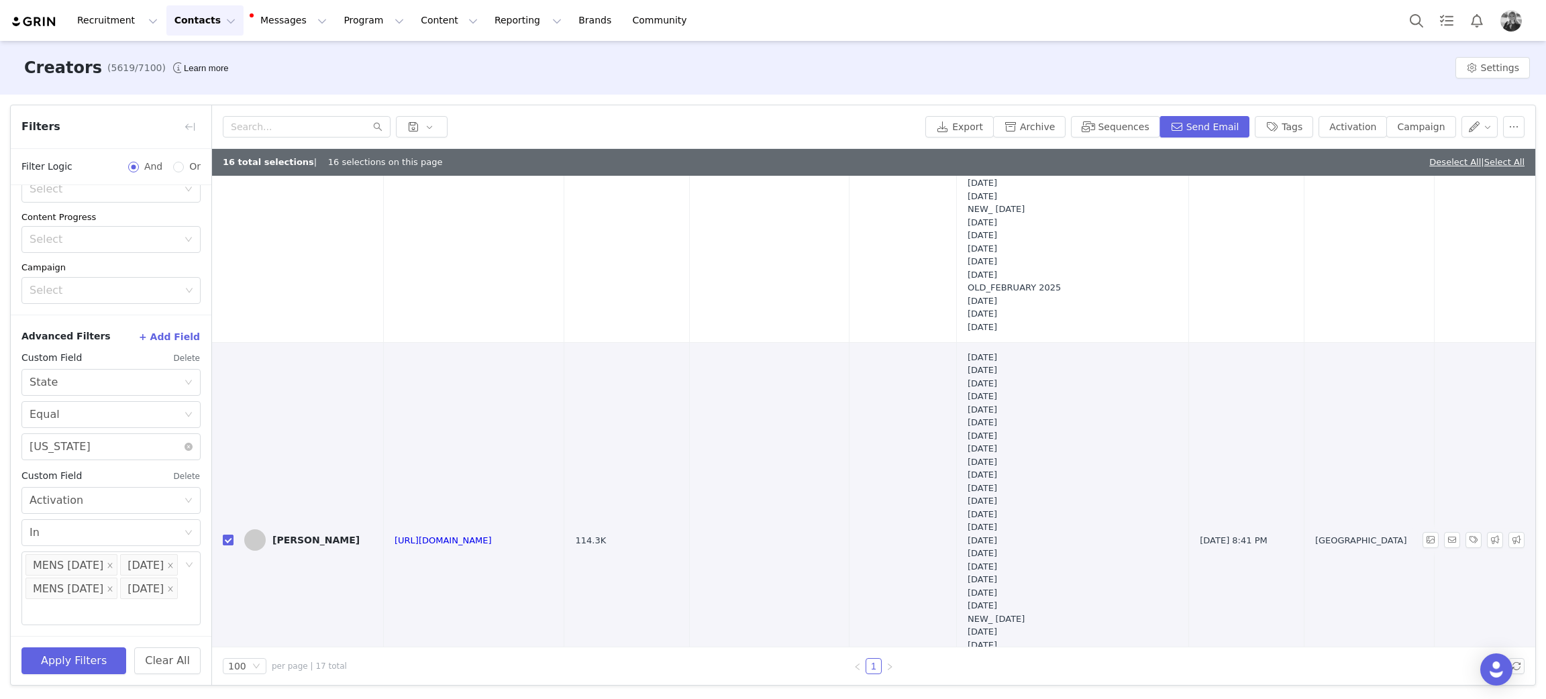
click at [225, 539] on input "checkbox" at bounding box center [228, 540] width 11 height 11
checkbox input "false"
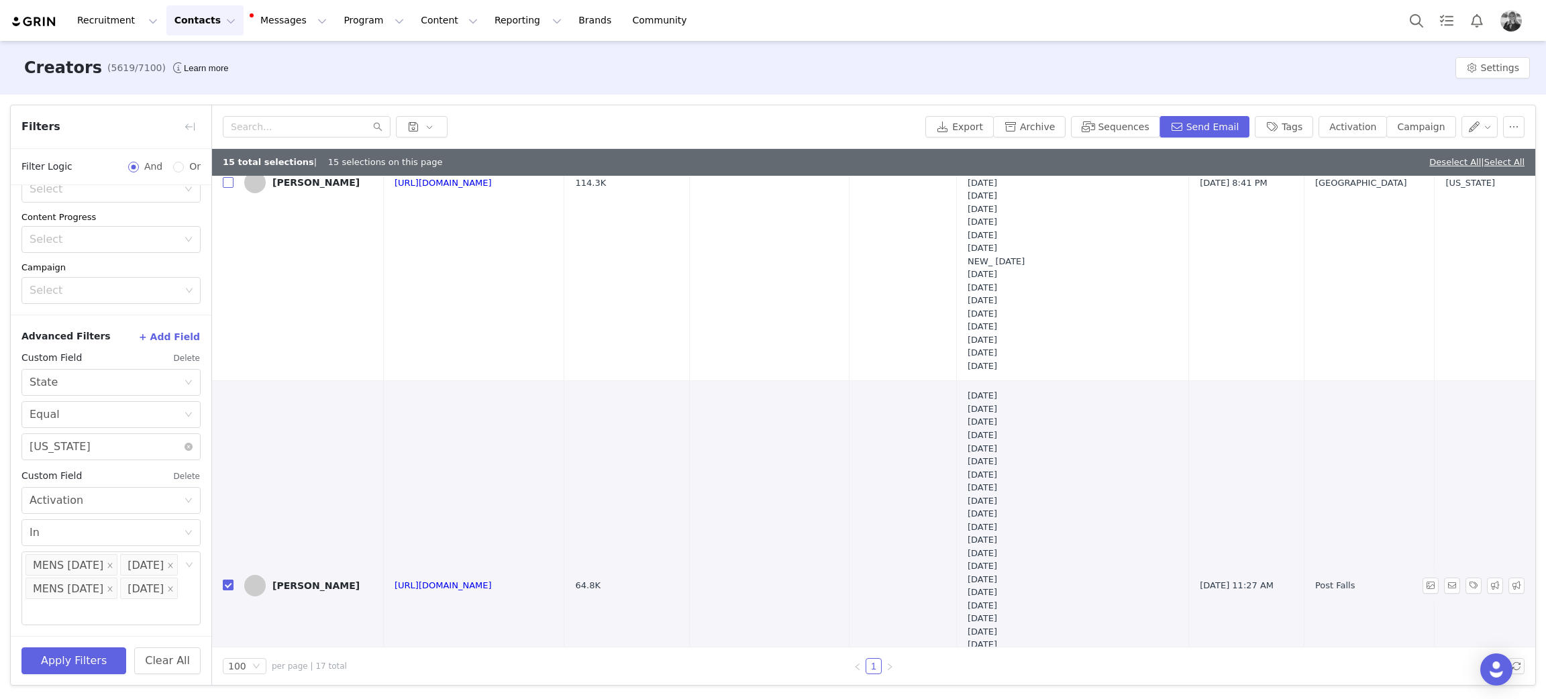
scroll to position [704, 0]
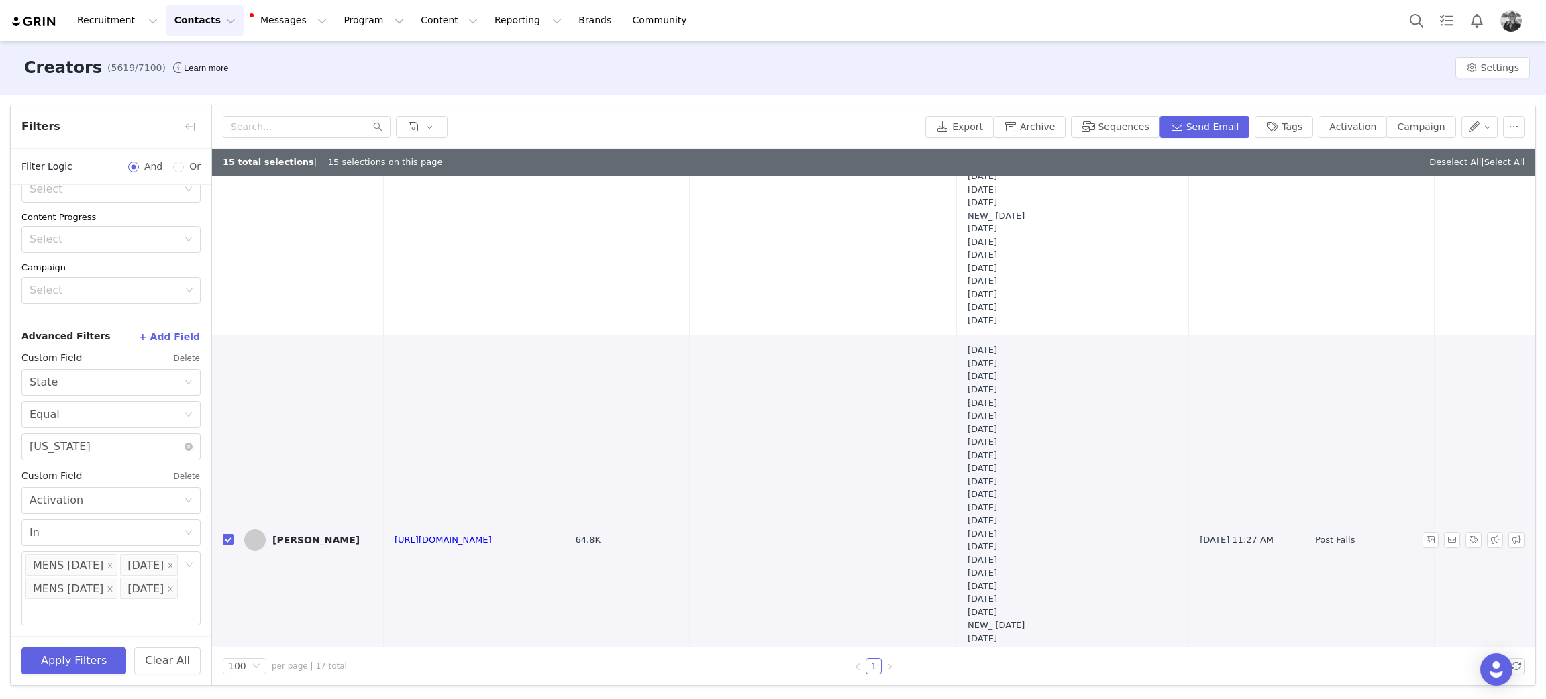
click at [228, 542] on input "checkbox" at bounding box center [228, 539] width 11 height 11
checkbox input "false"
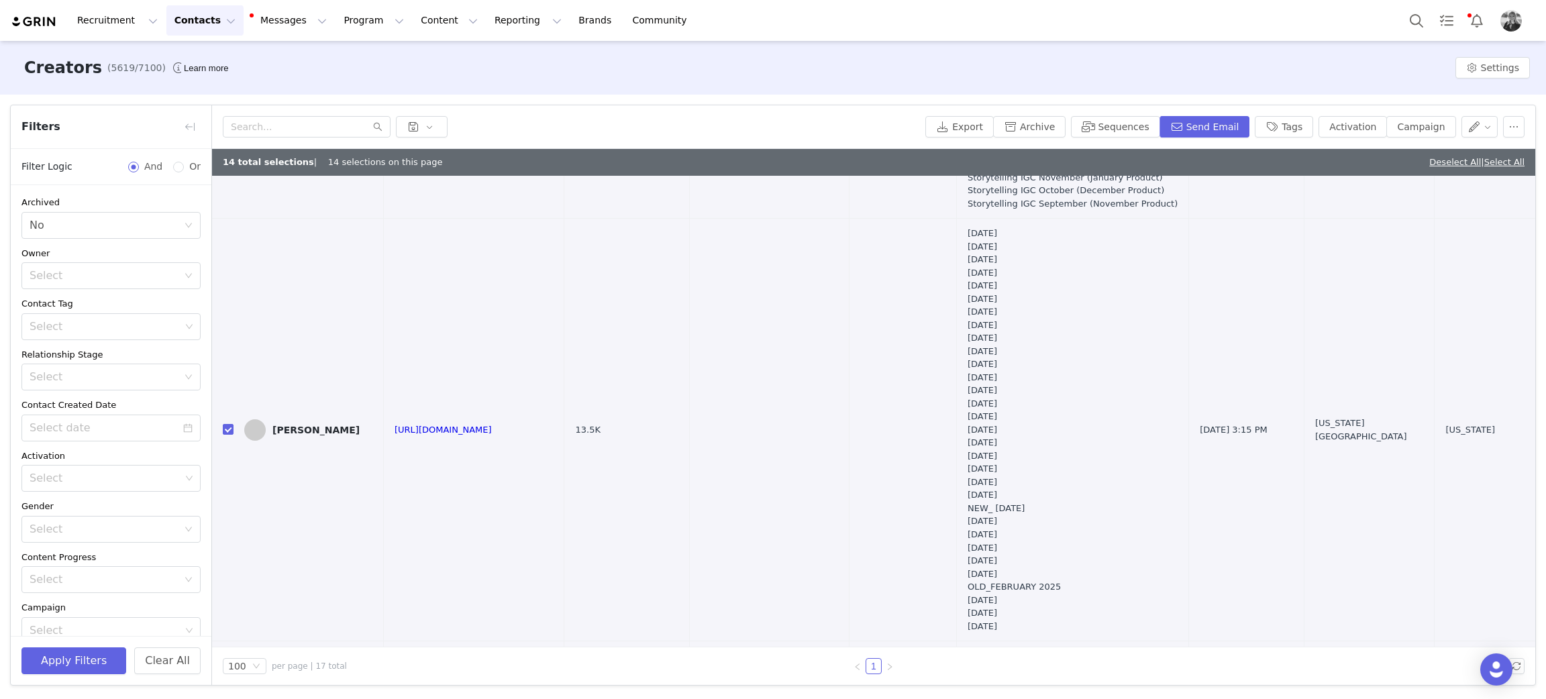
scroll to position [2818, 0]
click at [226, 420] on input "checkbox" at bounding box center [228, 425] width 11 height 11
checkbox input "false"
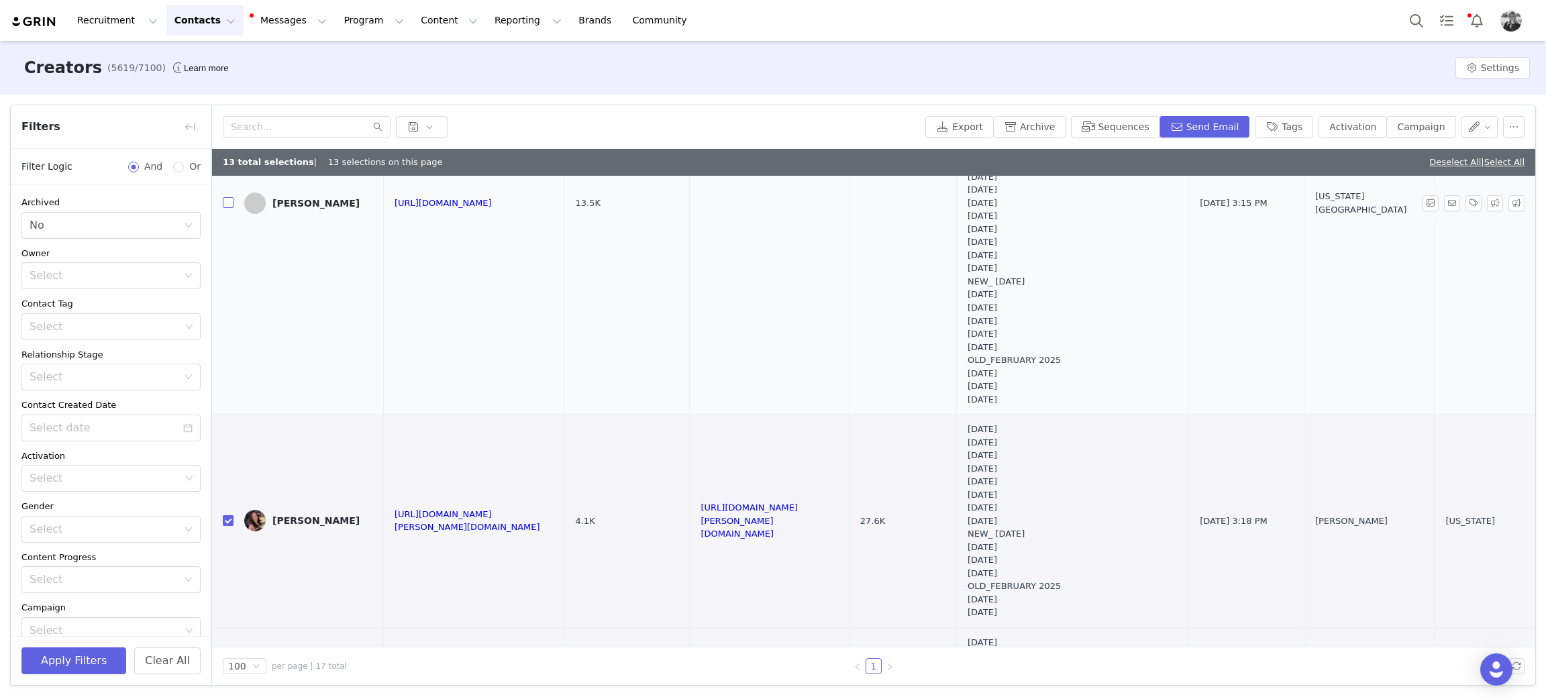
scroll to position [3119, 0]
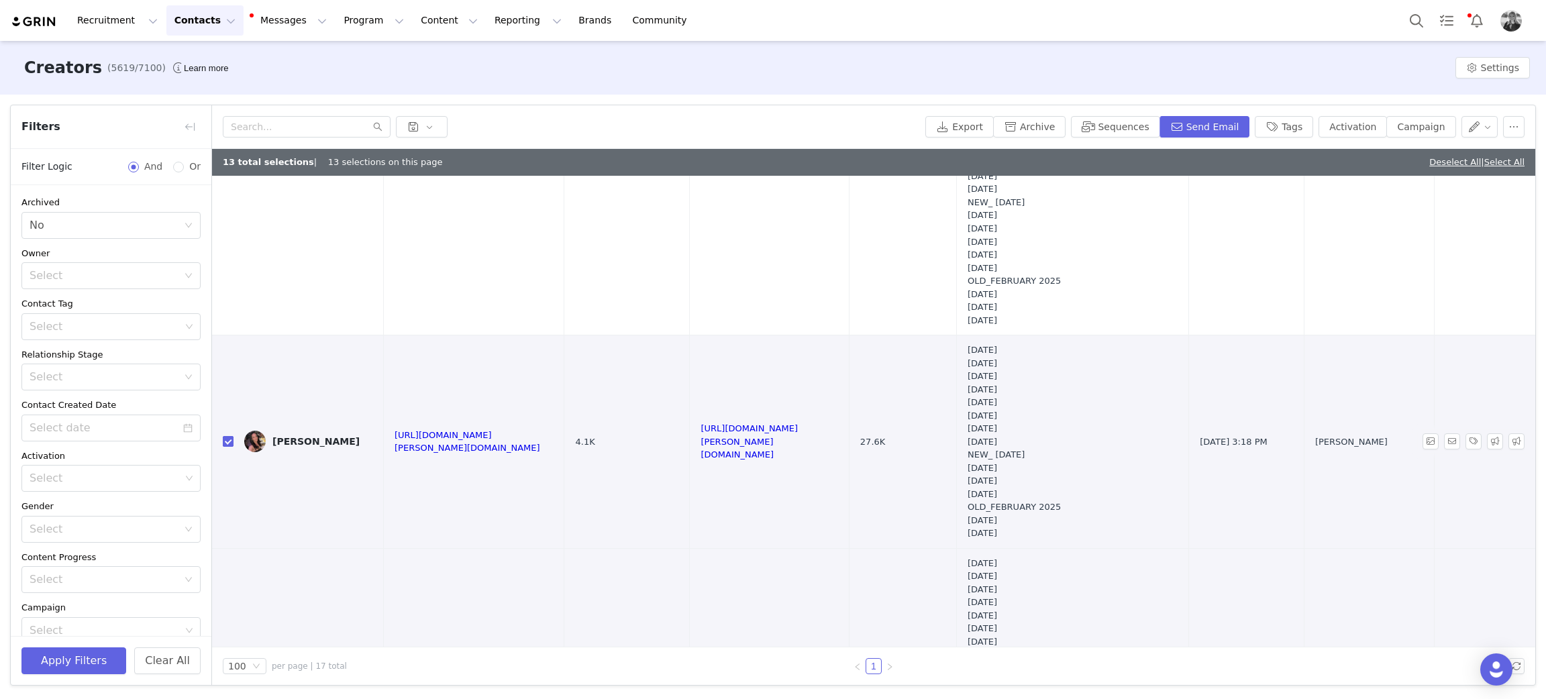
click at [224, 436] on input "checkbox" at bounding box center [228, 441] width 11 height 11
checkbox input "false"
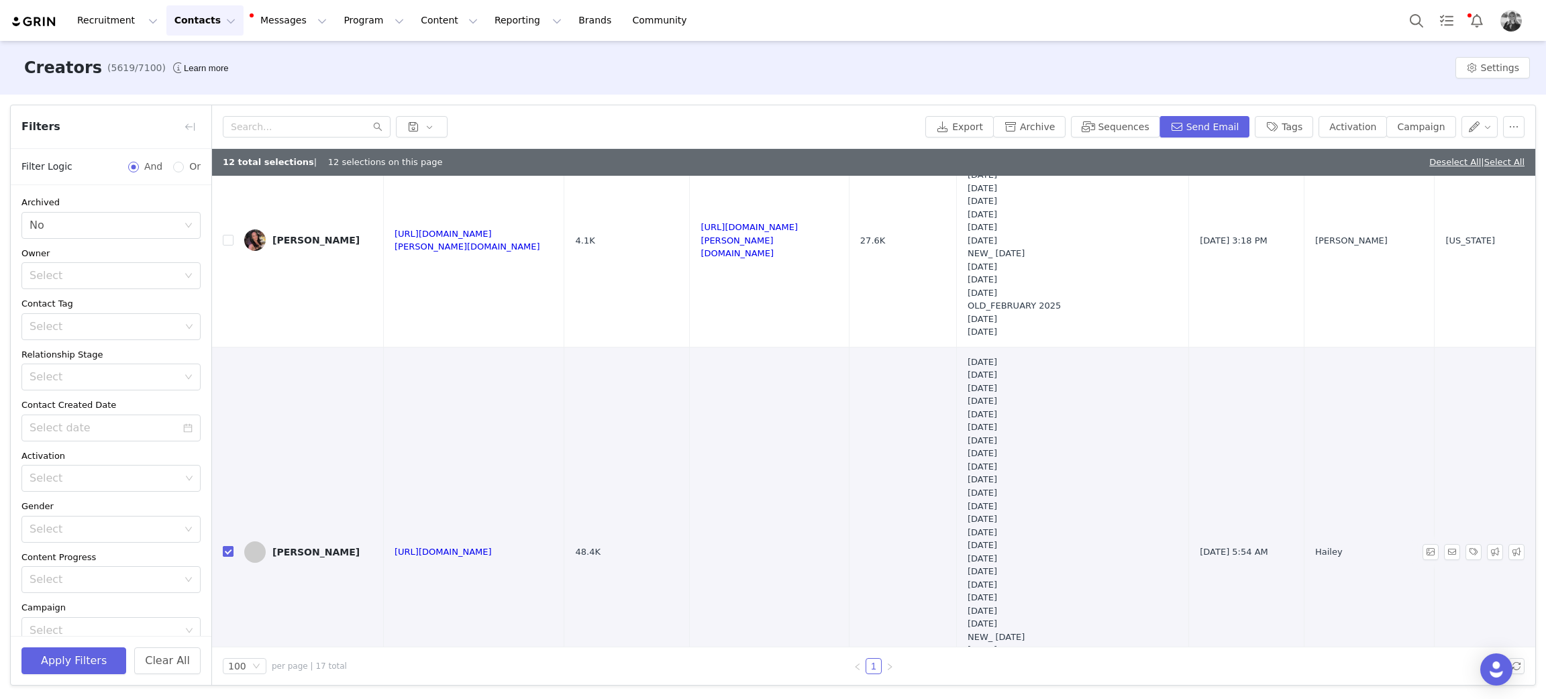
click at [227, 546] on input "checkbox" at bounding box center [228, 551] width 11 height 11
checkbox input "false"
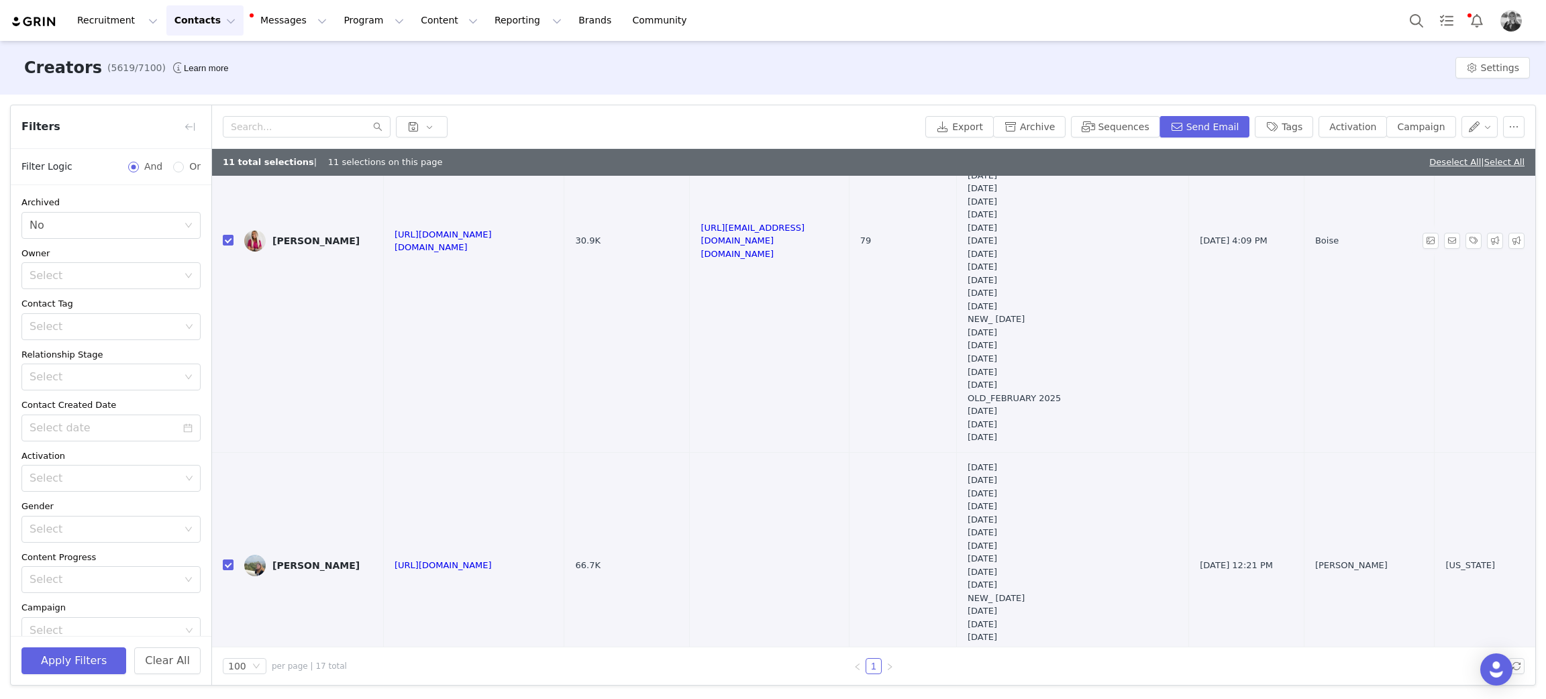
scroll to position [4342, 0]
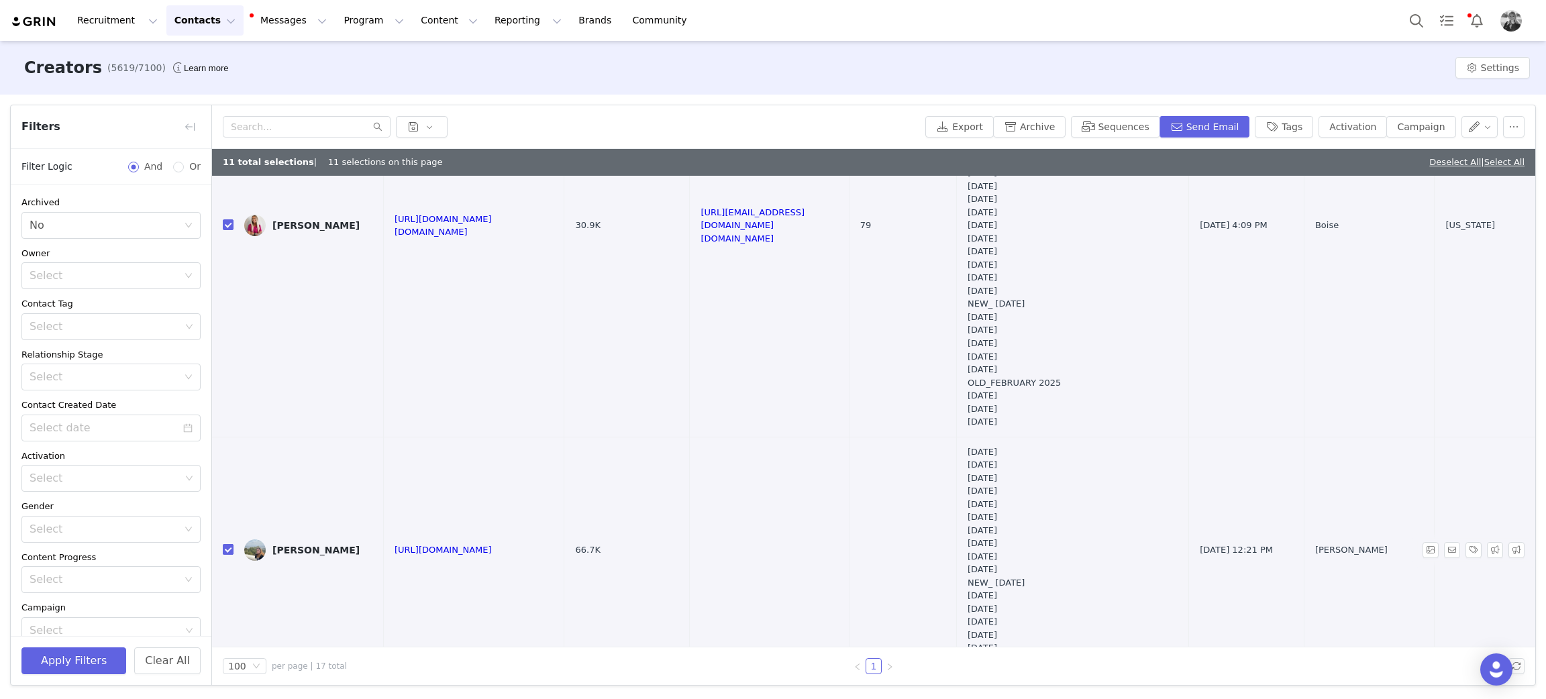
click at [228, 544] on input "checkbox" at bounding box center [228, 549] width 11 height 11
checkbox input "false"
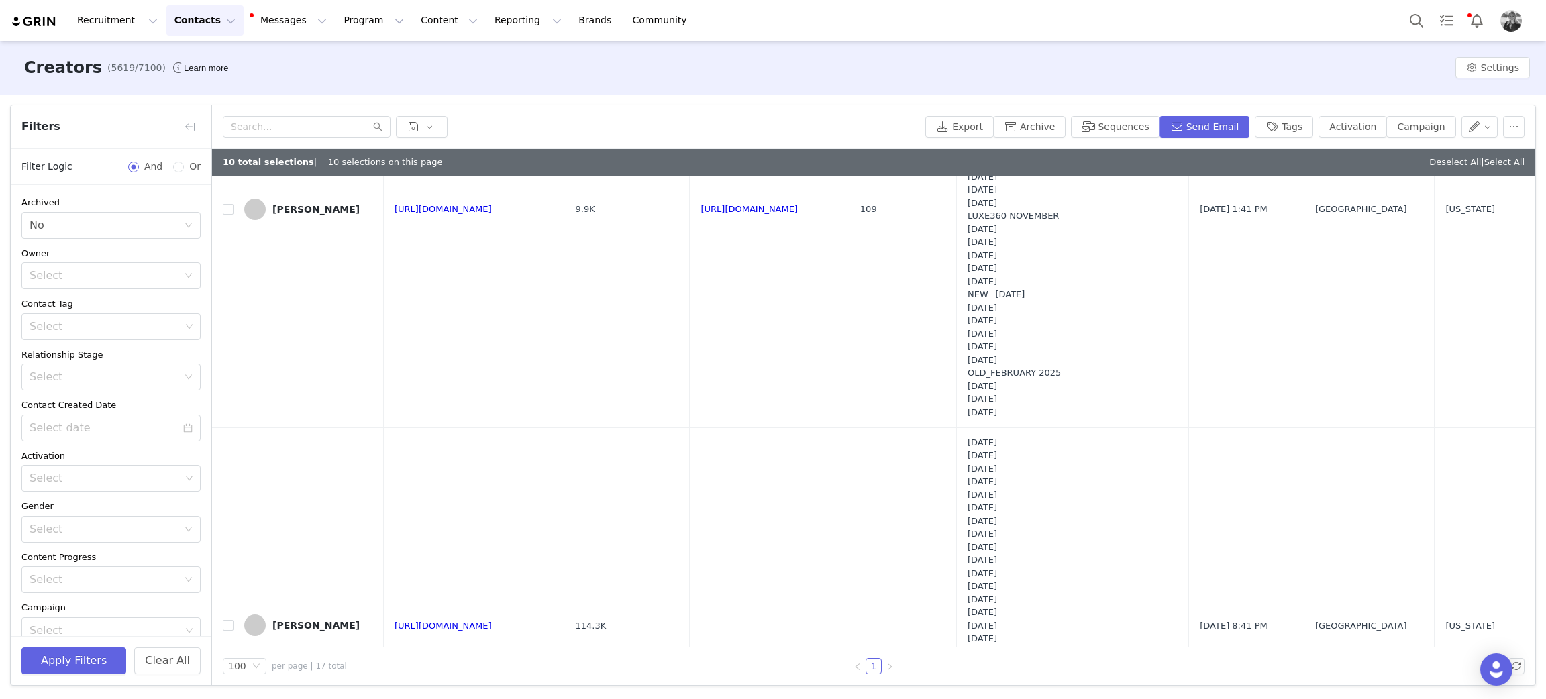
scroll to position [0, 0]
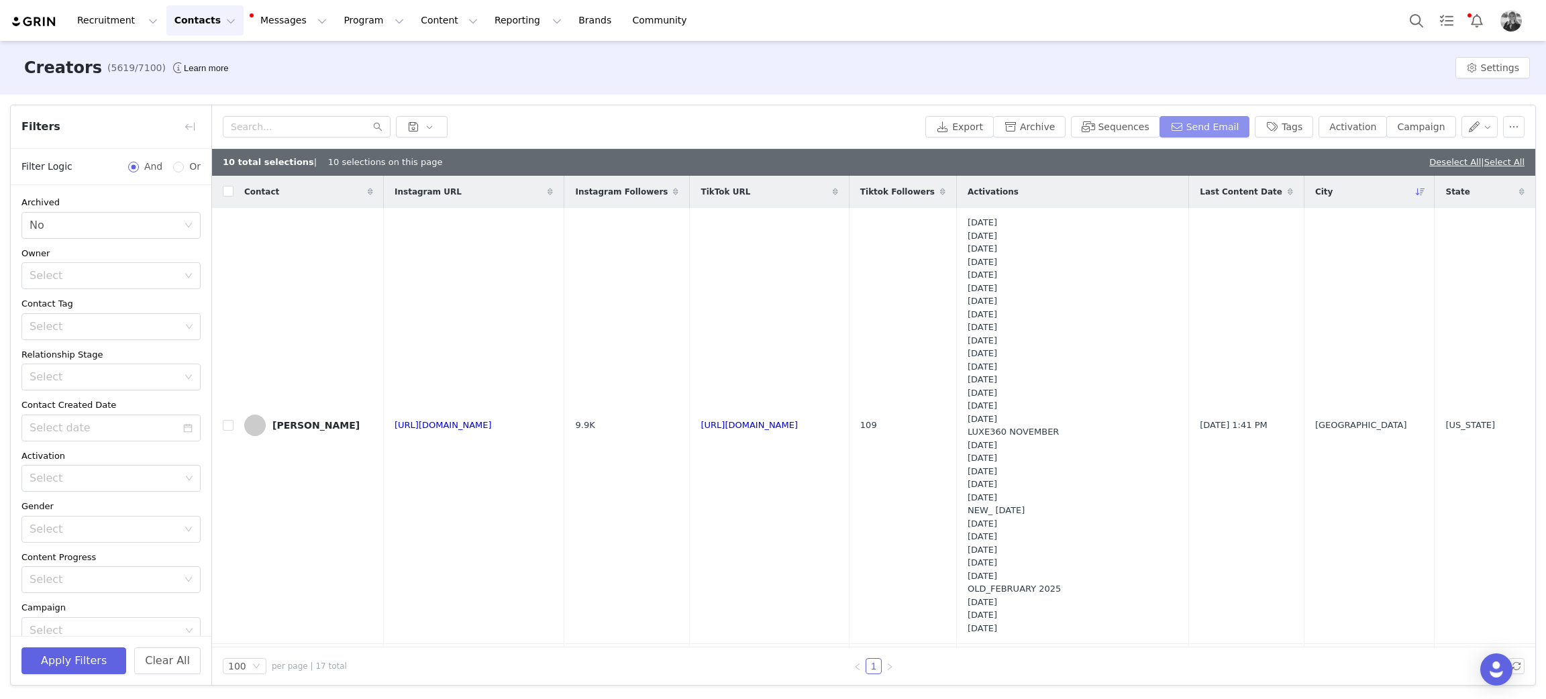
click at [1210, 122] on button "Send Email" at bounding box center [1204, 126] width 91 height 21
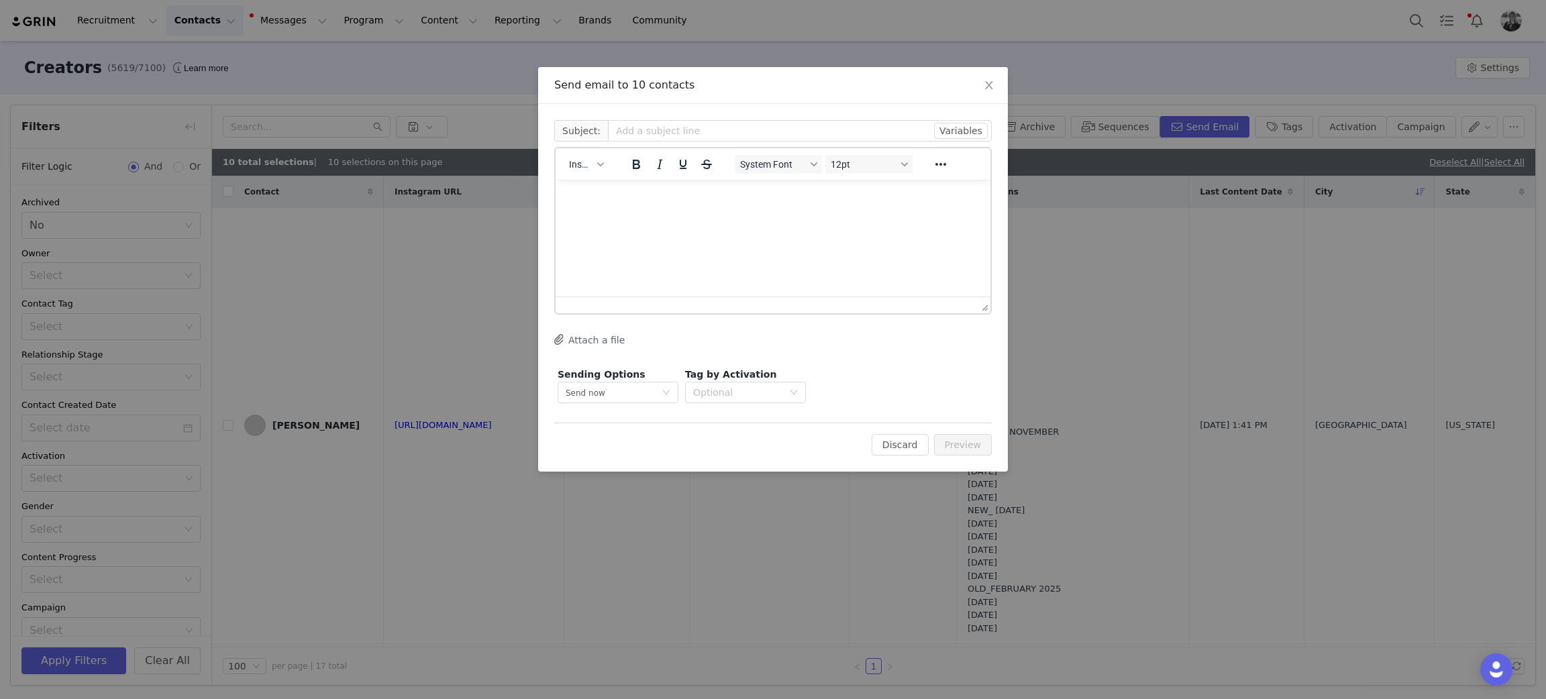
click at [588, 174] on div "Insert" at bounding box center [585, 164] width 61 height 26
click at [586, 168] on span "Insert" at bounding box center [580, 164] width 23 height 11
click at [588, 183] on div "Insert Template" at bounding box center [634, 187] width 121 height 16
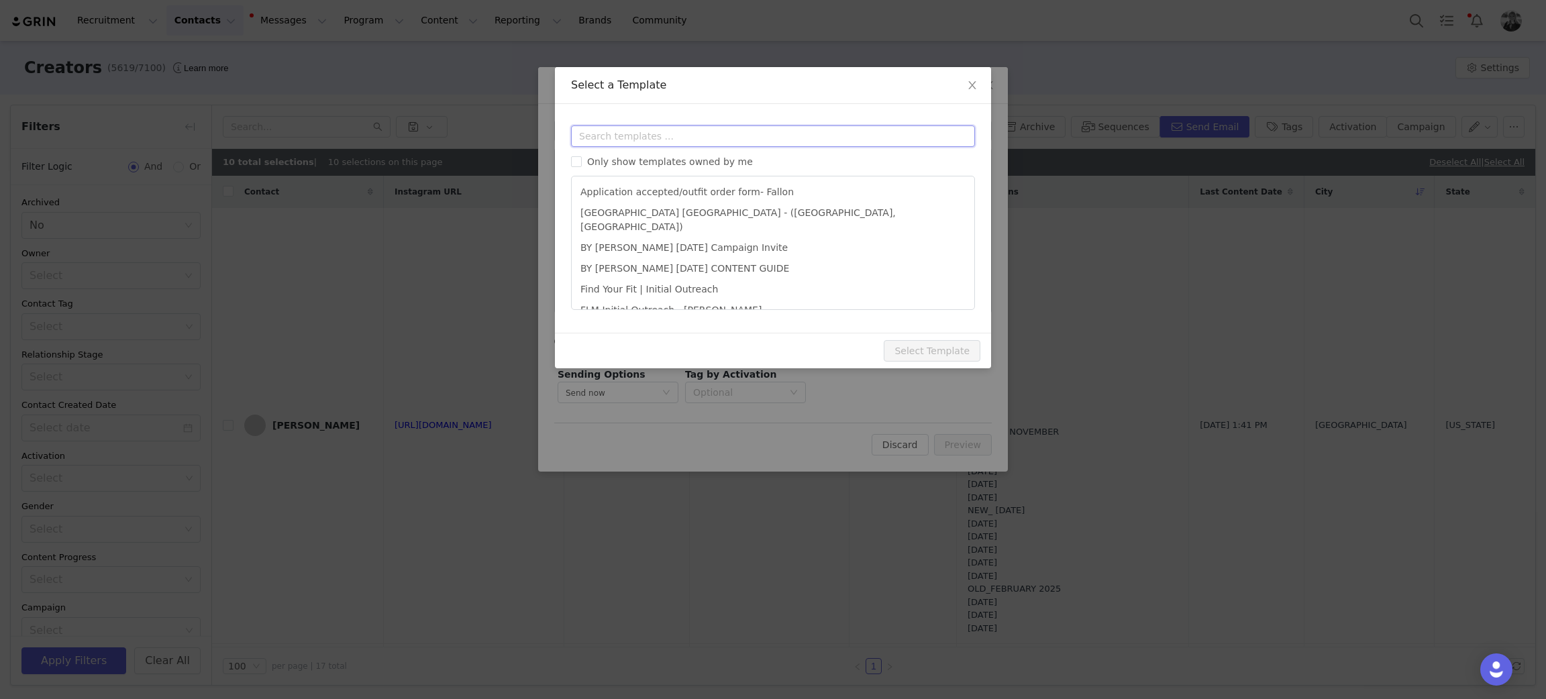
click at [618, 131] on input "text" at bounding box center [773, 135] width 404 height 21
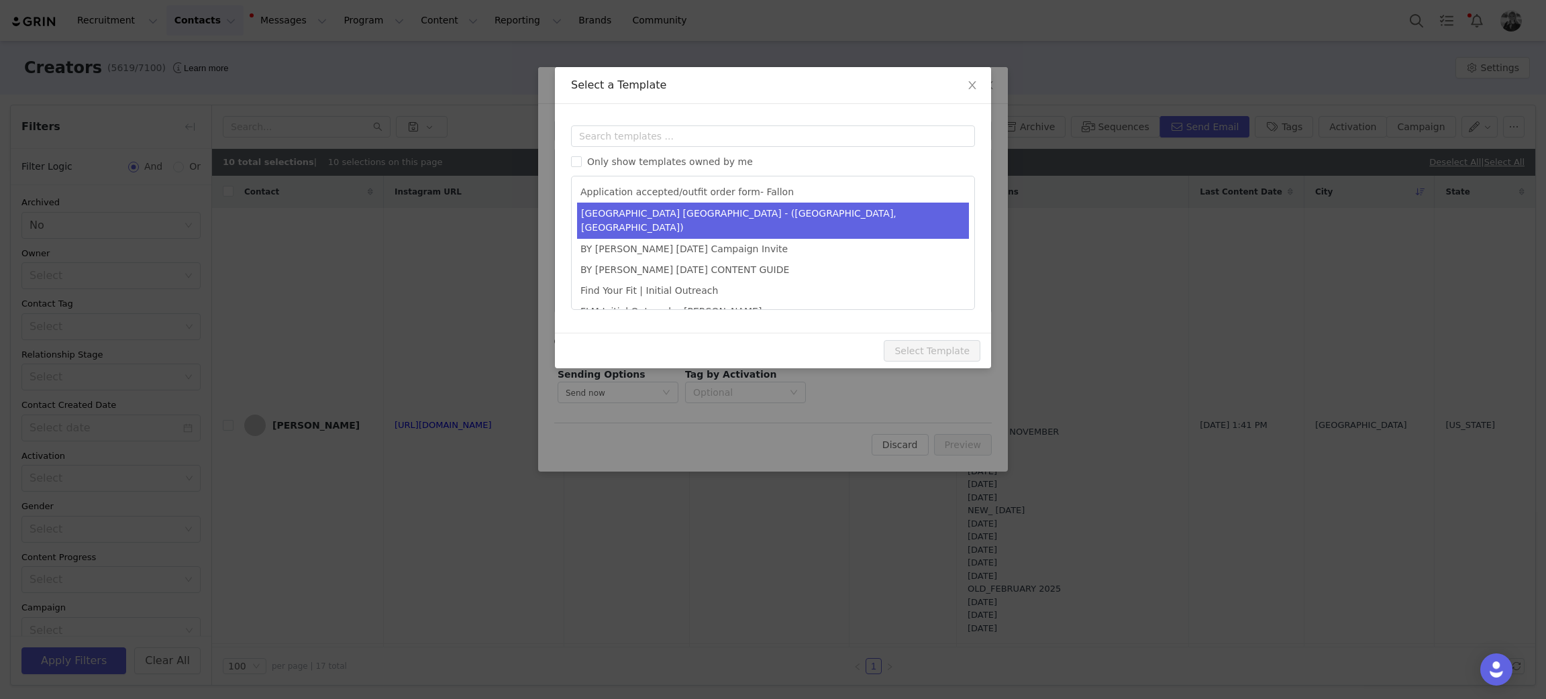
click at [606, 211] on li "Boise Towne Square Grand Opening - (Boise, ID)" at bounding box center [773, 221] width 392 height 36
type input "You're Invited! Fabletics Boise Town Square Grand Opening ✨"
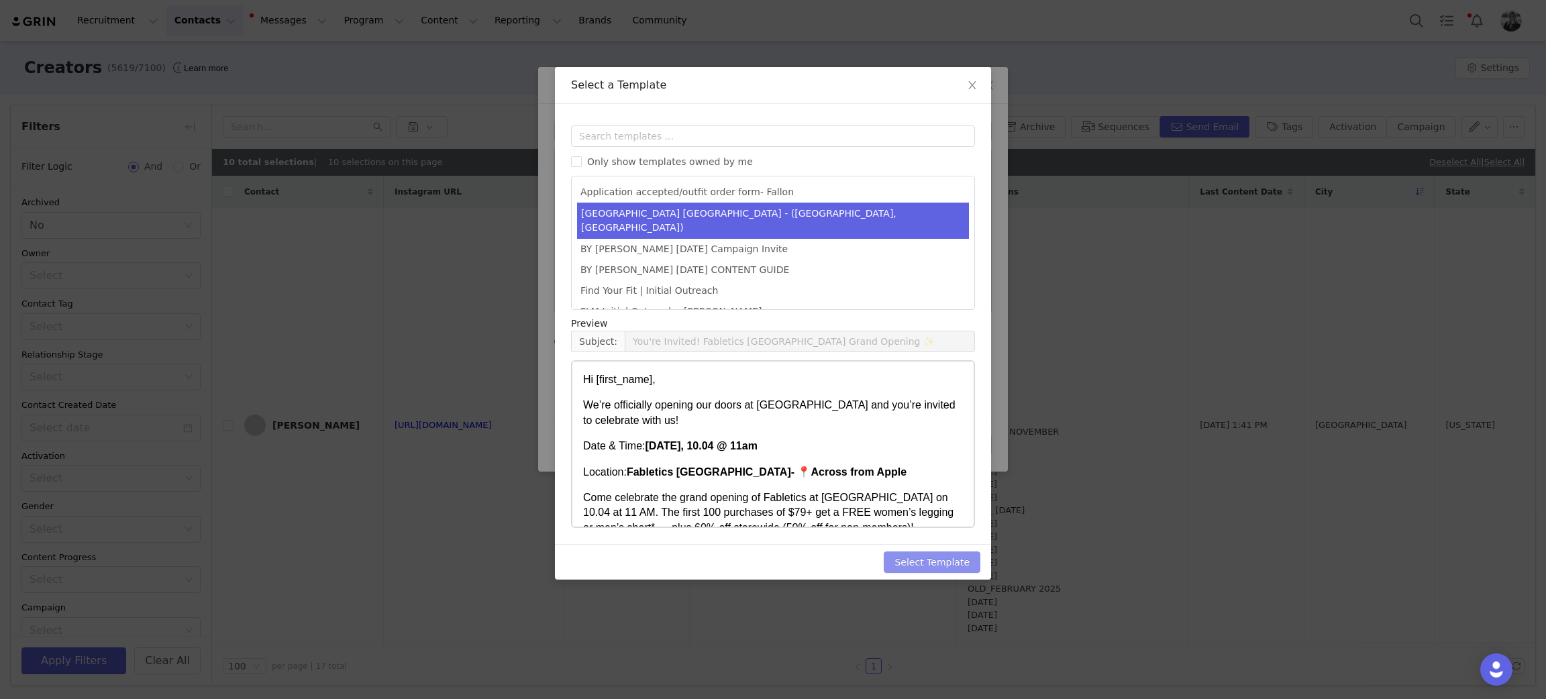
click at [947, 555] on button "Select Template" at bounding box center [931, 561] width 97 height 21
type input "You're Invited! Fabletics Boise Town Square Grand Opening ✨"
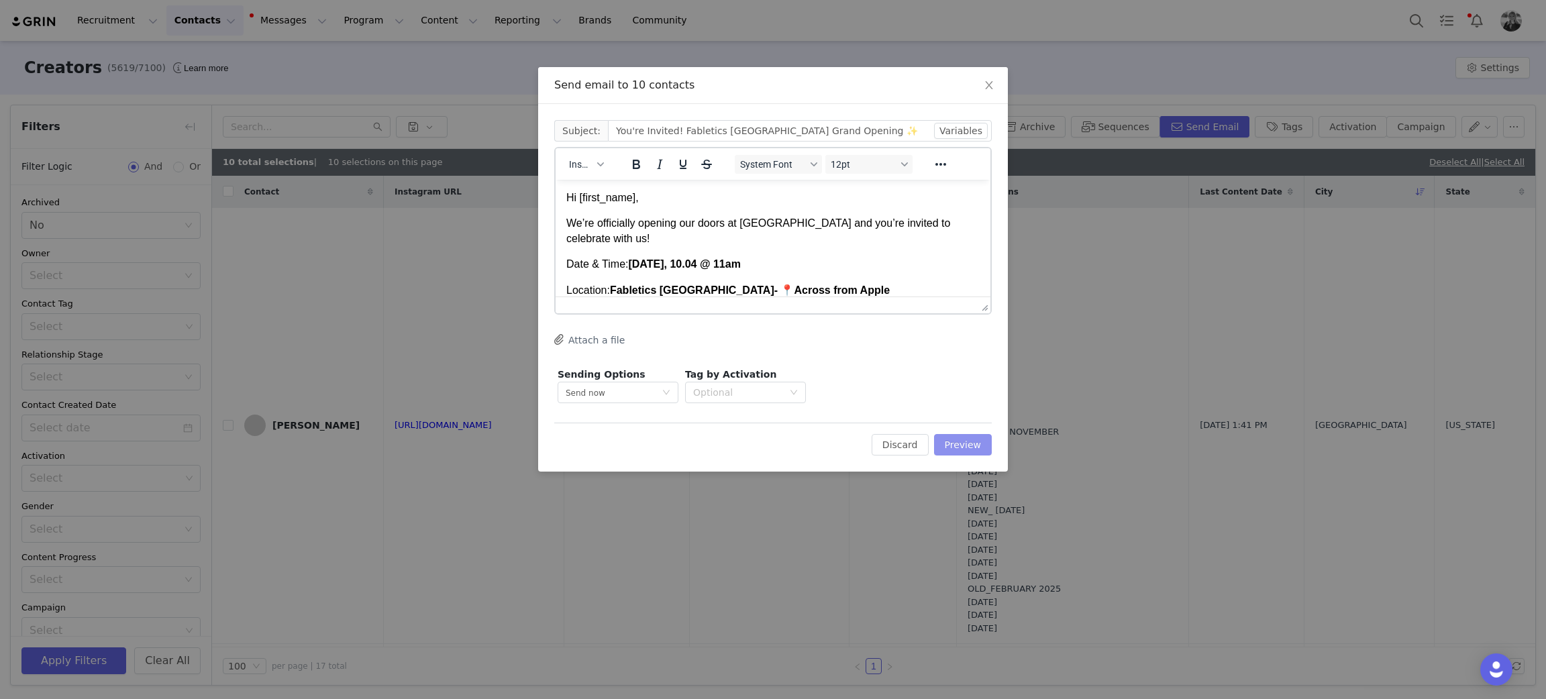
click at [955, 449] on button "Preview" at bounding box center [963, 444] width 58 height 21
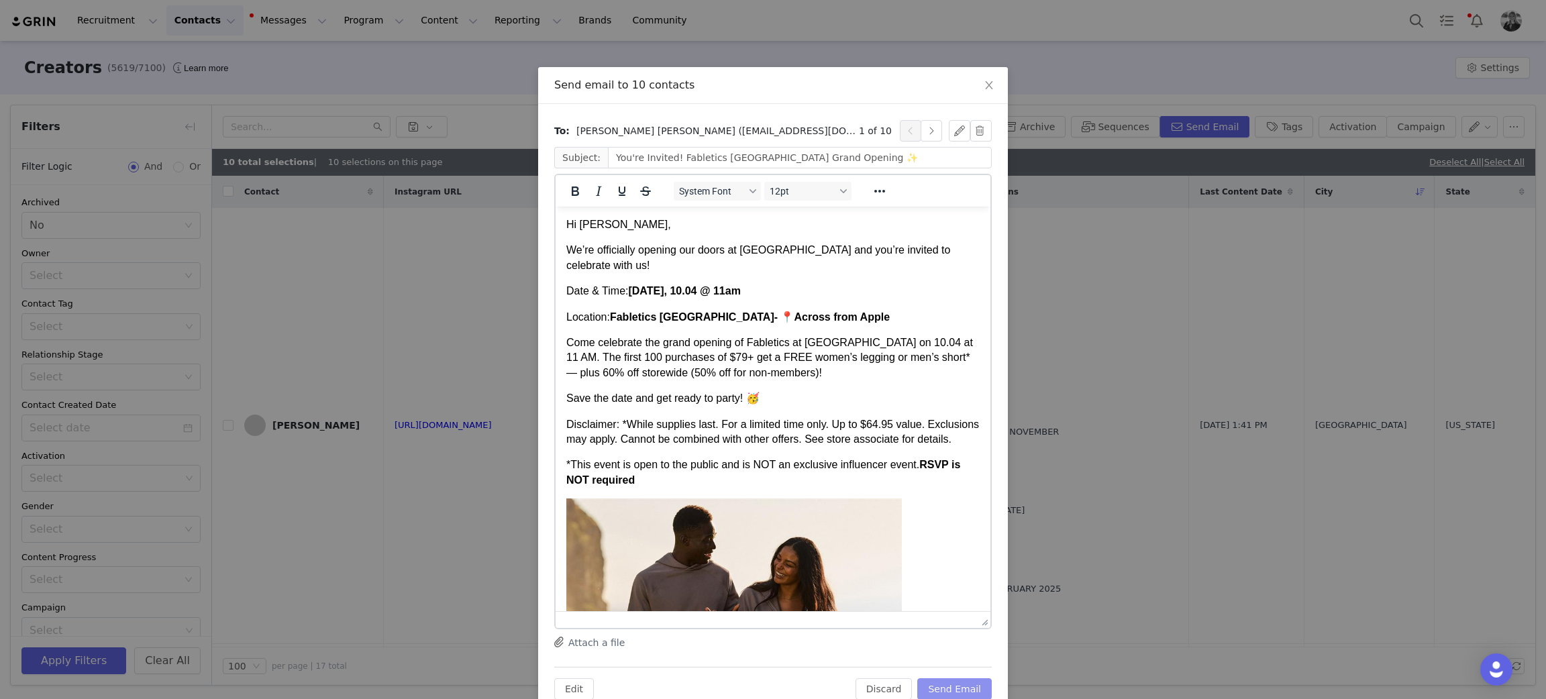
drag, startPoint x: 989, startPoint y: 333, endPoint x: 1008, endPoint y: 634, distance: 301.1
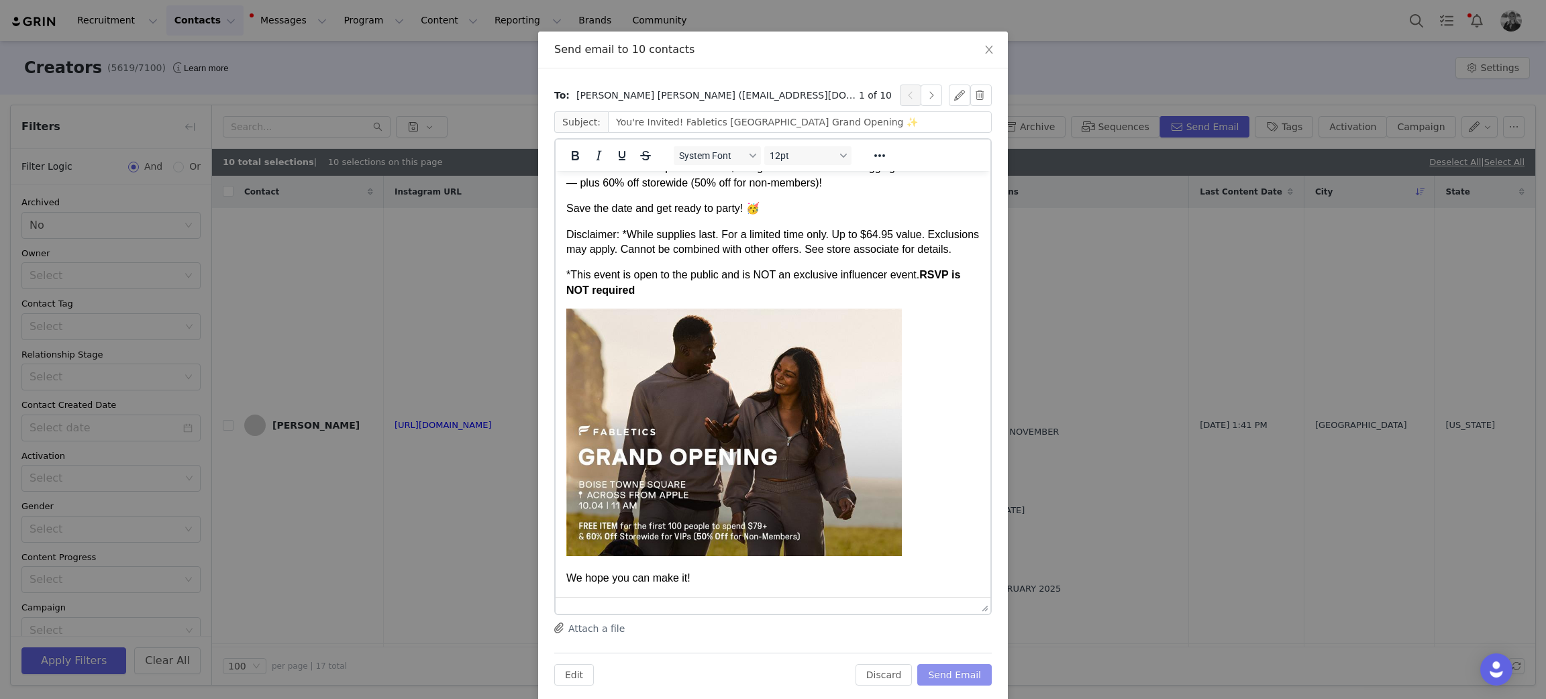
scroll to position [54, 0]
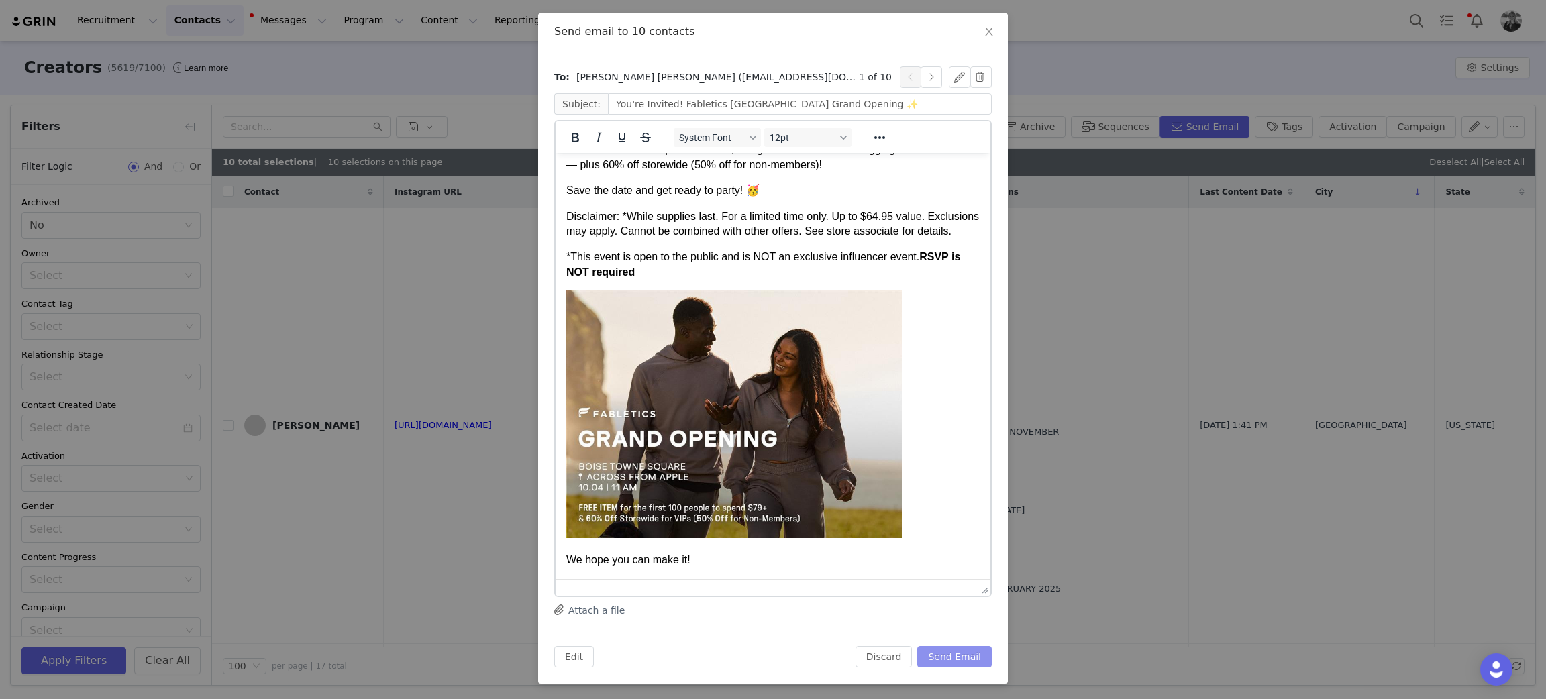
click at [956, 657] on button "Send Email" at bounding box center [954, 656] width 74 height 21
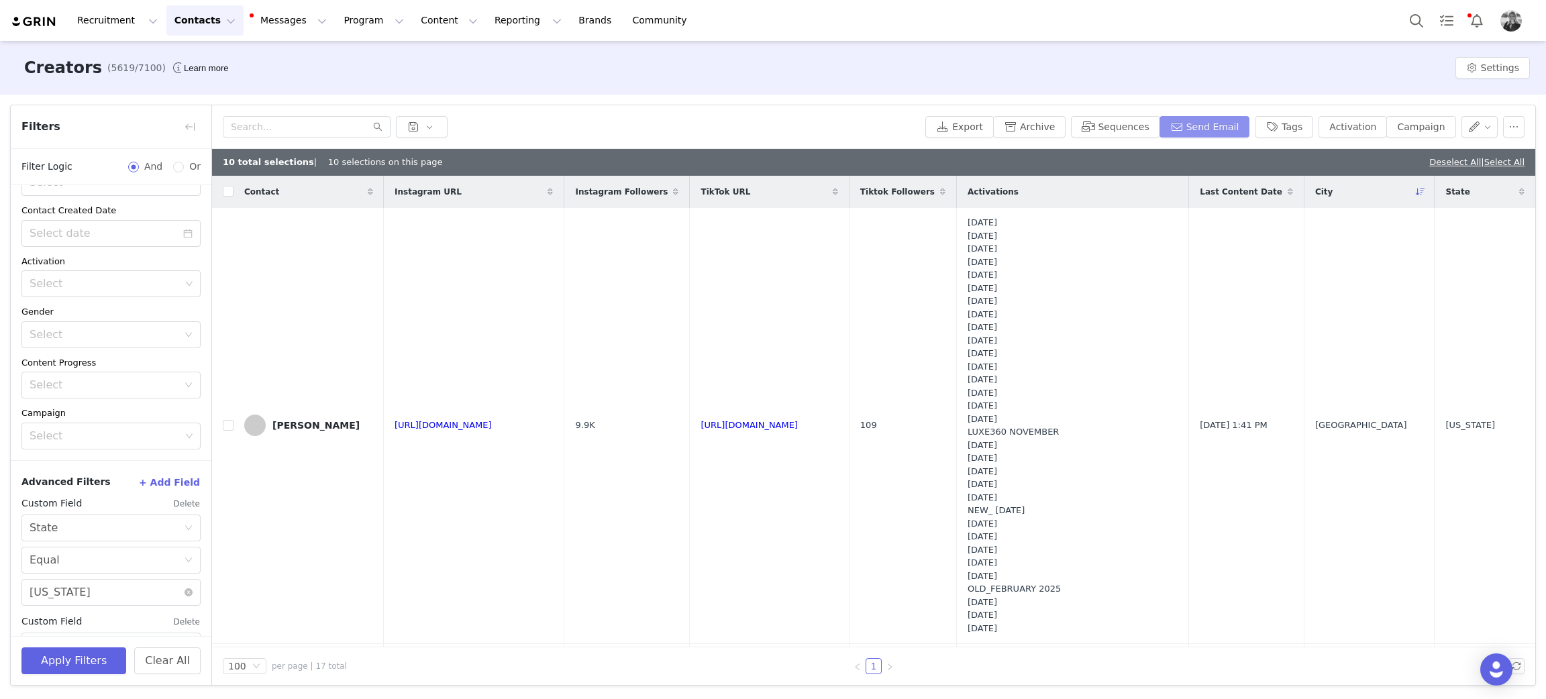
scroll to position [364, 0]
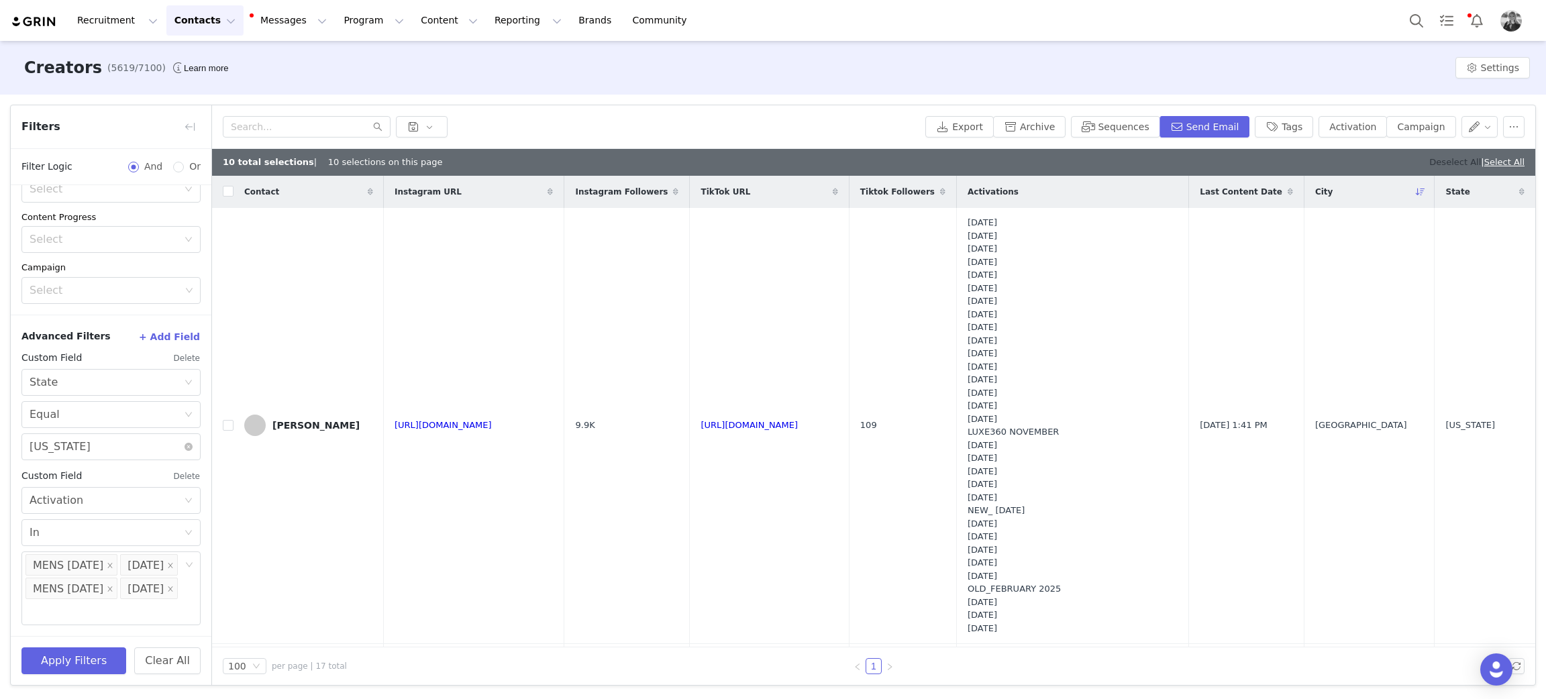
click at [1444, 158] on link "Deselect All" at bounding box center [1455, 162] width 52 height 10
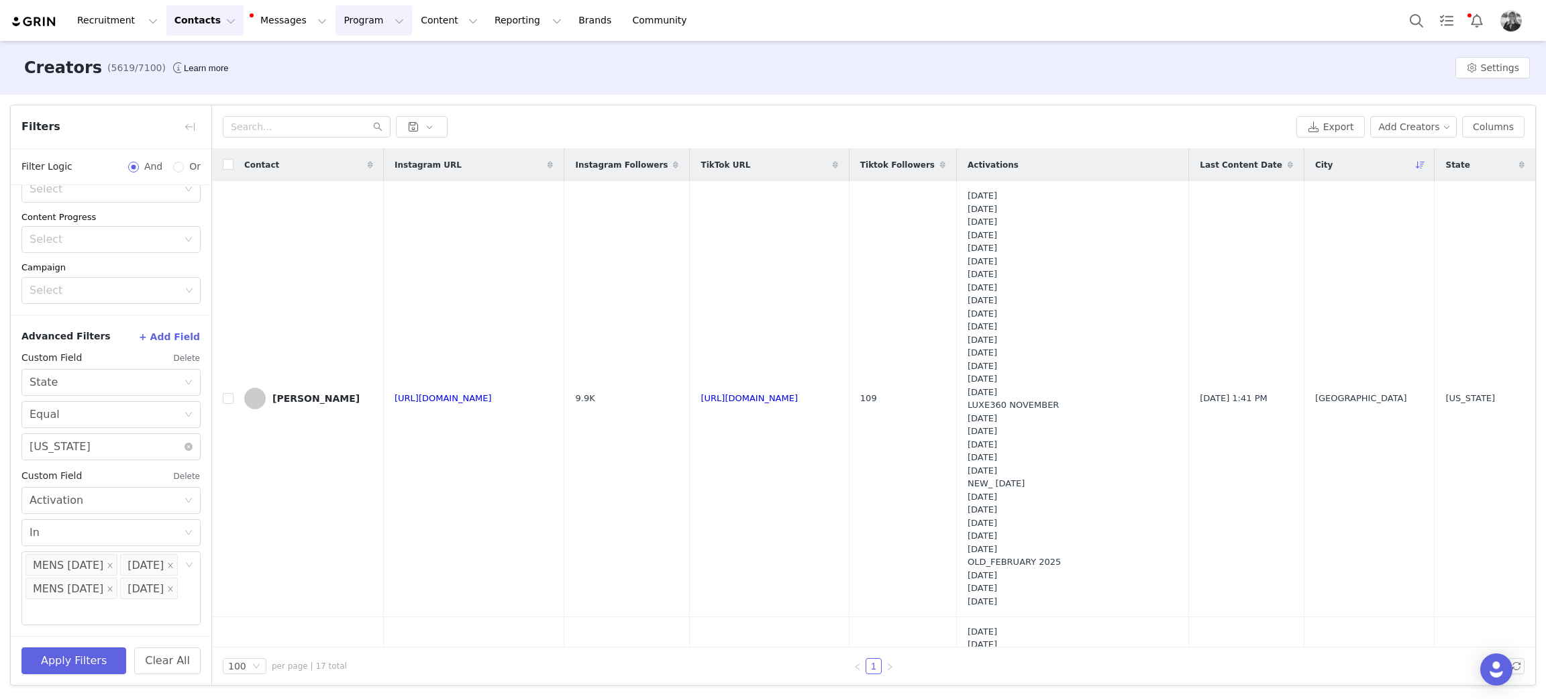
click at [335, 27] on button "Program Program" at bounding box center [373, 20] width 76 height 30
click at [329, 50] on link "Activations" at bounding box center [356, 59] width 106 height 25
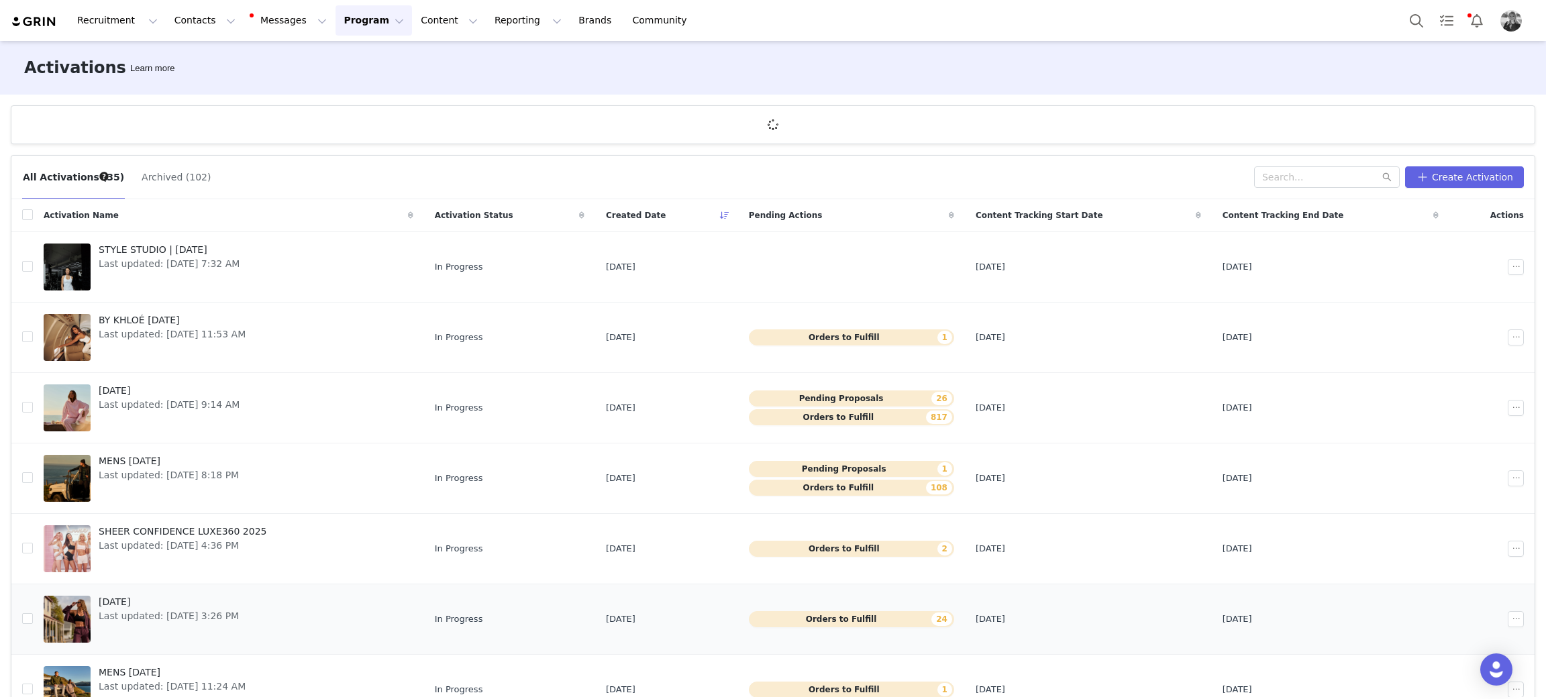
click at [138, 599] on span "SEPTEMBER 2025" at bounding box center [169, 602] width 140 height 14
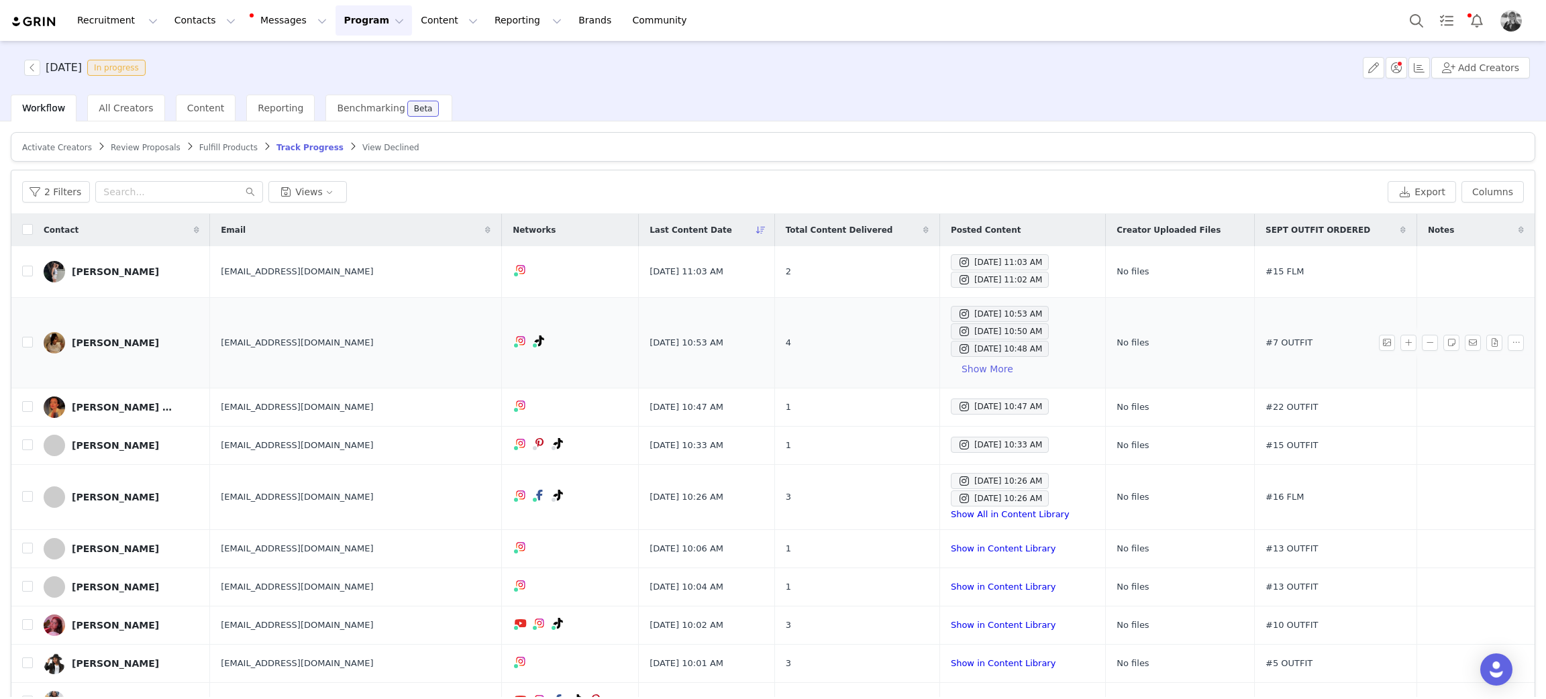
click at [971, 298] on td "Sep 30, 2025 10:53 AM Sep 30, 2025 10:50 AM Sep 30, 2025 10:48 AM Show More" at bounding box center [1022, 343] width 166 height 91
click at [969, 309] on div "Sep 30, 2025 10:53 AM" at bounding box center [999, 314] width 85 height 16
click at [957, 331] on div "Sep 30, 2025 10:50 AM" at bounding box center [999, 331] width 85 height 16
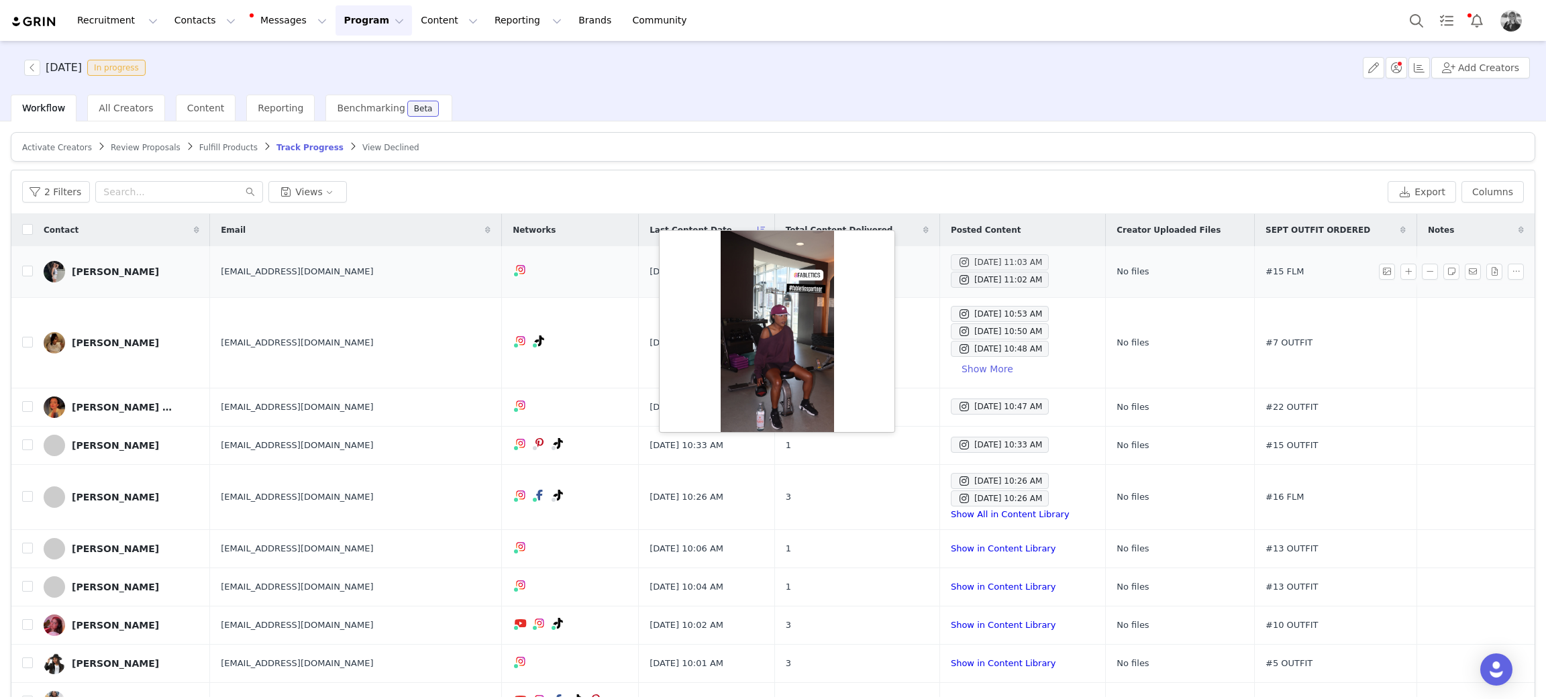
click at [985, 267] on div "Sep 30, 2025 11:03 AM" at bounding box center [999, 262] width 85 height 16
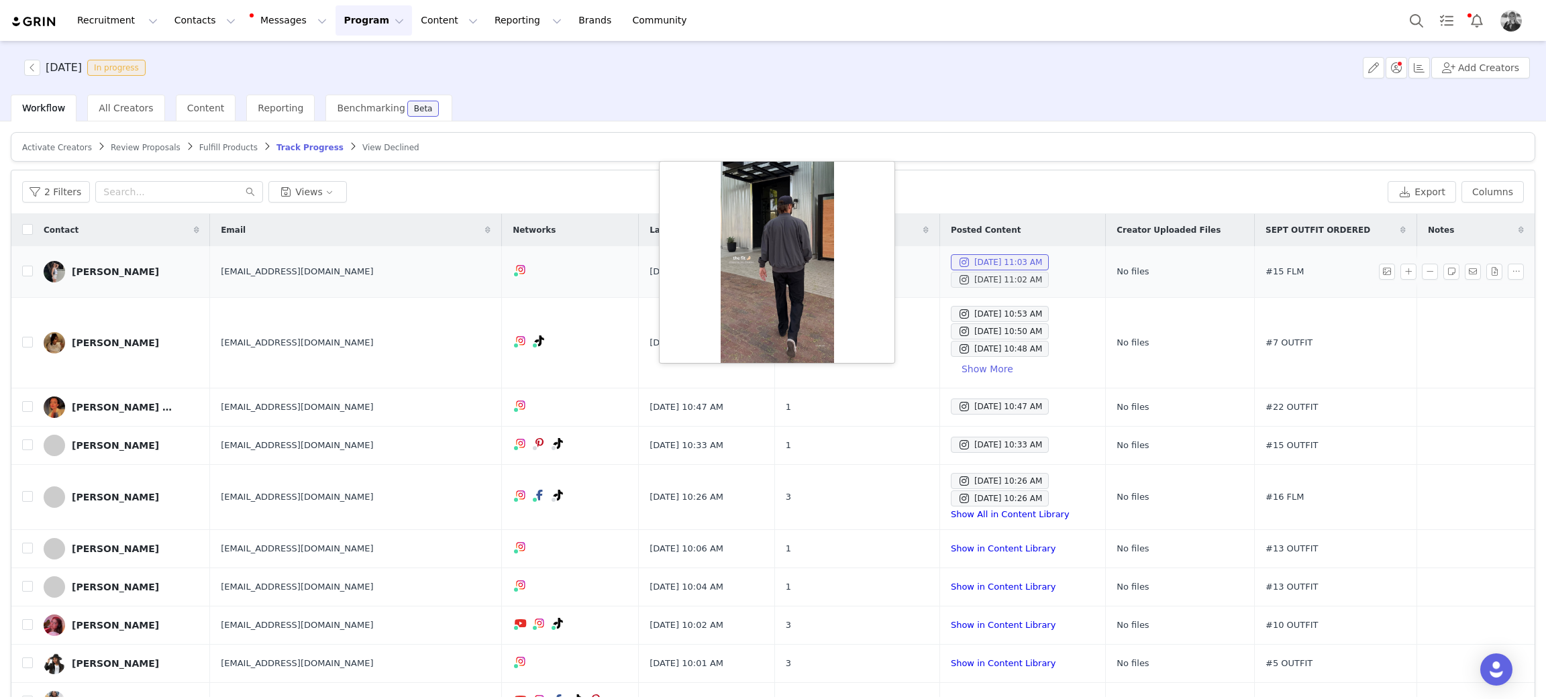
click at [965, 276] on div "Sep 30, 2025 11:02 AM" at bounding box center [999, 280] width 85 height 16
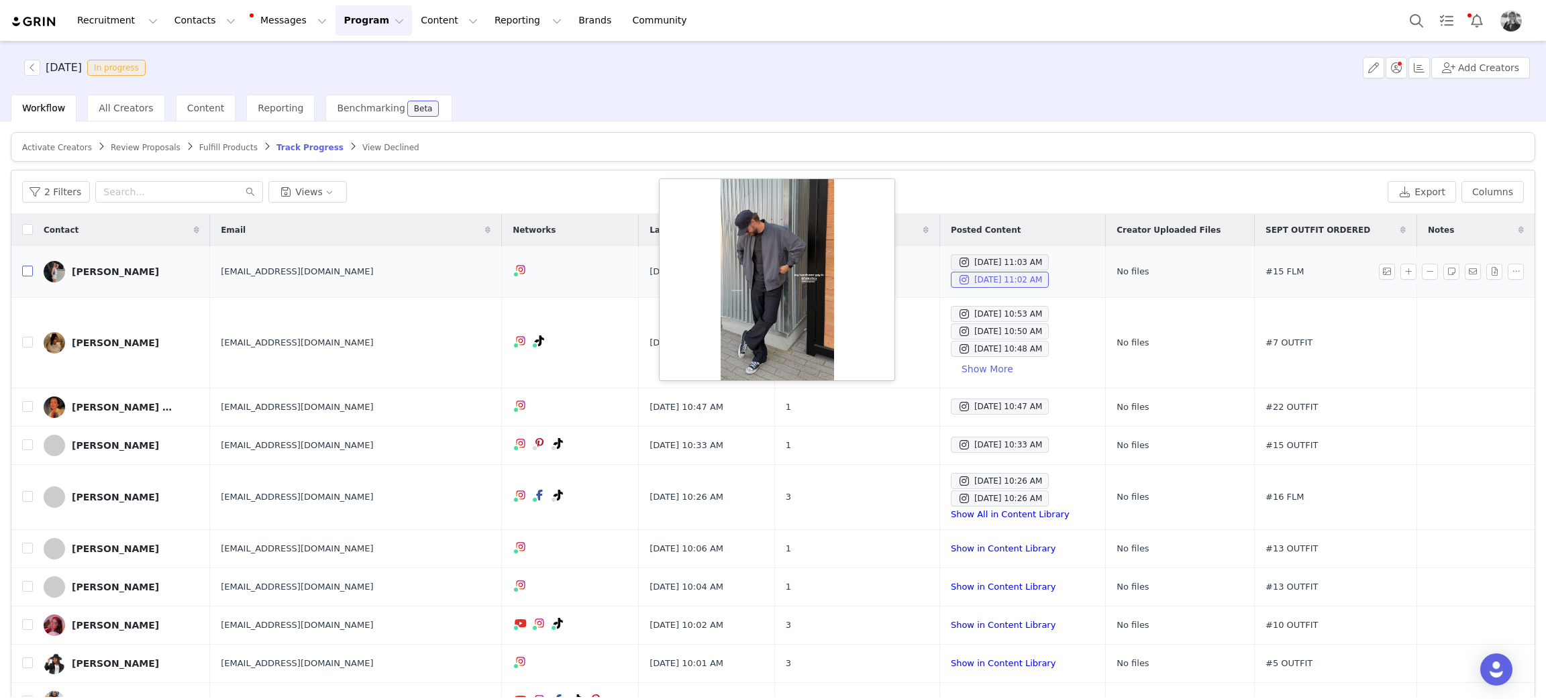
click at [30, 275] on input "checkbox" at bounding box center [27, 271] width 11 height 11
checkbox input "true"
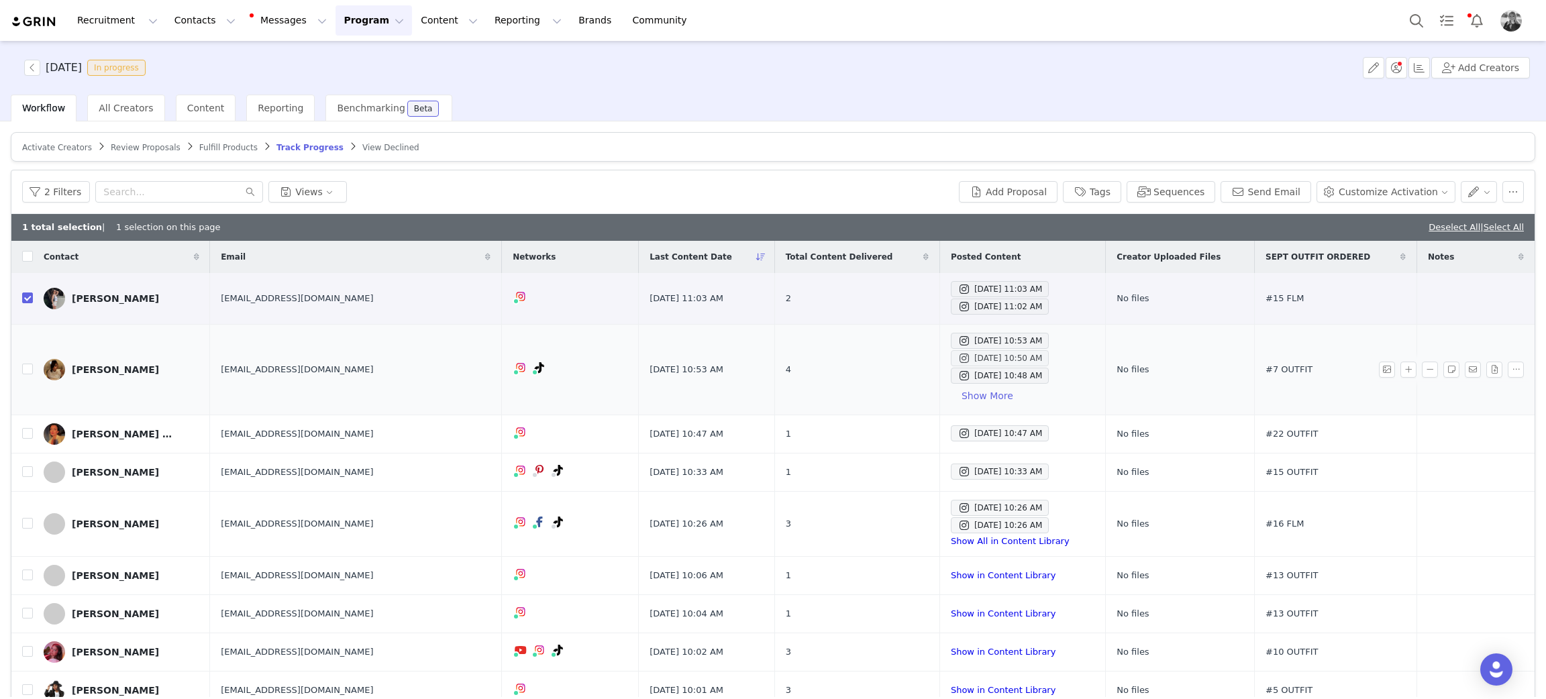
click at [957, 366] on div "Sep 30, 2025 10:50 AM" at bounding box center [999, 358] width 85 height 16
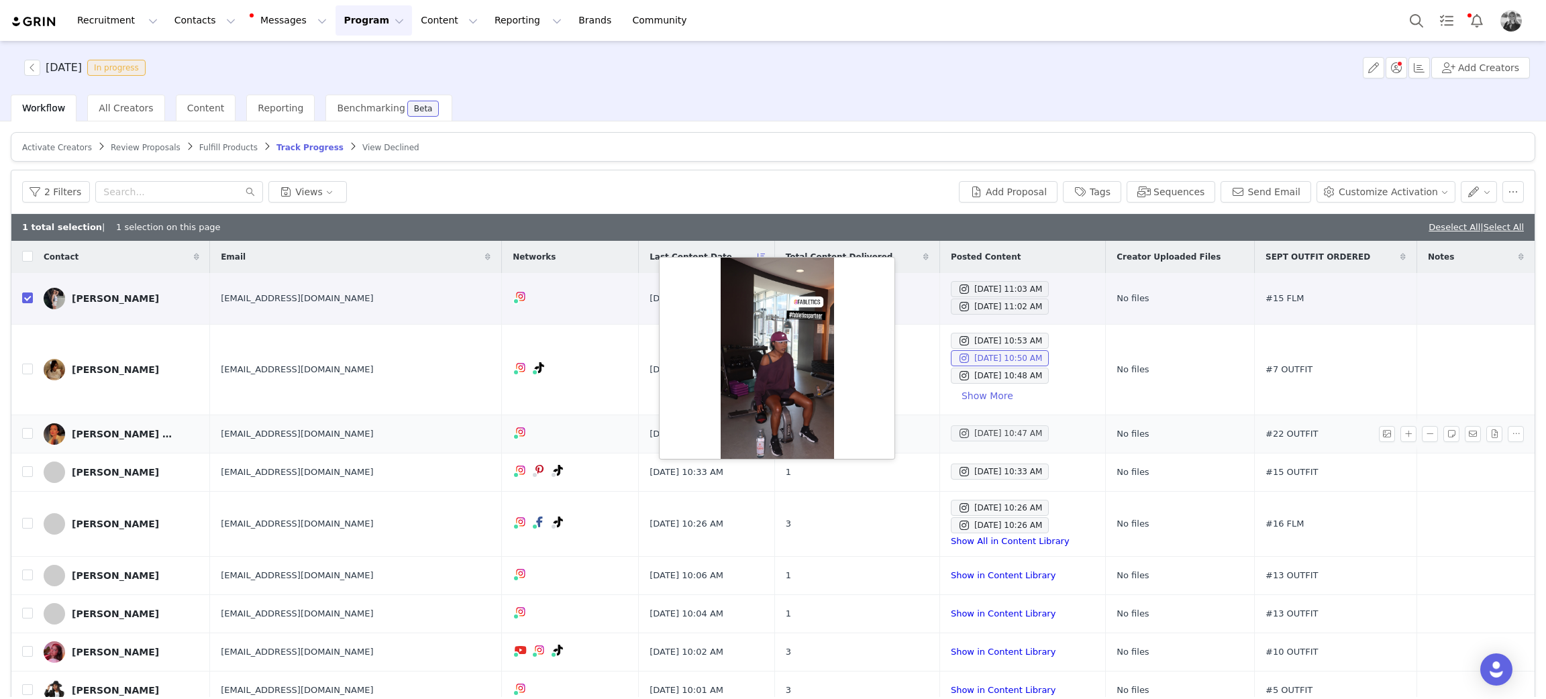
click at [957, 436] on div "Sep 30, 2025 10:47 AM" at bounding box center [999, 433] width 85 height 16
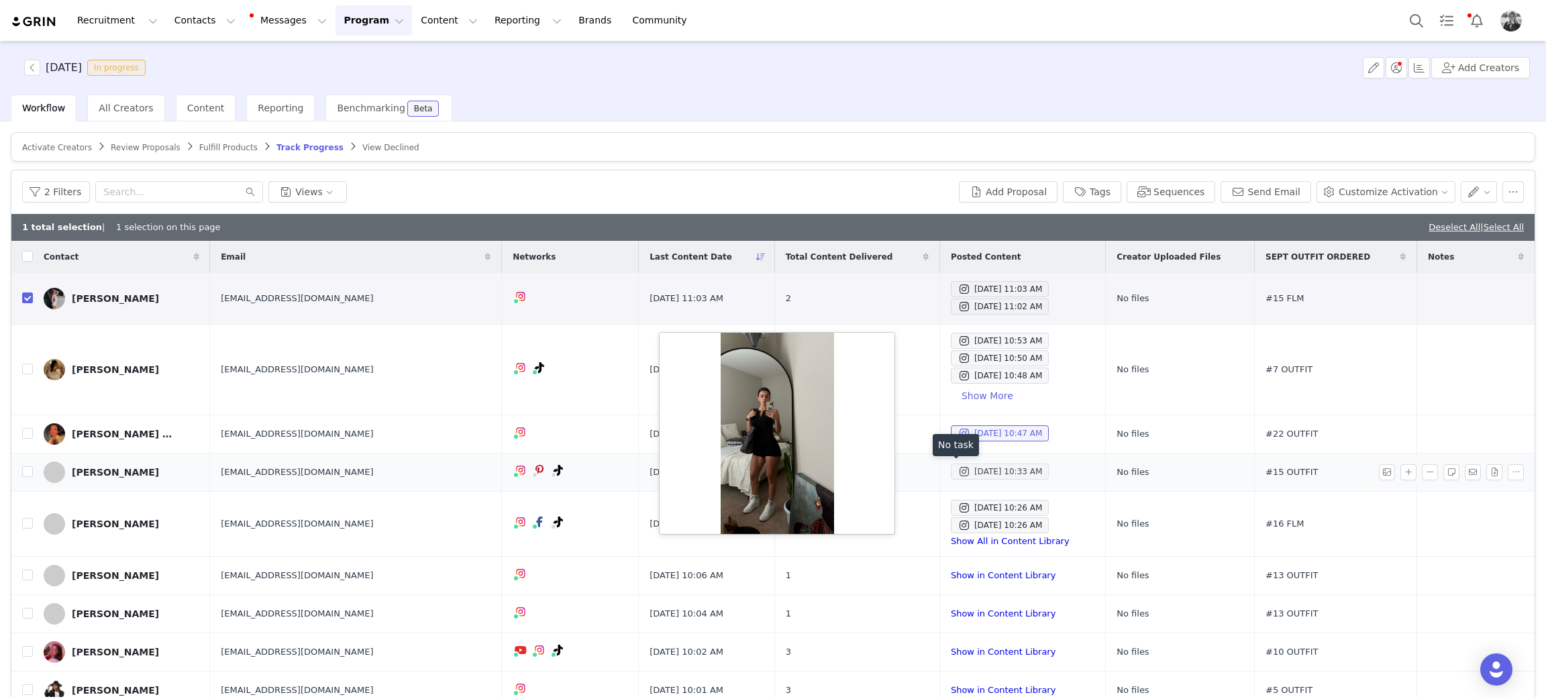
click at [957, 470] on div "Sep 30, 2025 10:33 AM" at bounding box center [999, 472] width 85 height 16
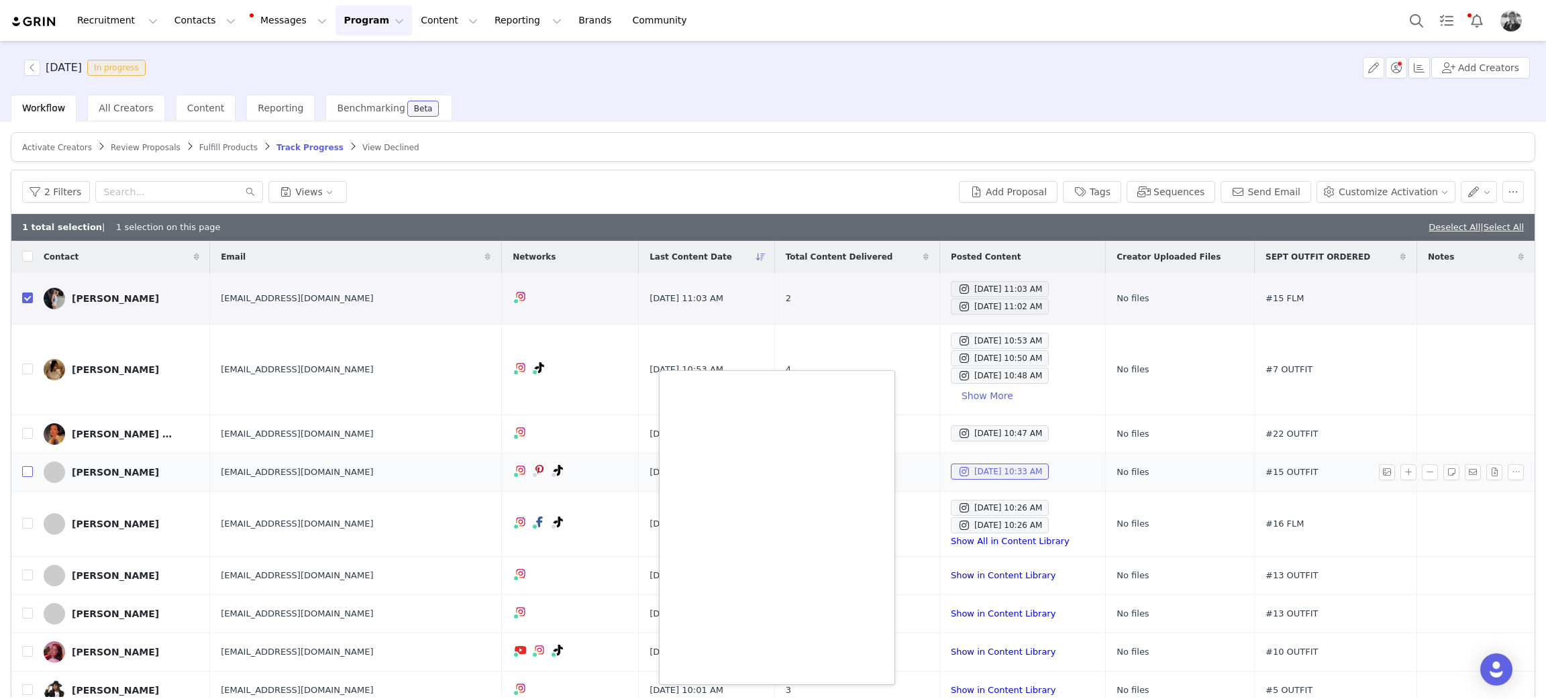
click at [25, 473] on input "checkbox" at bounding box center [27, 471] width 11 height 11
checkbox input "true"
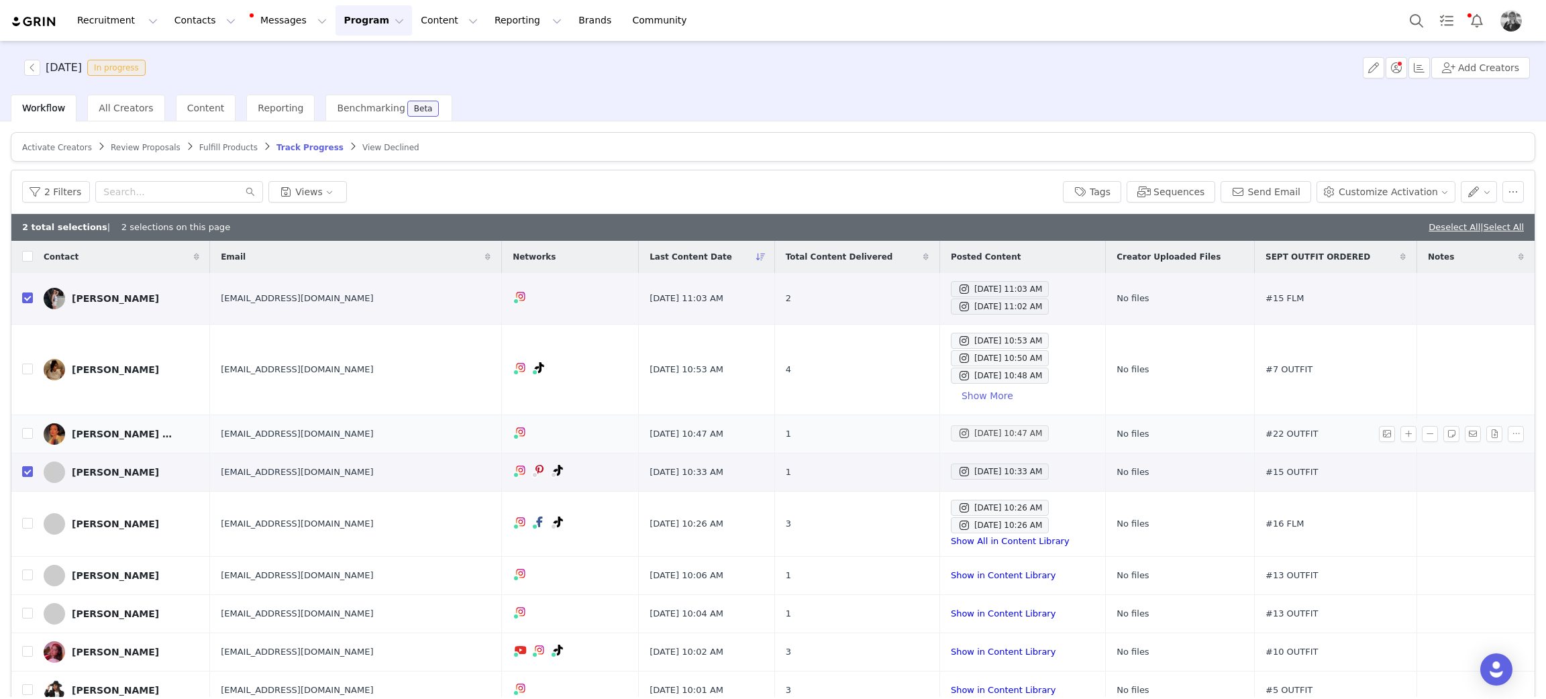
click at [957, 434] on span at bounding box center [963, 433] width 13 height 16
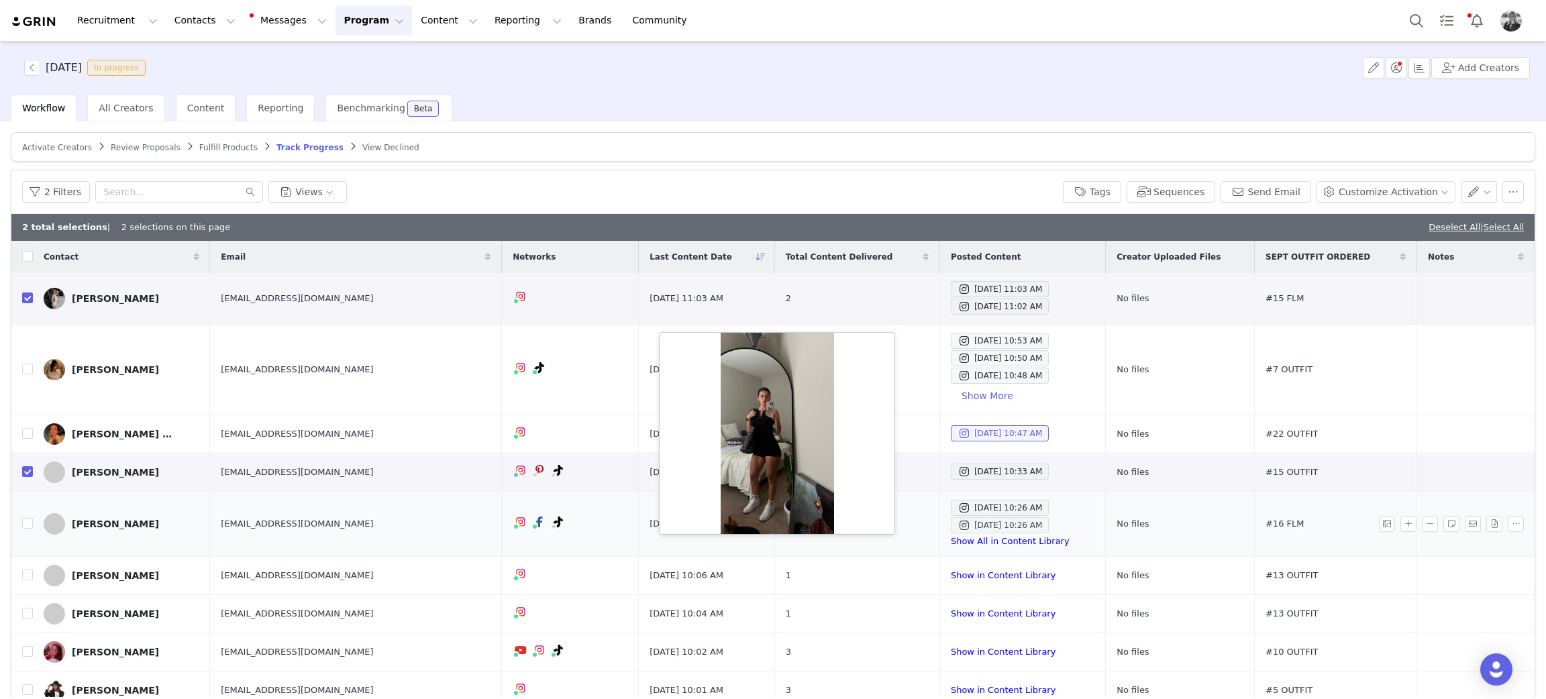
click at [957, 521] on div "Sep 30, 2025 10:26 AM" at bounding box center [999, 525] width 85 height 16
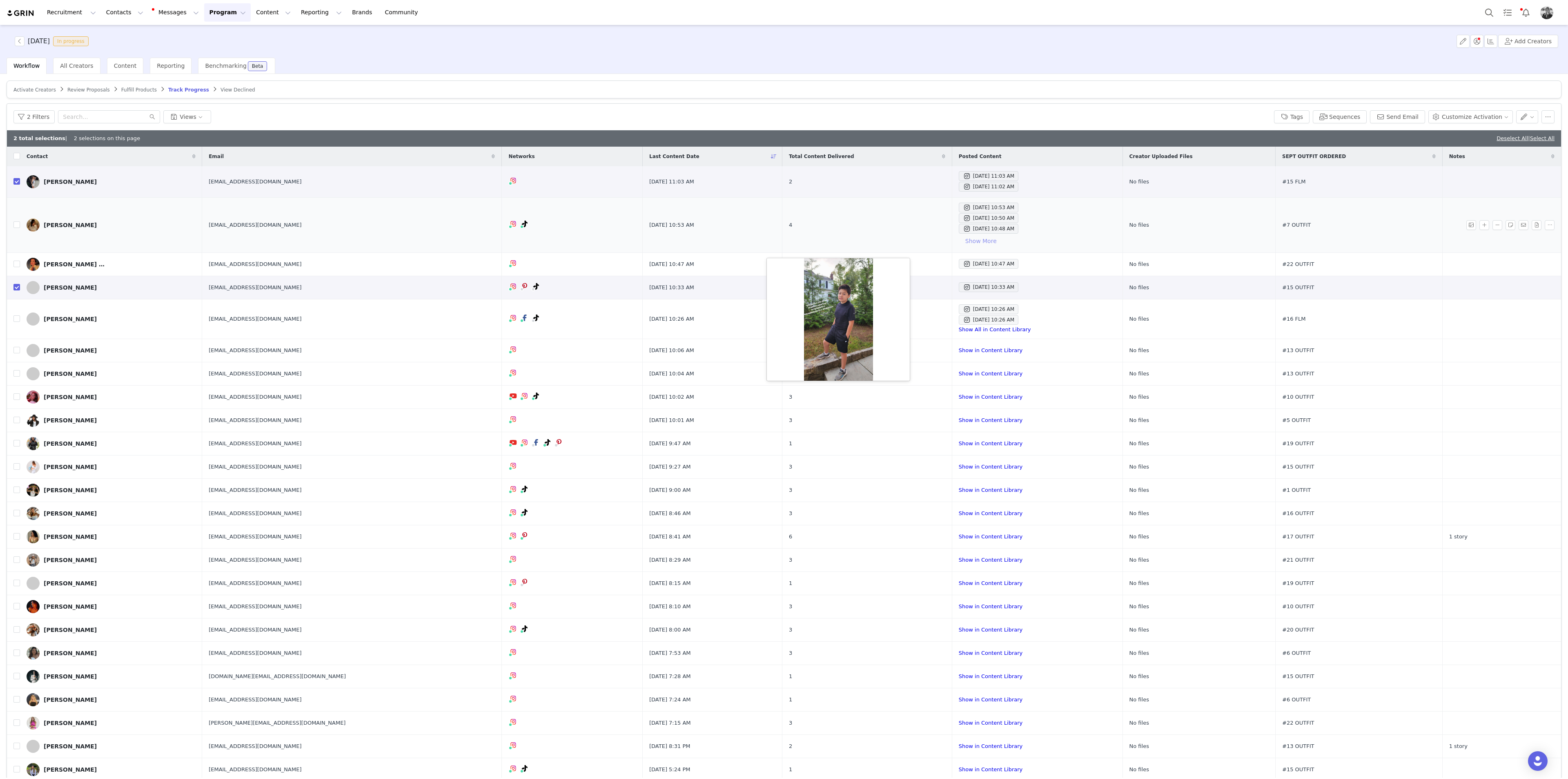
click at [940, 244] on button "Show More" at bounding box center [981, 241] width 44 height 13
click at [940, 236] on div "Sep 30, 2025 10:46 AM" at bounding box center [989, 239] width 52 height 10
click at [940, 220] on div "Sep 30, 2025 10:50 AM" at bounding box center [989, 218] width 52 height 10
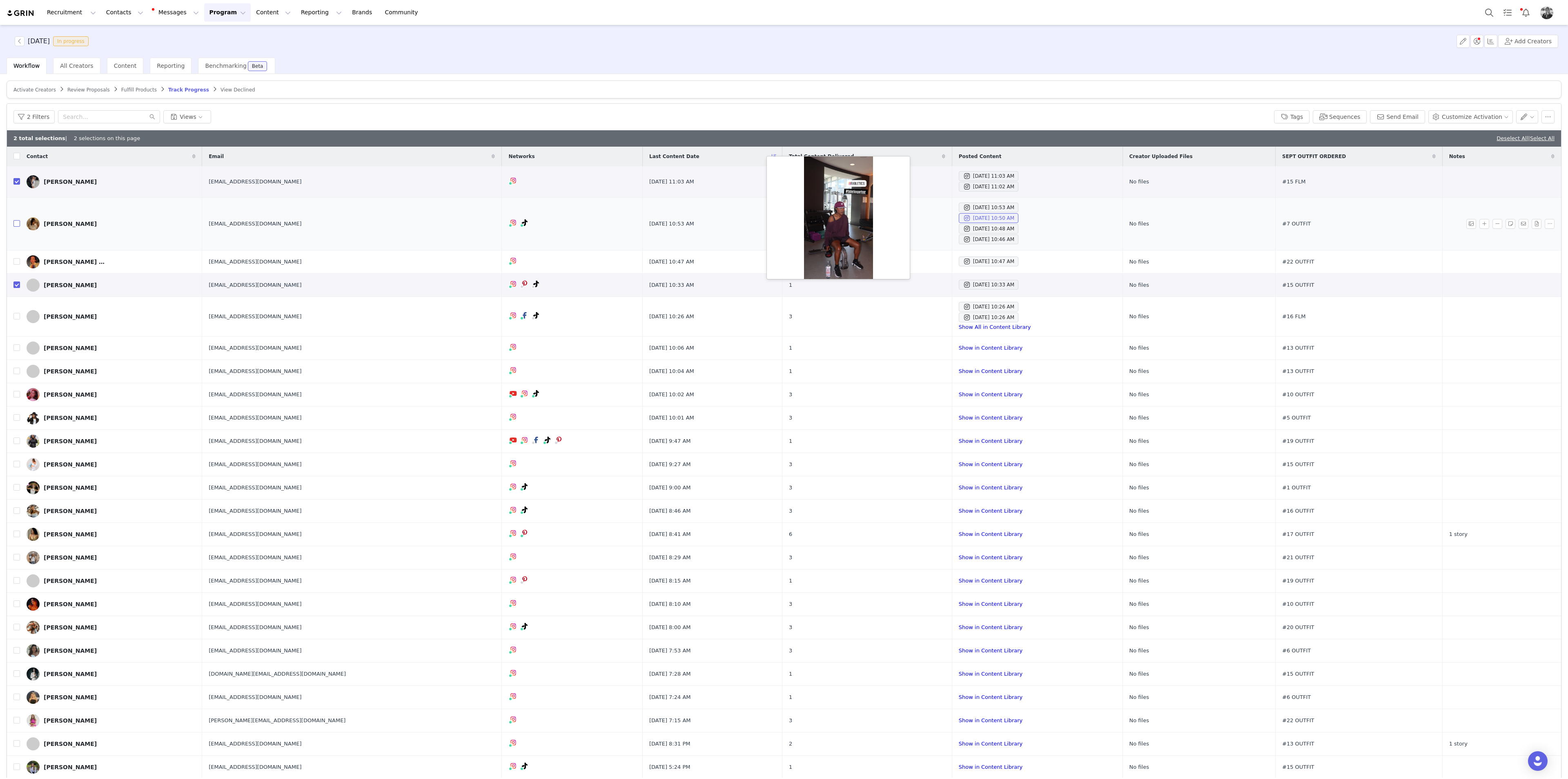
click at [16, 225] on input "checkbox" at bounding box center [16, 224] width 7 height 7
checkbox input "true"
click at [940, 261] on div "Sep 30, 2025 10:47 AM" at bounding box center [989, 261] width 52 height 10
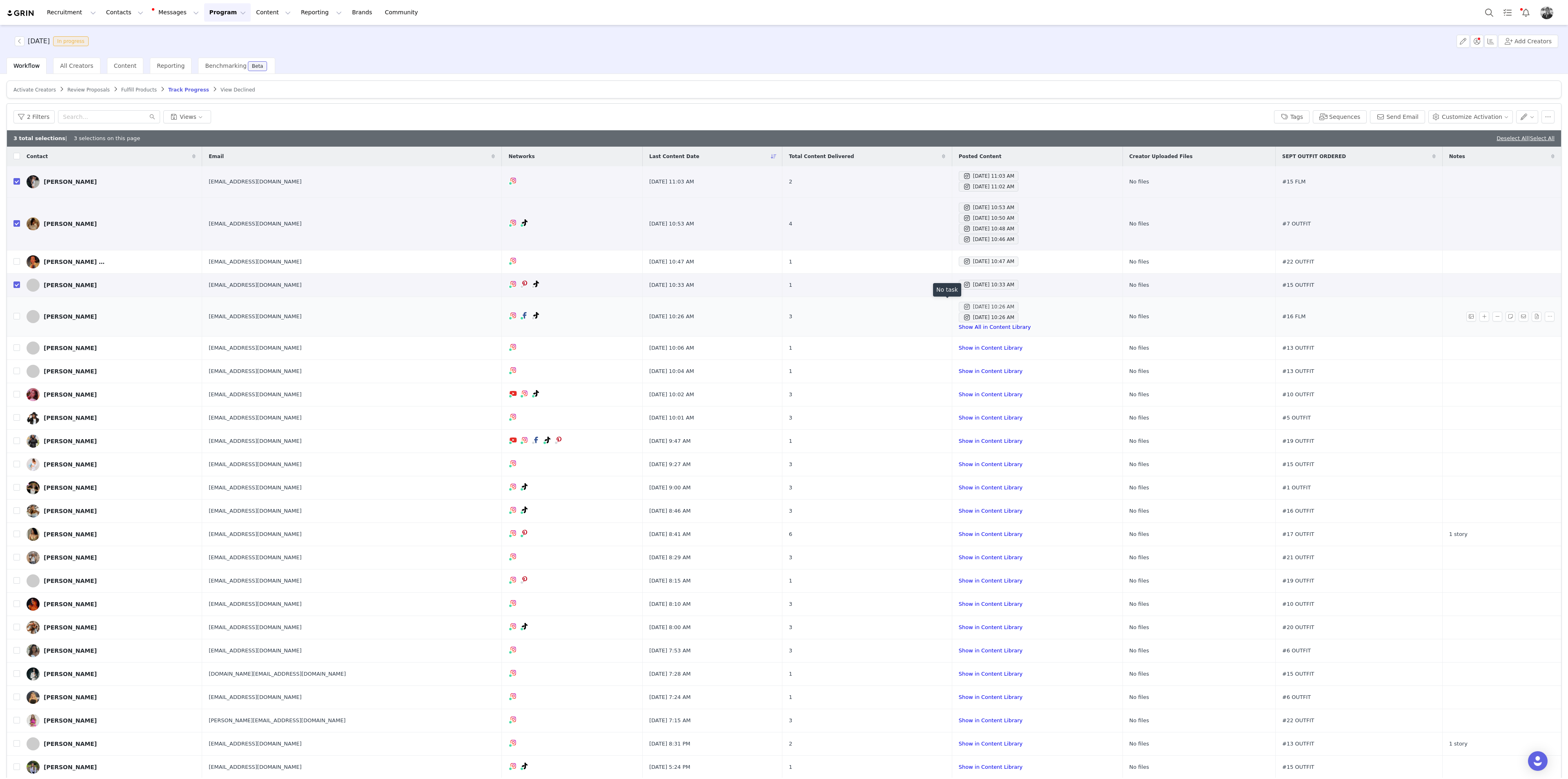
click at [940, 306] on div "Sep 30, 2025 10:26 AM" at bounding box center [989, 307] width 52 height 10
click at [940, 315] on div "Sep 30, 2025 10:26 AM" at bounding box center [989, 317] width 52 height 10
click at [17, 315] on input "checkbox" at bounding box center [16, 316] width 7 height 7
checkbox input "true"
click at [940, 350] on link "Show in Content Library" at bounding box center [990, 348] width 64 height 6
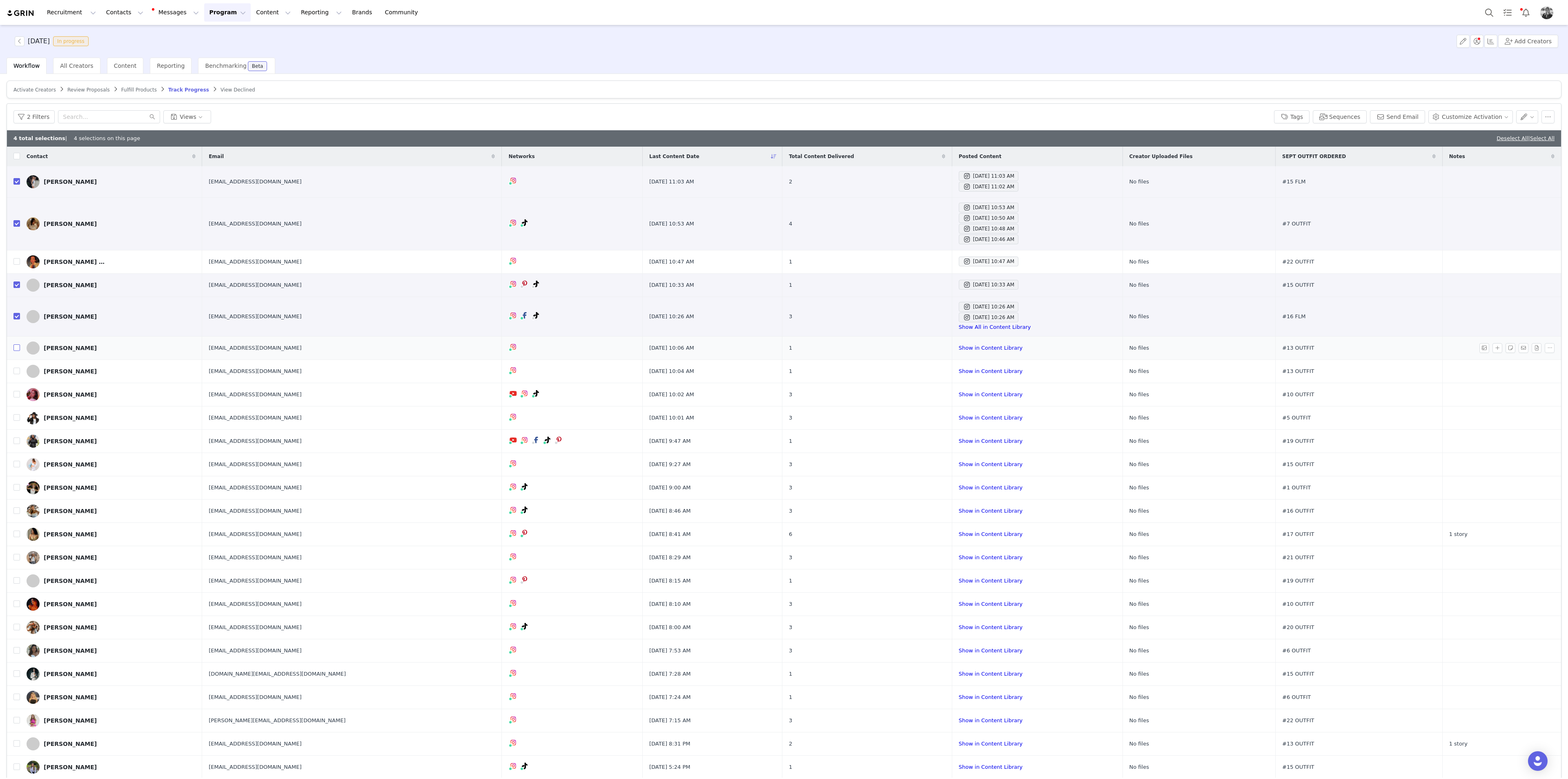
click at [16, 347] on input "checkbox" at bounding box center [16, 348] width 7 height 7
checkbox input "true"
click at [14, 368] on input "checkbox" at bounding box center [16, 371] width 7 height 7
checkbox input "true"
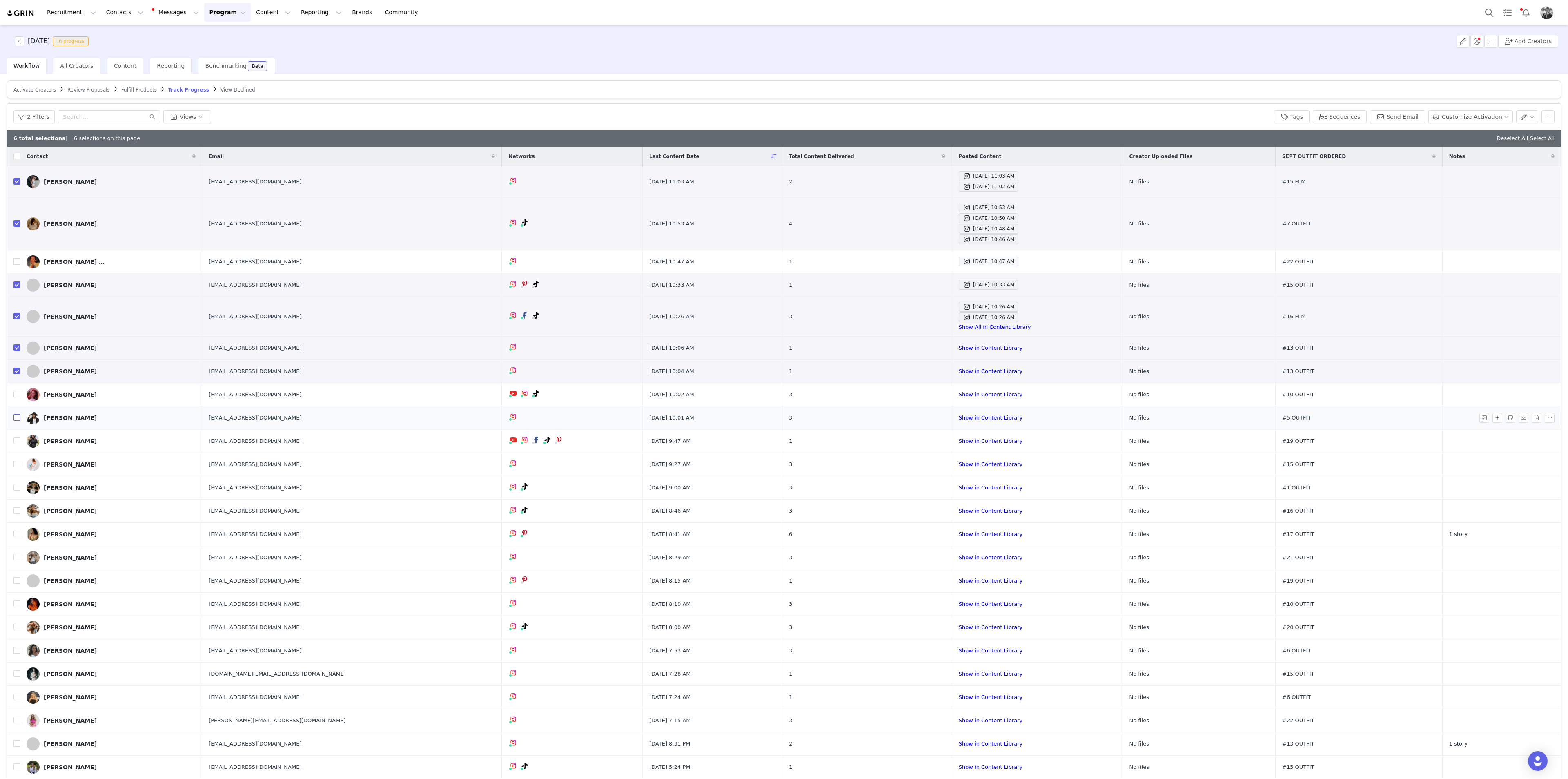
click at [15, 417] on input "checkbox" at bounding box center [16, 417] width 7 height 7
checkbox input "true"
click at [17, 425] on label at bounding box center [16, 441] width 7 height 9
click at [17, 425] on input "checkbox" at bounding box center [16, 440] width 7 height 7
checkbox input "true"
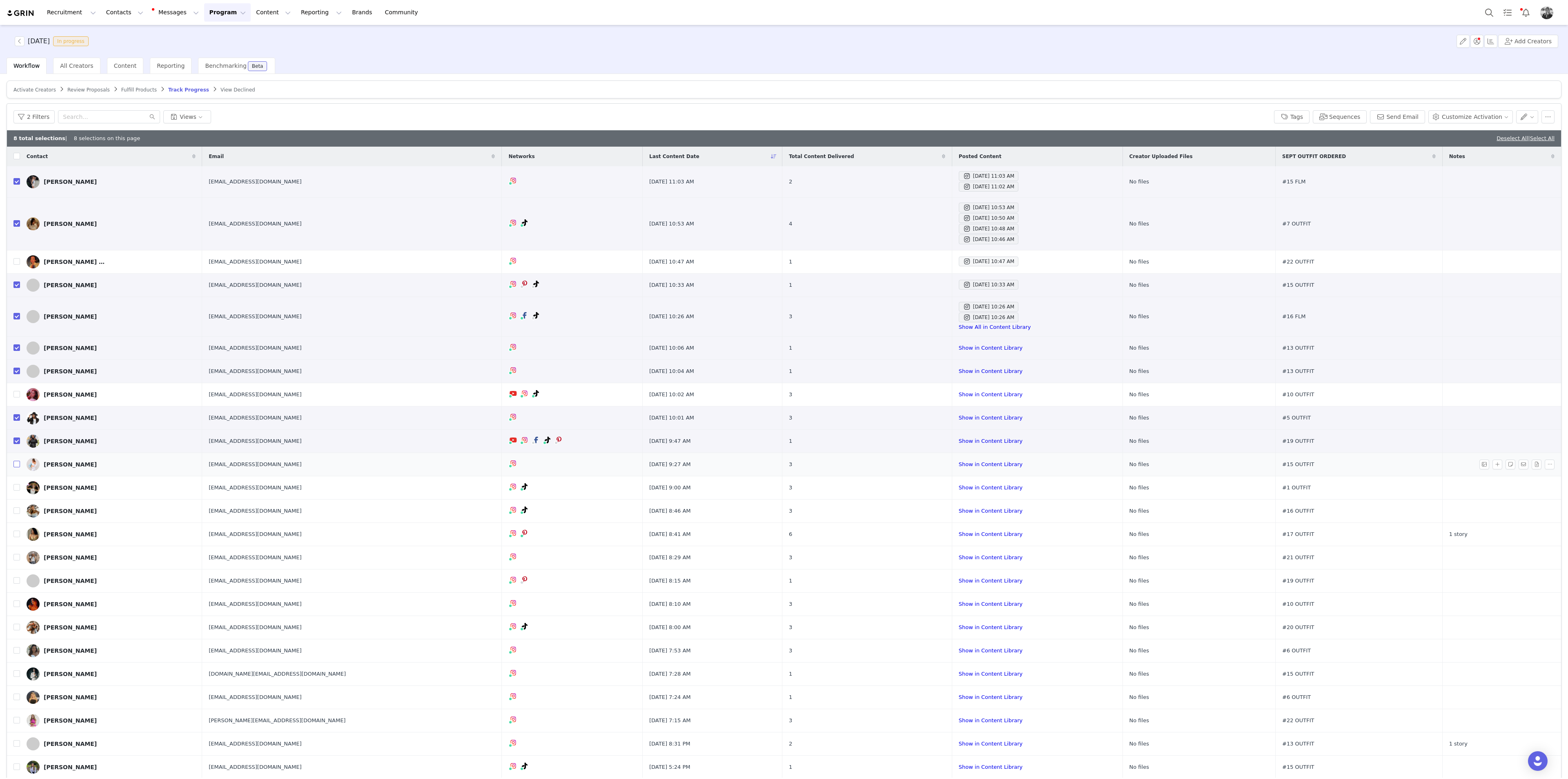
click at [18, 425] on td at bounding box center [13, 464] width 13 height 23
click at [17, 425] on input "checkbox" at bounding box center [16, 464] width 7 height 7
checkbox input "true"
click at [15, 425] on input "checkbox" at bounding box center [16, 487] width 7 height 7
checkbox input "true"
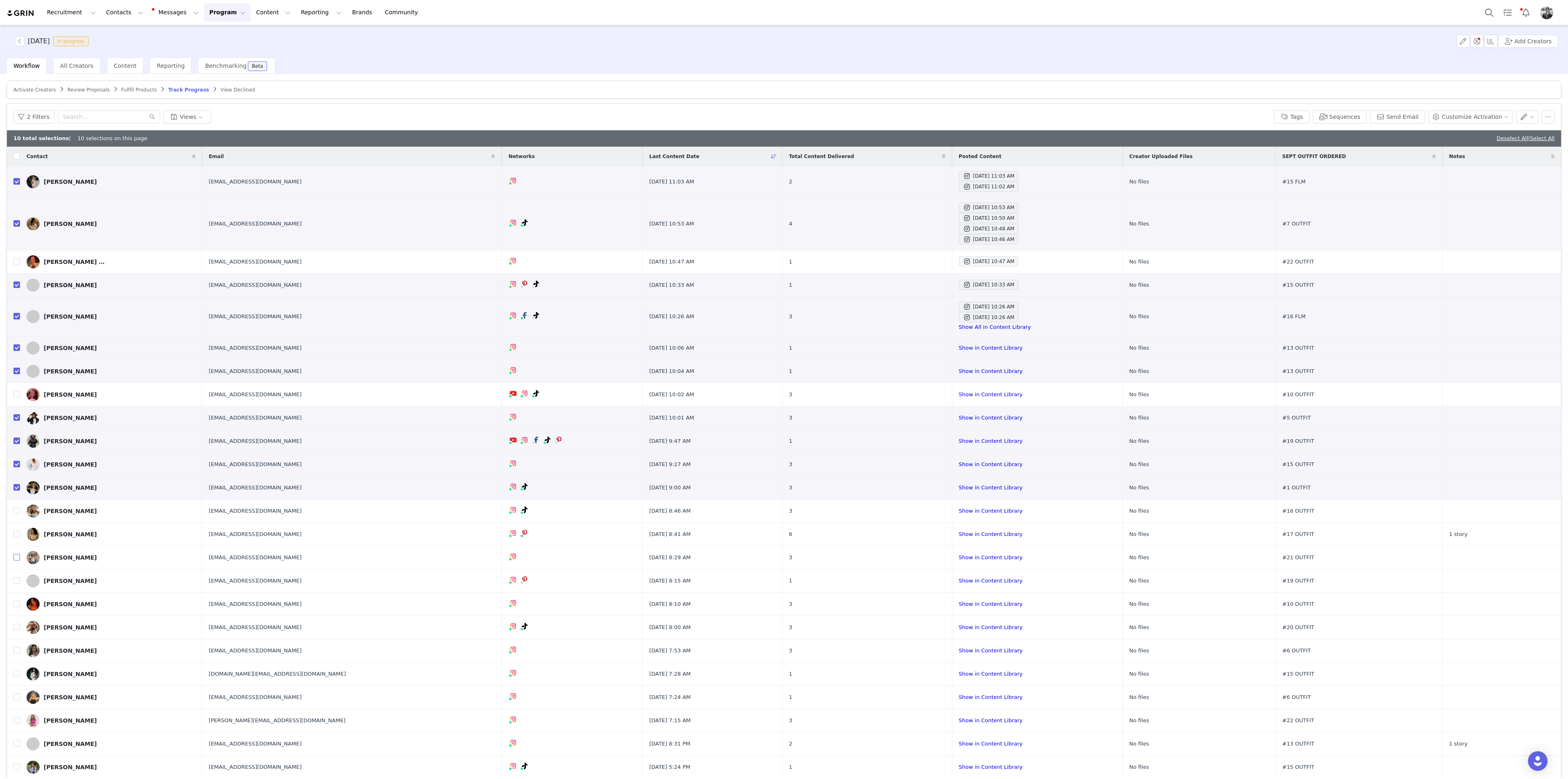
drag, startPoint x: 16, startPoint y: 557, endPoint x: 1, endPoint y: 559, distance: 15.1
click at [16, 425] on input "checkbox" at bounding box center [16, 557] width 7 height 7
checkbox input "true"
click at [940, 118] on button "button" at bounding box center [1527, 116] width 23 height 13
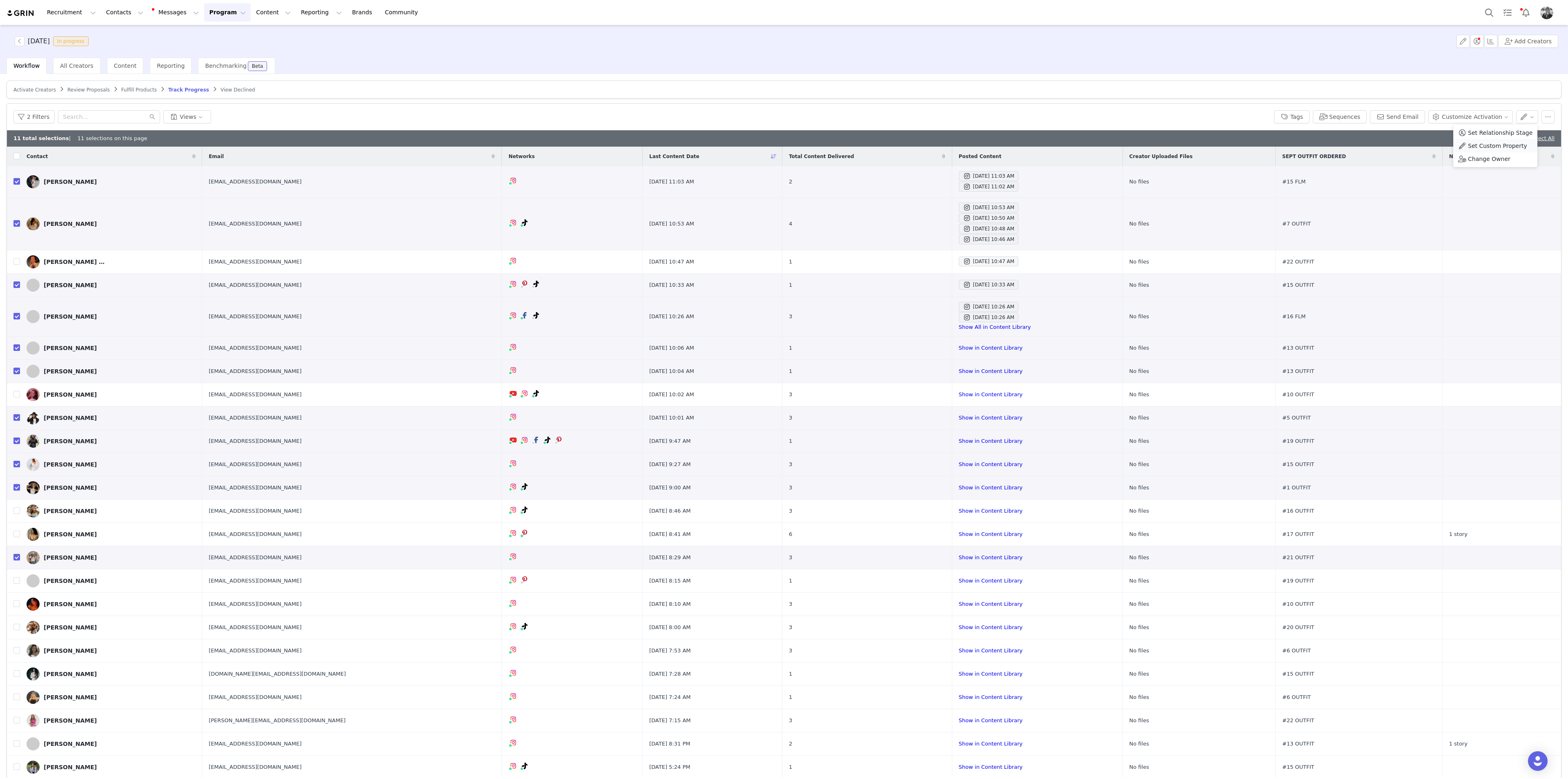
click at [940, 149] on span "Set Custom Property" at bounding box center [1497, 146] width 59 height 9
click at [940, 148] on div "Choose Custom Property" at bounding box center [1473, 146] width 76 height 8
click at [940, 183] on li "SEPT TASK COMPLETE" at bounding box center [1478, 179] width 95 height 13
click at [940, 168] on div "Select" at bounding box center [1438, 163] width 15 height 13
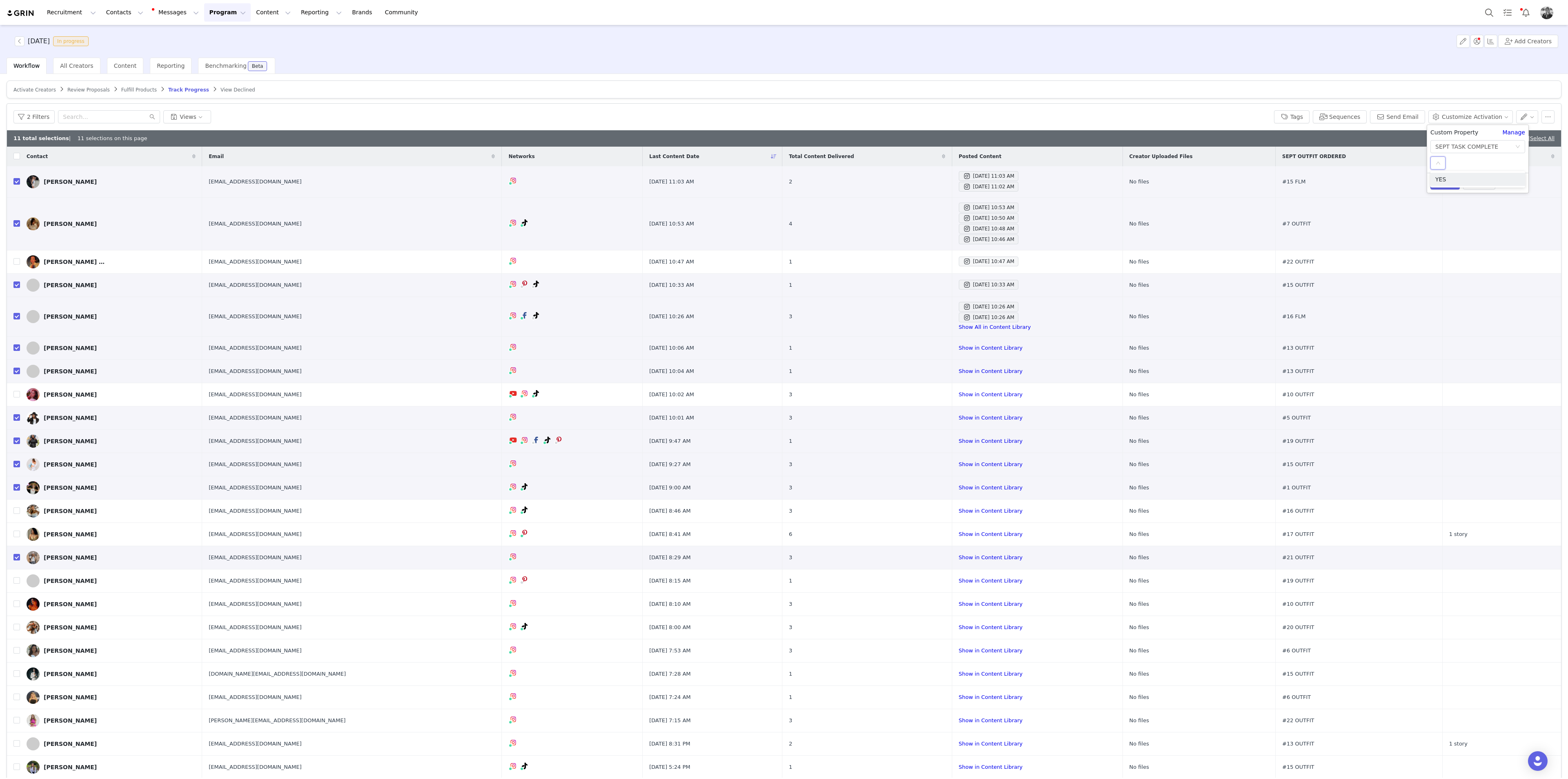
click at [940, 175] on li "YES" at bounding box center [1478, 179] width 95 height 13
click at [940, 181] on button "Apply" at bounding box center [1445, 183] width 29 height 13
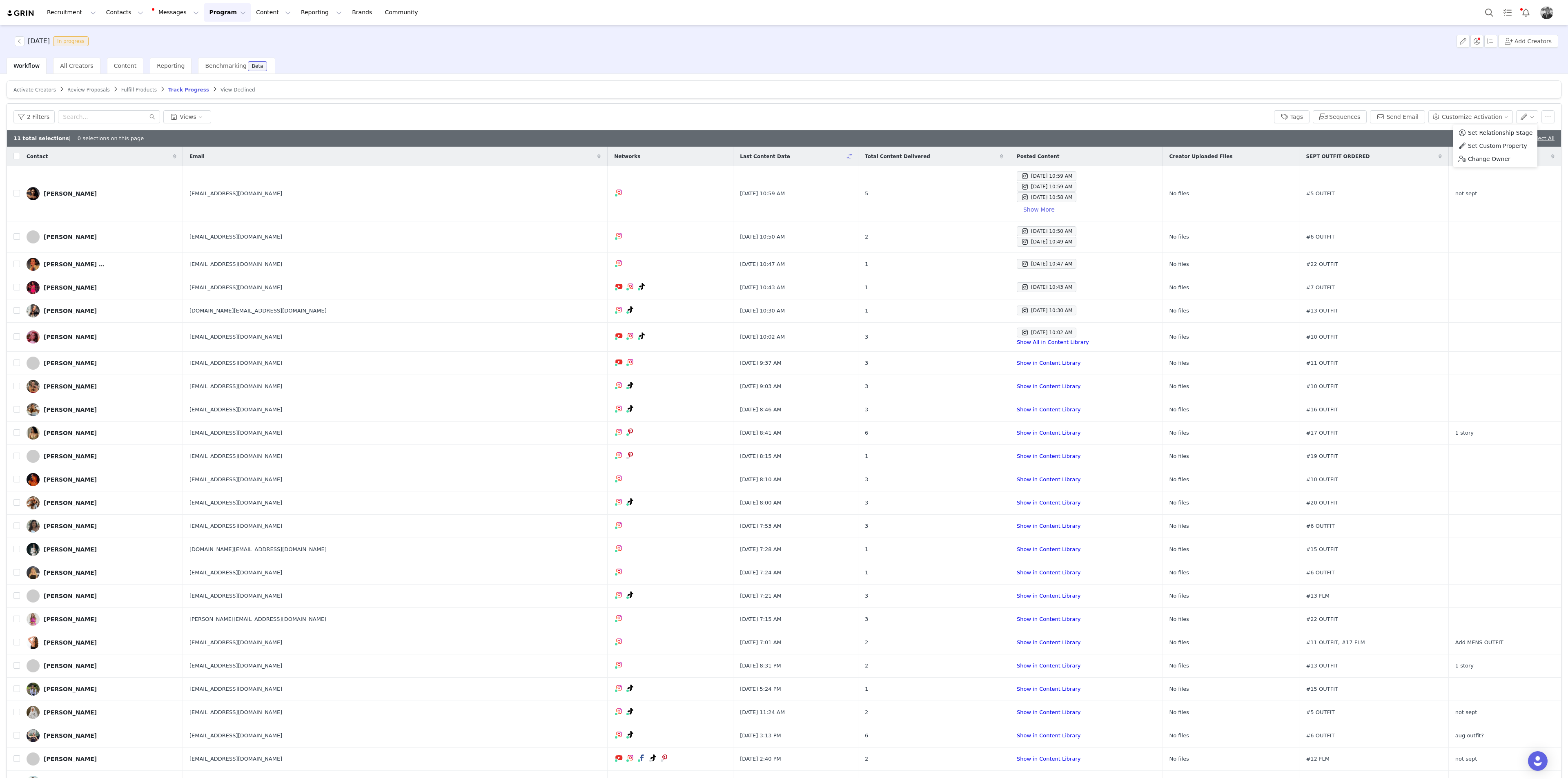
click at [940, 141] on div "11 total selections | 0 selections on this page Deselect All | Select All" at bounding box center [783, 138] width 1554 height 16
click at [940, 138] on link "Deselect All" at bounding box center [1513, 138] width 32 height 6
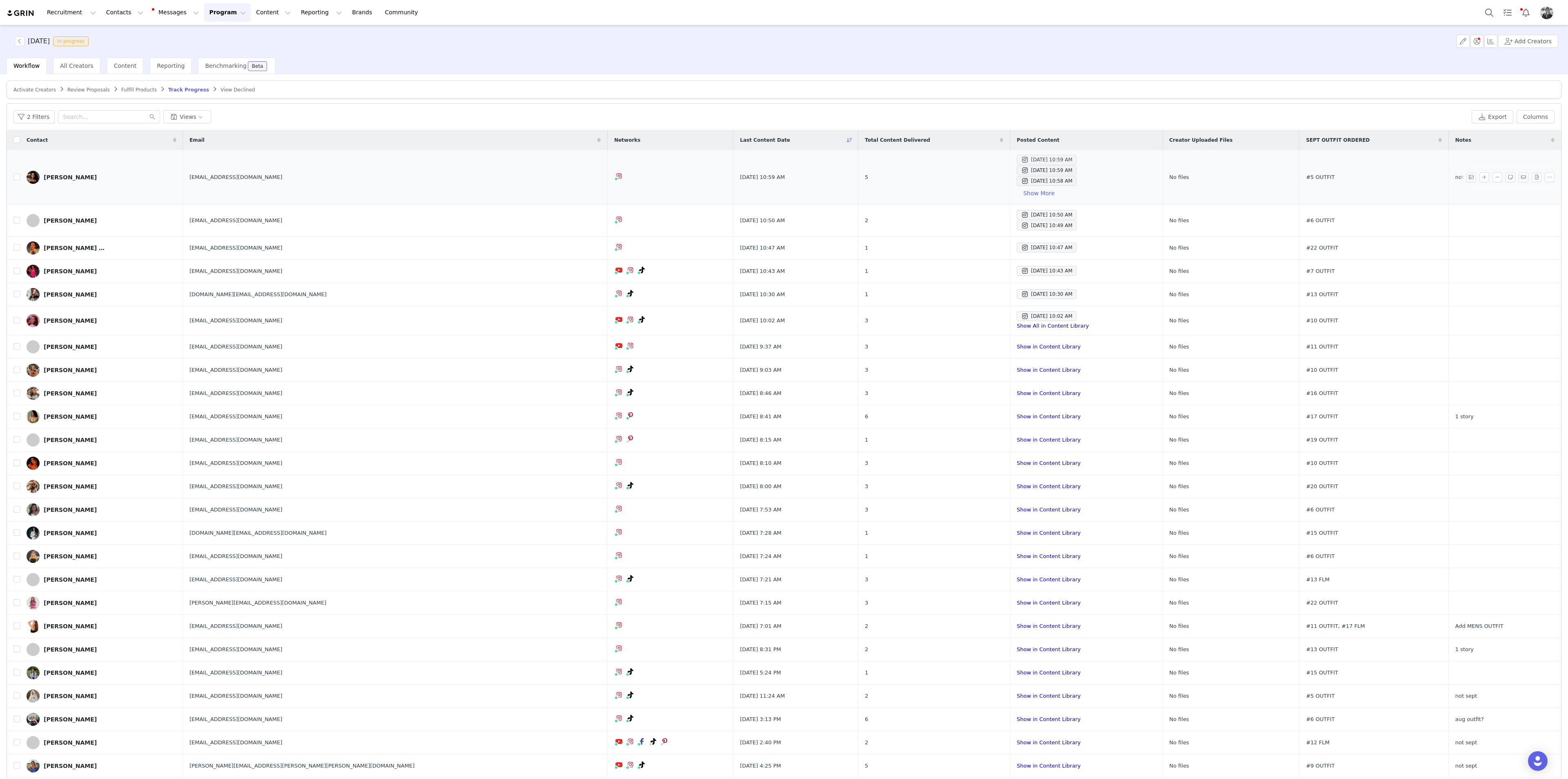
click at [940, 157] on div "Sep 30, 2025 10:59 AM" at bounding box center [1046, 160] width 52 height 10
click at [940, 167] on div "Sep 30, 2025 10:59 AM" at bounding box center [1046, 171] width 52 height 10
click at [940, 173] on div "Sep 30, 2025 10:59 AM" at bounding box center [1046, 171] width 52 height 10
drag, startPoint x: 15, startPoint y: 179, endPoint x: 65, endPoint y: 186, distance: 50.5
click at [15, 179] on input "checkbox" at bounding box center [16, 177] width 7 height 7
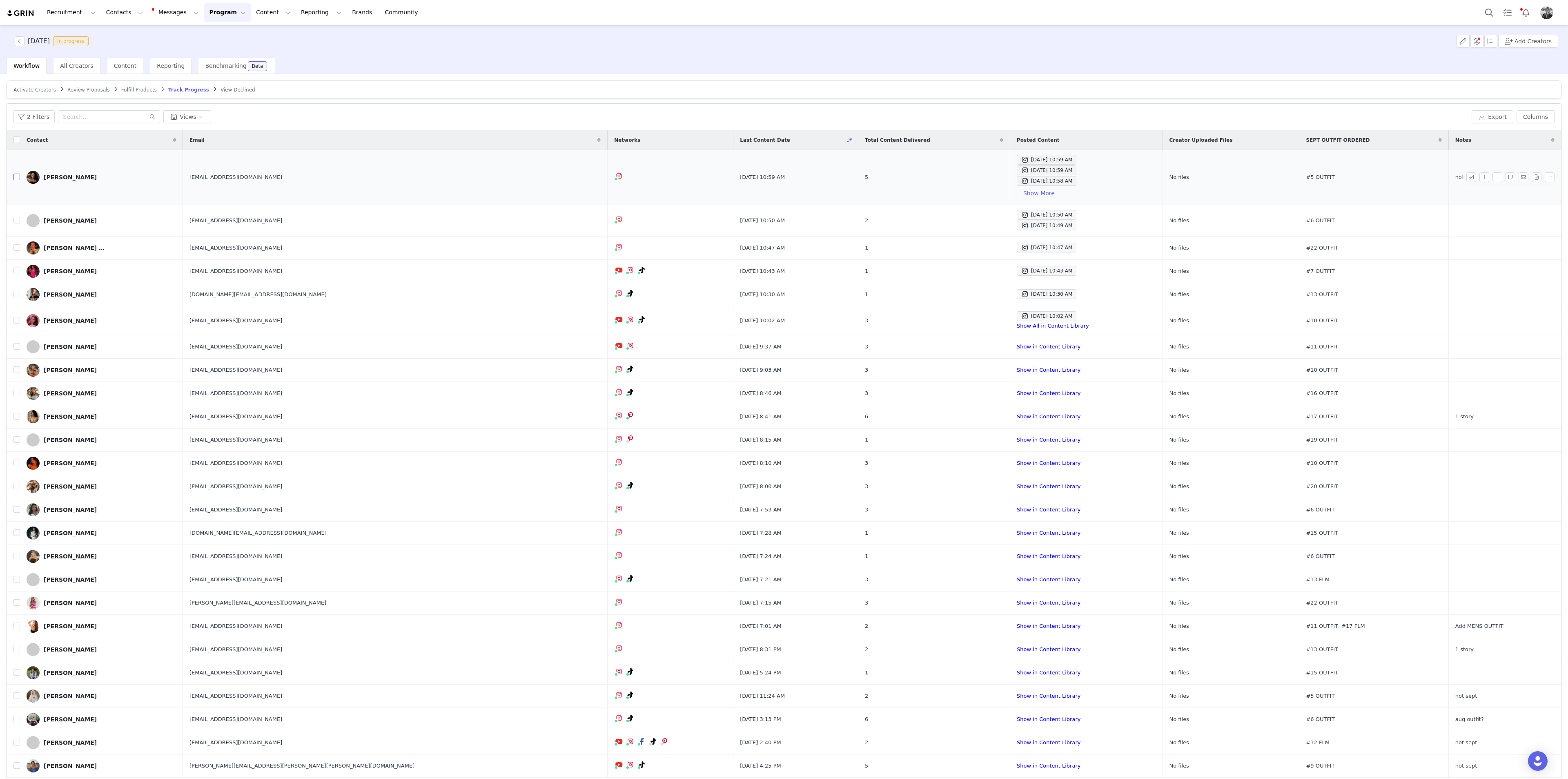
checkbox input "true"
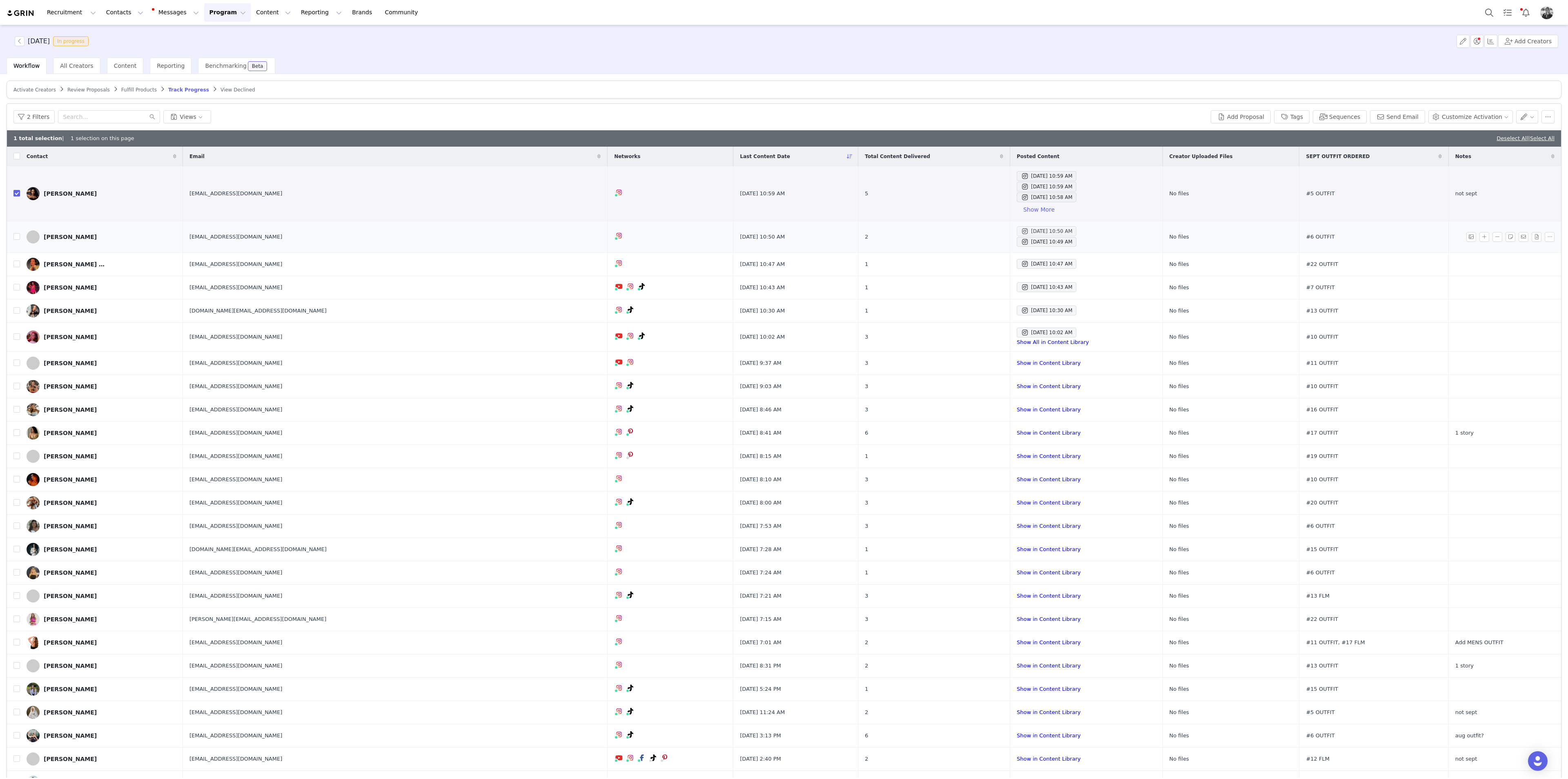
click at [940, 230] on div "Sep 30, 2025 10:50 AM" at bounding box center [1046, 231] width 52 height 10
click at [940, 241] on div "Sep 30, 2025 10:49 AM" at bounding box center [1046, 242] width 52 height 10
click at [15, 233] on label at bounding box center [16, 237] width 7 height 9
click at [15, 233] on input "checkbox" at bounding box center [16, 236] width 7 height 7
checkbox input "true"
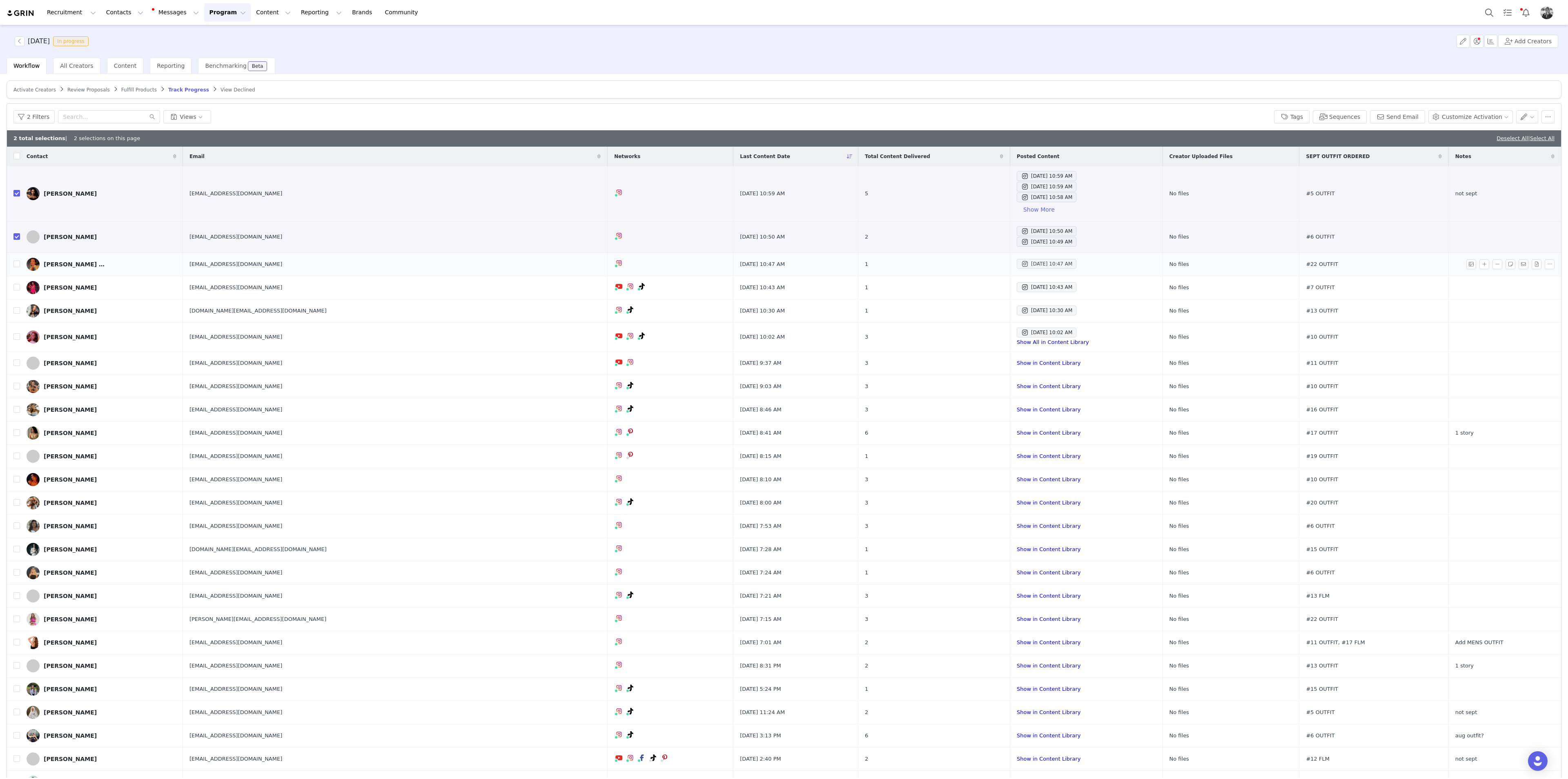
click at [940, 262] on div "Sep 30, 2025 10:47 AM" at bounding box center [1046, 264] width 52 height 10
click at [940, 286] on div "Sep 30, 2025 10:43 AM" at bounding box center [1046, 287] width 52 height 10
click at [17, 290] on input "checkbox" at bounding box center [16, 287] width 7 height 7
checkbox input "true"
click at [940, 287] on div "Sep 30, 2025 10:43 AM" at bounding box center [1046, 287] width 52 height 10
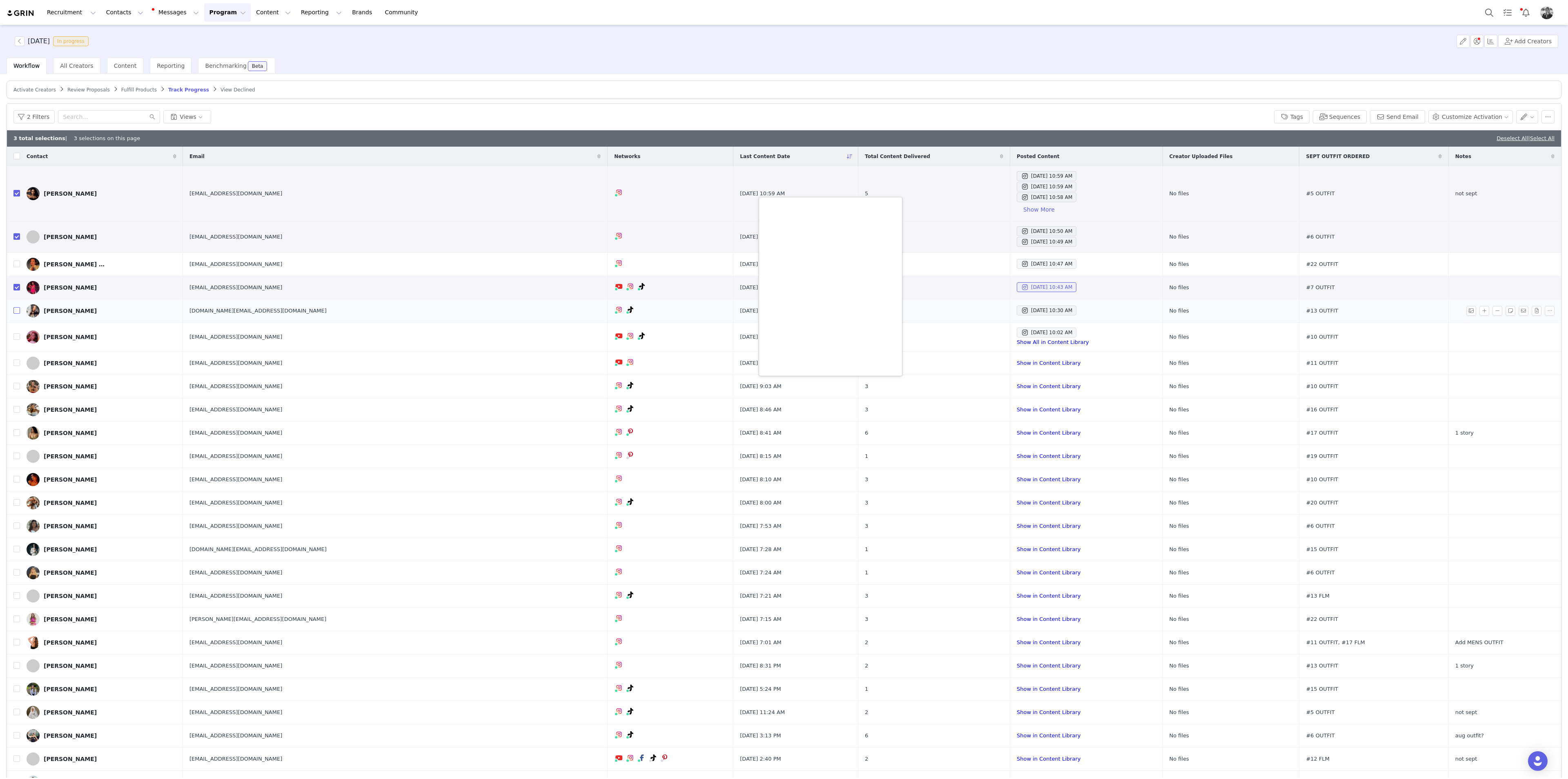
click at [15, 311] on input "checkbox" at bounding box center [16, 310] width 7 height 7
click at [940, 286] on div "Sep 30, 2025 10:43 AM" at bounding box center [1046, 287] width 52 height 10
click at [940, 309] on div "Sep 30, 2025 10:30 AM" at bounding box center [1046, 311] width 52 height 10
click at [940, 264] on div "Sep 30, 2025 10:47 AM" at bounding box center [1046, 264] width 52 height 10
click at [15, 309] on input "checkbox" at bounding box center [16, 310] width 7 height 7
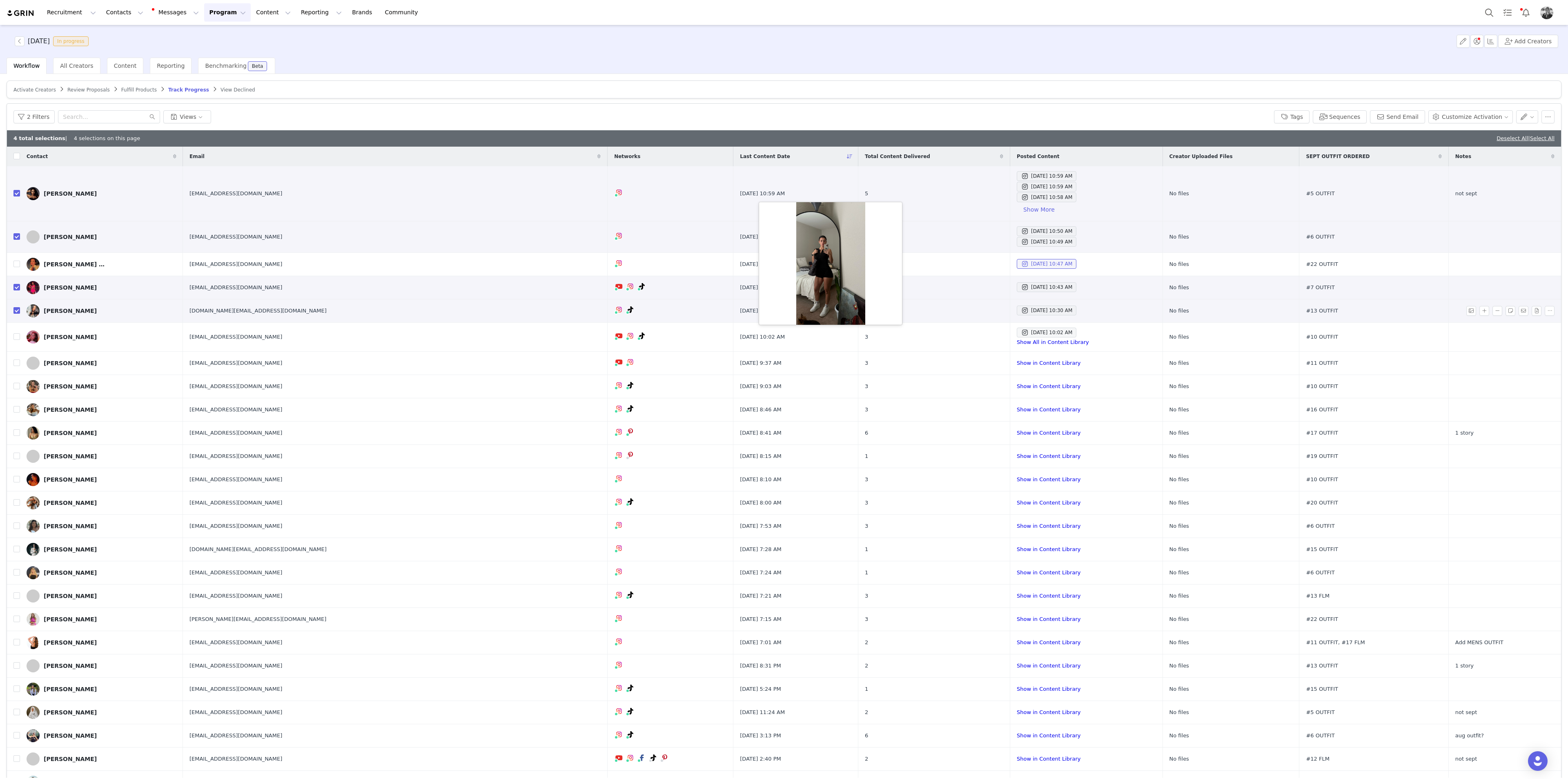
checkbox input "false"
click at [940, 330] on div "[DATE] 10:02 AM" at bounding box center [1046, 333] width 52 height 10
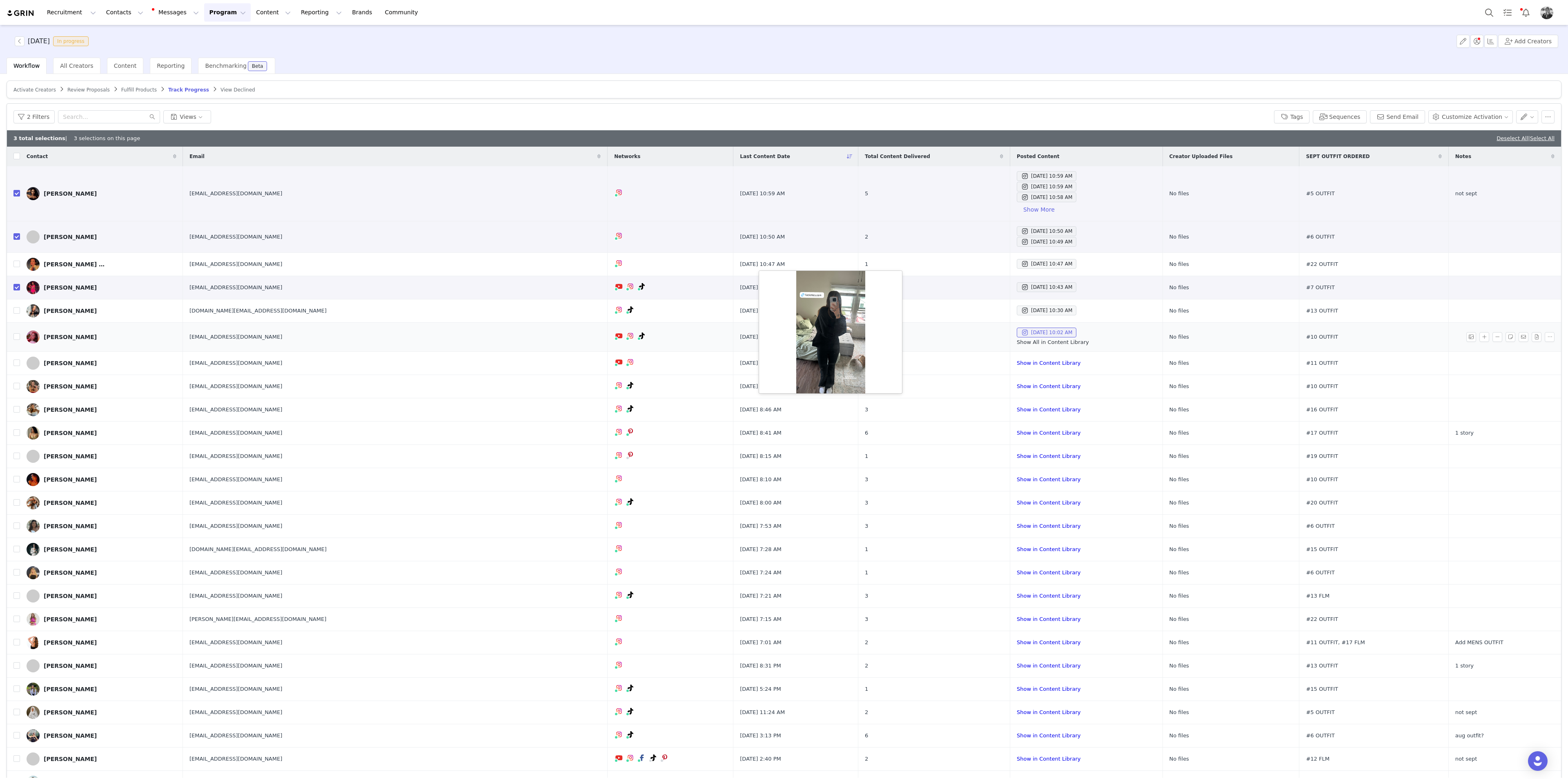
click at [940, 340] on link "Show All in Content Library" at bounding box center [1052, 342] width 72 height 6
click at [940, 307] on div "Sep 30, 2025 10:30 AM" at bounding box center [1046, 311] width 52 height 10
click at [940, 361] on link "Show in Content Library" at bounding box center [1048, 363] width 64 height 6
click at [940, 387] on link "Show in Content Library" at bounding box center [1048, 386] width 64 height 6
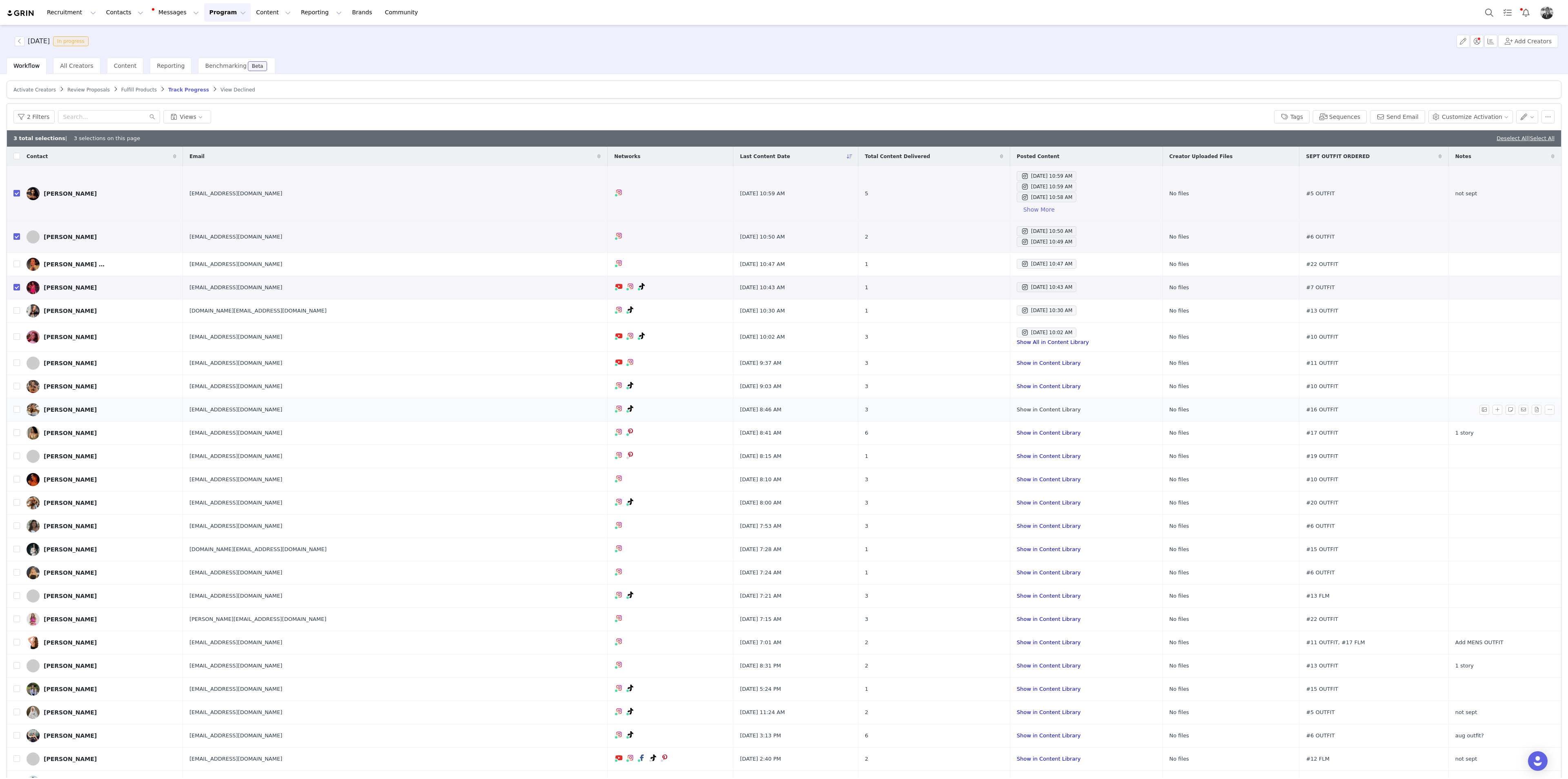
click at [940, 406] on link "Show in Content Library" at bounding box center [1048, 409] width 64 height 6
drag, startPoint x: 15, startPoint y: 480, endPoint x: 2, endPoint y: 484, distance: 13.6
click at [15, 425] on input "checkbox" at bounding box center [16, 479] width 7 height 7
checkbox input "true"
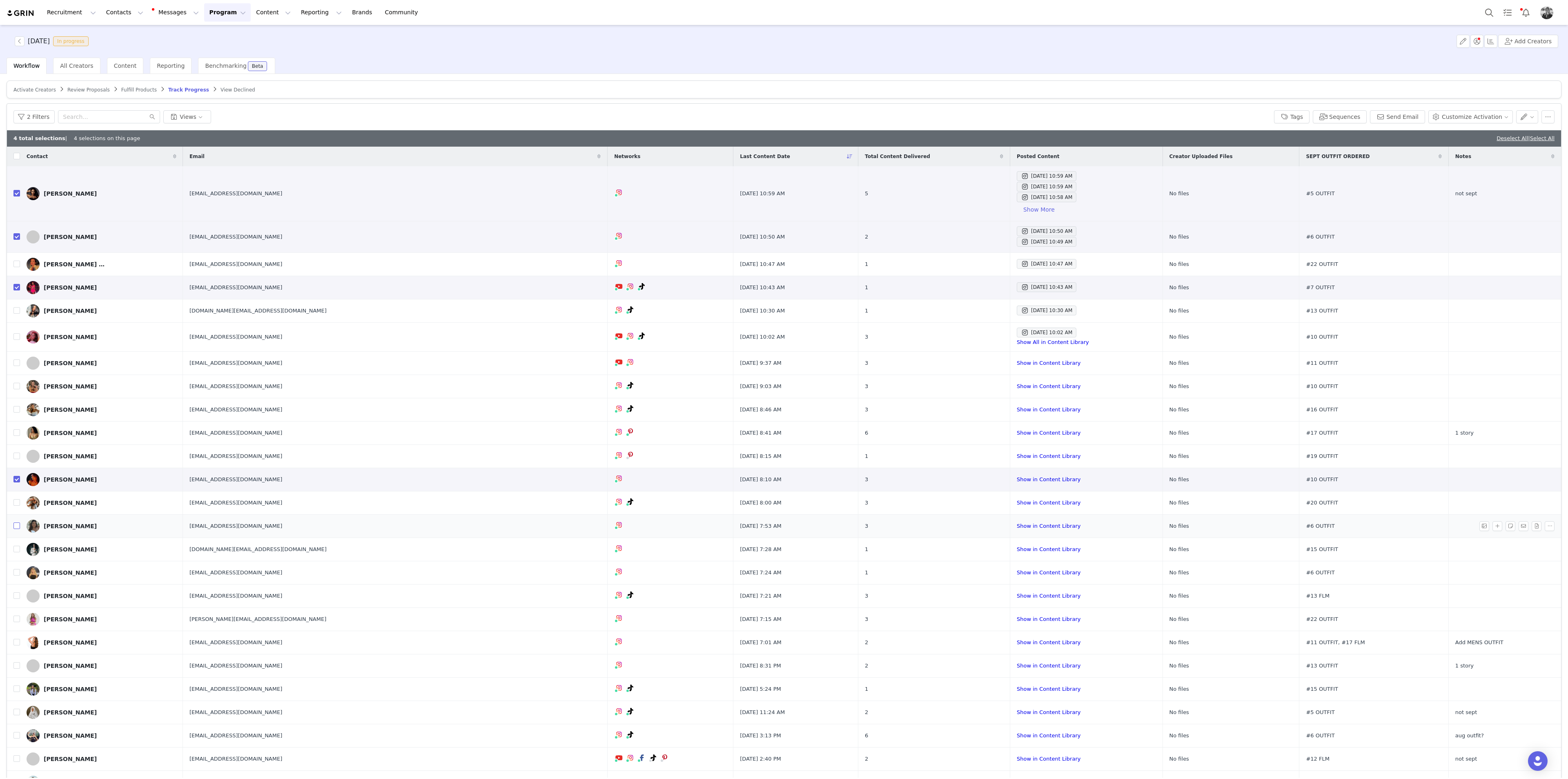
click at [15, 425] on input "checkbox" at bounding box center [16, 526] width 7 height 7
drag, startPoint x: 15, startPoint y: 523, endPoint x: 2, endPoint y: 529, distance: 14.3
click at [15, 425] on input "checkbox" at bounding box center [16, 526] width 7 height 7
checkbox input "false"
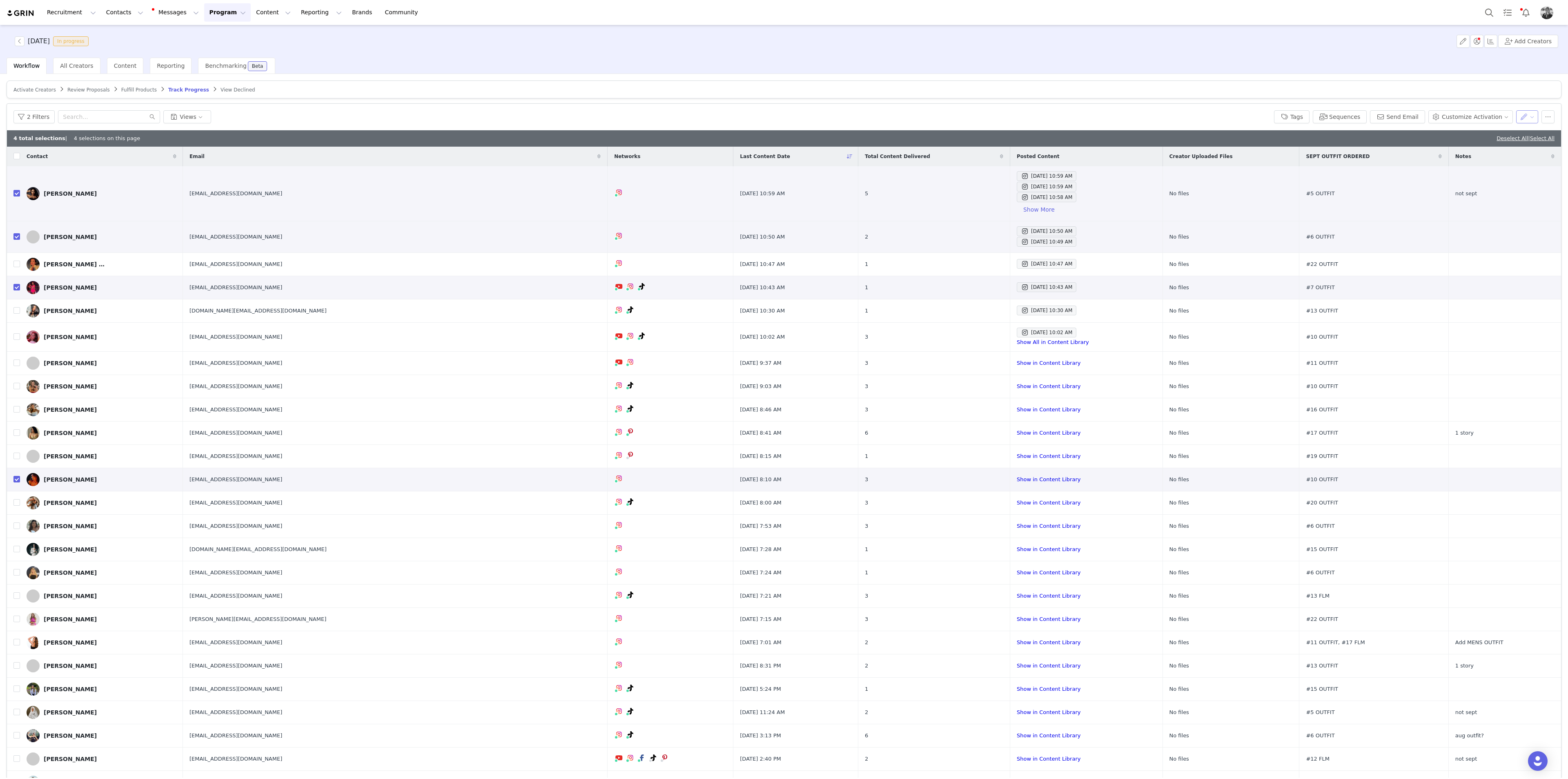
click at [940, 116] on button "button" at bounding box center [1527, 116] width 23 height 13
click at [940, 142] on span "Set Custom Property" at bounding box center [1497, 146] width 59 height 9
click at [940, 144] on div "Choose Custom Property" at bounding box center [1473, 146] width 76 height 8
click at [940, 177] on li "SEPT TASK COMPLETE" at bounding box center [1478, 179] width 95 height 13
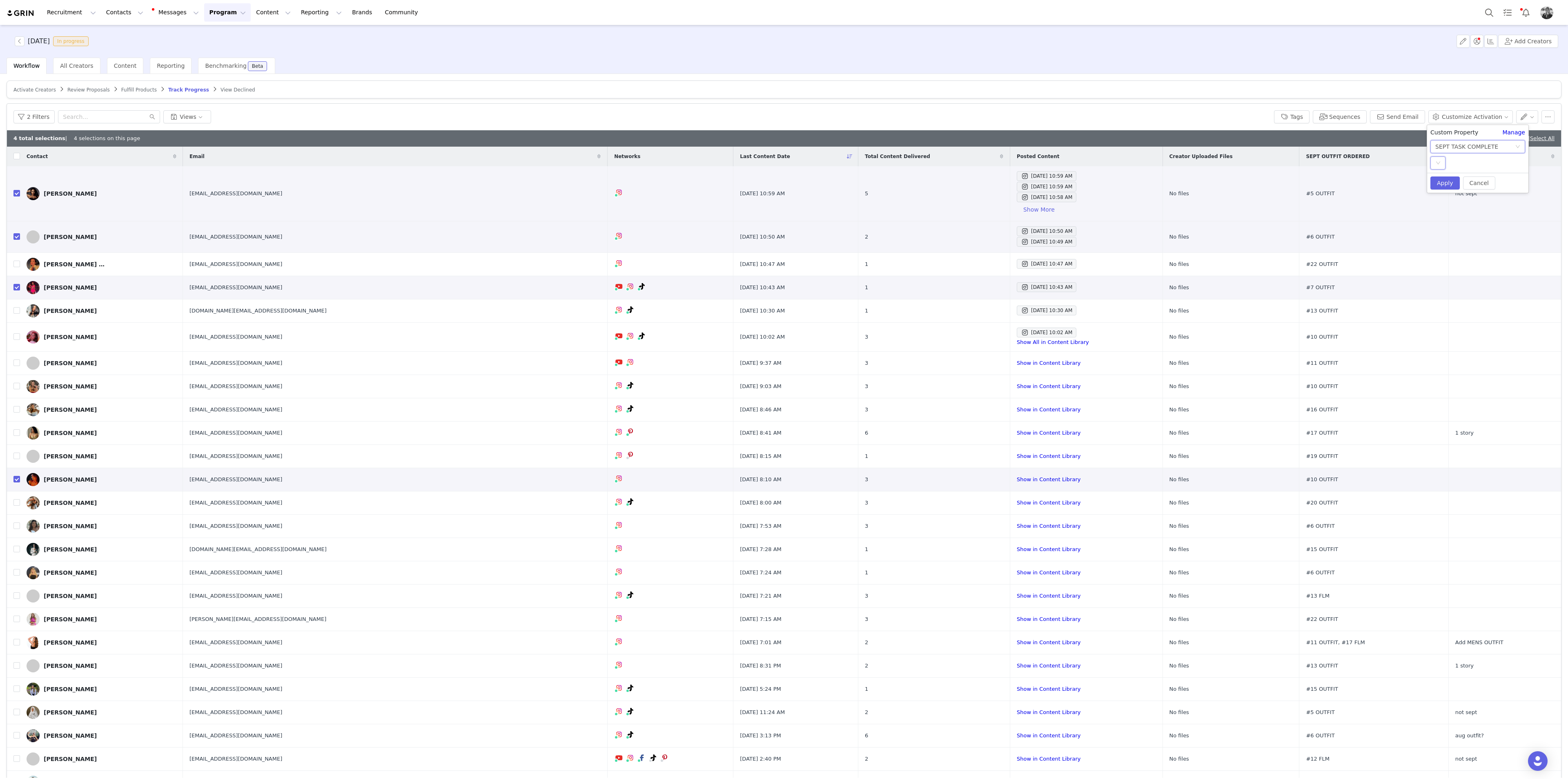
click at [940, 165] on div "Select" at bounding box center [1438, 163] width 15 height 13
click at [940, 180] on li "YES" at bounding box center [1478, 179] width 95 height 13
click at [940, 181] on button "Apply" at bounding box center [1445, 183] width 29 height 13
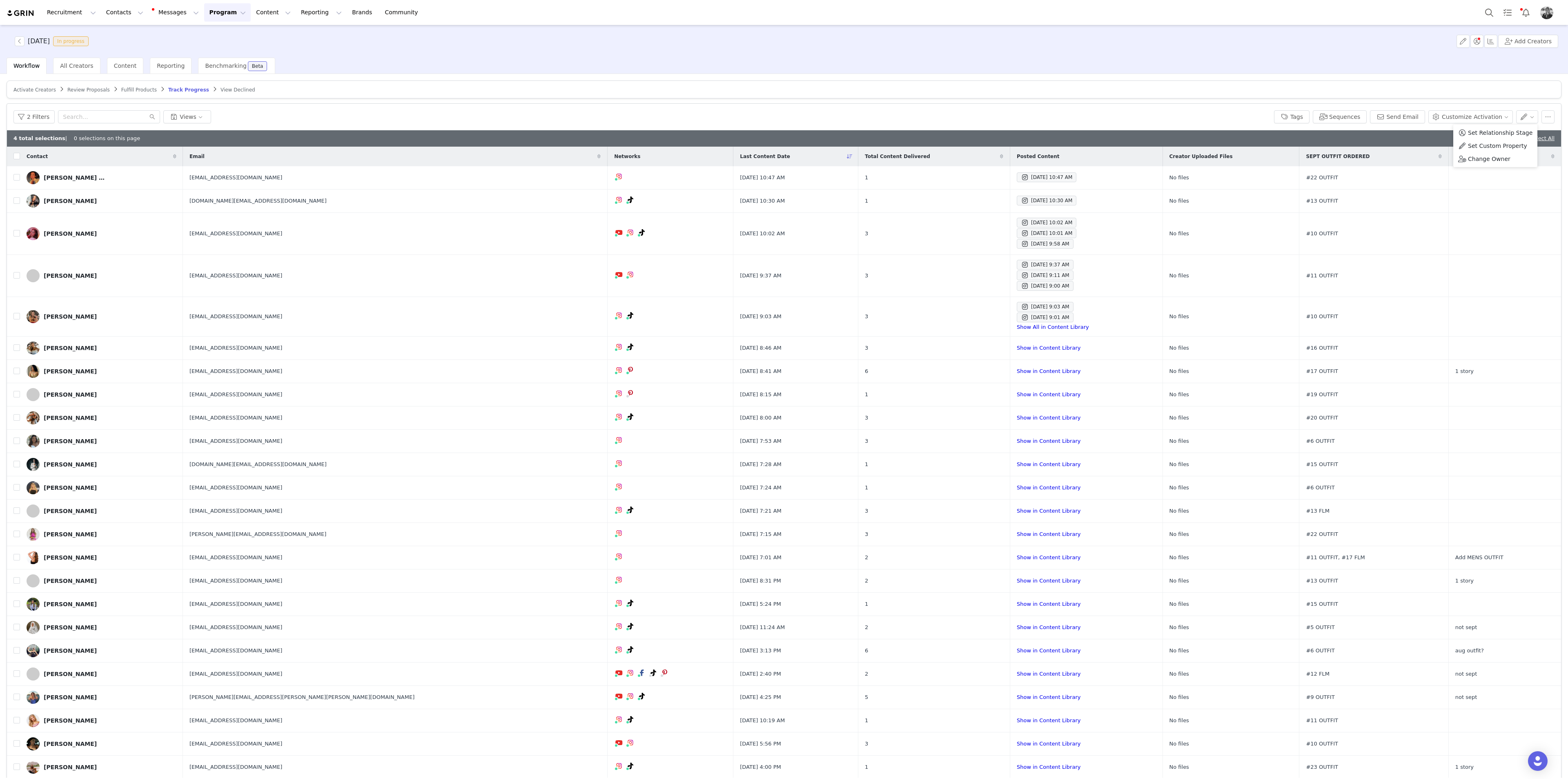
drag, startPoint x: 1239, startPoint y: 121, endPoint x: 1319, endPoint y: 101, distance: 82.5
click at [940, 116] on div "2 Filters Views" at bounding box center [640, 116] width 1254 height 13
click at [940, 135] on link "Deselect All" at bounding box center [1513, 138] width 32 height 6
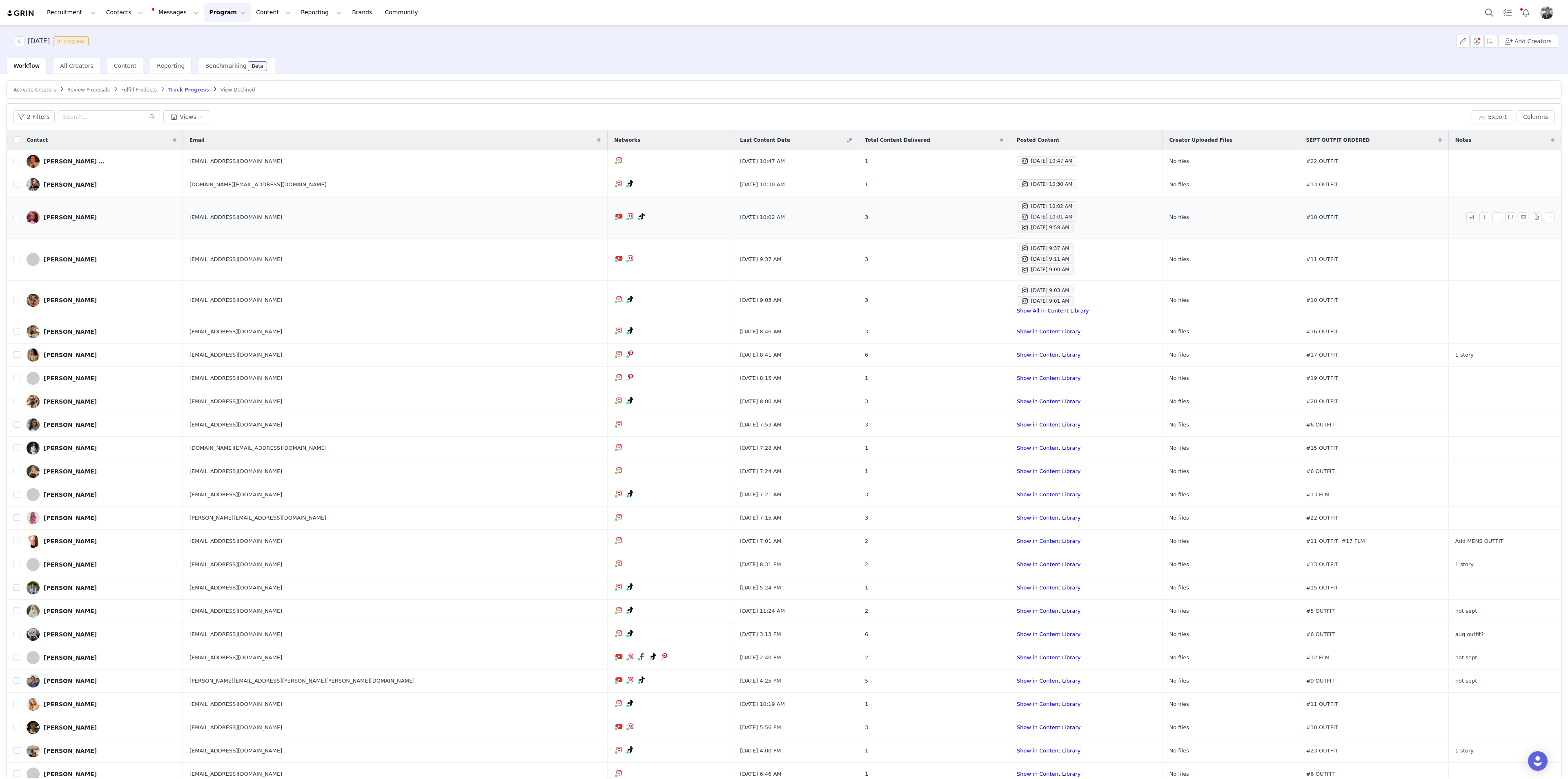
click at [940, 213] on div "Sep 30, 2025 10:01 AM" at bounding box center [1046, 217] width 52 height 10
drag, startPoint x: 963, startPoint y: 104, endPoint x: 960, endPoint y: 115, distance: 11.4
click at [940, 104] on div "2 Filters Views Export Columns" at bounding box center [783, 117] width 1554 height 27
click at [940, 163] on div "Sep 30, 2025 10:47 AM" at bounding box center [1046, 161] width 52 height 10
click at [940, 181] on div "Sep 30, 2025 10:30 AM" at bounding box center [1046, 184] width 52 height 10
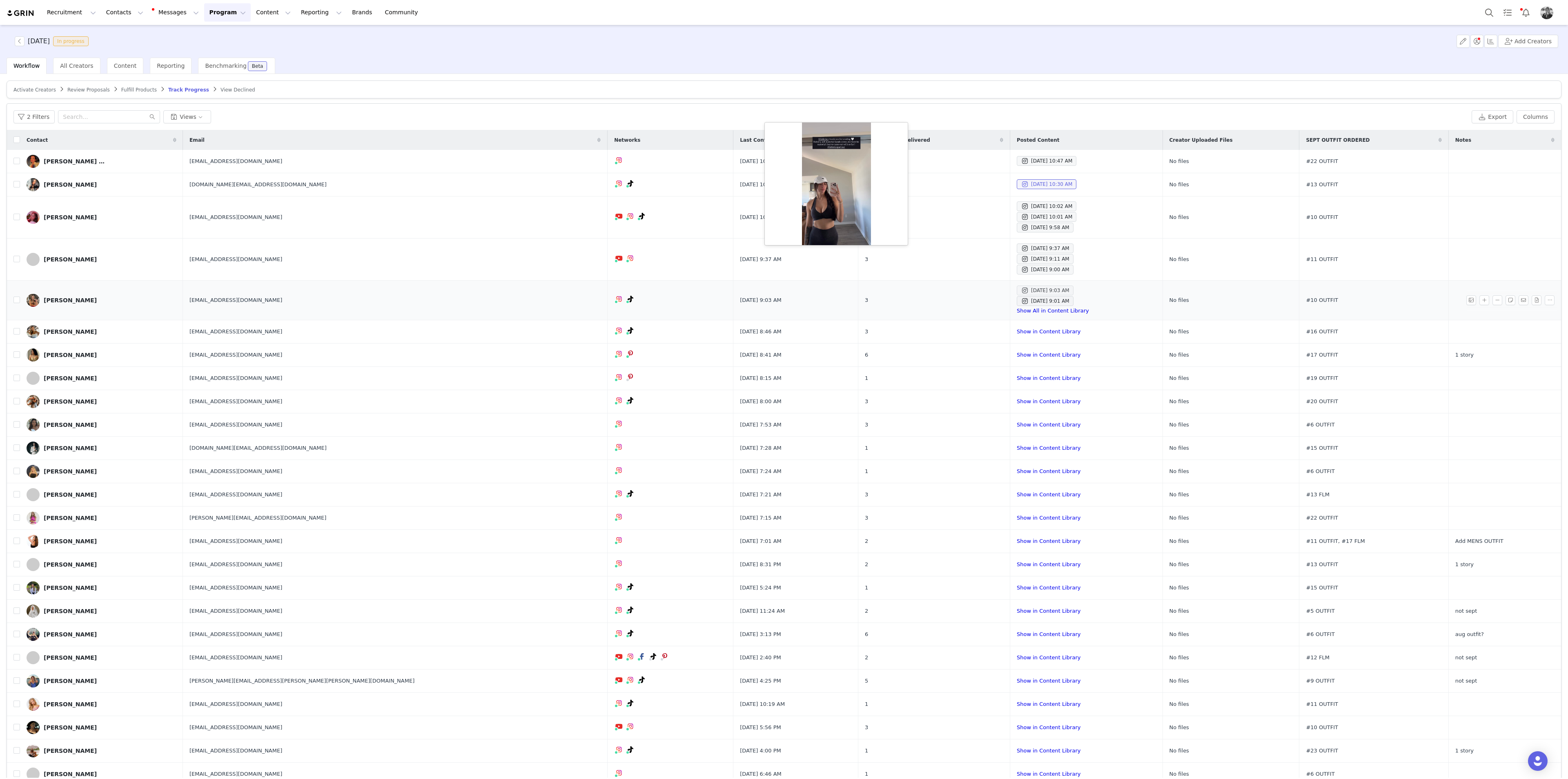
click at [940, 287] on div "Sep 30, 2025 9:03 AM" at bounding box center [1045, 291] width 49 height 10
click at [940, 354] on link "Show in Content Library" at bounding box center [1048, 355] width 64 height 6
click at [271, 108] on div "2 Filters Views Export Columns" at bounding box center [783, 117] width 1554 height 27
click at [251, 14] on button "Content Content" at bounding box center [273, 12] width 44 height 18
click at [247, 31] on link "Creator Content" at bounding box center [258, 36] width 65 height 15
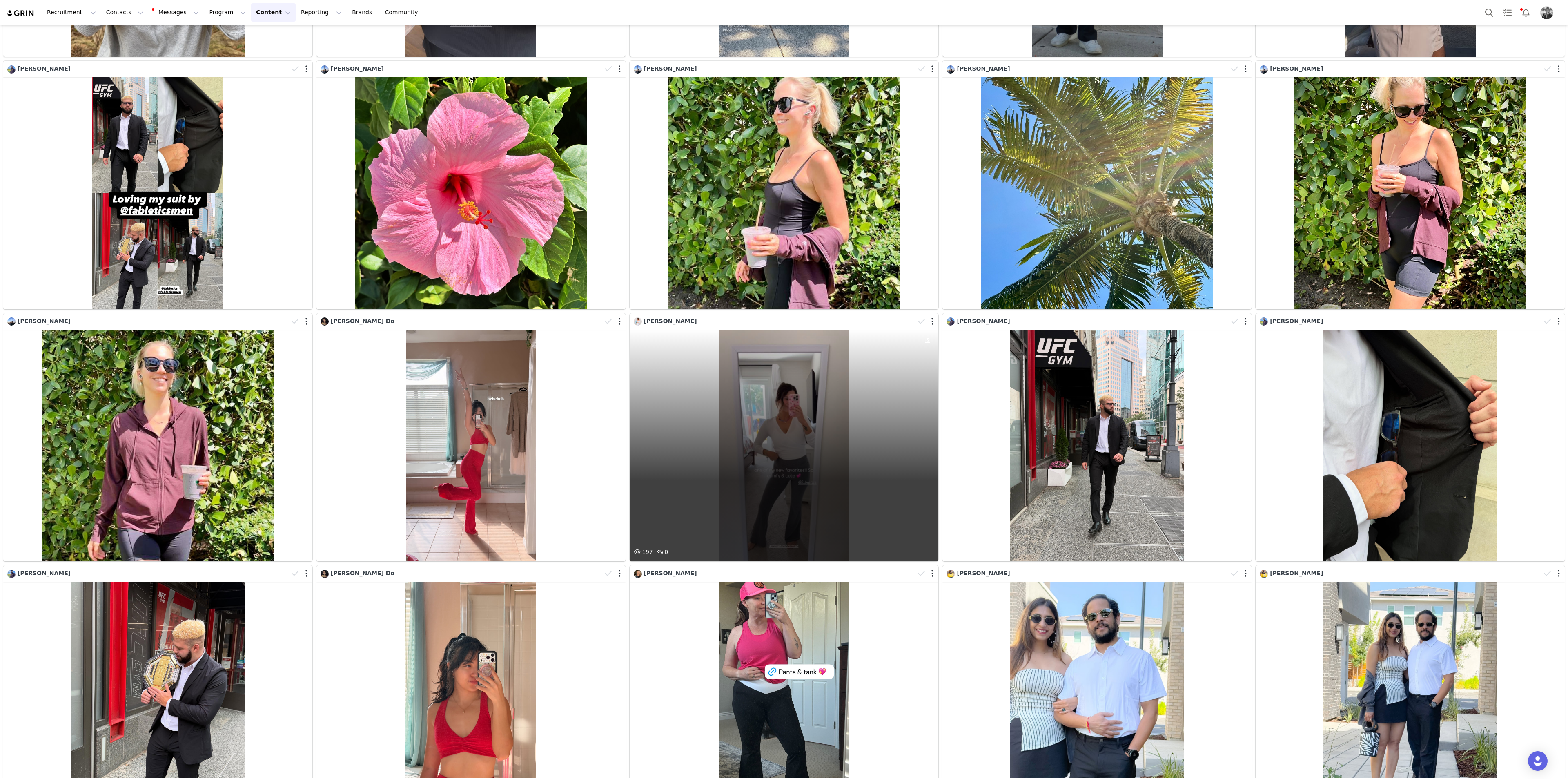
scroll to position [3816, 0]
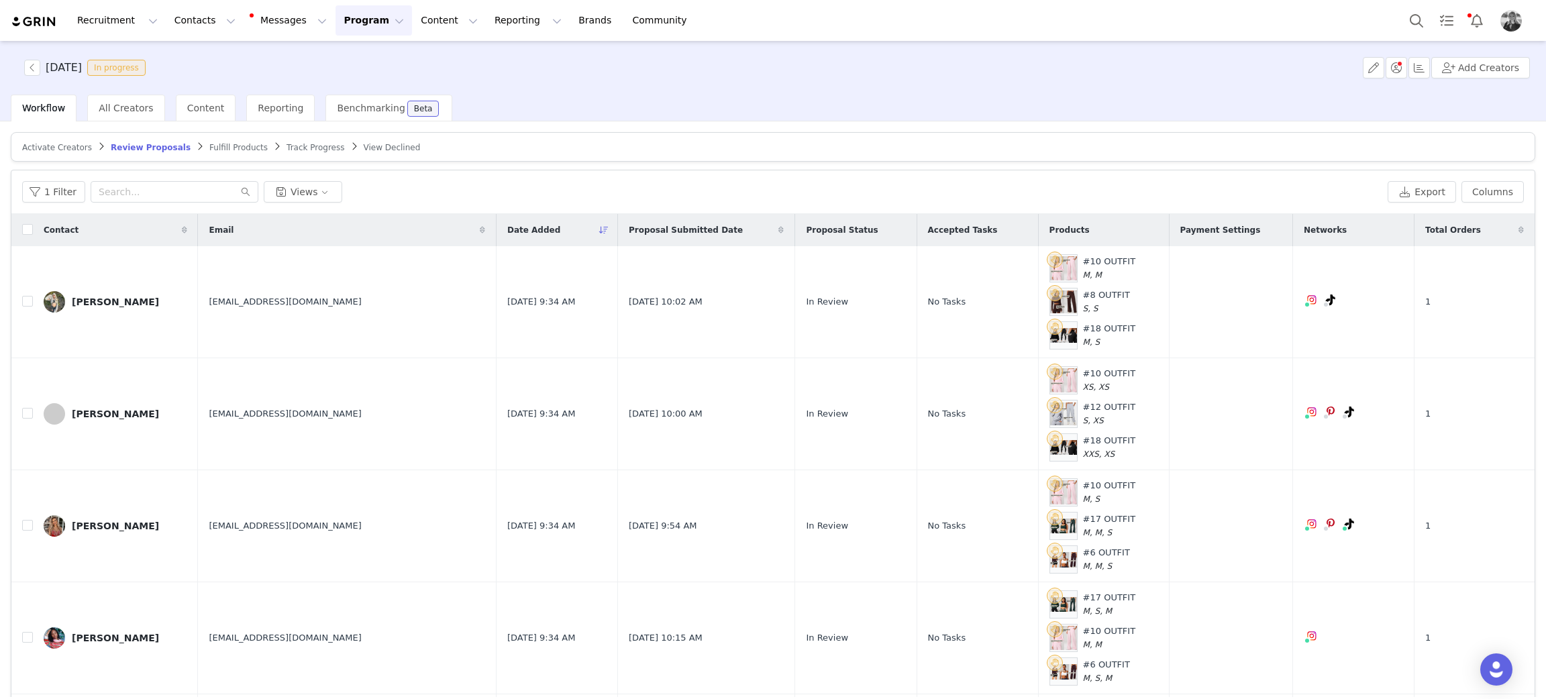
drag, startPoint x: 1116, startPoint y: 174, endPoint x: 1162, endPoint y: 177, distance: 46.4
click at [1116, 174] on div "1 Filter Views Export Columns" at bounding box center [772, 192] width 1523 height 44
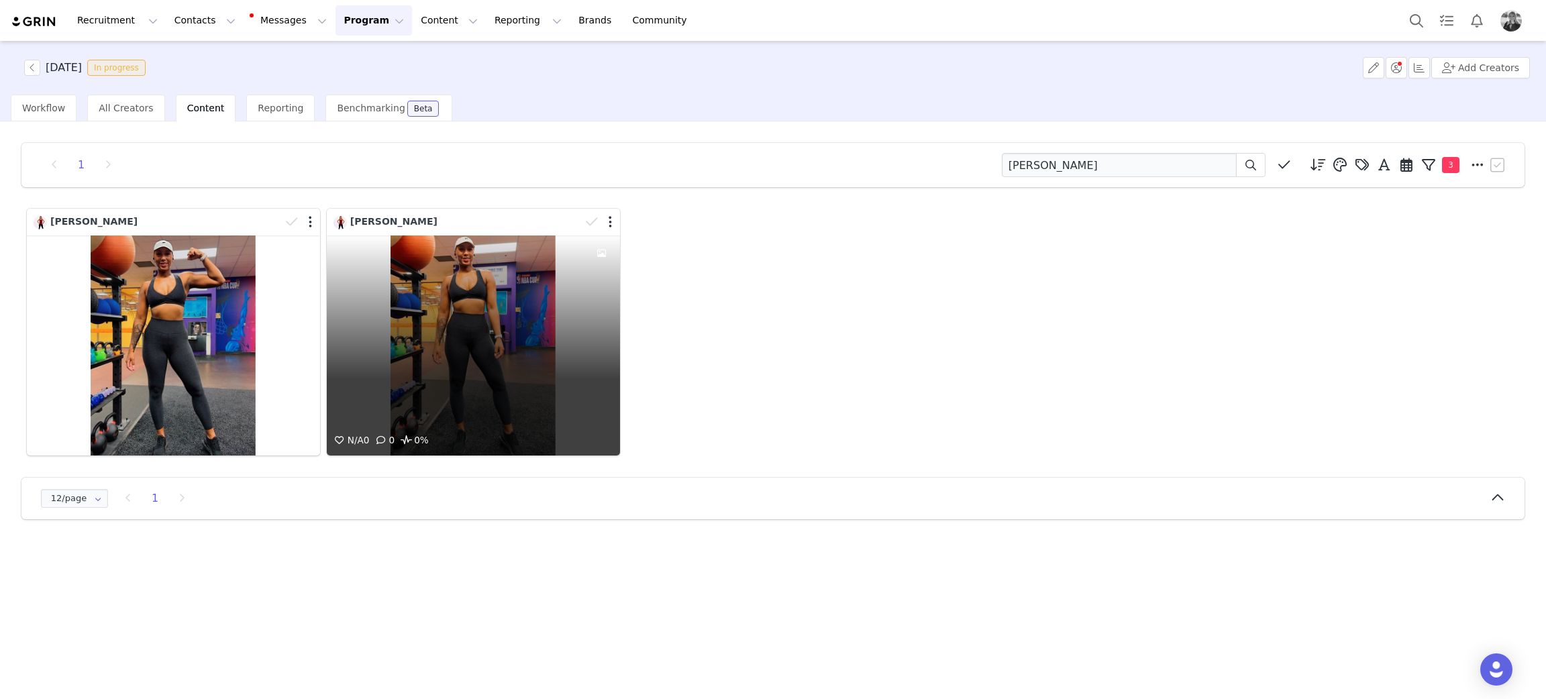
click at [413, 343] on div "N/A 0 0 0%" at bounding box center [473, 345] width 293 height 220
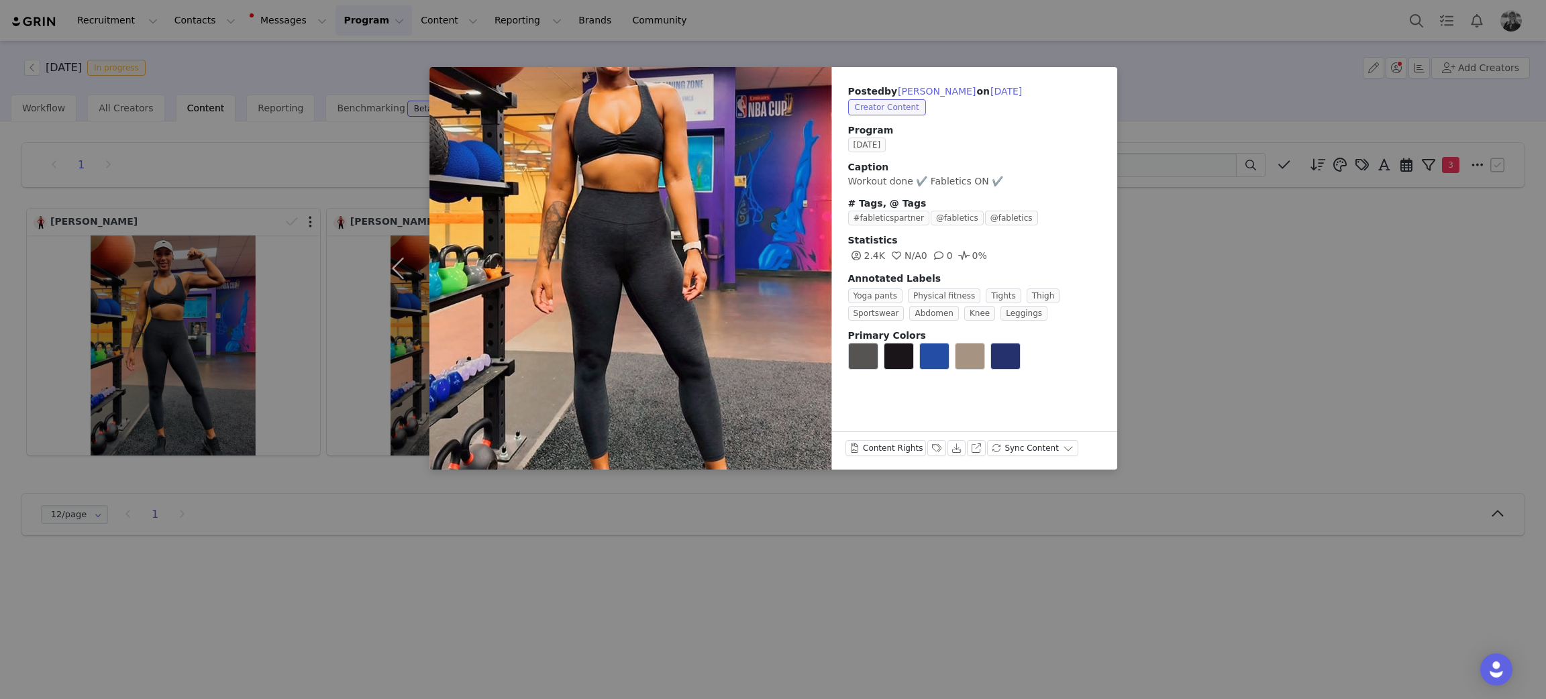
click at [1291, 343] on div "Posted by [PERSON_NAME] on [DATE] Creator Content Program [DATE] Caption Workou…" at bounding box center [773, 349] width 1546 height 699
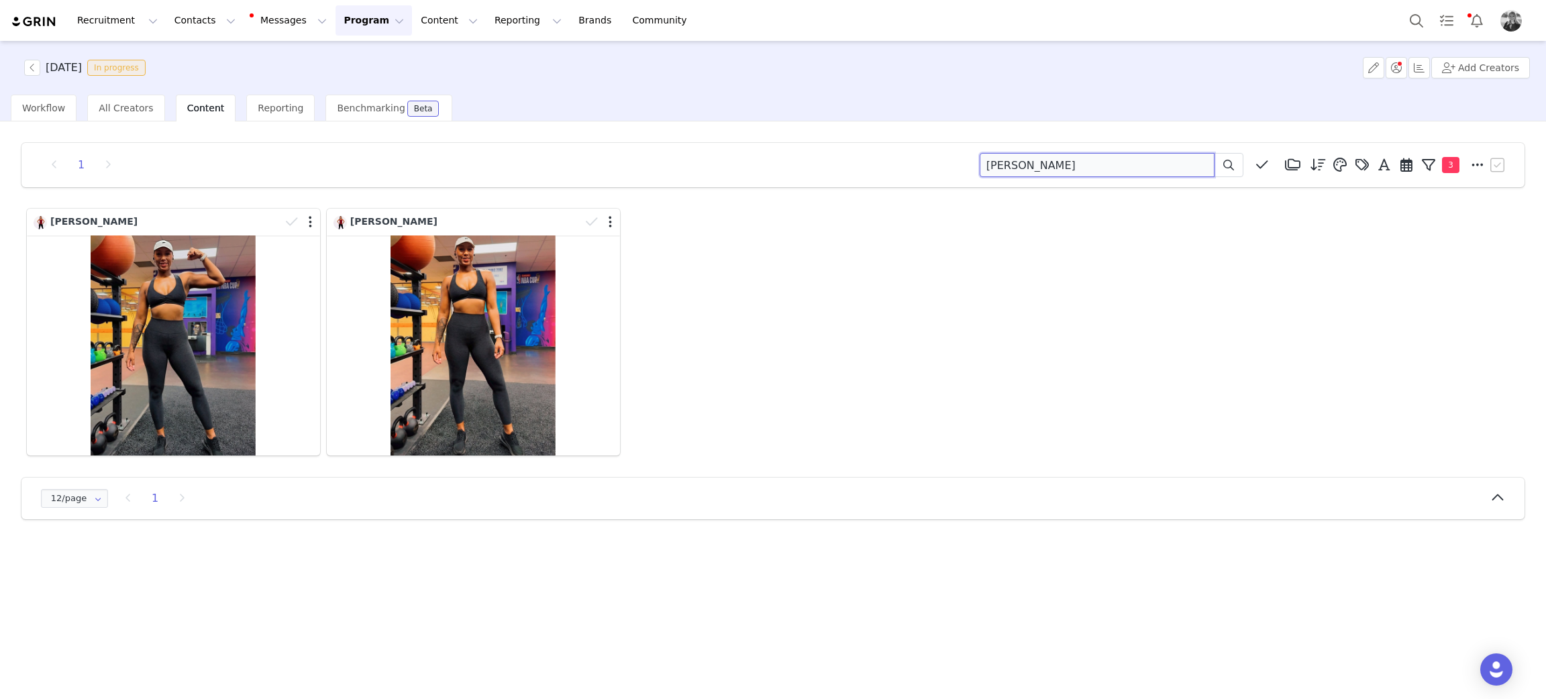
drag, startPoint x: 1094, startPoint y: 172, endPoint x: 796, endPoint y: 180, distance: 297.9
click at [780, 176] on div "1 [PERSON_NAME] Media Library (18385) [DATE] (155) [DATE] (228) [DATE] (454) [D…" at bounding box center [773, 165] width 1470 height 24
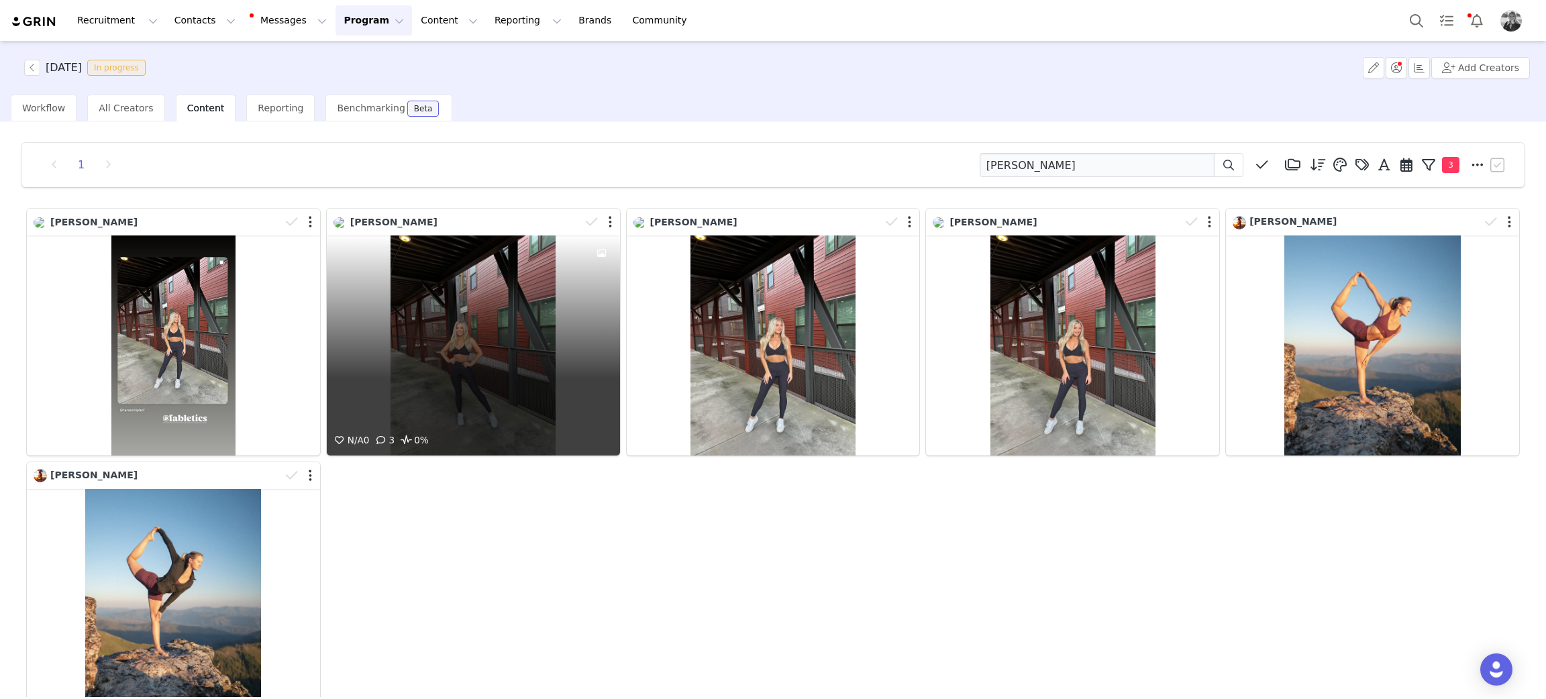
click at [444, 361] on div "N/A 0 3 0%" at bounding box center [473, 345] width 293 height 220
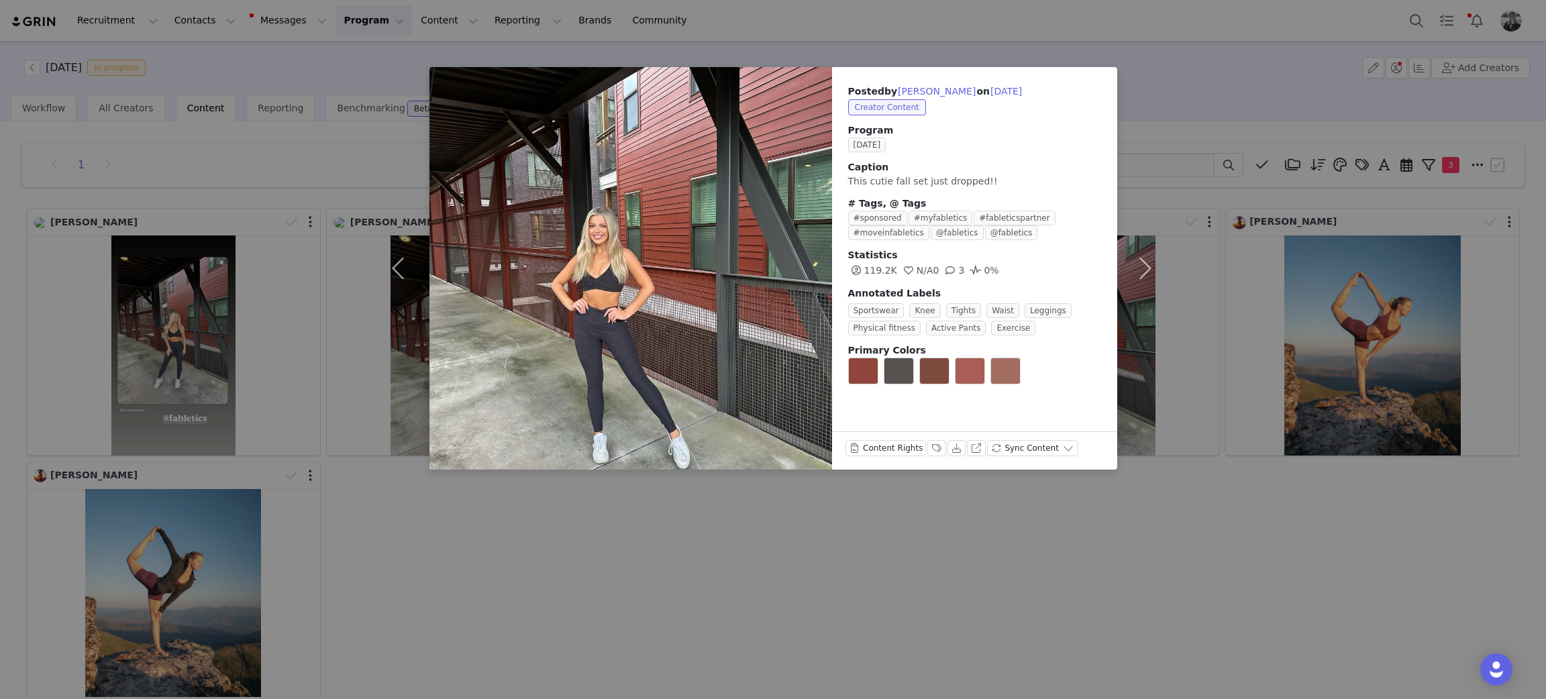
click at [525, 513] on div "Posted by [PERSON_NAME] on [DATE] Creator Content Program [DATE] [PERSON_NAME] …" at bounding box center [773, 349] width 1546 height 699
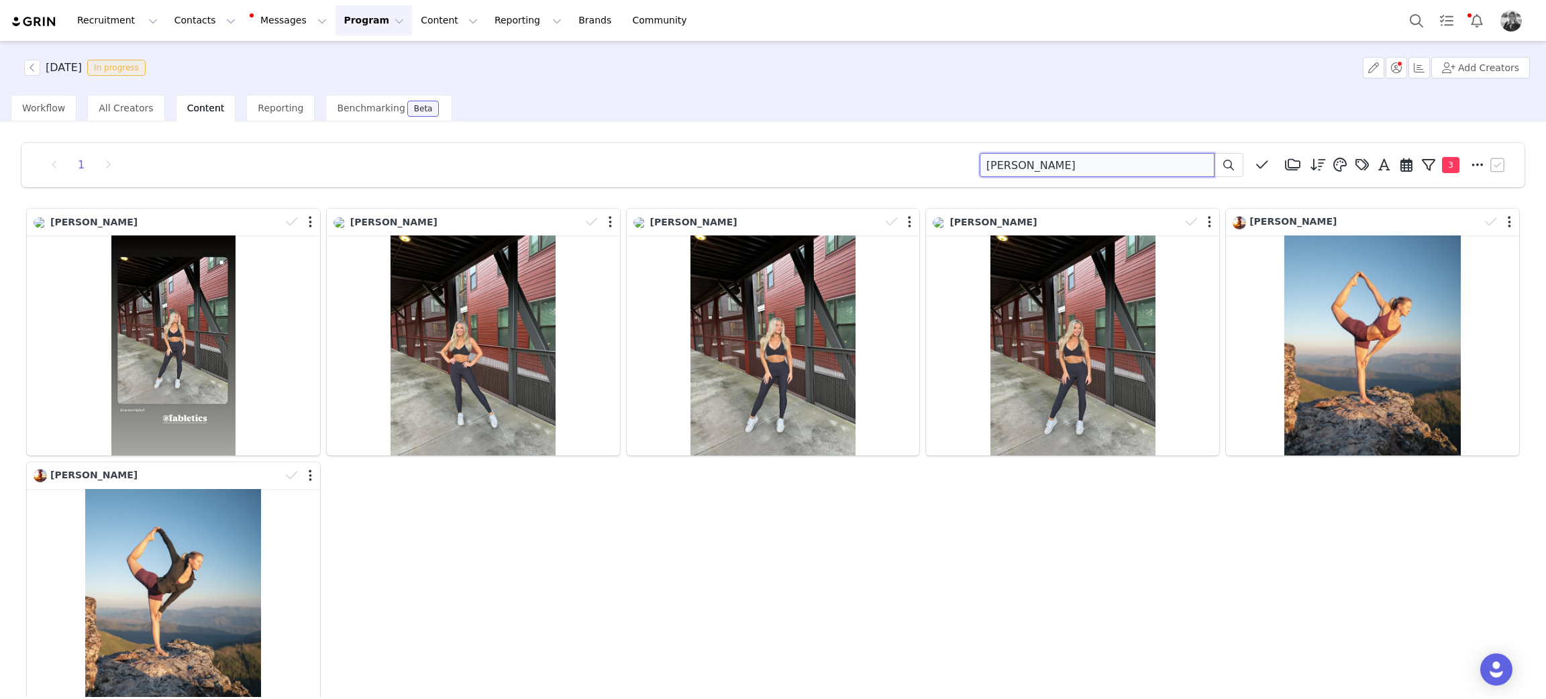
drag, startPoint x: 879, startPoint y: 156, endPoint x: 739, endPoint y: 140, distance: 140.5
click at [739, 148] on div "1 [PERSON_NAME][GEOGRAPHIC_DATA] (18385) [DATE] (155) [DATE] (228) [DATE] (454)…" at bounding box center [772, 165] width 1503 height 44
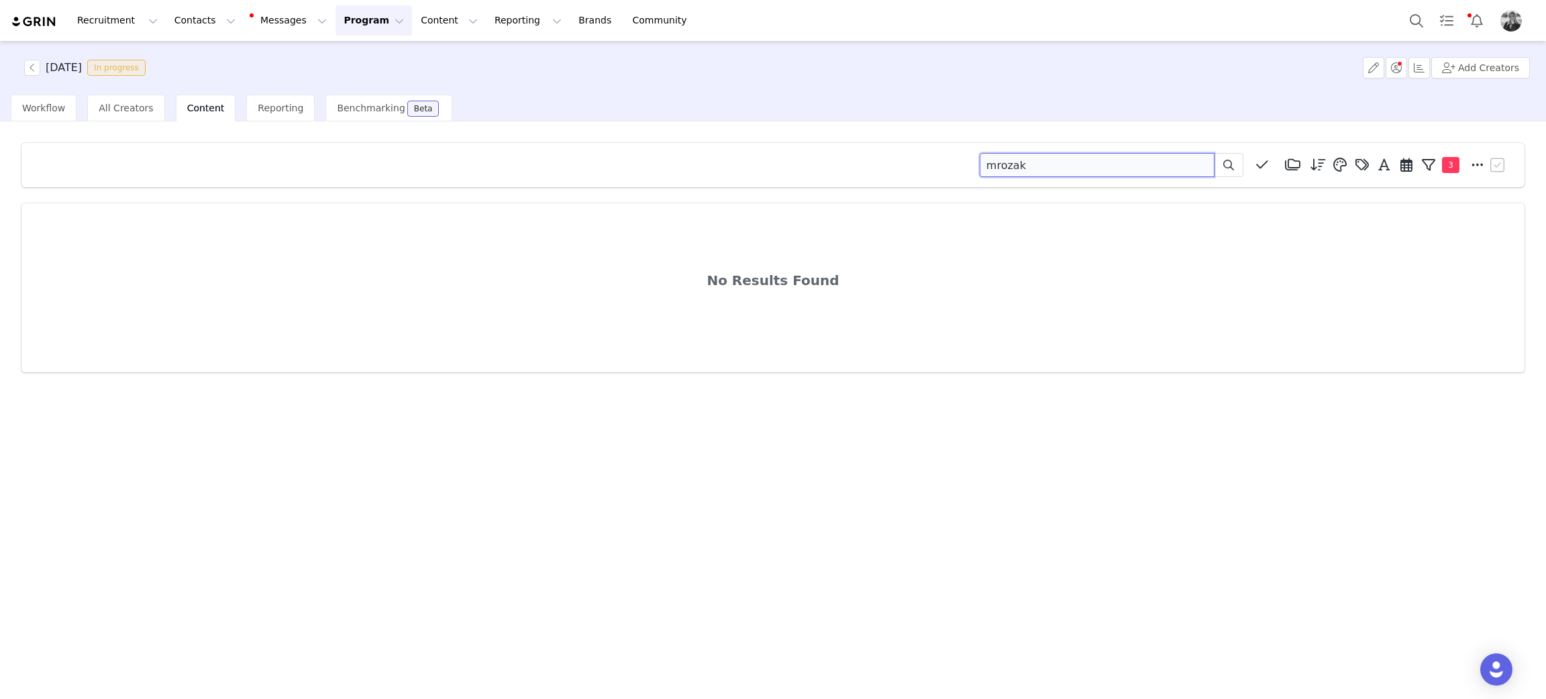
drag, startPoint x: 1054, startPoint y: 164, endPoint x: 816, endPoint y: 139, distance: 239.5
click at [798, 174] on div "mrozak Media Library (18385) [DATE] (155) [DATE] (228) [DATE] (454) [DATE] (364…" at bounding box center [773, 165] width 1470 height 24
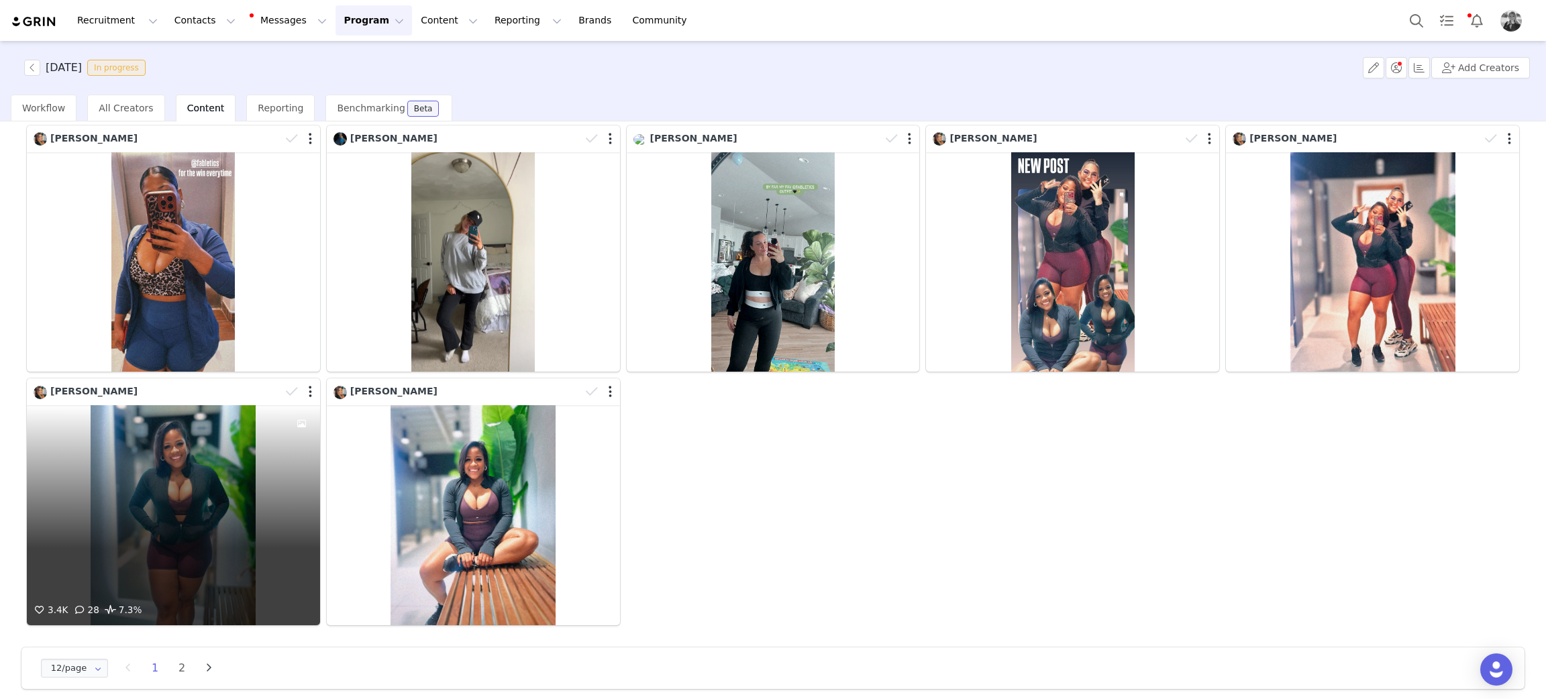
scroll to position [341, 0]
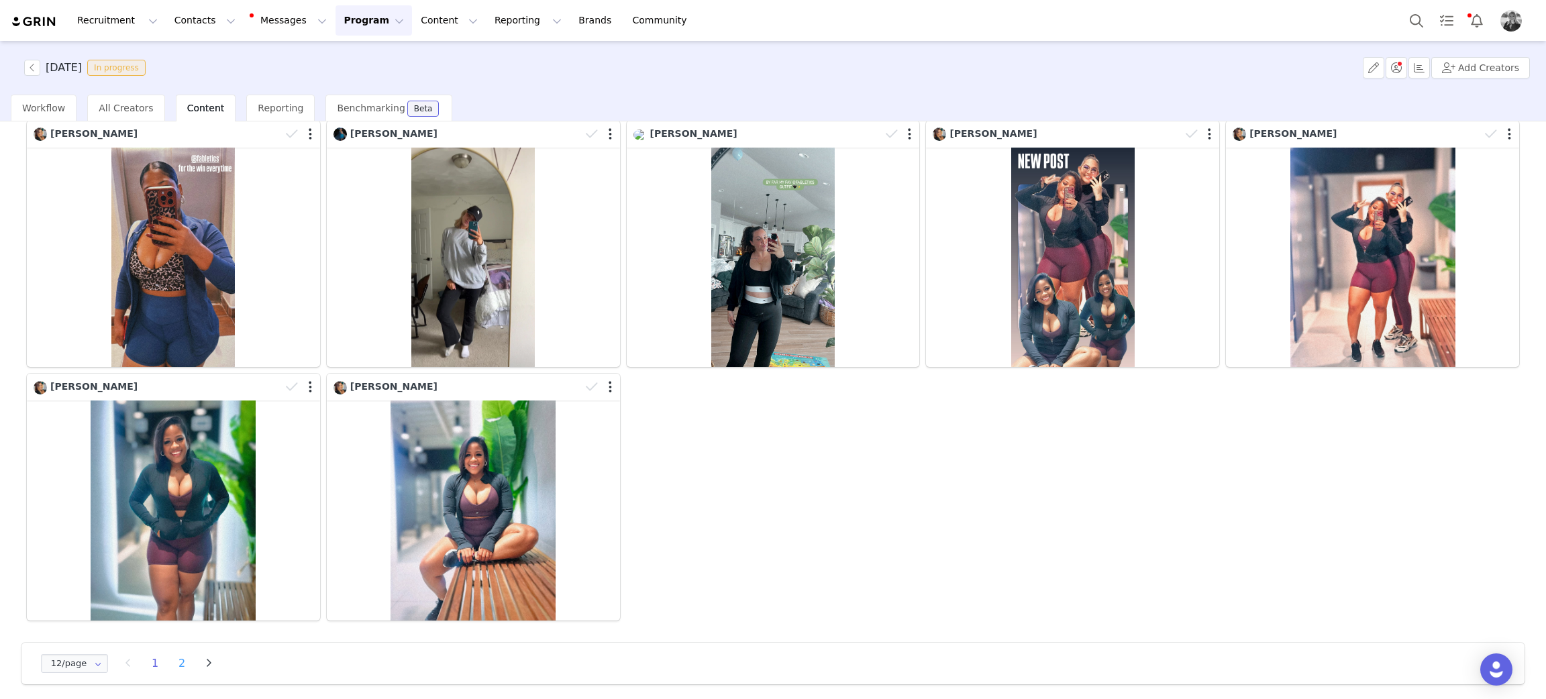
click at [180, 660] on li "2" at bounding box center [182, 663] width 20 height 19
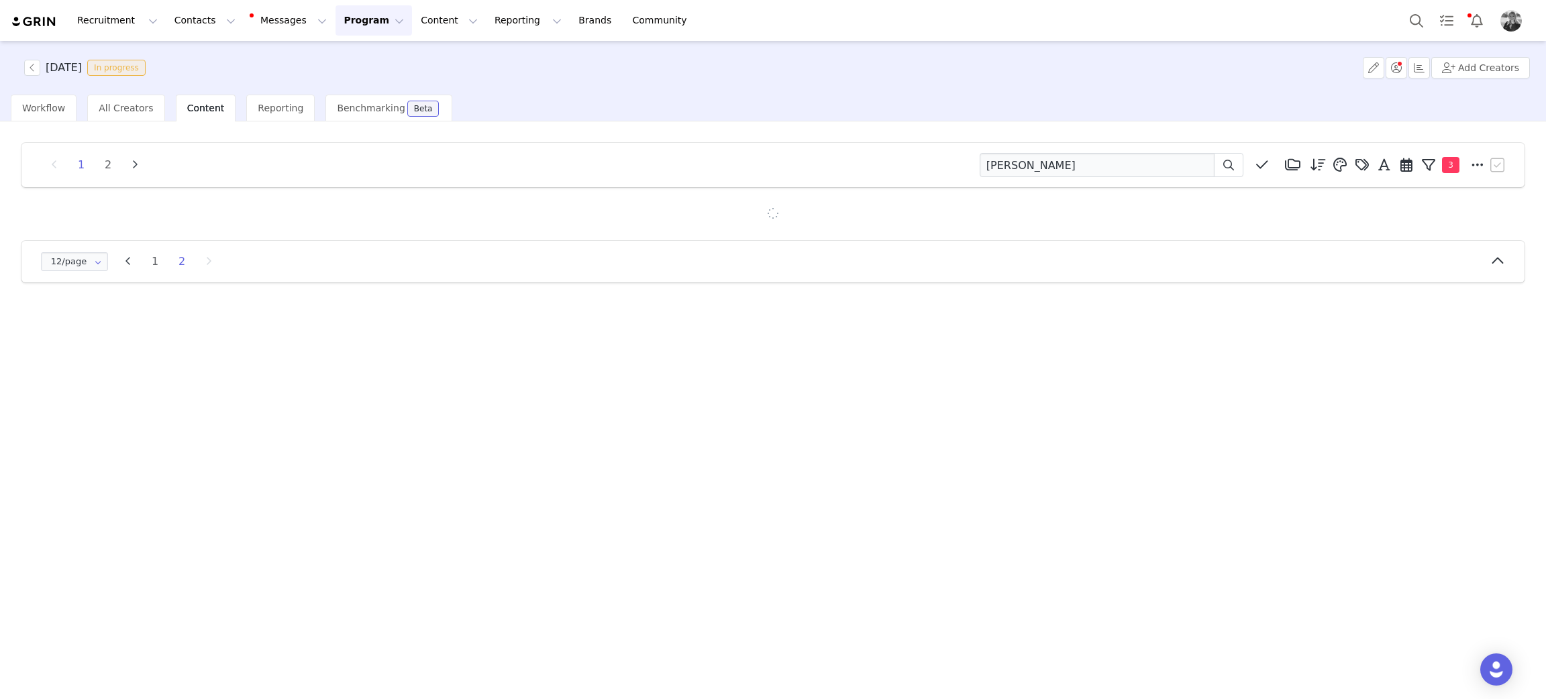
scroll to position [0, 0]
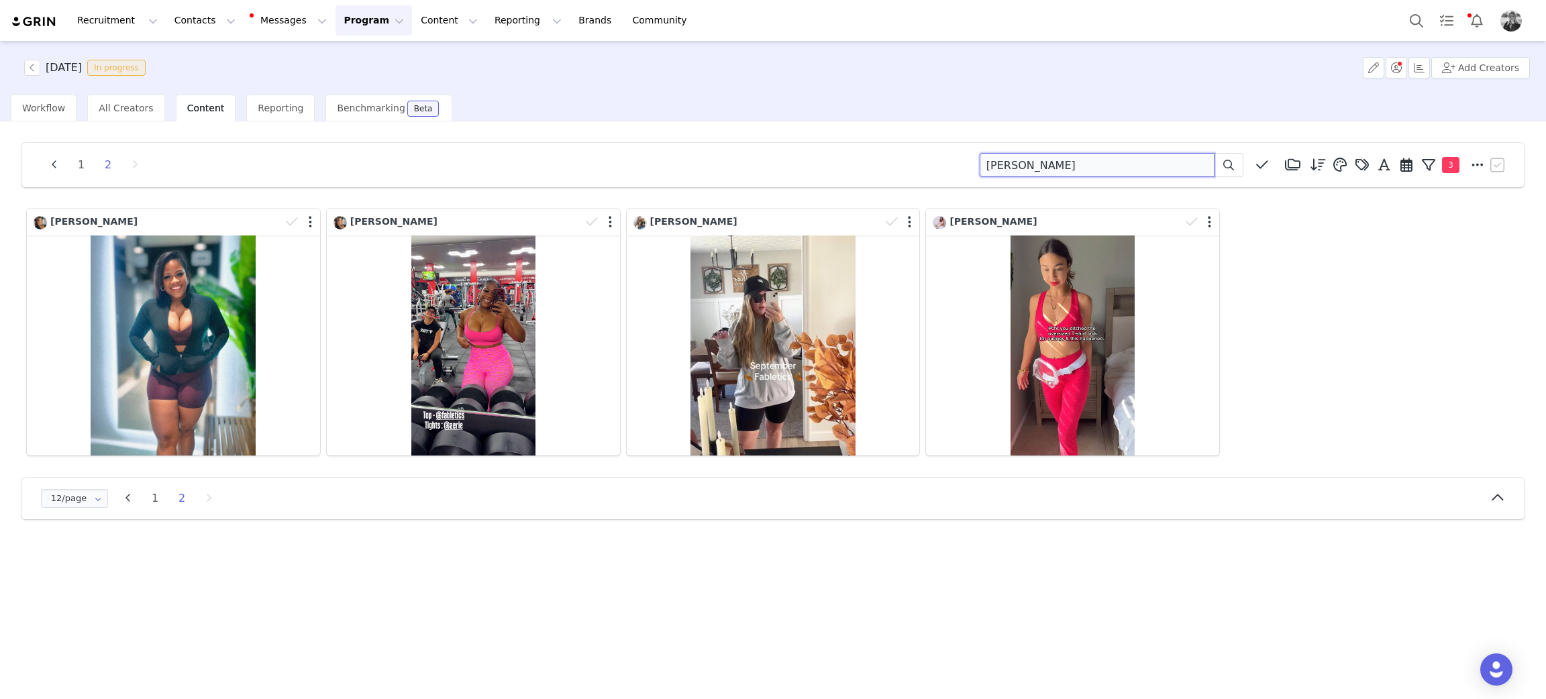
drag, startPoint x: 1053, startPoint y: 164, endPoint x: 846, endPoint y: 147, distance: 207.3
click at [846, 147] on div "1 2 hannah Media Library (18385) [DATE] (155) [DATE] (228) [DATE] (454) [DATE] …" at bounding box center [772, 165] width 1503 height 44
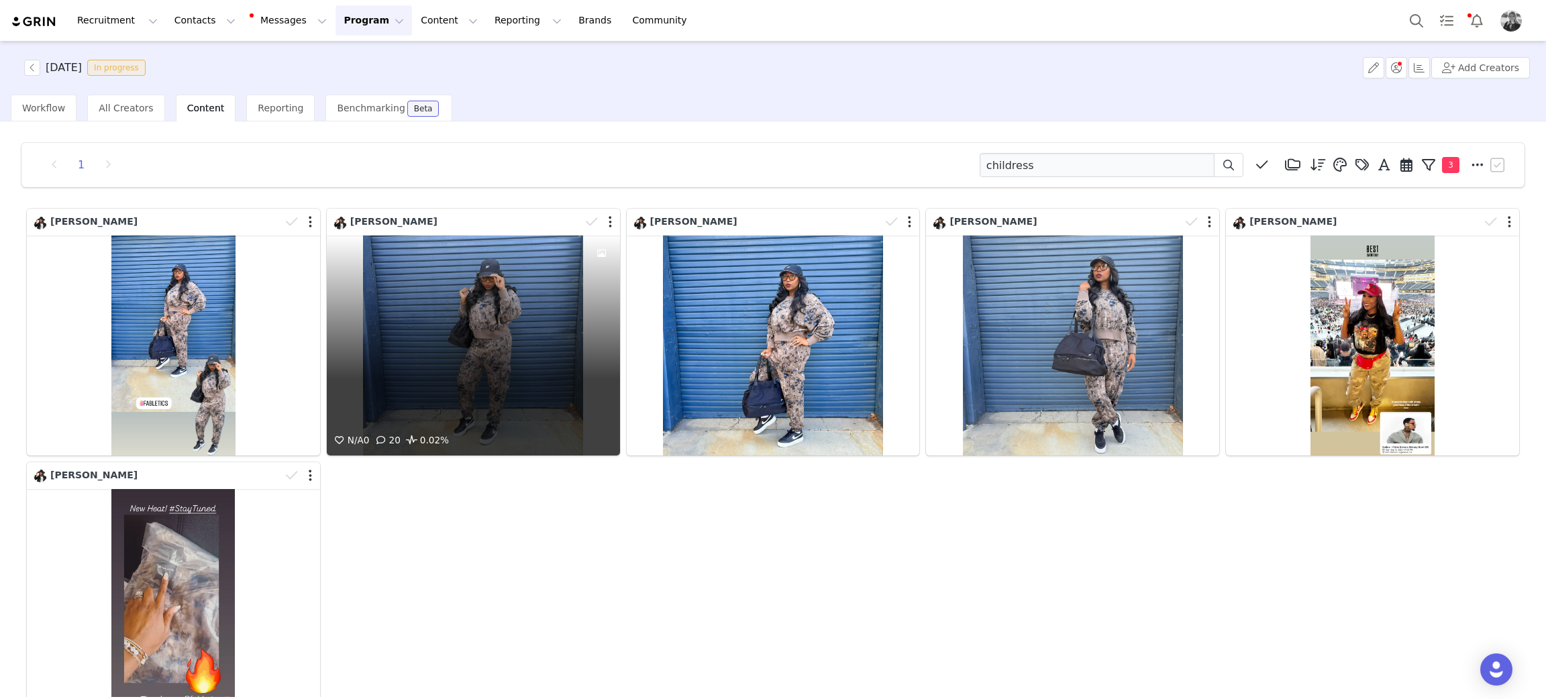
click at [431, 345] on div "N/A 0 20 0.02%" at bounding box center [473, 345] width 293 height 220
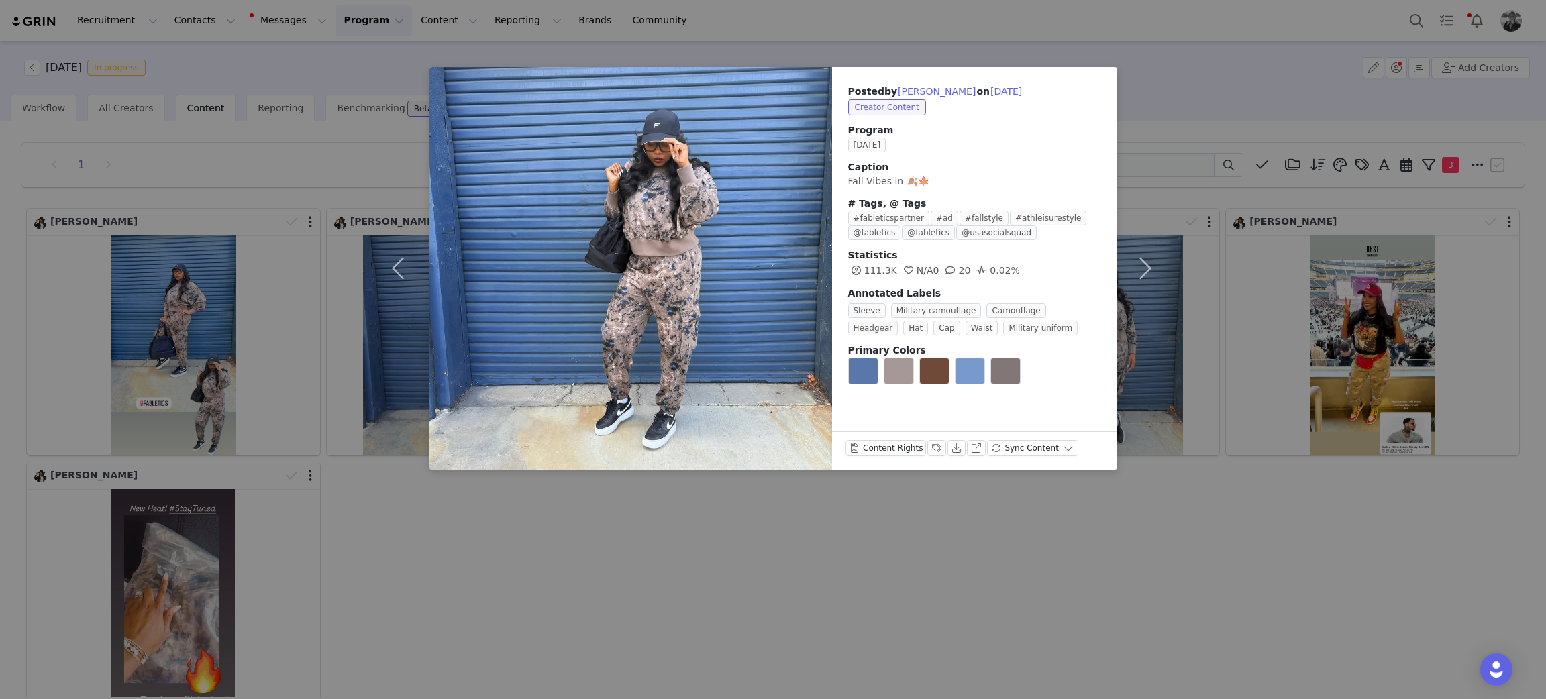
drag, startPoint x: 1174, startPoint y: 598, endPoint x: 1110, endPoint y: 442, distance: 169.1
click at [1173, 597] on div "Posted by [PERSON_NAME] on [DATE] Creator Content Program [DATE] Caption Fall V…" at bounding box center [773, 349] width 1546 height 699
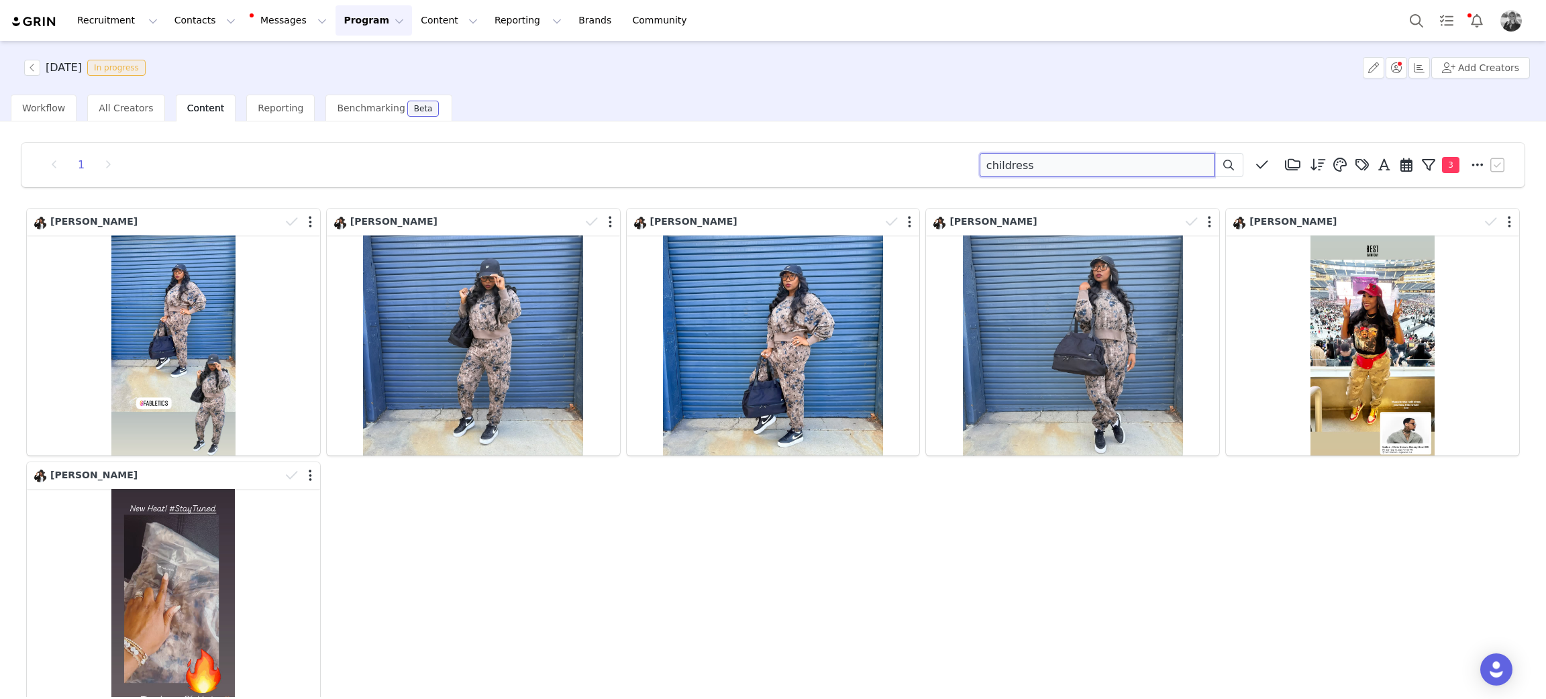
drag, startPoint x: 923, startPoint y: 148, endPoint x: 663, endPoint y: 89, distance: 266.2
click at [663, 89] on div "[DATE] In progress Add Creators Workflow All Creators Content Reporting Benchma…" at bounding box center [773, 369] width 1546 height 656
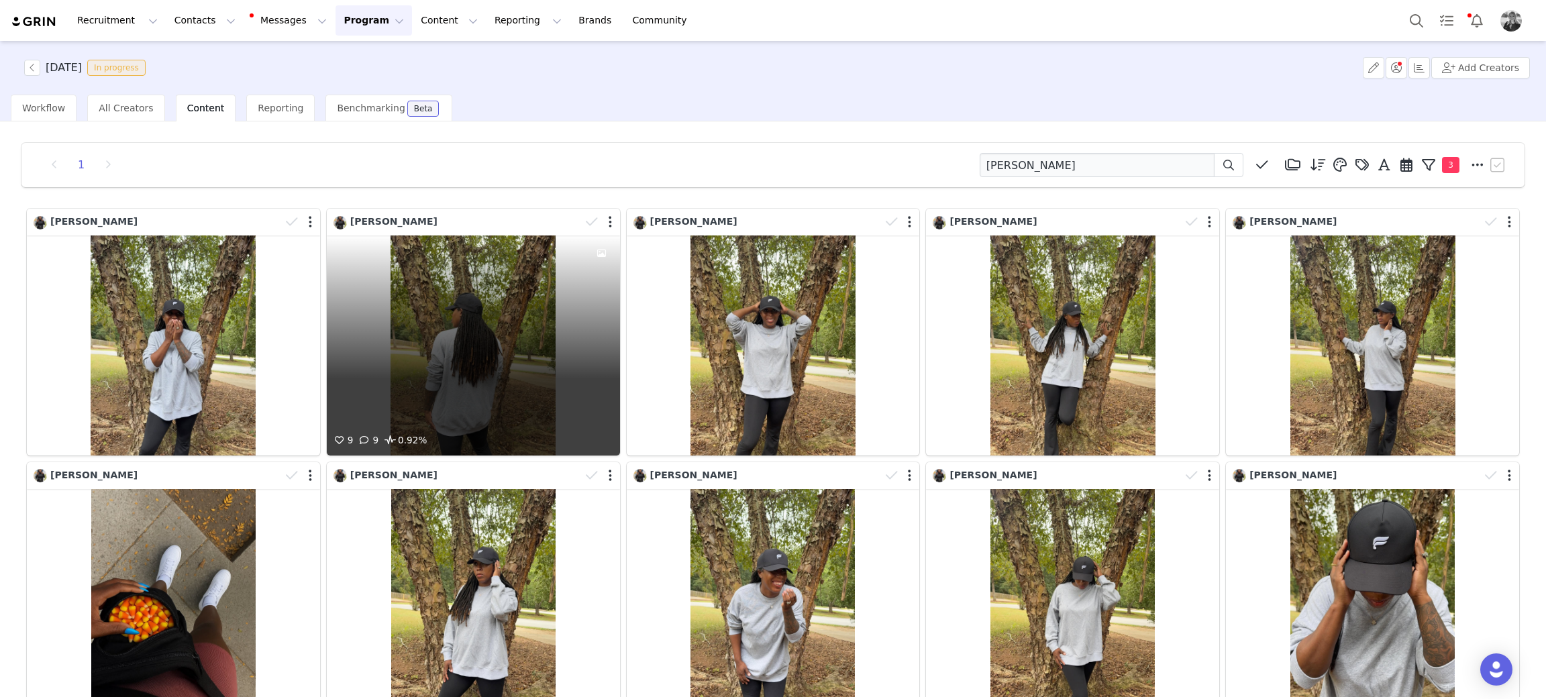
click at [452, 370] on div "9 9 0.92%" at bounding box center [473, 345] width 293 height 220
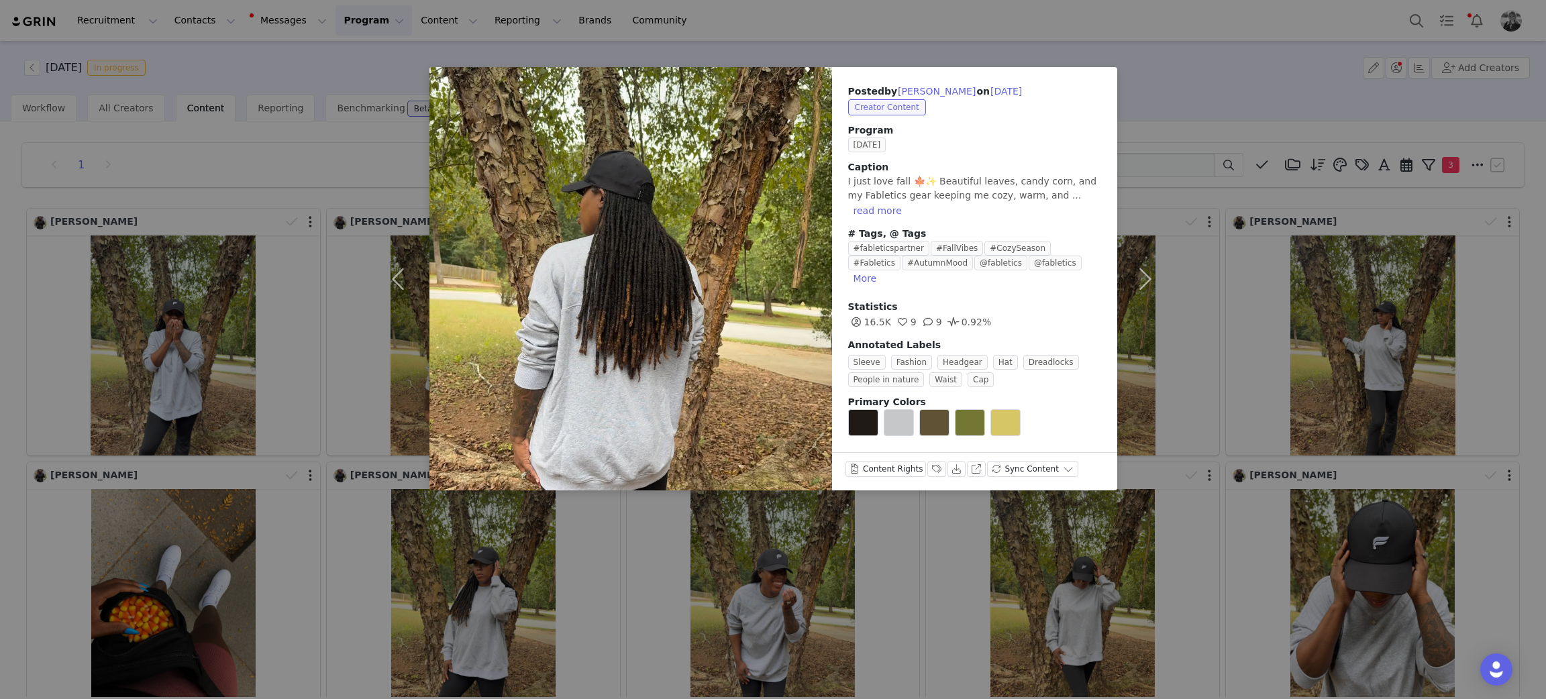
click at [1299, 317] on div "Posted by [PERSON_NAME] on [DATE] Creator Content Program [DATE] Caption I just…" at bounding box center [773, 349] width 1546 height 699
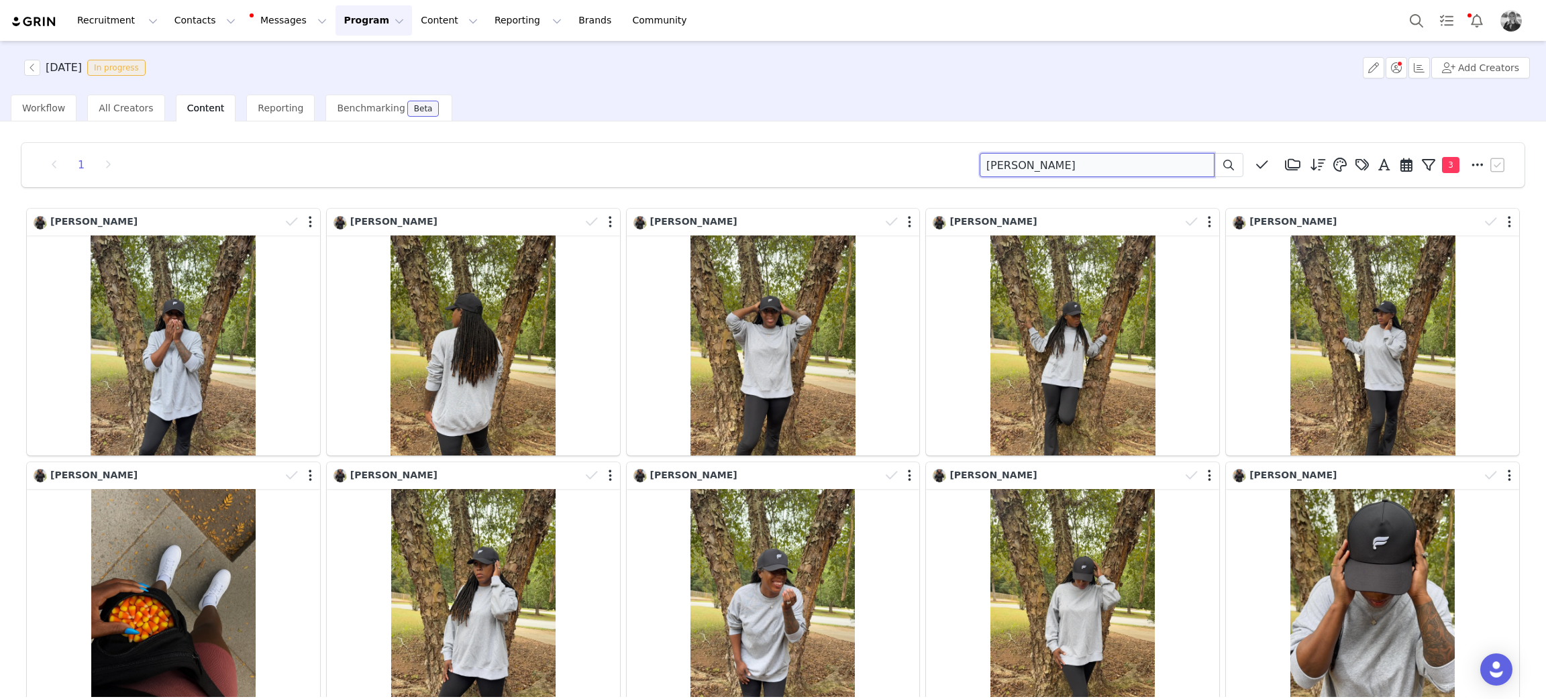
drag, startPoint x: 1016, startPoint y: 168, endPoint x: 615, endPoint y: 92, distance: 408.3
click at [598, 119] on div "[DATE] In progress Add Creators Workflow All Creators Content Reporting Benchma…" at bounding box center [773, 369] width 1546 height 656
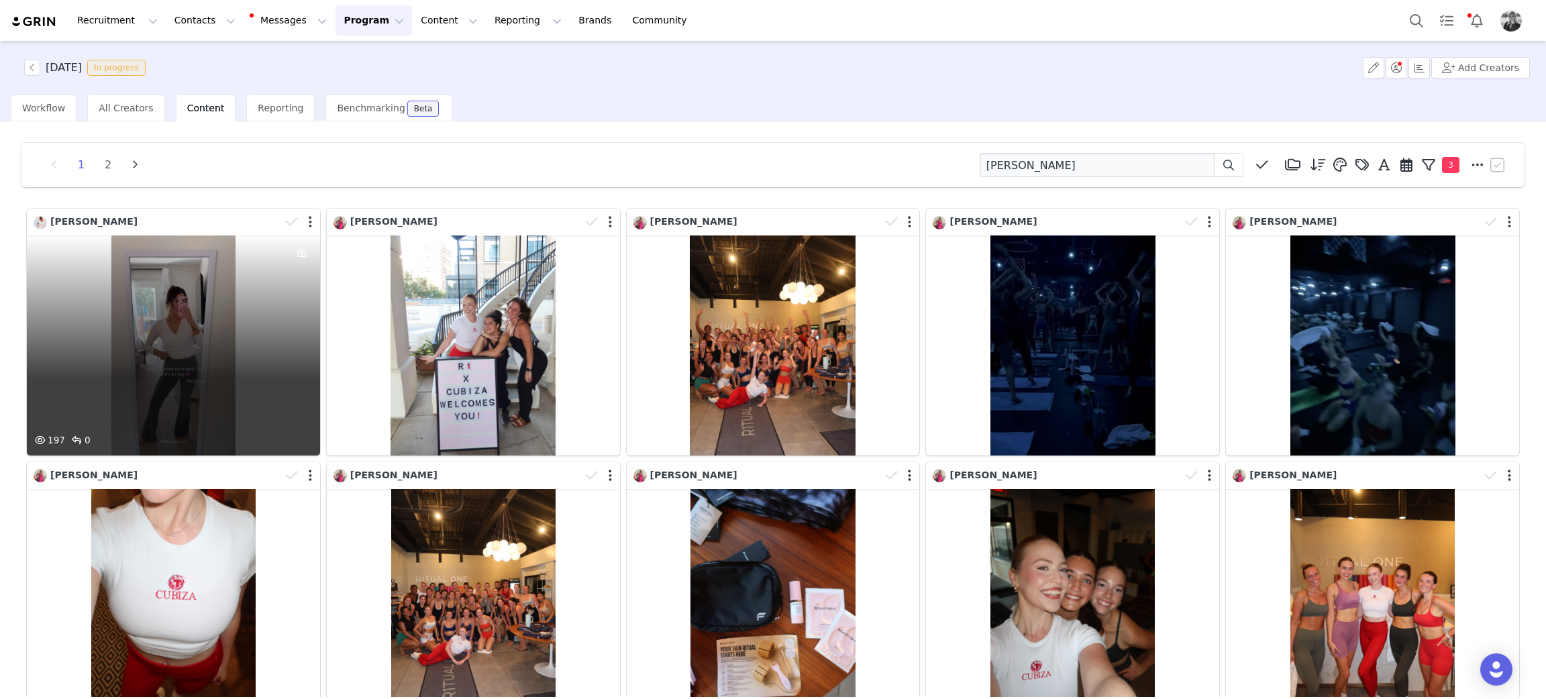
click at [95, 372] on div "197 0" at bounding box center [173, 345] width 293 height 220
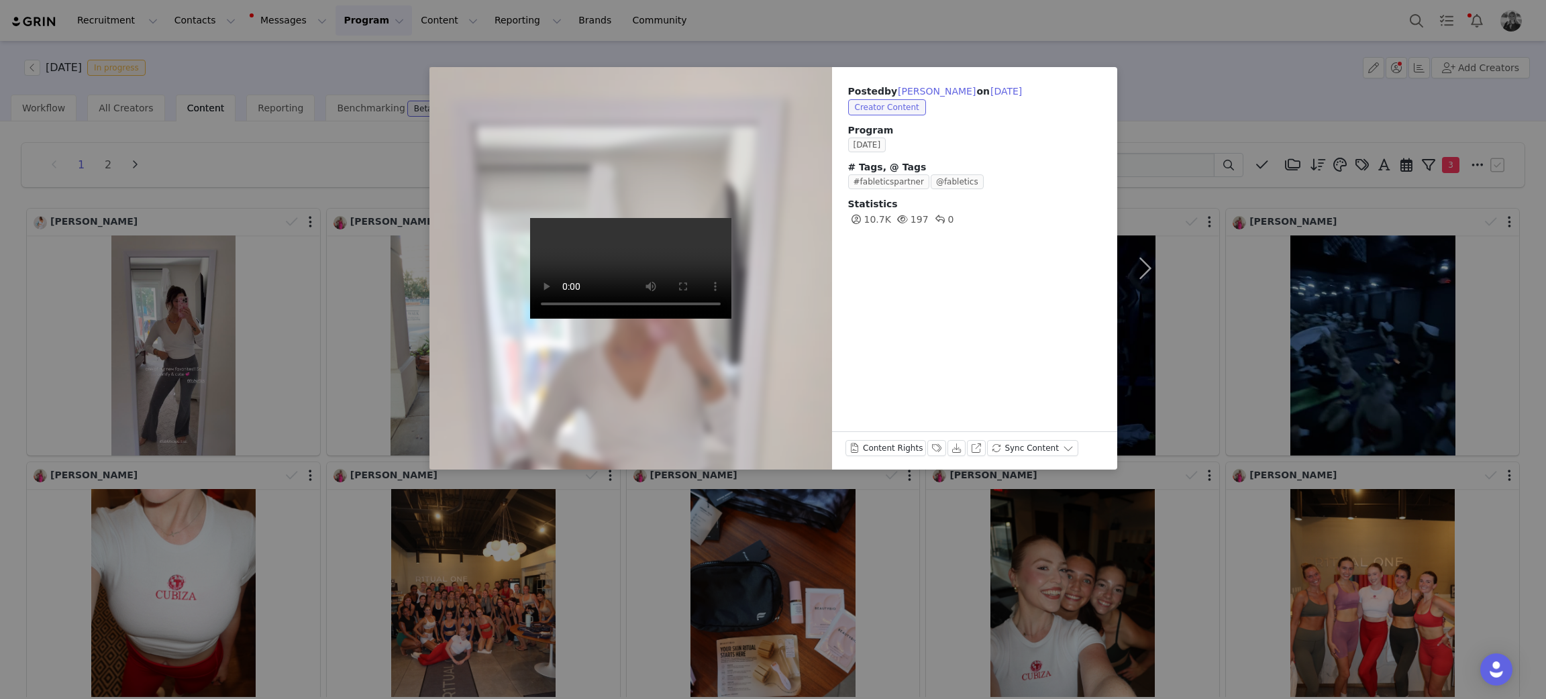
click at [109, 390] on div "Posted by [PERSON_NAME] on [DATE] Creator Content Program [DATE] # Tags, @ Tags…" at bounding box center [773, 349] width 1546 height 699
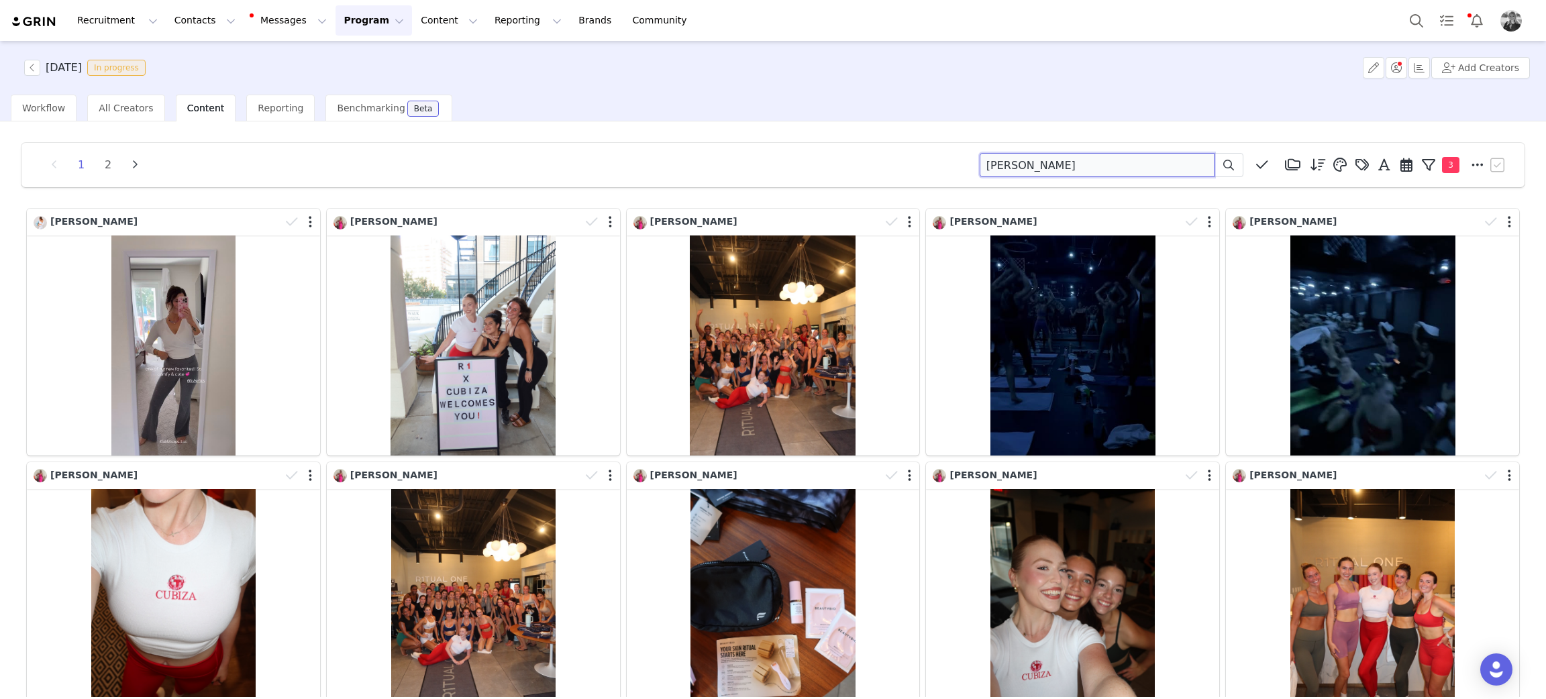
drag, startPoint x: 1083, startPoint y: 175, endPoint x: 614, endPoint y: 127, distance: 471.4
click at [586, 135] on div "1 2 [PERSON_NAME] Media Library (18385) [DATE] (155) [DATE] (228) [DATE] (454) …" at bounding box center [773, 584] width 1524 height 904
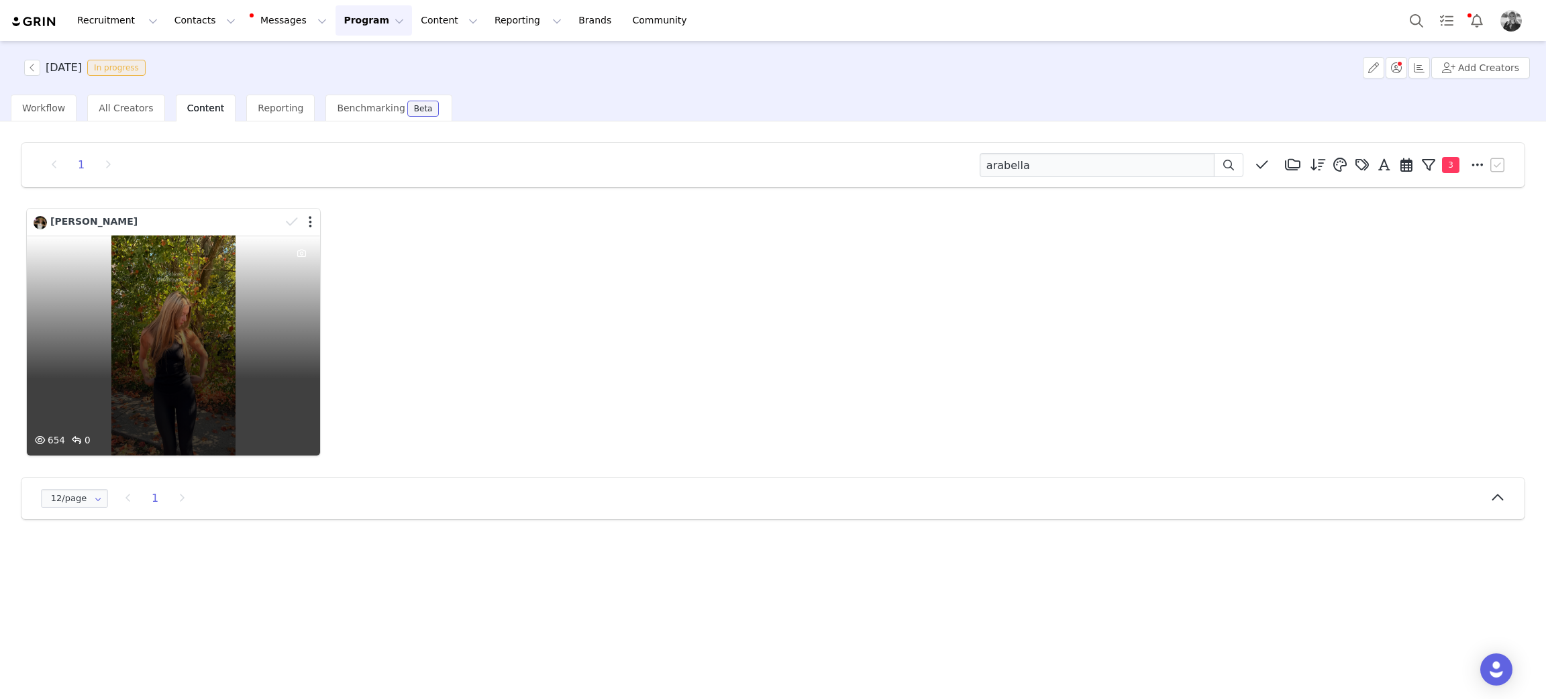
click at [231, 349] on div "654 0" at bounding box center [173, 345] width 293 height 220
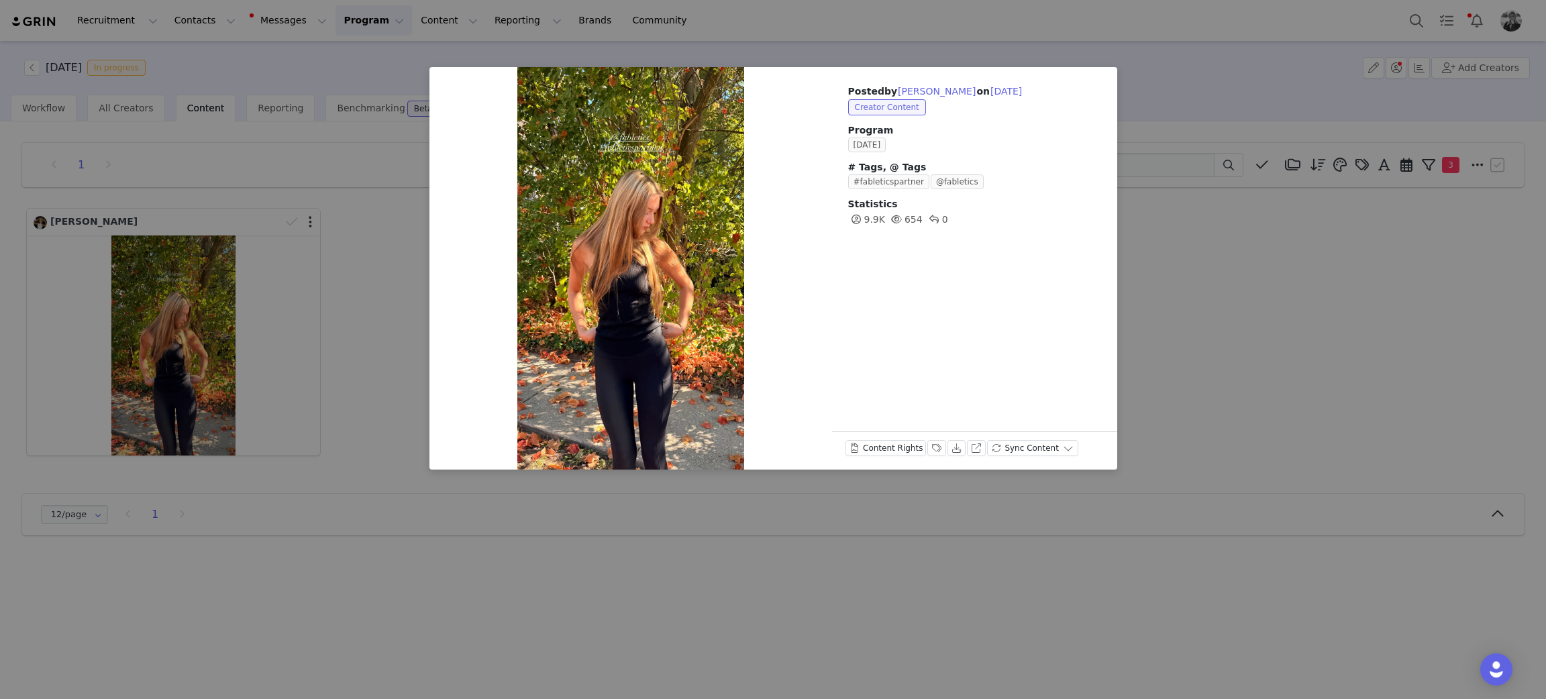
drag, startPoint x: 1397, startPoint y: 329, endPoint x: 1201, endPoint y: 255, distance: 210.2
click at [1396, 329] on div "Posted by Arabella Rae on Sep 30, 2025 Creator Content Program SEPTEMBER 2025 #…" at bounding box center [773, 349] width 1546 height 699
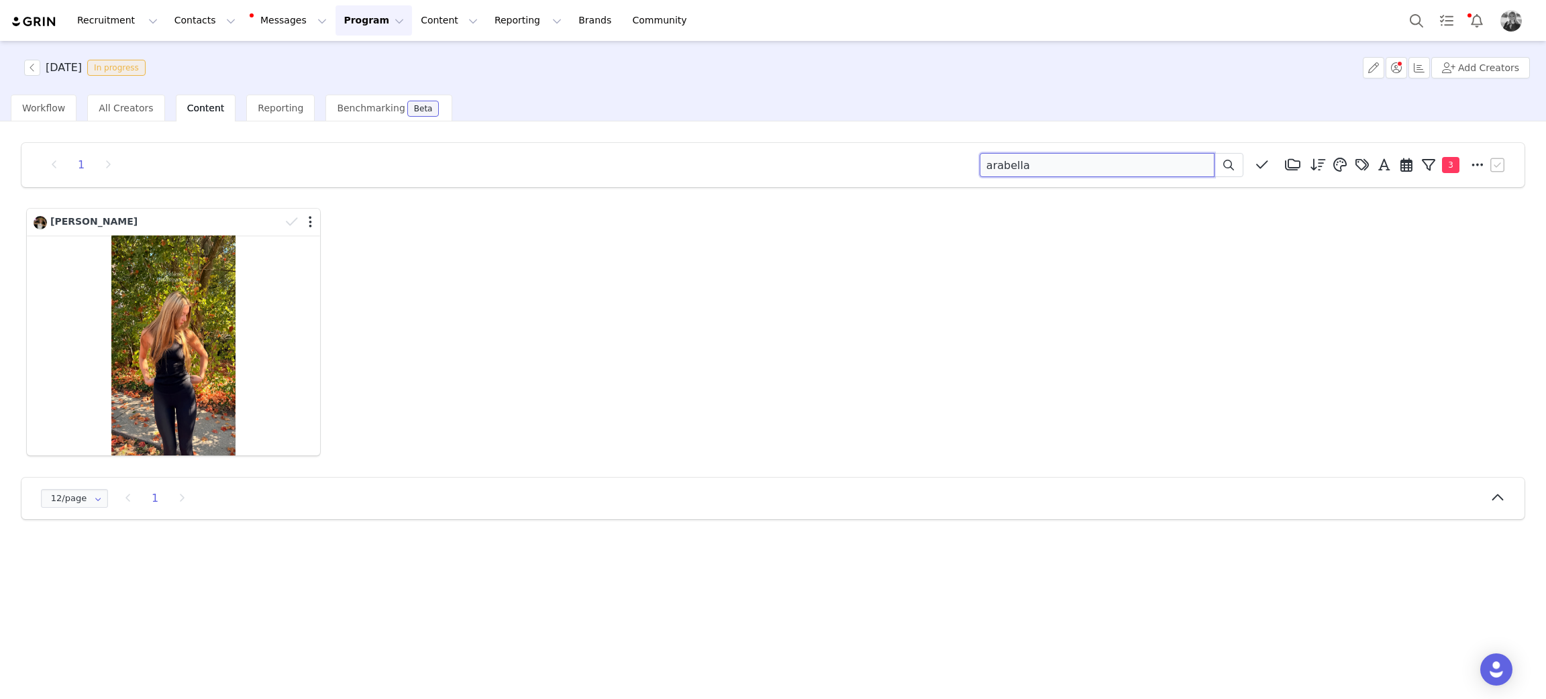
drag, startPoint x: 1008, startPoint y: 156, endPoint x: 914, endPoint y: 162, distance: 94.2
click at [794, 146] on div "1 arabella Media Library (18385) APR '24 (155) MAR 24 (228) FEB 24 (454) JAN 24…" at bounding box center [772, 165] width 1503 height 44
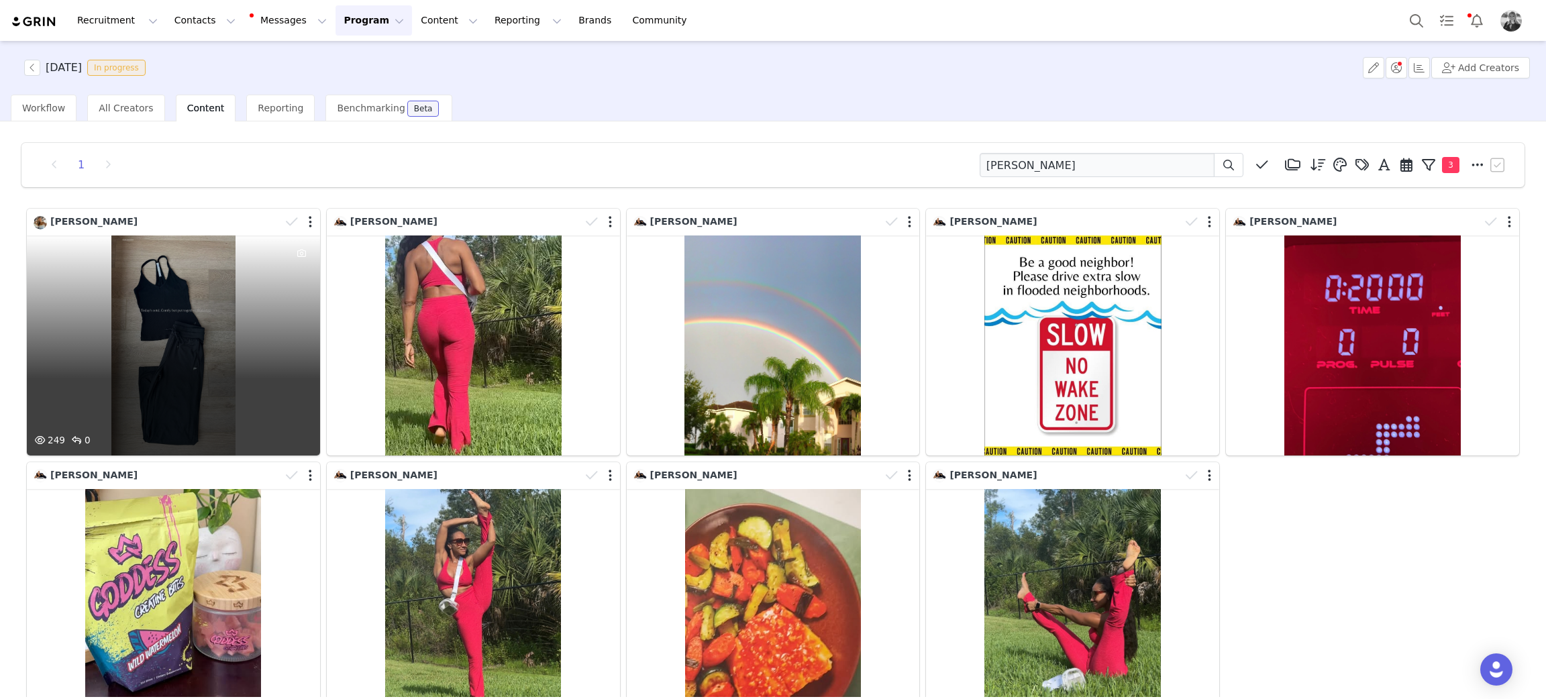
click at [92, 290] on div "249 0" at bounding box center [173, 345] width 293 height 220
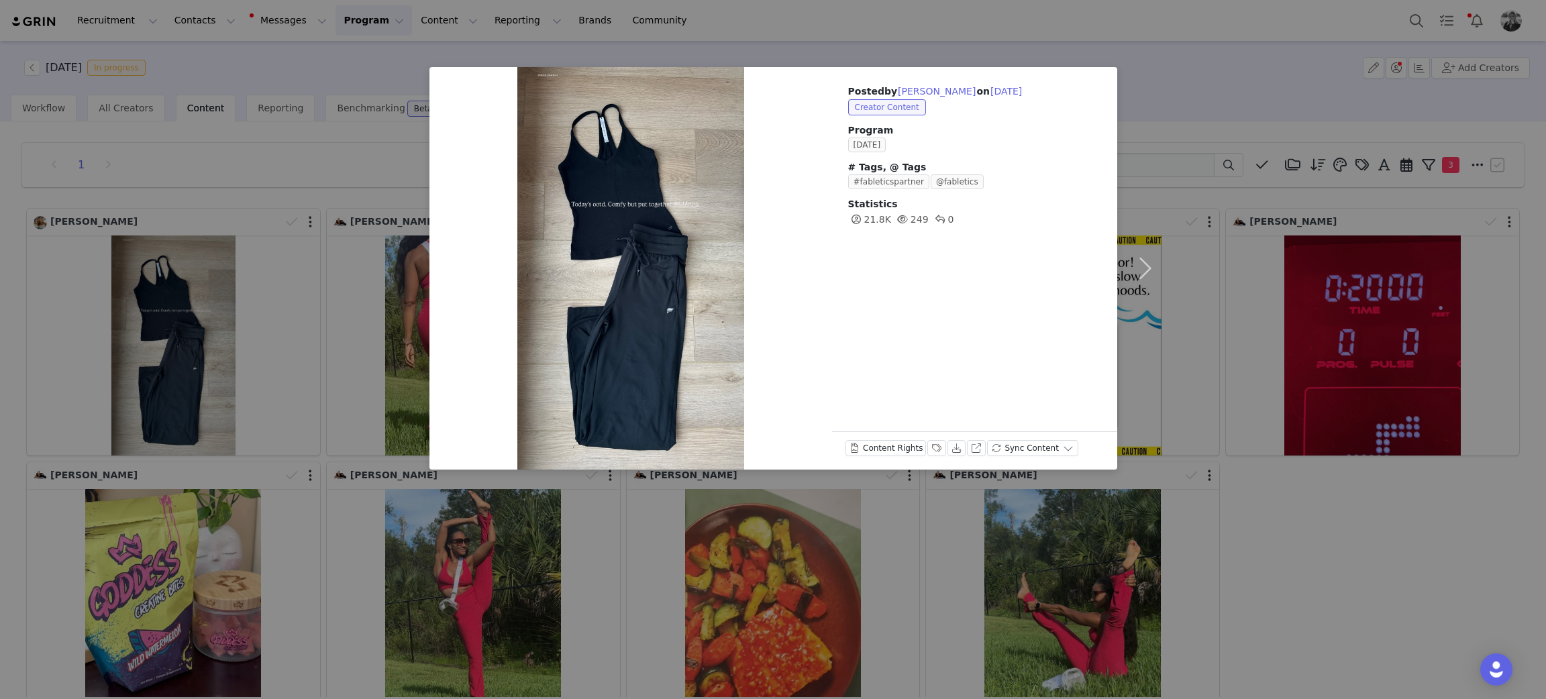
drag, startPoint x: 1138, startPoint y: 650, endPoint x: 1037, endPoint y: 448, distance: 225.6
click at [1137, 646] on div "Posted by Claudia Calzadilla on Sep 30, 2025 Creator Content Program SEPTEMBER …" at bounding box center [773, 349] width 1546 height 699
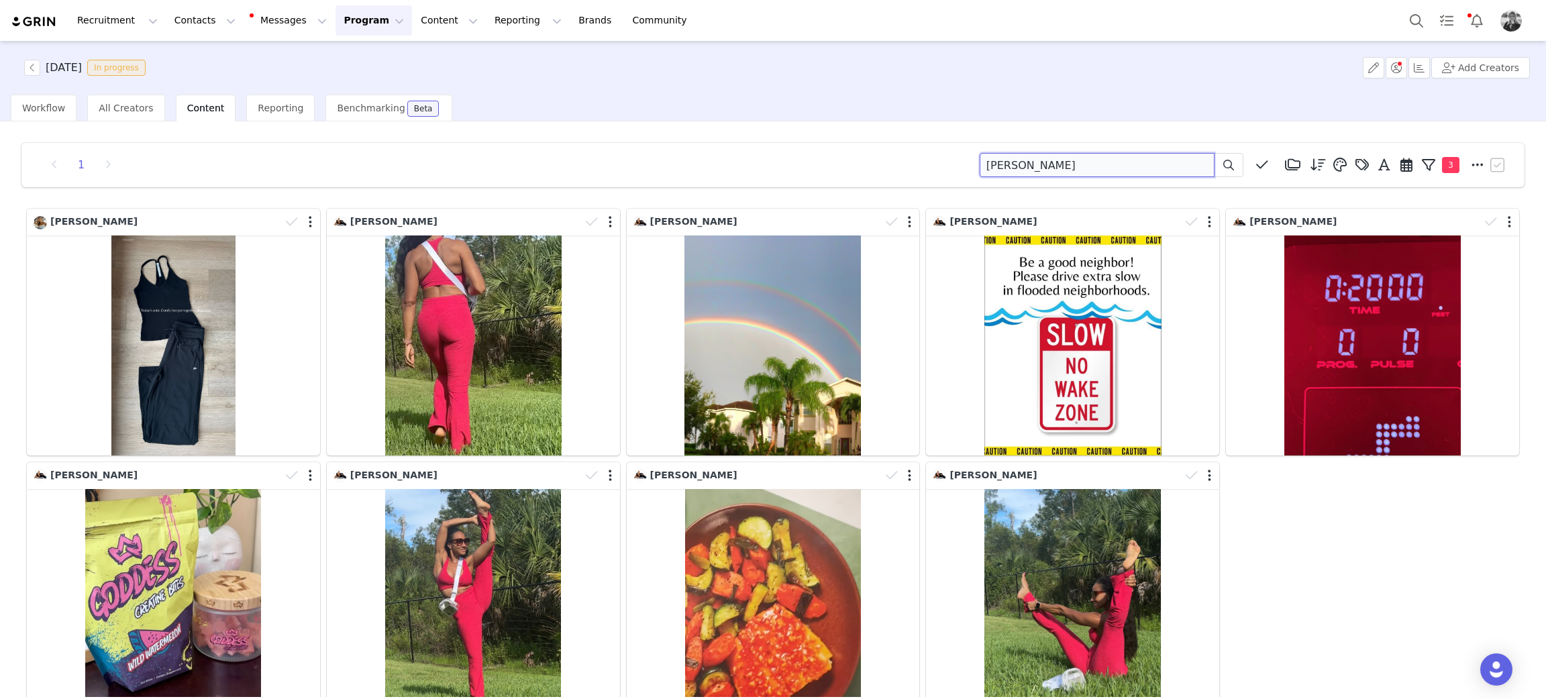
drag, startPoint x: 1013, startPoint y: 168, endPoint x: 790, endPoint y: 162, distance: 222.8
click at [771, 165] on div "1 claudia Media Library (18385) APR '24 (155) MAR 24 (228) FEB 24 (454) JAN 24 …" at bounding box center [773, 165] width 1470 height 24
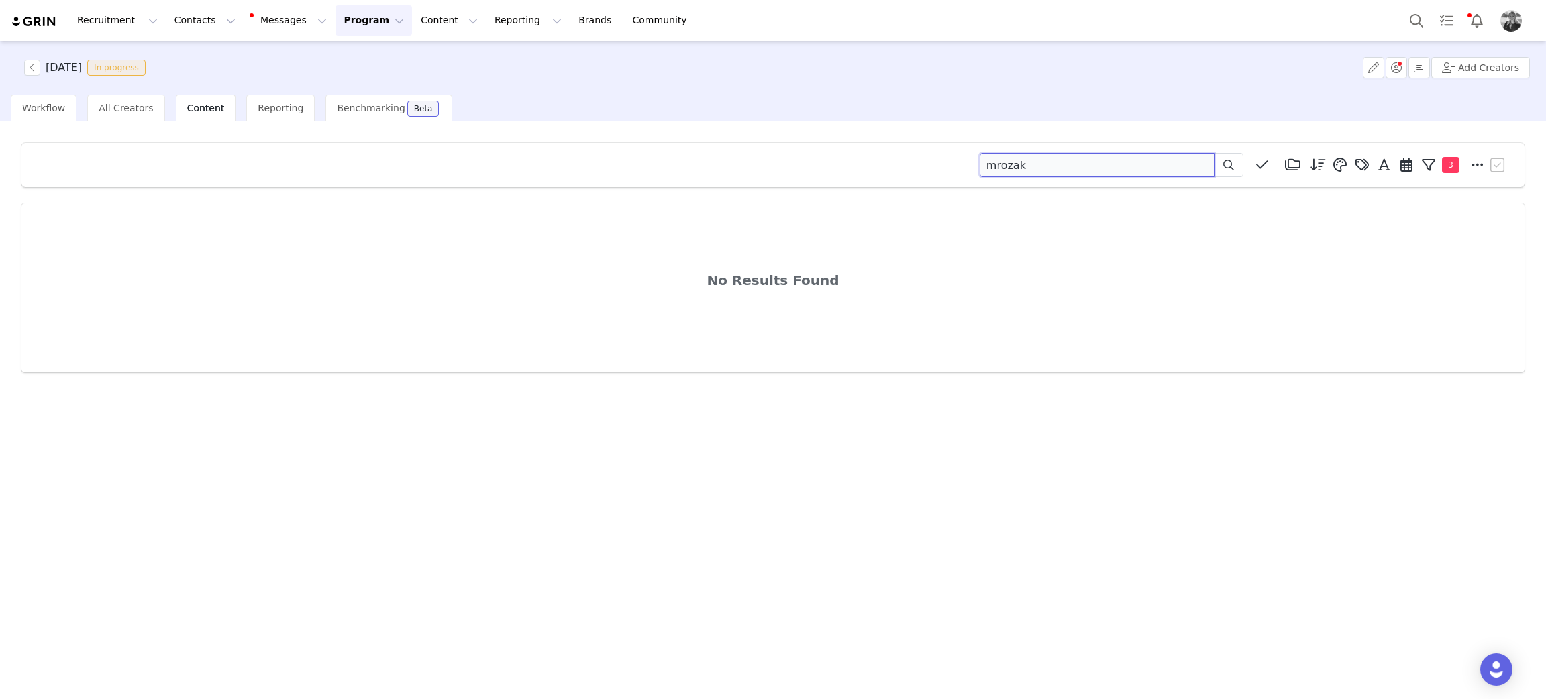
drag, startPoint x: 1054, startPoint y: 162, endPoint x: 943, endPoint y: 188, distance: 113.6
click at [920, 174] on div "mrozak Media Library (18385) APR '24 (155) MAR 24 (228) FEB 24 (454) JAN 24 (36…" at bounding box center [773, 165] width 1470 height 24
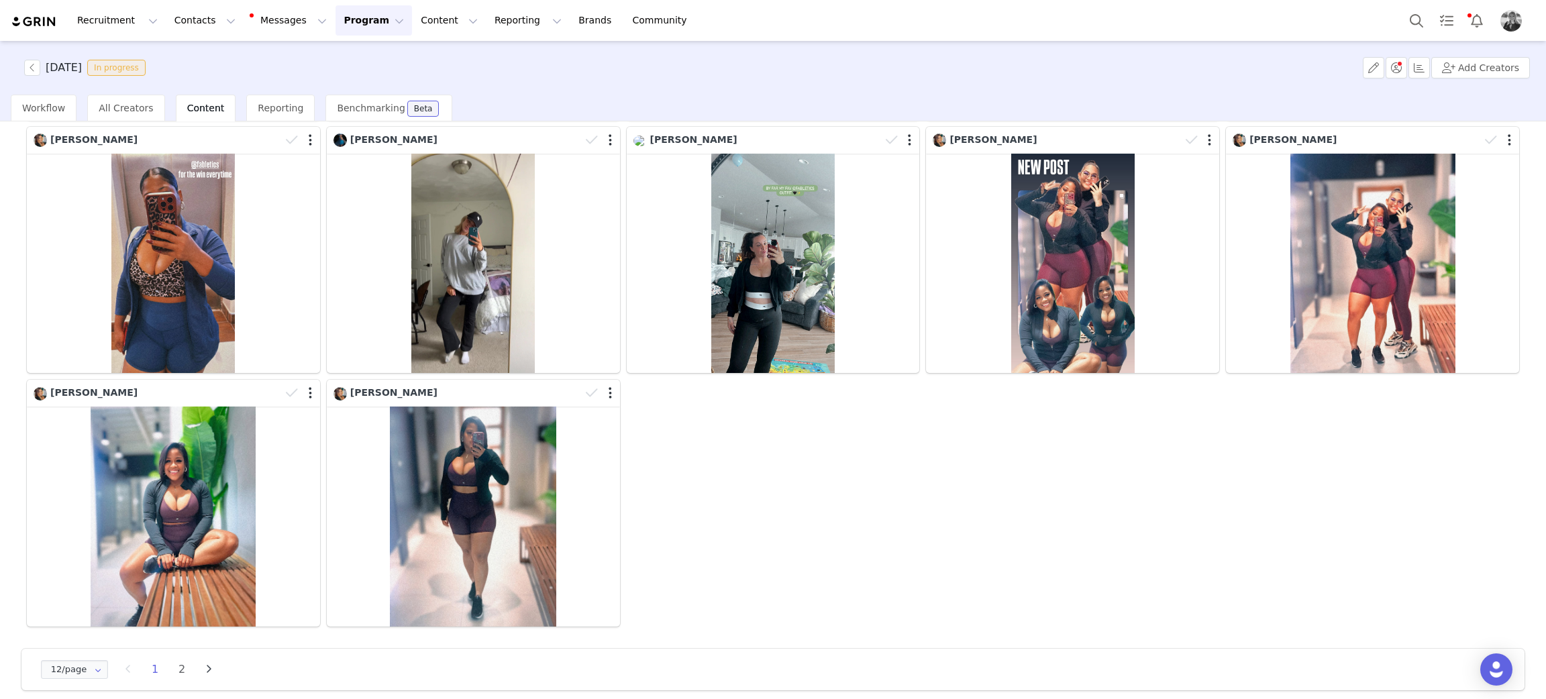
scroll to position [341, 0]
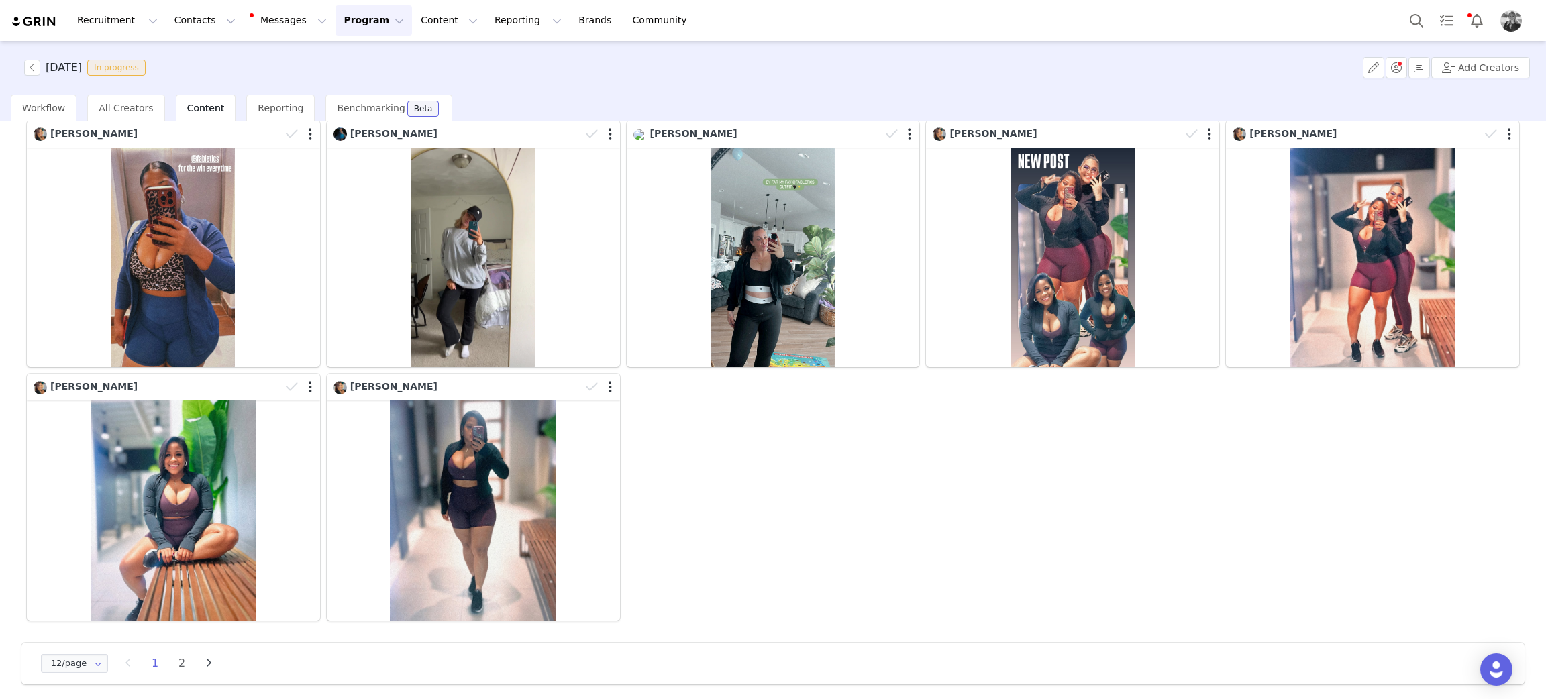
click at [183, 653] on div "12/page 12/page 24/page 36/page 48/page 1 2" at bounding box center [132, 663] width 188 height 21
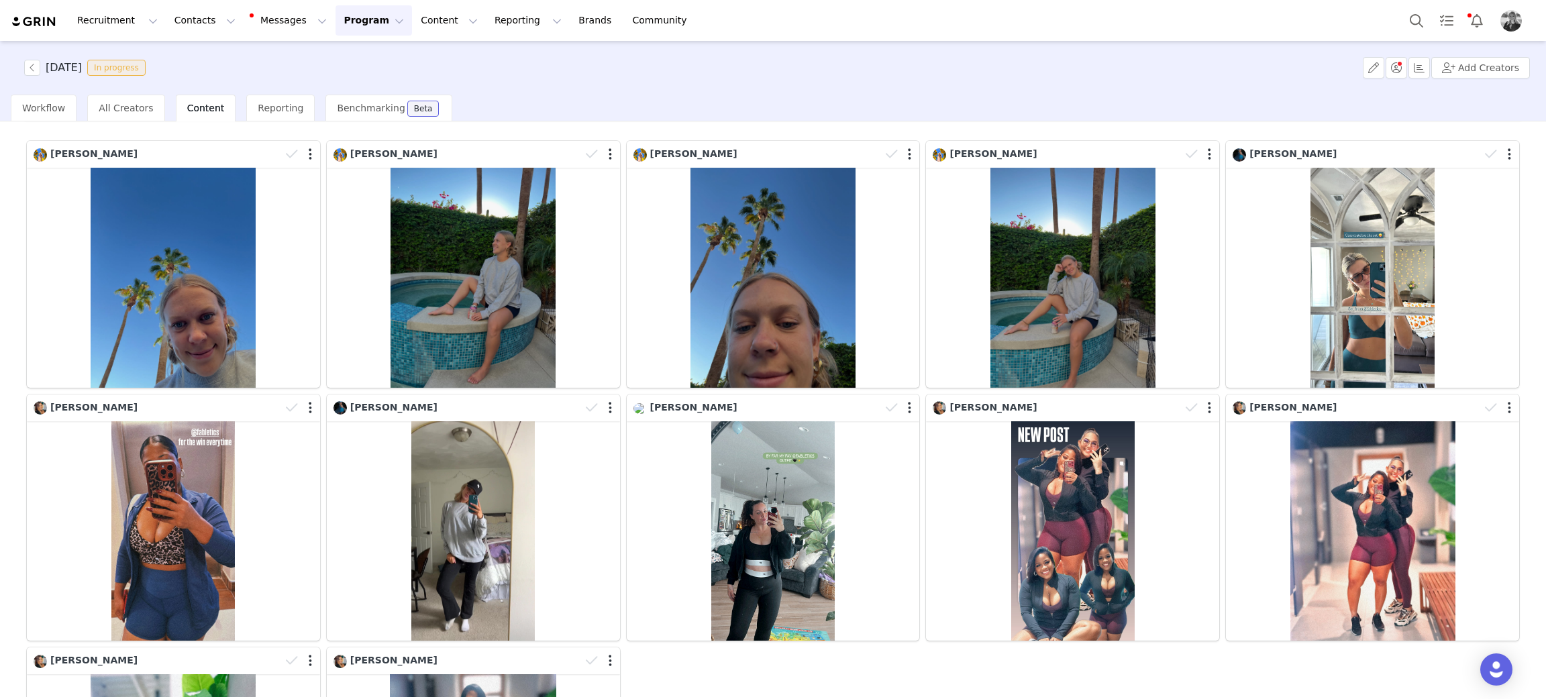
scroll to position [0, 0]
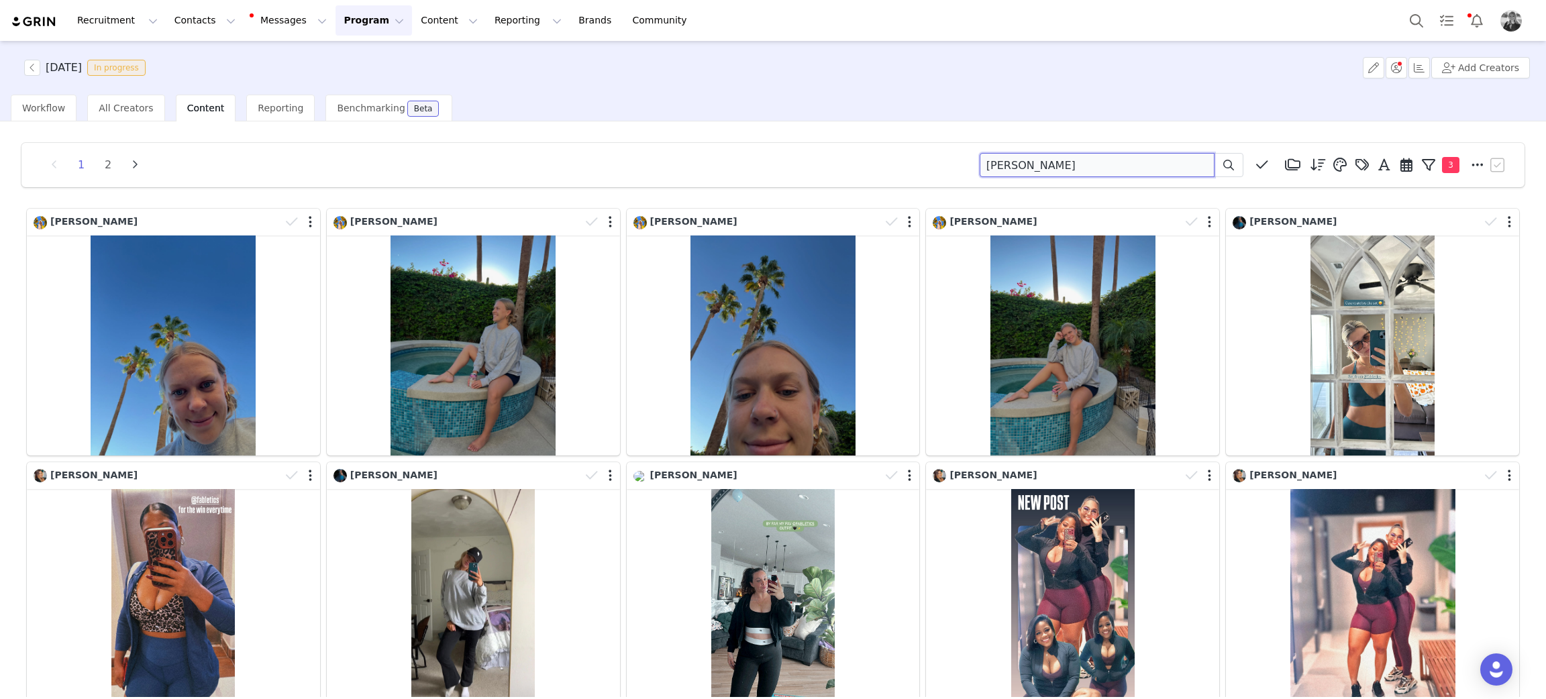
drag, startPoint x: 1021, startPoint y: 160, endPoint x: 741, endPoint y: 158, distance: 279.7
click at [741, 158] on div "1 2 hannah Media Library (18385) APR '24 (155) MAR 24 (228) FEB 24 (454) JAN 24…" at bounding box center [773, 165] width 1470 height 24
type input "b"
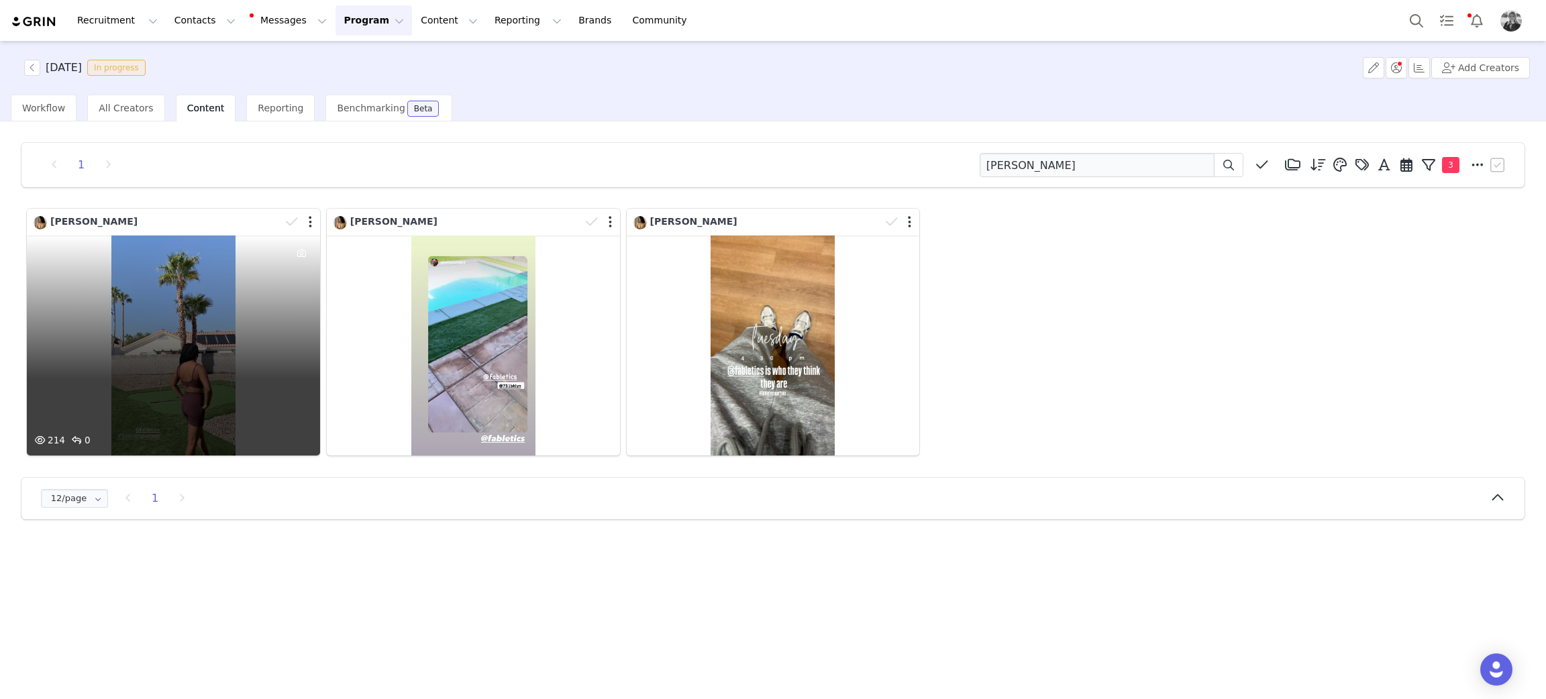
click at [158, 390] on div "214 0" at bounding box center [173, 345] width 293 height 220
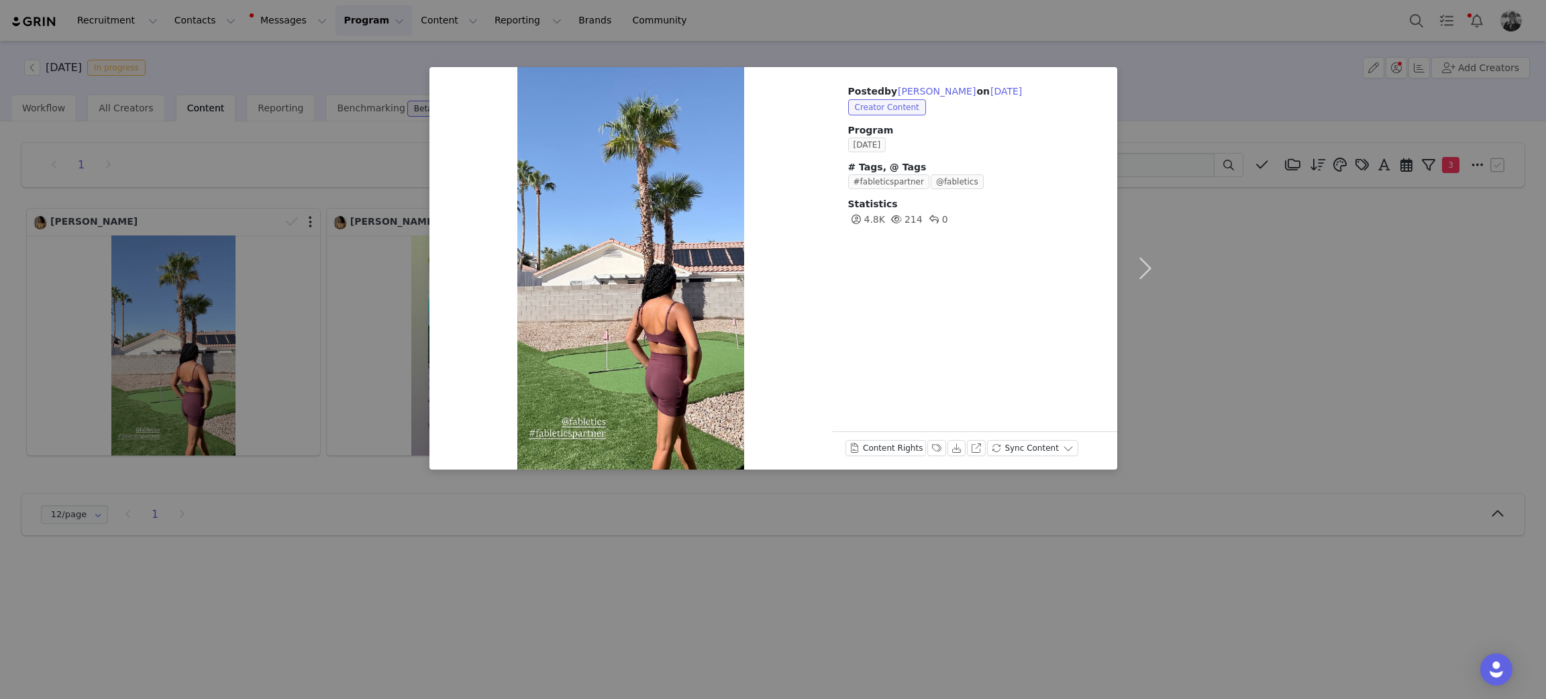
drag, startPoint x: 158, startPoint y: 390, endPoint x: 931, endPoint y: 411, distance: 773.8
click at [162, 393] on div "Posted by Valrie Chang on Sep 30, 2025 Creator Content Program SEPTEMBER 2025 #…" at bounding box center [773, 349] width 1546 height 699
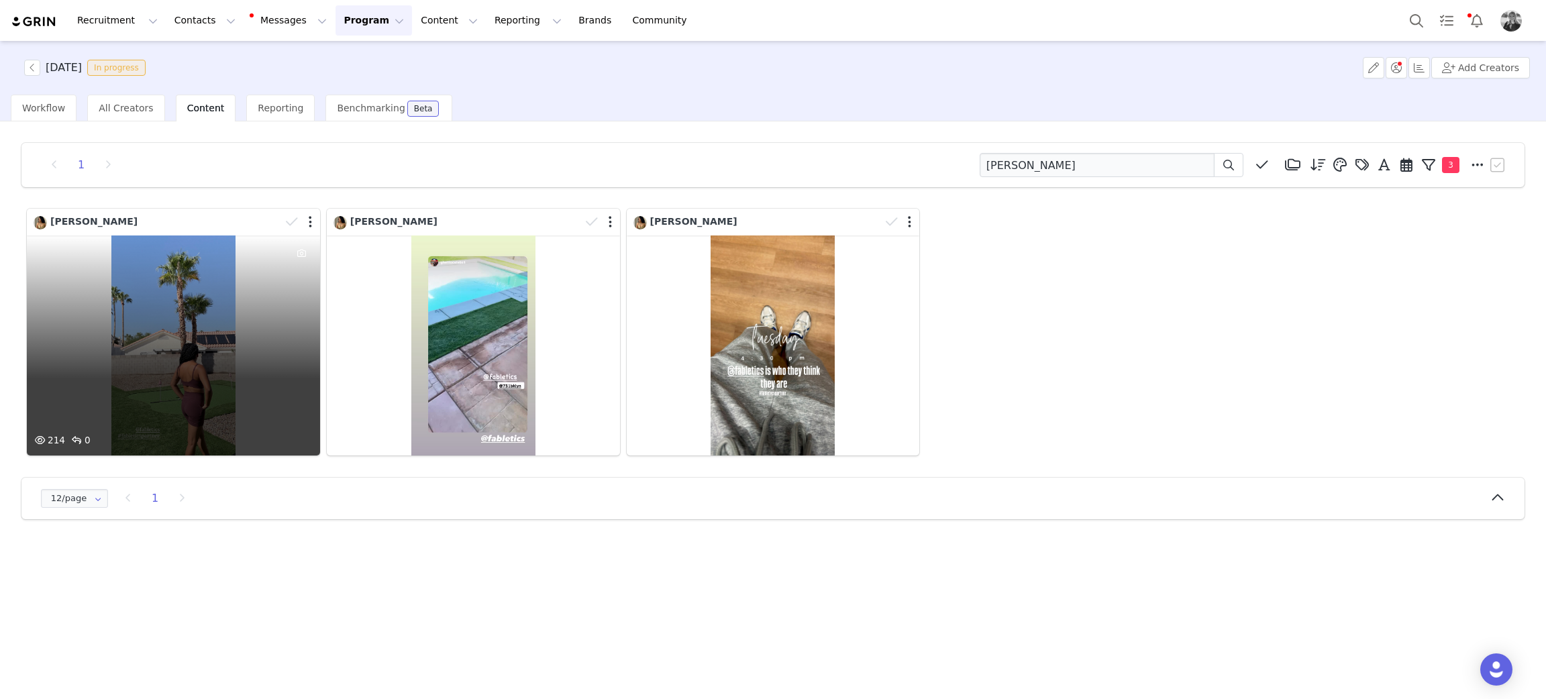
click at [235, 366] on div "214 0" at bounding box center [173, 345] width 293 height 220
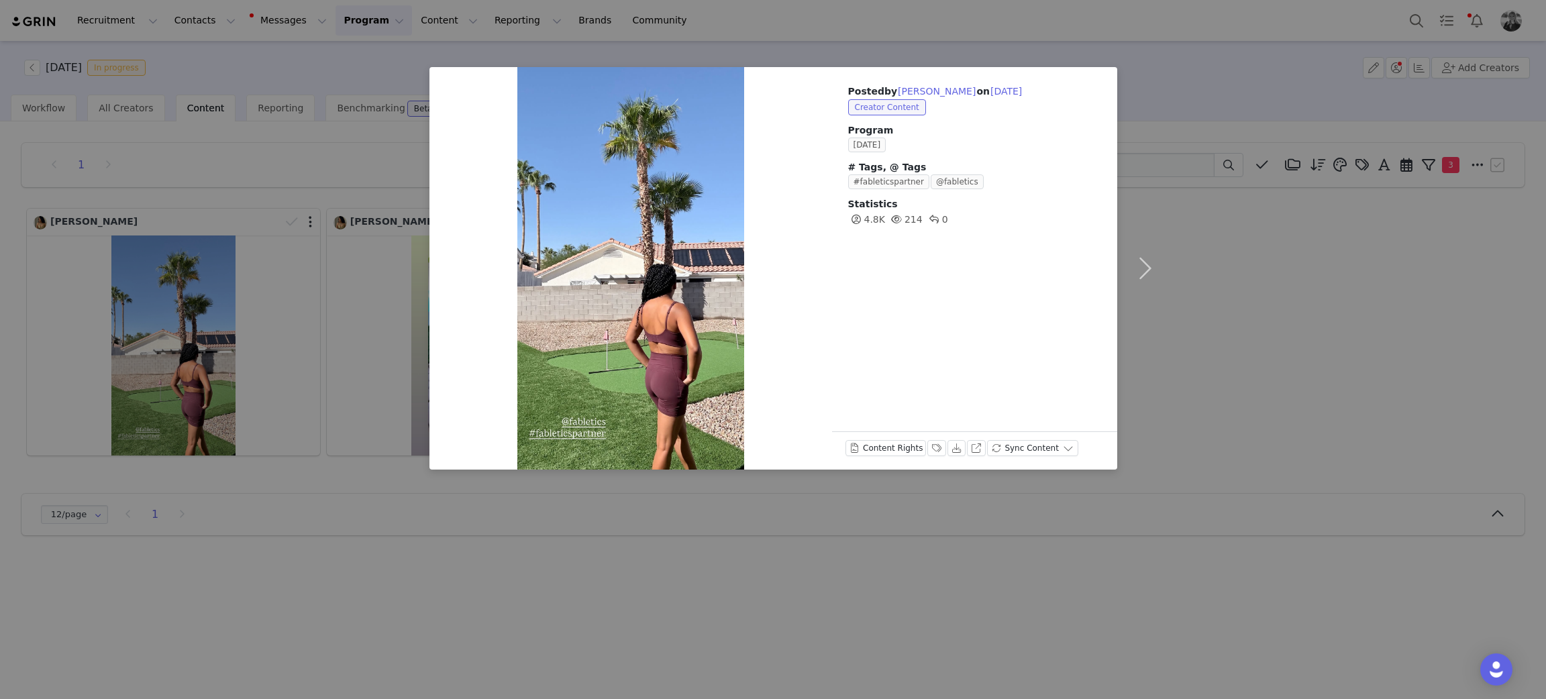
drag, startPoint x: 228, startPoint y: 374, endPoint x: 333, endPoint y: 386, distance: 105.3
click at [228, 376] on div "Posted by Valrie Chang on Sep 30, 2025 Creator Content Program SEPTEMBER 2025 #…" at bounding box center [773, 349] width 1546 height 699
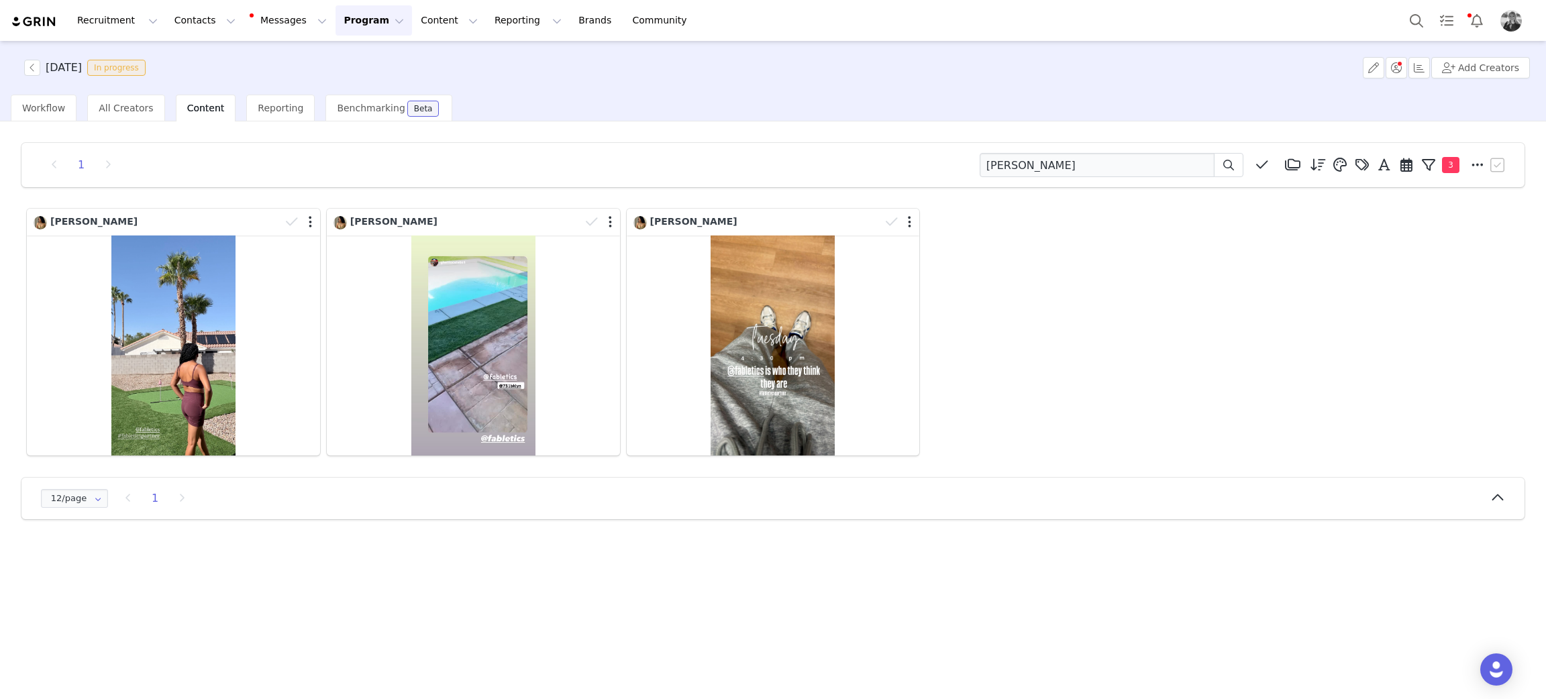
click at [1148, 323] on div "Valrie Chang Valrie Chang Valrie Chang" at bounding box center [772, 332] width 1499 height 254
drag, startPoint x: 1007, startPoint y: 177, endPoint x: 1085, endPoint y: 160, distance: 80.3
click at [1000, 176] on div "1 valrie Media Library (18385) APR '24 (155) MAR 24 (228) FEB 24 (454) JAN 24 (…" at bounding box center [772, 165] width 1503 height 44
click at [1033, 170] on input "valrie" at bounding box center [1096, 165] width 235 height 24
drag, startPoint x: 1012, startPoint y: 165, endPoint x: 728, endPoint y: 124, distance: 286.7
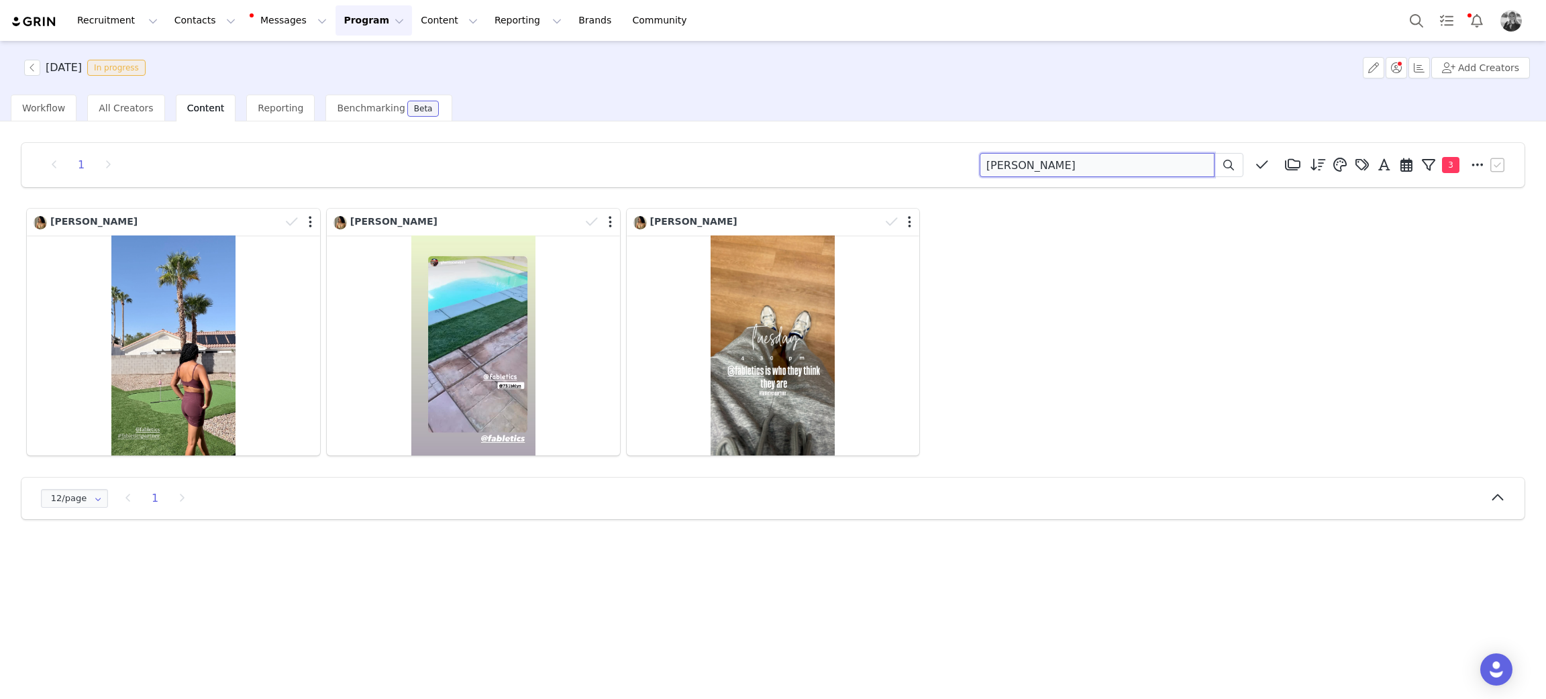
click at [729, 140] on div "1 valrie Media Library (18385) APR '24 (155) MAR 24 (228) FEB 24 (454) JAN 24 (…" at bounding box center [773, 331] width 1524 height 398
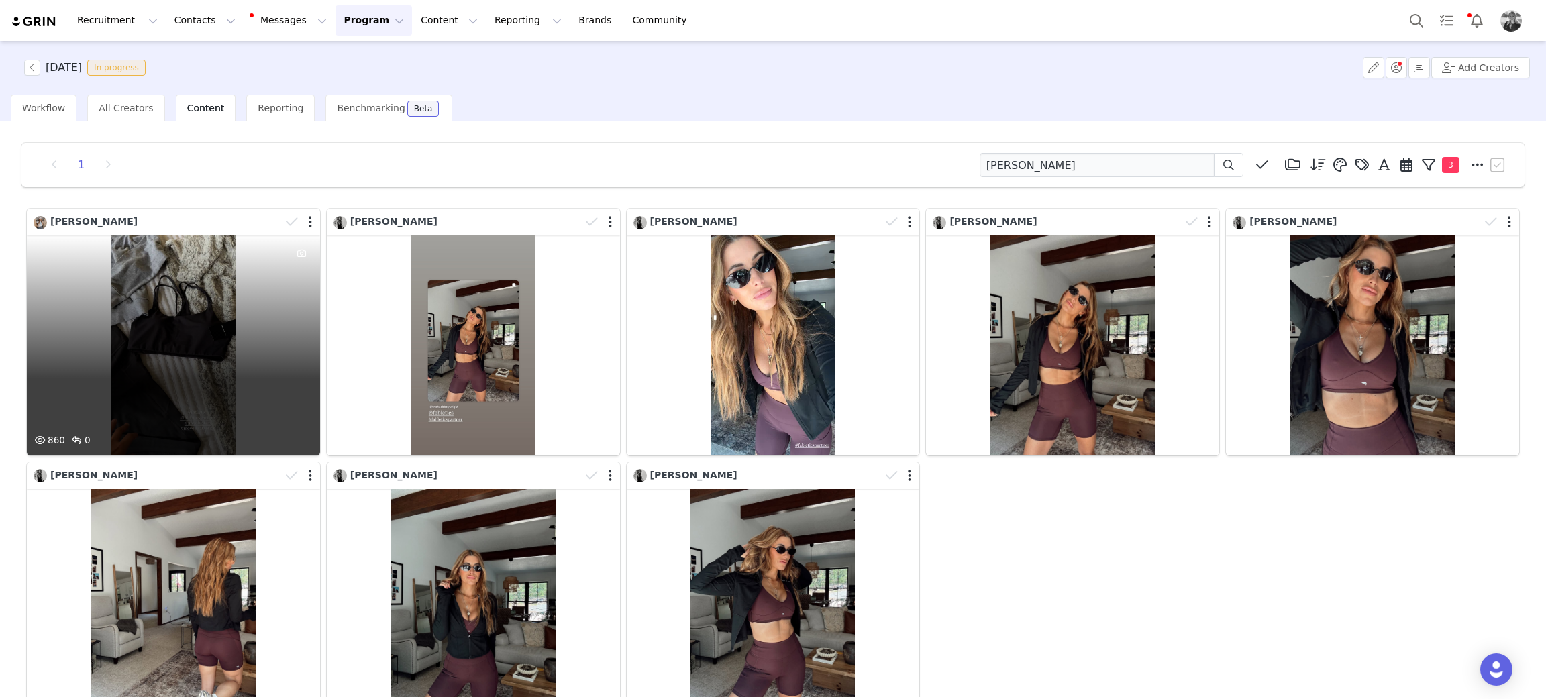
click at [182, 305] on div "860 0" at bounding box center [173, 345] width 293 height 220
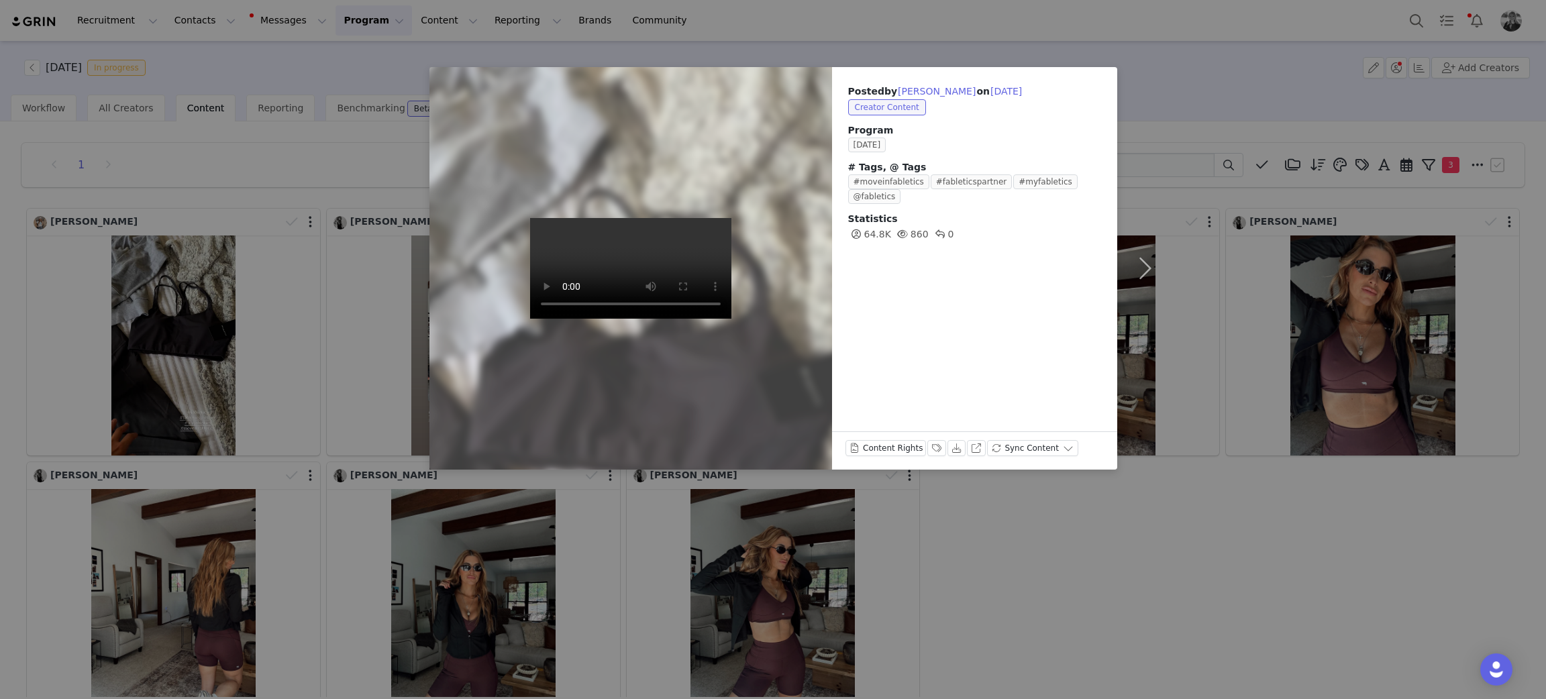
click at [1130, 555] on div "Posted by Trish Taff on Sep 30, 2025 Creator Content Program SEPTEMBER 2025 # T…" at bounding box center [773, 349] width 1546 height 699
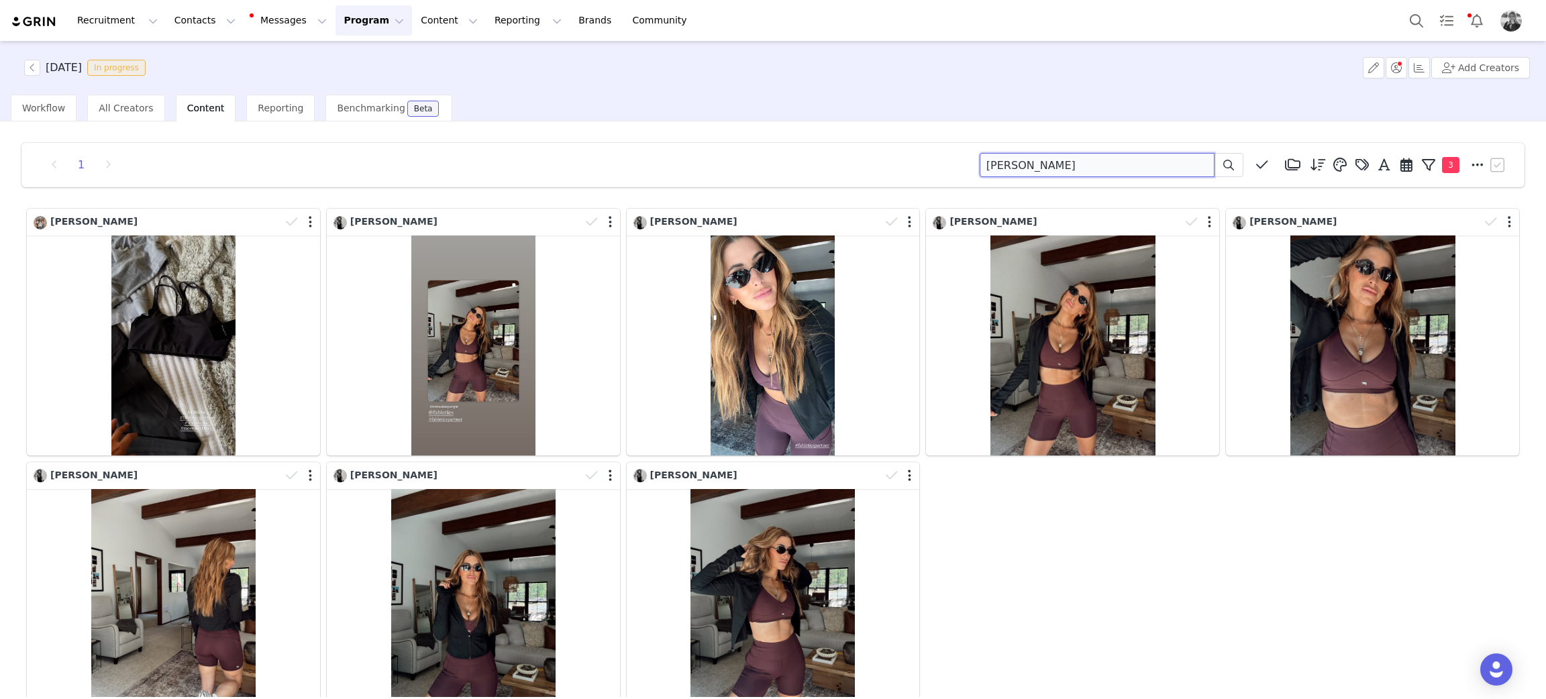
drag, startPoint x: 1006, startPoint y: 160, endPoint x: 702, endPoint y: 164, distance: 303.2
click at [727, 167] on div "1 trish Media Library (18385) APR '24 (155) MAR 24 (228) FEB 24 (454) JAN 24 (3…" at bounding box center [773, 165] width 1470 height 24
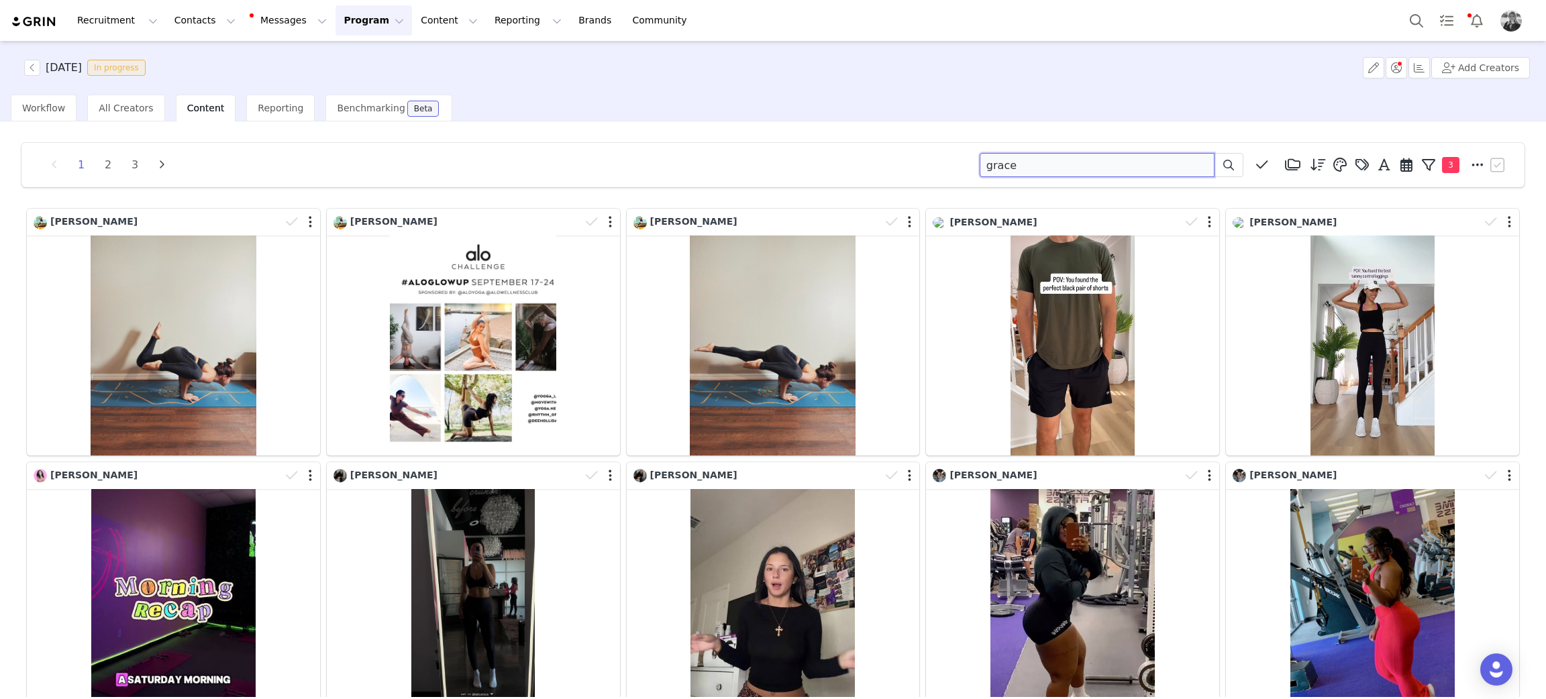
click at [1019, 167] on input "grace" at bounding box center [1096, 165] width 235 height 24
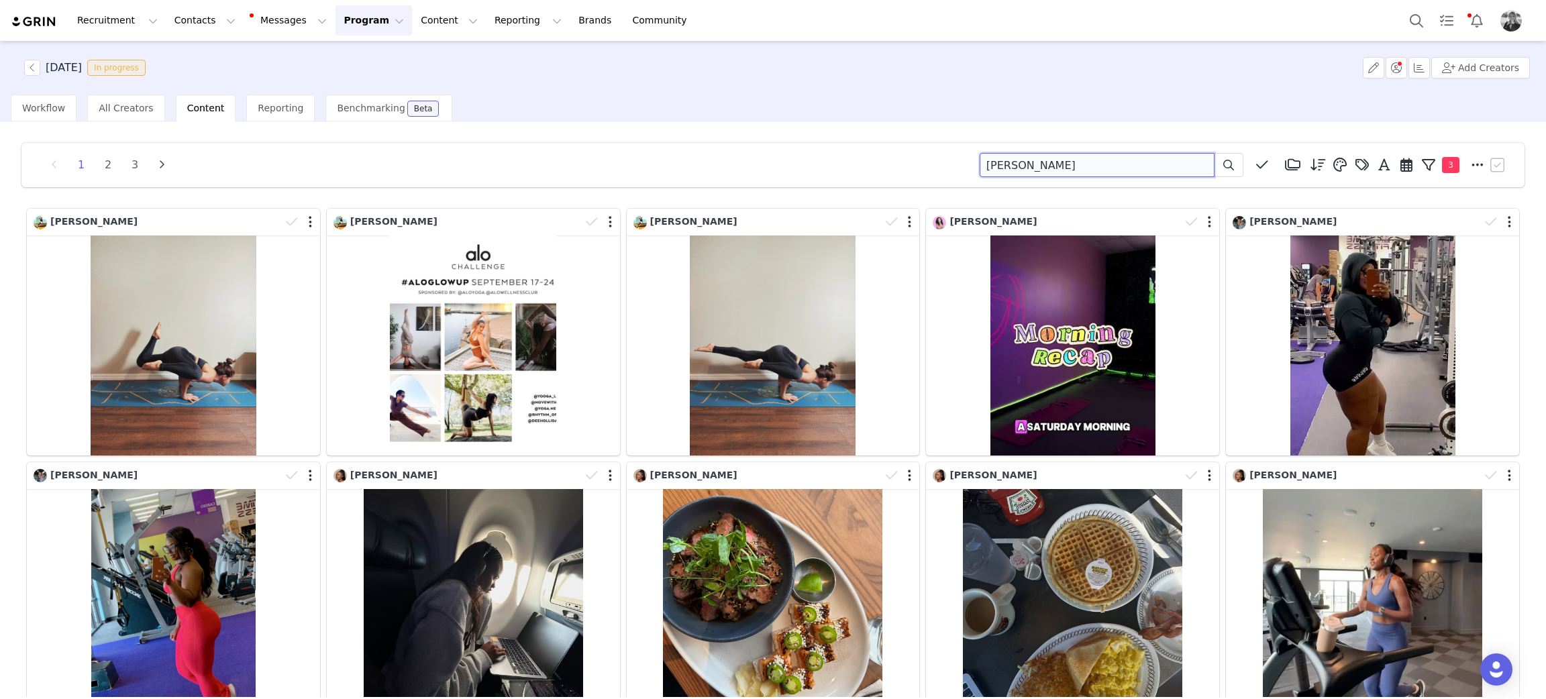
drag, startPoint x: 1064, startPoint y: 164, endPoint x: 603, endPoint y: 157, distance: 460.9
click at [600, 157] on div "1 2 3 grace thompson Media Library (18385) APR '24 (155) MAR 24 (228) FEB 24 (4…" at bounding box center [773, 165] width 1470 height 24
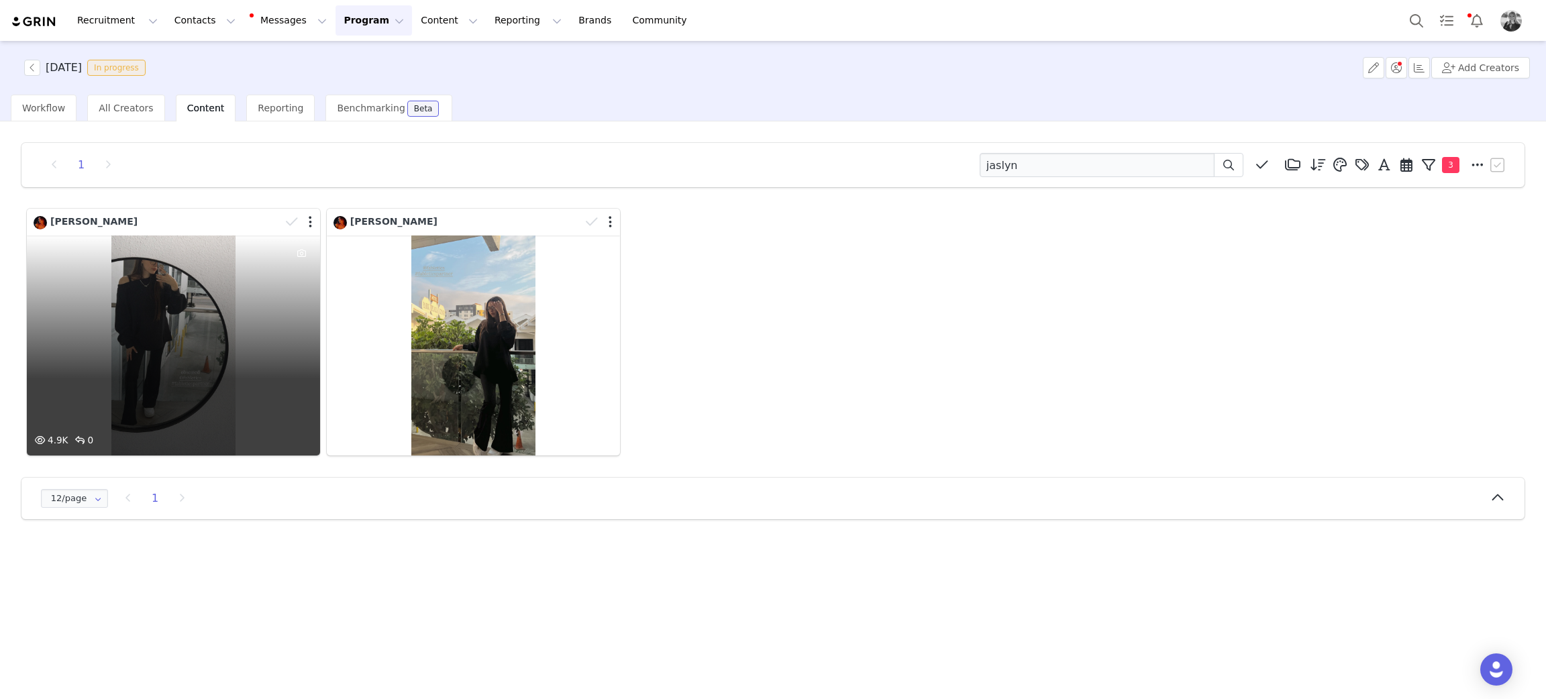
click at [148, 361] on div "4.9K 0" at bounding box center [173, 345] width 293 height 220
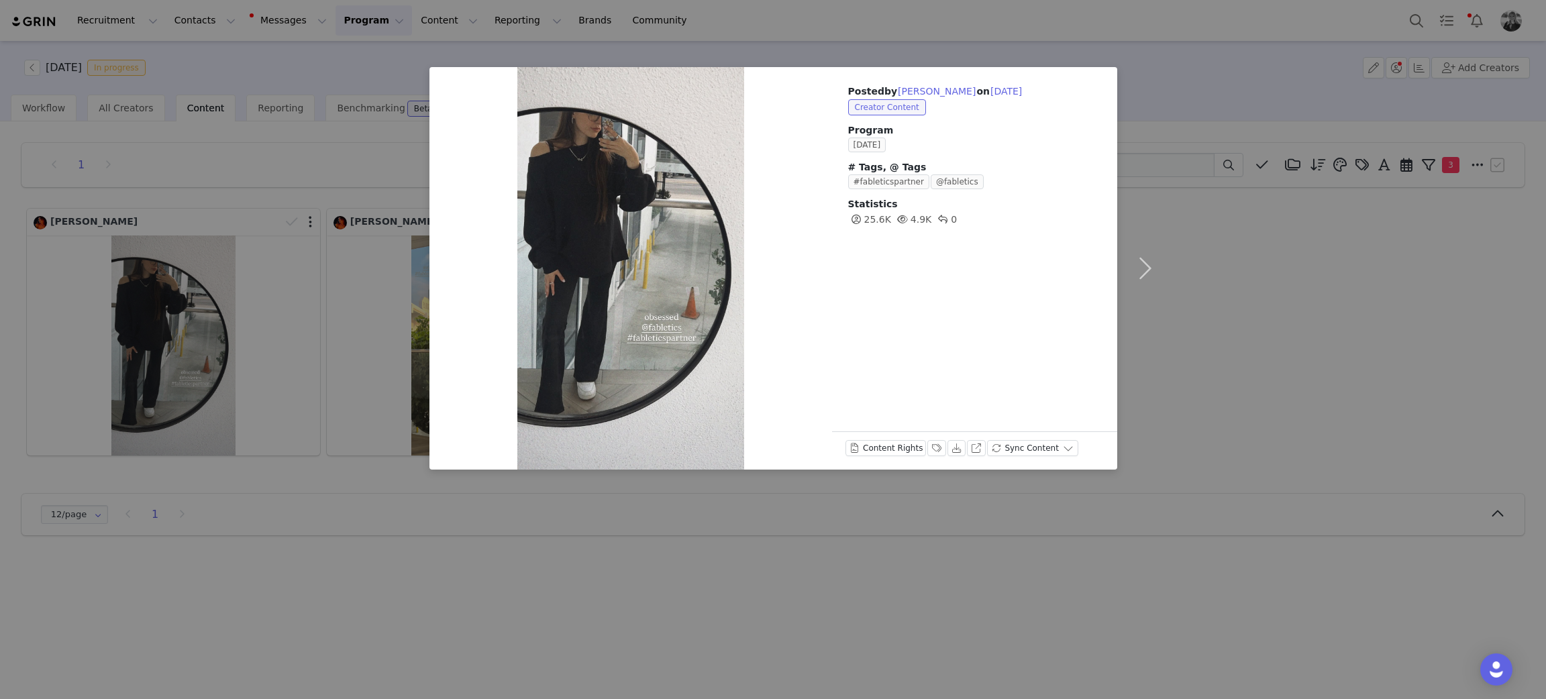
click at [160, 368] on div "Posted by Jaslyn Edgar on Sep 30, 2025 Creator Content Program SEPTEMBER 2025 #…" at bounding box center [773, 349] width 1546 height 699
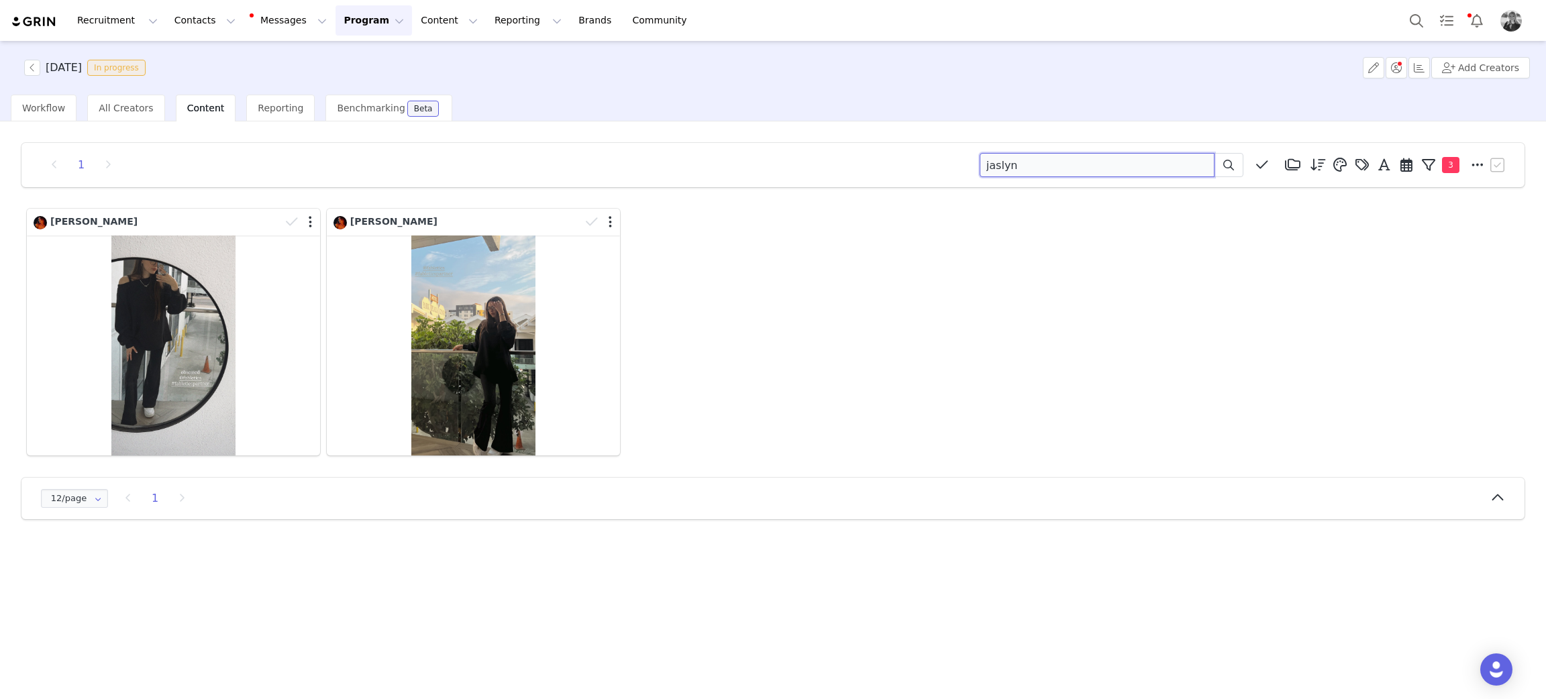
drag, startPoint x: 738, startPoint y: 115, endPoint x: 729, endPoint y: 113, distance: 9.0
click at [732, 114] on div "SEPTEMBER 2025 In progress Add Creators Workflow All Creators Content Reporting…" at bounding box center [773, 369] width 1546 height 656
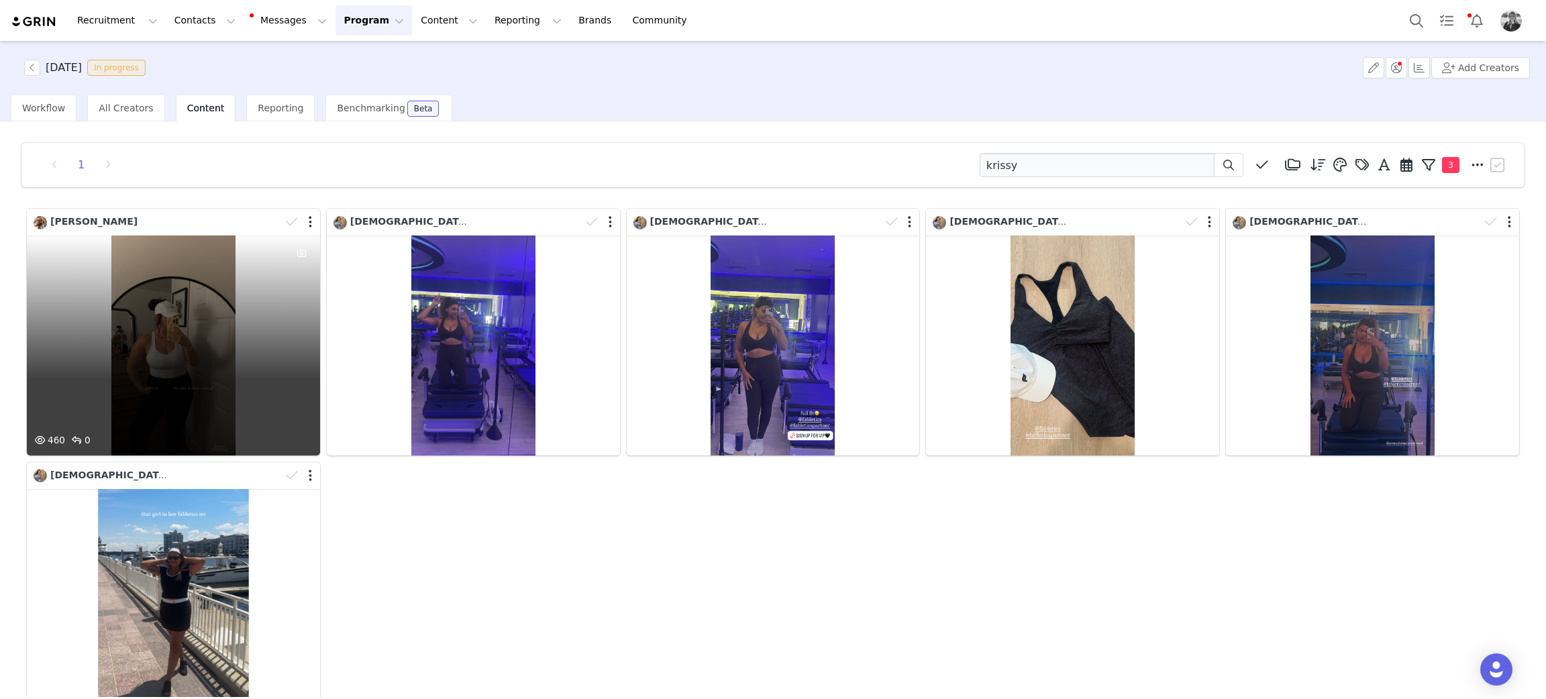
click at [135, 345] on div "460 0" at bounding box center [173, 345] width 293 height 220
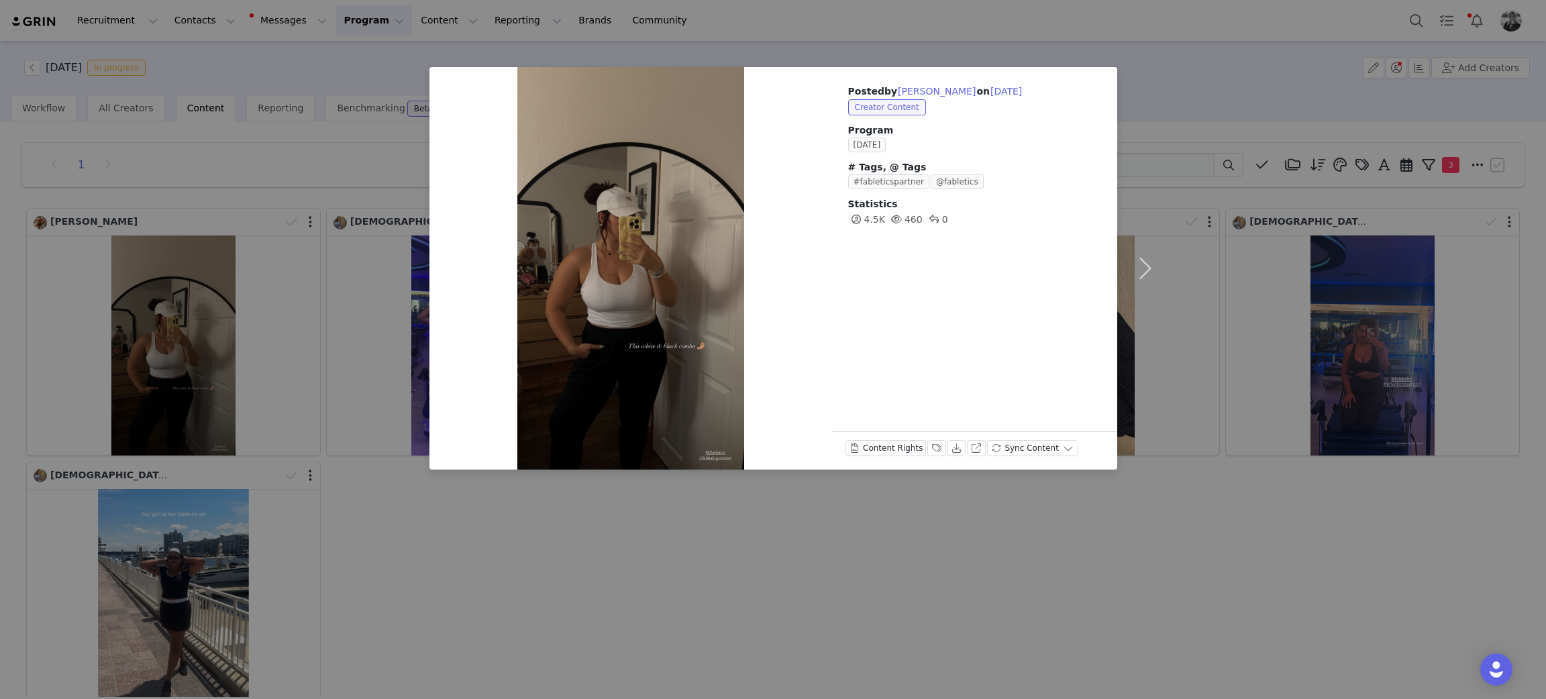
click at [792, 635] on div "Posted by Krissy Smith on Sep 30, 2025 Creator Content Program SEPTEMBER 2025 #…" at bounding box center [773, 349] width 1546 height 699
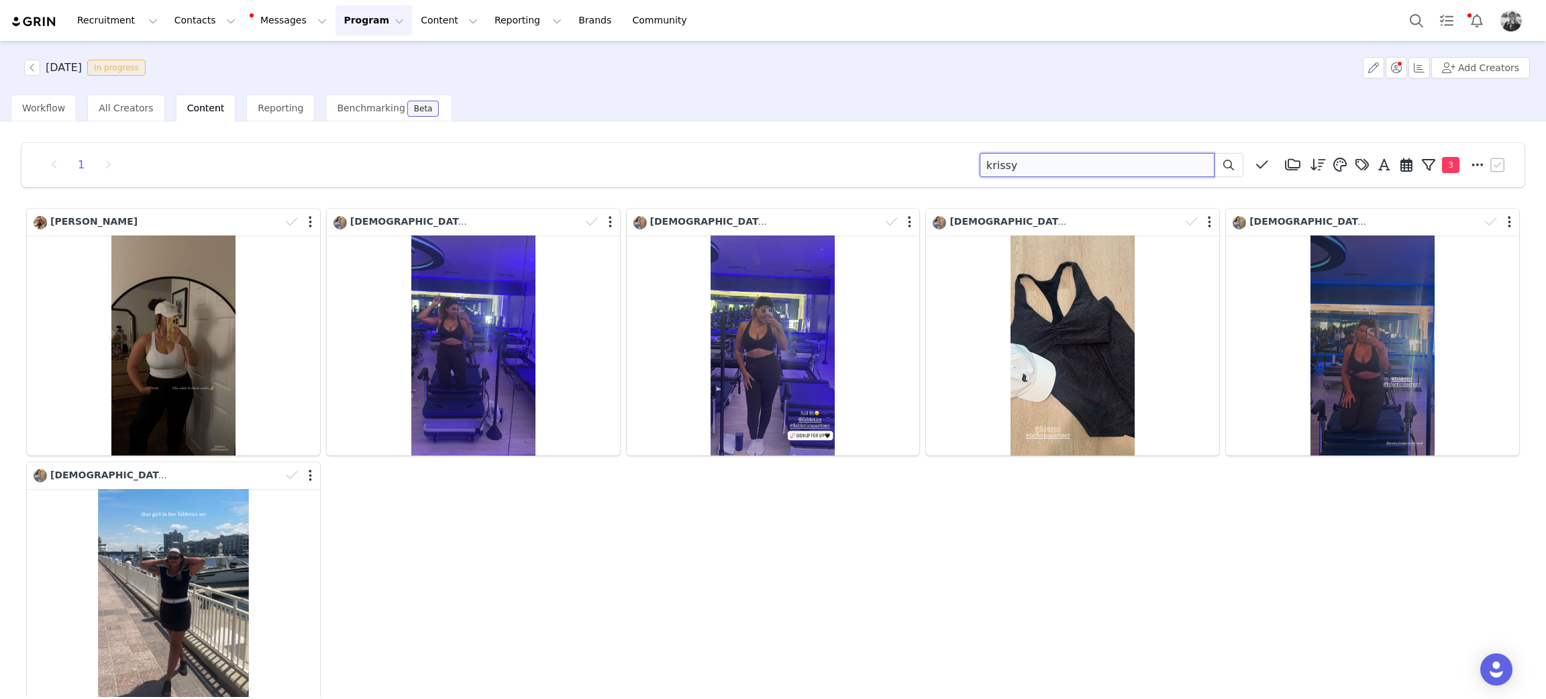
drag, startPoint x: 996, startPoint y: 158, endPoint x: 832, endPoint y: 133, distance: 166.3
click at [796, 141] on div "1 krissy Media Library (18385) APR '24 (155) MAR 24 (228) FEB 24 (454) JAN 24 (…" at bounding box center [773, 457] width 1524 height 651
type input "ashleigh"
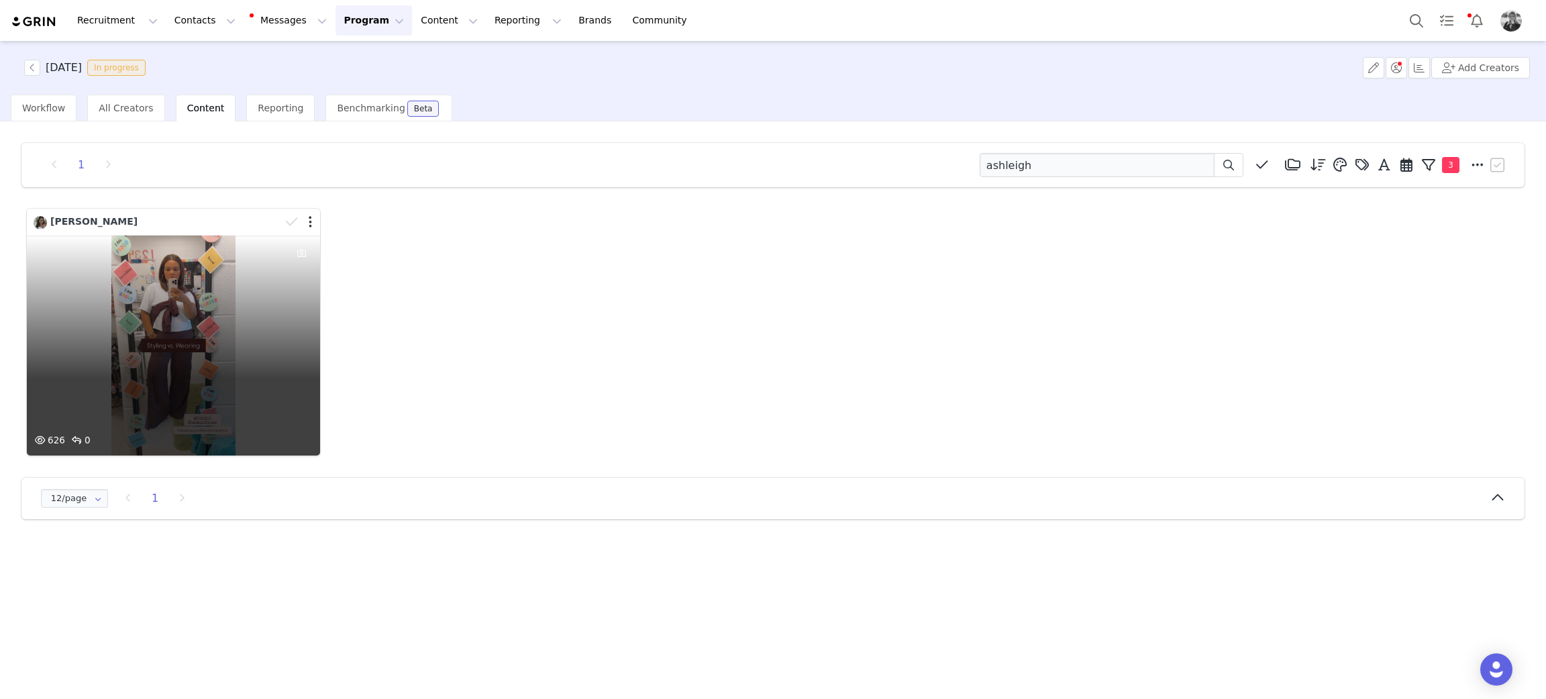
click at [160, 299] on div "626 0" at bounding box center [173, 345] width 293 height 220
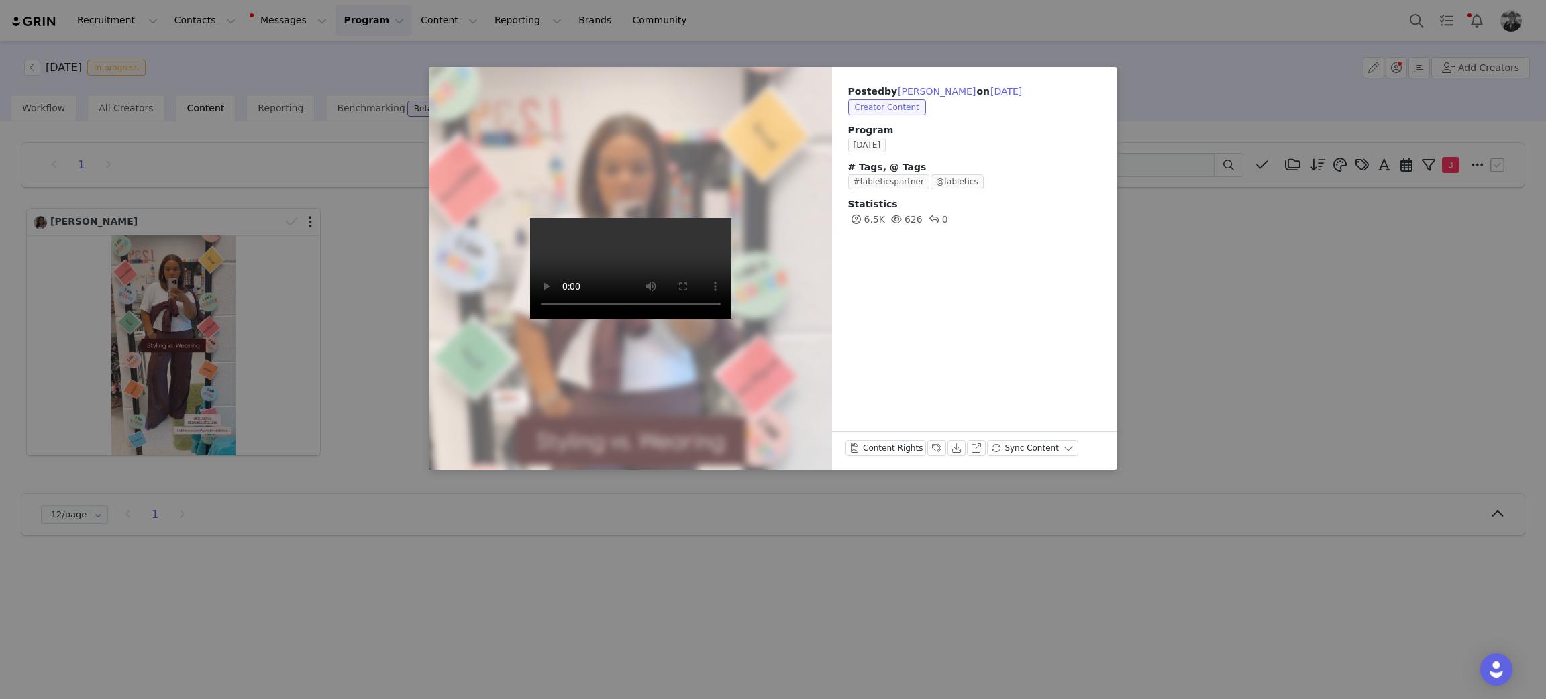
click at [1287, 295] on div "Posted by Ashleigh Bivins on Sep 30, 2025 Creator Content Program SEPTEMBER 202…" at bounding box center [773, 349] width 1546 height 699
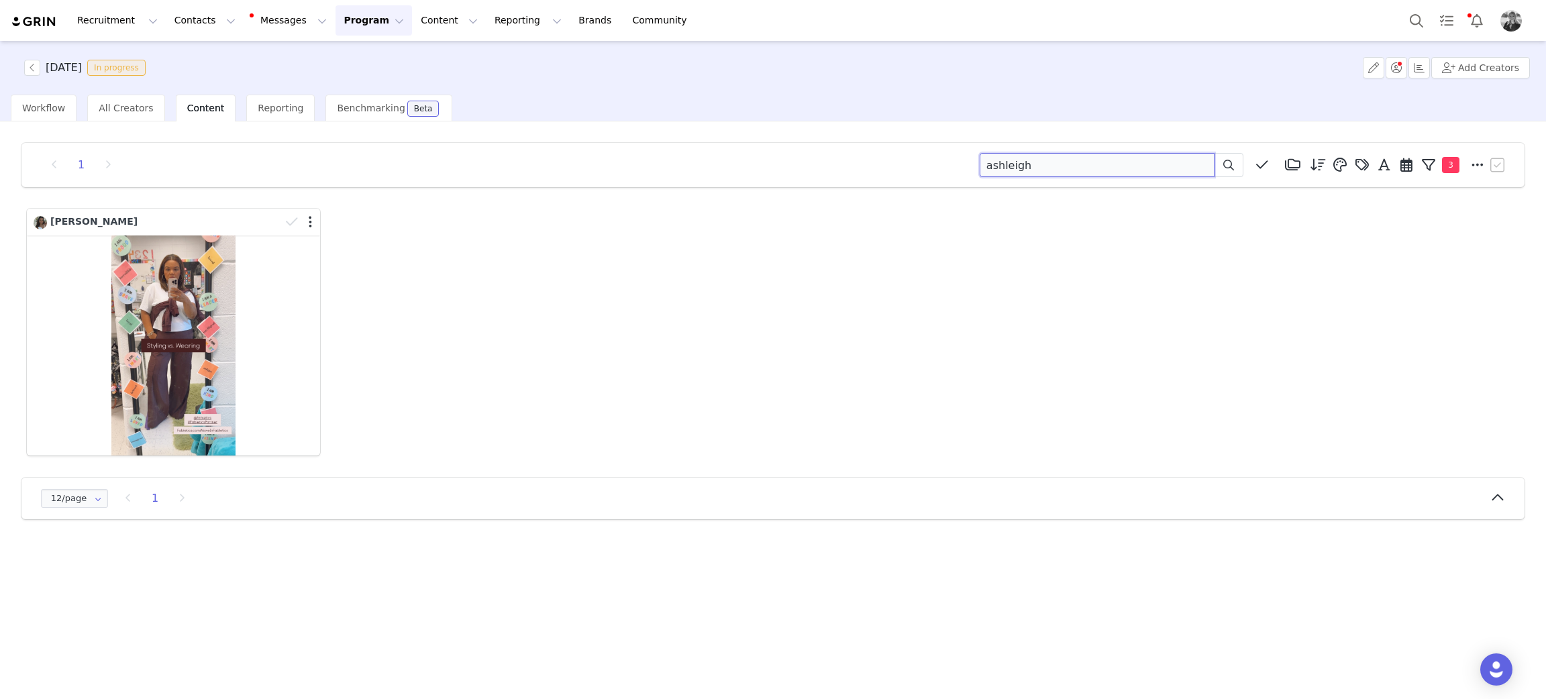
drag, startPoint x: 1057, startPoint y: 176, endPoint x: 531, endPoint y: 40, distance: 543.4
click at [534, 126] on div "1 ashleigh Media Library (18385) APR '24 (155) MAR 24 (228) FEB 24 (454) JAN 24…" at bounding box center [773, 409] width 1546 height 576
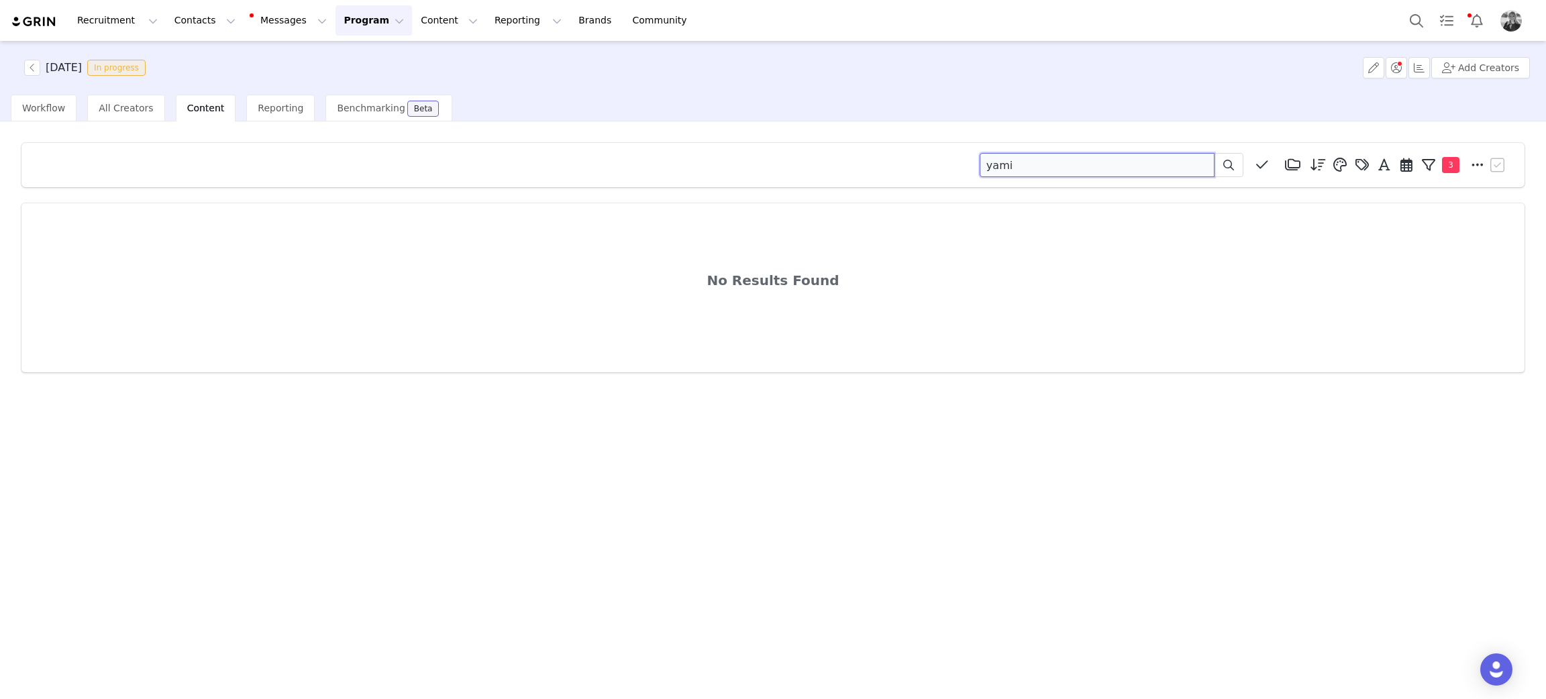
drag, startPoint x: 1036, startPoint y: 157, endPoint x: 657, endPoint y: 145, distance: 379.2
click at [683, 158] on div "yami Media Library (18385) APR '24 (155) MAR 24 (228) FEB 24 (454) JAN 24 (364)…" at bounding box center [773, 165] width 1470 height 24
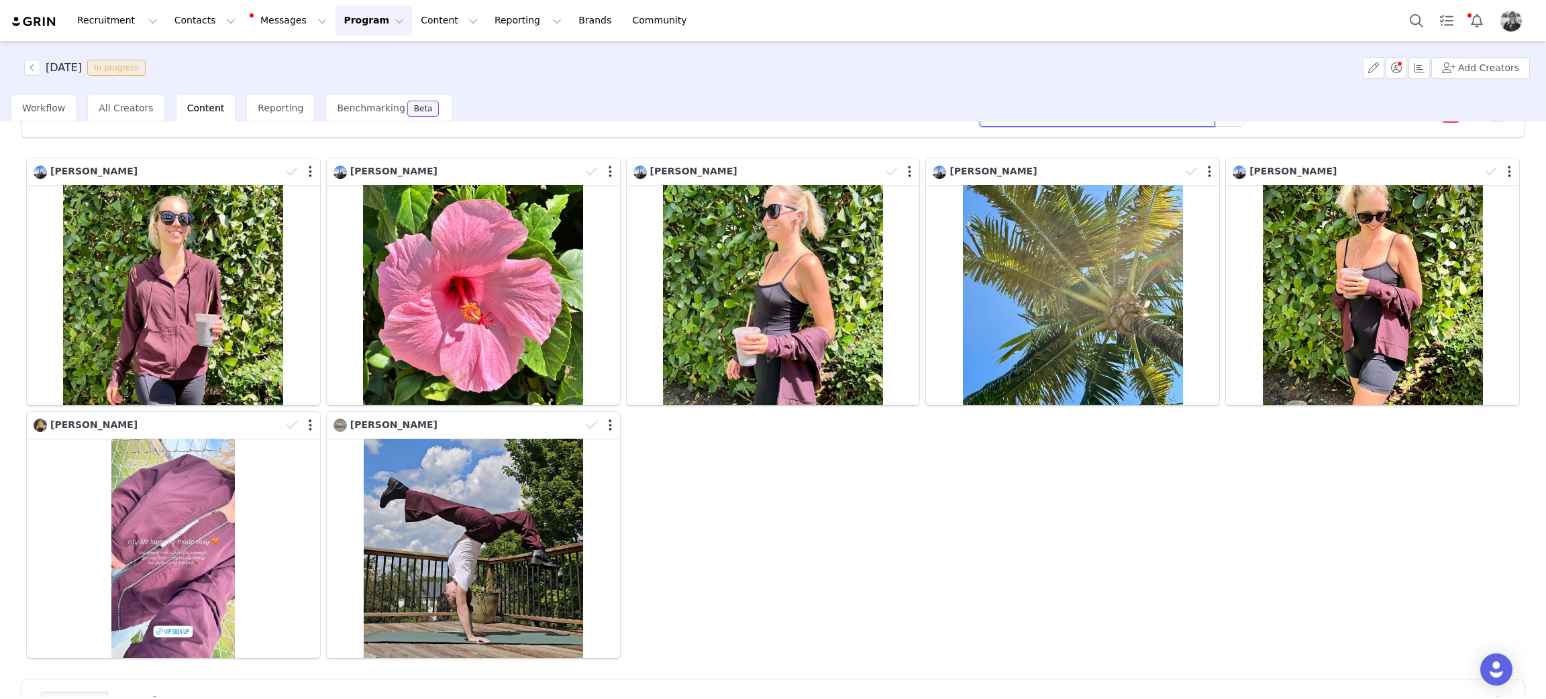
scroll to position [91, 0]
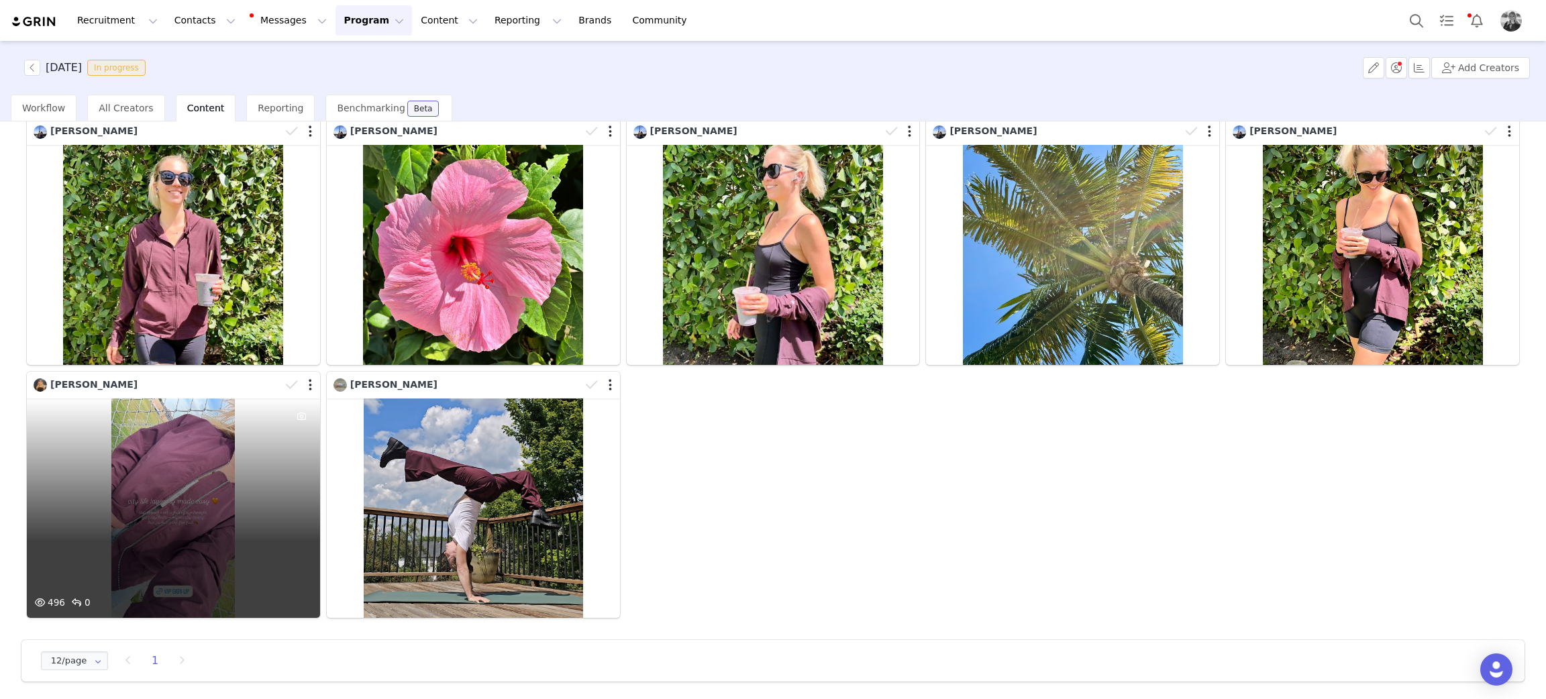
click at [176, 506] on div "496 0" at bounding box center [173, 508] width 293 height 220
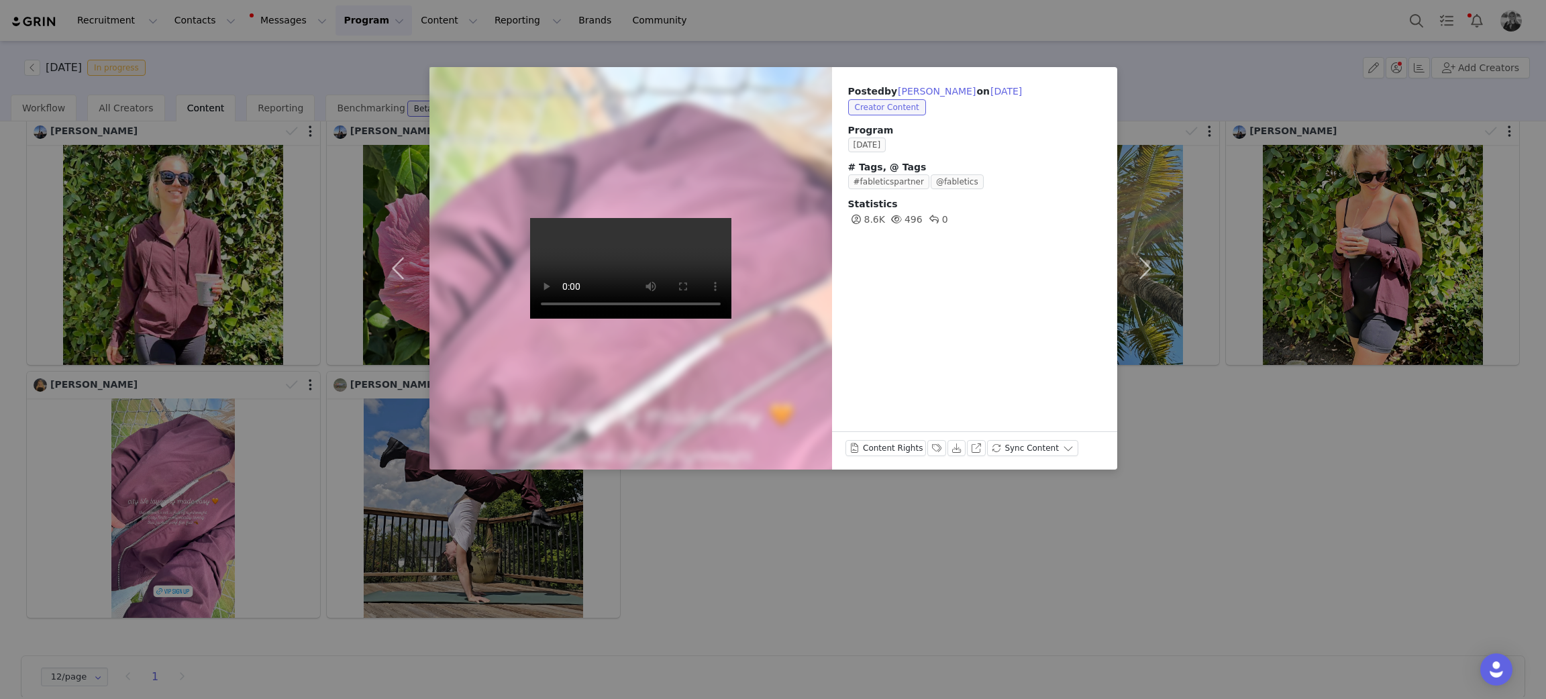
click at [1081, 559] on div "Posted by Brittany Gibson on Sep 30, 2025 Creator Content Program SEPTEMBER 202…" at bounding box center [773, 349] width 1546 height 699
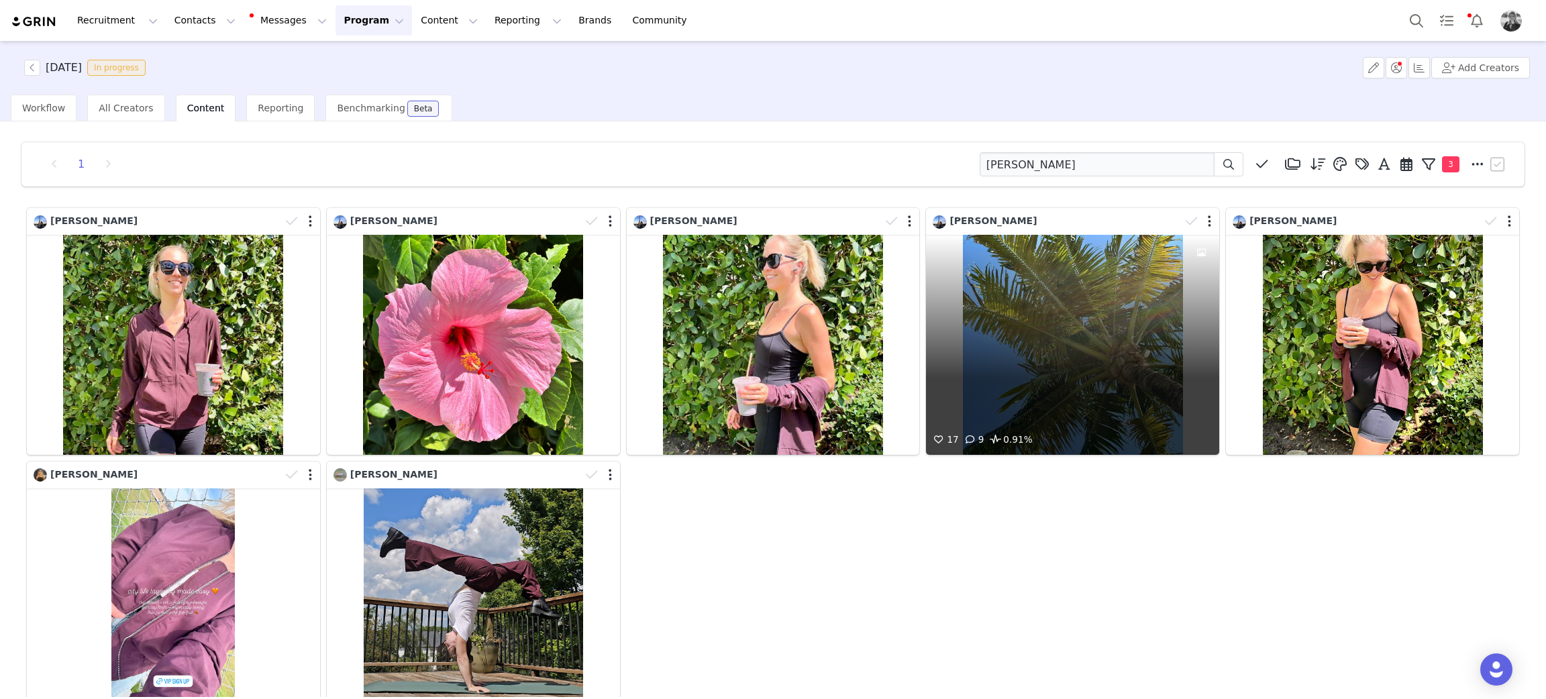
scroll to position [0, 0]
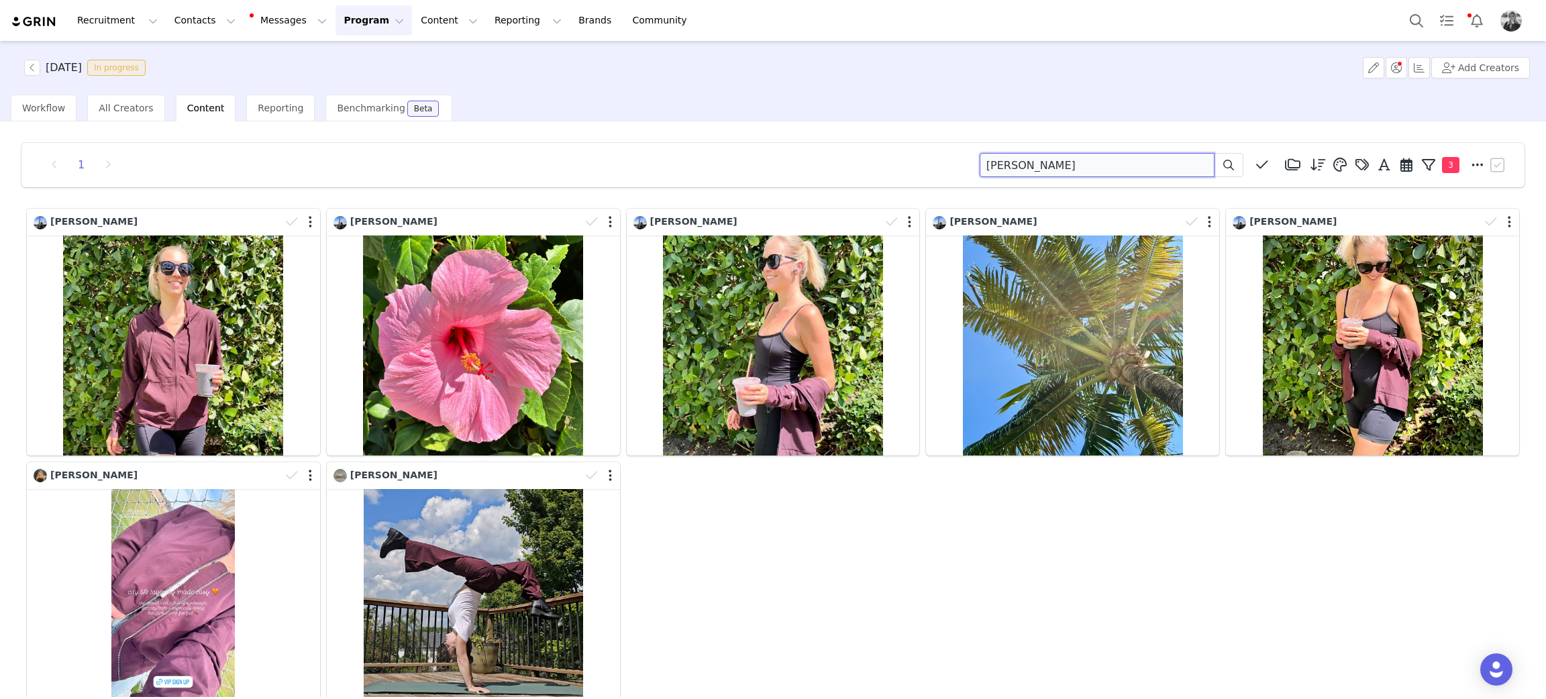
drag, startPoint x: 1051, startPoint y: 160, endPoint x: 692, endPoint y: 111, distance: 363.0
click at [667, 131] on div "1 gibson Media Library (18385) APR '24 (155) MAR 24 (228) FEB 24 (454) JAN 24 (…" at bounding box center [773, 409] width 1546 height 576
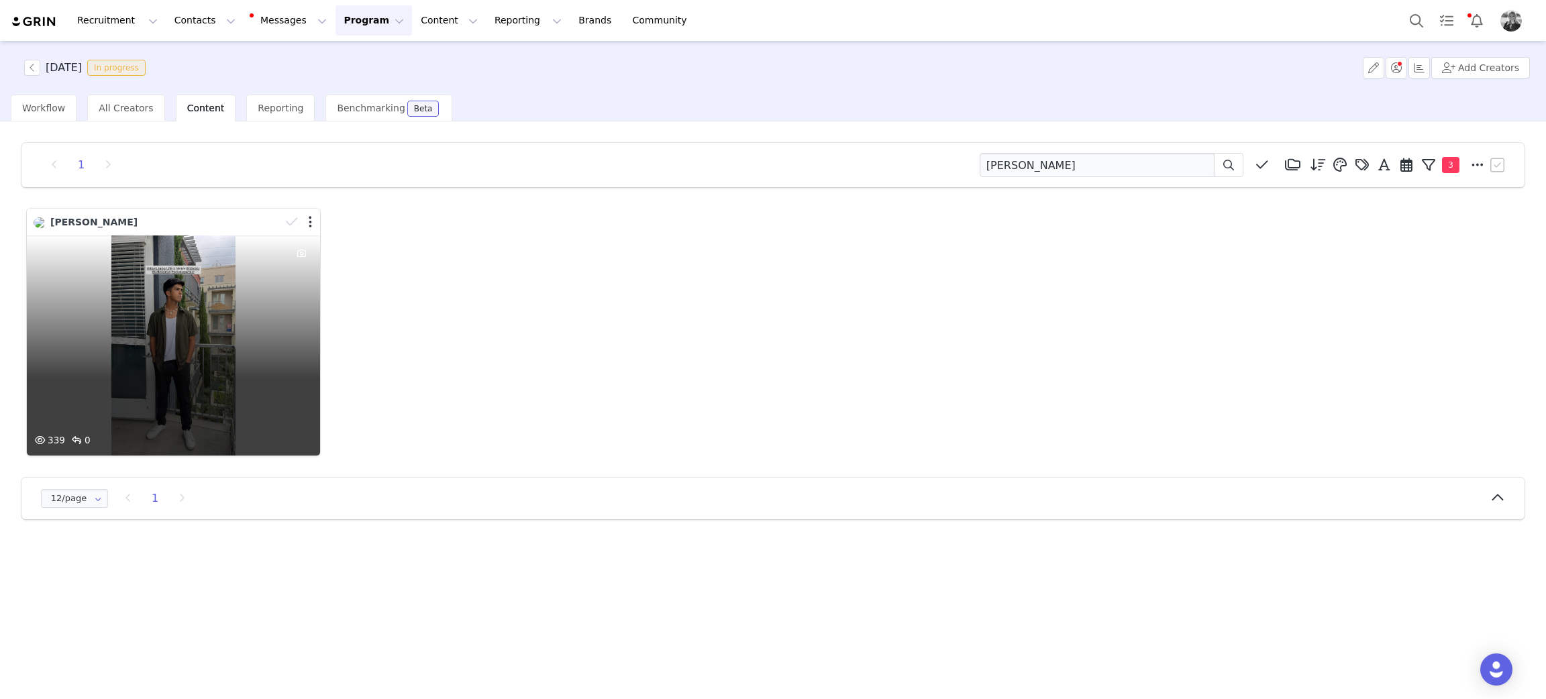
click at [133, 312] on div "339 0" at bounding box center [173, 345] width 293 height 220
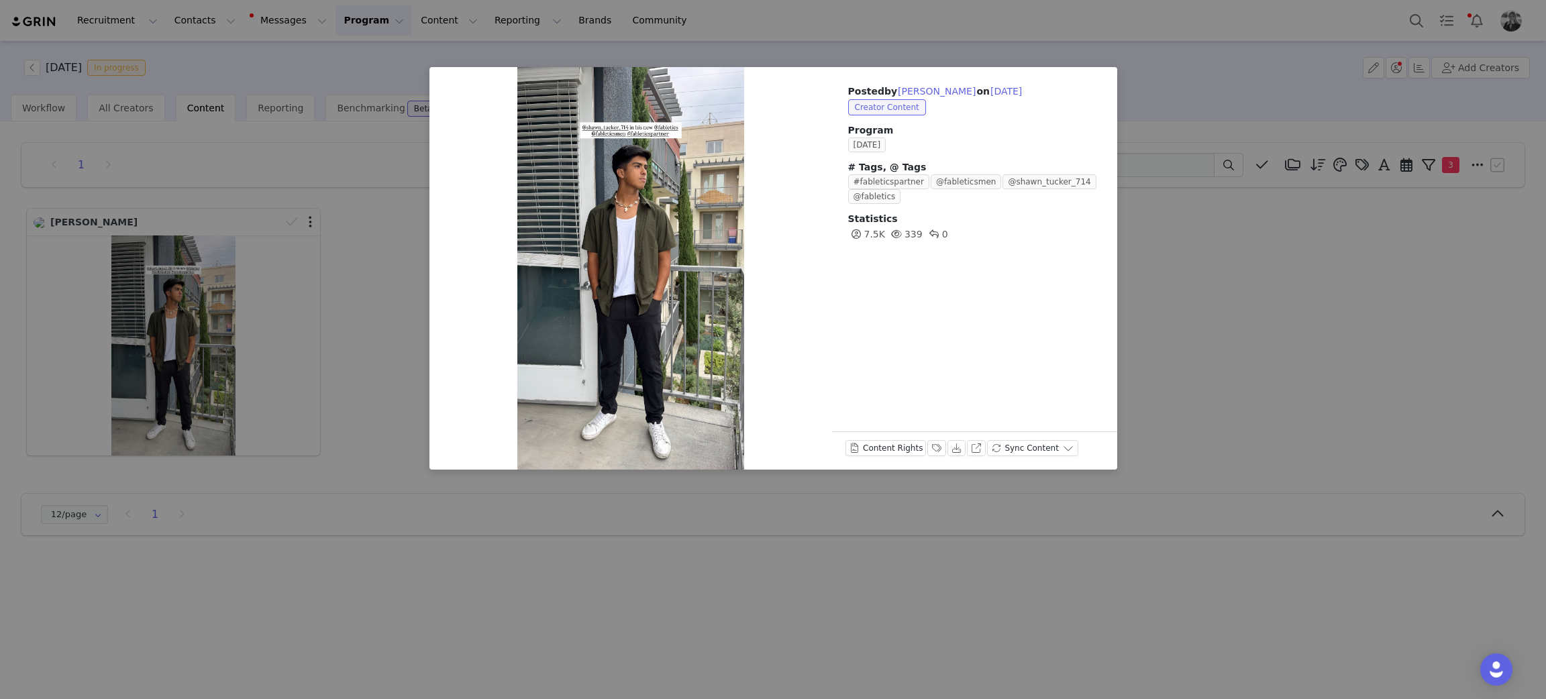
click at [1225, 315] on div "Posted by Agnes Zhou on Sep 30, 2025 Creator Content Program SEPTEMBER 2025 # T…" at bounding box center [773, 349] width 1546 height 699
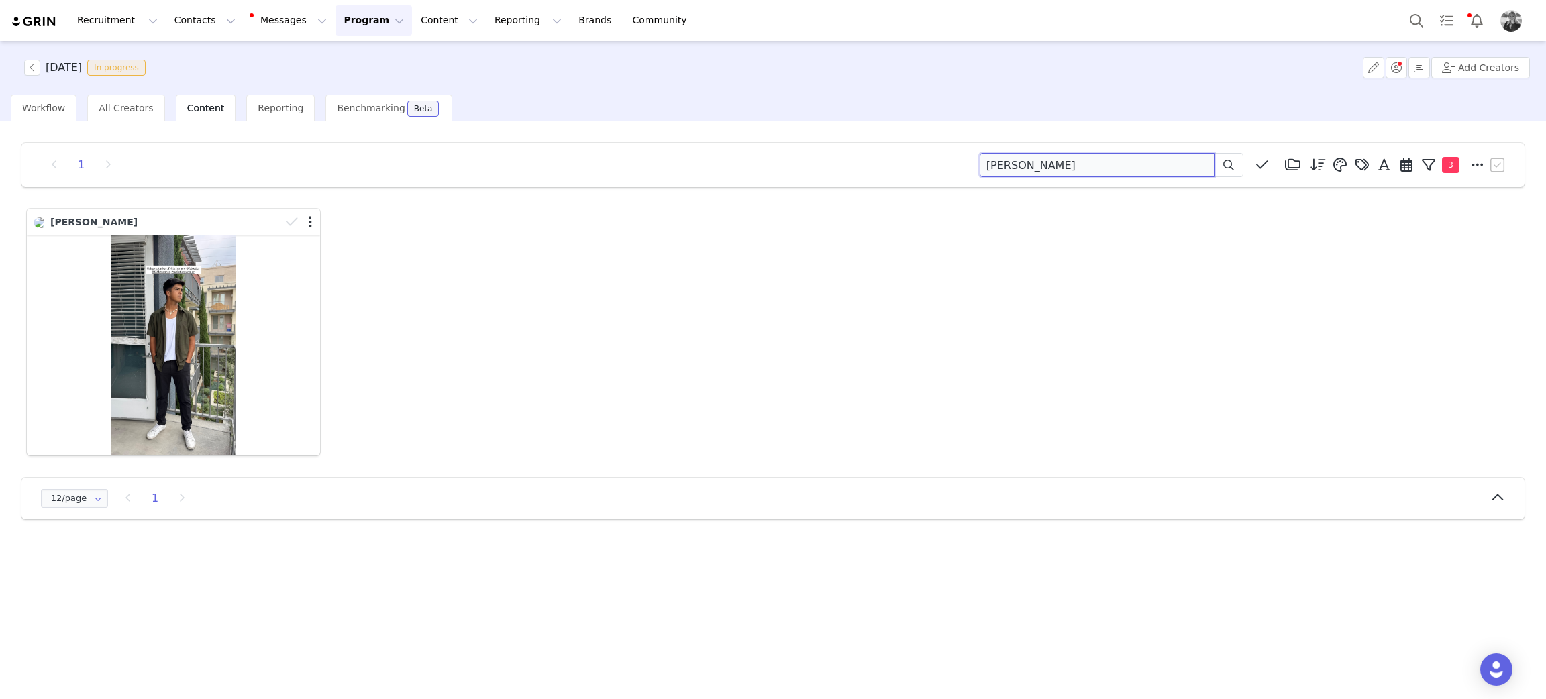
drag, startPoint x: 1057, startPoint y: 166, endPoint x: 705, endPoint y: 63, distance: 367.0
click at [702, 101] on div "SEPTEMBER 2025 In progress Add Creators Workflow All Creators Content Reporting…" at bounding box center [773, 369] width 1546 height 656
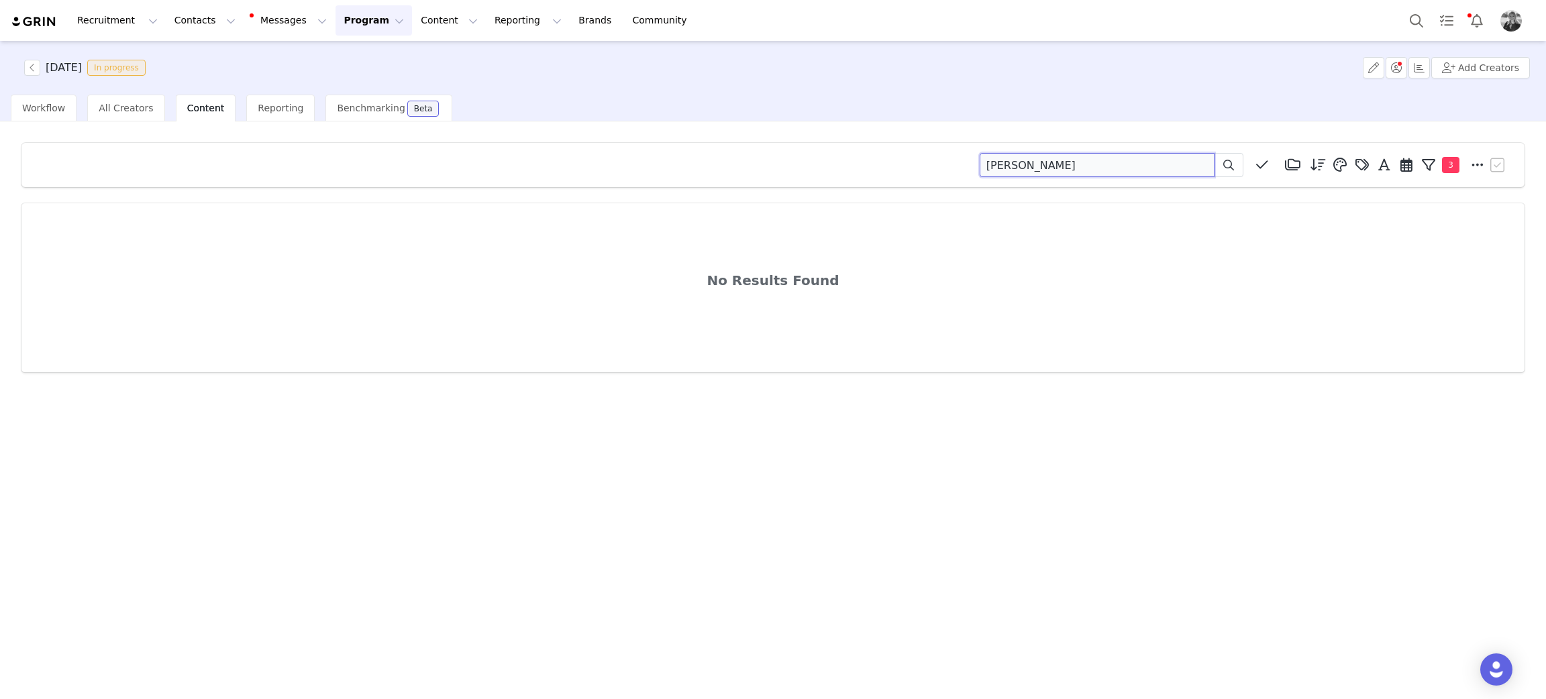
drag, startPoint x: 1043, startPoint y: 155, endPoint x: 759, endPoint y: 185, distance: 285.4
click at [757, 186] on div "nicolle Media Library (18385) APR '24 (155) MAR 24 (228) FEB 24 (454) JAN 24 (3…" at bounding box center [772, 165] width 1503 height 44
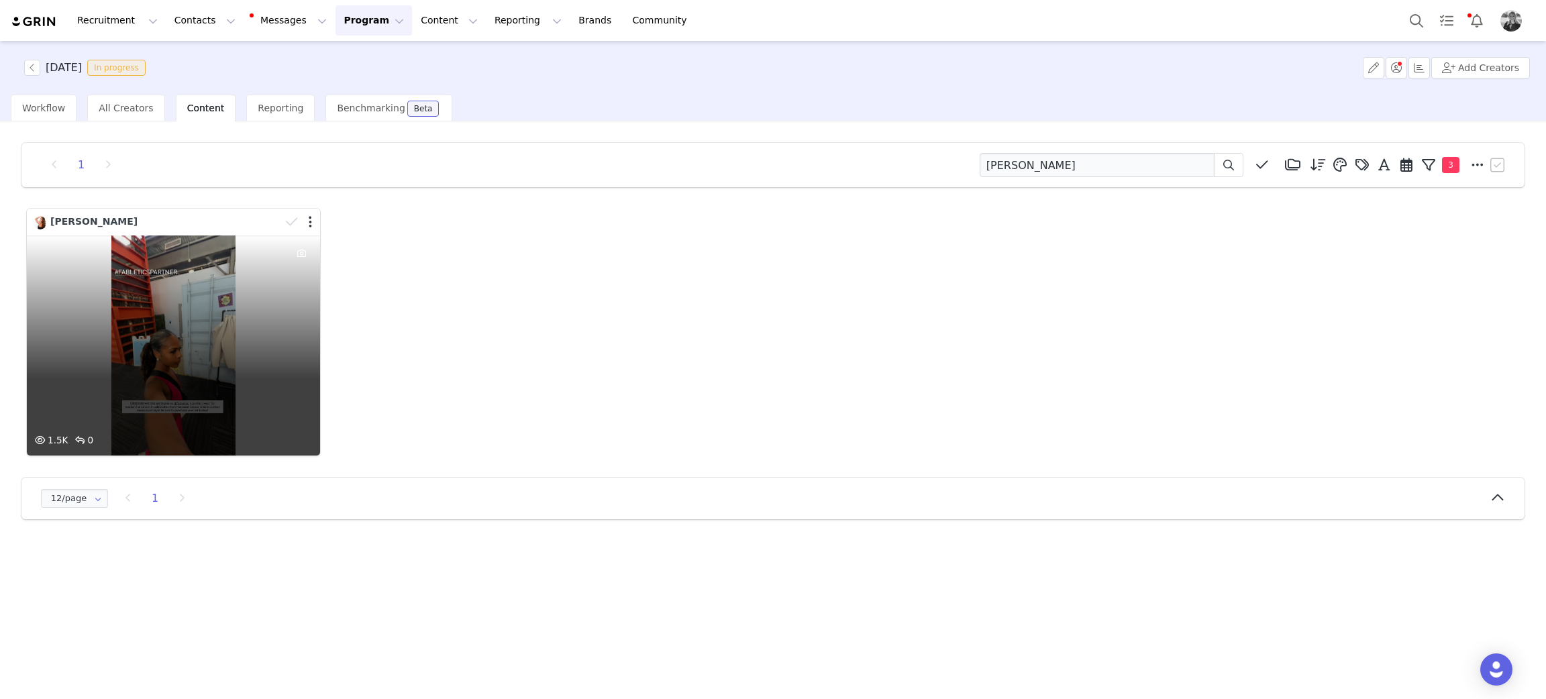
click at [214, 318] on div "1.5K 0" at bounding box center [173, 345] width 293 height 220
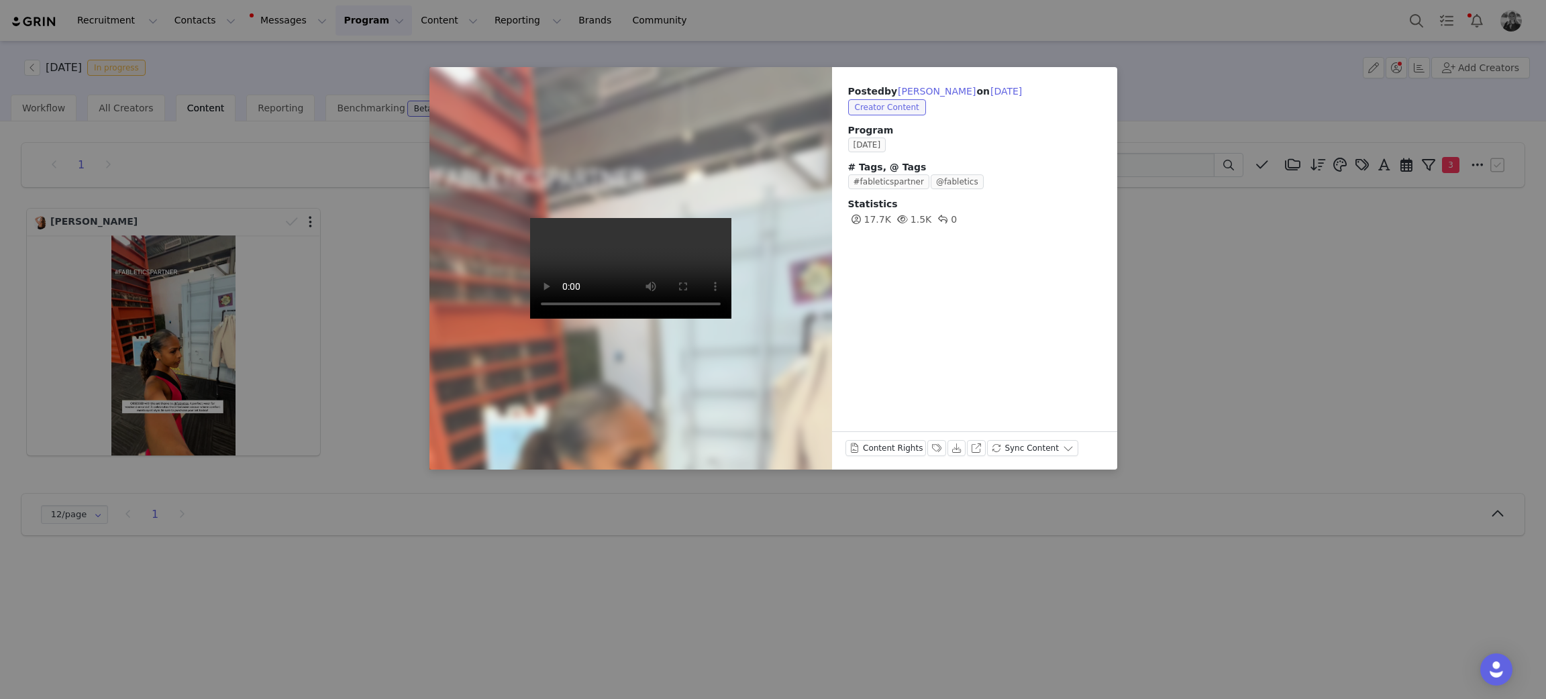
click at [1242, 239] on div "Posted by Veronica Drey on Sep 30, 2025 Creator Content Program SEPTEMBER 2025 …" at bounding box center [773, 349] width 1546 height 699
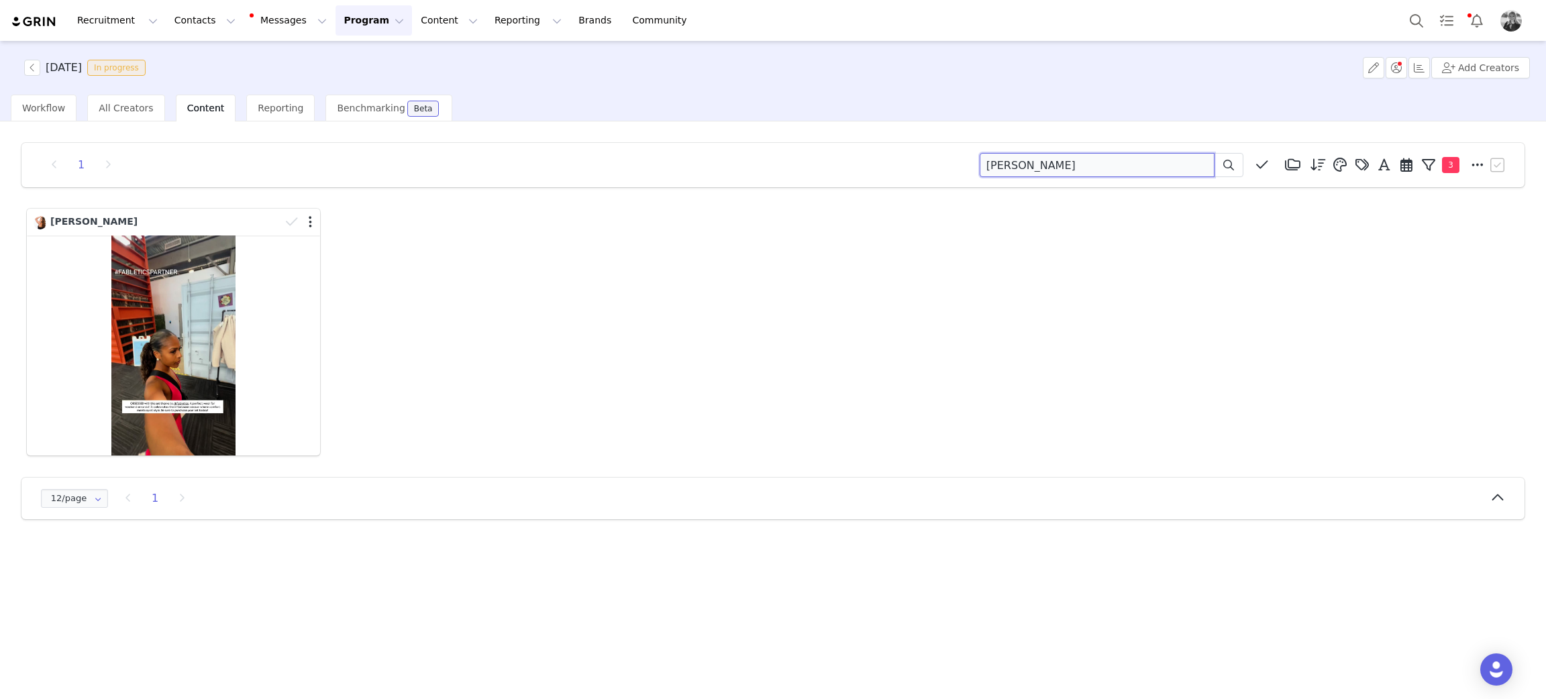
drag, startPoint x: 1064, startPoint y: 164, endPoint x: 606, endPoint y: 113, distance: 460.4
click at [606, 113] on div "SEPTEMBER 2025 In progress Add Creators Workflow All Creators Content Reporting…" at bounding box center [773, 369] width 1546 height 656
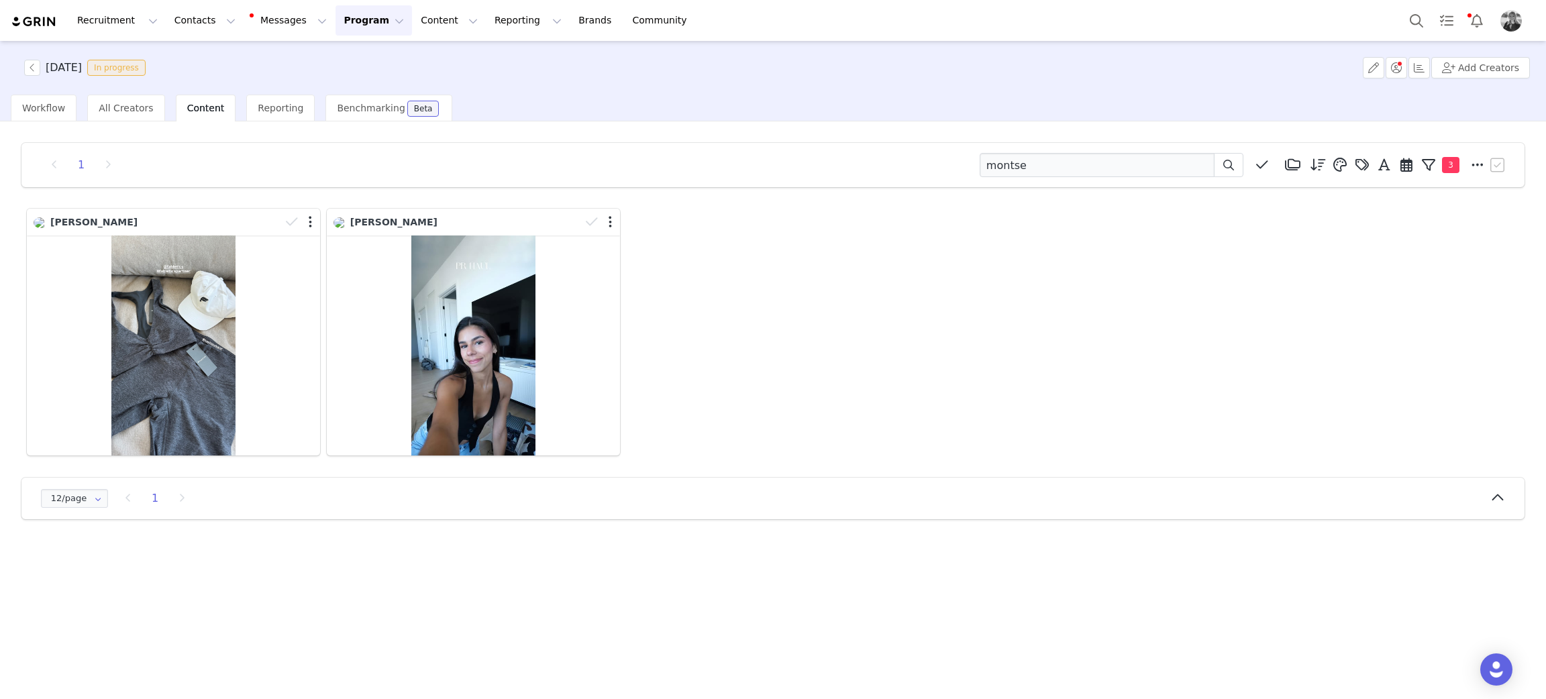
drag, startPoint x: 1066, startPoint y: 378, endPoint x: 1234, endPoint y: 435, distance: 177.6
click at [1066, 380] on div "Montse Lewin Montse Lewin" at bounding box center [772, 332] width 1499 height 254
drag, startPoint x: 1016, startPoint y: 187, endPoint x: 998, endPoint y: 174, distance: 22.7
click at [998, 174] on input "montse" at bounding box center [1096, 165] width 235 height 24
drag, startPoint x: 1040, startPoint y: 169, endPoint x: 1042, endPoint y: 153, distance: 16.2
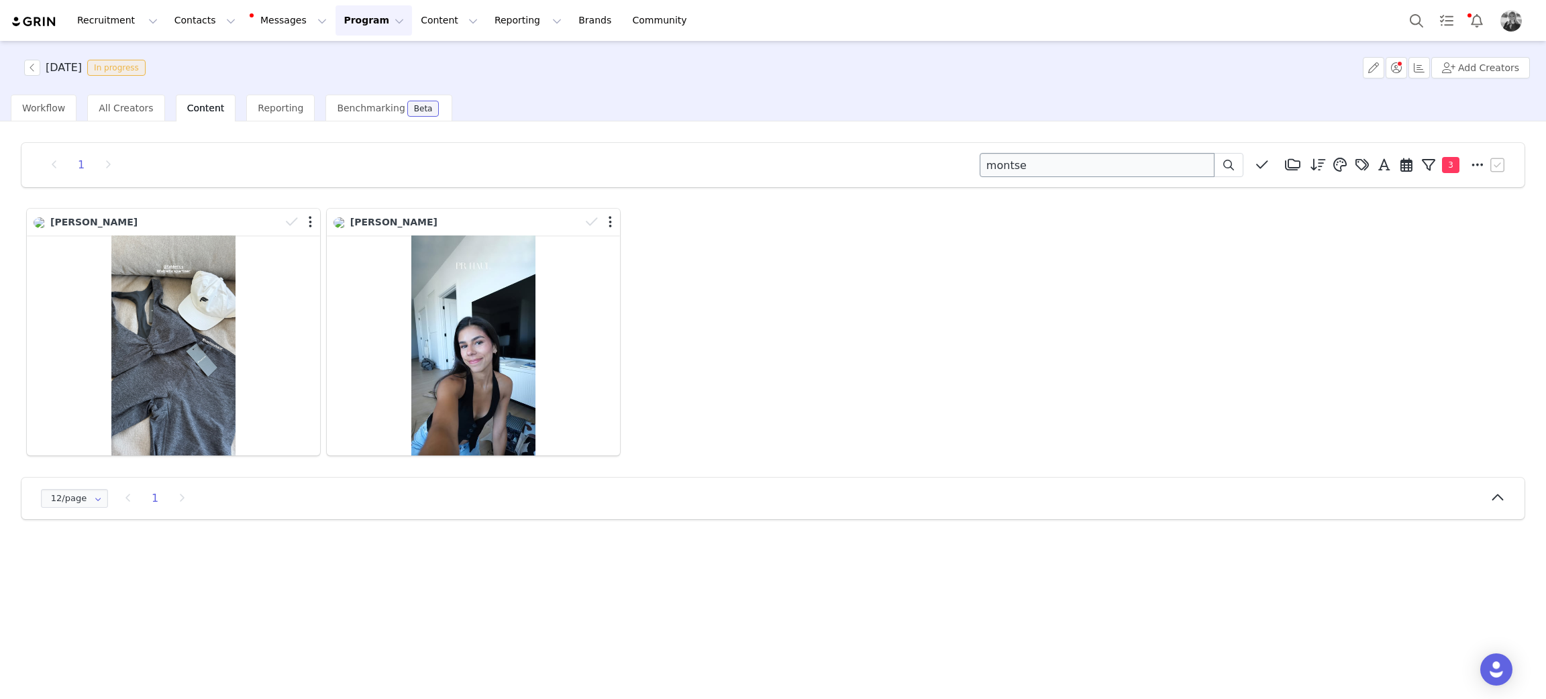
click at [1042, 153] on div "1 montse Media Library (18385) APR '24 (155) MAR 24 (228) FEB 24 (454) JAN 24 (…" at bounding box center [772, 165] width 1503 height 44
drag, startPoint x: 1032, startPoint y: 174, endPoint x: 837, endPoint y: 162, distance: 195.6
click at [844, 161] on div "1 montse Media Library (18385) APR '24 (155) MAR 24 (228) FEB 24 (454) JAN 24 (…" at bounding box center [773, 165] width 1470 height 24
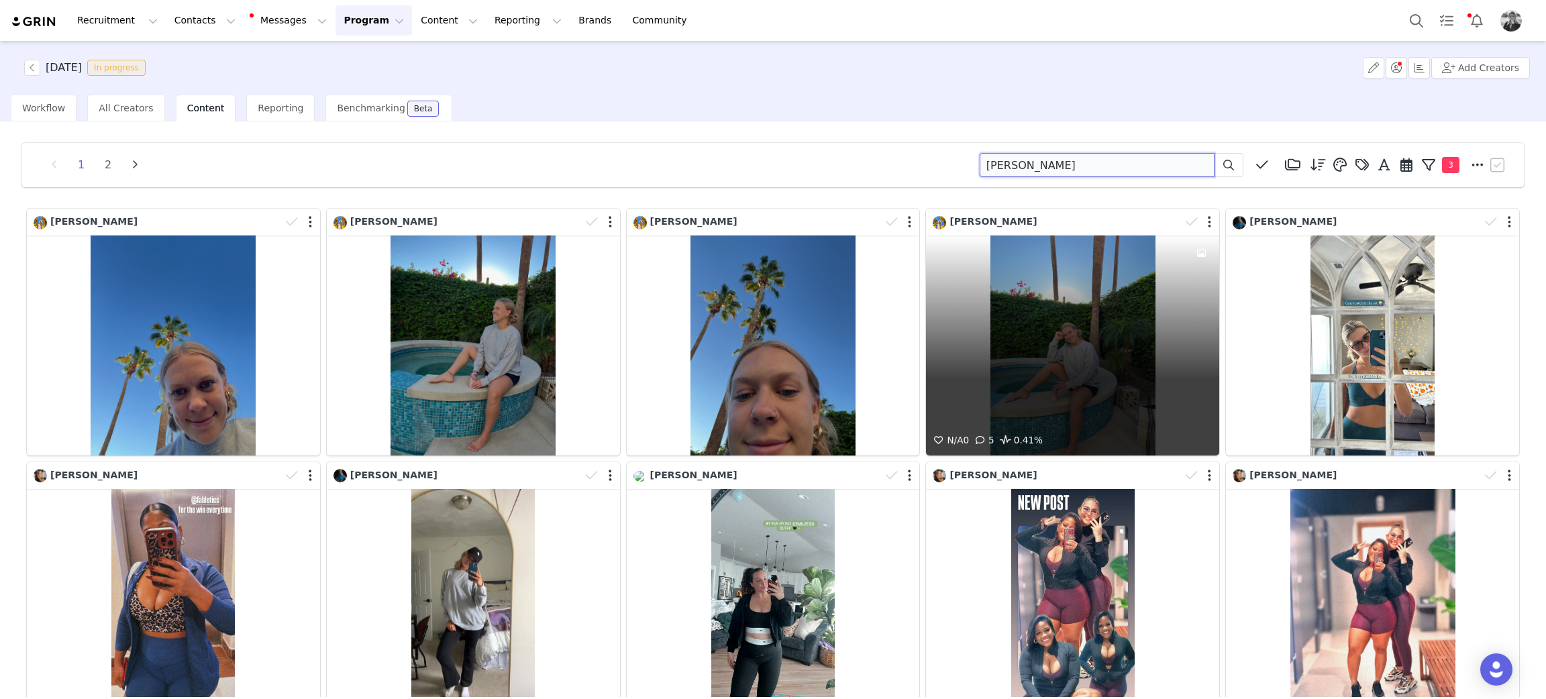
type input "hANNAH MROZAK"
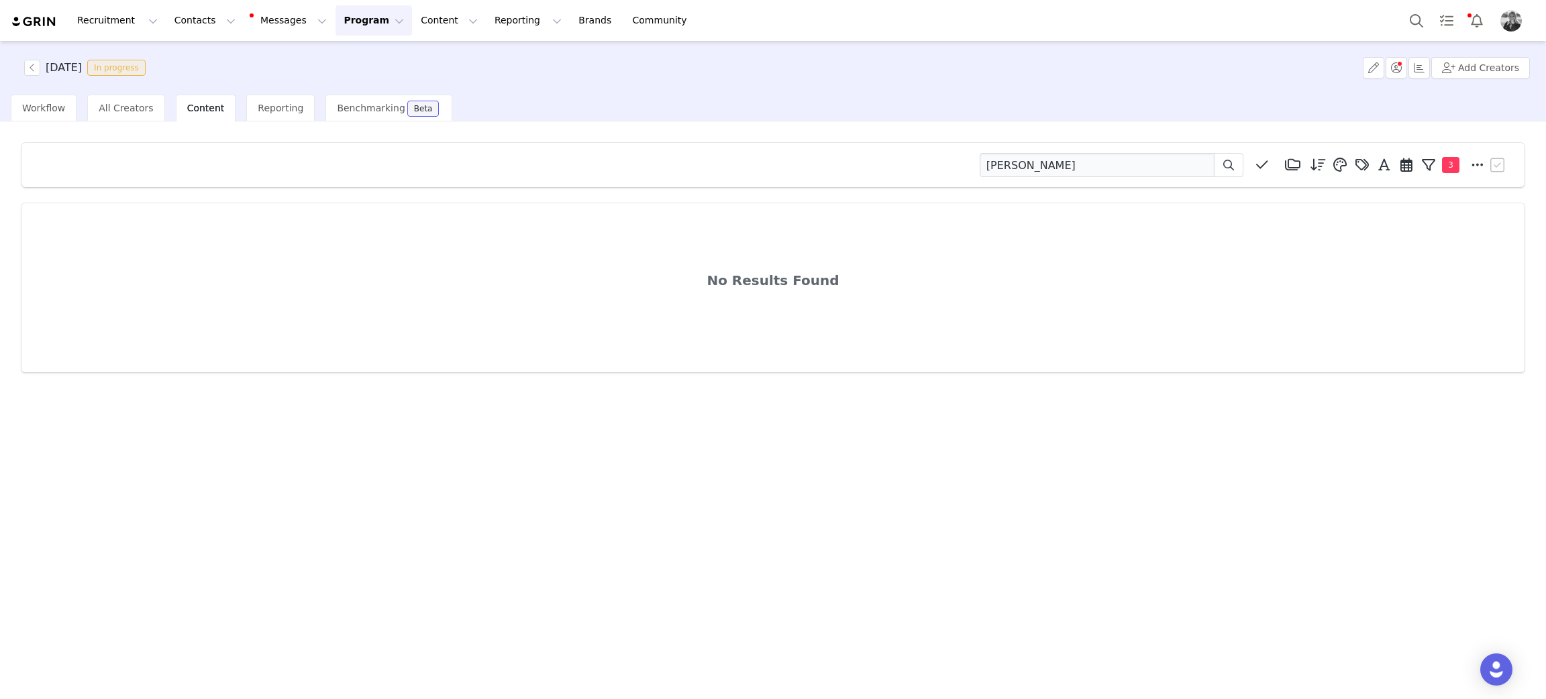
drag, startPoint x: 772, startPoint y: 354, endPoint x: 1524, endPoint y: 309, distance: 753.4
click at [772, 354] on div "No Results Found" at bounding box center [772, 287] width 1503 height 169
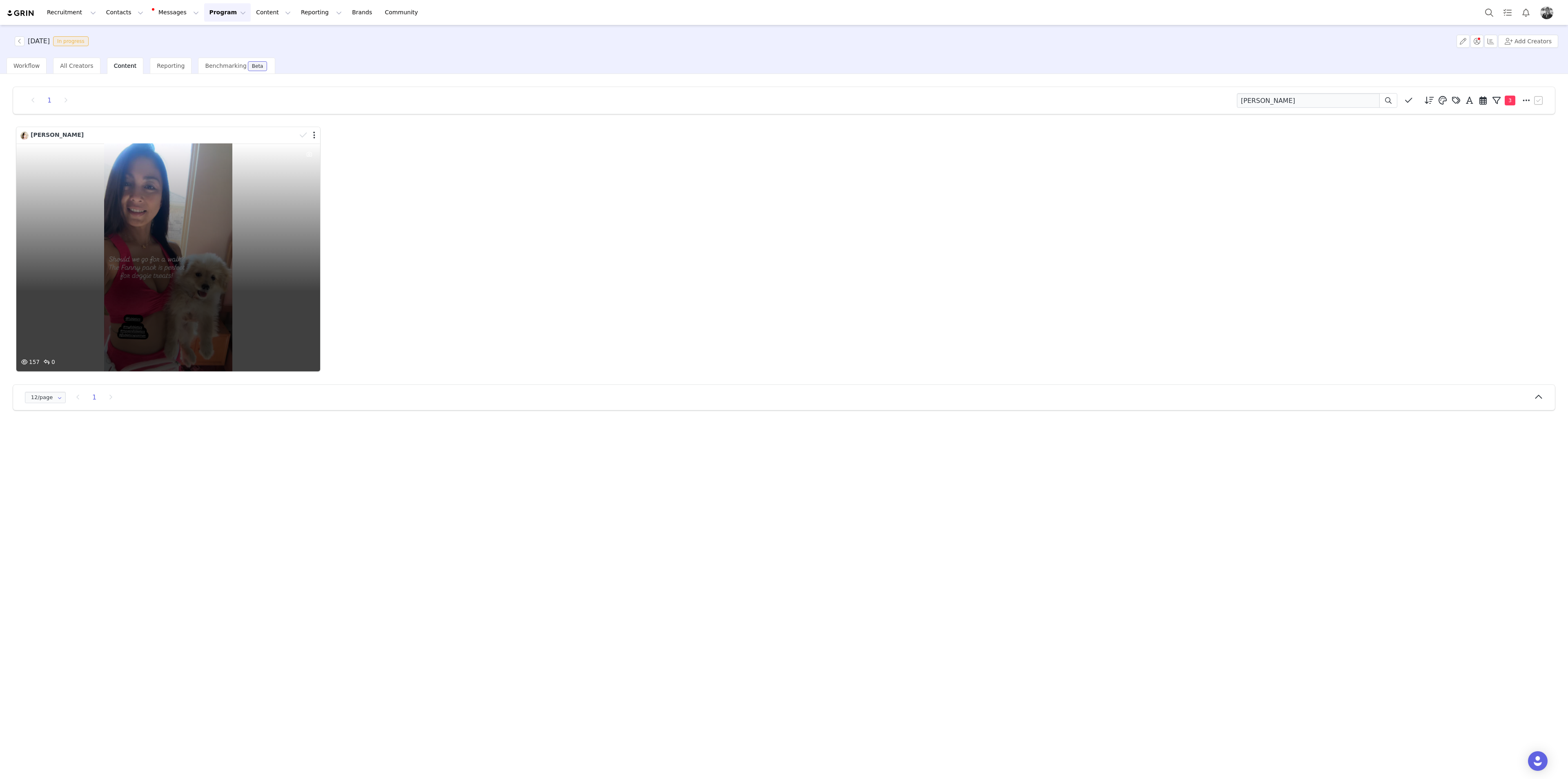
click at [175, 209] on div "157 0" at bounding box center [168, 257] width 304 height 228
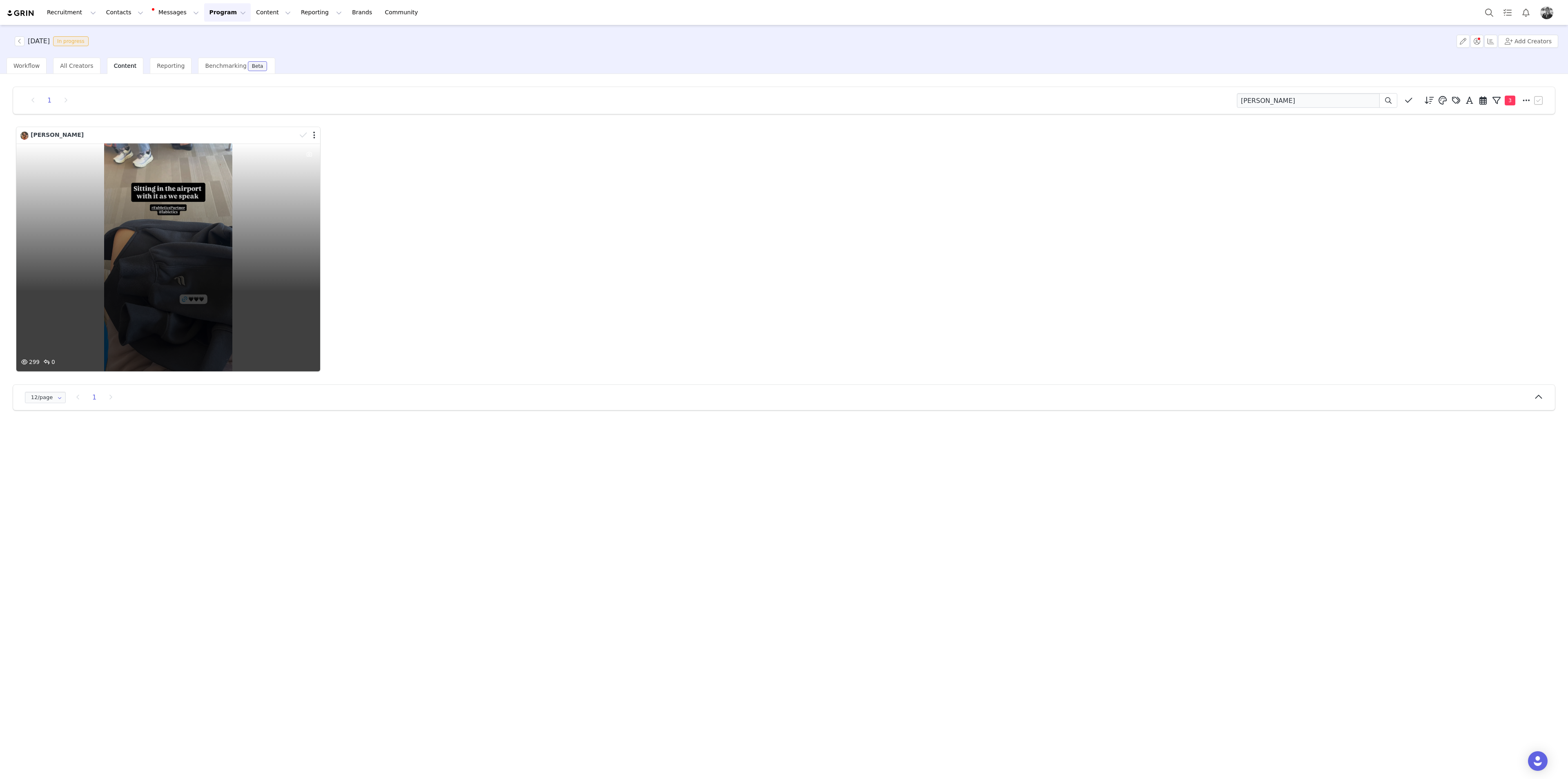
click at [146, 259] on div "299 0" at bounding box center [168, 257] width 304 height 228
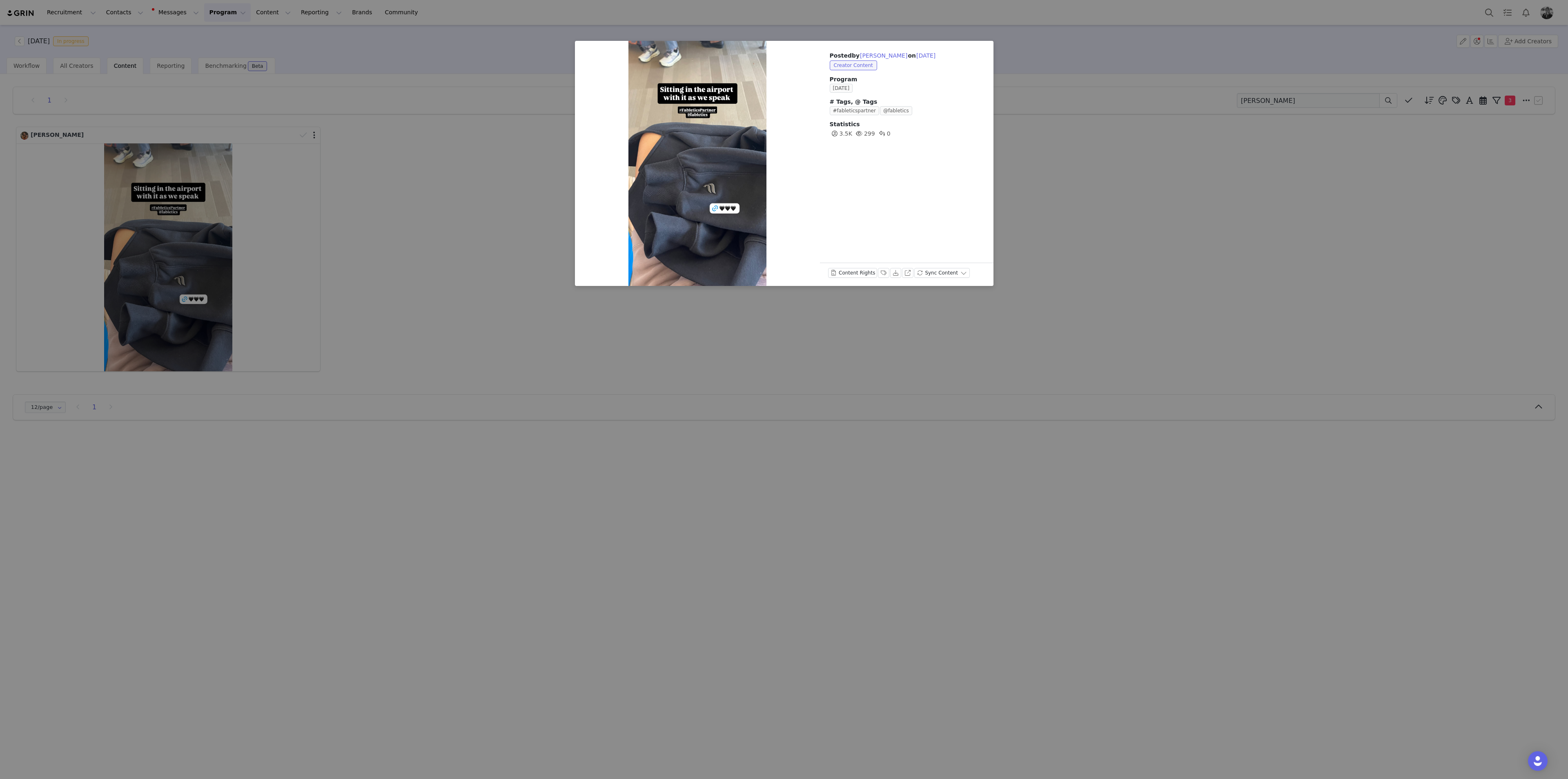
drag, startPoint x: 474, startPoint y: 430, endPoint x: 287, endPoint y: 99, distance: 380.2
click at [470, 420] on div "Posted by [PERSON_NAME] on [DATE] Creator Content Program [DATE] # Tags, @ Tags…" at bounding box center [784, 389] width 1568 height 779
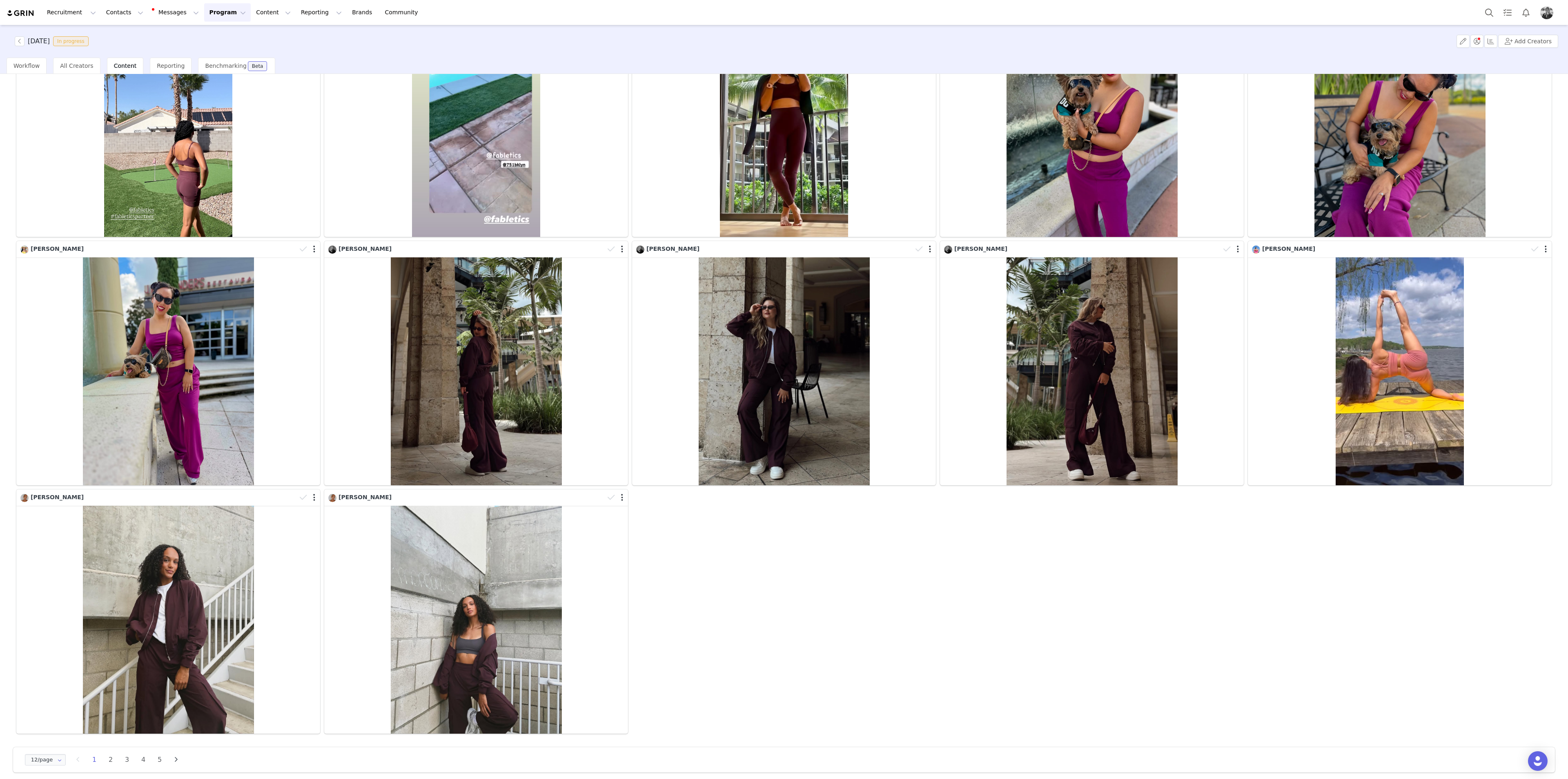
scroll to position [138, 0]
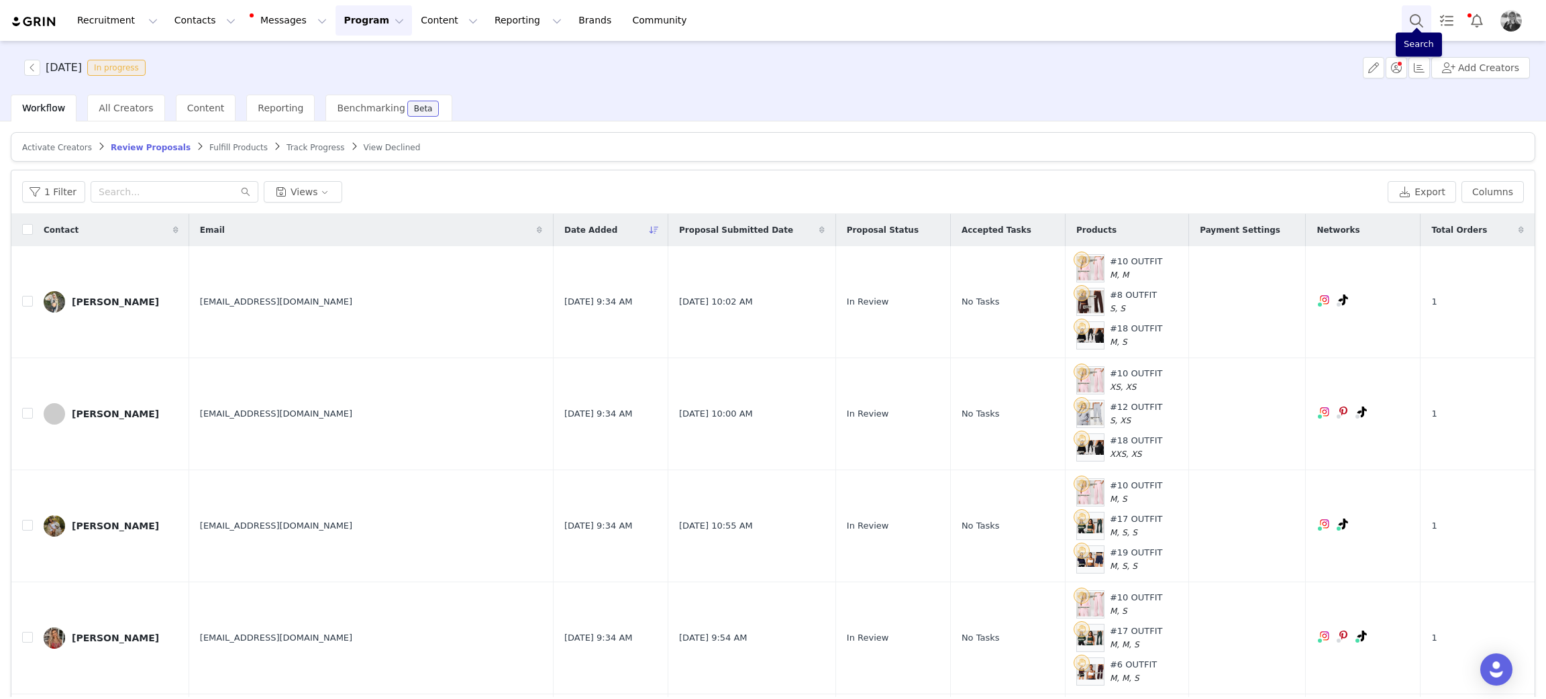
click at [1415, 16] on button "Search" at bounding box center [1416, 20] width 30 height 30
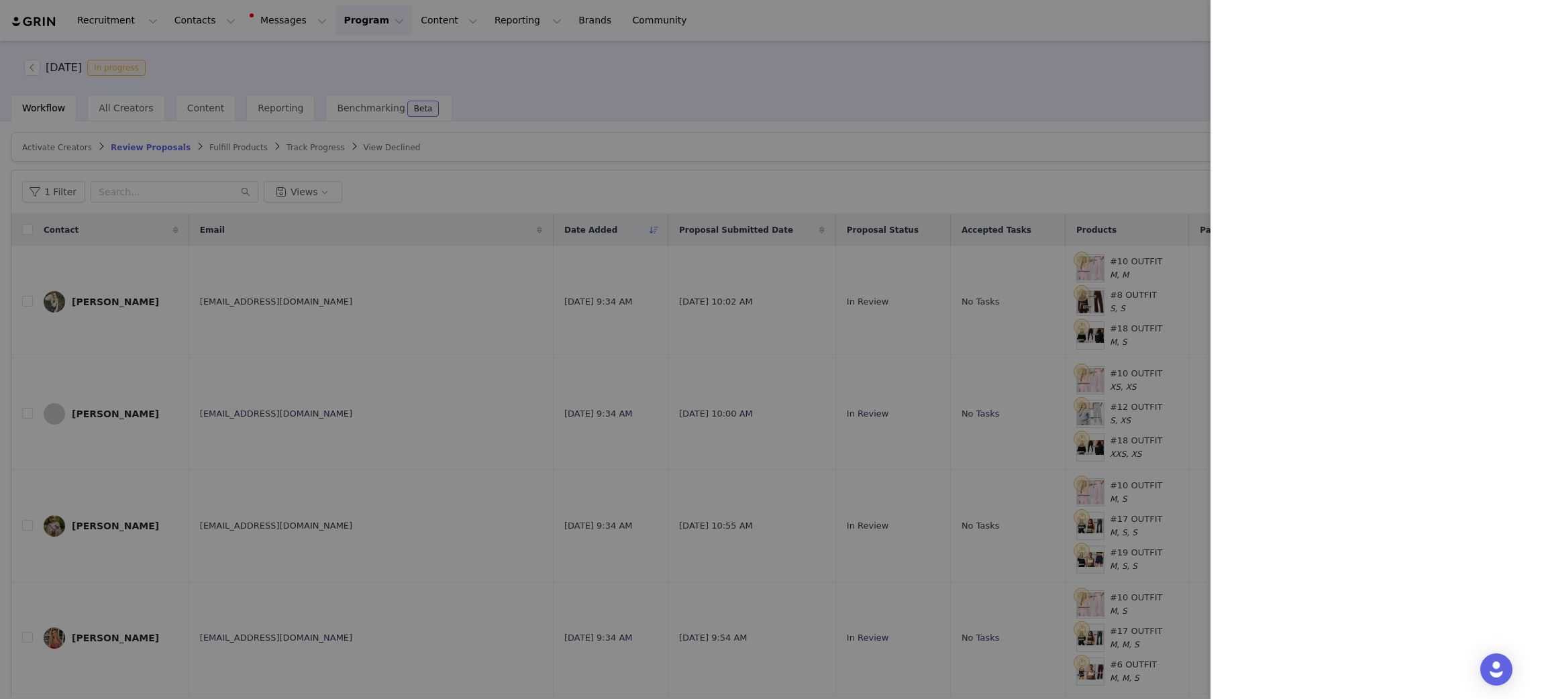
click at [672, 138] on div at bounding box center [773, 349] width 1546 height 699
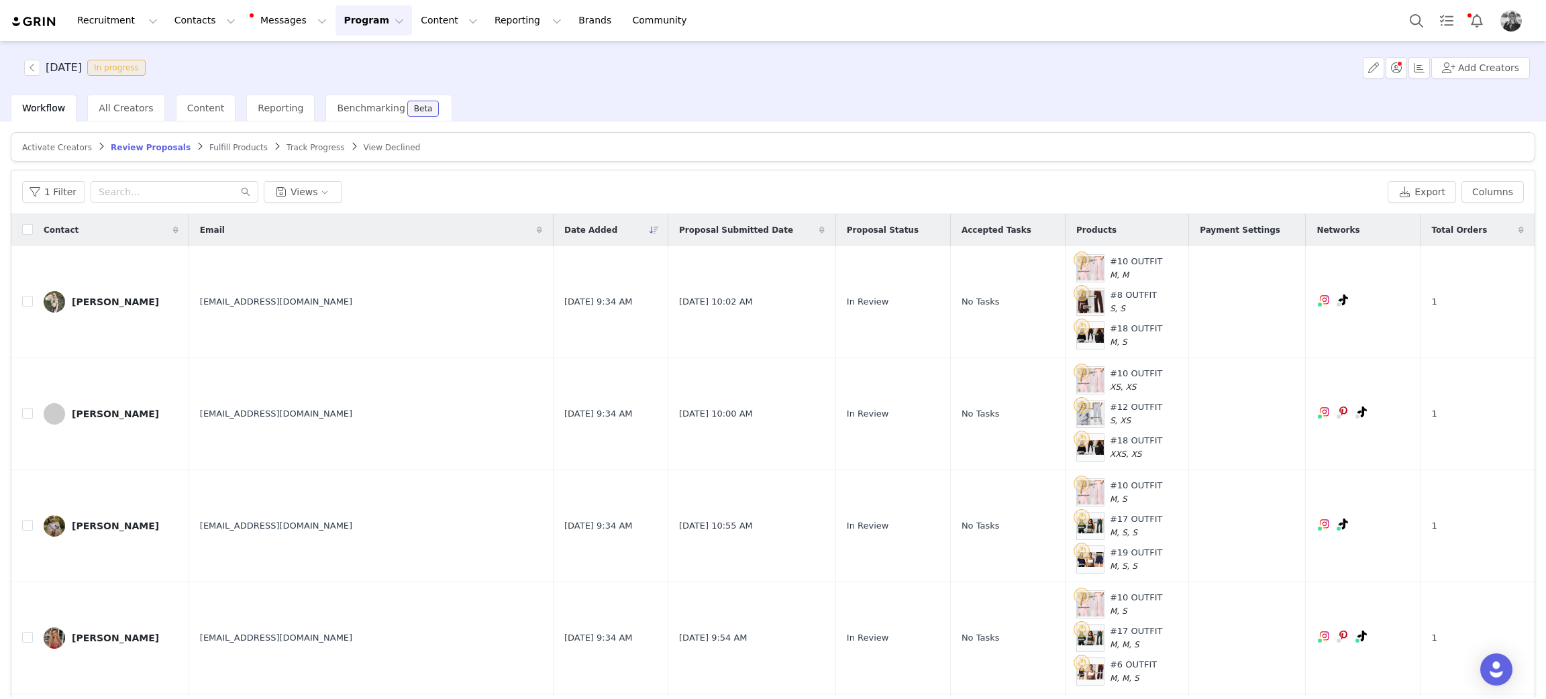
click at [21, 19] on img at bounding box center [34, 21] width 47 height 13
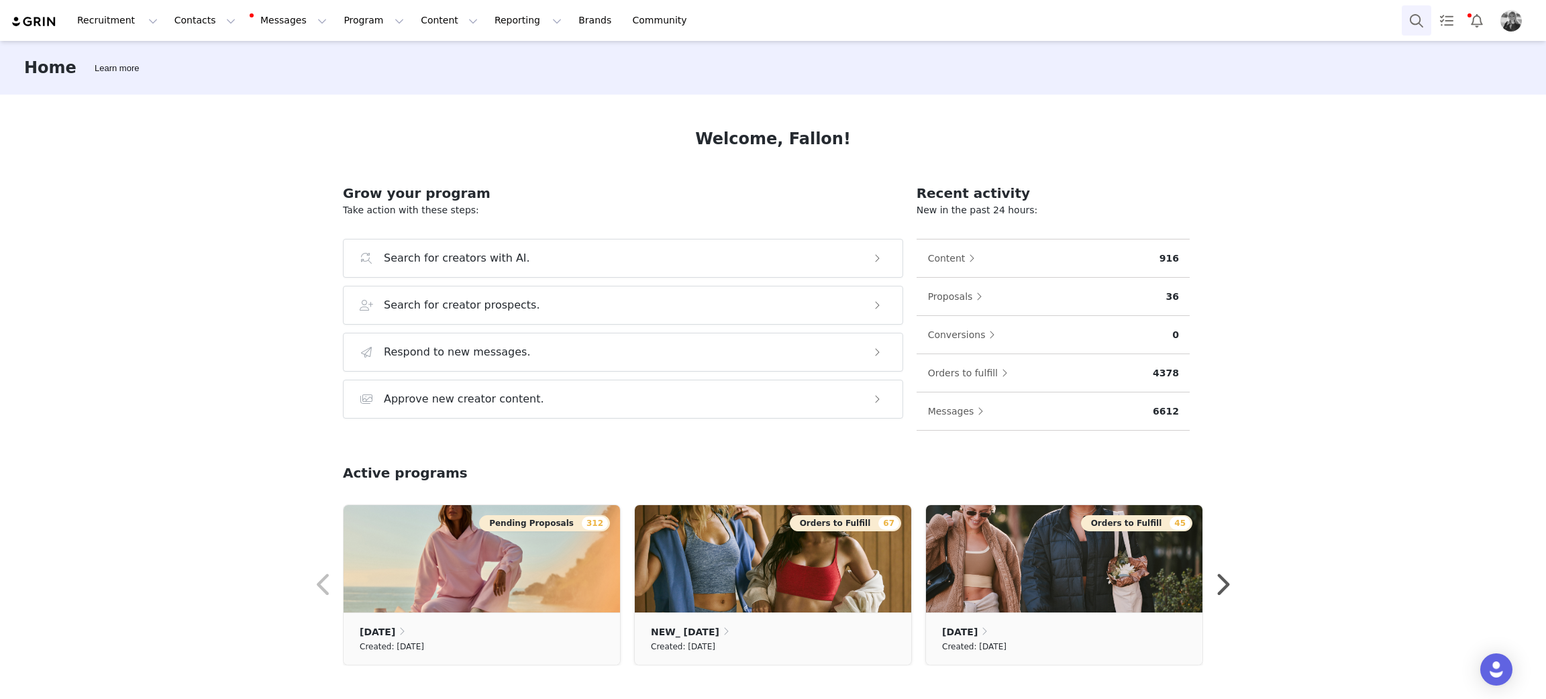
click at [1423, 20] on button "Search" at bounding box center [1416, 20] width 30 height 30
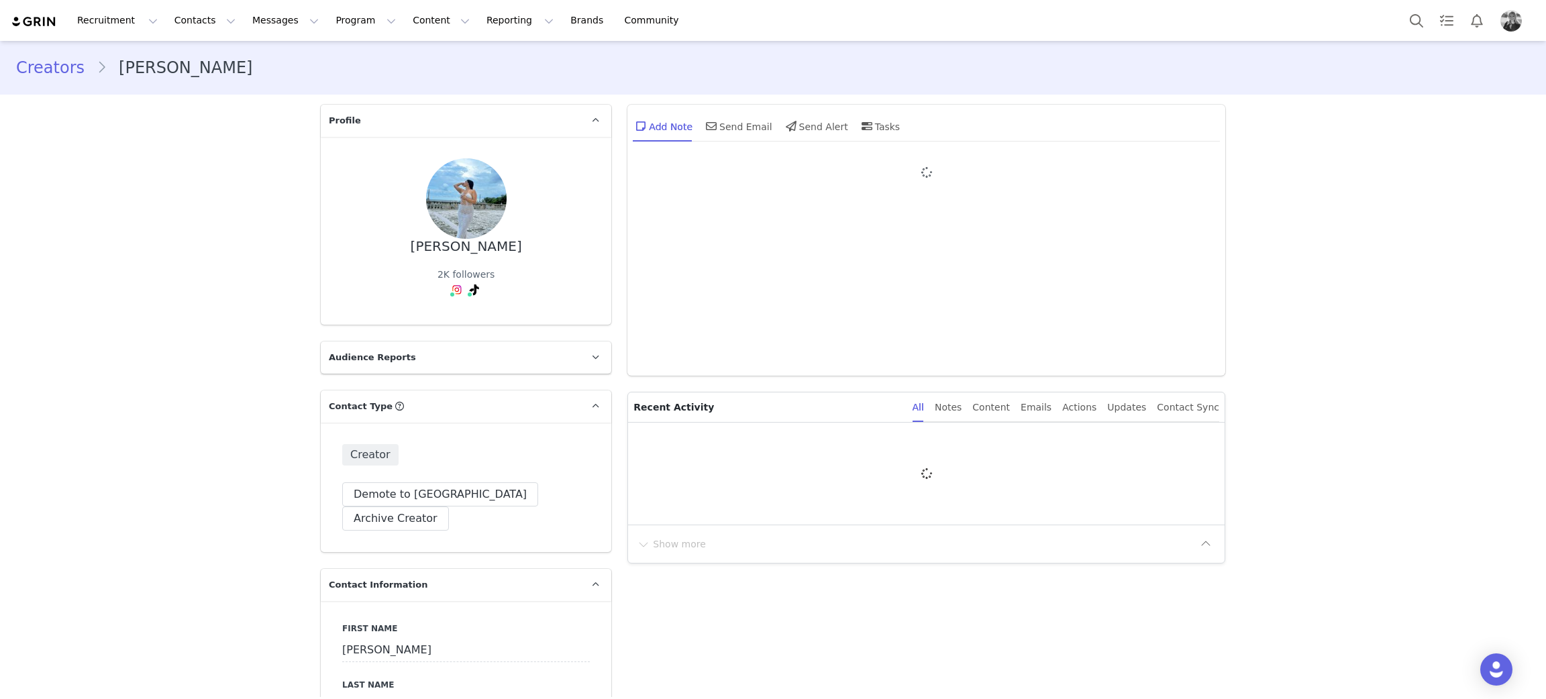
type input "+1 ([GEOGRAPHIC_DATA])"
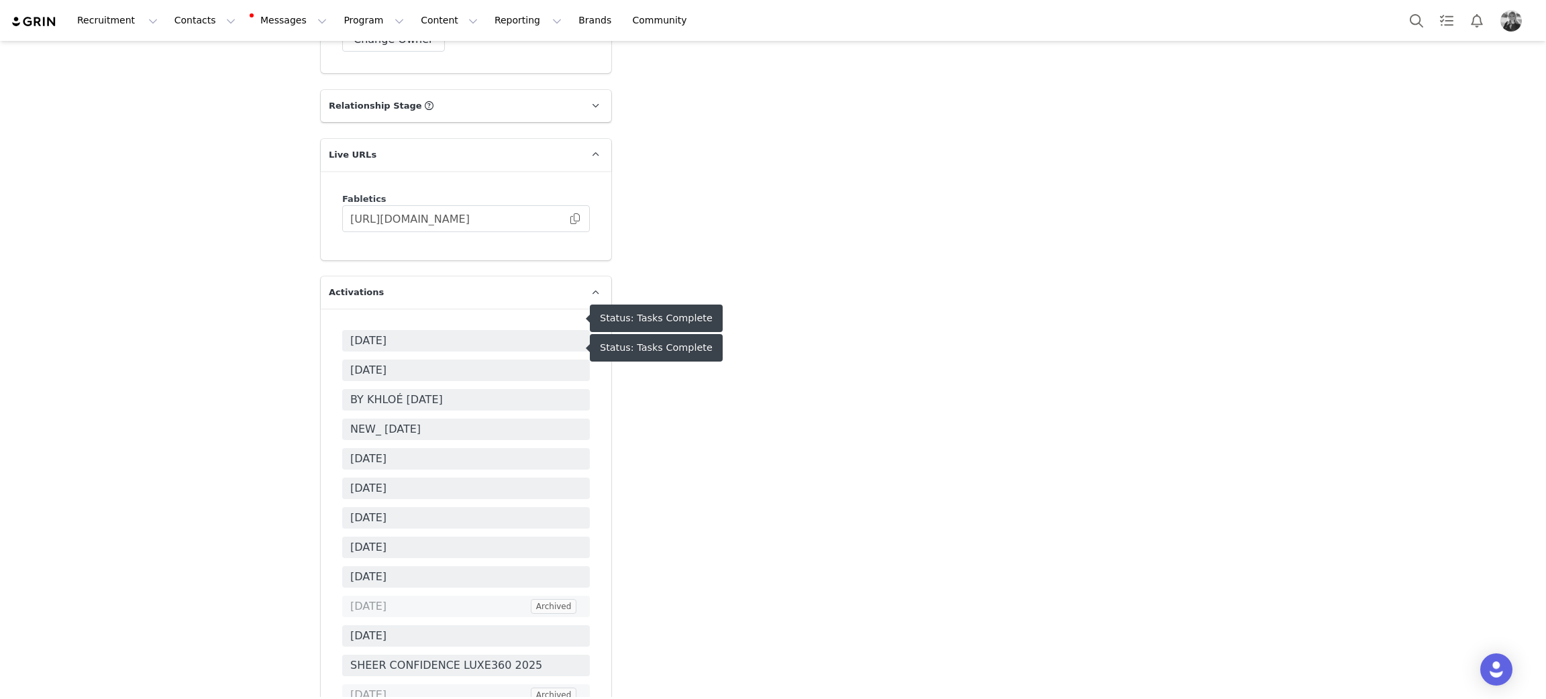
scroll to position [4427, 0]
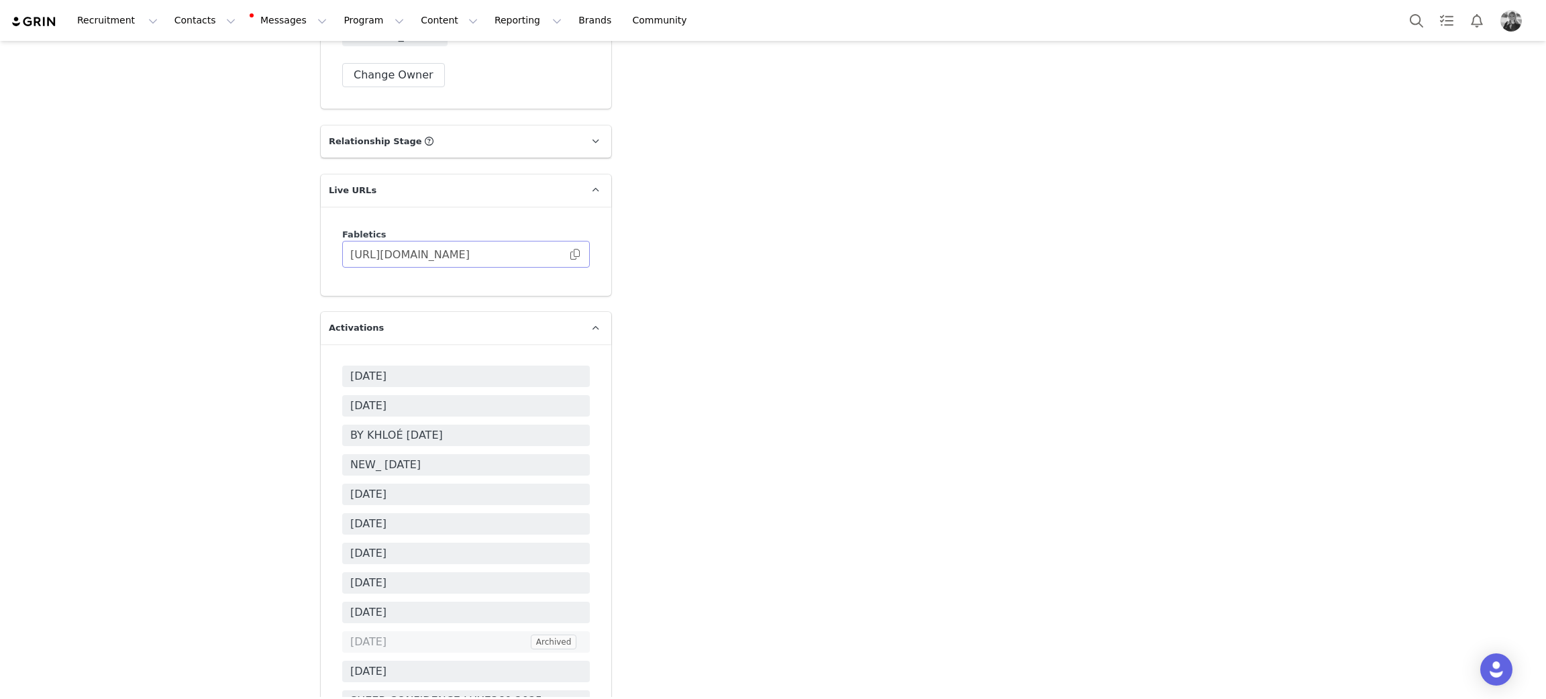
click at [568, 254] on span at bounding box center [574, 254] width 13 height 0
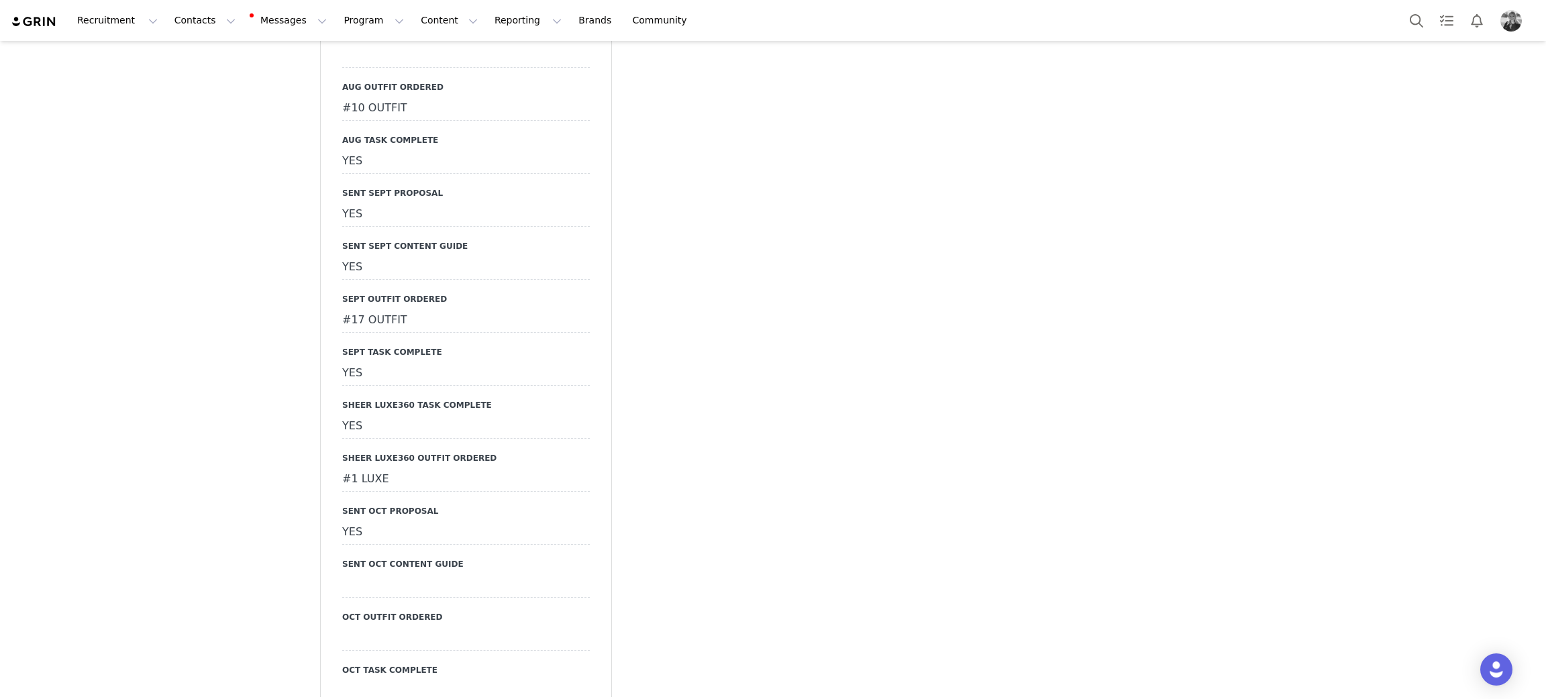
scroll to position [2616, 0]
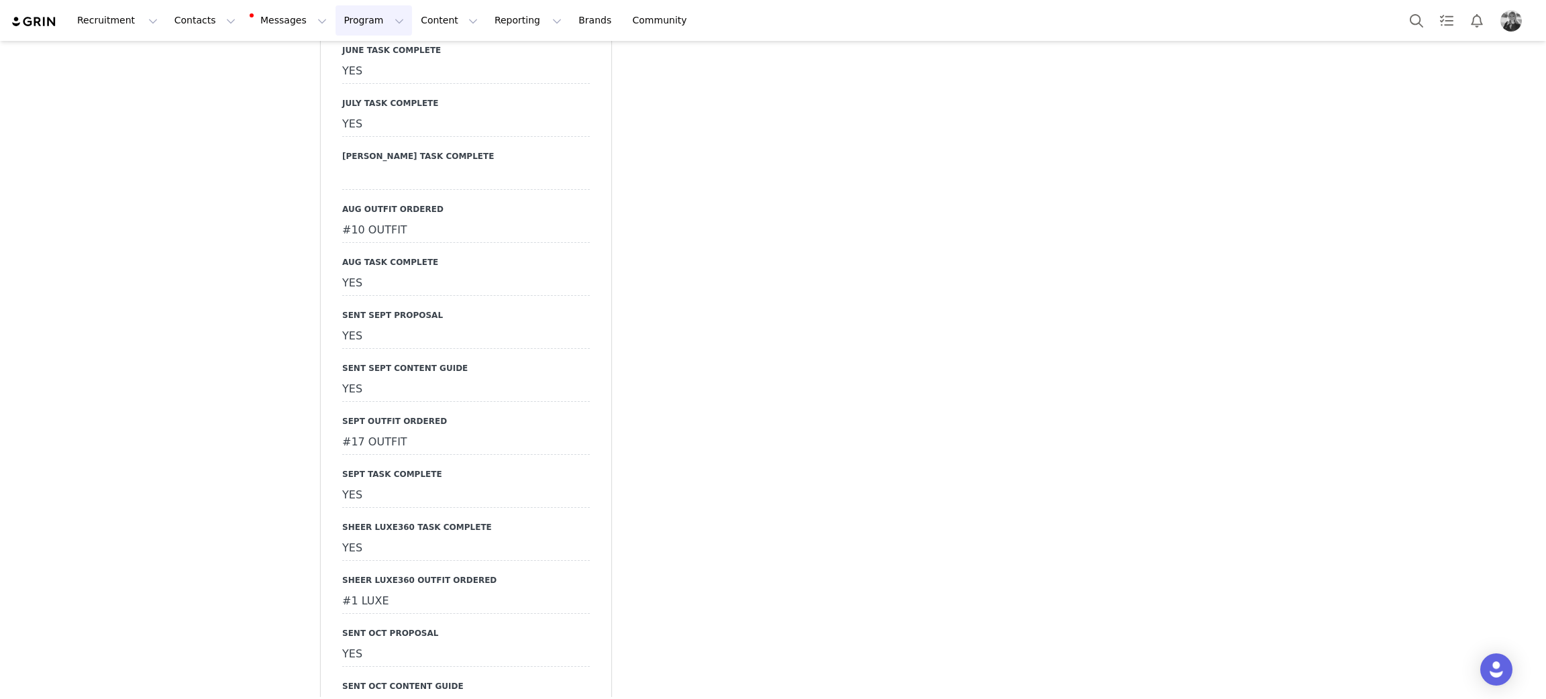
click at [335, 20] on button "Program Program" at bounding box center [373, 20] width 76 height 30
click at [328, 54] on p "Activations" at bounding box center [339, 59] width 52 height 14
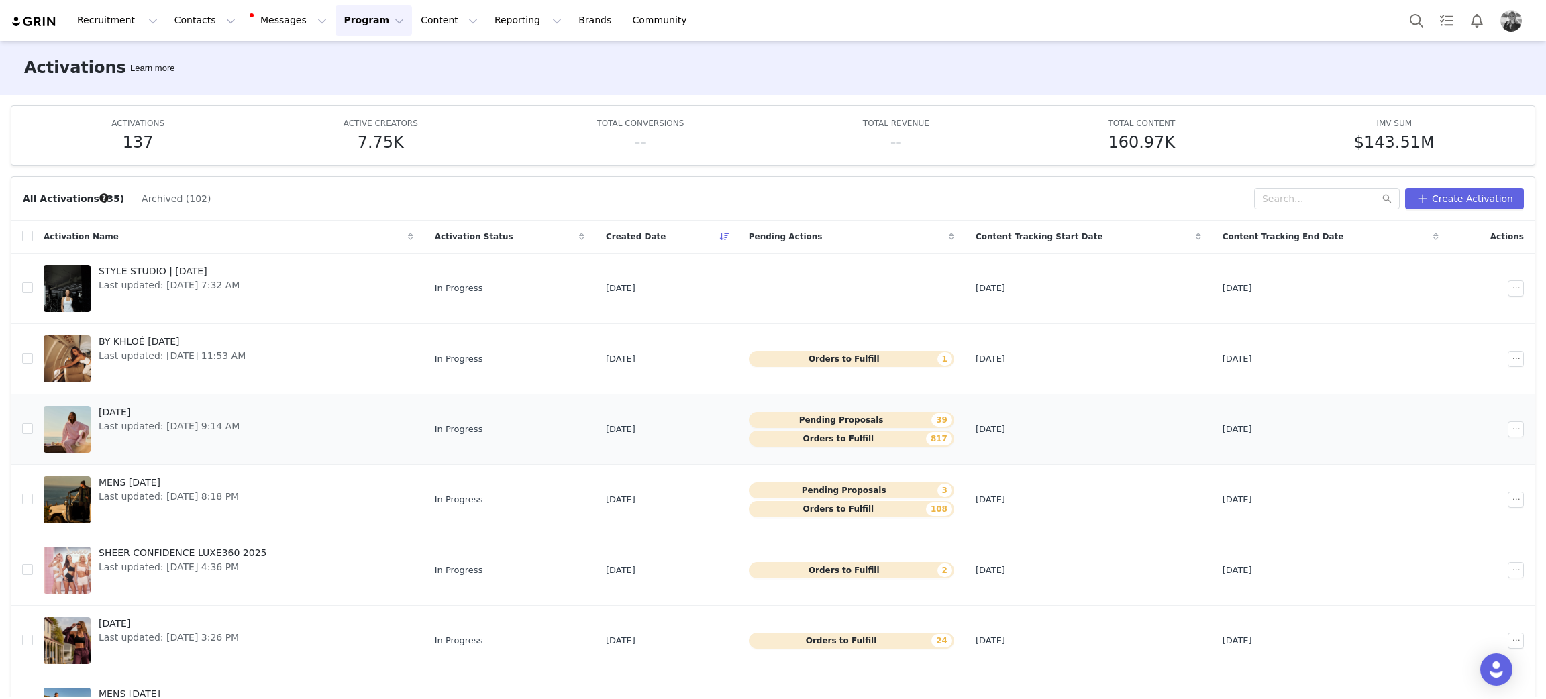
click at [123, 413] on span "[DATE]" at bounding box center [169, 412] width 141 height 14
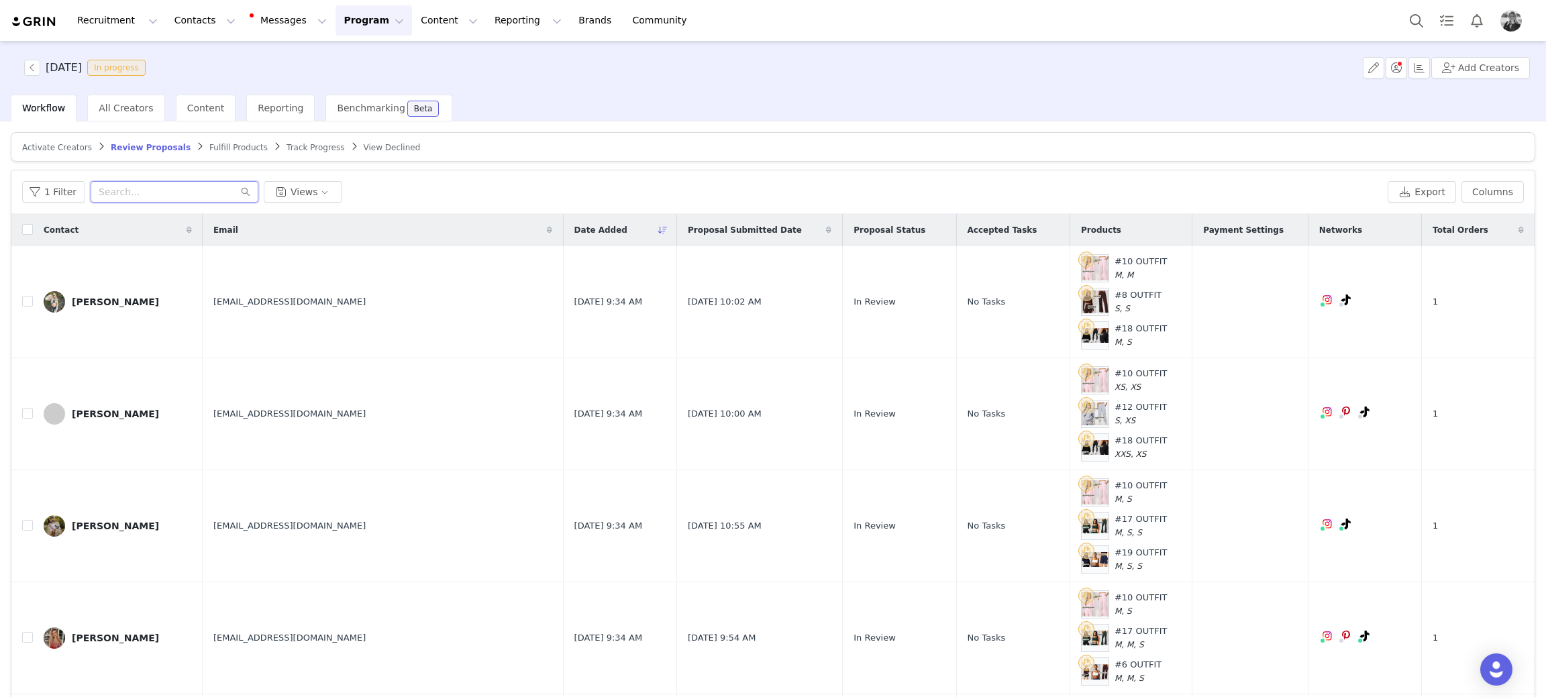
click at [172, 186] on input "text" at bounding box center [175, 191] width 168 height 21
type input "[PERSON_NAME]"
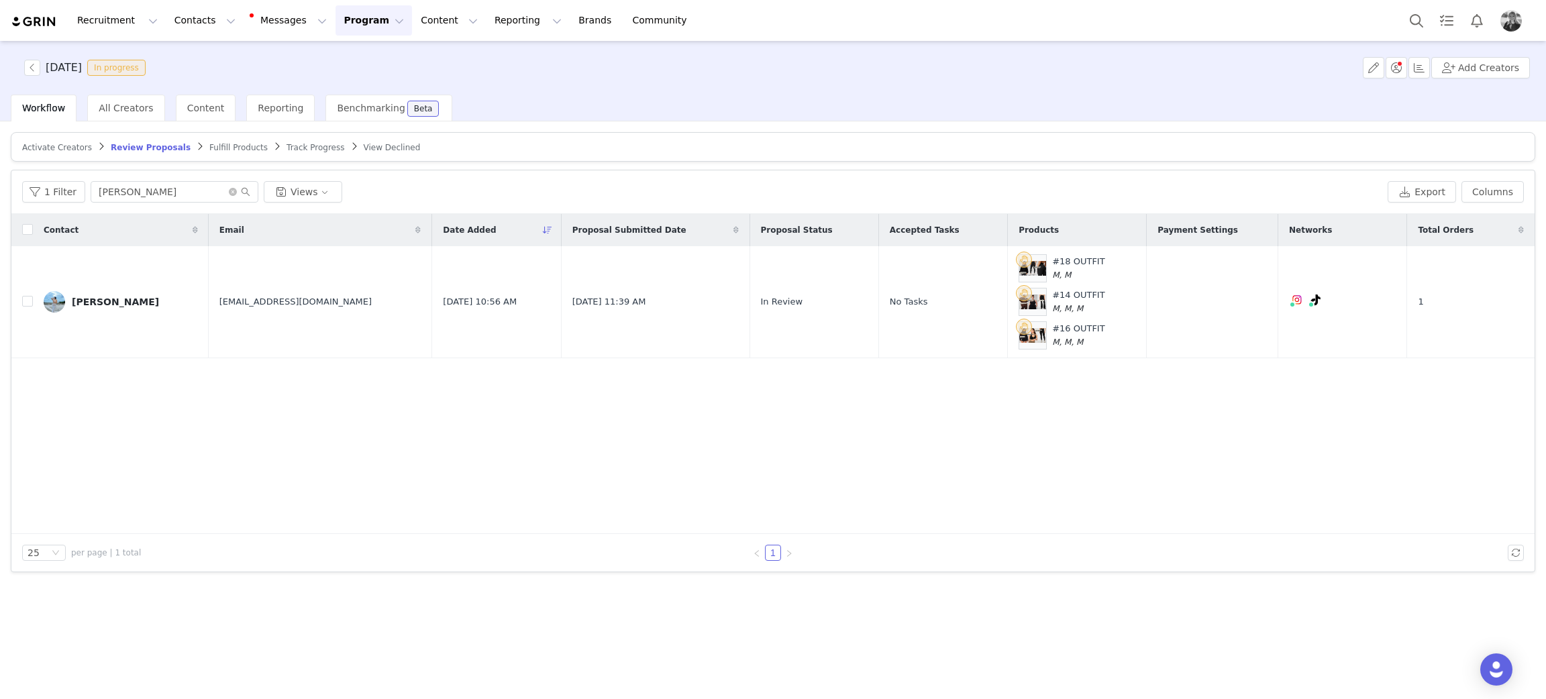
click at [345, 23] on button "Program Program" at bounding box center [373, 20] width 76 height 30
click at [339, 62] on p "Activations" at bounding box center [339, 59] width 52 height 14
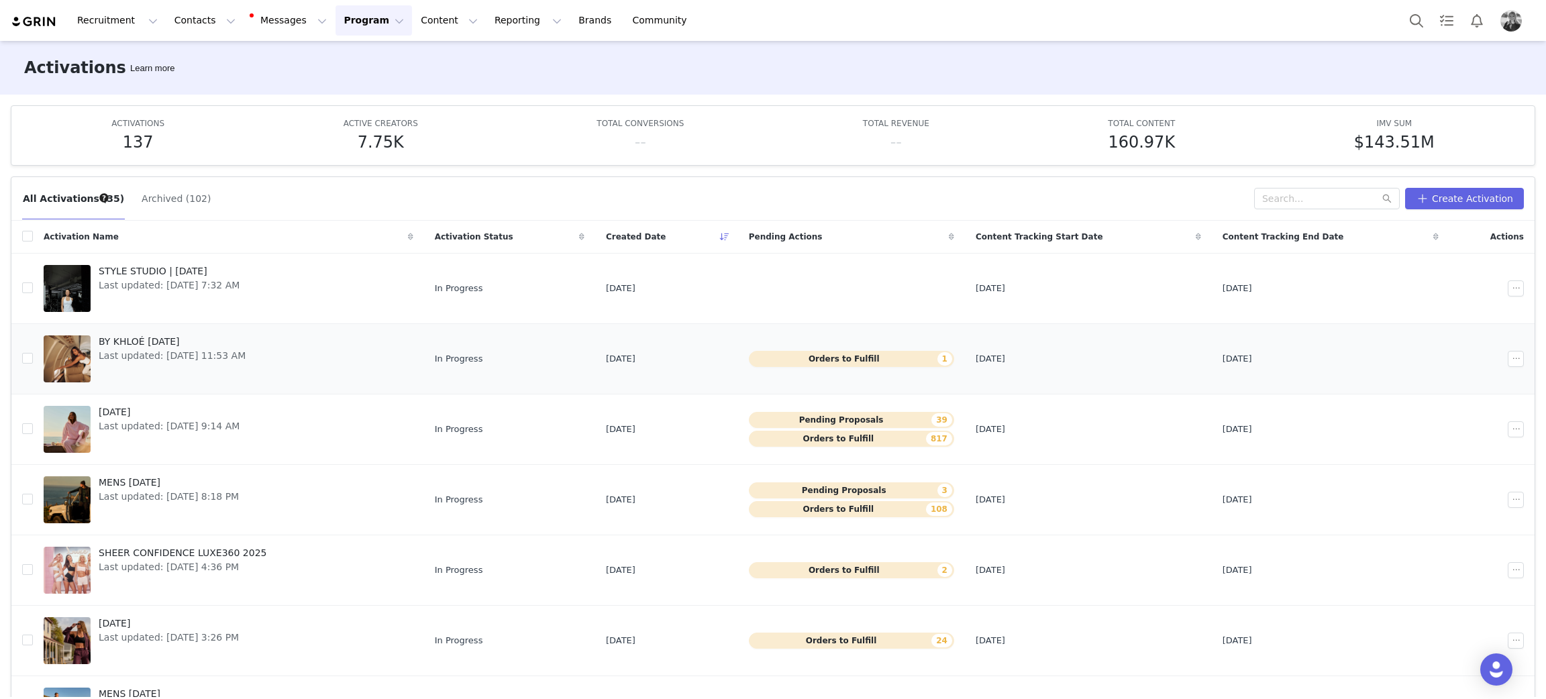
click at [112, 338] on span "BY KHLOÉ [DATE]" at bounding box center [172, 342] width 147 height 14
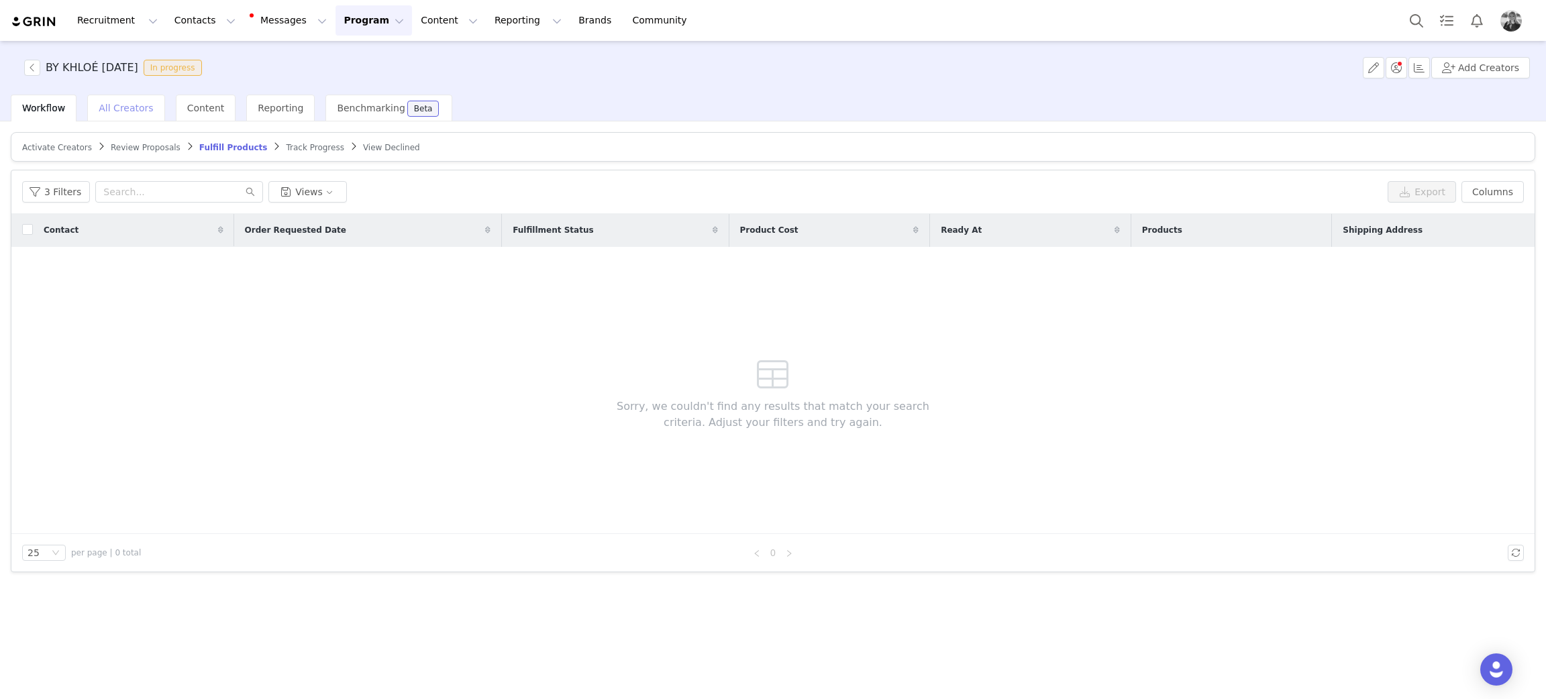
click at [124, 111] on span "All Creators" at bounding box center [126, 108] width 54 height 11
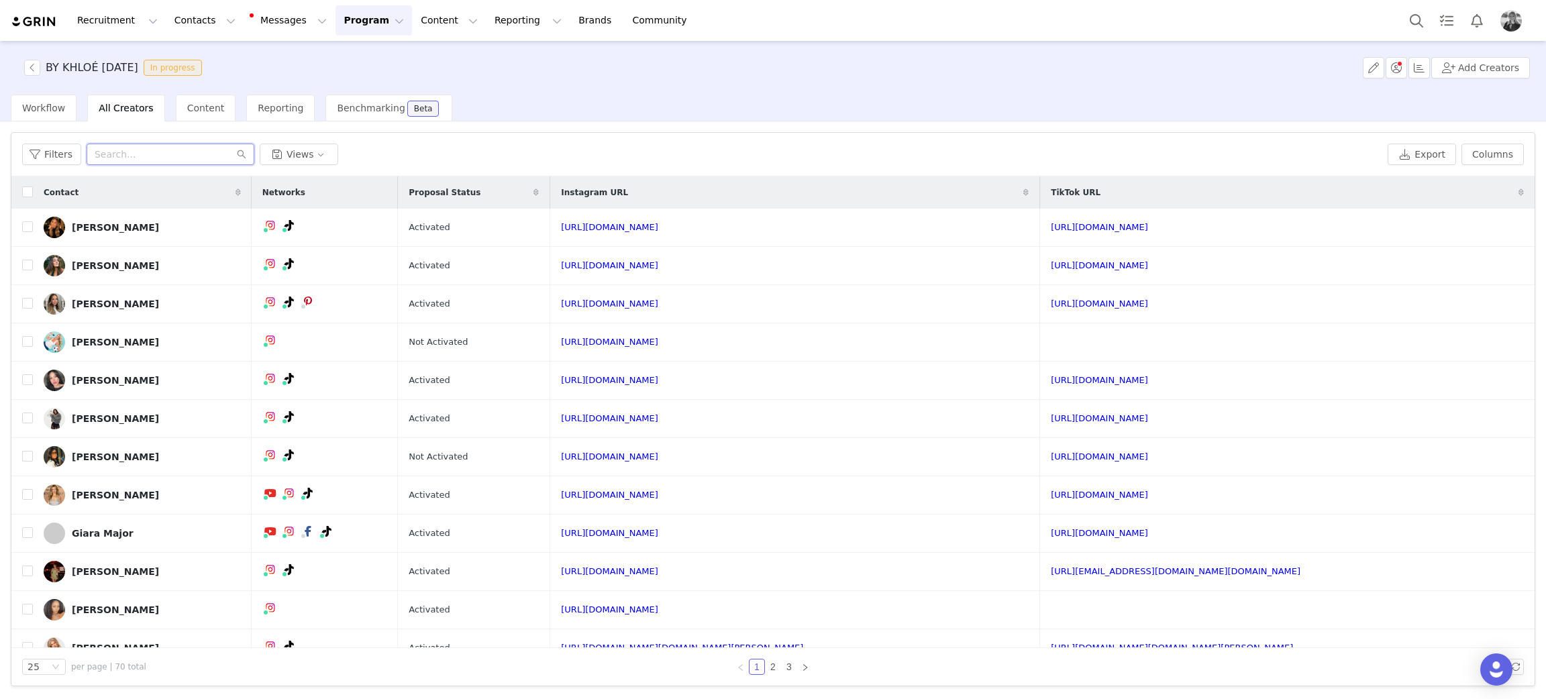
click at [143, 156] on input "text" at bounding box center [171, 154] width 168 height 21
type input "[PERSON_NAME]"
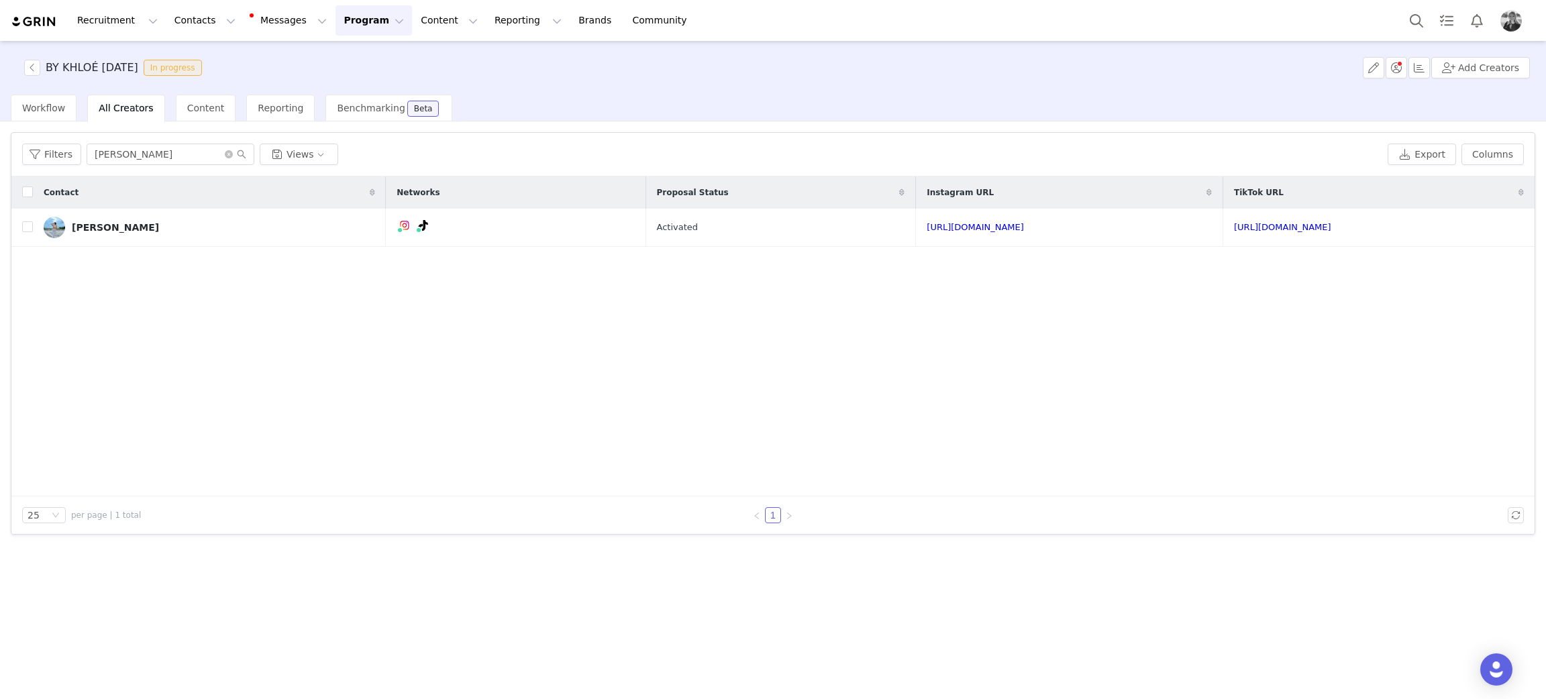
click at [356, 410] on div "Contact Networks Proposal Status Instagram URL TikTok URL [PERSON_NAME] Paylian…" at bounding box center [772, 336] width 1523 height 320
click at [413, 21] on button "Content Content" at bounding box center [449, 20] width 73 height 30
click at [400, 47] on link "Creator Content" at bounding box center [424, 59] width 106 height 25
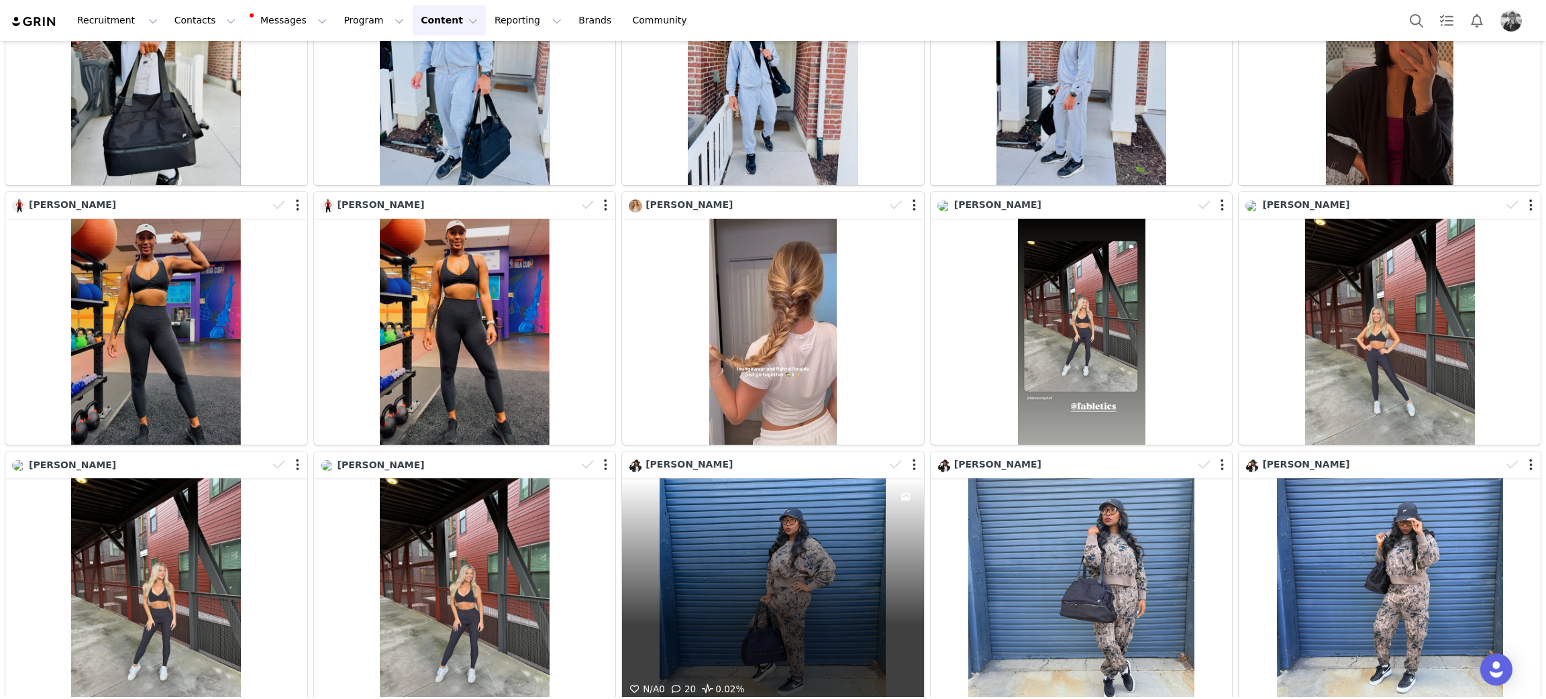
scroll to position [2519, 0]
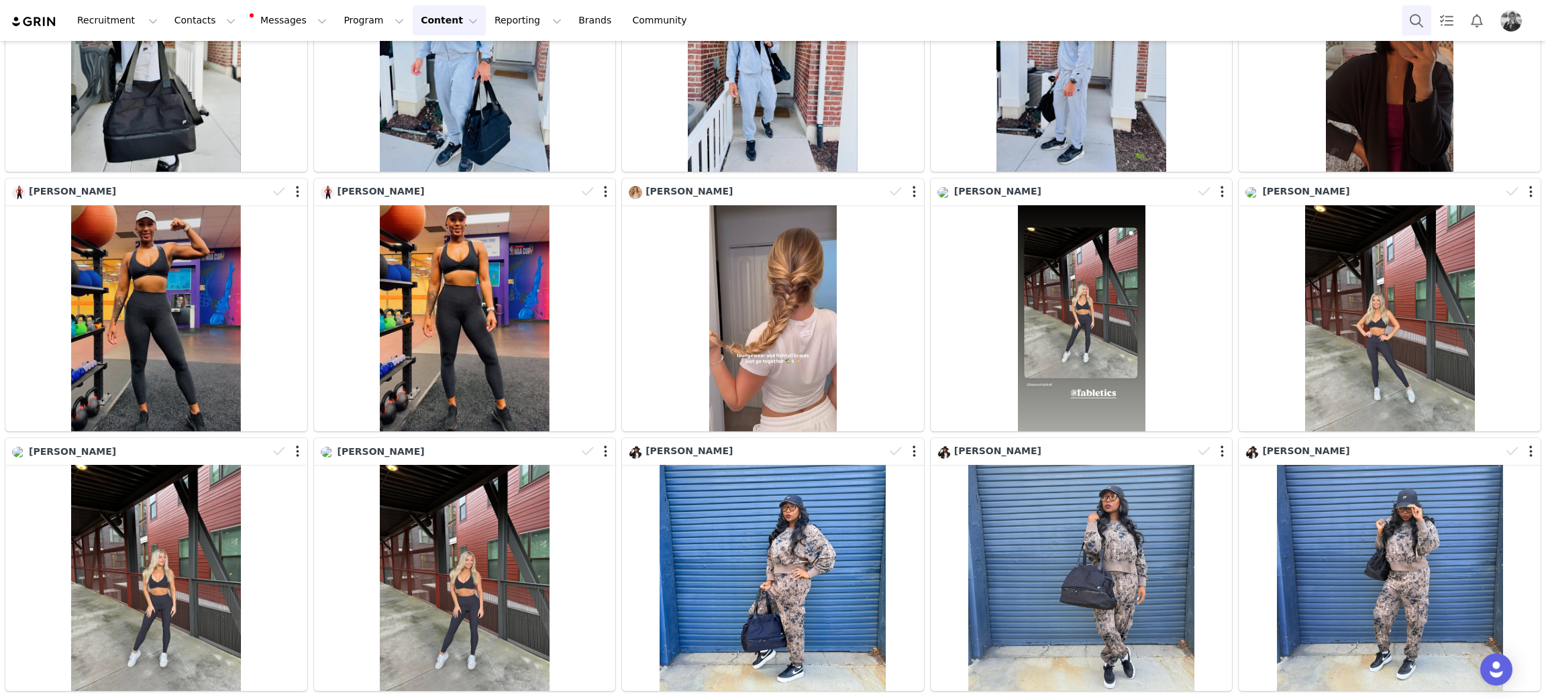
click at [1408, 21] on button "Search" at bounding box center [1416, 20] width 30 height 30
